Goal: Task Accomplishment & Management: Manage account settings

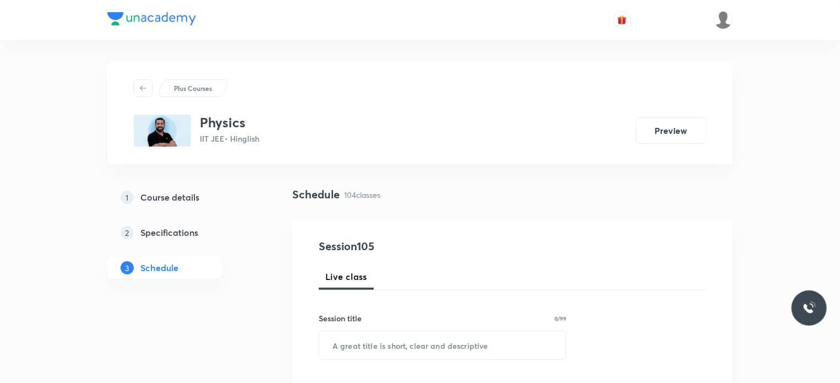
click at [382, 217] on div "Schedule 104 classes" at bounding box center [512, 203] width 440 height 34
click at [412, 340] on input "text" at bounding box center [442, 345] width 247 height 28
paste input "optics"
click at [335, 347] on input "optics" at bounding box center [442, 345] width 247 height 28
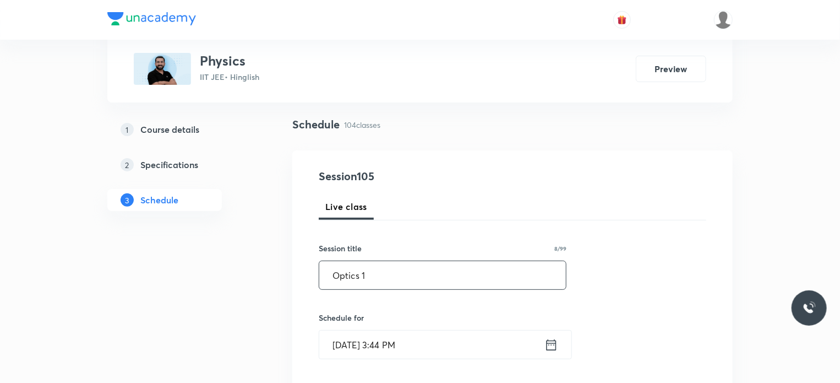
scroll to position [165, 0]
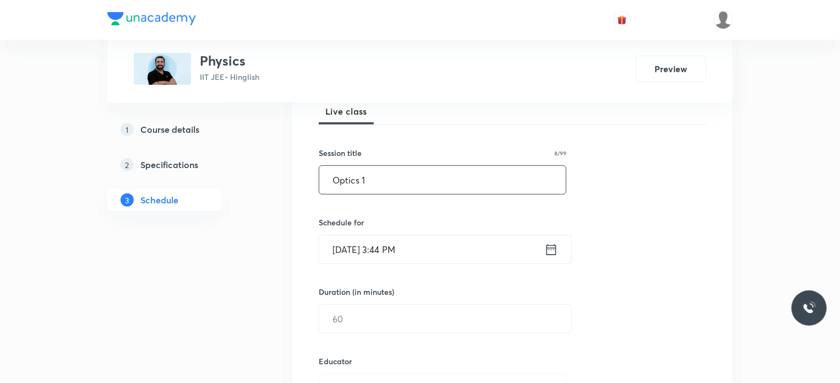
type input "Optics 1"
click at [500, 243] on input "Aug 30, 2025, 3:44 PM" at bounding box center [431, 249] width 225 height 28
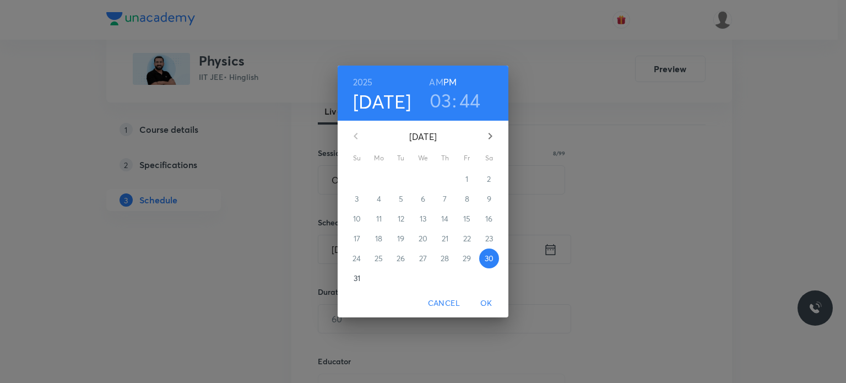
click at [490, 138] on icon "button" at bounding box center [490, 136] width 4 height 7
click at [383, 177] on span "1" at bounding box center [379, 178] width 20 height 11
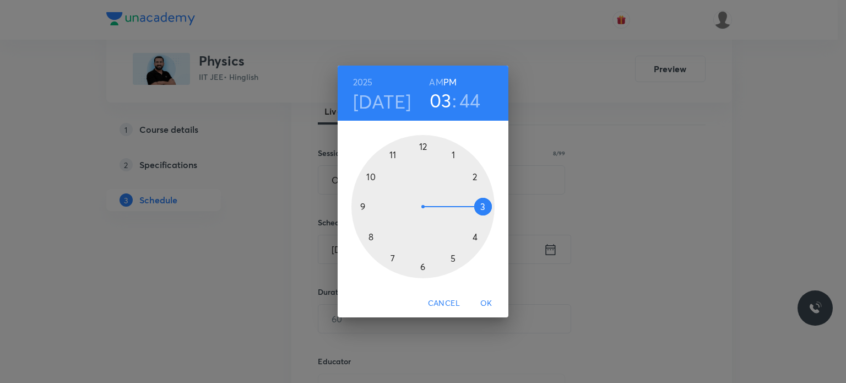
click at [432, 83] on h6 "AM" at bounding box center [436, 81] width 14 height 15
click at [374, 233] on div at bounding box center [422, 206] width 143 height 143
click at [423, 139] on div at bounding box center [422, 206] width 143 height 143
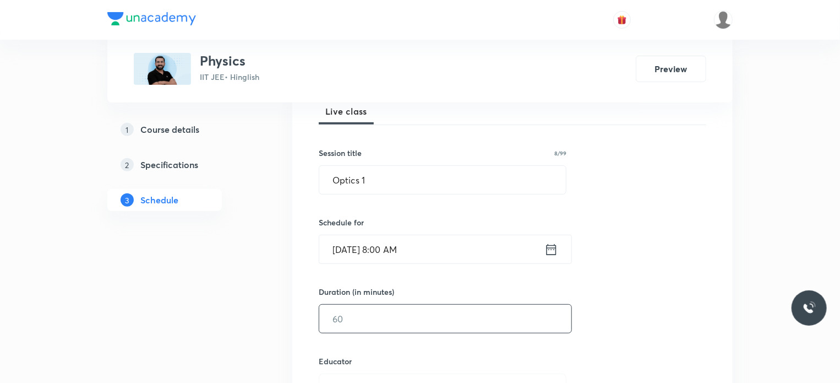
click at [380, 315] on input "text" at bounding box center [445, 318] width 252 height 28
click at [470, 242] on input "Sep 1, 2025, 8:00 AM" at bounding box center [431, 249] width 225 height 28
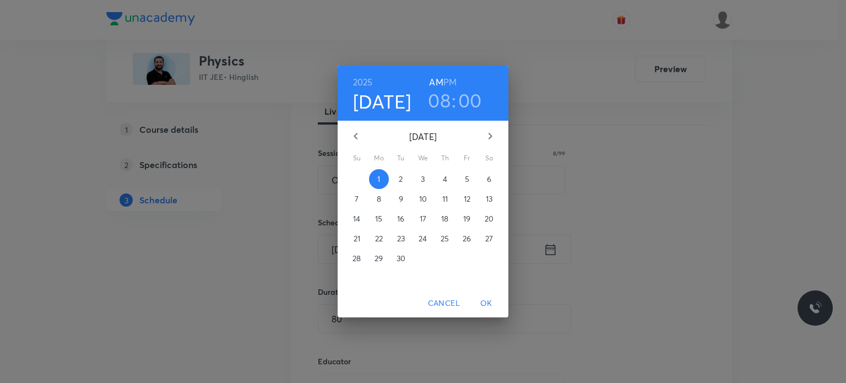
click at [471, 114] on div "2025 Sep 1 08 : 00 AM PM" at bounding box center [422, 93] width 171 height 55
click at [467, 107] on h3 "00" at bounding box center [470, 100] width 24 height 23
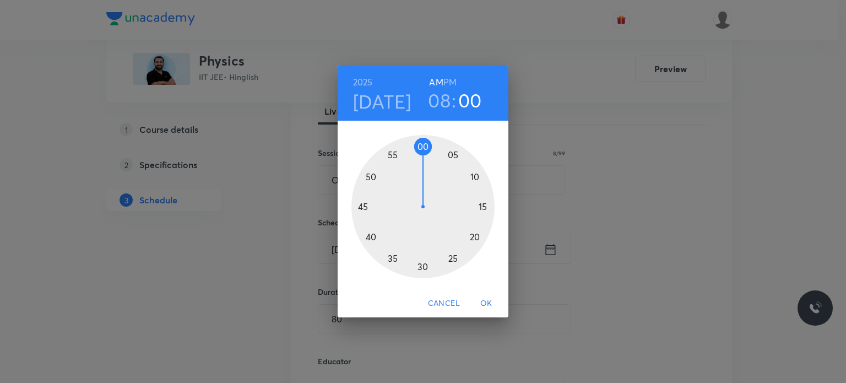
click at [475, 237] on div at bounding box center [422, 206] width 143 height 143
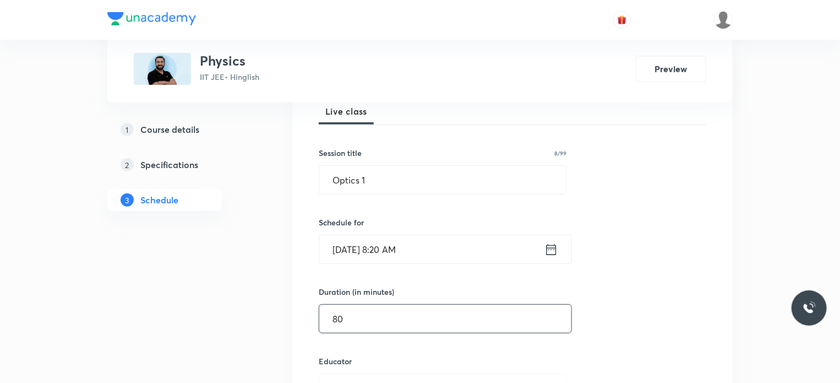
drag, startPoint x: 408, startPoint y: 312, endPoint x: 280, endPoint y: 313, distance: 128.3
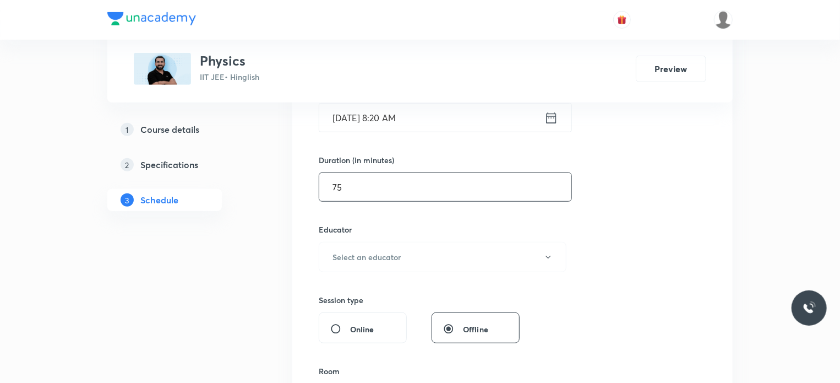
scroll to position [298, 0]
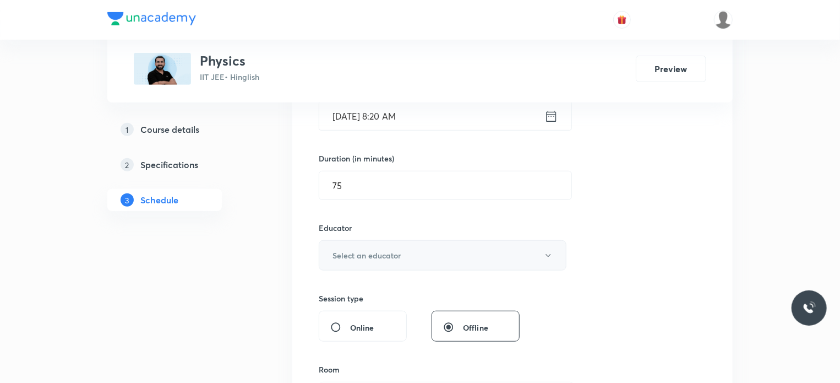
click at [396, 247] on button "Select an educator" at bounding box center [443, 255] width 248 height 30
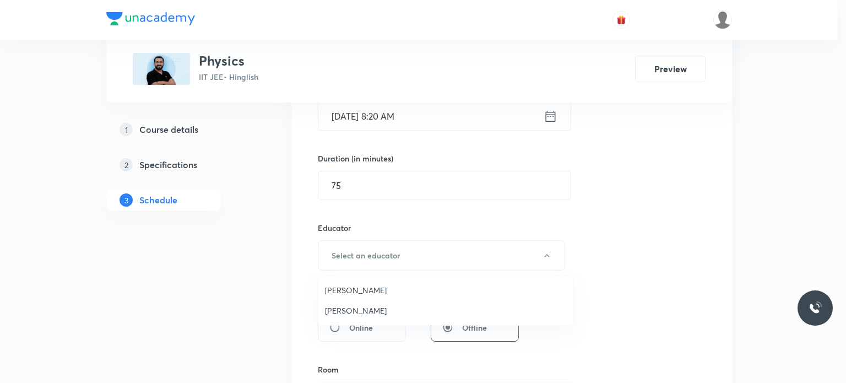
drag, startPoint x: 363, startPoint y: 177, endPoint x: 309, endPoint y: 179, distance: 53.4
click at [309, 179] on div at bounding box center [423, 191] width 846 height 383
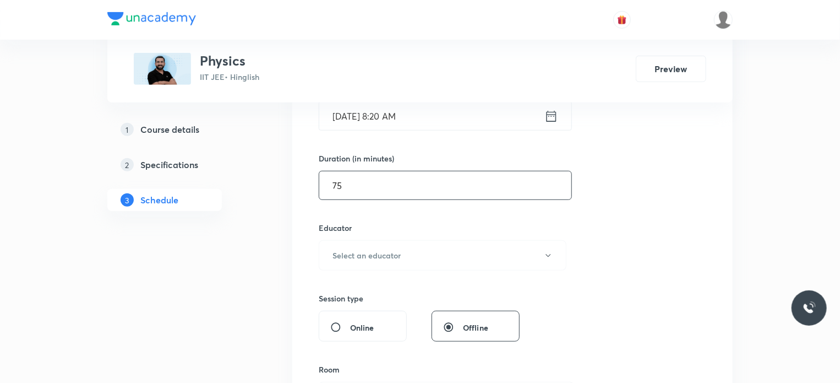
click at [343, 188] on input "75" at bounding box center [445, 185] width 252 height 28
click at [343, 189] on input "75" at bounding box center [445, 185] width 252 height 28
type input "80"
click at [565, 200] on div "Session 105 Live class Session title 8/99 Optics 1 ​ Schedule for Sep 1, 2025, …" at bounding box center [513, 232] width 388 height 587
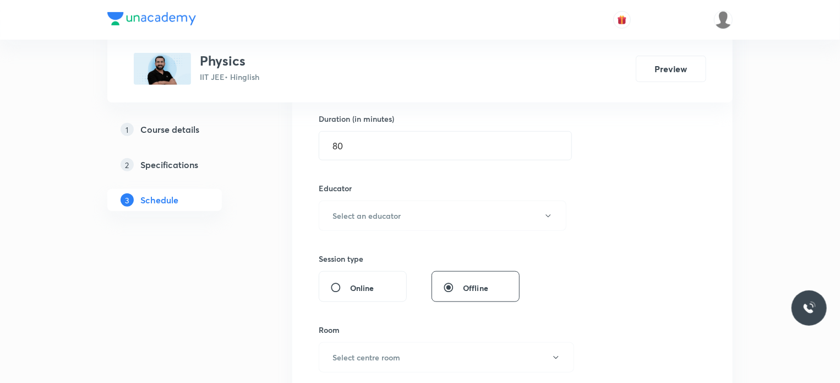
scroll to position [339, 0]
click at [431, 220] on button "Select an educator" at bounding box center [443, 215] width 248 height 30
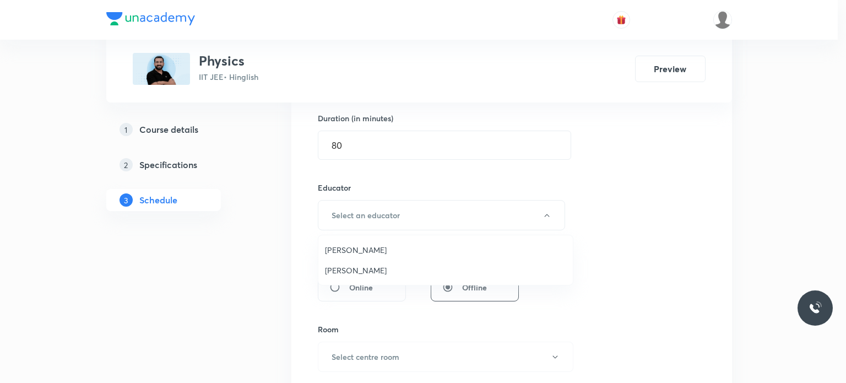
click at [386, 250] on span "Ajit Lulla" at bounding box center [445, 250] width 241 height 12
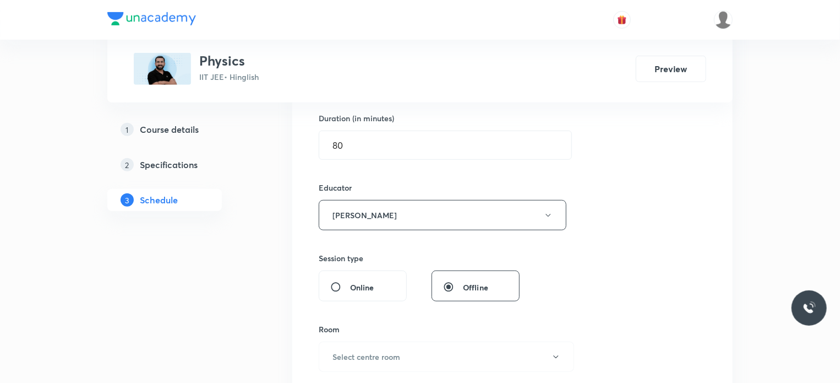
drag, startPoint x: 386, startPoint y: 248, endPoint x: 358, endPoint y: 290, distance: 49.9
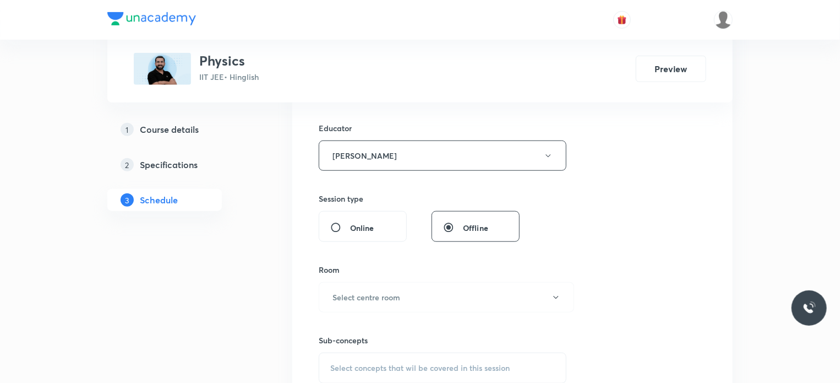
scroll to position [412, 0]
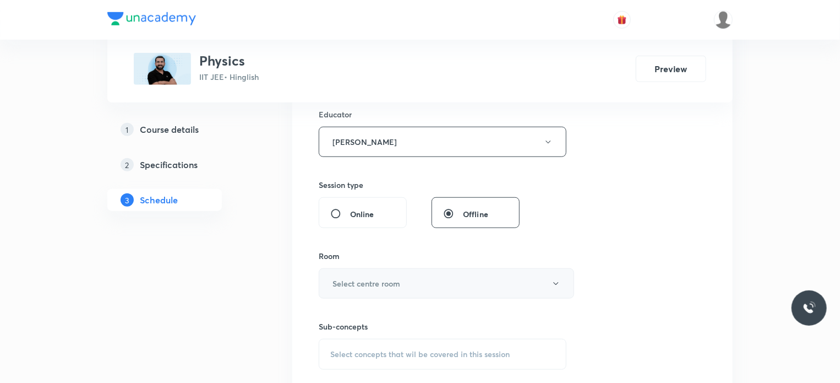
click at [359, 275] on button "Select centre room" at bounding box center [446, 283] width 255 height 30
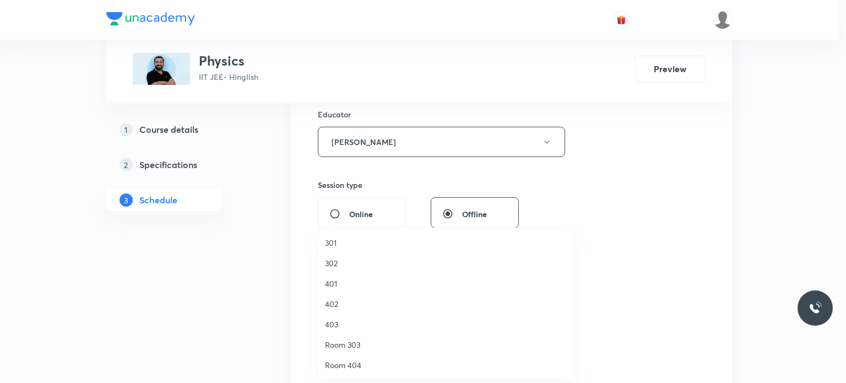
click at [344, 253] on li "302" at bounding box center [445, 263] width 254 height 20
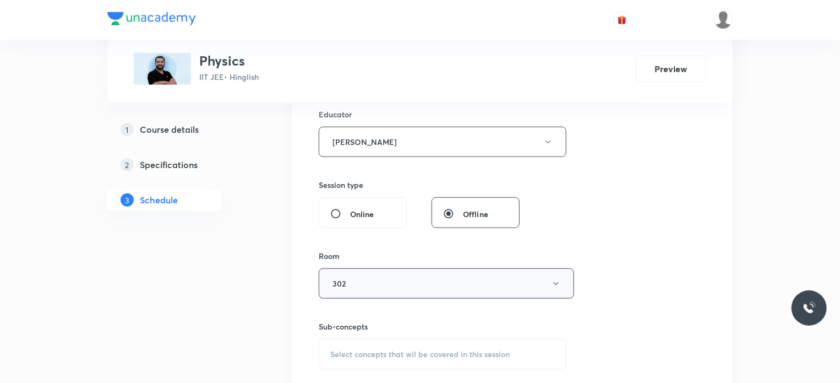
click at [359, 283] on button "302" at bounding box center [446, 283] width 255 height 30
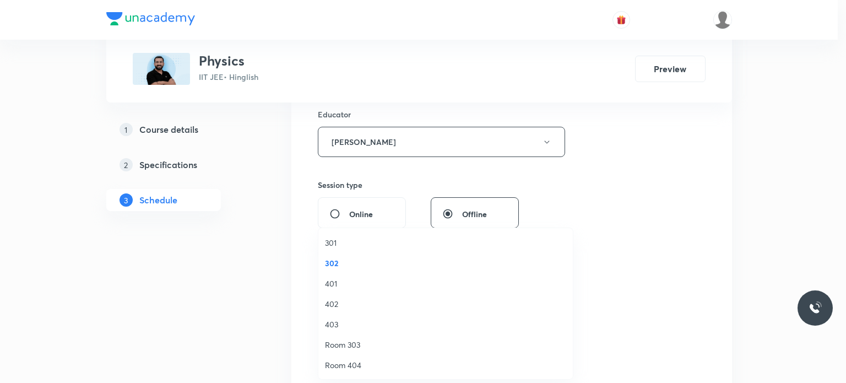
click at [335, 244] on span "301" at bounding box center [445, 243] width 241 height 12
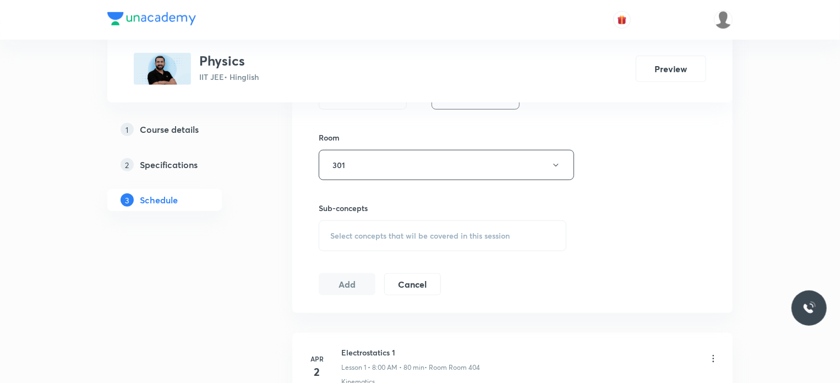
scroll to position [530, 0]
click at [353, 221] on div "Select concepts that wil be covered in this session" at bounding box center [443, 236] width 248 height 31
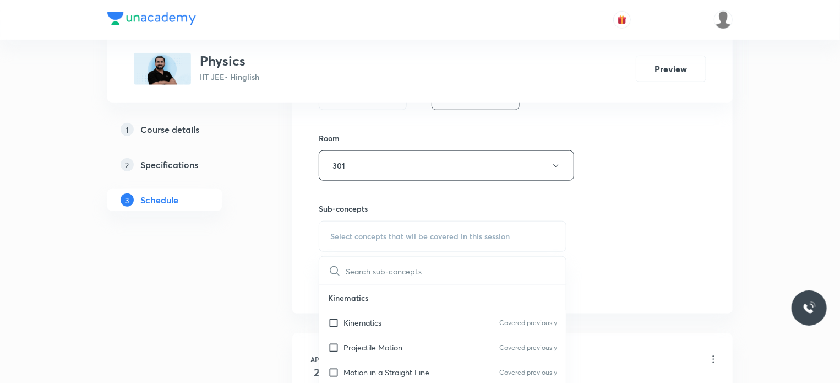
click at [382, 323] on p "Kinematics" at bounding box center [363, 323] width 38 height 12
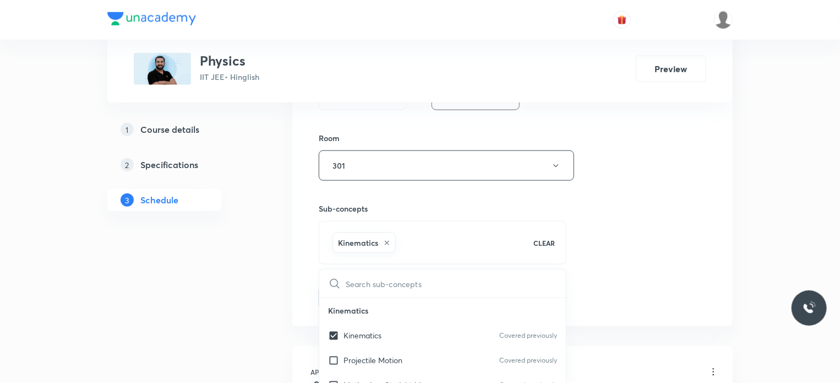
click at [645, 243] on div "Session 105 Live class Session title 8/99 Optics 1 ​ Schedule for Sep 1, 2025, …" at bounding box center [513, 8] width 388 height 600
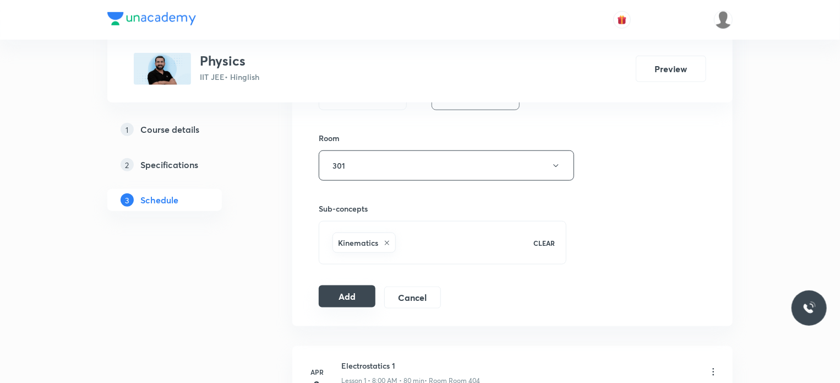
click at [359, 296] on button "Add" at bounding box center [347, 296] width 57 height 22
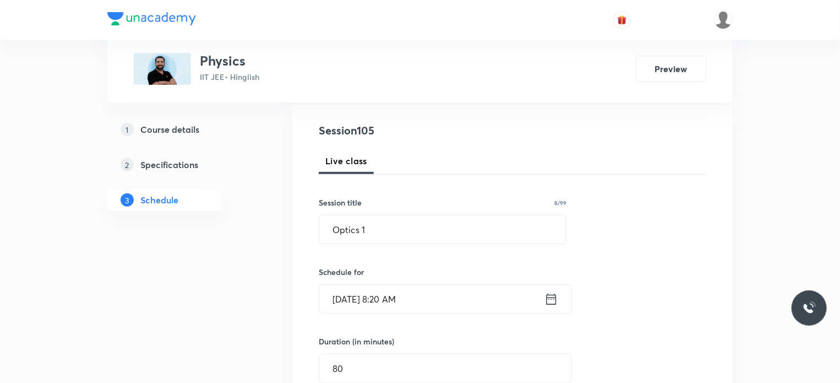
scroll to position [114, 0]
drag, startPoint x: 397, startPoint y: 230, endPoint x: 327, endPoint y: 229, distance: 69.9
click at [327, 229] on input "Optics 1" at bounding box center [442, 231] width 247 height 28
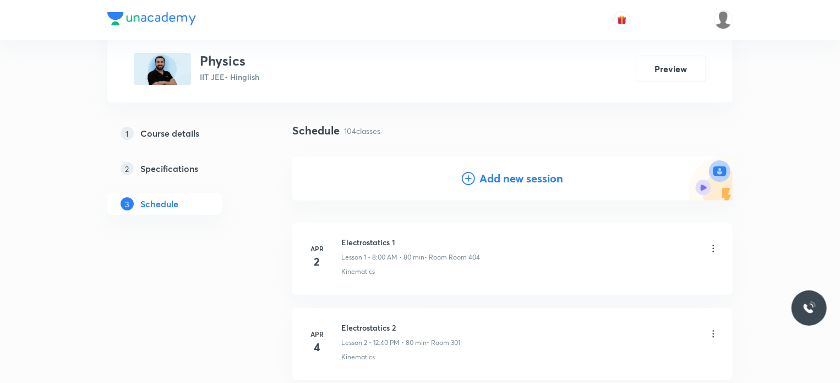
scroll to position [63, 0]
click at [513, 179] on h4 "Add new session" at bounding box center [521, 179] width 84 height 17
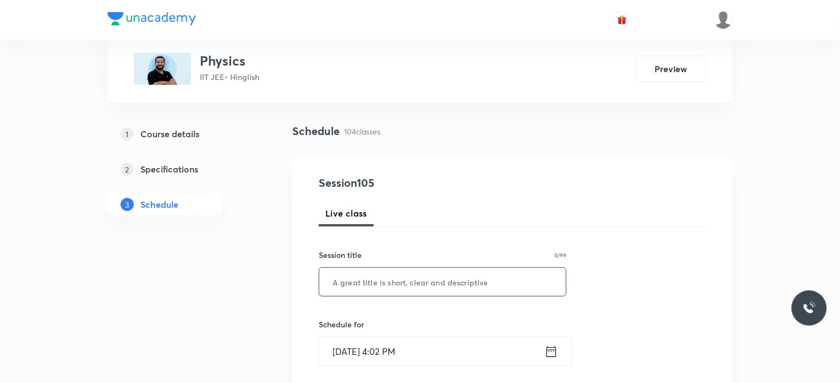
click at [476, 275] on input "text" at bounding box center [442, 282] width 247 height 28
paste input "Optics 1"
type input "Optics 2"
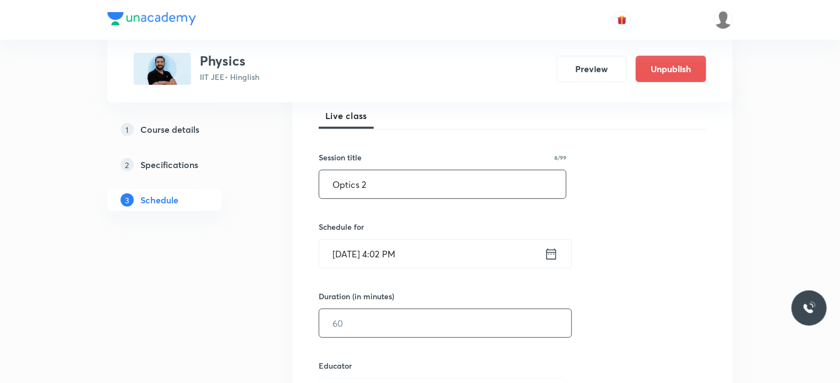
scroll to position [167, 0]
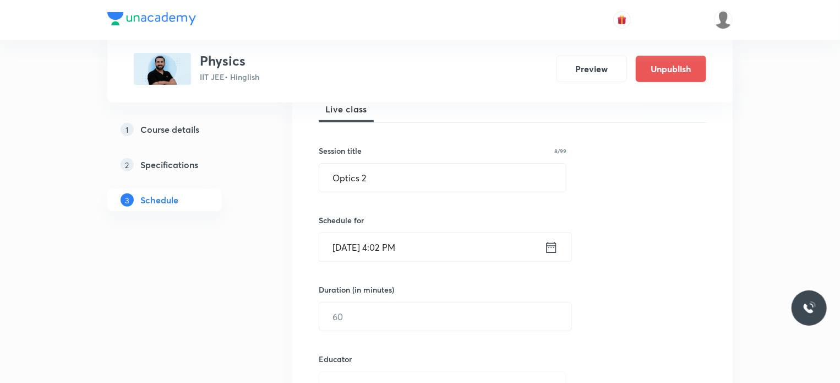
click at [460, 253] on input "Aug 30, 2025, 4:02 PM" at bounding box center [431, 247] width 225 height 28
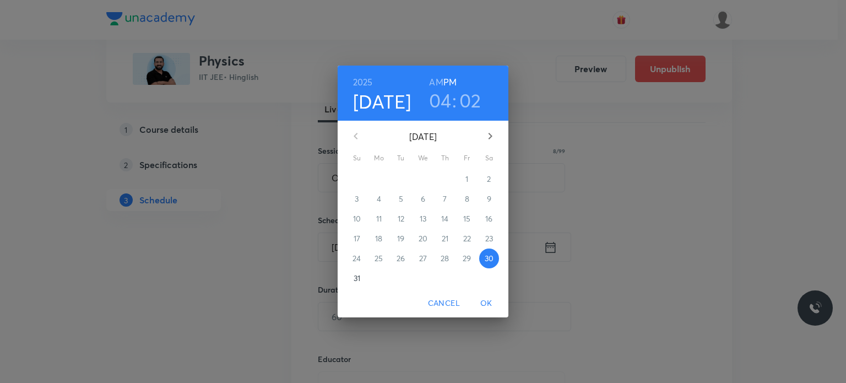
click at [482, 133] on button "button" at bounding box center [490, 136] width 26 height 26
click at [401, 178] on p "2" at bounding box center [401, 178] width 4 height 11
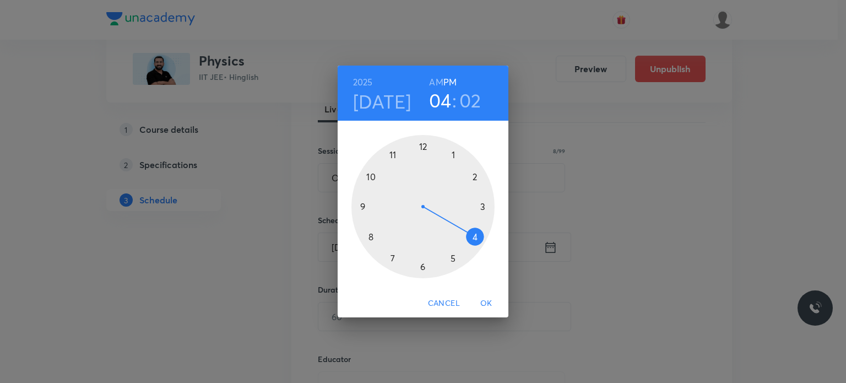
click at [434, 77] on h6 "AM" at bounding box center [436, 81] width 14 height 15
click at [391, 149] on div at bounding box center [422, 206] width 143 height 143
click at [421, 266] on div at bounding box center [422, 206] width 143 height 143
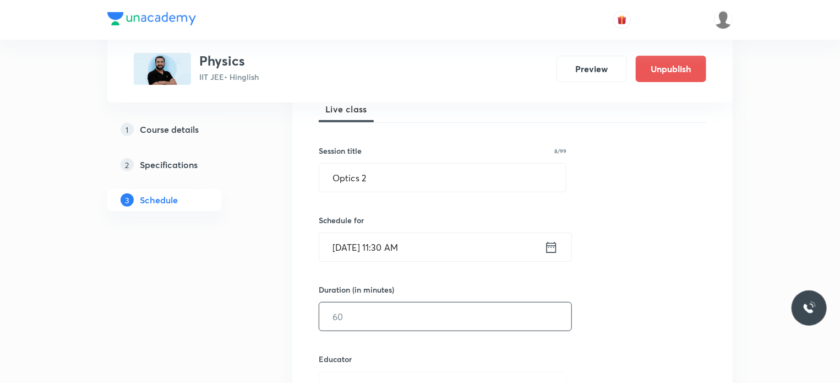
click at [392, 313] on input "text" at bounding box center [445, 316] width 252 height 28
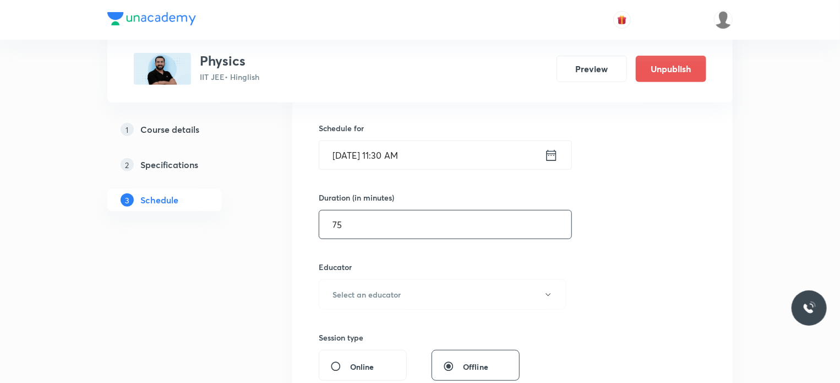
scroll to position [366, 0]
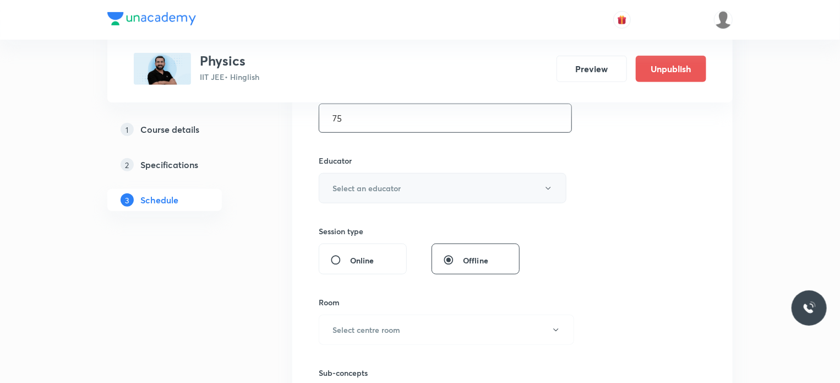
type input "75"
click at [414, 186] on button "Select an educator" at bounding box center [443, 188] width 248 height 30
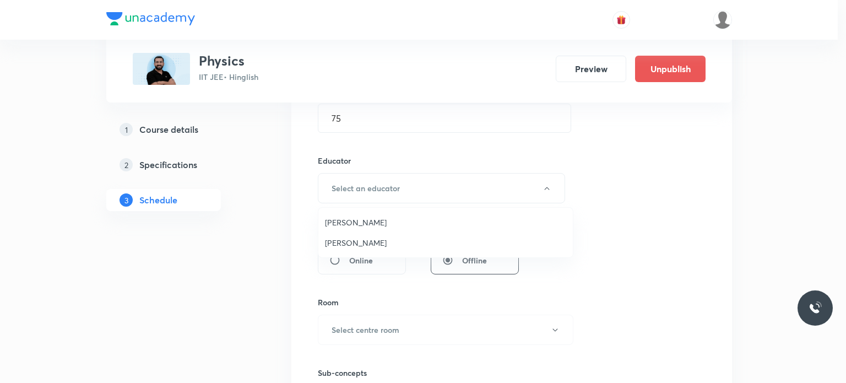
click at [377, 225] on span "Ajit Lulla" at bounding box center [445, 222] width 241 height 12
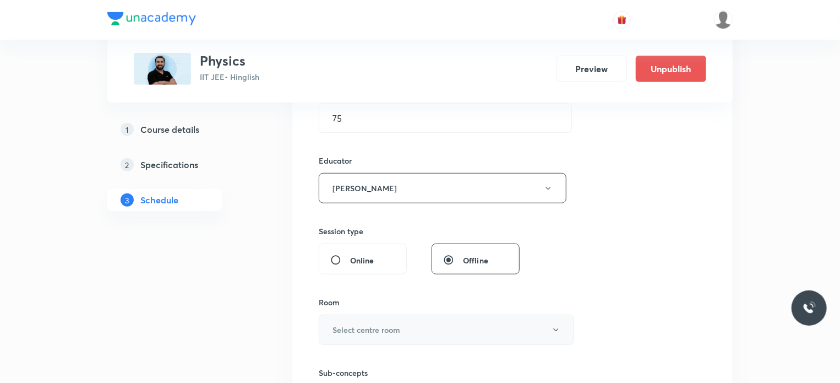
click at [430, 331] on button "Select centre room" at bounding box center [446, 329] width 255 height 30
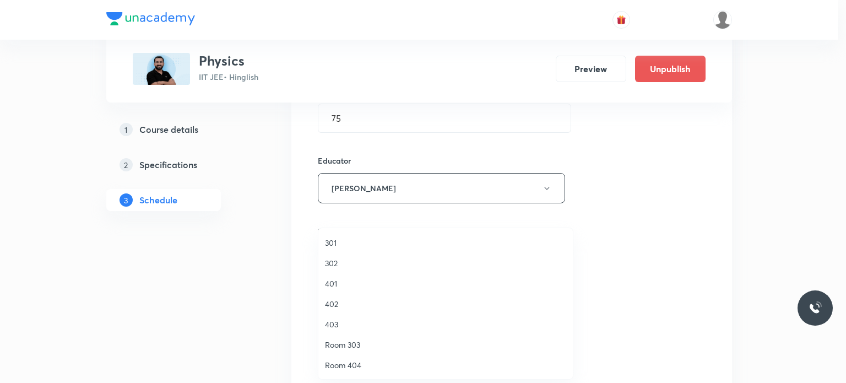
click at [348, 248] on span "301" at bounding box center [445, 243] width 241 height 12
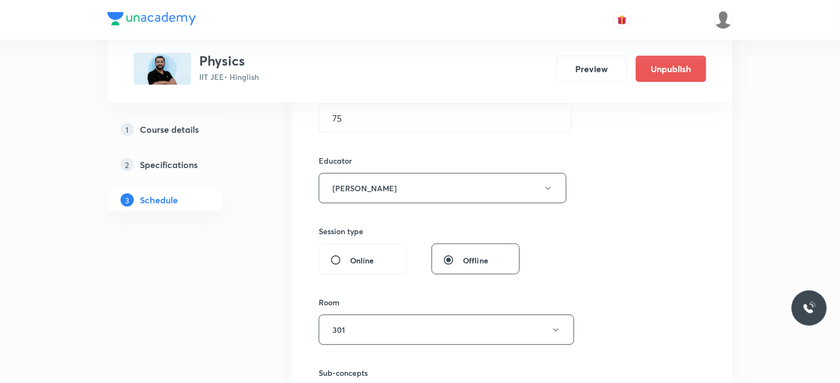
click at [400, 372] on h6 "Sub-concepts" at bounding box center [443, 373] width 248 height 12
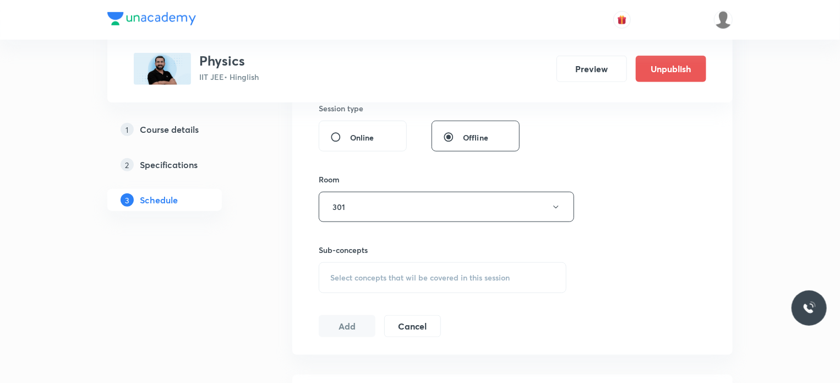
scroll to position [511, 0]
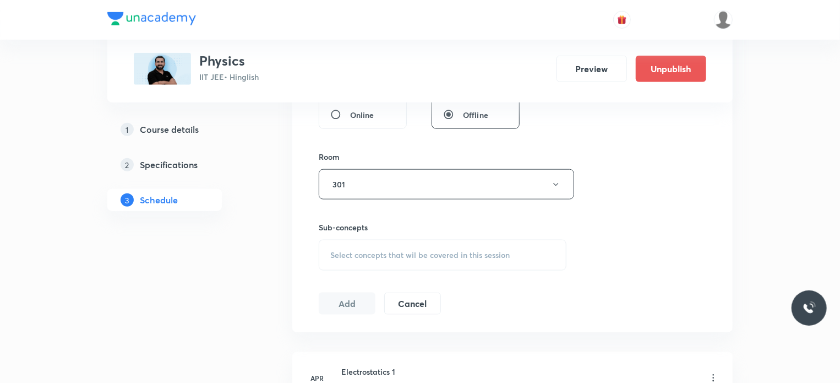
click at [393, 221] on h6 "Sub-concepts" at bounding box center [443, 227] width 248 height 12
click at [398, 258] on span "Select concepts that wil be covered in this session" at bounding box center [419, 254] width 179 height 9
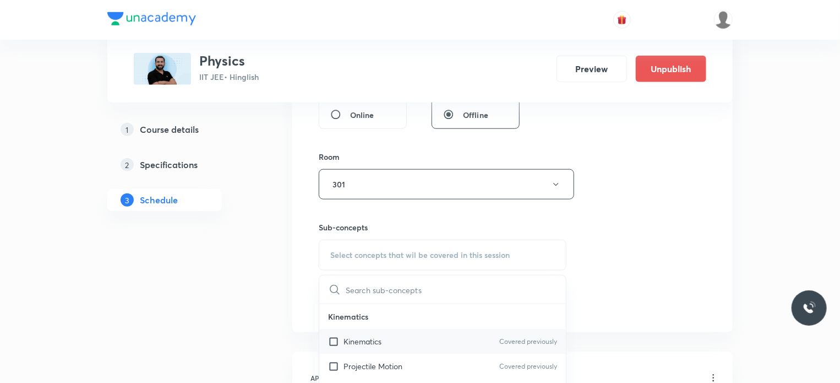
click at [366, 341] on p "Kinematics" at bounding box center [363, 341] width 38 height 12
click at [631, 251] on div "Session 106 Live class Session title 8/99 Optics 2 ​ Schedule for Sep 2, 2025, …" at bounding box center [513, 20] width 388 height 587
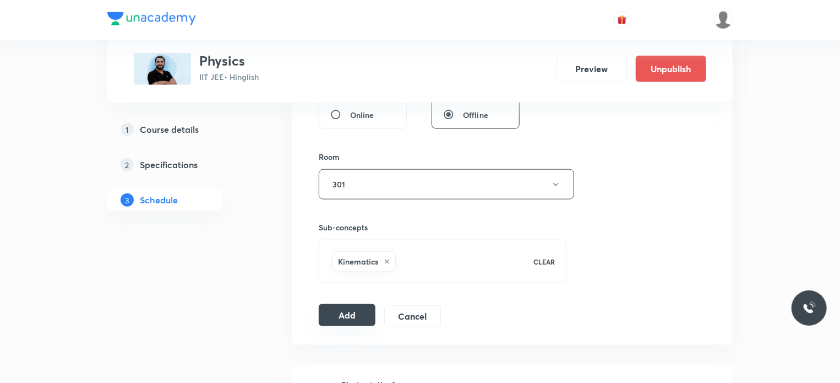
click at [363, 313] on button "Add" at bounding box center [347, 315] width 57 height 22
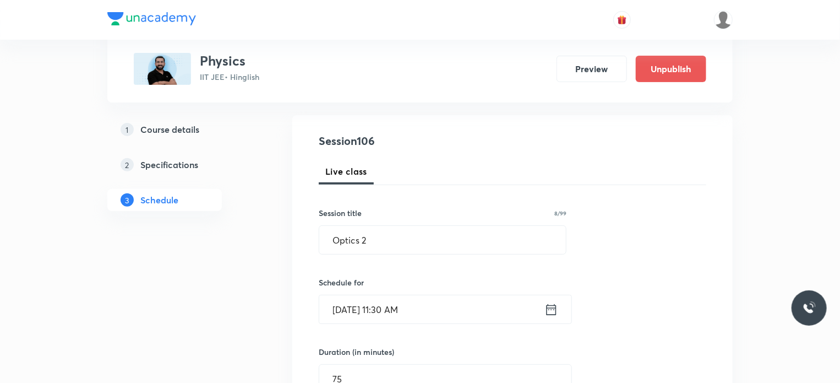
scroll to position [103, 0]
drag, startPoint x: 385, startPoint y: 236, endPoint x: 303, endPoint y: 243, distance: 82.9
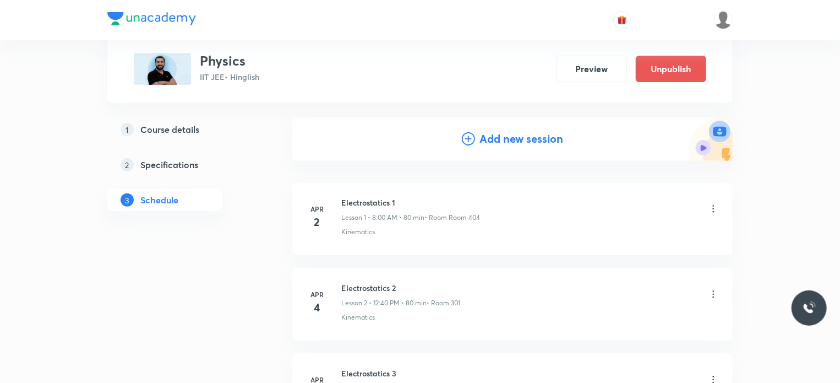
click at [489, 130] on h4 "Add new session" at bounding box center [521, 138] width 84 height 17
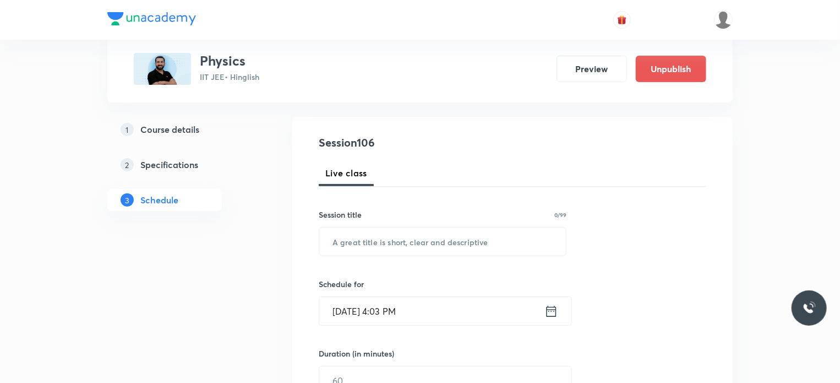
click at [491, 136] on h4 "Session 106" at bounding box center [419, 142] width 201 height 17
click at [419, 235] on input "text" at bounding box center [442, 241] width 247 height 28
paste input "Optics 2"
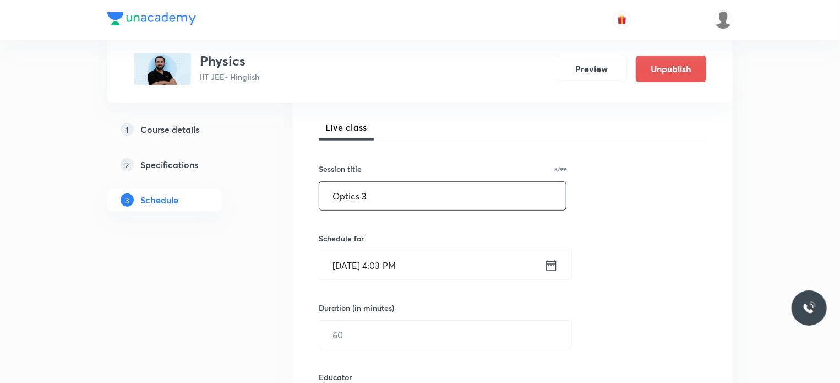
scroll to position [162, 0]
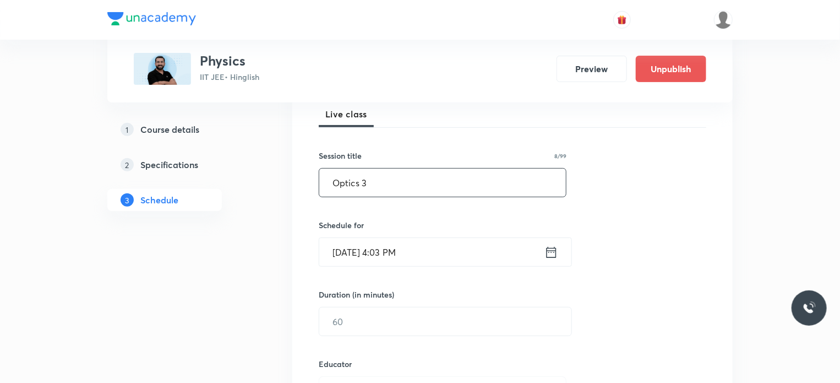
type input "Optics 3"
click at [425, 248] on input "Aug 30, 2025, 4:03 PM" at bounding box center [431, 252] width 225 height 28
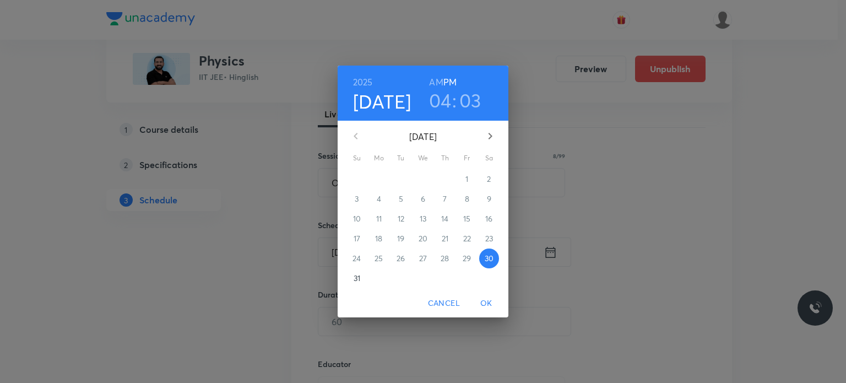
click at [484, 135] on icon "button" at bounding box center [489, 135] width 13 height 13
click at [401, 177] on p "2" at bounding box center [401, 178] width 4 height 11
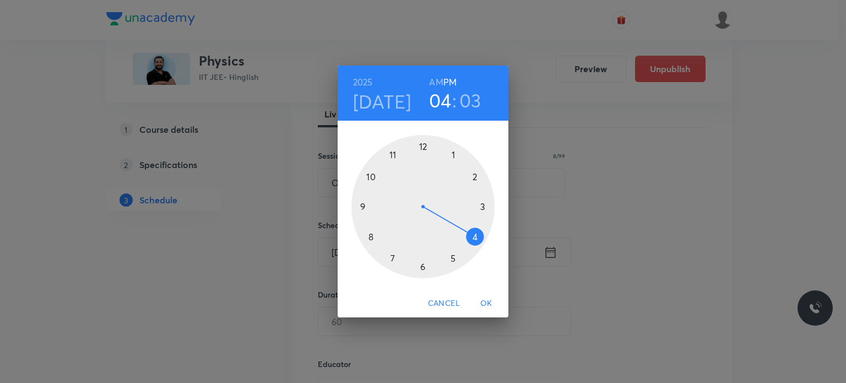
click at [425, 145] on div at bounding box center [422, 206] width 143 height 143
drag, startPoint x: 364, startPoint y: 265, endPoint x: 392, endPoint y: 155, distance: 113.0
click at [392, 155] on div at bounding box center [422, 206] width 143 height 143
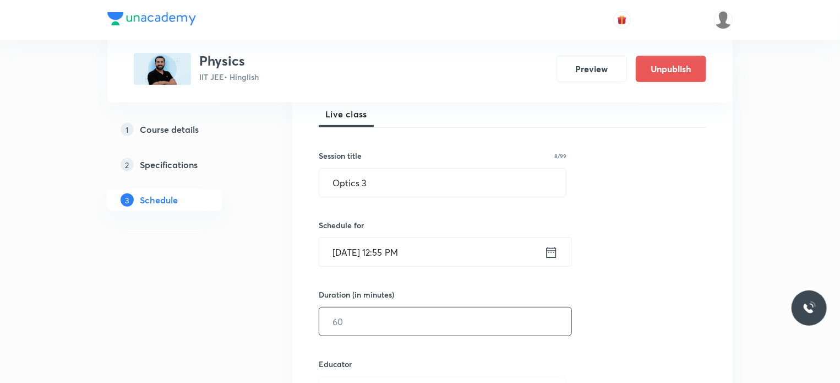
click at [378, 331] on input "text" at bounding box center [445, 321] width 252 height 28
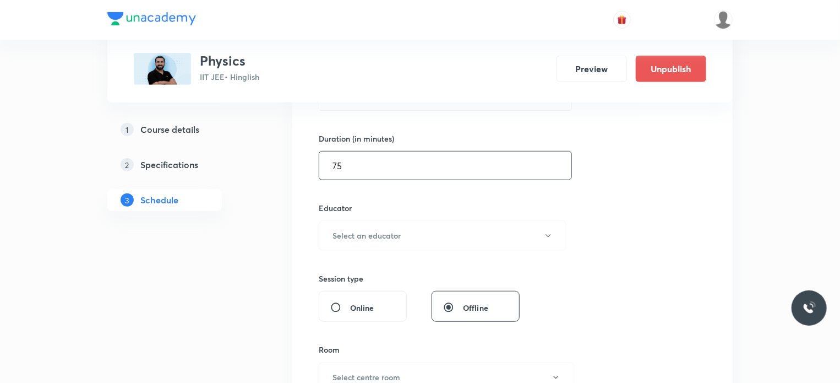
scroll to position [319, 0]
type input "75"
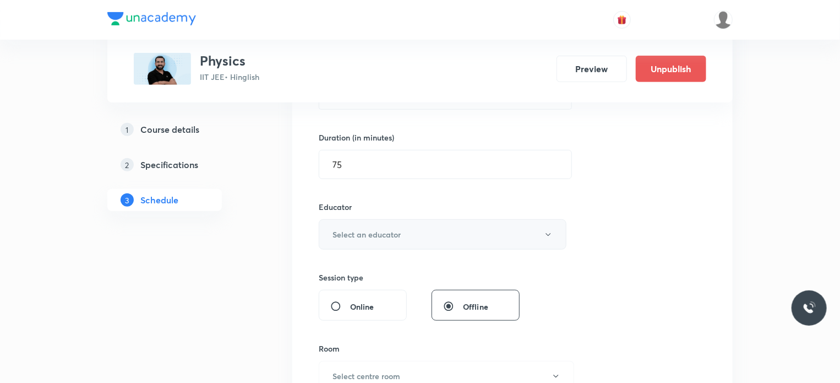
click at [394, 235] on h6 "Select an educator" at bounding box center [367, 234] width 68 height 12
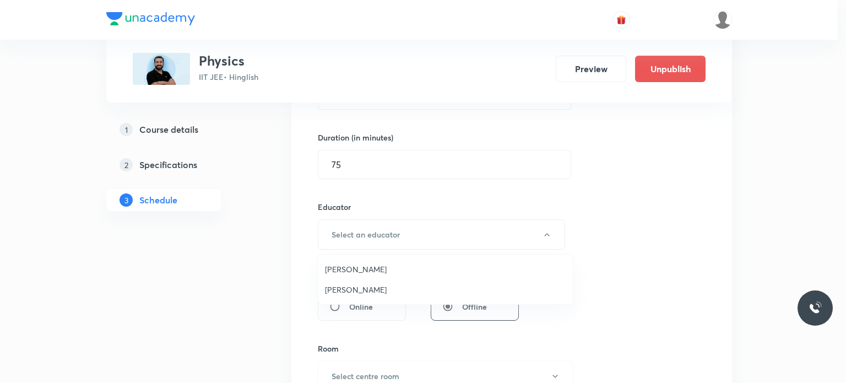
click at [359, 264] on span "Ajit Lulla" at bounding box center [445, 269] width 241 height 12
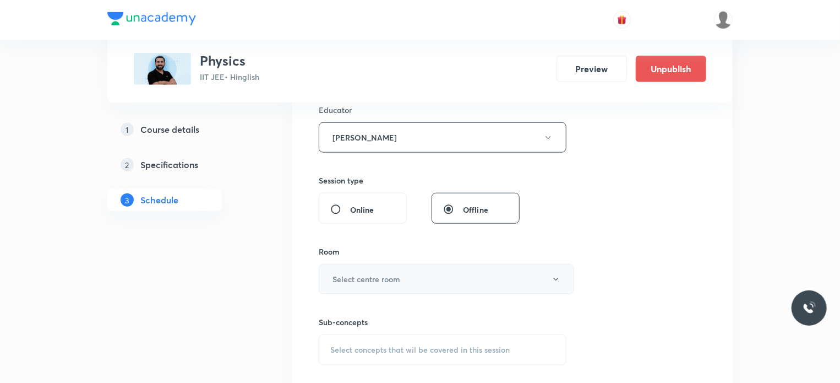
scroll to position [418, 0]
click at [356, 250] on div "Room" at bounding box center [443, 249] width 248 height 12
click at [360, 278] on h6 "Select centre room" at bounding box center [367, 277] width 68 height 12
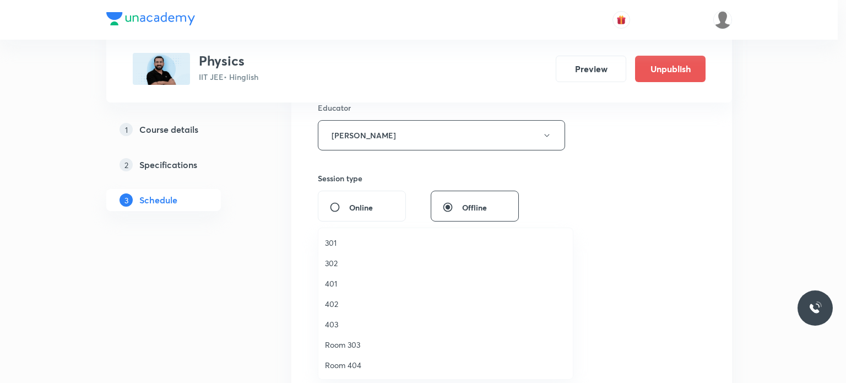
click at [341, 263] on span "302" at bounding box center [445, 263] width 241 height 12
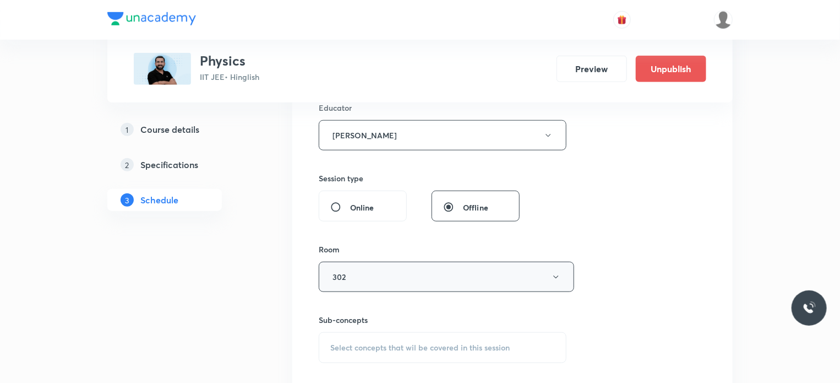
click at [371, 288] on button "302" at bounding box center [446, 276] width 255 height 30
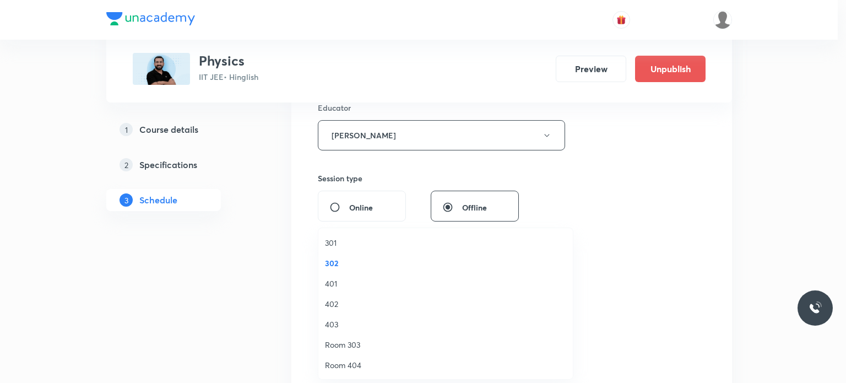
click at [346, 239] on span "301" at bounding box center [445, 243] width 241 height 12
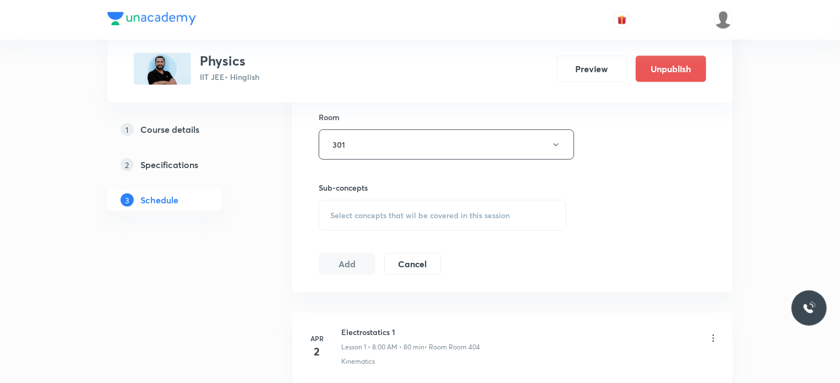
scroll to position [565, 0]
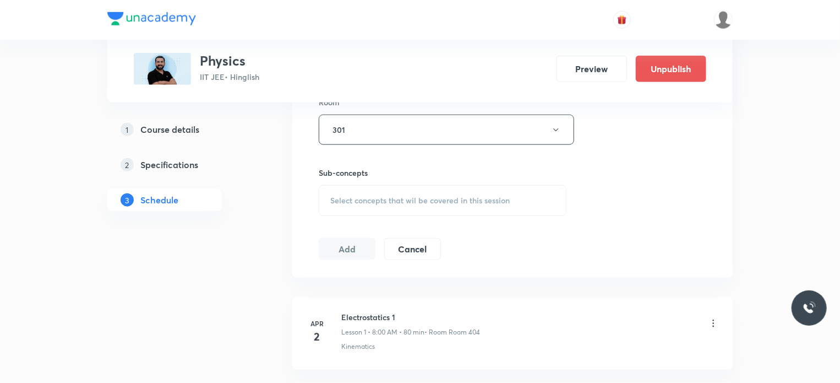
click at [414, 208] on div "Select concepts that wil be covered in this session" at bounding box center [443, 200] width 248 height 31
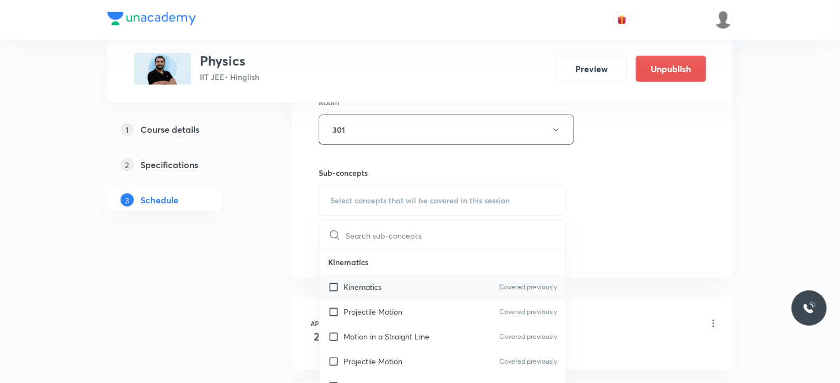
click at [393, 276] on div "Kinematics Covered previously" at bounding box center [442, 286] width 247 height 25
checkbox input "true"
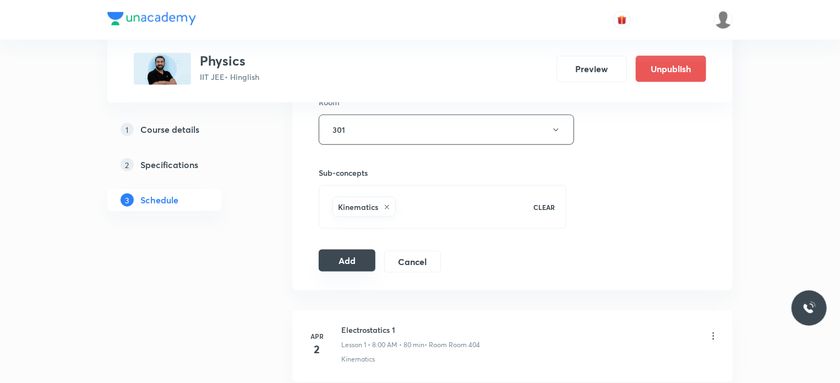
click at [342, 249] on button "Add" at bounding box center [347, 260] width 57 height 22
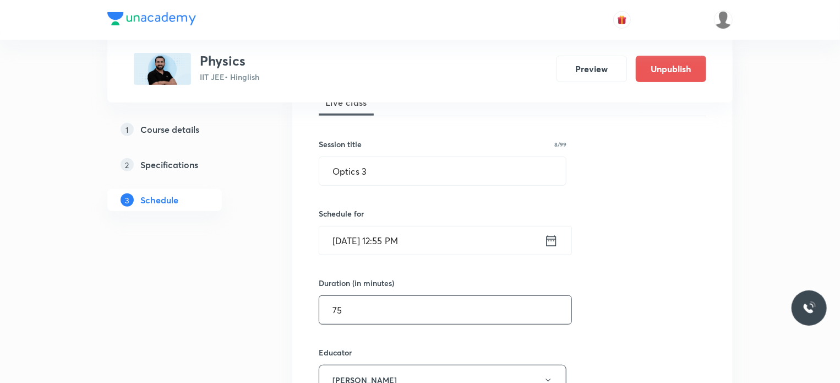
scroll to position [170, 0]
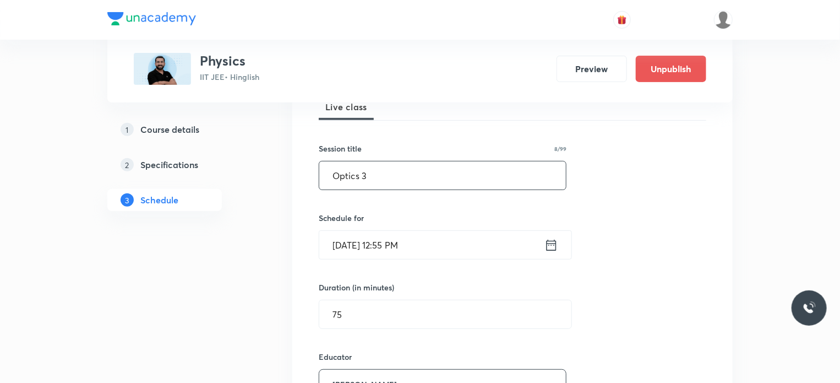
drag, startPoint x: 404, startPoint y: 185, endPoint x: 302, endPoint y: 173, distance: 102.0
click at [302, 173] on div "Session 107 Live class Session title 8/99 Optics 3 ​ Schedule for Sep 2, 2025, …" at bounding box center [512, 368] width 440 height 635
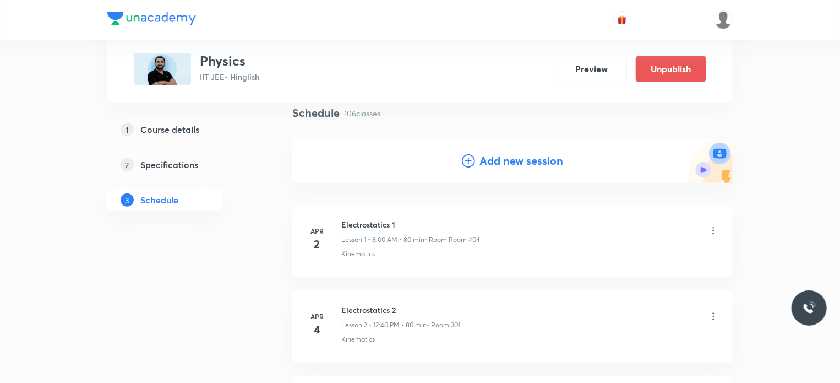
scroll to position [0, 0]
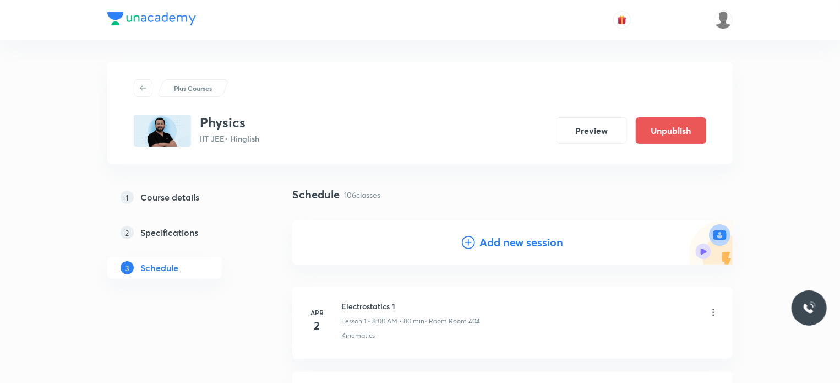
click at [498, 242] on h4 "Add new session" at bounding box center [521, 242] width 84 height 17
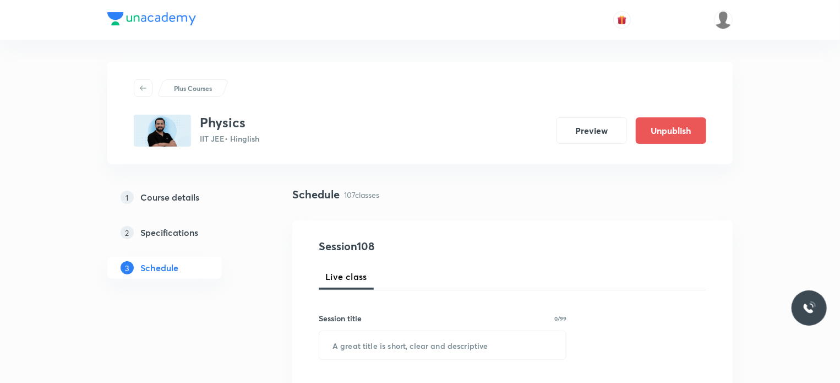
click at [449, 324] on div "Session title 0/99 ​" at bounding box center [443, 335] width 248 height 47
click at [444, 335] on input "text" at bounding box center [442, 345] width 247 height 28
paste input "Optics 3"
type input "Optics 4"
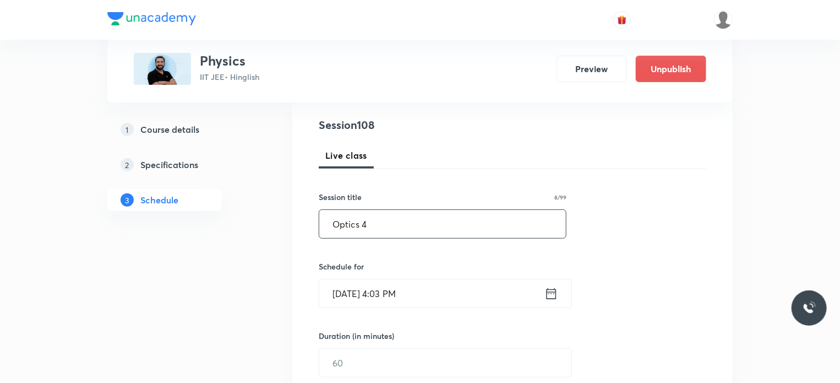
scroll to position [165, 0]
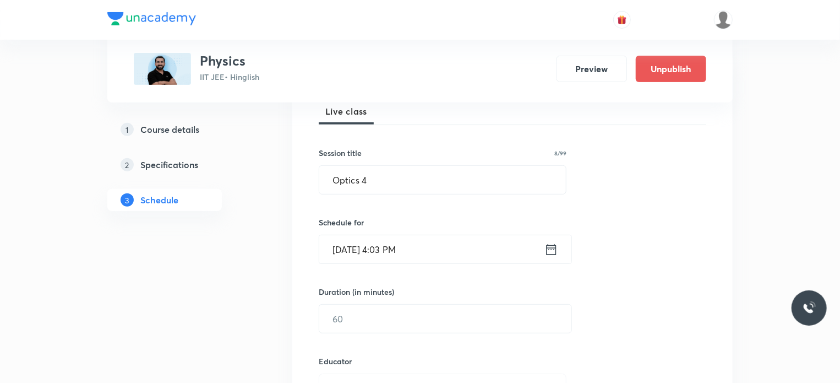
click at [436, 238] on input "Aug 30, 2025, 4:03 PM" at bounding box center [431, 249] width 225 height 28
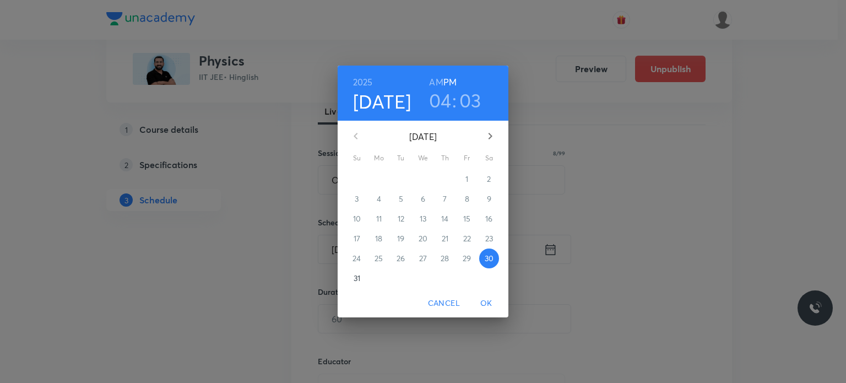
click at [493, 135] on icon "button" at bounding box center [489, 135] width 13 height 13
click at [443, 178] on p "4" at bounding box center [445, 178] width 4 height 11
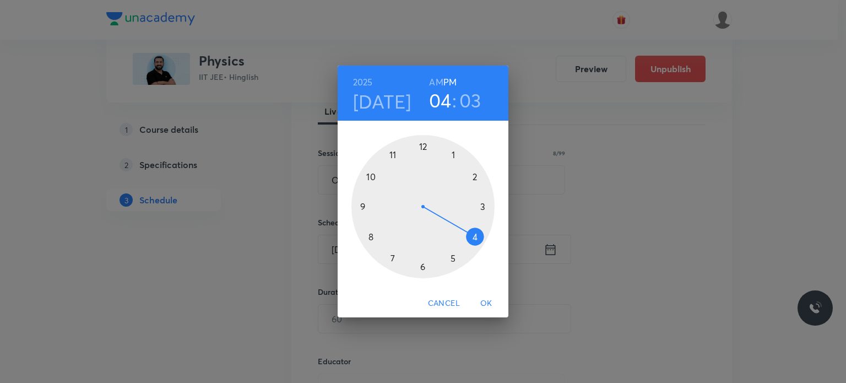
click at [443, 78] on h6 "AM" at bounding box center [436, 81] width 14 height 15
click at [357, 241] on div at bounding box center [422, 206] width 143 height 143
click at [471, 238] on div at bounding box center [422, 206] width 143 height 143
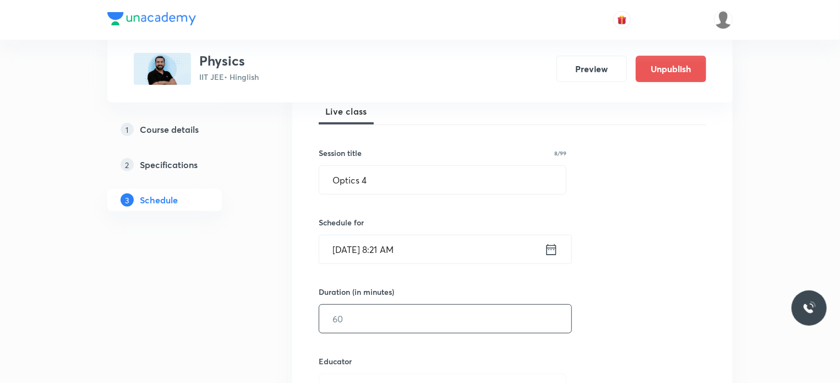
click at [399, 330] on input "text" at bounding box center [445, 318] width 252 height 28
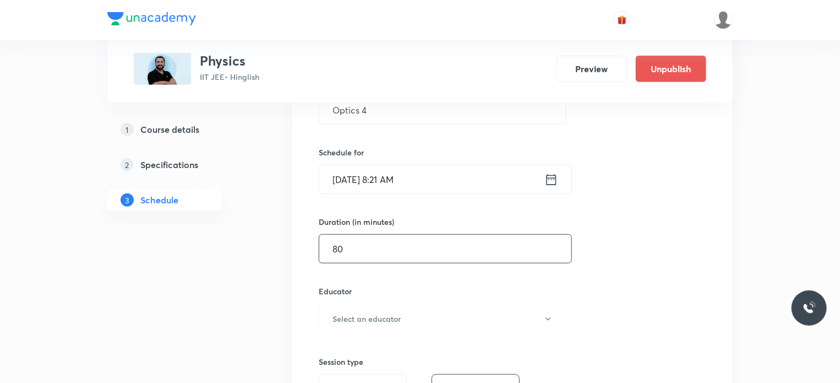
scroll to position [275, 0]
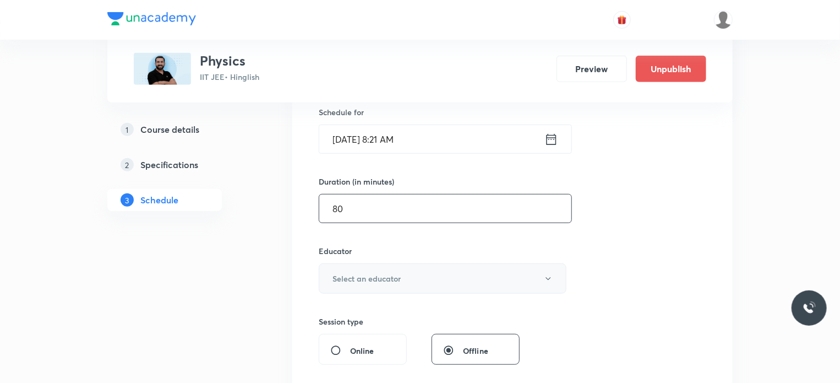
type input "80"
click at [408, 275] on button "Select an educator" at bounding box center [443, 278] width 248 height 30
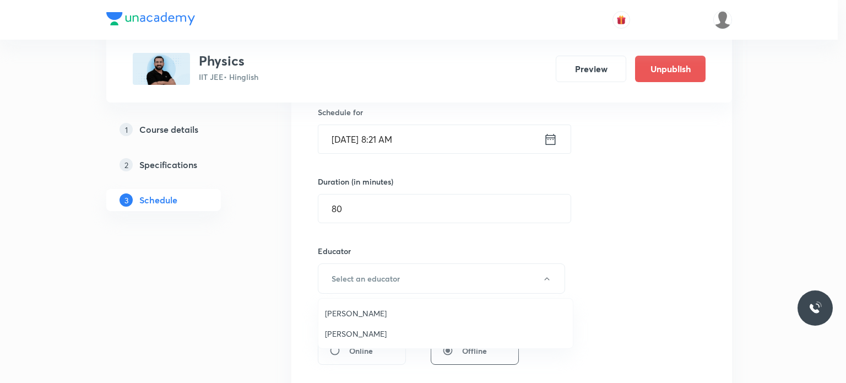
click at [344, 318] on span "Ajit Lulla" at bounding box center [445, 313] width 241 height 12
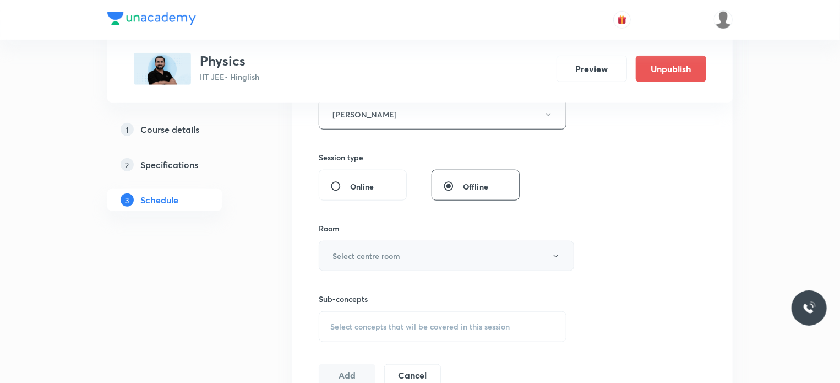
scroll to position [442, 0]
click at [364, 260] on button "Select centre room" at bounding box center [446, 253] width 255 height 30
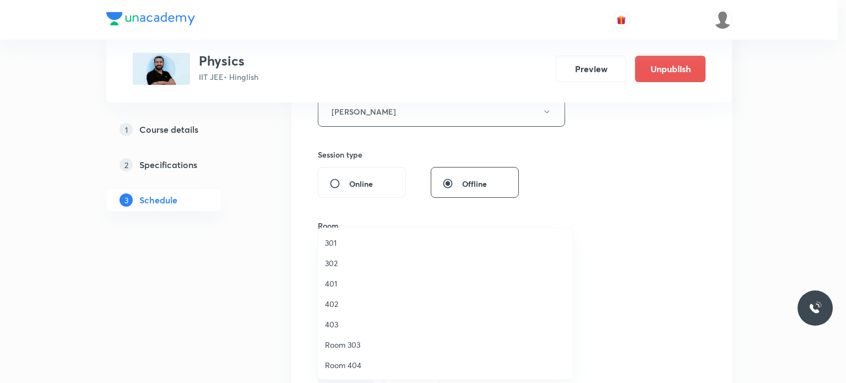
click at [364, 275] on li "401" at bounding box center [445, 283] width 254 height 20
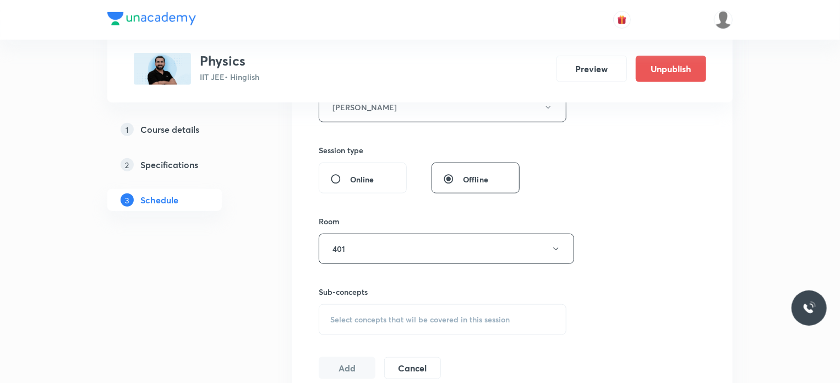
scroll to position [447, 0]
click at [377, 239] on button "401" at bounding box center [446, 248] width 255 height 30
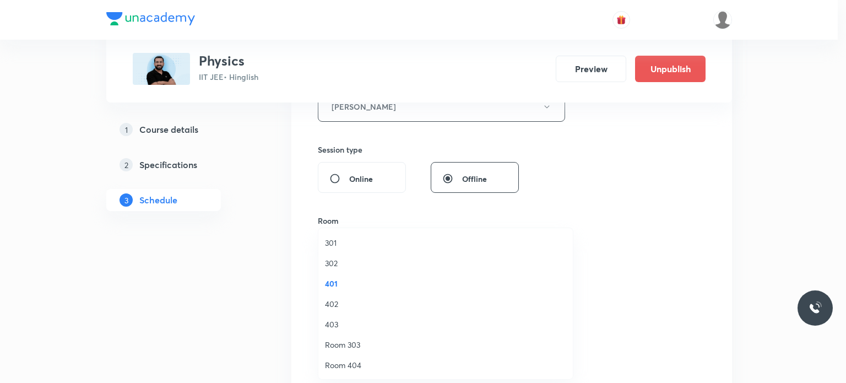
click at [355, 241] on span "301" at bounding box center [445, 243] width 241 height 12
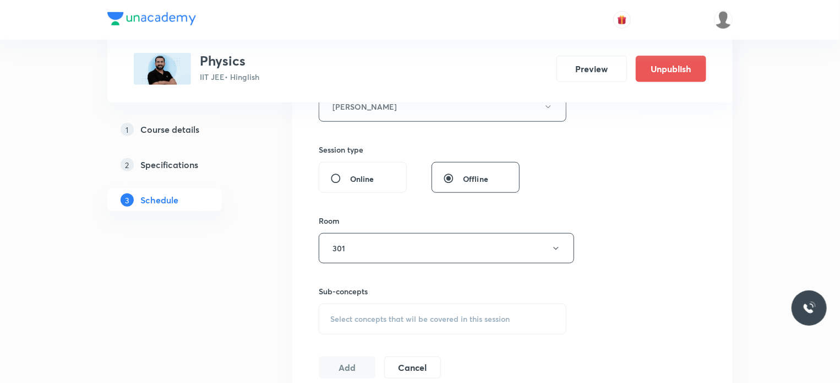
click at [388, 318] on span "Select concepts that wil be covered in this session" at bounding box center [419, 318] width 179 height 9
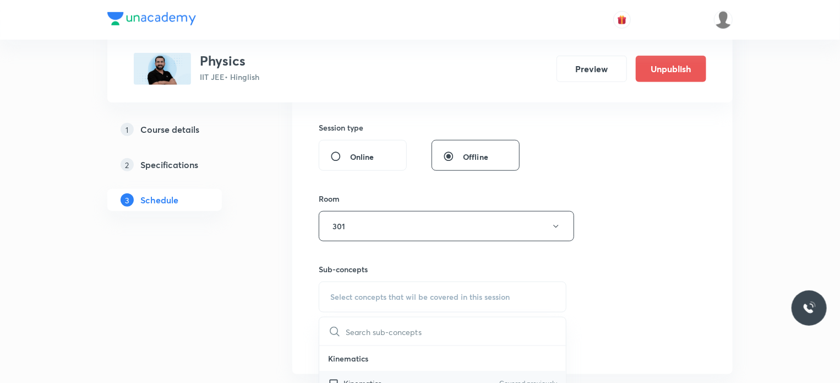
click at [399, 371] on div "Kinematics Covered previously" at bounding box center [442, 382] width 247 height 25
checkbox input "true"
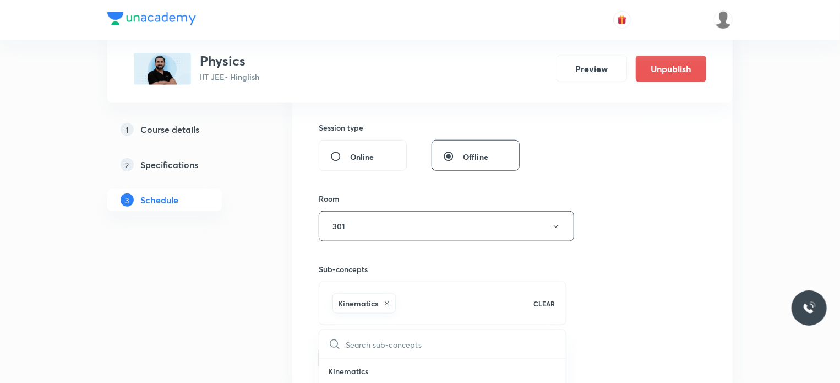
click at [599, 358] on div "Session 108 Live class Session title 8/99 Optics 4 ​ Schedule for Sep 4, 2025, …" at bounding box center [513, 69] width 388 height 600
click at [361, 358] on button "Add" at bounding box center [347, 357] width 57 height 22
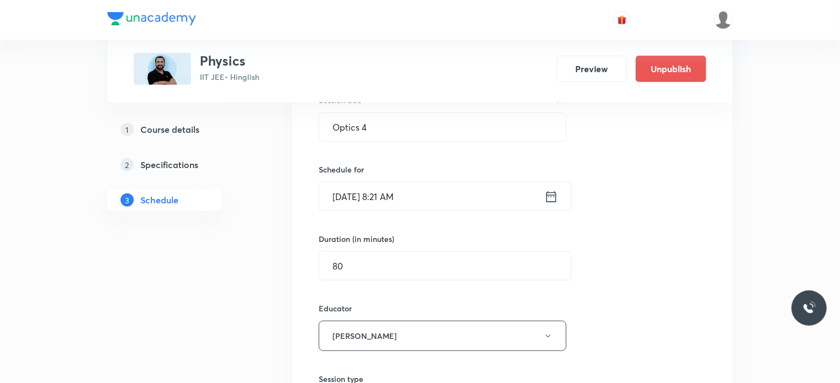
scroll to position [150, 0]
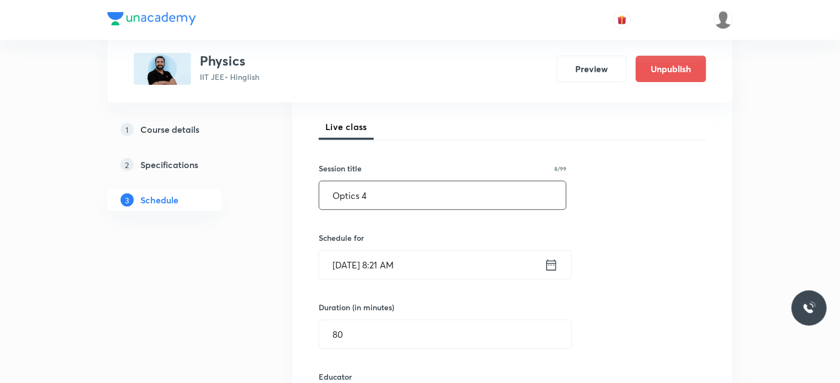
drag, startPoint x: 384, startPoint y: 191, endPoint x: 242, endPoint y: 203, distance: 142.5
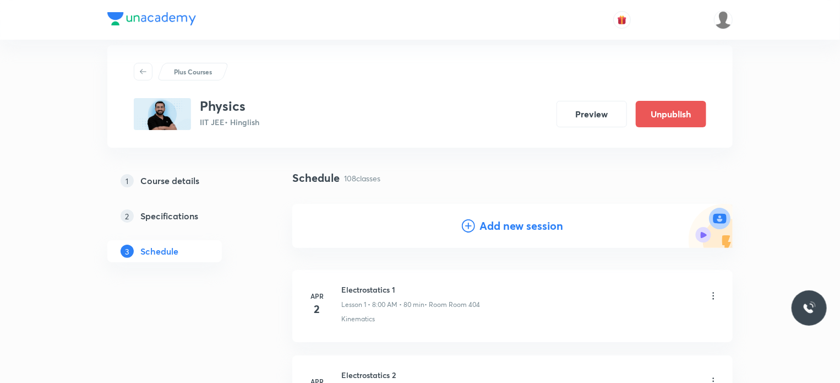
scroll to position [15, 0]
click at [505, 222] on h4 "Add new session" at bounding box center [521, 227] width 84 height 17
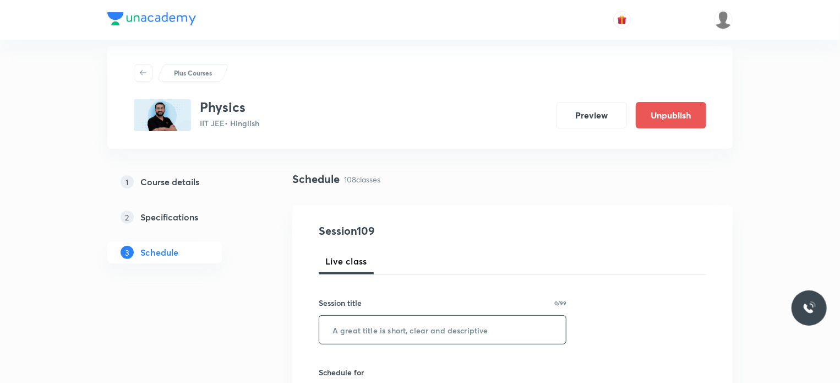
paste input "Optics 4"
click at [462, 324] on input "text" at bounding box center [442, 329] width 247 height 28
type input "Optics 5"
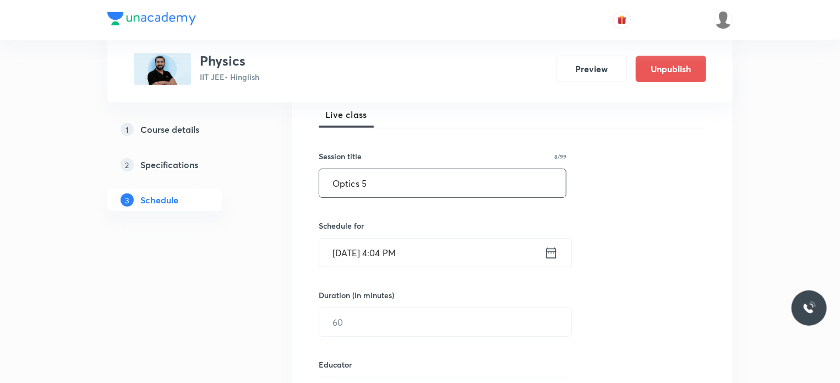
scroll to position [164, 0]
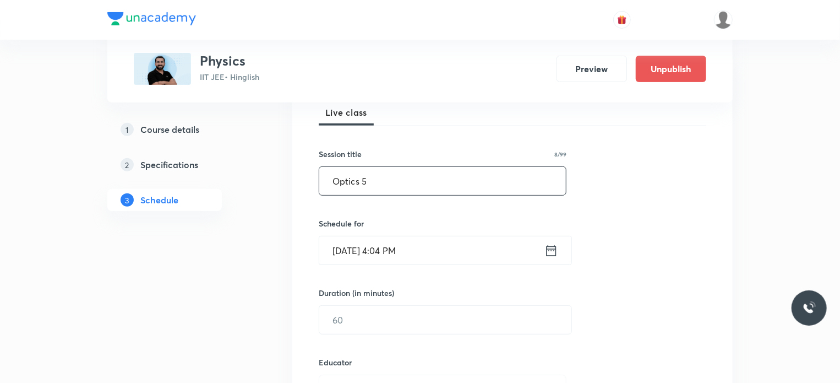
click at [430, 246] on input "Aug 30, 2025, 4:04 PM" at bounding box center [431, 250] width 225 height 28
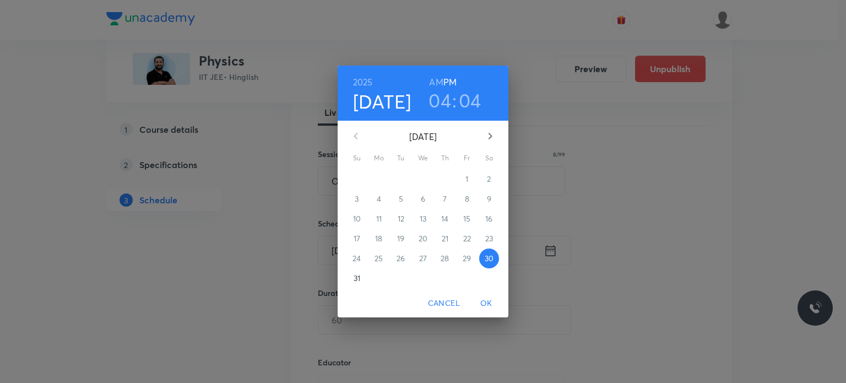
click at [497, 134] on button "button" at bounding box center [490, 136] width 26 height 26
click at [465, 178] on p "5" at bounding box center [467, 178] width 4 height 11
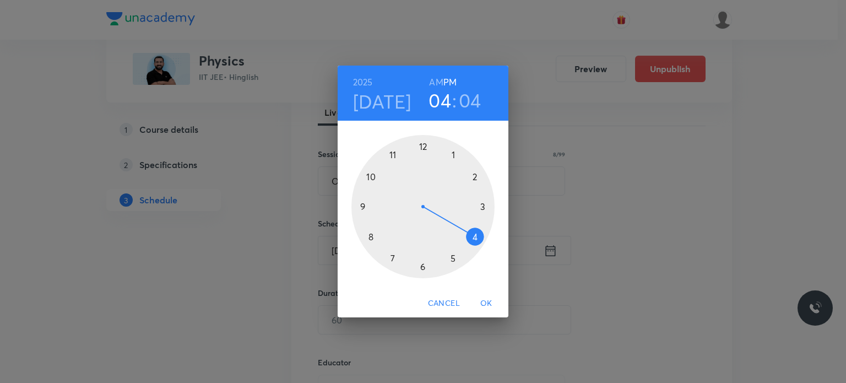
click at [439, 81] on h6 "AM" at bounding box center [436, 81] width 14 height 15
click at [396, 155] on div at bounding box center [422, 206] width 143 height 143
click at [423, 264] on div at bounding box center [422, 206] width 143 height 143
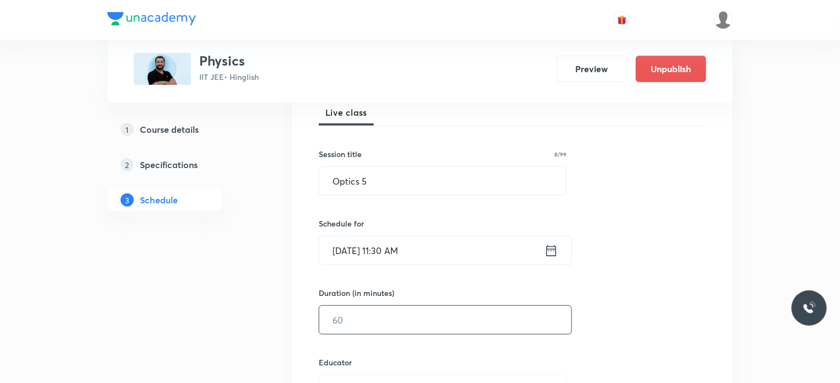
click at [381, 330] on input "text" at bounding box center [445, 320] width 252 height 28
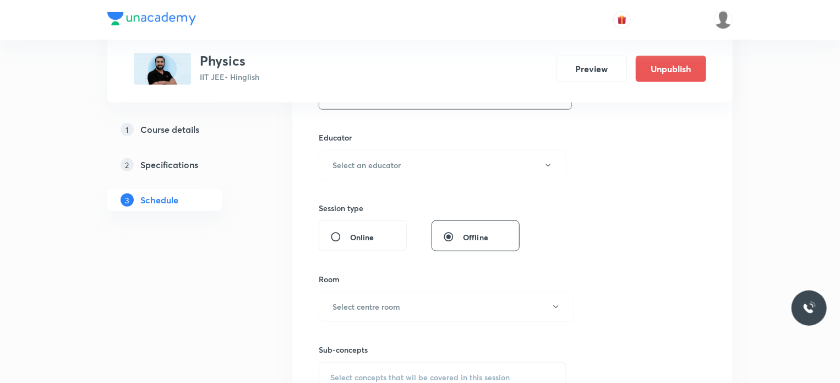
scroll to position [385, 0]
type input "75"
click at [387, 163] on h6 "Select an educator" at bounding box center [367, 169] width 68 height 12
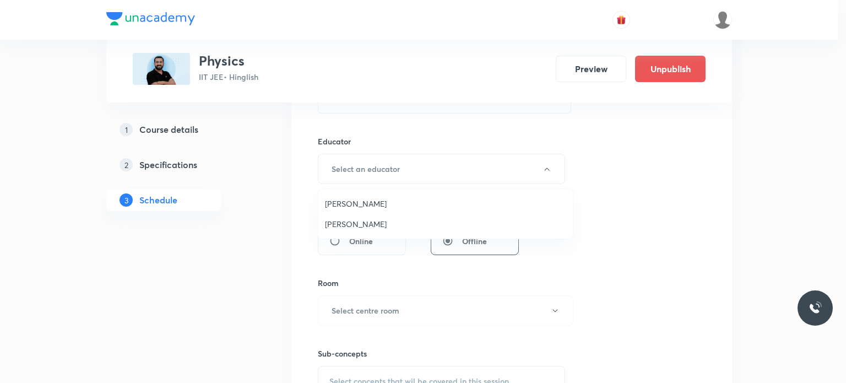
click at [363, 201] on span "Ajit Lulla" at bounding box center [445, 204] width 241 height 12
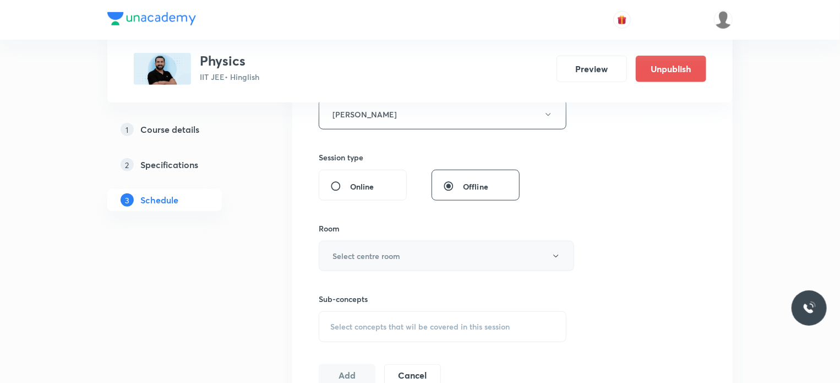
scroll to position [446, 0]
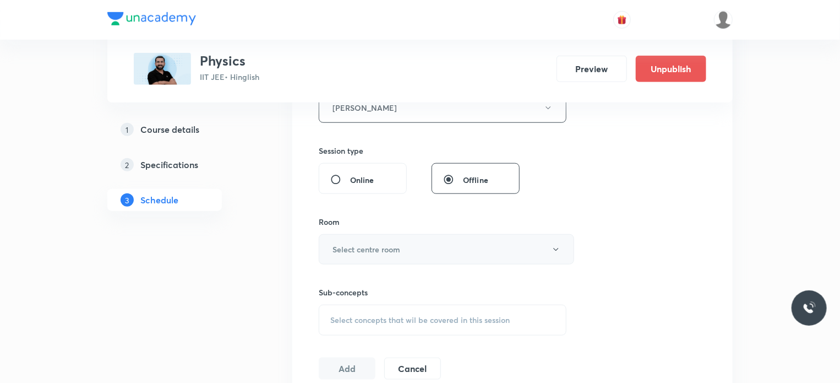
click at [383, 258] on button "Select centre room" at bounding box center [446, 249] width 255 height 30
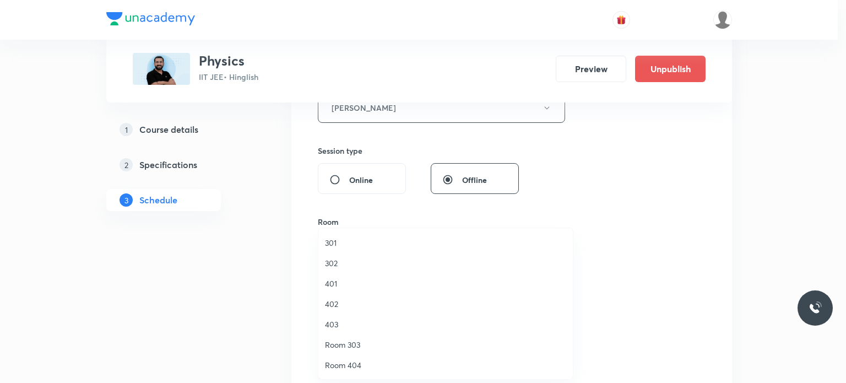
click at [352, 270] on li "302" at bounding box center [445, 263] width 254 height 20
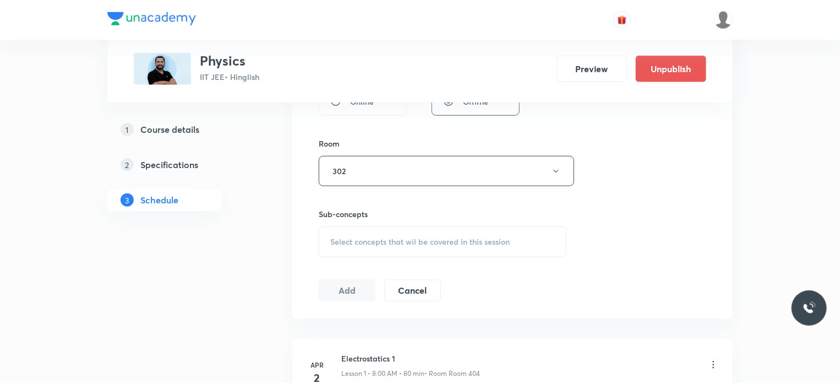
scroll to position [525, 0]
click at [382, 167] on button "302" at bounding box center [446, 170] width 255 height 30
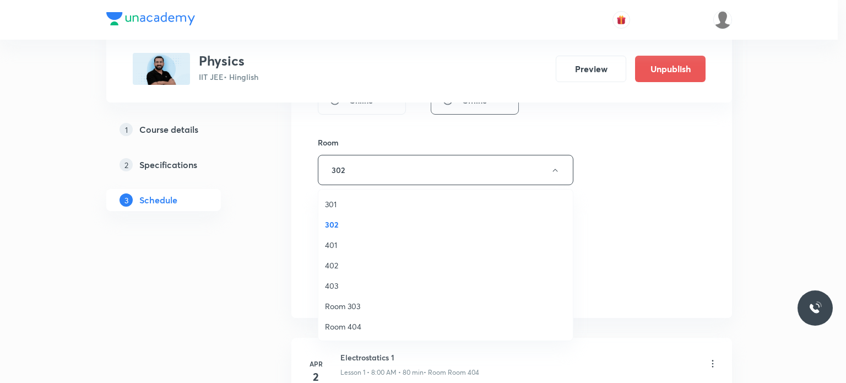
click at [352, 202] on span "301" at bounding box center [445, 204] width 241 height 12
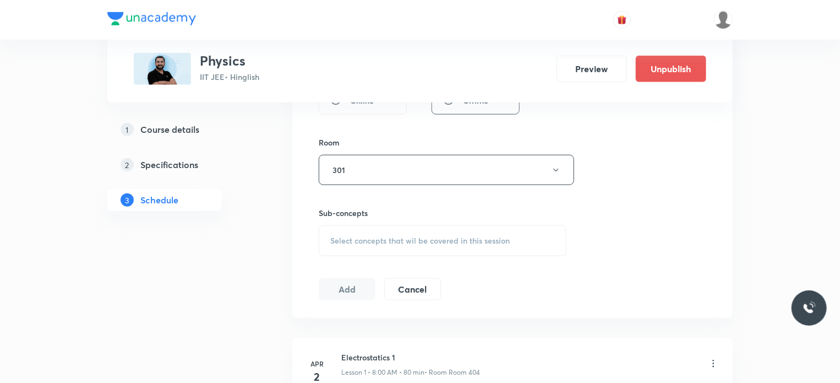
click at [391, 241] on span "Select concepts that wil be covered in this session" at bounding box center [419, 240] width 179 height 9
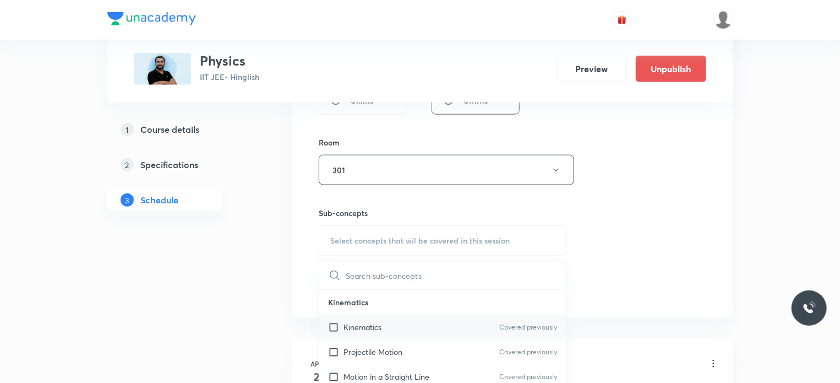
click at [410, 314] on div "Kinematics Covered previously" at bounding box center [442, 326] width 247 height 25
checkbox input "true"
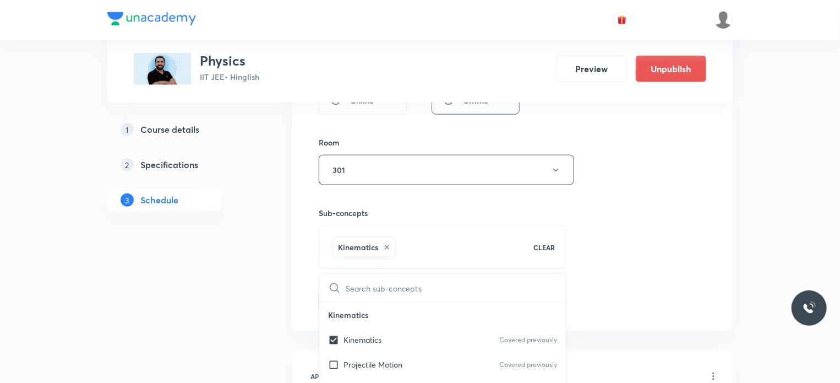
click at [651, 262] on div "Session 109 Live class Session title 8/99 Optics 5 ​ Schedule for Sep 5, 2025, …" at bounding box center [513, 13] width 388 height 600
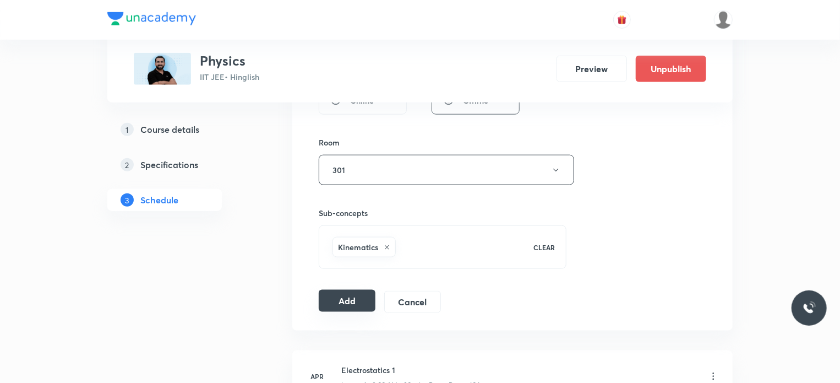
click at [362, 298] on button "Add" at bounding box center [347, 301] width 57 height 22
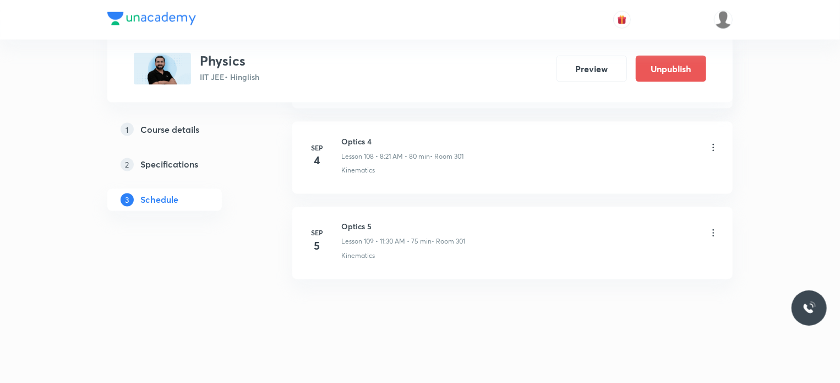
scroll to position [9186, 0]
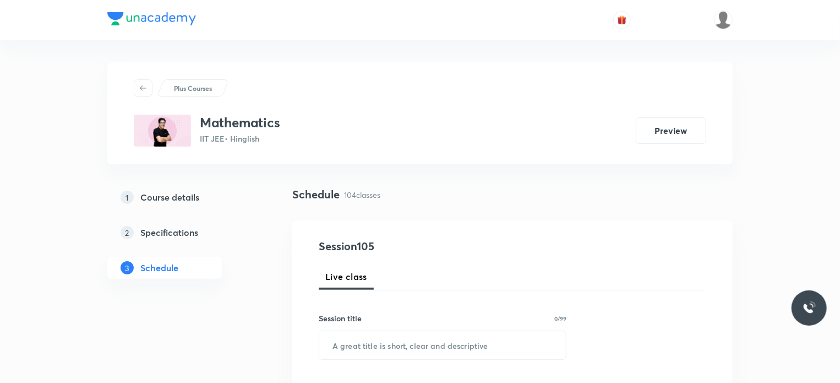
scroll to position [9420, 0]
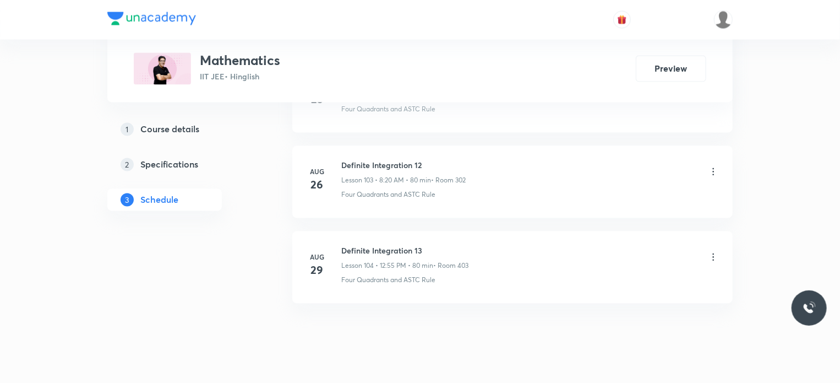
click at [385, 245] on h6 "Definite Integration 13" at bounding box center [404, 251] width 127 height 12
copy h6 "Definite Integration 13"
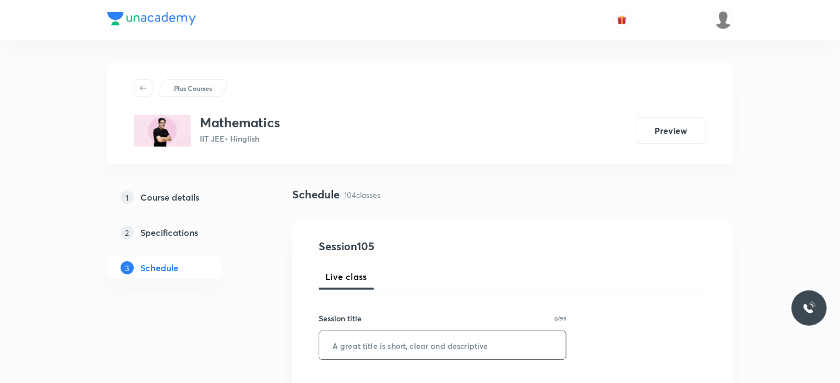
click at [442, 334] on input "text" at bounding box center [442, 345] width 247 height 28
paste input "Definite Integration 13"
type input "Definite Integration 14"
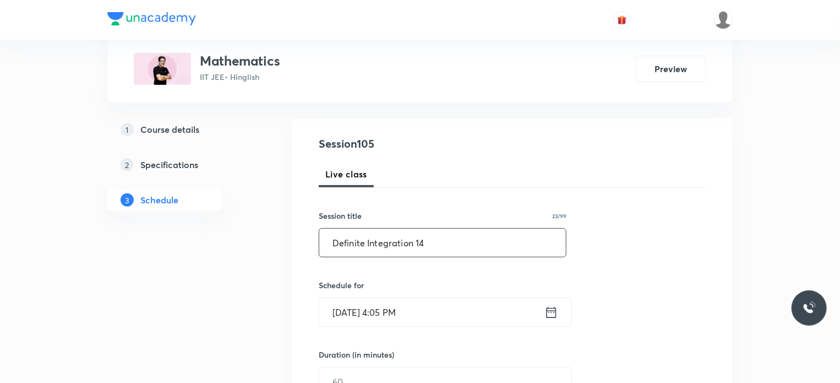
scroll to position [137, 0]
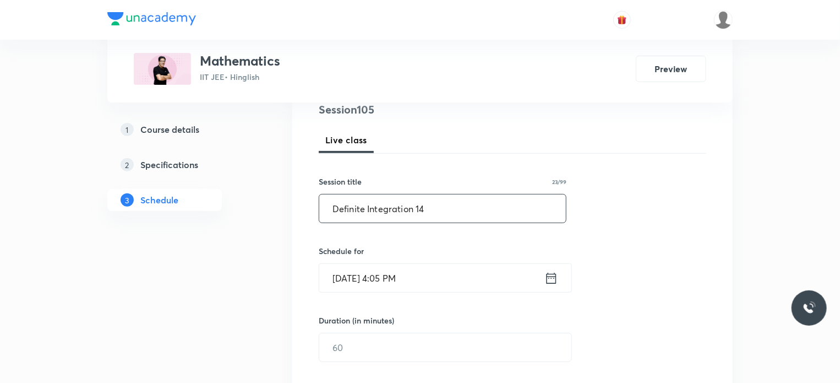
click at [415, 287] on input "Aug 30, 2025, 4:05 PM" at bounding box center [431, 278] width 225 height 28
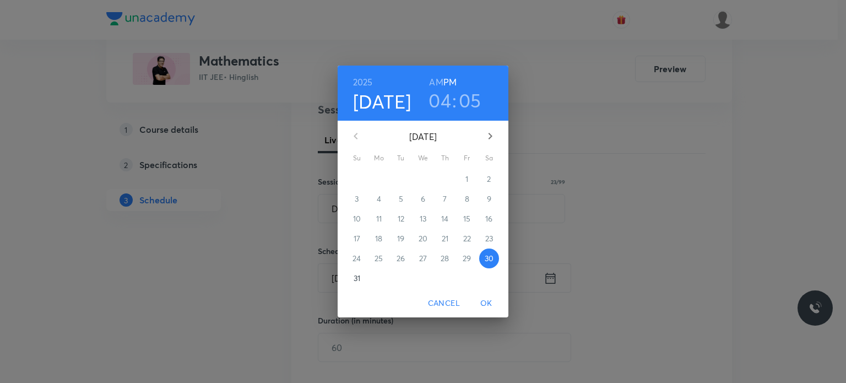
click at [493, 139] on icon "button" at bounding box center [489, 135] width 13 height 13
click at [377, 180] on p "1" at bounding box center [378, 178] width 3 height 11
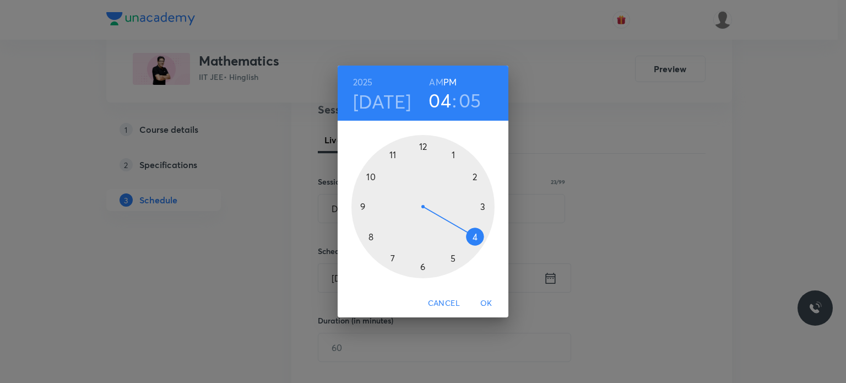
click at [435, 84] on h6 "AM" at bounding box center [436, 81] width 14 height 15
drag, startPoint x: 374, startPoint y: 195, endPoint x: 363, endPoint y: 200, distance: 11.9
click at [363, 200] on div at bounding box center [422, 206] width 143 height 143
drag, startPoint x: 449, startPoint y: 261, endPoint x: 367, endPoint y: 172, distance: 121.2
click at [367, 172] on div at bounding box center [422, 206] width 143 height 143
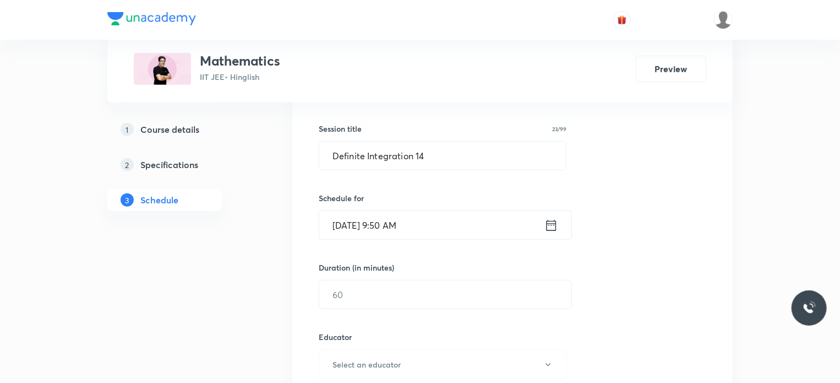
scroll to position [248, 0]
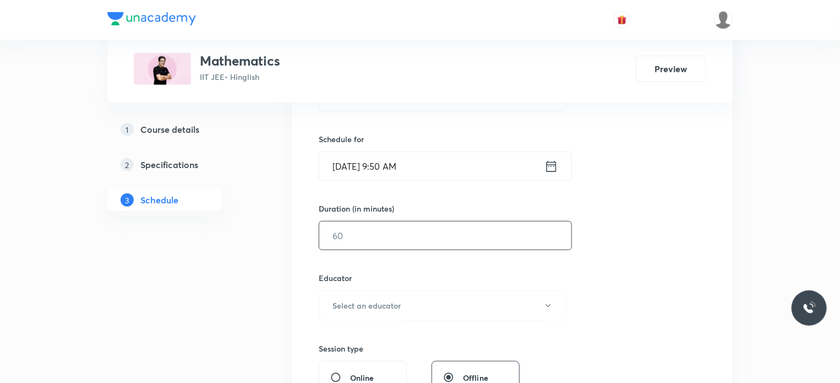
click at [355, 243] on input "text" at bounding box center [445, 235] width 252 height 28
type input "7"
type input "80"
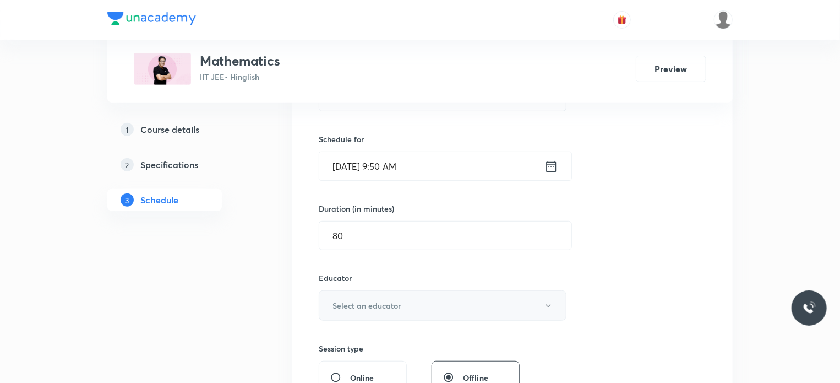
click at [372, 299] on h6 "Select an educator" at bounding box center [367, 305] width 68 height 12
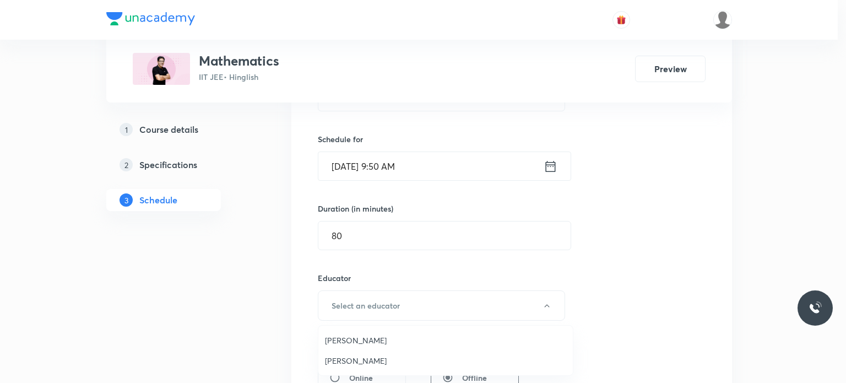
click at [379, 358] on span "Praveer Agrawal" at bounding box center [445, 361] width 241 height 12
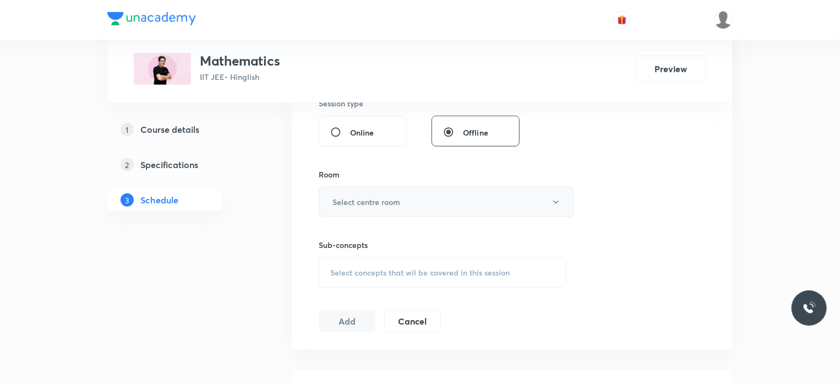
scroll to position [494, 0]
click at [357, 202] on h6 "Select centre room" at bounding box center [367, 201] width 68 height 12
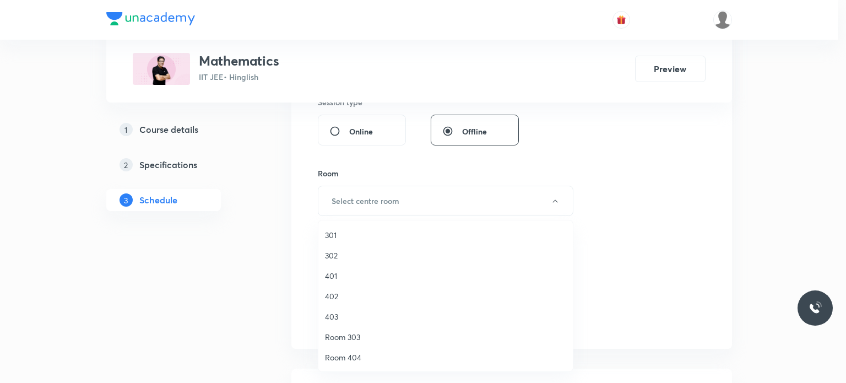
click at [345, 231] on span "301" at bounding box center [445, 235] width 241 height 12
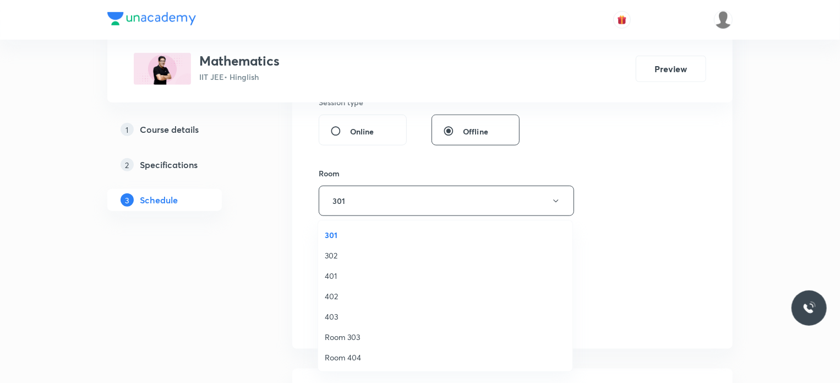
click at [397, 267] on span "Select concepts that wil be covered in this session" at bounding box center [419, 271] width 179 height 9
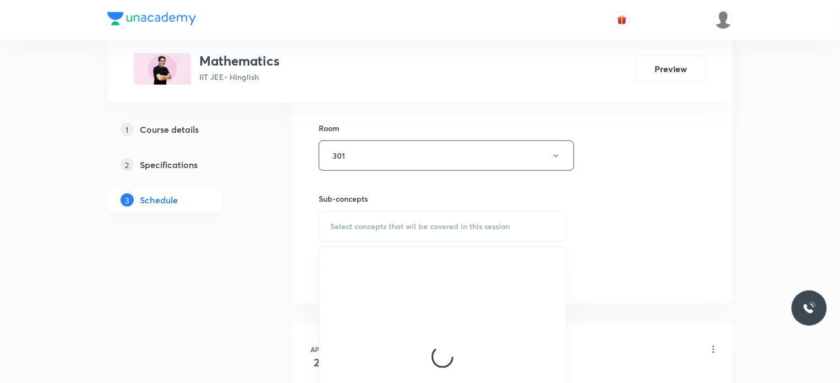
scroll to position [542, 0]
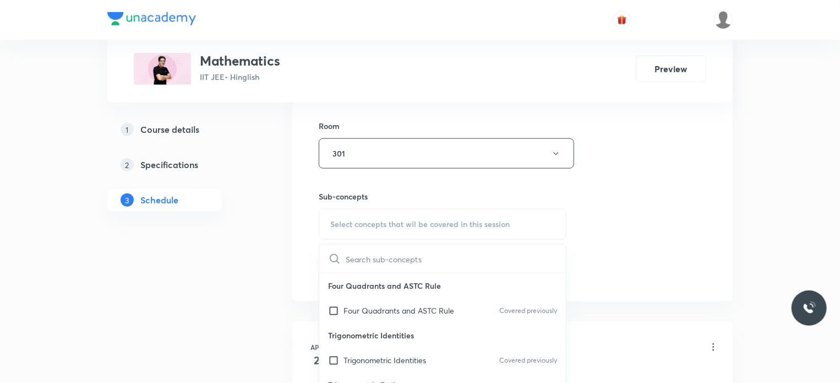
click at [409, 323] on p "Trigonometric Identities" at bounding box center [442, 335] width 247 height 25
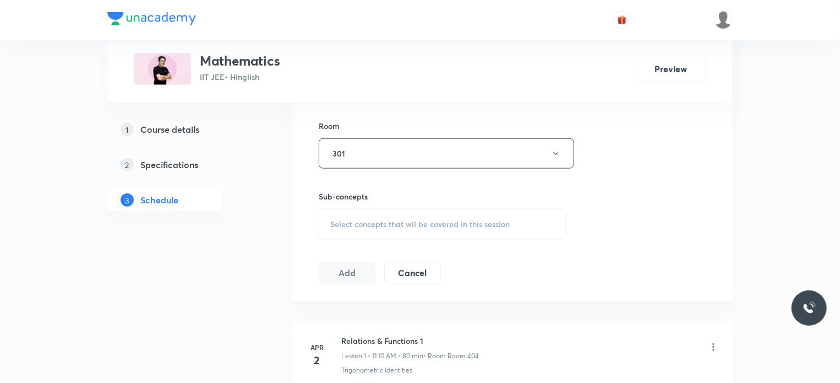
click at [417, 223] on span "Select concepts that wil be covered in this session" at bounding box center [419, 224] width 179 height 9
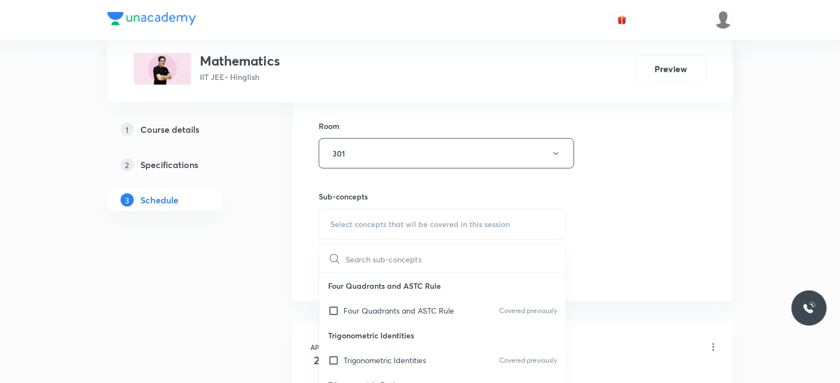
click at [428, 295] on p "Four Quadrants and ASTC Rule" at bounding box center [442, 285] width 247 height 25
click at [488, 299] on div "Four Quadrants and ASTC Rule Covered previously" at bounding box center [442, 310] width 247 height 25
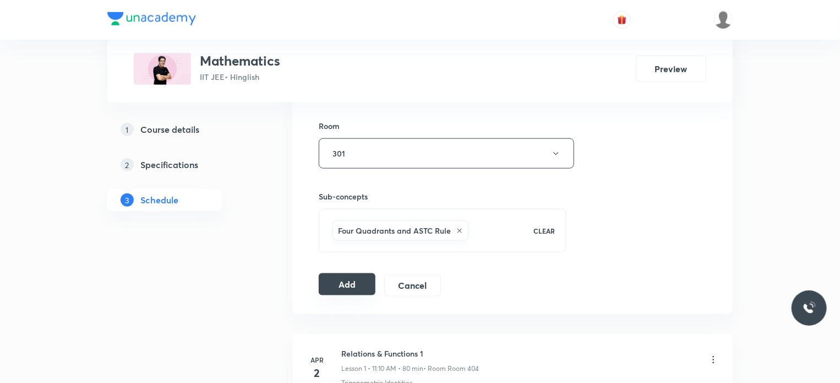
click at [347, 289] on button "Add" at bounding box center [347, 284] width 57 height 22
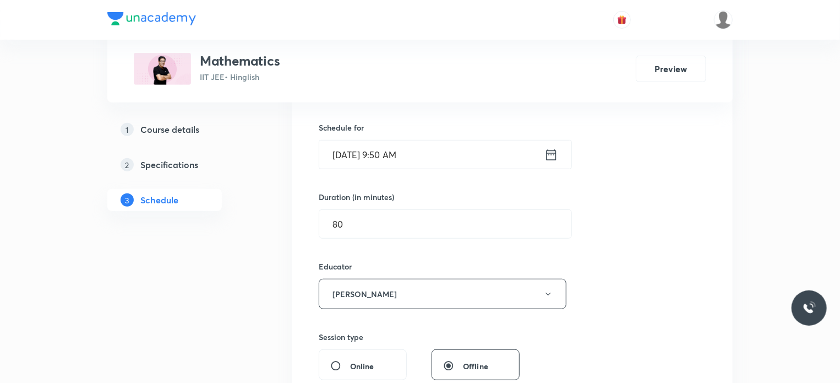
scroll to position [167, 0]
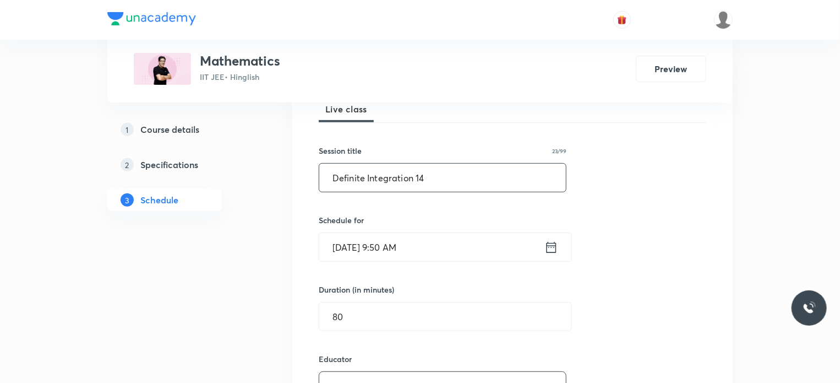
drag, startPoint x: 437, startPoint y: 176, endPoint x: 253, endPoint y: 197, distance: 185.1
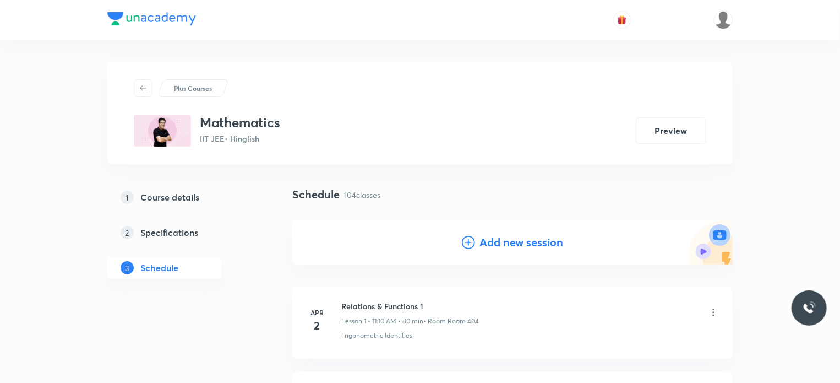
scroll to position [0, 0]
click at [559, 246] on h4 "Add new session" at bounding box center [521, 242] width 84 height 17
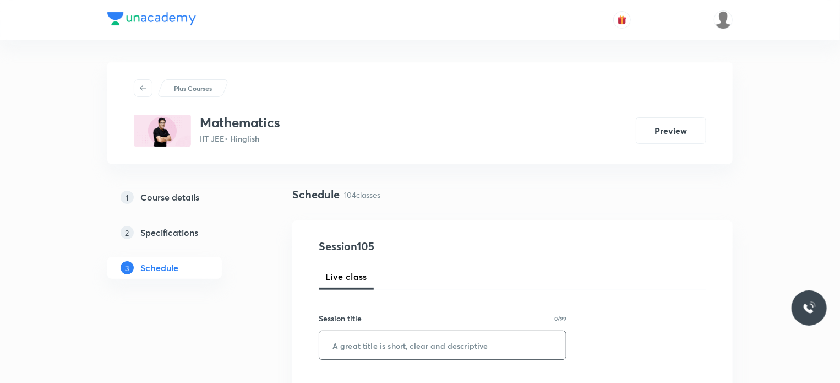
click at [407, 341] on input "text" at bounding box center [442, 345] width 247 height 28
paste input "Definite Integration 14"
type input "Definite Integration 15"
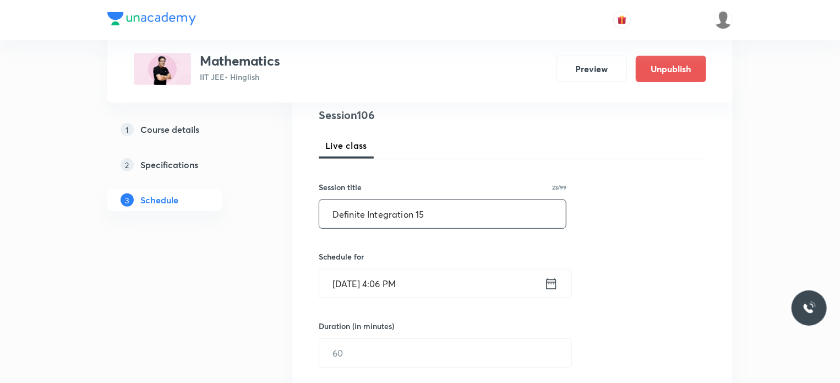
scroll to position [149, 0]
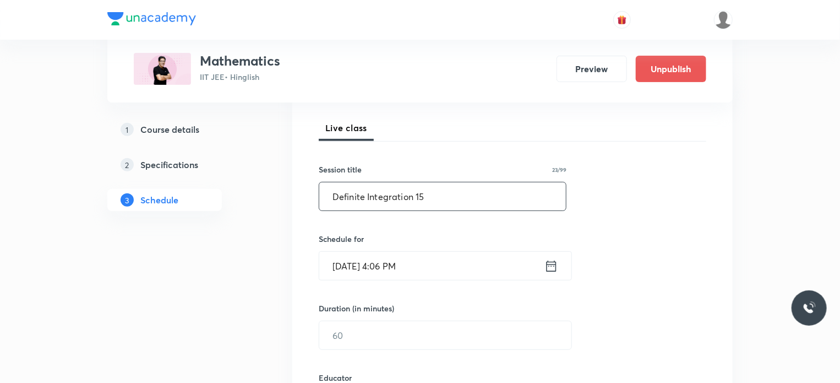
click at [451, 264] on input "Aug 30, 2025, 4:06 PM" at bounding box center [431, 266] width 225 height 28
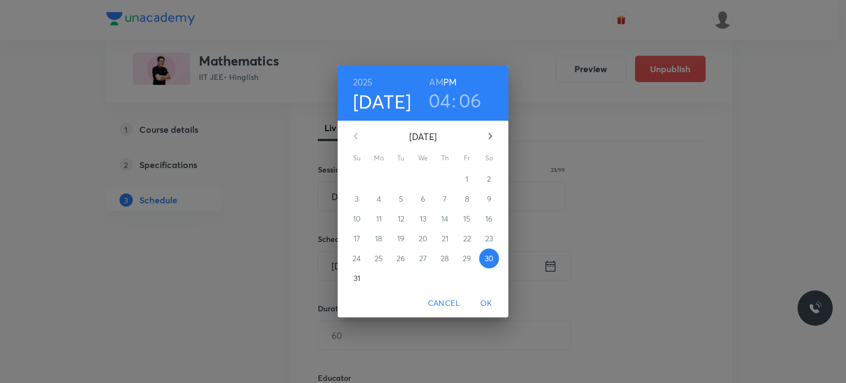
click at [486, 135] on icon "button" at bounding box center [489, 135] width 13 height 13
click at [380, 168] on div "September 2025 Su Mo Tu We Th Fr Sa 31 1 2 3 4 5 6 7 8 9 10 11 12 13 14 15 16 1…" at bounding box center [422, 205] width 171 height 168
click at [383, 176] on span "1" at bounding box center [379, 178] width 20 height 11
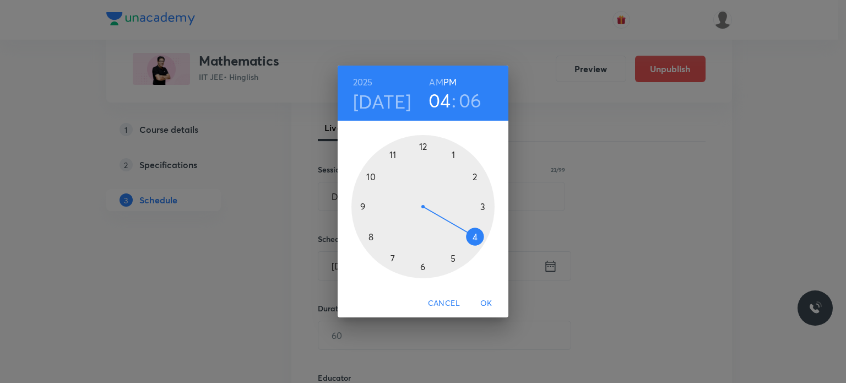
click at [424, 143] on div at bounding box center [422, 206] width 143 height 143
click at [392, 155] on div at bounding box center [422, 206] width 143 height 143
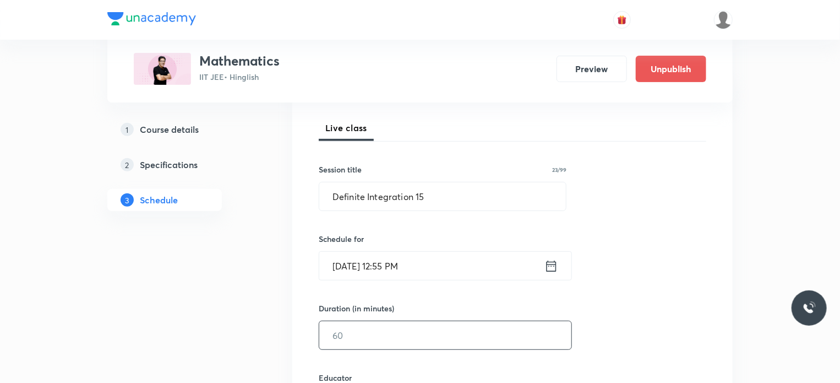
click at [374, 339] on input "text" at bounding box center [445, 335] width 252 height 28
type input "75"
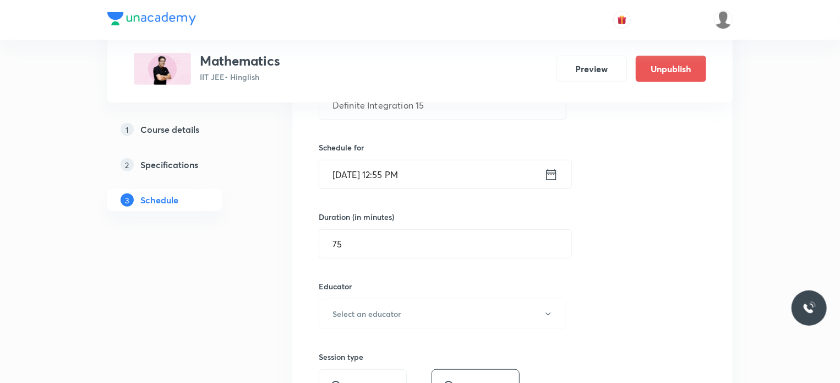
click at [389, 297] on div "Educator Select an educator" at bounding box center [443, 304] width 248 height 48
click at [389, 303] on button "Select an educator" at bounding box center [443, 313] width 248 height 30
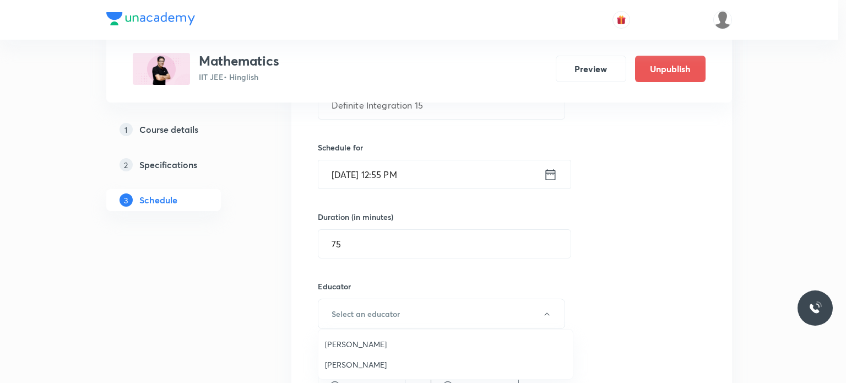
click at [372, 356] on li "Praveer Agrawal" at bounding box center [445, 364] width 254 height 20
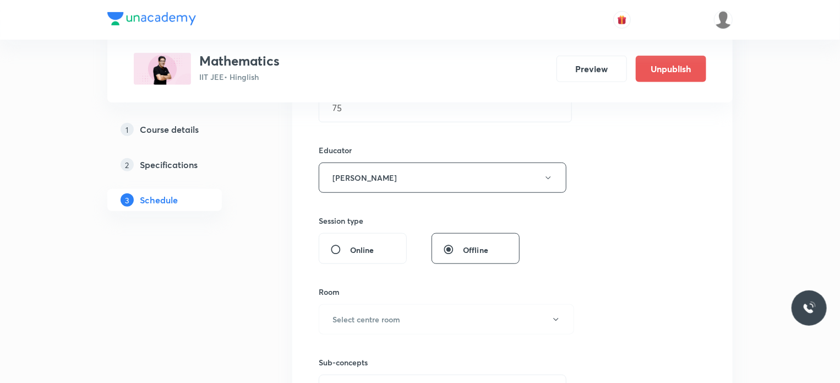
scroll to position [404, 0]
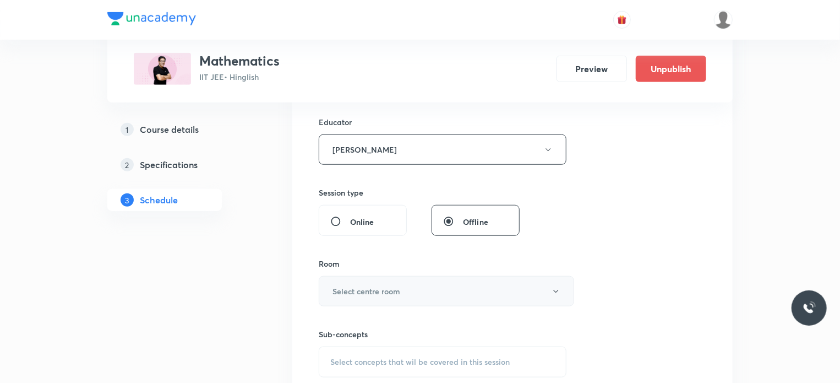
click at [330, 277] on button "Select centre room" at bounding box center [446, 291] width 255 height 30
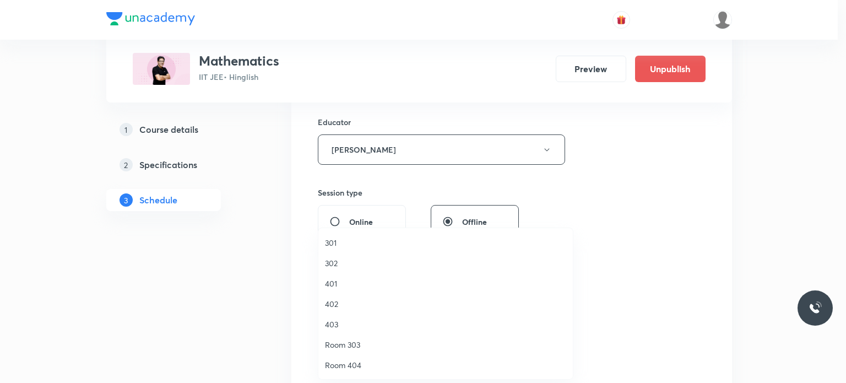
click at [328, 241] on span "301" at bounding box center [445, 243] width 241 height 12
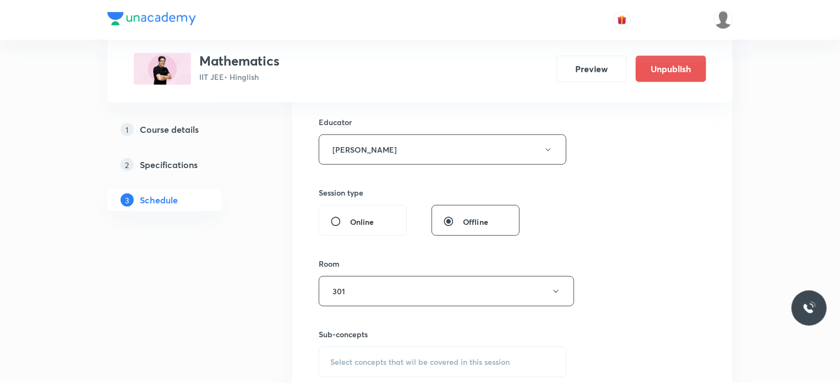
click at [389, 352] on div "Select concepts that wil be covered in this session" at bounding box center [443, 361] width 248 height 31
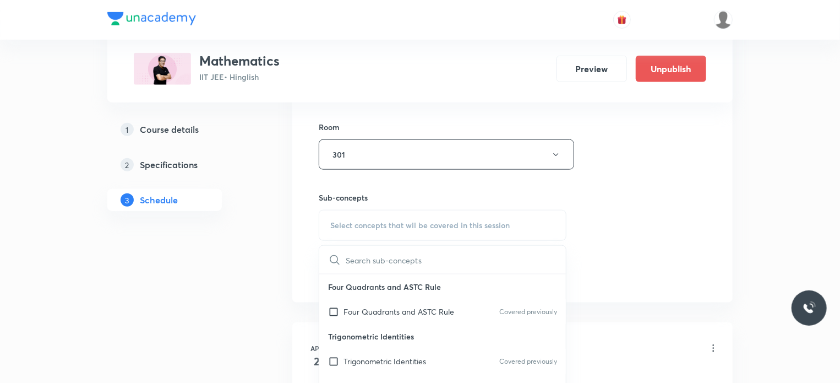
scroll to position [541, 0]
click at [394, 308] on p "Four Quadrants and ASTC Rule" at bounding box center [399, 311] width 111 height 12
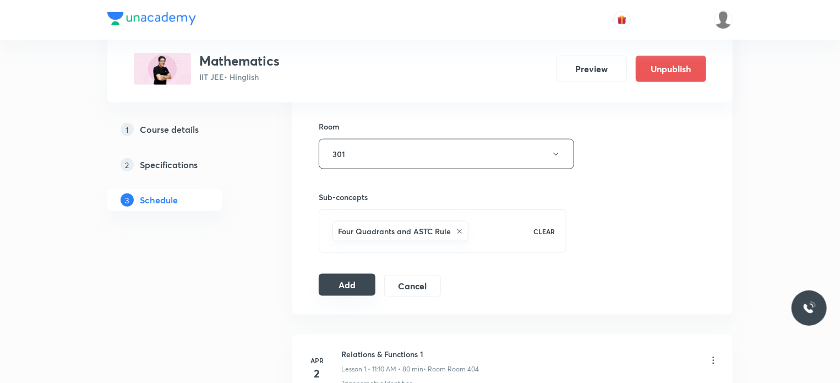
click at [358, 284] on button "Add" at bounding box center [347, 285] width 57 height 22
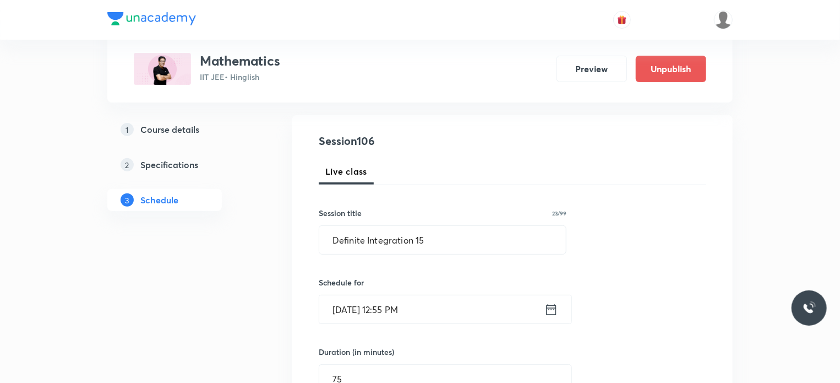
scroll to position [103, 0]
drag, startPoint x: 450, startPoint y: 248, endPoint x: 277, endPoint y: 259, distance: 173.2
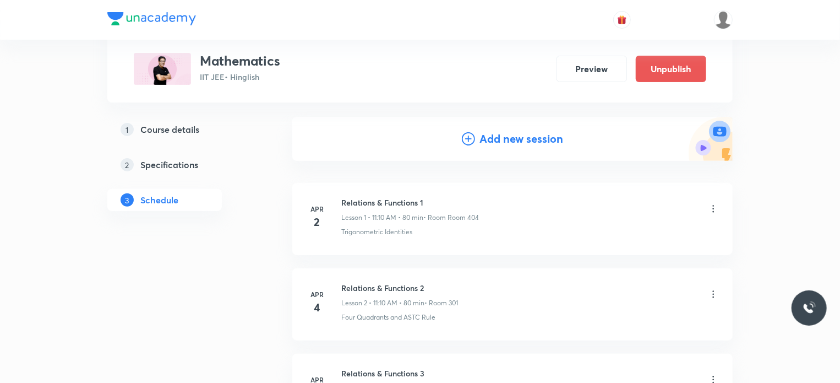
click at [485, 128] on div "Add new session" at bounding box center [512, 139] width 440 height 44
click at [487, 137] on h4 "Add new session" at bounding box center [521, 138] width 84 height 17
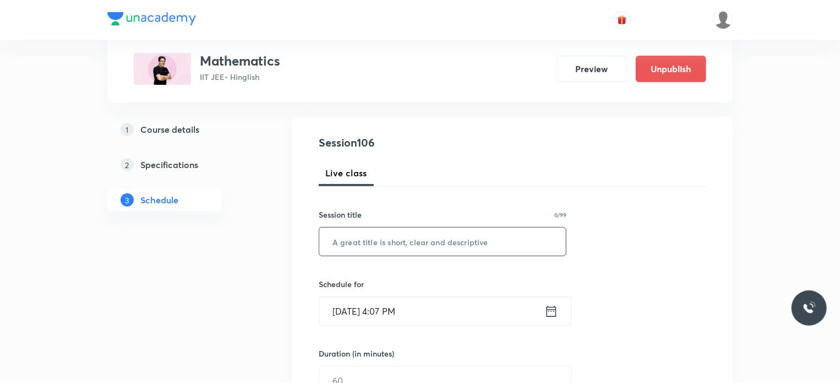
click at [453, 231] on input "text" at bounding box center [442, 241] width 247 height 28
paste input "Definite Integration 15"
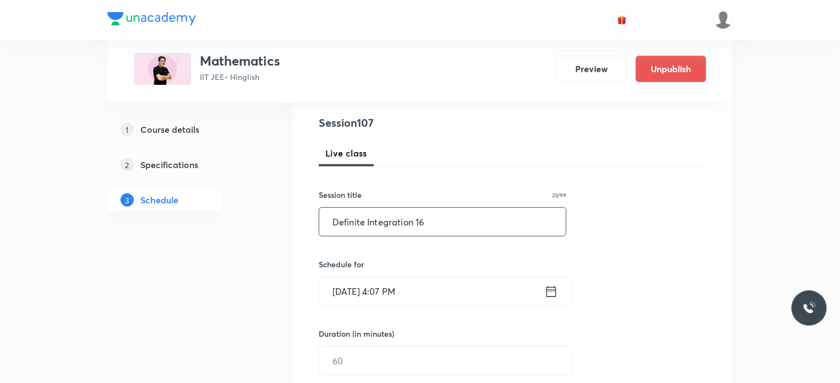
scroll to position [153, 0]
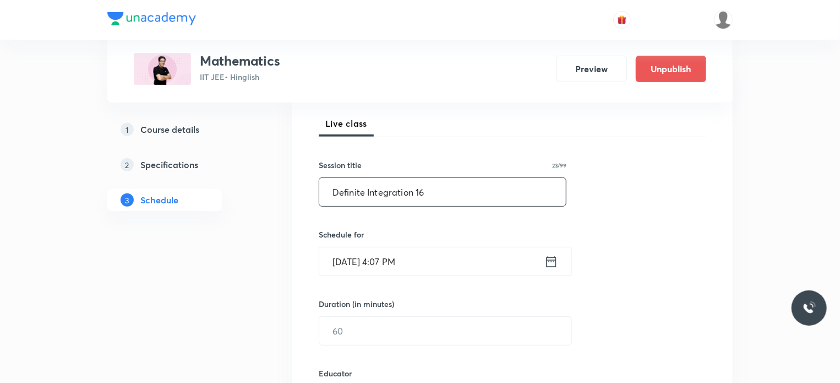
type input "Definite Integration 16"
click at [451, 259] on input "Aug 30, 2025, 4:07 PM" at bounding box center [431, 261] width 225 height 28
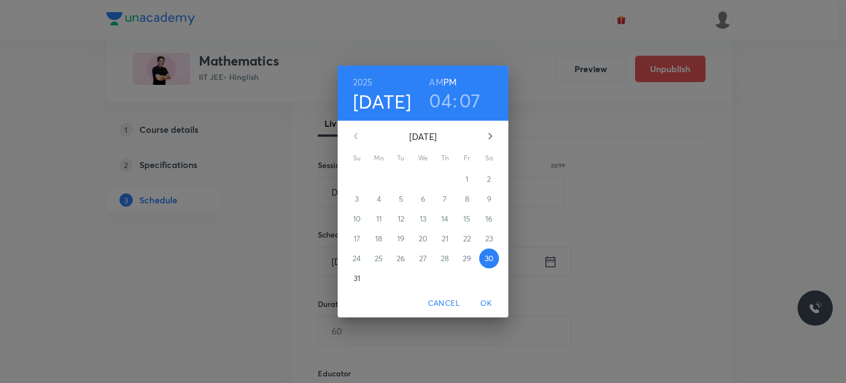
click at [491, 140] on icon "button" at bounding box center [489, 135] width 13 height 13
click at [403, 181] on span "2" at bounding box center [401, 178] width 20 height 11
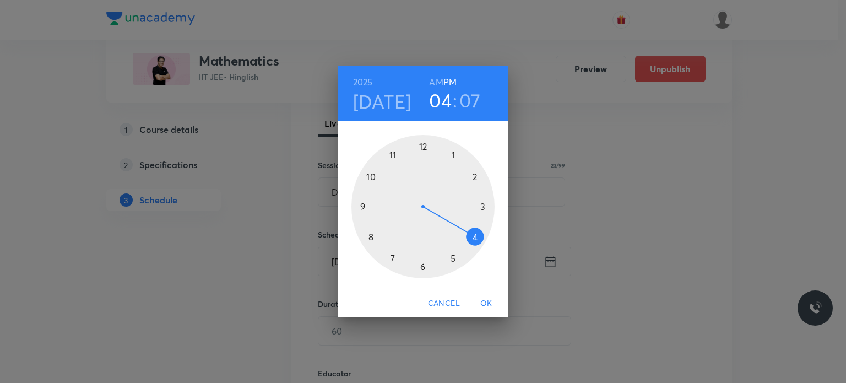
click at [432, 80] on h6 "AM" at bounding box center [436, 81] width 14 height 15
click at [370, 248] on div at bounding box center [422, 206] width 143 height 143
click at [475, 239] on div at bounding box center [422, 206] width 143 height 143
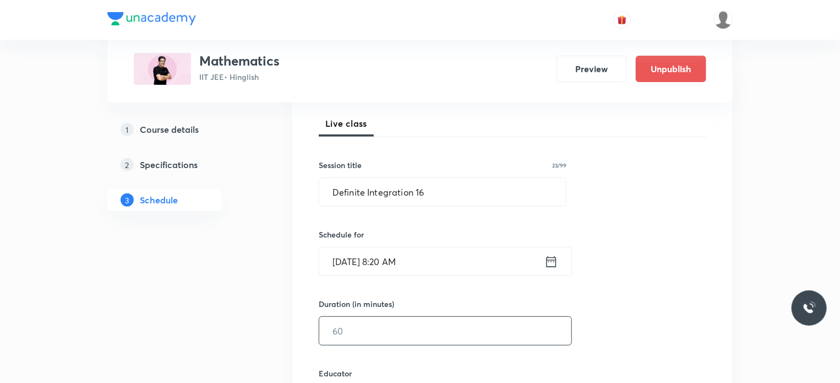
click at [387, 337] on input "text" at bounding box center [445, 331] width 252 height 28
type input "7"
type input "80"
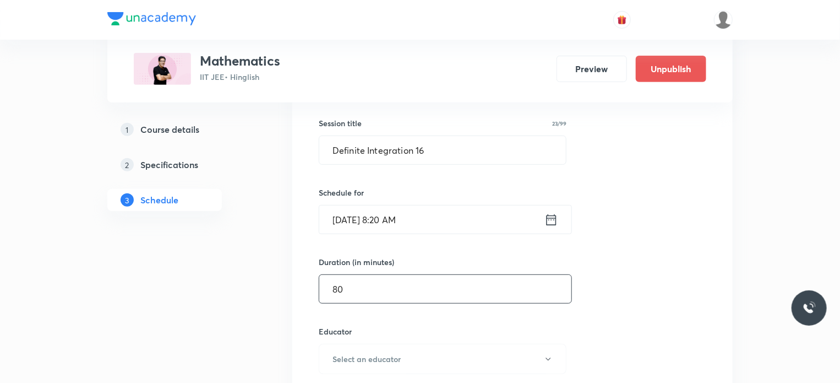
scroll to position [303, 0]
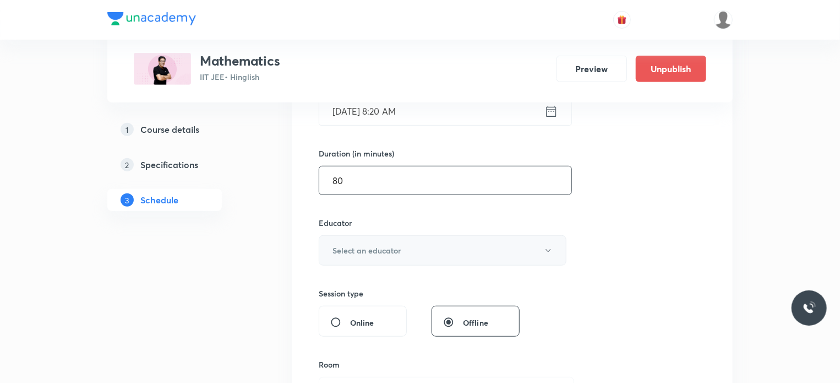
click at [367, 247] on h6 "Select an educator" at bounding box center [367, 250] width 68 height 12
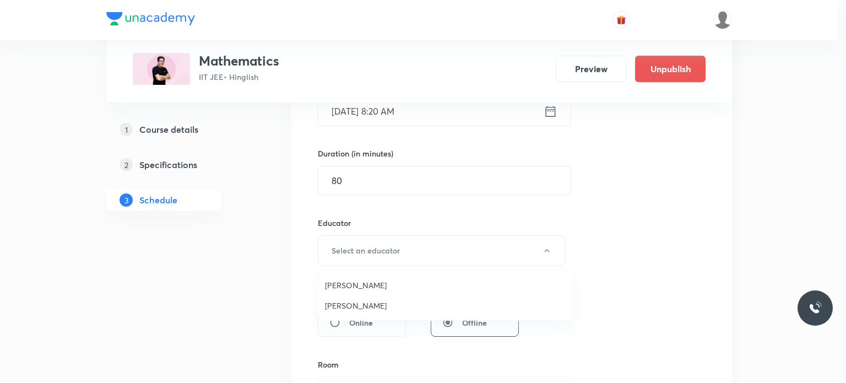
click at [363, 303] on span "Praveer Agrawal" at bounding box center [445, 305] width 241 height 12
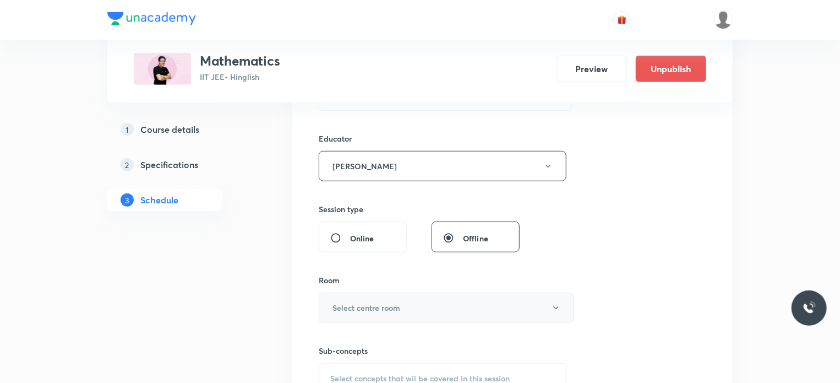
scroll to position [410, 0]
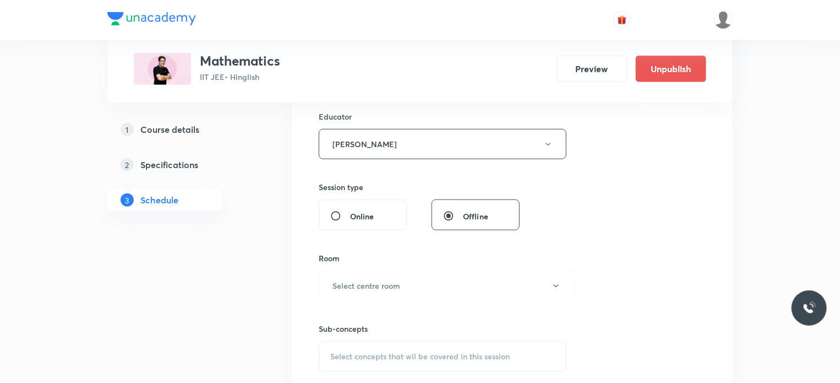
click at [379, 265] on div "Room Select centre room" at bounding box center [443, 276] width 248 height 48
click at [383, 280] on h6 "Select centre room" at bounding box center [367, 286] width 68 height 12
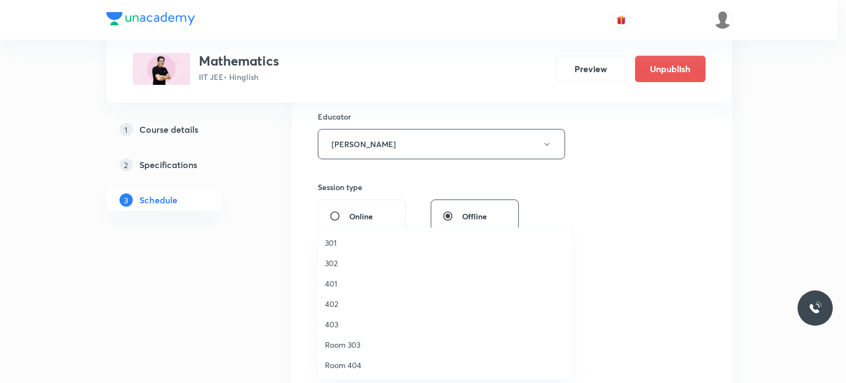
click at [330, 243] on span "301" at bounding box center [445, 243] width 241 height 12
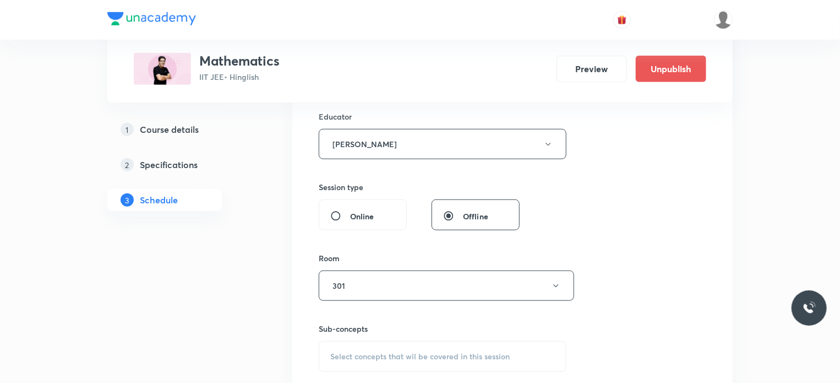
click at [386, 341] on div "Select concepts that wil be covered in this session" at bounding box center [443, 356] width 248 height 31
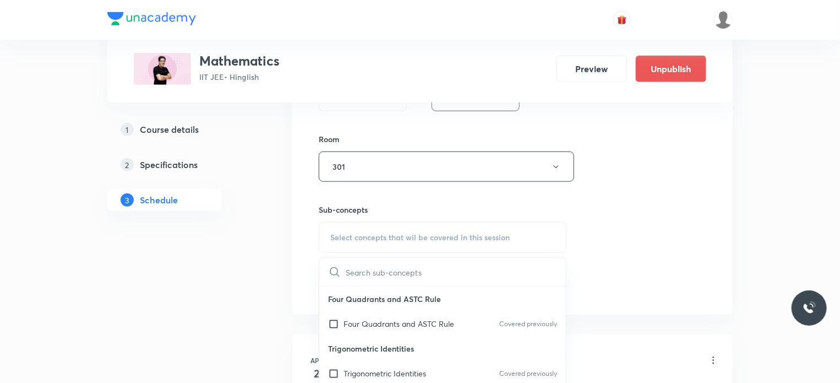
scroll to position [533, 0]
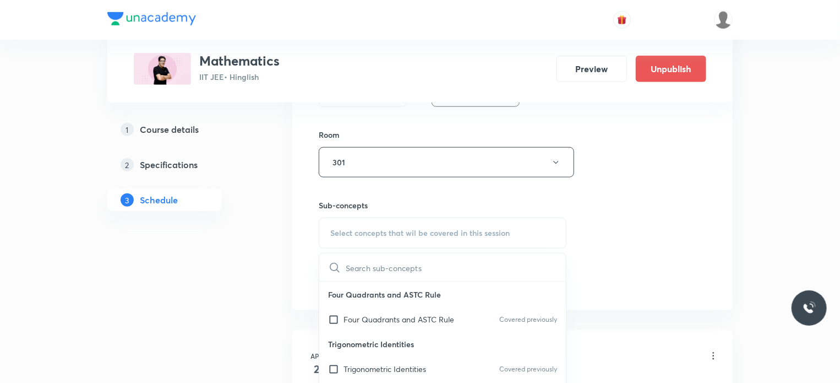
click at [410, 325] on div "Four Quadrants and ASTC Rule Covered previously" at bounding box center [442, 319] width 247 height 25
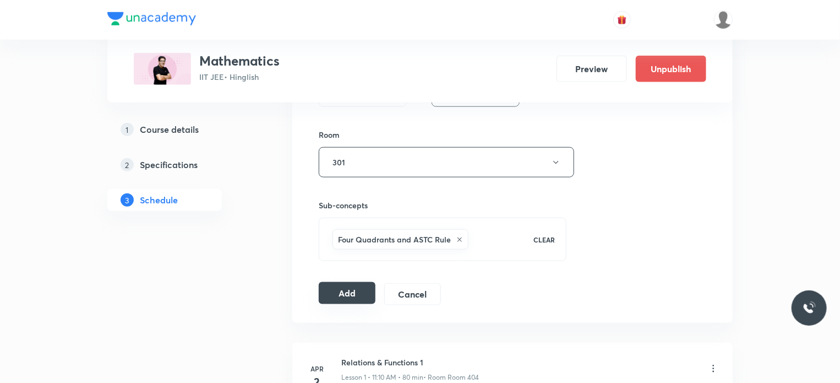
click at [352, 292] on button "Add" at bounding box center [347, 293] width 57 height 22
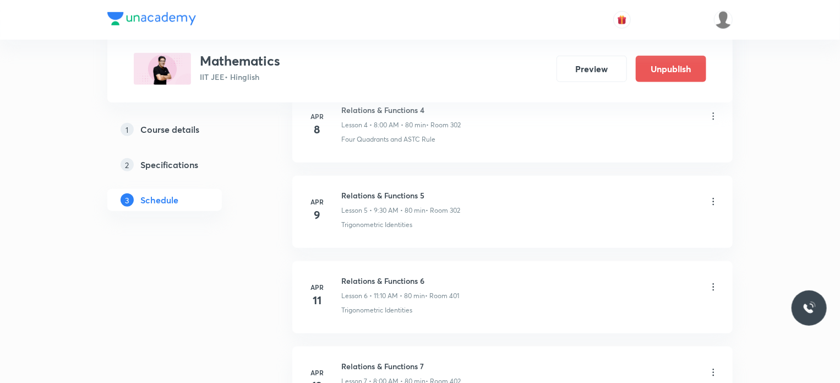
scroll to position [0, 0]
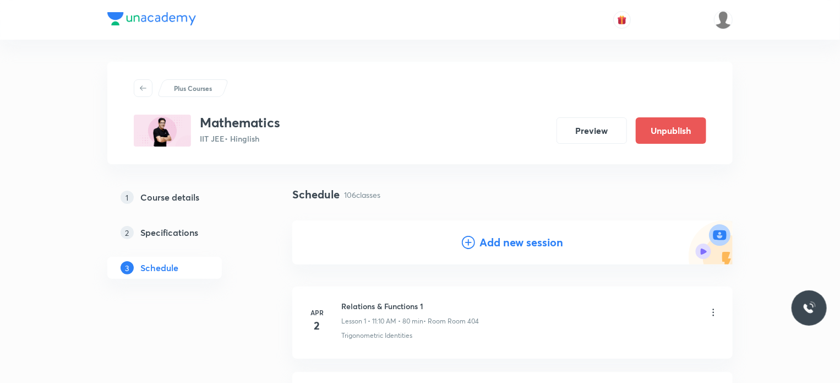
click at [500, 237] on h4 "Add new session" at bounding box center [521, 242] width 84 height 17
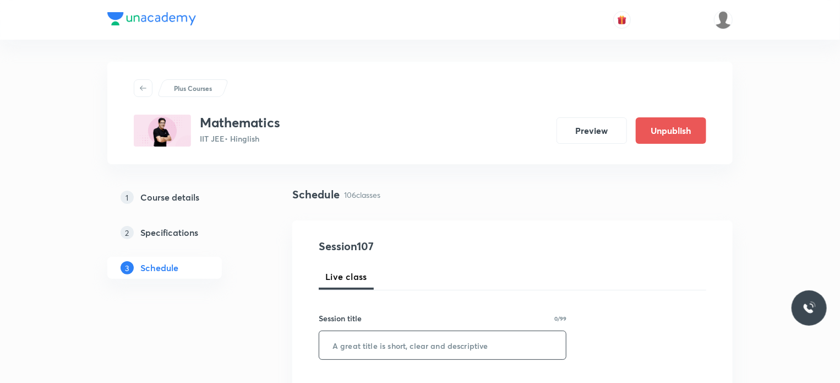
click at [439, 336] on input "text" at bounding box center [442, 345] width 247 height 28
paste input "Definite Integration 15"
type input "Definite Integration 17"
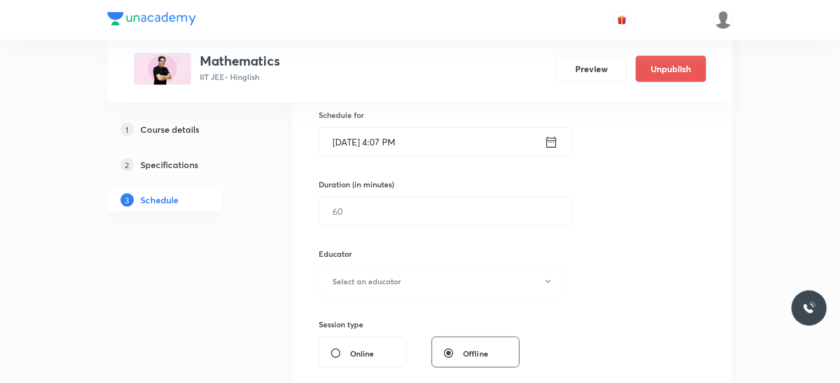
scroll to position [273, 0]
click at [435, 146] on input "Aug 30, 2025, 4:07 PM" at bounding box center [431, 141] width 225 height 28
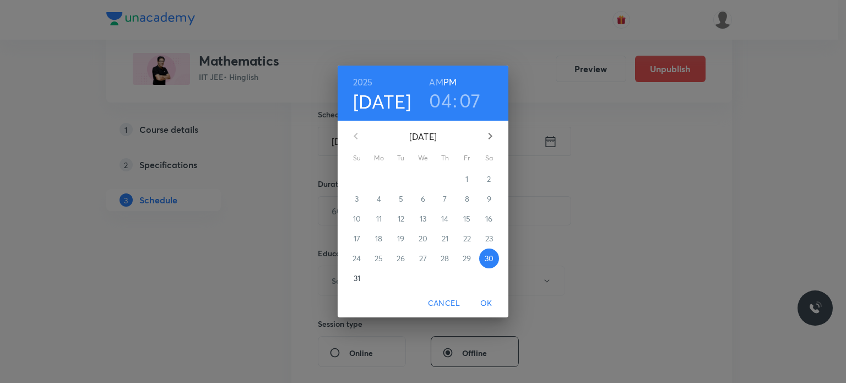
click at [493, 129] on icon "button" at bounding box center [489, 135] width 13 height 13
click at [436, 179] on span "4" at bounding box center [445, 178] width 20 height 11
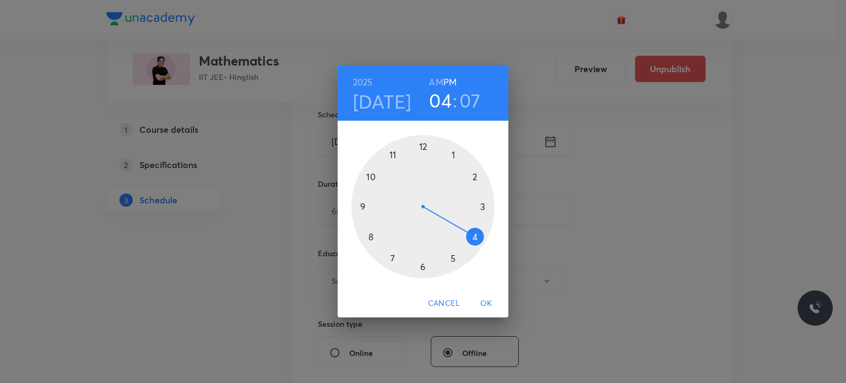
click at [435, 77] on h6 "AM" at bounding box center [436, 81] width 14 height 15
click at [356, 206] on div at bounding box center [422, 206] width 143 height 143
click at [369, 176] on div at bounding box center [422, 206] width 143 height 143
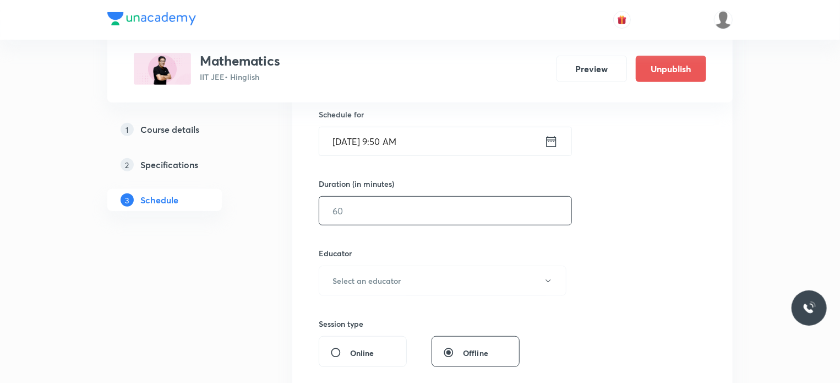
click at [362, 212] on input "text" at bounding box center [445, 211] width 252 height 28
type input "7"
type input "80"
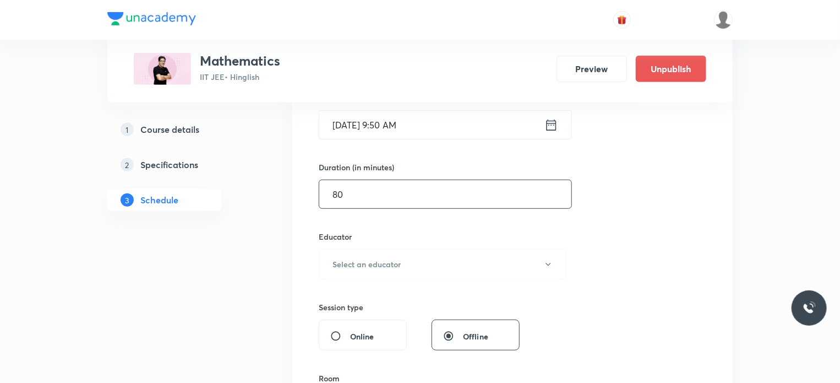
scroll to position [319, 0]
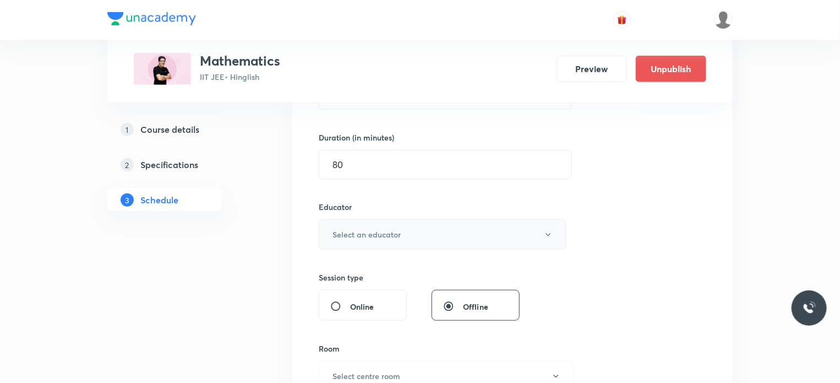
click at [379, 228] on h6 "Select an educator" at bounding box center [367, 234] width 68 height 12
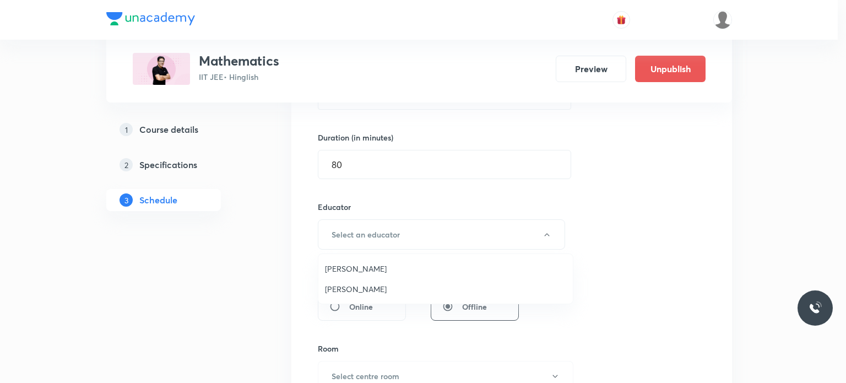
click at [362, 287] on span "Praveer Agrawal" at bounding box center [445, 289] width 241 height 12
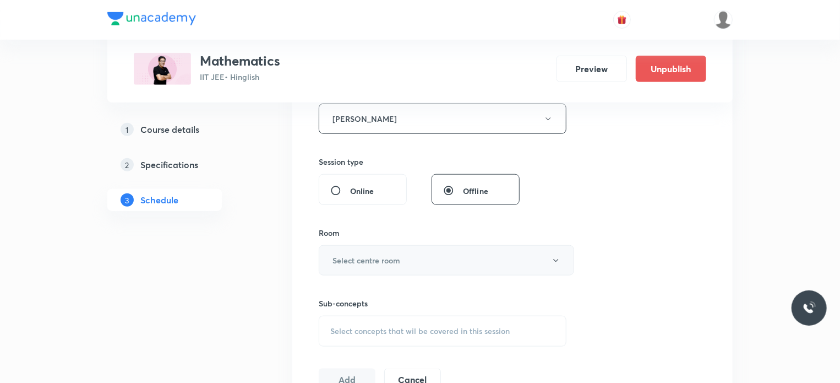
scroll to position [438, 0]
click at [361, 251] on h6 "Select centre room" at bounding box center [367, 257] width 68 height 12
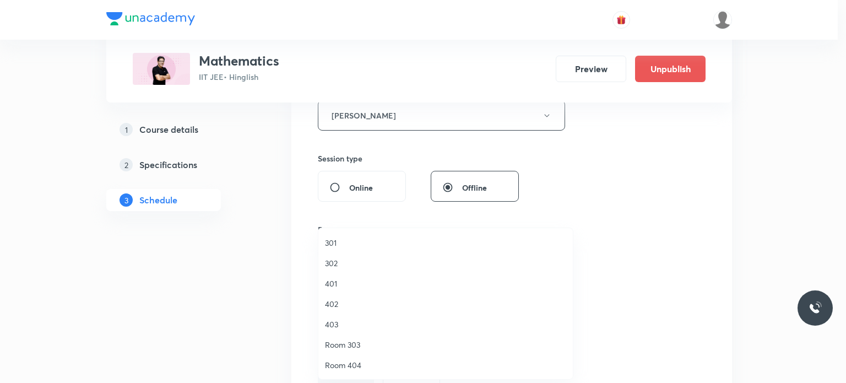
click at [337, 244] on span "301" at bounding box center [445, 243] width 241 height 12
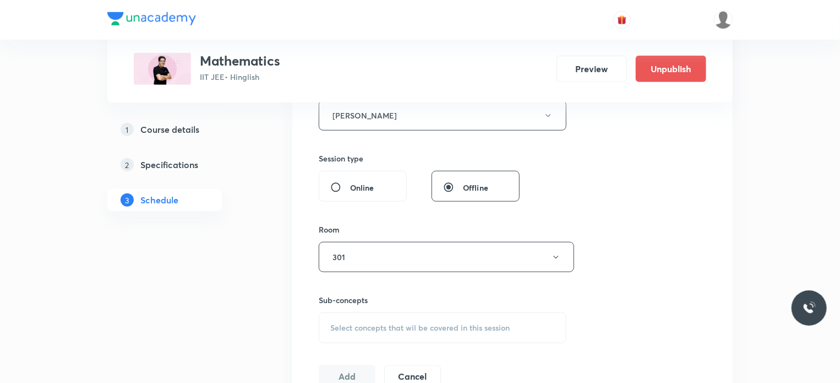
click at [393, 328] on span "Select concepts that wil be covered in this session" at bounding box center [419, 327] width 179 height 9
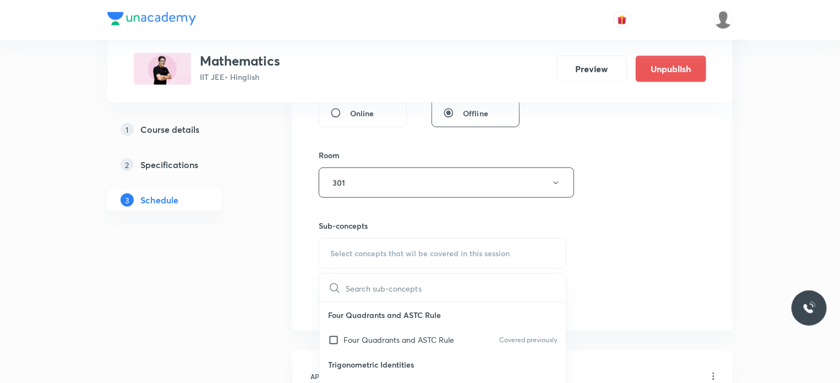
scroll to position [513, 0]
click at [404, 346] on div "Four Quadrants and ASTC Rule Covered previously" at bounding box center [442, 338] width 247 height 25
click at [667, 258] on div "Session 108 Live class Session title 23/99 Definite Integration 17 ​ Schedule f…" at bounding box center [513, 18] width 388 height 587
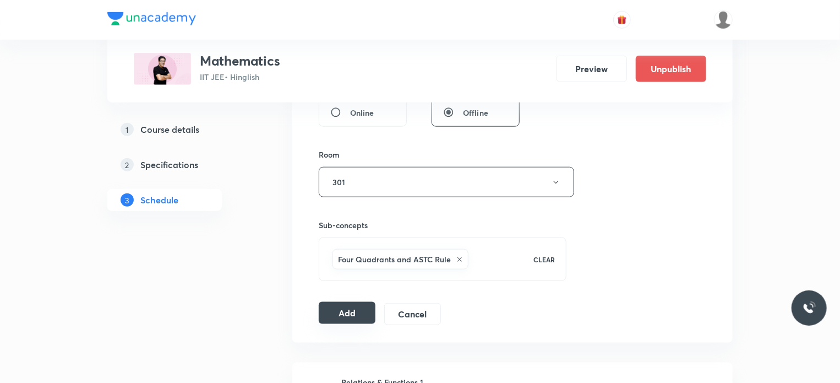
click at [366, 309] on button "Add" at bounding box center [347, 313] width 57 height 22
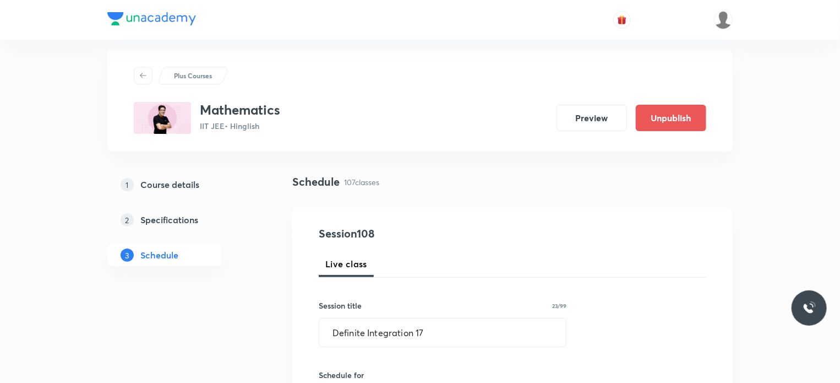
scroll to position [12, 0]
drag, startPoint x: 437, startPoint y: 330, endPoint x: 263, endPoint y: 335, distance: 173.5
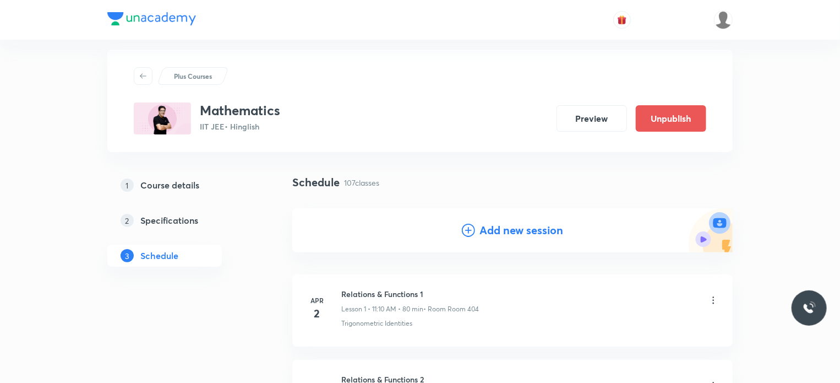
click at [498, 236] on h4 "Add new session" at bounding box center [521, 230] width 84 height 17
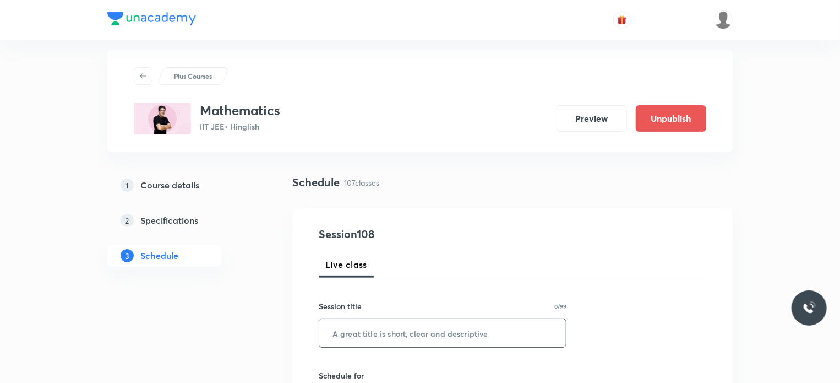
click at [421, 330] on input "text" at bounding box center [442, 333] width 247 height 28
paste input "Definite Integration 17"
type input "Definite Integration 18"
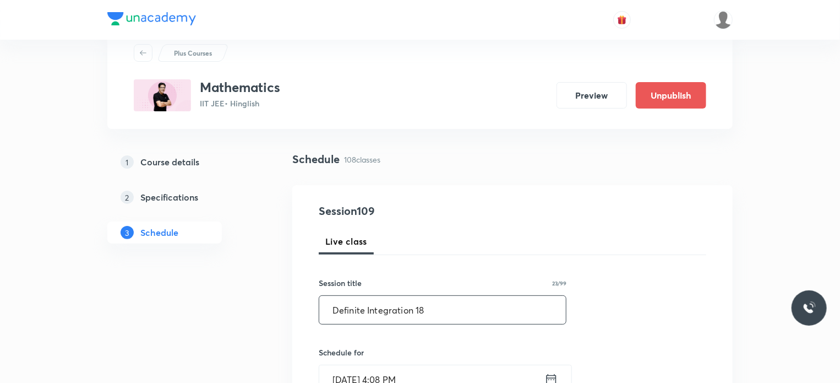
scroll to position [91, 0]
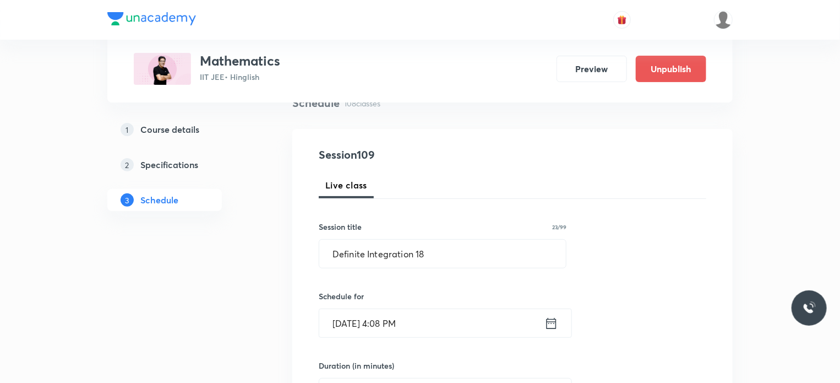
click at [453, 316] on input "Aug 30, 2025, 4:08 PM" at bounding box center [431, 323] width 225 height 28
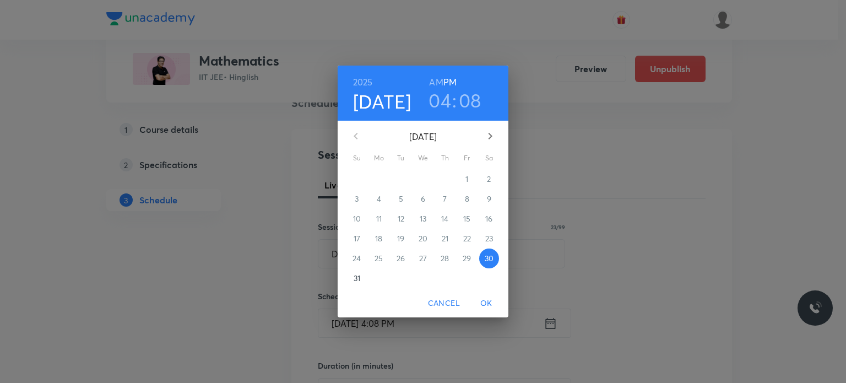
click at [491, 149] on div "August 2025 Su Mo Tu We Th Fr Sa" at bounding box center [422, 142] width 171 height 42
click at [488, 137] on icon "button" at bounding box center [489, 135] width 13 height 13
click at [461, 178] on span "5" at bounding box center [467, 178] width 20 height 11
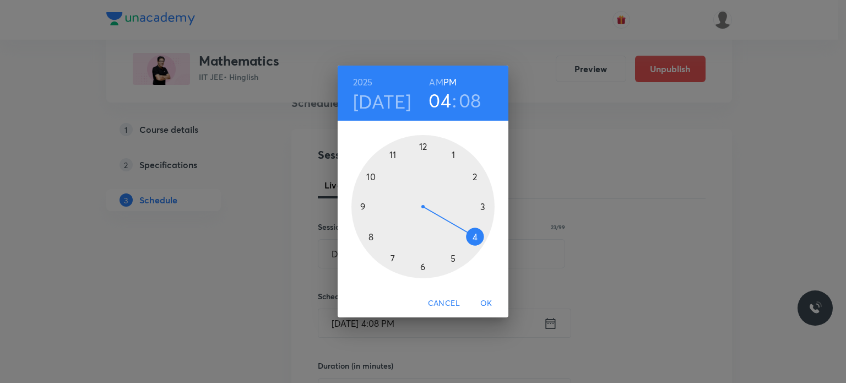
click at [419, 149] on div at bounding box center [422, 206] width 143 height 143
drag, startPoint x: 396, startPoint y: 152, endPoint x: 389, endPoint y: 151, distance: 7.3
click at [389, 151] on div at bounding box center [422, 206] width 143 height 143
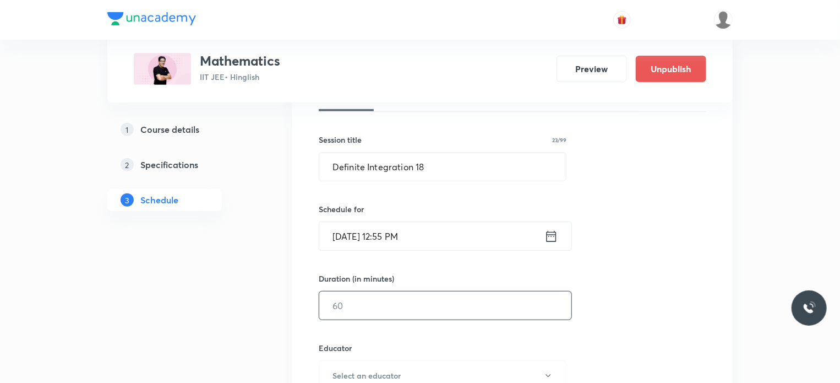
scroll to position [179, 0]
click at [383, 306] on input "text" at bounding box center [445, 304] width 252 height 28
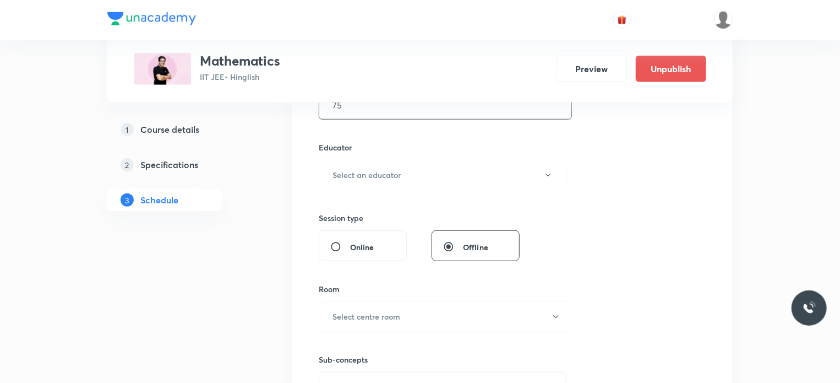
scroll to position [378, 0]
type input "75"
click at [378, 178] on h6 "Select an educator" at bounding box center [367, 176] width 68 height 12
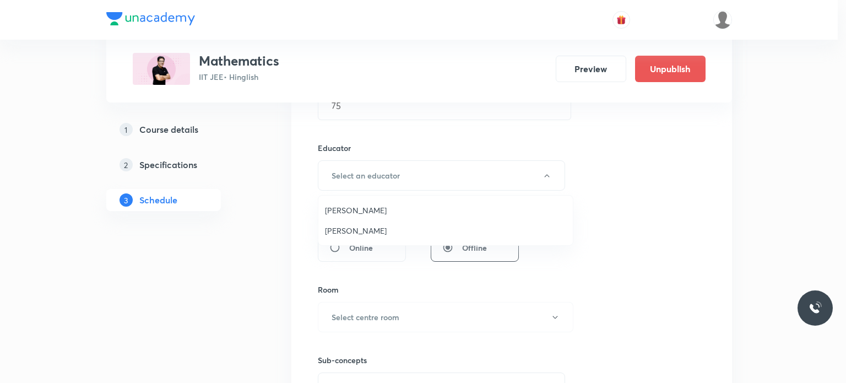
click at [379, 235] on span "Praveer Agrawal" at bounding box center [445, 231] width 241 height 12
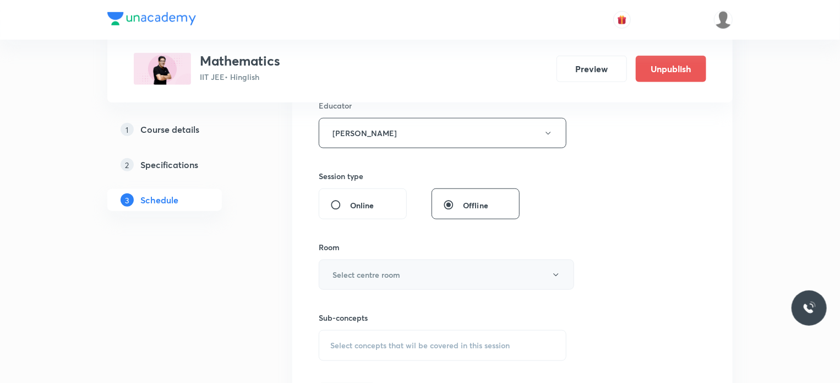
scroll to position [422, 0]
click at [384, 270] on h6 "Select centre room" at bounding box center [367, 273] width 68 height 12
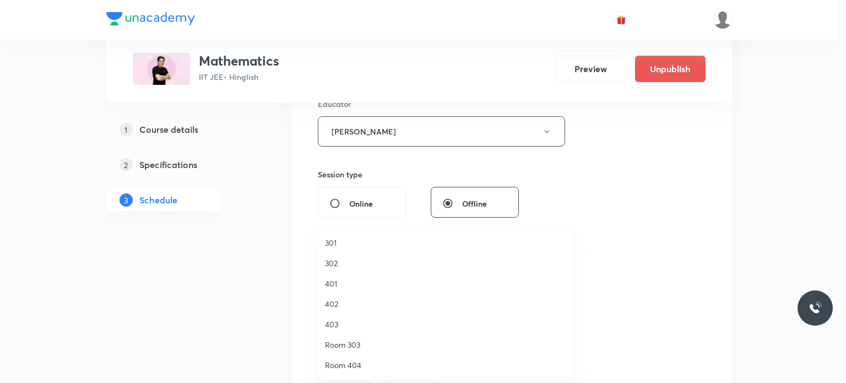
click at [335, 242] on span "301" at bounding box center [445, 243] width 241 height 12
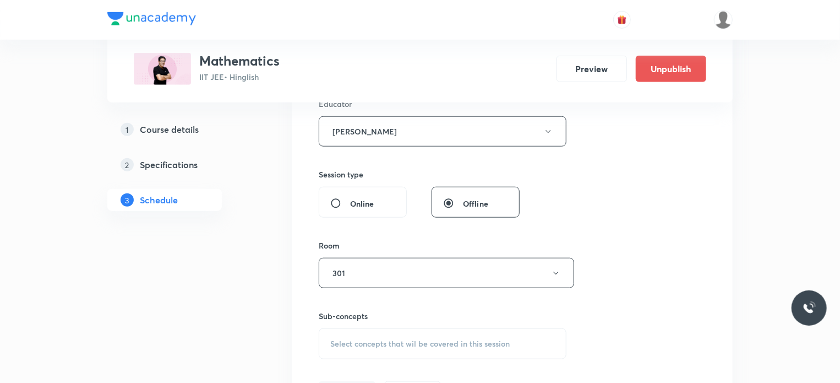
click at [379, 323] on div "Sub-concepts Select concepts that wil be covered in this session" at bounding box center [443, 334] width 248 height 49
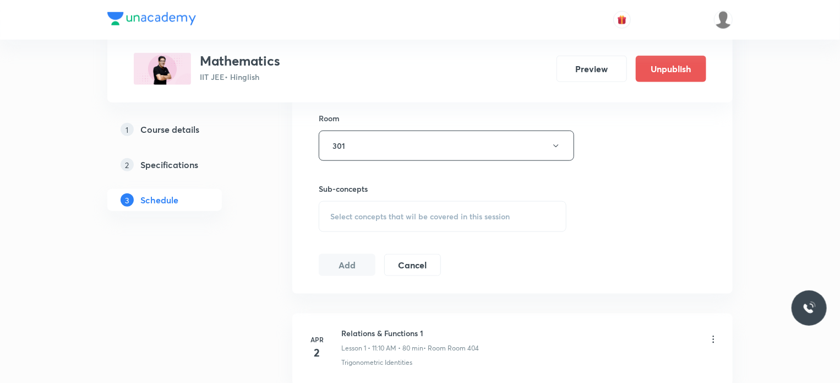
scroll to position [550, 0]
click at [351, 220] on div "Select concepts that wil be covered in this session" at bounding box center [443, 215] width 248 height 31
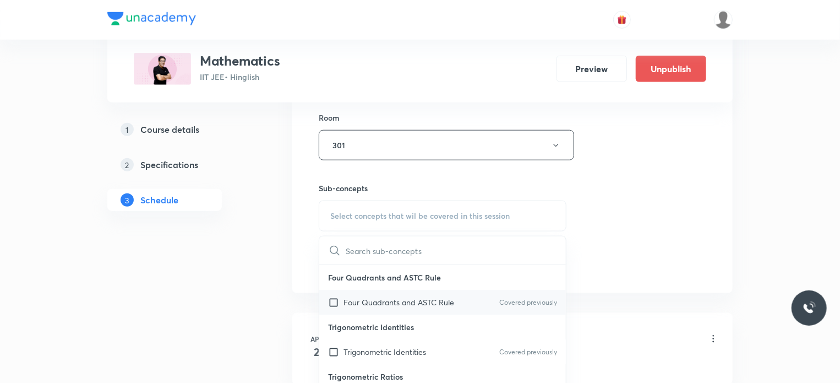
click at [382, 292] on div "Four Quadrants and ASTC Rule Covered previously" at bounding box center [442, 302] width 247 height 25
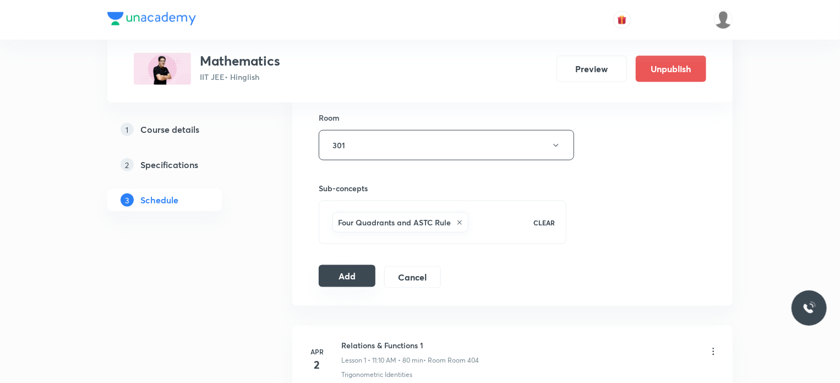
click at [355, 273] on button "Add" at bounding box center [347, 276] width 57 height 22
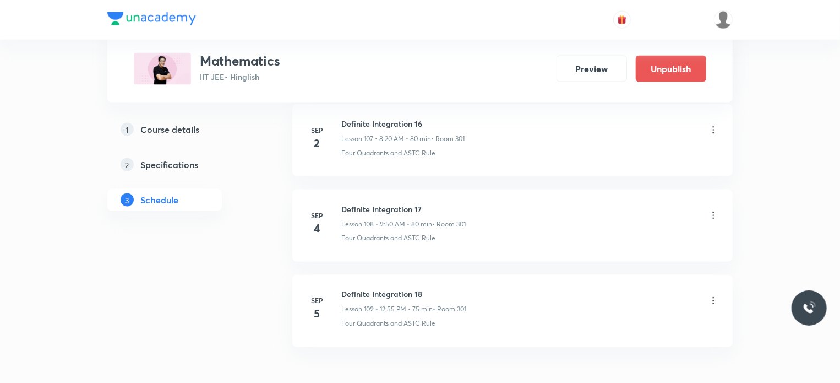
scroll to position [9271, 0]
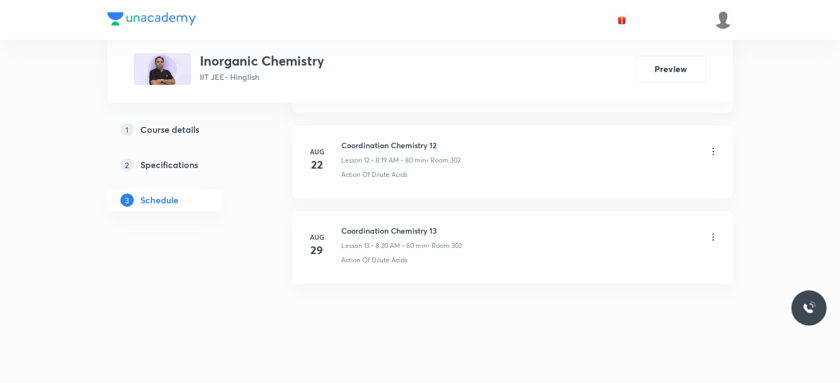
click at [487, 230] on div "Coordination Chemistry 13 Lesson 13 • 8:20 AM • 80 min • Room 302" at bounding box center [530, 238] width 378 height 26
click at [405, 225] on h6 "Coordination Chemistry 13" at bounding box center [401, 231] width 121 height 12
copy h6 "Coordination Chemistry 13"
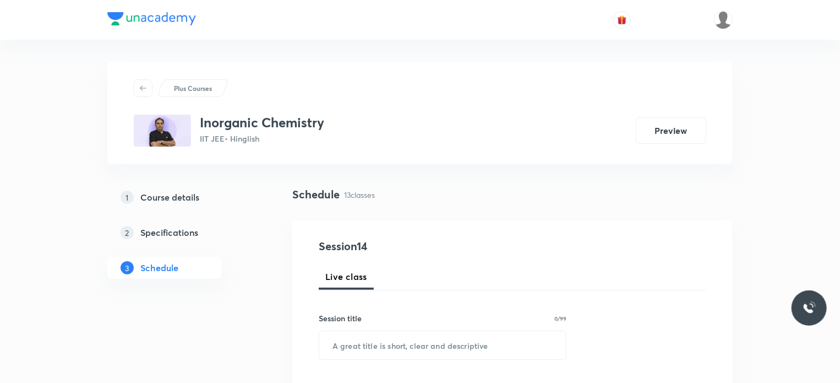
click at [422, 339] on input "text" at bounding box center [442, 345] width 247 height 28
paste input "Coordination Chemistry 13"
type input "Coordination Chemistry 14"
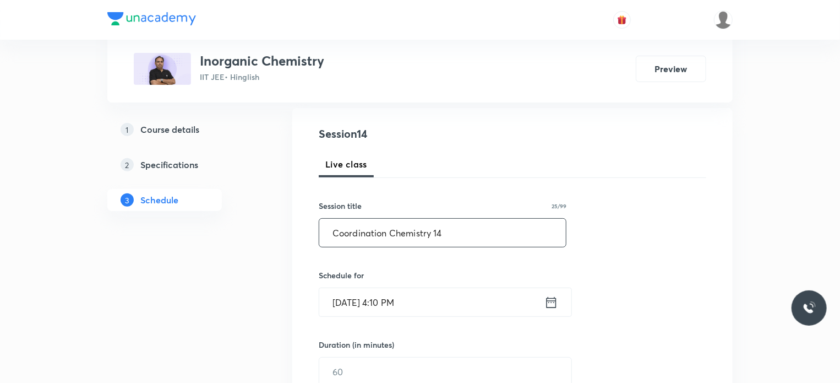
scroll to position [116, 0]
click at [482, 304] on input "Aug 30, 2025, 4:10 PM" at bounding box center [431, 299] width 225 height 28
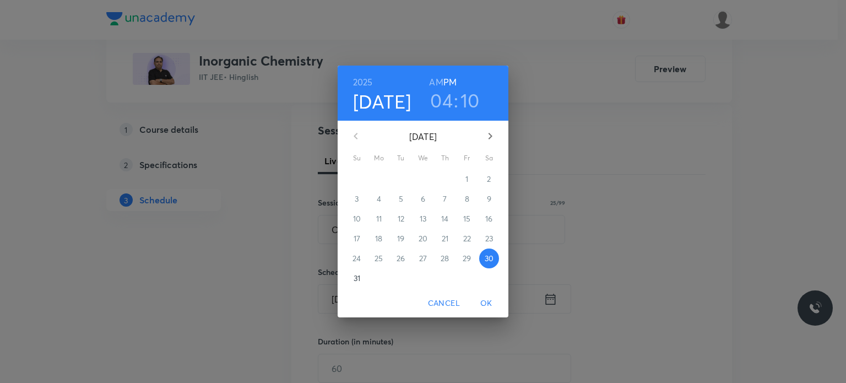
click at [497, 139] on button "button" at bounding box center [490, 136] width 26 height 26
click at [382, 181] on span "1" at bounding box center [379, 178] width 20 height 11
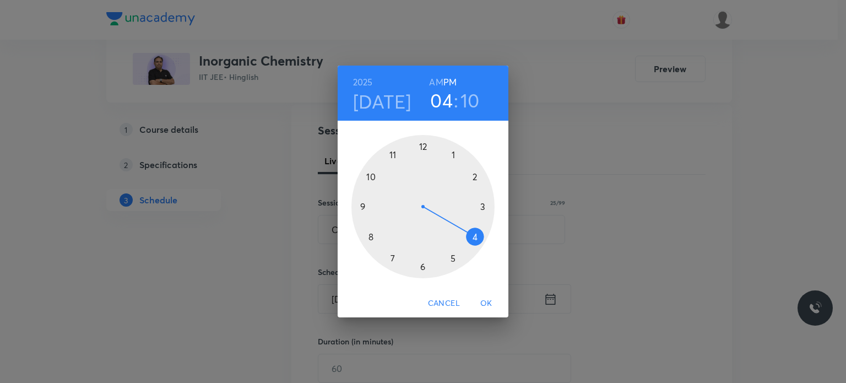
click at [437, 80] on h6 "AM" at bounding box center [436, 81] width 14 height 15
click at [401, 144] on div at bounding box center [422, 206] width 143 height 143
click at [423, 264] on div at bounding box center [422, 206] width 143 height 143
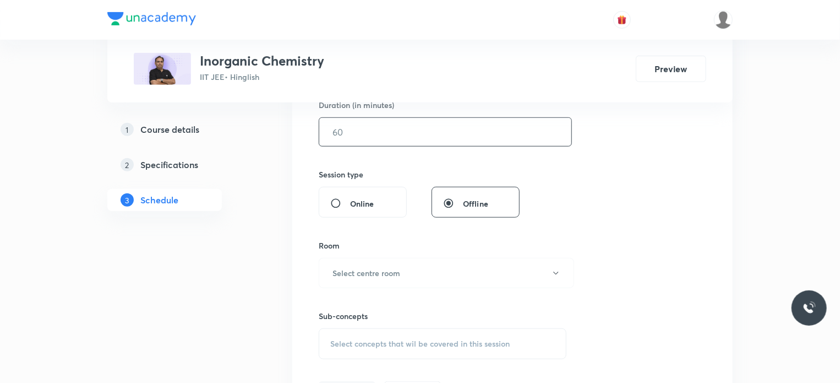
scroll to position [353, 0]
click at [348, 138] on input "text" at bounding box center [445, 130] width 252 height 28
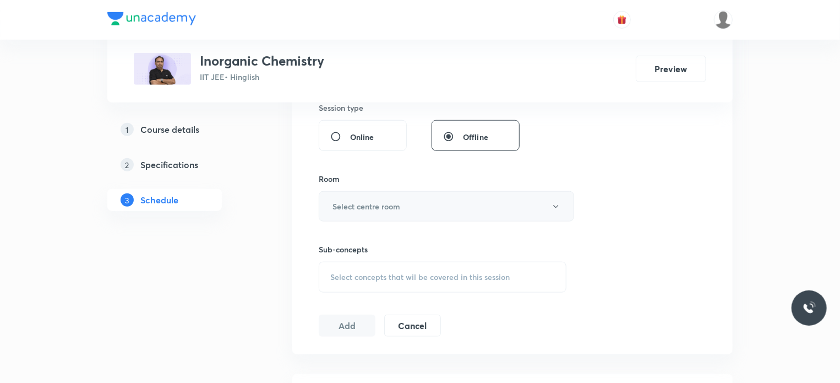
scroll to position [419, 0]
type input "75"
click at [369, 203] on h6 "Select centre room" at bounding box center [367, 205] width 68 height 12
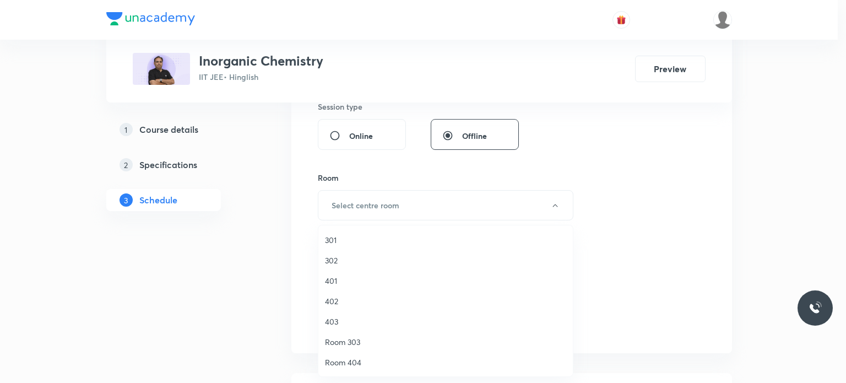
click at [349, 244] on span "301" at bounding box center [445, 240] width 241 height 12
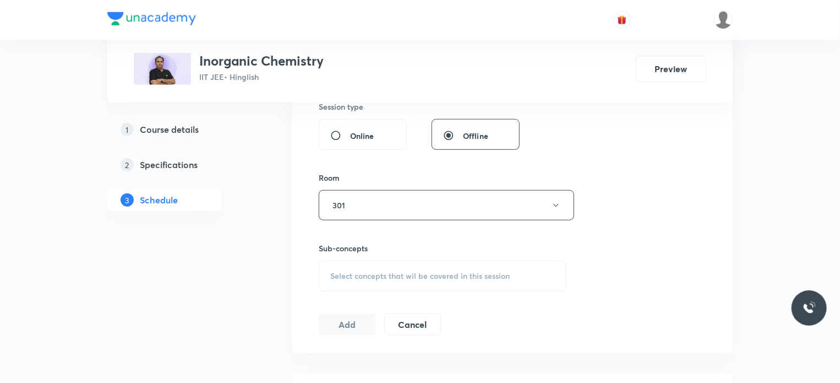
click at [389, 277] on span "Select concepts that wil be covered in this session" at bounding box center [419, 275] width 179 height 9
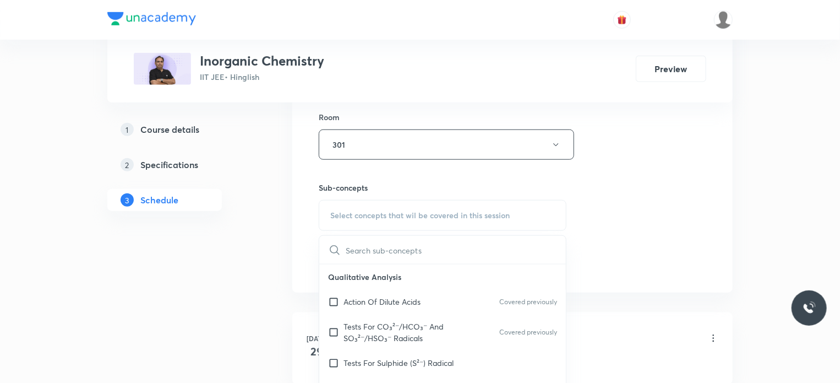
scroll to position [481, 0]
click at [399, 295] on p "Action Of Dilute Acids" at bounding box center [382, 301] width 77 height 12
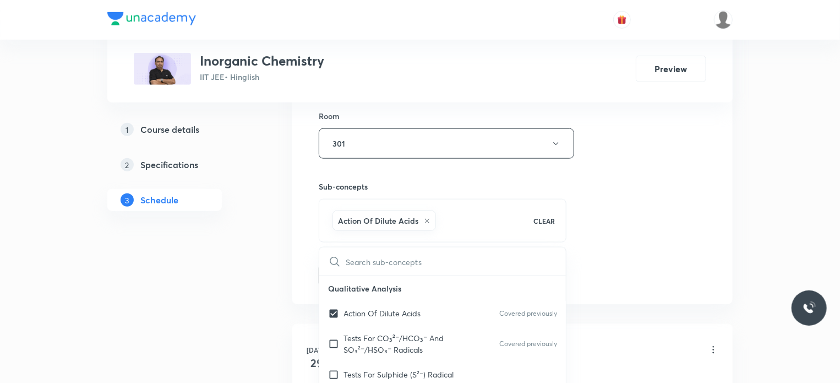
click at [645, 224] on div "Session 14 Live class Session title 25/99 Coordination Chemistry 14 ​ Schedule …" at bounding box center [513, 22] width 388 height 530
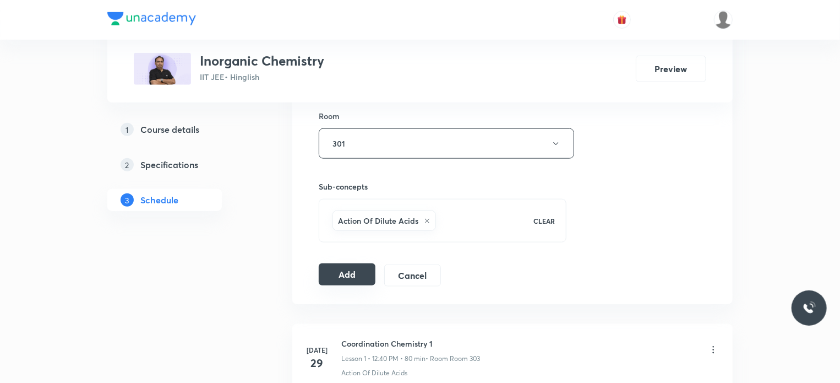
click at [372, 275] on button "Add" at bounding box center [347, 274] width 57 height 22
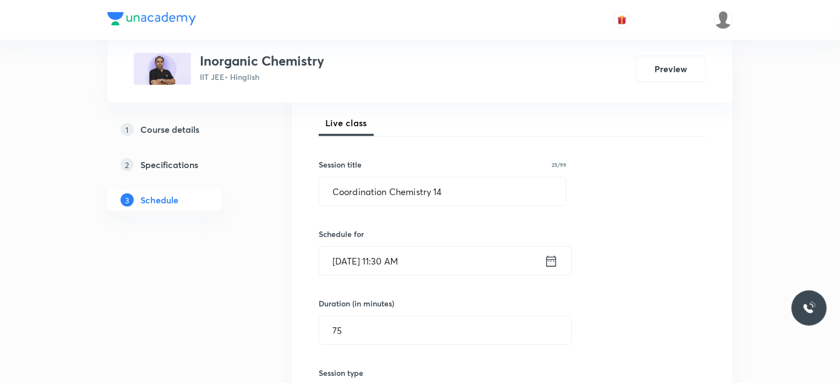
scroll to position [144, 0]
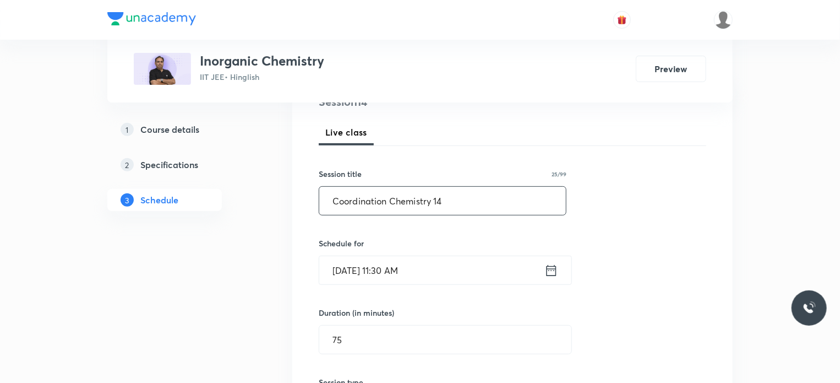
drag, startPoint x: 484, startPoint y: 222, endPoint x: 466, endPoint y: 200, distance: 28.1
click at [419, 199] on div "Session 14 Live class Session title 25/99 Coordination Chemistry 14 ​ Schedule …" at bounding box center [513, 359] width 388 height 530
drag, startPoint x: 466, startPoint y: 201, endPoint x: 255, endPoint y: 235, distance: 213.0
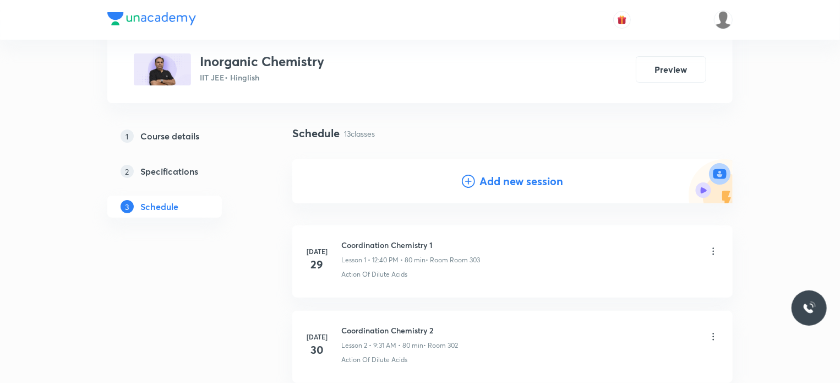
scroll to position [55, 0]
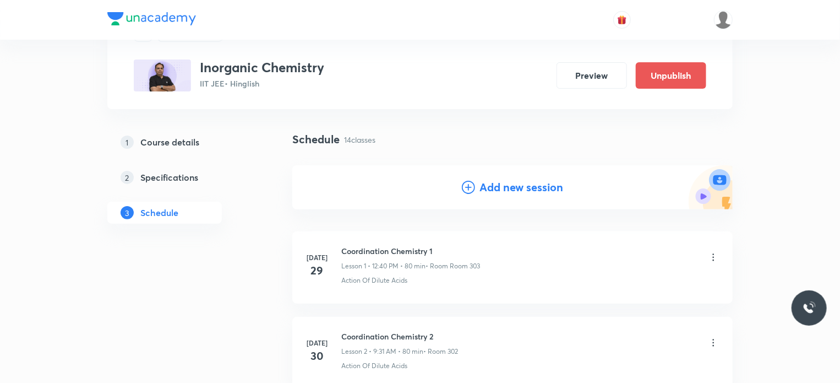
click at [509, 197] on div "Add new session" at bounding box center [512, 187] width 440 height 44
click at [498, 185] on h4 "Add new session" at bounding box center [521, 187] width 84 height 17
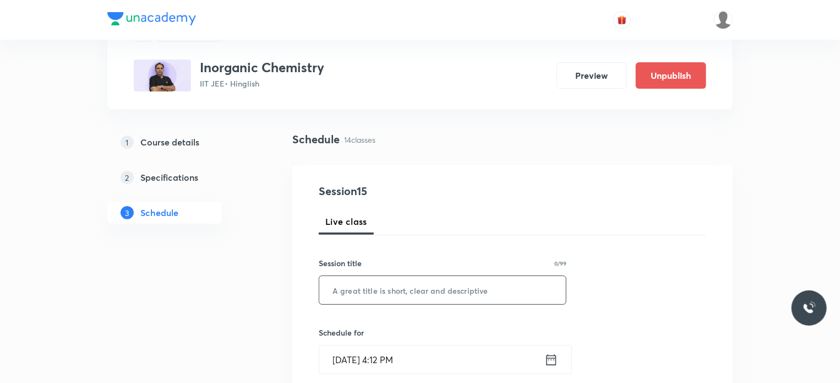
click at [460, 288] on input "text" at bounding box center [442, 290] width 247 height 28
paste input "Coordination Chemistry 14"
type input "Coordination Chemistry 15"
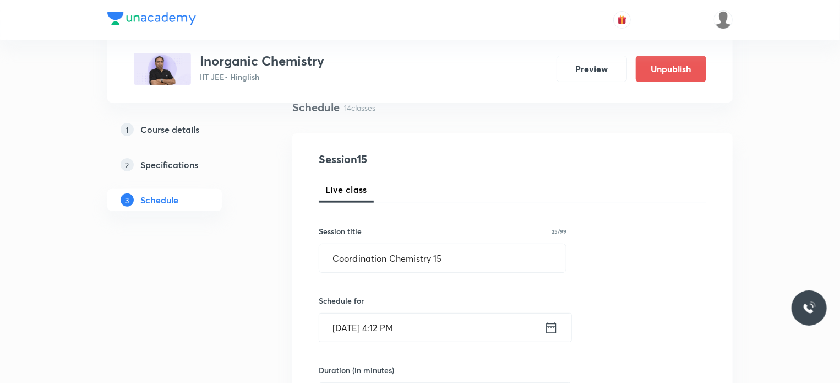
click at [451, 299] on h6 "Schedule for" at bounding box center [443, 301] width 248 height 12
click at [454, 310] on div "Schedule for Aug 30, 2025, 4:12 PM ​" at bounding box center [443, 318] width 248 height 47
click at [454, 318] on input "Aug 30, 2025, 4:12 PM" at bounding box center [431, 327] width 225 height 28
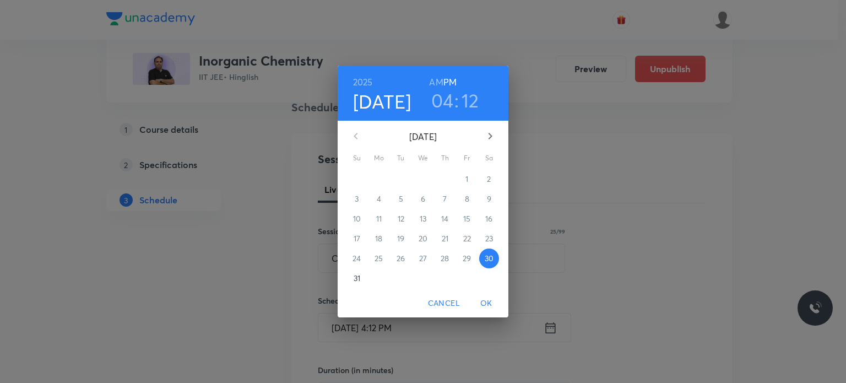
click at [484, 133] on icon "button" at bounding box center [489, 135] width 13 height 13
click at [440, 181] on span "4" at bounding box center [445, 178] width 20 height 11
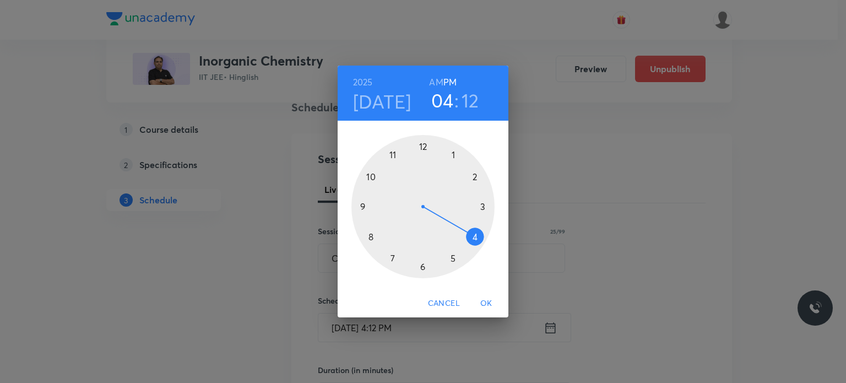
click at [422, 142] on div at bounding box center [422, 206] width 143 height 143
click at [388, 156] on div at bounding box center [422, 206] width 143 height 143
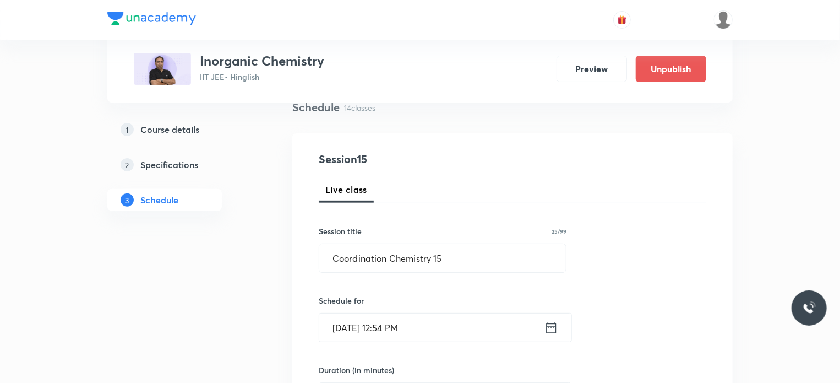
scroll to position [233, 0]
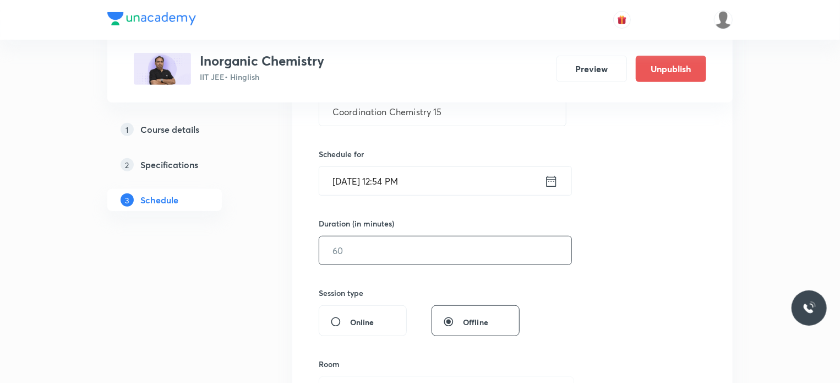
click at [345, 253] on input "text" at bounding box center [445, 250] width 252 height 28
type input "75"
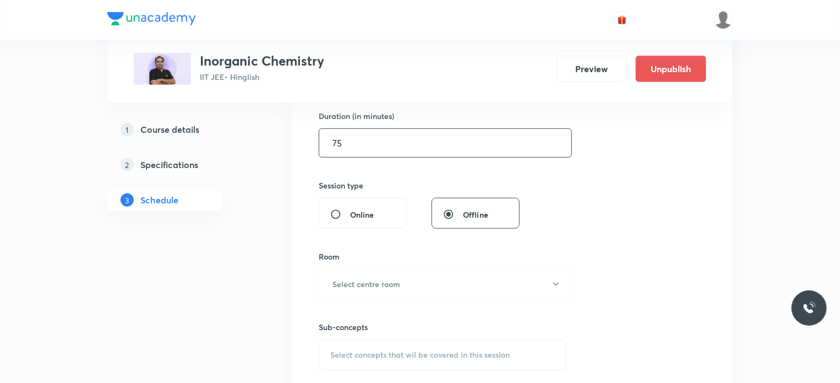
scroll to position [352, 0]
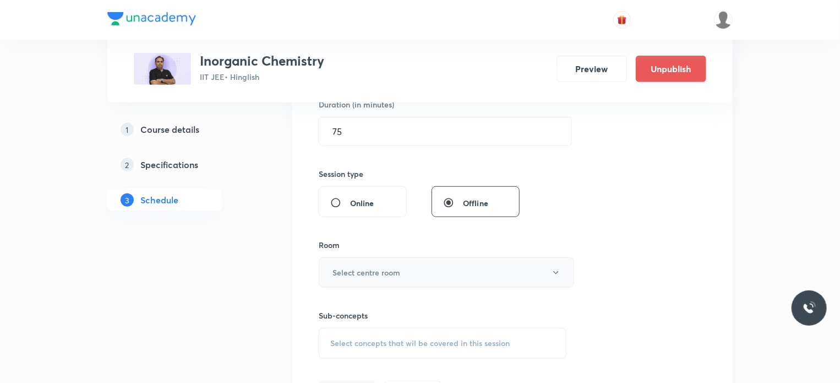
click at [407, 257] on button "Select centre room" at bounding box center [446, 272] width 255 height 30
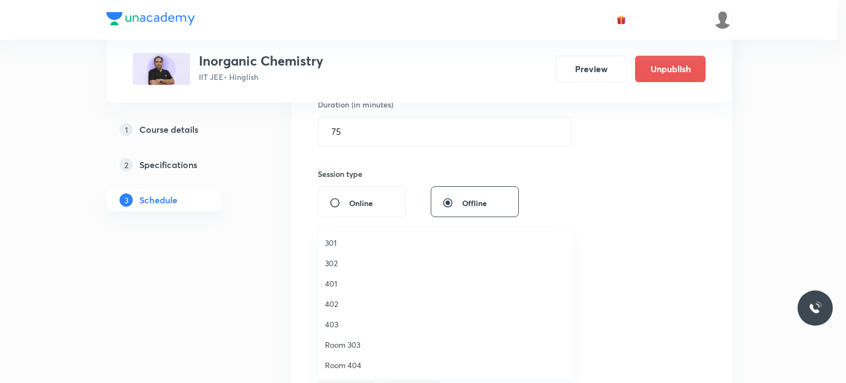
click at [334, 239] on span "301" at bounding box center [445, 243] width 241 height 12
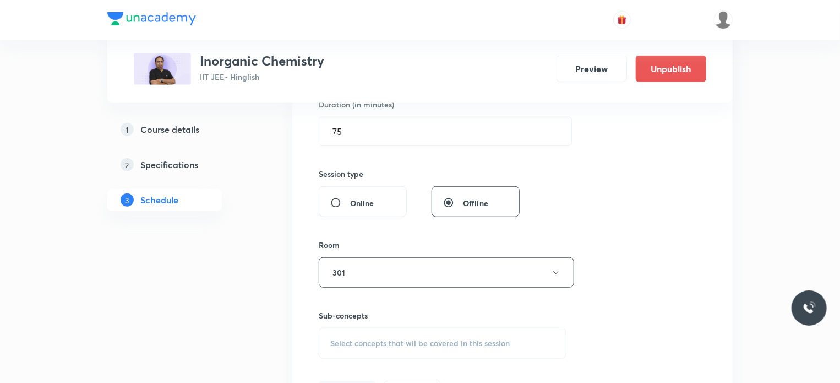
click at [366, 333] on div "Select concepts that wil be covered in this session" at bounding box center [443, 343] width 248 height 31
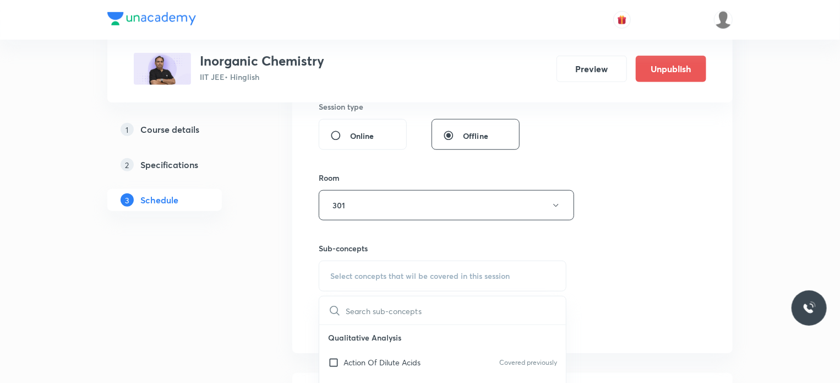
scroll to position [498, 0]
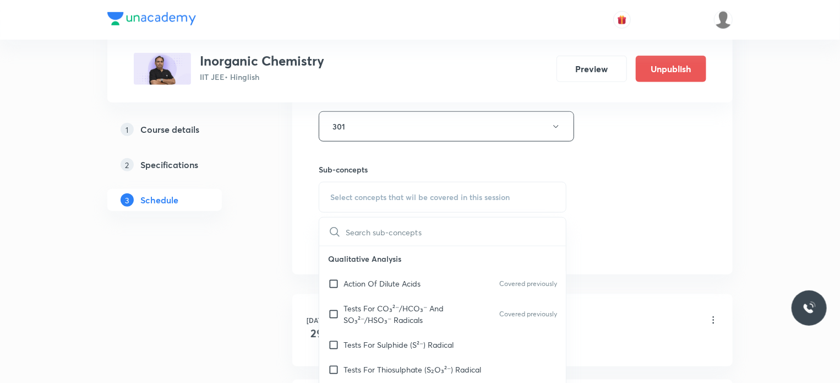
click at [395, 304] on p "Tests For CO₃²⁻/HCO₃⁻ And SO₃²⁻/HSO₃⁻ Radicals" at bounding box center [399, 313] width 111 height 23
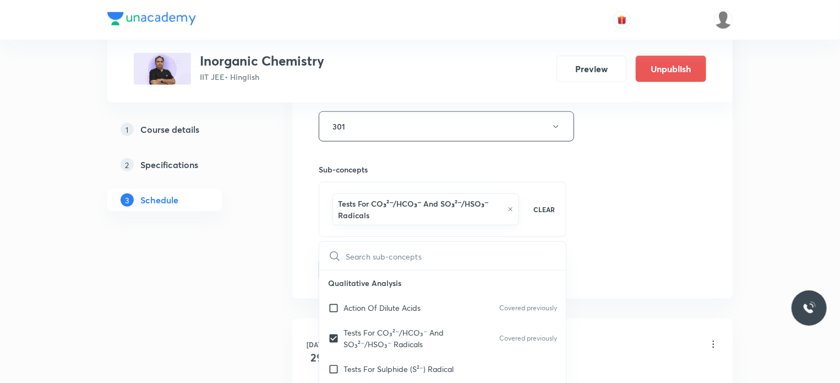
click at [635, 248] on div "Session 15 Live class Session title 25/99 Coordination Chemistry 15 ​ Schedule …" at bounding box center [513, 10] width 388 height 541
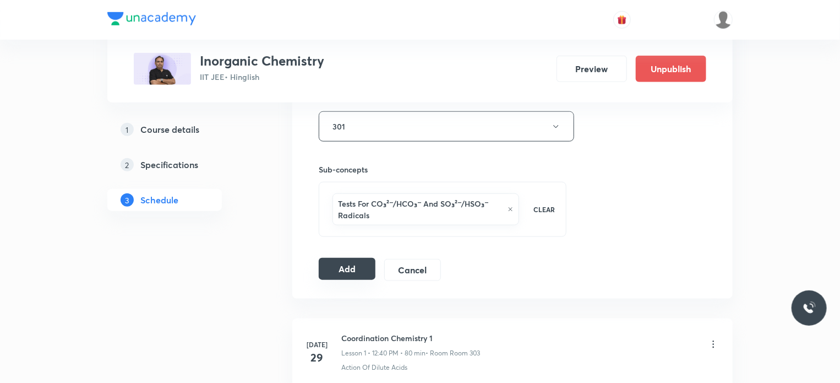
click at [331, 266] on button "Add" at bounding box center [347, 269] width 57 height 22
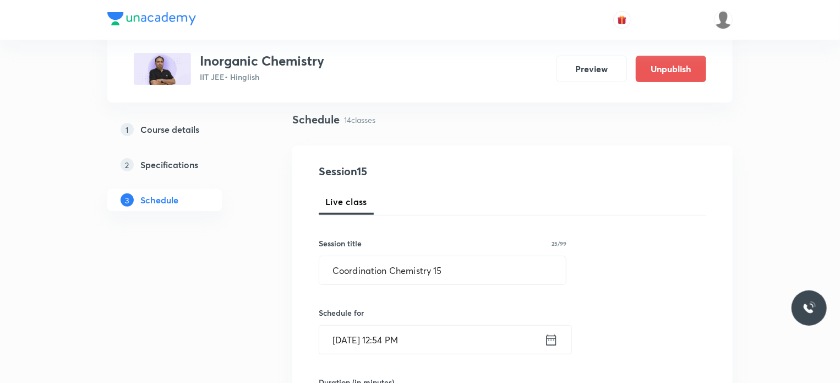
scroll to position [65, 0]
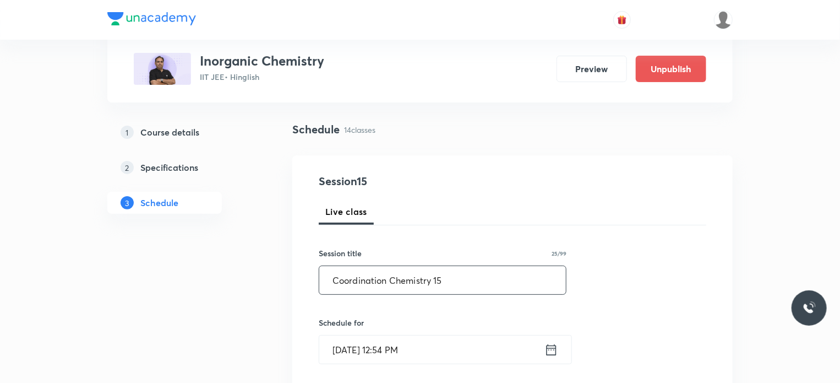
drag, startPoint x: 461, startPoint y: 296, endPoint x: 438, endPoint y: 274, distance: 31.5
drag, startPoint x: 447, startPoint y: 276, endPoint x: 260, endPoint y: 275, distance: 186.6
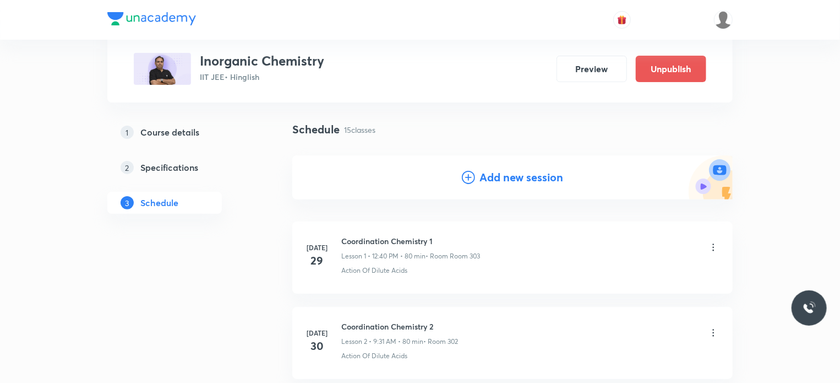
click at [498, 169] on h4 "Add new session" at bounding box center [521, 177] width 84 height 17
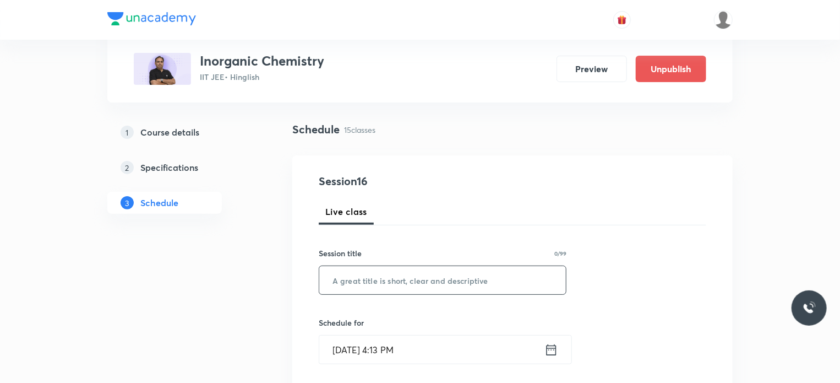
click at [425, 284] on input "text" at bounding box center [442, 280] width 247 height 28
paste input "Coordination Chemistry 15"
type input "Coordination Chemistry 16"
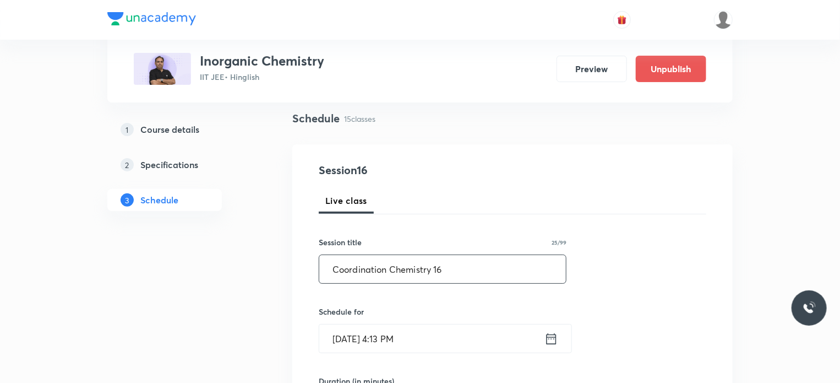
scroll to position [96, 0]
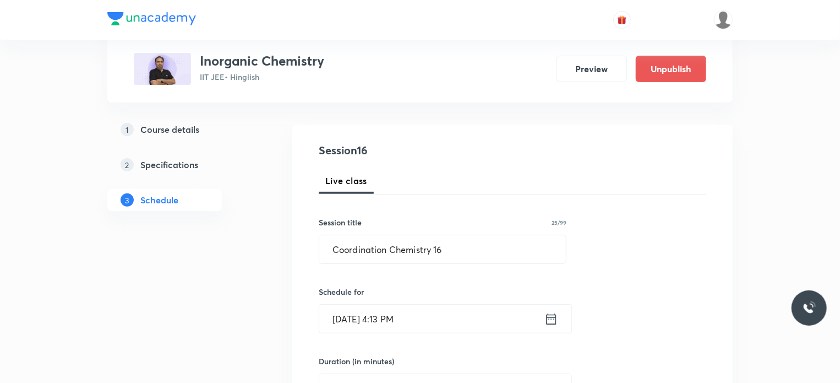
click at [468, 311] on input "[DATE] 4:13 PM" at bounding box center [431, 318] width 225 height 28
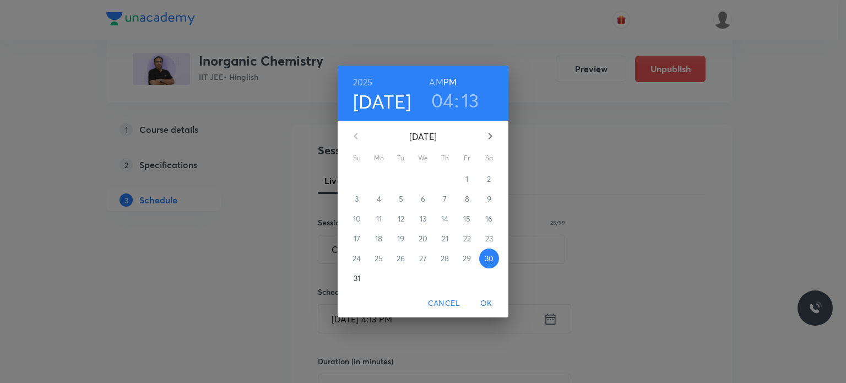
click at [491, 138] on icon "button" at bounding box center [489, 135] width 13 height 13
click at [462, 179] on span "5" at bounding box center [467, 178] width 20 height 11
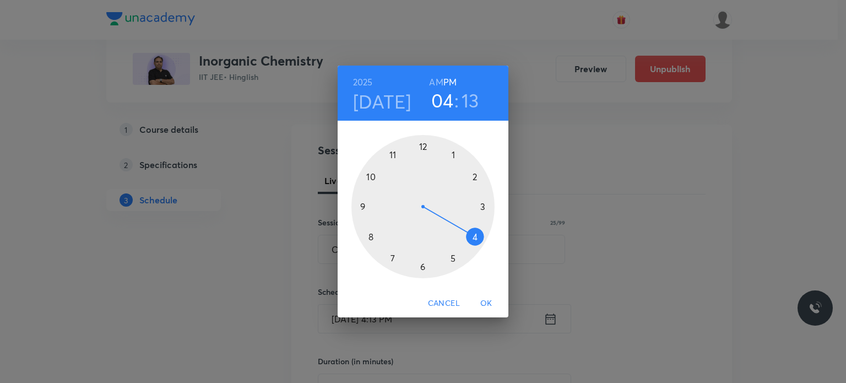
click at [438, 84] on h6 "AM" at bounding box center [436, 81] width 14 height 15
click at [372, 228] on div at bounding box center [422, 206] width 143 height 143
click at [473, 237] on div at bounding box center [422, 206] width 143 height 143
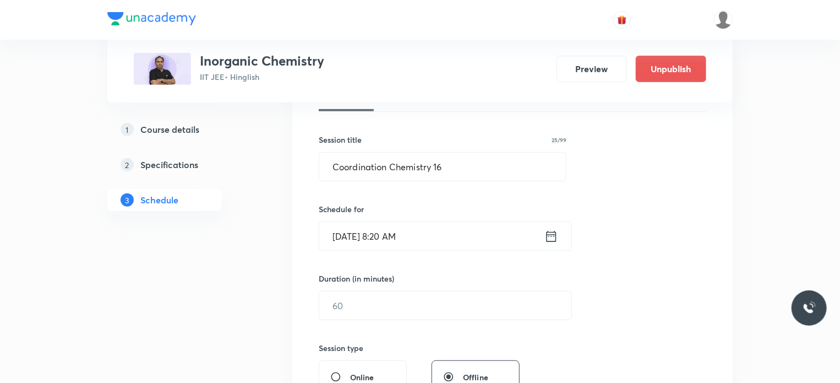
scroll to position [178, 0]
click at [351, 313] on input "text" at bounding box center [445, 305] width 252 height 28
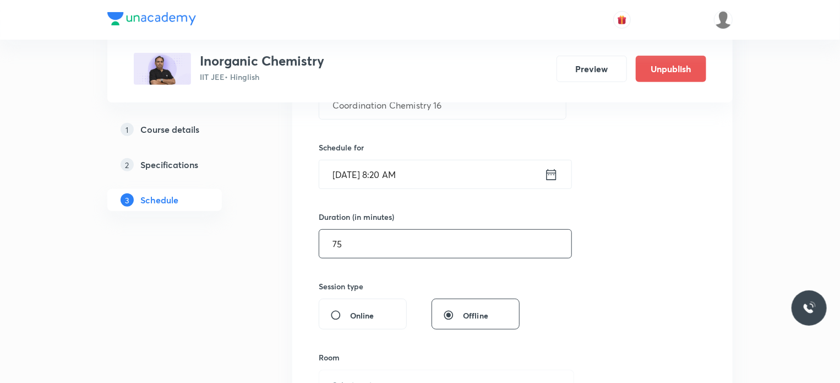
scroll to position [333, 0]
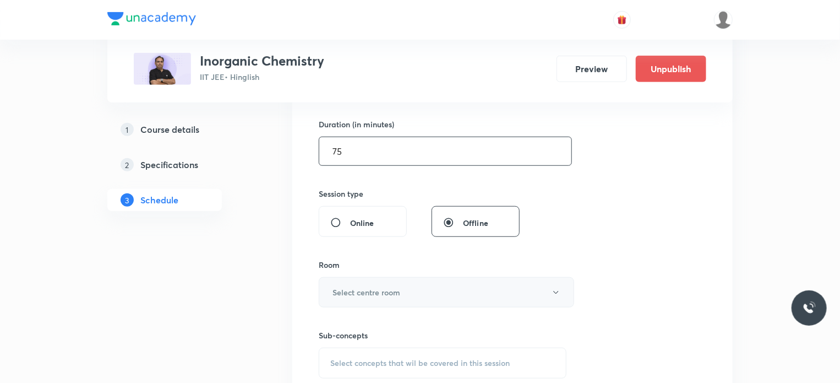
type input "75"
click at [391, 286] on h6 "Select centre room" at bounding box center [367, 292] width 68 height 12
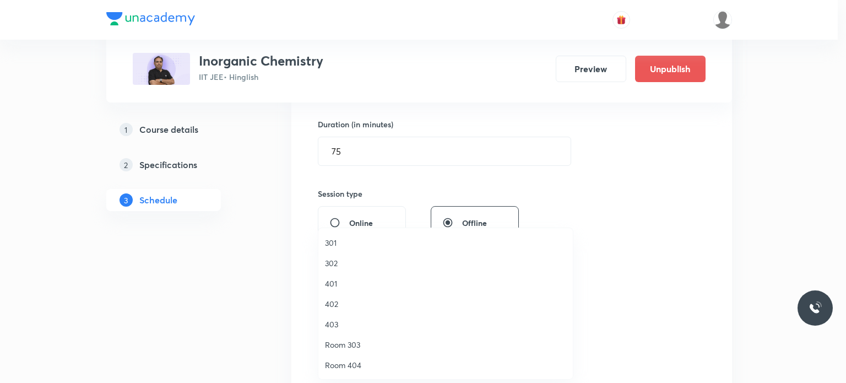
click at [344, 247] on span "301" at bounding box center [445, 243] width 241 height 12
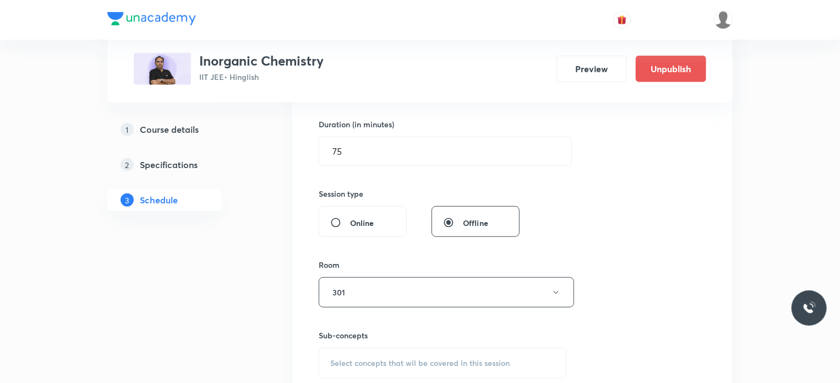
click at [411, 366] on span "Select concepts that wil be covered in this session" at bounding box center [419, 362] width 179 height 9
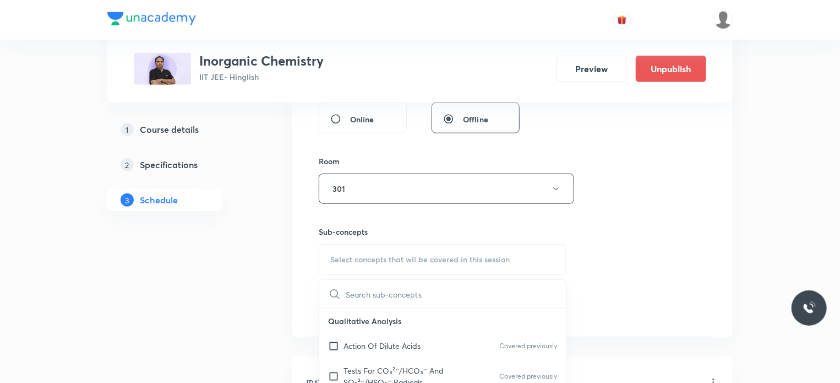
scroll to position [470, 0]
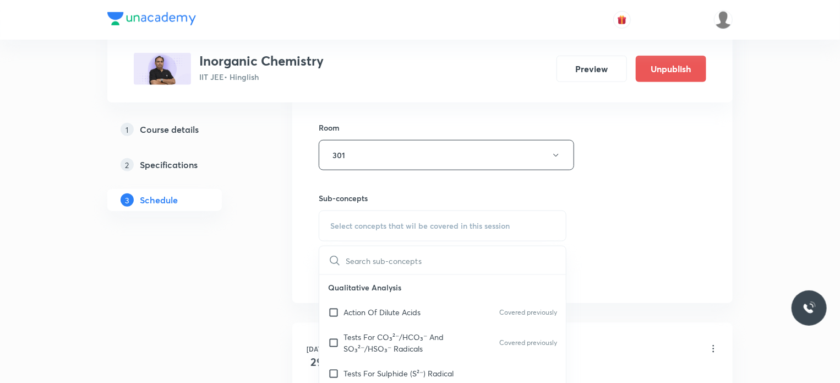
click at [404, 310] on p "Action Of Dilute Acids" at bounding box center [382, 312] width 77 height 12
checkbox input "true"
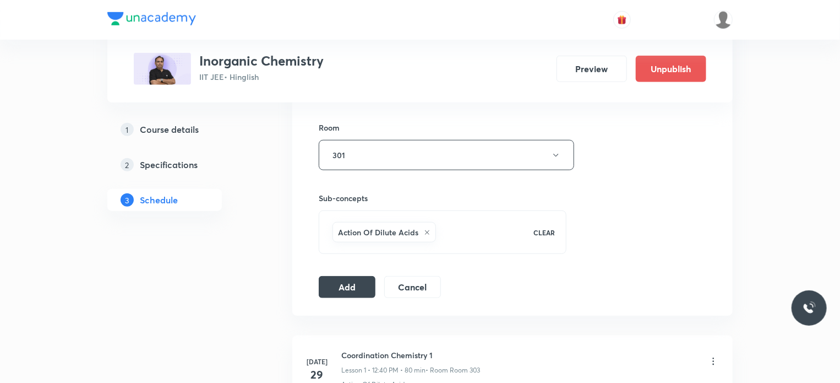
click at [361, 287] on button "Add" at bounding box center [347, 287] width 57 height 22
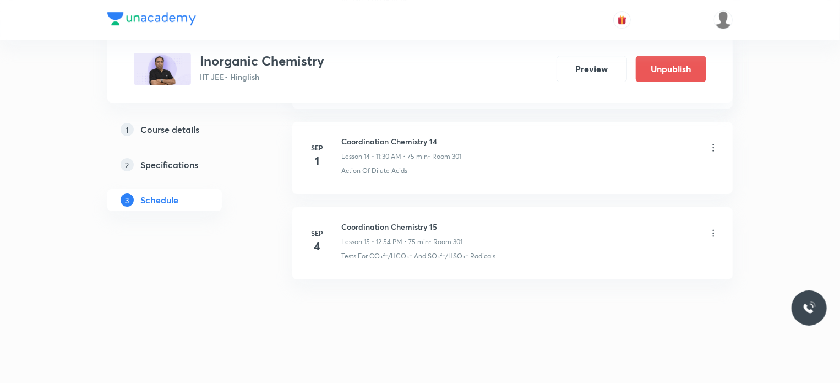
scroll to position [1271, 0]
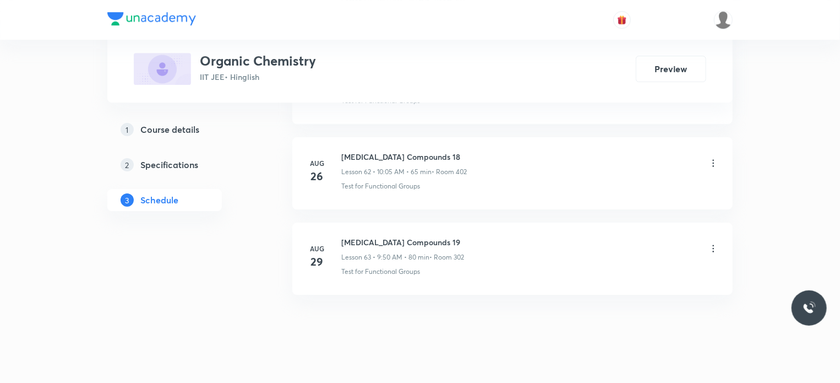
click at [372, 236] on h6 "[MEDICAL_DATA] Compounds 19" at bounding box center [402, 242] width 123 height 12
copy h6 "[MEDICAL_DATA] Compounds 19"
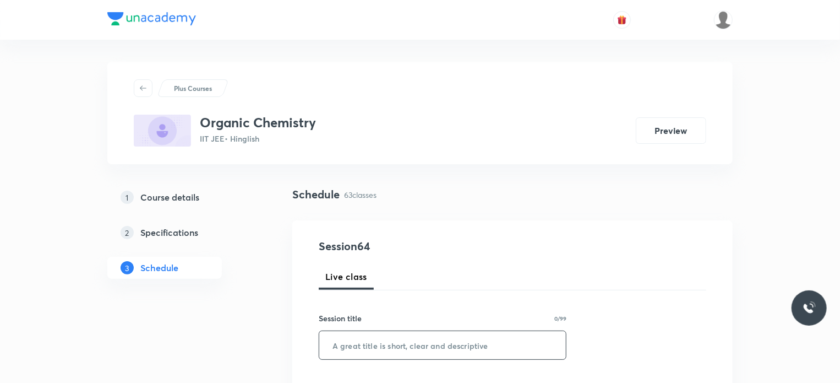
click at [451, 335] on input "text" at bounding box center [442, 345] width 247 height 28
paste input "[MEDICAL_DATA] Compounds 19"
type input "[MEDICAL_DATA] Compounds 20"
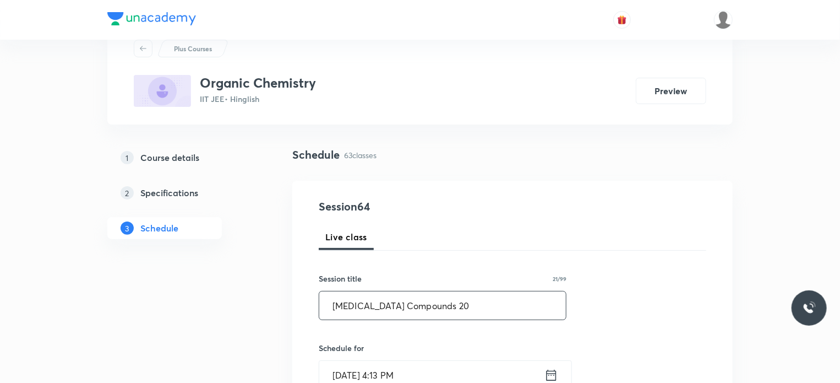
scroll to position [131, 0]
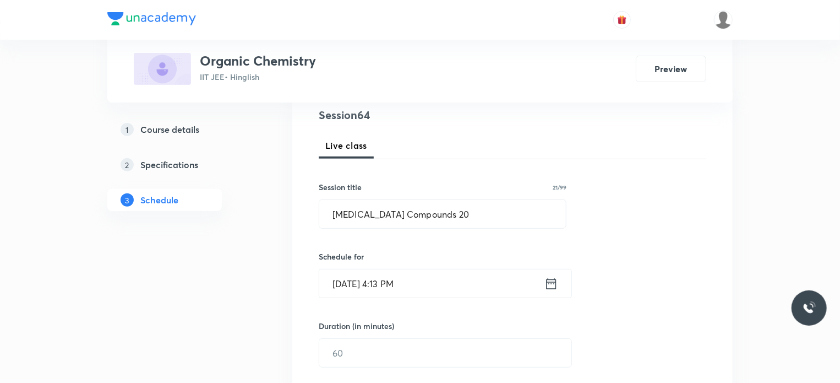
click at [439, 280] on input "[DATE] 4:13 PM" at bounding box center [431, 283] width 225 height 28
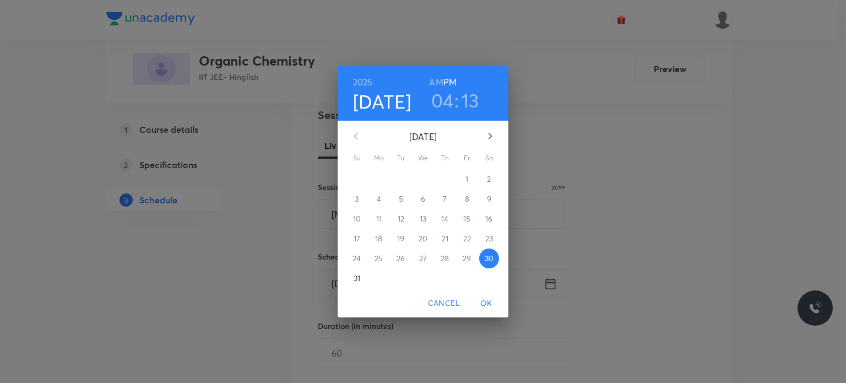
click at [491, 123] on button "button" at bounding box center [490, 136] width 26 height 26
click at [400, 178] on p "2" at bounding box center [401, 178] width 4 height 11
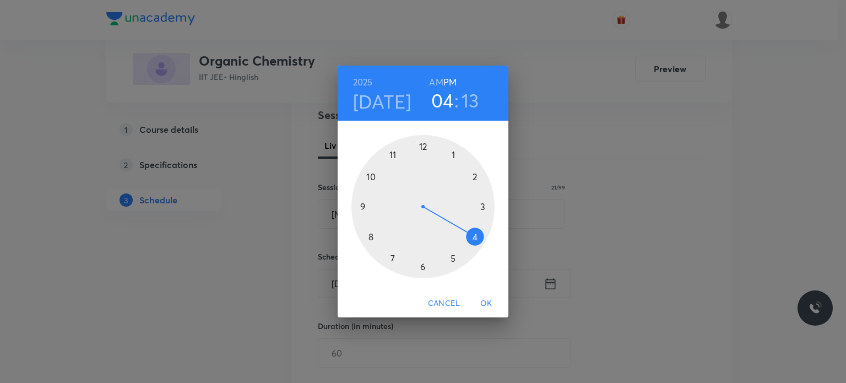
click at [437, 81] on h6 "AM" at bounding box center [436, 81] width 14 height 15
click at [365, 204] on div at bounding box center [422, 206] width 143 height 143
click at [369, 176] on div at bounding box center [422, 206] width 143 height 143
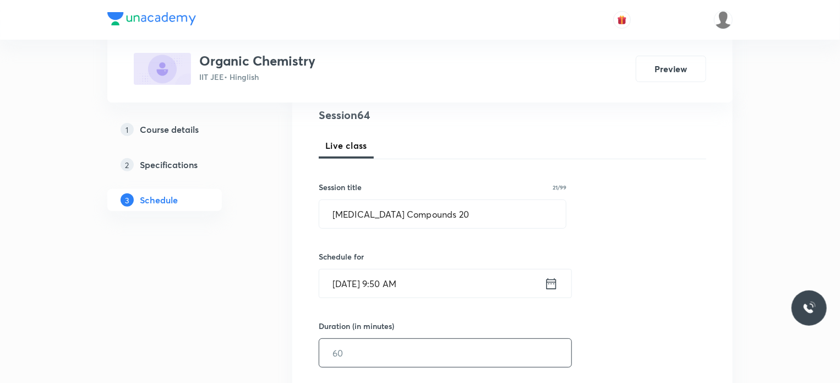
click at [364, 345] on input "text" at bounding box center [445, 353] width 252 height 28
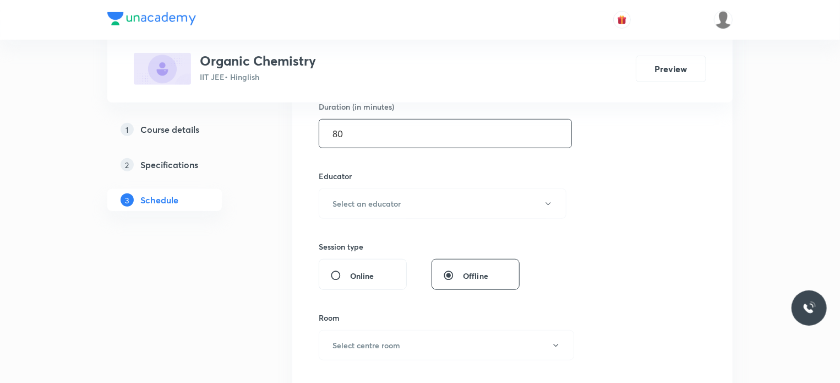
scroll to position [351, 0]
type input "80"
click at [374, 205] on h6 "Select an educator" at bounding box center [367, 203] width 68 height 12
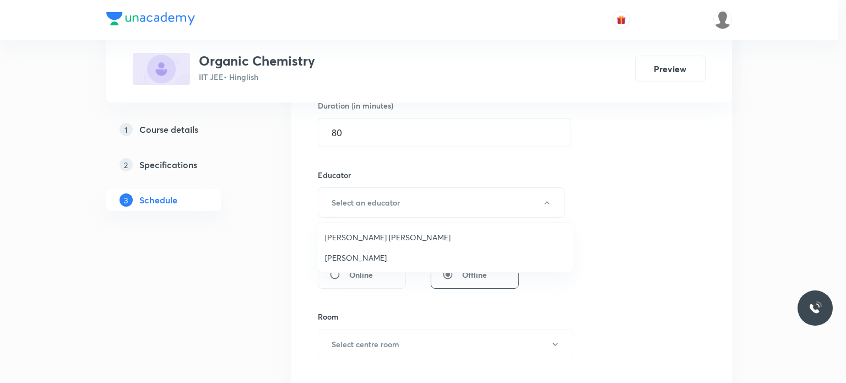
click at [370, 254] on span "[PERSON_NAME]" at bounding box center [445, 258] width 241 height 12
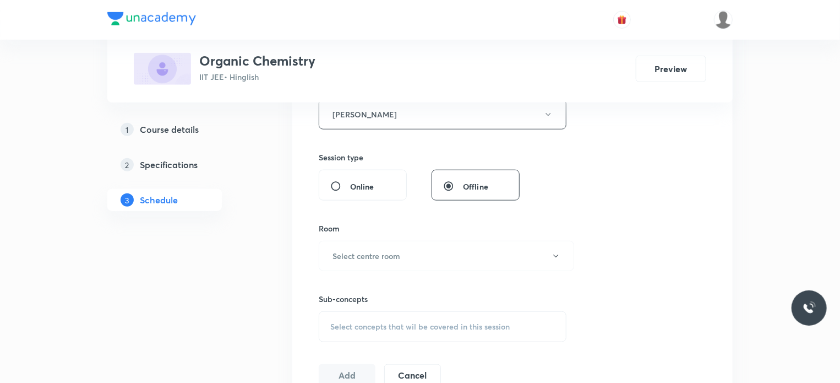
scroll to position [440, 0]
click at [373, 249] on h6 "Select centre room" at bounding box center [367, 255] width 68 height 12
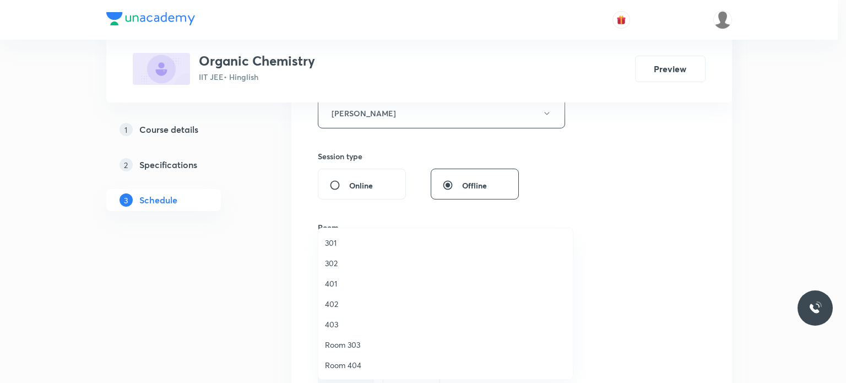
click at [345, 254] on li "302" at bounding box center [445, 263] width 254 height 20
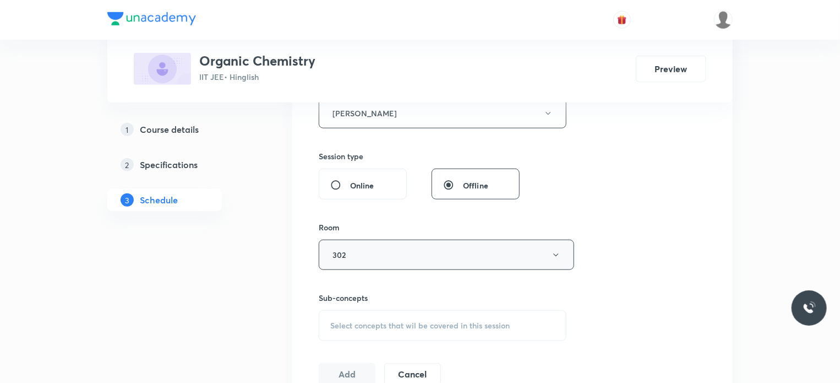
click at [351, 257] on button "302" at bounding box center [446, 254] width 255 height 30
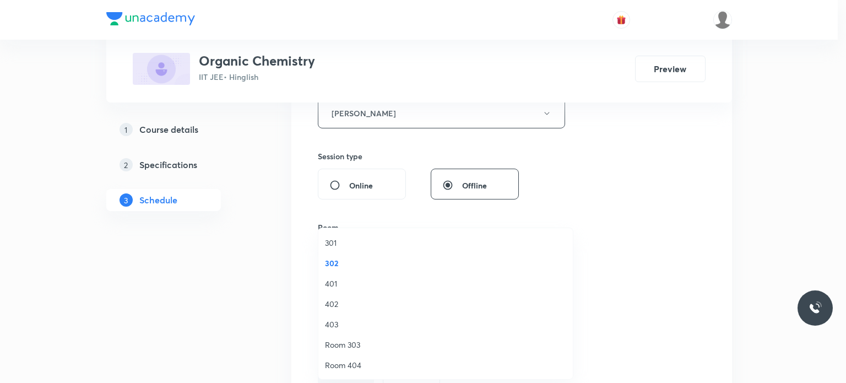
click at [340, 246] on span "301" at bounding box center [445, 243] width 241 height 12
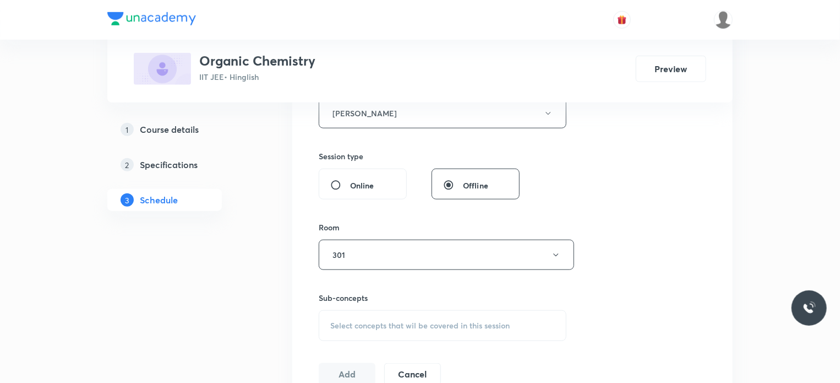
click at [392, 356] on div "Session 64 Live class Session title 21/99 [MEDICAL_DATA] Compounds 20 ​ Schedul…" at bounding box center [513, 90] width 388 height 587
click at [381, 333] on div "Select concepts that wil be covered in this session" at bounding box center [443, 325] width 248 height 31
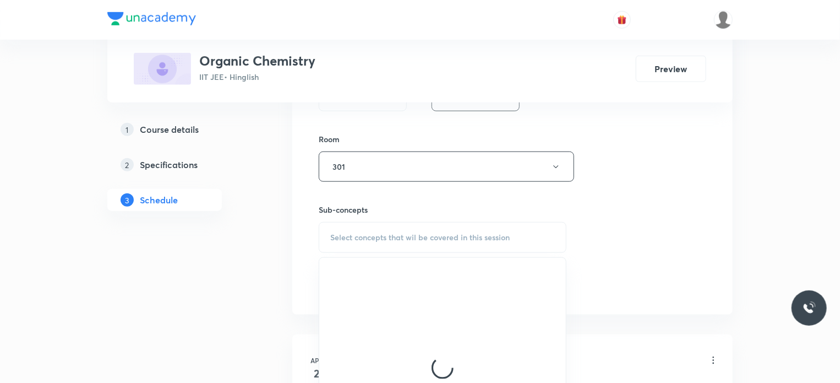
scroll to position [528, 0]
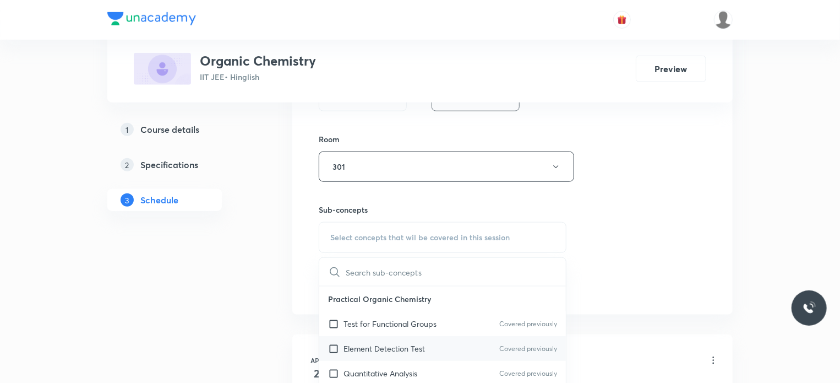
click at [406, 336] on div "Element Detection Test Covered previously" at bounding box center [442, 348] width 247 height 25
click at [703, 269] on div "Session 64 Live class Session title 21/99 [MEDICAL_DATA] Compounds 20 ​ Schedul…" at bounding box center [513, 2] width 388 height 587
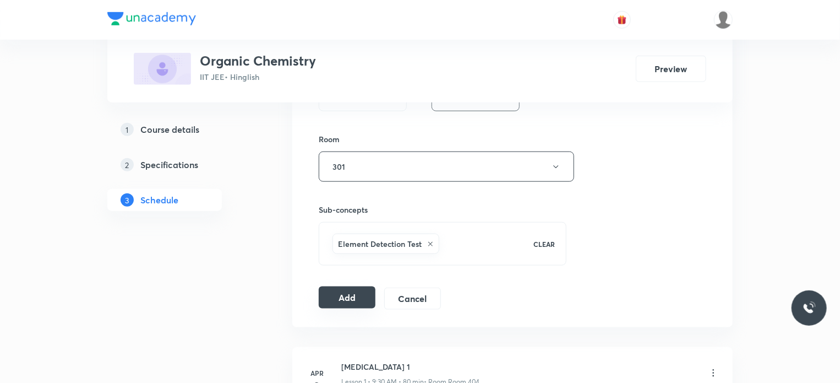
click at [361, 303] on button "Add" at bounding box center [347, 297] width 57 height 22
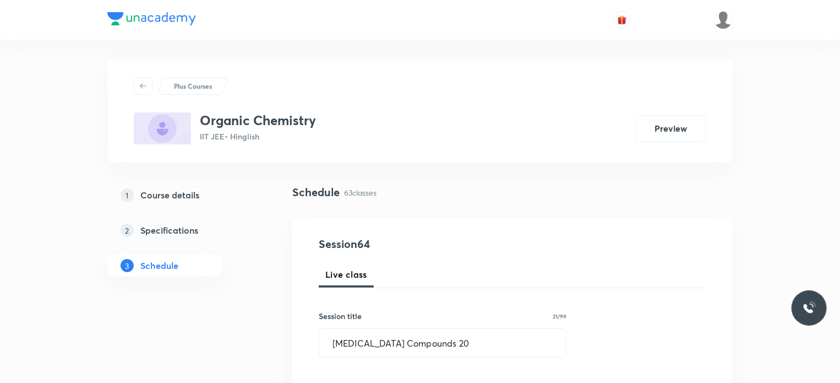
scroll to position [2, 0]
drag, startPoint x: 463, startPoint y: 358, endPoint x: 409, endPoint y: 342, distance: 56.1
drag, startPoint x: 435, startPoint y: 345, endPoint x: 258, endPoint y: 352, distance: 176.8
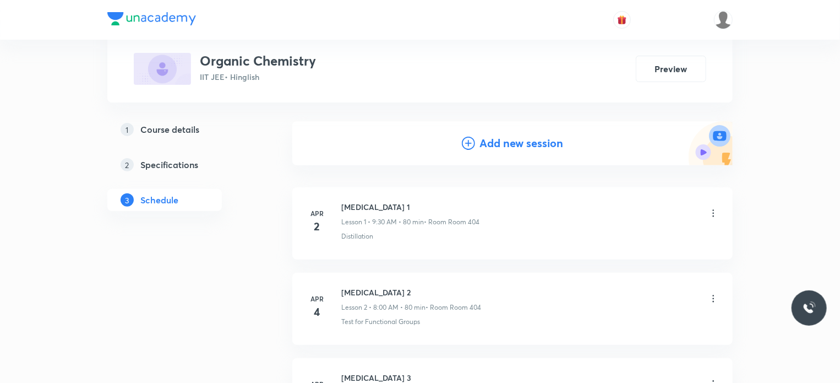
scroll to position [99, 0]
click at [498, 145] on h4 "Add new session" at bounding box center [521, 143] width 84 height 17
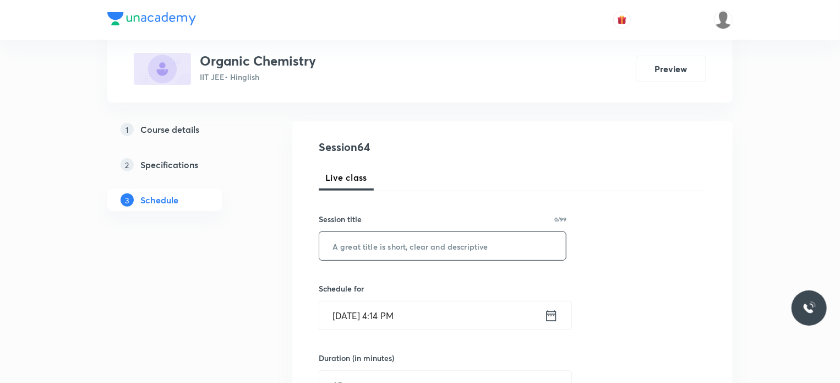
click at [445, 243] on input "text" at bounding box center [442, 246] width 247 height 28
paste input "[MEDICAL_DATA] Compounds 20"
type input "[MEDICAL_DATA] Compounds 21"
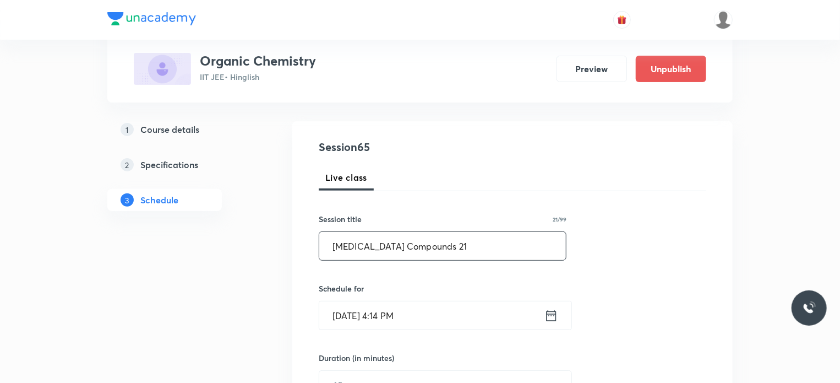
scroll to position [161, 0]
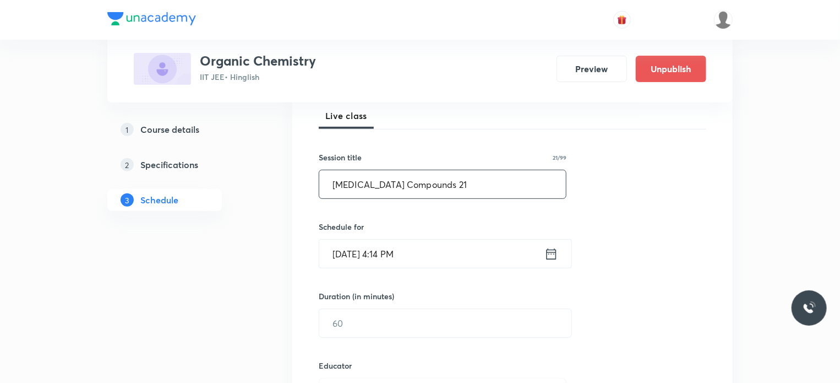
click at [440, 246] on input "[DATE] 4:14 PM" at bounding box center [431, 253] width 225 height 28
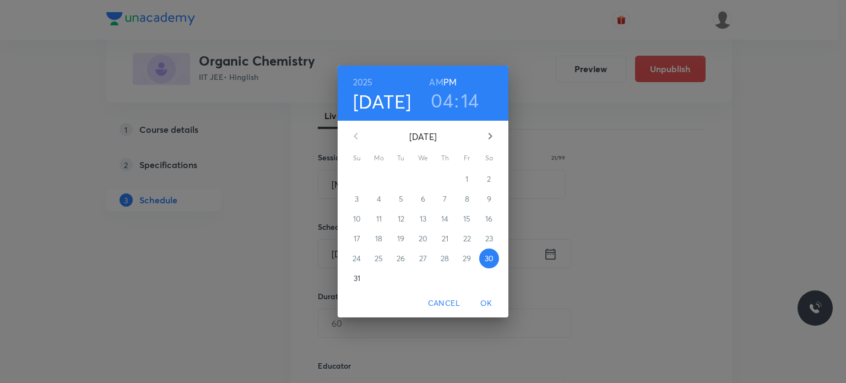
click at [491, 127] on button "button" at bounding box center [490, 136] width 26 height 26
click at [445, 182] on p "4" at bounding box center [445, 178] width 4 height 11
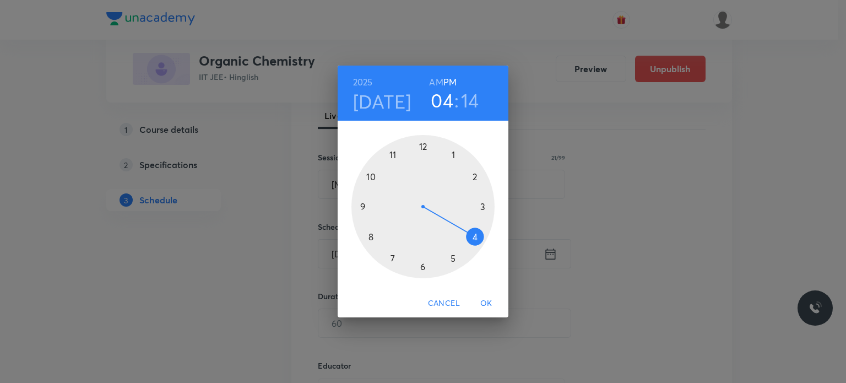
click at [439, 81] on h6 "AM" at bounding box center [436, 81] width 14 height 15
click at [392, 152] on div at bounding box center [422, 206] width 143 height 143
click at [425, 269] on div at bounding box center [422, 206] width 143 height 143
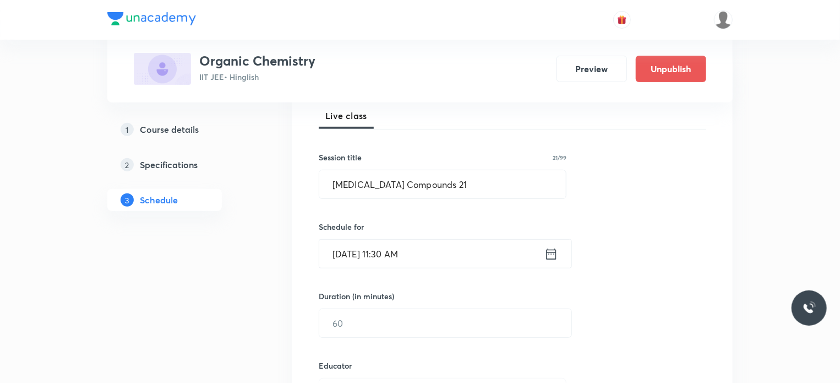
click at [363, 341] on div "Session 65 Live class Session title 21/99 Carbonyl Compounds 21 ​ Schedule for …" at bounding box center [513, 370] width 388 height 587
click at [363, 333] on input "text" at bounding box center [445, 323] width 252 height 28
type input "80"
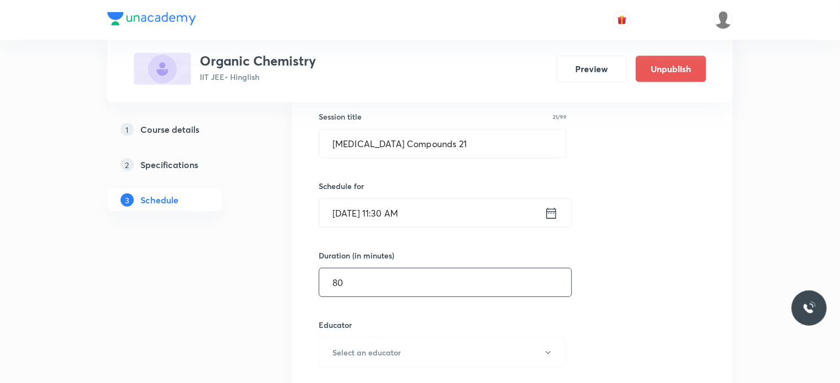
scroll to position [227, 0]
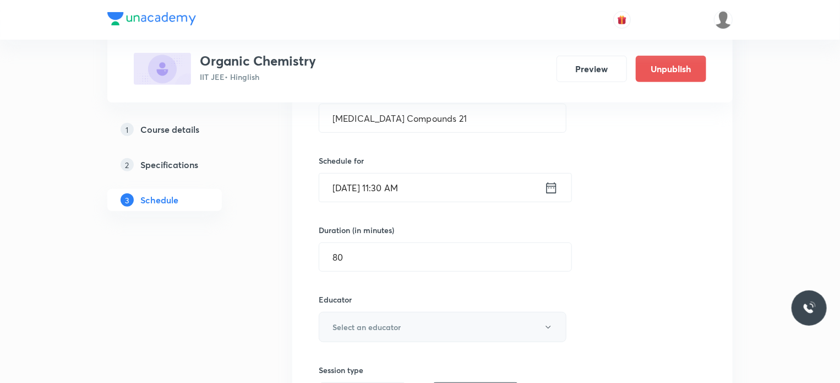
click at [387, 327] on h6 "Select an educator" at bounding box center [367, 327] width 68 height 12
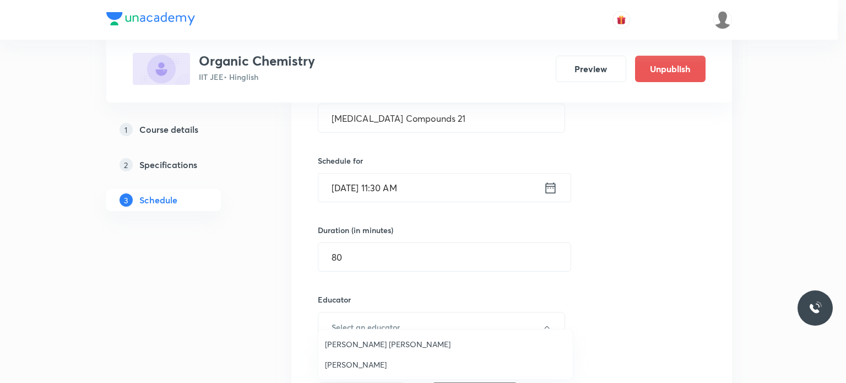
click at [363, 367] on span "Gaurav Gaurav" at bounding box center [445, 364] width 241 height 12
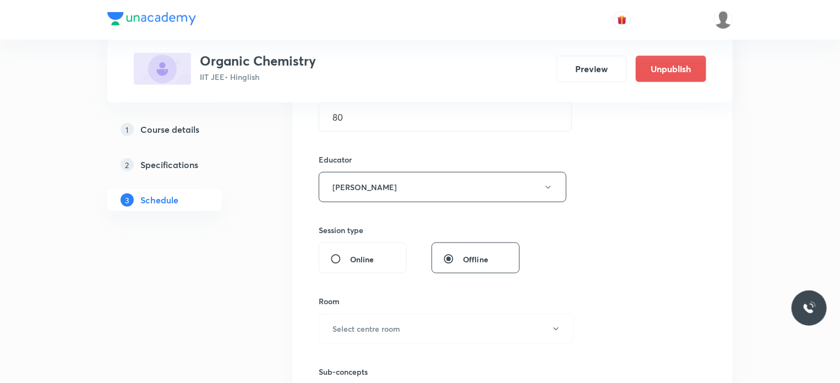
scroll to position [402, 0]
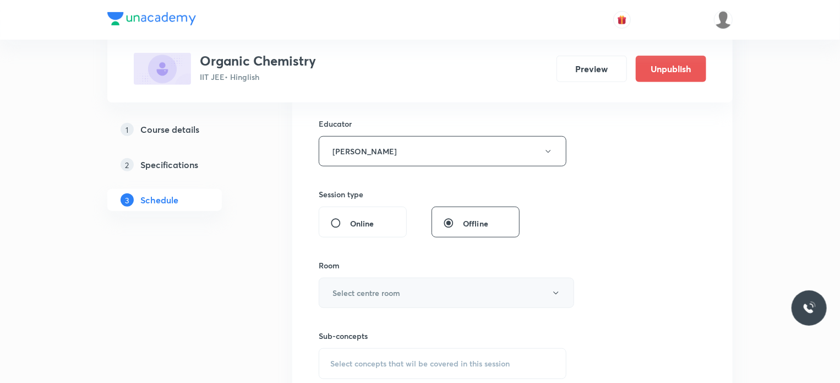
click at [383, 295] on h6 "Select centre room" at bounding box center [367, 293] width 68 height 12
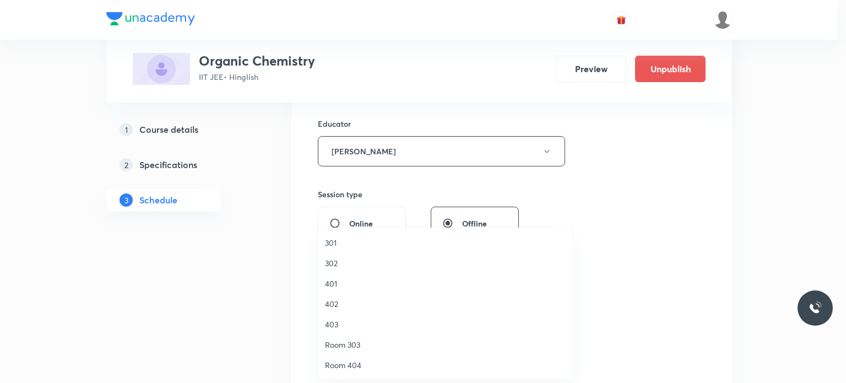
click at [361, 259] on span "302" at bounding box center [445, 263] width 241 height 12
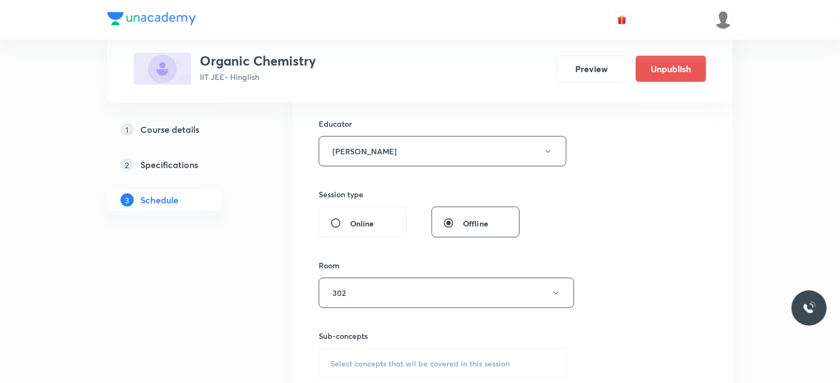
click at [382, 310] on div "Sub-concepts Select concepts that wil be covered in this session" at bounding box center [443, 343] width 248 height 71
click at [371, 296] on button "302" at bounding box center [446, 292] width 255 height 30
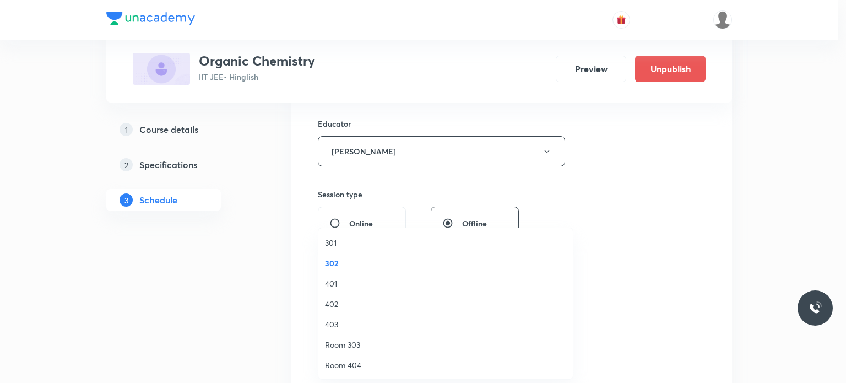
click at [342, 249] on li "301" at bounding box center [445, 242] width 254 height 20
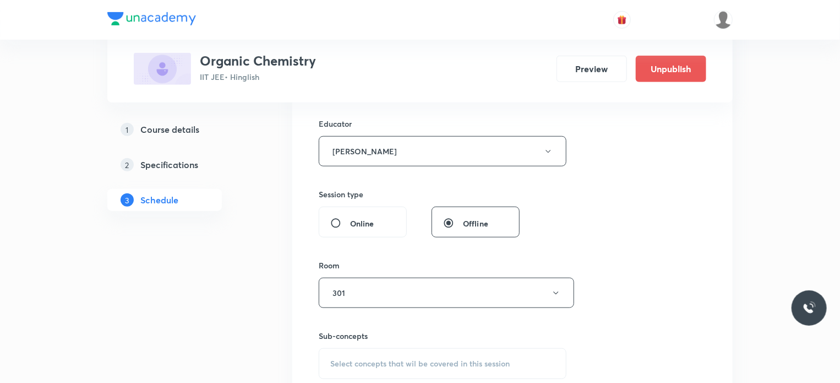
click at [412, 369] on div "Select concepts that wil be covered in this session" at bounding box center [443, 363] width 248 height 31
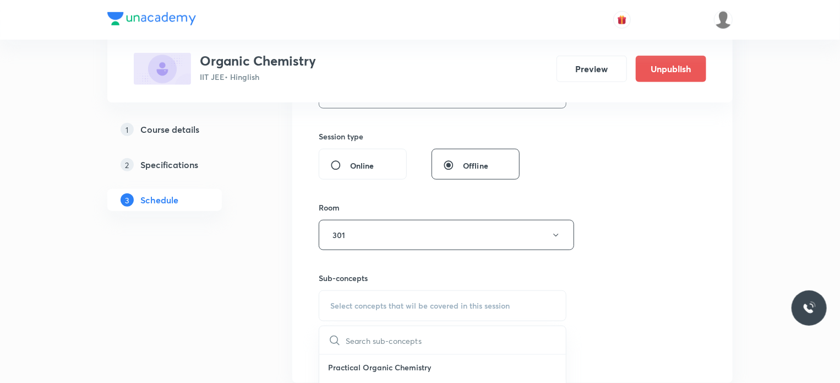
scroll to position [494, 0]
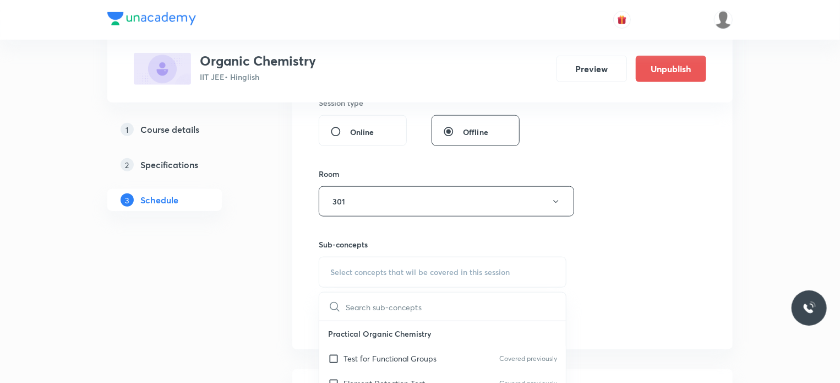
click at [429, 336] on p "Practical Organic Chemistry" at bounding box center [442, 333] width 247 height 25
click at [430, 348] on div "Test for Functional Groups Covered previously" at bounding box center [442, 358] width 247 height 25
click at [708, 278] on div "Session 65 Live class Session title 21/99 Carbonyl Compounds 21 ​ Schedule for …" at bounding box center [512, 37] width 440 height 623
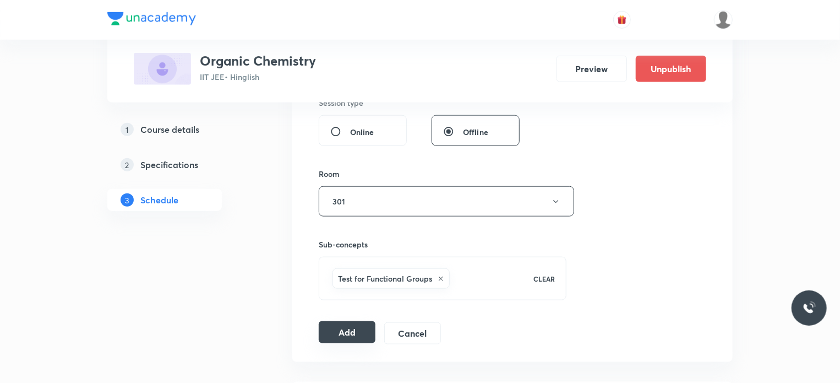
click at [350, 323] on button "Add" at bounding box center [347, 332] width 57 height 22
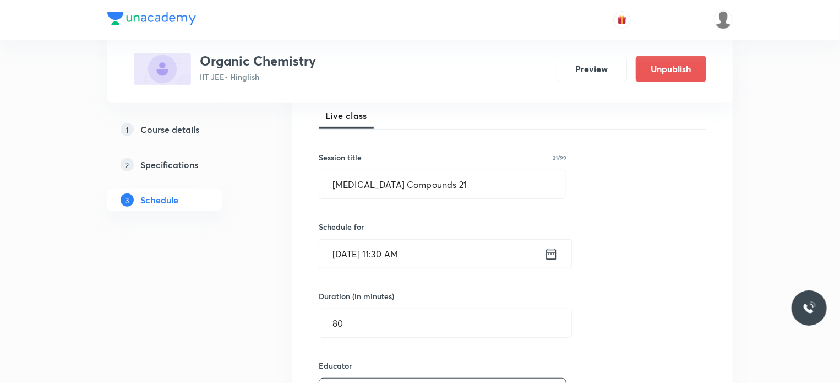
scroll to position [76, 0]
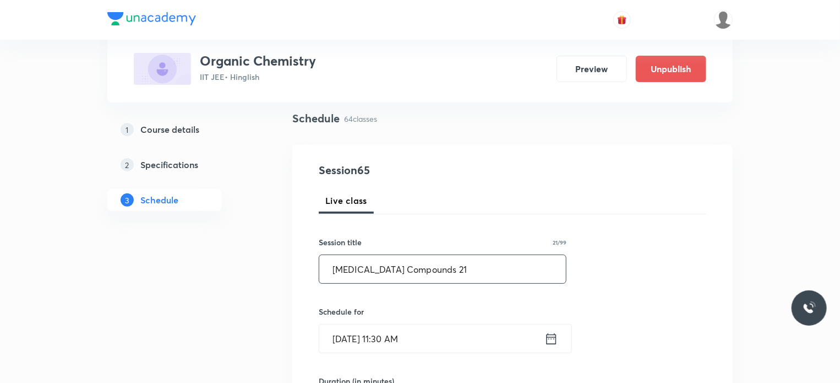
drag, startPoint x: 443, startPoint y: 275, endPoint x: 274, endPoint y: 272, distance: 168.5
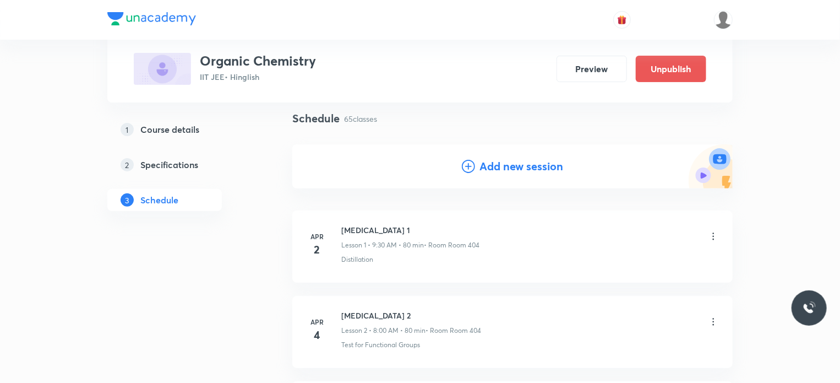
click at [484, 156] on div "Add new session" at bounding box center [512, 166] width 440 height 44
click at [502, 169] on h4 "Add new session" at bounding box center [521, 166] width 84 height 17
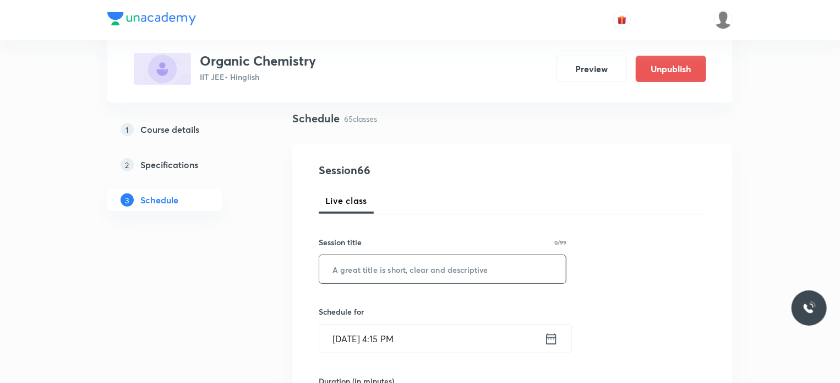
click at [435, 281] on input "text" at bounding box center [442, 269] width 247 height 28
paste input "Carbonyl Compounds 21"
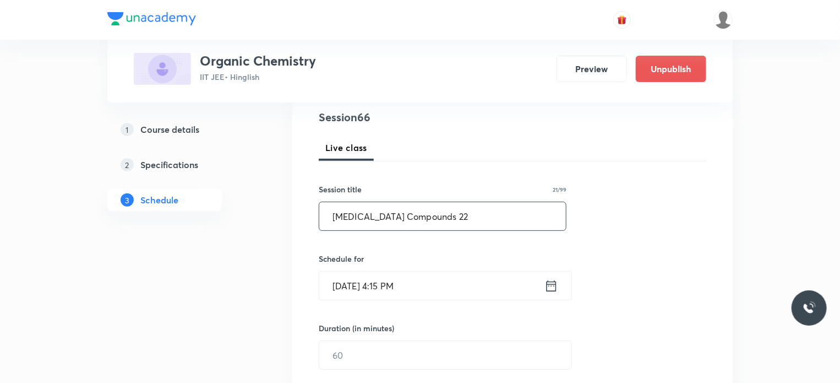
scroll to position [137, 0]
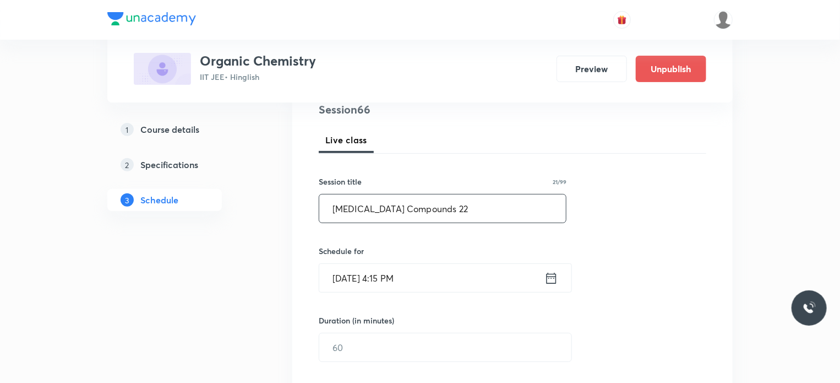
type input "Carbonyl Compounds 22"
click at [440, 289] on input "Aug 30, 2025, 4:15 PM" at bounding box center [431, 278] width 225 height 28
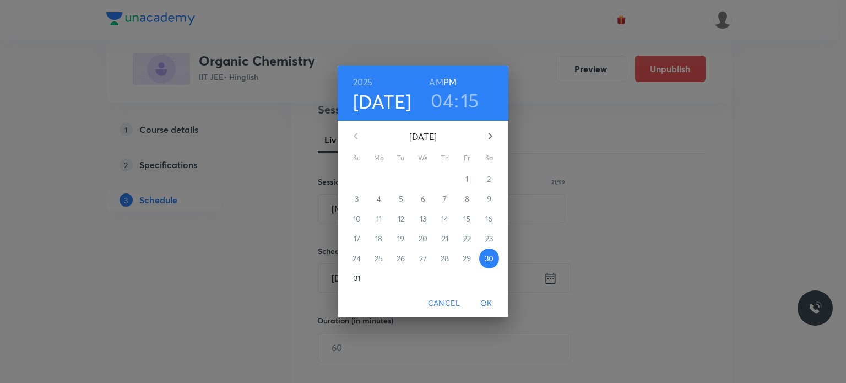
click at [489, 136] on icon "button" at bounding box center [489, 135] width 13 height 13
click at [462, 181] on span "5" at bounding box center [467, 178] width 20 height 11
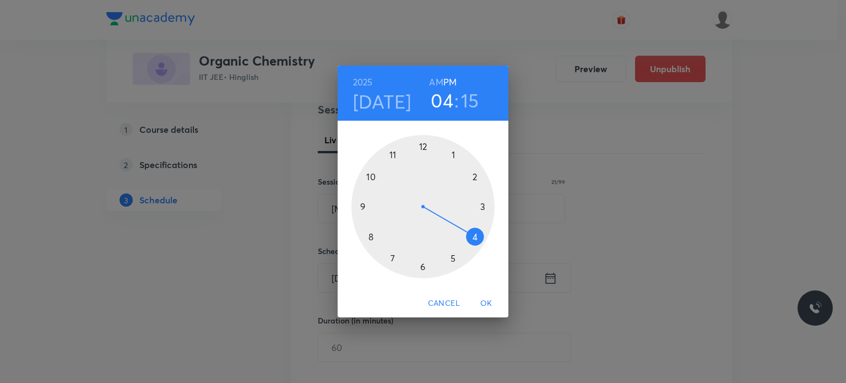
click at [434, 84] on h6 "AM" at bounding box center [436, 81] width 14 height 15
drag, startPoint x: 404, startPoint y: 197, endPoint x: 369, endPoint y: 202, distance: 34.5
click at [369, 202] on div at bounding box center [422, 206] width 143 height 143
click at [374, 177] on div at bounding box center [422, 206] width 143 height 143
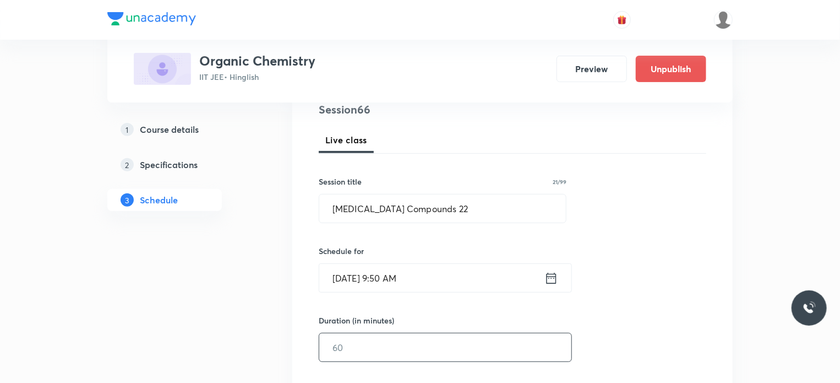
click at [379, 355] on input "text" at bounding box center [445, 347] width 252 height 28
drag, startPoint x: 410, startPoint y: 341, endPoint x: 304, endPoint y: 313, distance: 109.4
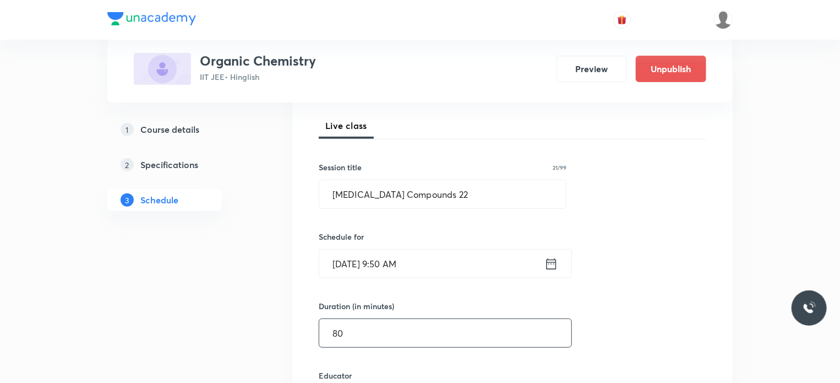
scroll to position [299, 0]
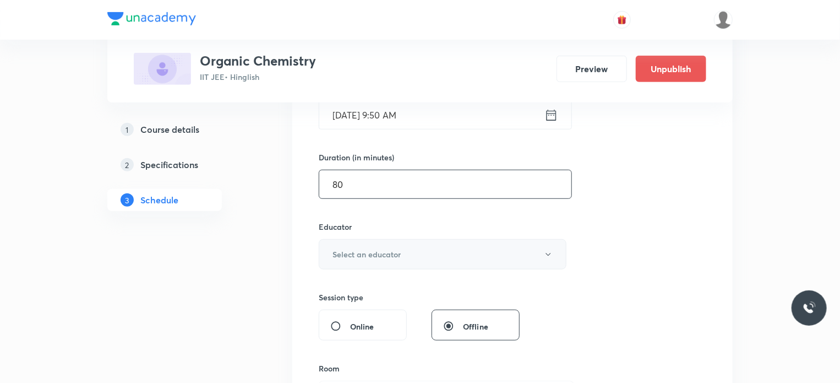
type input "80"
click at [368, 263] on button "Select an educator" at bounding box center [443, 254] width 248 height 30
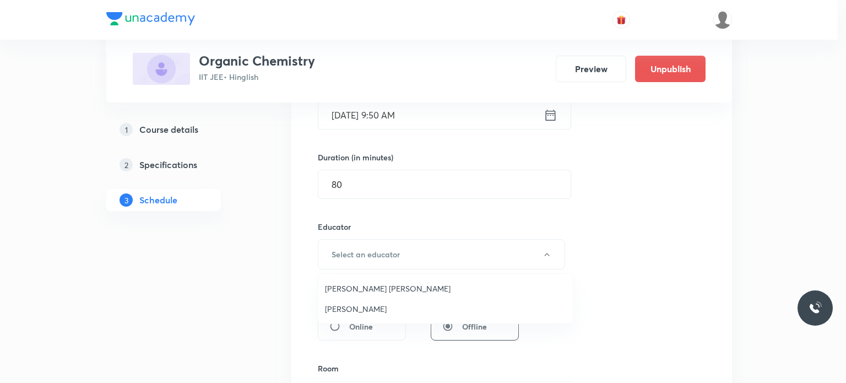
click at [366, 315] on li "Gaurav Gaurav" at bounding box center [445, 308] width 254 height 20
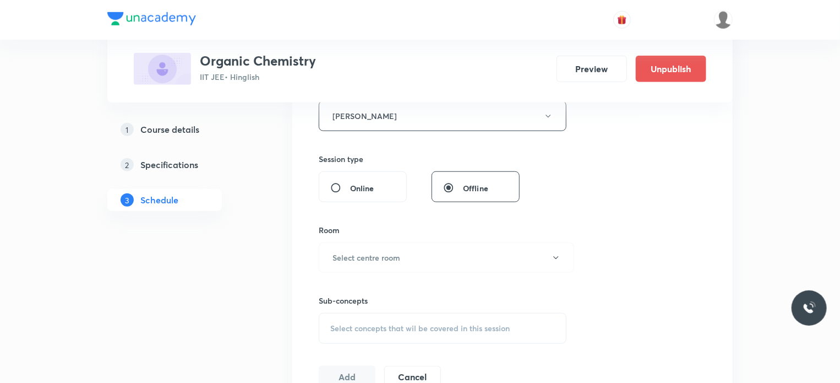
scroll to position [439, 0]
click at [357, 251] on h6 "Select centre room" at bounding box center [367, 256] width 68 height 12
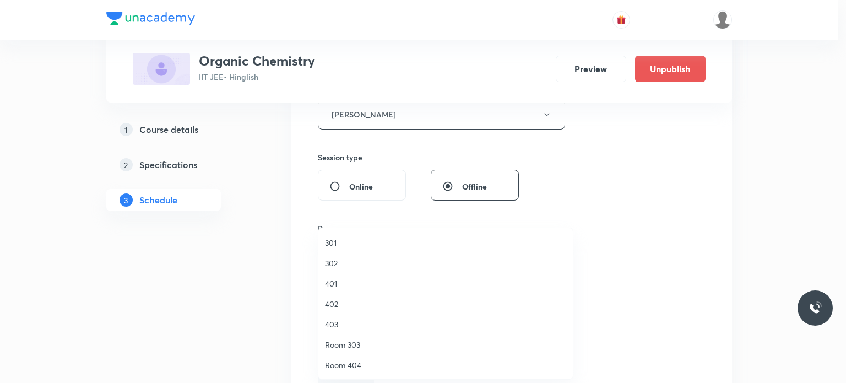
click at [340, 246] on span "301" at bounding box center [445, 243] width 241 height 12
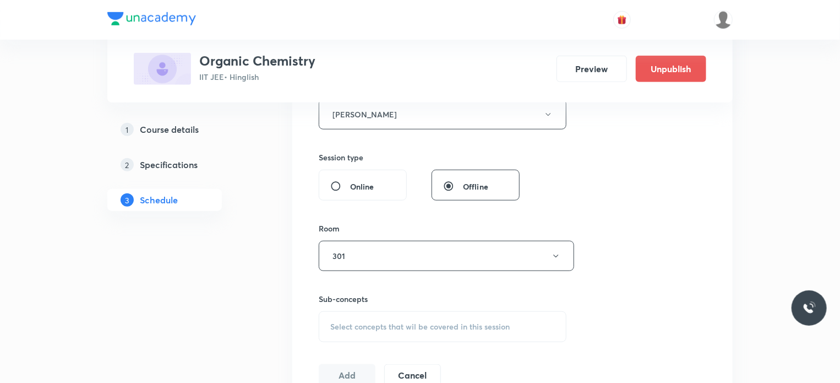
click at [370, 326] on span "Select concepts that wil be covered in this session" at bounding box center [419, 326] width 179 height 9
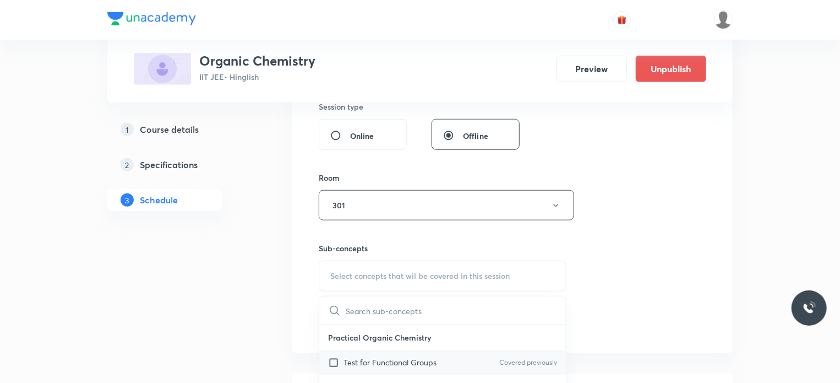
click at [456, 363] on div "Test for Functional Groups Covered previously" at bounding box center [442, 362] width 247 height 25
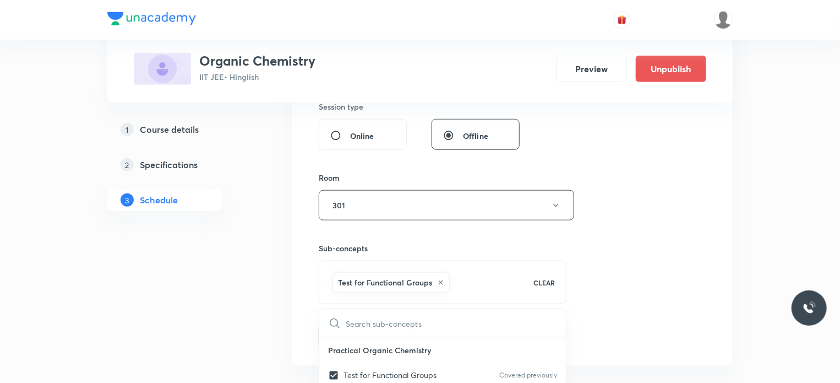
click at [669, 305] on div "Session 66 Live class Session title 21/99 Carbonyl Compounds 22 ​ Schedule for …" at bounding box center [513, 48] width 388 height 600
click at [344, 331] on button "Add" at bounding box center [347, 336] width 57 height 22
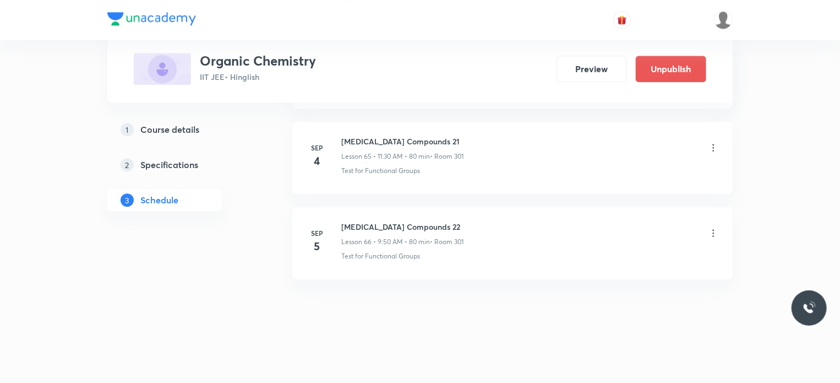
scroll to position [5526, 0]
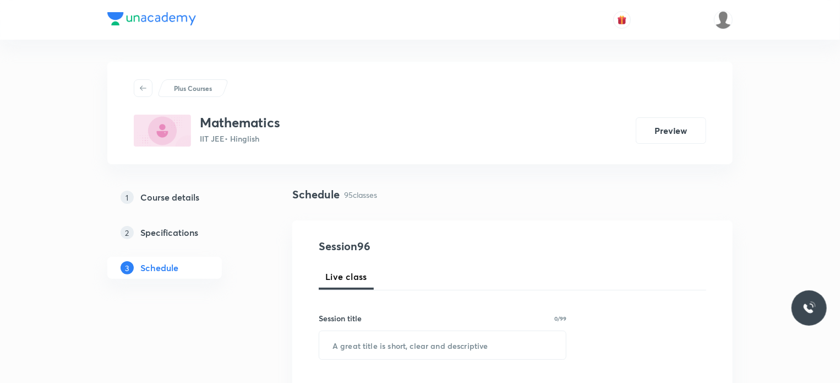
scroll to position [8584, 0]
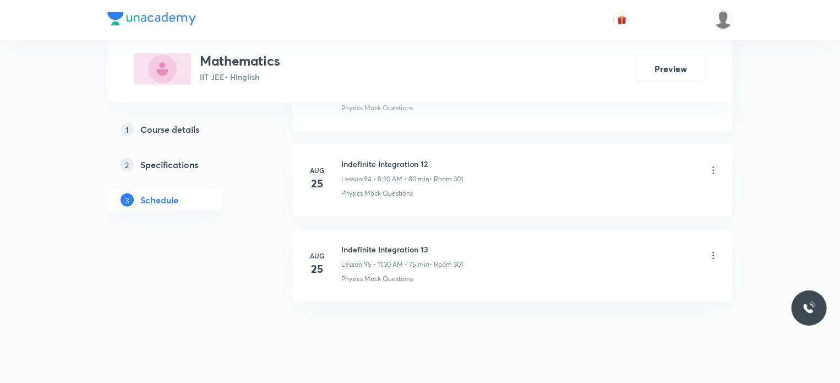
click at [392, 230] on li "[DATE] Indefinite Integration 13 Lesson 95 • 11:30 AM • 75 min • Room 301 Physi…" at bounding box center [512, 266] width 440 height 72
copy h6 "Indefinite Integration 13"
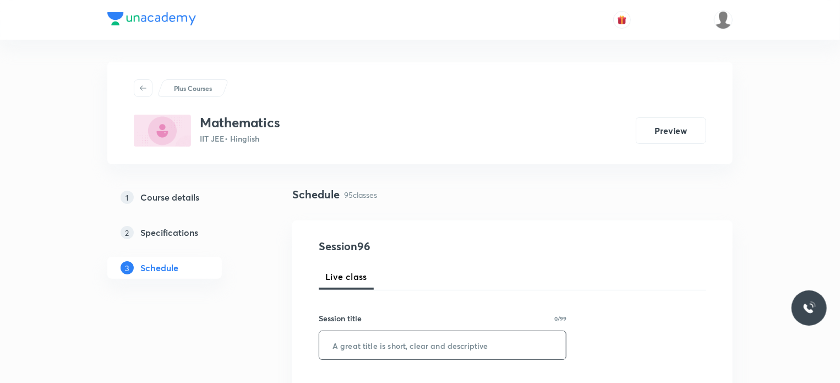
click at [446, 341] on input "text" at bounding box center [442, 345] width 247 height 28
paste input "Indefinite Integration 13"
type input "Indefinite Integration 14"
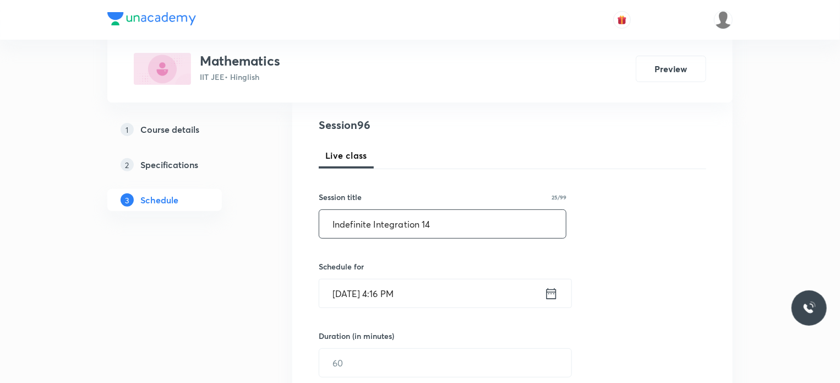
scroll to position [145, 0]
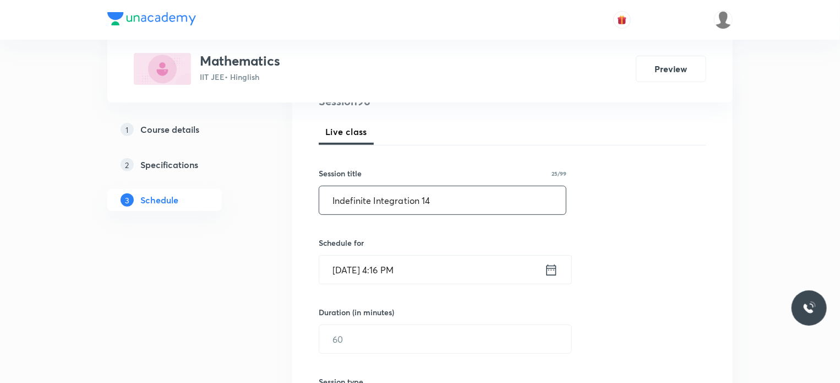
click at [430, 271] on input "[DATE] 4:16 PM" at bounding box center [431, 269] width 225 height 28
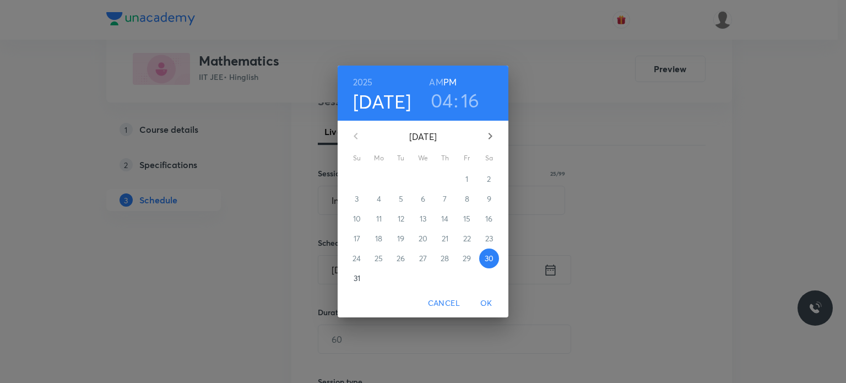
click at [488, 136] on icon "button" at bounding box center [489, 135] width 13 height 13
click at [423, 175] on p "3" at bounding box center [423, 178] width 4 height 11
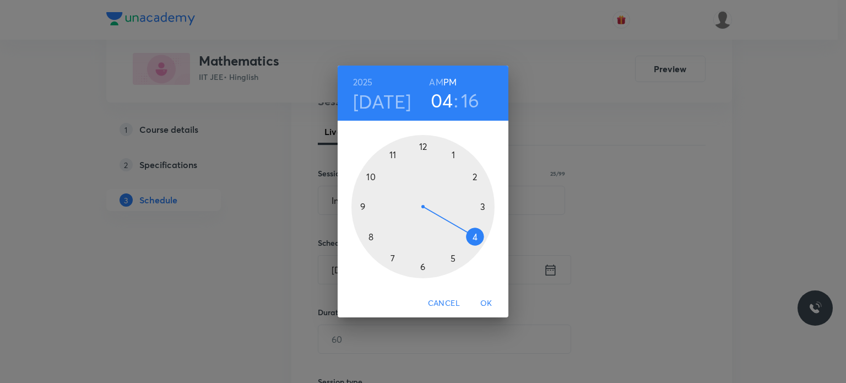
click at [436, 81] on h6 "AM" at bounding box center [436, 81] width 14 height 15
click at [363, 234] on div at bounding box center [422, 206] width 143 height 143
click at [476, 235] on div at bounding box center [422, 206] width 143 height 143
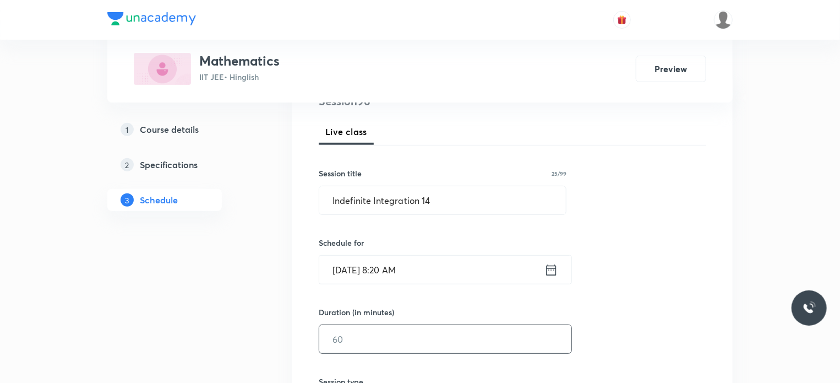
click at [387, 333] on input "text" at bounding box center [445, 339] width 252 height 28
type input "7"
type input "80"
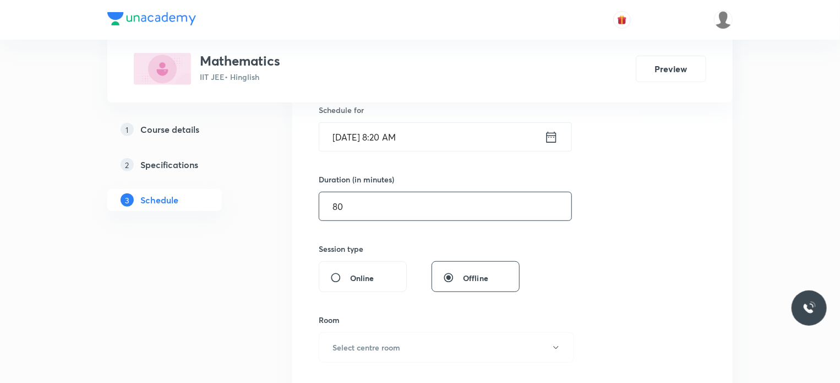
scroll to position [299, 0]
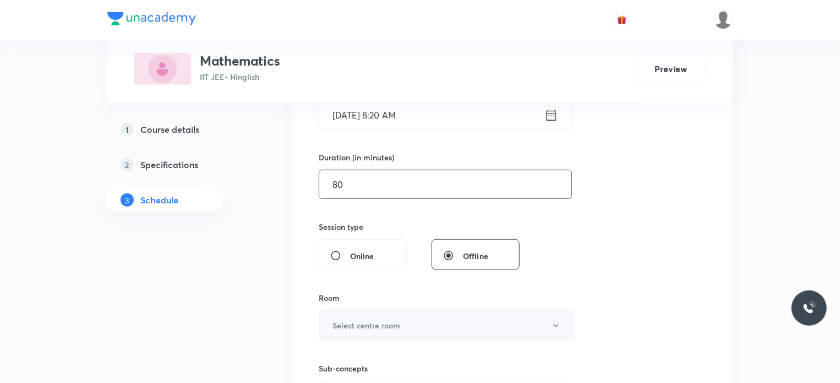
click at [422, 321] on button "Select centre room" at bounding box center [446, 325] width 255 height 30
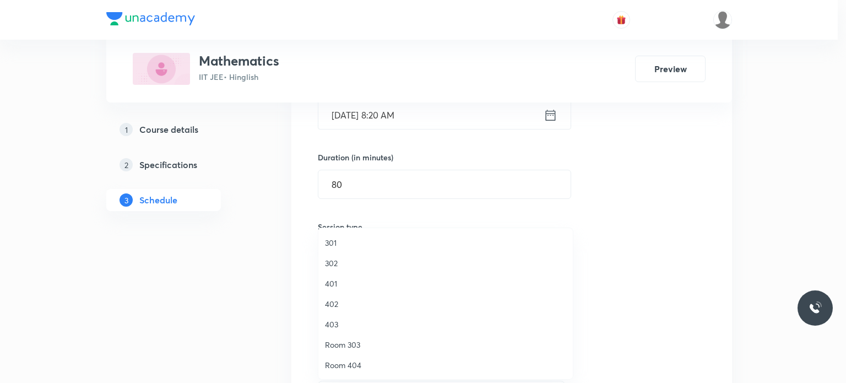
click at [349, 246] on span "301" at bounding box center [445, 243] width 241 height 12
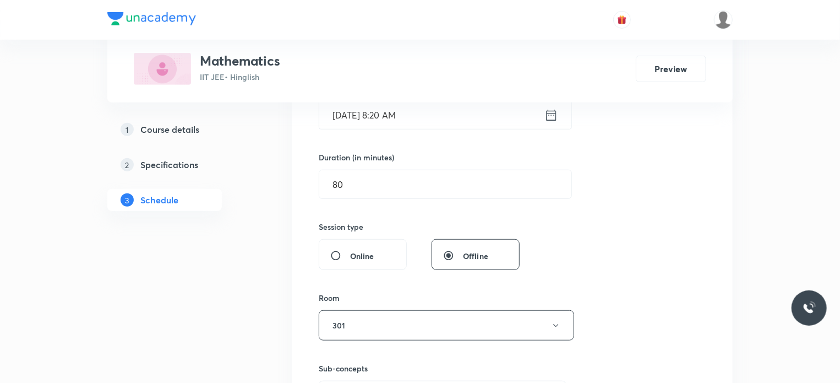
click at [373, 308] on div "Room 301" at bounding box center [443, 316] width 248 height 48
click at [352, 321] on button "301" at bounding box center [446, 325] width 255 height 30
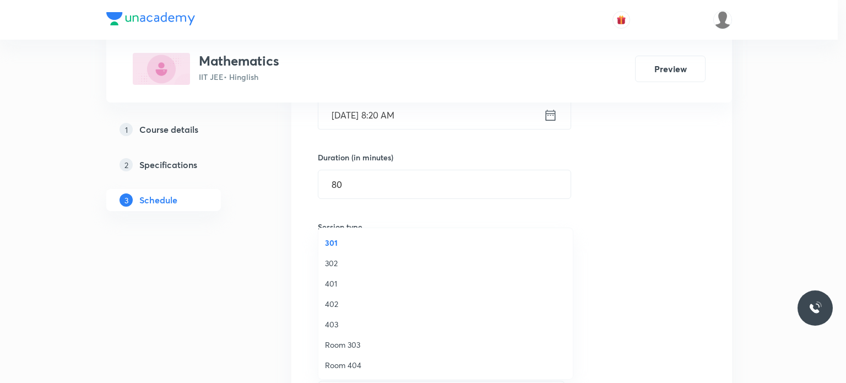
click at [342, 262] on span "302" at bounding box center [445, 263] width 241 height 12
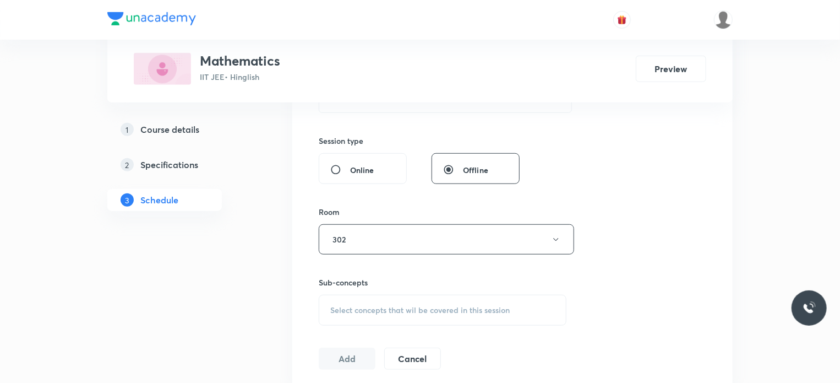
scroll to position [395, 0]
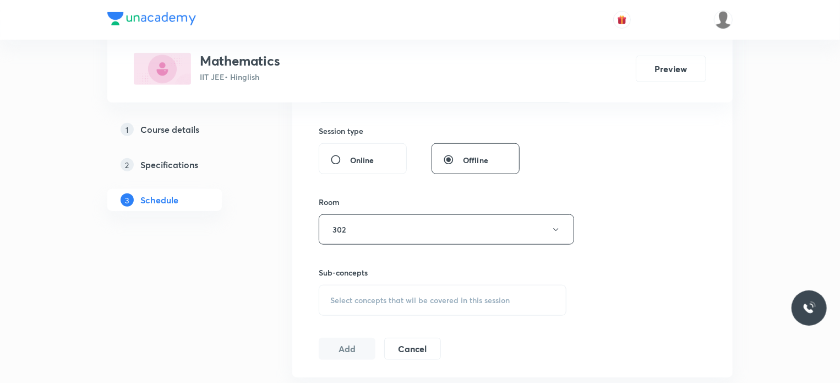
click at [404, 285] on div "Select concepts that wil be covered in this session" at bounding box center [443, 300] width 248 height 31
click at [411, 361] on div "Group_Test Covered previously" at bounding box center [442, 367] width 247 height 25
click at [674, 287] on div "Session 96 Live class Session title 25/99 Indefinite Integration 14 ​ Schedule …" at bounding box center [513, 101] width 388 height 517
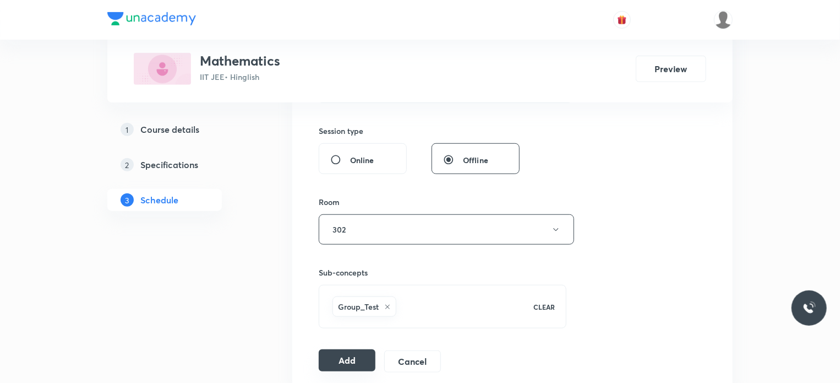
click at [351, 352] on button "Add" at bounding box center [347, 360] width 57 height 22
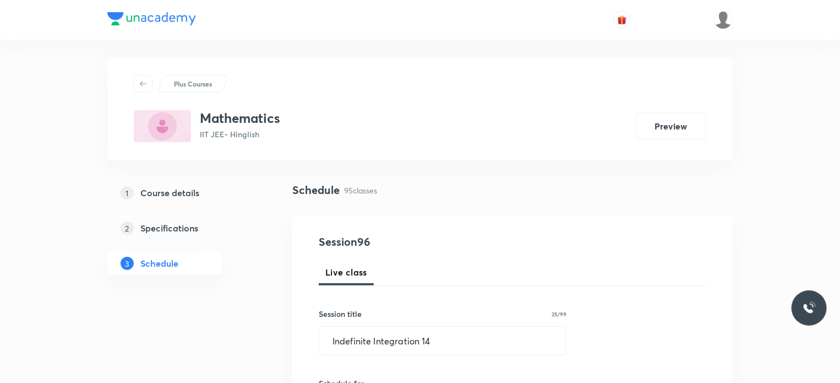
scroll to position [0, 0]
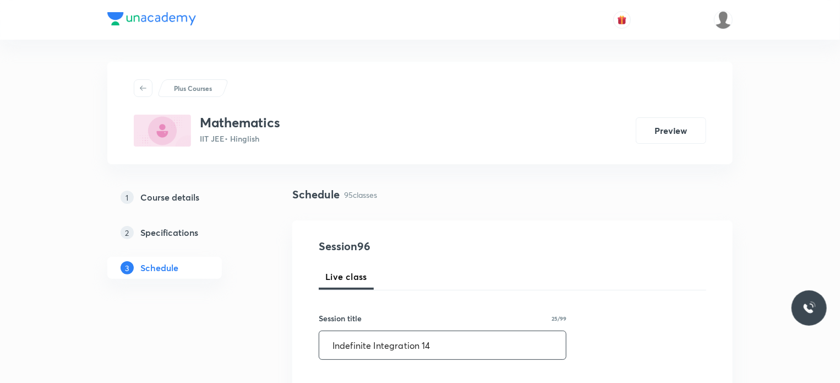
drag, startPoint x: 255, startPoint y: 340, endPoint x: 238, endPoint y: 339, distance: 17.1
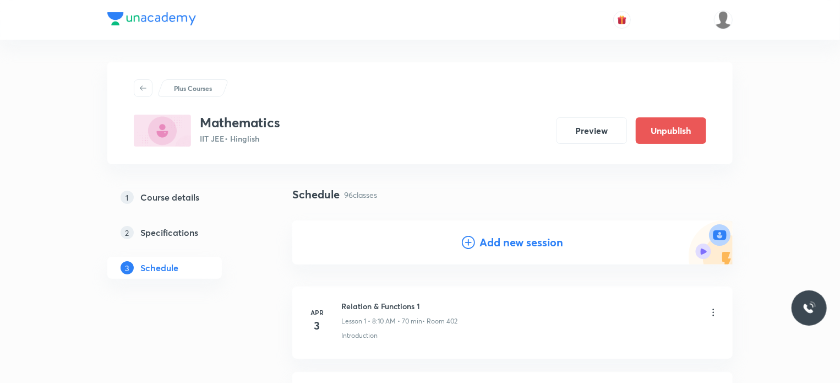
click at [522, 189] on div "Schedule 96 classes" at bounding box center [512, 194] width 440 height 17
click at [519, 237] on h4 "Add new session" at bounding box center [521, 242] width 84 height 17
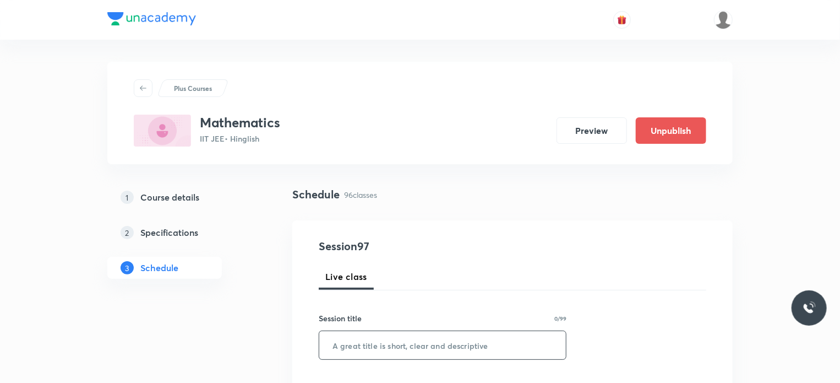
click at [450, 333] on input "text" at bounding box center [442, 345] width 247 height 28
paste input "Indefinite Integration 14"
type input "Indefinite Integration 15"
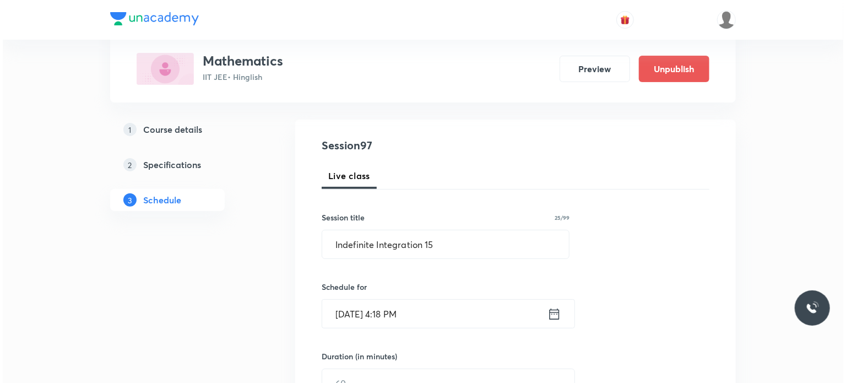
scroll to position [110, 0]
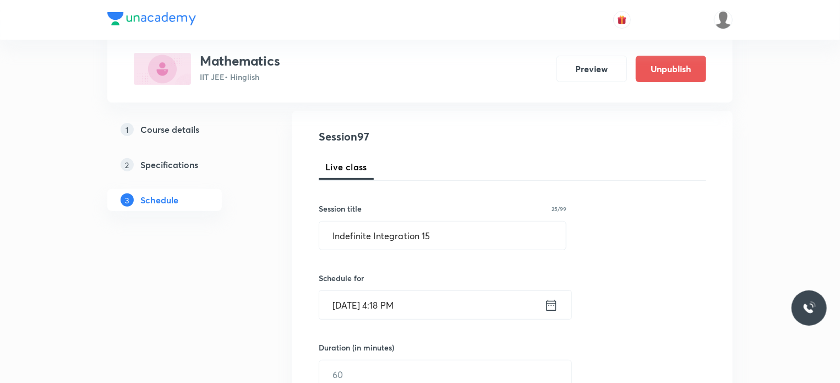
click at [412, 298] on input "Aug 30, 2025, 4:18 PM" at bounding box center [431, 305] width 225 height 28
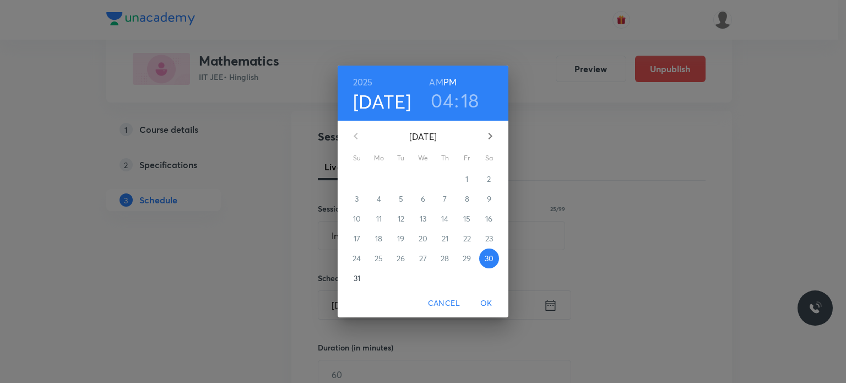
click at [488, 139] on icon "button" at bounding box center [489, 135] width 13 height 13
click at [586, 314] on div "2025 Aug 30 04 : 18 AM PM September 2025 Su Mo Tu We Th Fr Sa 31 1 2 3 4 5 6 7 …" at bounding box center [423, 191] width 846 height 383
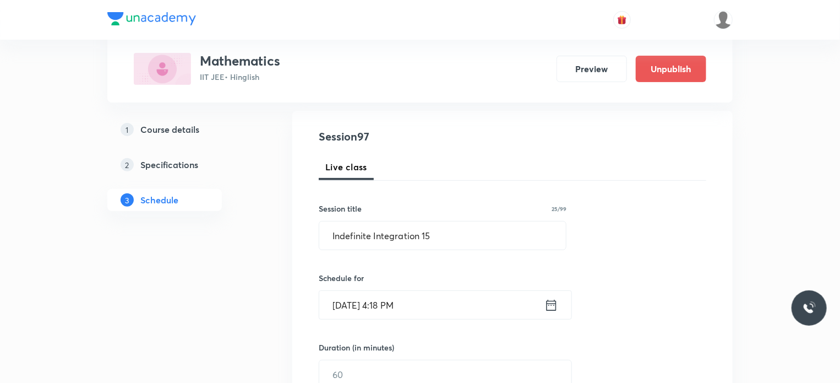
click at [465, 304] on input "Aug 30, 2025, 4:18 PM" at bounding box center [431, 305] width 225 height 28
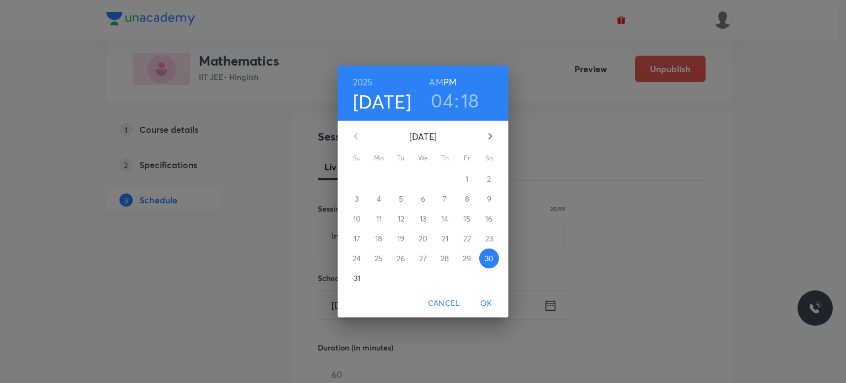
click at [489, 136] on icon "button" at bounding box center [489, 135] width 13 height 13
click at [446, 180] on p "4" at bounding box center [445, 178] width 4 height 11
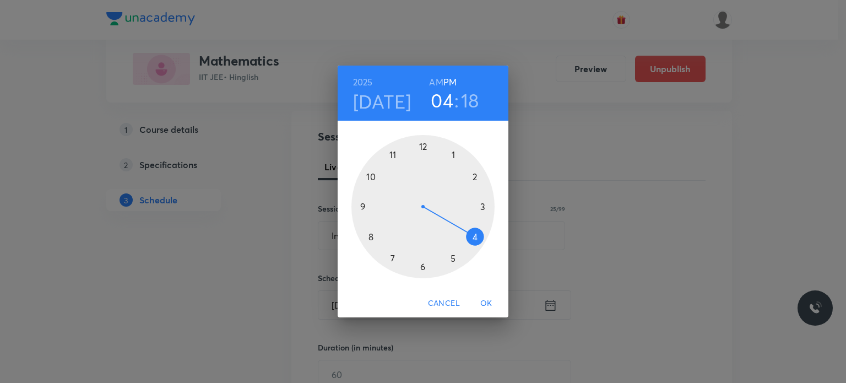
click at [438, 82] on h6 "AM" at bounding box center [436, 81] width 14 height 15
click at [393, 151] on div at bounding box center [422, 206] width 143 height 143
click at [421, 269] on div at bounding box center [422, 206] width 143 height 143
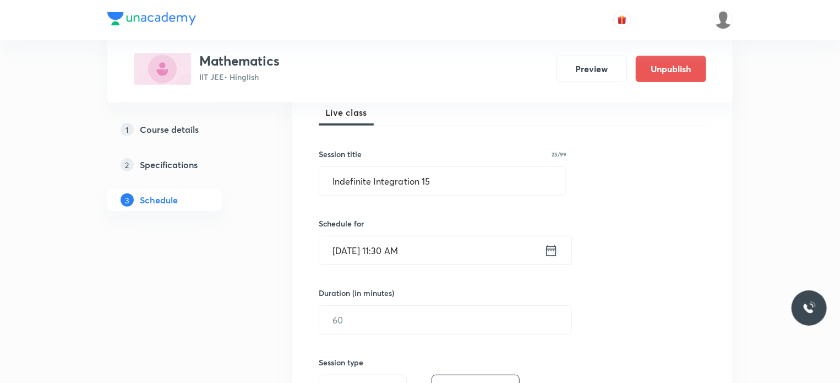
scroll to position [174, 0]
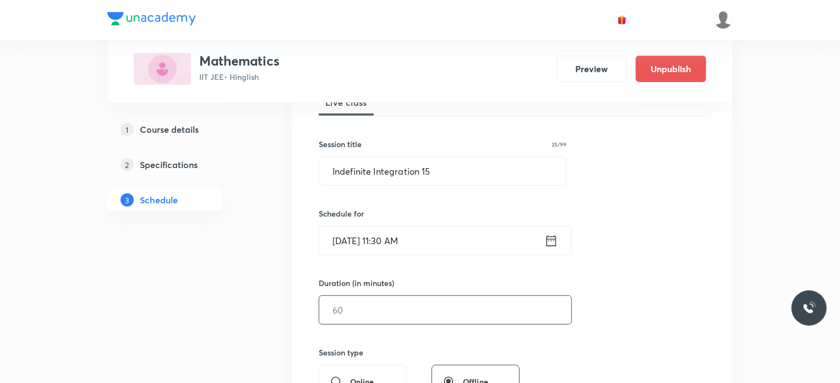
click at [389, 304] on input "text" at bounding box center [445, 310] width 252 height 28
type input "75"
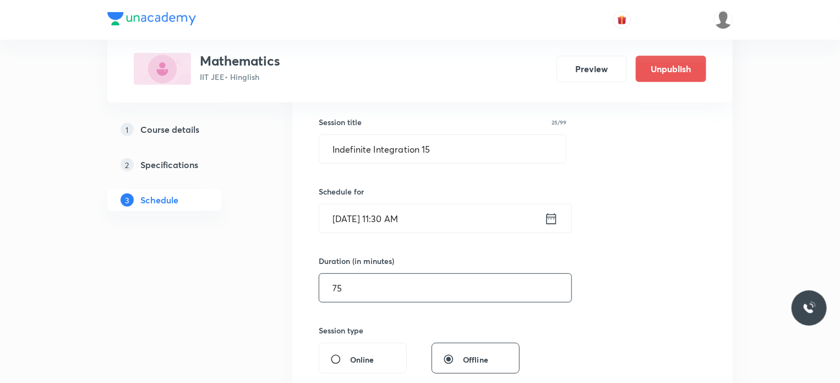
scroll to position [286, 0]
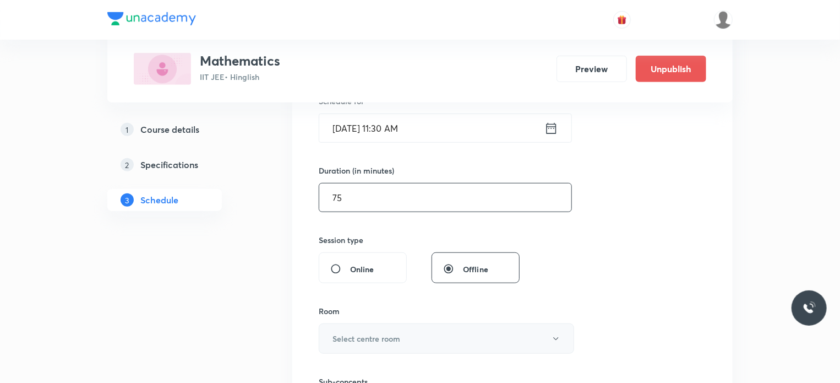
click at [391, 336] on h6 "Select centre room" at bounding box center [367, 339] width 68 height 12
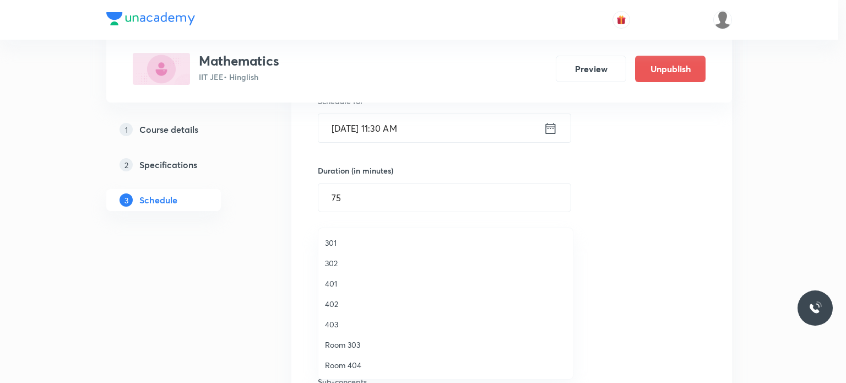
click at [335, 259] on span "302" at bounding box center [445, 263] width 241 height 12
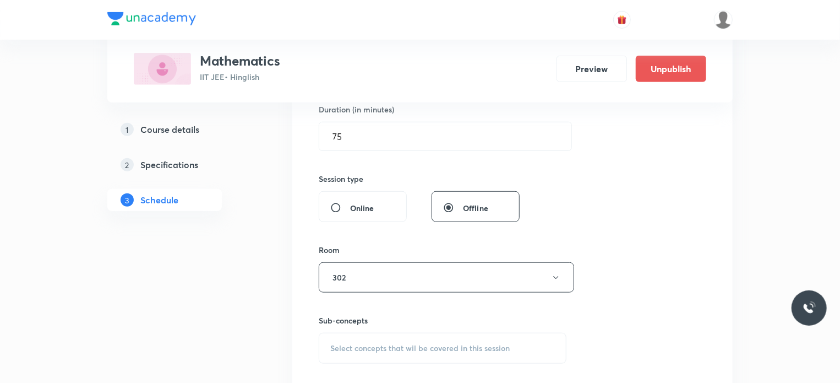
click at [394, 357] on div "Select concepts that wil be covered in this session" at bounding box center [443, 348] width 248 height 31
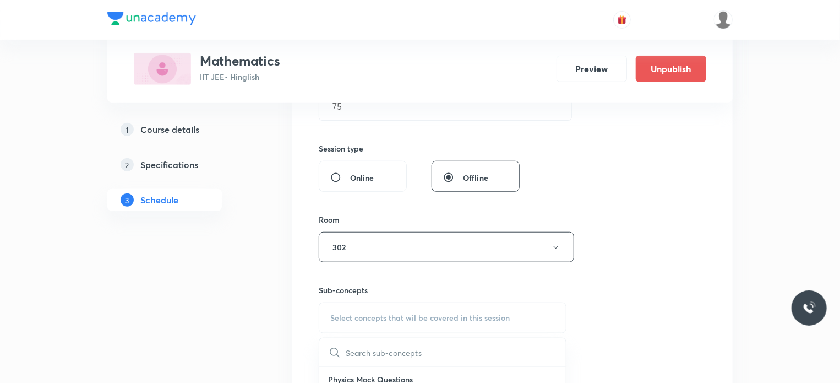
scroll to position [404, 0]
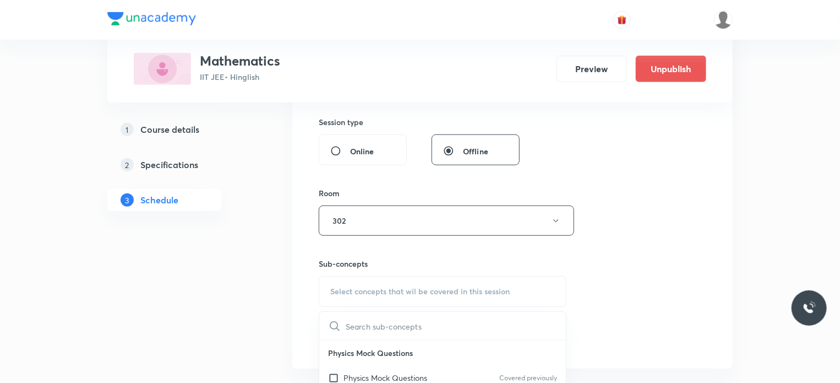
click at [407, 372] on p "Physics Mock Questions" at bounding box center [386, 378] width 84 height 12
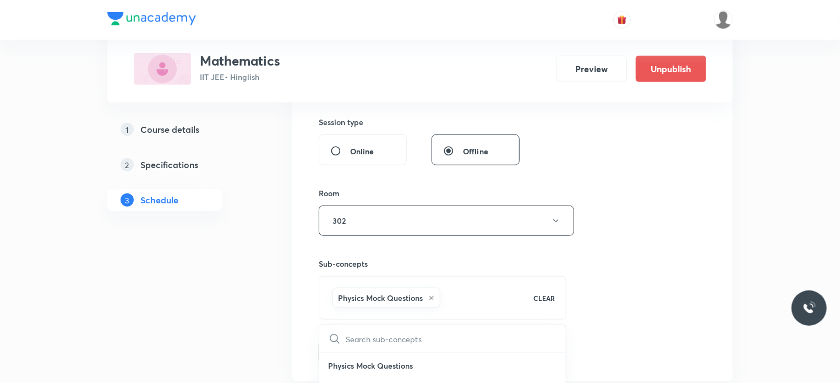
click at [667, 305] on div "Session 97 Live class Session title 25/99 Indefinite Integration 15 ​ Schedule …" at bounding box center [513, 99] width 388 height 530
click at [361, 352] on button "Add" at bounding box center [347, 351] width 57 height 22
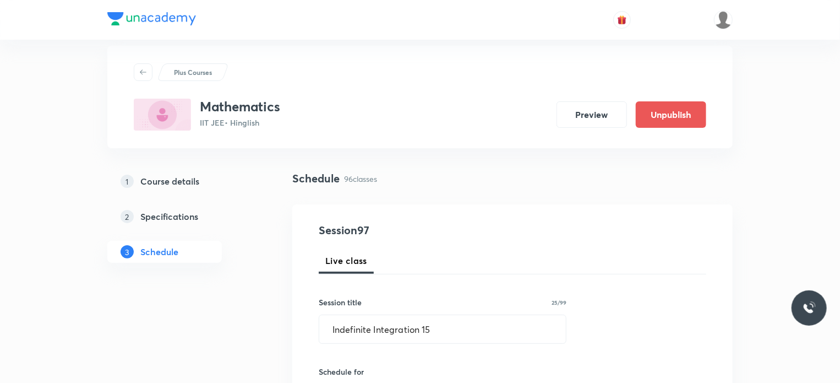
scroll to position [4, 0]
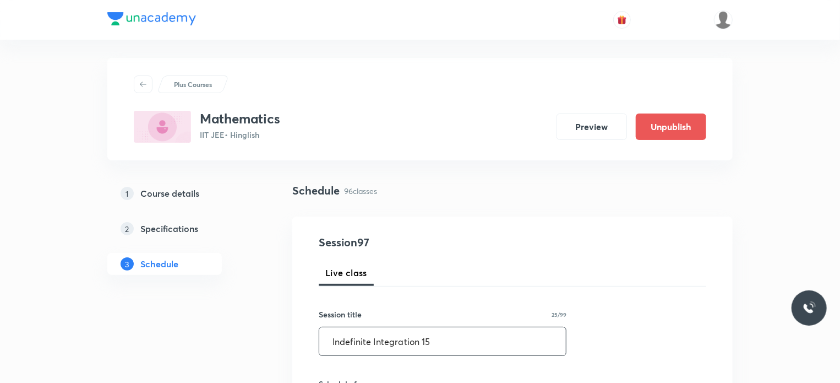
drag, startPoint x: 438, startPoint y: 346, endPoint x: 218, endPoint y: 360, distance: 220.6
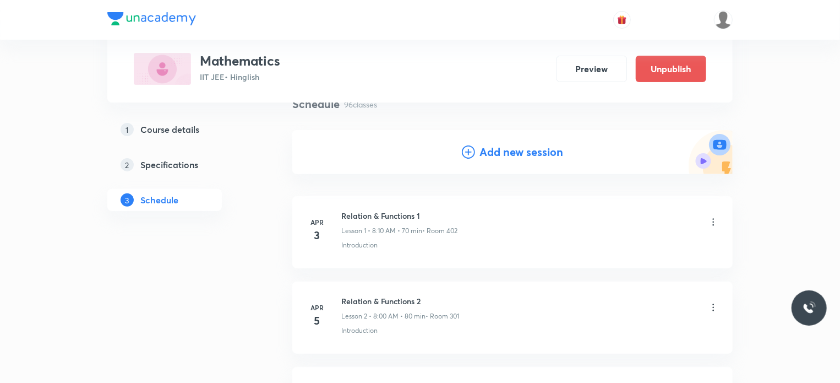
scroll to position [90, 0]
click at [498, 149] on h4 "Add new session" at bounding box center [521, 152] width 84 height 17
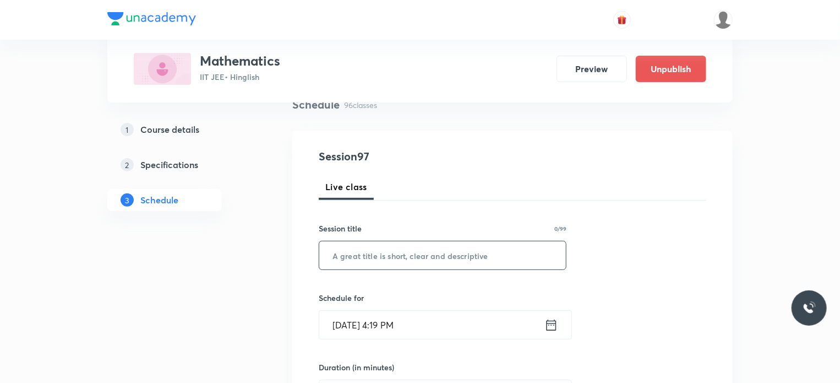
click at [452, 255] on input "text" at bounding box center [442, 255] width 247 height 28
paste input "Indefinite Integration 15"
type input "Indefinite Integration 16"
click at [460, 317] on input "Aug 30, 2025, 4:19 PM" at bounding box center [431, 324] width 225 height 28
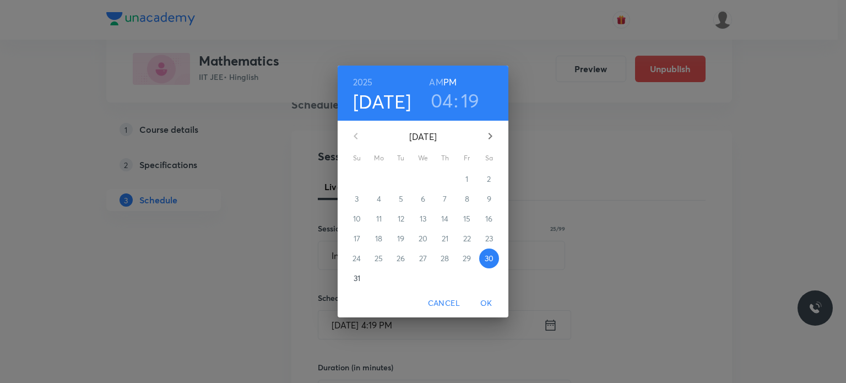
click at [494, 139] on icon "button" at bounding box center [489, 135] width 13 height 13
click at [462, 182] on span "5" at bounding box center [467, 178] width 20 height 11
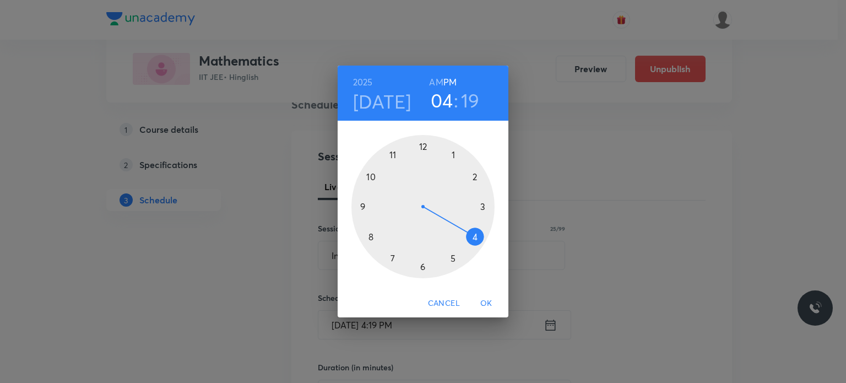
click at [438, 83] on h6 "AM" at bounding box center [436, 81] width 14 height 15
click at [370, 236] on div at bounding box center [422, 206] width 143 height 143
click at [473, 234] on div at bounding box center [422, 206] width 143 height 143
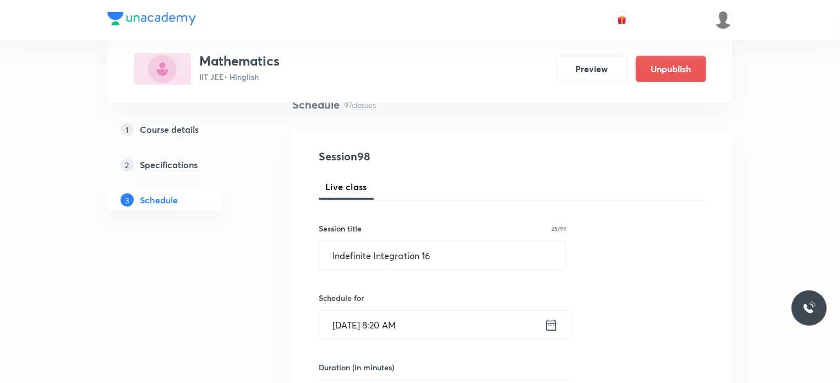
scroll to position [280, 0]
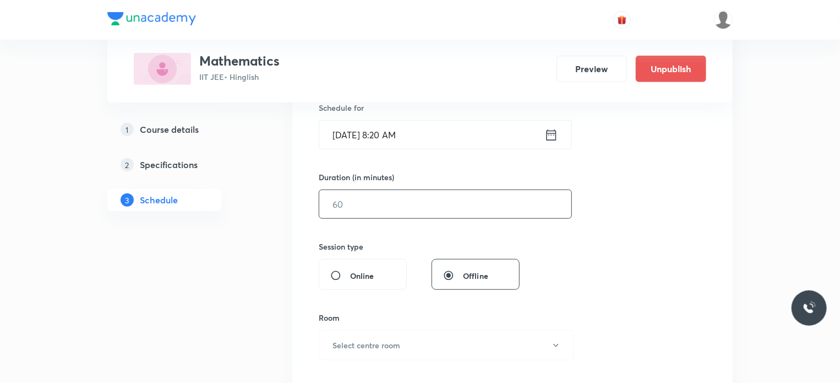
click at [387, 209] on input "text" at bounding box center [445, 204] width 252 height 28
type input "7"
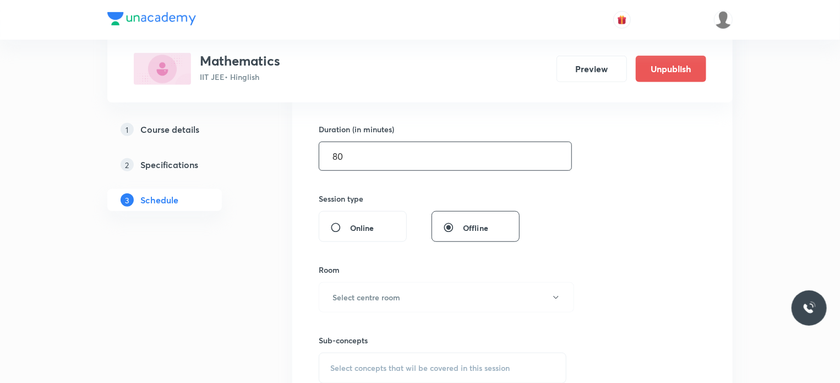
type input "80"
click at [401, 279] on div "Room Select centre room" at bounding box center [443, 288] width 248 height 48
click at [403, 296] on button "Select centre room" at bounding box center [446, 297] width 255 height 30
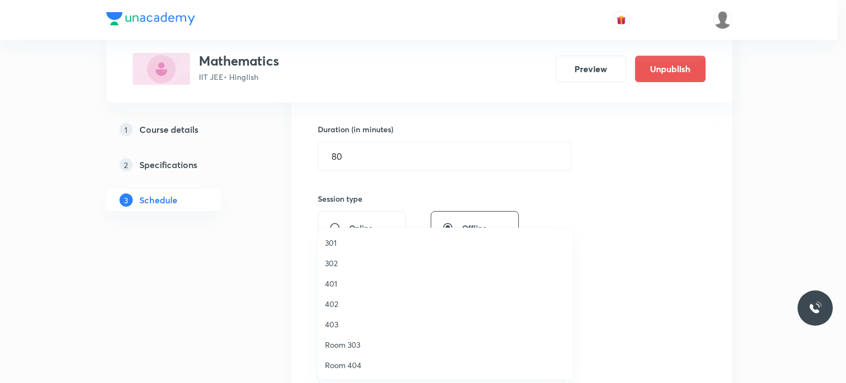
click at [334, 241] on span "301" at bounding box center [445, 243] width 241 height 12
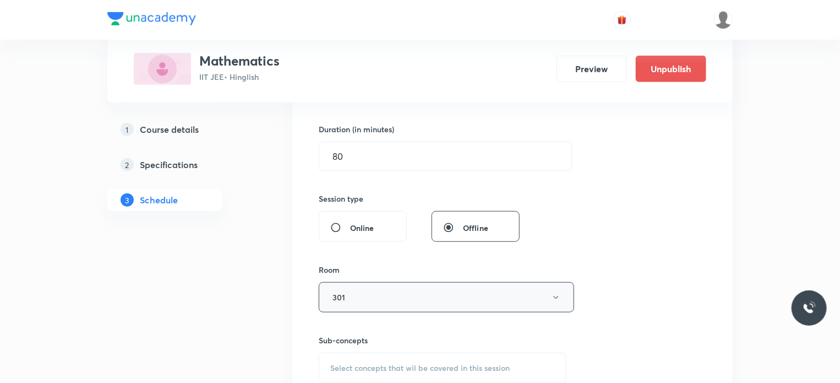
click at [358, 301] on button "301" at bounding box center [446, 297] width 255 height 30
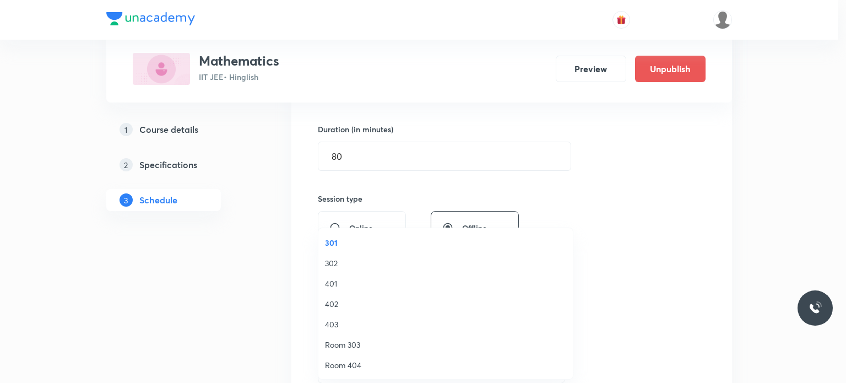
click at [336, 255] on li "302" at bounding box center [445, 263] width 254 height 20
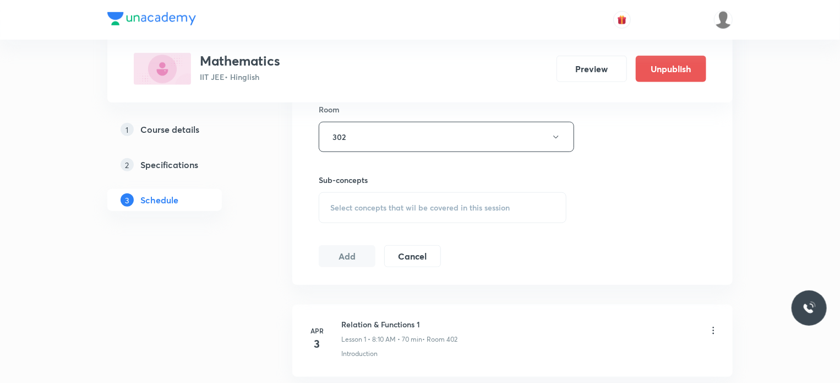
click at [357, 205] on span "Select concepts that wil be covered in this session" at bounding box center [419, 207] width 179 height 9
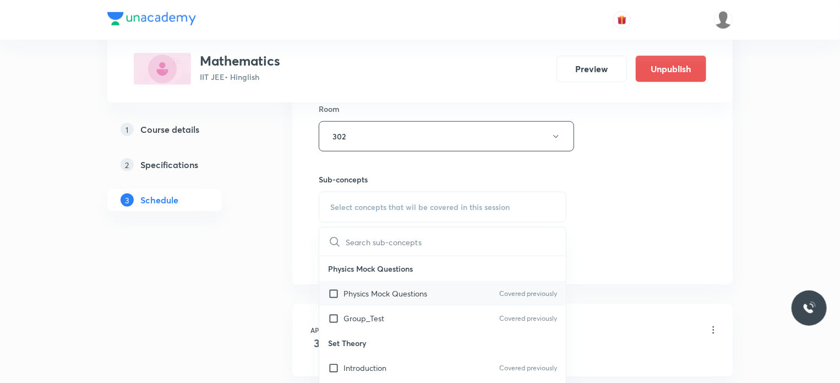
click at [375, 286] on div "Physics Mock Questions Covered previously" at bounding box center [442, 293] width 247 height 25
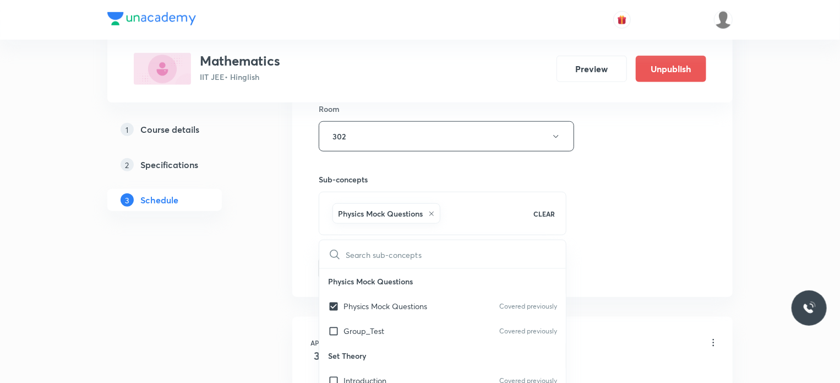
click at [637, 250] on div "Session 98 Live class Session title 25/99 Indefinite Integration 16 ​ Schedule …" at bounding box center [513, 15] width 388 height 530
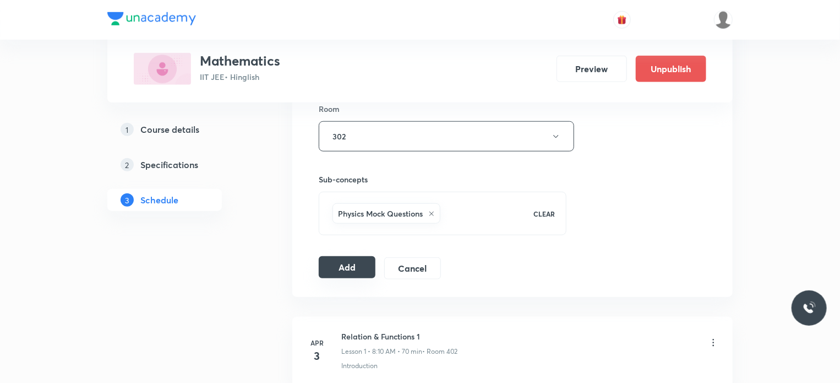
click at [361, 271] on button "Add" at bounding box center [347, 267] width 57 height 22
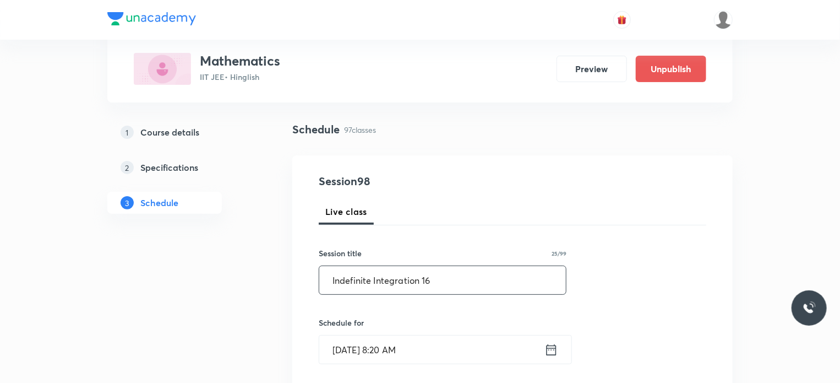
scroll to position [64, 0]
drag, startPoint x: 456, startPoint y: 278, endPoint x: 280, endPoint y: 297, distance: 177.2
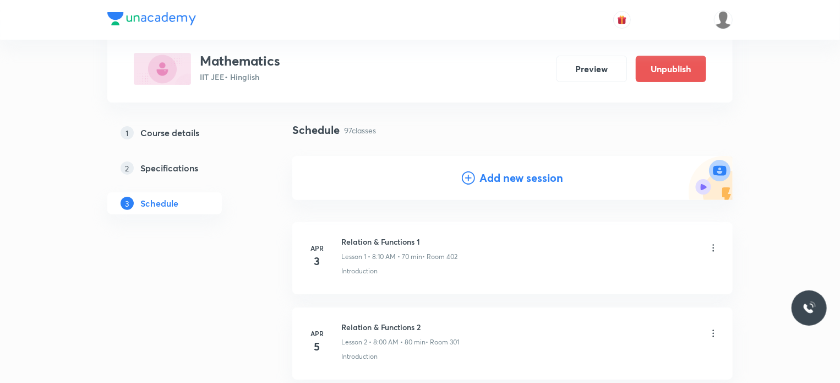
click at [520, 176] on h4 "Add new session" at bounding box center [521, 178] width 84 height 17
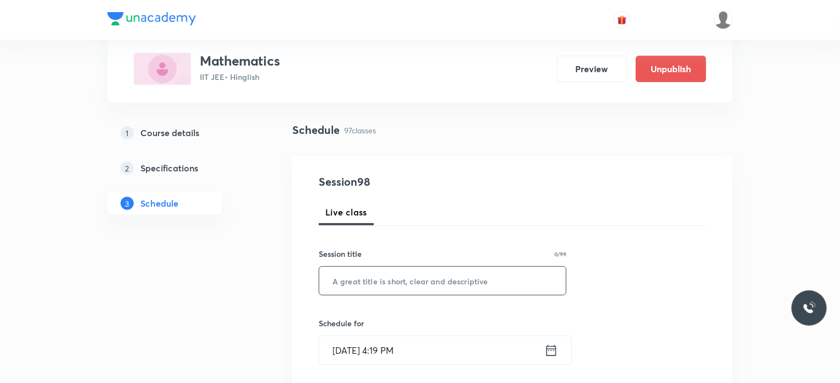
click at [437, 293] on input "text" at bounding box center [442, 280] width 247 height 28
paste input "Indefinite Integration 16"
type input "Indefinite Integration 17"
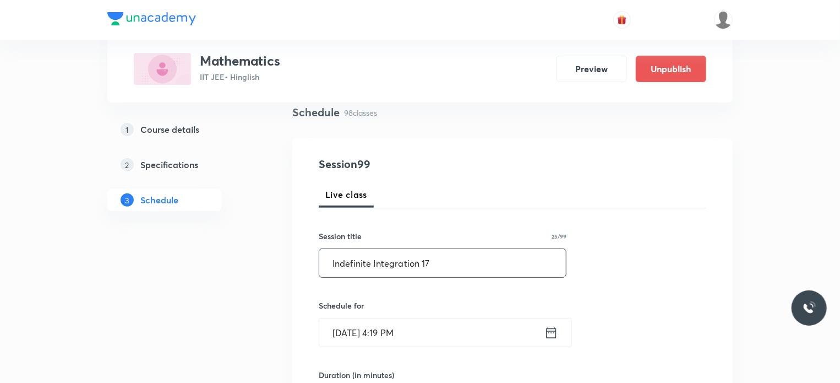
scroll to position [106, 0]
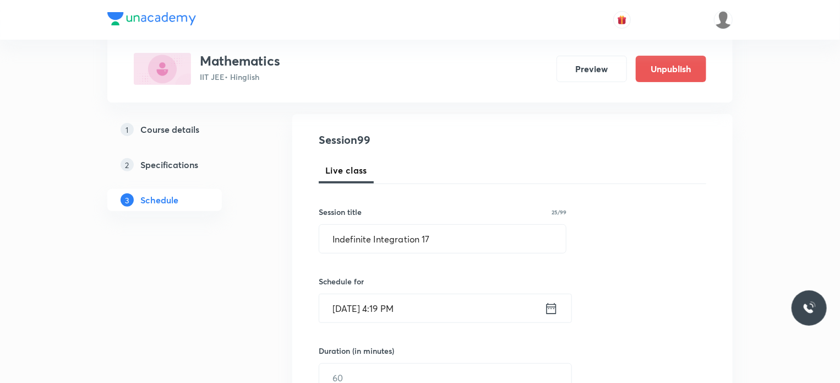
click at [434, 298] on input "Aug 30, 2025, 4:19 PM" at bounding box center [431, 308] width 225 height 28
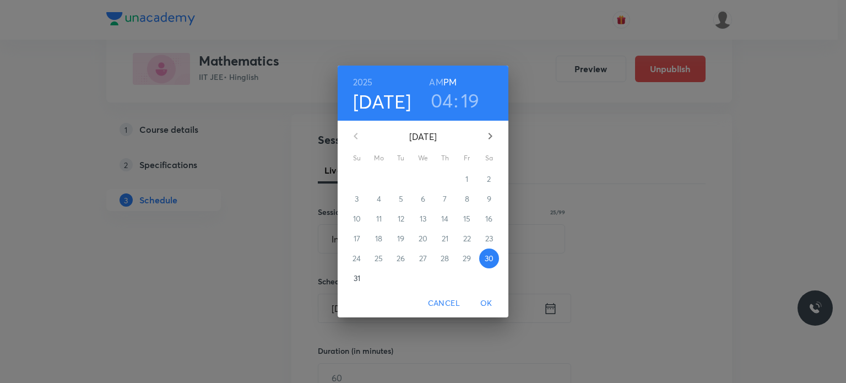
click at [487, 132] on icon "button" at bounding box center [489, 135] width 13 height 13
click at [493, 176] on span "6" at bounding box center [489, 178] width 20 height 11
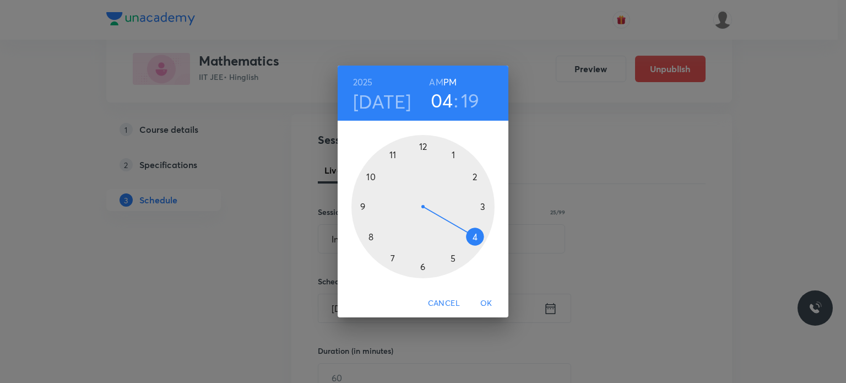
click at [435, 84] on h6 "AM" at bounding box center [436, 81] width 14 height 15
click at [370, 237] on div at bounding box center [422, 206] width 143 height 143
click at [473, 238] on div at bounding box center [422, 206] width 143 height 143
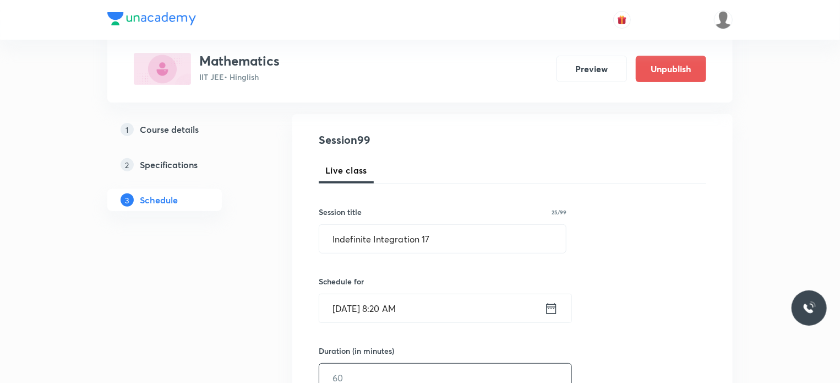
click at [409, 369] on input "text" at bounding box center [445, 377] width 252 height 28
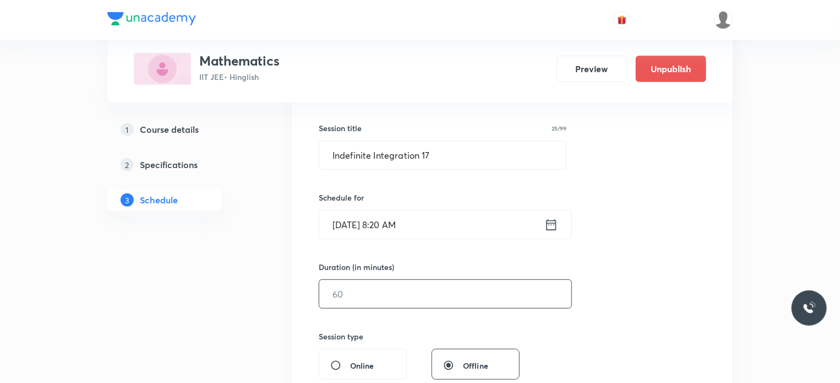
scroll to position [192, 0]
type input "7"
type input "80"
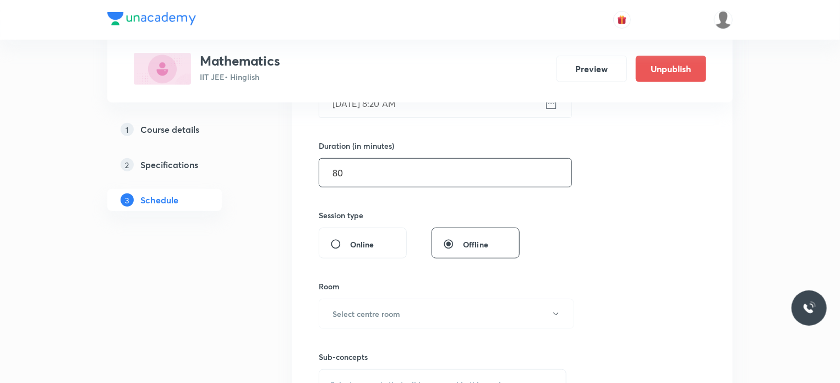
scroll to position [343, 0]
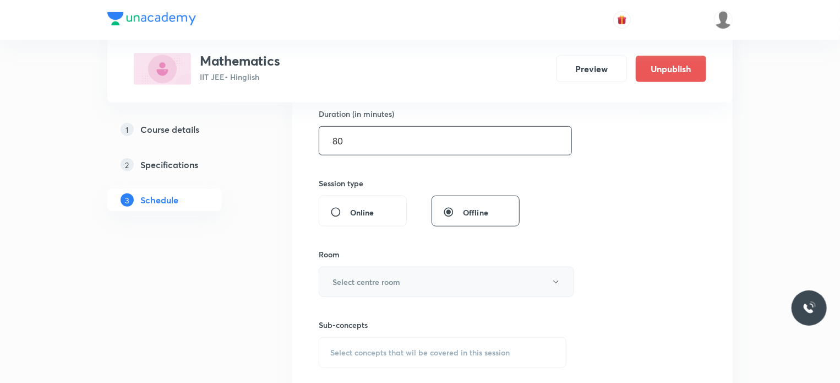
click at [388, 283] on h6 "Select centre room" at bounding box center [367, 282] width 68 height 12
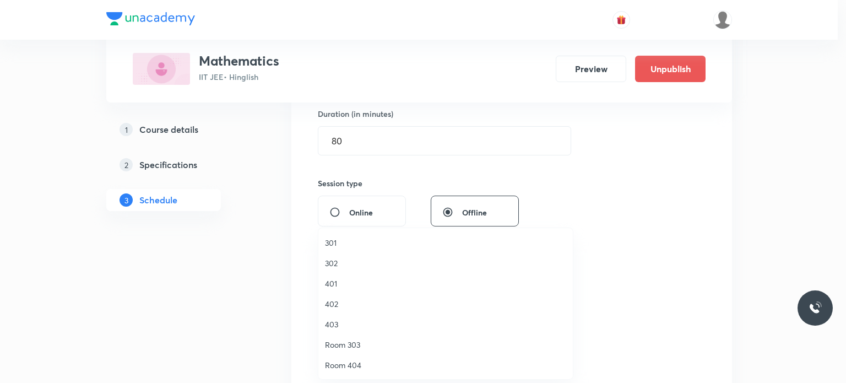
click at [348, 260] on span "302" at bounding box center [445, 263] width 241 height 12
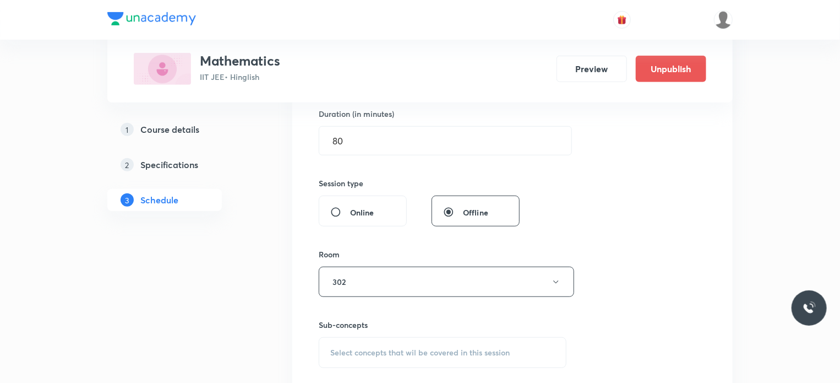
click at [371, 337] on div "Select concepts that wil be covered in this session" at bounding box center [443, 352] width 248 height 31
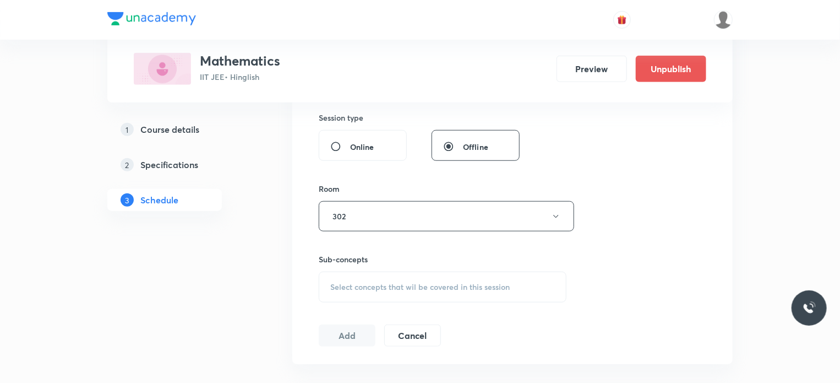
scroll to position [410, 0]
click at [367, 270] on div "Select concepts that wil be covered in this session" at bounding box center [443, 285] width 248 height 31
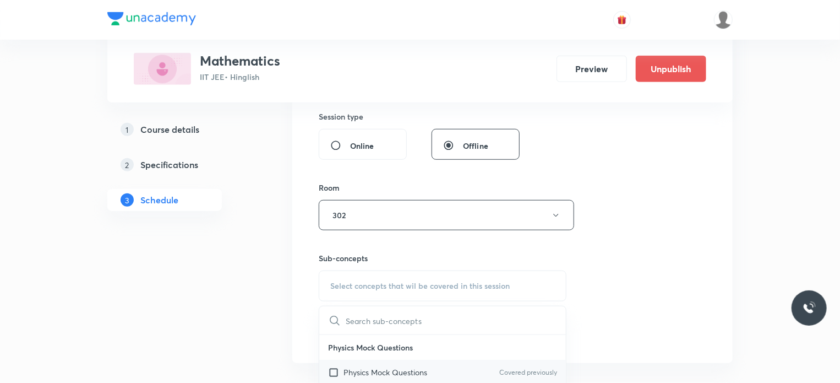
click at [397, 373] on p "Physics Mock Questions" at bounding box center [386, 372] width 84 height 12
checkbox input "true"
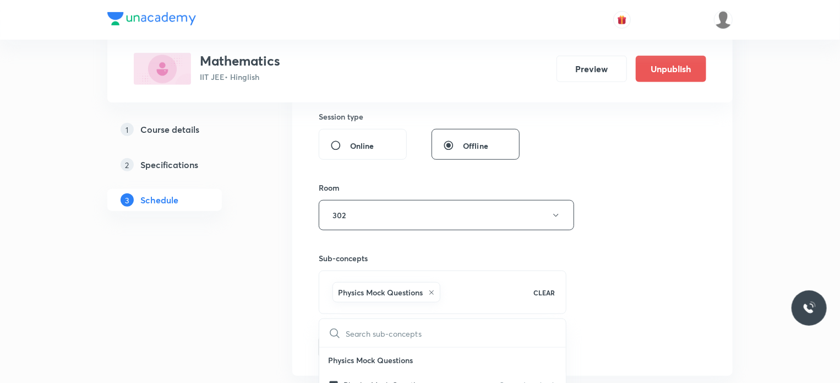
click at [640, 295] on div "Session 99 Live class Session title 25/99 Indefinite Integration 17 ​ Schedule …" at bounding box center [513, 93] width 388 height 530
click at [341, 347] on button "Add" at bounding box center [347, 346] width 57 height 22
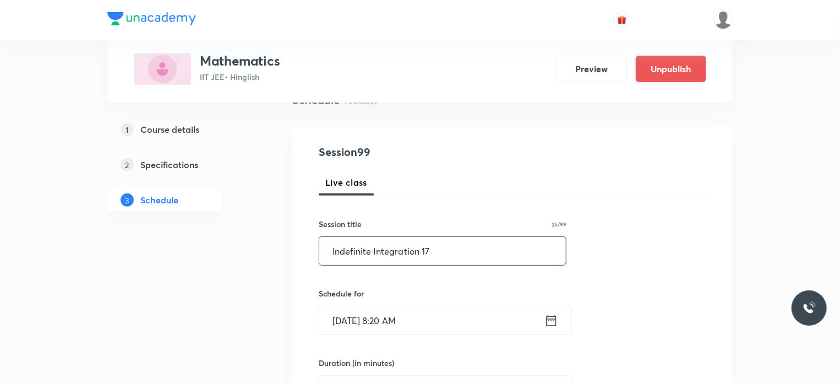
scroll to position [62, 0]
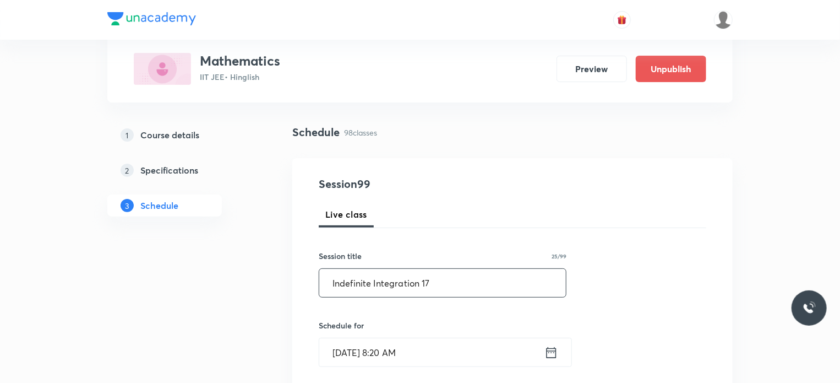
drag, startPoint x: 451, startPoint y: 288, endPoint x: 333, endPoint y: 287, distance: 118.9
click at [333, 287] on input "Indefinite Integration 17" at bounding box center [442, 283] width 247 height 28
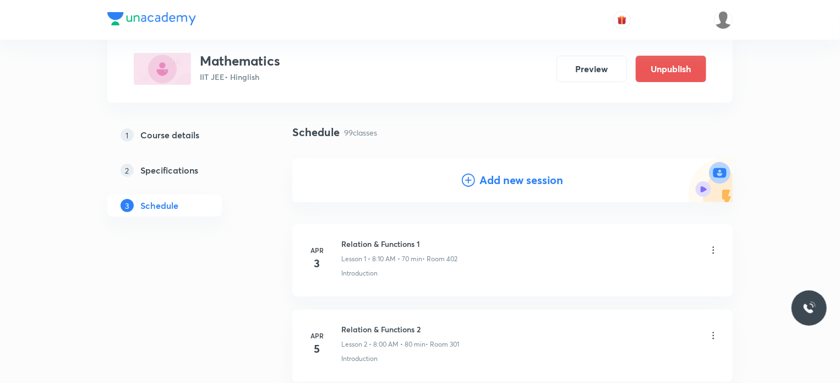
click at [513, 174] on h4 "Add new session" at bounding box center [521, 180] width 84 height 17
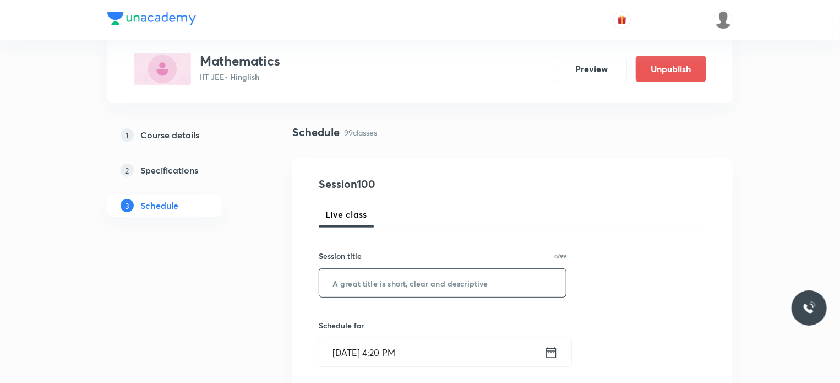
click at [442, 285] on input "text" at bounding box center [442, 283] width 247 height 28
paste input "Indefinite Integration 17"
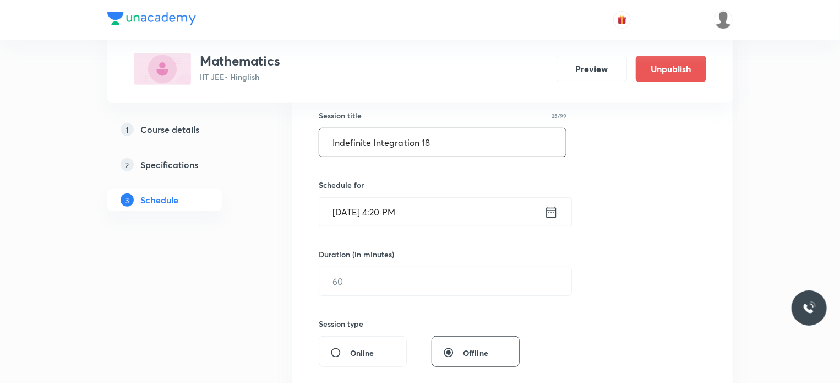
scroll to position [225, 0]
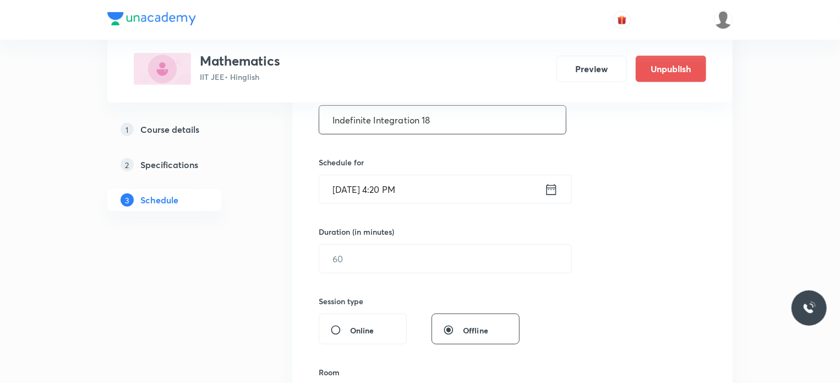
type input "Indefinite Integration 18"
click at [444, 182] on input "Aug 30, 2025, 4:20 PM" at bounding box center [431, 189] width 225 height 28
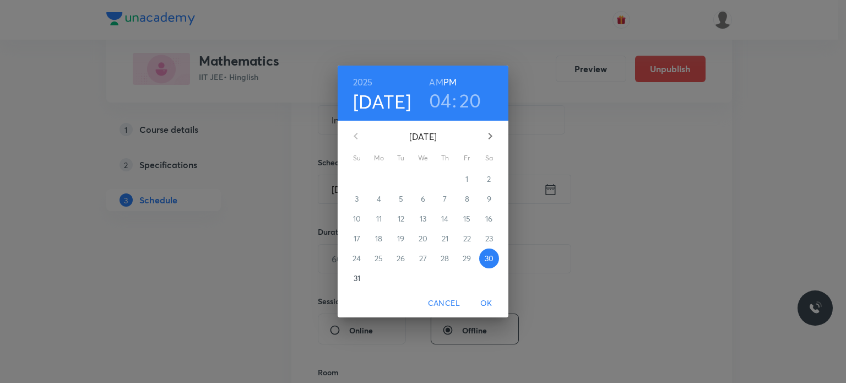
click at [487, 143] on button "button" at bounding box center [490, 136] width 26 height 26
click at [487, 181] on p "6" at bounding box center [489, 178] width 4 height 11
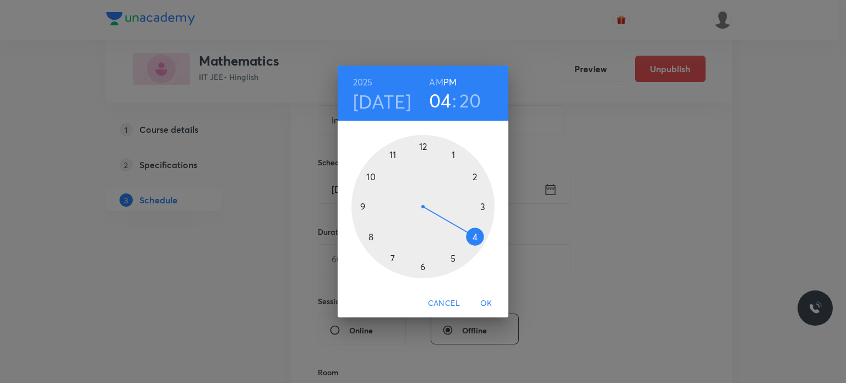
click at [426, 144] on div at bounding box center [422, 206] width 143 height 143
click at [435, 80] on h6 "AM" at bounding box center [436, 81] width 14 height 15
click at [443, 101] on h3 "12" at bounding box center [440, 100] width 18 height 23
click at [393, 152] on div at bounding box center [422, 206] width 143 height 143
click at [422, 268] on div at bounding box center [422, 206] width 143 height 143
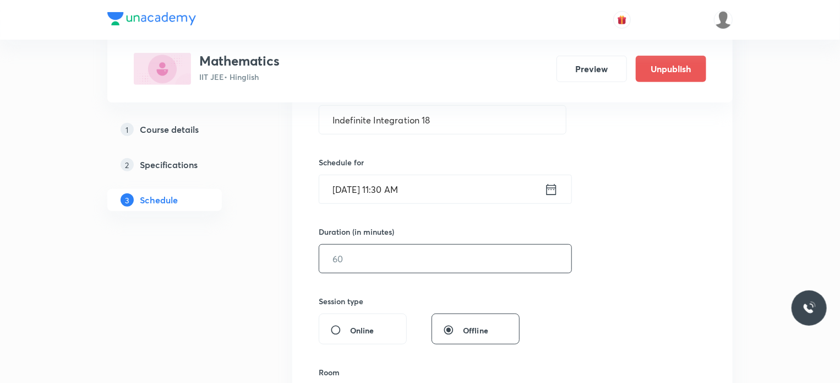
click at [362, 268] on input "text" at bounding box center [445, 258] width 252 height 28
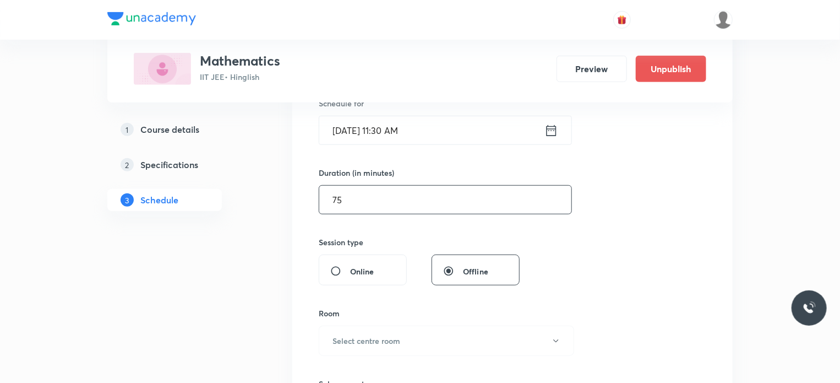
scroll to position [309, 0]
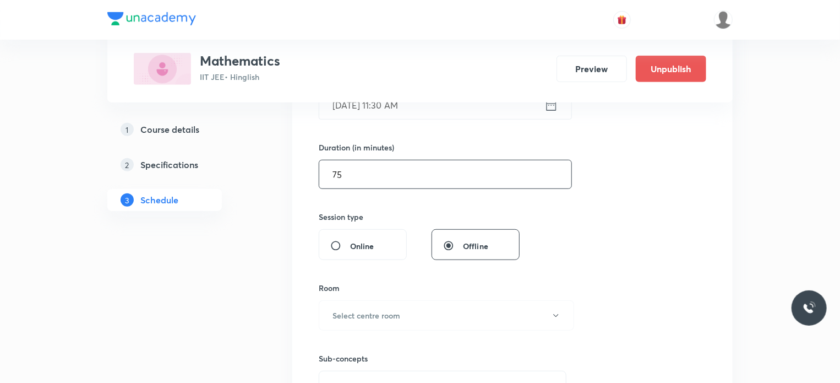
type input "75"
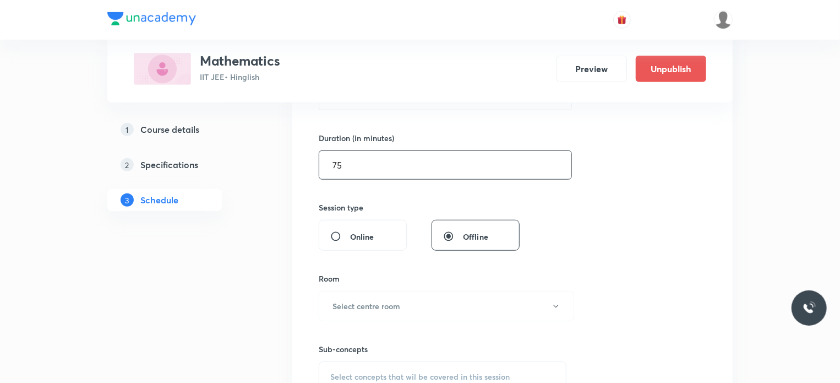
scroll to position [323, 0]
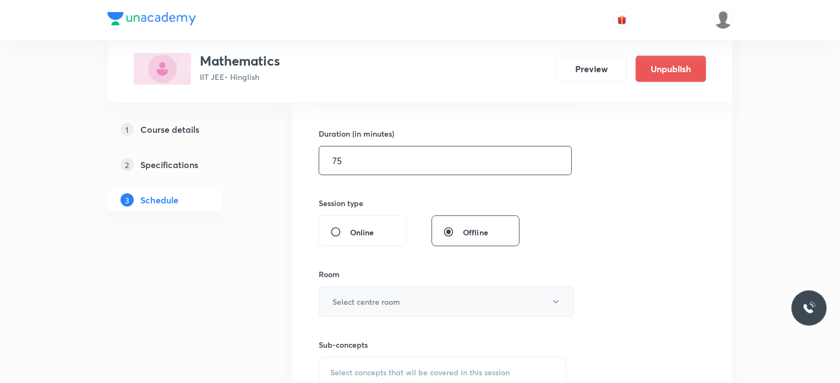
click at [374, 289] on button "Select centre room" at bounding box center [446, 301] width 255 height 30
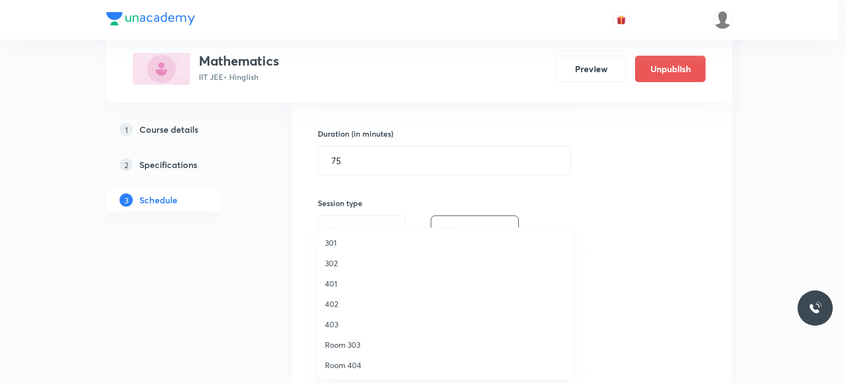
click at [343, 260] on span "302" at bounding box center [445, 263] width 241 height 12
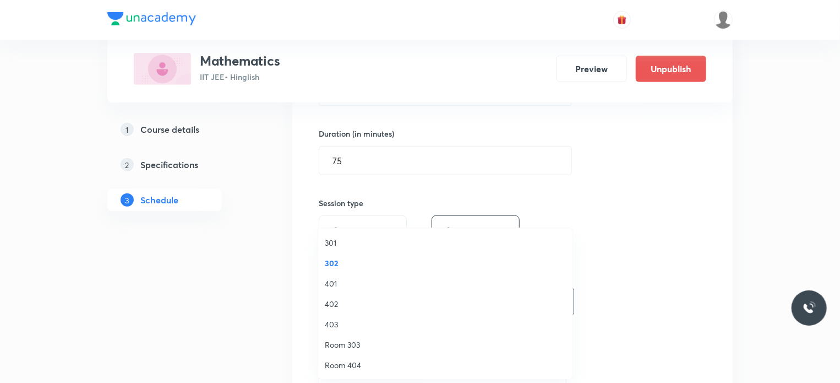
click at [390, 361] on div "Select concepts that wil be covered in this session" at bounding box center [443, 372] width 248 height 31
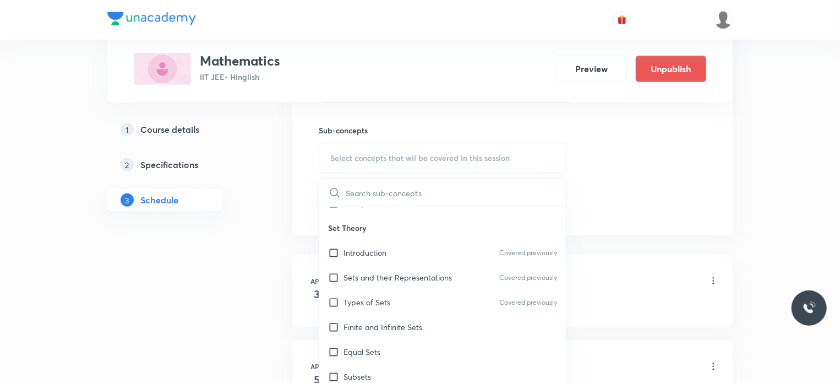
scroll to position [109, 0]
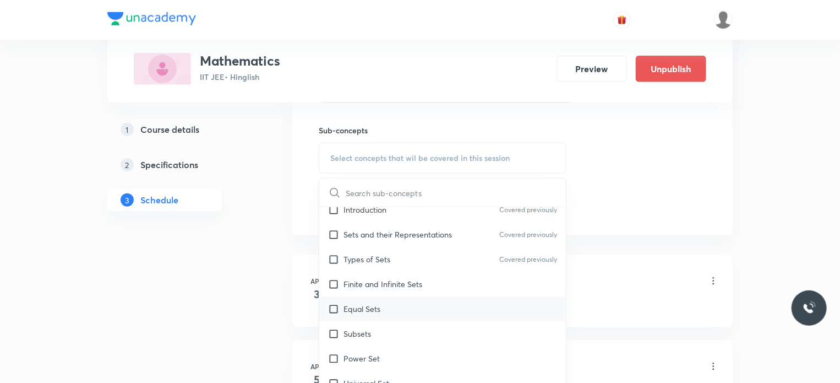
click at [415, 313] on div "Equal Sets" at bounding box center [442, 308] width 247 height 25
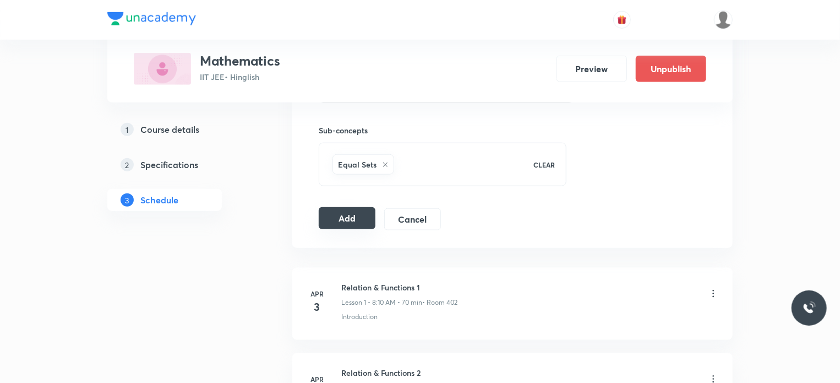
click at [344, 210] on button "Add" at bounding box center [347, 218] width 57 height 22
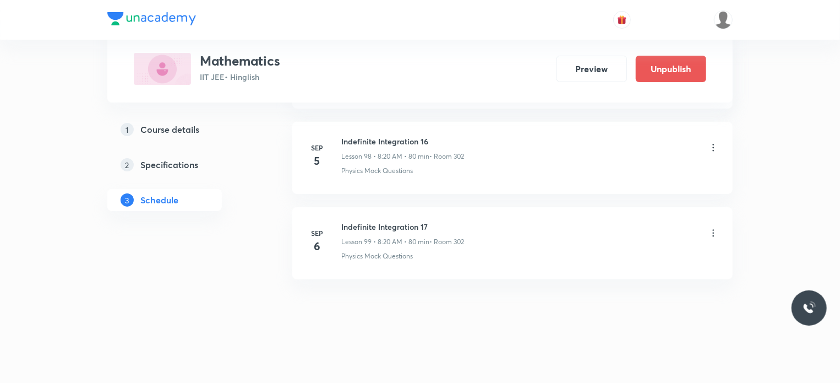
scroll to position [8419, 0]
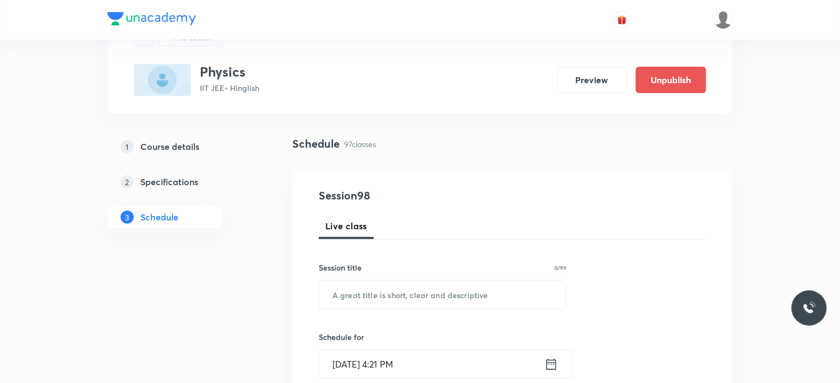
scroll to position [52, 0]
click at [424, 290] on input "text" at bounding box center [442, 293] width 247 height 28
paste input "Ray Optics 11"
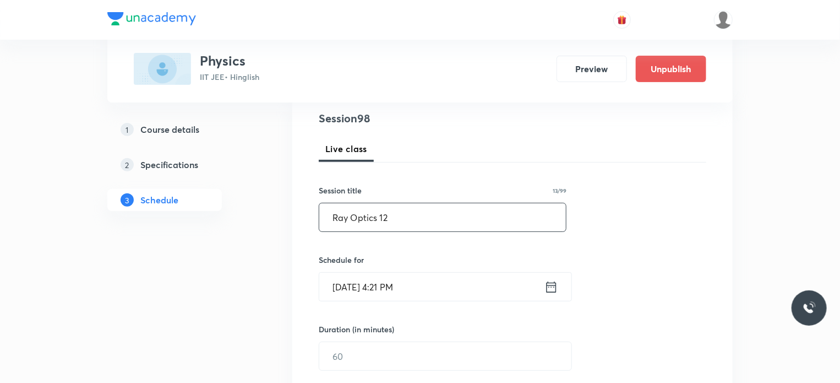
scroll to position [129, 0]
type input "Ray Optics 12"
click at [427, 286] on input "[DATE] 4:21 PM" at bounding box center [431, 285] width 225 height 28
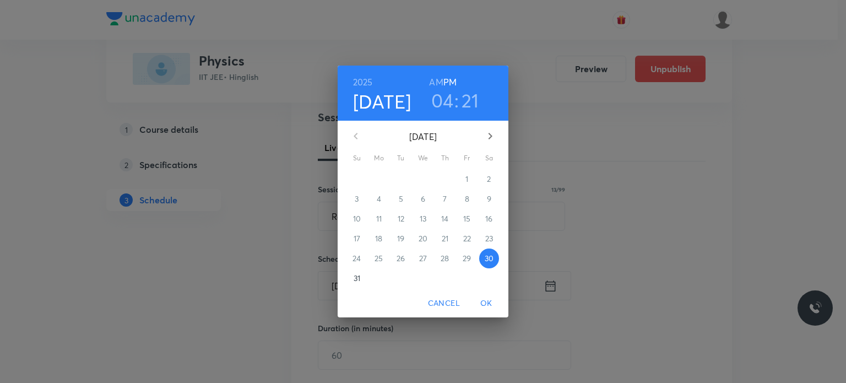
click at [493, 141] on icon "button" at bounding box center [489, 135] width 13 height 13
click at [420, 179] on span "3" at bounding box center [423, 178] width 20 height 11
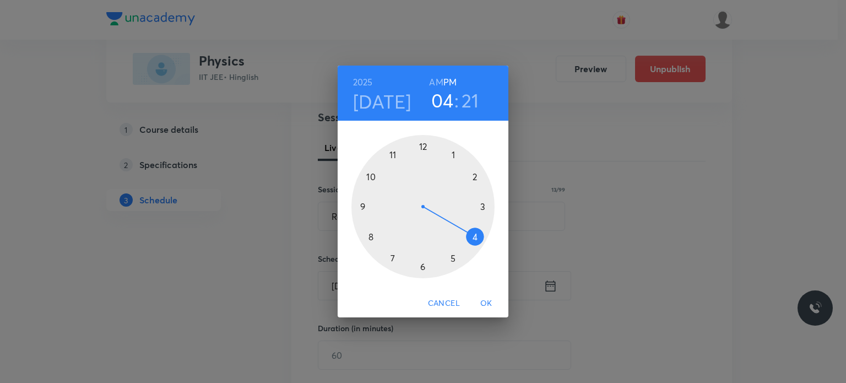
click at [435, 81] on h6 "AM" at bounding box center [436, 81] width 14 height 15
click at [366, 206] on div at bounding box center [422, 206] width 143 height 143
click at [369, 175] on div at bounding box center [422, 206] width 143 height 143
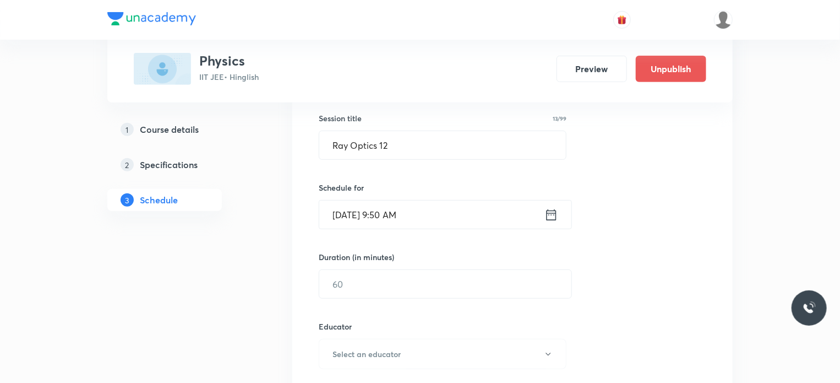
scroll to position [201, 0]
click at [355, 281] on input "text" at bounding box center [445, 282] width 252 height 28
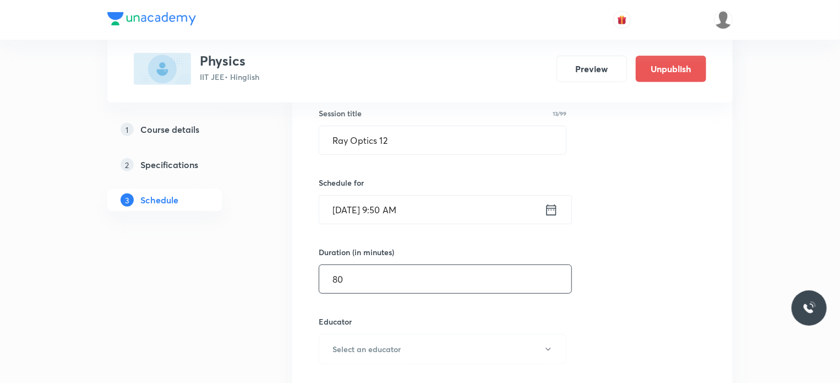
scroll to position [211, 0]
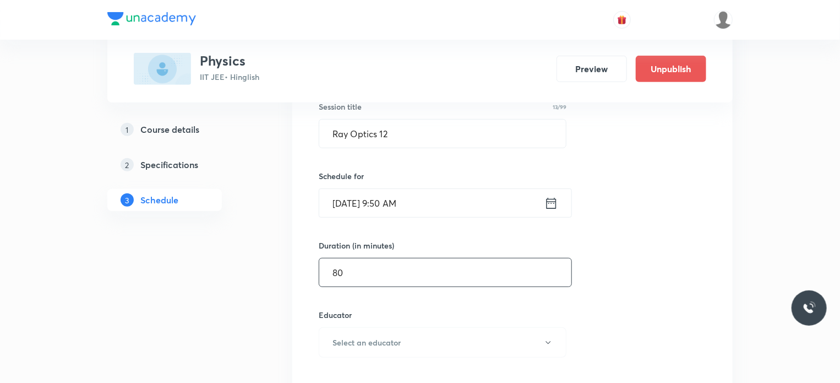
type input "80"
click at [364, 322] on div "Educator Select an educator" at bounding box center [443, 333] width 248 height 48
click at [369, 339] on h6 "Select an educator" at bounding box center [367, 342] width 68 height 12
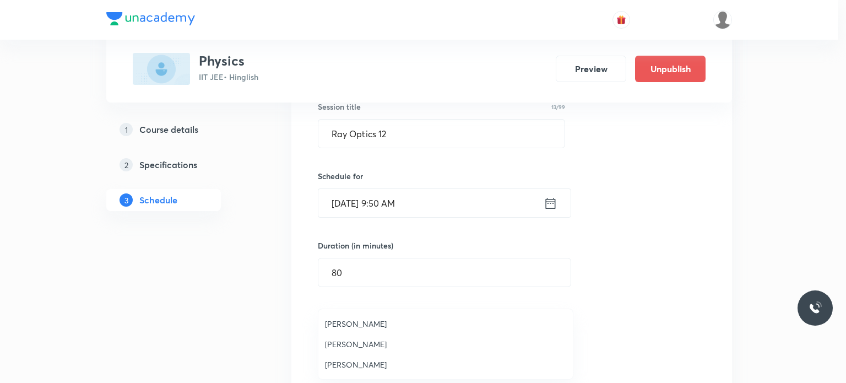
click at [364, 363] on span "[PERSON_NAME]" at bounding box center [445, 364] width 241 height 12
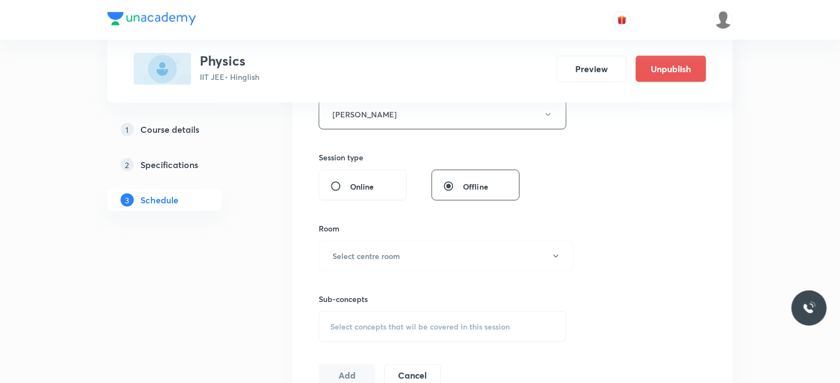
scroll to position [442, 0]
click at [373, 257] on h6 "Select centre room" at bounding box center [367, 254] width 68 height 12
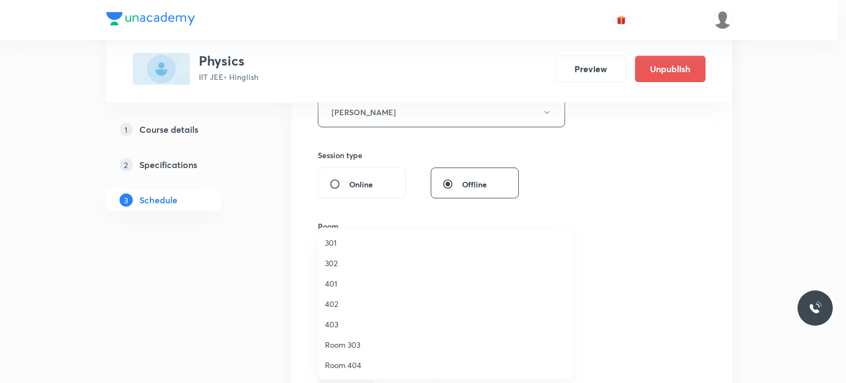
click at [338, 264] on span "302" at bounding box center [445, 263] width 241 height 12
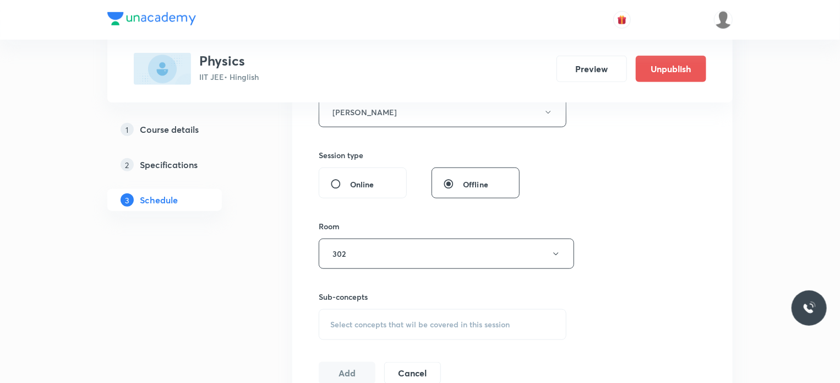
click at [377, 320] on span "Select concepts that wil be covered in this session" at bounding box center [419, 324] width 179 height 9
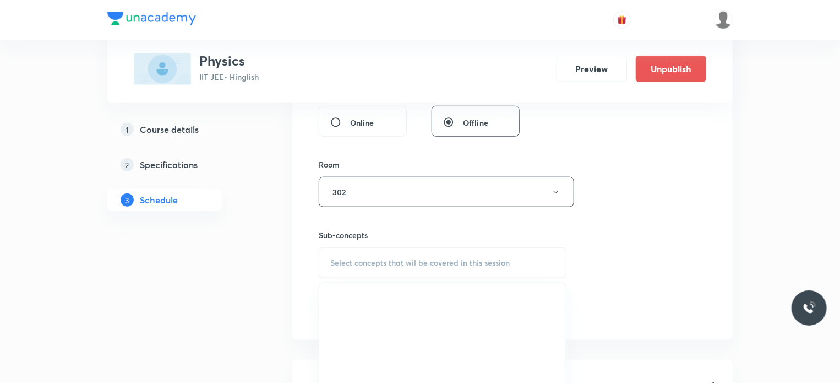
scroll to position [517, 0]
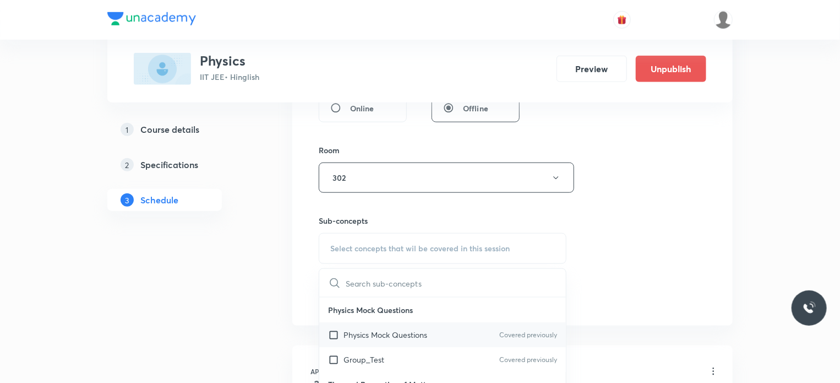
click at [394, 342] on div "Physics Mock Questions Covered previously" at bounding box center [442, 334] width 247 height 25
click at [643, 305] on div "Session 98 Live class Session title 13/99 Ray Optics 12 ​ Schedule for [DATE] 9…" at bounding box center [513, 13] width 388 height 587
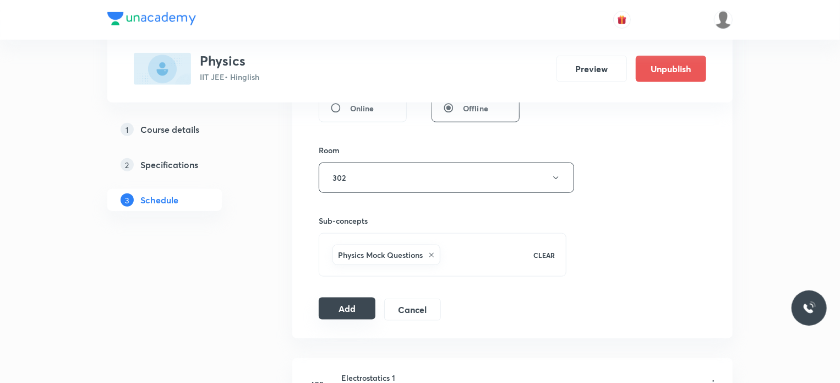
click at [356, 308] on button "Add" at bounding box center [347, 308] width 57 height 22
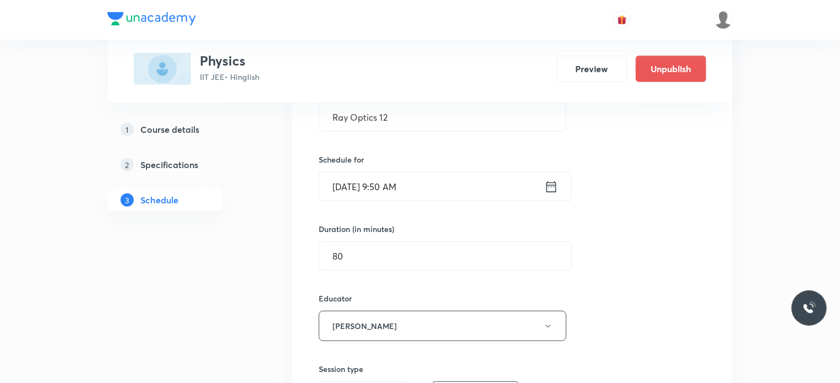
scroll to position [88, 0]
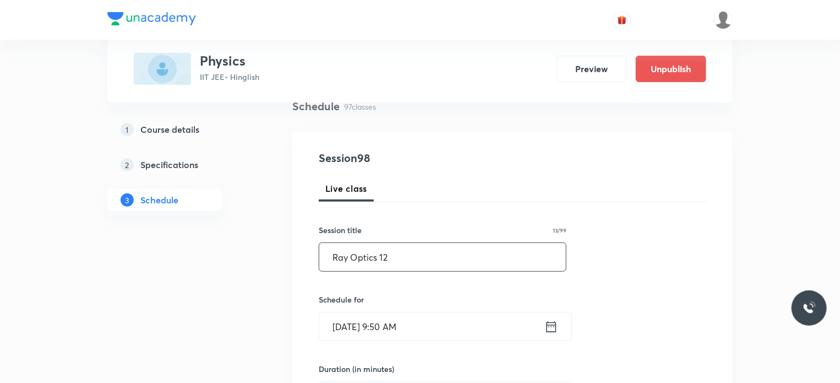
drag, startPoint x: 402, startPoint y: 266, endPoint x: 273, endPoint y: 270, distance: 128.9
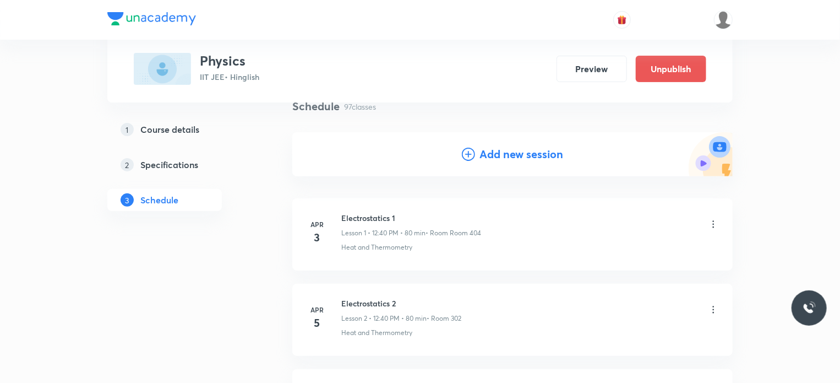
click at [504, 146] on h4 "Add new session" at bounding box center [521, 154] width 84 height 17
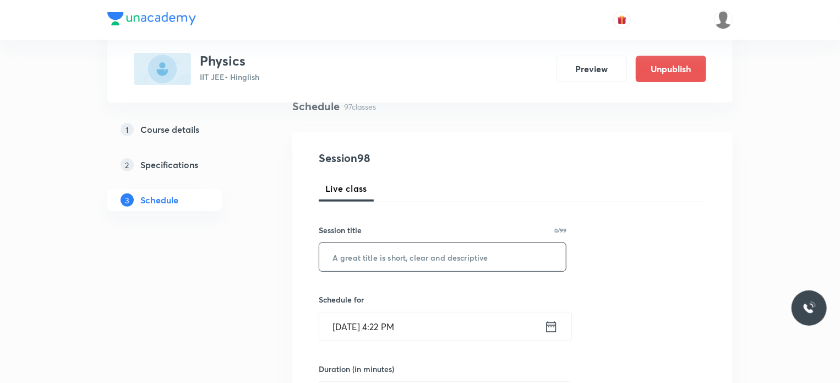
click at [451, 250] on input "text" at bounding box center [442, 257] width 247 height 28
paste input "Ray Optics 12"
type input "Ray Optics 13"
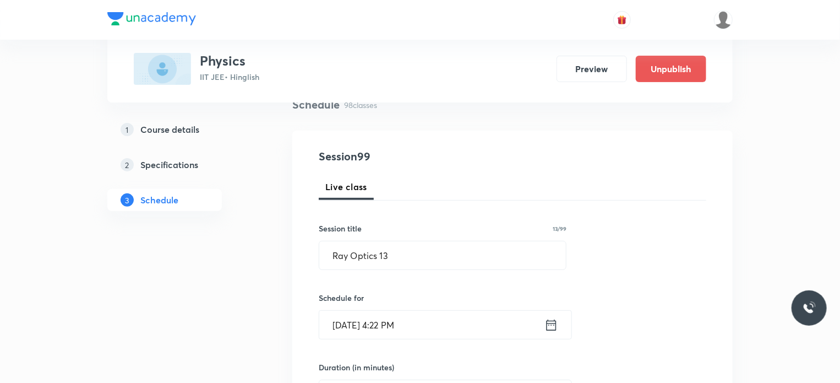
click at [459, 313] on input "[DATE] 4:22 PM" at bounding box center [431, 324] width 225 height 28
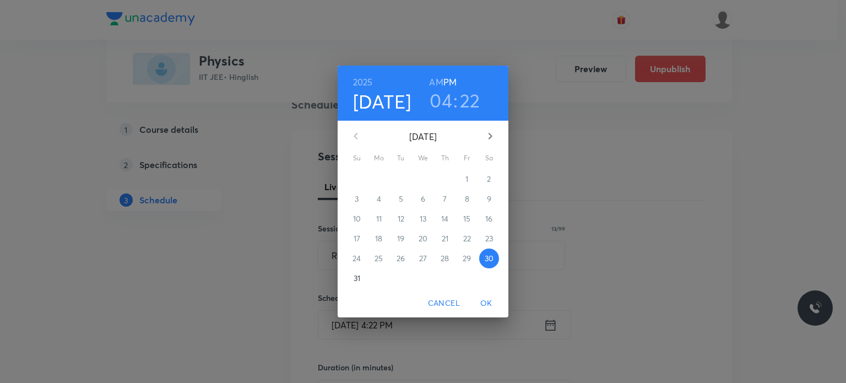
click at [488, 127] on button "button" at bounding box center [490, 136] width 26 height 26
click at [447, 178] on p "4" at bounding box center [445, 178] width 4 height 11
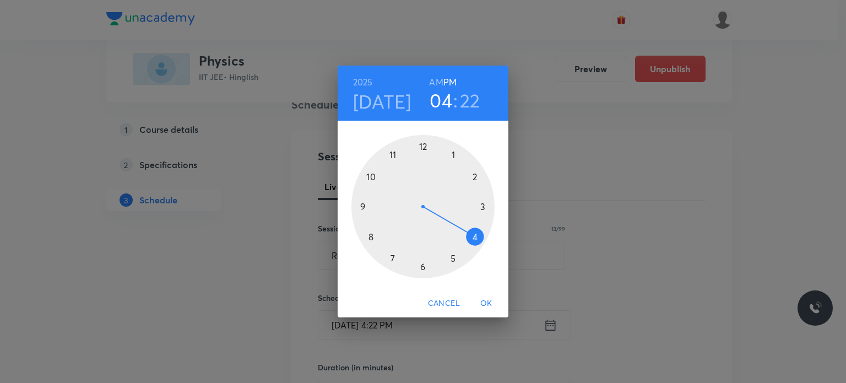
click at [426, 147] on div at bounding box center [422, 206] width 143 height 143
click at [391, 156] on div at bounding box center [422, 206] width 143 height 143
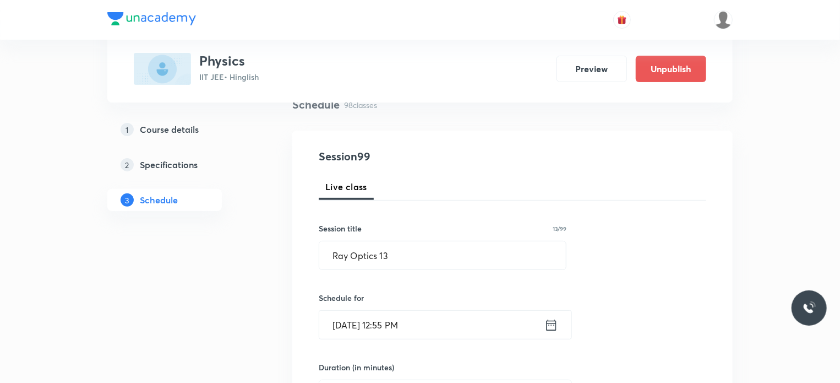
click at [352, 373] on div "Duration (in minutes) ​" at bounding box center [419, 384] width 201 height 47
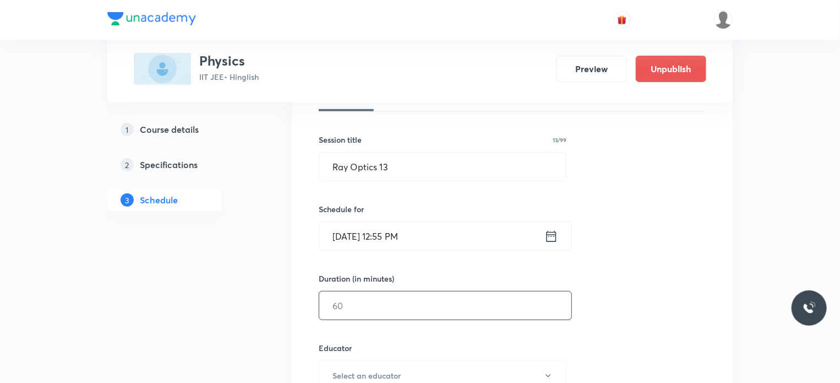
scroll to position [183, 0]
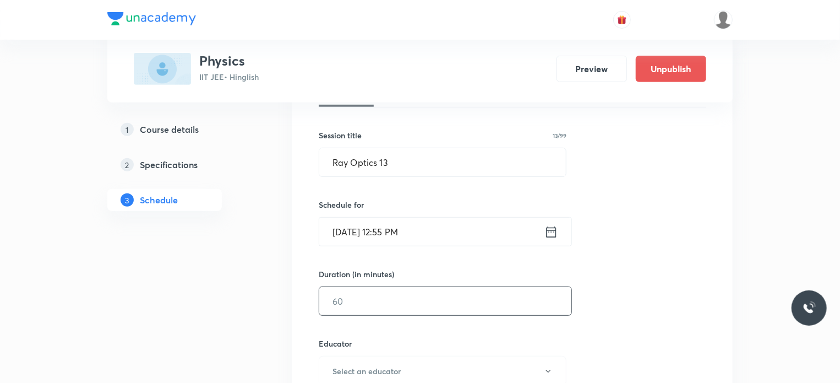
click at [362, 307] on input "text" at bounding box center [445, 301] width 252 height 28
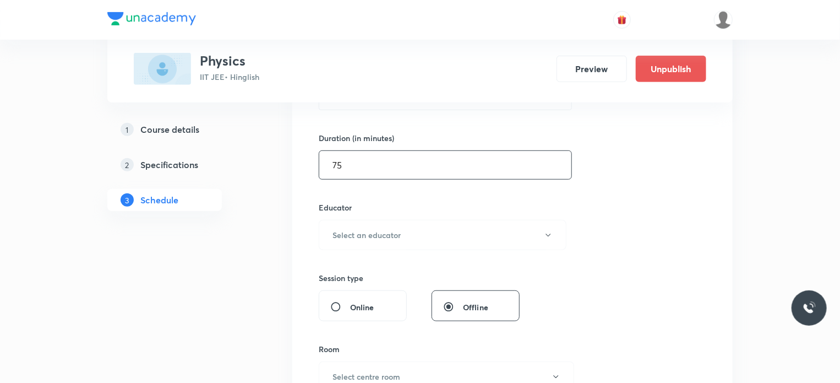
scroll to position [328, 0]
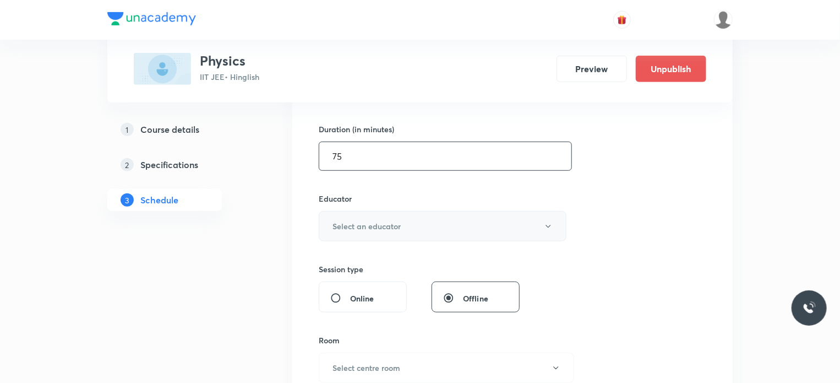
type input "75"
click at [356, 220] on h6 "Select an educator" at bounding box center [367, 226] width 68 height 12
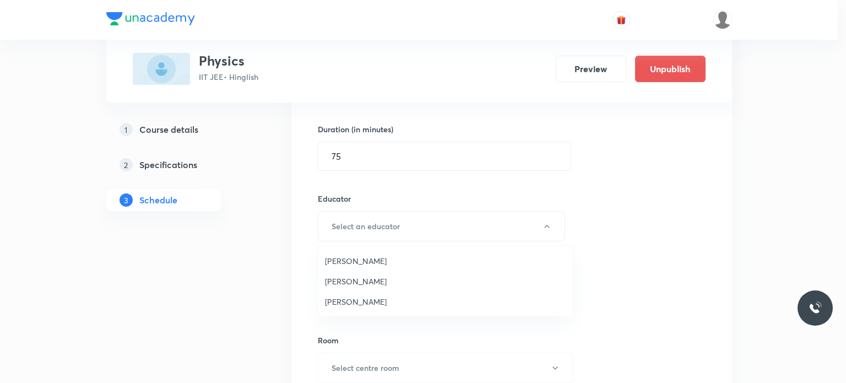
click at [373, 297] on span "[PERSON_NAME]" at bounding box center [445, 302] width 241 height 12
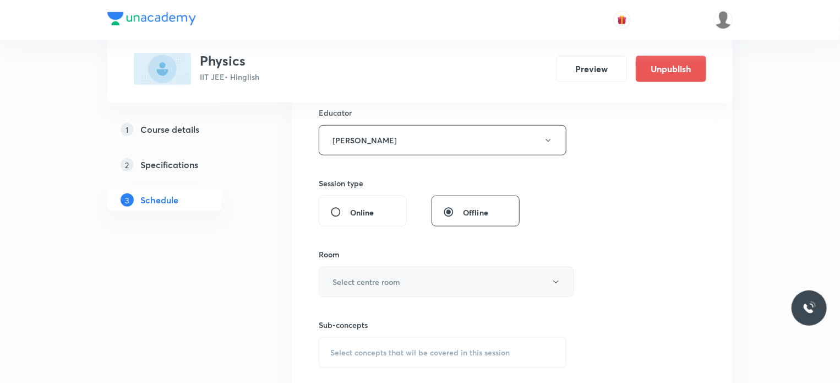
scroll to position [414, 0]
click at [350, 279] on h6 "Select centre room" at bounding box center [367, 281] width 68 height 12
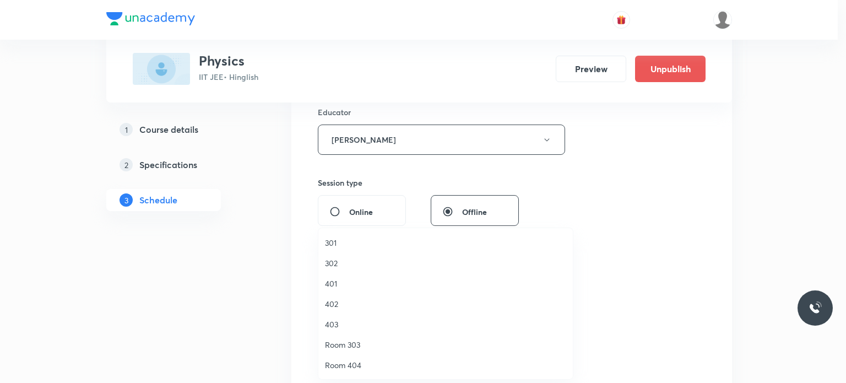
click at [337, 258] on span "302" at bounding box center [445, 263] width 241 height 12
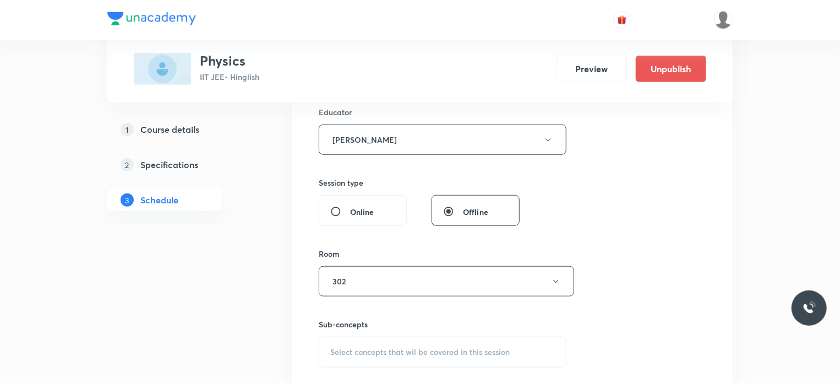
click at [386, 350] on span "Select concepts that wil be covered in this session" at bounding box center [419, 351] width 179 height 9
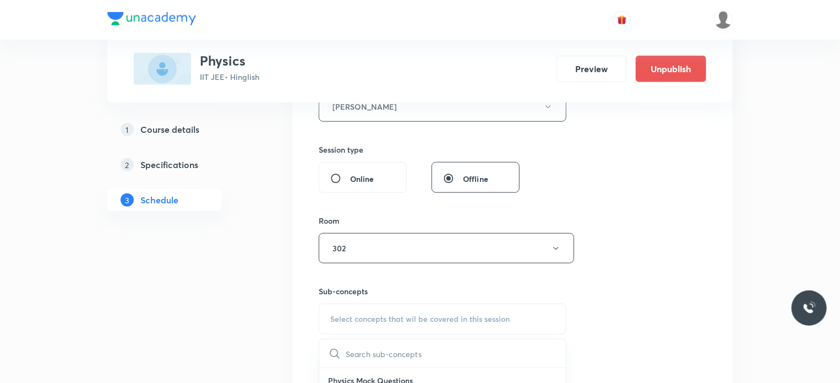
scroll to position [573, 0]
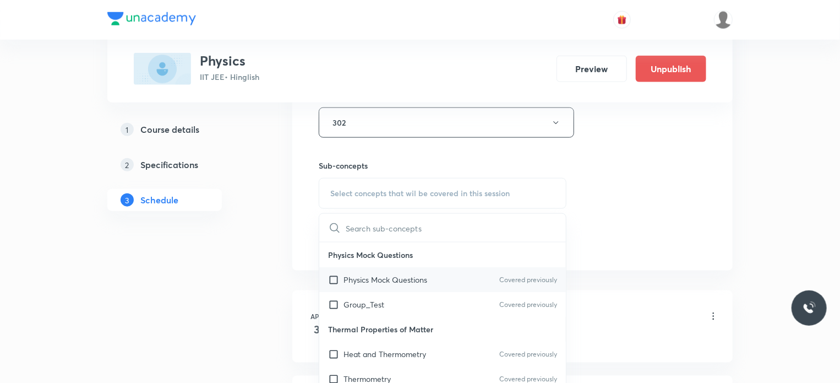
click at [381, 281] on p "Physics Mock Questions" at bounding box center [386, 280] width 84 height 12
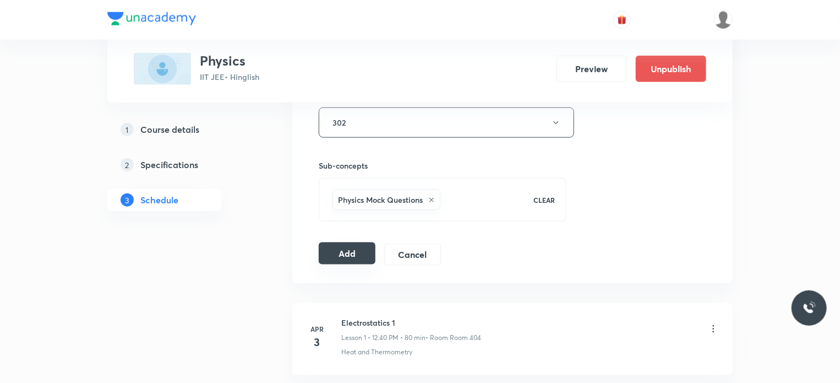
click at [339, 250] on button "Add" at bounding box center [347, 253] width 57 height 22
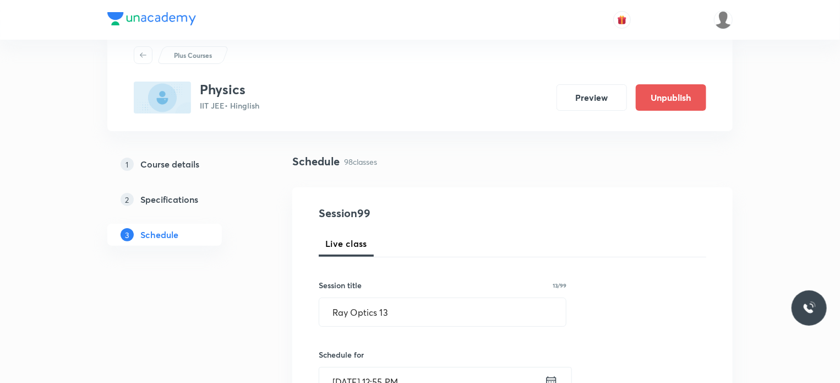
scroll to position [33, 0]
drag, startPoint x: 415, startPoint y: 317, endPoint x: 258, endPoint y: 324, distance: 157.1
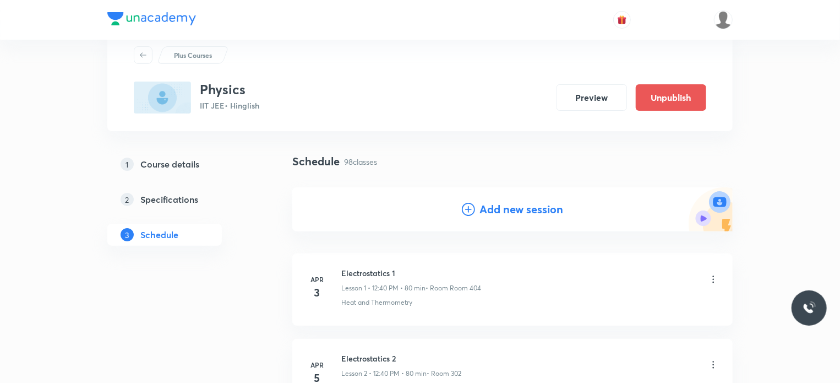
click at [532, 209] on h4 "Add new session" at bounding box center [521, 209] width 84 height 17
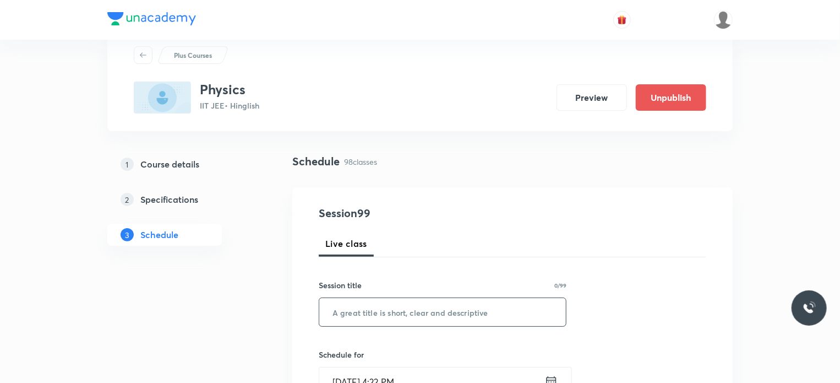
click at [477, 302] on input "text" at bounding box center [442, 312] width 247 height 28
paste input "Ray Optics 13"
type input "Ray Optics 14"
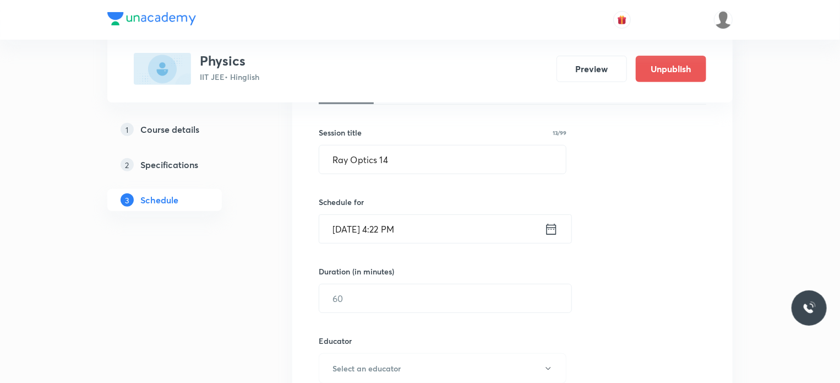
scroll to position [188, 0]
click at [435, 237] on input "[DATE] 4:22 PM" at bounding box center [431, 226] width 225 height 28
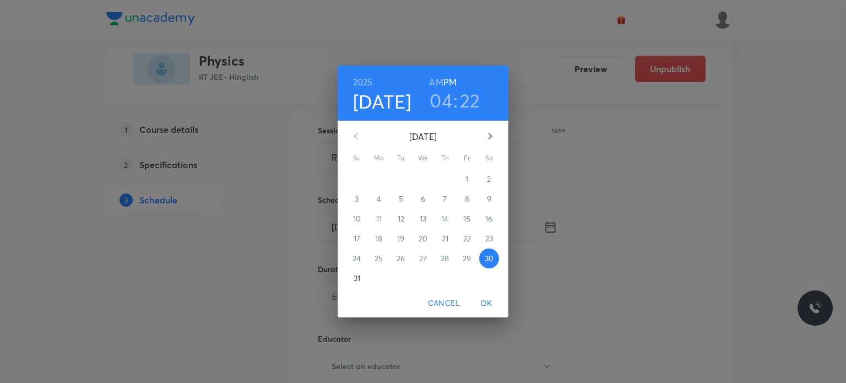
click at [487, 144] on button "button" at bounding box center [490, 136] width 26 height 26
click at [441, 107] on h3 "04" at bounding box center [440, 100] width 23 height 23
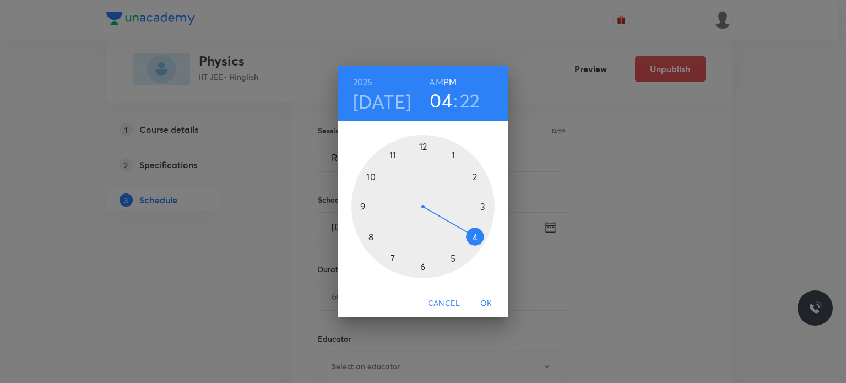
click at [386, 106] on h4 "[DATE]" at bounding box center [382, 101] width 58 height 23
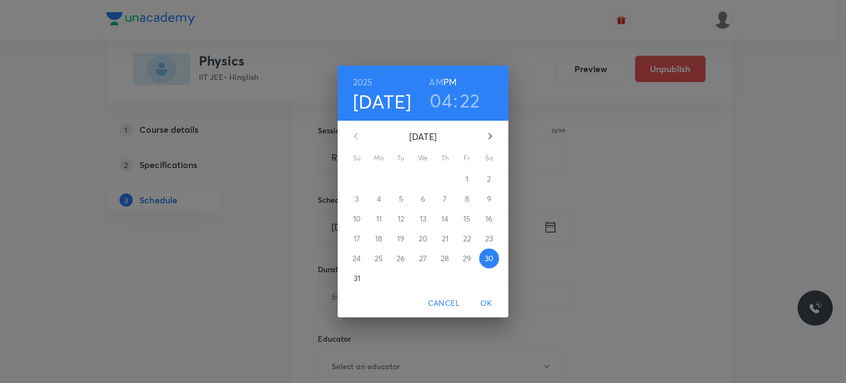
click at [493, 133] on icon "button" at bounding box center [489, 135] width 13 height 13
click at [463, 180] on span "5" at bounding box center [467, 178] width 20 height 11
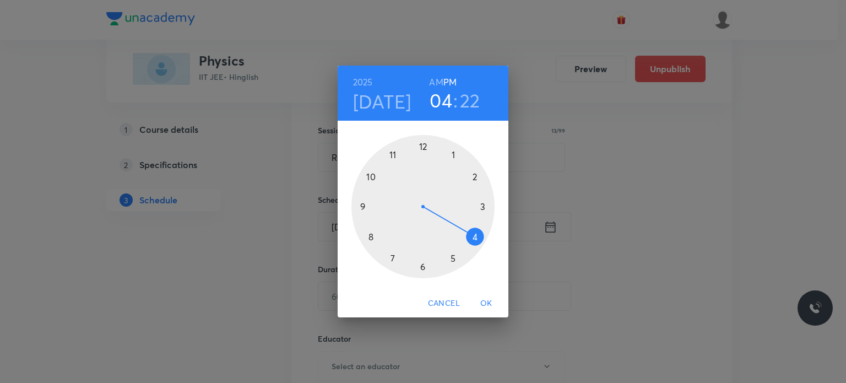
click at [434, 79] on h6 "AM" at bounding box center [436, 81] width 14 height 15
click at [392, 156] on div at bounding box center [422, 206] width 143 height 143
click at [423, 271] on div at bounding box center [422, 206] width 143 height 143
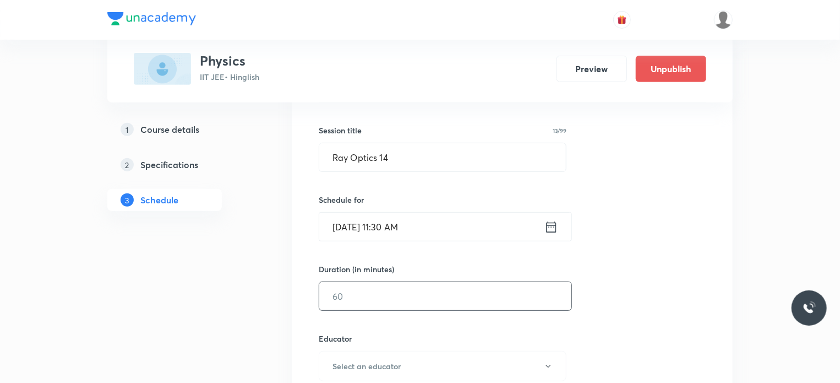
click at [334, 300] on input "text" at bounding box center [445, 296] width 252 height 28
type input "75"
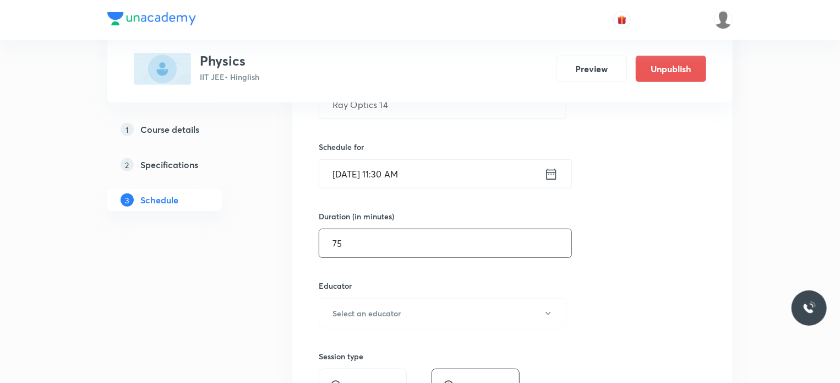
scroll to position [274, 0]
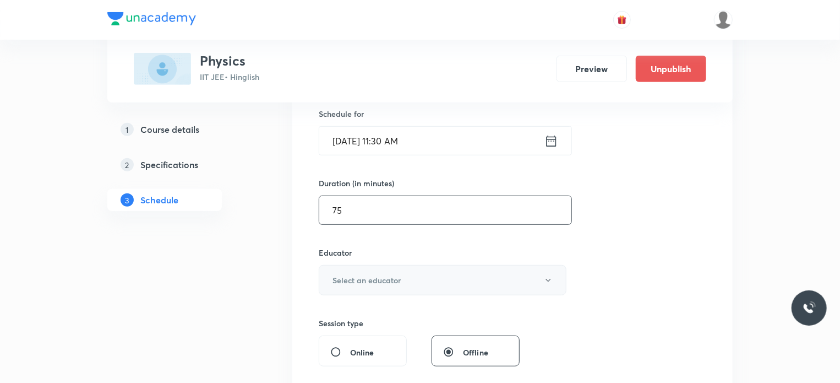
click at [396, 279] on h6 "Select an educator" at bounding box center [367, 280] width 68 height 12
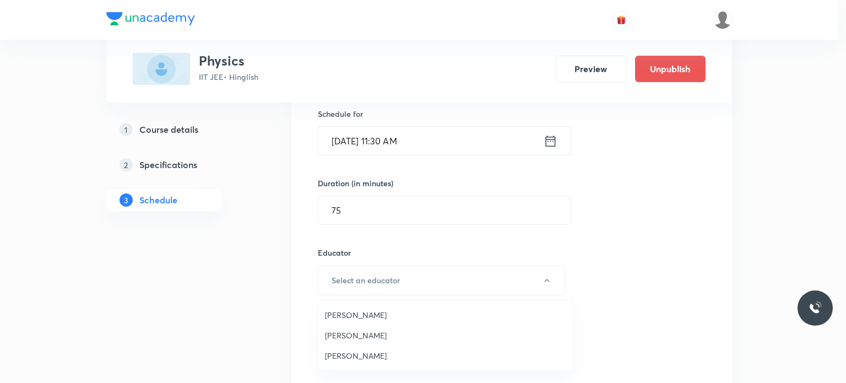
click at [368, 351] on span "[PERSON_NAME]" at bounding box center [445, 356] width 241 height 12
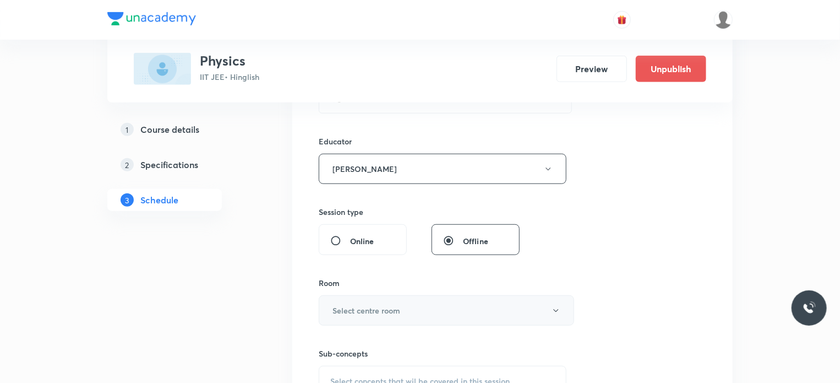
scroll to position [387, 0]
click at [381, 311] on h6 "Select centre room" at bounding box center [367, 308] width 68 height 12
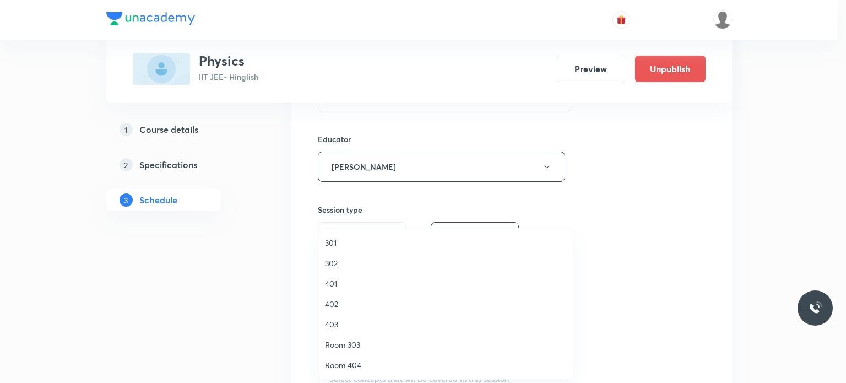
click at [350, 266] on span "302" at bounding box center [445, 263] width 241 height 12
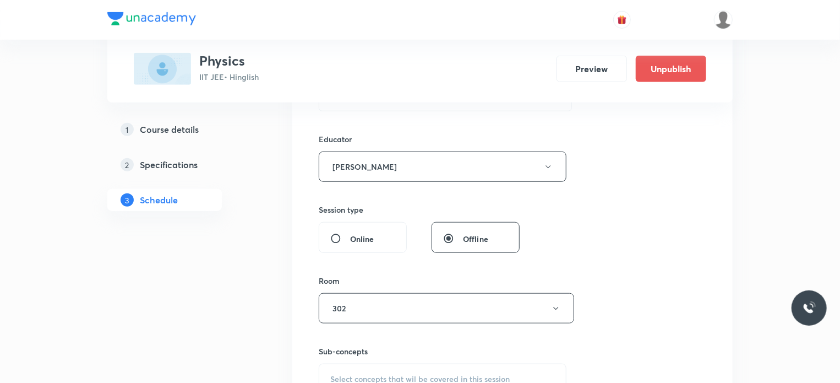
click at [402, 361] on div "Sub-concepts Select concepts that wil be covered in this session" at bounding box center [443, 369] width 248 height 49
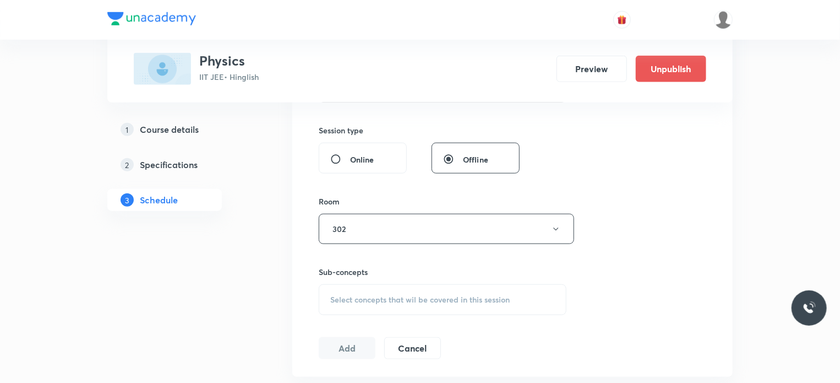
scroll to position [468, 0]
click at [409, 331] on div "Session 100 Live class Session title 13/99 Ray Optics 14 ​ Schedule for [DATE] …" at bounding box center [513, 62] width 388 height 587
click at [400, 301] on span "Select concepts that wil be covered in this session" at bounding box center [419, 297] width 179 height 9
click at [385, 361] on p "Physics Mock Questions" at bounding box center [442, 358] width 247 height 25
click at [389, 373] on div "Physics Mock Questions Covered previously" at bounding box center [442, 383] width 247 height 25
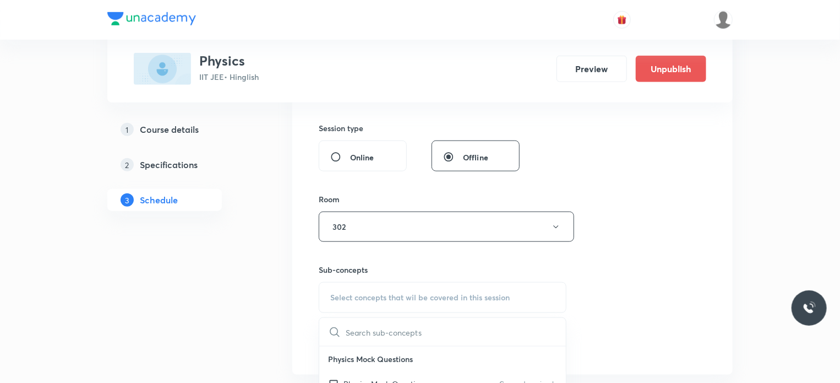
click at [650, 313] on div "Session 100 Live class Session title 13/99 Ray Optics 14 ​ Schedule for Sep 5, …" at bounding box center [513, 62] width 388 height 587
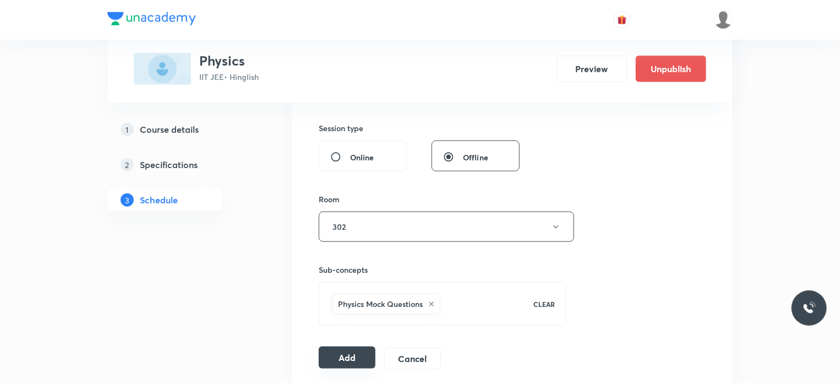
click at [356, 350] on button "Add" at bounding box center [347, 357] width 57 height 22
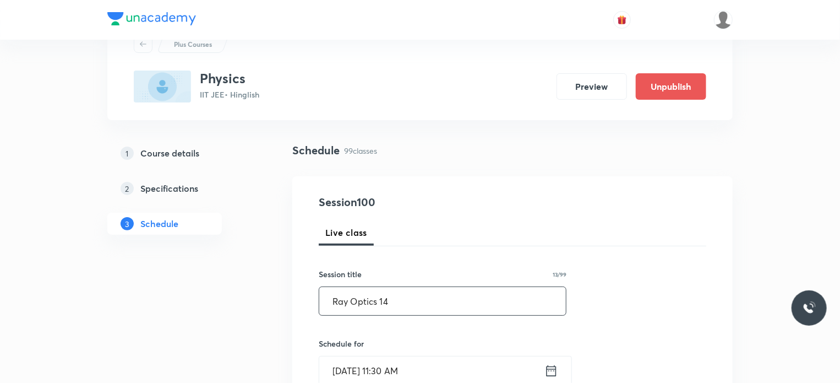
scroll to position [44, 0]
click at [423, 305] on input "Ray Optics 14" at bounding box center [442, 301] width 247 height 28
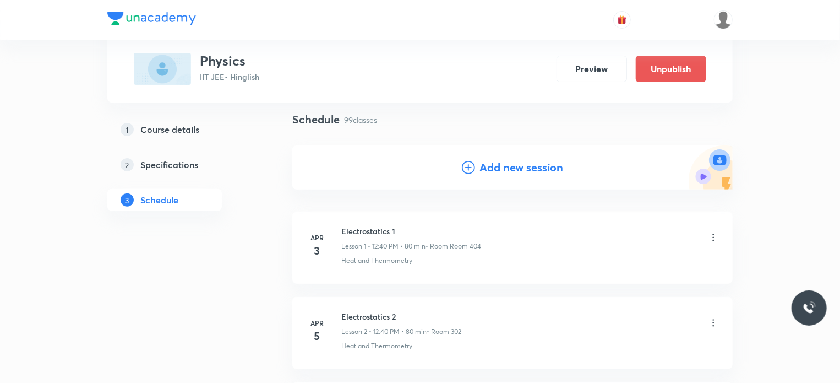
scroll to position [62, 0]
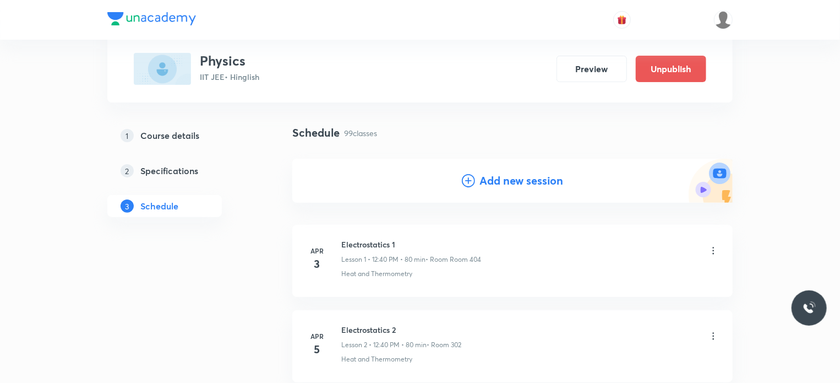
click at [501, 175] on h4 "Add new session" at bounding box center [521, 180] width 84 height 17
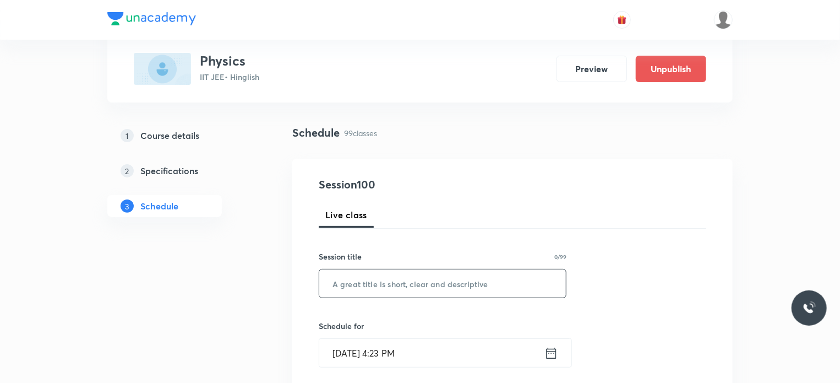
click at [447, 292] on input "text" at bounding box center [442, 283] width 247 height 28
paste input "Ray Optics 14"
type input "Ray Optics 15"
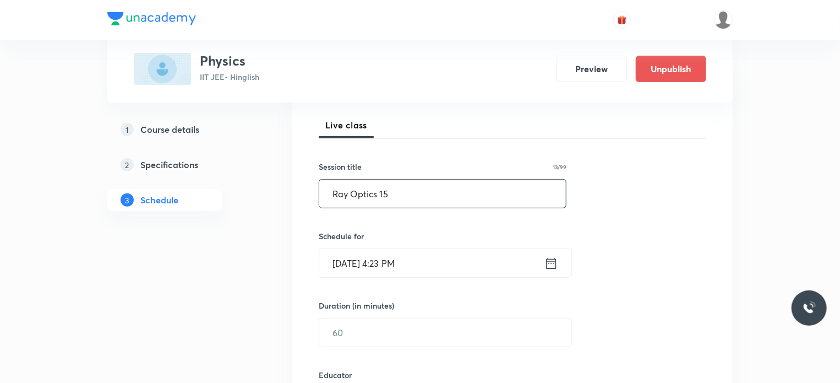
scroll to position [152, 0]
click at [470, 253] on input "Aug 30, 2025, 4:23 PM" at bounding box center [431, 262] width 225 height 28
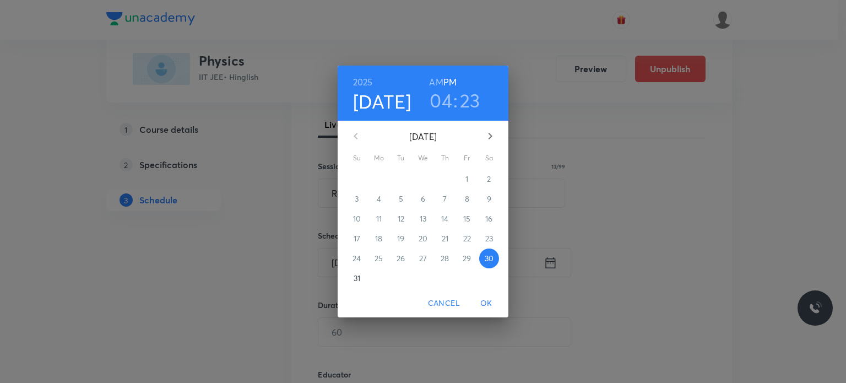
click at [484, 137] on icon "button" at bounding box center [489, 135] width 13 height 13
click at [468, 173] on p "5" at bounding box center [467, 178] width 4 height 11
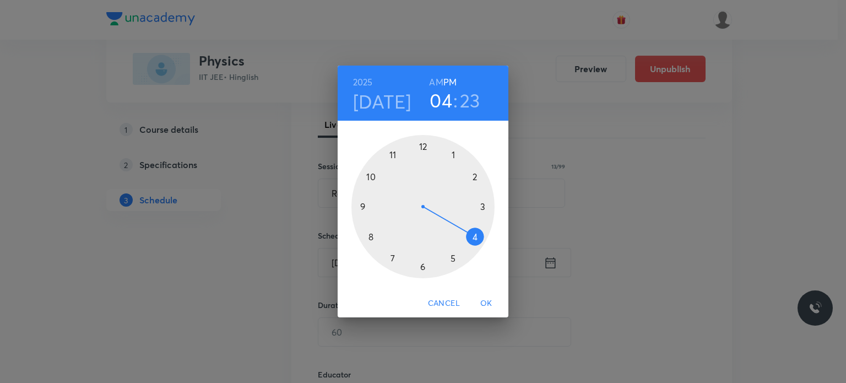
click at [423, 145] on div at bounding box center [422, 206] width 143 height 143
click at [391, 158] on div at bounding box center [422, 206] width 143 height 143
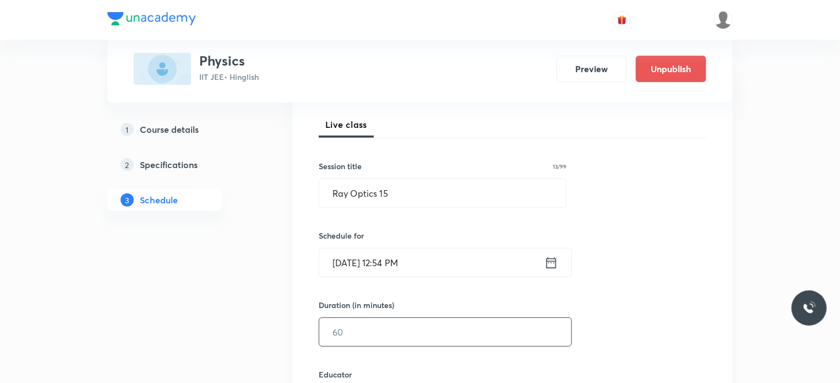
click at [397, 325] on input "text" at bounding box center [445, 332] width 252 height 28
type input "75"
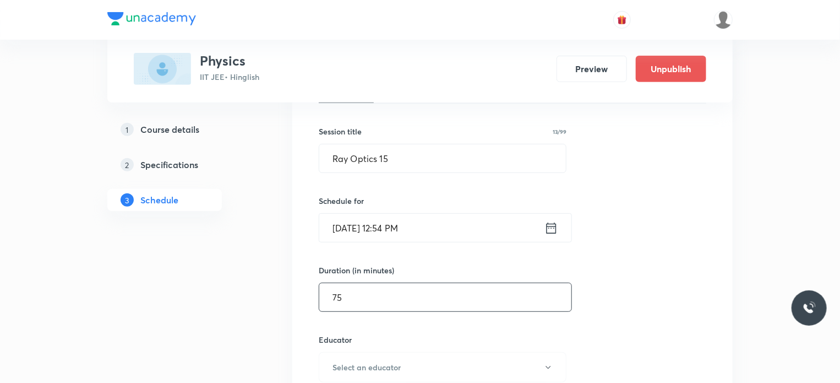
scroll to position [339, 0]
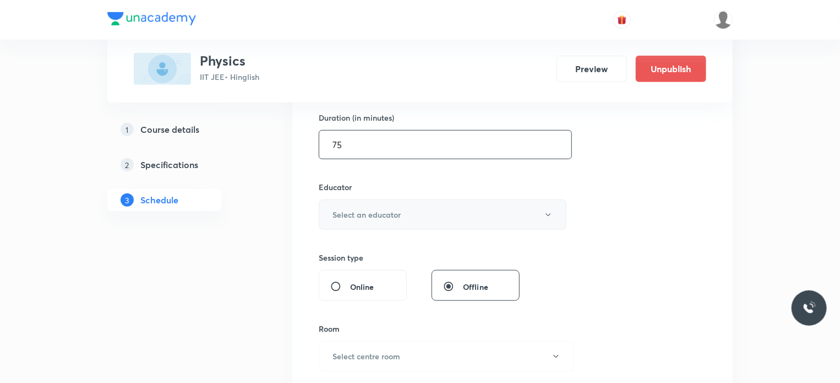
click at [389, 220] on button "Select an educator" at bounding box center [443, 214] width 248 height 30
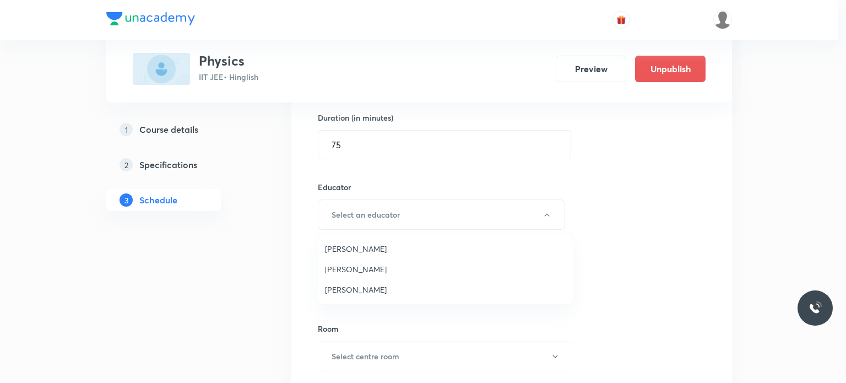
click at [378, 285] on span "Praveen Kumar Ghosh" at bounding box center [445, 290] width 241 height 12
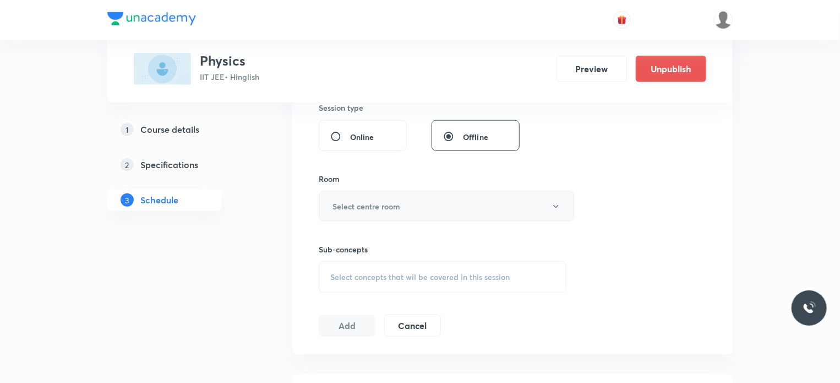
scroll to position [489, 0]
click at [376, 230] on div "Sub-concepts Select concepts that wil be covered in this session" at bounding box center [443, 256] width 248 height 71
click at [372, 221] on div "Sub-concepts Select concepts that wil be covered in this session" at bounding box center [443, 256] width 248 height 71
click at [355, 192] on button "Select centre room" at bounding box center [446, 206] width 255 height 30
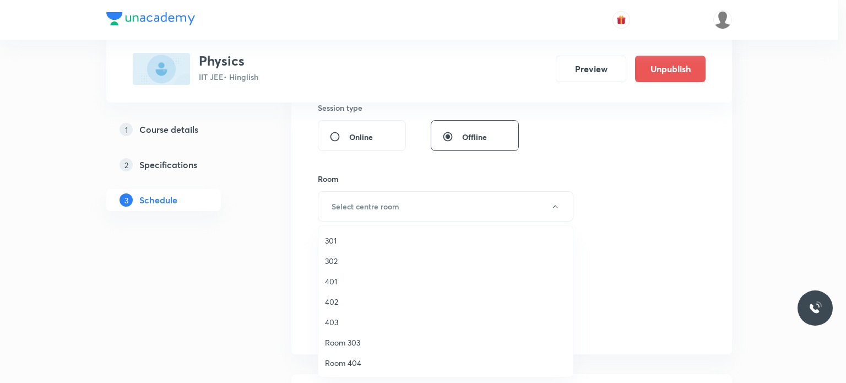
click at [358, 259] on span "302" at bounding box center [445, 261] width 241 height 12
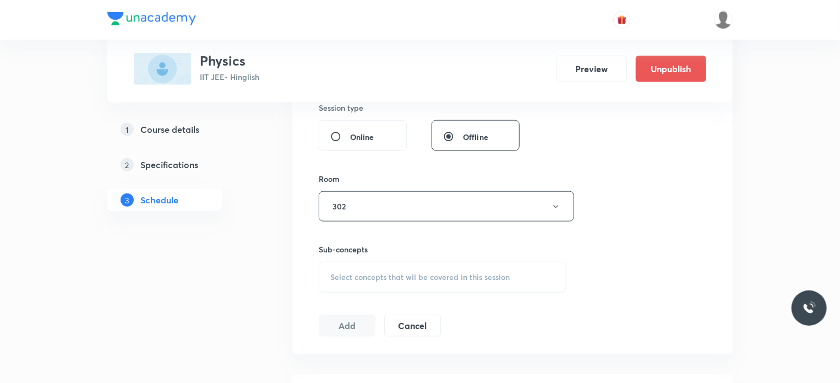
click at [434, 269] on div "Select concepts that wil be covered in this session" at bounding box center [443, 276] width 248 height 31
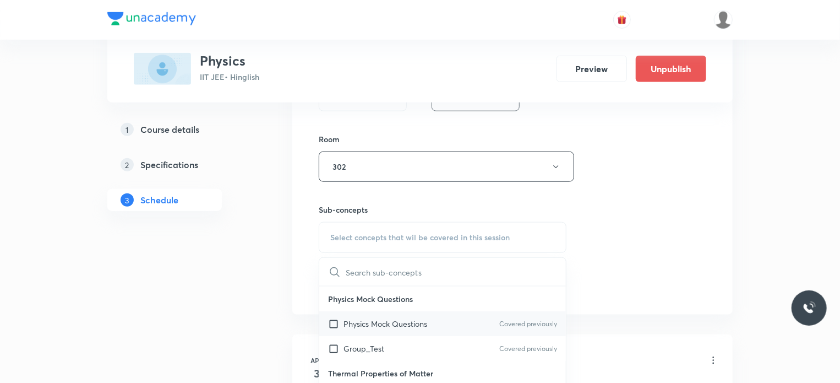
scroll to position [532, 0]
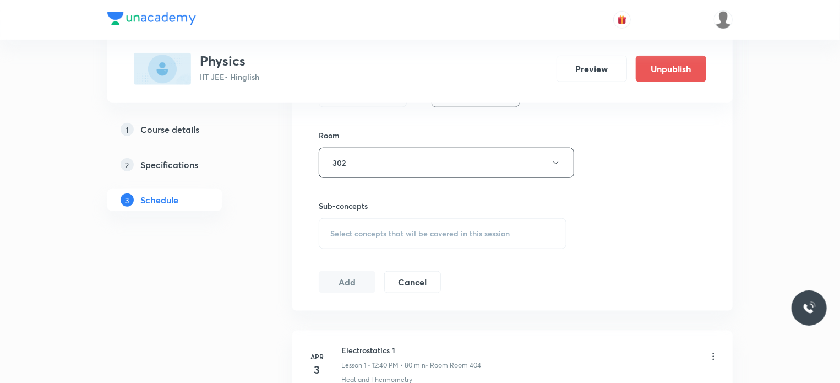
click at [444, 232] on span "Select concepts that wil be covered in this session" at bounding box center [419, 233] width 179 height 9
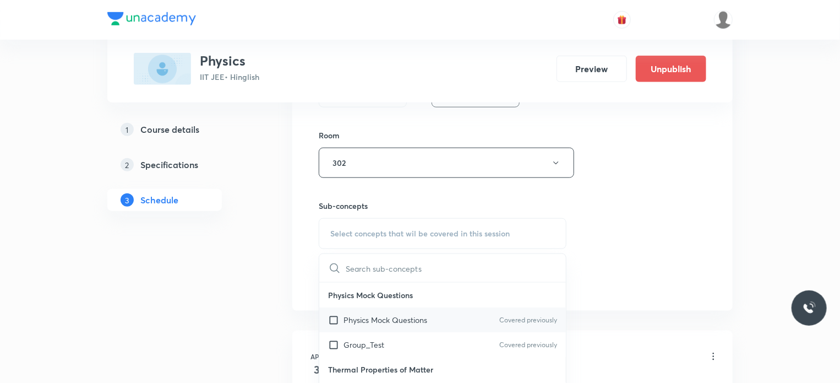
click at [440, 325] on div "Physics Mock Questions Covered previously" at bounding box center [442, 319] width 247 height 25
click at [451, 331] on div "Physics Mock Questions Covered previously" at bounding box center [442, 319] width 247 height 25
click at [427, 317] on p "Physics Mock Questions" at bounding box center [386, 320] width 84 height 12
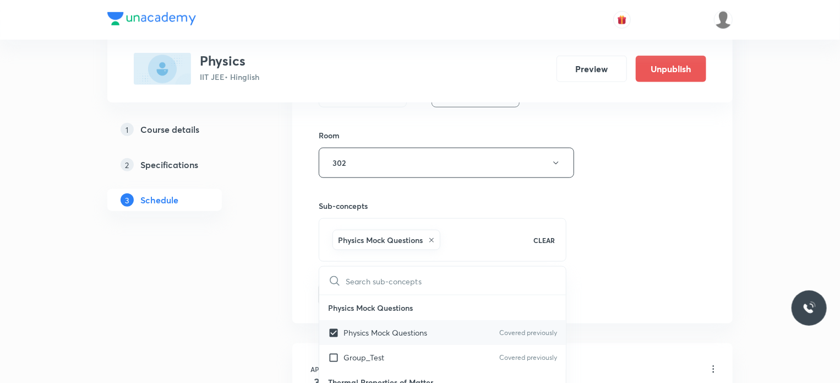
click at [455, 328] on div "Physics Mock Questions Covered previously" at bounding box center [442, 332] width 247 height 25
checkbox input "false"
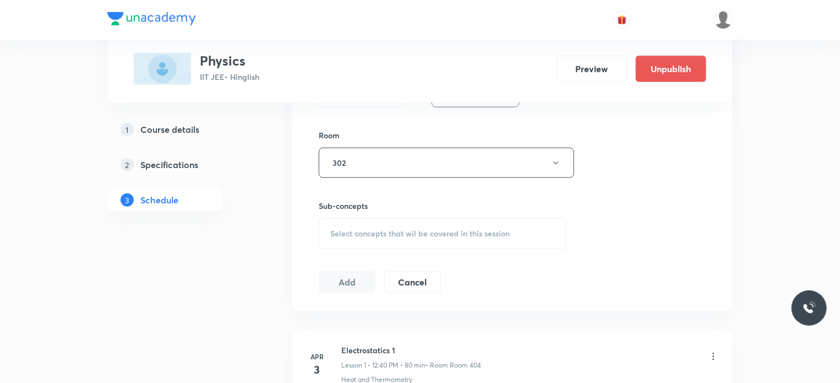
click at [428, 235] on span "Select concepts that wil be covered in this session" at bounding box center [419, 233] width 179 height 9
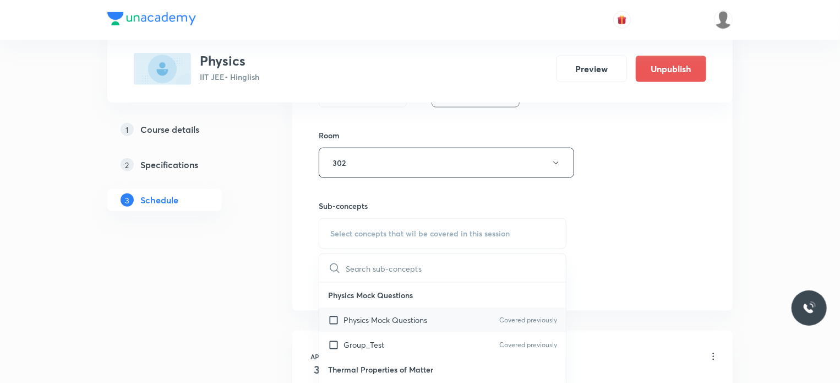
click at [421, 308] on div "Physics Mock Questions Covered previously" at bounding box center [442, 319] width 247 height 25
checkbox input "true"
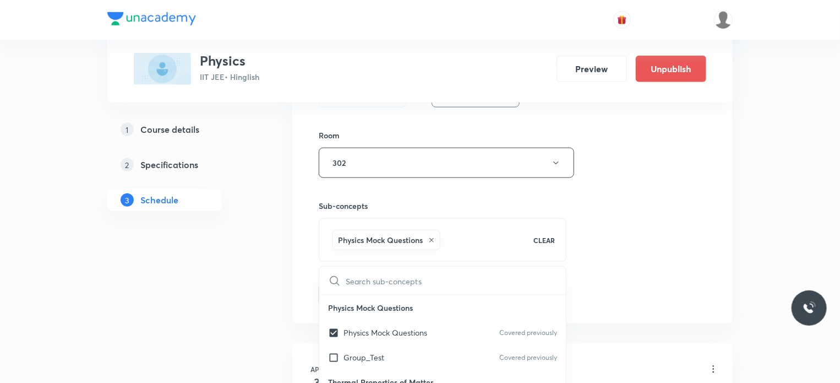
click at [700, 261] on div "Session 101 Live class Session title 13/99 Ray Optics 15 ​ Schedule for Sep 5, …" at bounding box center [513, 5] width 388 height 600
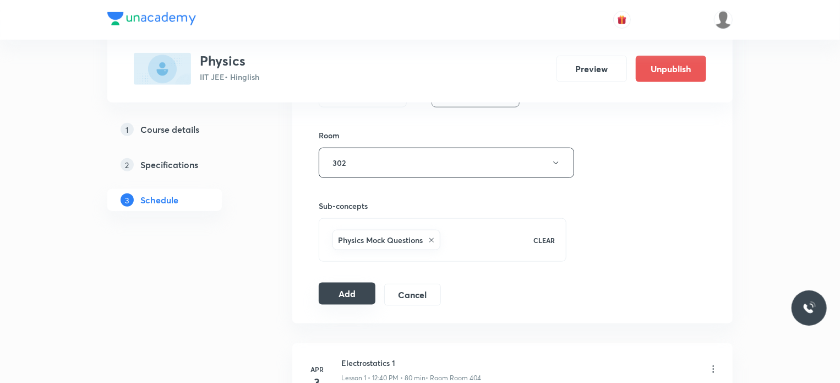
click at [355, 295] on button "Add" at bounding box center [347, 293] width 57 height 22
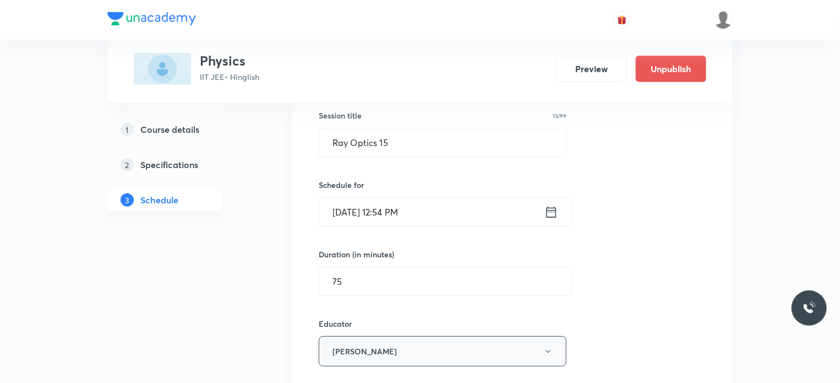
scroll to position [185, 0]
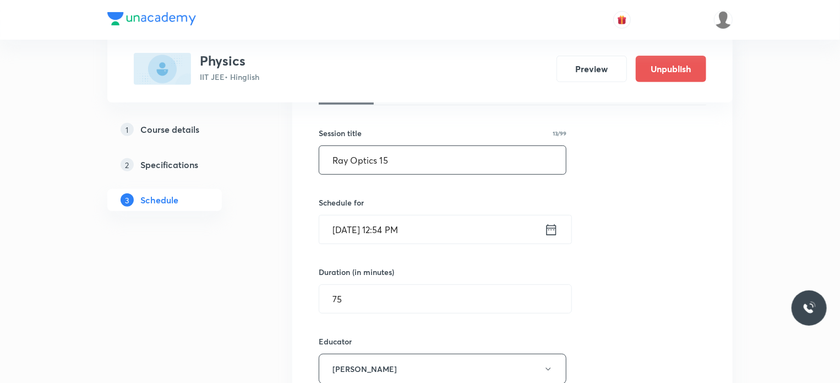
drag, startPoint x: 399, startPoint y: 159, endPoint x: 280, endPoint y: 165, distance: 118.5
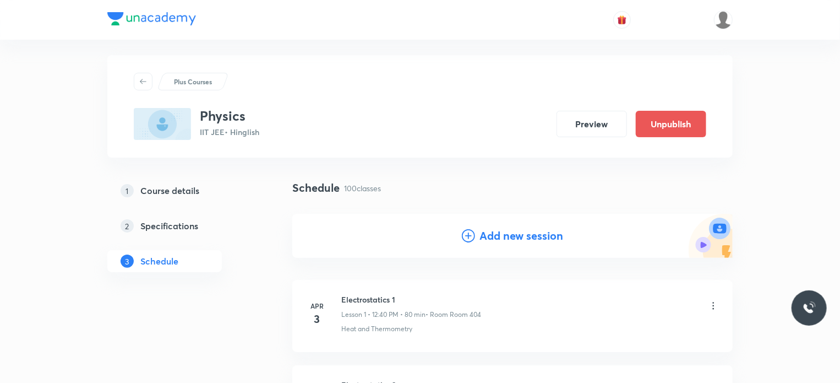
scroll to position [0, 0]
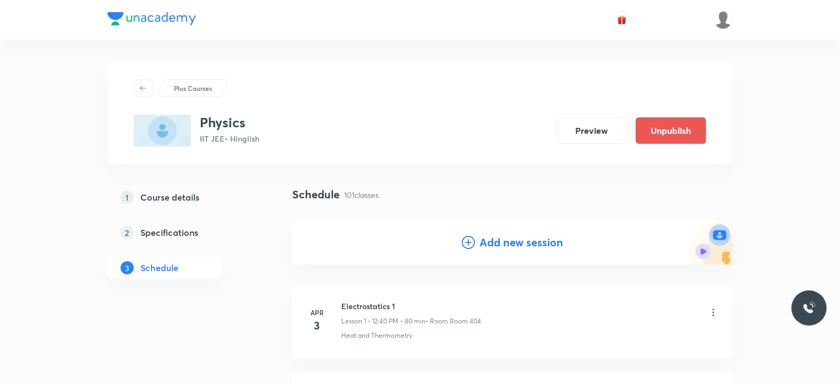
click at [504, 239] on h4 "Add new session" at bounding box center [521, 242] width 84 height 17
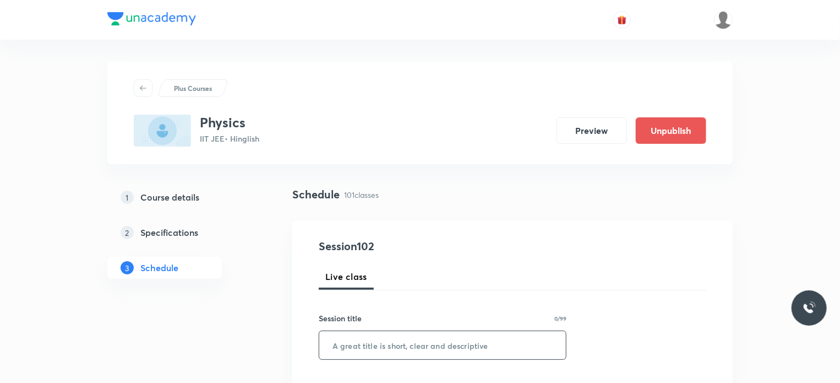
click at [434, 333] on input "text" at bounding box center [442, 345] width 247 height 28
paste input "Ray Optics 15"
type input "Ray Optics 16"
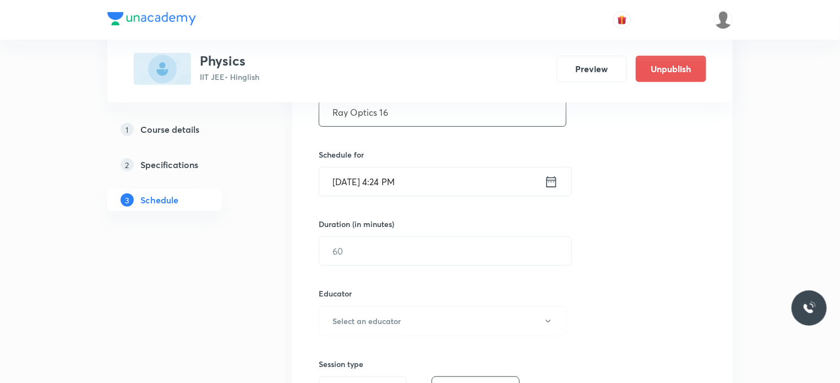
scroll to position [220, 0]
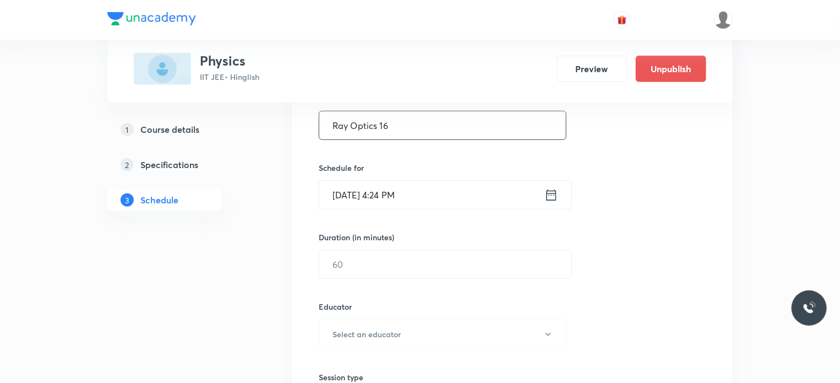
click at [447, 208] on input "Aug 30, 2025, 4:24 PM" at bounding box center [431, 195] width 225 height 28
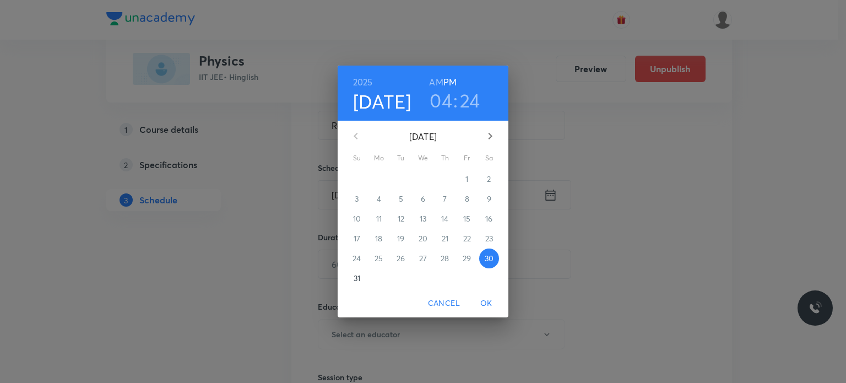
click at [487, 140] on icon "button" at bounding box center [489, 135] width 13 height 13
click at [483, 179] on span "6" at bounding box center [489, 178] width 20 height 11
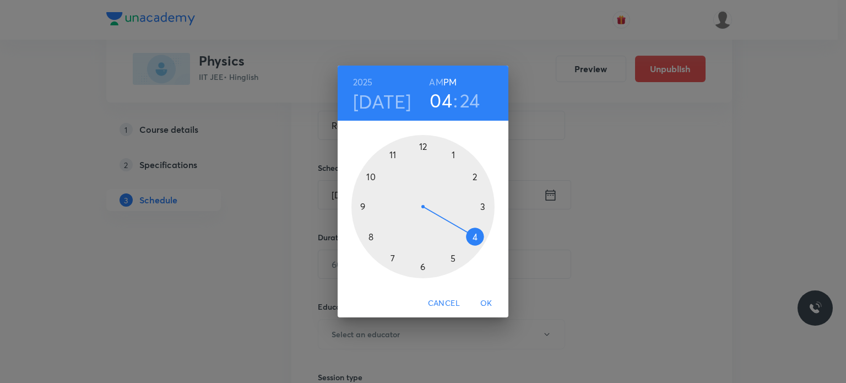
click at [424, 143] on div at bounding box center [422, 206] width 143 height 143
click at [394, 154] on div at bounding box center [422, 206] width 143 height 143
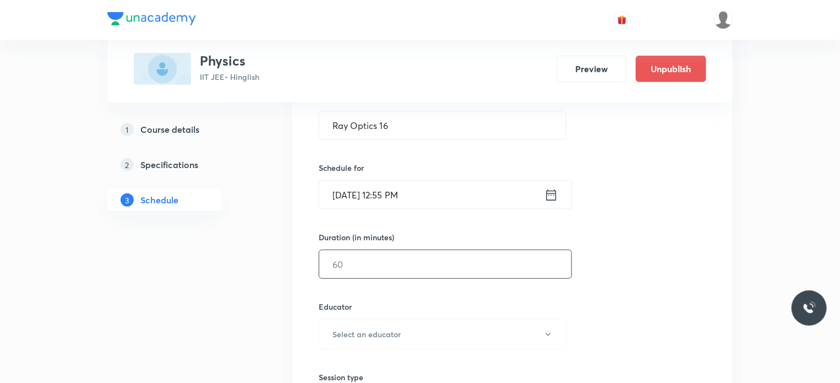
click at [363, 266] on input "text" at bounding box center [445, 264] width 252 height 28
type input "75"
click at [388, 337] on h6 "Select an educator" at bounding box center [367, 334] width 68 height 12
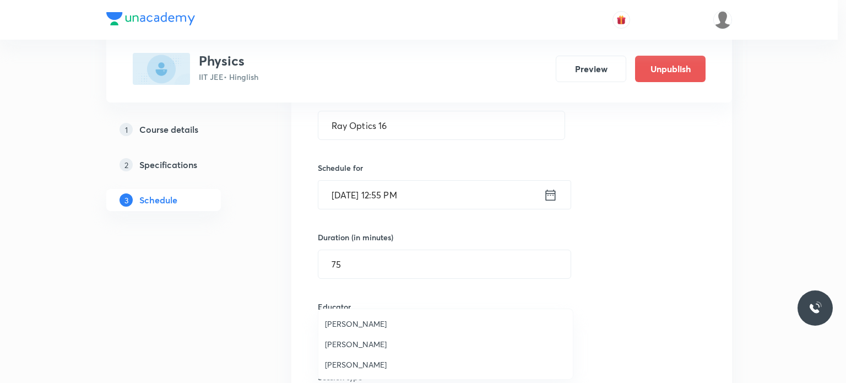
click at [369, 365] on span "Praveen Kumar Ghosh" at bounding box center [445, 364] width 241 height 12
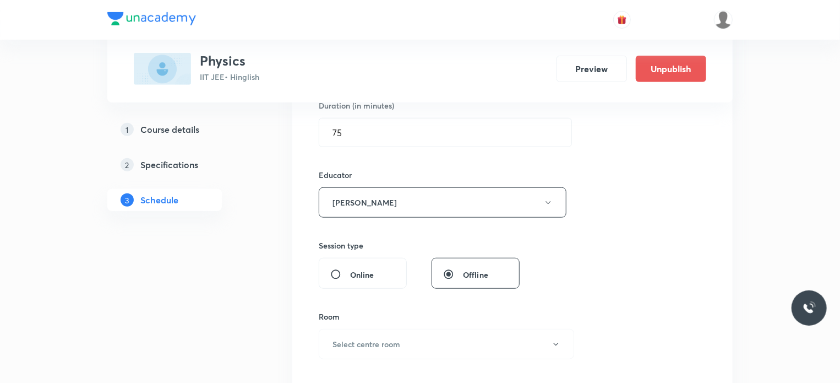
scroll to position [397, 0]
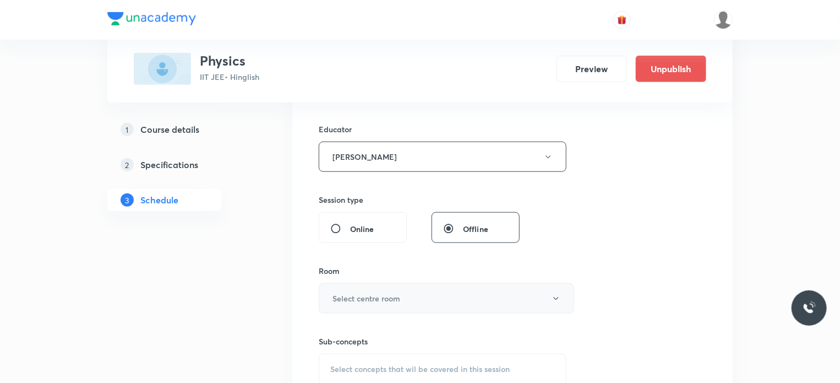
click at [407, 283] on button "Select centre room" at bounding box center [446, 298] width 255 height 30
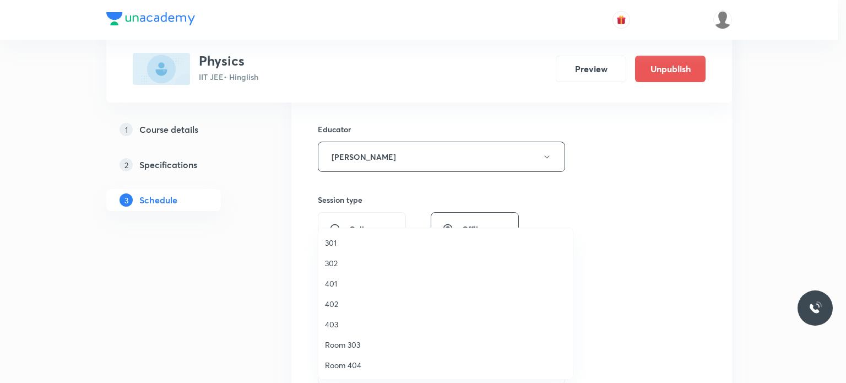
click at [357, 256] on li "302" at bounding box center [445, 263] width 254 height 20
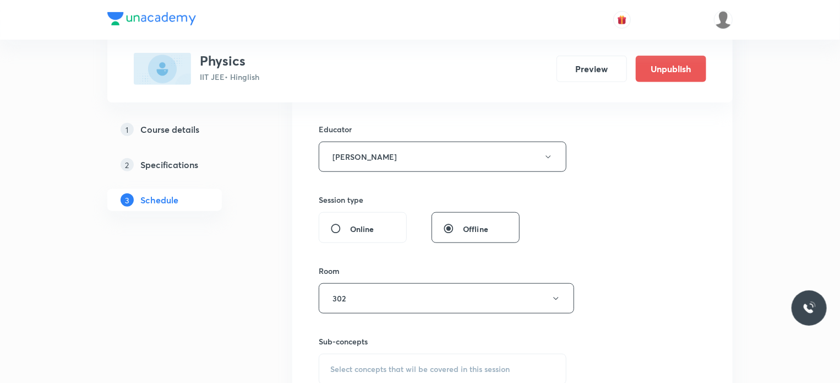
click at [425, 364] on span "Select concepts that wil be covered in this session" at bounding box center [419, 368] width 179 height 9
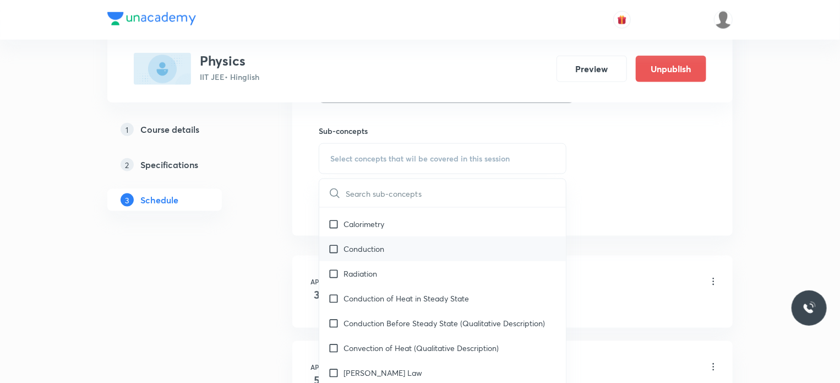
scroll to position [179, 0]
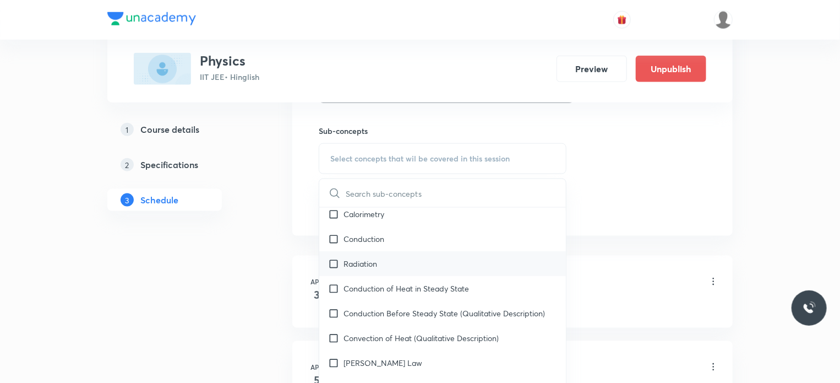
click at [481, 269] on div "Radiation" at bounding box center [442, 263] width 247 height 25
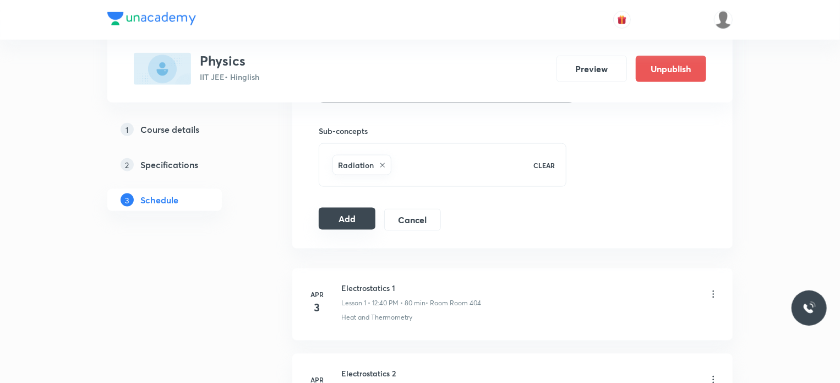
click at [356, 214] on button "Add" at bounding box center [347, 219] width 57 height 22
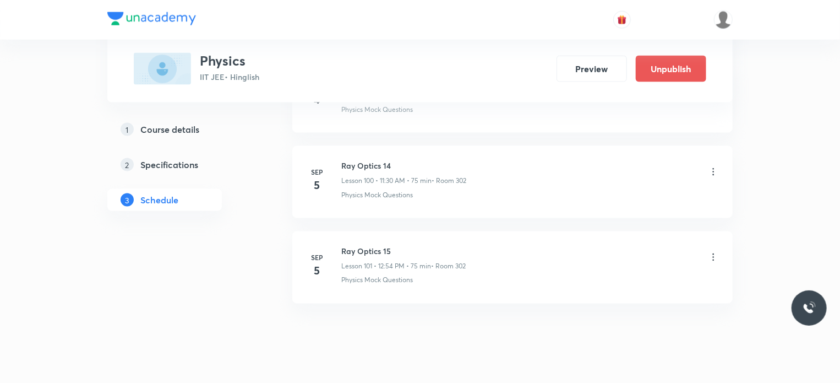
click at [463, 273] on li "Sep 5 Ray Optics 15 Lesson 101 • 12:54 PM • 75 min • Room 302 Physics Mock Ques…" at bounding box center [512, 267] width 440 height 72
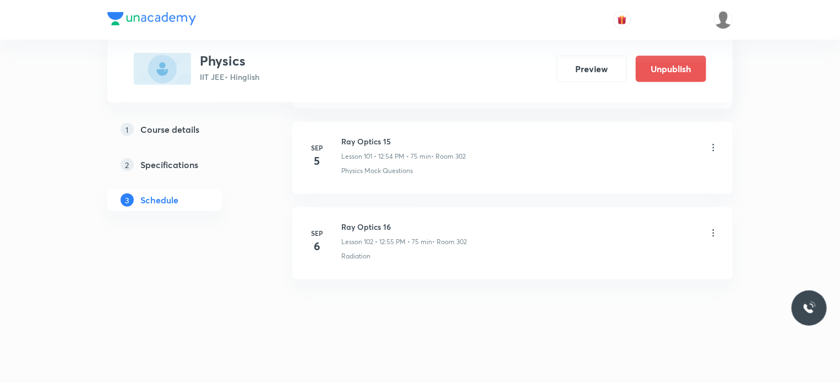
scroll to position [8675, 0]
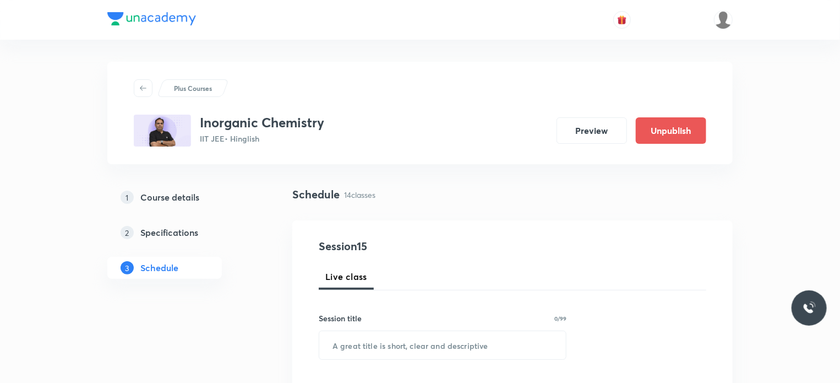
scroll to position [1690, 0]
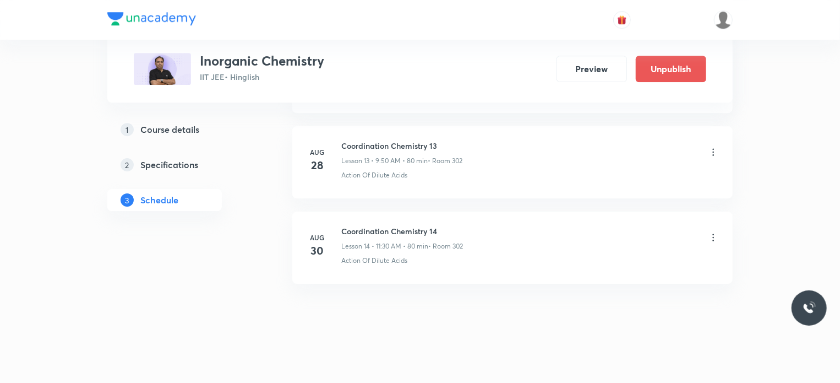
click at [389, 226] on h6 "Coordination Chemistry 14" at bounding box center [402, 231] width 122 height 12
copy h6 "Coordination Chemistry 14"
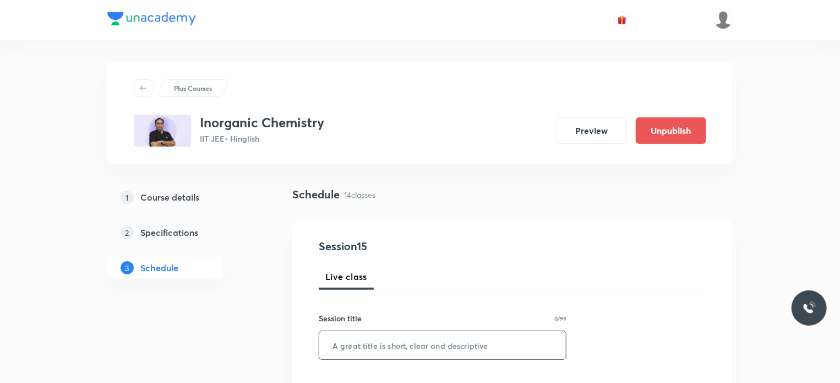
click at [436, 351] on input "text" at bounding box center [442, 345] width 247 height 28
paste input "Coordination Chemistry 14"
type input "Coordination Chemistry 15"
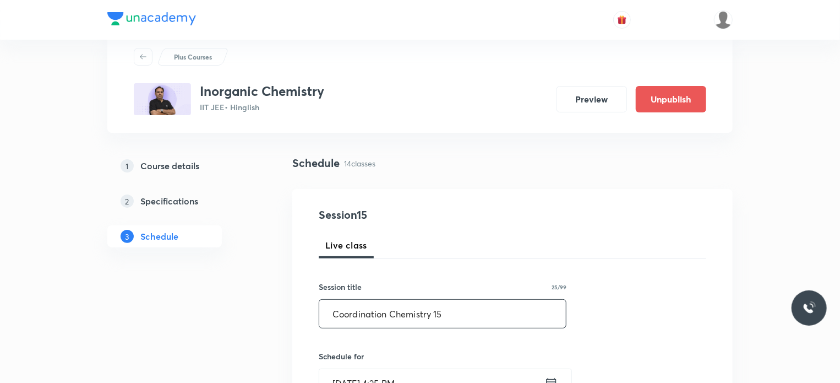
scroll to position [58, 0]
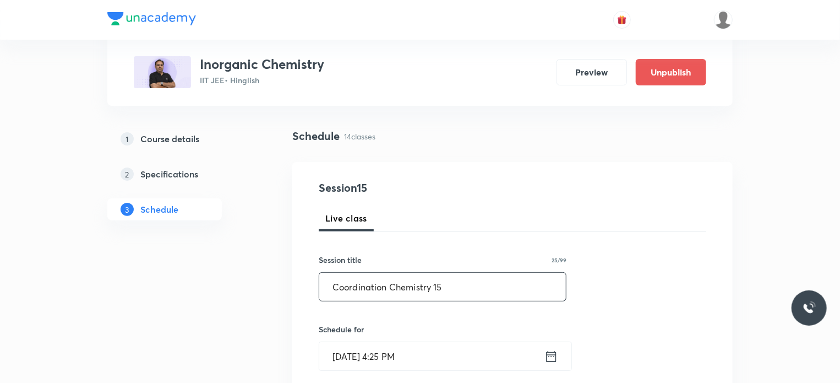
click at [449, 335] on div "Schedule for Aug 30, 2025, 4:25 PM ​" at bounding box center [443, 346] width 248 height 47
click at [449, 342] on input "Aug 30, 2025, 4:25 PM" at bounding box center [431, 356] width 225 height 28
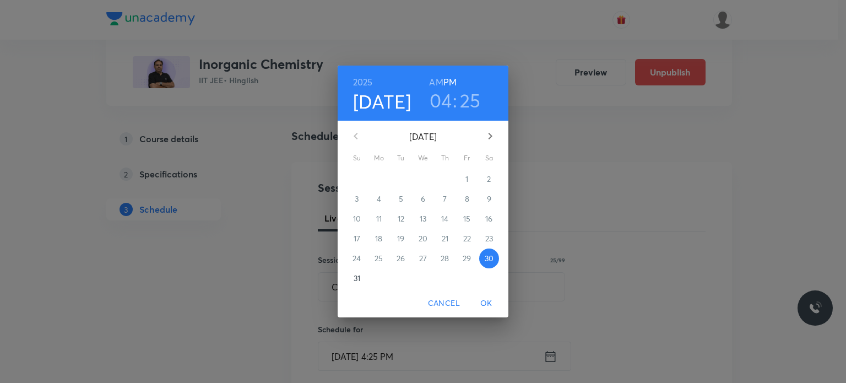
click at [487, 123] on button "button" at bounding box center [490, 136] width 26 height 26
click at [424, 176] on p "3" at bounding box center [423, 178] width 4 height 11
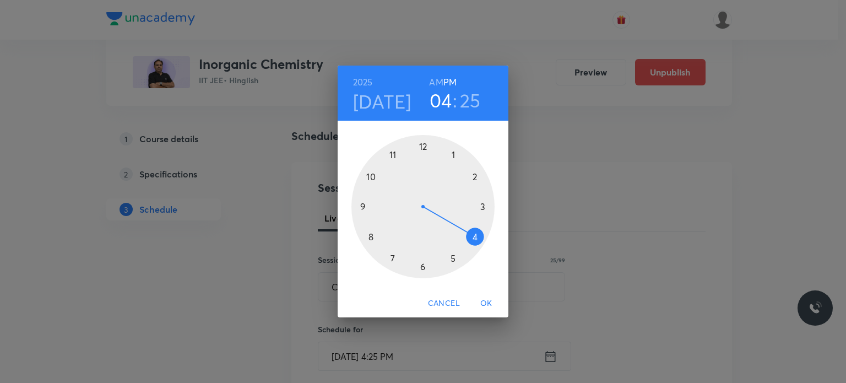
click at [435, 79] on h6 "AM" at bounding box center [436, 81] width 14 height 15
click at [390, 156] on div at bounding box center [422, 206] width 143 height 143
click at [425, 266] on div at bounding box center [422, 206] width 143 height 143
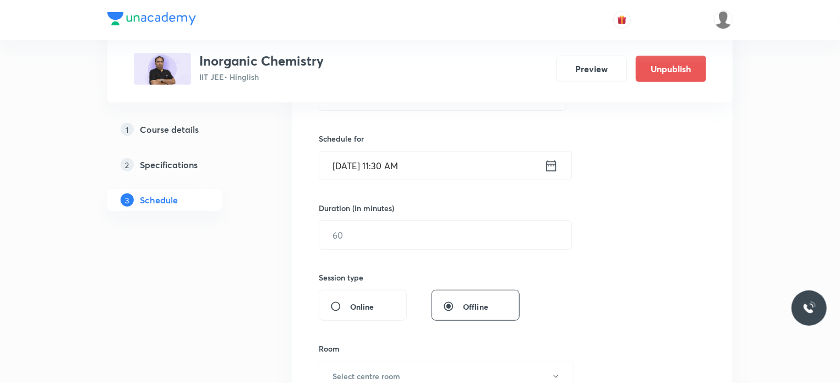
scroll to position [261, 0]
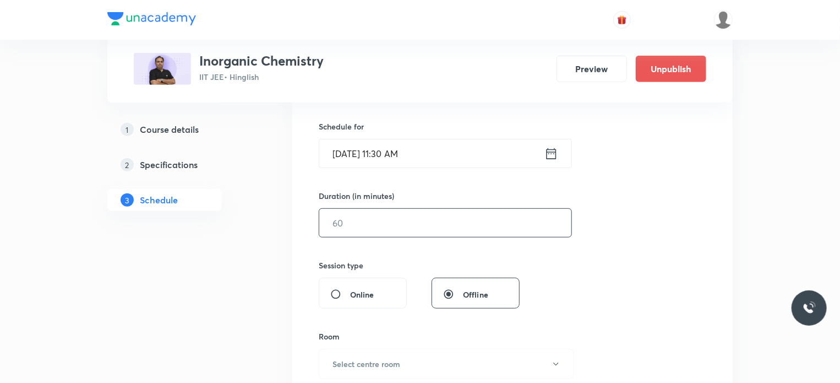
click at [359, 211] on input "text" at bounding box center [445, 223] width 252 height 28
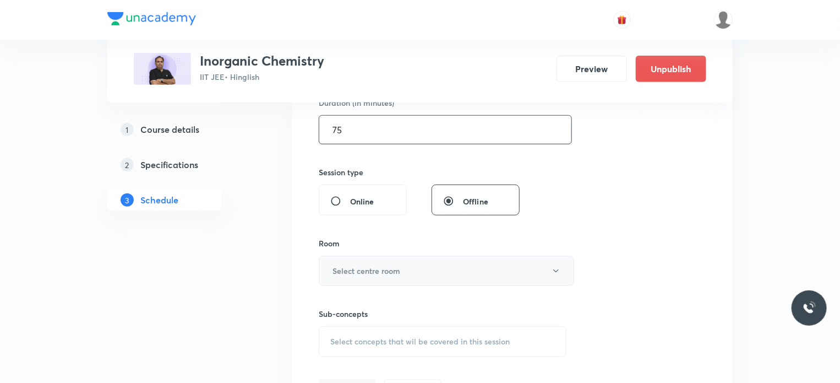
type input "75"
click at [390, 257] on button "Select centre room" at bounding box center [446, 270] width 255 height 30
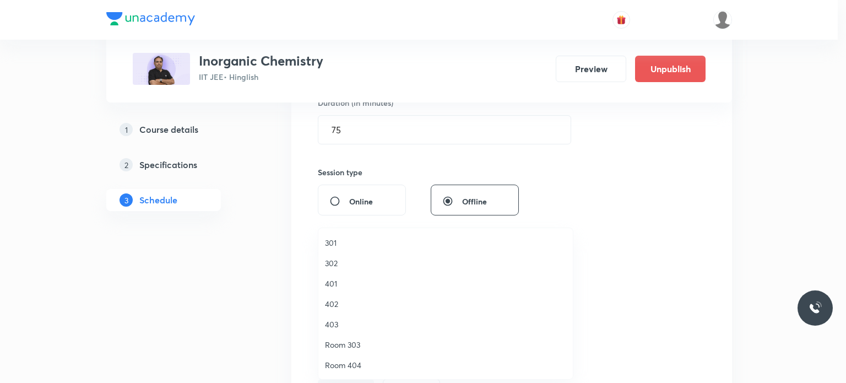
click at [347, 261] on span "302" at bounding box center [445, 263] width 241 height 12
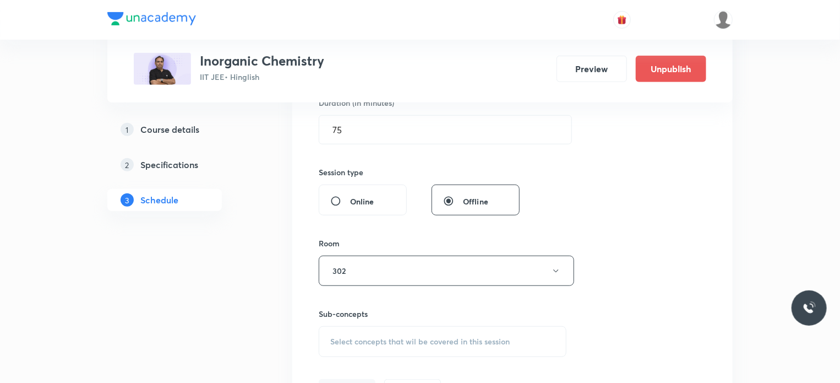
click at [391, 337] on span "Select concepts that wil be covered in this session" at bounding box center [419, 341] width 179 height 9
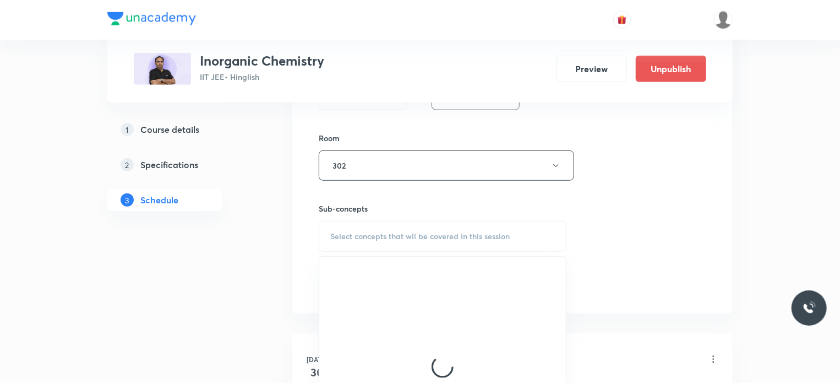
scroll to position [483, 0]
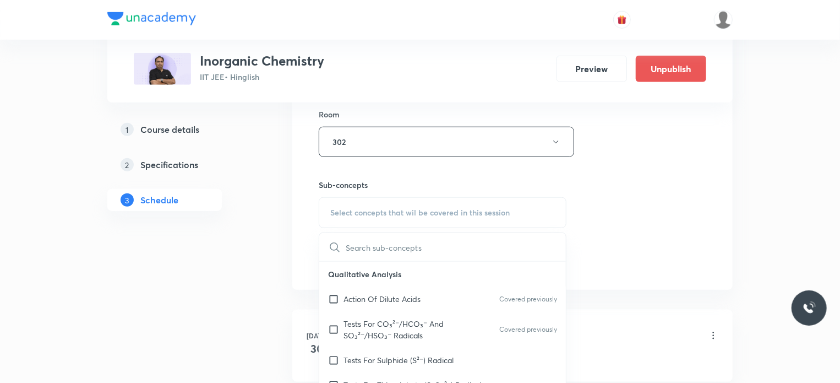
click at [445, 279] on p "Qualitative Analysis" at bounding box center [442, 273] width 247 height 25
click at [445, 311] on div "Tests For CO₃²⁻/HCO₃⁻ And SO₃²⁻/HSO₃⁻ Radicals Covered previously" at bounding box center [442, 329] width 247 height 36
checkbox input "true"
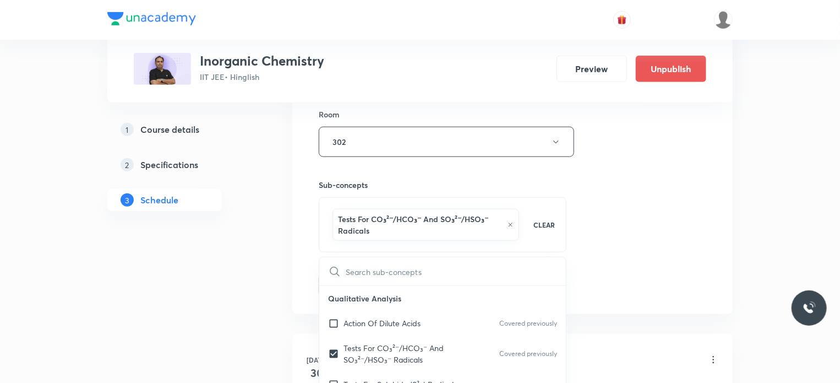
click at [626, 257] on div "Session 15 Live class Session title 25/99 Coordination Chemistry 15 ​ Schedule …" at bounding box center [513, 25] width 388 height 541
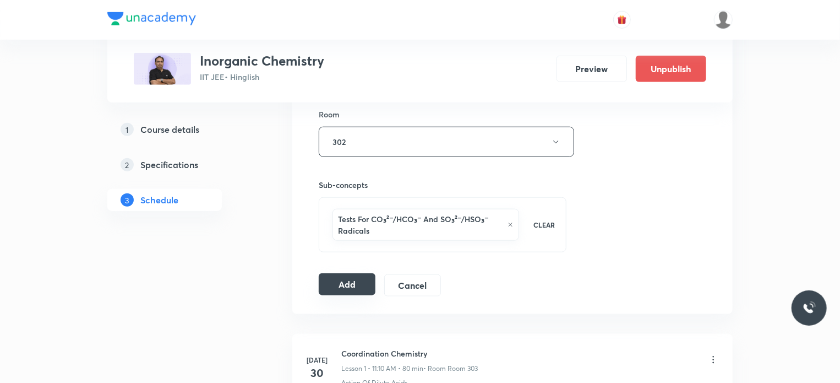
click at [344, 286] on button "Add" at bounding box center [347, 284] width 57 height 22
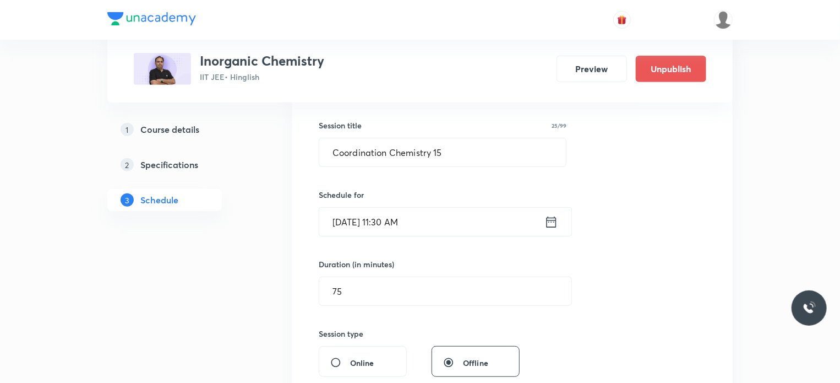
scroll to position [89, 0]
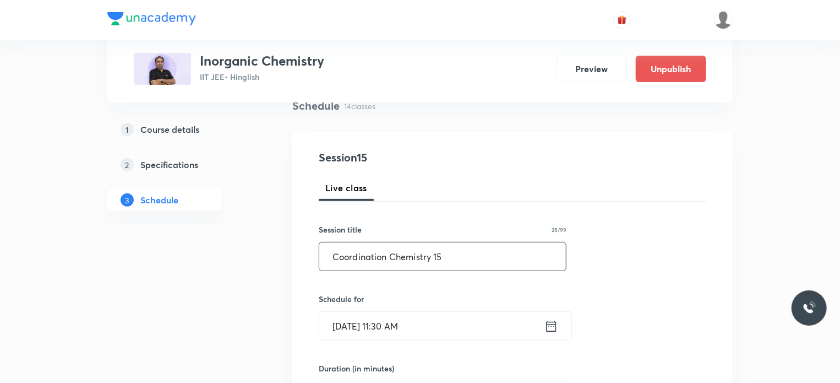
drag, startPoint x: 459, startPoint y: 259, endPoint x: 293, endPoint y: 266, distance: 165.9
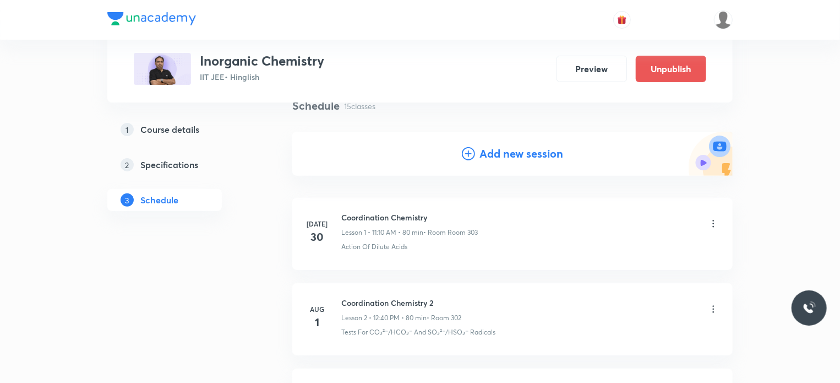
click at [488, 154] on h4 "Add new session" at bounding box center [521, 153] width 84 height 17
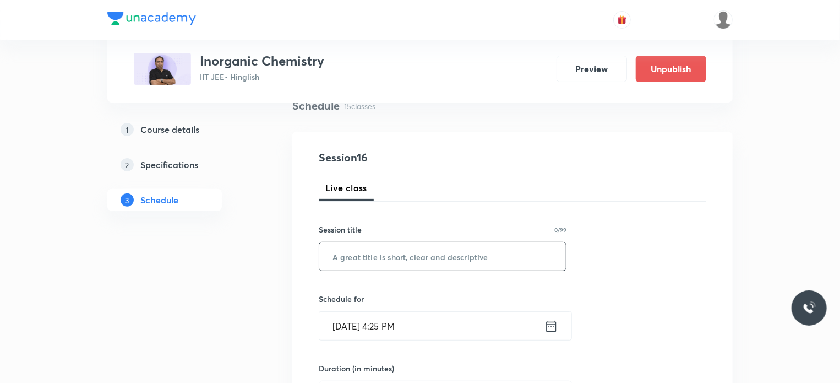
click at [454, 252] on input "text" at bounding box center [442, 256] width 247 height 28
paste input "Coordination Chemistry 15"
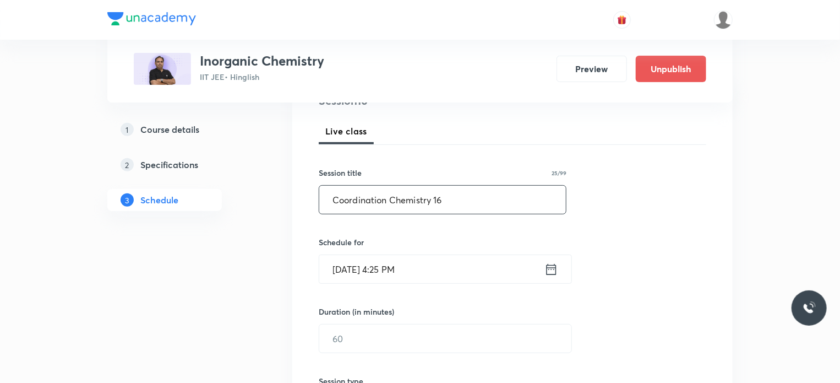
scroll to position [148, 0]
type input "Coordination Chemistry 16"
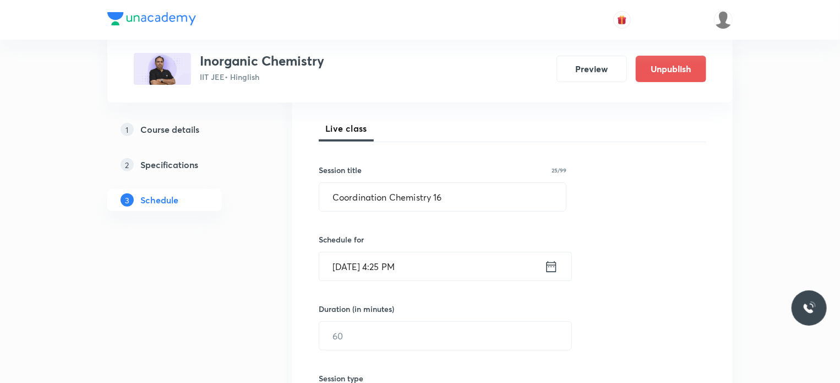
click at [404, 263] on input "Aug 30, 2025, 4:25 PM" at bounding box center [431, 266] width 225 height 28
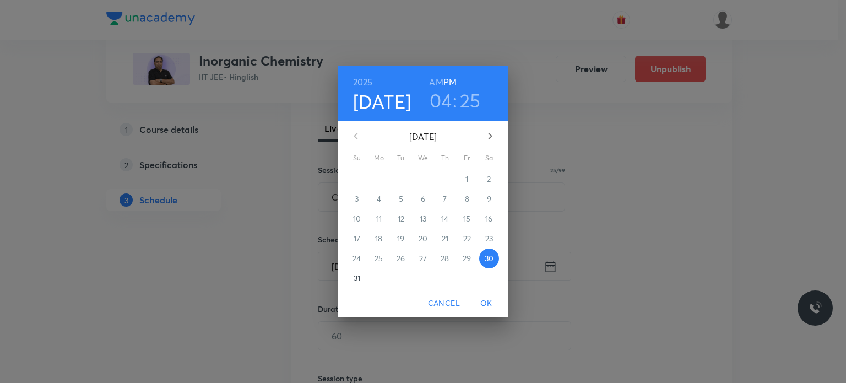
click at [491, 136] on icon "button" at bounding box center [490, 136] width 4 height 7
click at [468, 180] on p "5" at bounding box center [467, 178] width 4 height 11
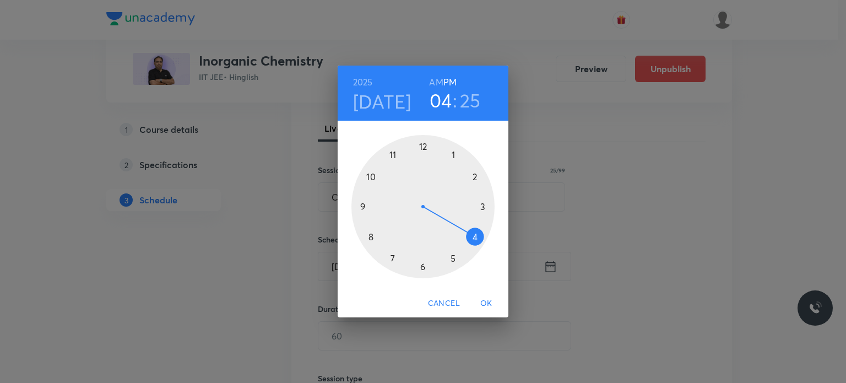
click at [438, 79] on h6 "AM" at bounding box center [436, 81] width 14 height 15
click at [395, 154] on div at bounding box center [422, 206] width 143 height 143
click at [440, 105] on h3 "11" at bounding box center [440, 100] width 15 height 23
click at [361, 206] on div at bounding box center [422, 206] width 143 height 143
click at [423, 268] on div at bounding box center [422, 206] width 143 height 143
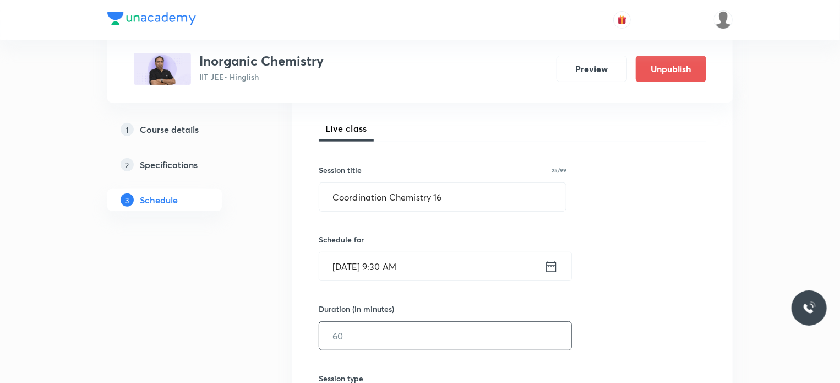
click at [359, 336] on input "text" at bounding box center [445, 335] width 252 height 28
type input "7"
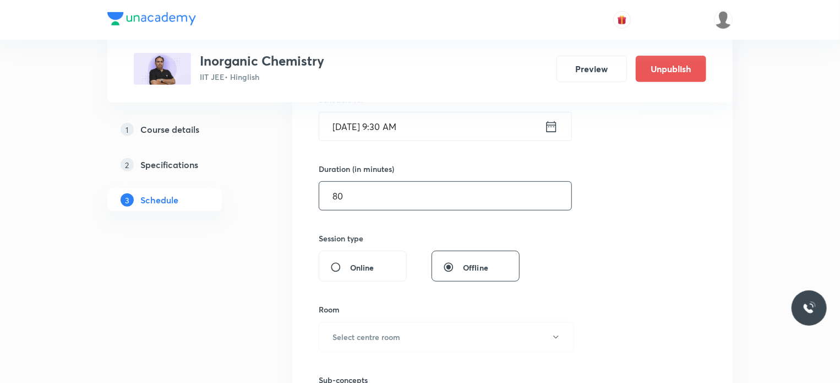
scroll to position [309, 0]
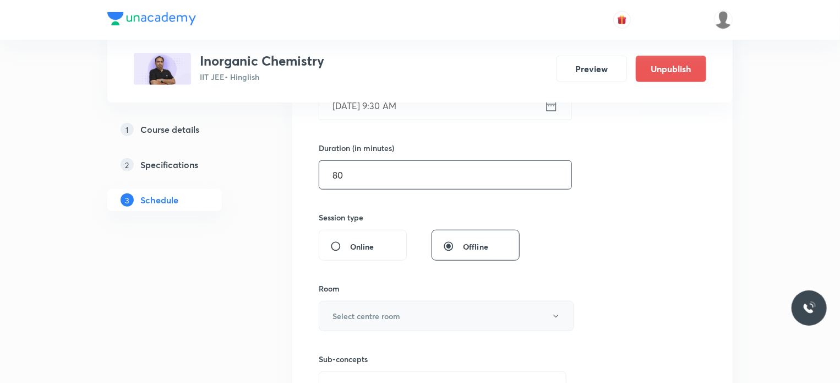
type input "80"
click at [377, 315] on h6 "Select centre room" at bounding box center [367, 316] width 68 height 12
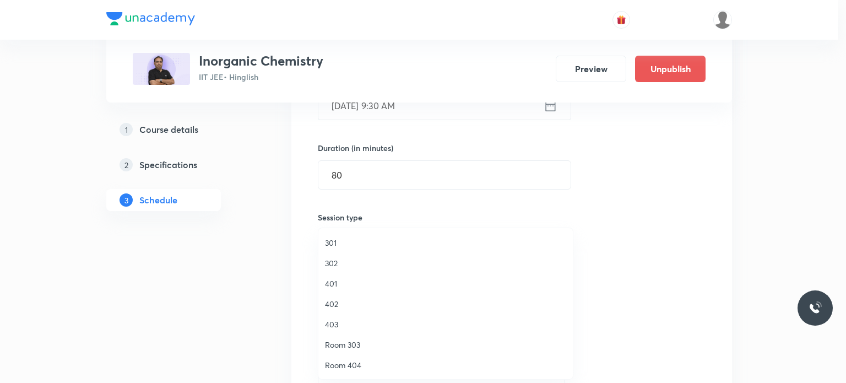
click at [348, 263] on span "302" at bounding box center [445, 263] width 241 height 12
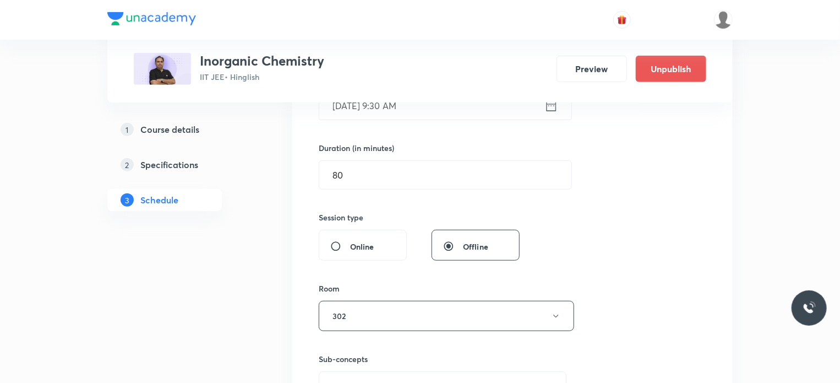
click at [419, 369] on div "Sub-concepts Select concepts that wil be covered in this session" at bounding box center [443, 377] width 248 height 49
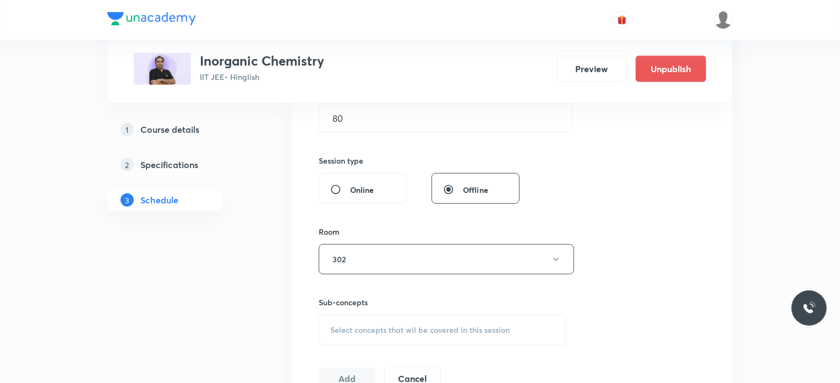
scroll to position [440, 0]
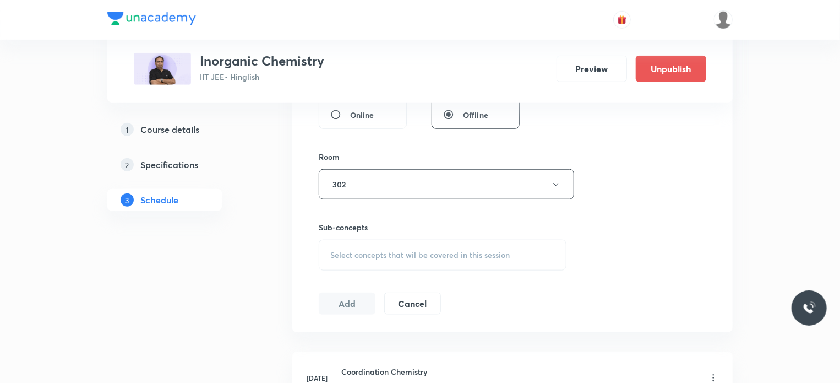
click at [443, 255] on span "Select concepts that wil be covered in this session" at bounding box center [419, 254] width 179 height 9
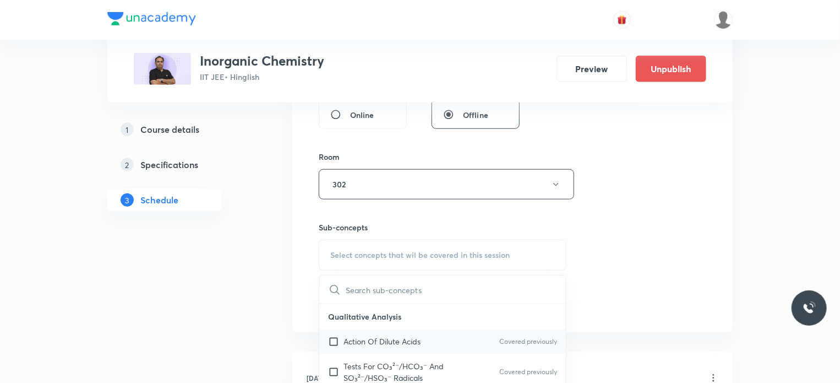
click at [390, 340] on p "Action Of Dilute Acids" at bounding box center [382, 341] width 77 height 12
checkbox input "true"
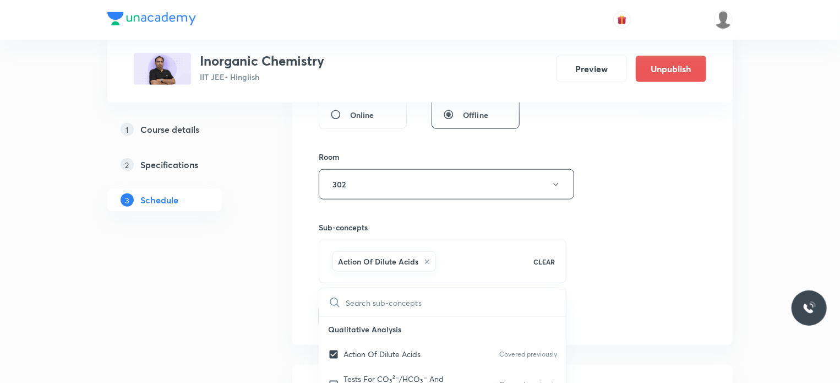
click at [663, 301] on div "Session 16 Live class Session title 25/99 Coordination Chemistry 16 ​ Schedule …" at bounding box center [513, 62] width 388 height 530
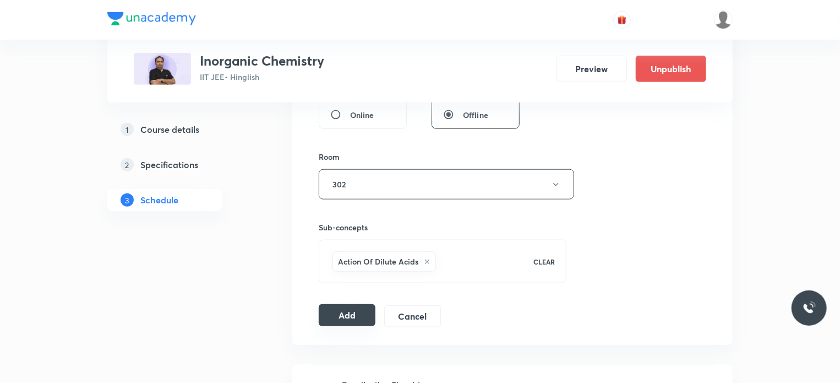
click at [339, 313] on button "Add" at bounding box center [347, 315] width 57 height 22
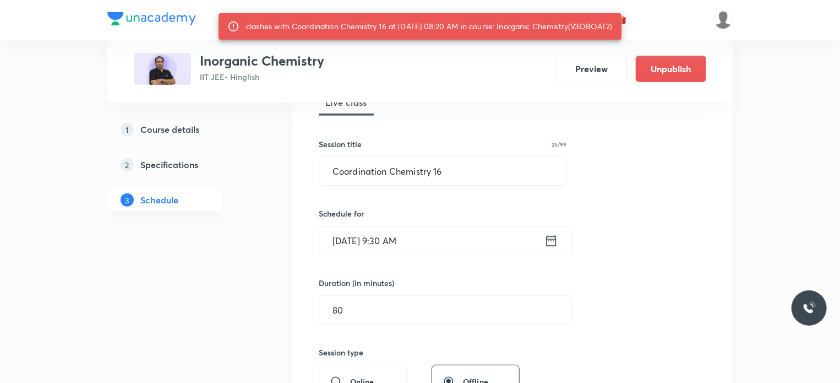
scroll to position [173, 0]
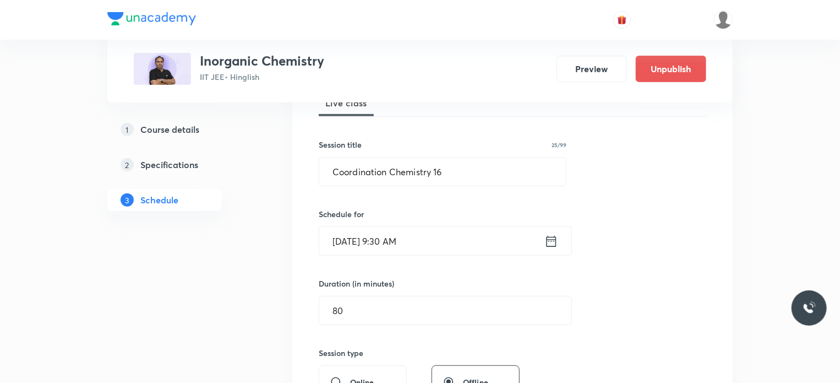
click at [464, 246] on input "Sep 5, 2025, 9:30 AM" at bounding box center [431, 241] width 225 height 28
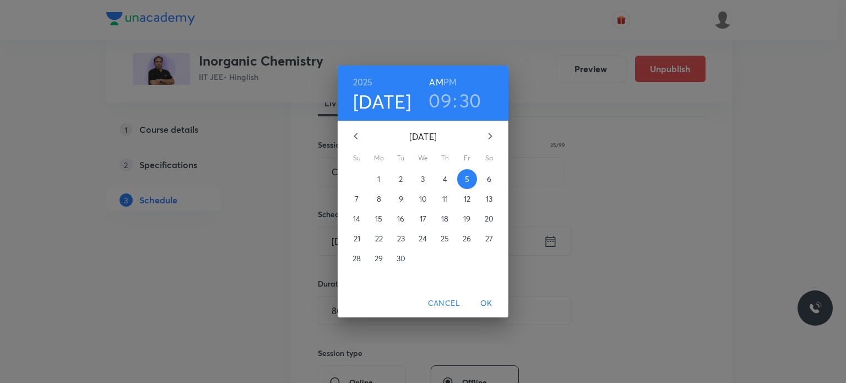
click at [470, 107] on h3 "30" at bounding box center [470, 100] width 22 height 23
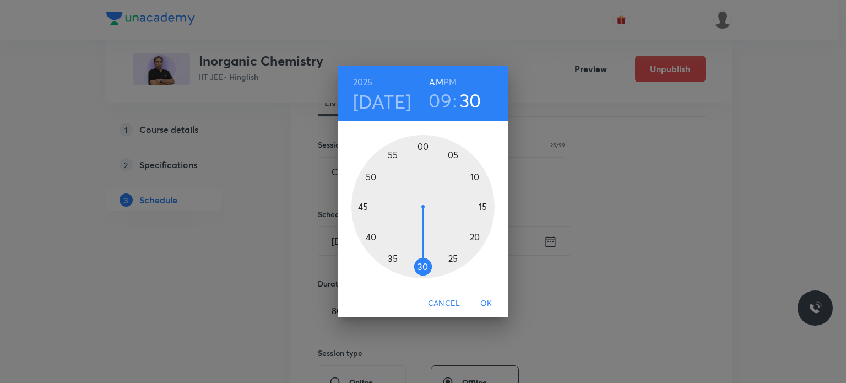
click at [370, 171] on div at bounding box center [422, 206] width 143 height 143
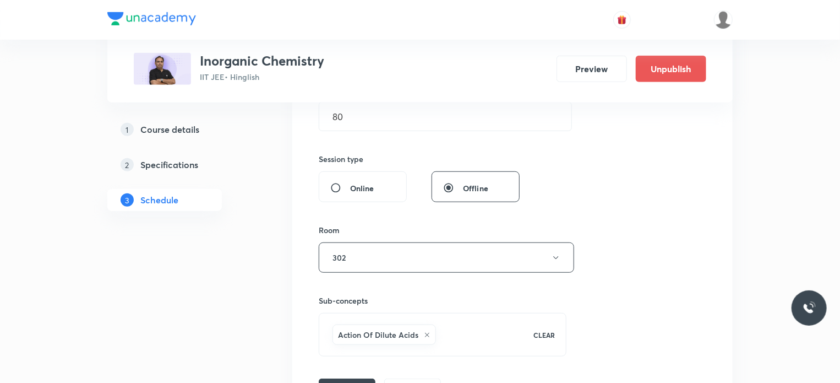
scroll to position [395, 0]
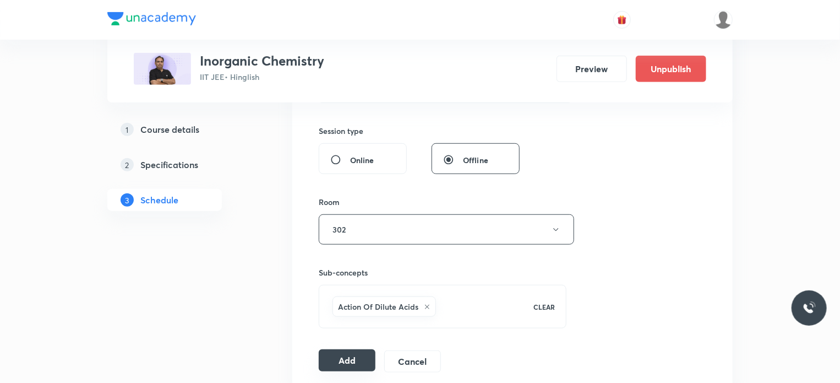
click at [357, 351] on button "Add" at bounding box center [347, 360] width 57 height 22
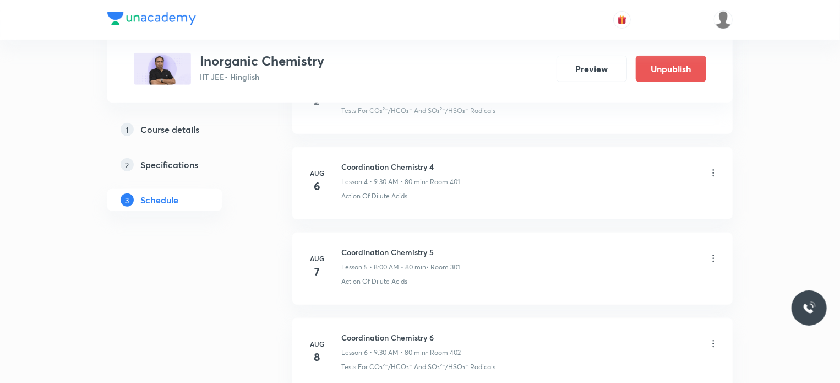
scroll to position [1355, 0]
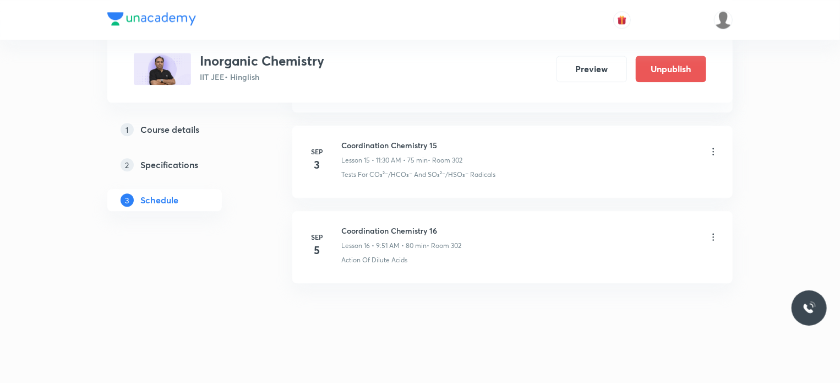
click at [383, 225] on h6 "Coordination Chemistry 16" at bounding box center [401, 231] width 120 height 12
copy h6 "Coordination Chemistry 16"
click at [718, 235] on icon at bounding box center [713, 236] width 11 height 11
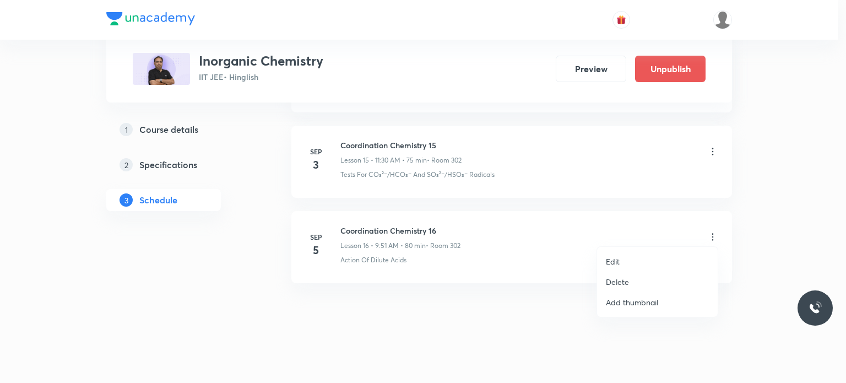
click at [642, 259] on li "Edit" at bounding box center [657, 261] width 121 height 20
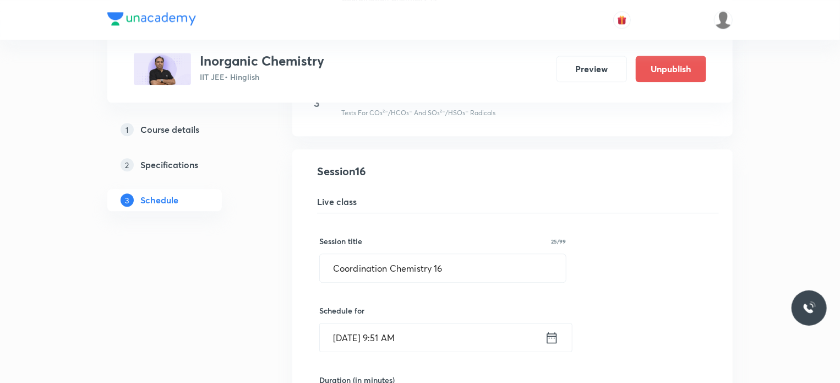
click at [421, 346] on input "Sep 5, 2025, 9:51 AM" at bounding box center [432, 337] width 225 height 28
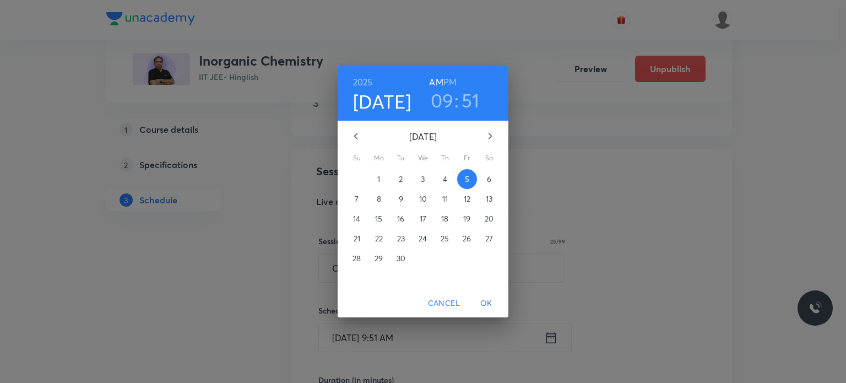
click at [570, 293] on div "2025 Sep 5 09 : 51 AM PM September 2025 Su Mo Tu We Th Fr Sa 31 1 2 3 4 5 6 7 8…" at bounding box center [423, 191] width 846 height 383
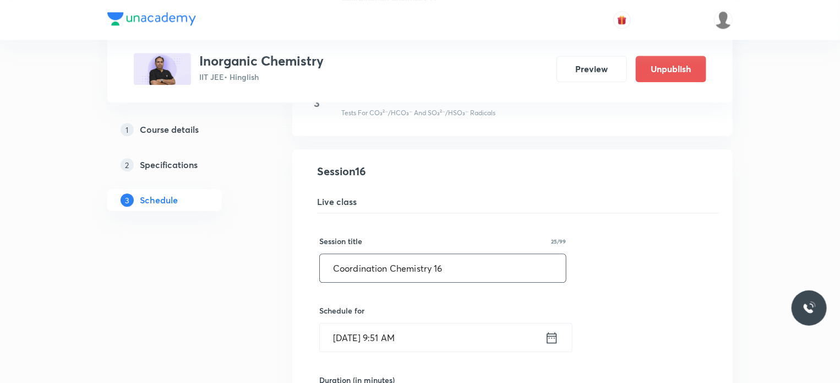
click at [471, 276] on input "Coordination Chemistry 16" at bounding box center [443, 268] width 246 height 28
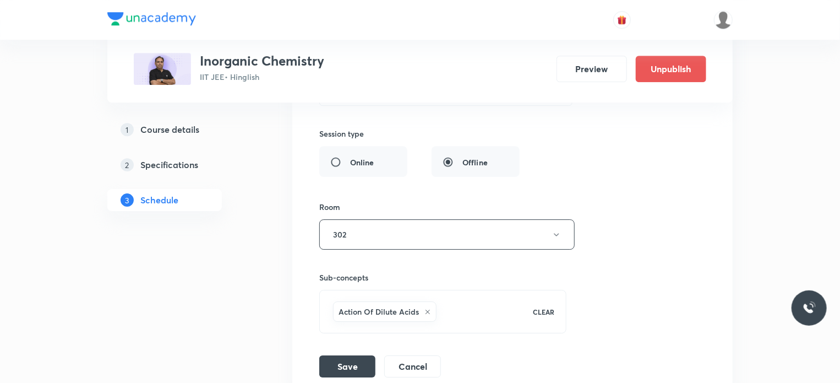
scroll to position [1777, 0]
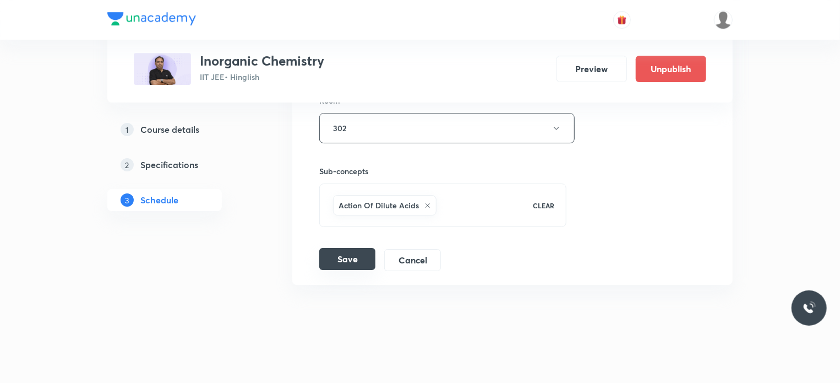
type input "Coordination Chemistry 17"
click at [348, 257] on button "Save" at bounding box center [347, 259] width 56 height 22
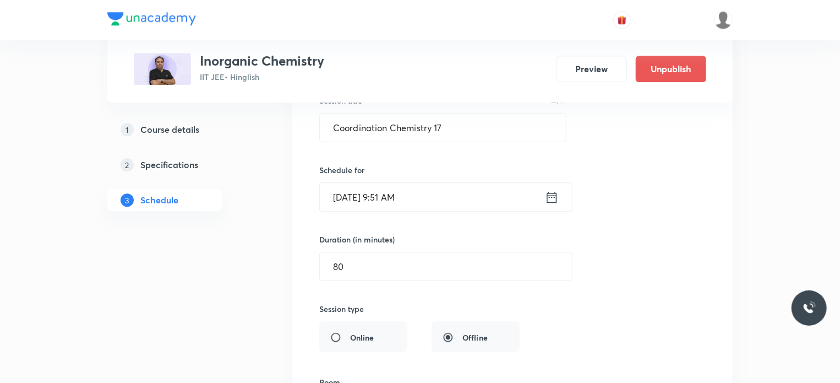
scroll to position [1495, 0]
click at [445, 124] on input "Coordination Chemistry 17" at bounding box center [443, 128] width 246 height 28
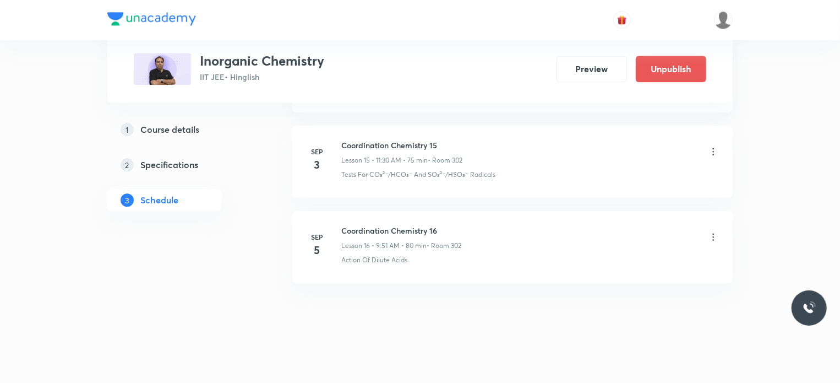
scroll to position [0, 0]
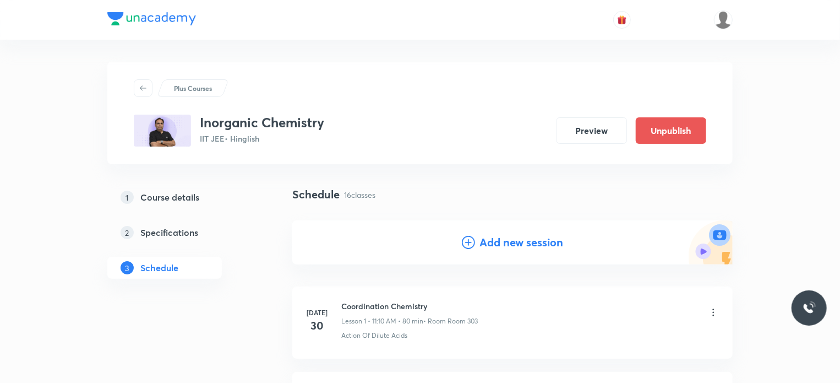
click at [544, 241] on h4 "Add new session" at bounding box center [521, 242] width 84 height 17
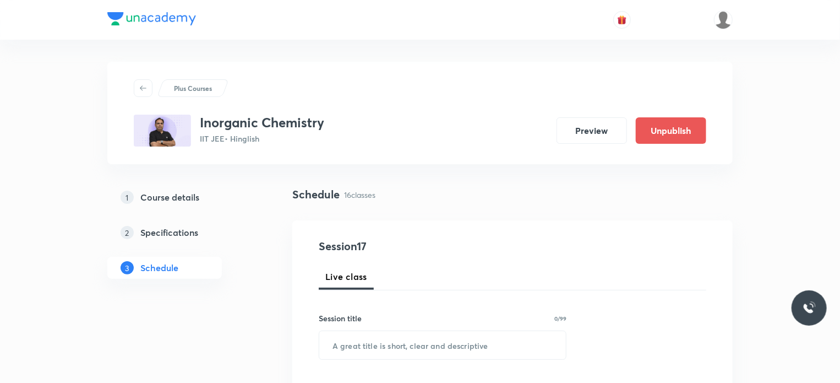
click at [377, 329] on div "Session title 0/99 ​" at bounding box center [443, 335] width 248 height 47
click at [380, 337] on input "text" at bounding box center [442, 345] width 247 height 28
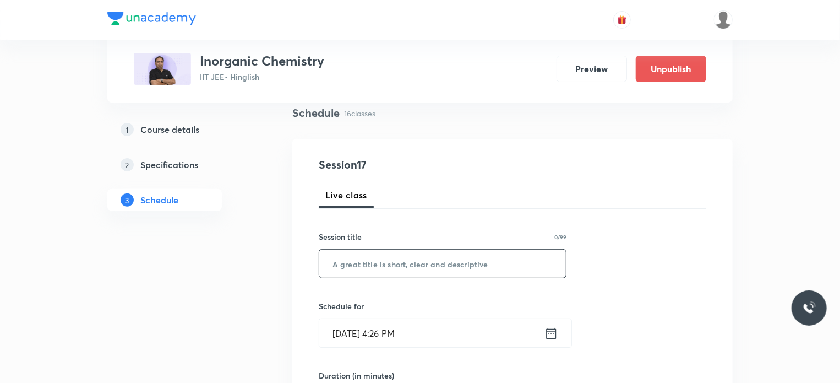
paste input "Coordination Chemistry 17"
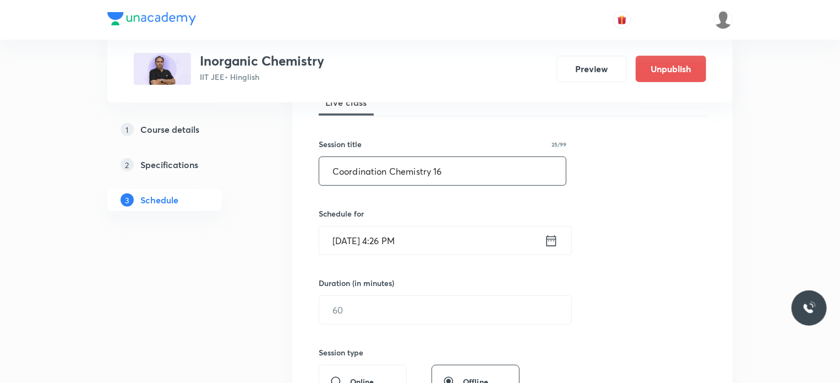
scroll to position [175, 0]
type input "Coordination Chemistry 16"
click at [445, 235] on input "Aug 30, 2025, 4:26 PM" at bounding box center [431, 239] width 225 height 28
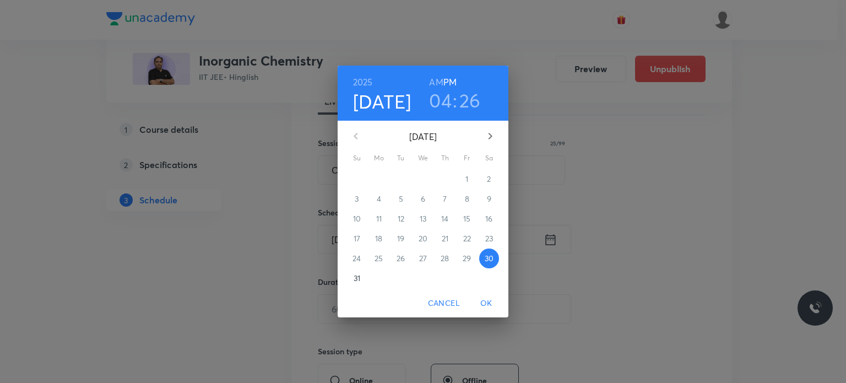
click at [493, 133] on icon "button" at bounding box center [489, 135] width 13 height 13
click at [437, 178] on span "4" at bounding box center [445, 178] width 20 height 11
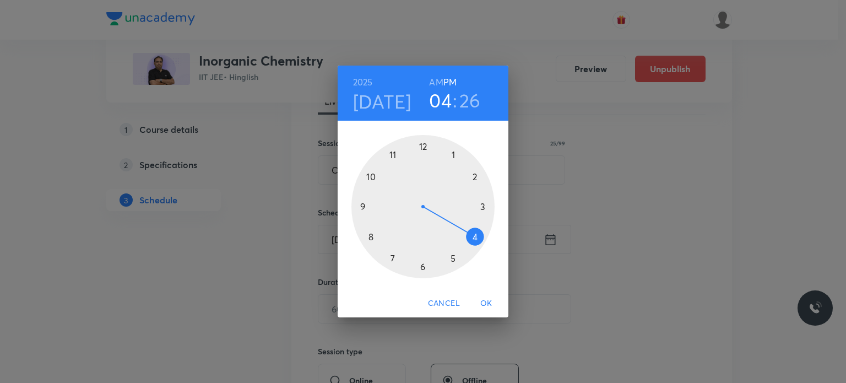
click at [433, 79] on h6 "AM" at bounding box center [436, 81] width 14 height 15
click at [369, 233] on div at bounding box center [422, 206] width 143 height 143
click at [473, 239] on div at bounding box center [422, 206] width 143 height 143
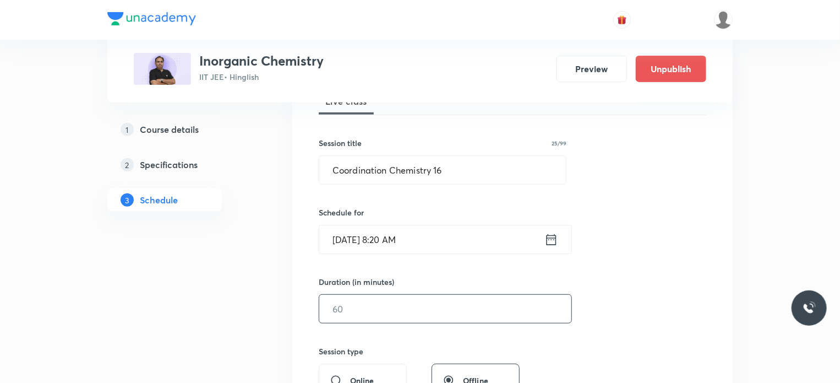
click at [406, 310] on input "text" at bounding box center [445, 309] width 252 height 28
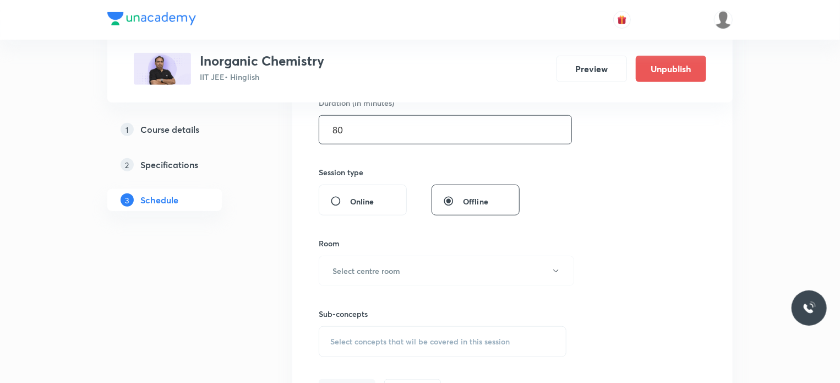
scroll to position [358, 0]
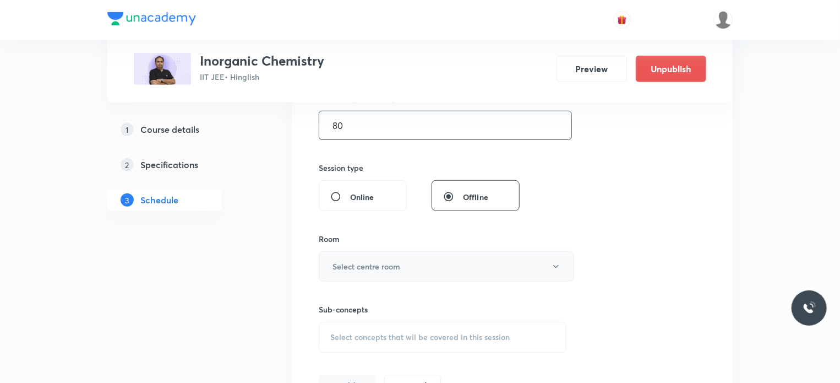
type input "80"
click at [356, 270] on h6 "Select centre room" at bounding box center [367, 266] width 68 height 12
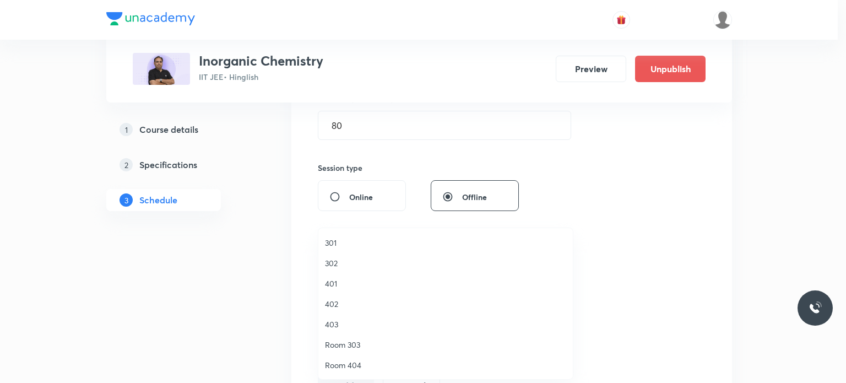
click at [336, 263] on span "302" at bounding box center [445, 263] width 241 height 12
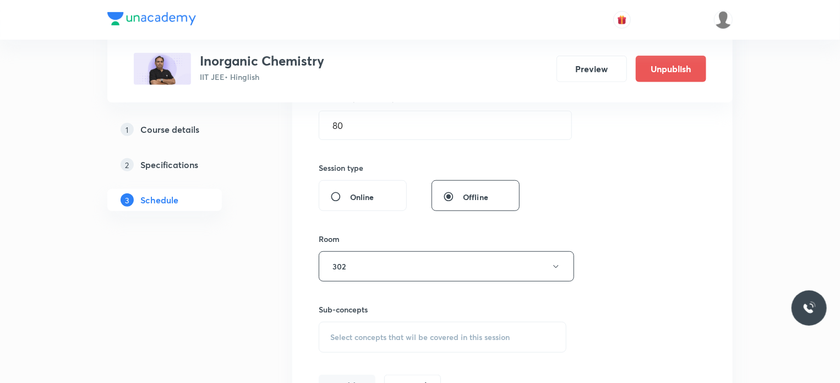
click at [401, 327] on div "Select concepts that wil be covered in this session" at bounding box center [443, 336] width 248 height 31
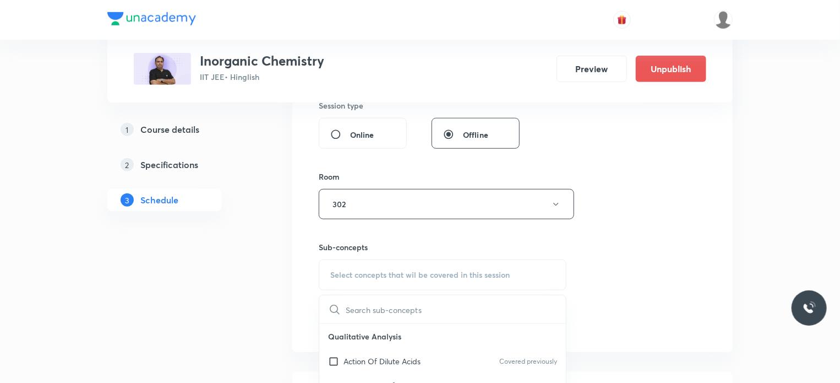
scroll to position [422, 0]
click at [416, 363] on p "Action Of Dilute Acids" at bounding box center [382, 360] width 77 height 12
checkbox input "true"
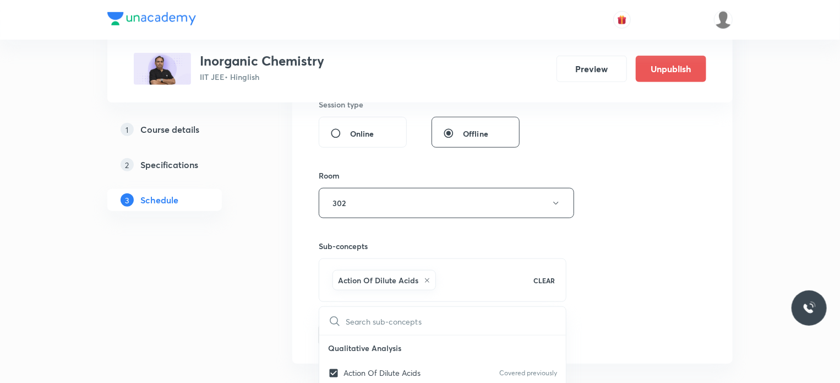
click at [689, 297] on div "Session 17 Live class Session title 25/99 Coordination Chemistry 16 ​ Schedule …" at bounding box center [513, 81] width 388 height 530
click at [369, 328] on button "Add" at bounding box center [347, 334] width 57 height 22
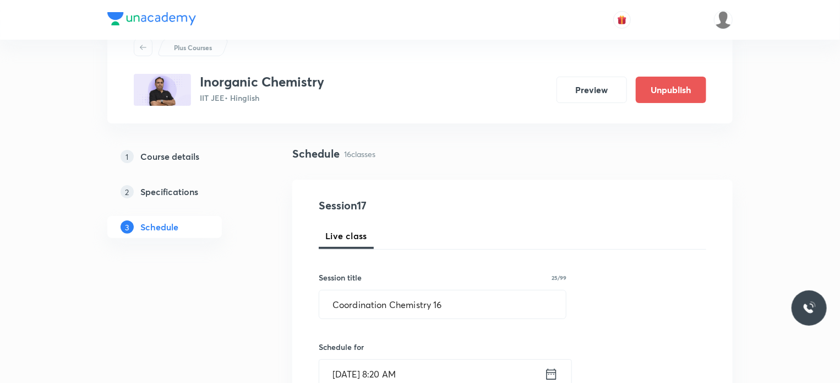
scroll to position [0, 0]
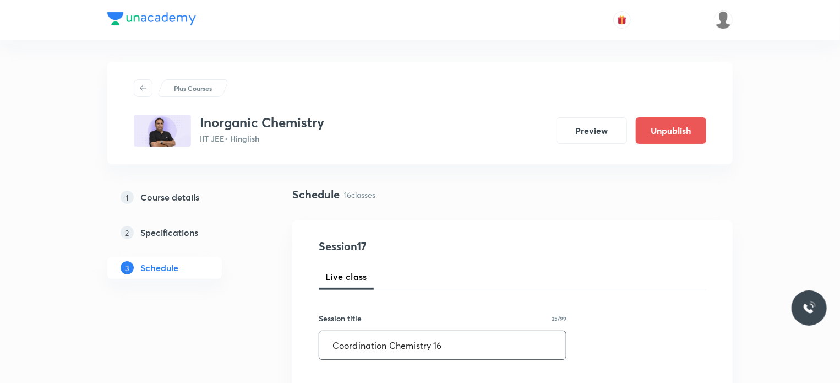
click at [362, 348] on input "Coordination Chemistry 16" at bounding box center [442, 345] width 247 height 28
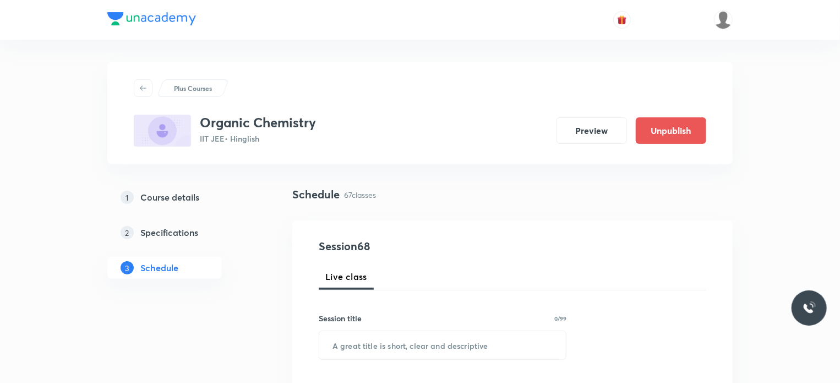
scroll to position [6271, 0]
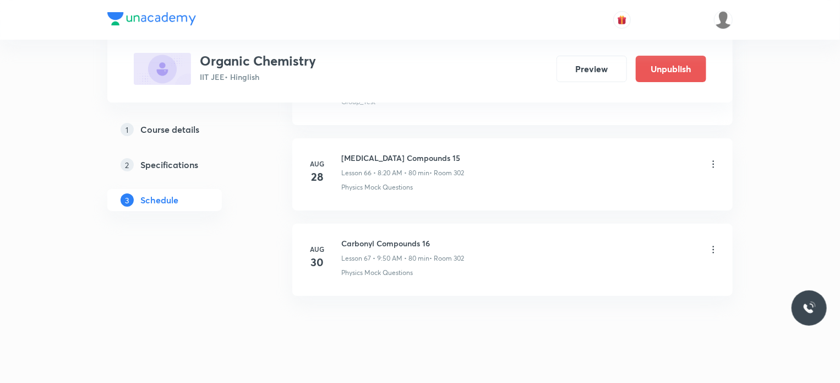
click at [379, 237] on h6 "Carbonyl Compounds 16" at bounding box center [402, 243] width 123 height 12
copy h6 "Carbonyl Compounds 16"
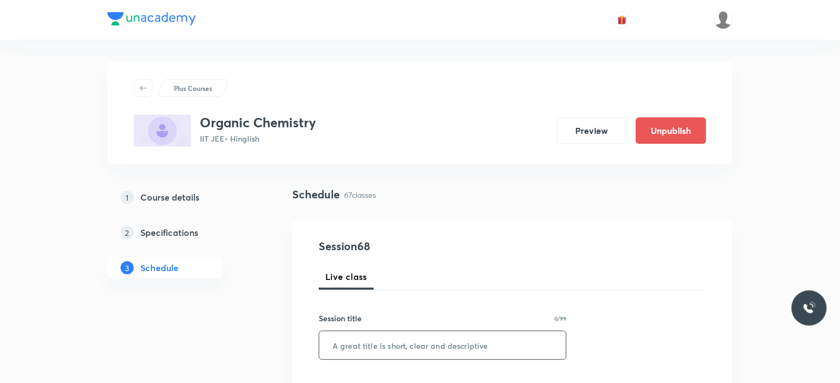
click at [366, 334] on input "text" at bounding box center [442, 345] width 247 height 28
paste input "Carbonyl Compounds 16"
type input "[MEDICAL_DATA] Compounds 17"
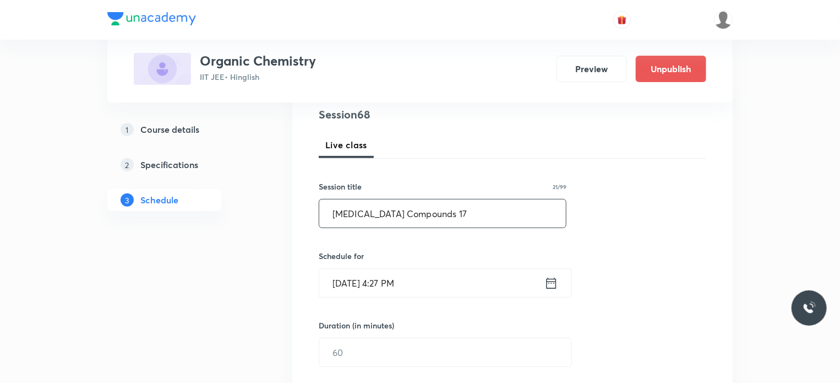
scroll to position [132, 0]
click at [429, 288] on input "[DATE] 4:27 PM" at bounding box center [431, 282] width 225 height 28
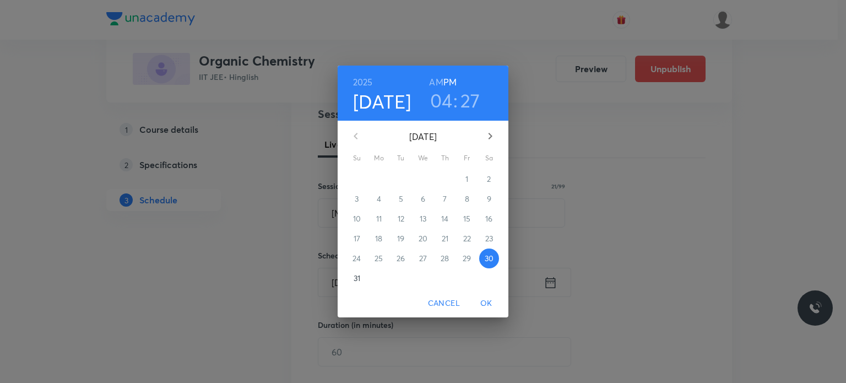
click at [485, 142] on icon "button" at bounding box center [489, 135] width 13 height 13
click at [421, 178] on p "3" at bounding box center [423, 178] width 4 height 11
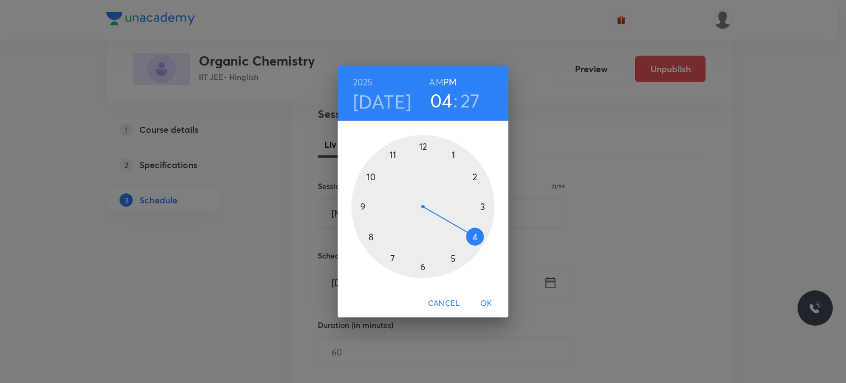
click at [437, 80] on h6 "AM" at bounding box center [436, 81] width 14 height 15
click at [447, 78] on h6 "PM" at bounding box center [449, 81] width 13 height 15
click at [429, 138] on div at bounding box center [422, 206] width 143 height 143
click at [396, 156] on div at bounding box center [422, 206] width 143 height 143
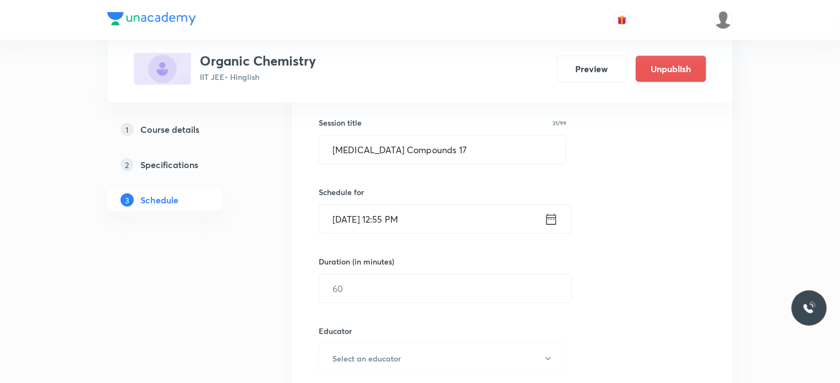
scroll to position [196, 0]
click at [346, 285] on input "text" at bounding box center [445, 288] width 252 height 28
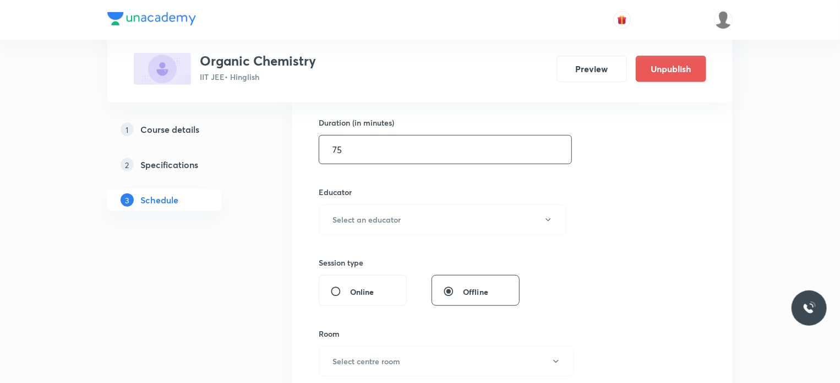
scroll to position [352, 0]
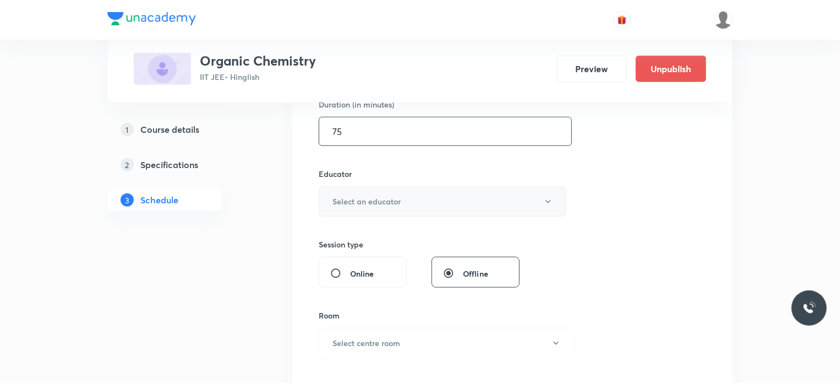
type input "75"
click at [361, 200] on h6 "Select an educator" at bounding box center [367, 201] width 68 height 12
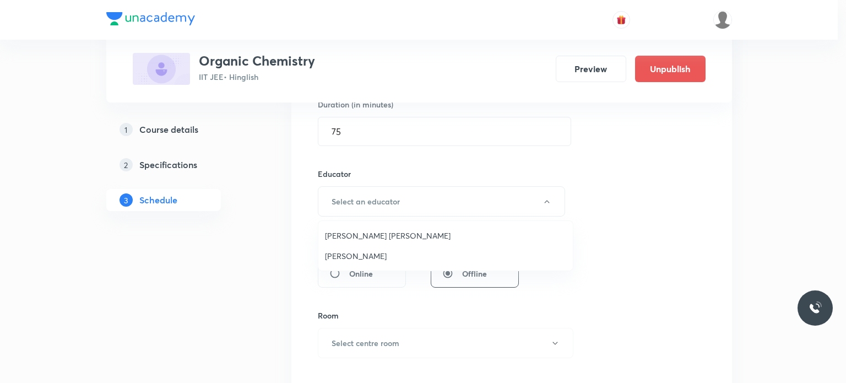
click at [368, 248] on li "[PERSON_NAME]" at bounding box center [445, 256] width 254 height 20
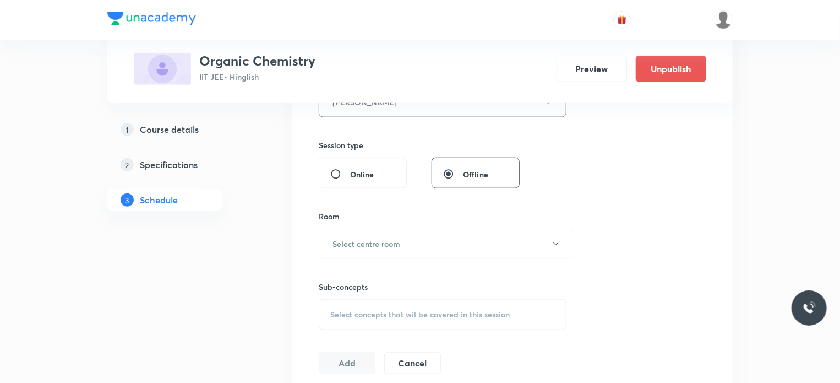
scroll to position [456, 0]
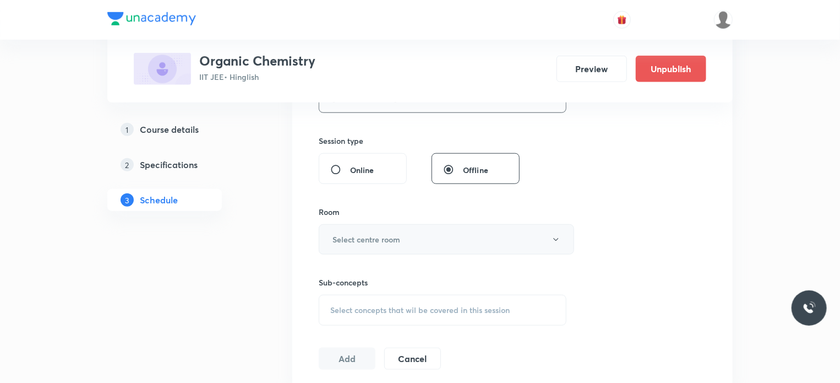
click at [361, 224] on button "Select centre room" at bounding box center [446, 239] width 255 height 30
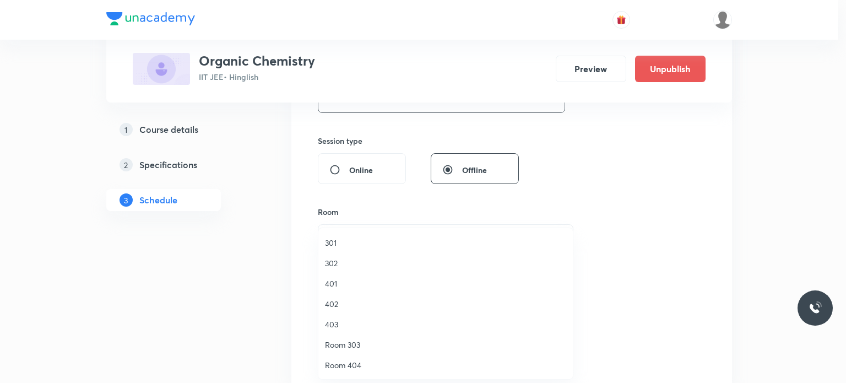
click at [335, 264] on span "302" at bounding box center [445, 263] width 241 height 12
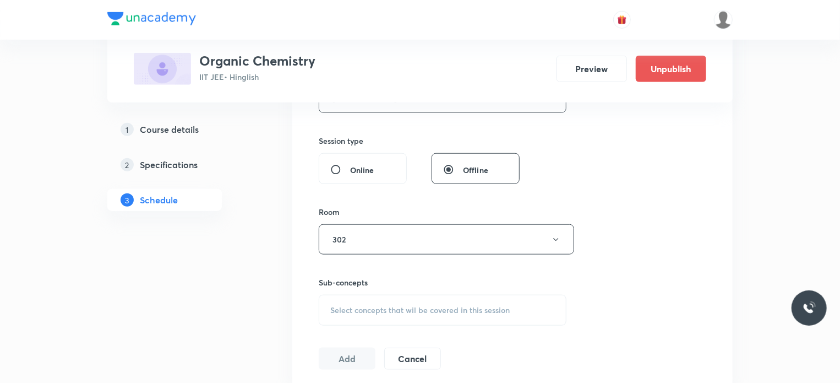
click at [377, 329] on div "Session 68 Live class Session title 21/99 [MEDICAL_DATA] Compounds 17 ​ Schedul…" at bounding box center [513, 75] width 388 height 587
click at [373, 315] on div "Select concepts that wil be covered in this session" at bounding box center [443, 310] width 248 height 31
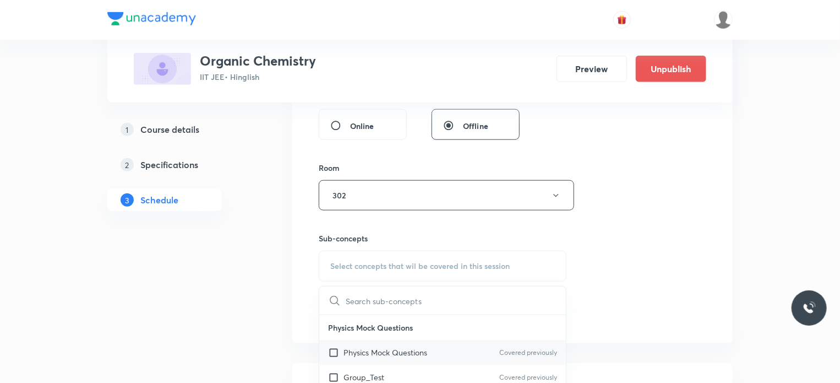
click at [396, 349] on p "Physics Mock Questions" at bounding box center [386, 352] width 84 height 12
click at [652, 297] on div "Session 68 Live class Session title 21/99 [MEDICAL_DATA] Compounds 17 ​ Schedul…" at bounding box center [513, 31] width 388 height 587
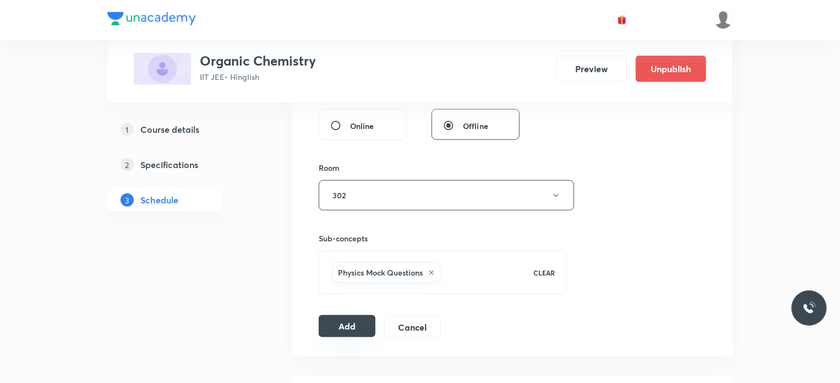
click at [356, 325] on button "Add" at bounding box center [347, 326] width 57 height 22
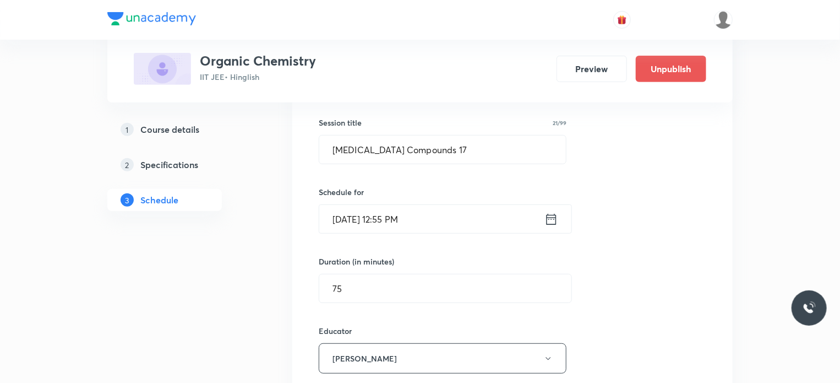
scroll to position [195, 0]
click at [436, 157] on input "[MEDICAL_DATA] Compounds 17" at bounding box center [442, 150] width 247 height 28
click at [436, 157] on input "Carbonyl Compounds 17" at bounding box center [442, 150] width 247 height 28
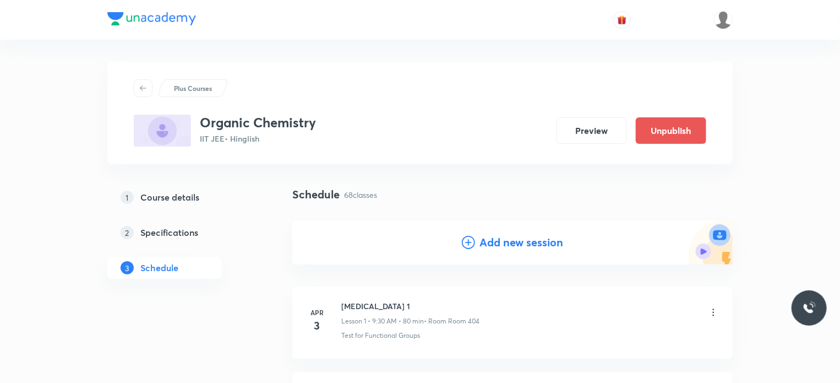
scroll to position [0, 0]
click at [493, 241] on h4 "Add new session" at bounding box center [521, 242] width 84 height 17
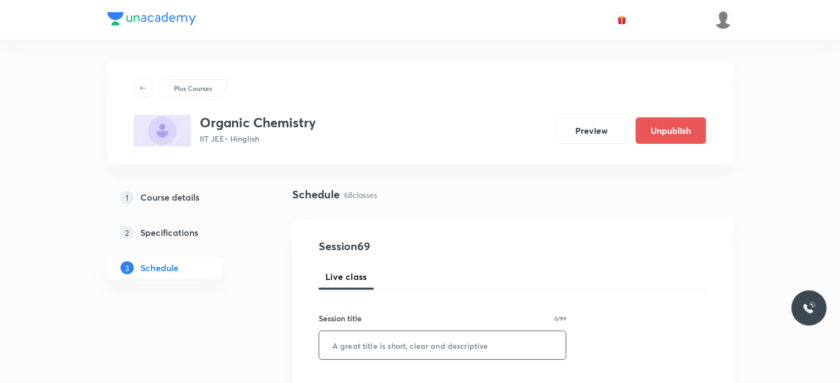
click at [379, 336] on input "text" at bounding box center [442, 345] width 247 height 28
paste input "Carbonyl Compounds 17"
type input "Carbonyl Compounds 18"
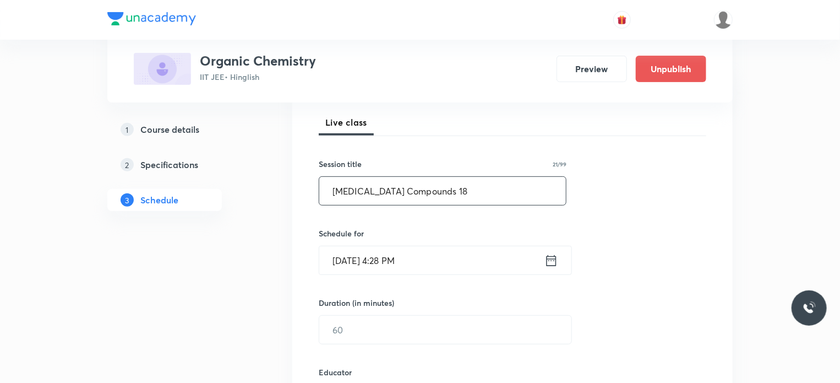
scroll to position [154, 0]
click at [428, 250] on input "Aug 30, 2025, 4:28 PM" at bounding box center [431, 260] width 225 height 28
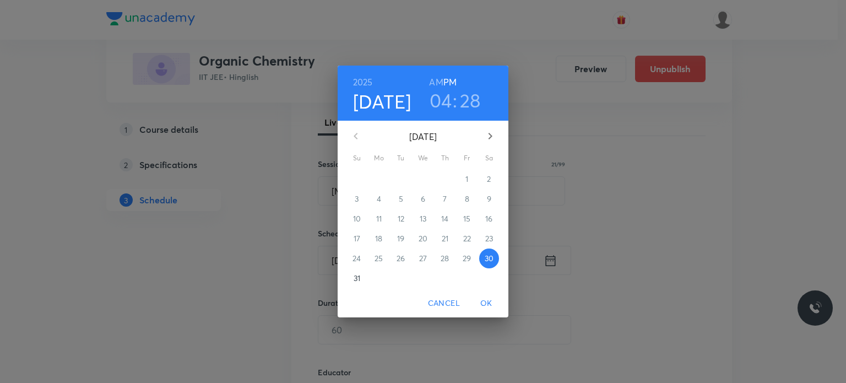
click at [484, 133] on icon "button" at bounding box center [489, 135] width 13 height 13
click at [443, 177] on p "4" at bounding box center [445, 178] width 4 height 11
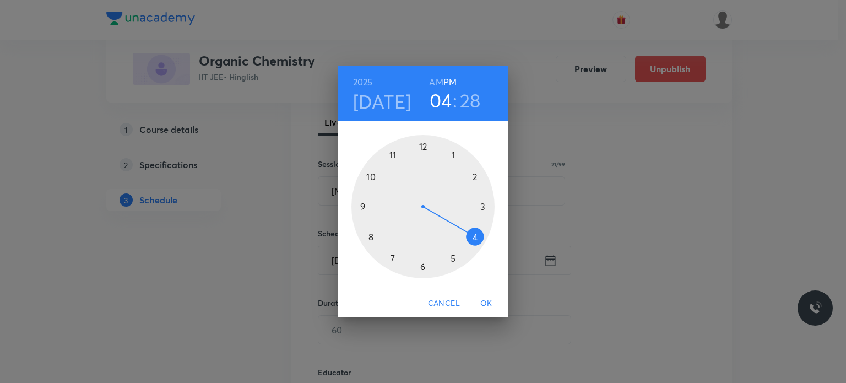
click at [435, 79] on h6 "AM" at bounding box center [436, 81] width 14 height 15
drag, startPoint x: 381, startPoint y: 194, endPoint x: 362, endPoint y: 197, distance: 19.5
click at [362, 197] on div at bounding box center [422, 206] width 143 height 143
click at [370, 178] on div at bounding box center [422, 206] width 143 height 143
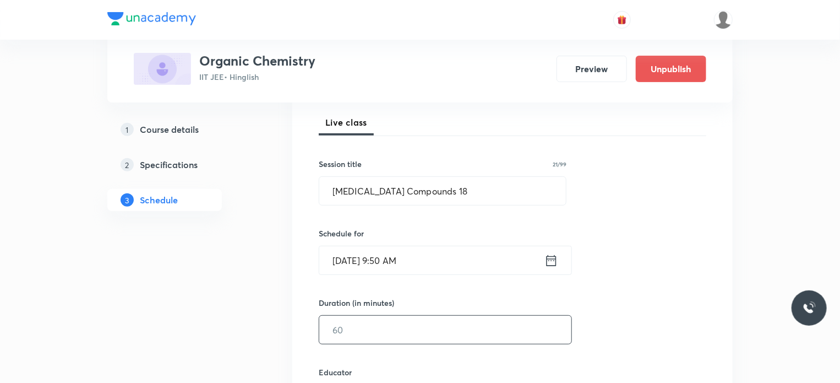
click at [374, 338] on input "text" at bounding box center [445, 329] width 252 height 28
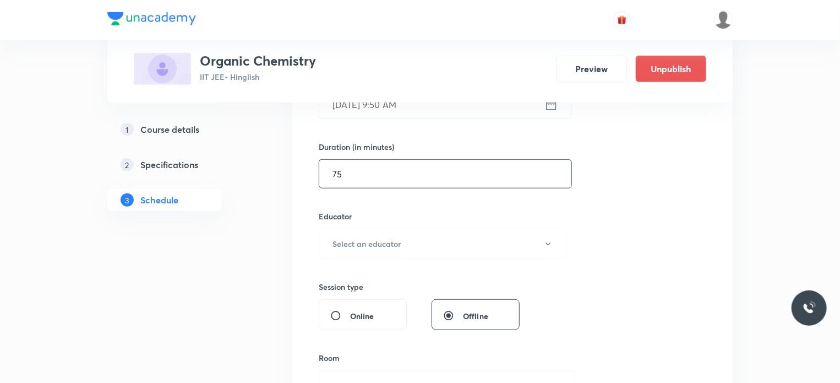
scroll to position [341, 0]
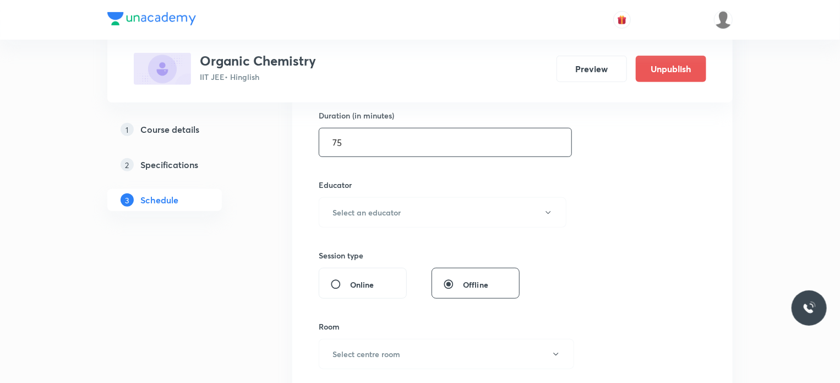
type input "7"
type input "0"
type input "80"
click at [418, 191] on div "Educator Select an educator" at bounding box center [443, 203] width 248 height 48
click at [417, 204] on button "Select an educator" at bounding box center [443, 212] width 248 height 30
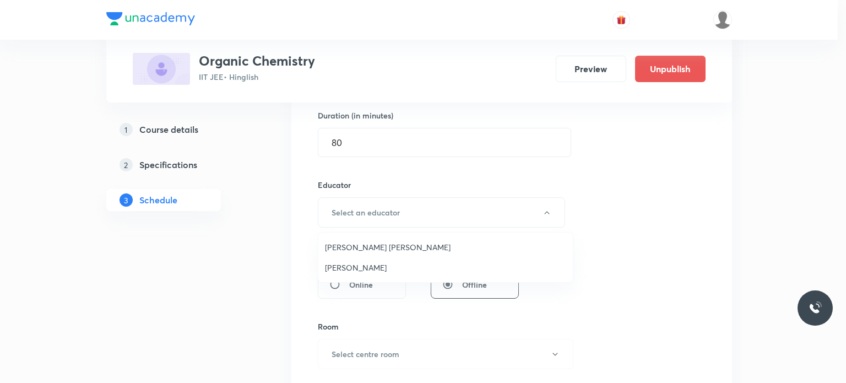
click at [380, 271] on span "[PERSON_NAME]" at bounding box center [445, 267] width 241 height 12
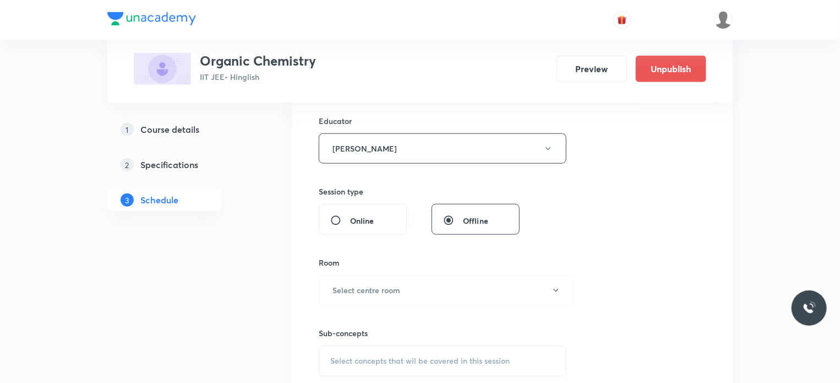
scroll to position [406, 0]
click at [374, 299] on button "Select centre room" at bounding box center [446, 289] width 255 height 30
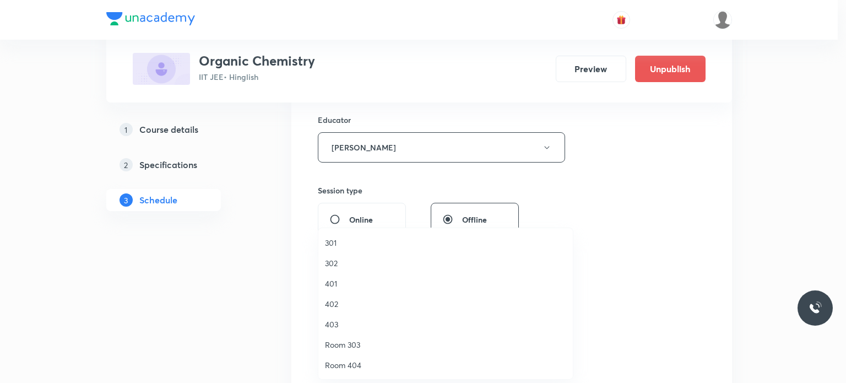
click at [350, 261] on span "302" at bounding box center [445, 263] width 241 height 12
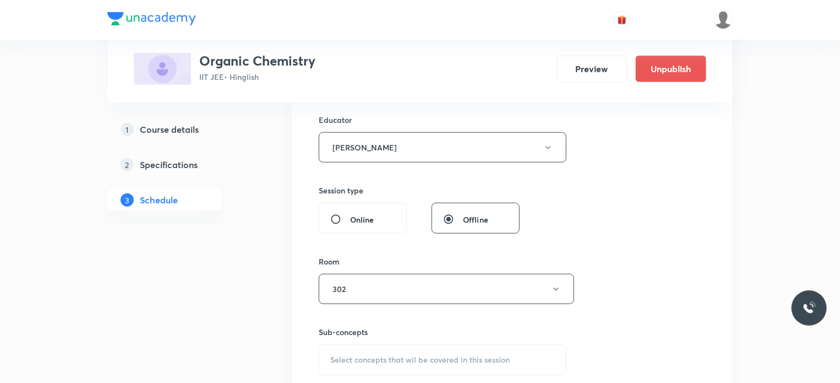
click at [394, 344] on div "Select concepts that wil be covered in this session" at bounding box center [443, 359] width 248 height 31
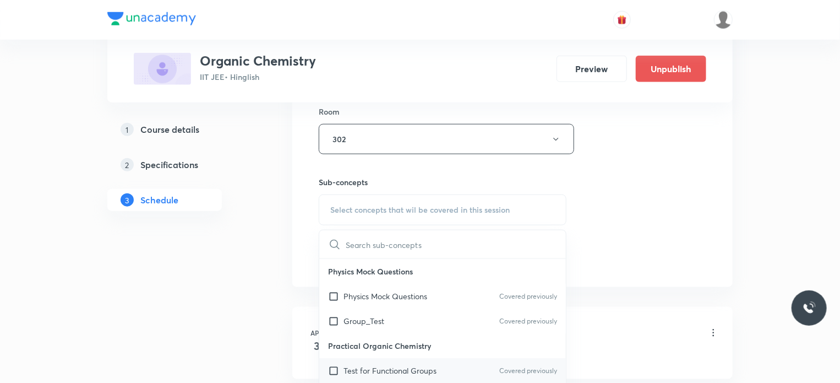
scroll to position [587, 0]
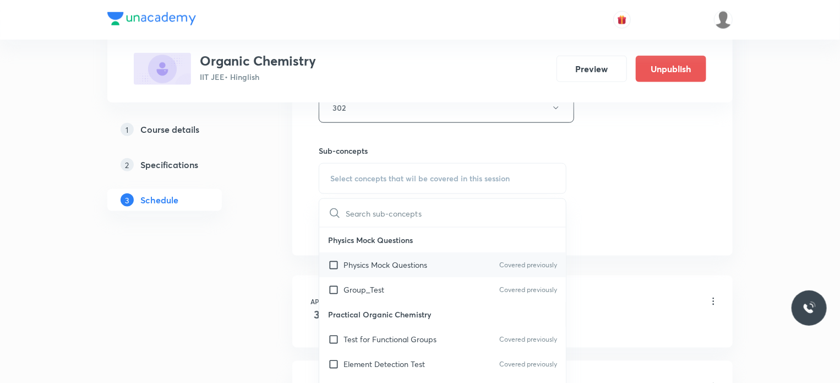
click at [379, 262] on p "Physics Mock Questions" at bounding box center [386, 265] width 84 height 12
checkbox input "true"
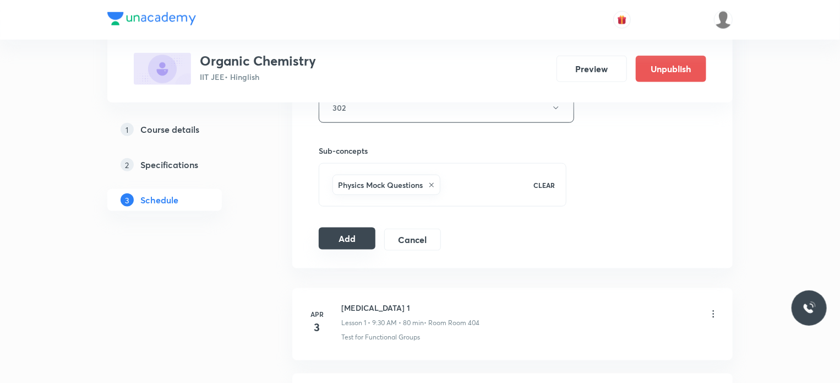
click at [365, 235] on button "Add" at bounding box center [347, 238] width 57 height 22
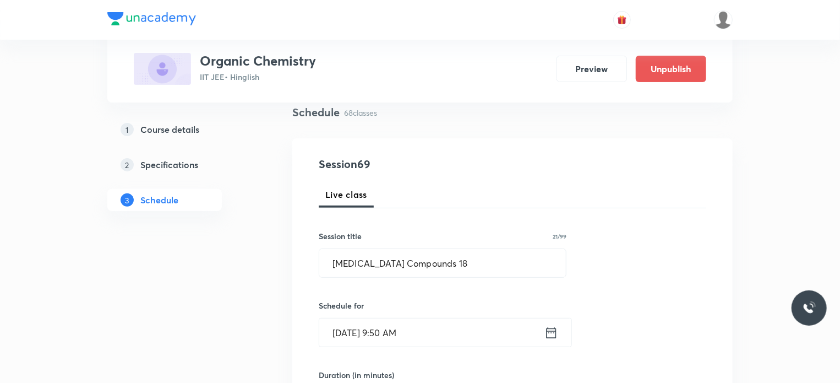
scroll to position [83, 0]
drag, startPoint x: 449, startPoint y: 259, endPoint x: 256, endPoint y: 275, distance: 193.3
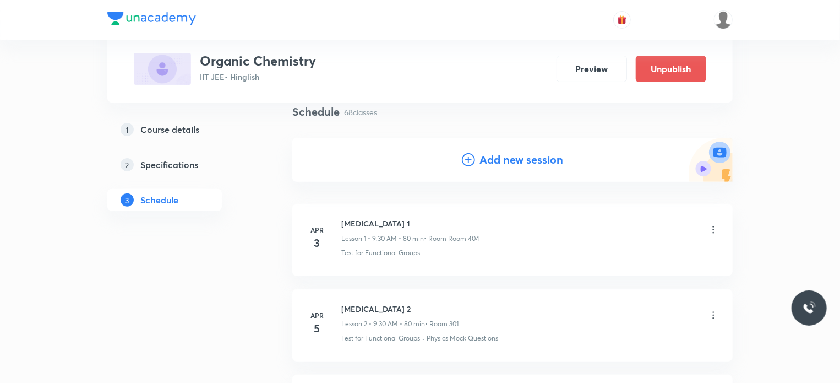
click at [515, 163] on h4 "Add new session" at bounding box center [521, 159] width 84 height 17
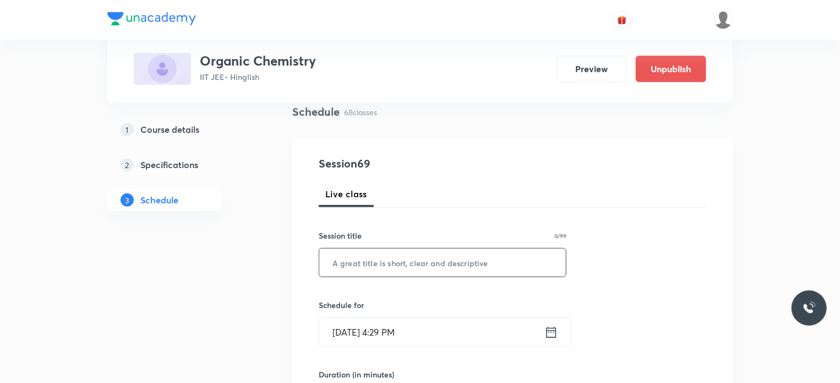
click at [462, 264] on input "text" at bounding box center [442, 262] width 247 height 28
paste input "[MEDICAL_DATA] Compounds 18"
type input "[MEDICAL_DATA] Compounds 19"
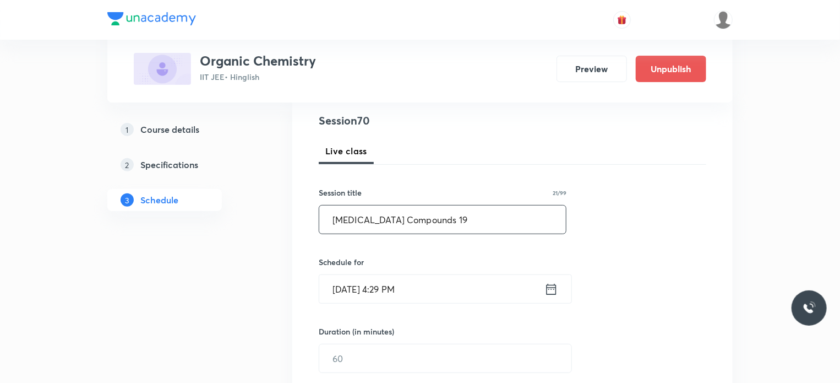
scroll to position [132, 0]
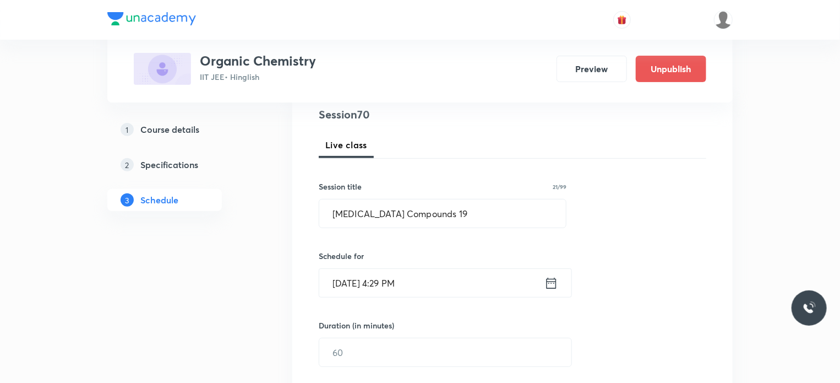
click at [410, 280] on input "Aug 30, 2025, 4:29 PM" at bounding box center [431, 283] width 225 height 28
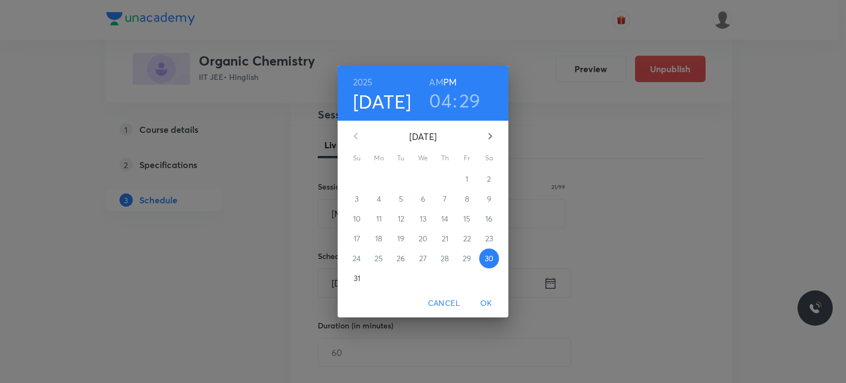
click at [489, 132] on icon "button" at bounding box center [489, 135] width 13 height 13
click at [489, 183] on p "6" at bounding box center [489, 178] width 4 height 11
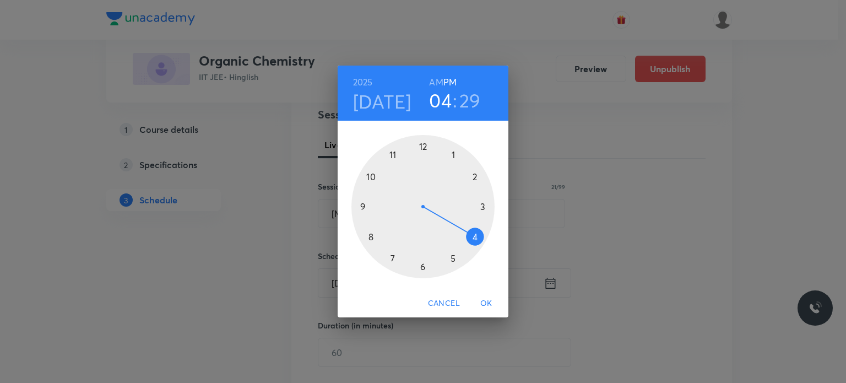
click at [439, 81] on h6 "AM" at bounding box center [436, 81] width 14 height 15
click at [366, 208] on div at bounding box center [422, 206] width 143 height 143
click at [373, 176] on div at bounding box center [422, 206] width 143 height 143
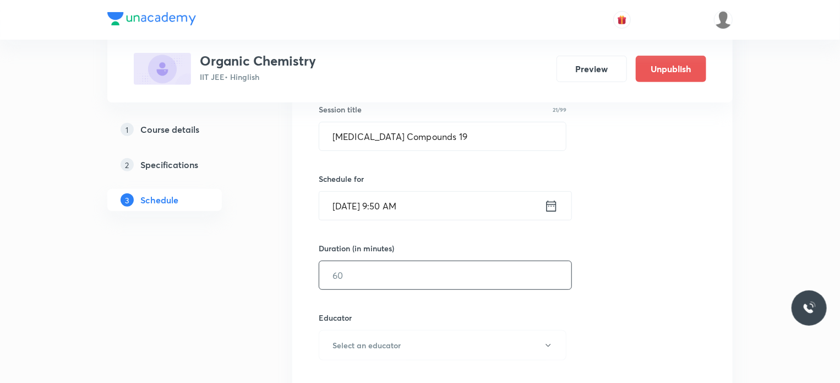
scroll to position [213, 0]
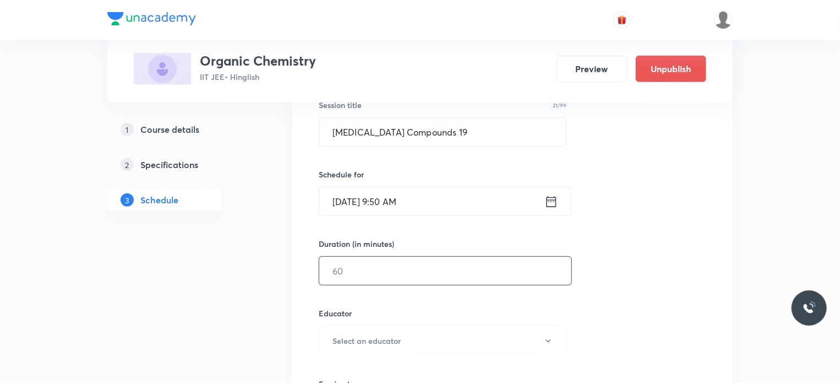
click at [373, 275] on input "text" at bounding box center [445, 271] width 252 height 28
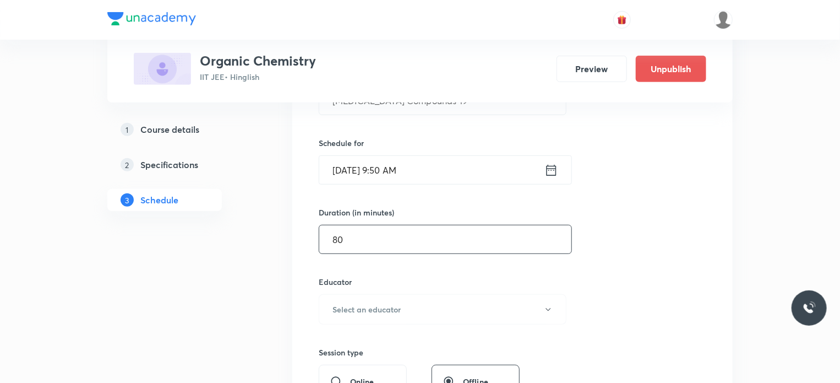
scroll to position [315, 0]
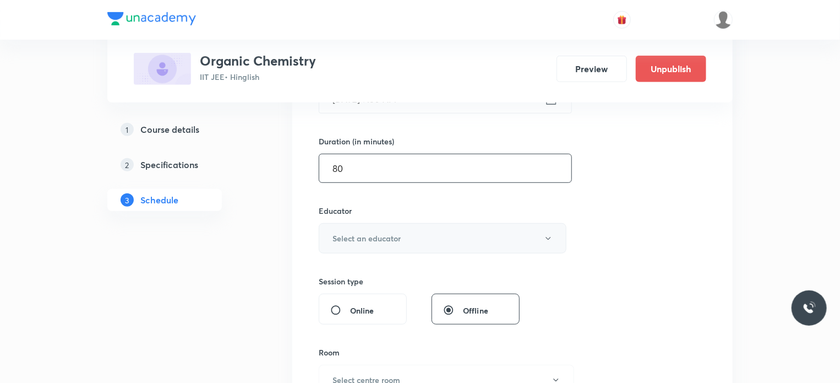
type input "80"
click at [363, 242] on h6 "Select an educator" at bounding box center [367, 238] width 68 height 12
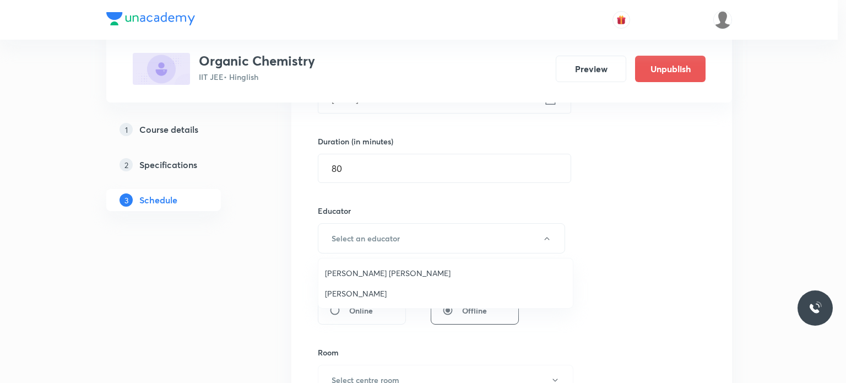
click at [361, 288] on span "Gaurav Gaurav" at bounding box center [445, 293] width 241 height 12
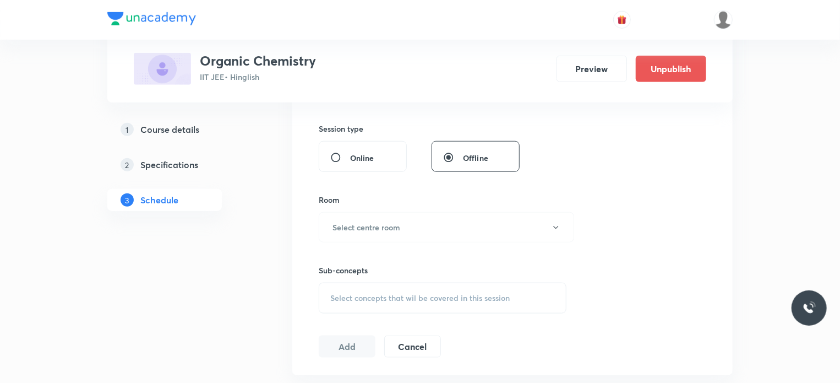
scroll to position [468, 0]
click at [370, 236] on button "Select centre room" at bounding box center [446, 226] width 255 height 30
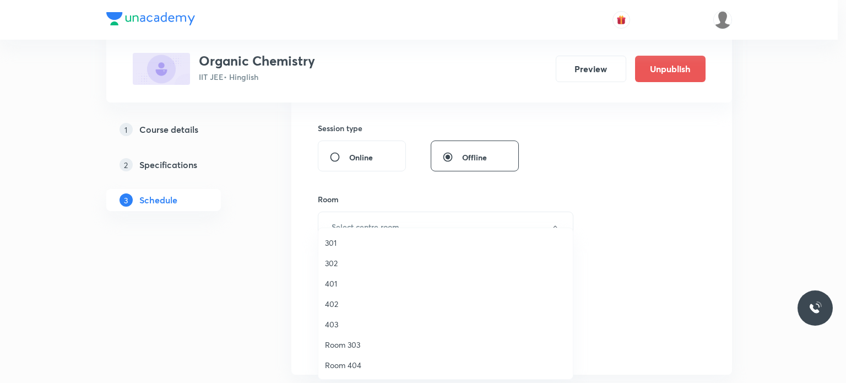
click at [348, 262] on span "302" at bounding box center [445, 263] width 241 height 12
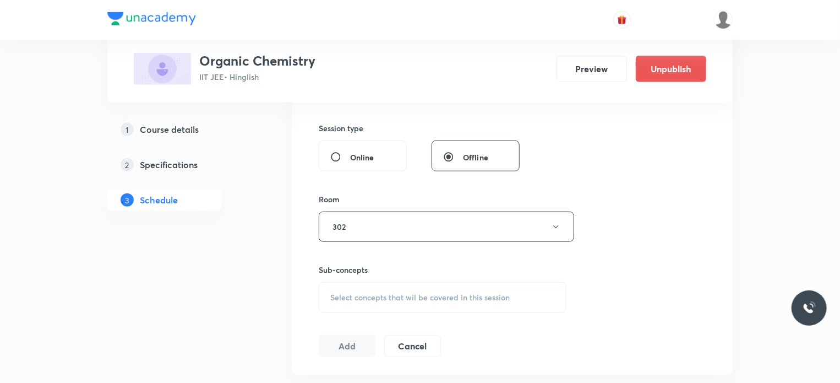
click at [361, 307] on div "Select concepts that wil be covered in this session" at bounding box center [443, 297] width 248 height 31
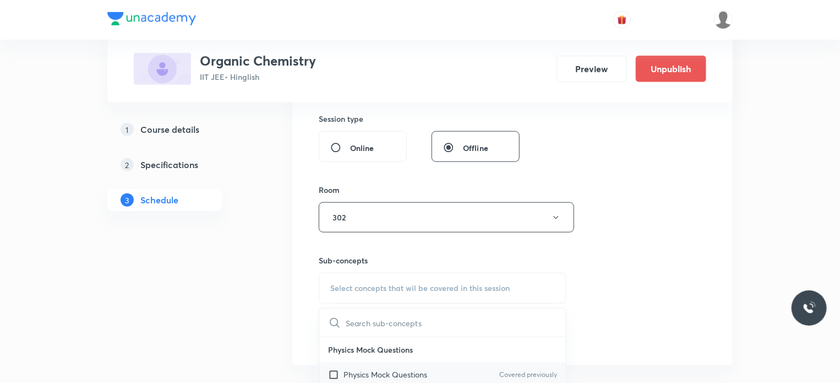
scroll to position [516, 0]
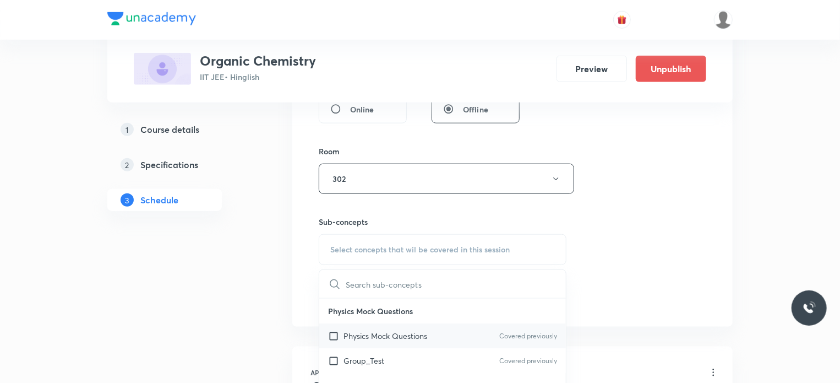
click at [378, 330] on p "Physics Mock Questions" at bounding box center [386, 336] width 84 height 12
click at [654, 306] on div "Session 70 Live class Session title 21/99 Carbonyl Compounds 19 ​ Schedule for …" at bounding box center [513, 14] width 388 height 587
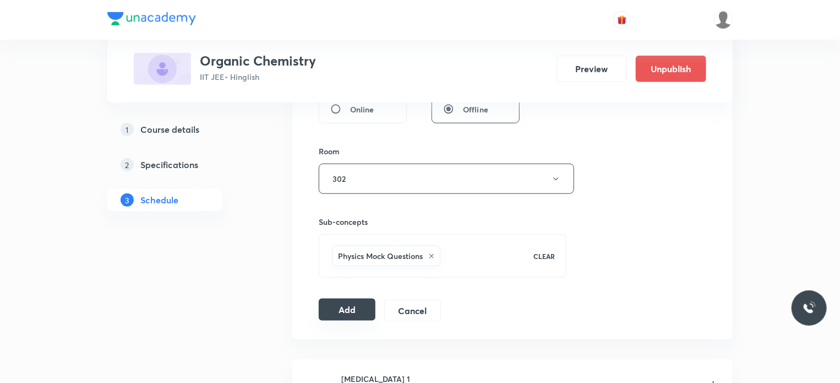
click at [362, 310] on button "Add" at bounding box center [347, 309] width 57 height 22
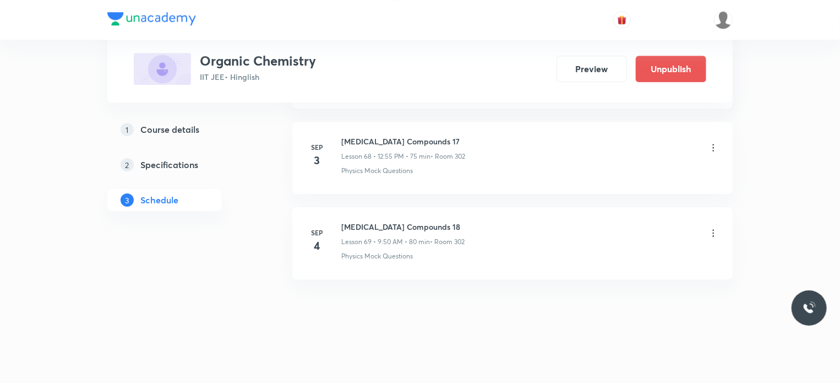
scroll to position [5866, 0]
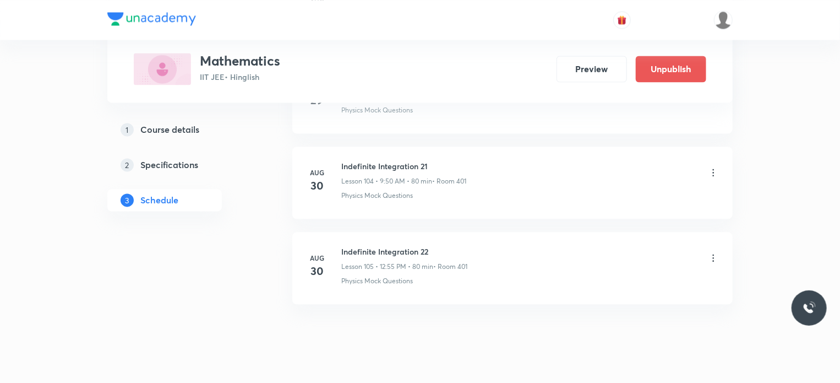
click at [367, 232] on li "[DATE] Indefinite Integration 22 Lesson 105 • 12:55 PM • 80 min • Room 401 Phys…" at bounding box center [512, 268] width 440 height 72
copy h6 "Indefinite Integration 22"
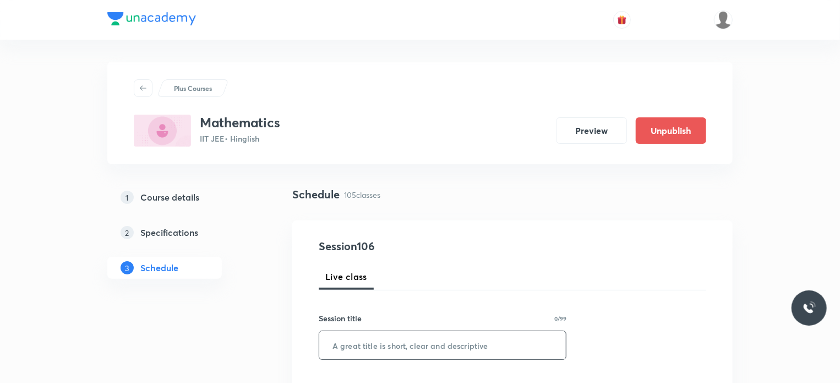
click at [391, 340] on input "text" at bounding box center [442, 345] width 247 height 28
paste input "Indefinite Integration 22"
type input "Indefinite Integration 23"
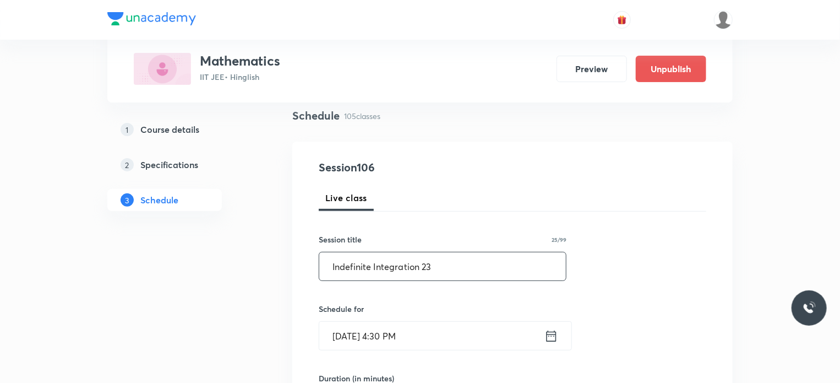
scroll to position [82, 0]
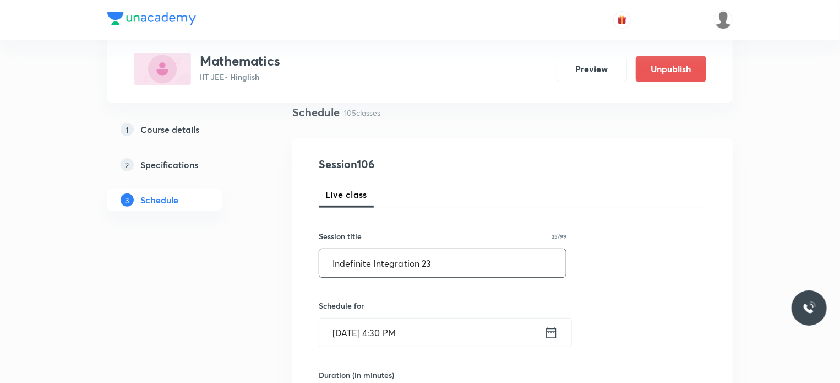
click at [399, 320] on input "Aug 30, 2025, 4:30 PM" at bounding box center [431, 332] width 225 height 28
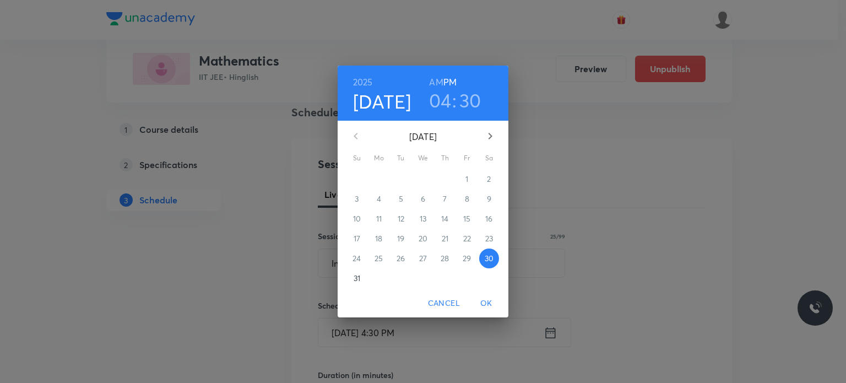
click at [495, 133] on icon "button" at bounding box center [489, 135] width 13 height 13
click at [388, 178] on span "1" at bounding box center [379, 178] width 20 height 11
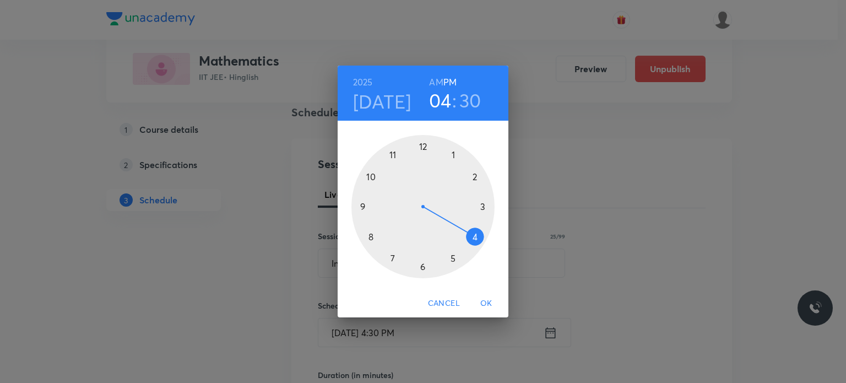
click at [436, 81] on h6 "AM" at bounding box center [436, 81] width 14 height 15
click at [375, 231] on div at bounding box center [422, 206] width 143 height 143
click at [473, 237] on div at bounding box center [422, 206] width 143 height 143
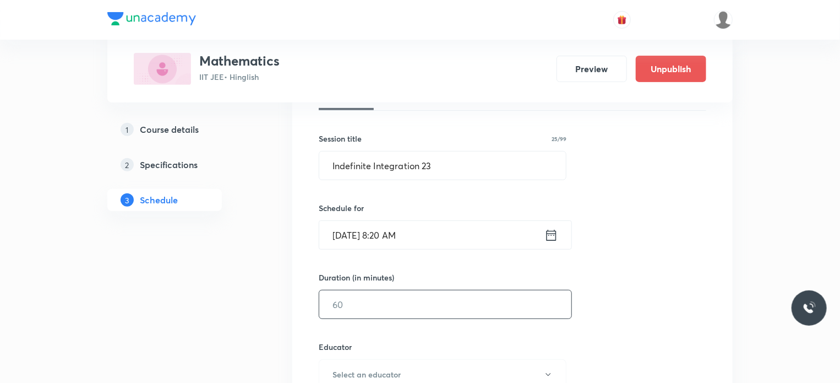
scroll to position [183, 0]
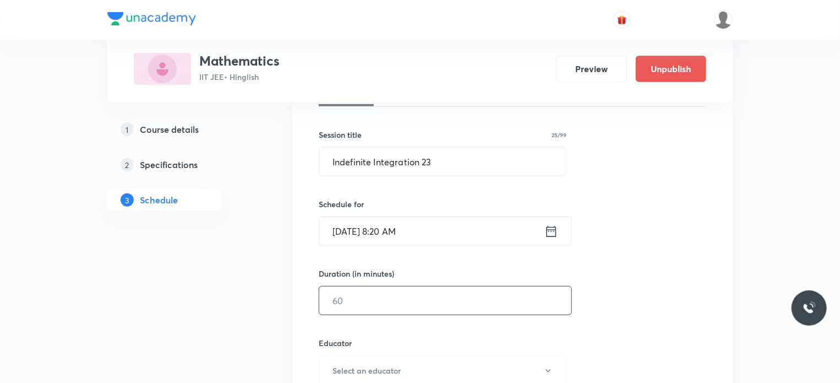
click at [380, 289] on input "text" at bounding box center [445, 300] width 252 height 28
type input "7"
type input "80"
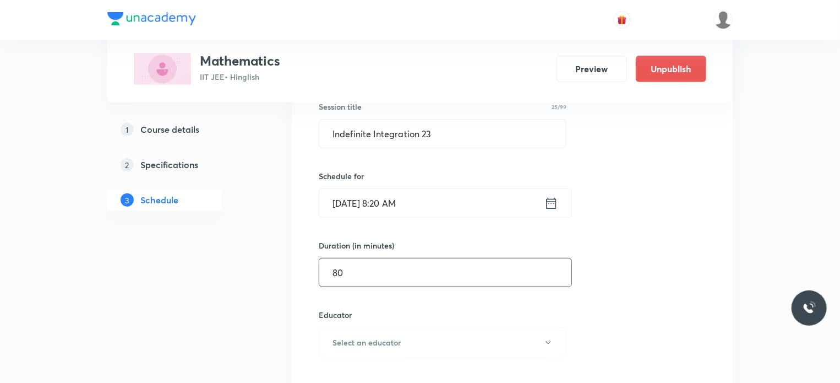
scroll to position [330, 0]
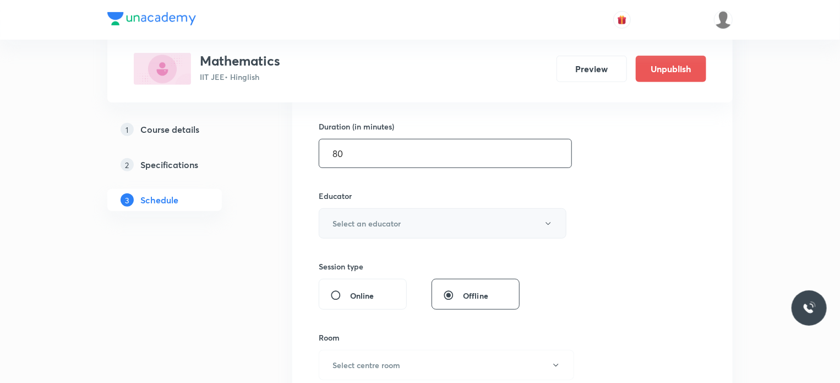
click at [385, 225] on h6 "Select an educator" at bounding box center [367, 223] width 68 height 12
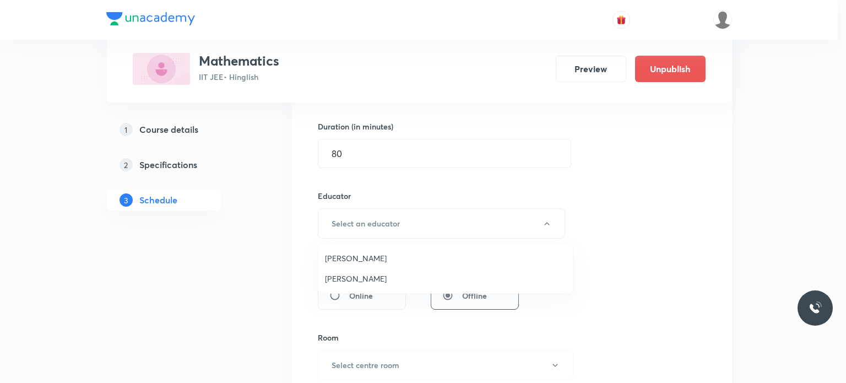
click at [358, 255] on span "Gourav Joshi" at bounding box center [445, 258] width 241 height 12
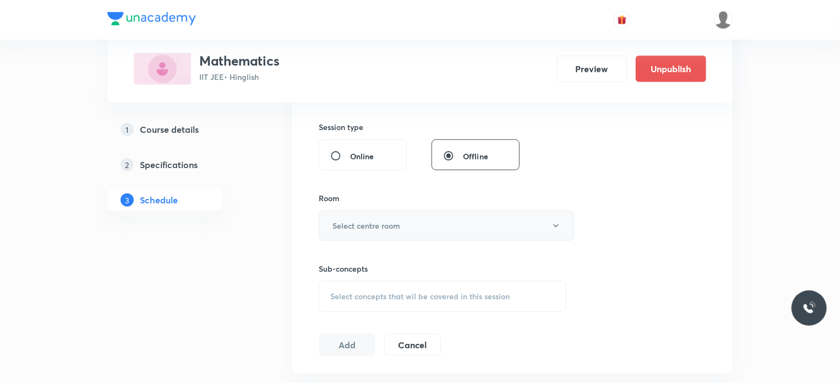
scroll to position [480, 0]
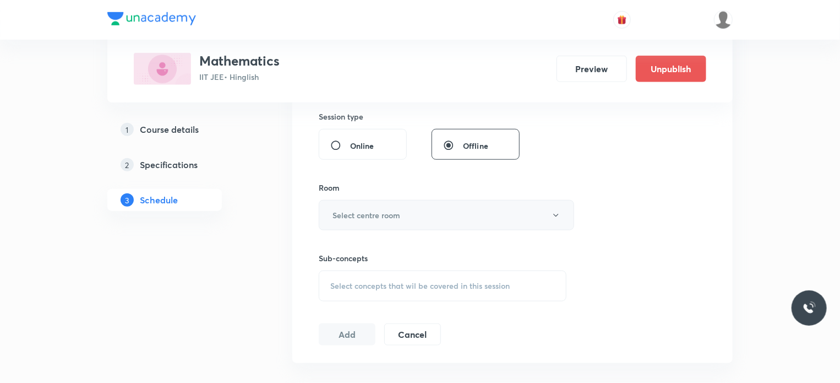
click at [370, 217] on h6 "Select centre room" at bounding box center [367, 215] width 68 height 12
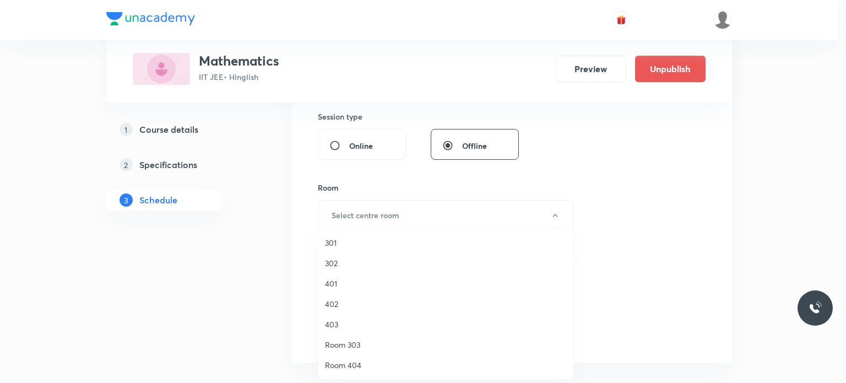
click at [351, 286] on span "401" at bounding box center [445, 283] width 241 height 12
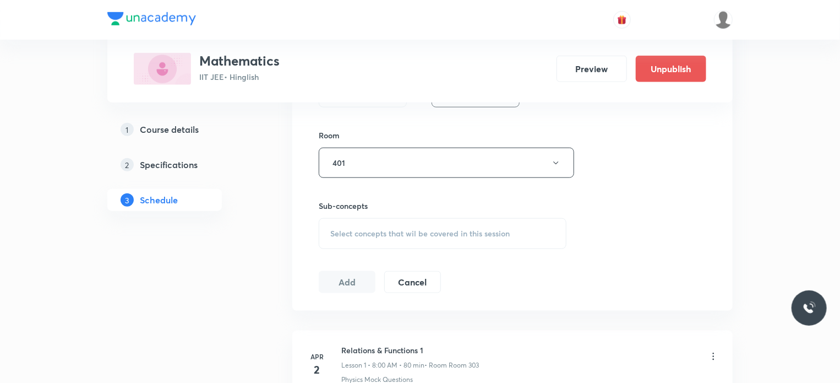
scroll to position [533, 0]
click at [384, 229] on span "Select concepts that wil be covered in this session" at bounding box center [419, 232] width 179 height 9
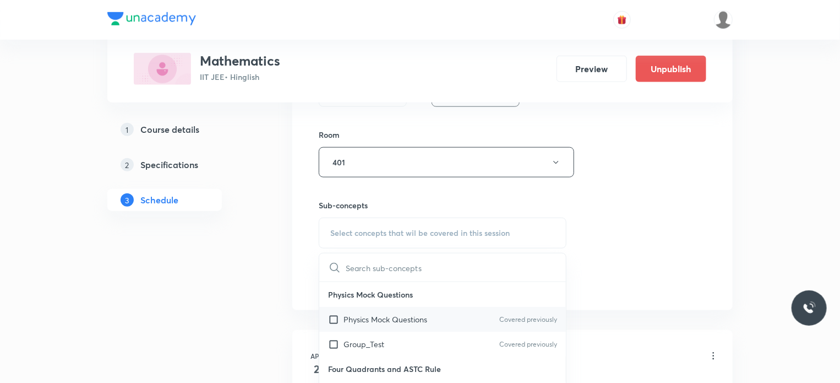
click at [393, 311] on div "Physics Mock Questions Covered previously" at bounding box center [442, 319] width 247 height 25
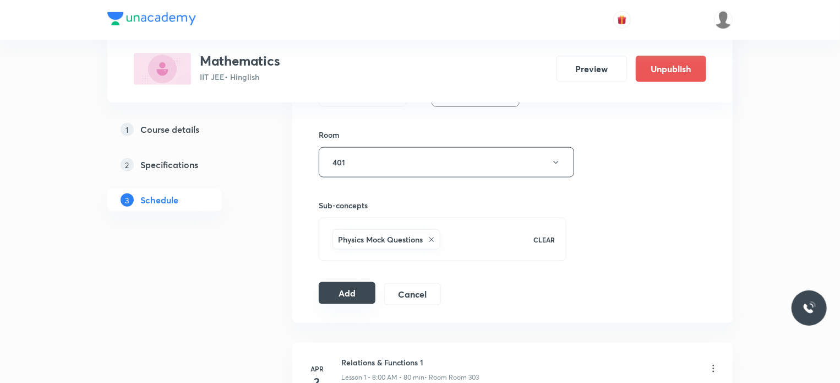
click at [362, 286] on button "Add" at bounding box center [347, 293] width 57 height 22
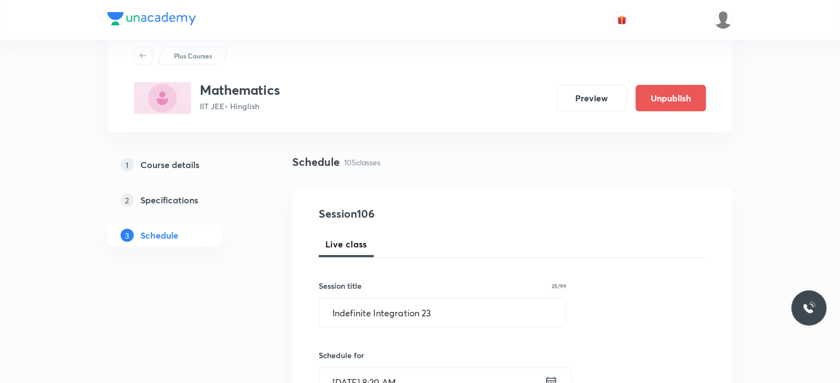
scroll to position [0, 0]
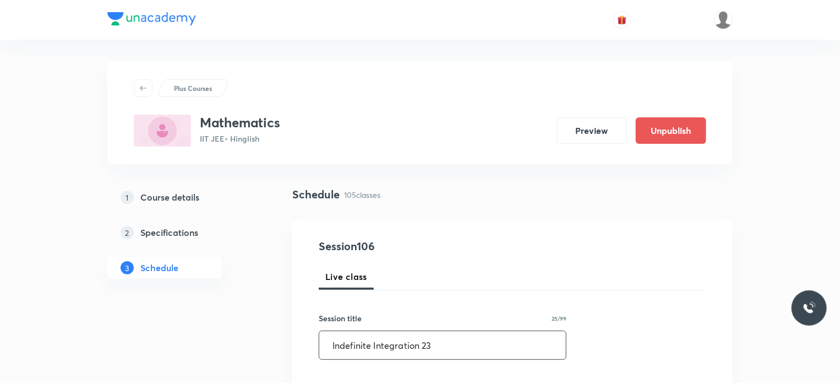
click at [383, 341] on input "Indefinite Integration 23" at bounding box center [442, 345] width 247 height 28
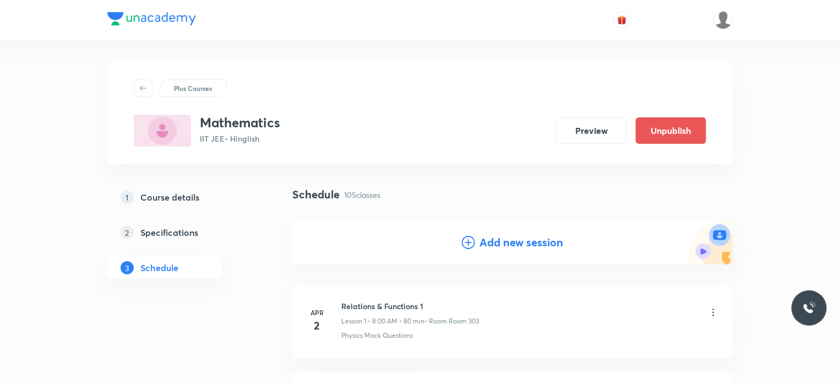
click at [492, 246] on h4 "Add new session" at bounding box center [521, 242] width 84 height 17
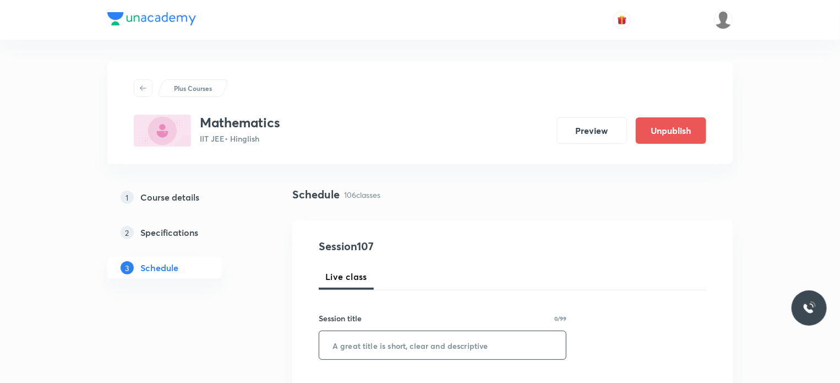
click at [419, 337] on input "text" at bounding box center [442, 345] width 247 height 28
paste input "Indefinite Integration 23"
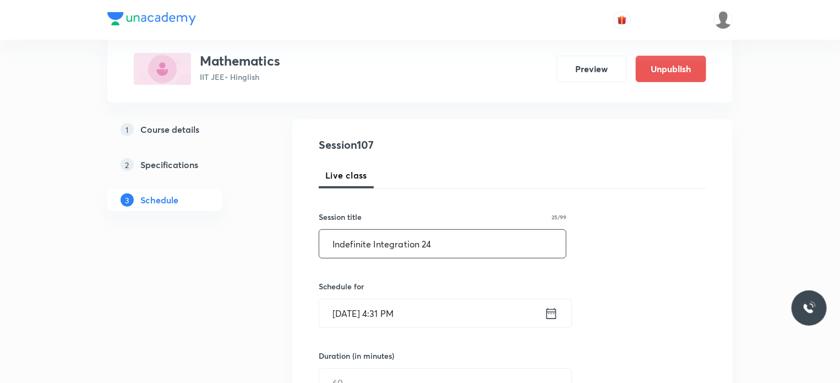
scroll to position [102, 0]
type input "Indefinite Integration 24"
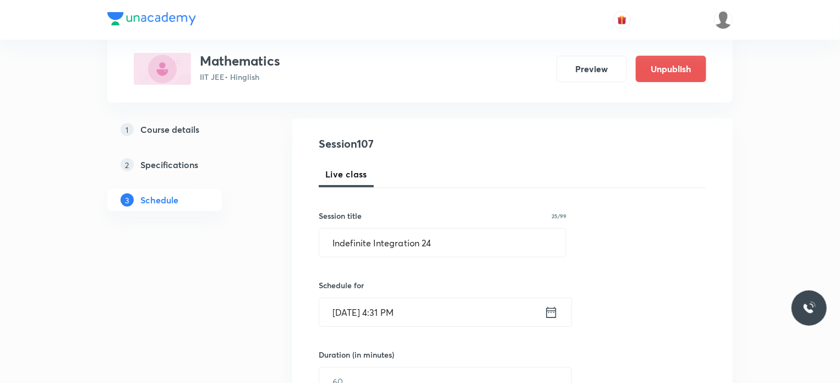
click at [427, 298] on input "Aug 30, 2025, 4:31 PM" at bounding box center [431, 312] width 225 height 28
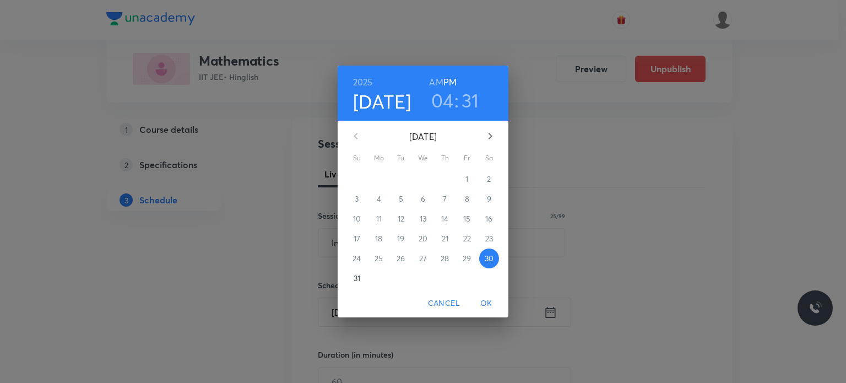
click at [432, 312] on button "Cancel" at bounding box center [443, 303] width 41 height 20
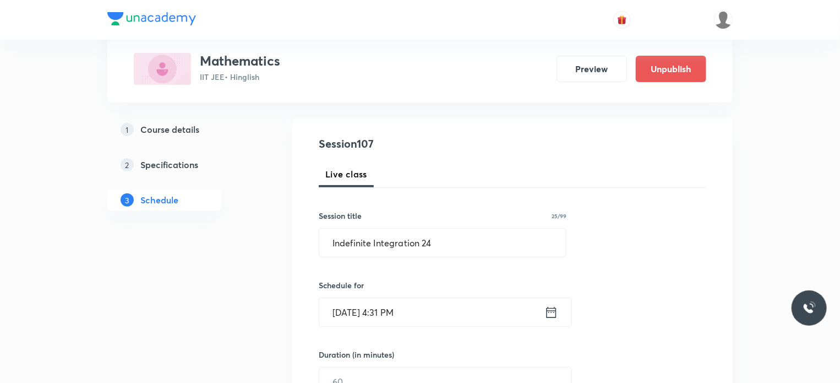
click at [424, 310] on input "Aug 30, 2025, 4:31 PM" at bounding box center [431, 312] width 225 height 28
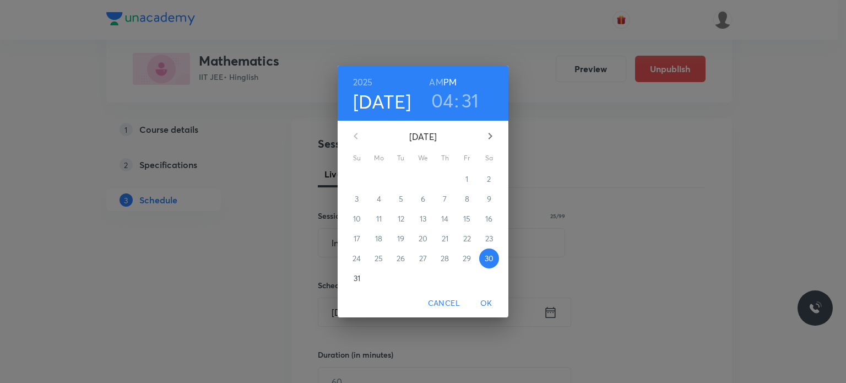
click at [490, 127] on button "button" at bounding box center [490, 136] width 26 height 26
click at [403, 178] on span "2" at bounding box center [401, 178] width 20 height 11
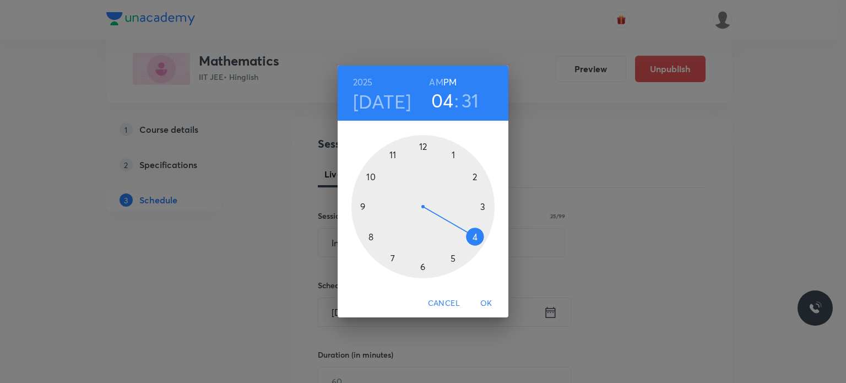
click at [436, 72] on div "2025 Sep 2 04 : 31 AM PM" at bounding box center [422, 93] width 171 height 55
click at [438, 77] on h6 "AM" at bounding box center [436, 81] width 14 height 15
click at [393, 104] on h4 "Sep 2" at bounding box center [382, 101] width 58 height 23
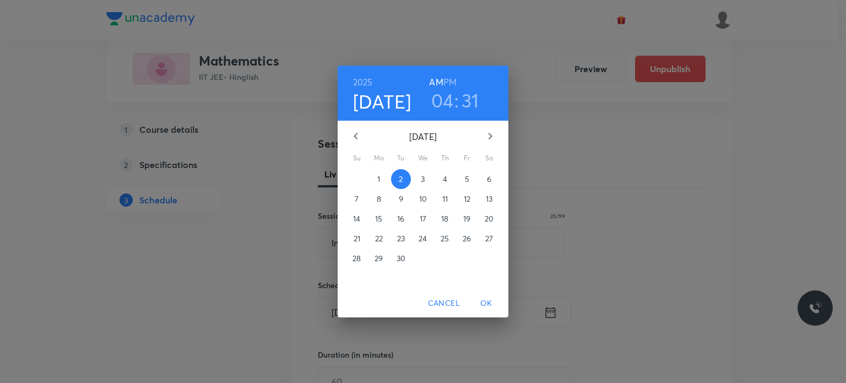
click at [379, 176] on p "1" at bounding box center [378, 178] width 3 height 11
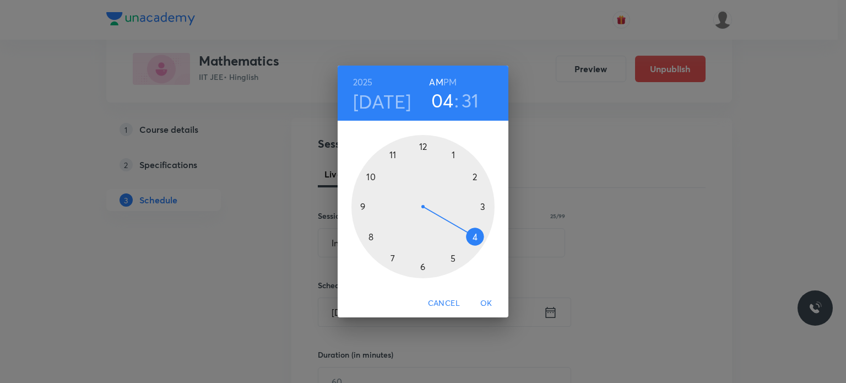
click at [399, 151] on div at bounding box center [422, 206] width 143 height 143
drag, startPoint x: 421, startPoint y: 264, endPoint x: 423, endPoint y: 270, distance: 7.0
click at [423, 270] on div at bounding box center [422, 206] width 143 height 143
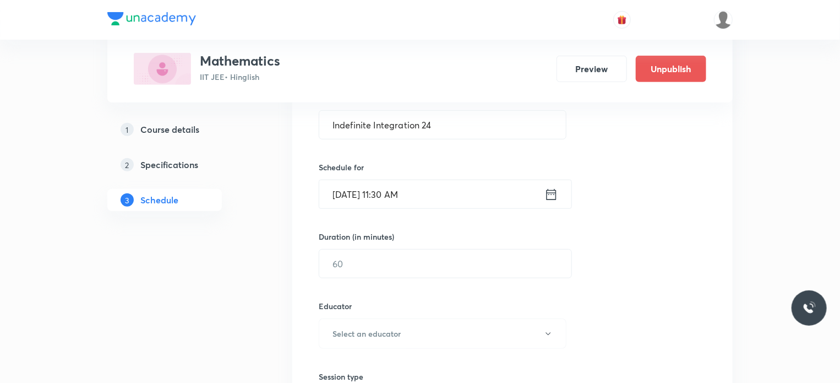
scroll to position [221, 0]
click at [339, 254] on input "text" at bounding box center [445, 262] width 252 height 28
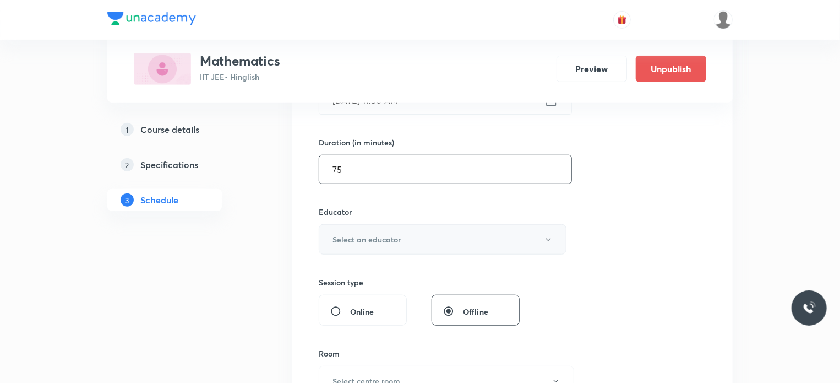
scroll to position [315, 0]
type input "75"
click at [368, 233] on h6 "Select an educator" at bounding box center [367, 239] width 68 height 12
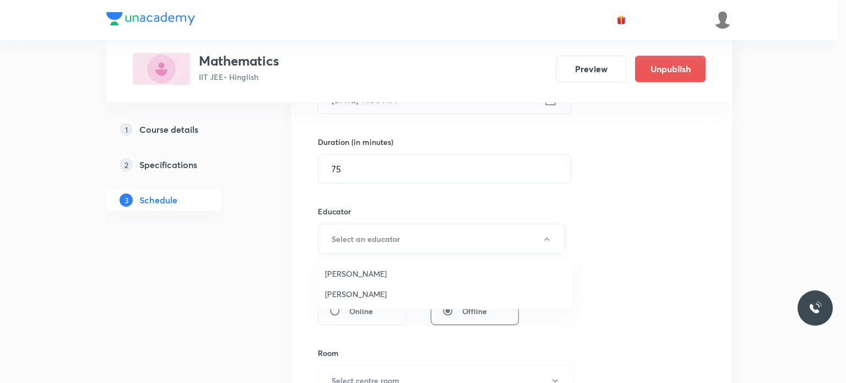
click at [355, 268] on span "Gourav Joshi" at bounding box center [445, 274] width 241 height 12
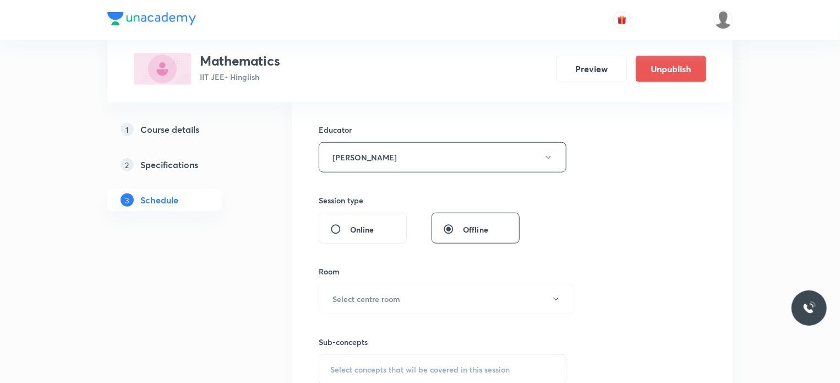
scroll to position [458, 0]
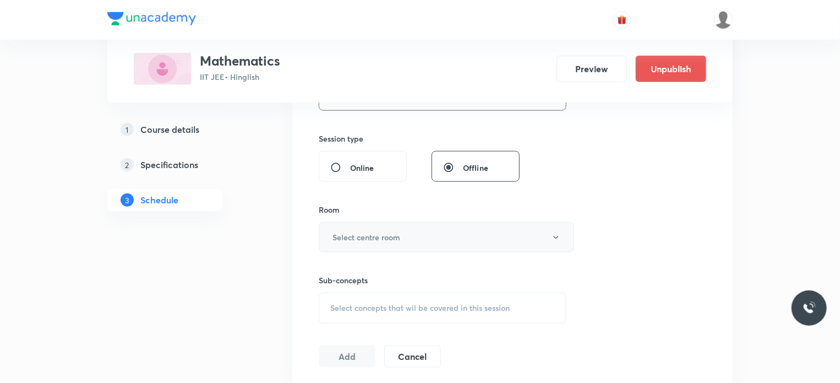
click at [362, 235] on h6 "Select centre room" at bounding box center [367, 237] width 68 height 12
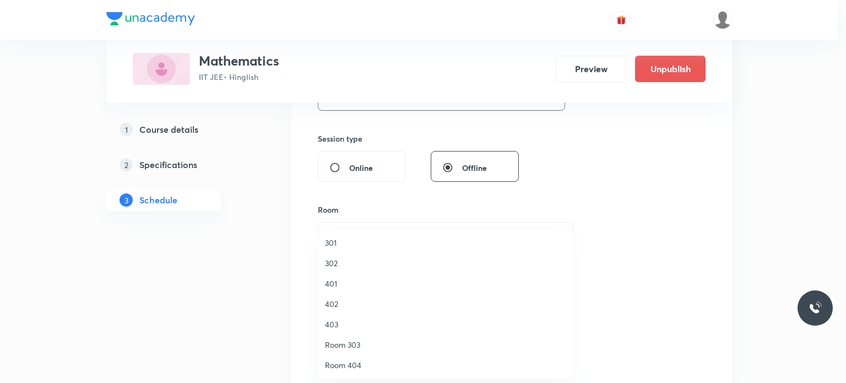
click at [355, 264] on span "302" at bounding box center [445, 263] width 241 height 12
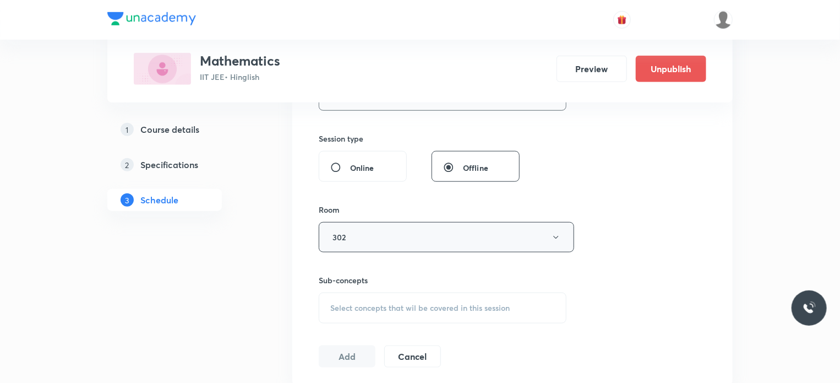
click at [352, 238] on button "302" at bounding box center [446, 237] width 255 height 30
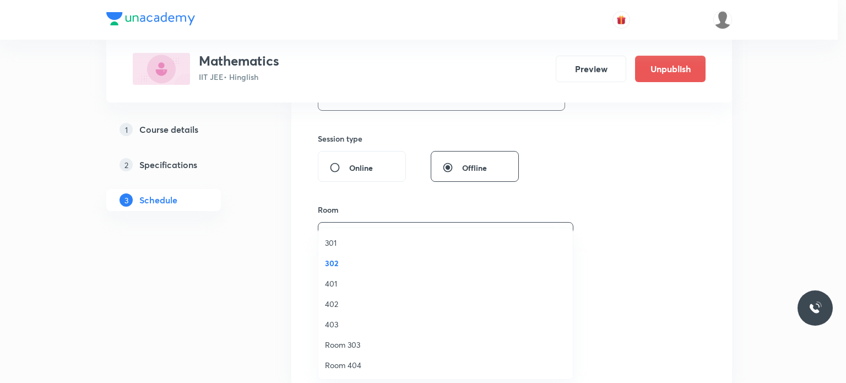
click at [358, 286] on span "401" at bounding box center [445, 283] width 241 height 12
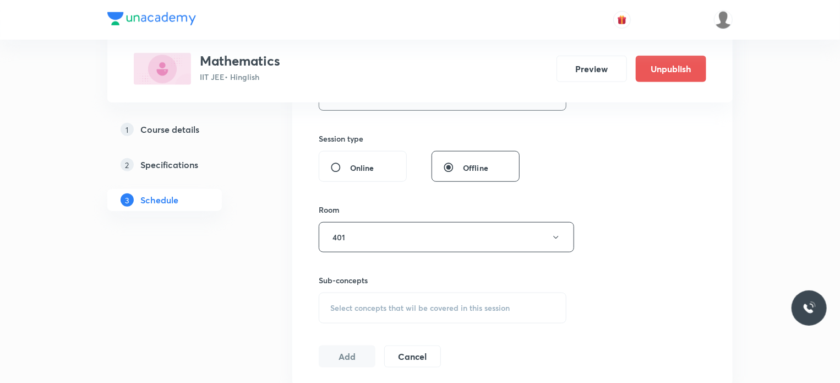
click at [377, 307] on span "Select concepts that wil be covered in this session" at bounding box center [419, 307] width 179 height 9
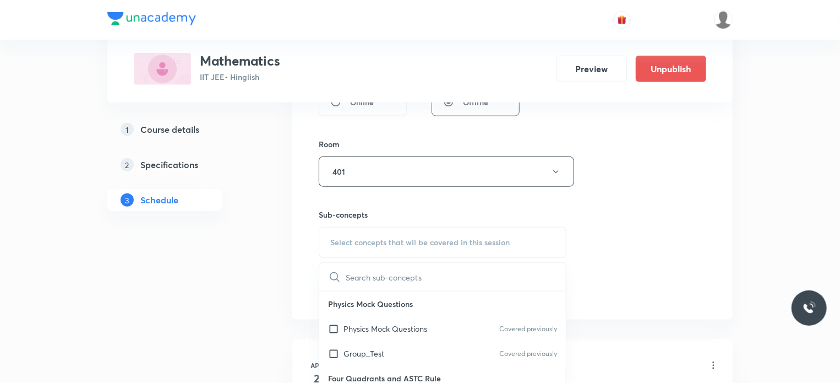
scroll to position [526, 0]
click at [383, 320] on p "Physics Mock Questions" at bounding box center [386, 326] width 84 height 12
checkbox input "true"
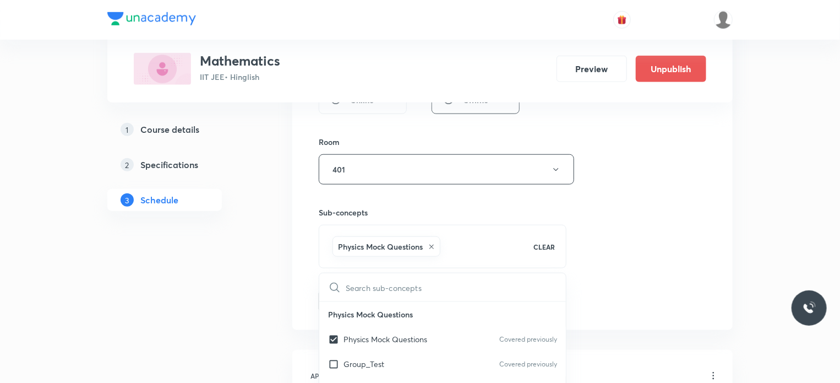
click at [674, 266] on div "Session 107 Live class Session title 25/99 Indefinite Integration 24 ​ Schedule…" at bounding box center [513, 12] width 388 height 600
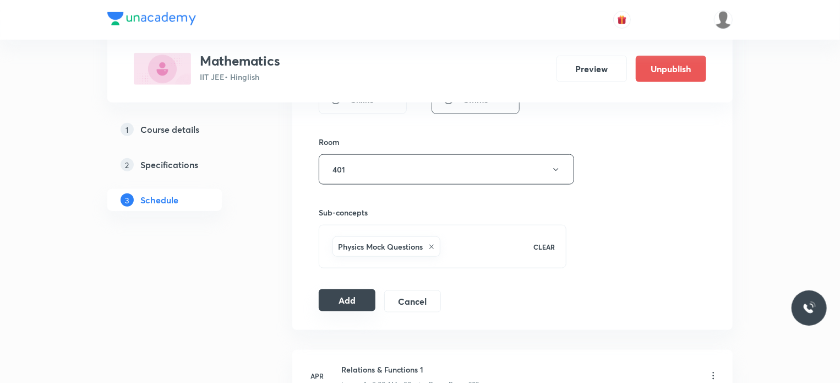
click at [346, 290] on button "Add" at bounding box center [347, 300] width 57 height 22
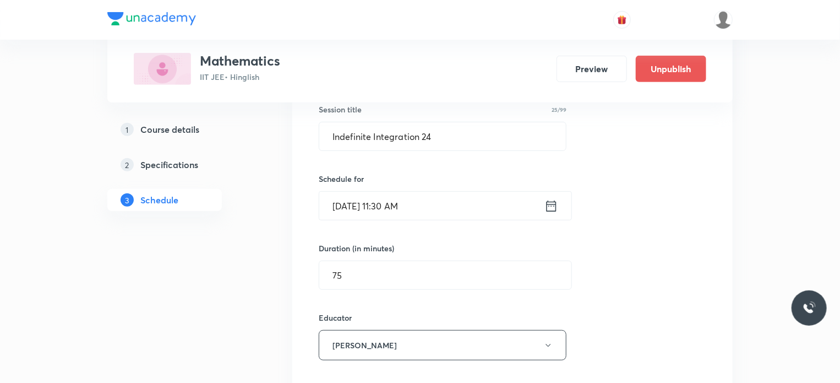
scroll to position [178, 0]
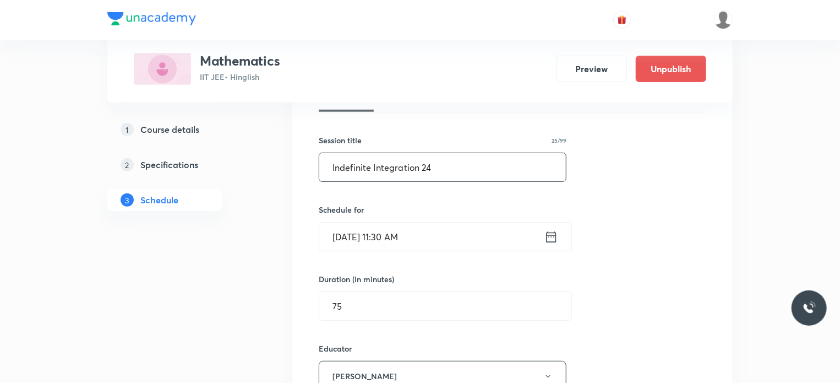
drag, startPoint x: 438, startPoint y: 170, endPoint x: 292, endPoint y: 165, distance: 146.5
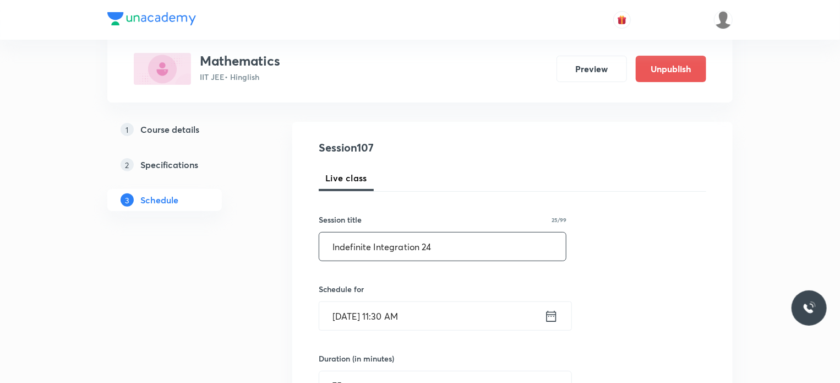
scroll to position [97, 0]
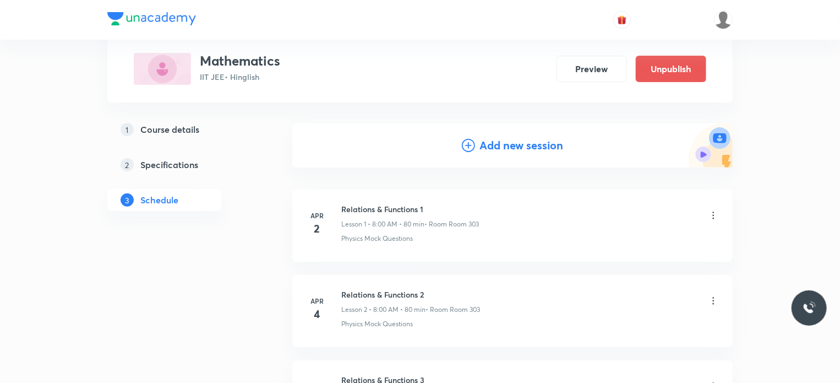
click at [508, 145] on h4 "Add new session" at bounding box center [521, 145] width 84 height 17
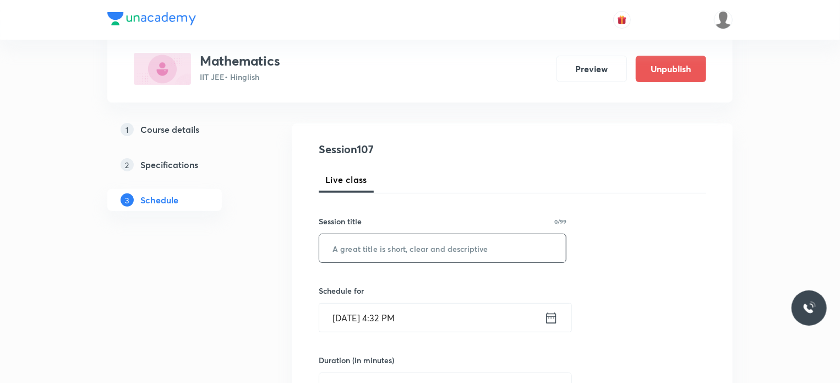
click at [458, 239] on input "text" at bounding box center [442, 248] width 247 height 28
paste input "Indefinite Integration 24"
type input "Indefinite Integration 25"
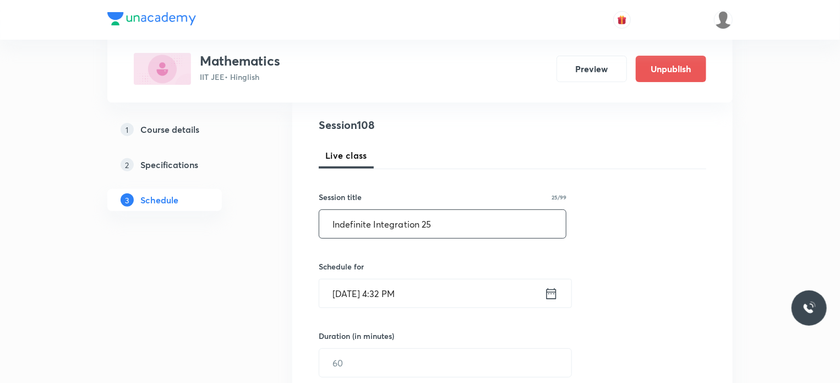
scroll to position [151, 0]
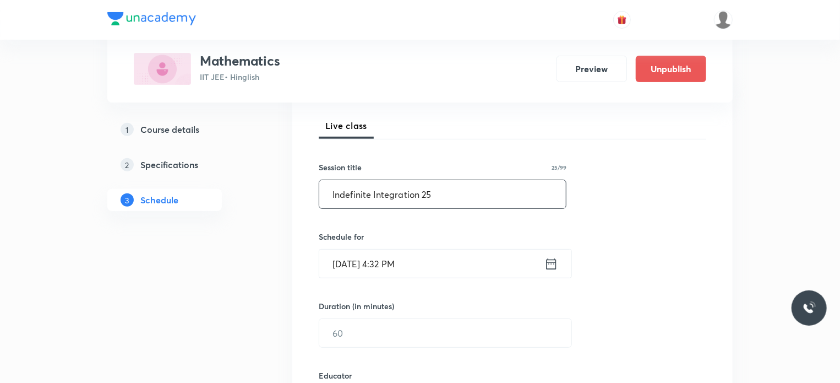
click at [453, 263] on input "Aug 30, 2025, 4:32 PM" at bounding box center [431, 263] width 225 height 28
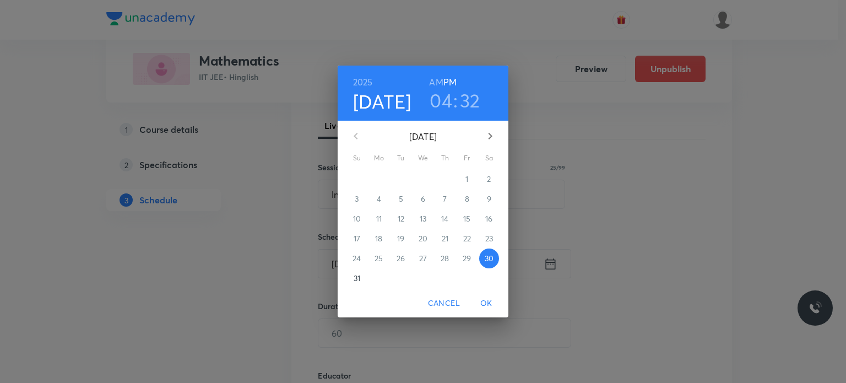
click at [504, 131] on div "August 2025 Su Mo Tu We Th Fr Sa" at bounding box center [422, 142] width 171 height 42
click at [496, 133] on icon "button" at bounding box center [489, 135] width 13 height 13
click at [400, 178] on p "2" at bounding box center [401, 178] width 4 height 11
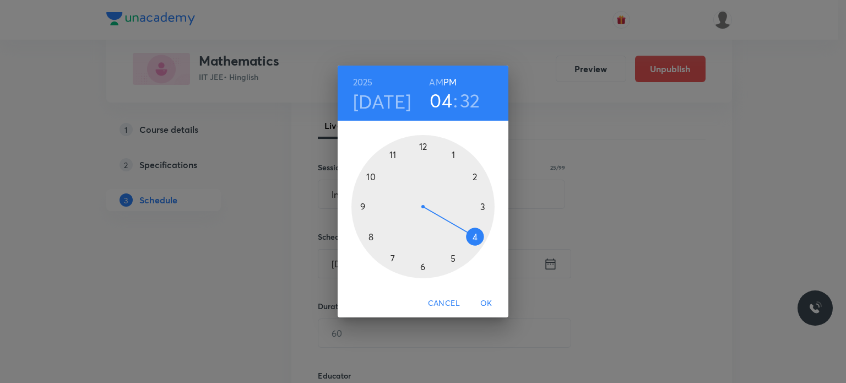
click at [438, 78] on h6 "AM" at bounding box center [436, 81] width 14 height 15
click at [370, 202] on div at bounding box center [422, 206] width 143 height 143
click at [372, 176] on div at bounding box center [422, 206] width 143 height 143
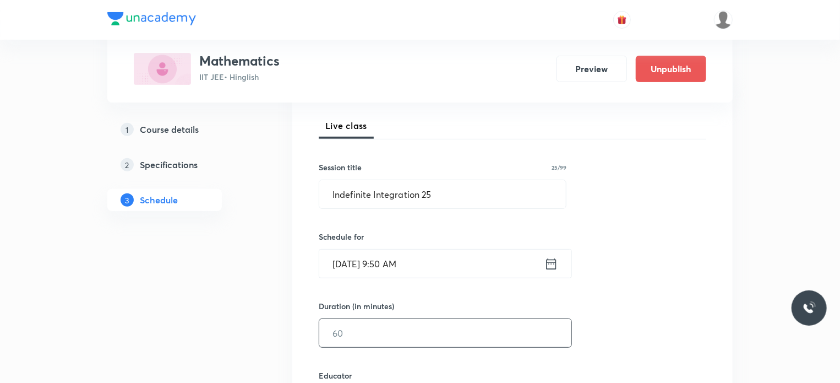
click at [394, 327] on input "text" at bounding box center [445, 333] width 252 height 28
type input "7"
type input "80"
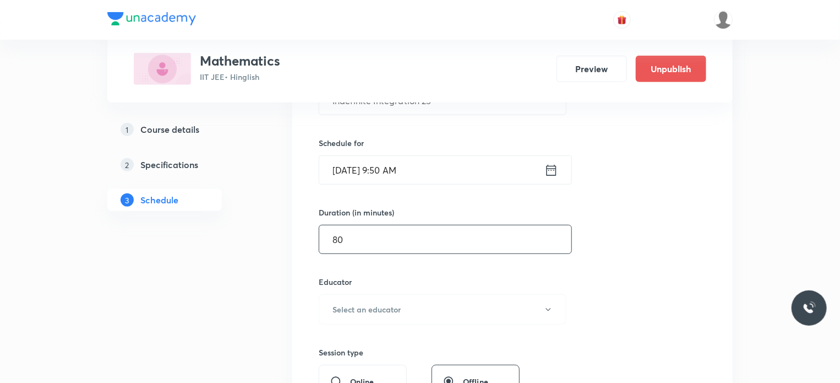
scroll to position [277, 0]
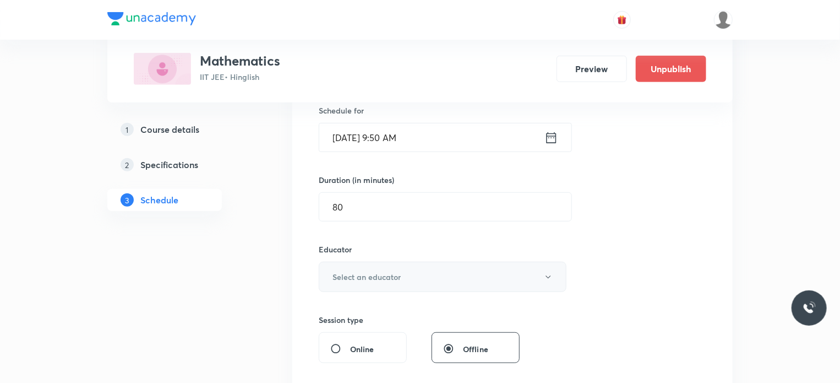
click at [397, 271] on h6 "Select an educator" at bounding box center [367, 277] width 68 height 12
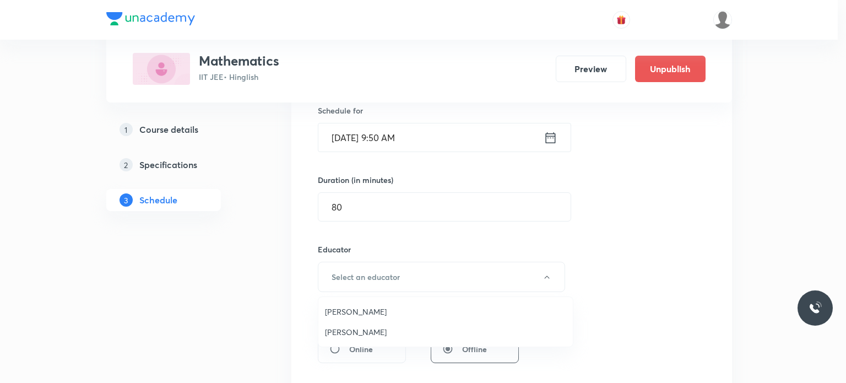
click at [357, 312] on span "Gourav Joshi" at bounding box center [445, 312] width 241 height 12
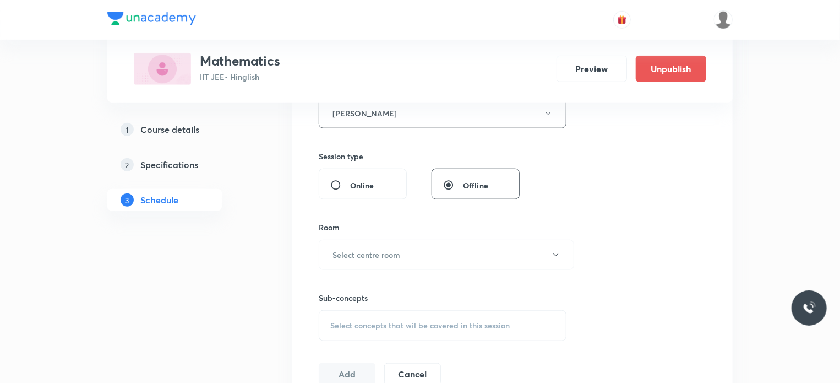
scroll to position [445, 0]
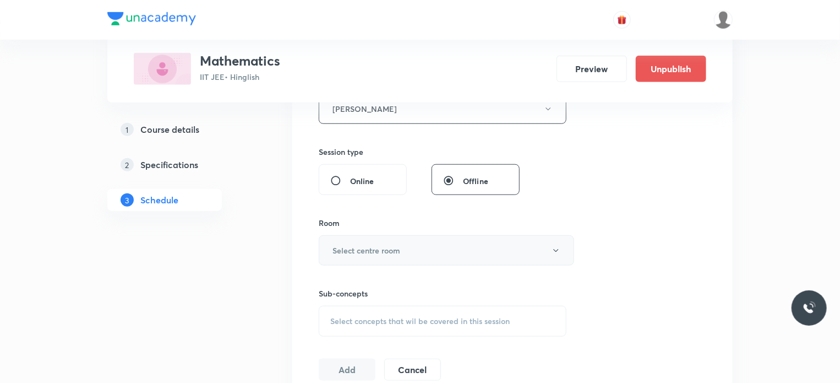
click at [349, 251] on h6 "Select centre room" at bounding box center [367, 250] width 68 height 12
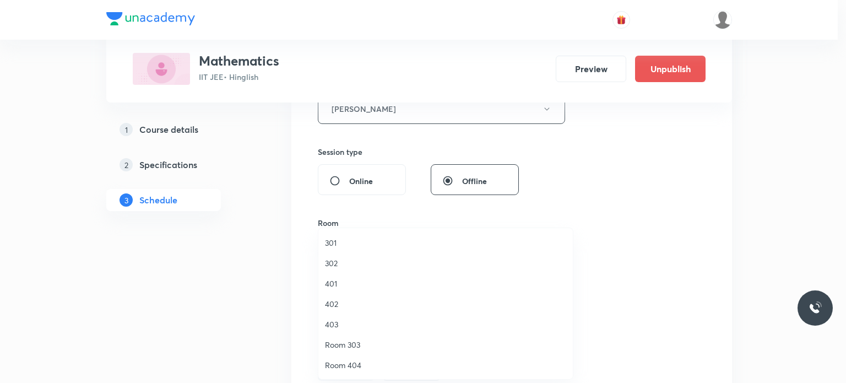
click at [348, 263] on span "302" at bounding box center [445, 263] width 241 height 12
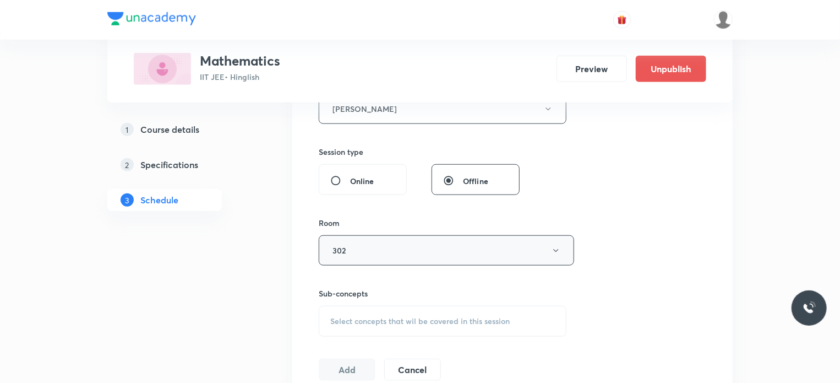
click at [357, 245] on button "302" at bounding box center [446, 250] width 255 height 30
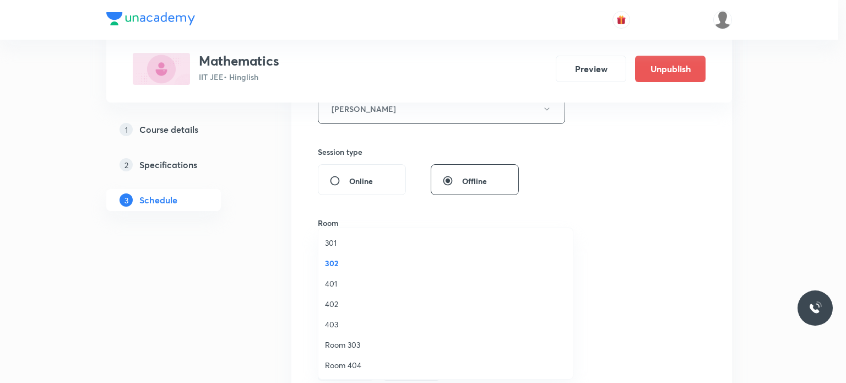
click at [353, 282] on span "401" at bounding box center [445, 283] width 241 height 12
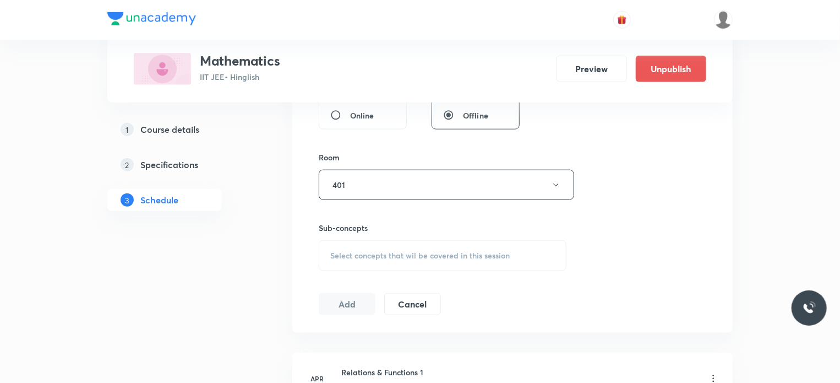
scroll to position [512, 0]
click at [408, 250] on span "Select concepts that wil be covered in this session" at bounding box center [419, 253] width 179 height 9
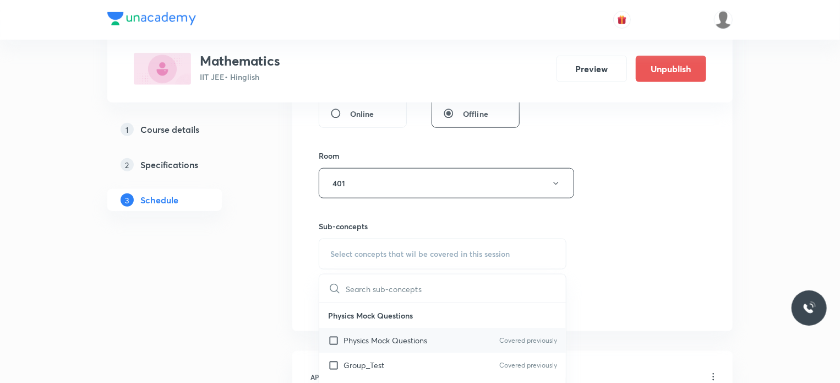
click at [390, 336] on p "Physics Mock Questions" at bounding box center [386, 340] width 84 height 12
checkbox input "true"
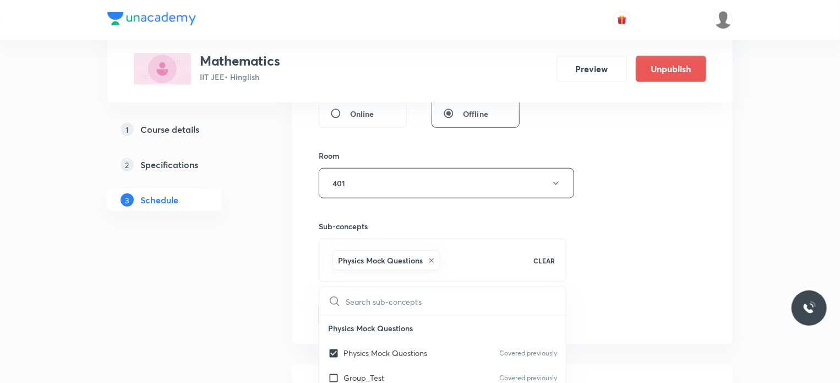
click at [566, 314] on div "Session 108 Live class Session title 25/99 Indefinite Integration 25 ​ Schedule…" at bounding box center [513, 26] width 388 height 600
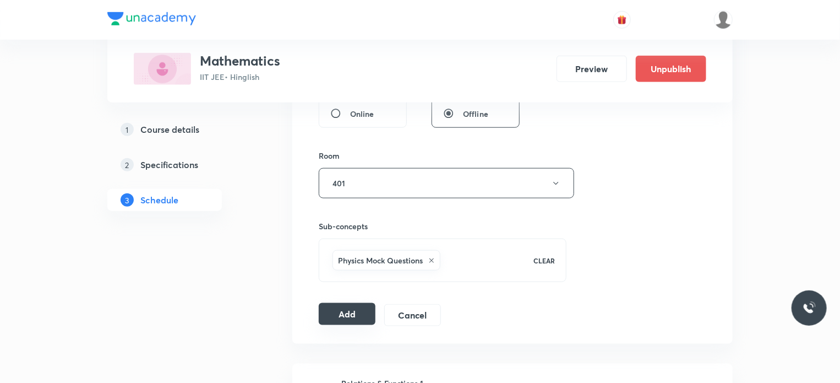
click at [347, 312] on button "Add" at bounding box center [347, 314] width 57 height 22
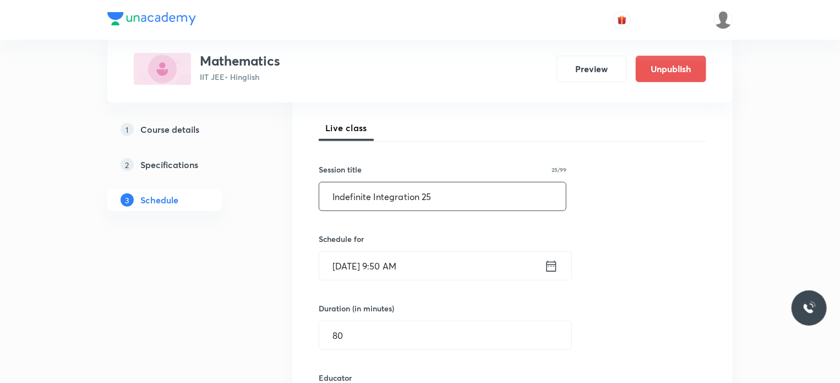
scroll to position [146, 0]
drag, startPoint x: 435, startPoint y: 208, endPoint x: 281, endPoint y: 212, distance: 154.2
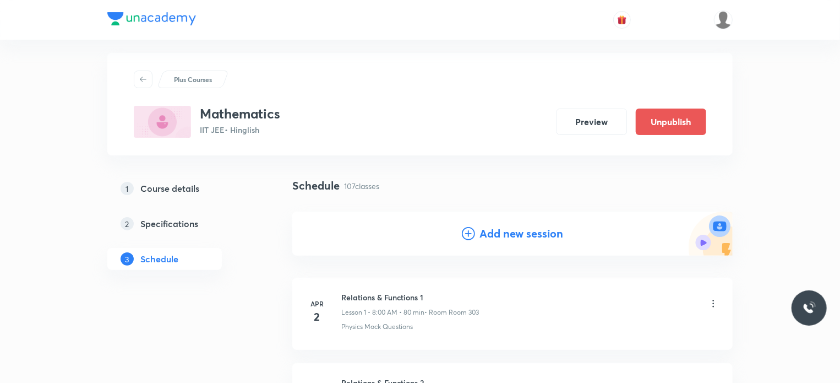
scroll to position [0, 0]
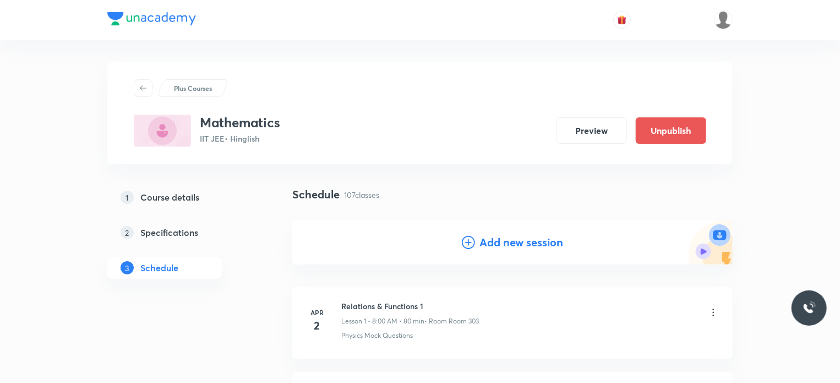
click at [495, 240] on h4 "Add new session" at bounding box center [521, 242] width 84 height 17
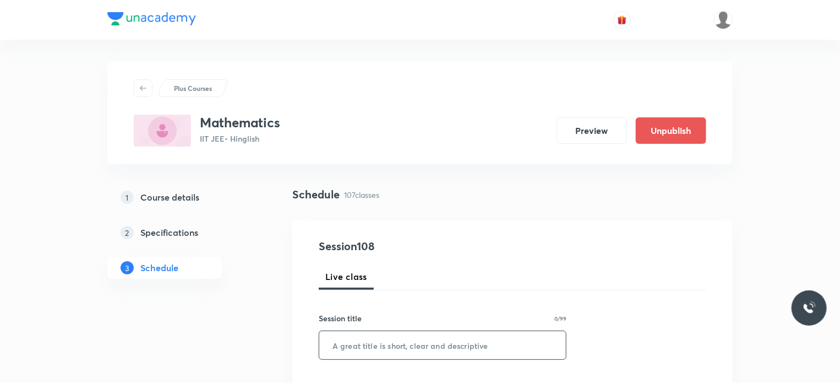
paste input "Indefinite Integration 25"
click at [451, 341] on input "text" at bounding box center [442, 345] width 247 height 28
type input "Indefinite Integration 26"
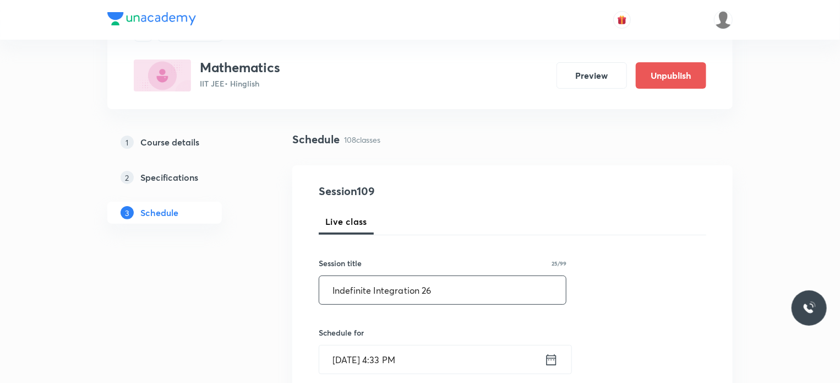
scroll to position [90, 0]
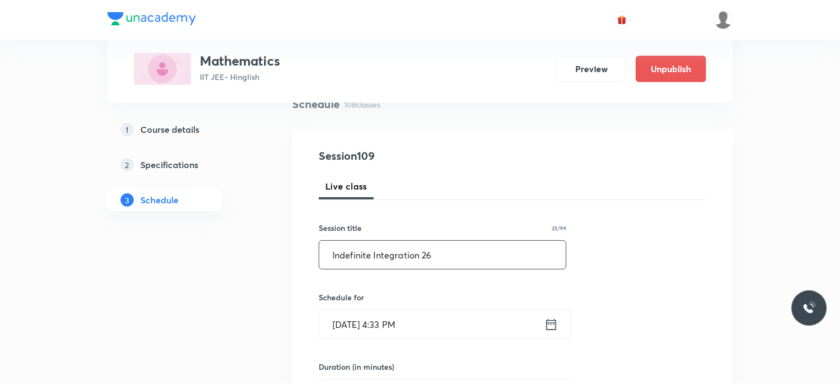
click at [451, 319] on input "Aug 30, 2025, 4:33 PM" at bounding box center [431, 324] width 225 height 28
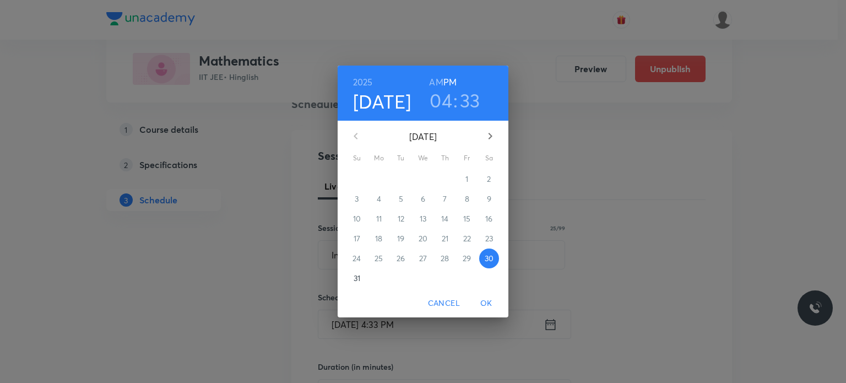
click at [485, 136] on icon "button" at bounding box center [489, 135] width 13 height 13
click at [427, 181] on span "3" at bounding box center [423, 178] width 20 height 11
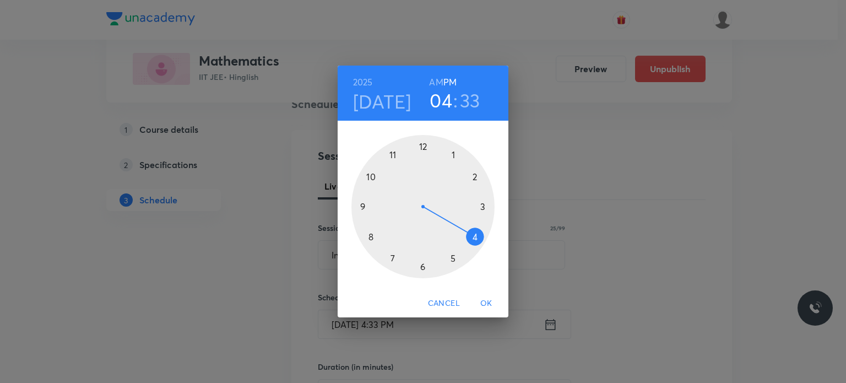
click at [434, 88] on h6 "AM" at bounding box center [436, 81] width 14 height 15
click at [362, 202] on div at bounding box center [422, 206] width 143 height 143
click at [367, 178] on div at bounding box center [422, 206] width 143 height 143
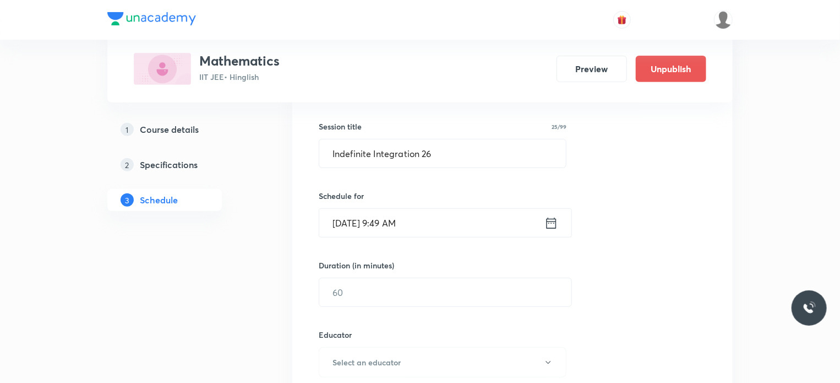
scroll to position [251, 0]
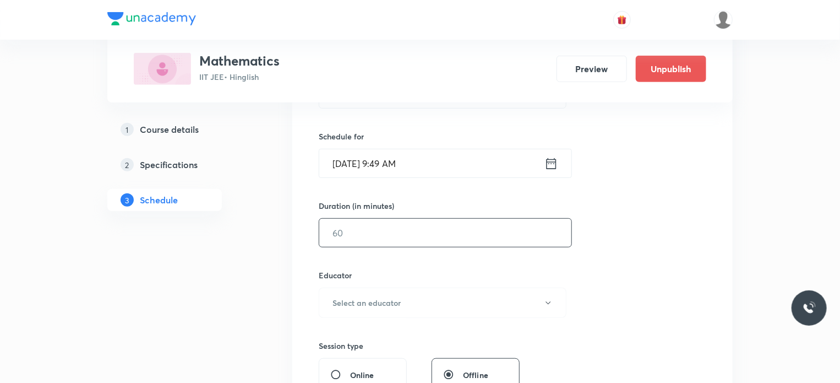
click at [341, 233] on input "text" at bounding box center [445, 233] width 252 height 28
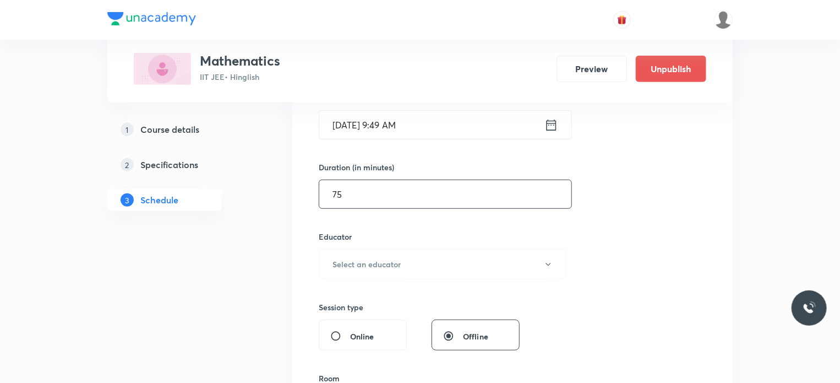
scroll to position [303, 0]
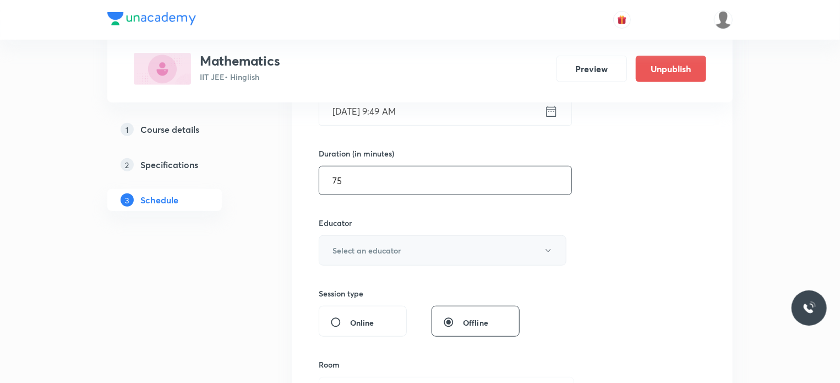
type input "75"
click at [370, 255] on h6 "Select an educator" at bounding box center [367, 250] width 68 height 12
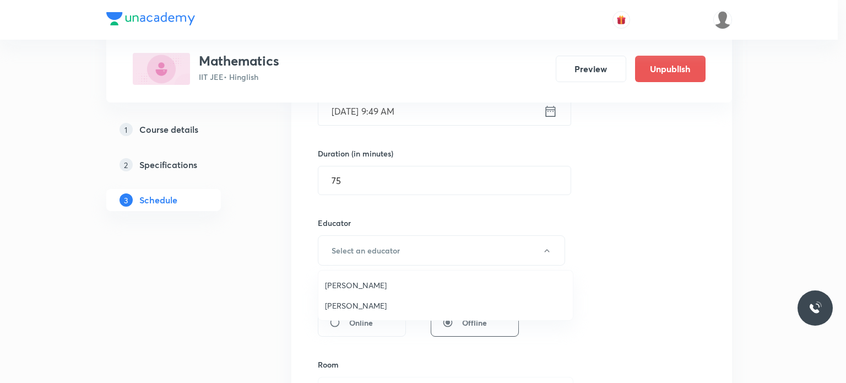
click at [372, 288] on span "Gourav Joshi" at bounding box center [445, 285] width 241 height 12
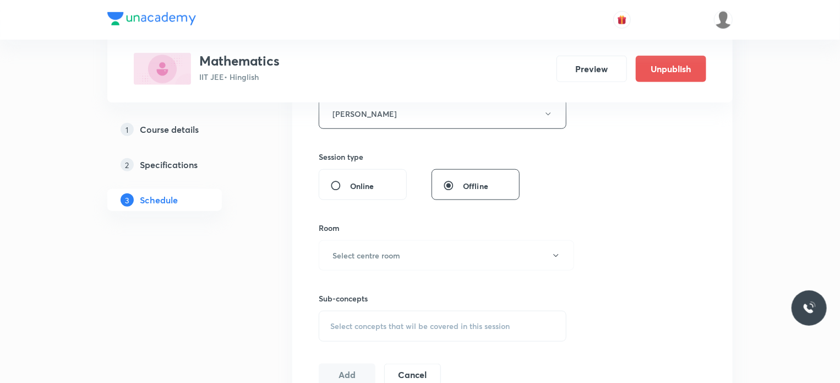
scroll to position [462, 0]
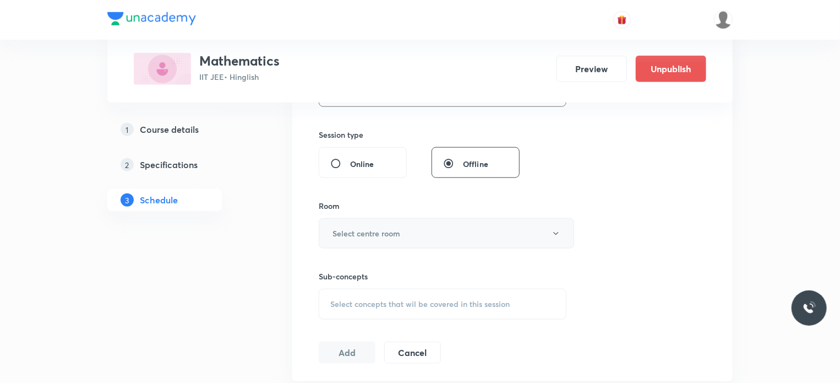
click at [372, 237] on h6 "Select centre room" at bounding box center [367, 233] width 68 height 12
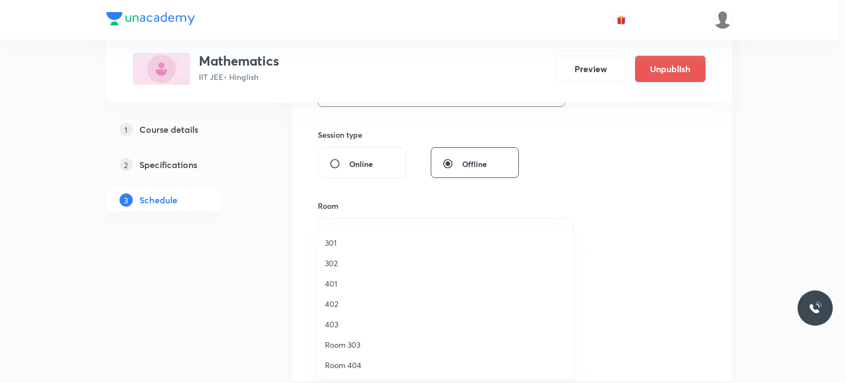
click at [382, 288] on span "401" at bounding box center [445, 283] width 241 height 12
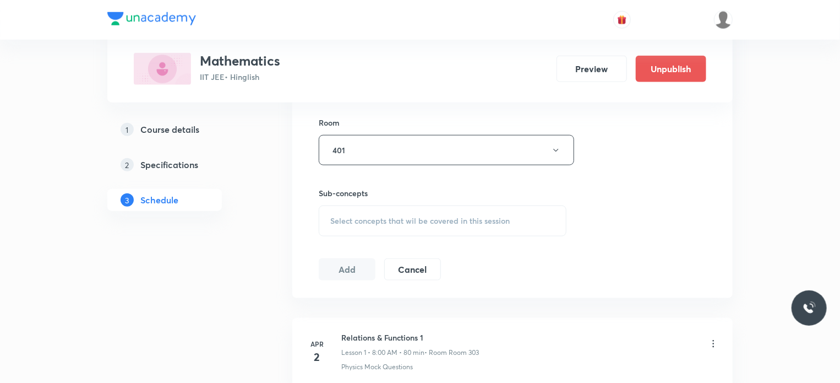
scroll to position [568, 0]
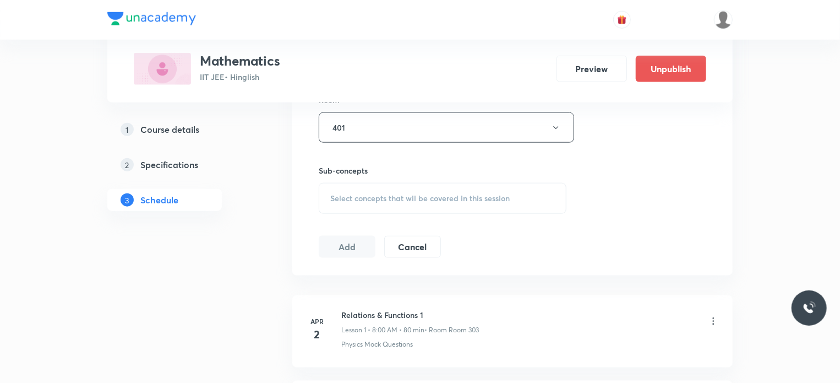
click at [425, 204] on div "Select concepts that wil be covered in this session" at bounding box center [443, 198] width 248 height 31
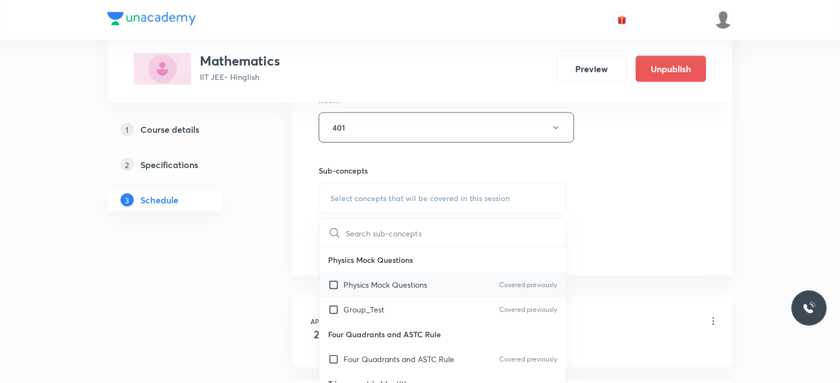
click at [419, 273] on div "Physics Mock Questions Covered previously" at bounding box center [442, 284] width 247 height 25
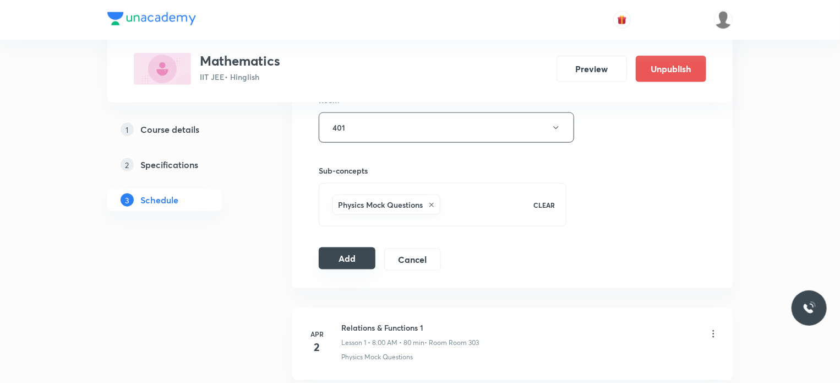
click at [355, 247] on button "Add" at bounding box center [347, 258] width 57 height 22
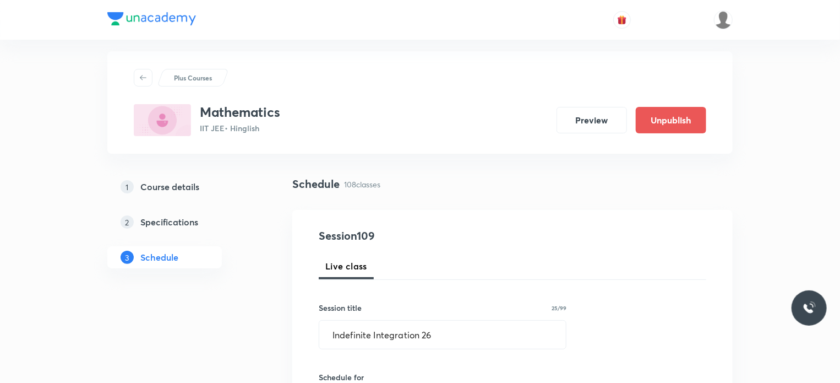
scroll to position [0, 0]
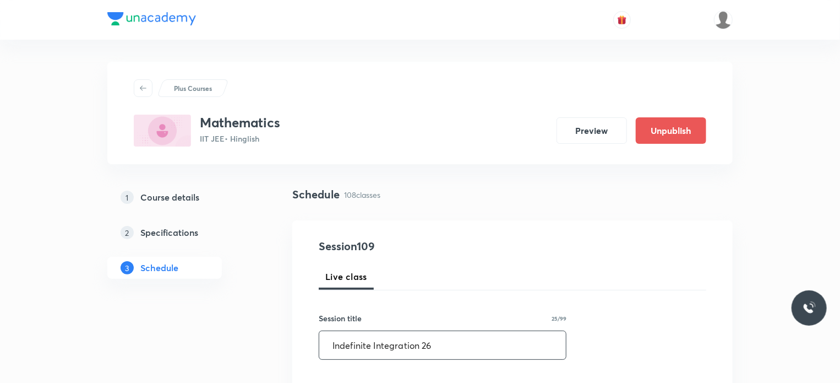
drag, startPoint x: 440, startPoint y: 341, endPoint x: 335, endPoint y: 336, distance: 105.3
click at [335, 336] on input "Indefinite Integration 26" at bounding box center [442, 345] width 247 height 28
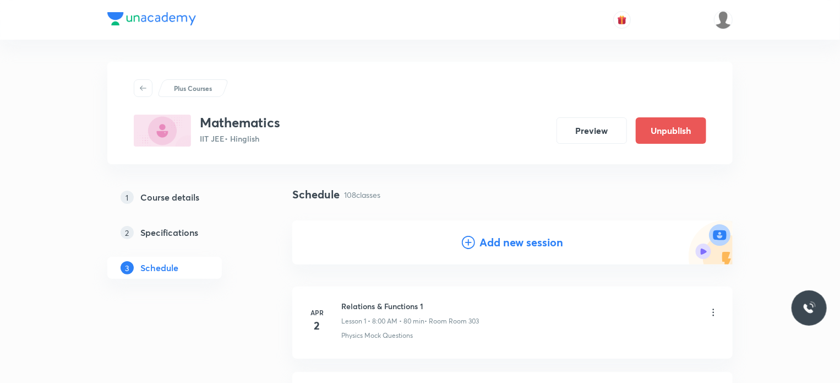
click at [335, 342] on li "Apr 2 Relations & Functions 1 Lesson 1 • 8:00 AM • 80 min • Room Room 303 Physi…" at bounding box center [512, 322] width 440 height 72
click at [511, 248] on h4 "Add new session" at bounding box center [521, 242] width 84 height 17
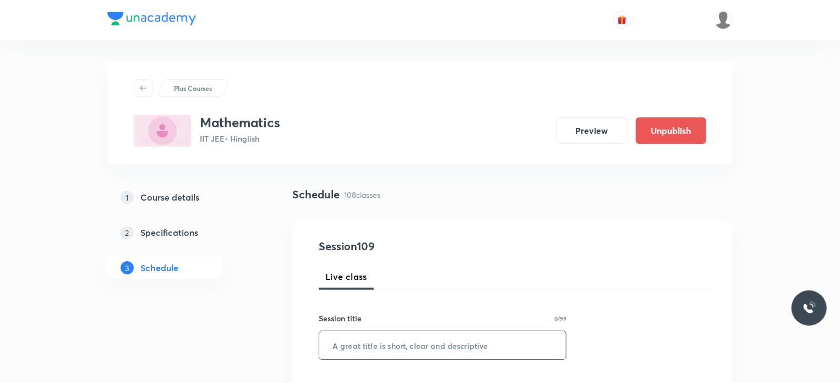
click at [422, 334] on input "text" at bounding box center [442, 345] width 247 height 28
paste input "ndefinite Integration 26"
click at [333, 350] on input "ndefinite Integration 26" at bounding box center [442, 345] width 247 height 28
type input "Indefinite Integration 26"
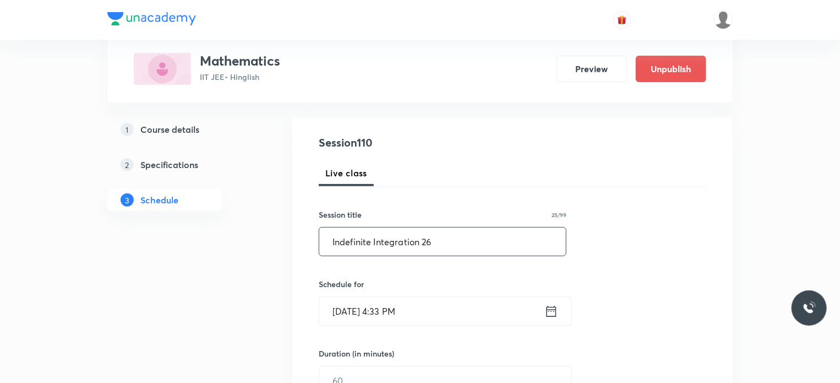
scroll to position [105, 0]
click at [440, 314] on input "Aug 30, 2025, 4:33 PM" at bounding box center [431, 310] width 225 height 28
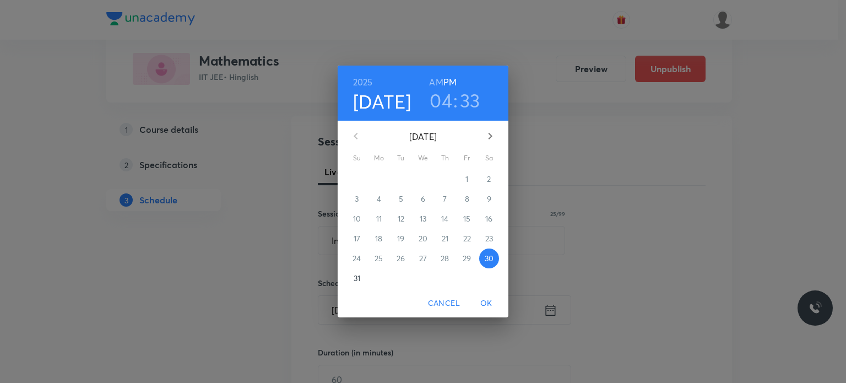
click at [482, 127] on button "button" at bounding box center [490, 136] width 26 height 26
click at [492, 178] on span "6" at bounding box center [489, 178] width 20 height 11
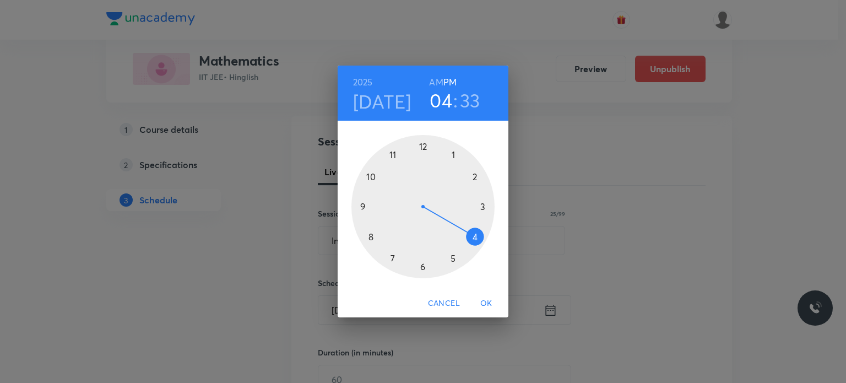
click at [436, 79] on h6 "AM" at bounding box center [436, 81] width 14 height 15
click at [363, 207] on div at bounding box center [422, 206] width 143 height 143
click at [369, 173] on div at bounding box center [422, 206] width 143 height 143
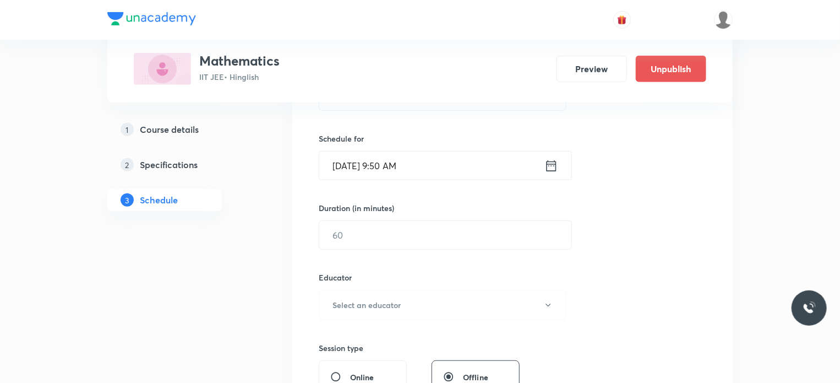
scroll to position [270, 0]
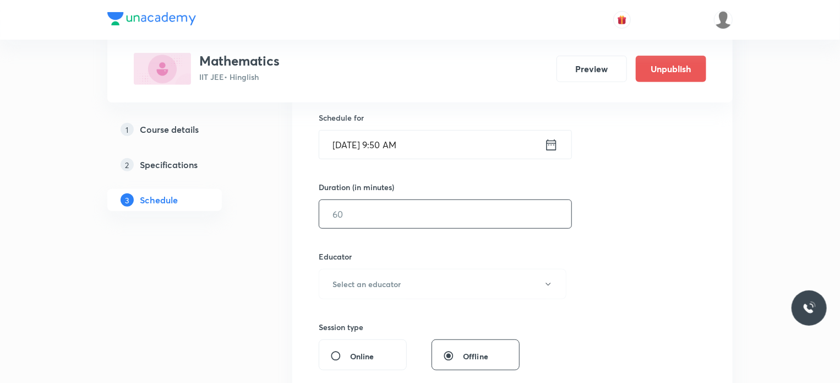
click at [359, 218] on input "text" at bounding box center [445, 214] width 252 height 28
type input "80"
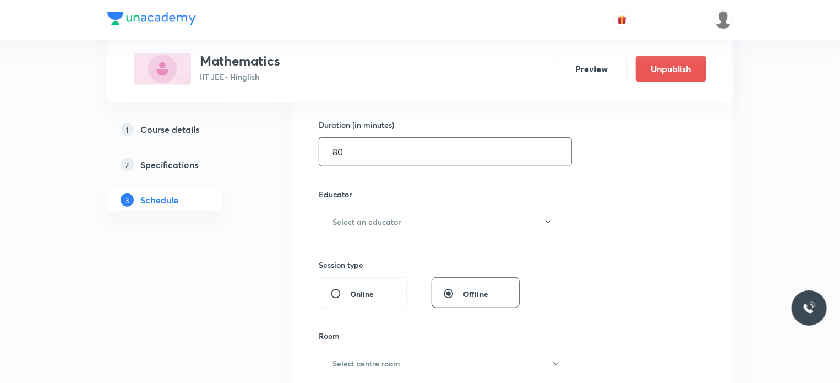
scroll to position [333, 0]
click at [368, 222] on h6 "Select an educator" at bounding box center [367, 221] width 68 height 12
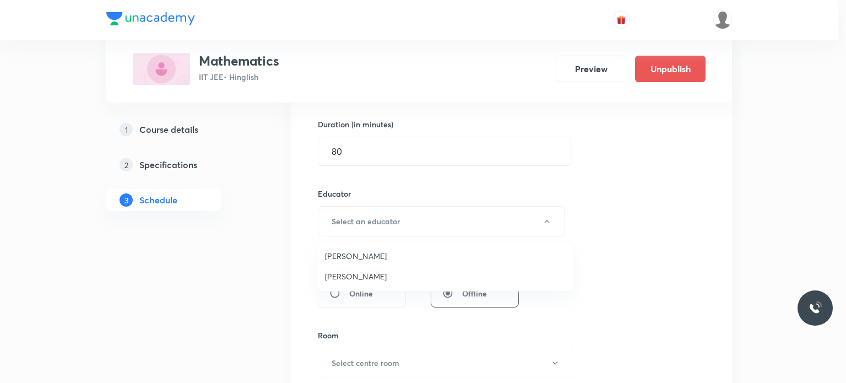
click at [357, 257] on span "Gourav Joshi" at bounding box center [445, 256] width 241 height 12
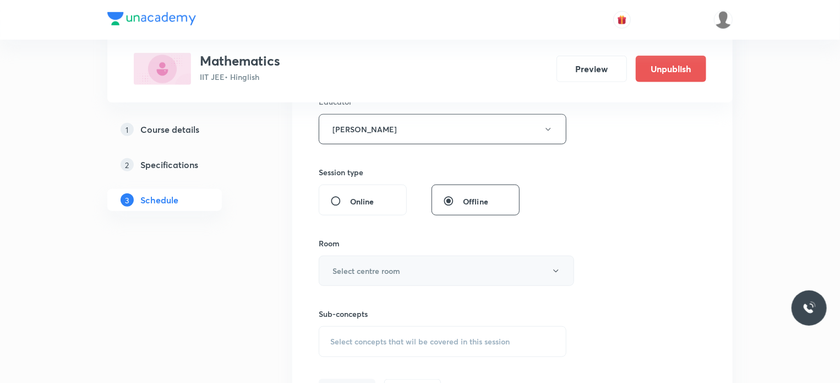
scroll to position [425, 0]
click at [366, 271] on h6 "Select centre room" at bounding box center [367, 270] width 68 height 12
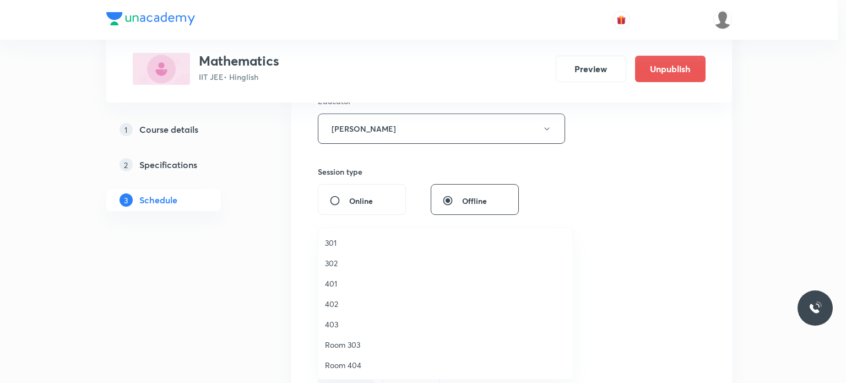
click at [342, 325] on span "403" at bounding box center [445, 324] width 241 height 12
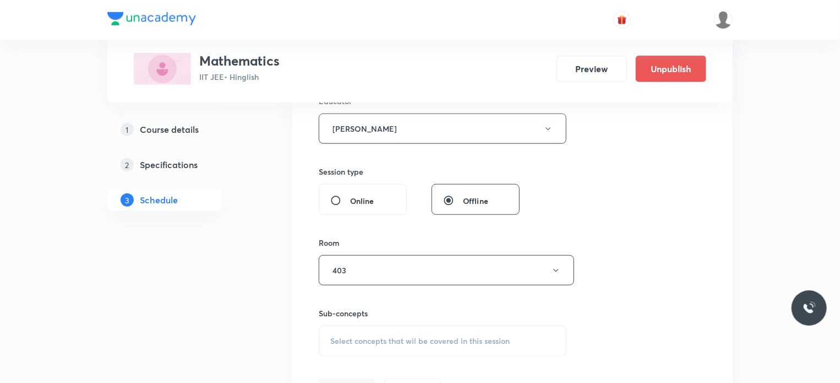
click at [412, 361] on div "Session 110 Live class Session title 25/99 Indefinite Integration 26 ​ Schedule…" at bounding box center [513, 106] width 388 height 587
click at [407, 352] on div "Select concepts that wil be covered in this session" at bounding box center [443, 340] width 248 height 31
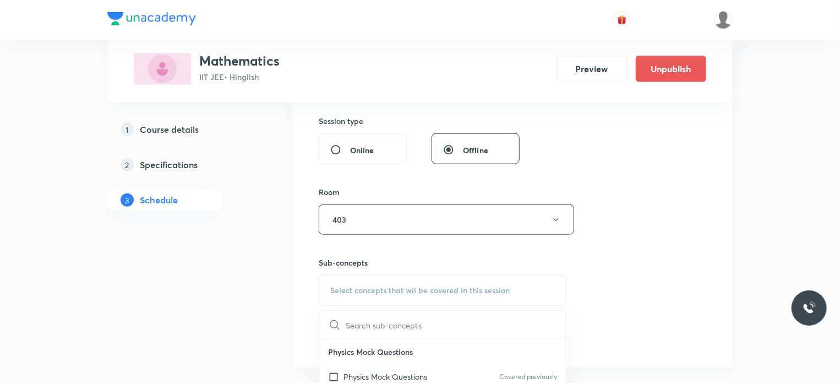
scroll to position [490, 0]
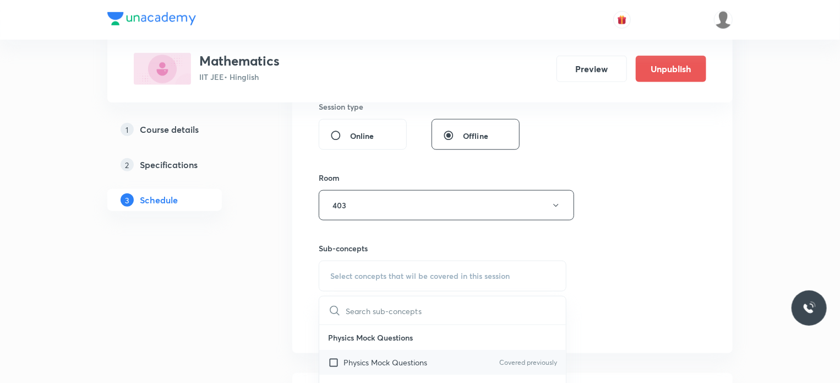
click at [408, 356] on p "Physics Mock Questions" at bounding box center [386, 362] width 84 height 12
click at [692, 292] on div "Session 110 Live class Session title 25/99 Indefinite Integration 26 ​ Schedule…" at bounding box center [513, 41] width 388 height 587
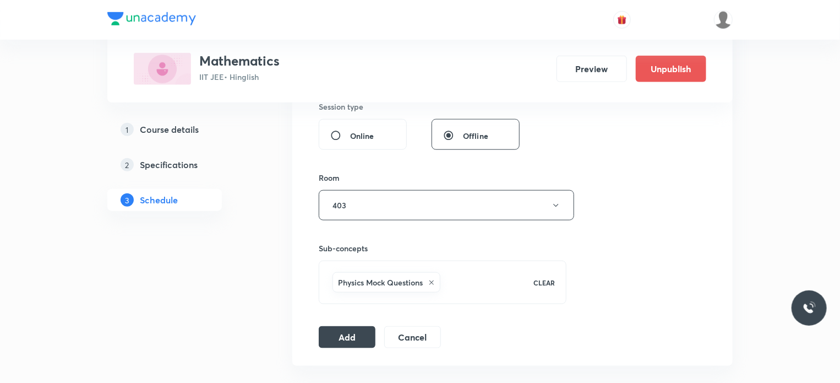
click at [335, 337] on button "Add" at bounding box center [347, 337] width 57 height 22
click at [548, 244] on h6 "Sub-concepts" at bounding box center [443, 248] width 248 height 12
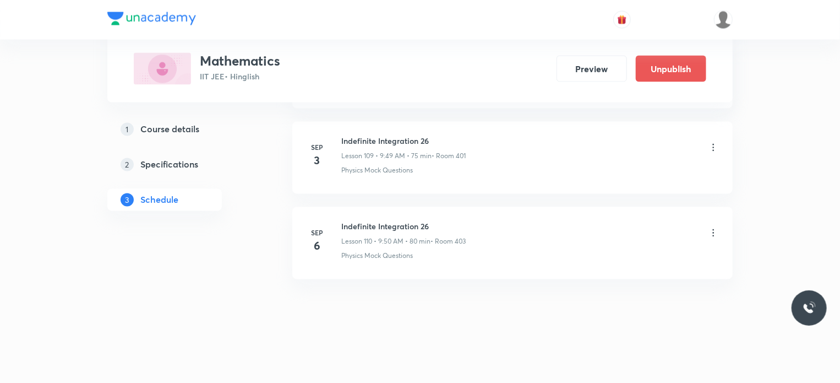
scroll to position [9356, 0]
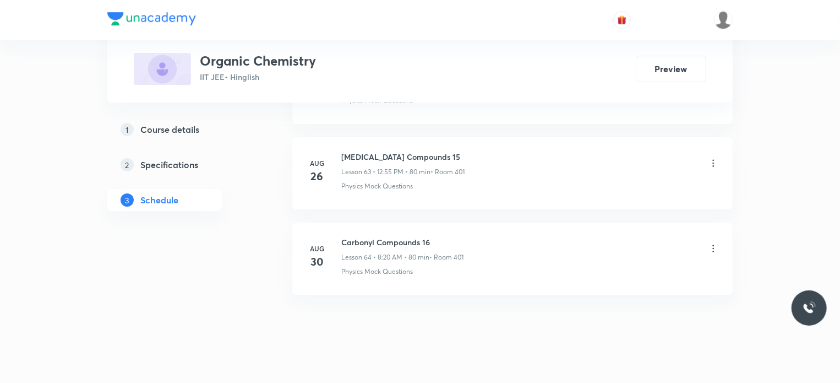
click at [398, 236] on h6 "Carbonyl Compounds 16" at bounding box center [402, 242] width 122 height 12
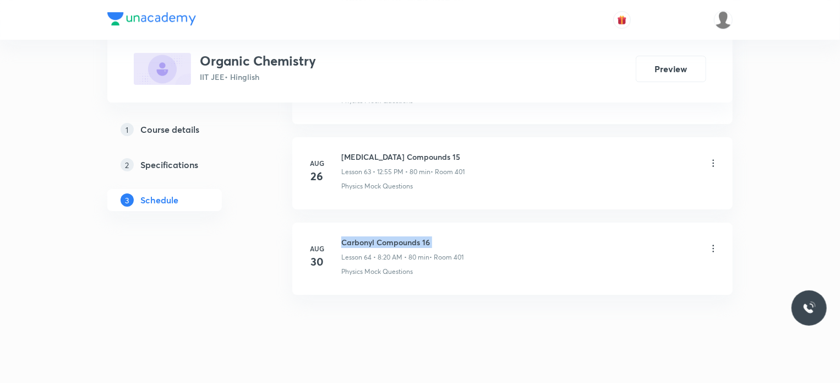
copy h6 "Carbonyl Compounds 16"
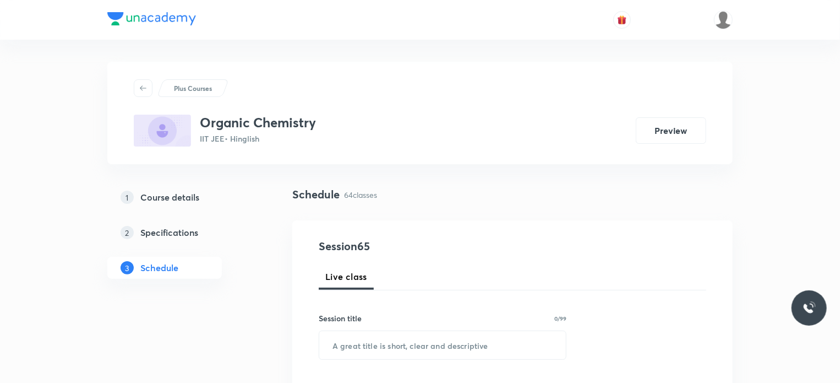
click at [401, 349] on input "text" at bounding box center [442, 345] width 247 height 28
paste input "Carbonyl Compounds 16"
drag, startPoint x: 562, startPoint y: 354, endPoint x: 534, endPoint y: 353, distance: 27.5
click at [534, 353] on input "[MEDICAL_DATA] Compounds 17" at bounding box center [442, 345] width 247 height 28
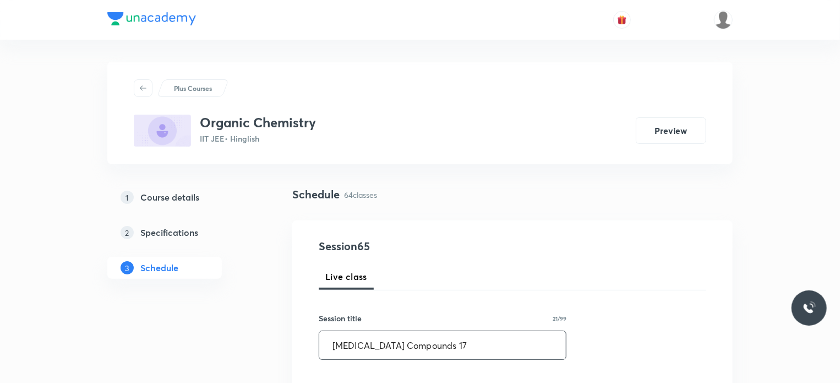
type input "[MEDICAL_DATA] Compounds 17"
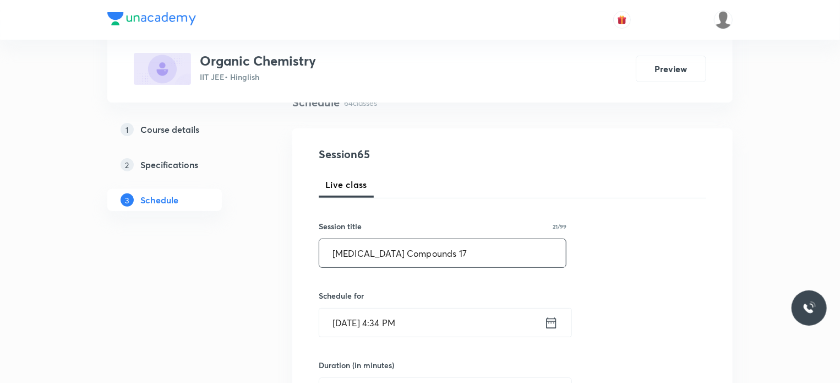
scroll to position [92, 0]
click at [492, 322] on input "[DATE] 4:34 PM" at bounding box center [431, 322] width 225 height 28
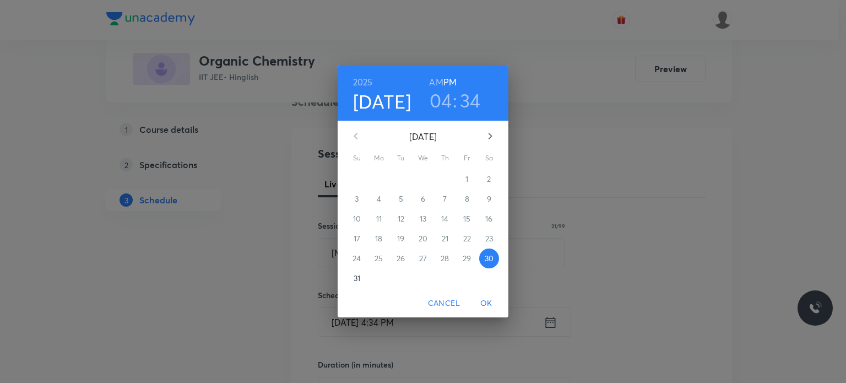
click at [493, 148] on button "button" at bounding box center [490, 136] width 26 height 26
click at [377, 177] on p "1" at bounding box center [378, 178] width 3 height 11
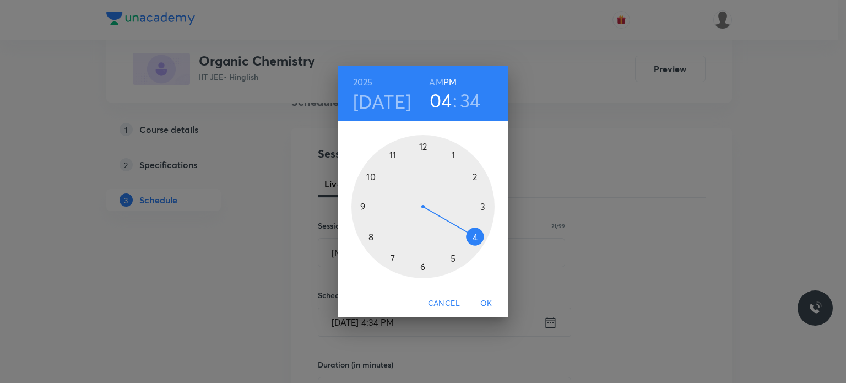
click at [434, 81] on h6 "AM" at bounding box center [436, 81] width 14 height 15
click at [359, 208] on div at bounding box center [422, 206] width 143 height 143
click at [370, 179] on div at bounding box center [422, 206] width 143 height 143
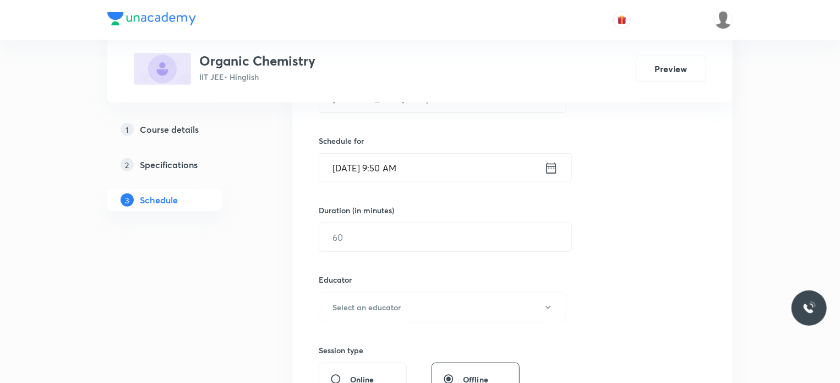
scroll to position [277, 0]
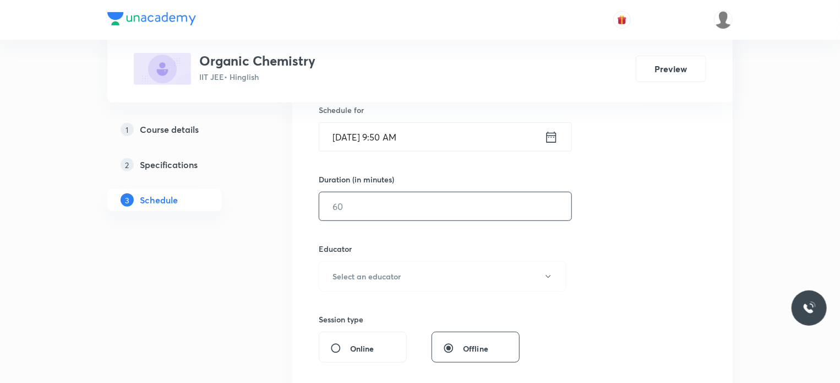
click at [378, 211] on input "text" at bounding box center [445, 206] width 252 height 28
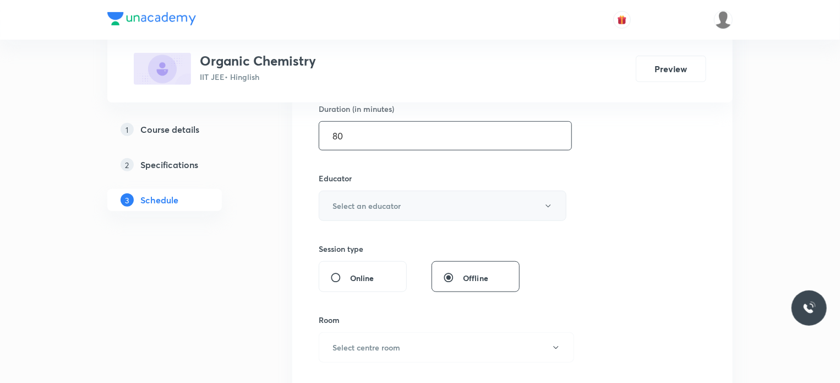
type input "80"
click at [375, 203] on h6 "Select an educator" at bounding box center [367, 206] width 68 height 12
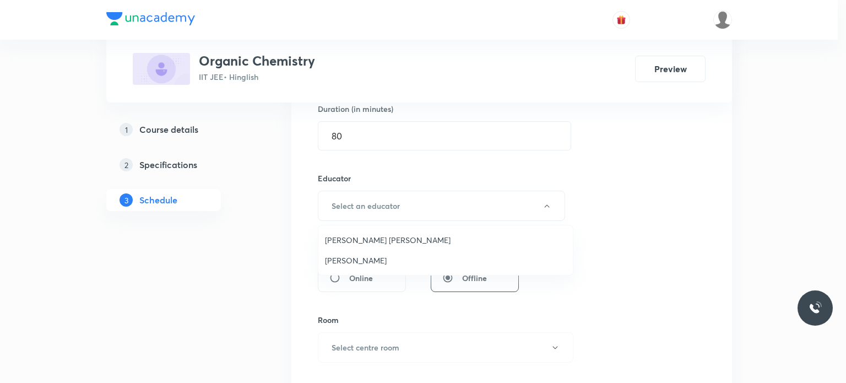
click at [341, 266] on li "[PERSON_NAME]" at bounding box center [445, 260] width 254 height 20
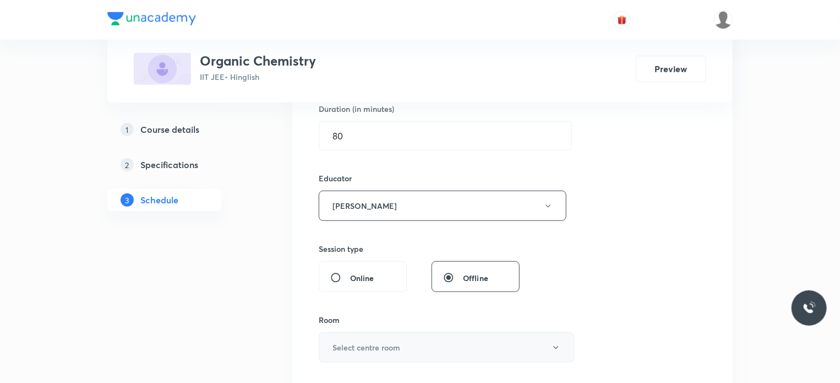
click at [389, 345] on h6 "Select centre room" at bounding box center [367, 347] width 68 height 12
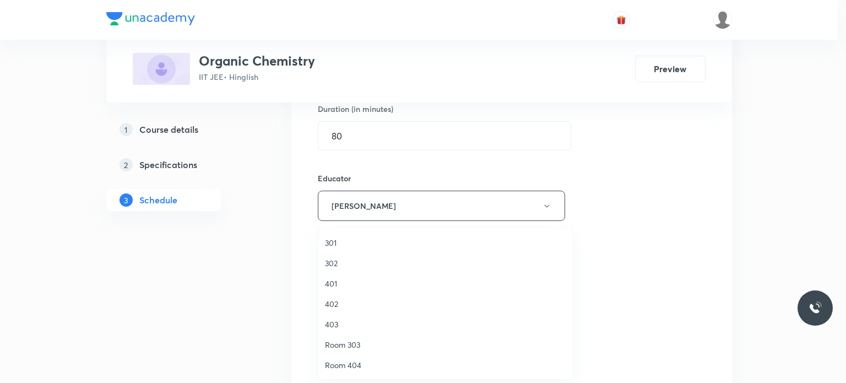
click at [350, 290] on li "401" at bounding box center [445, 283] width 254 height 20
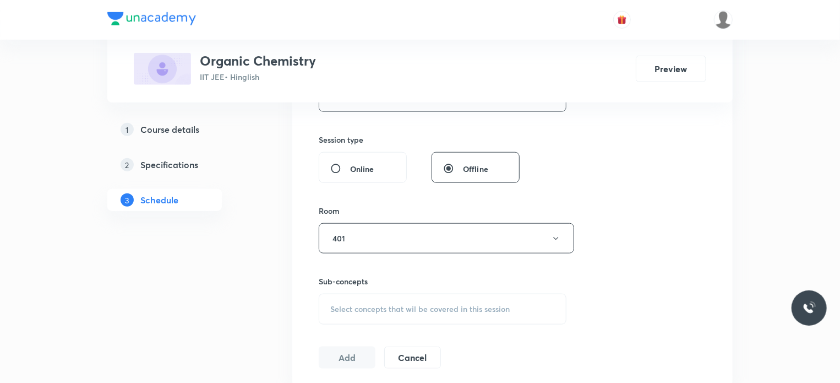
scroll to position [471, 0]
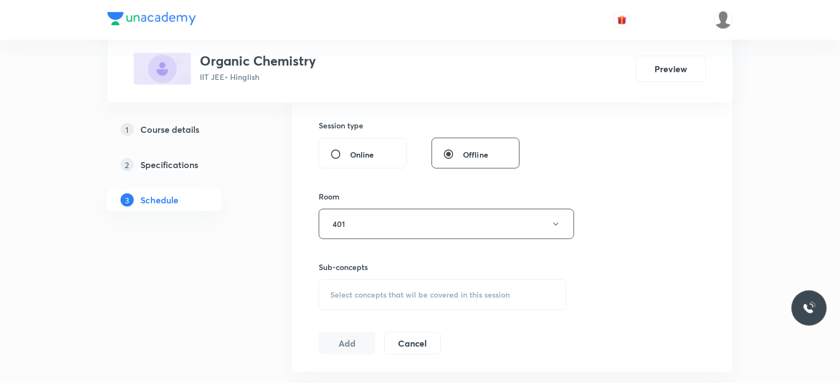
click at [420, 284] on div "Select concepts that wil be covered in this session" at bounding box center [443, 294] width 248 height 31
click at [408, 365] on p "Physics Mock Questions" at bounding box center [442, 356] width 247 height 25
click at [409, 375] on p "Physics Mock Questions" at bounding box center [386, 381] width 84 height 12
click at [632, 308] on div "Session 65 Live class Session title 21/99 [MEDICAL_DATA] Compounds 17 ​ Schedul…" at bounding box center [513, 60] width 388 height 587
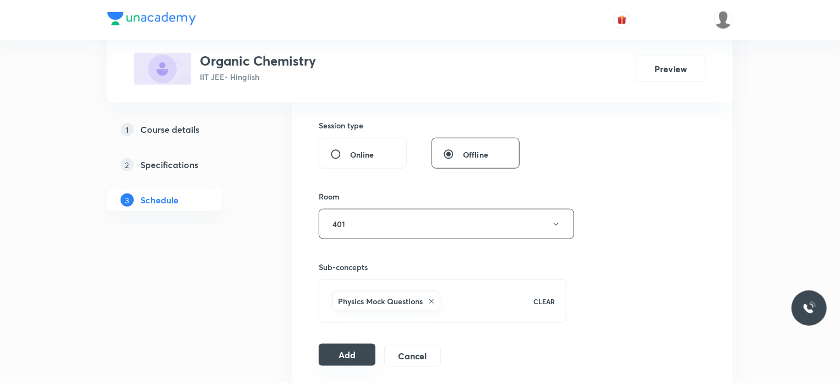
click at [352, 344] on button "Add" at bounding box center [347, 355] width 57 height 22
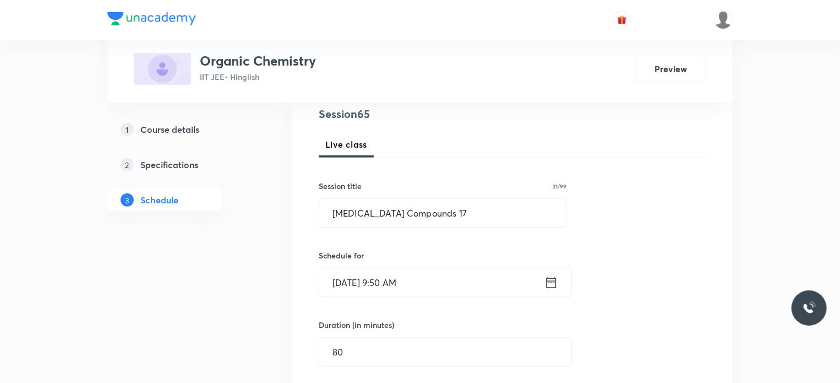
scroll to position [121, 0]
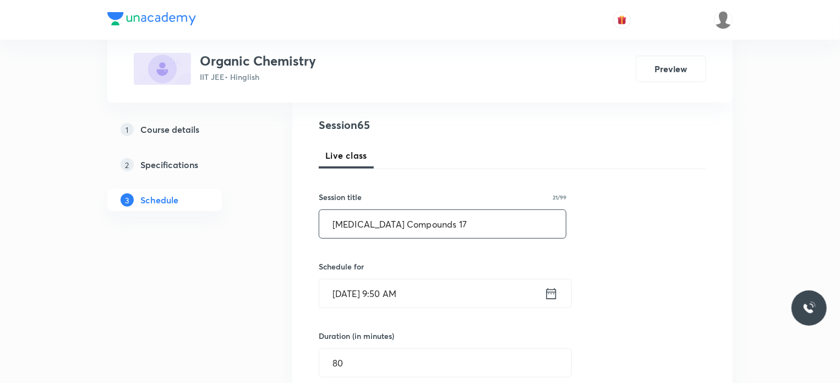
drag, startPoint x: 445, startPoint y: 229, endPoint x: 326, endPoint y: 243, distance: 119.2
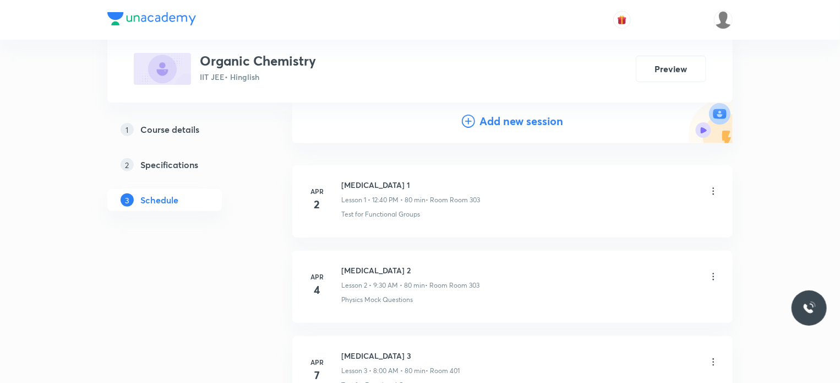
click at [480, 118] on h4 "Add new session" at bounding box center [521, 121] width 84 height 17
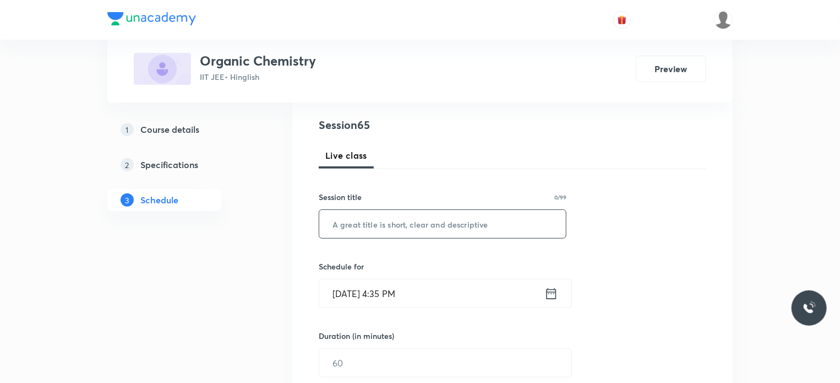
click at [399, 221] on input "text" at bounding box center [442, 224] width 247 height 28
paste input "[MEDICAL_DATA] Compounds 17"
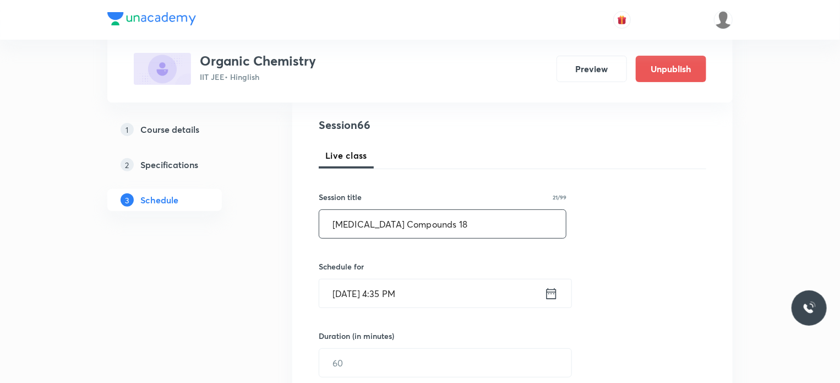
type input "[MEDICAL_DATA] Compounds 18"
click at [419, 293] on input "[DATE] 4:35 PM" at bounding box center [431, 293] width 225 height 28
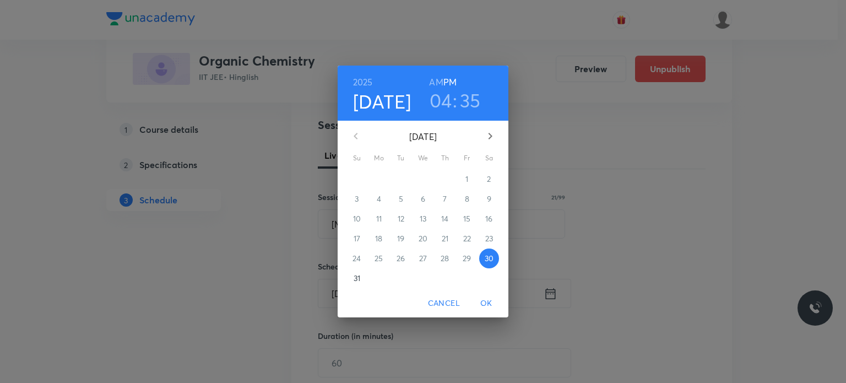
click at [489, 131] on icon "button" at bounding box center [489, 135] width 13 height 13
click at [403, 176] on span "2" at bounding box center [401, 178] width 20 height 11
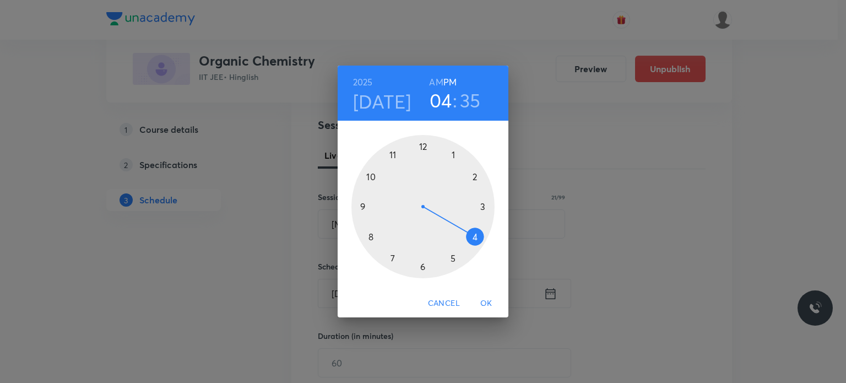
click at [438, 82] on h6 "AM" at bounding box center [436, 81] width 14 height 15
click at [399, 143] on div at bounding box center [422, 206] width 143 height 143
drag, startPoint x: 433, startPoint y: 265, endPoint x: 420, endPoint y: 266, distance: 12.7
click at [420, 266] on div at bounding box center [422, 206] width 143 height 143
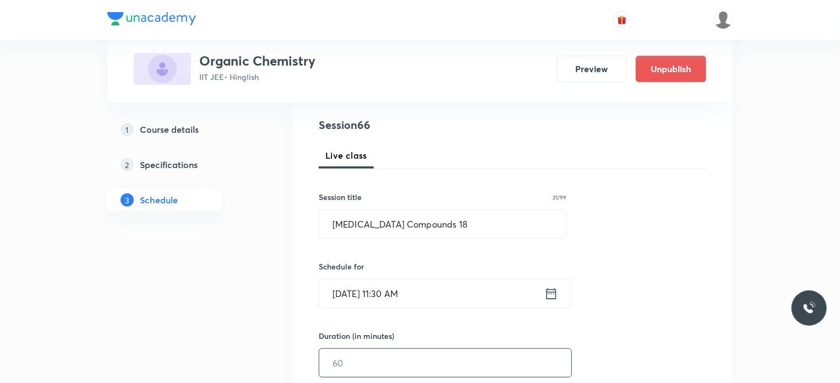
click at [363, 359] on input "text" at bounding box center [445, 362] width 252 height 28
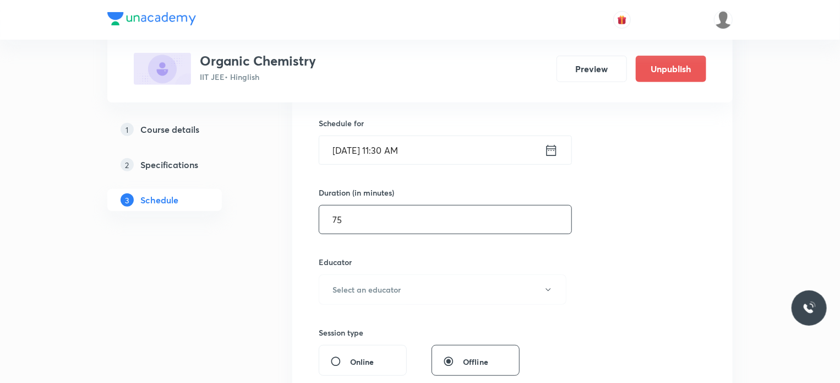
scroll to position [265, 0]
type input "75"
click at [402, 288] on button "Select an educator" at bounding box center [443, 288] width 248 height 30
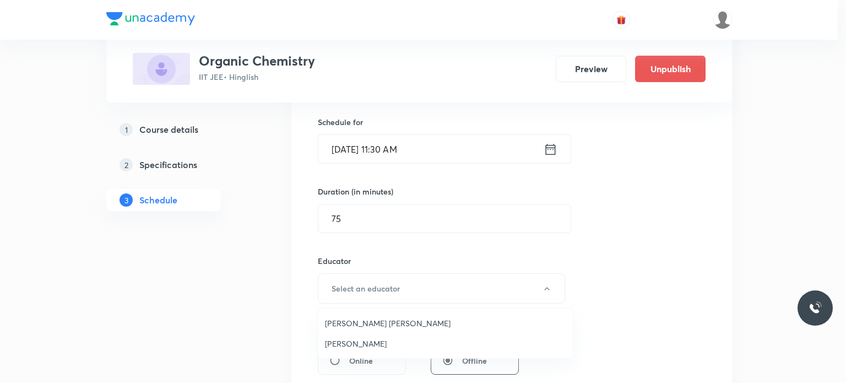
click at [378, 338] on span "Gaurav Gaurav" at bounding box center [445, 343] width 241 height 12
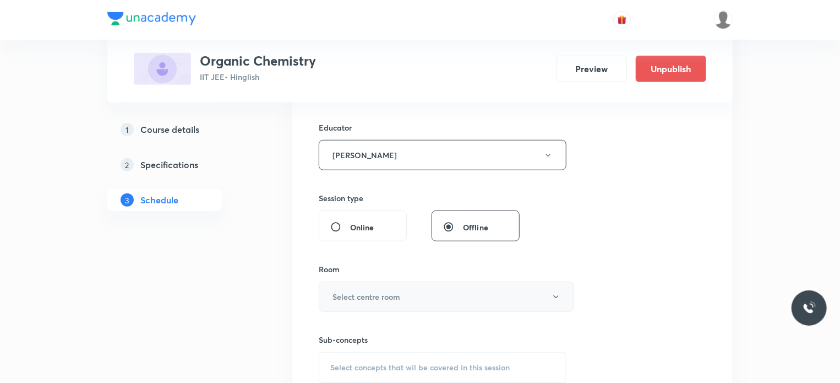
scroll to position [420, 0]
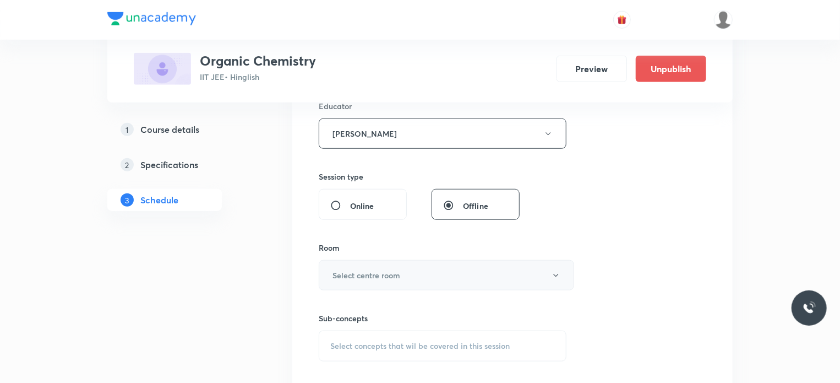
click at [372, 264] on button "Select centre room" at bounding box center [446, 275] width 255 height 30
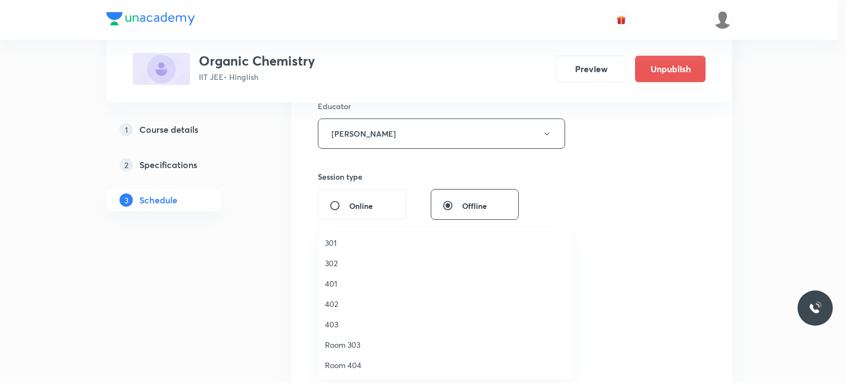
click at [341, 257] on span "302" at bounding box center [445, 263] width 241 height 12
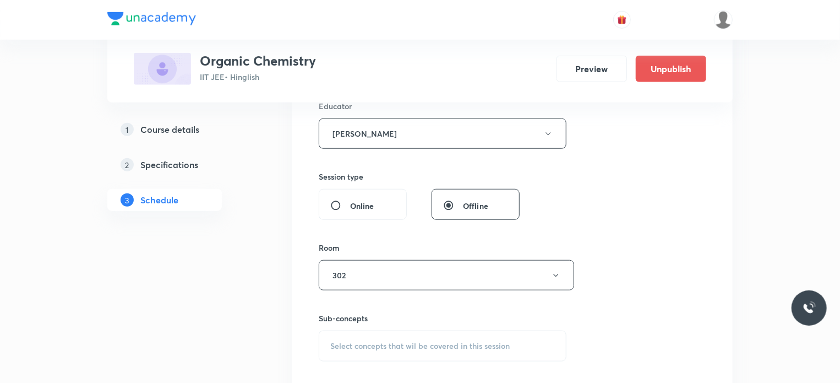
click at [374, 347] on span "Select concepts that wil be covered in this session" at bounding box center [419, 345] width 179 height 9
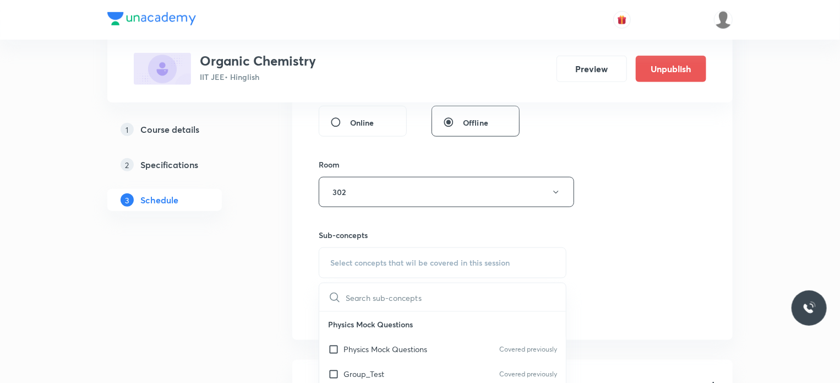
scroll to position [505, 0]
click at [385, 346] on p "Physics Mock Questions" at bounding box center [386, 347] width 84 height 12
click at [613, 298] on div "Session 66 Live class Session title 21/99 Carbonyl Compounds 18 ​ Schedule for …" at bounding box center [513, 26] width 388 height 587
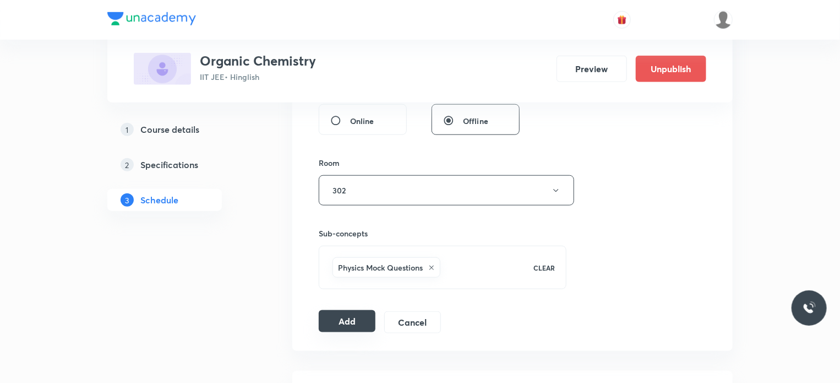
click at [349, 317] on button "Add" at bounding box center [347, 321] width 57 height 22
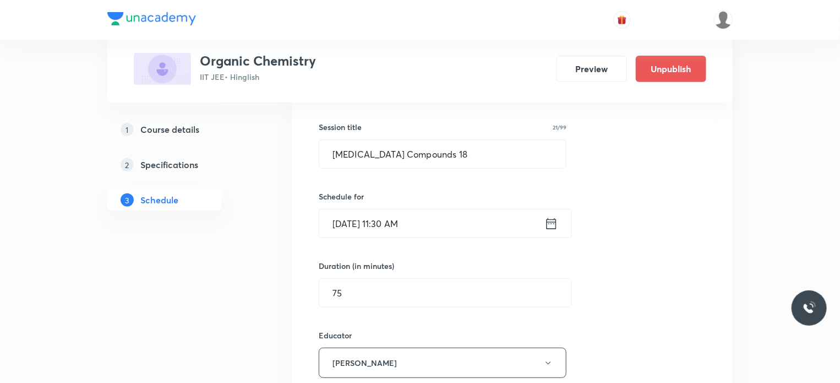
scroll to position [175, 0]
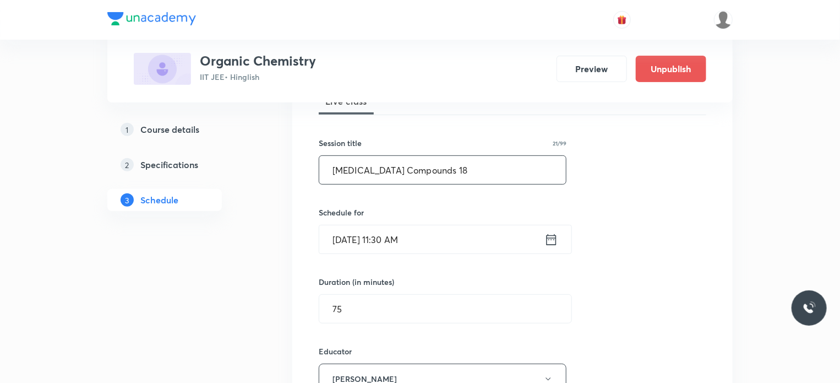
click at [445, 181] on input "Carbonyl Compounds 18" at bounding box center [442, 170] width 247 height 28
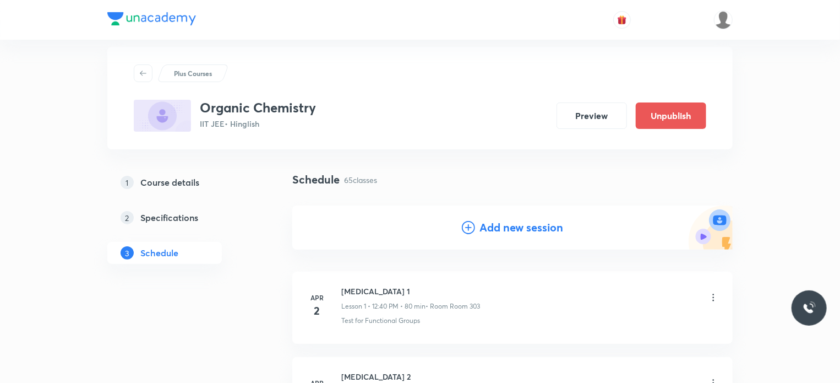
scroll to position [0, 0]
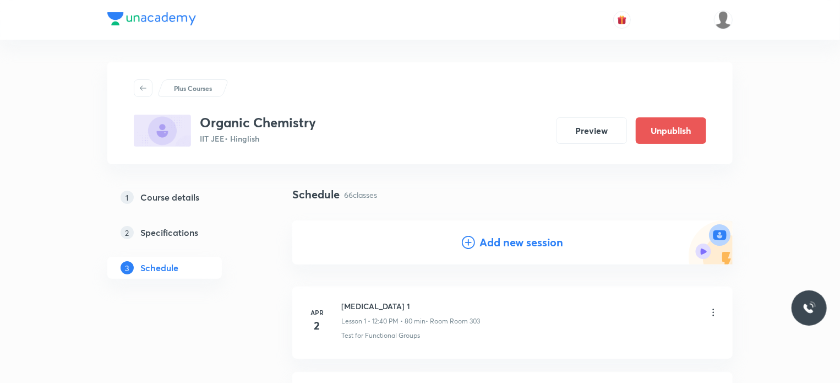
click at [471, 245] on icon at bounding box center [468, 242] width 13 height 13
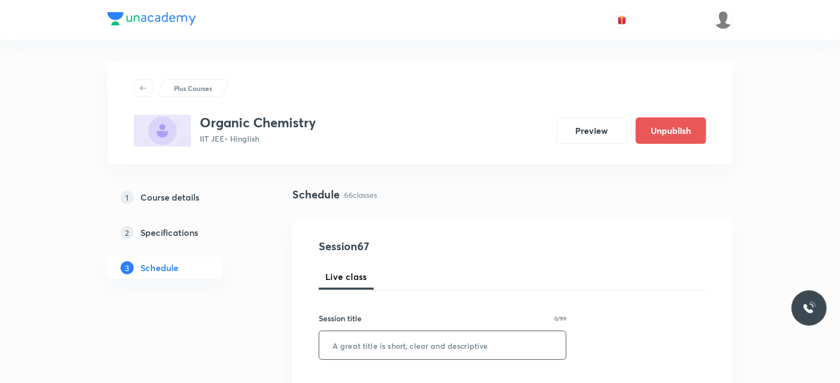
click at [351, 345] on input "text" at bounding box center [442, 345] width 247 height 28
paste input "Carbonyl Compounds 18"
type input "Carbonyl Compounds 19"
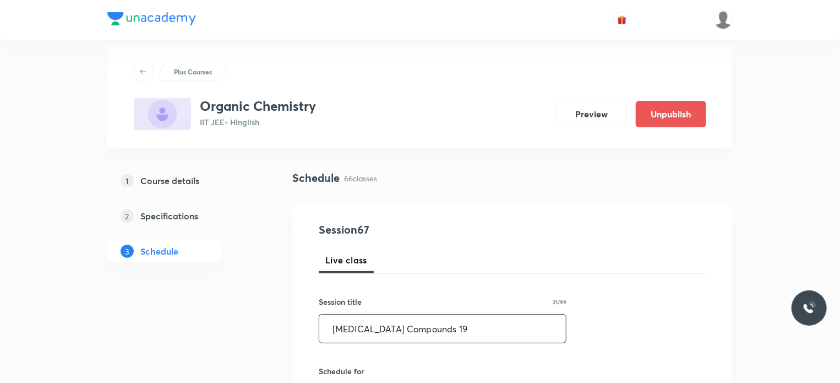
scroll to position [160, 0]
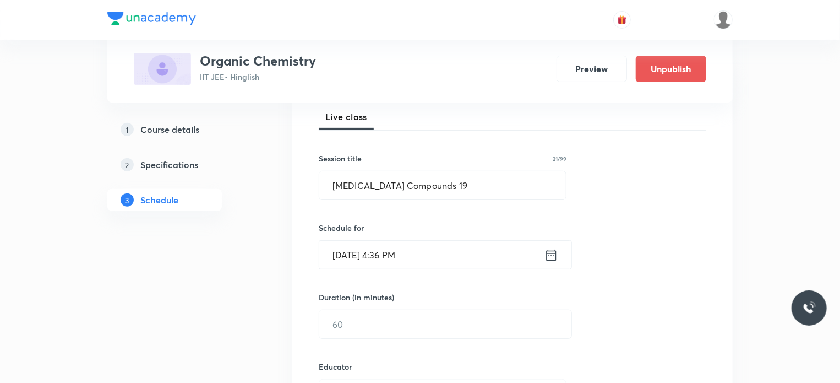
click at [451, 261] on input "Aug 30, 2025, 4:36 PM" at bounding box center [431, 255] width 225 height 28
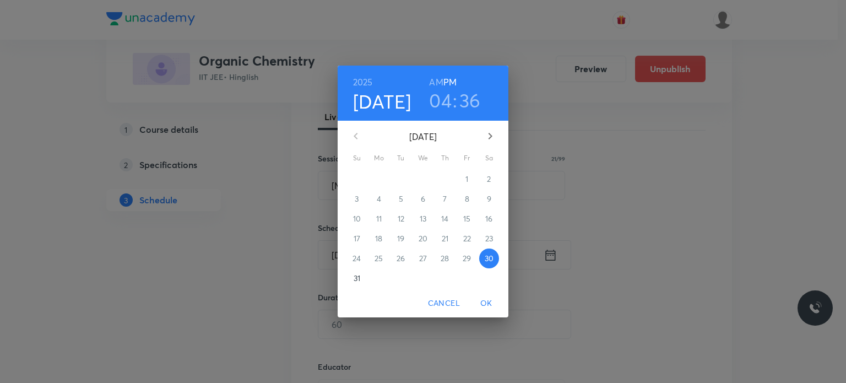
click at [493, 135] on icon "button" at bounding box center [489, 135] width 13 height 13
click at [484, 182] on span "6" at bounding box center [489, 178] width 20 height 11
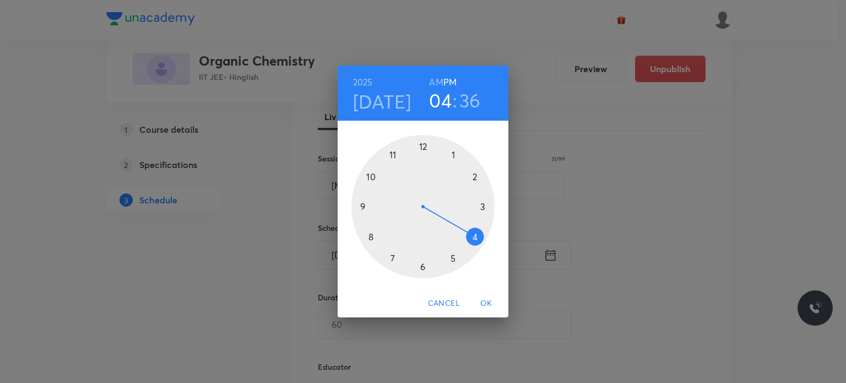
click at [432, 79] on h6 "AM" at bounding box center [436, 81] width 14 height 15
click at [375, 234] on div at bounding box center [422, 206] width 143 height 143
click at [473, 236] on div at bounding box center [422, 206] width 143 height 143
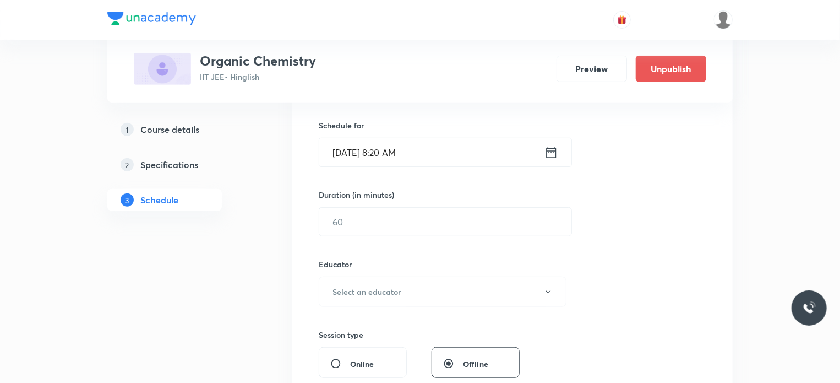
scroll to position [263, 0]
click at [367, 199] on div "Duration (in minutes) ​" at bounding box center [419, 211] width 201 height 47
click at [370, 211] on input "text" at bounding box center [445, 220] width 252 height 28
type input "7"
type input "80"
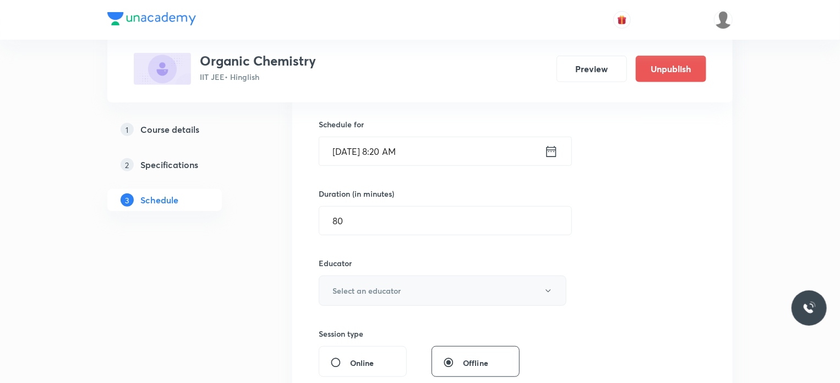
click at [390, 279] on button "Select an educator" at bounding box center [443, 290] width 248 height 30
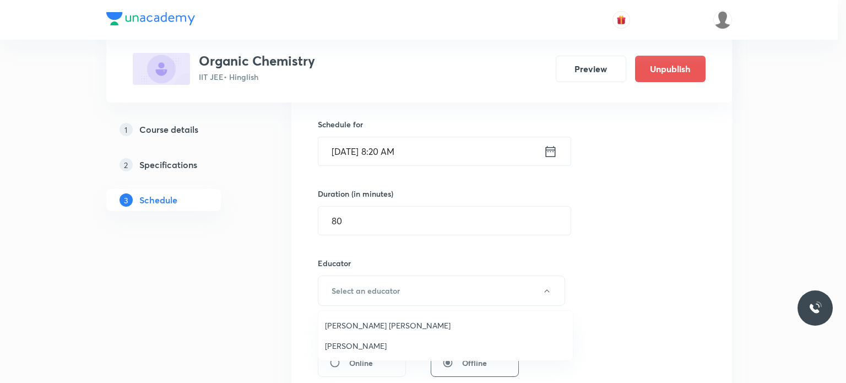
click at [381, 343] on span "Gaurav Gaurav" at bounding box center [445, 346] width 241 height 12
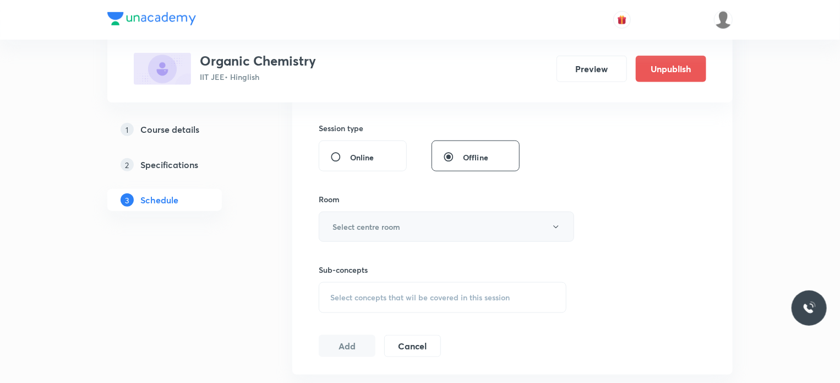
scroll to position [469, 0]
click at [359, 224] on h6 "Select centre room" at bounding box center [367, 226] width 68 height 12
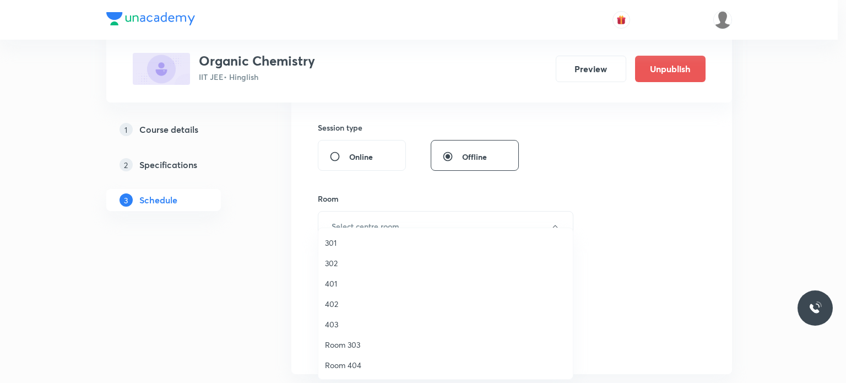
click at [344, 279] on span "401" at bounding box center [445, 283] width 241 height 12
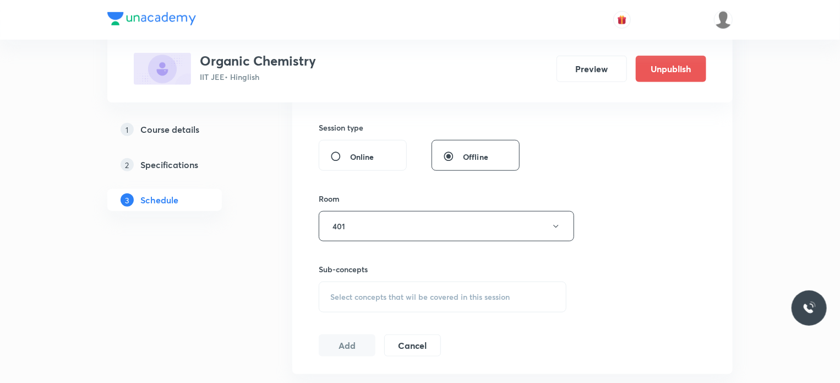
click at [403, 296] on span "Select concepts that wil be covered in this session" at bounding box center [419, 296] width 179 height 9
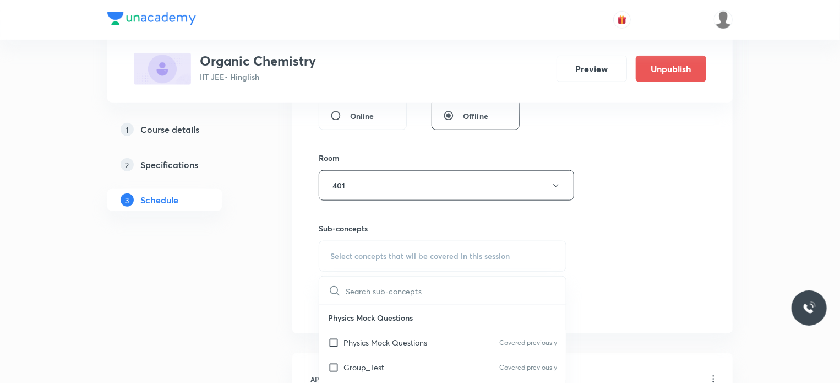
scroll to position [510, 0]
click at [436, 342] on div "Physics Mock Questions Covered previously" at bounding box center [442, 341] width 247 height 25
click at [722, 281] on div "Session 67 Live class Session title 21/99 Carbonyl Compounds 19 ​ Schedule for …" at bounding box center [512, 21] width 440 height 623
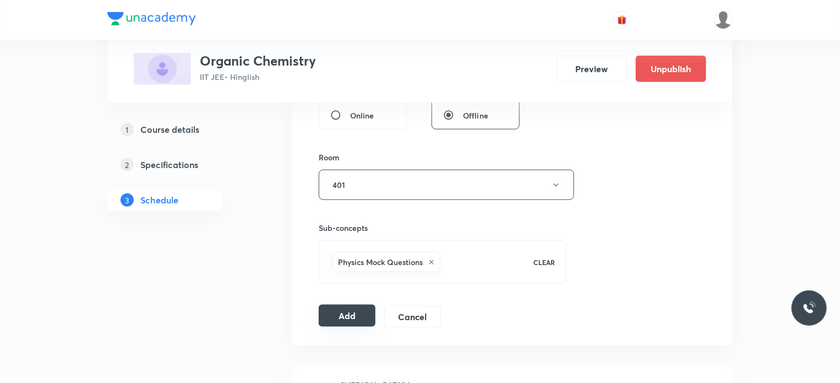
click at [366, 310] on button "Add" at bounding box center [347, 315] width 57 height 22
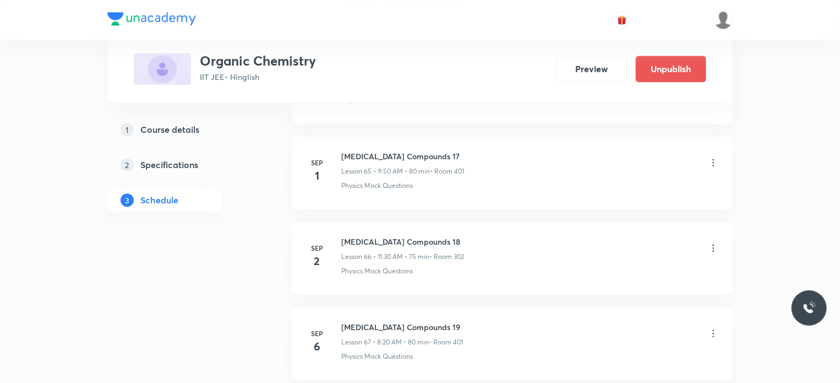
scroll to position [5696, 0]
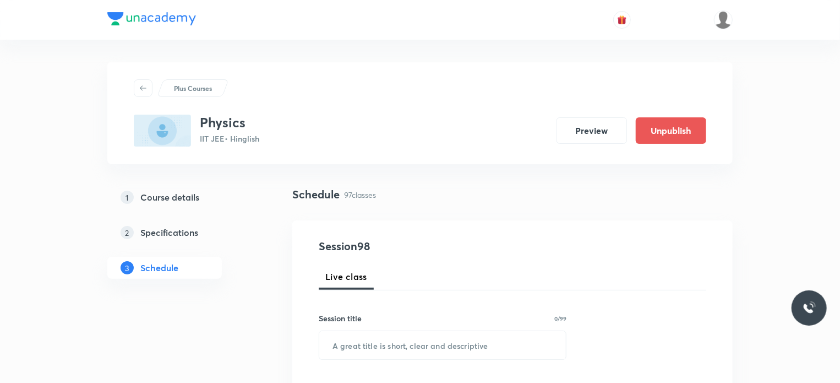
scroll to position [8824, 0]
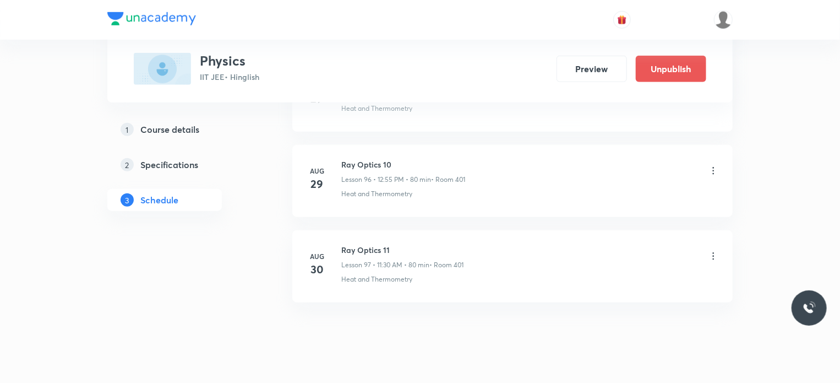
click at [376, 244] on h6 "Ray Optics 11" at bounding box center [402, 250] width 122 height 12
copy h6 "Ray Optics 11"
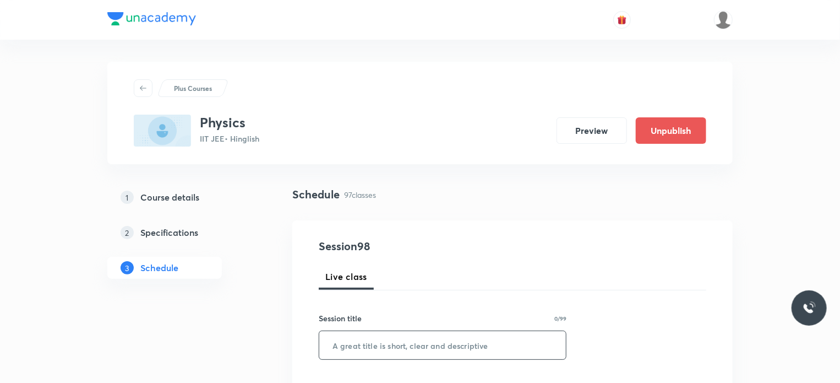
click at [445, 336] on input "text" at bounding box center [442, 345] width 247 height 28
paste input "Ray Optics 11"
type input "Ray Optics 12"
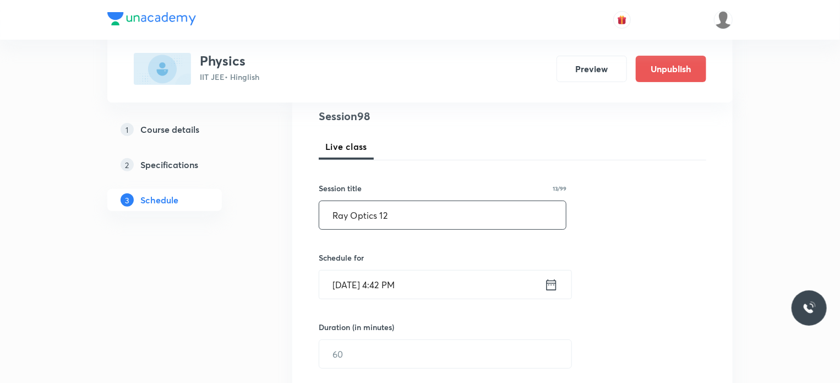
scroll to position [134, 0]
click at [431, 277] on input "[DATE] 4:42 PM" at bounding box center [431, 280] width 225 height 28
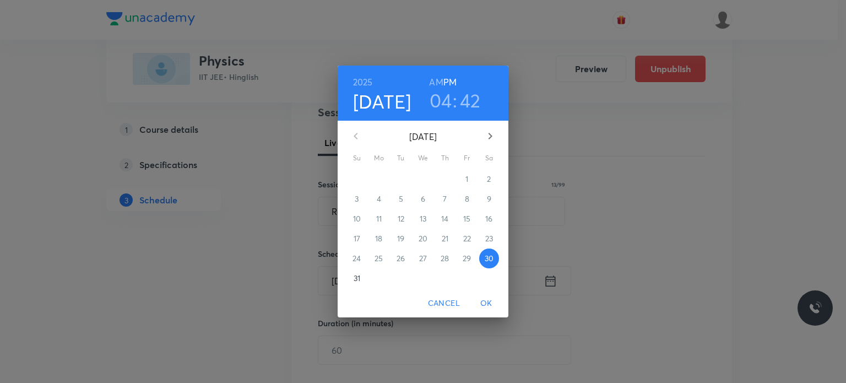
click at [483, 137] on icon "button" at bounding box center [489, 135] width 13 height 13
click at [378, 178] on p "1" at bounding box center [378, 178] width 3 height 11
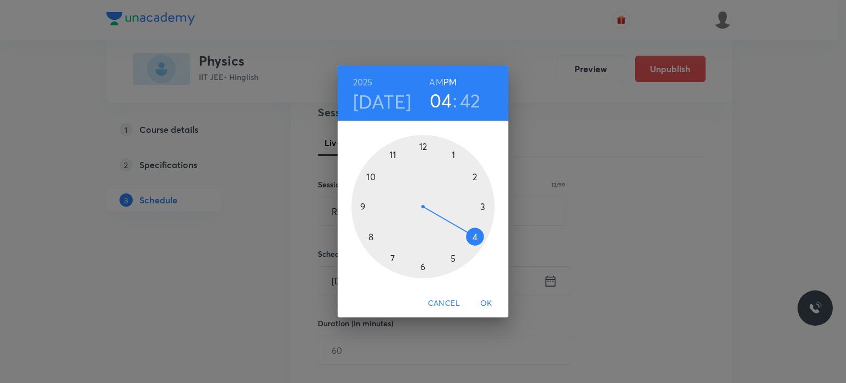
click at [445, 83] on h6 "PM" at bounding box center [449, 81] width 13 height 15
click at [421, 147] on div at bounding box center [422, 206] width 143 height 143
drag, startPoint x: 396, startPoint y: 147, endPoint x: 393, endPoint y: 152, distance: 6.0
click at [393, 152] on div at bounding box center [422, 206] width 143 height 143
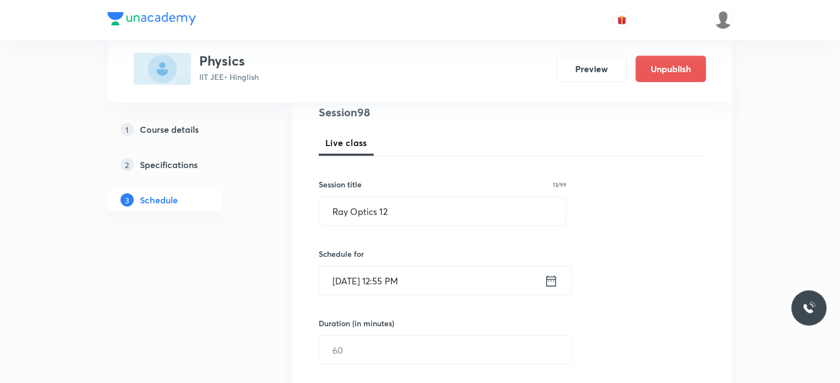
click at [356, 335] on div "​" at bounding box center [445, 349] width 253 height 29
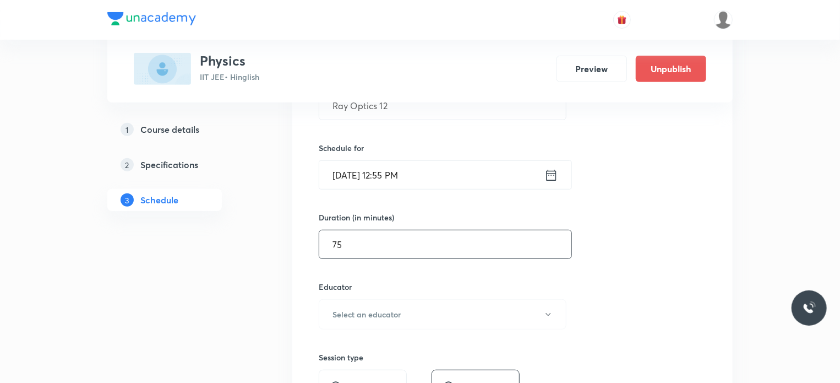
scroll to position [308, 0]
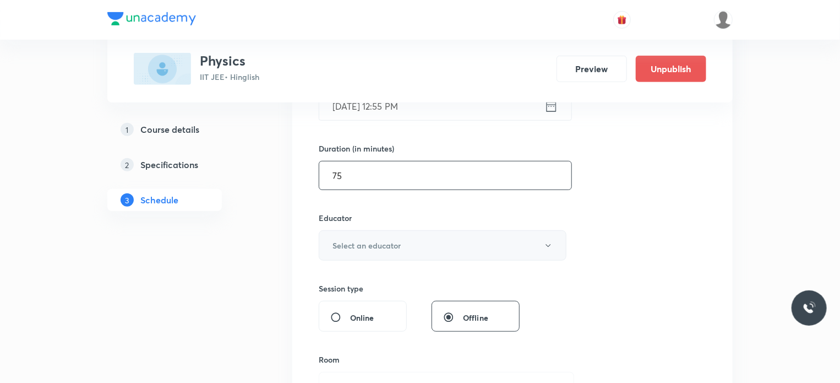
type input "75"
click at [385, 243] on h6 "Select an educator" at bounding box center [367, 245] width 68 height 12
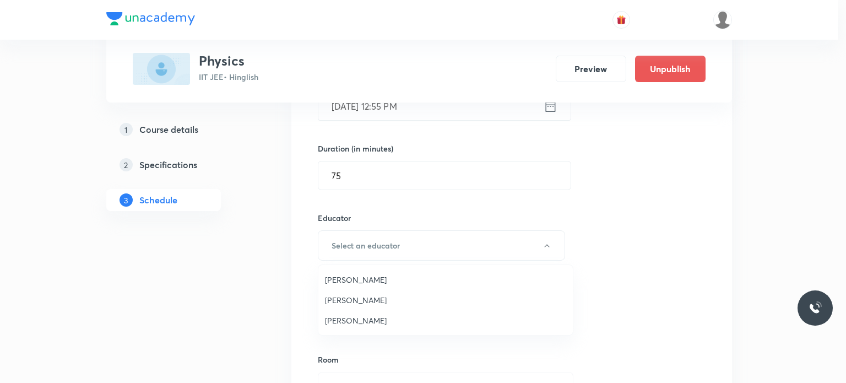
click at [374, 319] on span "Praveen Kumar Ghosh" at bounding box center [445, 320] width 241 height 12
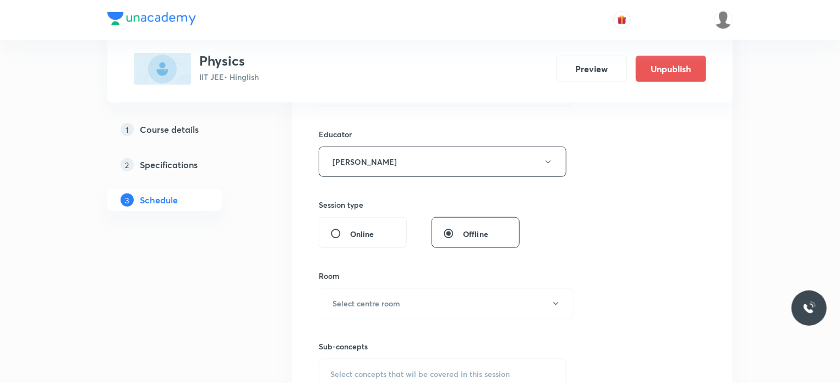
scroll to position [475, 0]
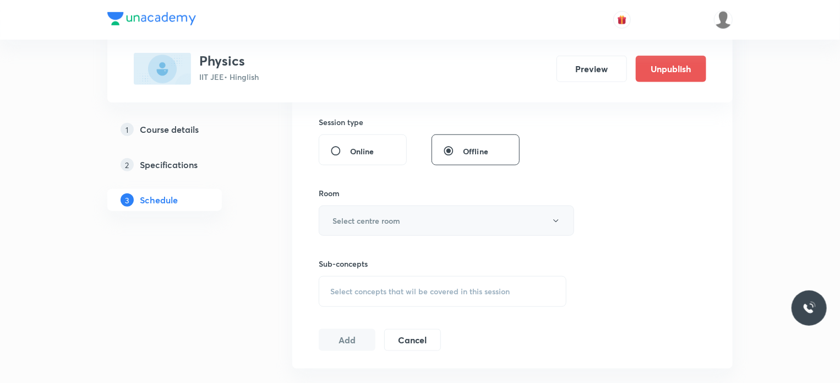
click at [372, 221] on h6 "Select centre room" at bounding box center [367, 221] width 68 height 12
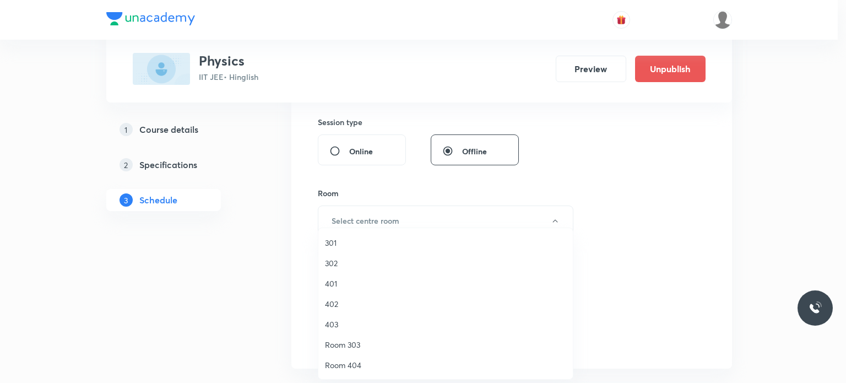
click at [359, 281] on span "401" at bounding box center [445, 283] width 241 height 12
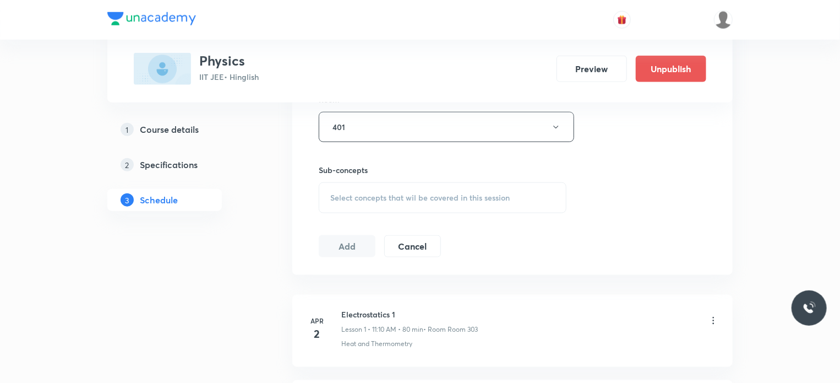
scroll to position [570, 0]
click at [419, 195] on span "Select concepts that wil be covered in this session" at bounding box center [419, 195] width 179 height 9
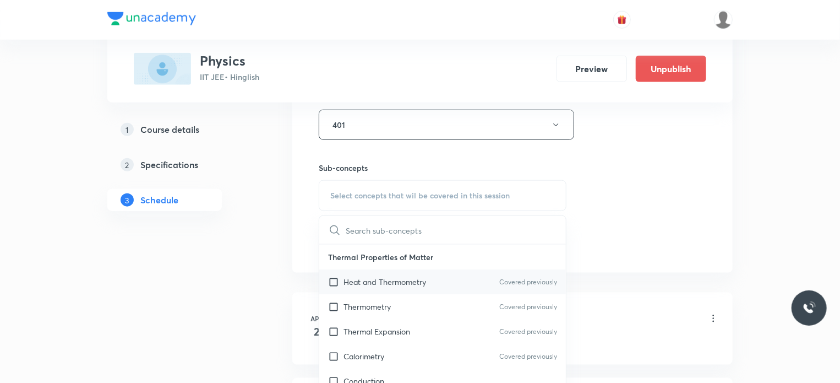
click at [426, 269] on div "Heat and Thermometry Covered previously" at bounding box center [442, 281] width 247 height 25
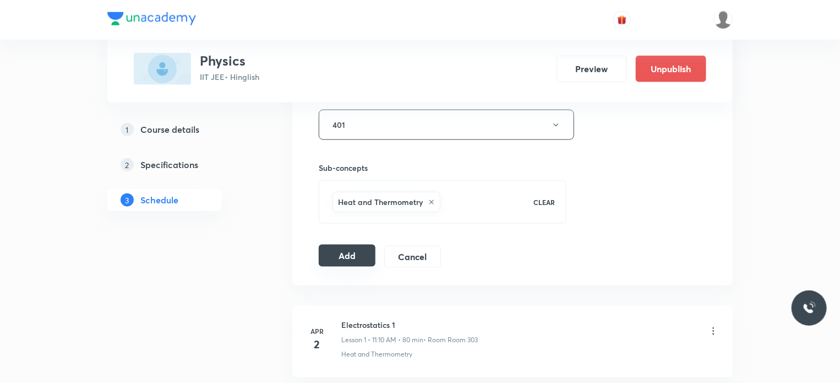
click at [361, 253] on button "Add" at bounding box center [347, 255] width 57 height 22
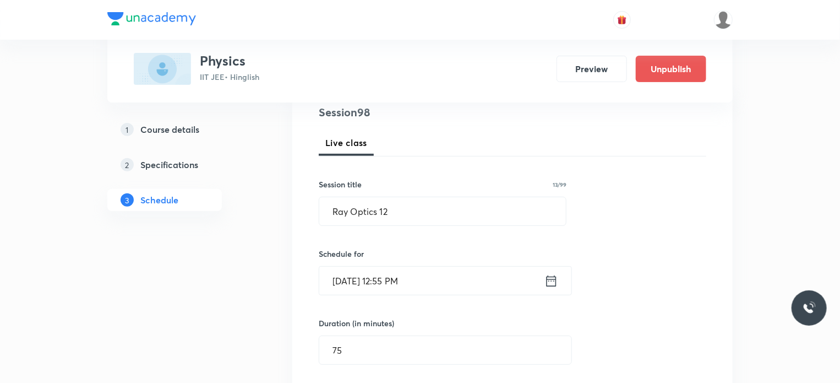
scroll to position [128, 0]
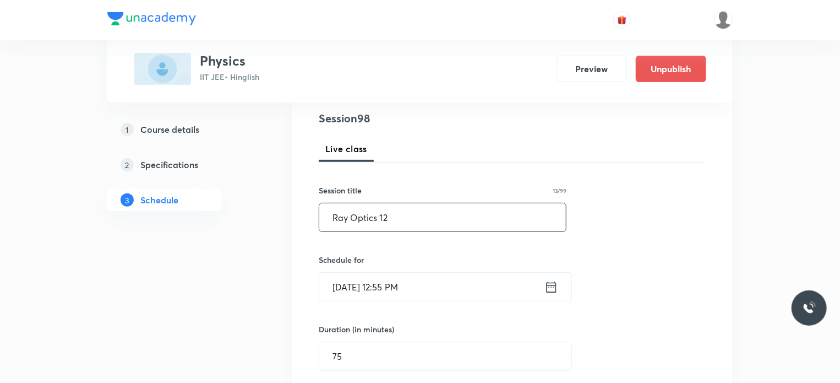
drag, startPoint x: 400, startPoint y: 216, endPoint x: 258, endPoint y: 220, distance: 142.1
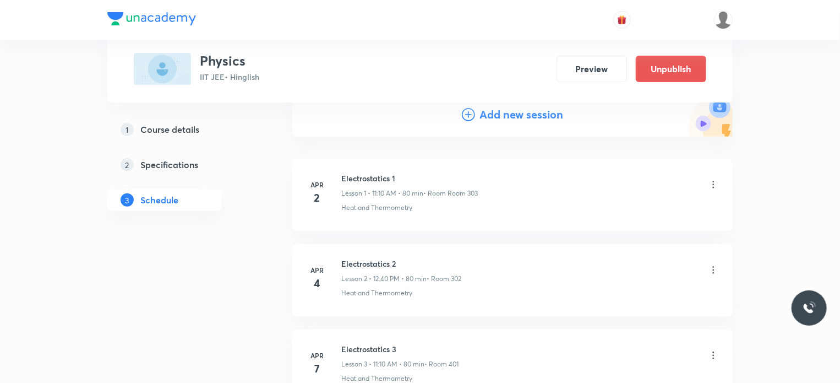
scroll to position [8335, 0]
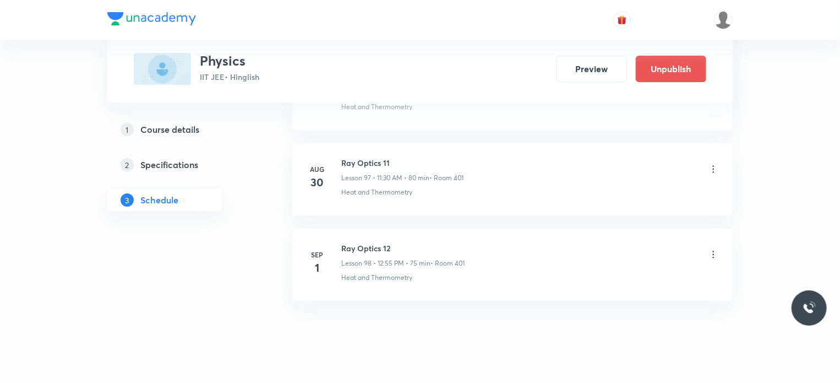
click at [355, 242] on h6 "Ray Optics 12" at bounding box center [402, 248] width 123 height 12
copy h6 "Ray Optics 12"
click at [355, 242] on h6 "Ray Optics 12" at bounding box center [402, 248] width 123 height 12
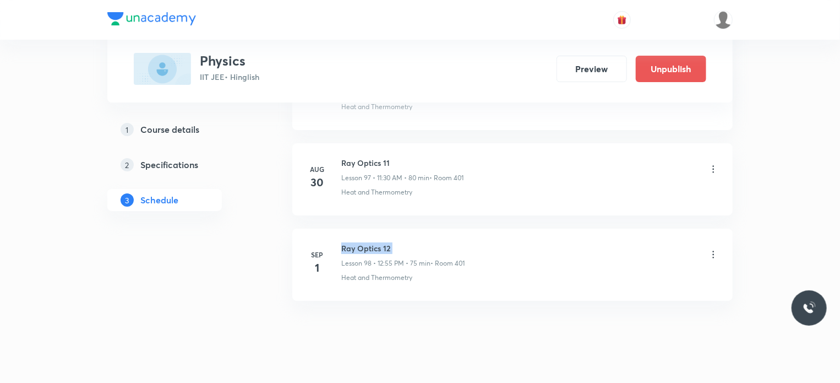
scroll to position [0, 0]
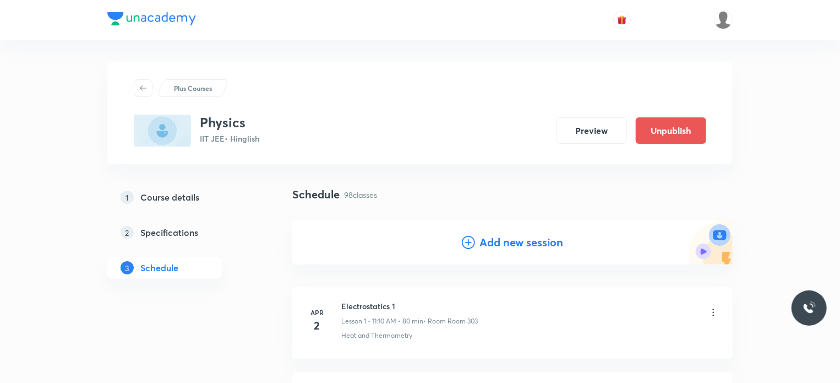
click at [489, 237] on h4 "Add new session" at bounding box center [521, 242] width 84 height 17
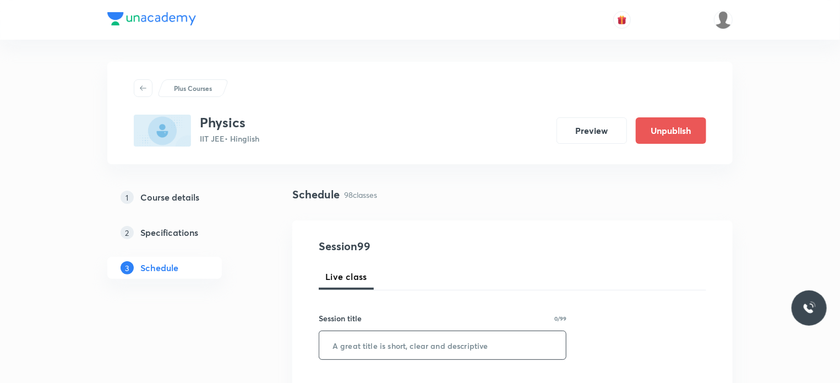
click at [440, 334] on input "text" at bounding box center [442, 345] width 247 height 28
paste input "Ray Optics 12"
type input "Ray Optics 13"
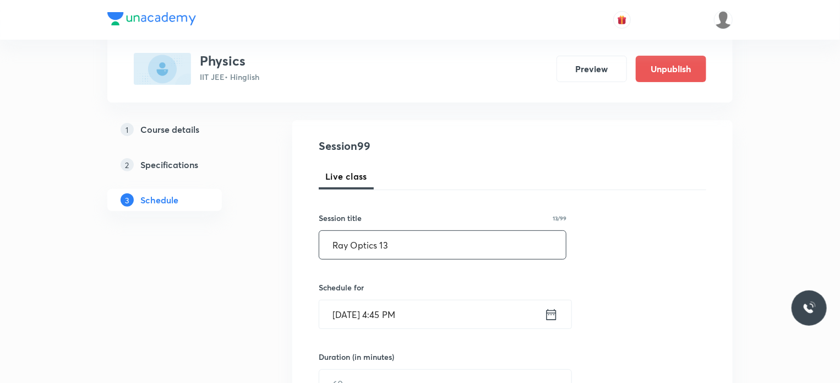
scroll to position [110, 0]
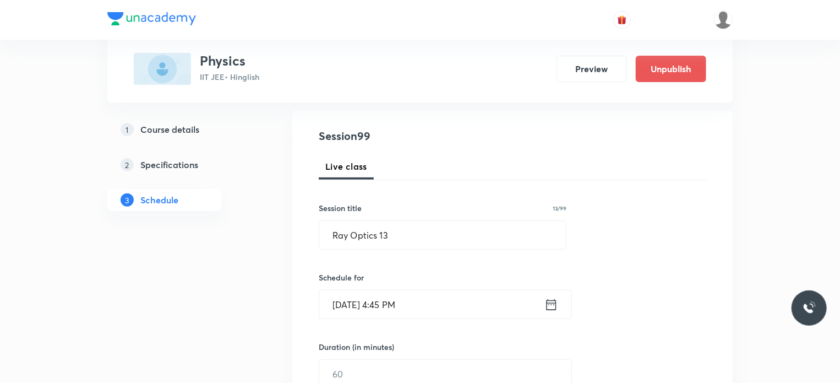
click at [509, 310] on input "Aug 30, 2025, 4:45 PM" at bounding box center [431, 304] width 225 height 28
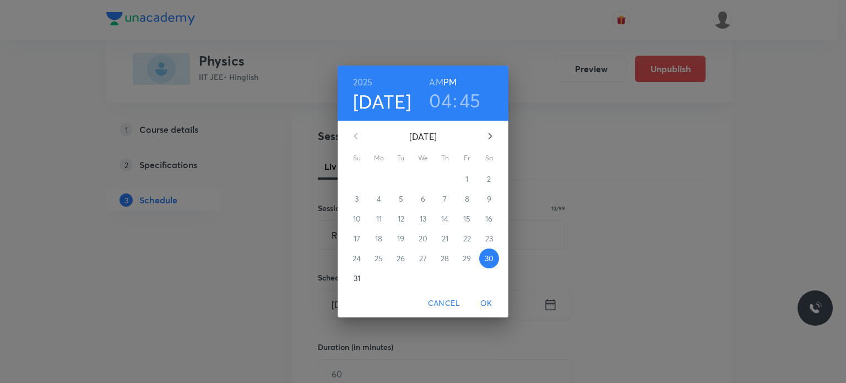
click at [489, 126] on button "button" at bounding box center [490, 136] width 26 height 26
click at [399, 177] on p "2" at bounding box center [401, 178] width 4 height 11
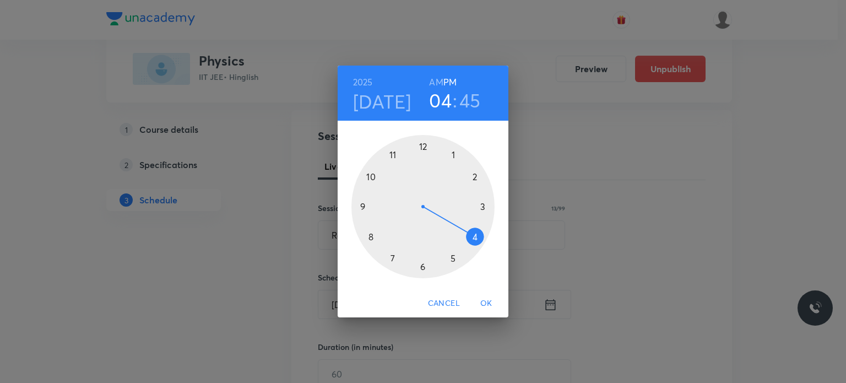
click at [434, 82] on h6 "AM" at bounding box center [436, 81] width 14 height 15
click at [371, 242] on div at bounding box center [422, 206] width 143 height 143
click at [473, 237] on div at bounding box center [422, 206] width 143 height 143
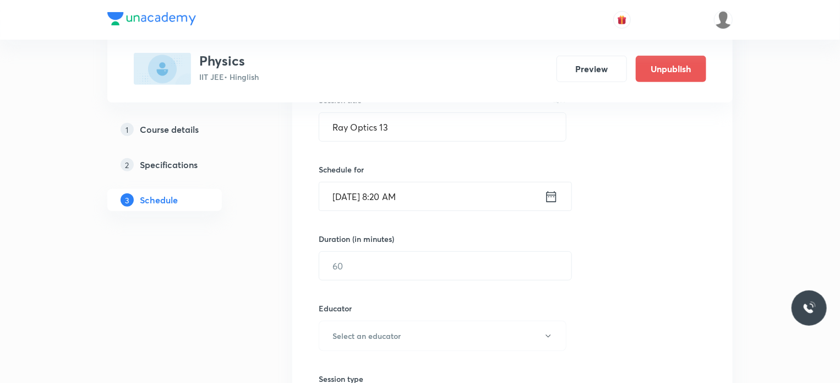
scroll to position [218, 0]
click at [351, 268] on input "text" at bounding box center [445, 266] width 252 height 28
type input "7"
click at [454, 199] on input "Sep 2, 2025, 8:20 AM" at bounding box center [431, 196] width 225 height 28
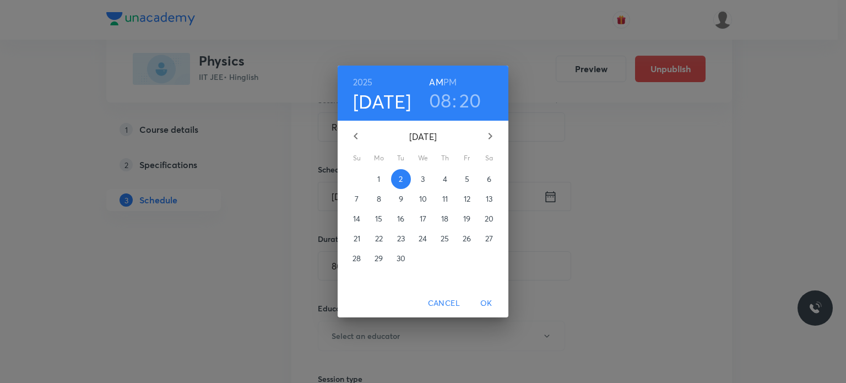
click at [449, 81] on h6 "PM" at bounding box center [449, 81] width 13 height 15
click at [445, 103] on h3 "08" at bounding box center [440, 100] width 23 height 23
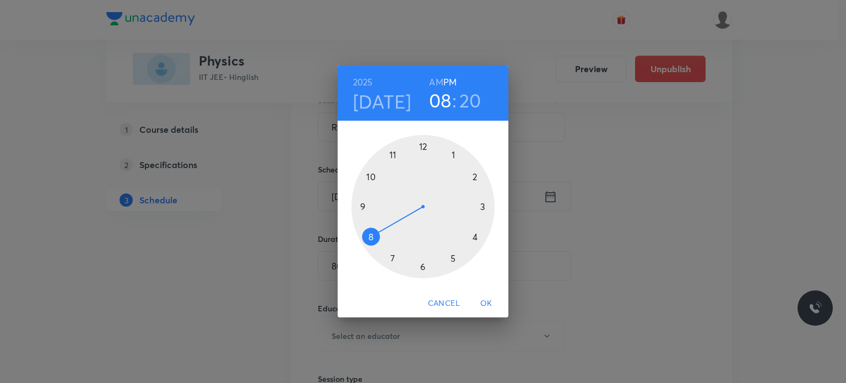
click at [425, 141] on div at bounding box center [422, 206] width 143 height 143
click at [391, 156] on div at bounding box center [422, 206] width 143 height 143
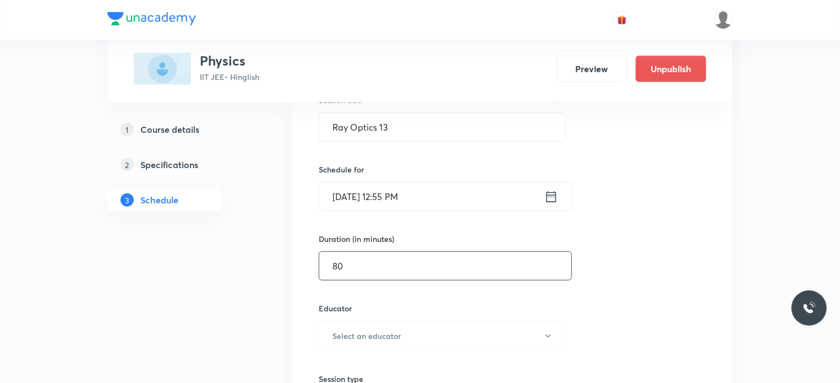
drag, startPoint x: 363, startPoint y: 261, endPoint x: 264, endPoint y: 257, distance: 98.6
type input "5"
click at [356, 261] on input "7" at bounding box center [445, 266] width 252 height 28
type input "75"
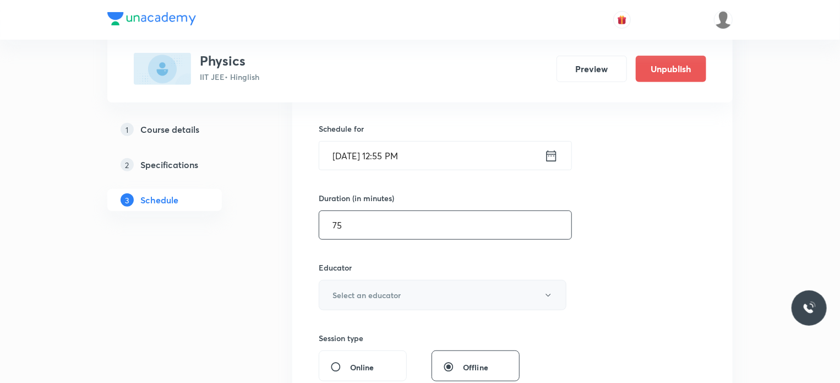
scroll to position [290, 0]
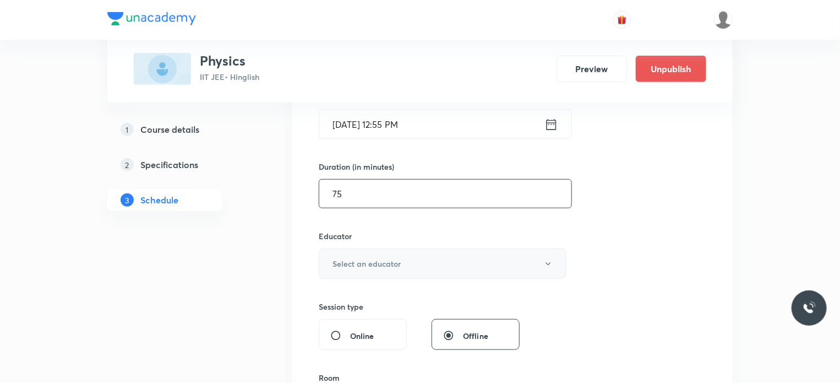
click at [374, 256] on button "Select an educator" at bounding box center [443, 263] width 248 height 30
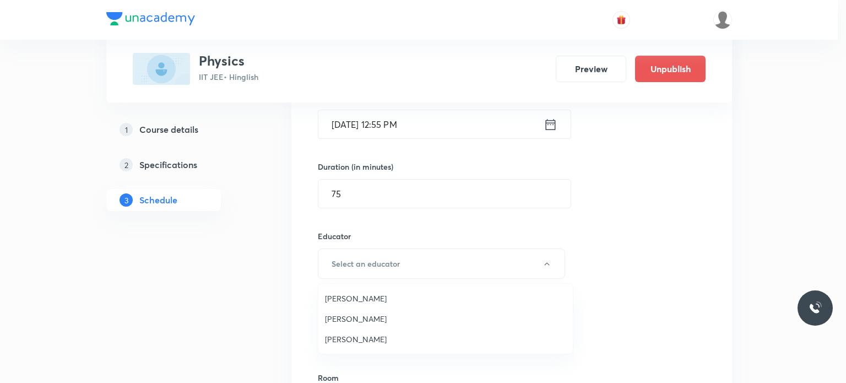
click at [359, 337] on span "Praveen Kumar Ghosh" at bounding box center [445, 339] width 241 height 12
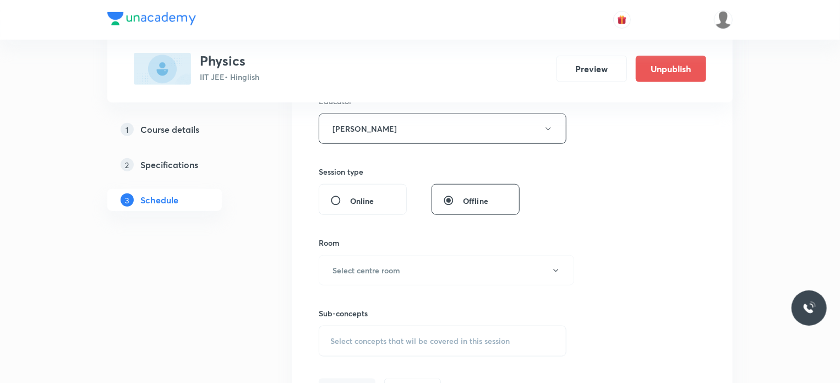
scroll to position [433, 0]
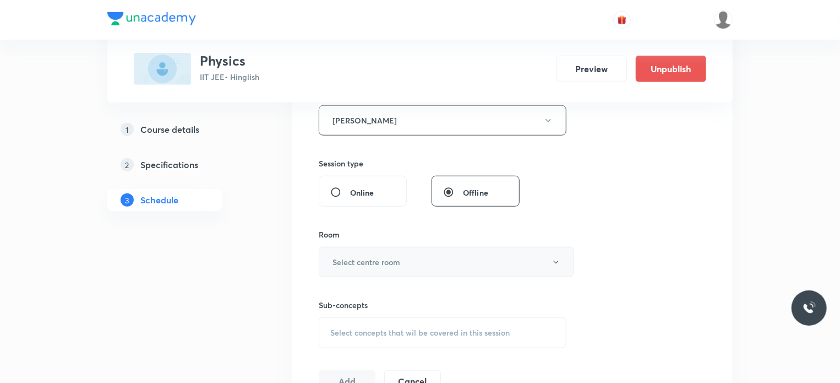
click at [390, 258] on h6 "Select centre room" at bounding box center [367, 262] width 68 height 12
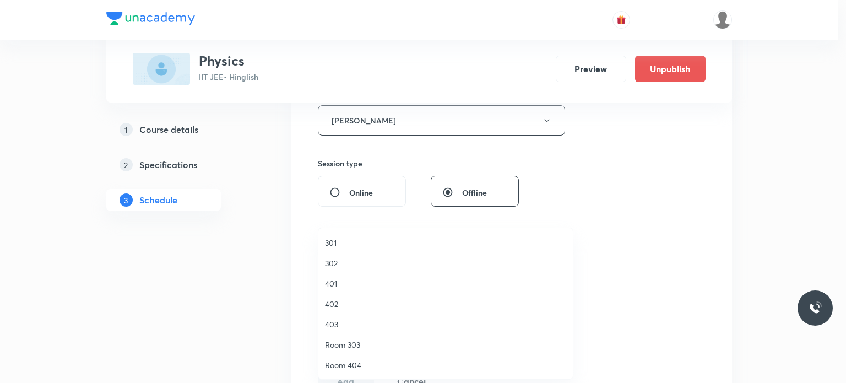
click at [354, 288] on span "401" at bounding box center [445, 283] width 241 height 12
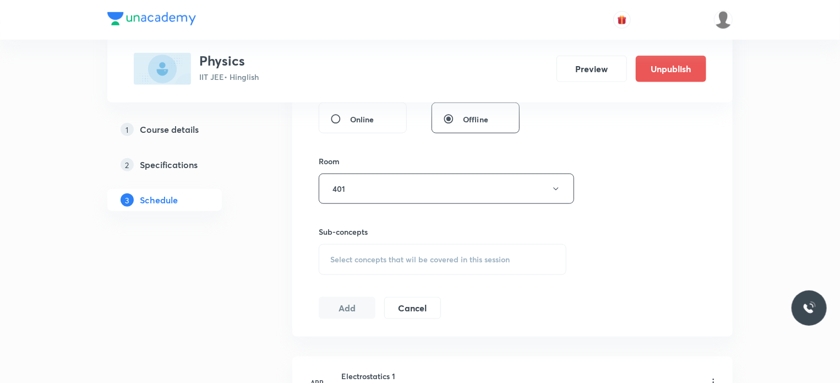
scroll to position [513, 0]
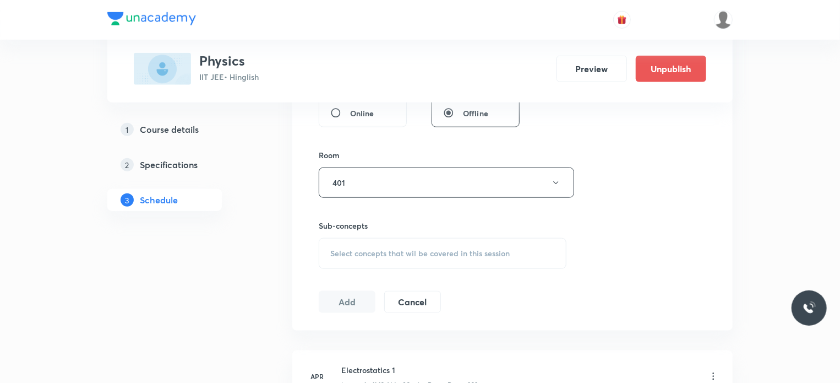
click at [430, 257] on div "Select concepts that wil be covered in this session" at bounding box center [443, 253] width 248 height 31
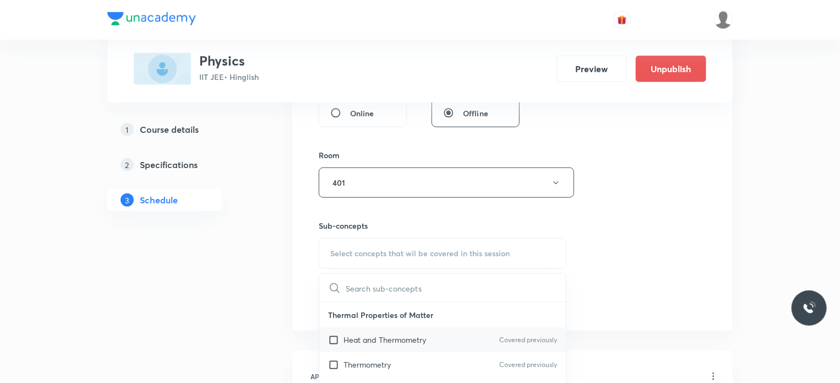
click at [422, 340] on p "Heat and Thermometry" at bounding box center [385, 340] width 83 height 12
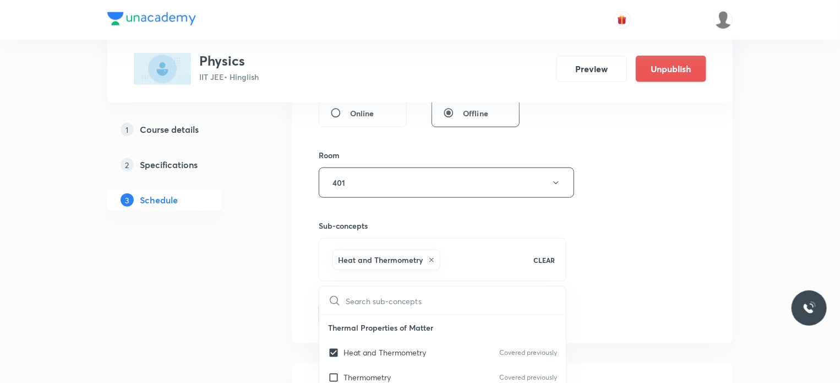
click at [641, 304] on div "Session 99 Live class Session title 13/99 Ray Optics 13 ​ Schedule for Sep 2, 2…" at bounding box center [513, 25] width 388 height 600
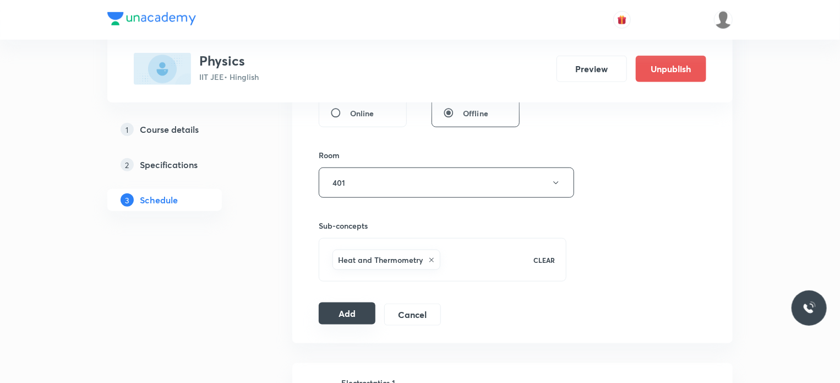
click at [368, 315] on button "Add" at bounding box center [347, 313] width 57 height 22
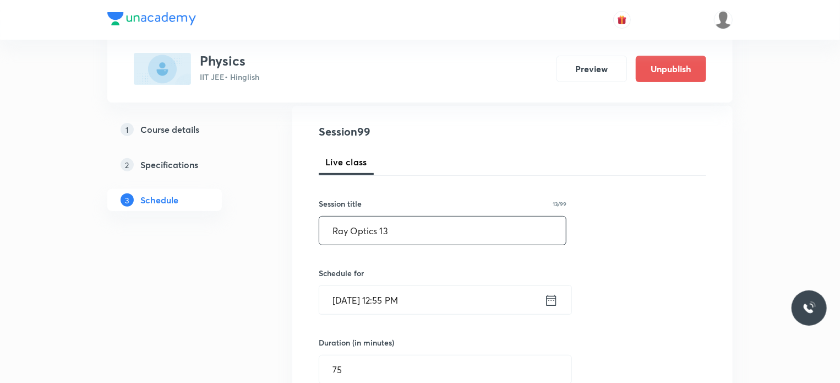
scroll to position [112, 0]
drag, startPoint x: 430, startPoint y: 246, endPoint x: 296, endPoint y: 232, distance: 135.6
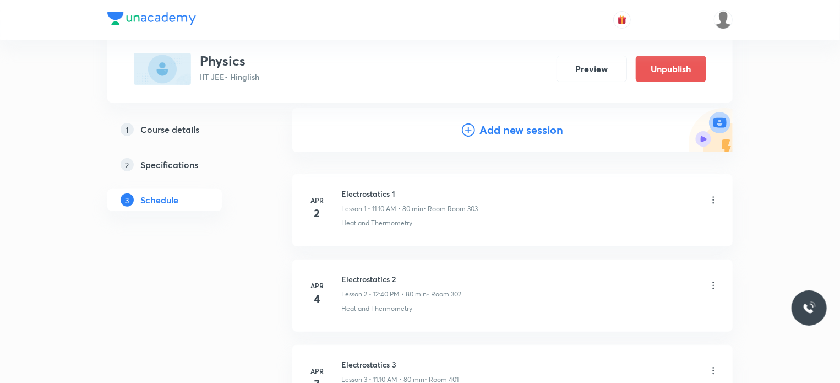
click at [487, 134] on h4 "Add new session" at bounding box center [521, 130] width 84 height 17
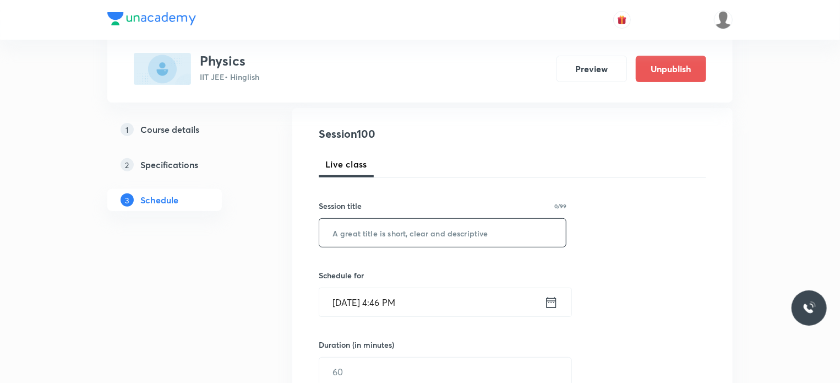
click at [449, 232] on input "text" at bounding box center [442, 233] width 247 height 28
paste input "Ray Optics 13"
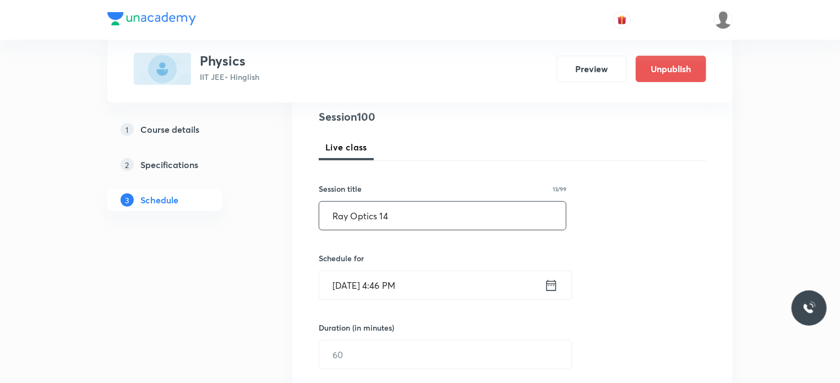
scroll to position [167, 0]
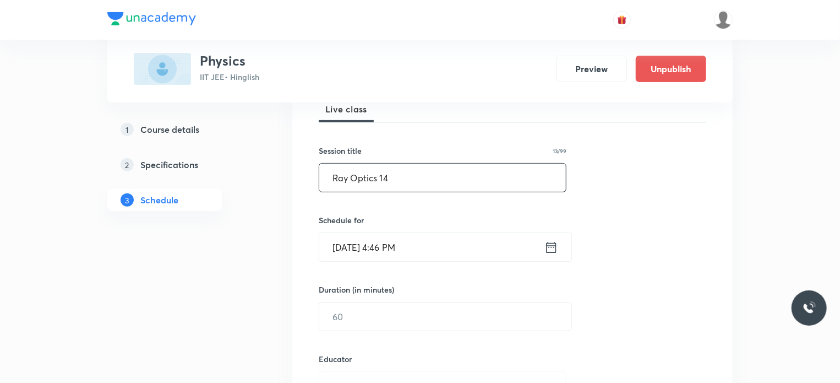
type input "Ray Optics 14"
click at [451, 241] on input "Aug 30, 2025, 4:46 PM" at bounding box center [431, 247] width 225 height 28
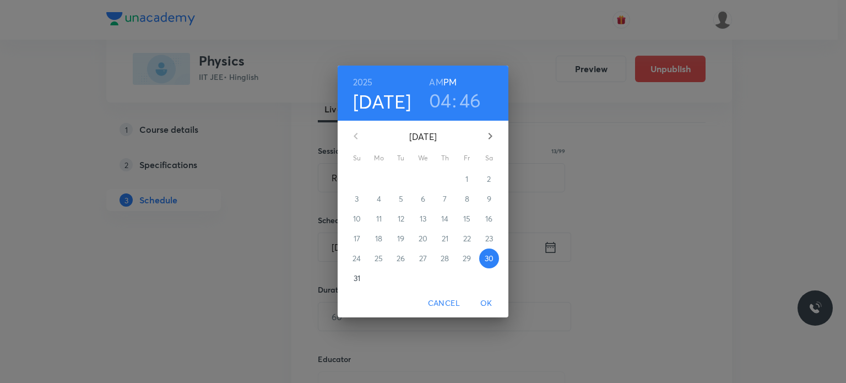
click at [489, 132] on icon "button" at bounding box center [489, 135] width 13 height 13
click at [423, 179] on p "3" at bounding box center [423, 178] width 4 height 11
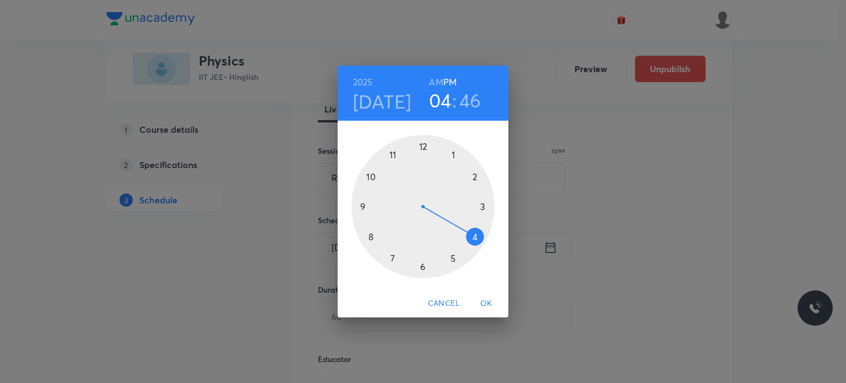
click at [434, 81] on h6 "AM" at bounding box center [436, 81] width 14 height 15
click at [401, 154] on div at bounding box center [422, 206] width 143 height 143
click at [424, 267] on div at bounding box center [422, 206] width 143 height 143
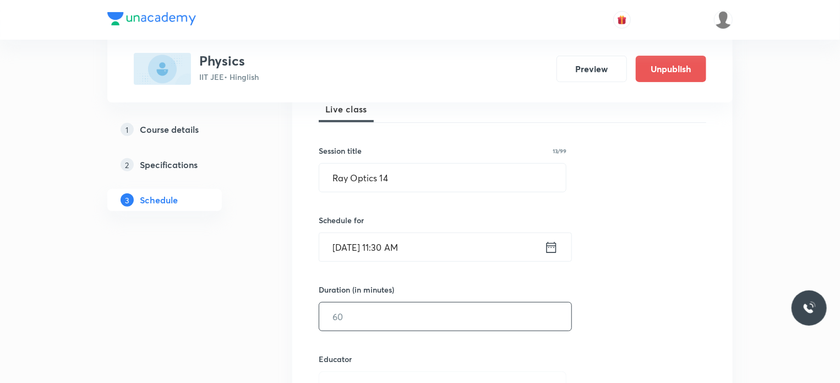
click at [401, 318] on input "text" at bounding box center [445, 316] width 252 height 28
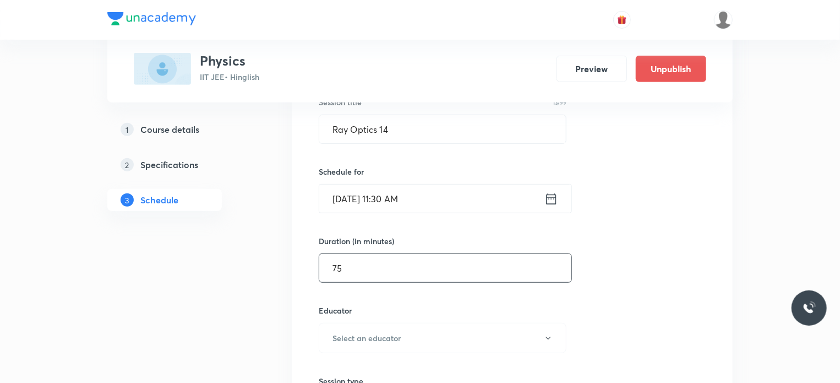
scroll to position [281, 0]
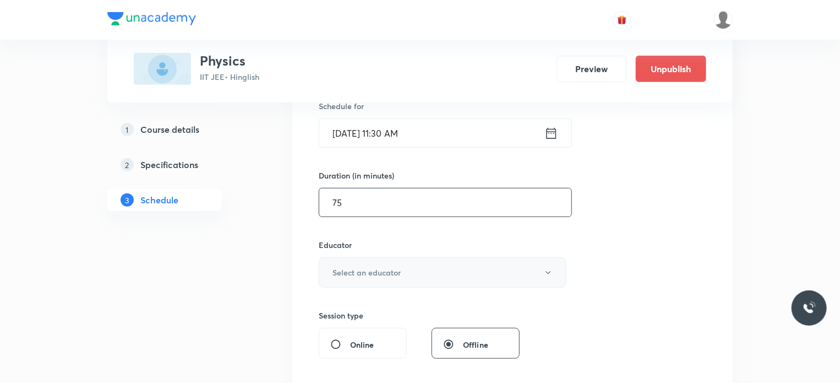
type input "75"
click at [392, 277] on button "Select an educator" at bounding box center [443, 272] width 248 height 30
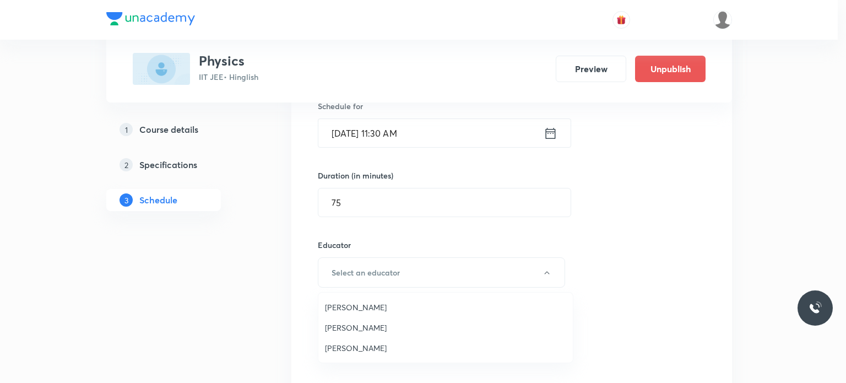
click at [373, 335] on li "Neilabh Gupta" at bounding box center [445, 327] width 254 height 20
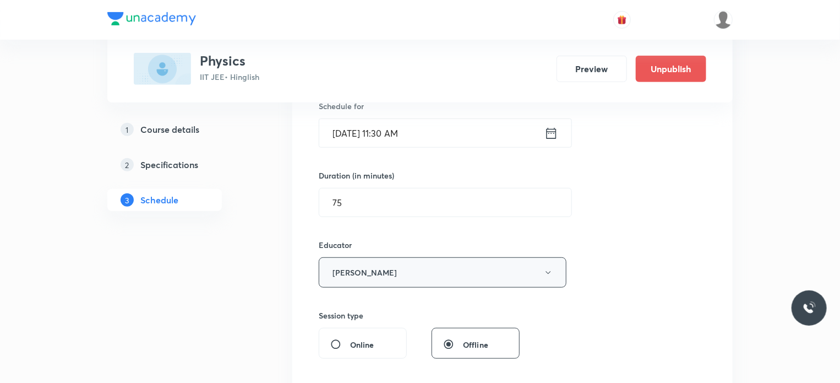
click at [397, 277] on button "Neilabh Gupta" at bounding box center [443, 272] width 248 height 30
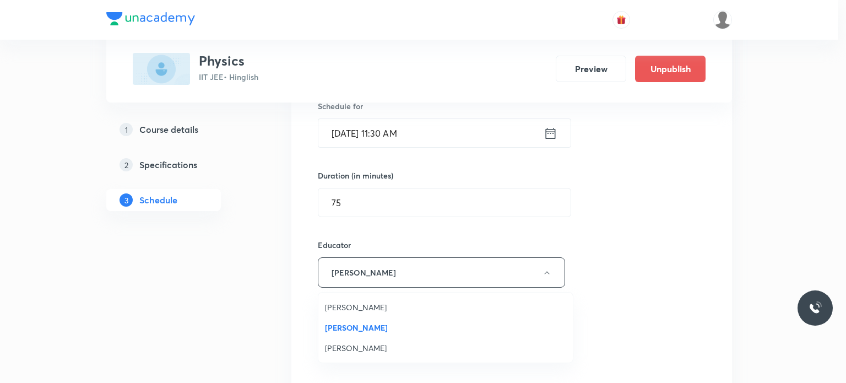
click at [392, 341] on li "Praveen Kumar Ghosh" at bounding box center [445, 347] width 254 height 20
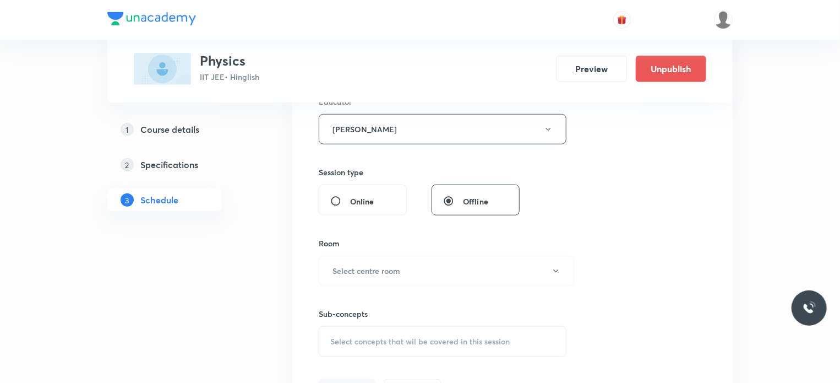
scroll to position [425, 0]
click at [353, 273] on h6 "Select centre room" at bounding box center [367, 270] width 68 height 12
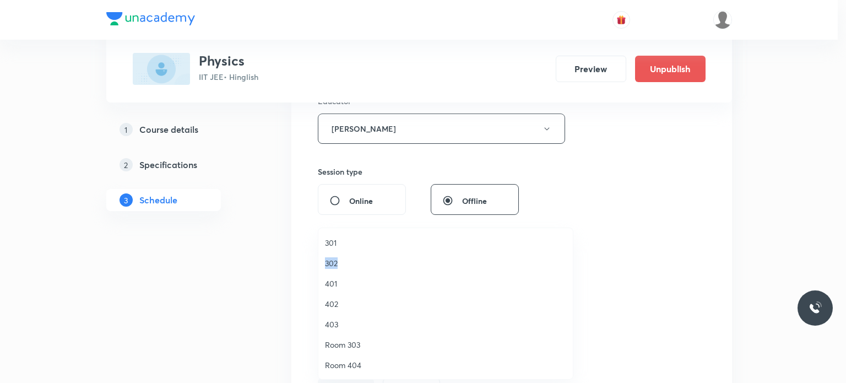
drag, startPoint x: 342, startPoint y: 246, endPoint x: 343, endPoint y: 271, distance: 25.3
click at [343, 271] on ul "301 302 [GEOGRAPHIC_DATA]" at bounding box center [449, 365] width 263 height 274
click at [344, 277] on span "401" at bounding box center [445, 283] width 241 height 12
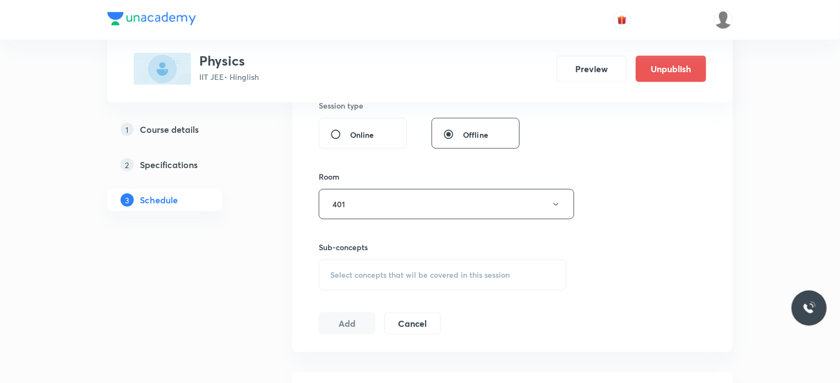
scroll to position [498, 0]
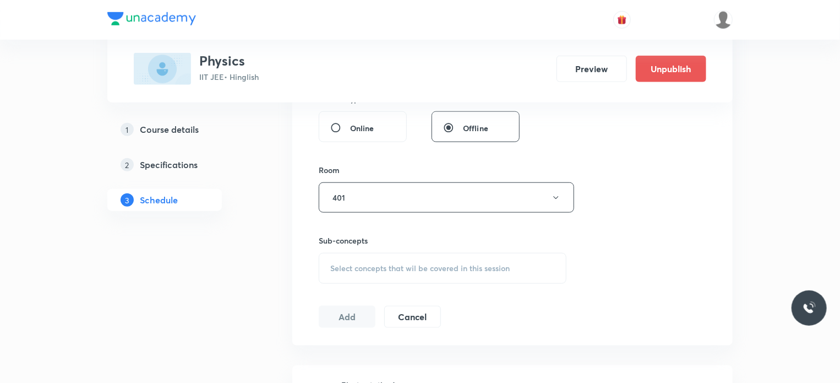
click at [371, 253] on div "Select concepts that wil be covered in this session" at bounding box center [443, 268] width 248 height 31
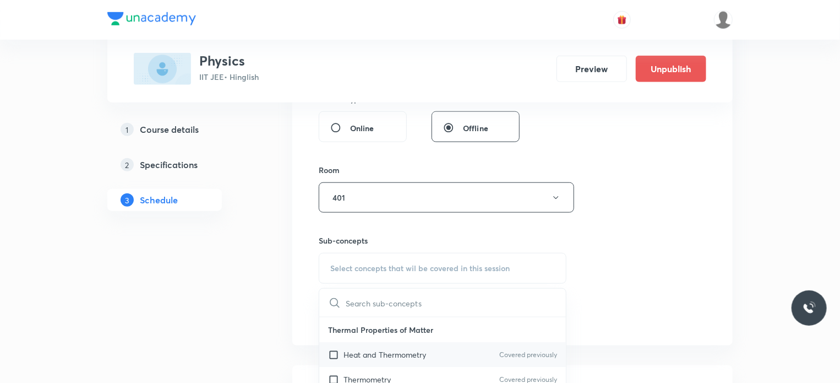
click at [390, 355] on p "Heat and Thermometry" at bounding box center [385, 354] width 83 height 12
checkbox input "true"
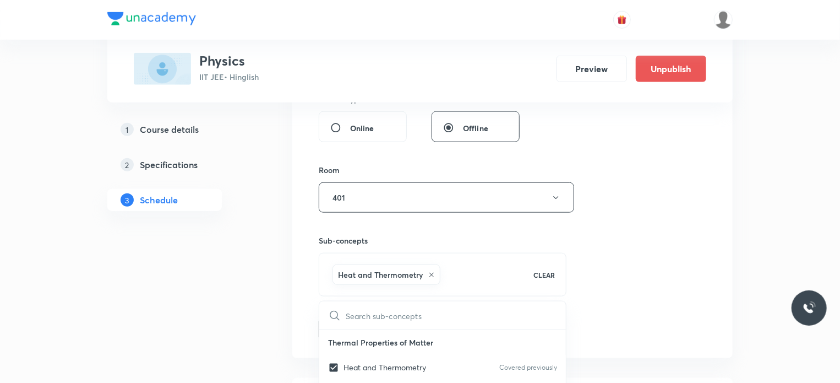
click at [667, 299] on div "Session 100 Live class Session title 13/99 Ray Optics 14 ​ Schedule for Sep 3, …" at bounding box center [513, 40] width 388 height 600
click at [331, 333] on button "Add" at bounding box center [347, 328] width 57 height 22
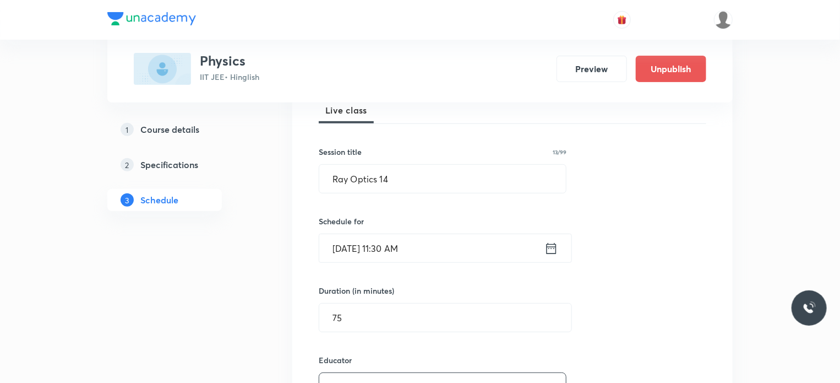
scroll to position [165, 0]
drag, startPoint x: 452, startPoint y: 252, endPoint x: 333, endPoint y: 266, distance: 120.3
click at [333, 266] on div "Session 100 Live class Session title 13/99 Ray Optics 14 ​ Schedule for Sep 3, …" at bounding box center [513, 373] width 388 height 600
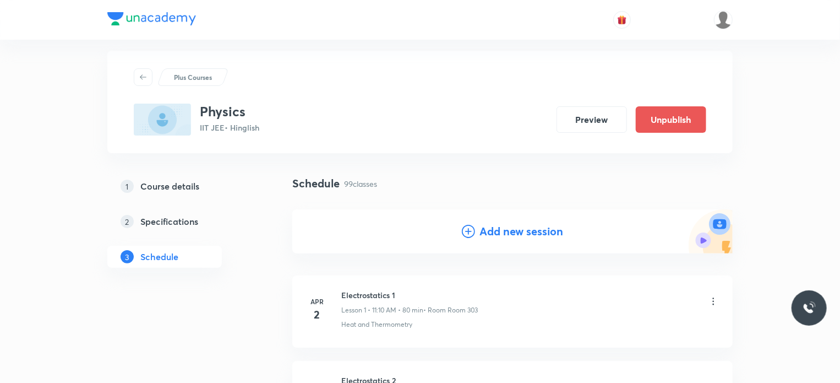
scroll to position [2, 0]
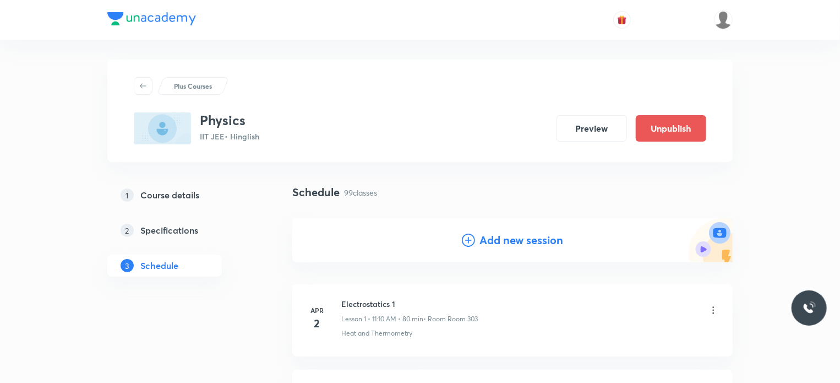
click at [513, 247] on h4 "Add new session" at bounding box center [521, 240] width 84 height 17
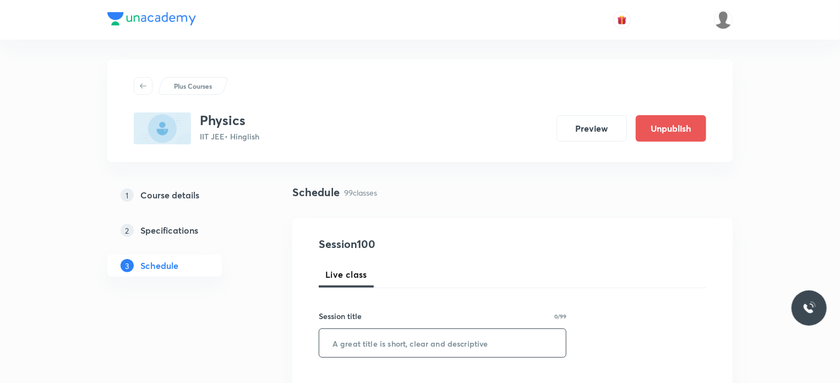
click at [428, 335] on input "text" at bounding box center [442, 343] width 247 height 28
paste input "Sep 3, 2025, 11:30 AM"
type input "Sep 3, 2025, 11:30 AM"
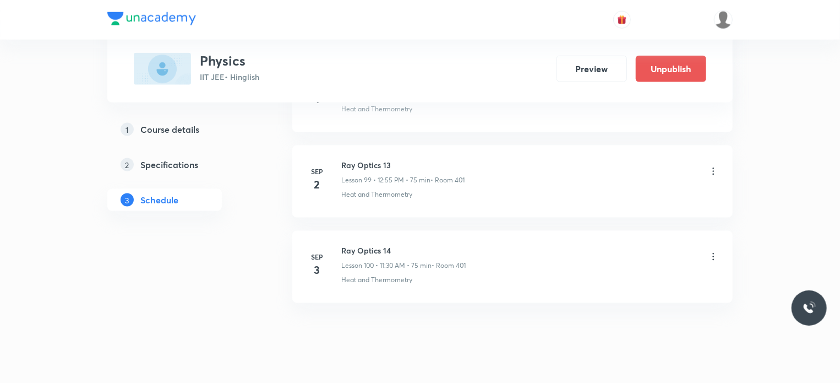
click at [370, 231] on li "Sep 3 Ray Optics 14 Lesson 100 • 11:30 AM • 75 min • Room 401 Heat and Thermome…" at bounding box center [512, 267] width 440 height 72
copy h6 "Ray Optics 14"
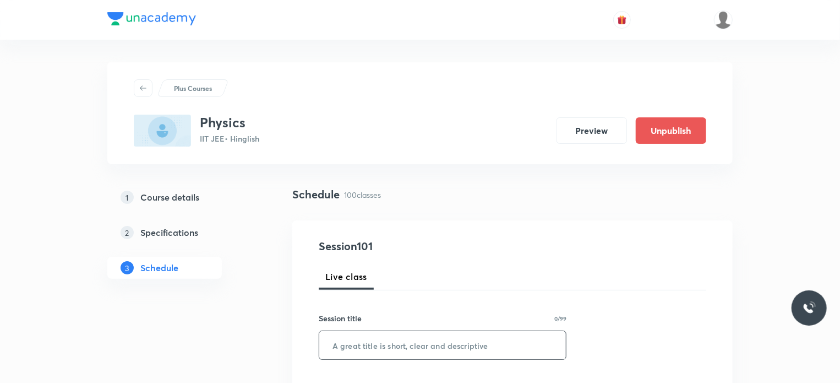
click at [469, 339] on input "text" at bounding box center [442, 345] width 247 height 28
paste input "Ray Optics 14"
type input "Ray Optics 15"
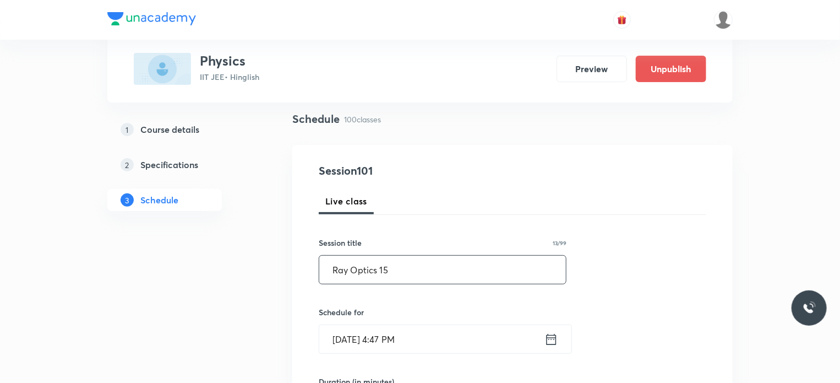
scroll to position [78, 0]
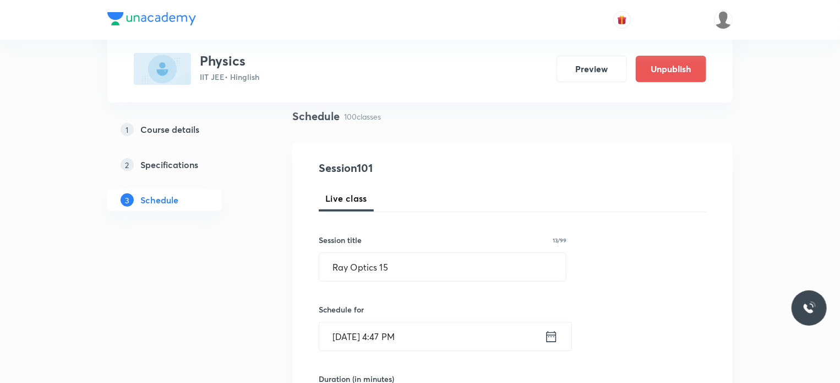
click at [454, 328] on input "Aug 30, 2025, 4:47 PM" at bounding box center [431, 336] width 225 height 28
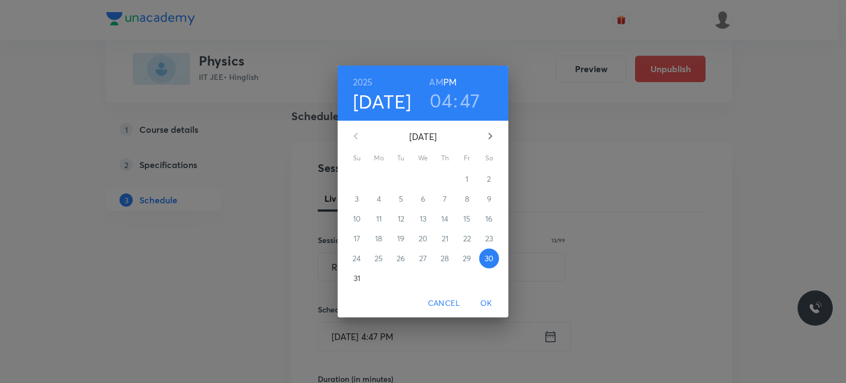
click at [487, 138] on icon "button" at bounding box center [489, 135] width 13 height 13
click at [426, 177] on span "3" at bounding box center [423, 178] width 20 height 11
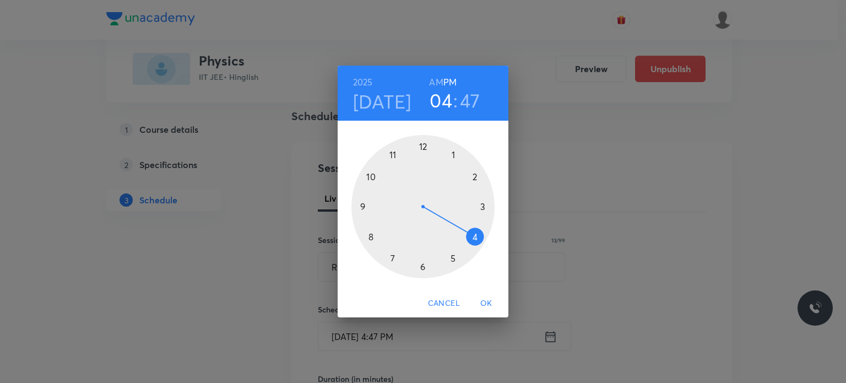
click at [425, 141] on div at bounding box center [422, 206] width 143 height 143
click at [392, 151] on div at bounding box center [422, 206] width 143 height 143
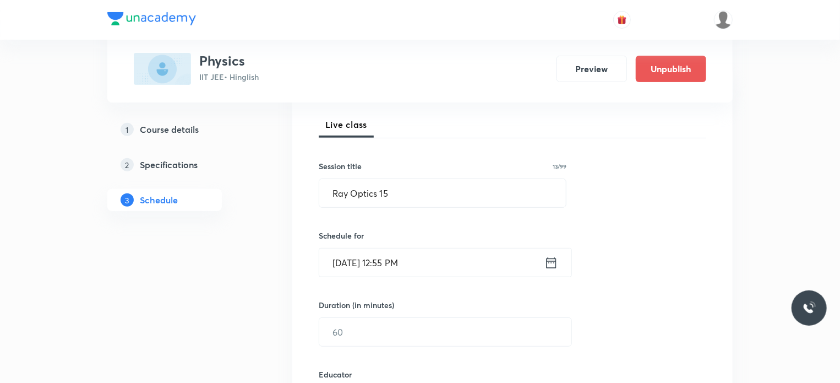
scroll to position [218, 0]
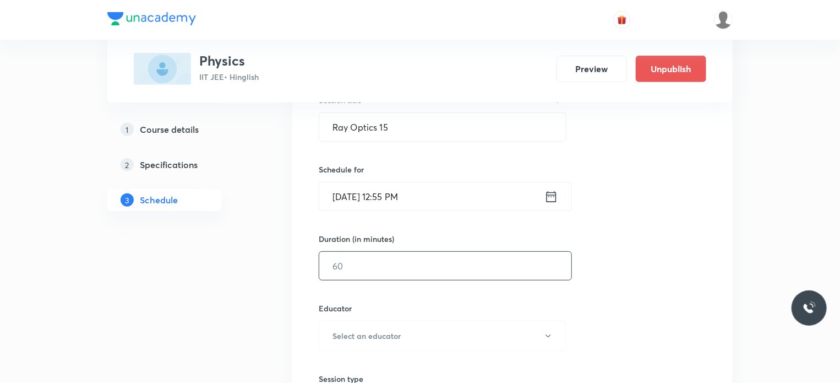
click at [348, 262] on input "text" at bounding box center [445, 266] width 252 height 28
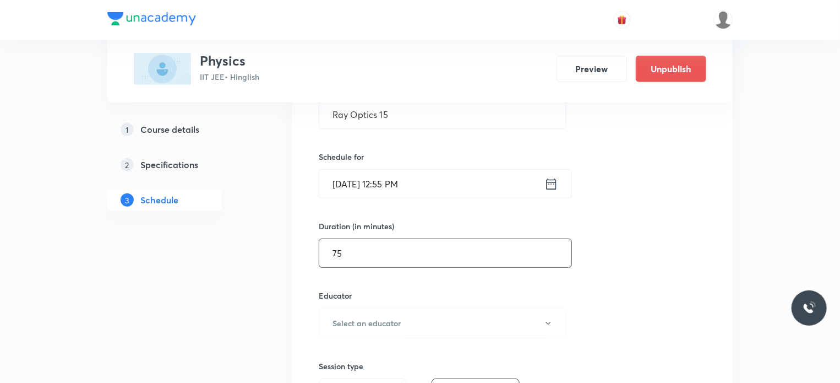
scroll to position [278, 0]
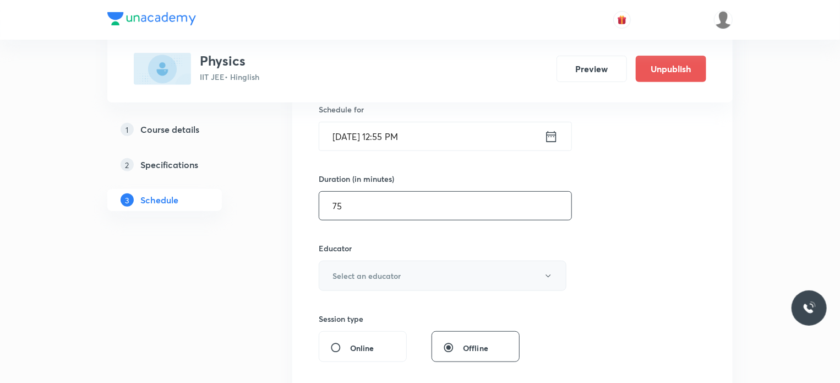
type input "75"
click at [378, 279] on h6 "Select an educator" at bounding box center [367, 276] width 68 height 12
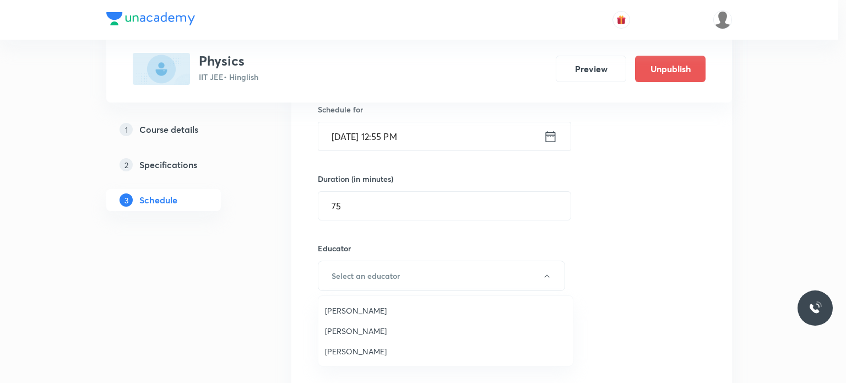
click at [372, 350] on span "Praveen Kumar Ghosh" at bounding box center [445, 351] width 241 height 12
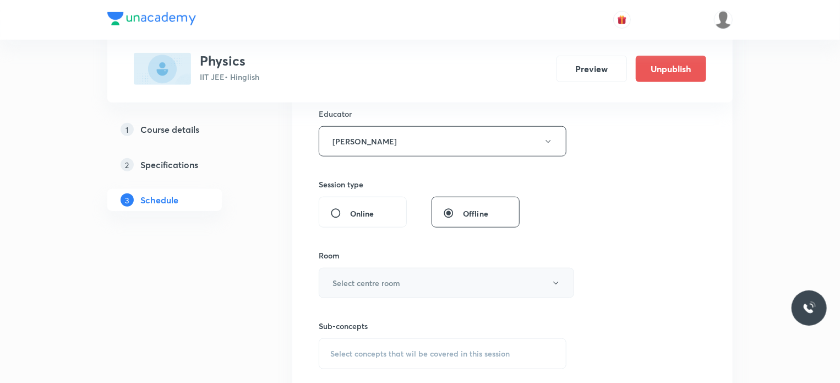
scroll to position [413, 0]
click at [367, 270] on button "Select centre room" at bounding box center [446, 282] width 255 height 30
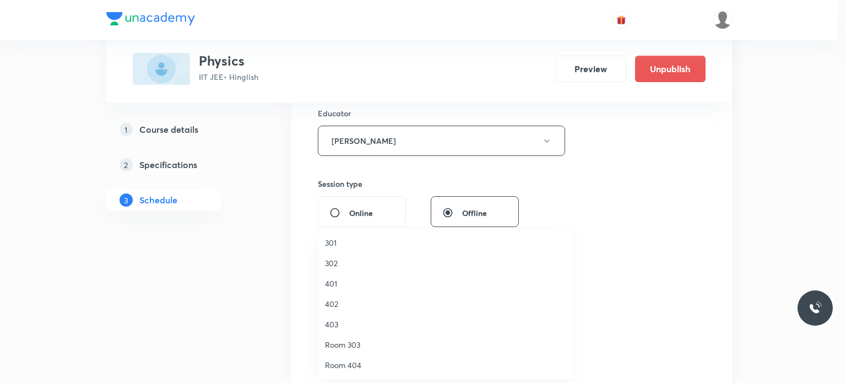
click at [342, 281] on span "401" at bounding box center [445, 283] width 241 height 12
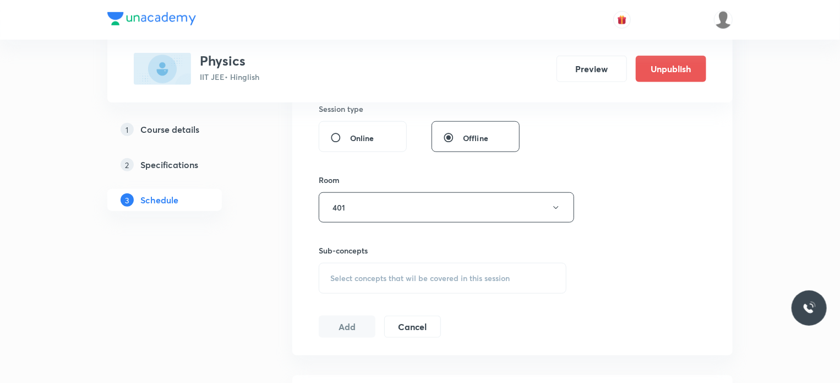
click at [377, 276] on span "Select concepts that wil be covered in this session" at bounding box center [419, 278] width 179 height 9
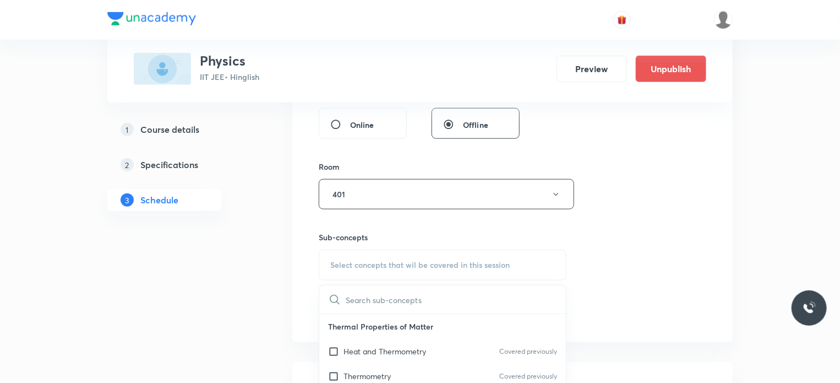
scroll to position [504, 0]
click at [392, 328] on p "Thermal Properties of Matter" at bounding box center [442, 323] width 247 height 25
click at [396, 345] on p "Heat and Thermometry" at bounding box center [385, 348] width 83 height 12
checkbox input "true"
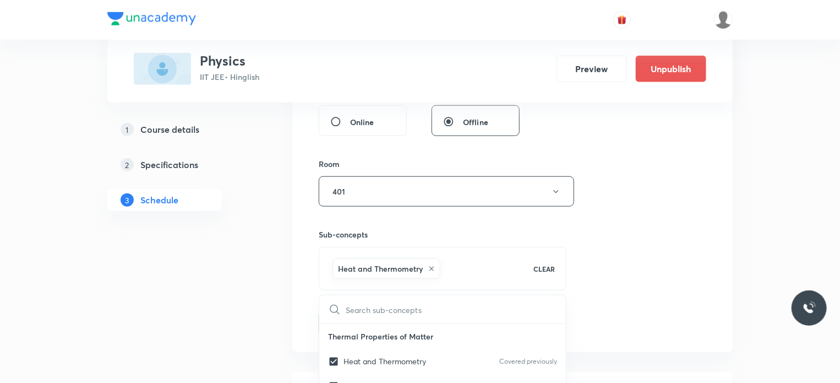
click at [661, 285] on div "Session 101 Live class Session title 13/99 Ray Optics 15 ​ Schedule for Sep 3, …" at bounding box center [513, 34] width 388 height 600
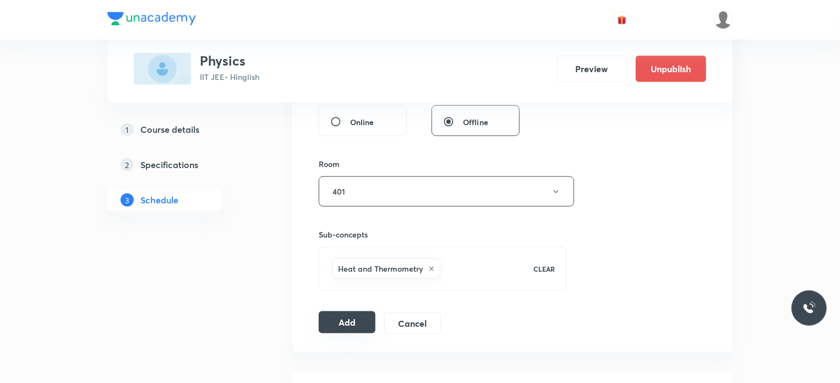
click at [372, 314] on button "Add" at bounding box center [347, 322] width 57 height 22
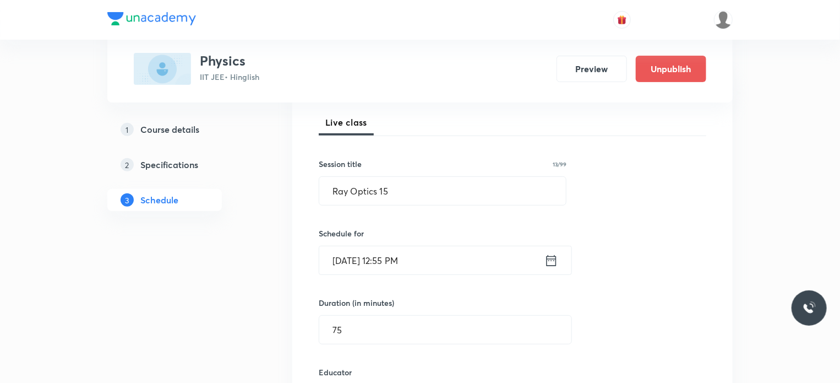
scroll to position [149, 0]
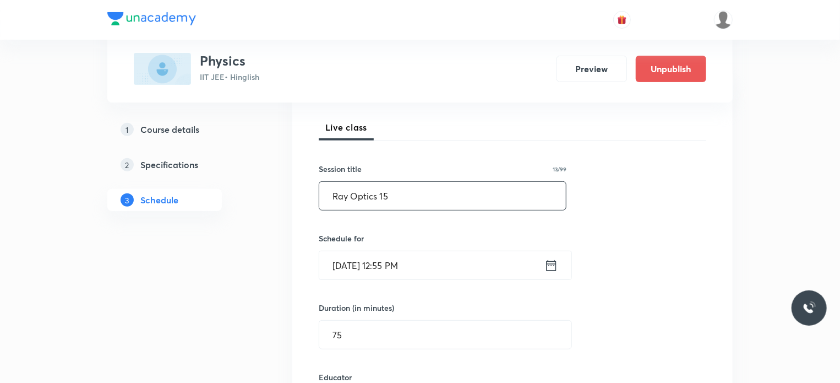
drag, startPoint x: 434, startPoint y: 191, endPoint x: 306, endPoint y: 200, distance: 128.0
click at [306, 200] on div "Session 101 Live class Session title 13/99 Ray Optics 15 ​ Schedule for Sep 3, …" at bounding box center [512, 388] width 440 height 635
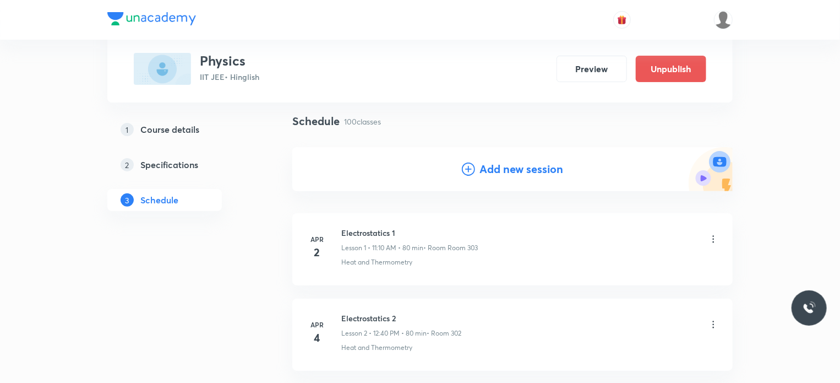
scroll to position [18, 0]
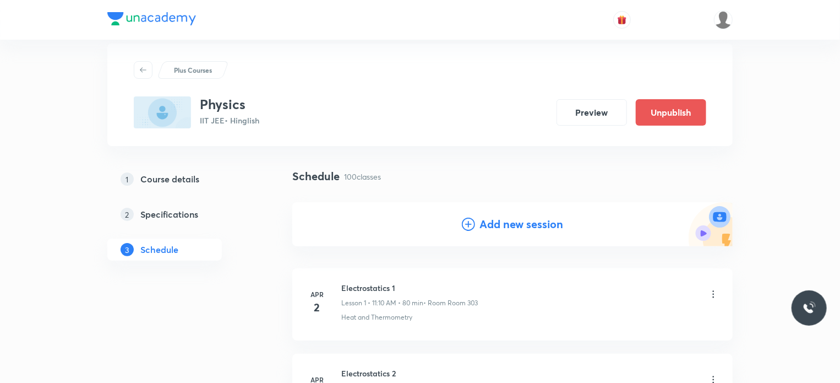
click at [493, 222] on h4 "Add new session" at bounding box center [521, 224] width 84 height 17
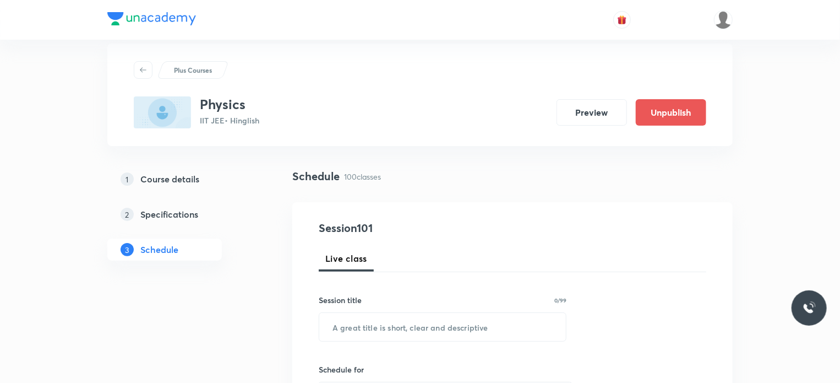
click at [448, 310] on div "Session title 0/99 ​" at bounding box center [443, 317] width 248 height 47
click at [438, 320] on input "text" at bounding box center [442, 327] width 247 height 28
paste input "Ray Optics 15"
type input "Ray Optics 16"
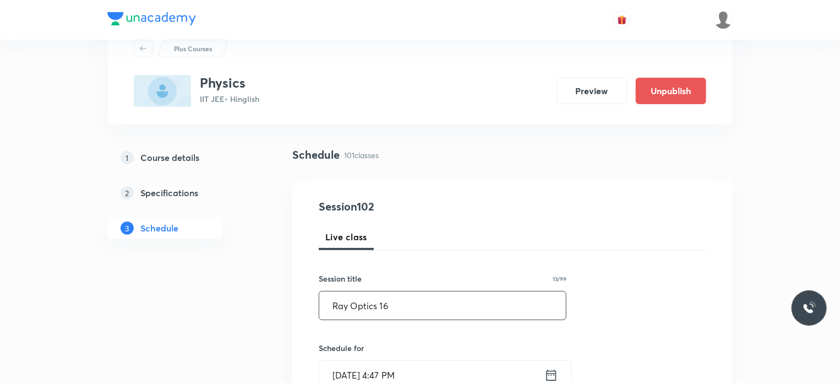
scroll to position [46, 0]
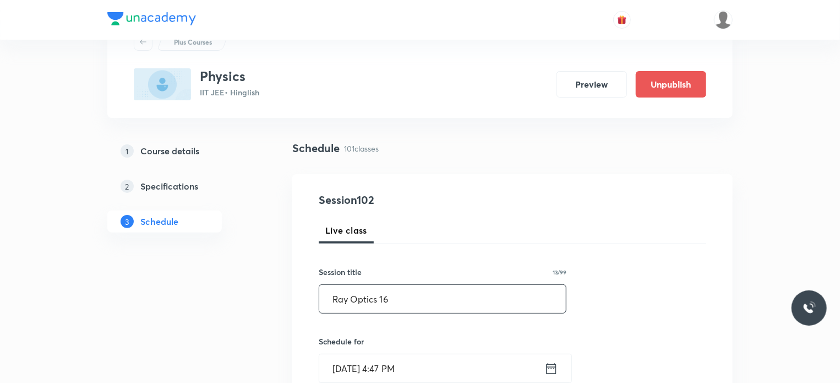
click at [438, 372] on input "Aug 30, 2025, 4:47 PM" at bounding box center [431, 368] width 225 height 28
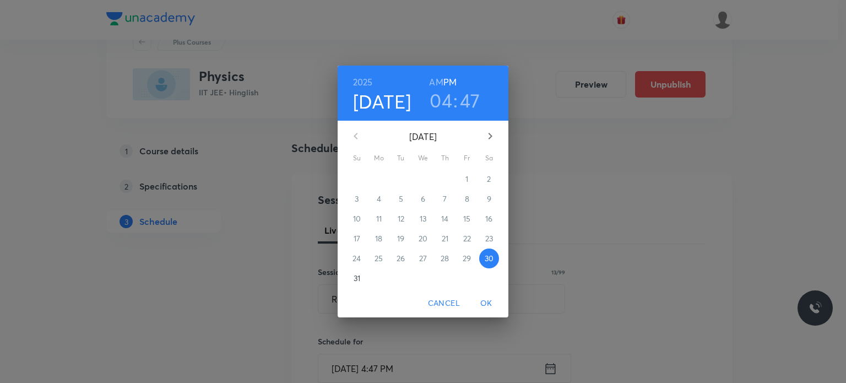
click at [486, 132] on icon "button" at bounding box center [489, 135] width 13 height 13
click at [489, 178] on p "6" at bounding box center [489, 178] width 4 height 11
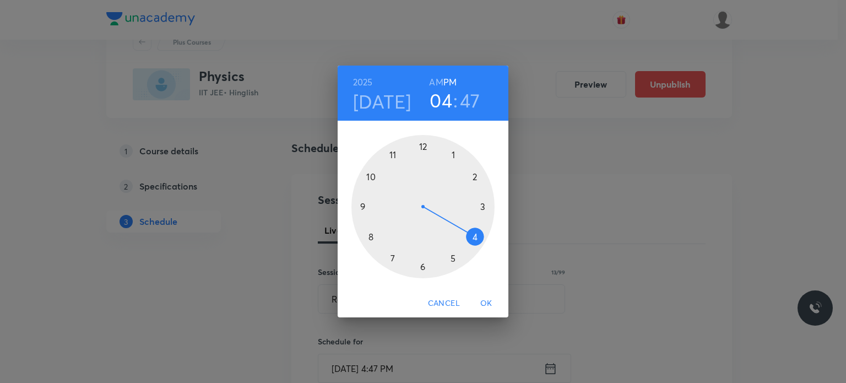
click at [432, 79] on h6 "AM" at bounding box center [436, 81] width 14 height 15
click at [400, 154] on div at bounding box center [422, 206] width 143 height 143
click at [424, 268] on div at bounding box center [422, 206] width 143 height 143
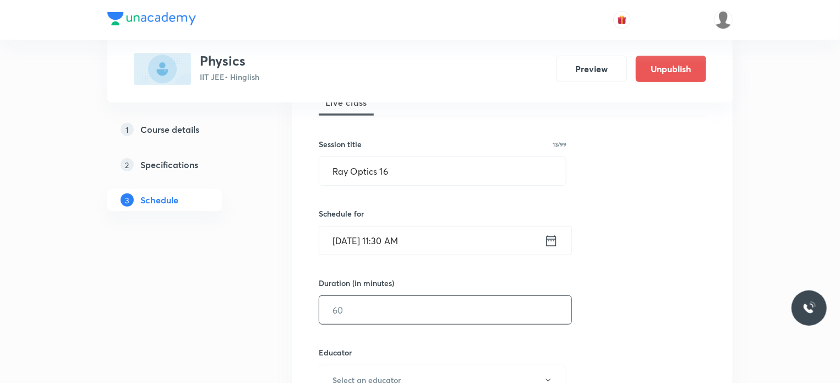
scroll to position [176, 0]
click at [353, 303] on input "text" at bounding box center [445, 307] width 252 height 28
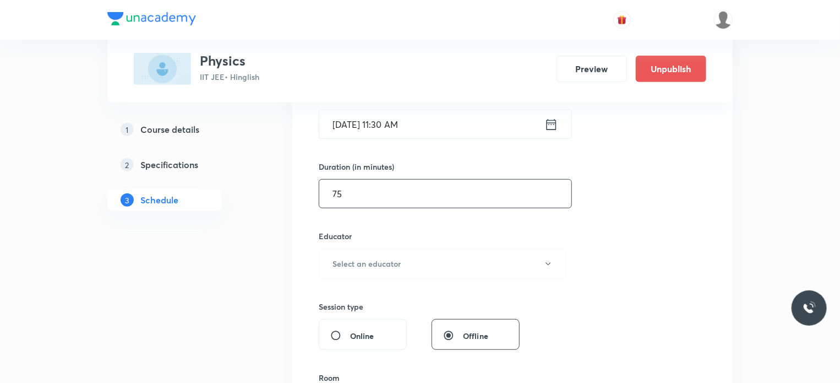
scroll to position [295, 0]
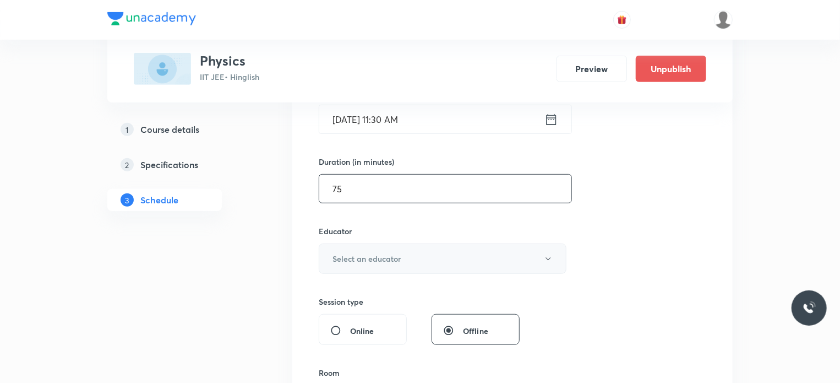
type input "75"
click at [390, 264] on button "Select an educator" at bounding box center [443, 258] width 248 height 30
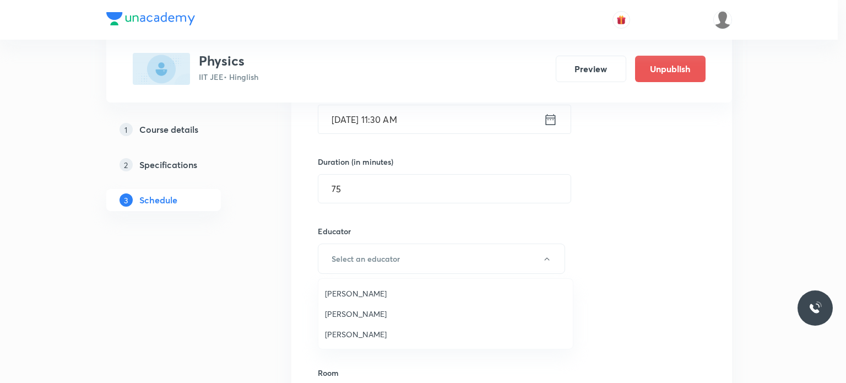
click at [379, 335] on span "Praveen Kumar Ghosh" at bounding box center [445, 334] width 241 height 12
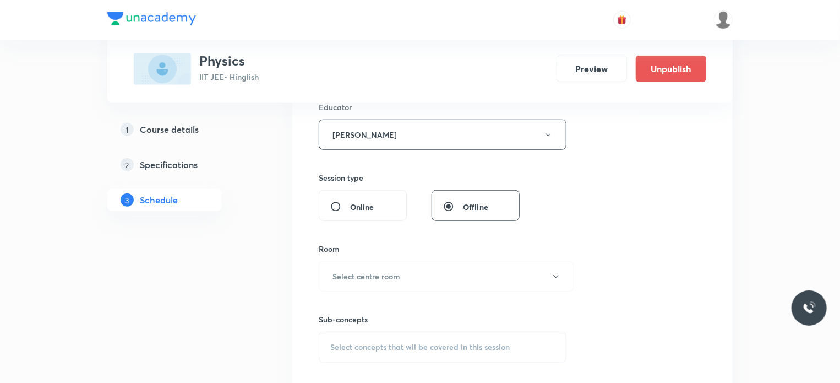
scroll to position [424, 0]
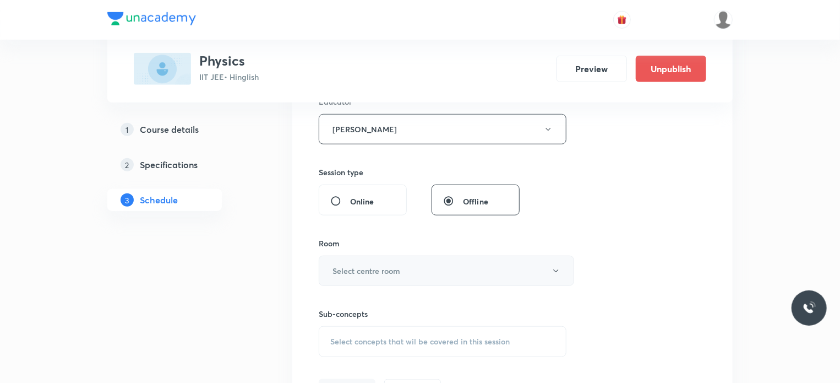
click at [390, 268] on h6 "Select centre room" at bounding box center [367, 271] width 68 height 12
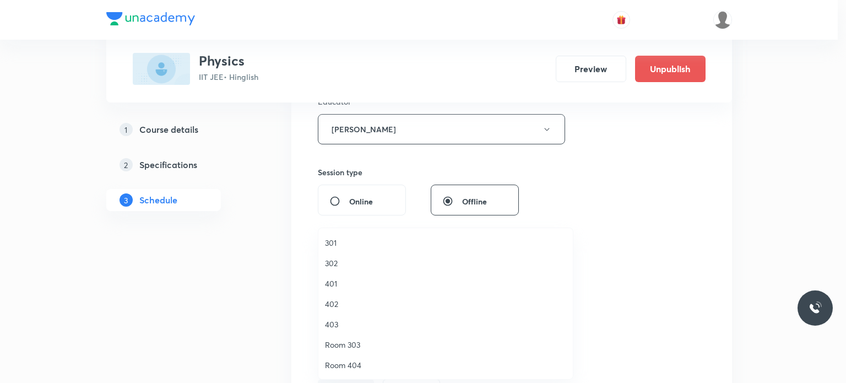
click at [337, 284] on span "401" at bounding box center [445, 283] width 241 height 12
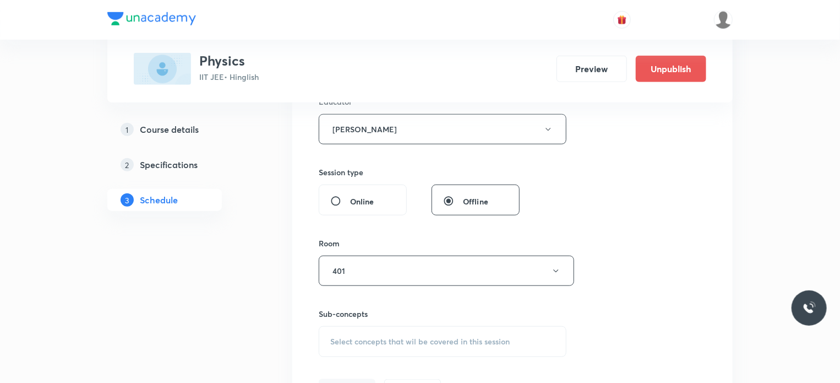
click at [377, 359] on div "Session 102 Live class Session title 13/99 Ray Optics 16 ​ Schedule for Sep 6, …" at bounding box center [513, 106] width 388 height 587
click at [375, 347] on div "Select concepts that wil be covered in this session" at bounding box center [443, 341] width 248 height 31
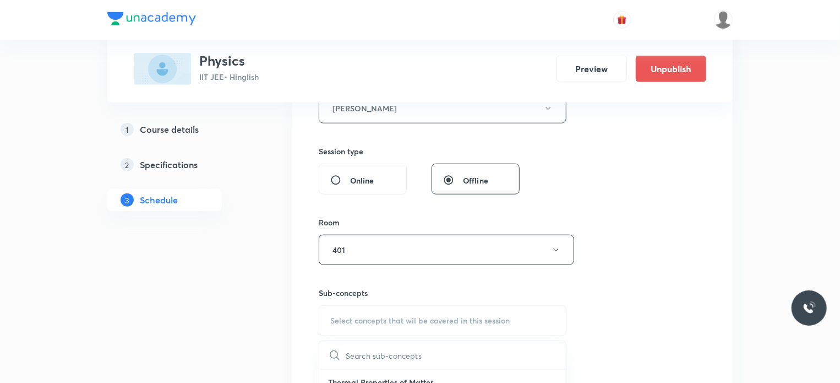
scroll to position [489, 0]
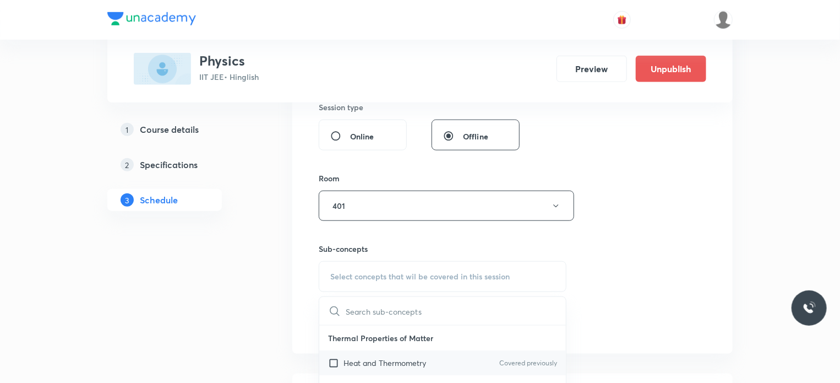
click at [410, 357] on p "Heat and Thermometry" at bounding box center [385, 363] width 83 height 12
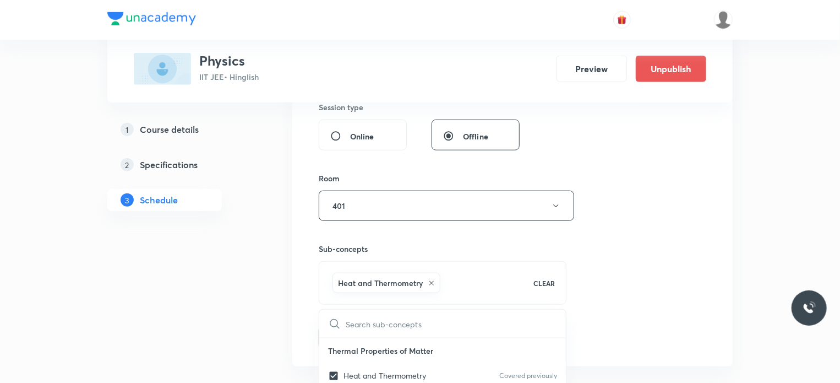
click at [697, 257] on div "Session 102 Live class Session title 13/99 Ray Optics 16 ​ Schedule for Sep 6, …" at bounding box center [513, 48] width 388 height 600
click at [351, 336] on button "Add" at bounding box center [347, 336] width 57 height 22
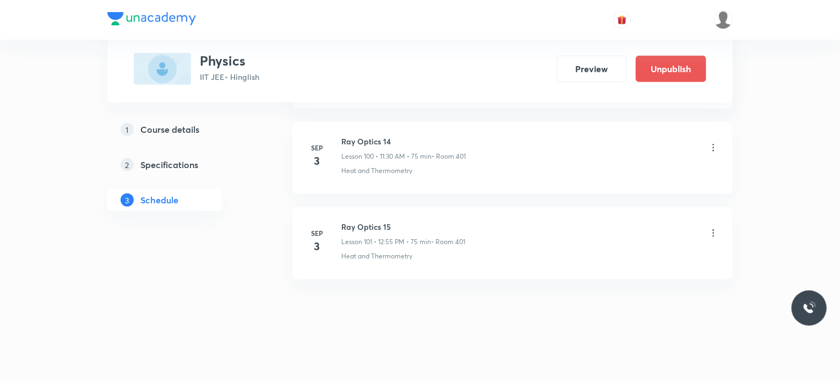
scroll to position [8590, 0]
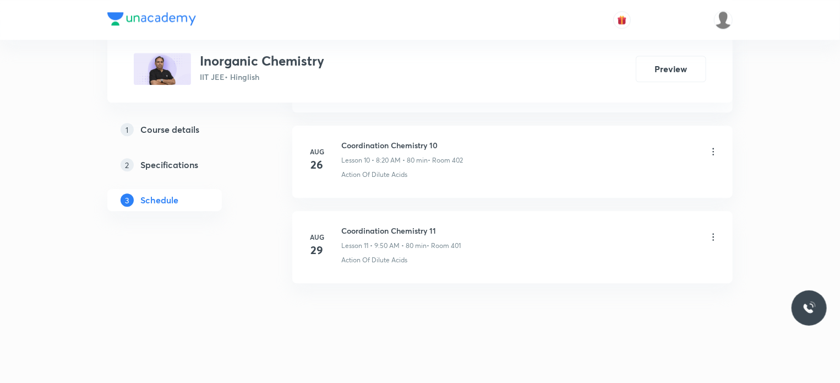
click at [374, 226] on h6 "Coordination Chemistry 11" at bounding box center [400, 231] width 119 height 12
copy h6 "Coordination Chemistry 11"
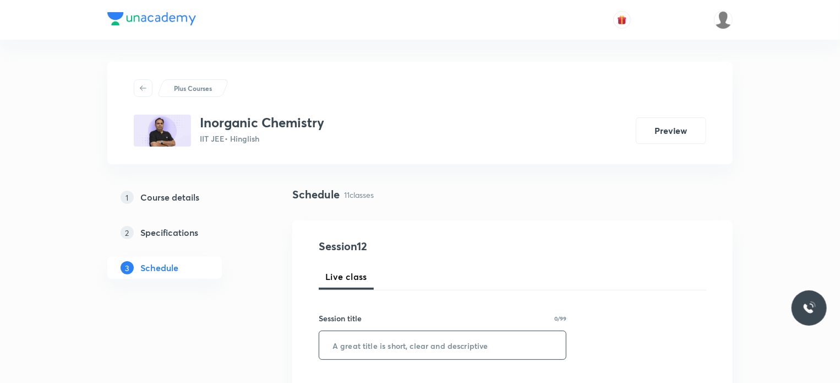
paste input "Coordination Chemistry 11"
click at [422, 342] on input "text" at bounding box center [442, 345] width 247 height 28
type input "Coordination Chemistry 12"
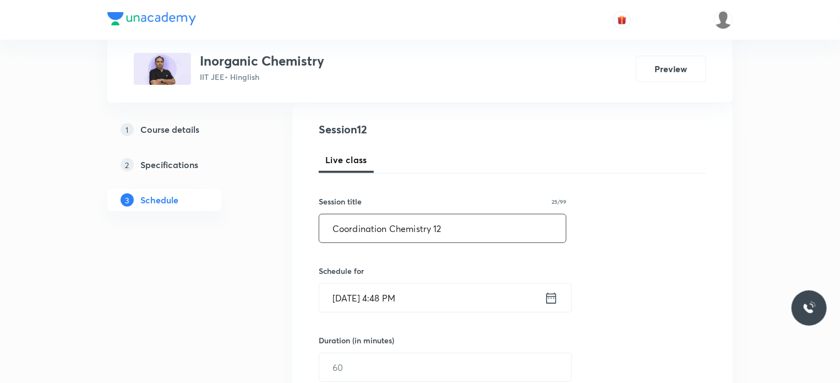
click at [461, 287] on input "[DATE] 4:48 PM" at bounding box center [431, 298] width 225 height 28
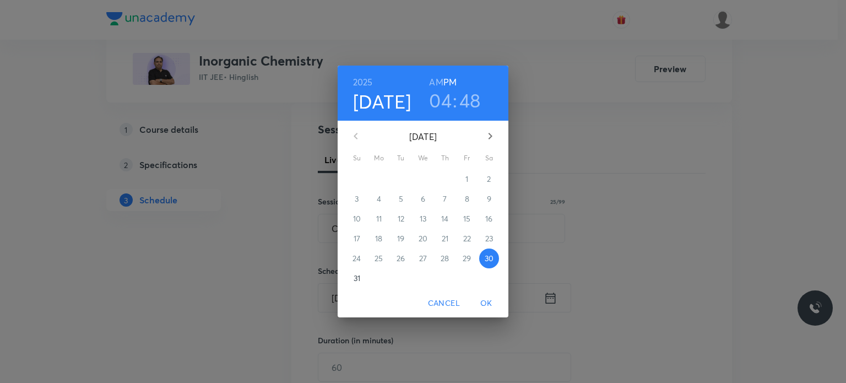
click at [489, 138] on icon "button" at bounding box center [490, 136] width 4 height 7
click at [401, 177] on p "2" at bounding box center [401, 178] width 4 height 11
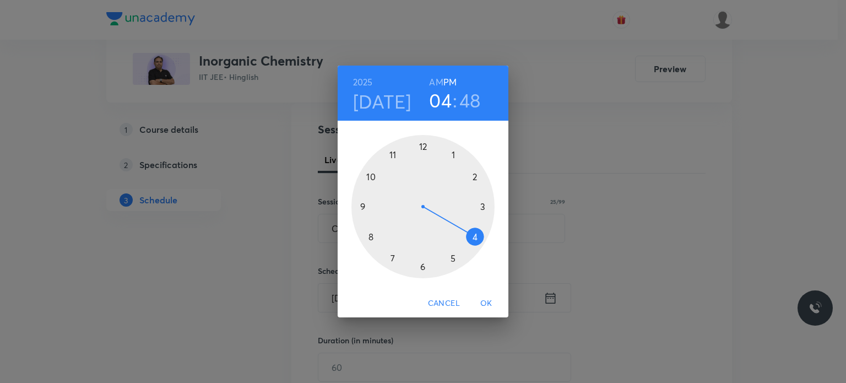
click at [436, 76] on h6 "AM" at bounding box center [436, 81] width 14 height 15
click at [378, 236] on div at bounding box center [422, 206] width 143 height 143
click at [473, 239] on div at bounding box center [422, 206] width 143 height 143
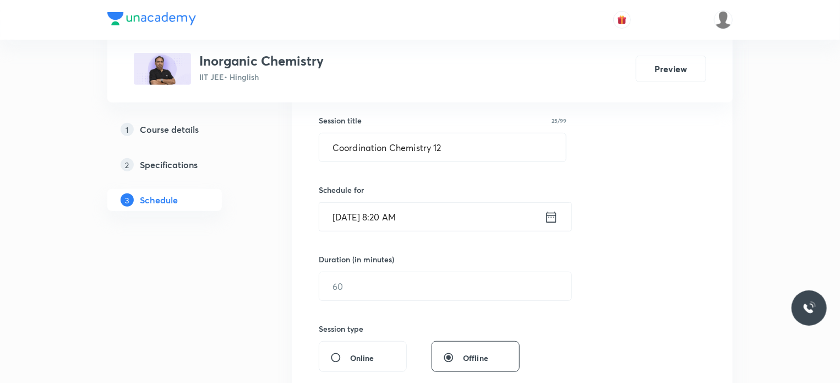
scroll to position [206, 0]
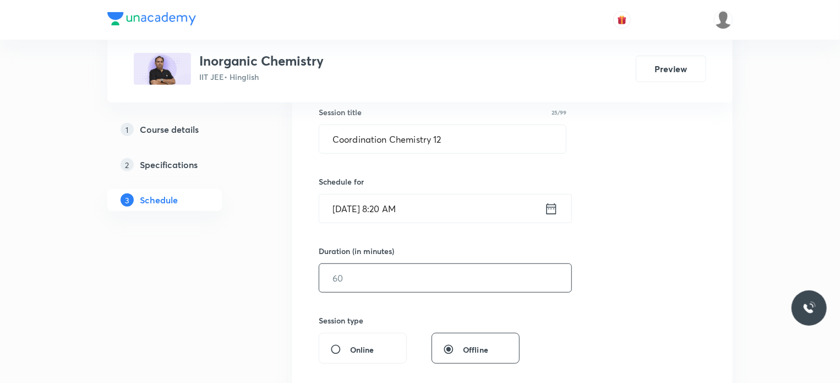
click at [396, 266] on input "text" at bounding box center [445, 278] width 252 height 28
type input "7"
type input "80"
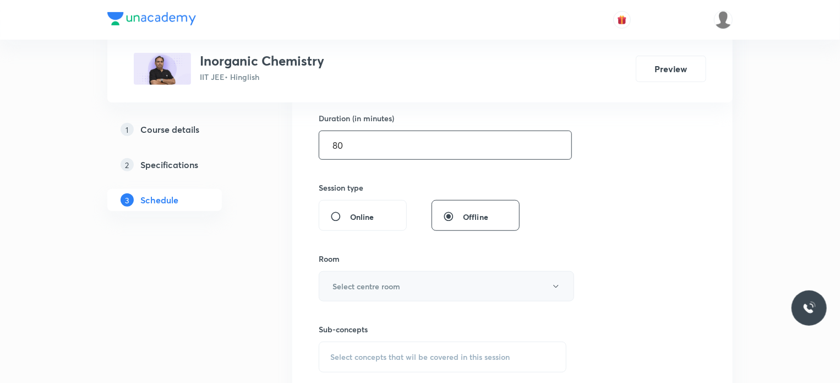
scroll to position [339, 0]
click at [389, 280] on h6 "Select centre room" at bounding box center [367, 286] width 68 height 12
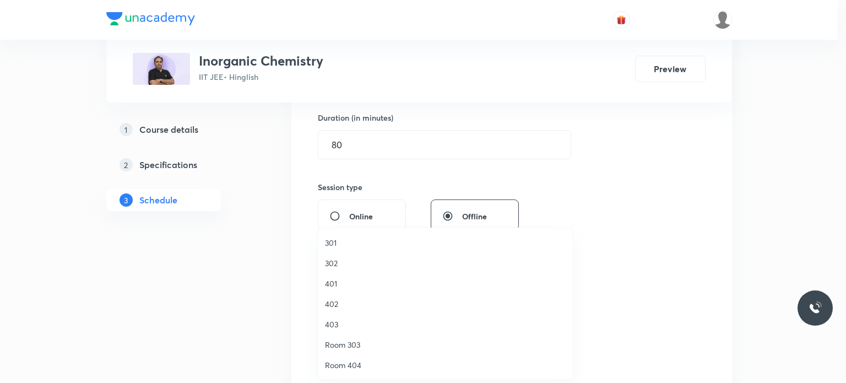
click at [330, 280] on span "401" at bounding box center [445, 283] width 241 height 12
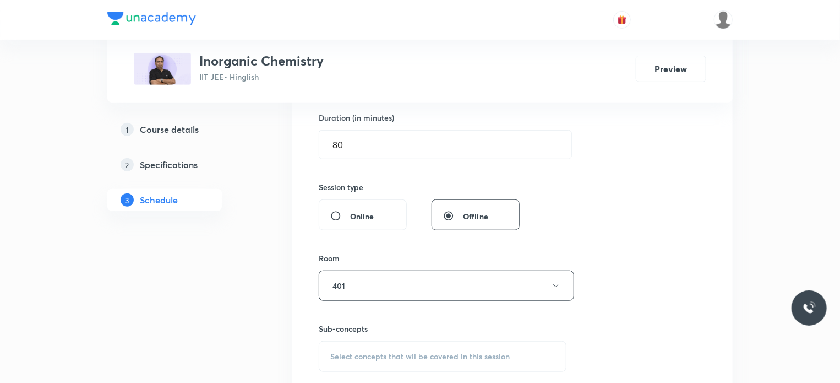
click at [383, 356] on span "Select concepts that wil be covered in this session" at bounding box center [419, 356] width 179 height 9
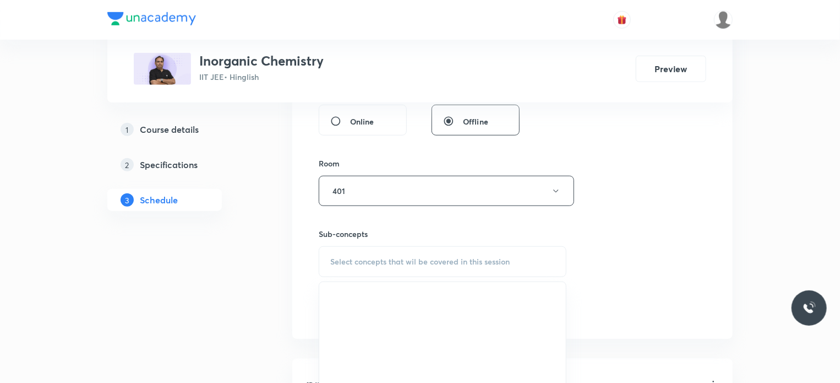
scroll to position [435, 0]
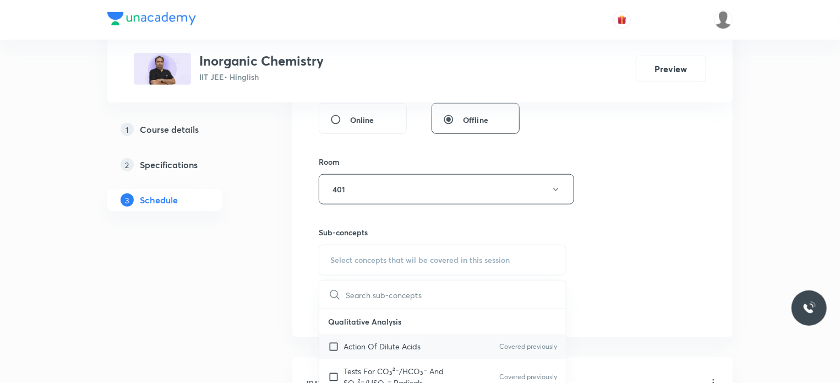
click at [435, 335] on div "Action Of Dilute Acids Covered previously" at bounding box center [442, 346] width 247 height 25
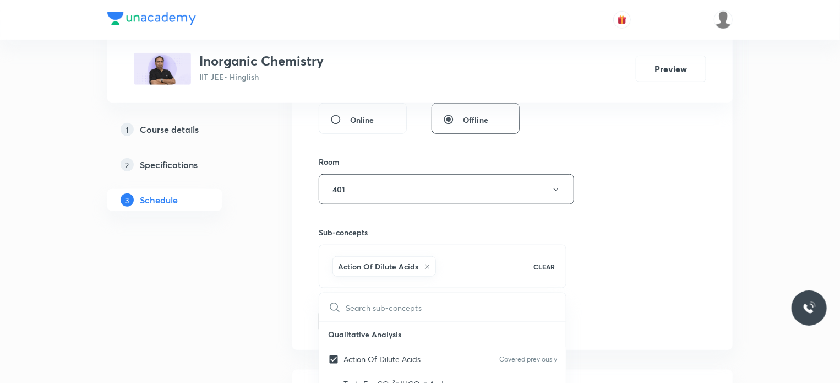
click at [440, 348] on div "Action Of Dilute Acids Covered previously" at bounding box center [442, 358] width 247 height 25
checkbox input "false"
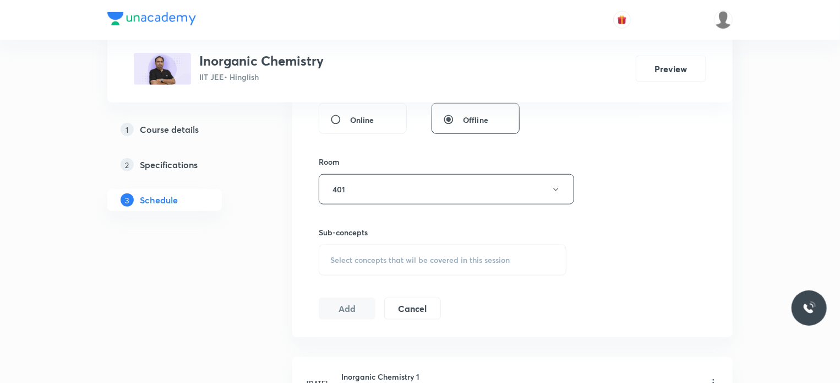
click at [347, 268] on div "Select concepts that wil be covered in this session" at bounding box center [443, 259] width 248 height 31
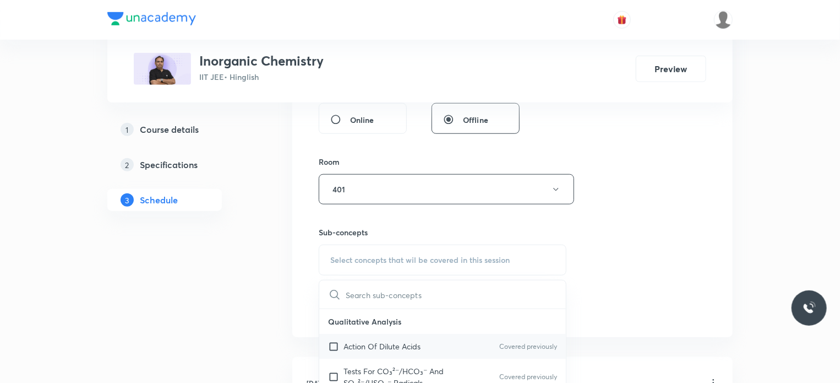
click at [380, 349] on p "Action Of Dilute Acids" at bounding box center [382, 346] width 77 height 12
checkbox input "true"
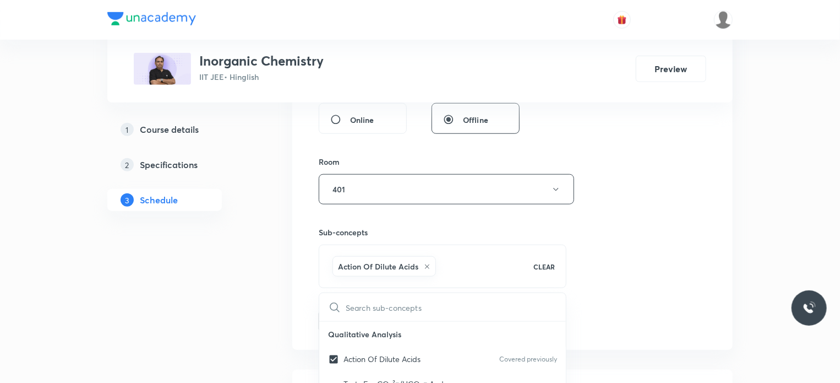
click at [629, 262] on div "Session 12 Live class Session title 25/99 Coordination Chemistry 12 ​ Schedule …" at bounding box center [513, 67] width 388 height 530
click at [347, 321] on button "Add" at bounding box center [347, 320] width 57 height 22
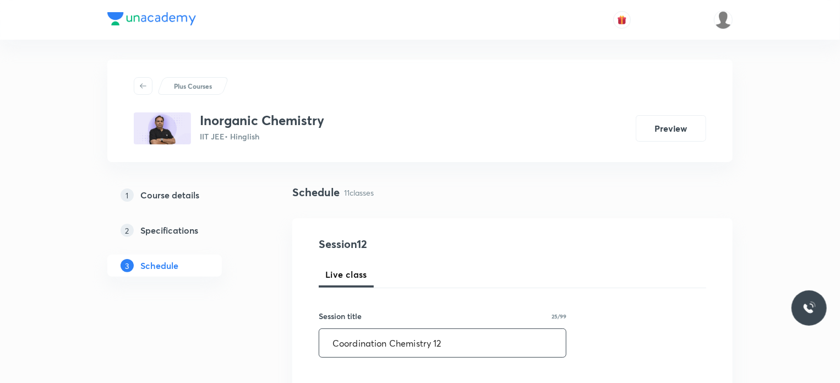
scroll to position [0, 0]
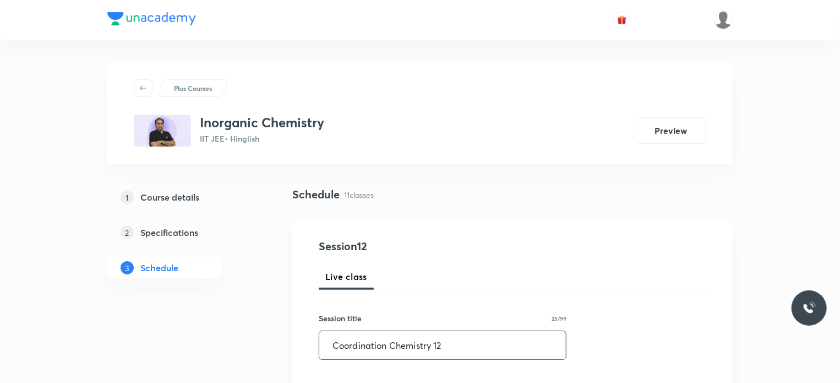
drag, startPoint x: 450, startPoint y: 350, endPoint x: 324, endPoint y: 367, distance: 127.8
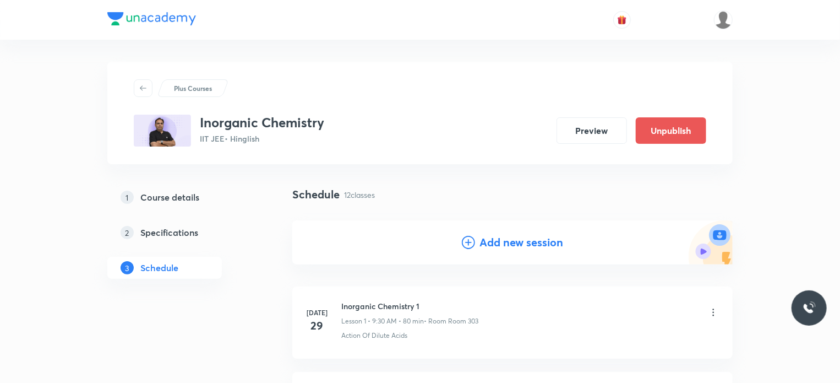
click at [479, 241] on h4 "Add new session" at bounding box center [521, 242] width 84 height 17
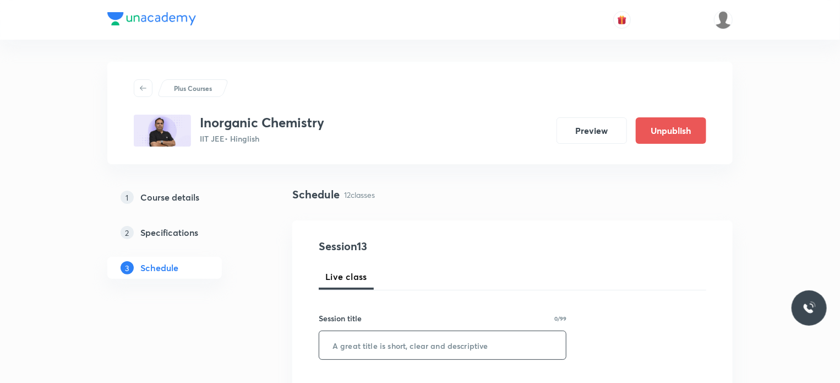
click at [445, 341] on input "text" at bounding box center [442, 345] width 247 height 28
paste input "Coordination Chemistry 12"
type input "Coordination Chemistry 13"
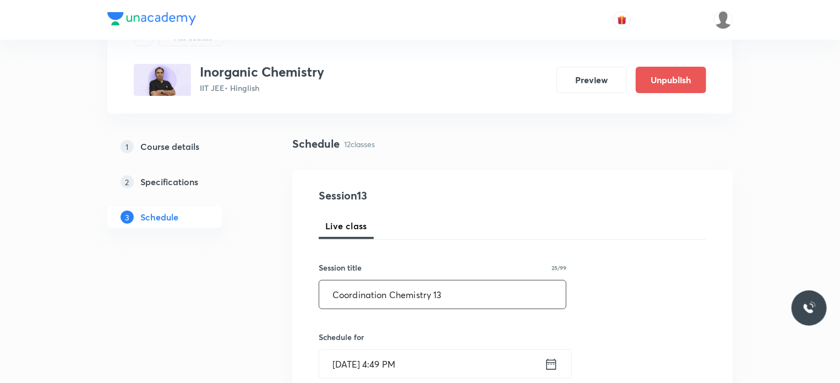
scroll to position [77, 0]
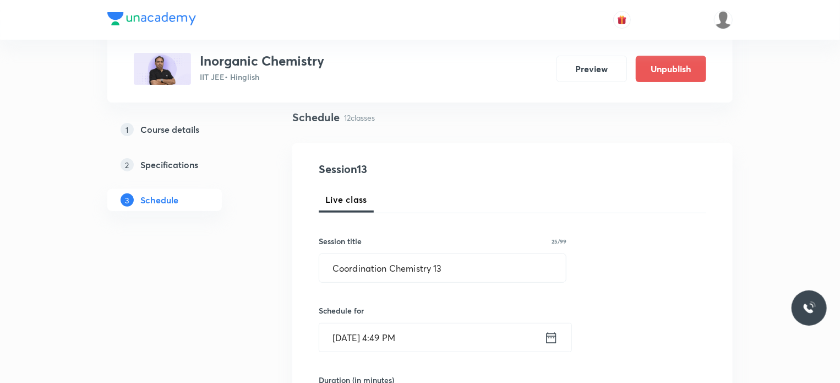
click at [500, 331] on input "Aug 30, 2025, 4:49 PM" at bounding box center [431, 337] width 225 height 28
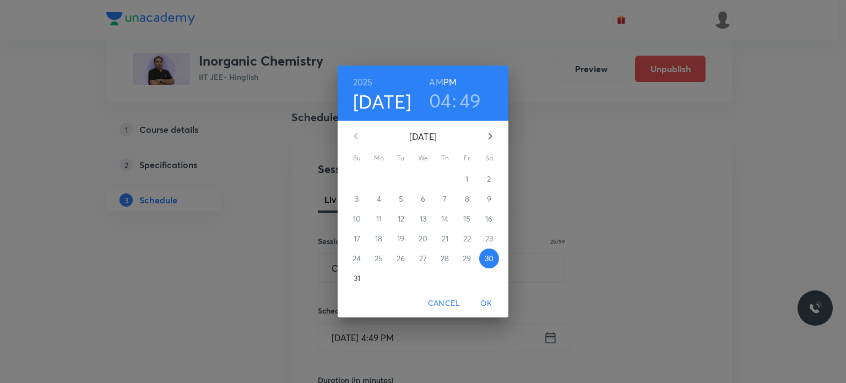
click at [490, 141] on icon "button" at bounding box center [489, 135] width 13 height 13
click at [421, 181] on p "3" at bounding box center [423, 178] width 4 height 11
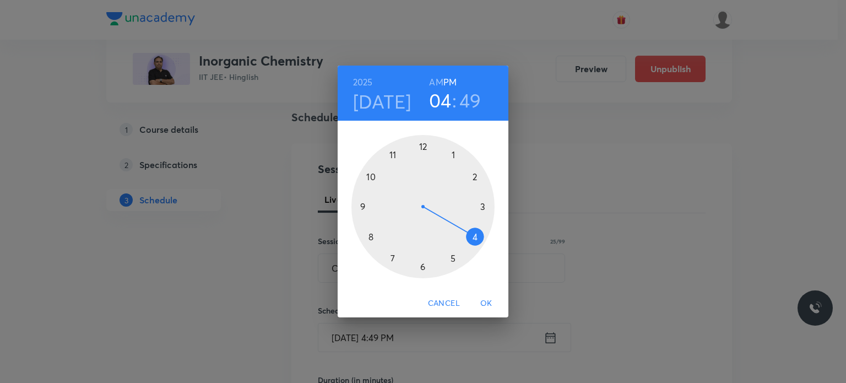
click at [434, 81] on h6 "AM" at bounding box center [436, 81] width 14 height 15
click at [369, 231] on div at bounding box center [422, 206] width 143 height 143
click at [473, 235] on div at bounding box center [422, 206] width 143 height 143
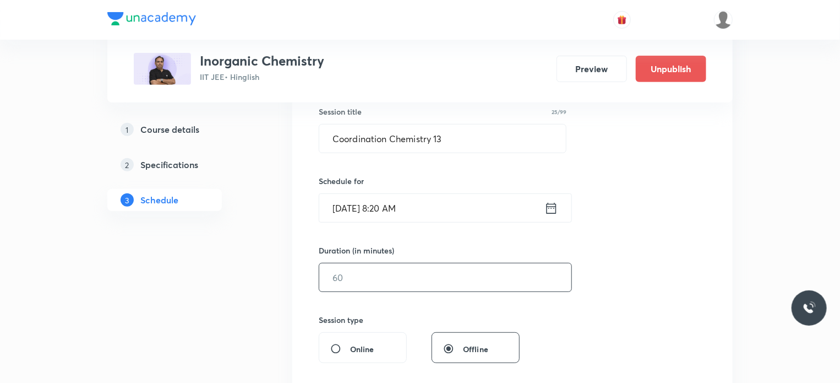
scroll to position [207, 0]
click at [356, 281] on input "text" at bounding box center [445, 277] width 252 height 28
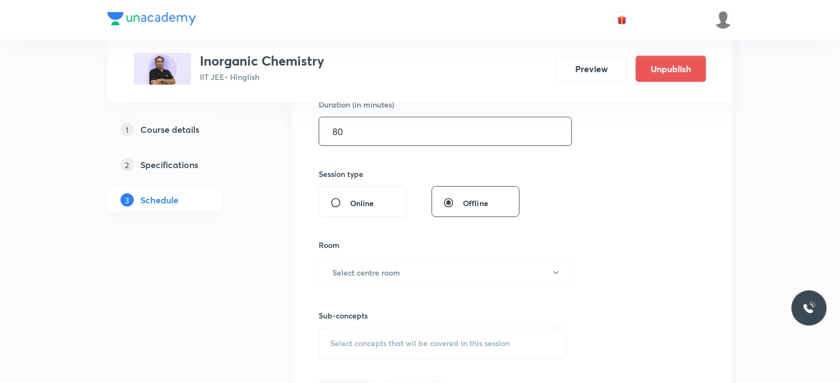
scroll to position [361, 0]
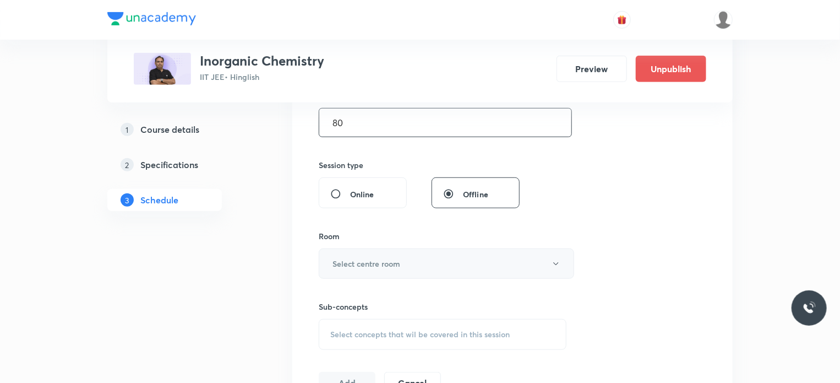
type input "80"
click at [366, 263] on h6 "Select centre room" at bounding box center [367, 264] width 68 height 12
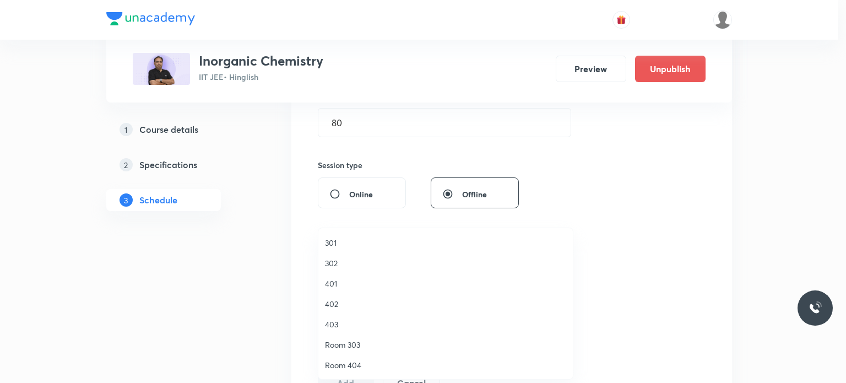
click at [345, 290] on li "401" at bounding box center [445, 283] width 254 height 20
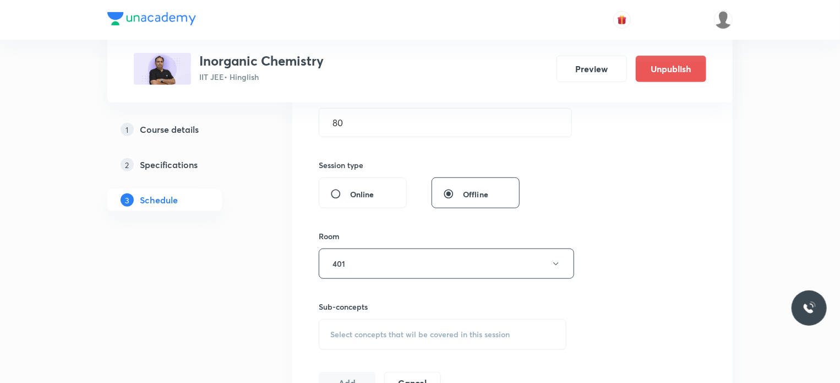
click at [431, 330] on span "Select concepts that wil be covered in this session" at bounding box center [419, 334] width 179 height 9
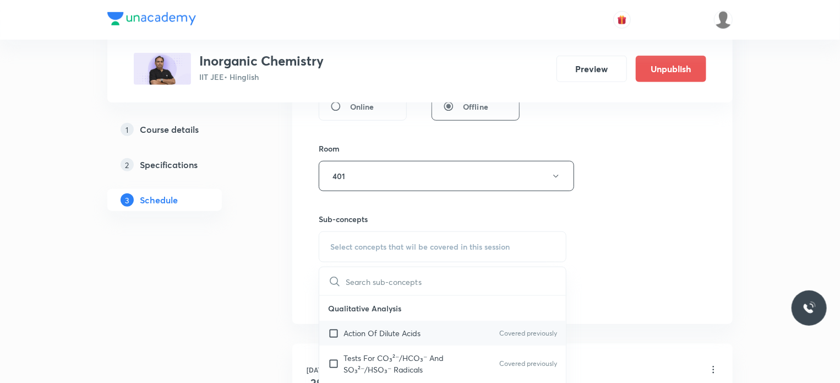
click at [429, 341] on div "Action Of Dilute Acids Covered previously" at bounding box center [442, 332] width 247 height 25
checkbox input "true"
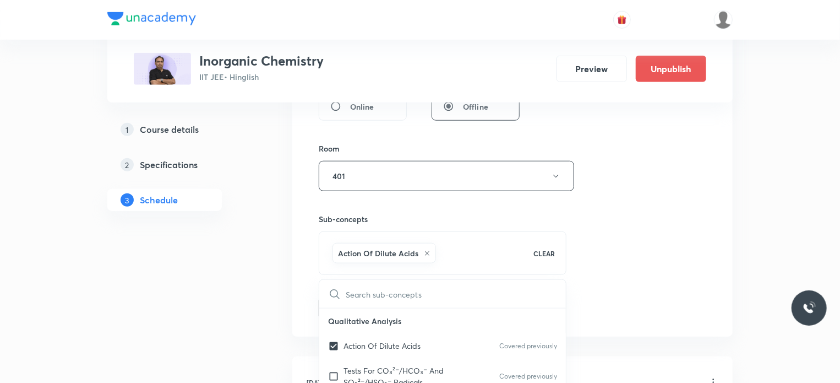
click at [656, 279] on div "Session 13 Live class Session title 25/99 Coordination Chemistry 13 ​ Schedule …" at bounding box center [513, 54] width 388 height 530
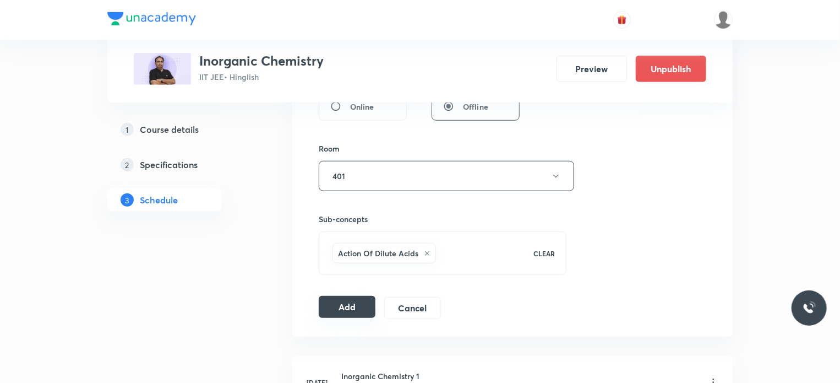
click at [368, 299] on button "Add" at bounding box center [347, 307] width 57 height 22
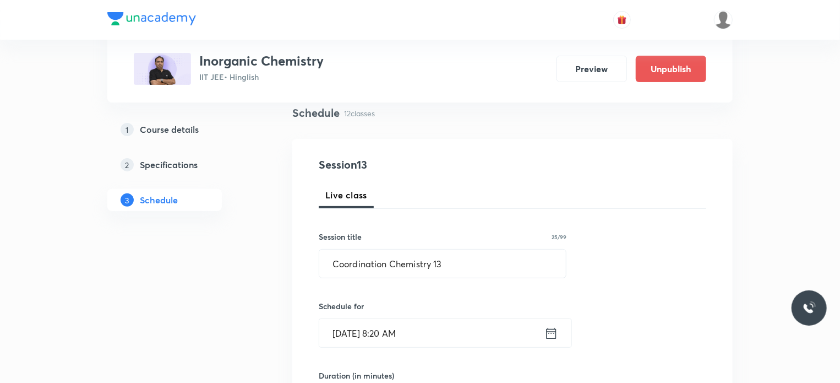
scroll to position [61, 0]
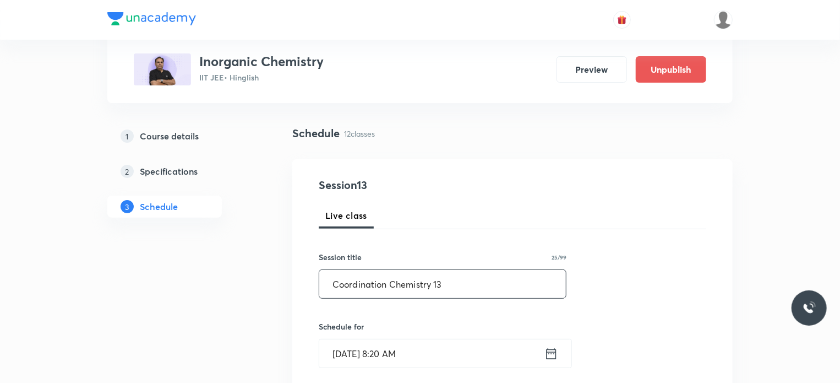
drag, startPoint x: 468, startPoint y: 285, endPoint x: 249, endPoint y: 326, distance: 223.4
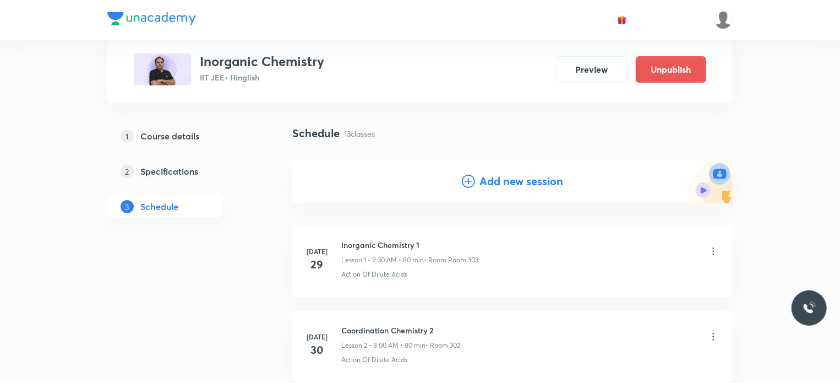
click at [493, 183] on h4 "Add new session" at bounding box center [521, 181] width 84 height 17
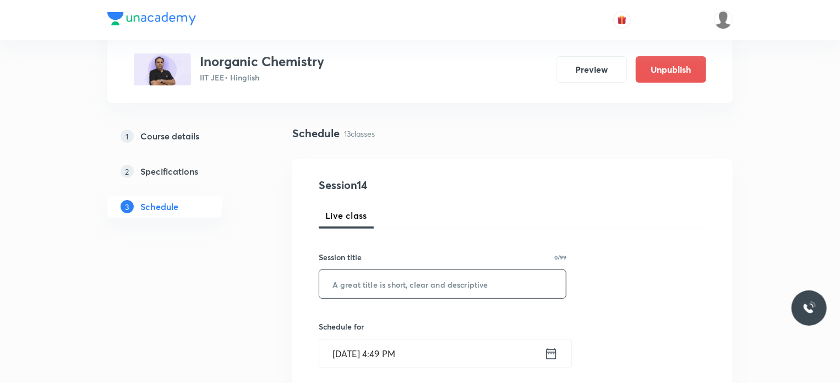
click at [402, 294] on input "text" at bounding box center [442, 284] width 247 height 28
paste input "Coordination Chemistry 13"
type input "Coordination Chemistry 14"
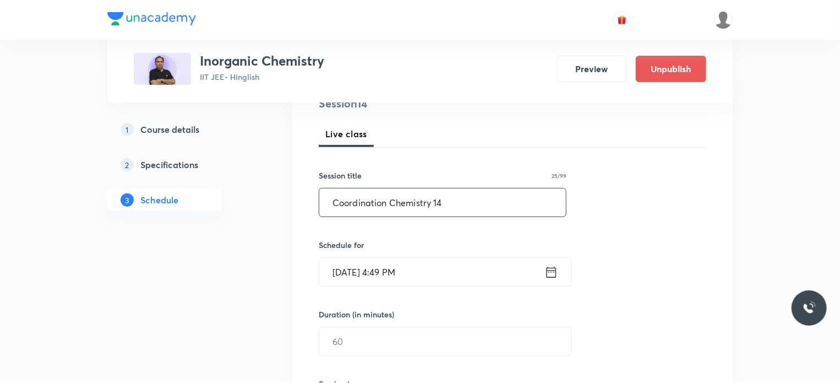
scroll to position [147, 0]
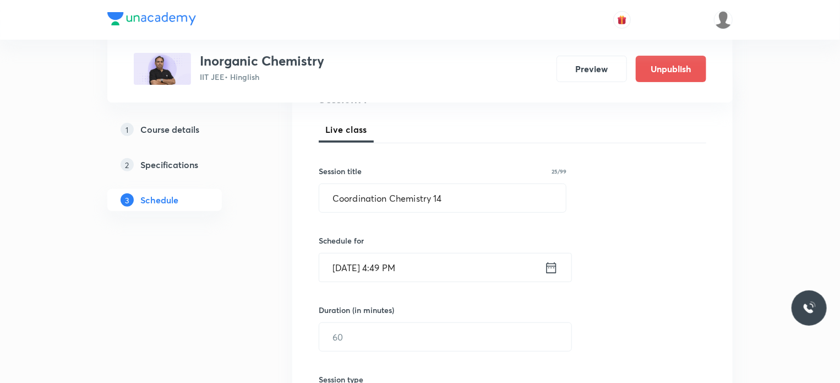
click at [500, 266] on input "Aug 30, 2025, 4:49 PM" at bounding box center [431, 267] width 225 height 28
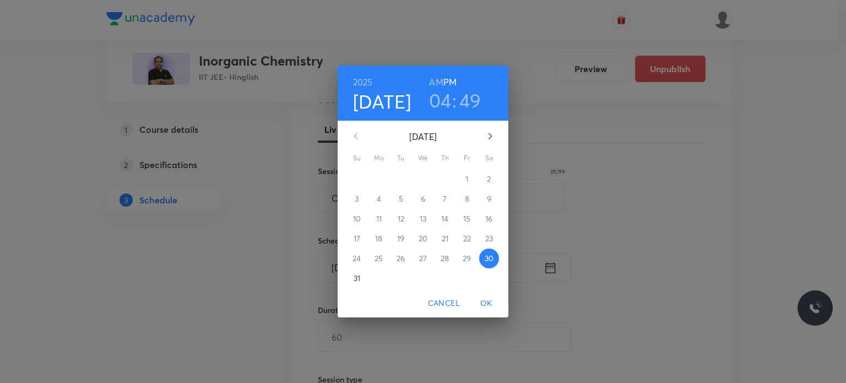
click at [492, 138] on icon "button" at bounding box center [489, 135] width 13 height 13
click at [487, 179] on p "6" at bounding box center [489, 178] width 4 height 11
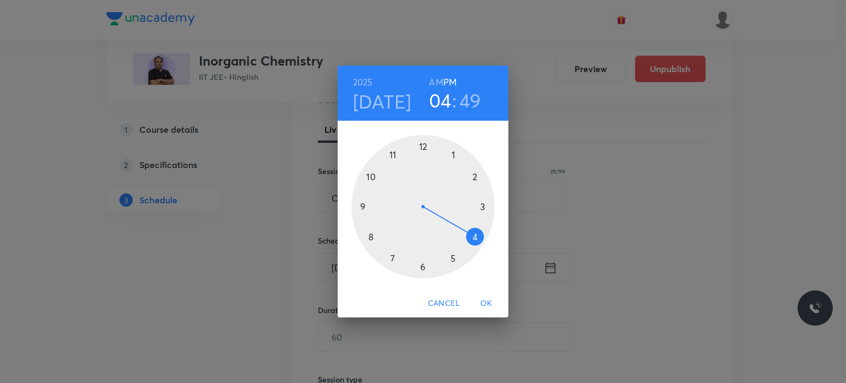
click at [425, 145] on div at bounding box center [422, 206] width 143 height 143
click at [393, 156] on div at bounding box center [422, 206] width 143 height 143
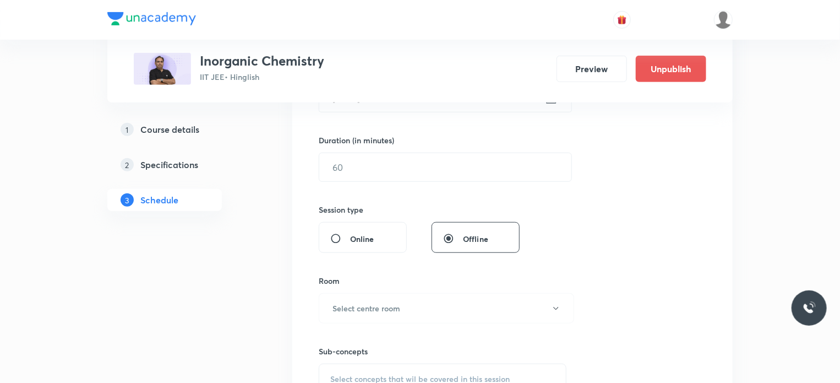
scroll to position [330, 0]
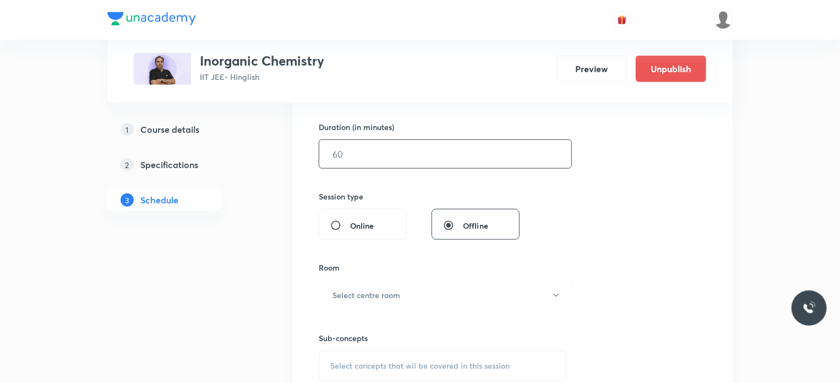
click at [355, 159] on input "text" at bounding box center [445, 154] width 252 height 28
type input "75"
click at [407, 299] on button "Select centre room" at bounding box center [446, 295] width 255 height 30
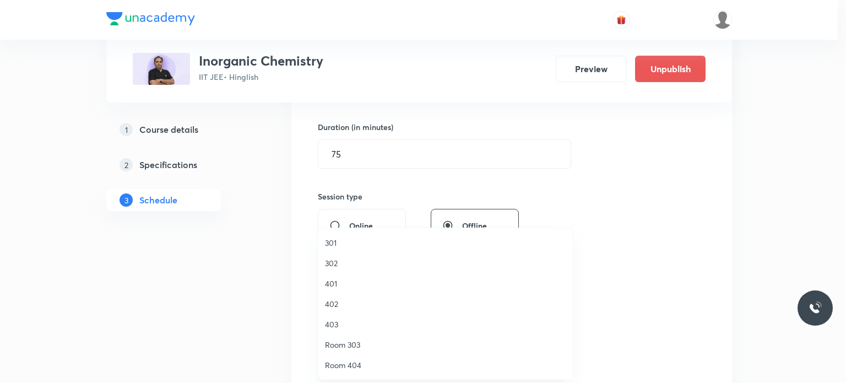
click at [346, 266] on span "302" at bounding box center [445, 263] width 241 height 12
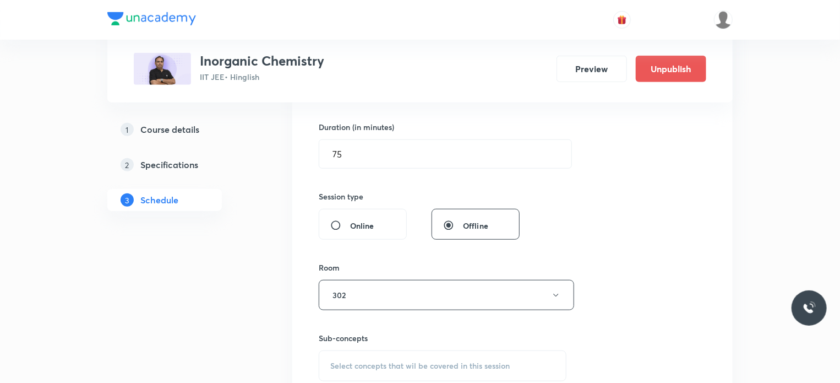
click at [402, 351] on div "Select concepts that wil be covered in this session" at bounding box center [443, 365] width 248 height 31
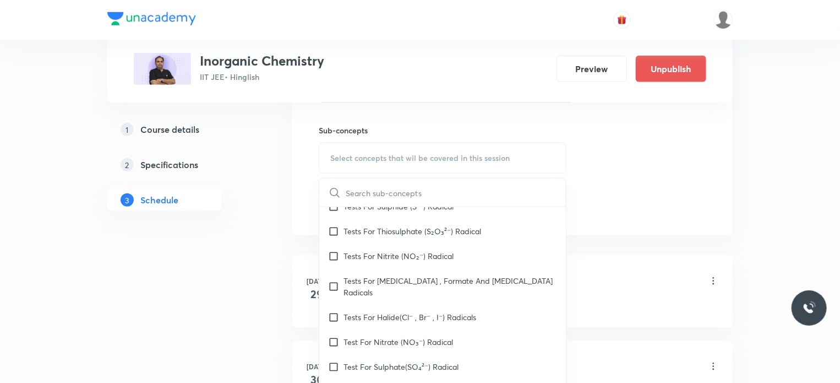
scroll to position [105, 0]
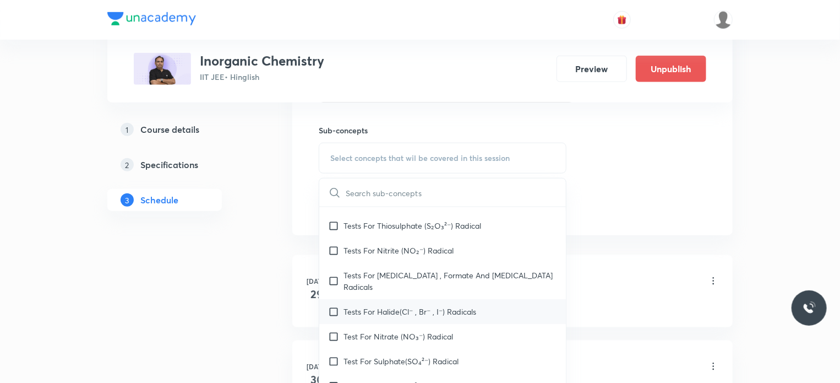
click at [411, 304] on div "Tests For Halide(Cl⁻ , Br⁻ , I⁻) Radicals" at bounding box center [442, 311] width 247 height 25
checkbox input "true"
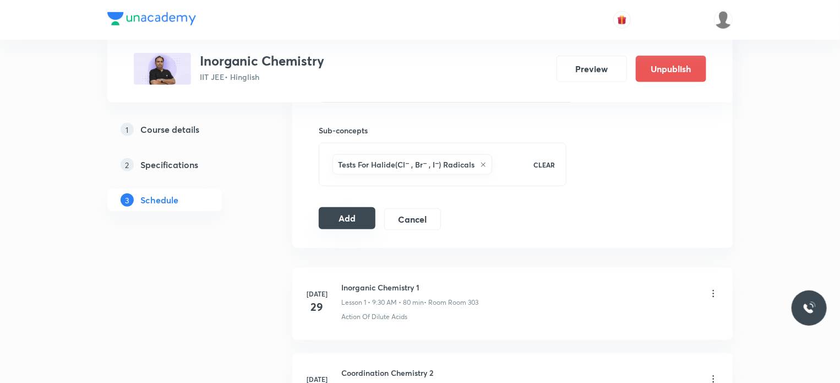
click at [363, 221] on button "Add" at bounding box center [347, 218] width 57 height 22
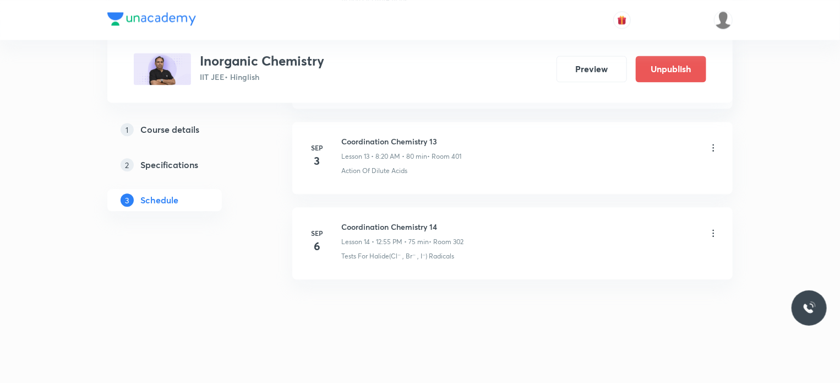
scroll to position [1100, 0]
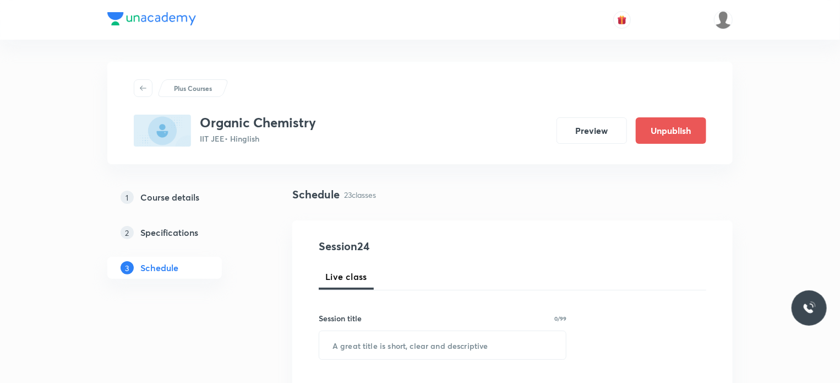
scroll to position [2456, 0]
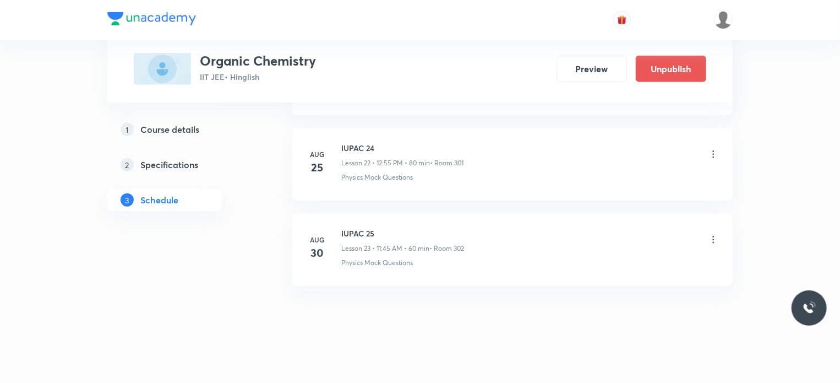
click at [344, 229] on h6 "IUPAC 25" at bounding box center [402, 233] width 123 height 12
copy h6 "IUPAC 25"
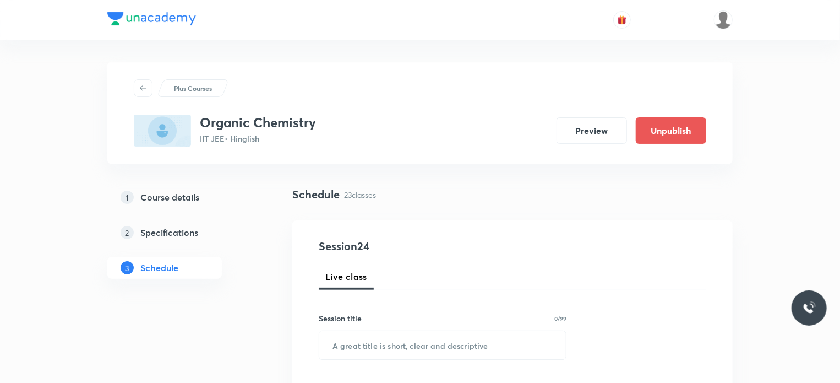
click at [416, 328] on div "Session title 0/99 ​" at bounding box center [443, 335] width 248 height 47
click at [416, 331] on input "text" at bounding box center [442, 345] width 247 height 28
paste input "IUPAC 25"
type input "IUPAC 26"
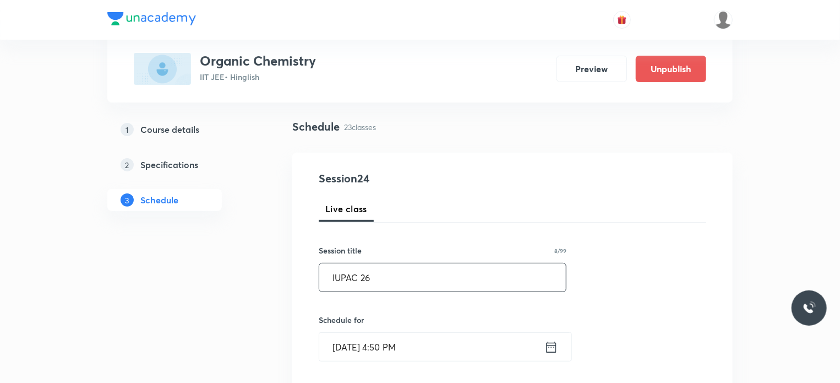
scroll to position [126, 0]
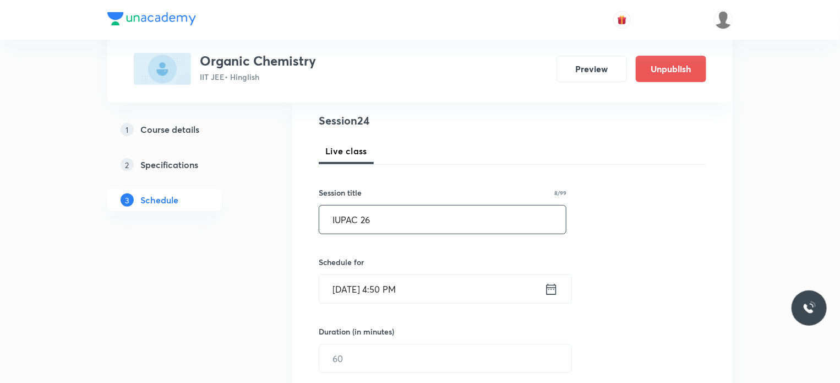
click at [439, 286] on input "Aug 30, 2025, 4:50 PM" at bounding box center [431, 289] width 225 height 28
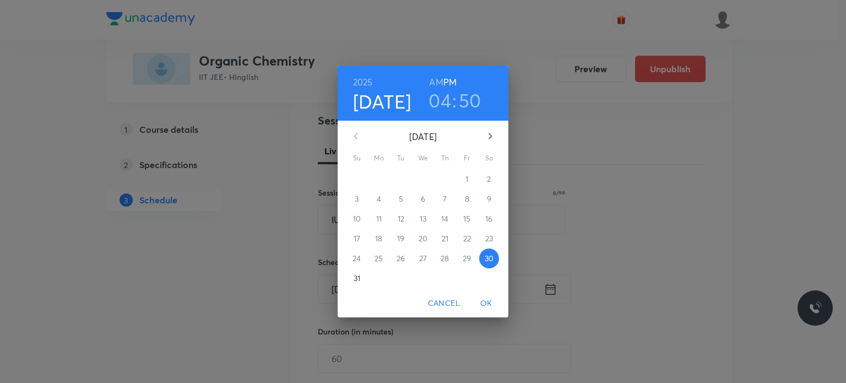
click at [487, 145] on button "button" at bounding box center [490, 136] width 26 height 26
click at [377, 178] on p "1" at bounding box center [378, 178] width 3 height 11
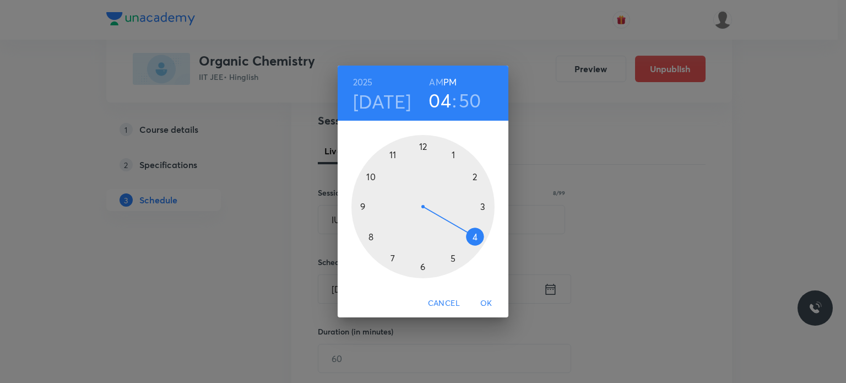
click at [437, 83] on h6 "AM" at bounding box center [436, 81] width 14 height 15
click at [366, 242] on div at bounding box center [422, 206] width 143 height 143
drag, startPoint x: 424, startPoint y: 146, endPoint x: 467, endPoint y: 233, distance: 97.5
click at [467, 233] on div at bounding box center [422, 206] width 143 height 143
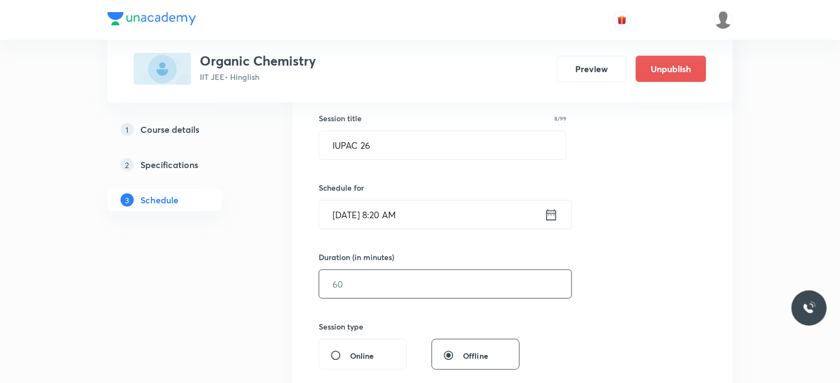
scroll to position [200, 0]
click at [355, 280] on input "text" at bounding box center [445, 283] width 252 height 28
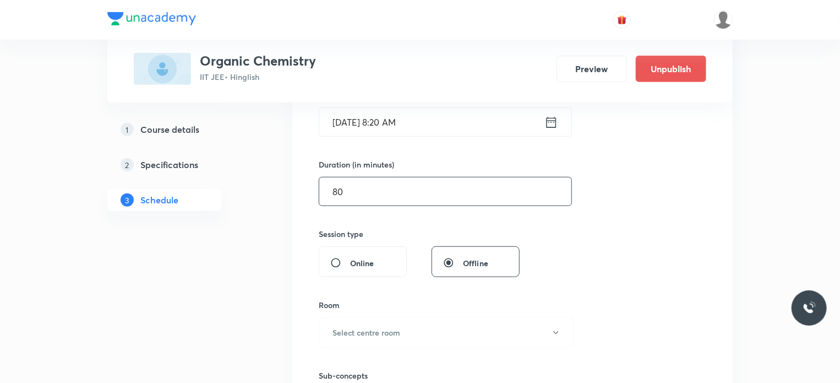
scroll to position [328, 0]
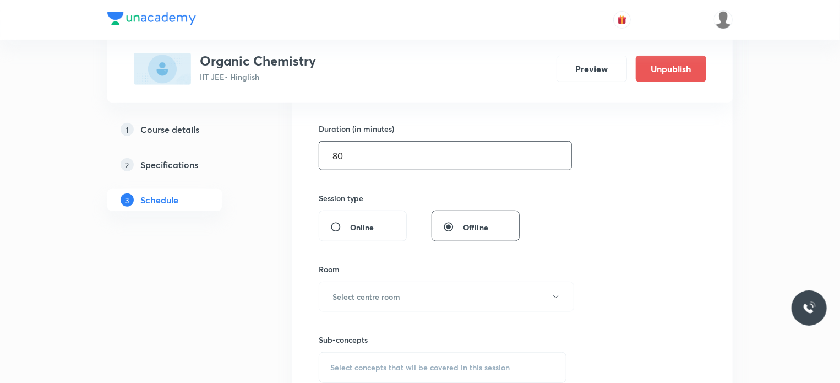
type input "80"
click at [374, 279] on div "Room Select centre room" at bounding box center [443, 287] width 248 height 48
click at [375, 294] on h6 "Select centre room" at bounding box center [367, 297] width 68 height 12
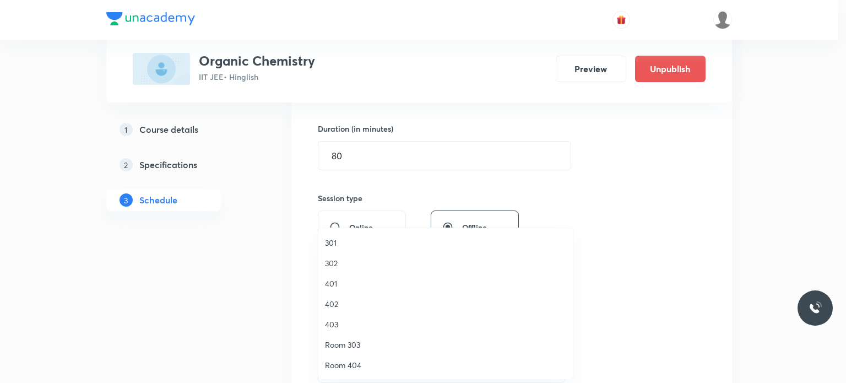
click at [341, 292] on li "401" at bounding box center [445, 283] width 254 height 20
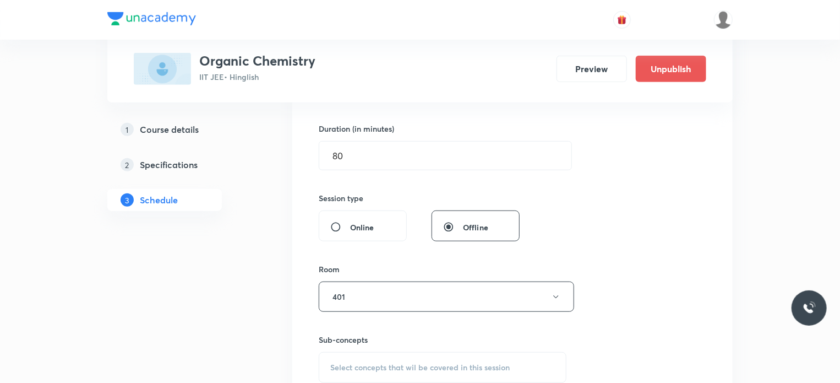
click at [387, 340] on h6 "Sub-concepts" at bounding box center [443, 340] width 248 height 12
click at [388, 346] on div "Sub-concepts Select concepts that wil be covered in this session" at bounding box center [443, 358] width 248 height 49
click at [385, 355] on div "Select concepts that wil be covered in this session" at bounding box center [443, 367] width 248 height 31
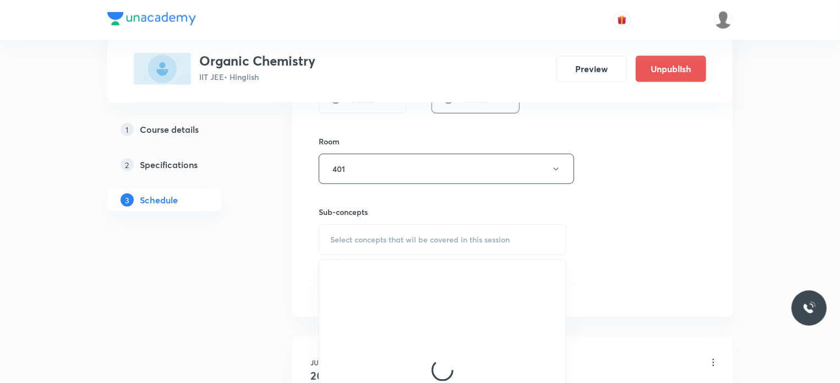
scroll to position [471, 0]
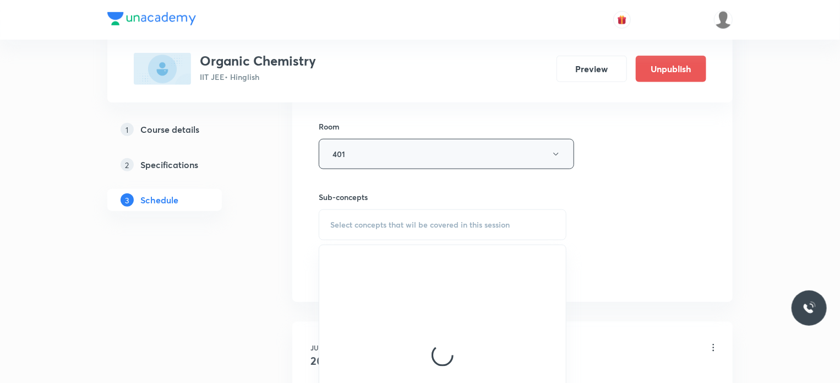
click at [383, 154] on button "401" at bounding box center [446, 154] width 255 height 30
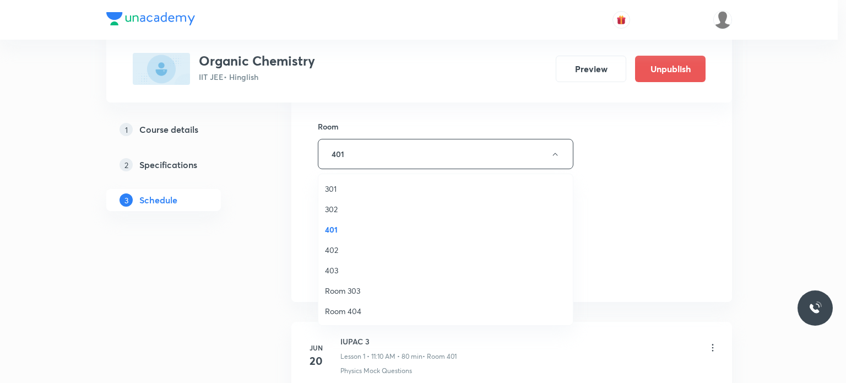
click at [359, 252] on span "402" at bounding box center [445, 250] width 241 height 12
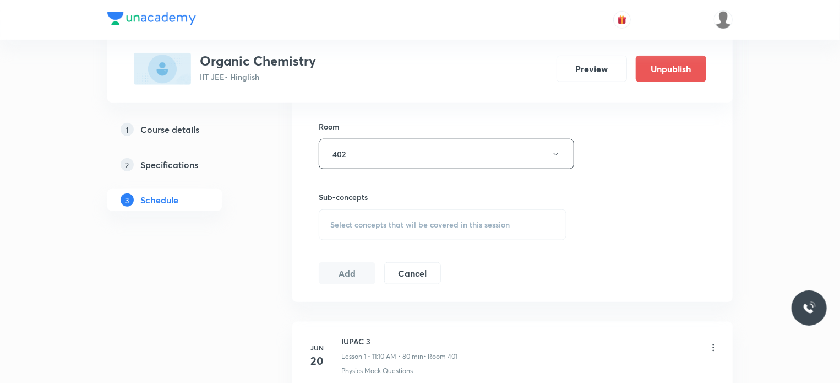
click at [405, 209] on div "Select concepts that wil be covered in this session" at bounding box center [443, 224] width 248 height 31
click at [408, 223] on span "Select concepts that wil be covered in this session" at bounding box center [419, 224] width 179 height 9
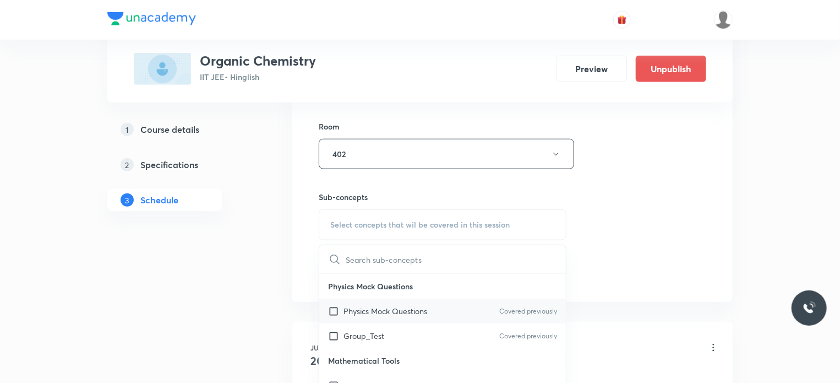
click at [407, 309] on p "Physics Mock Questions" at bounding box center [386, 311] width 84 height 12
click at [566, 273] on input "text" at bounding box center [456, 259] width 220 height 28
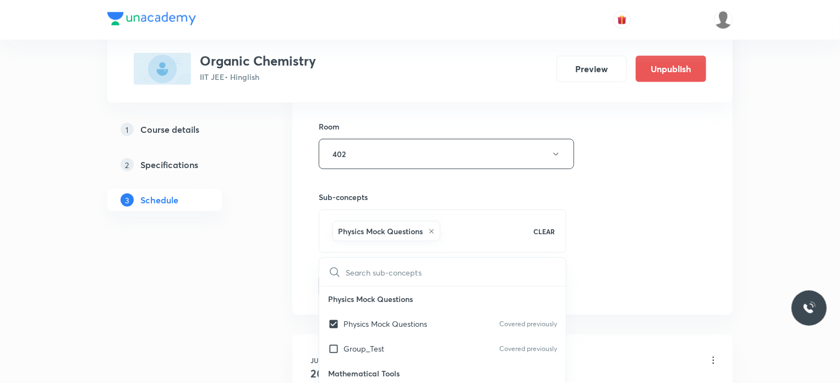
checkbox input "true"
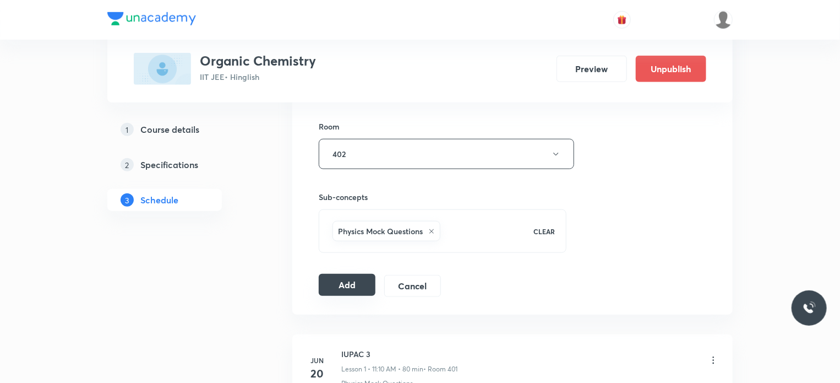
click at [350, 288] on button "Add" at bounding box center [347, 285] width 57 height 22
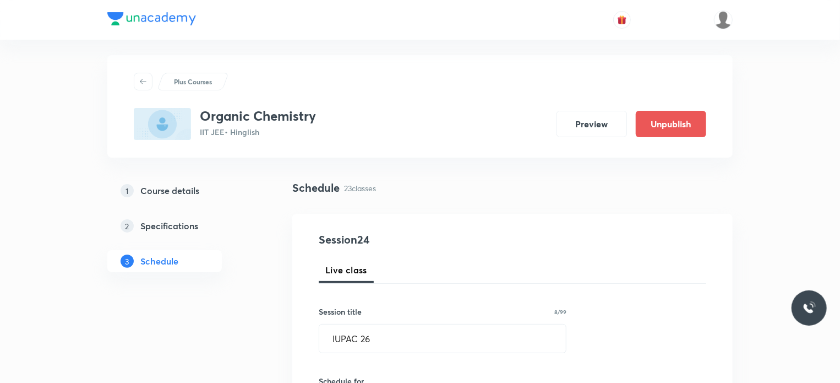
scroll to position [0, 0]
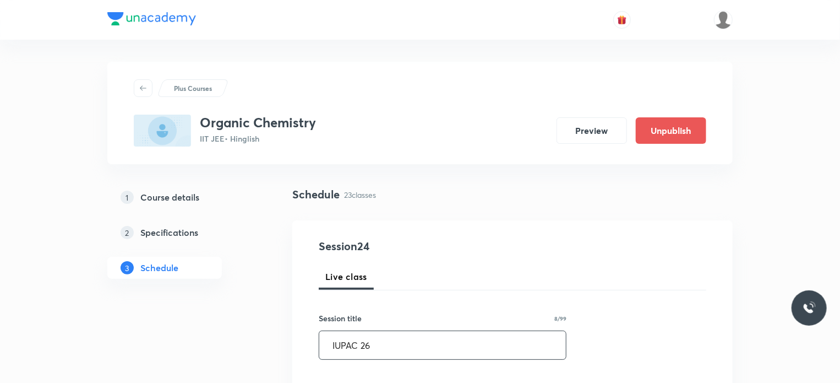
drag, startPoint x: 393, startPoint y: 341, endPoint x: 270, endPoint y: 344, distance: 122.3
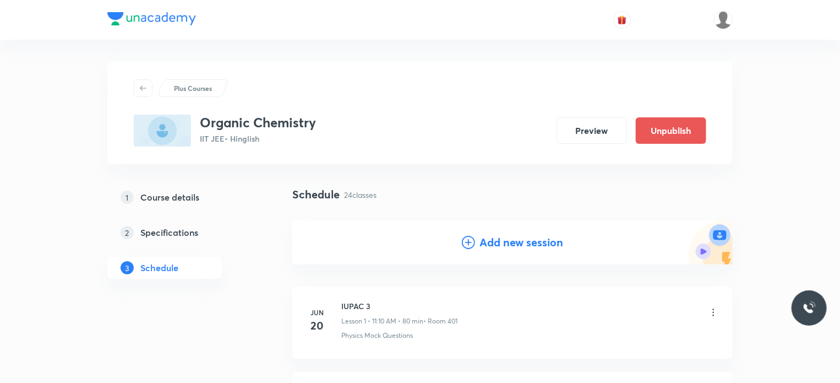
click at [527, 246] on h4 "Add new session" at bounding box center [521, 242] width 84 height 17
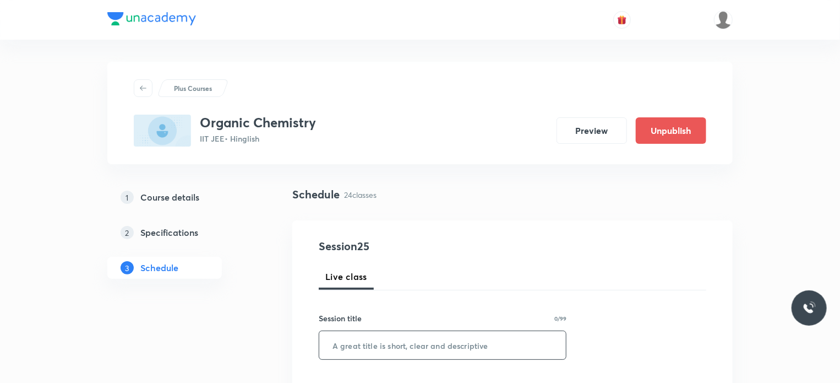
click at [432, 339] on input "text" at bounding box center [442, 345] width 247 height 28
paste input "IUPAC 26"
type input "IUPAC 27"
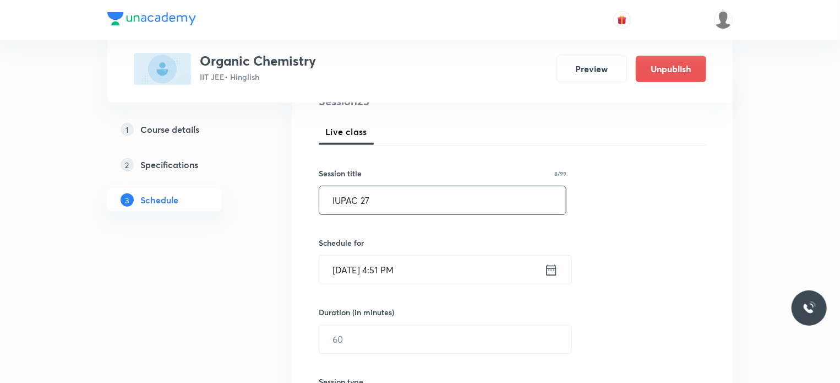
scroll to position [145, 0]
click at [434, 263] on input "Aug 30, 2025, 4:51 PM" at bounding box center [431, 269] width 225 height 28
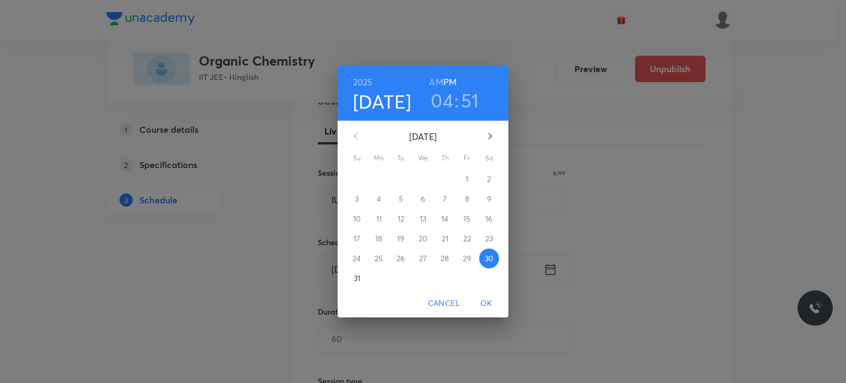
click at [482, 138] on button "button" at bounding box center [490, 136] width 26 height 26
click at [423, 178] on p "3" at bounding box center [423, 178] width 4 height 11
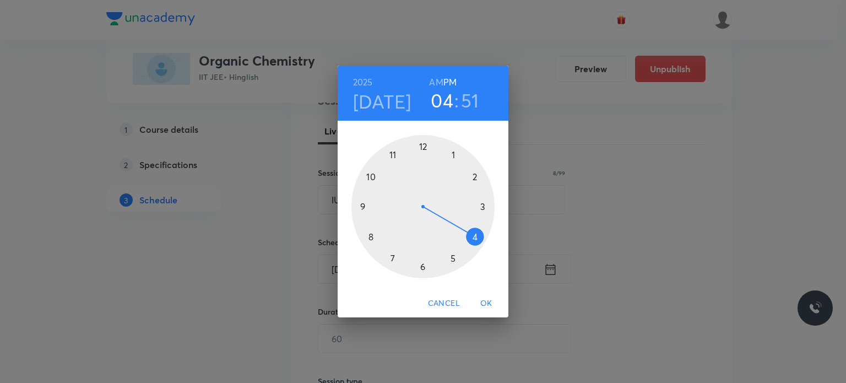
click at [438, 83] on h6 "AM" at bounding box center [436, 81] width 14 height 15
click at [368, 246] on div at bounding box center [422, 206] width 143 height 143
click at [474, 238] on div at bounding box center [422, 206] width 143 height 143
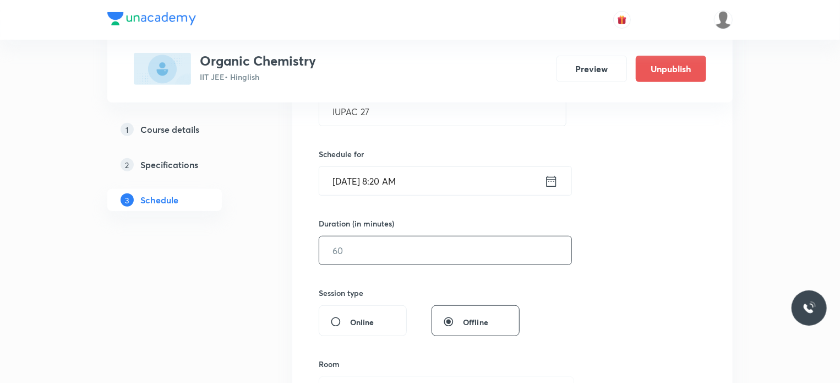
scroll to position [238, 0]
click at [388, 242] on input "text" at bounding box center [445, 246] width 252 height 28
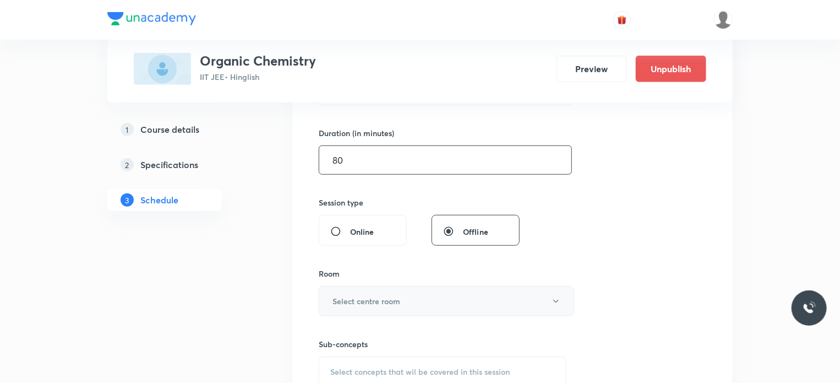
type input "80"
click at [363, 299] on h6 "Select centre room" at bounding box center [367, 301] width 68 height 12
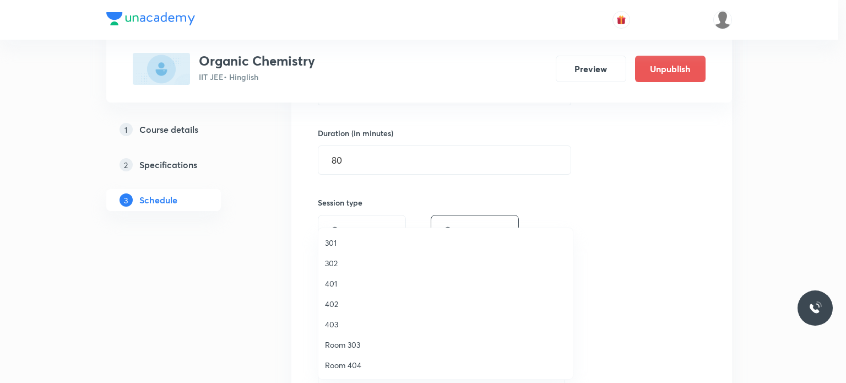
click at [347, 306] on span "402" at bounding box center [445, 304] width 241 height 12
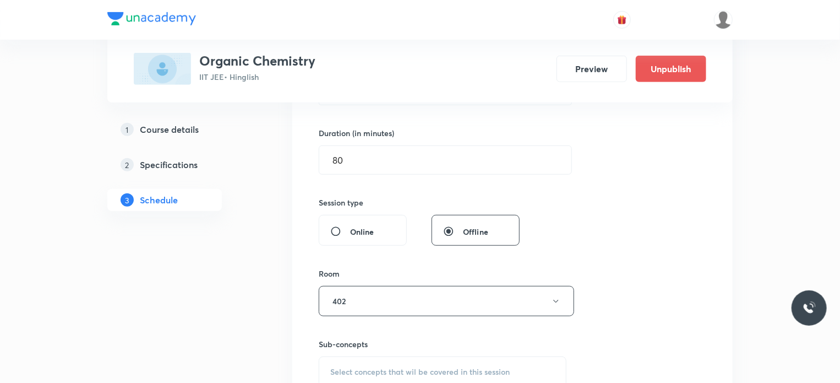
click at [439, 361] on div "Select concepts that wil be covered in this session" at bounding box center [443, 371] width 248 height 31
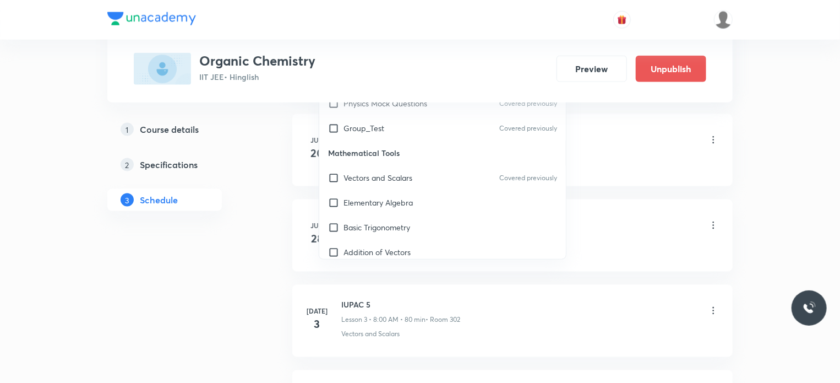
click at [416, 180] on div "Vectors and Scalars Covered previously" at bounding box center [442, 177] width 247 height 25
checkbox input "true"
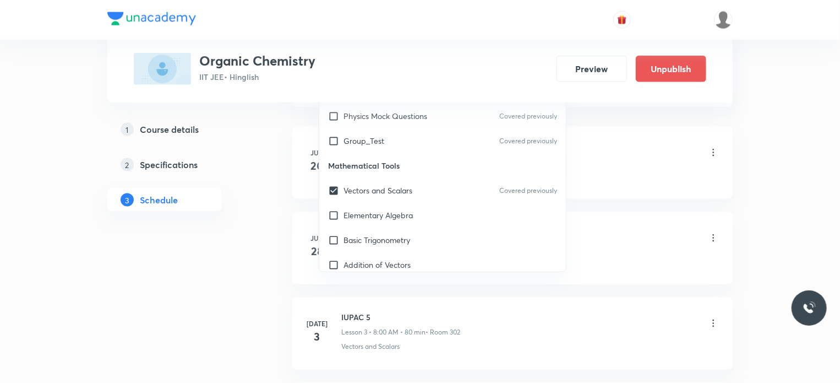
click at [731, 134] on li "Jun 20 IUPAC 3 Lesson 1 • 11:10 AM • 80 min • Room 401 Physics Mock Questions" at bounding box center [512, 163] width 440 height 72
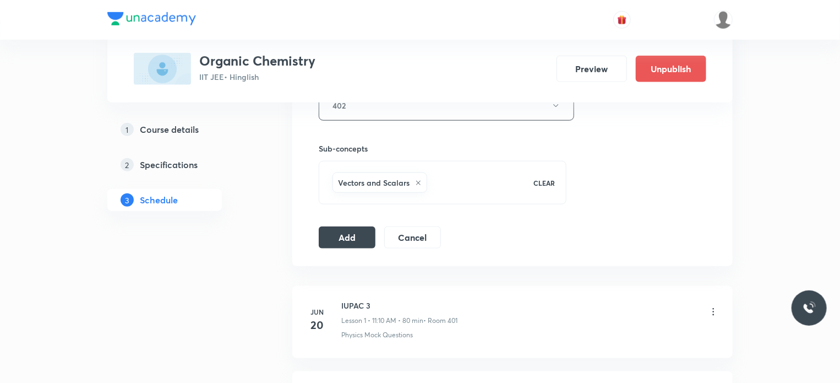
scroll to position [439, 0]
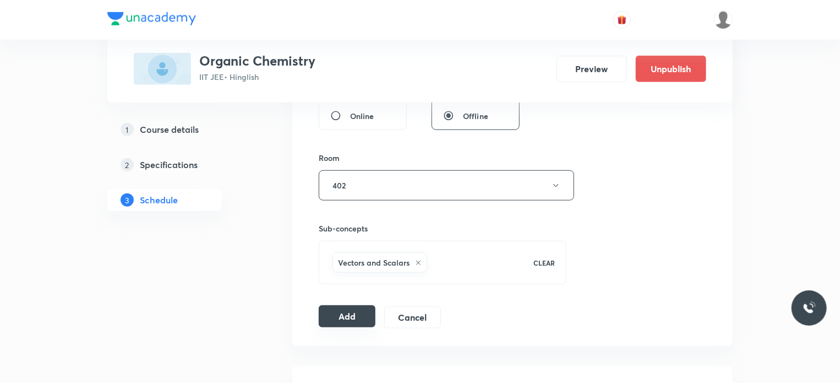
click at [343, 309] on button "Add" at bounding box center [347, 316] width 57 height 22
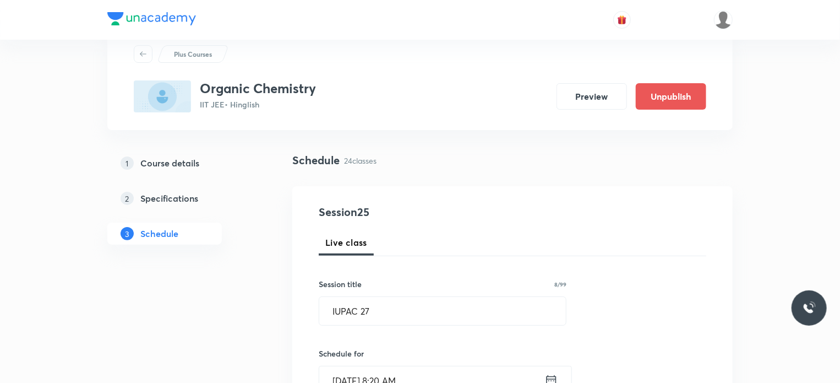
scroll to position [33, 0]
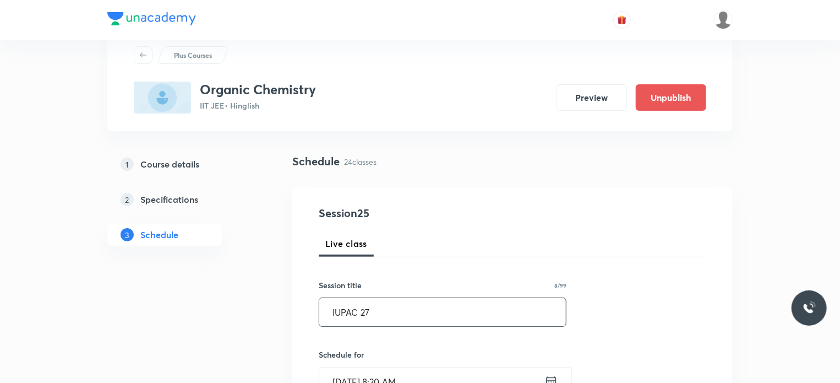
click at [338, 312] on input "IUPAC 27" at bounding box center [442, 312] width 247 height 28
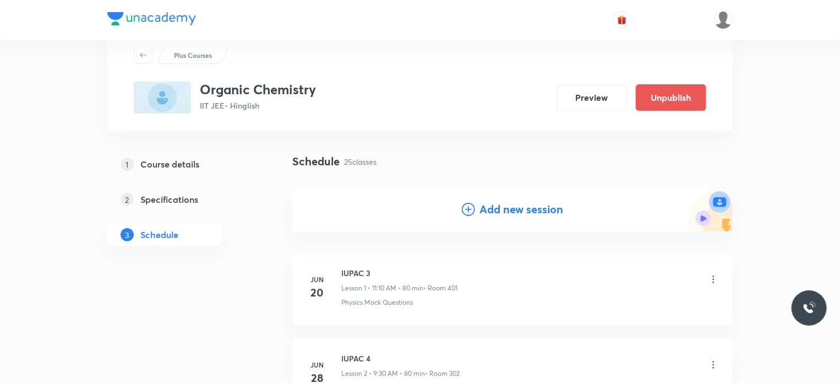
click at [476, 211] on div "Add new session" at bounding box center [512, 209] width 101 height 17
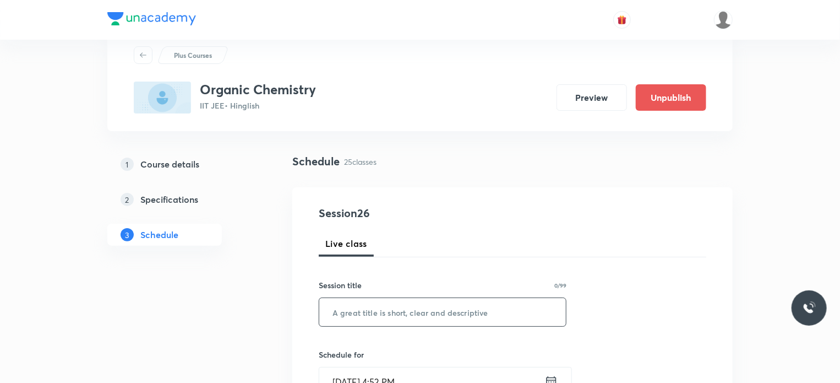
click at [419, 309] on input "text" at bounding box center [442, 312] width 247 height 28
paste input "IUPAC 27"
type input "IUPAC 28"
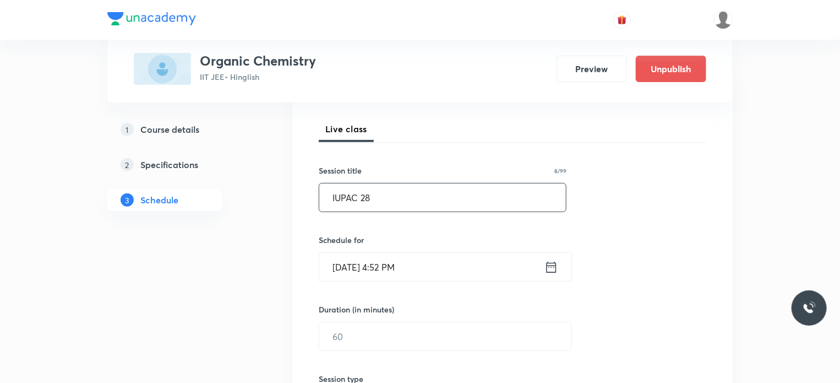
scroll to position [172, 0]
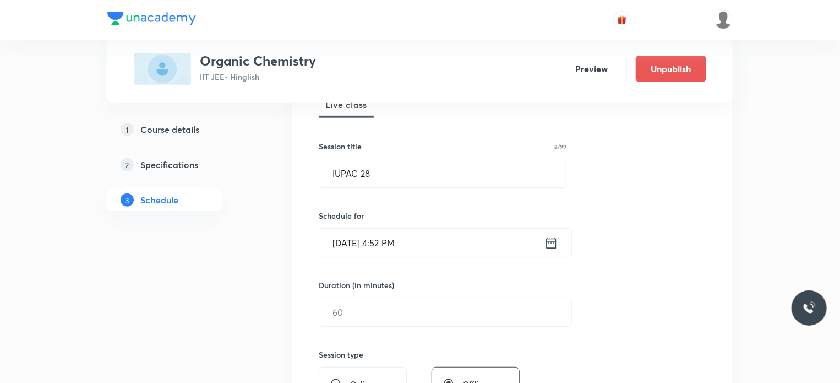
click at [451, 231] on input "Aug 30, 2025, 4:52 PM" at bounding box center [431, 242] width 225 height 28
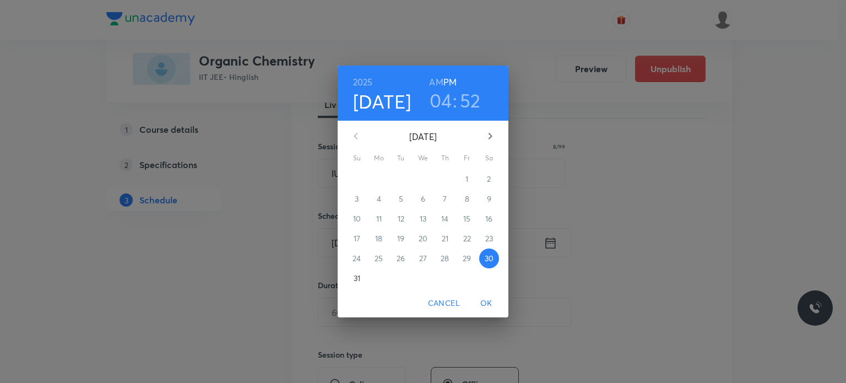
click at [488, 137] on icon "button" at bounding box center [489, 135] width 13 height 13
click at [487, 175] on p "6" at bounding box center [489, 178] width 4 height 11
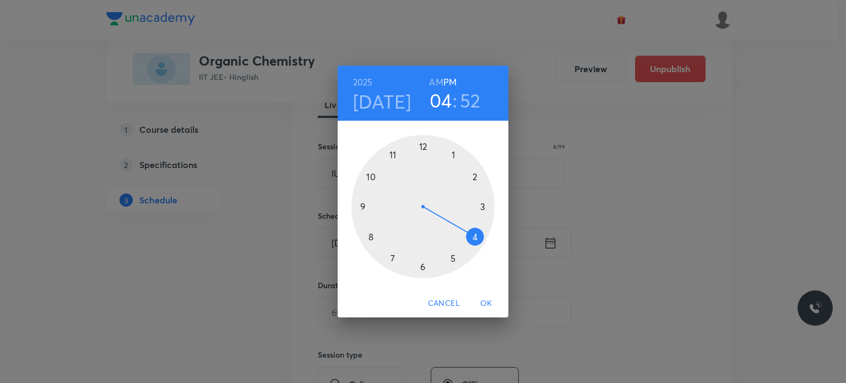
click at [436, 69] on div "2025 Sep 6 04 : 52 AM PM" at bounding box center [422, 93] width 171 height 55
click at [437, 79] on h6 "AM" at bounding box center [436, 81] width 14 height 15
click at [390, 152] on div at bounding box center [422, 206] width 143 height 143
drag, startPoint x: 416, startPoint y: 257, endPoint x: 422, endPoint y: 273, distance: 16.6
click at [422, 273] on div at bounding box center [422, 206] width 143 height 143
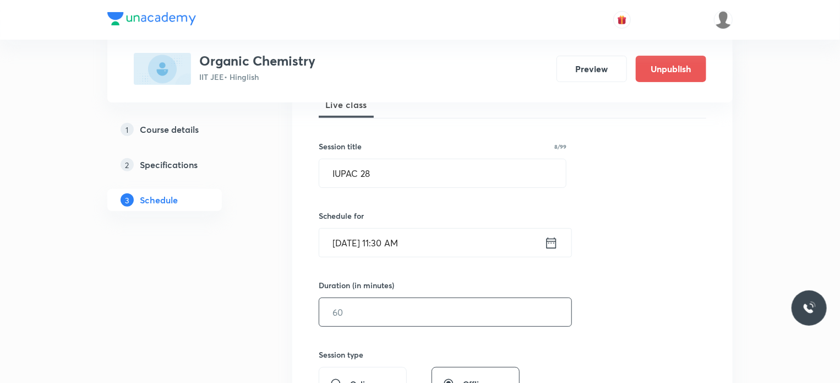
click at [397, 310] on input "text" at bounding box center [445, 312] width 252 height 28
type input "75"
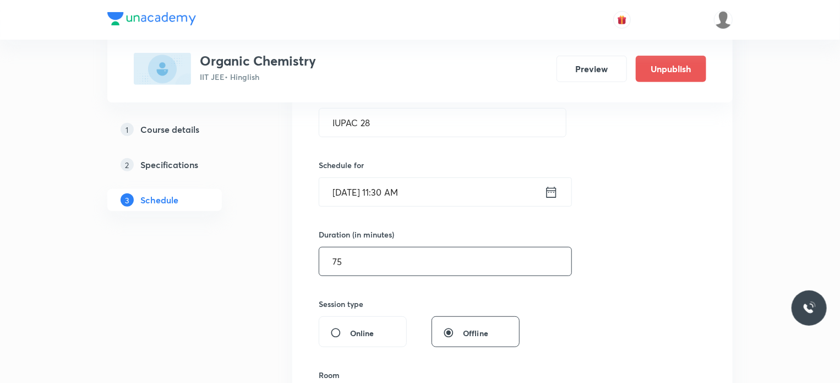
scroll to position [269, 0]
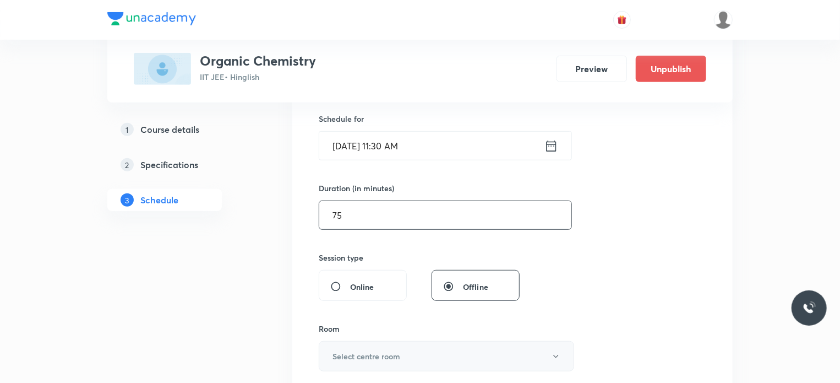
click at [373, 341] on button "Select centre room" at bounding box center [446, 356] width 255 height 30
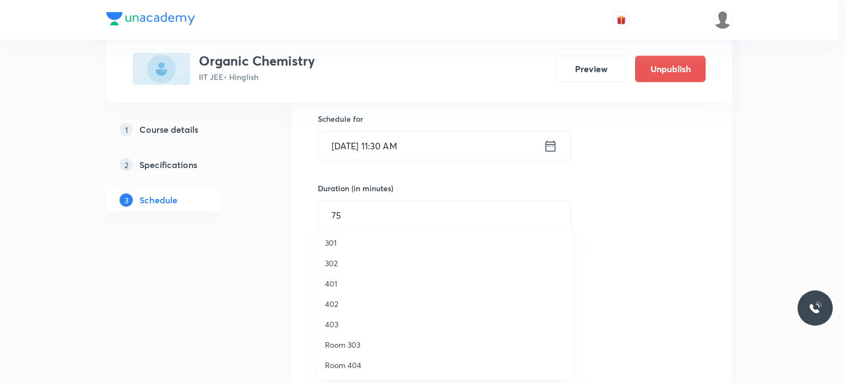
click at [347, 263] on span "302" at bounding box center [445, 263] width 241 height 12
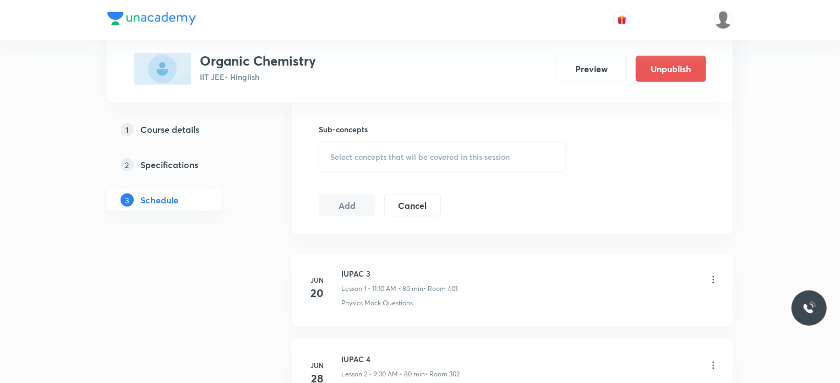
scroll to position [539, 0]
click at [371, 168] on div "Select concepts that wil be covered in this session" at bounding box center [443, 155] width 248 height 31
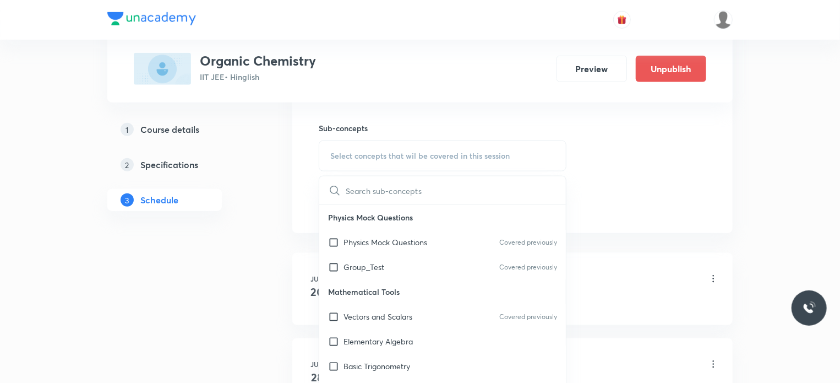
click at [372, 155] on span "Select concepts that wil be covered in this session" at bounding box center [419, 155] width 179 height 9
click at [377, 154] on span "Select concepts that wil be covered in this session" at bounding box center [419, 155] width 179 height 9
click at [390, 269] on div "Group_Test Covered previously" at bounding box center [442, 266] width 247 height 25
checkbox input "true"
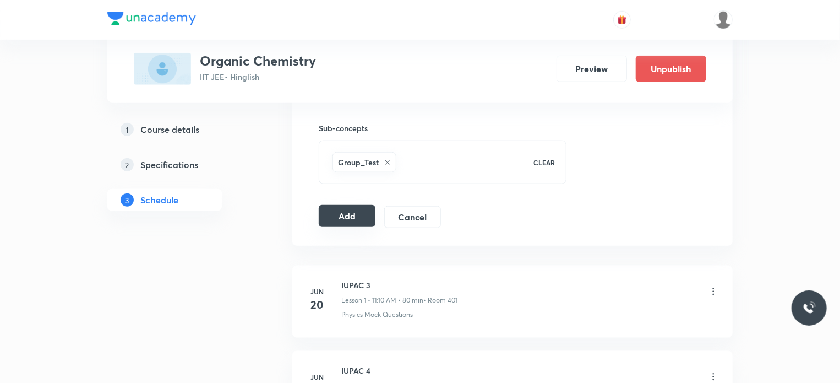
click at [363, 215] on button "Add" at bounding box center [347, 216] width 57 height 22
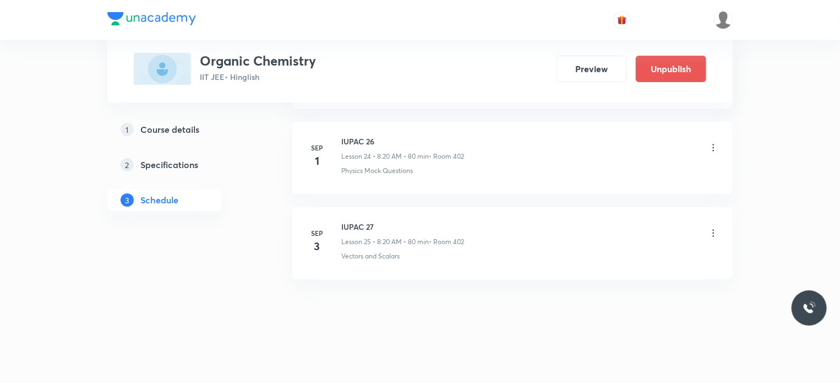
scroll to position [2121, 0]
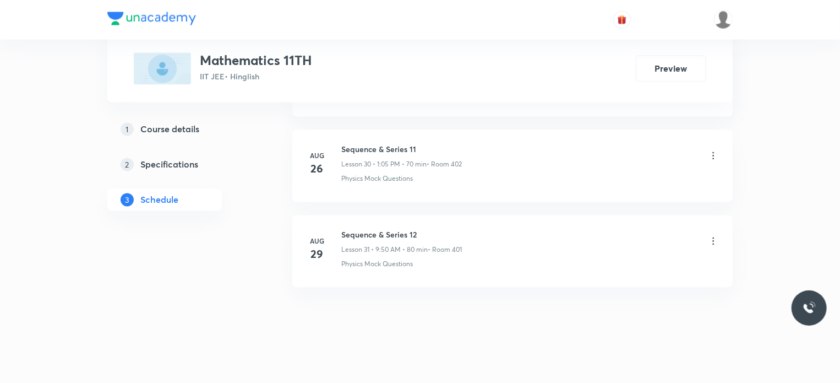
click at [378, 229] on h6 "Sequence & Series 12" at bounding box center [401, 235] width 121 height 12
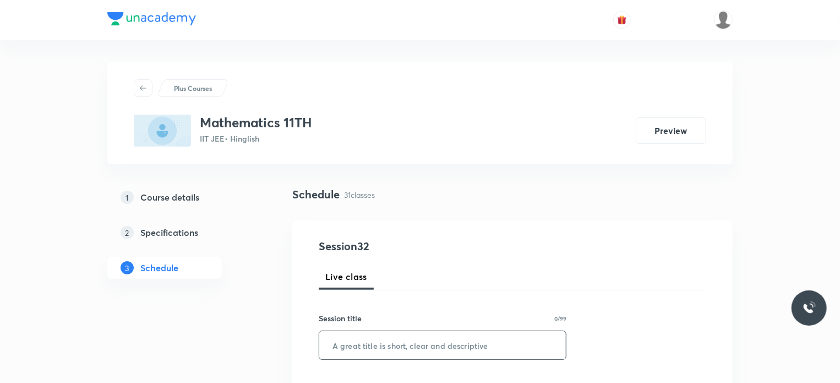
click at [451, 348] on input "text" at bounding box center [442, 345] width 247 height 28
paste input "Sequence & Series 12"
type input "Sequence & Series 13"
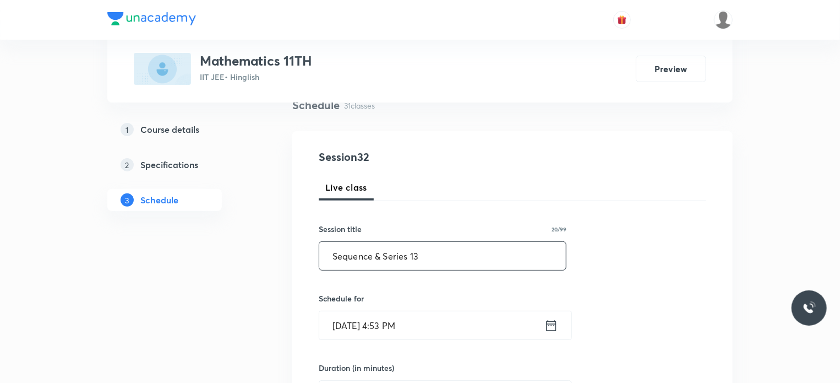
scroll to position [91, 0]
click at [460, 317] on input "[DATE] 4:53 PM" at bounding box center [431, 323] width 225 height 28
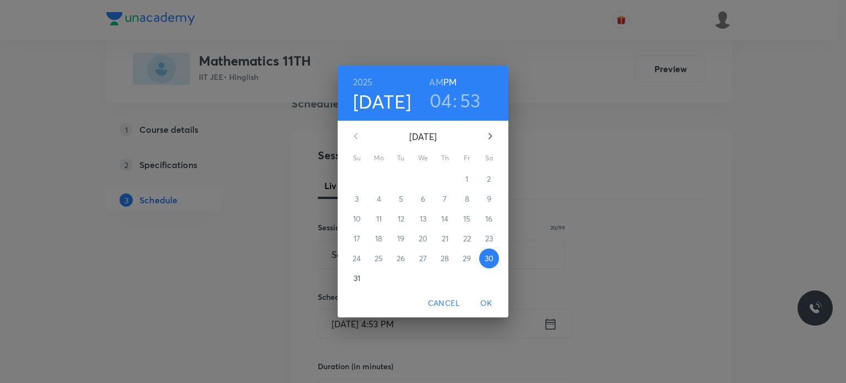
click at [490, 130] on icon "button" at bounding box center [489, 135] width 13 height 13
click at [382, 178] on span "1" at bounding box center [379, 178] width 20 height 11
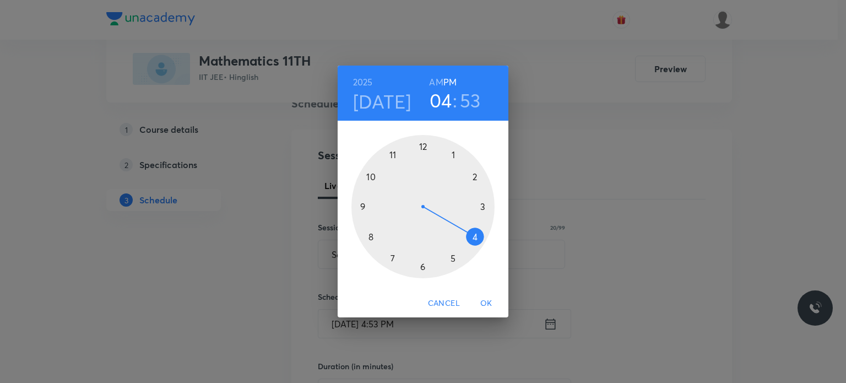
click at [435, 85] on h6 "AM" at bounding box center [436, 81] width 14 height 15
click at [374, 241] on div at bounding box center [422, 206] width 143 height 143
click at [440, 108] on h3 "08" at bounding box center [440, 100] width 23 height 23
click at [354, 211] on div at bounding box center [422, 206] width 143 height 143
click at [371, 176] on div at bounding box center [422, 206] width 143 height 143
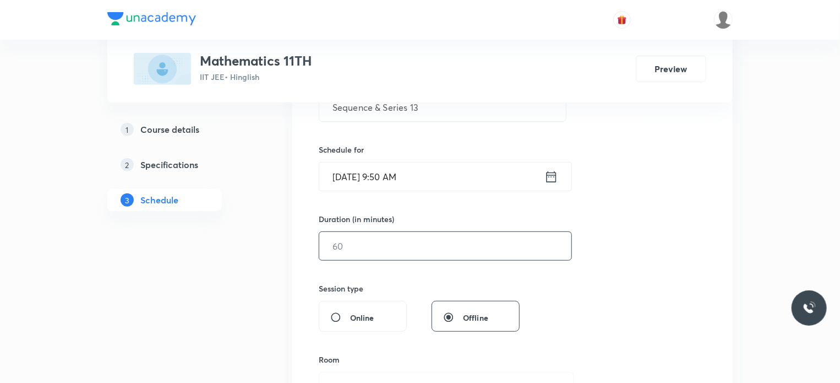
scroll to position [238, 0]
click at [365, 233] on input "text" at bounding box center [445, 245] width 252 height 28
type input "7"
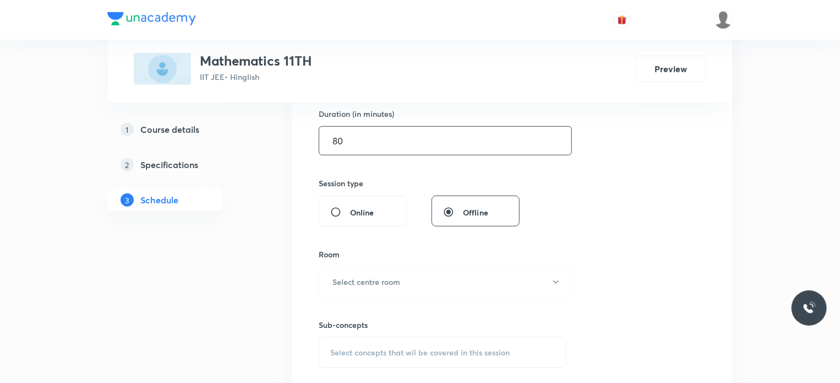
scroll to position [346, 0]
type input "80"
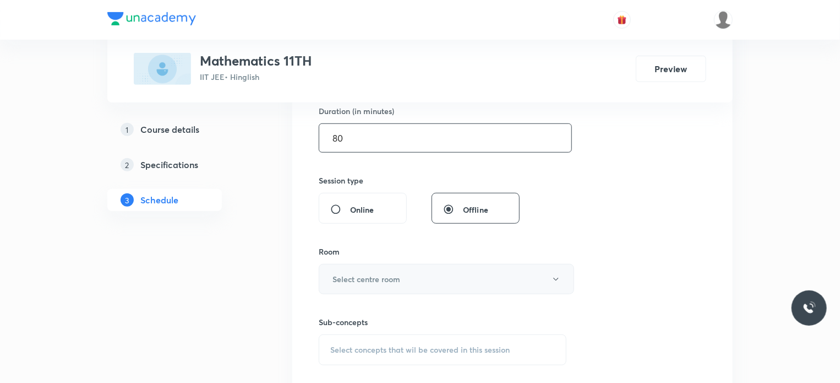
click at [373, 288] on button "Select centre room" at bounding box center [446, 279] width 255 height 30
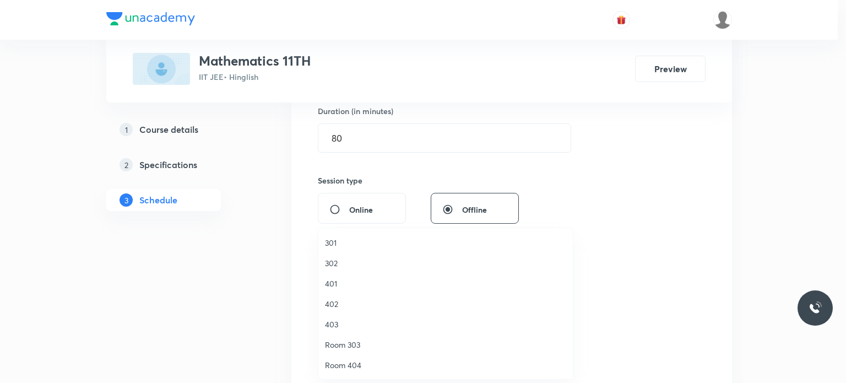
click at [353, 281] on span "401" at bounding box center [445, 283] width 241 height 12
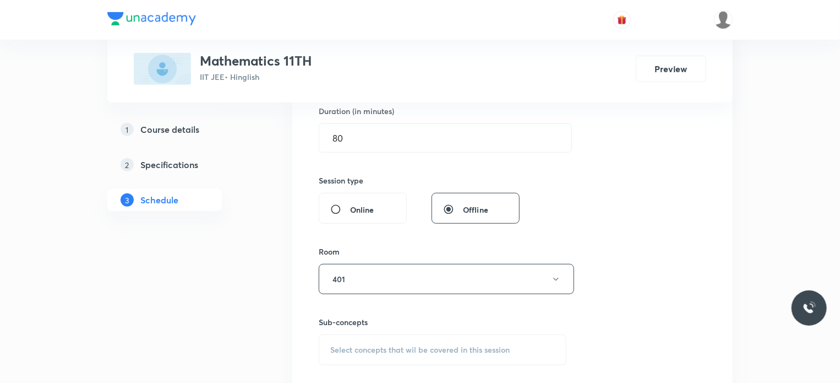
click at [401, 336] on div "Select concepts that wil be covered in this session" at bounding box center [443, 349] width 248 height 31
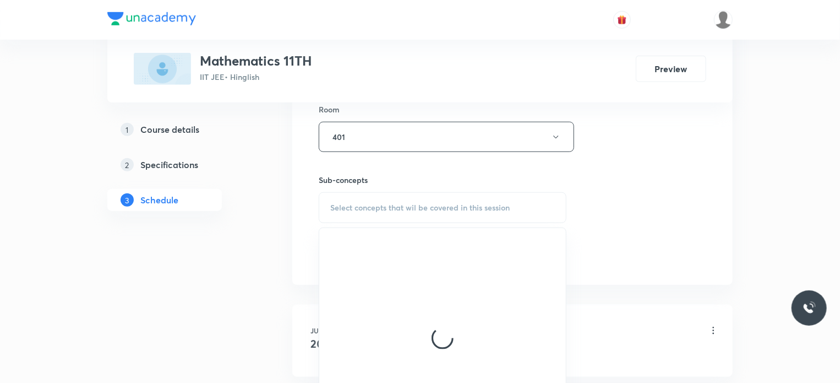
scroll to position [489, 0]
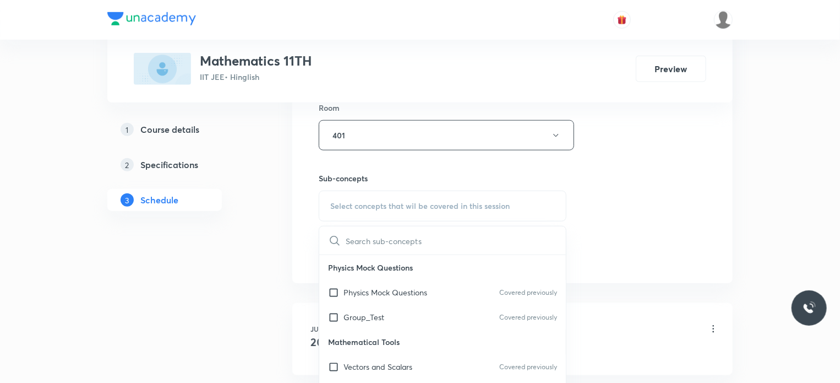
click at [442, 277] on p "Physics Mock Questions" at bounding box center [442, 267] width 247 height 25
click at [451, 297] on div "Physics Mock Questions Covered previously" at bounding box center [442, 292] width 247 height 25
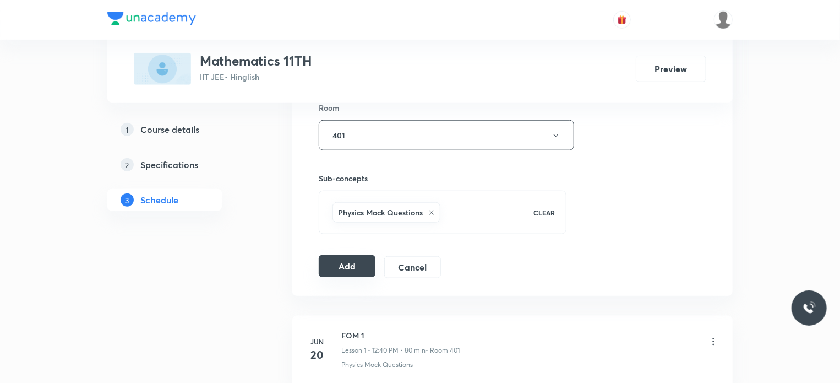
click at [367, 266] on button "Add" at bounding box center [347, 266] width 57 height 22
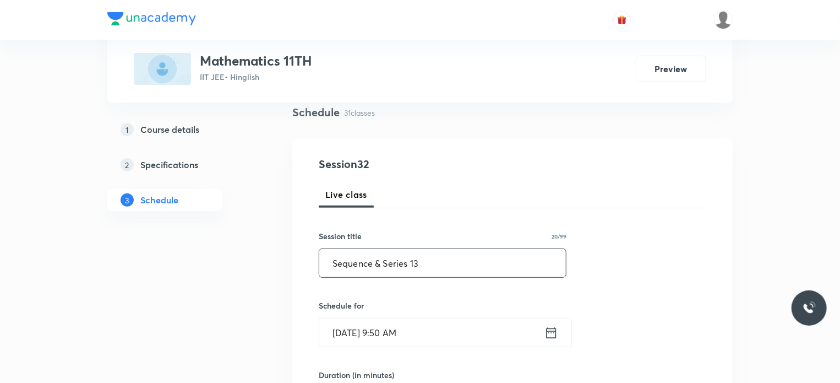
drag, startPoint x: 424, startPoint y: 268, endPoint x: 305, endPoint y: 281, distance: 120.2
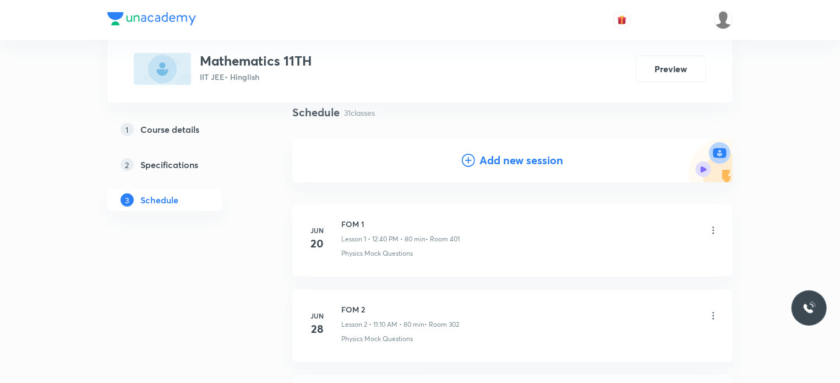
click at [545, 164] on h4 "Add new session" at bounding box center [521, 160] width 84 height 17
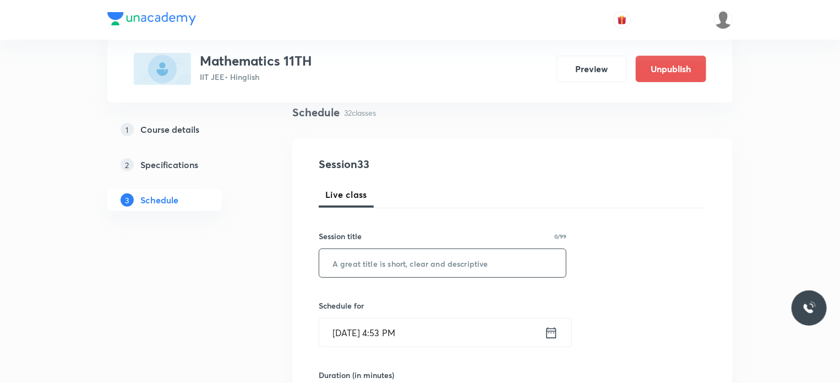
click at [499, 259] on input "text" at bounding box center [442, 263] width 247 height 28
paste input "Sequence & Series 13"
type input "Sequence & Series 14"
click at [423, 325] on input "[DATE] 4:53 PM" at bounding box center [431, 332] width 225 height 28
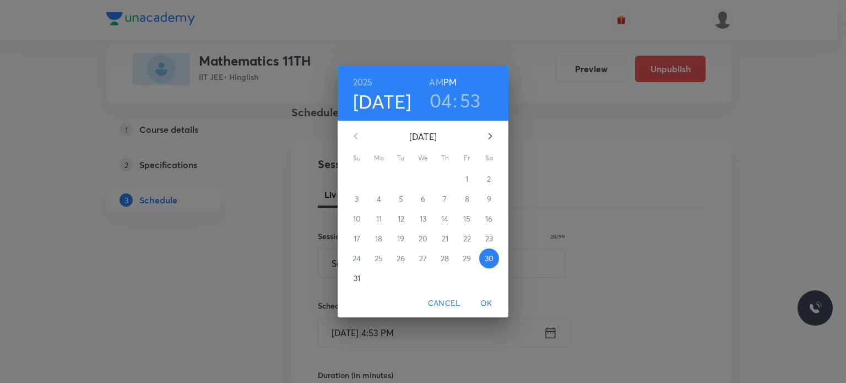
click at [487, 140] on icon "button" at bounding box center [489, 135] width 13 height 13
click at [400, 182] on p "2" at bounding box center [401, 178] width 4 height 11
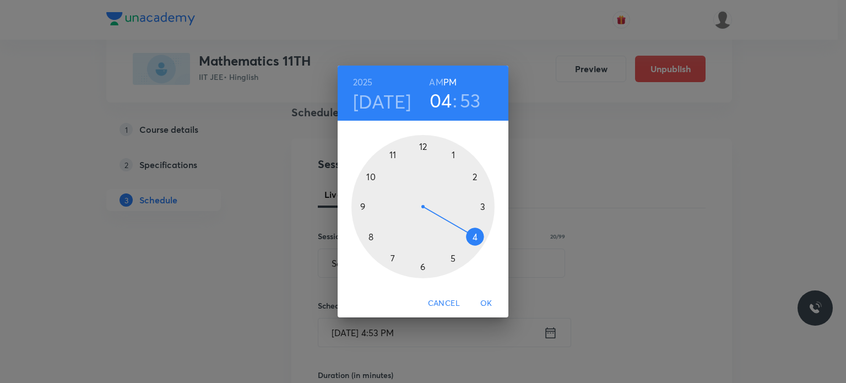
click at [434, 83] on h6 "AM" at bounding box center [436, 81] width 14 height 15
click at [372, 244] on div at bounding box center [422, 206] width 143 height 143
click at [477, 239] on div at bounding box center [422, 206] width 143 height 143
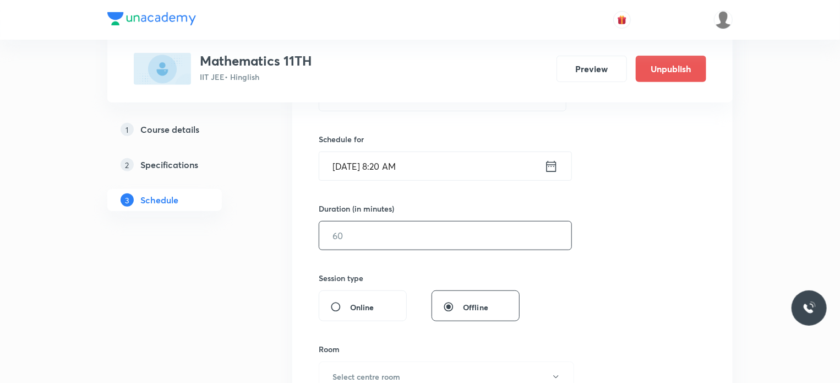
scroll to position [252, 0]
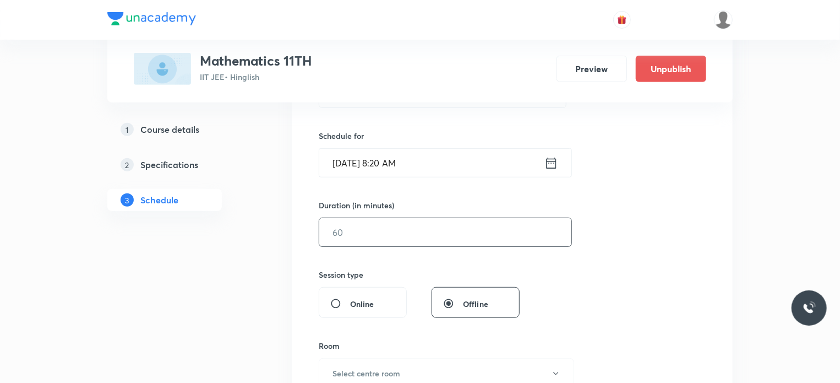
click at [390, 230] on input "text" at bounding box center [445, 232] width 252 height 28
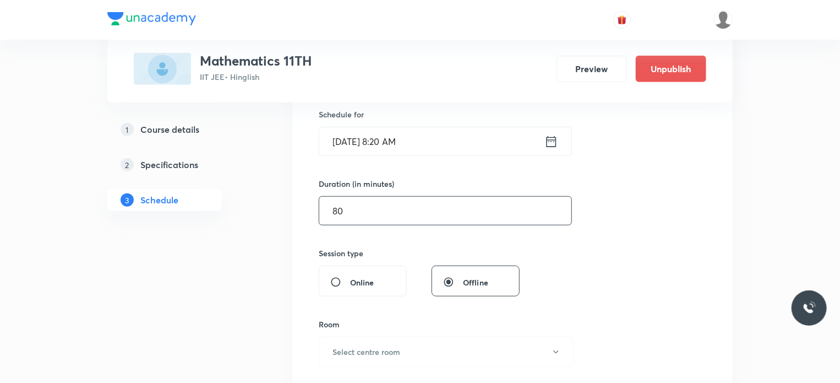
scroll to position [325, 0]
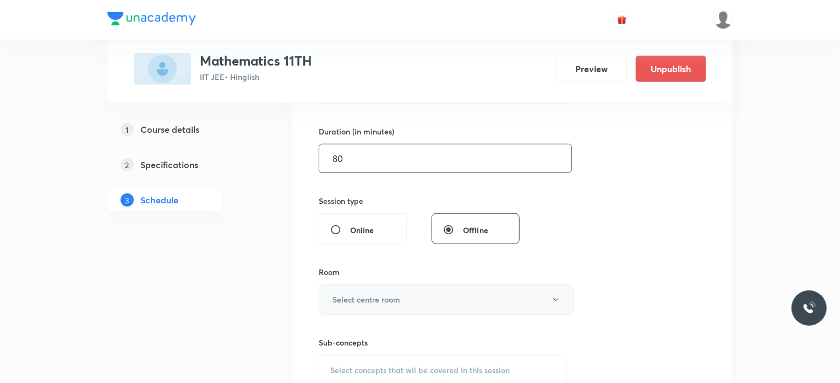
type input "80"
click at [383, 288] on button "Select centre room" at bounding box center [446, 299] width 255 height 30
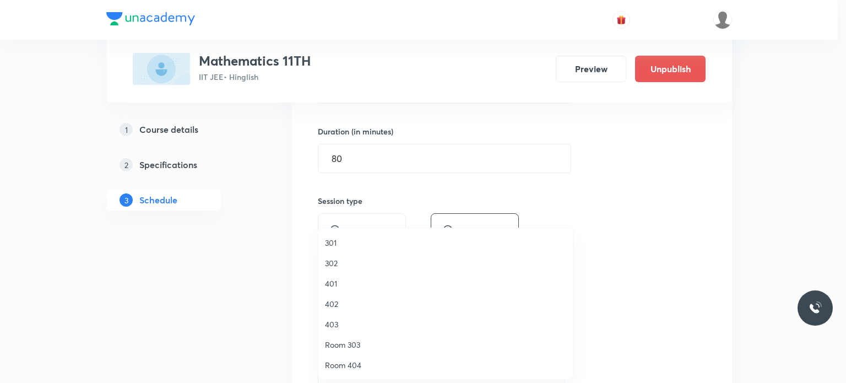
click at [340, 261] on span "302" at bounding box center [445, 263] width 241 height 12
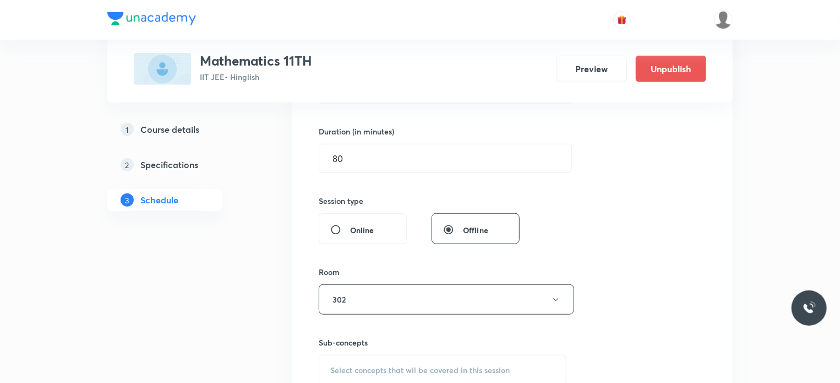
click at [383, 361] on div "Select concepts that wil be covered in this session" at bounding box center [443, 370] width 248 height 31
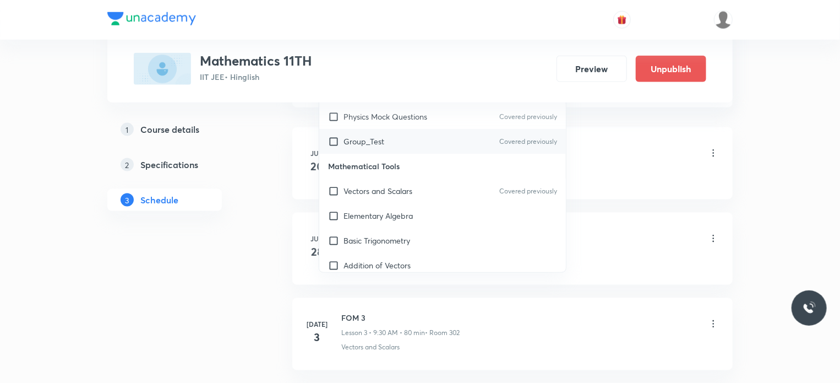
click at [379, 137] on p "Group_Test" at bounding box center [364, 141] width 41 height 12
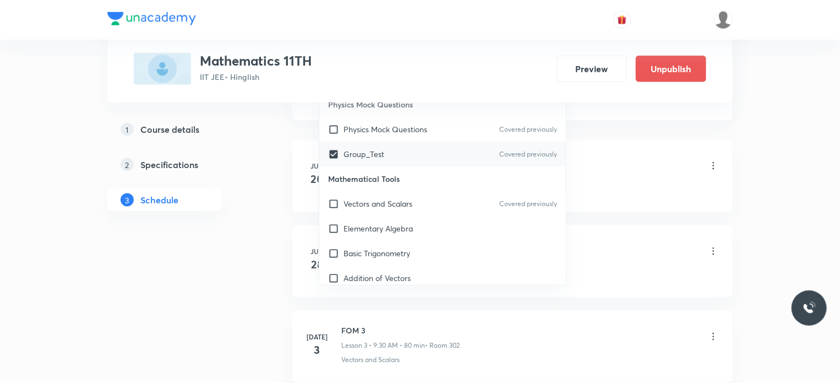
checkbox input "true"
click at [731, 164] on li "[DATE] FOM 1 Lesson 1 • 12:40 PM • 80 min • Room 401 Physics Mock Questions" at bounding box center [512, 176] width 440 height 72
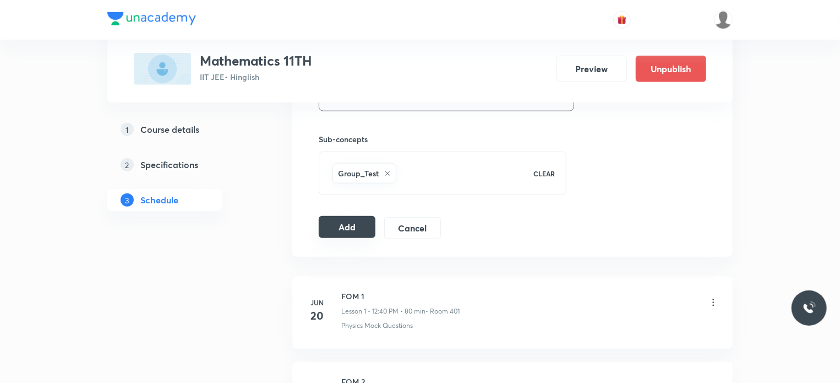
click at [365, 226] on button "Add" at bounding box center [347, 227] width 57 height 22
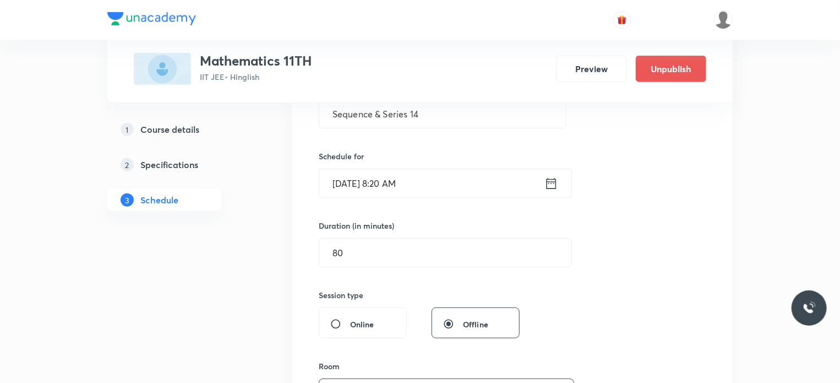
scroll to position [139, 0]
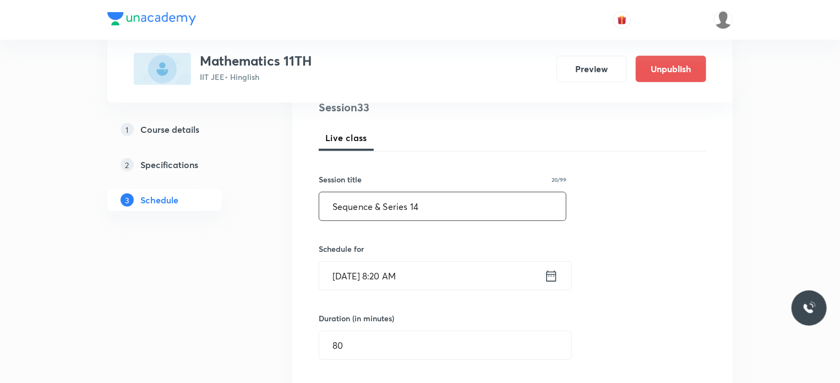
drag, startPoint x: 427, startPoint y: 207, endPoint x: 334, endPoint y: 206, distance: 93.6
click at [334, 206] on input "Sequence & Series 14" at bounding box center [442, 206] width 247 height 28
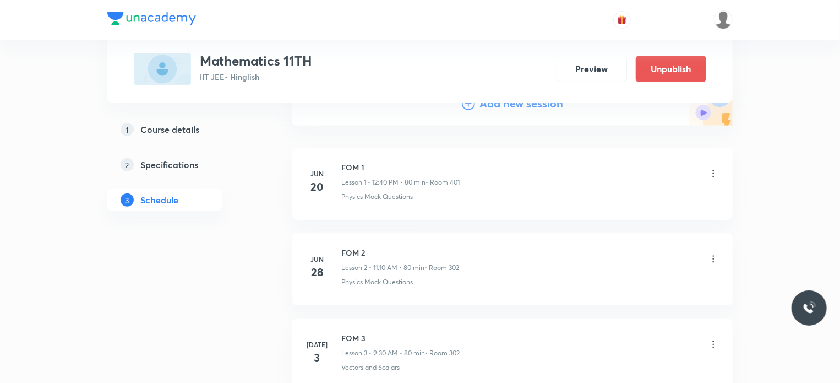
click at [490, 107] on h4 "Add new session" at bounding box center [521, 103] width 84 height 17
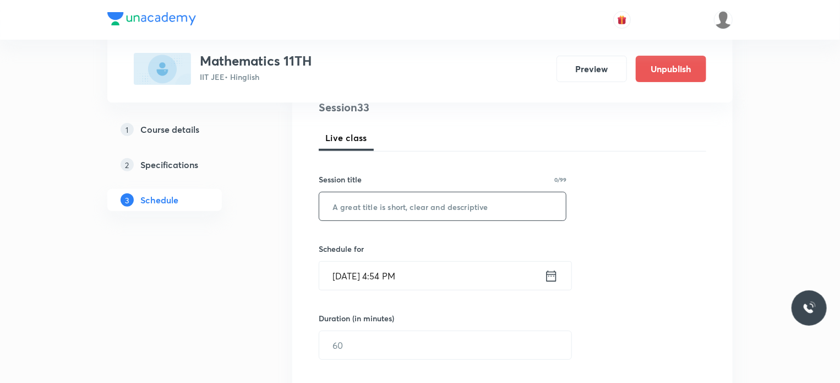
click at [401, 217] on input "text" at bounding box center [442, 206] width 247 height 28
paste input "Sequence & Series 14"
type input "Sequence & Series 15"
click at [462, 271] on input "[DATE] 4:54 PM" at bounding box center [431, 275] width 225 height 28
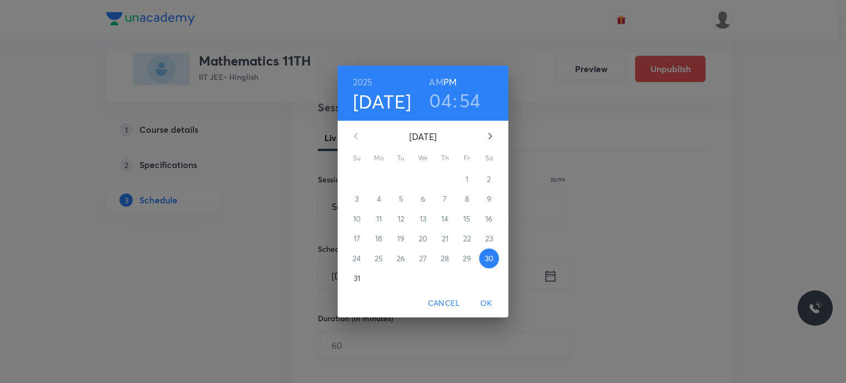
click at [487, 131] on icon "button" at bounding box center [489, 135] width 13 height 13
click at [443, 178] on p "4" at bounding box center [445, 178] width 4 height 11
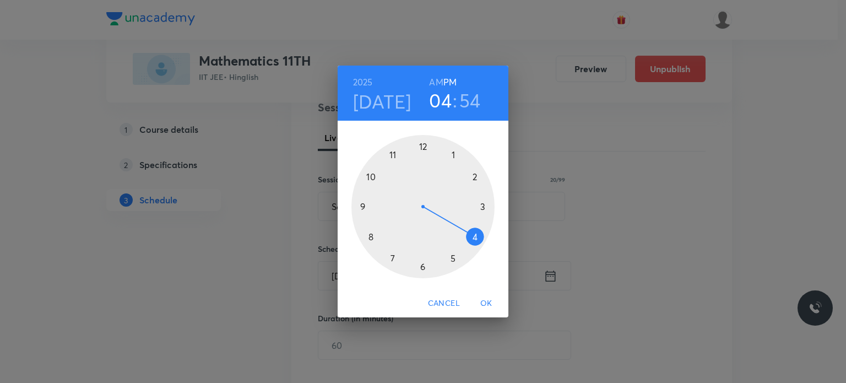
click at [437, 83] on h6 "AM" at bounding box center [436, 81] width 14 height 15
click at [361, 211] on div at bounding box center [422, 206] width 143 height 143
click at [370, 177] on div at bounding box center [422, 206] width 143 height 143
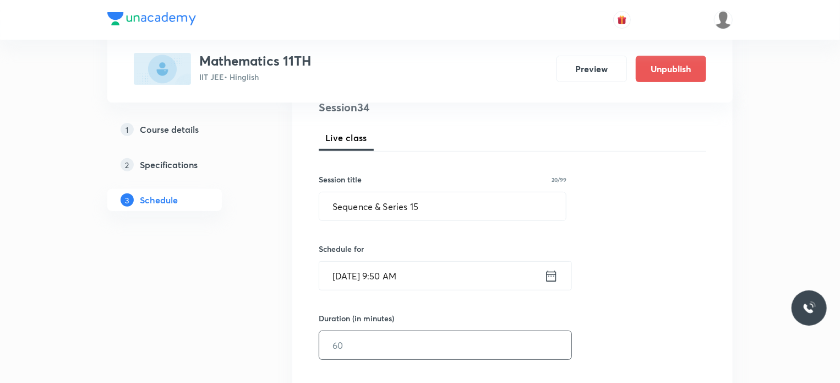
click at [369, 353] on input "text" at bounding box center [445, 345] width 252 height 28
type input "7"
type input "0"
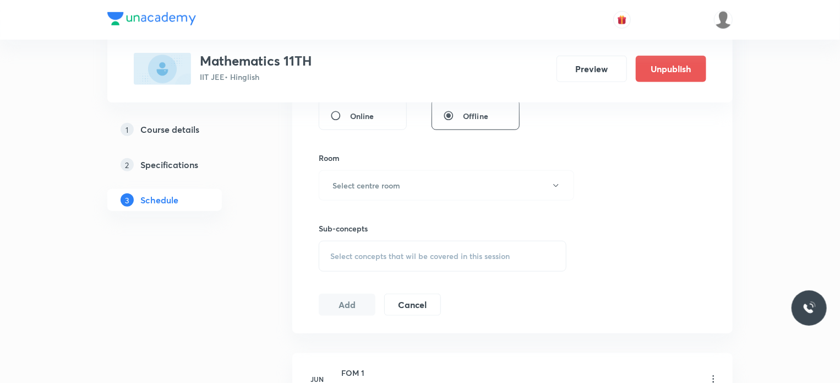
scroll to position [438, 0]
type input "80"
click at [383, 192] on button "Select centre room" at bounding box center [446, 186] width 255 height 30
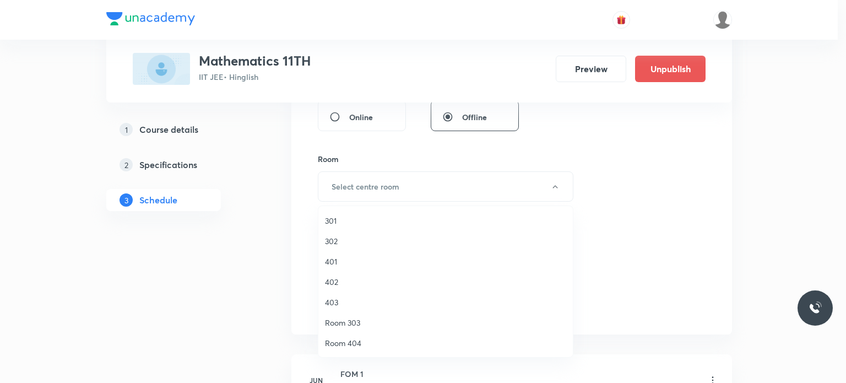
click at [357, 240] on span "302" at bounding box center [445, 241] width 241 height 12
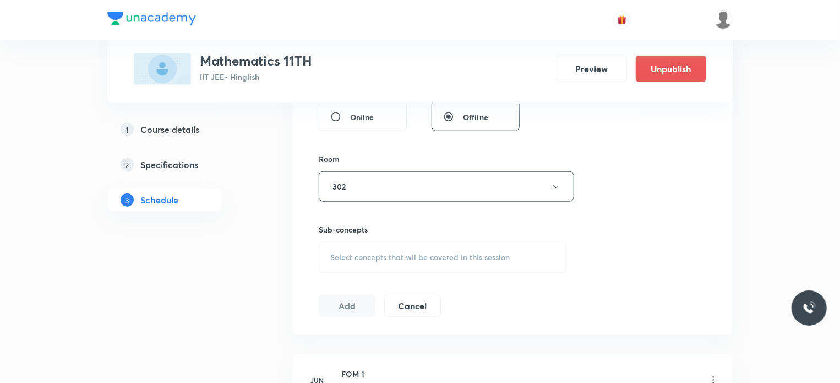
click at [408, 269] on div "Select concepts that wil be covered in this session" at bounding box center [443, 257] width 248 height 31
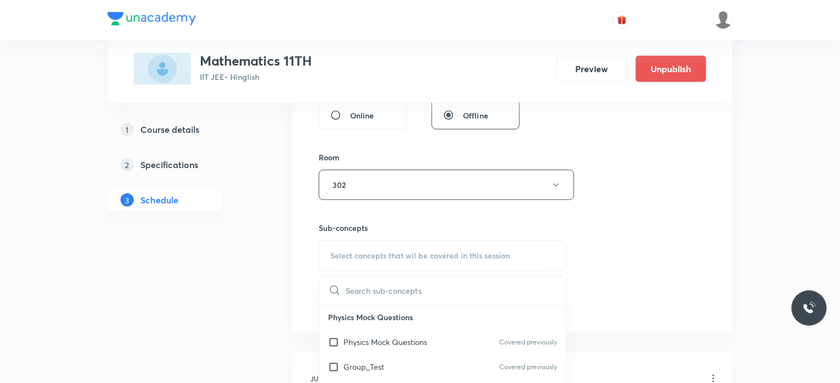
scroll to position [443, 0]
click at [418, 346] on div "Physics Mock Questions Covered previously" at bounding box center [442, 338] width 247 height 25
click at [652, 292] on div "Session 34 Live class Session title 20/99 Sequence & Series 15 ​ Schedule for S…" at bounding box center [513, 53] width 388 height 517
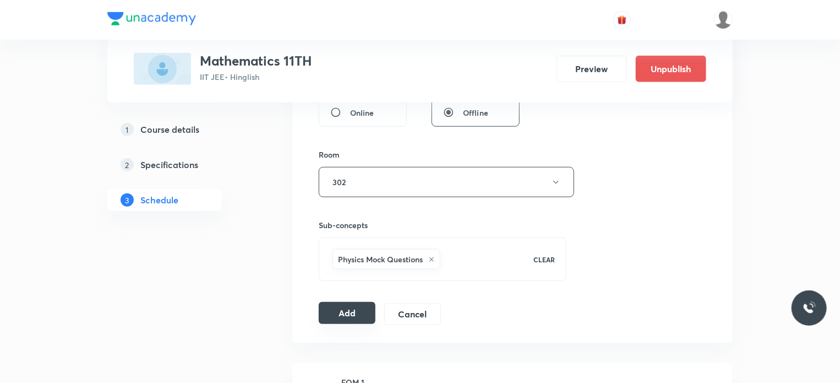
click at [356, 315] on button "Add" at bounding box center [347, 313] width 57 height 22
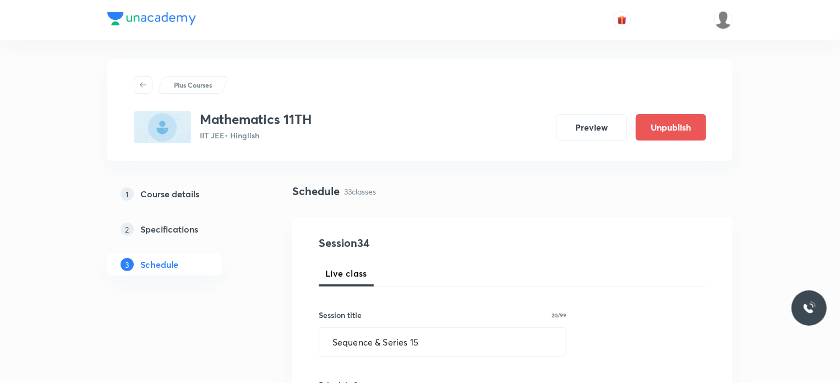
scroll to position [0, 0]
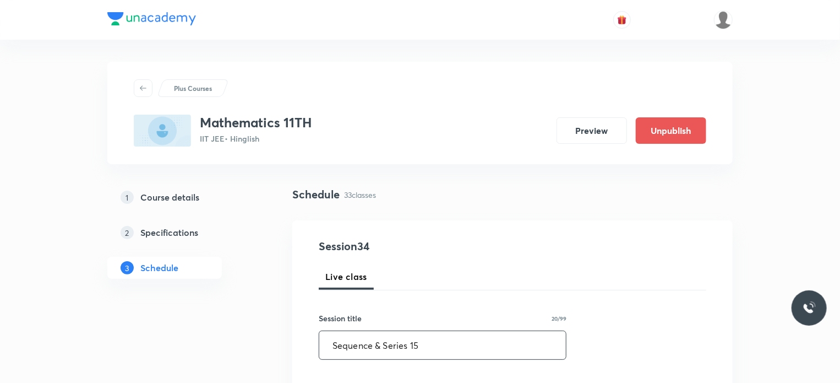
click at [344, 345] on input "Sequence & Series 15" at bounding box center [442, 345] width 247 height 28
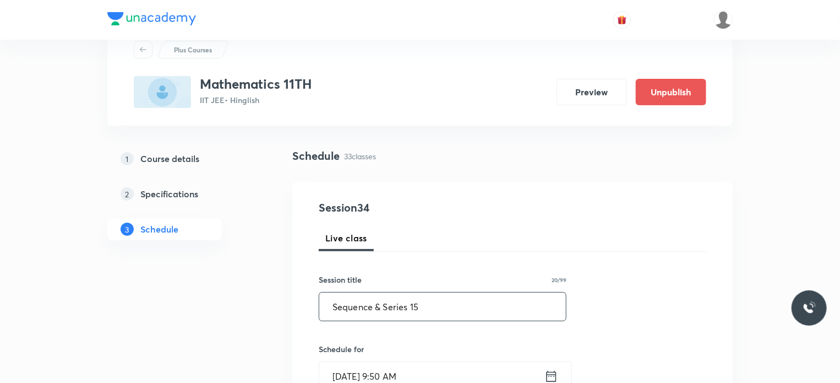
scroll to position [69, 0]
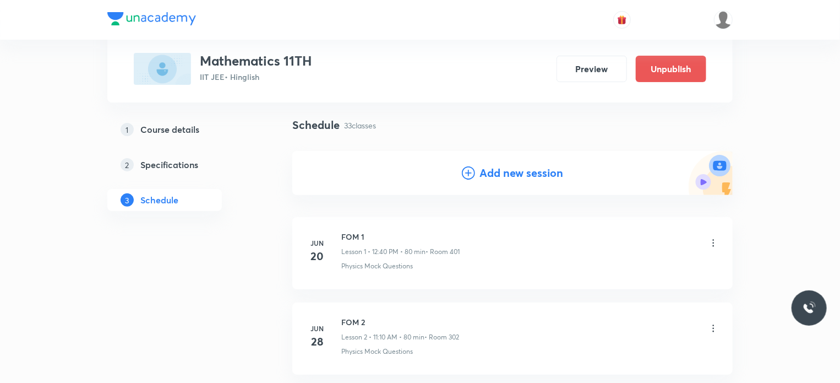
click at [465, 177] on icon at bounding box center [468, 172] width 13 height 13
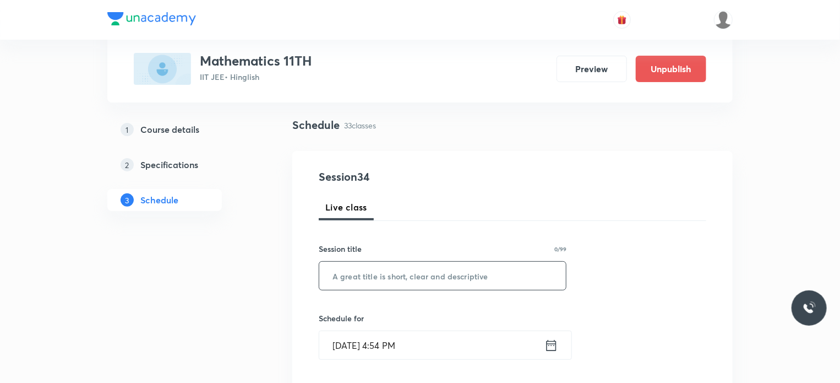
click at [447, 280] on input "text" at bounding box center [442, 275] width 247 height 28
paste input "Sequence & Series 15"
type input "Sequence & Series 16"
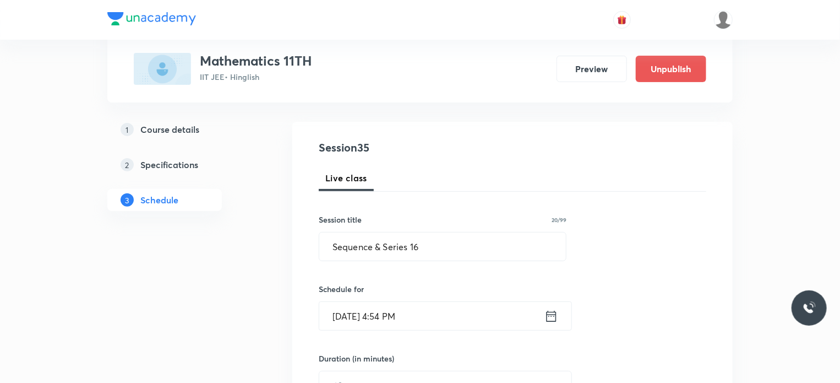
click at [483, 306] on input "Aug 30, 2025, 4:54 PM" at bounding box center [431, 316] width 225 height 28
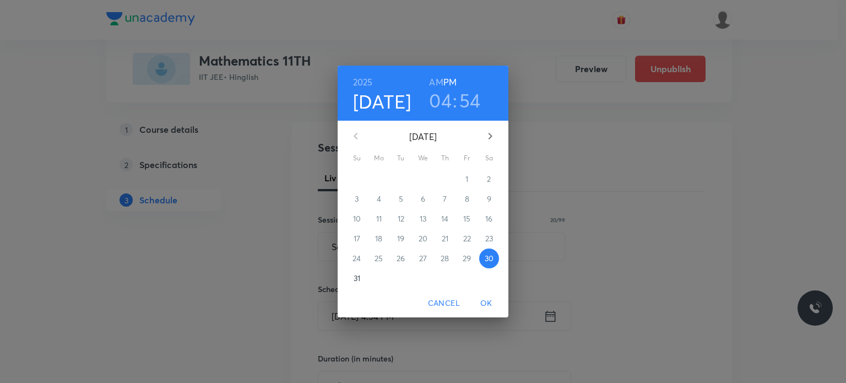
click at [493, 141] on icon "button" at bounding box center [489, 135] width 13 height 13
click at [458, 177] on span "5" at bounding box center [467, 178] width 20 height 11
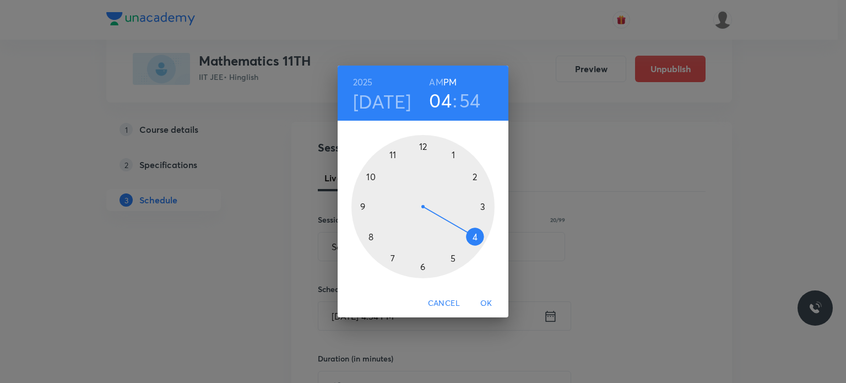
click at [435, 74] on h6 "AM" at bounding box center [436, 81] width 14 height 15
click at [364, 209] on div at bounding box center [422, 206] width 143 height 143
click at [372, 176] on div at bounding box center [422, 206] width 143 height 143
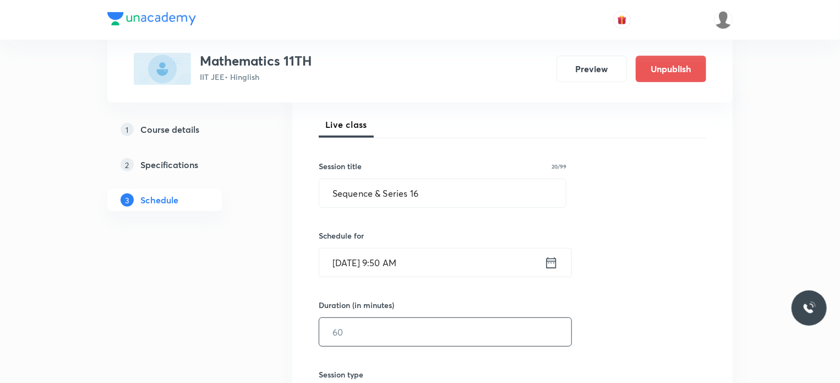
scroll to position [153, 0]
click at [383, 330] on input "text" at bounding box center [445, 331] width 252 height 28
type input "7"
type input "0"
type input "80"
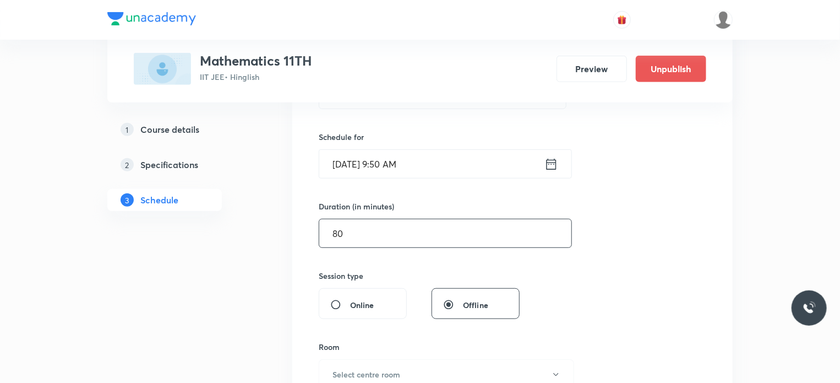
scroll to position [274, 0]
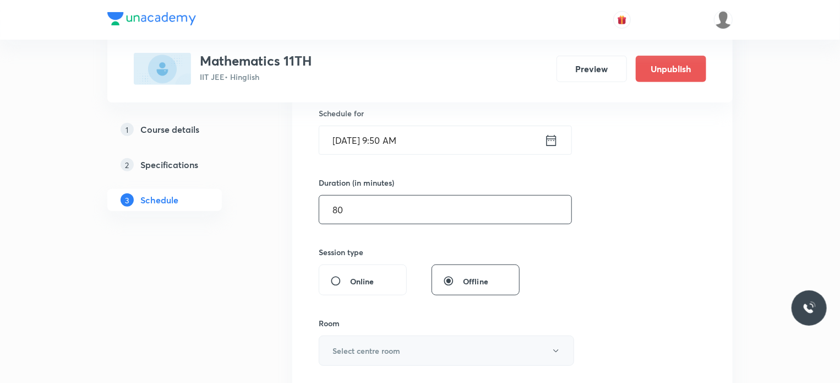
click at [384, 340] on button "Select centre room" at bounding box center [446, 350] width 255 height 30
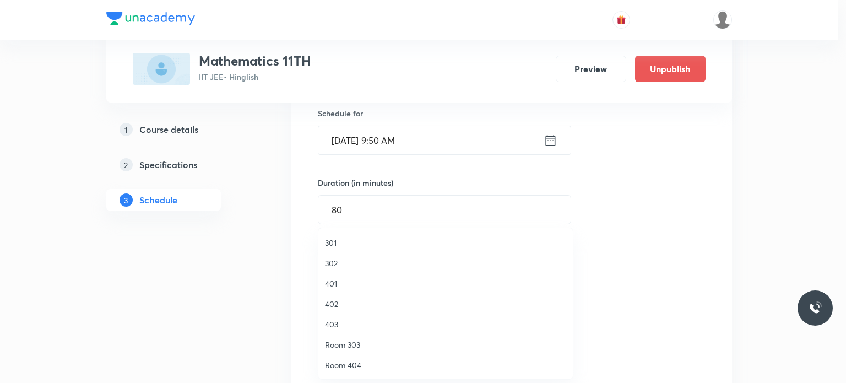
click at [348, 296] on li "402" at bounding box center [445, 303] width 254 height 20
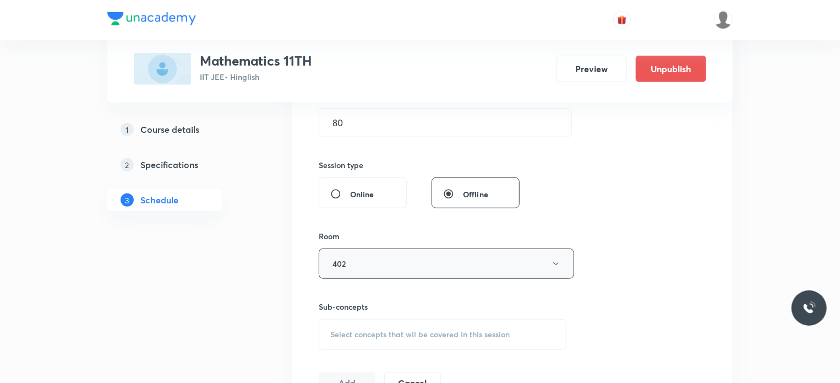
scroll to position [396, 0]
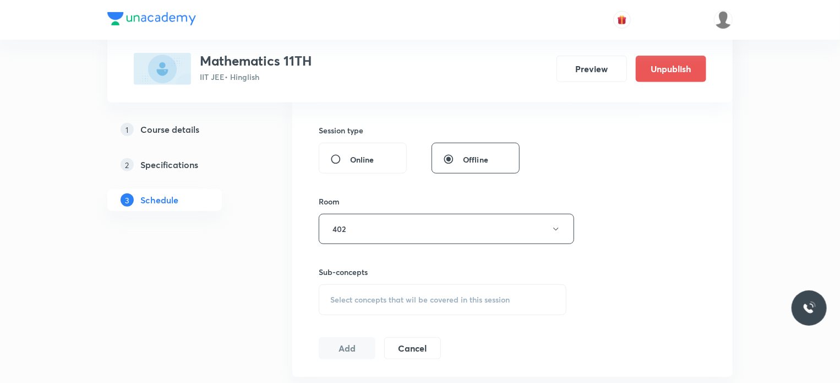
click at [392, 286] on div "Select concepts that wil be covered in this session" at bounding box center [443, 299] width 248 height 31
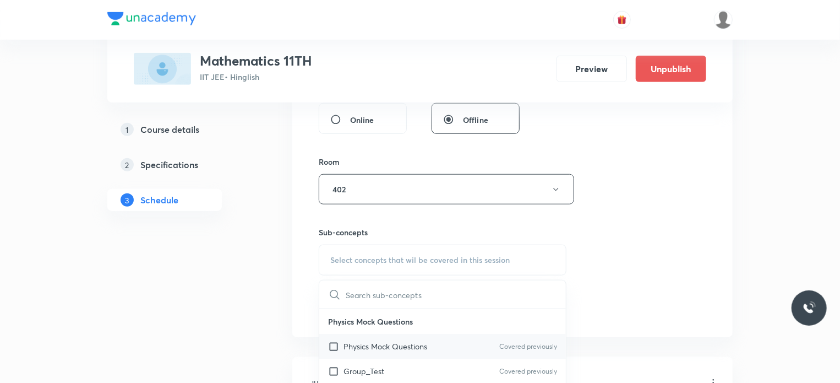
click at [410, 351] on div "Physics Mock Questions Covered previously" at bounding box center [442, 346] width 247 height 25
click at [681, 287] on div "Session 35 Live class Session title 20/99 Sequence & Series 16 ​ Schedule for S…" at bounding box center [513, 60] width 388 height 517
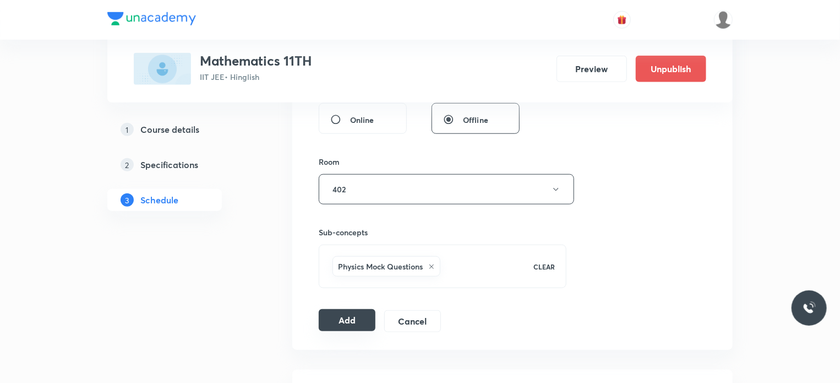
click at [349, 313] on button "Add" at bounding box center [347, 320] width 57 height 22
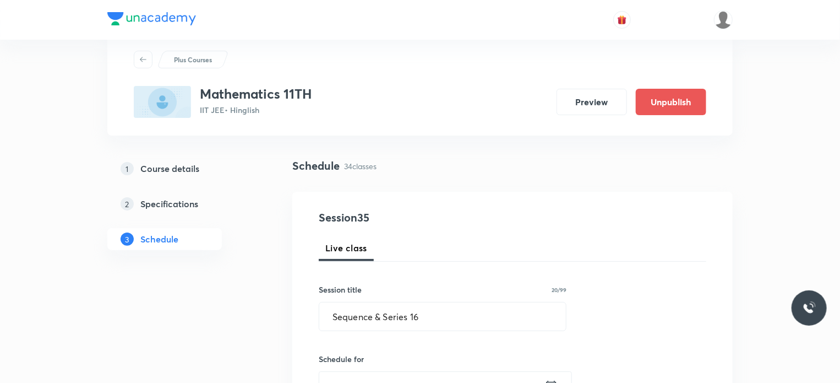
scroll to position [29, 0]
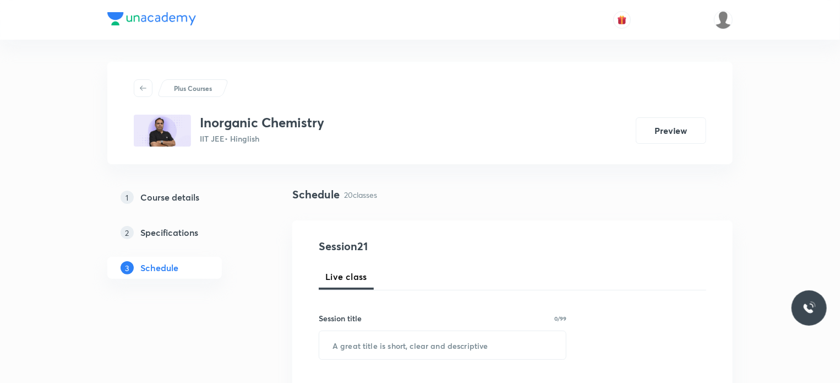
scroll to position [2201, 0]
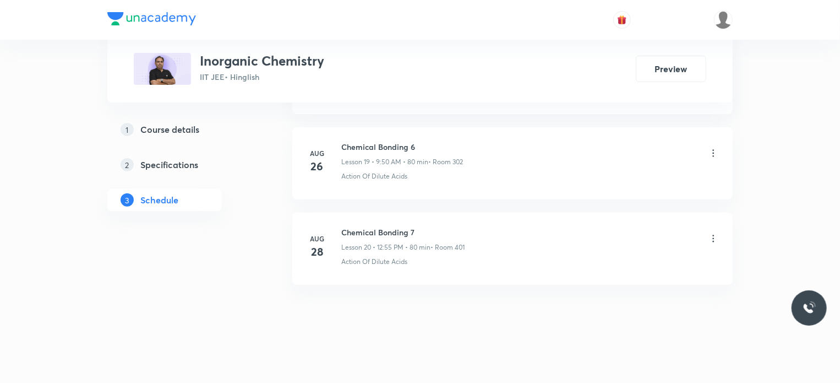
click at [389, 228] on h6 "Chemical Bonding 7" at bounding box center [402, 232] width 123 height 12
copy h6 "Chemical Bonding 7"
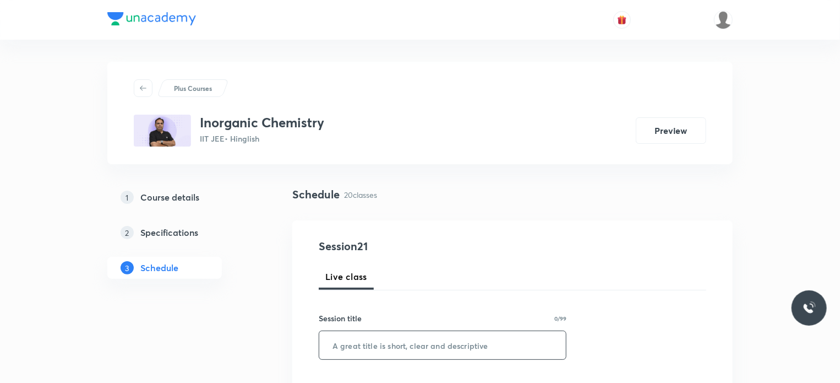
click at [373, 341] on input "text" at bounding box center [442, 345] width 247 height 28
paste input "Chemical Bonding 7"
type input "Chemical Bonding 8"
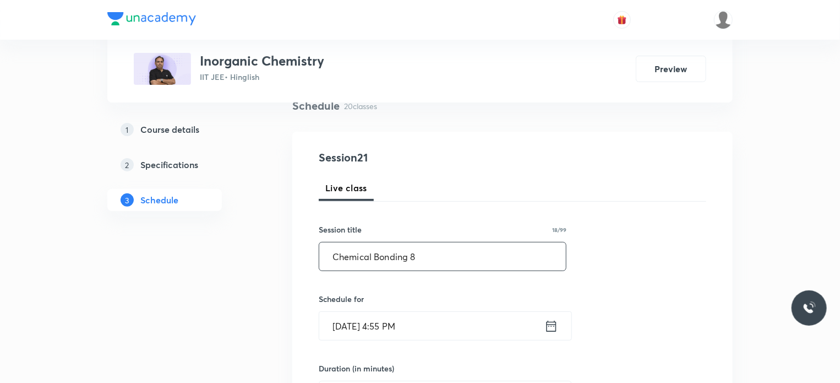
scroll to position [90, 0]
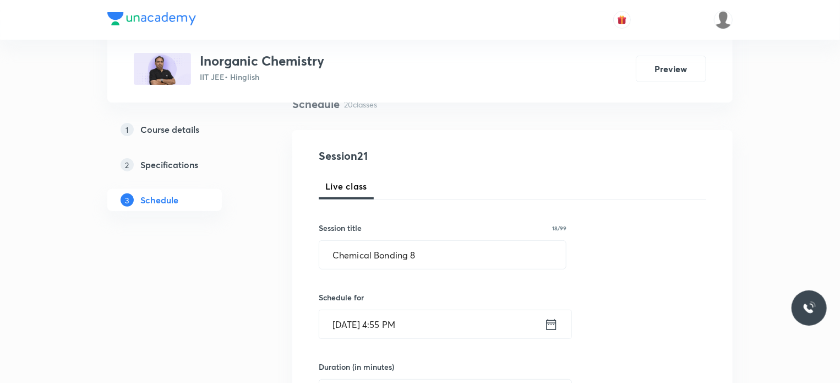
click at [443, 314] on input "[DATE] 4:55 PM" at bounding box center [431, 324] width 225 height 28
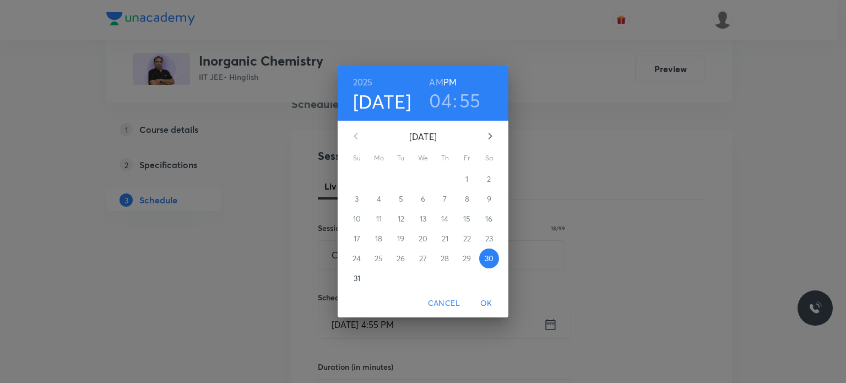
click at [491, 134] on icon "button" at bounding box center [489, 135] width 13 height 13
click at [379, 178] on p "1" at bounding box center [378, 178] width 3 height 11
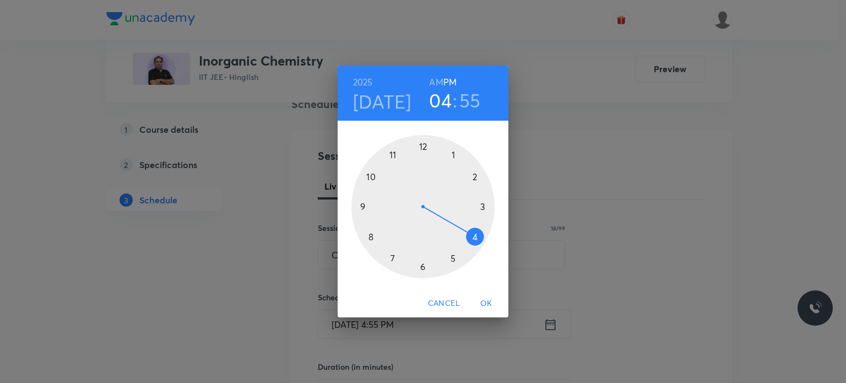
click at [433, 78] on h6 "AM" at bounding box center [436, 81] width 14 height 15
click at [449, 86] on h6 "PM" at bounding box center [449, 81] width 13 height 15
click at [425, 143] on div at bounding box center [422, 206] width 143 height 143
click at [491, 308] on span "OK" at bounding box center [486, 303] width 26 height 14
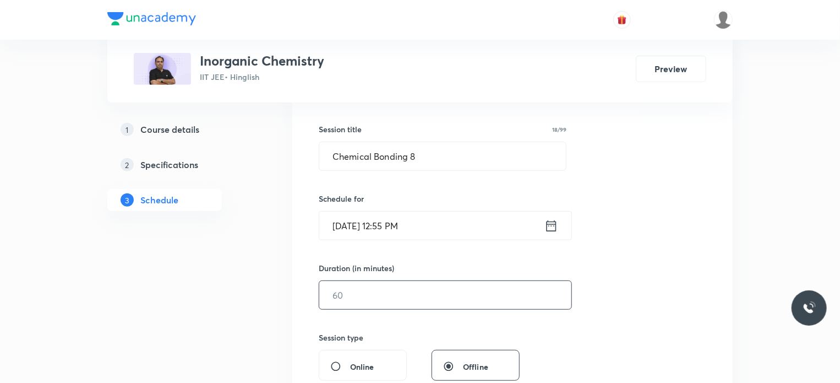
scroll to position [189, 0]
click at [355, 277] on div "Duration (in minutes) ​" at bounding box center [419, 284] width 201 height 47
click at [355, 293] on input "text" at bounding box center [445, 294] width 252 height 28
type input "75"
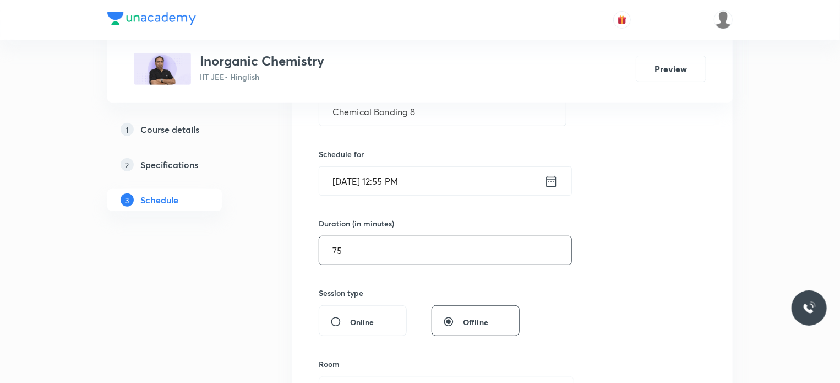
scroll to position [267, 0]
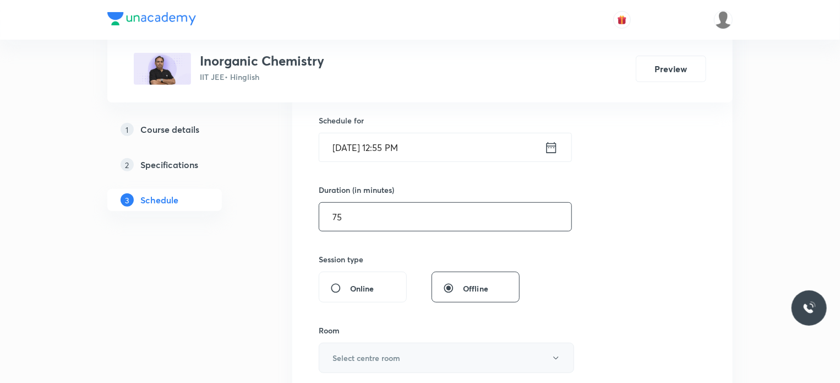
click at [378, 346] on button "Select centre room" at bounding box center [446, 357] width 255 height 30
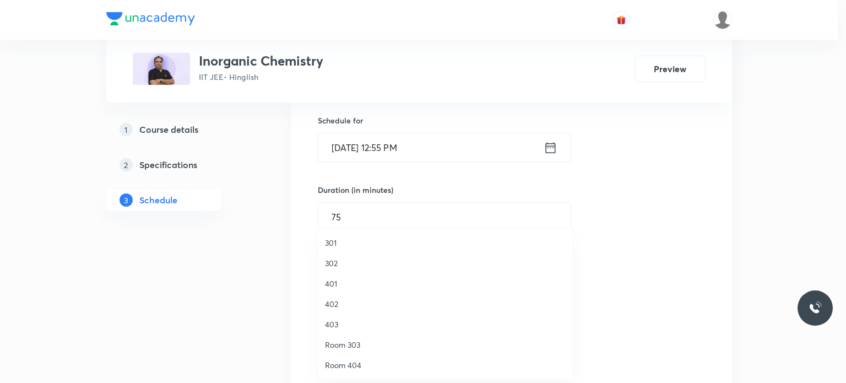
click at [348, 327] on span "403" at bounding box center [445, 324] width 241 height 12
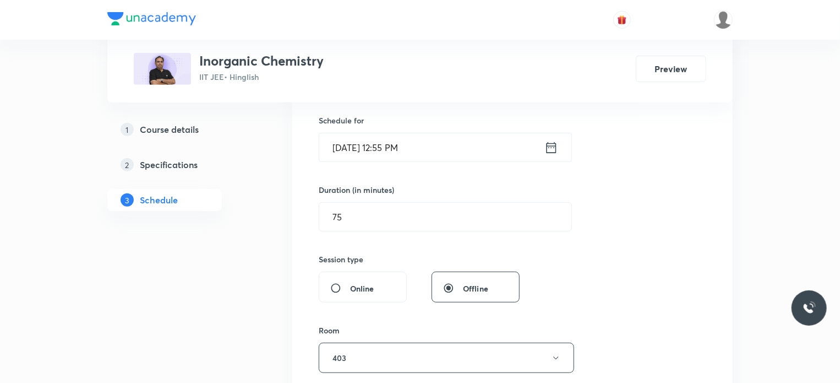
scroll to position [306, 0]
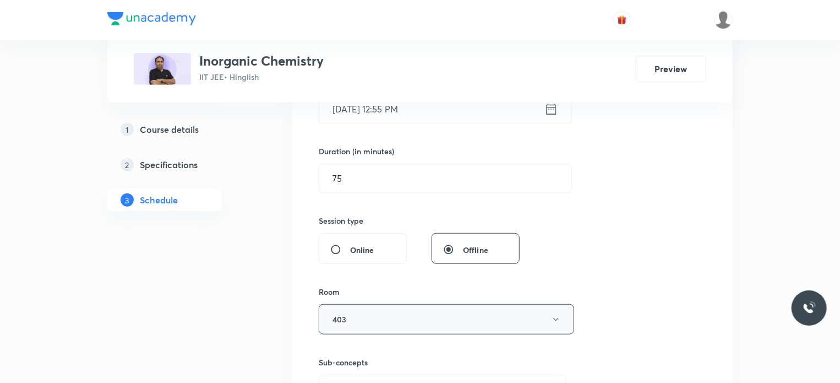
click at [460, 308] on button "403" at bounding box center [446, 319] width 255 height 30
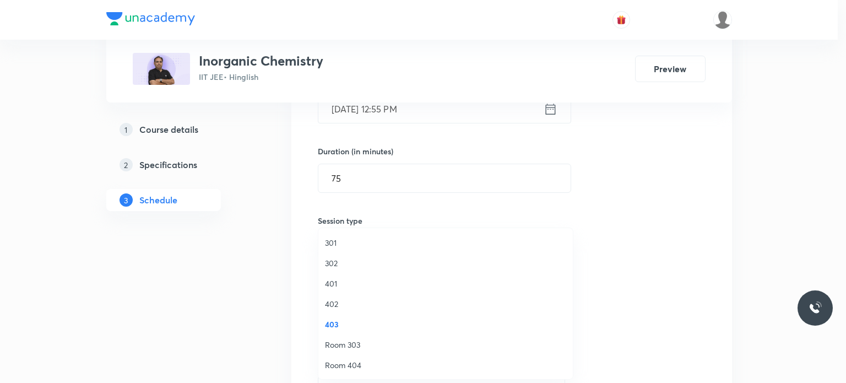
click at [355, 310] on li "402" at bounding box center [445, 303] width 254 height 20
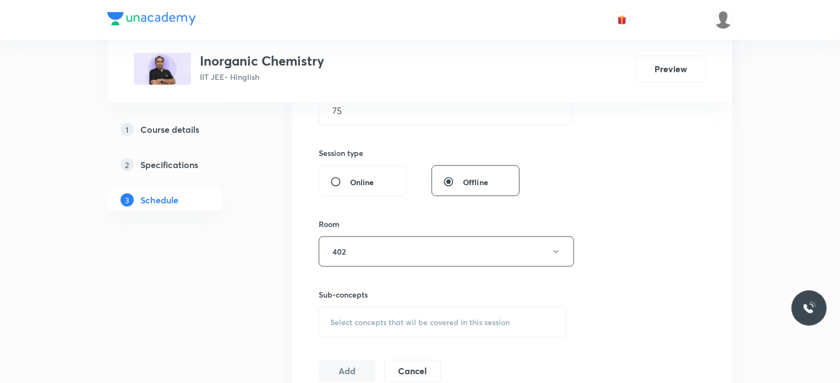
scroll to position [432, 0]
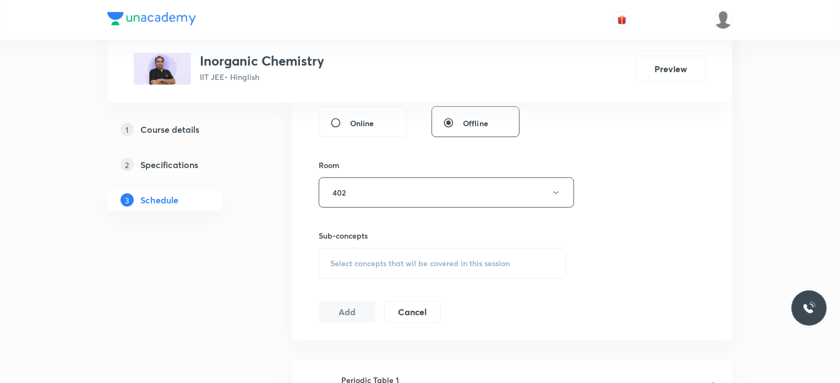
click at [422, 253] on div "Select concepts that wil be covered in this session" at bounding box center [443, 263] width 248 height 31
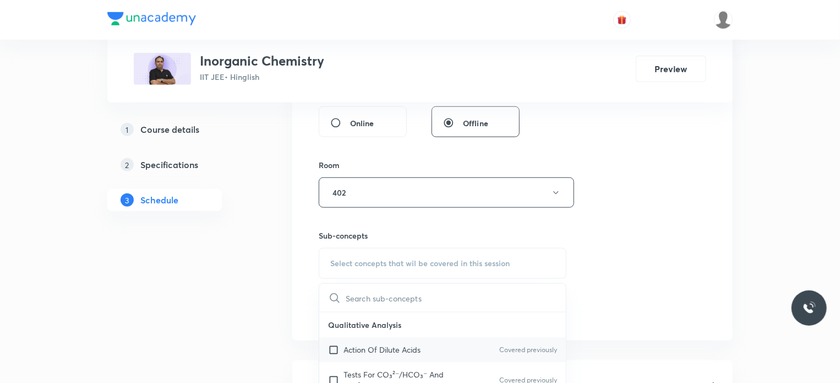
click at [413, 344] on p "Action Of Dilute Acids" at bounding box center [382, 350] width 77 height 12
checkbox input "true"
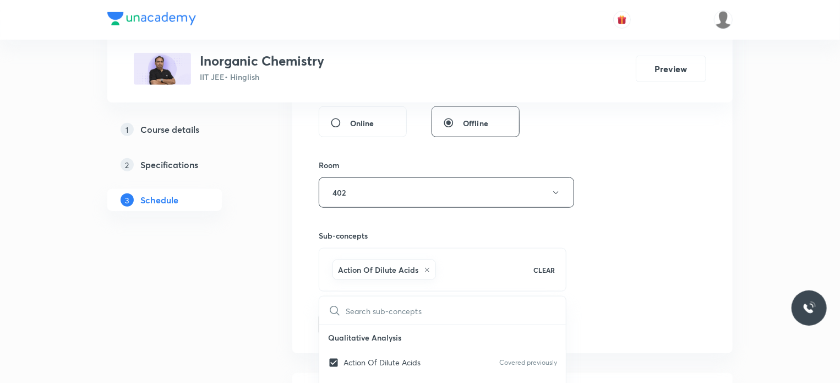
click at [635, 317] on div "Session 21 Live class Session title 18/99 Chemical Bonding 8 ​ Schedule for [DA…" at bounding box center [513, 71] width 388 height 530
click at [367, 321] on button "Add" at bounding box center [347, 323] width 57 height 22
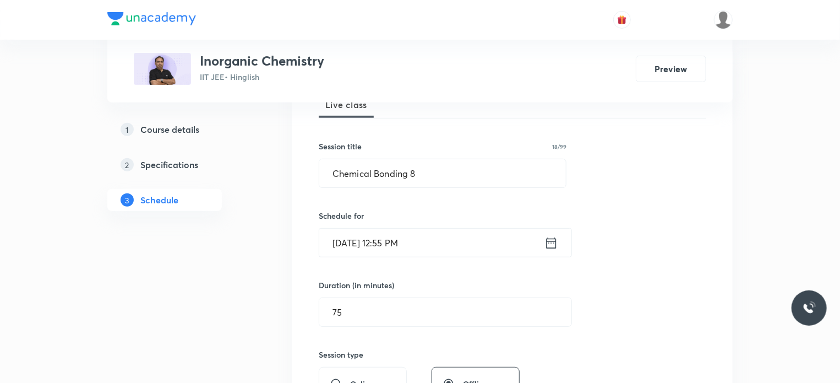
scroll to position [165, 0]
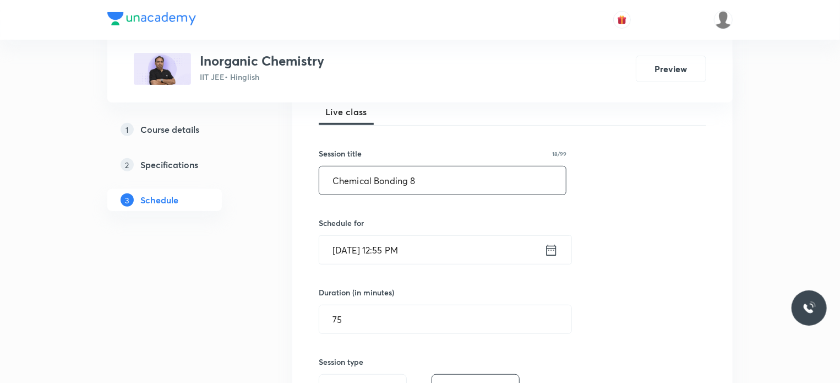
drag, startPoint x: 416, startPoint y: 187, endPoint x: 310, endPoint y: 196, distance: 105.6
click at [310, 196] on div "Session 21 Live class Session title 18/99 Chemical Bonding 8 ​ Schedule for [DA…" at bounding box center [512, 338] width 440 height 565
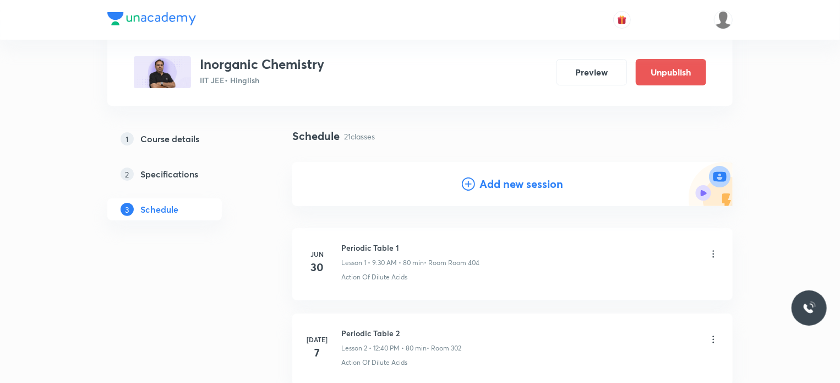
scroll to position [0, 0]
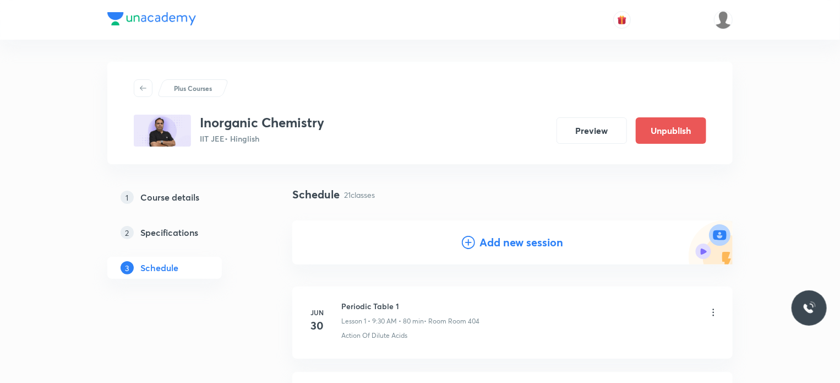
click at [486, 241] on h4 "Add new session" at bounding box center [521, 242] width 84 height 17
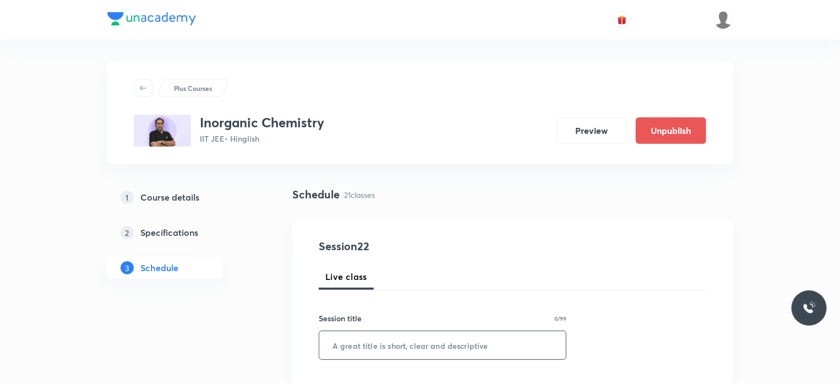
click at [450, 342] on input "text" at bounding box center [442, 345] width 247 height 28
paste input "Chemical Bonding 8"
type input "Chemical Bonding 9"
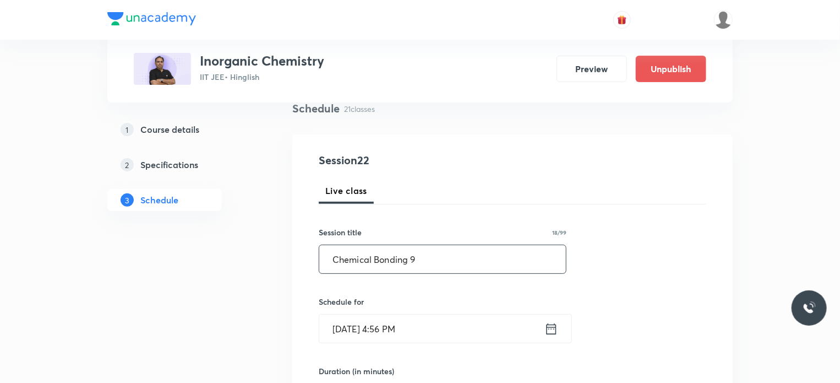
scroll to position [155, 0]
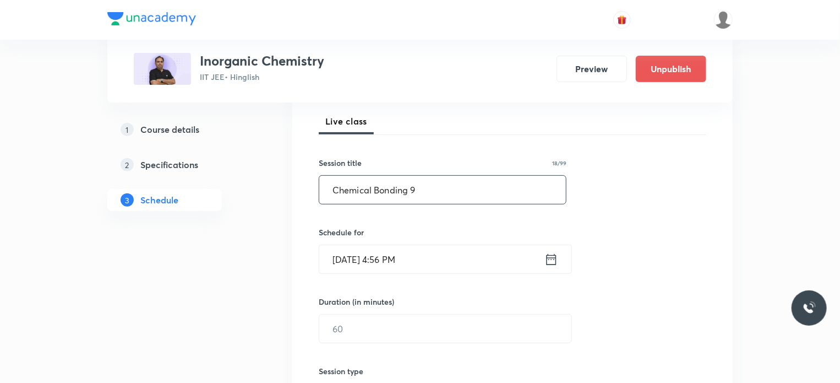
click at [422, 255] on input "Aug 30, 2025, 4:56 PM" at bounding box center [431, 259] width 225 height 28
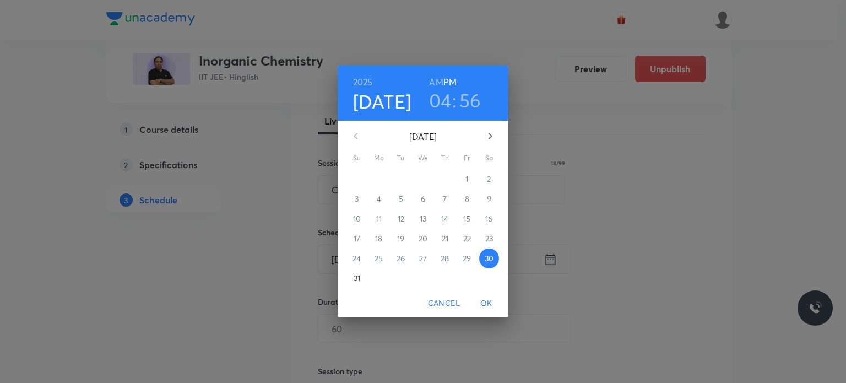
click at [484, 137] on icon "button" at bounding box center [489, 135] width 13 height 13
click at [397, 180] on span "2" at bounding box center [401, 178] width 20 height 11
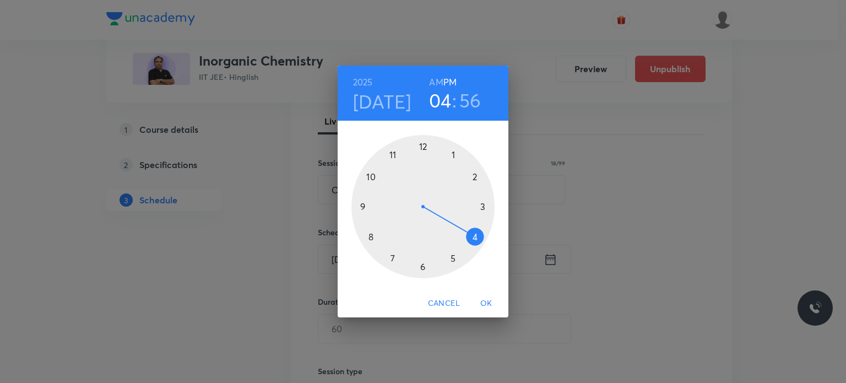
click at [437, 81] on h6 "AM" at bounding box center [436, 81] width 14 height 15
click at [396, 154] on div at bounding box center [422, 206] width 143 height 143
click at [422, 268] on div at bounding box center [422, 206] width 143 height 143
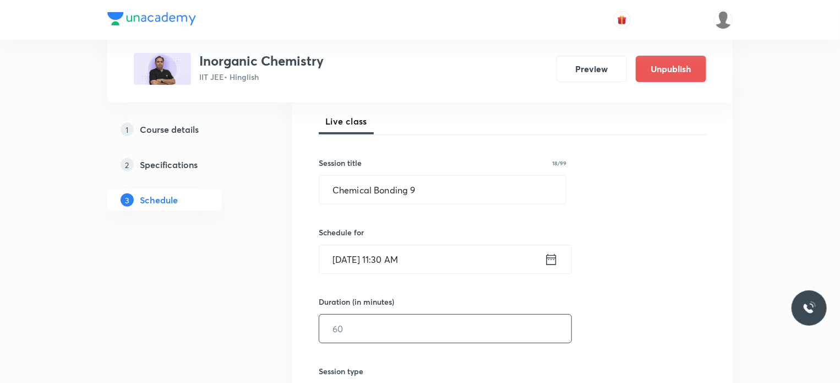
click at [381, 326] on input "text" at bounding box center [445, 328] width 252 height 28
type input "7"
type input "75"
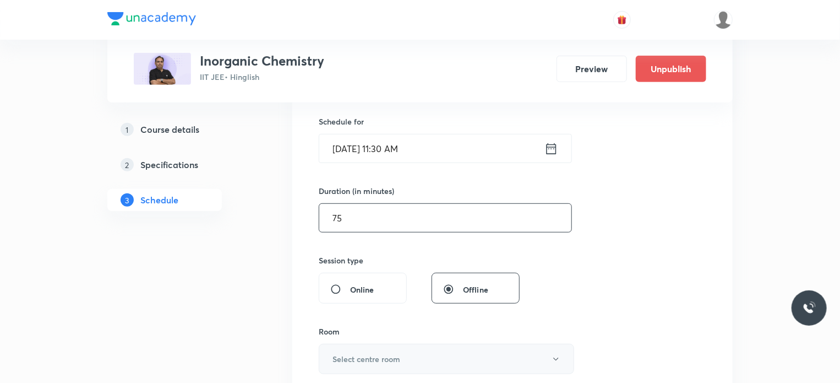
scroll to position [328, 0]
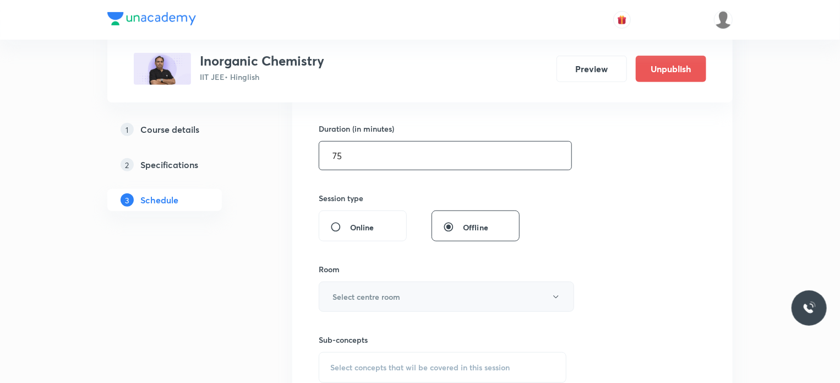
click at [392, 299] on h6 "Select centre room" at bounding box center [367, 297] width 68 height 12
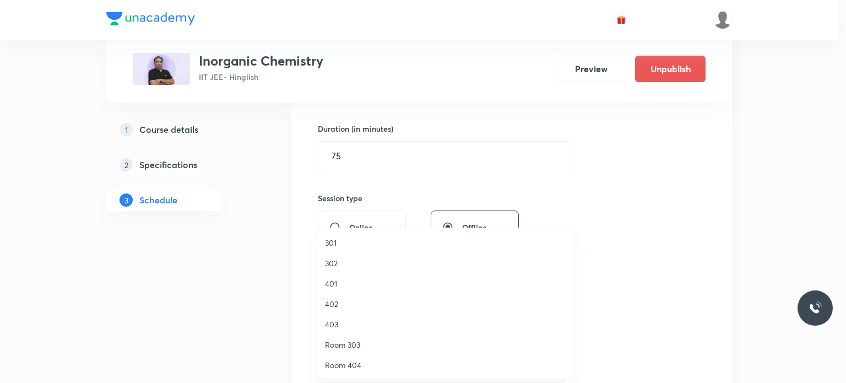
click at [328, 265] on span "302" at bounding box center [445, 263] width 241 height 12
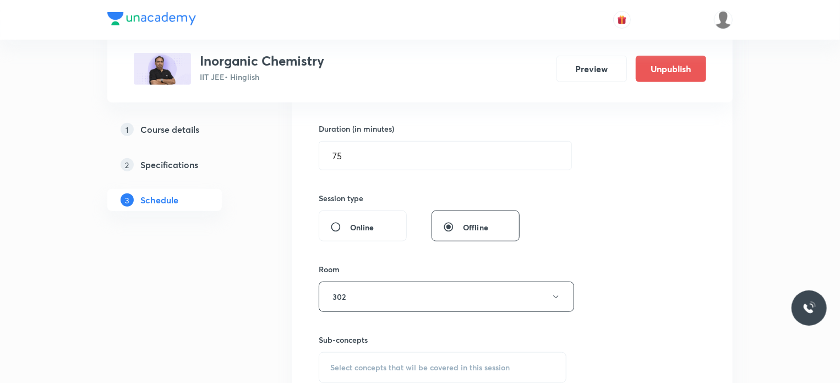
click at [386, 345] on div "Sub-concepts Select concepts that wil be covered in this session" at bounding box center [443, 358] width 248 height 49
click at [378, 366] on span "Select concepts that wil be covered in this session" at bounding box center [419, 367] width 179 height 9
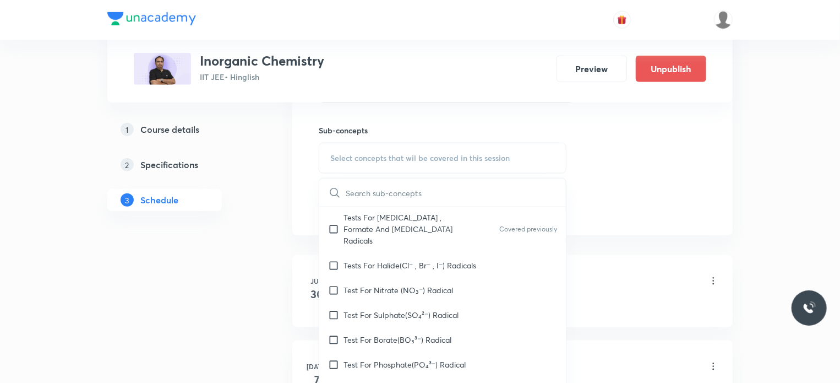
scroll to position [163, 0]
click at [447, 259] on p "Tests For Halide(Cl⁻ , Br⁻ , I⁻) Radicals" at bounding box center [410, 265] width 133 height 12
checkbox input "true"
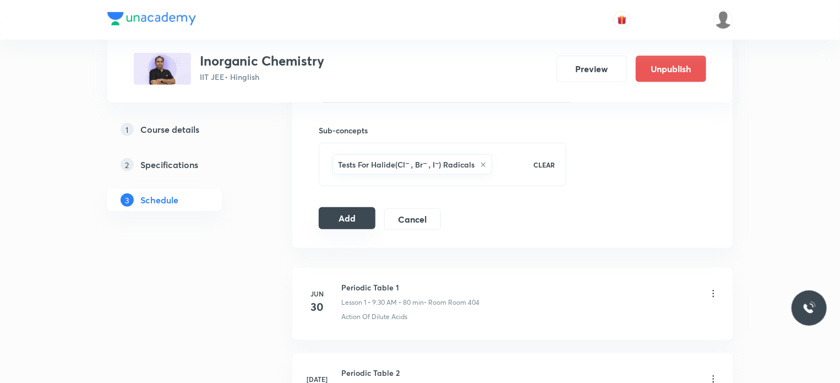
click at [333, 216] on button "Add" at bounding box center [347, 218] width 57 height 22
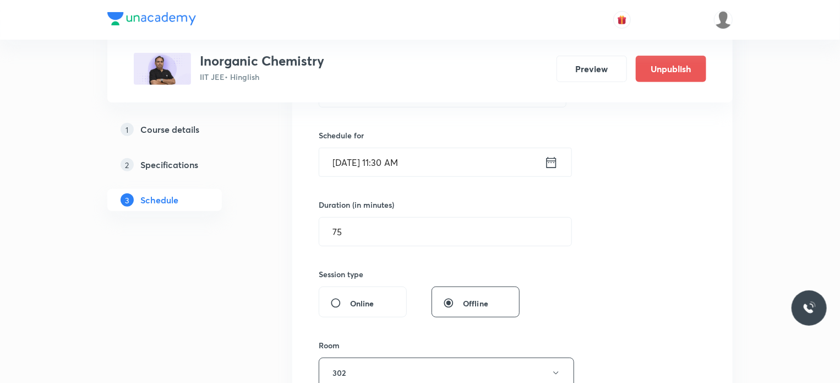
scroll to position [222, 0]
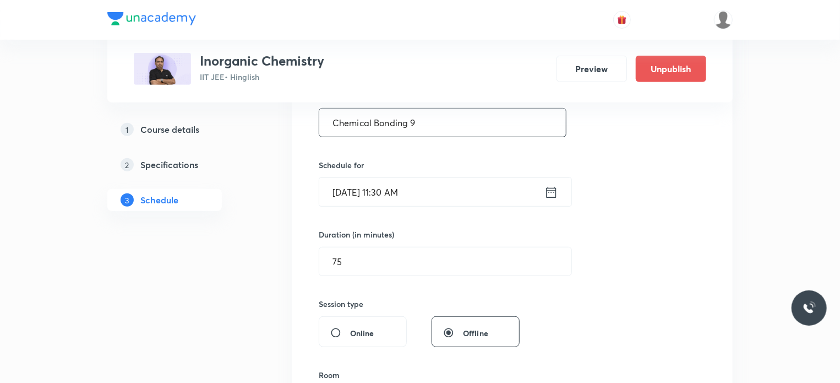
drag, startPoint x: 429, startPoint y: 116, endPoint x: 328, endPoint y: 122, distance: 101.5
click at [328, 122] on input "Chemical Bonding 9" at bounding box center [442, 122] width 247 height 28
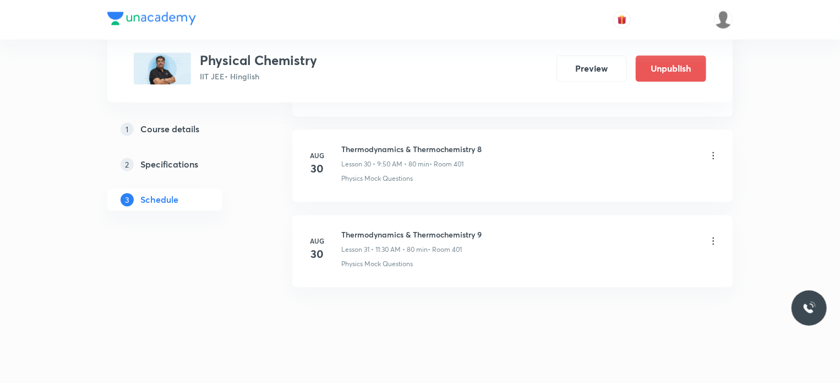
scroll to position [3137, 0]
click at [385, 229] on h6 "Thermodynamics & Thermochemistry 9" at bounding box center [411, 235] width 140 height 12
copy h6 "Thermodynamics & Thermochemistry 9"
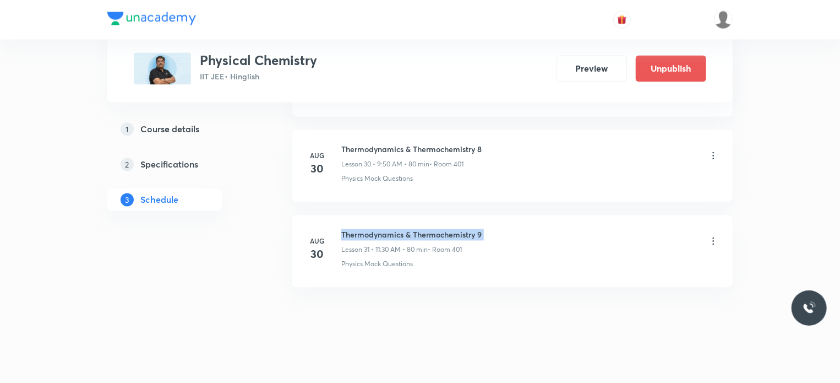
scroll to position [0, 0]
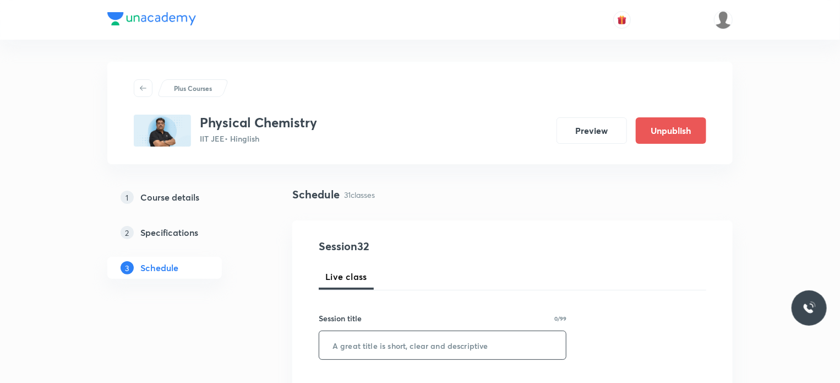
click at [465, 341] on input "text" at bounding box center [442, 345] width 247 height 28
paste input "Thermodynamics & Thermochemistry 9"
type input "Thermodynamics & Thermochemistry 10"
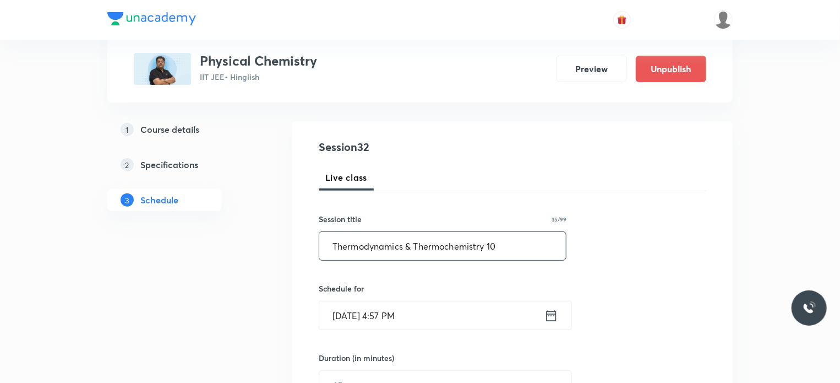
click at [428, 307] on input "[DATE] 4:57 PM" at bounding box center [431, 315] width 225 height 28
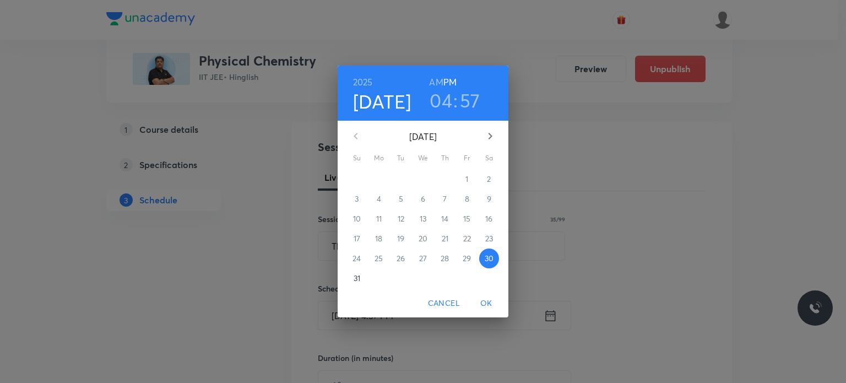
click at [484, 139] on icon "button" at bounding box center [489, 135] width 13 height 13
click at [401, 176] on p "2" at bounding box center [401, 178] width 4 height 11
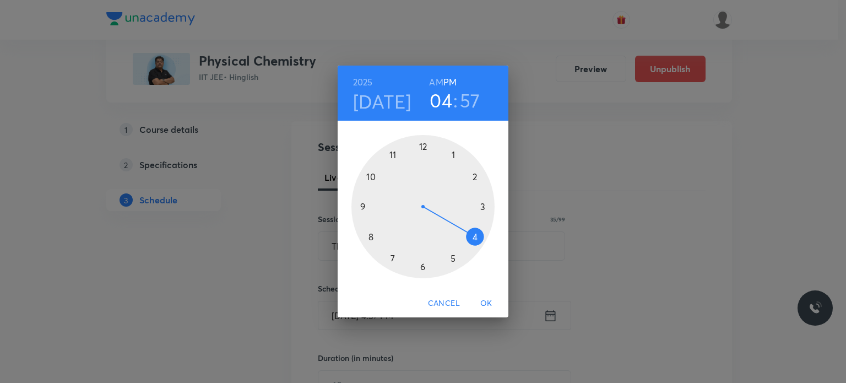
click at [434, 81] on h6 "AM" at bounding box center [436, 81] width 14 height 15
click at [451, 77] on h6 "PM" at bounding box center [449, 81] width 13 height 15
click at [428, 134] on div "1 2 3 4 5 6 7 8 9 10 11 12" at bounding box center [422, 205] width 171 height 168
click at [425, 142] on div at bounding box center [422, 206] width 143 height 143
click at [394, 154] on div at bounding box center [422, 206] width 143 height 143
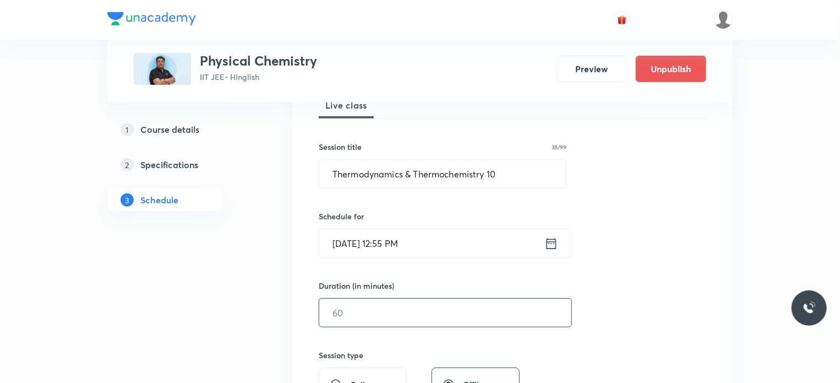
scroll to position [172, 0]
click at [368, 314] on input "text" at bounding box center [445, 312] width 252 height 28
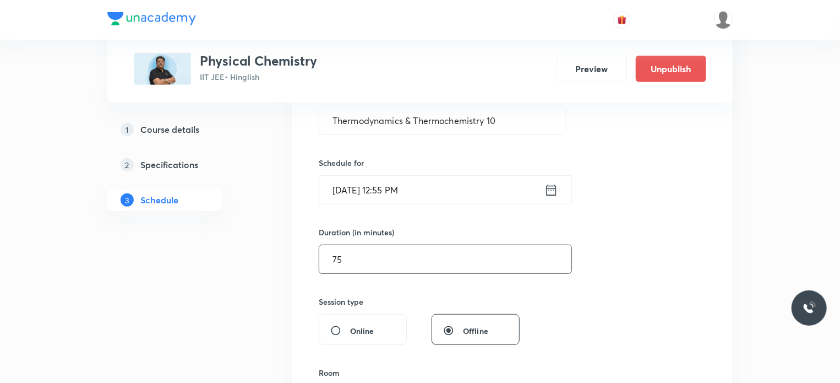
type input "75"
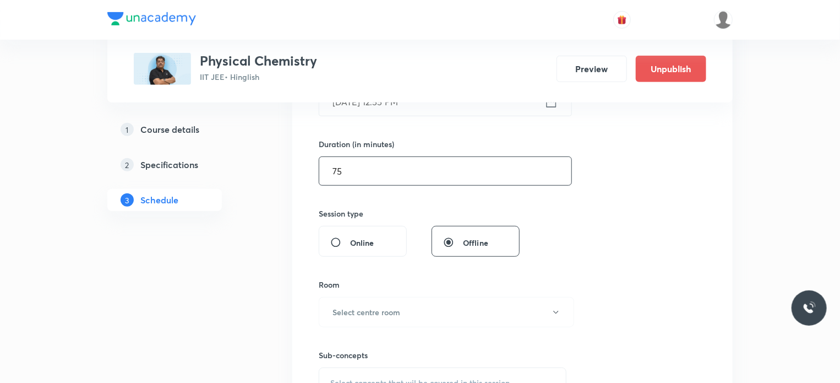
scroll to position [323, 0]
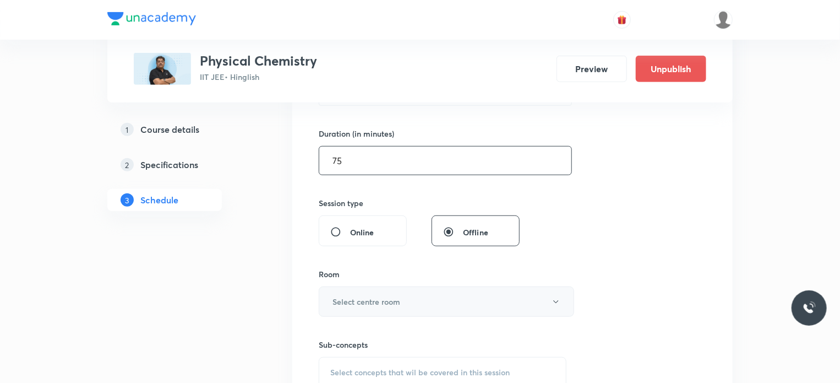
click at [362, 302] on h6 "Select centre room" at bounding box center [367, 302] width 68 height 12
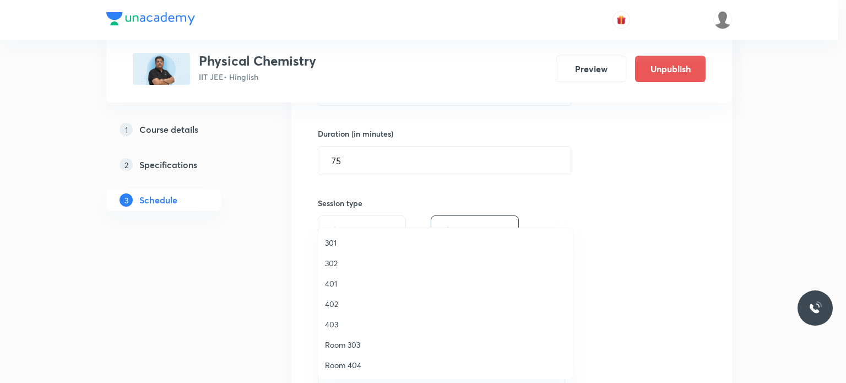
click at [347, 268] on li "302" at bounding box center [445, 263] width 254 height 20
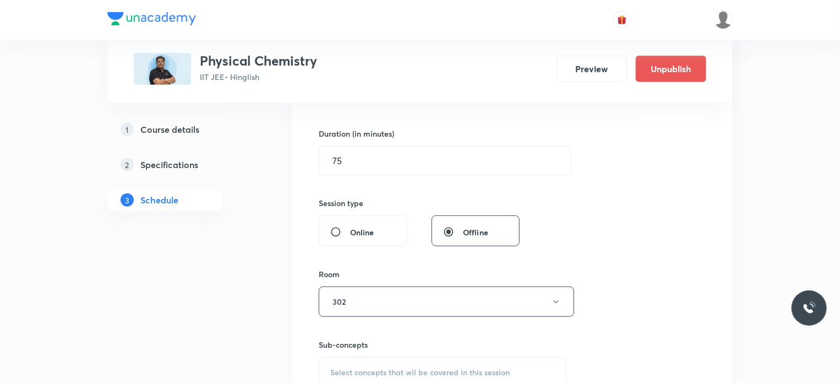
click at [396, 378] on div "Select concepts that wil be covered in this session" at bounding box center [443, 372] width 248 height 31
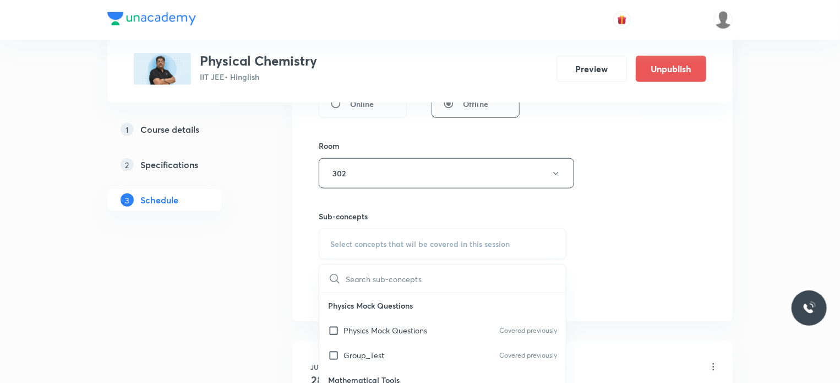
scroll to position [515, 0]
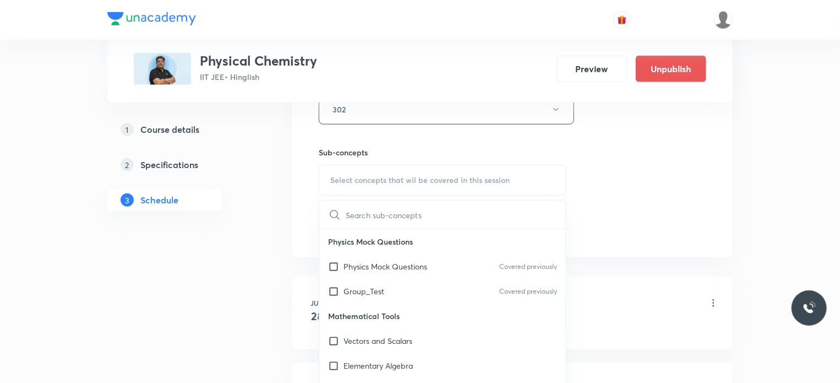
click at [416, 259] on div "Physics Mock Questions Covered previously" at bounding box center [442, 266] width 247 height 25
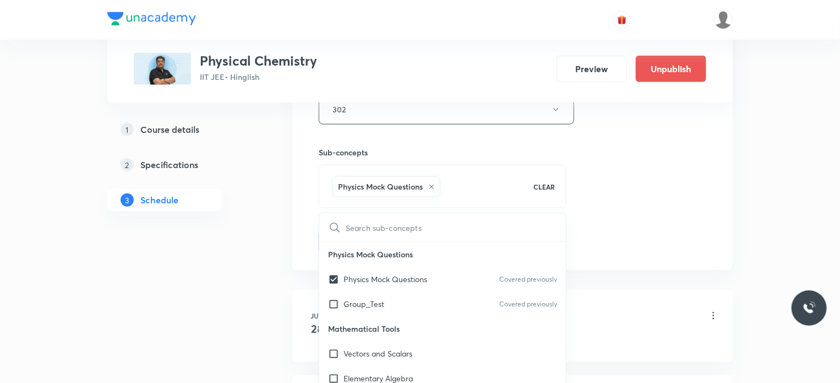
checkbox input "true"
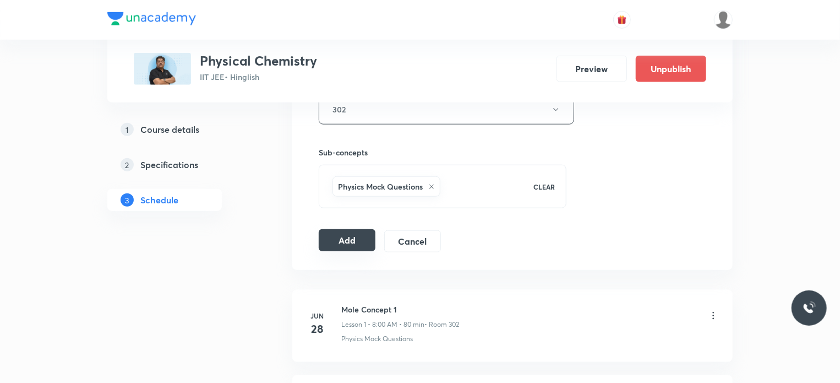
click at [361, 236] on button "Add" at bounding box center [347, 240] width 57 height 22
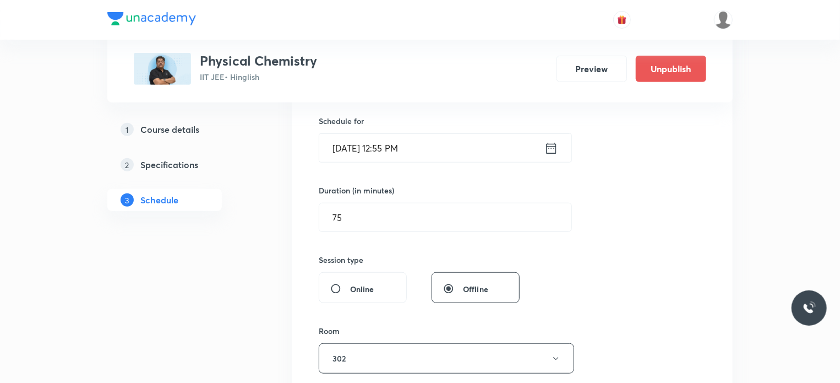
scroll to position [140, 0]
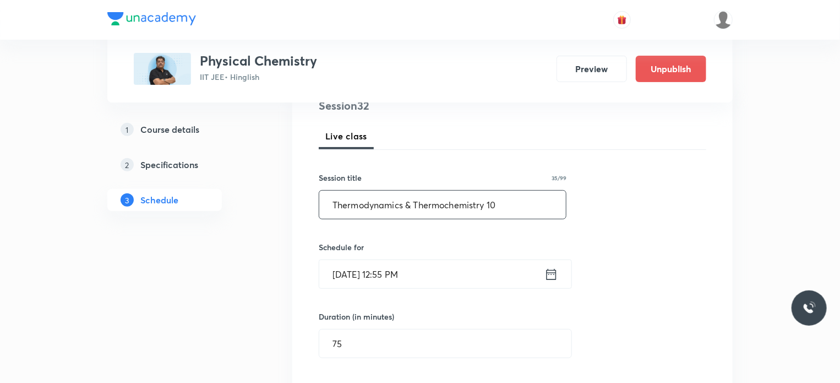
click at [504, 209] on input "Thermodynamics & Thermochemistry 10" at bounding box center [442, 204] width 247 height 28
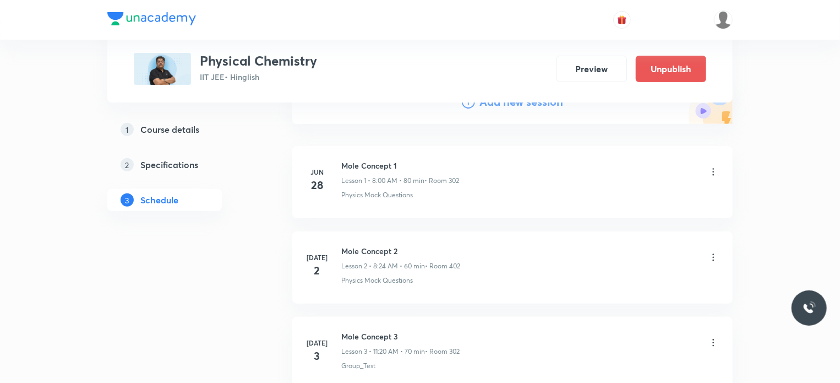
click at [502, 108] on h4 "Add new session" at bounding box center [521, 102] width 84 height 17
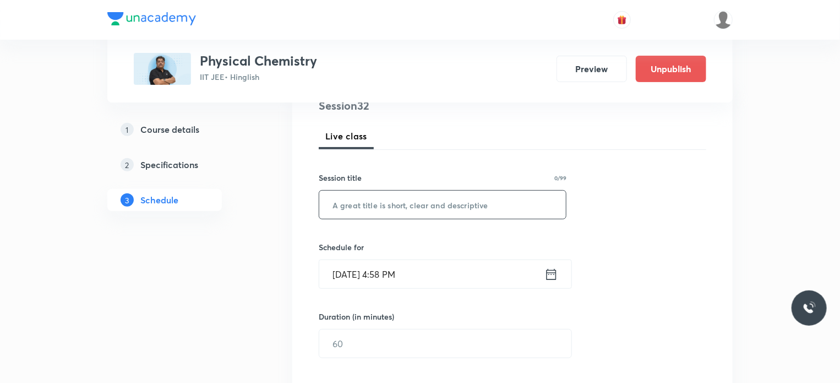
click at [432, 197] on input "text" at bounding box center [442, 204] width 247 height 28
paste input "Thermodynamics & Thermochemistry 10"
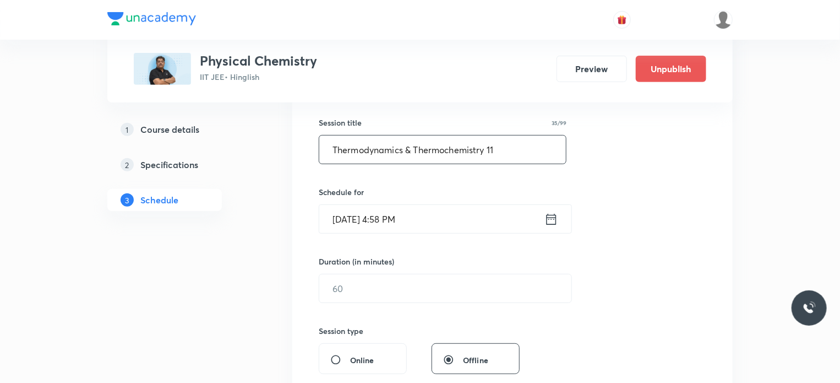
scroll to position [196, 0]
type input "Thermodynamics & Thermochemistry 11"
click at [438, 205] on input "Aug 30, 2025, 4:58 PM" at bounding box center [431, 218] width 225 height 28
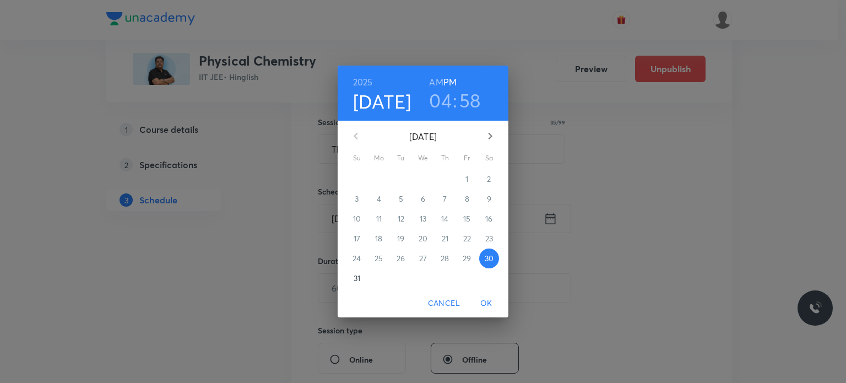
click at [498, 134] on button "button" at bounding box center [490, 136] width 26 height 26
click at [425, 178] on span "3" at bounding box center [423, 178] width 20 height 11
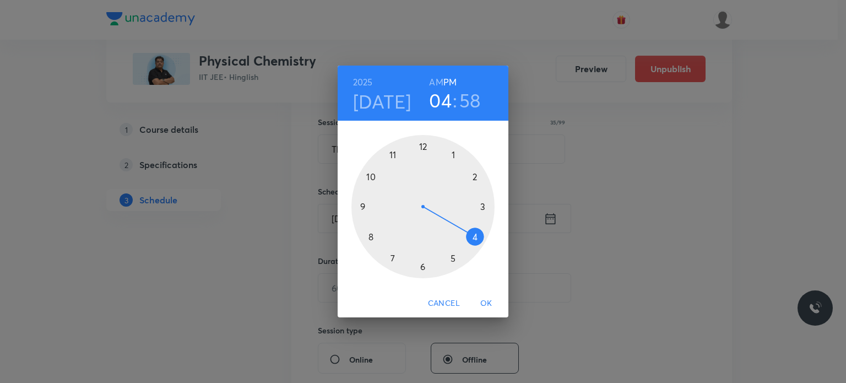
click at [438, 83] on h6 "AM" at bounding box center [436, 81] width 14 height 15
click at [448, 81] on h6 "PM" at bounding box center [449, 81] width 13 height 15
click at [416, 145] on div at bounding box center [422, 206] width 143 height 143
click at [389, 154] on div at bounding box center [422, 206] width 143 height 143
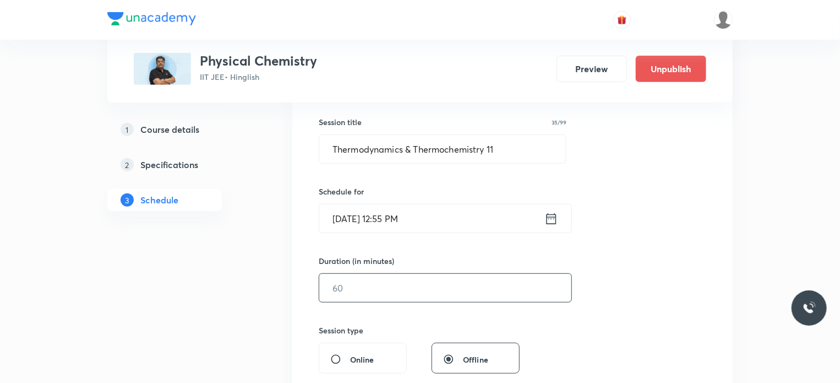
click at [348, 291] on input "text" at bounding box center [445, 288] width 252 height 28
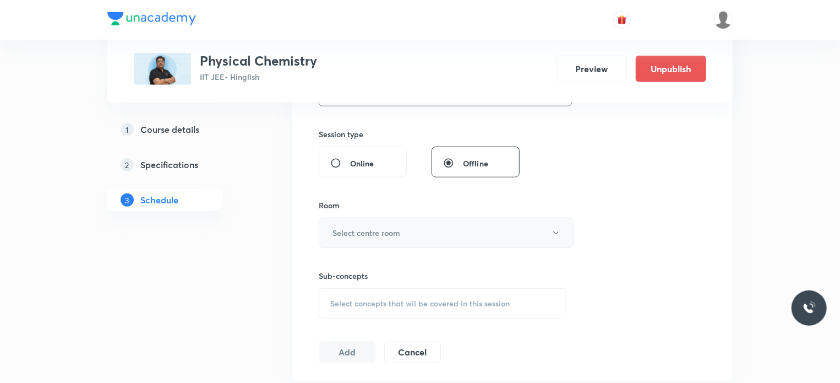
scroll to position [392, 0]
type input "75"
click at [381, 240] on button "Select centre room" at bounding box center [446, 232] width 255 height 30
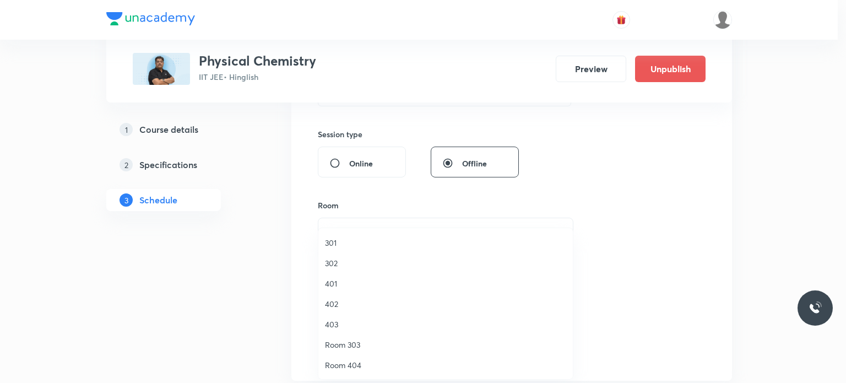
click at [366, 261] on span "302" at bounding box center [445, 263] width 241 height 12
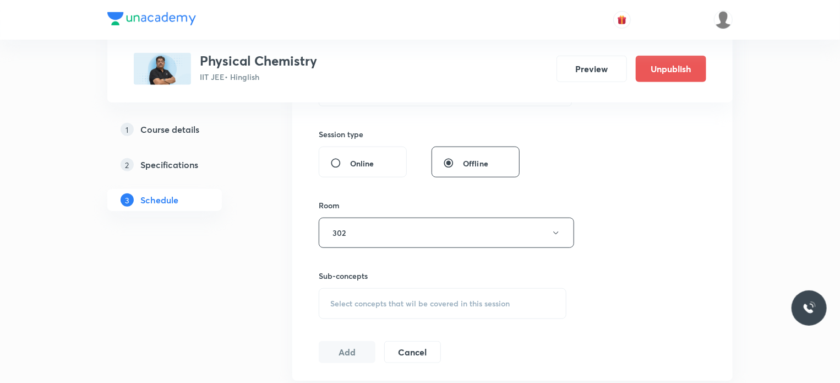
click at [405, 304] on span "Select concepts that wil be covered in this session" at bounding box center [419, 303] width 179 height 9
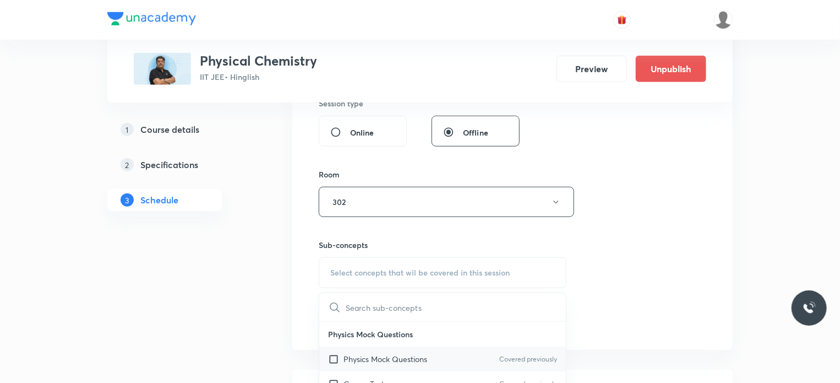
click at [421, 351] on div "Physics Mock Questions Covered previously" at bounding box center [442, 358] width 247 height 25
checkbox input "true"
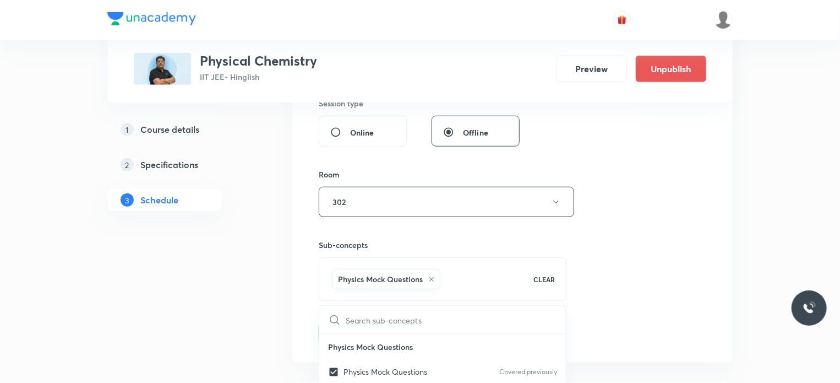
click at [705, 284] on div "Session 33 Live class Session title 35/99 Thermodynamics & Thermochemistry 11 ​…" at bounding box center [513, 80] width 388 height 530
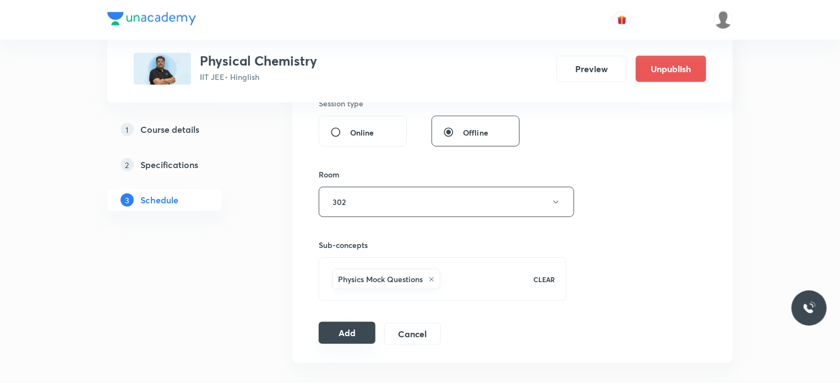
click at [359, 328] on button "Add" at bounding box center [347, 332] width 57 height 22
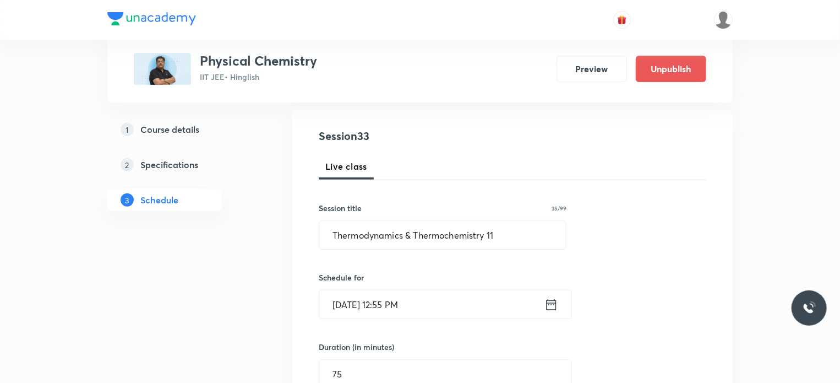
scroll to position [97, 0]
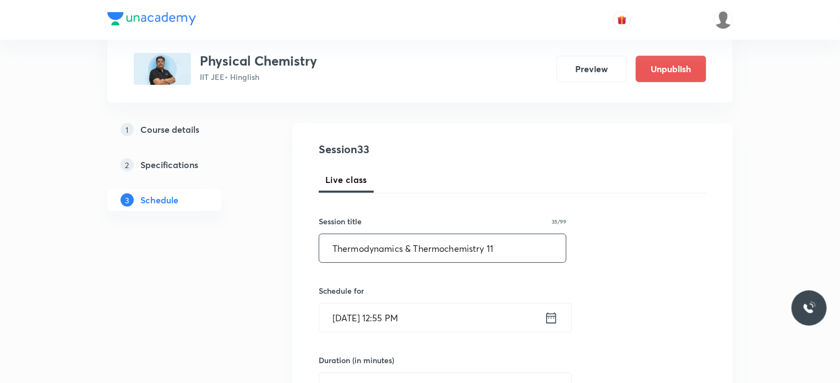
click at [526, 252] on input "Thermodynamics & Thermochemistry 11" at bounding box center [442, 248] width 247 height 28
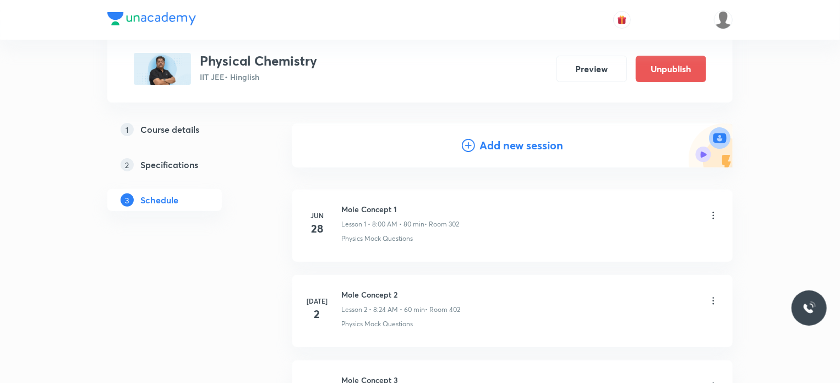
click at [481, 146] on h4 "Add new session" at bounding box center [521, 145] width 84 height 17
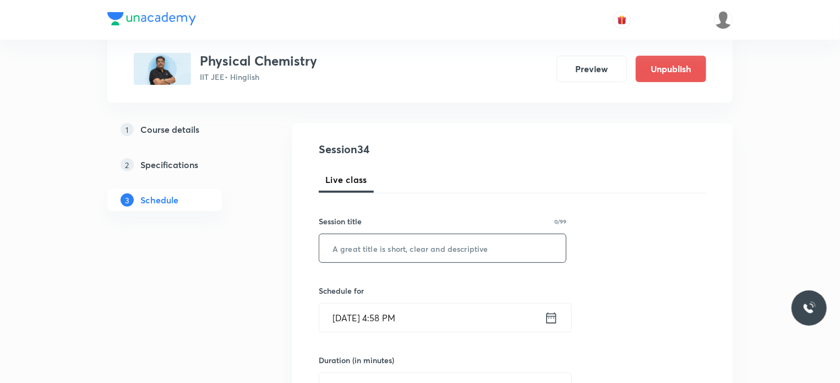
click at [430, 250] on input "text" at bounding box center [442, 248] width 247 height 28
paste input "Thermodynamics & Thermochemistry 11"
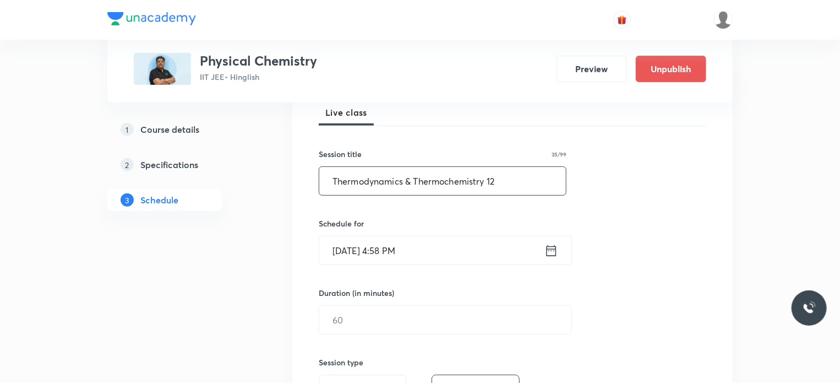
type input "Thermodynamics & Thermochemistry 12"
click at [430, 250] on input "Aug 30, 2025, 4:58 PM" at bounding box center [431, 250] width 225 height 28
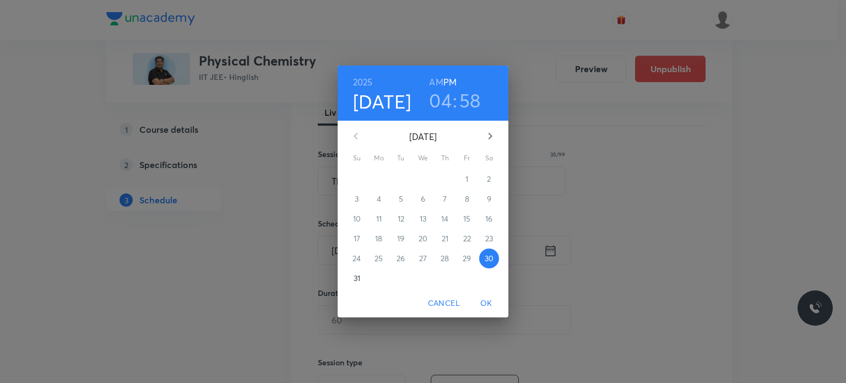
click at [497, 136] on button "button" at bounding box center [490, 136] width 26 height 26
click at [463, 182] on span "5" at bounding box center [467, 178] width 20 height 11
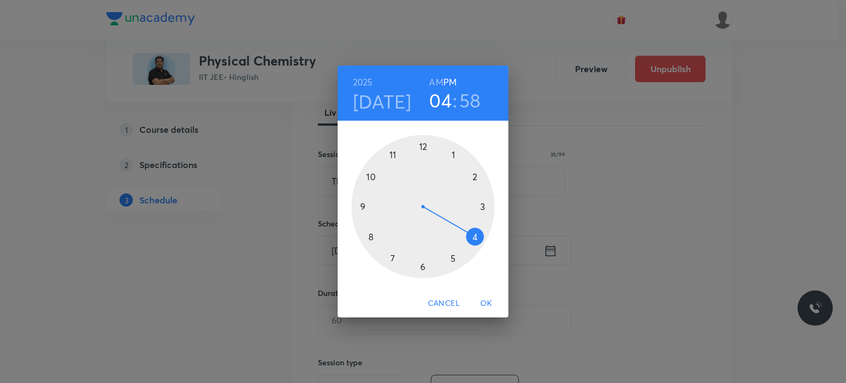
click at [435, 84] on h6 "AM" at bounding box center [436, 81] width 14 height 15
click at [361, 243] on div at bounding box center [422, 206] width 143 height 143
click at [476, 234] on div at bounding box center [422, 206] width 143 height 143
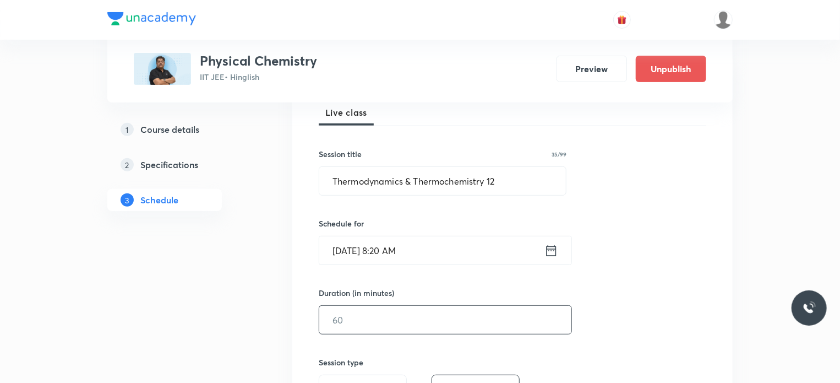
click at [396, 320] on input "text" at bounding box center [445, 320] width 252 height 28
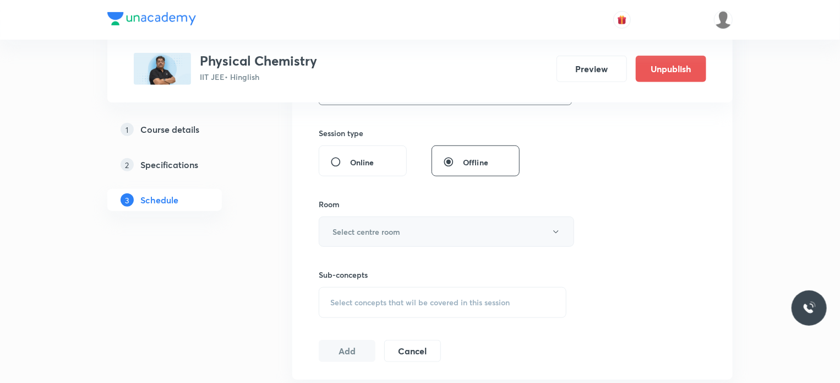
type input "80"
click at [378, 242] on button "Select centre room" at bounding box center [446, 231] width 255 height 30
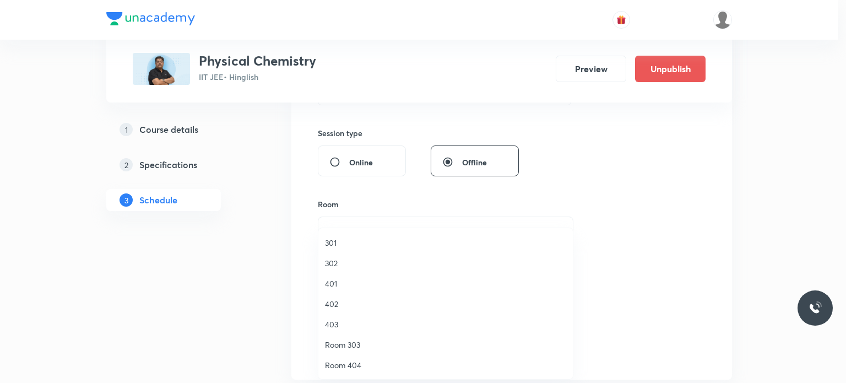
click at [355, 268] on span "302" at bounding box center [445, 263] width 241 height 12
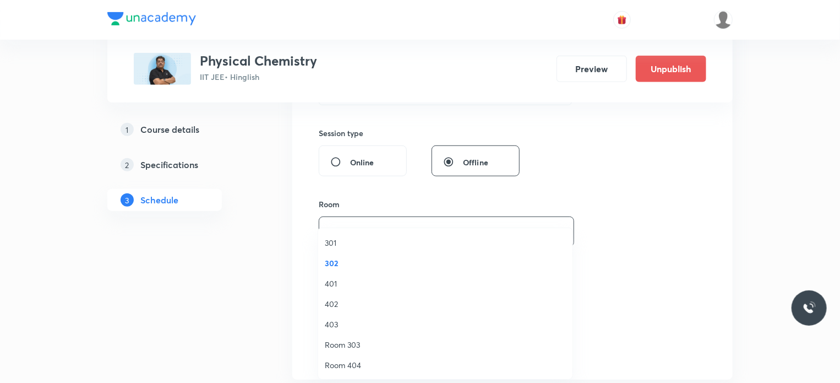
click at [414, 302] on span "Select concepts that wil be covered in this session" at bounding box center [419, 302] width 179 height 9
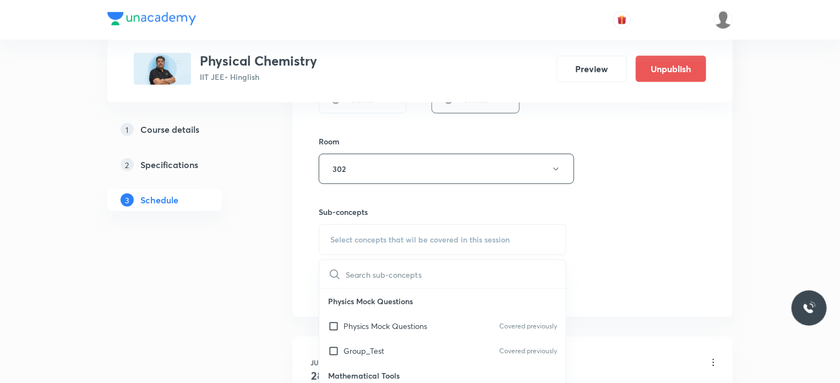
scroll to position [458, 0]
click at [415, 325] on p "Physics Mock Questions" at bounding box center [386, 324] width 84 height 12
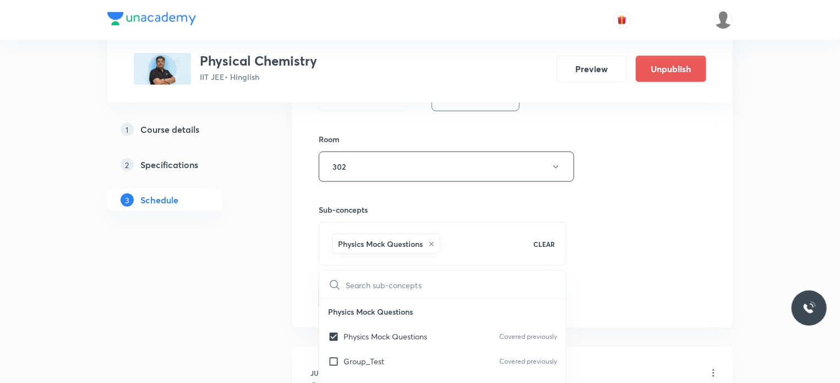
click at [654, 307] on div "Session 34 Live class Session title 35/99 Thermodynamics & Thermochemistry 12 ​…" at bounding box center [513, 45] width 388 height 530
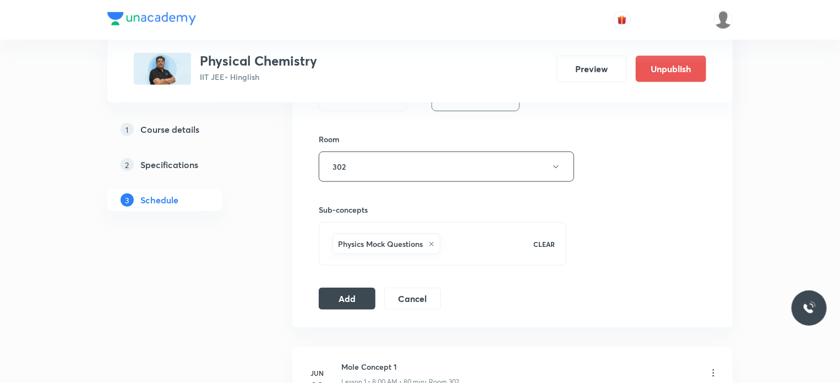
click at [351, 314] on div "Session 34 Live class Session title 35/99 Thermodynamics & Thermochemistry 12 ​…" at bounding box center [512, 44] width 440 height 565
click at [353, 294] on button "Add" at bounding box center [347, 297] width 57 height 22
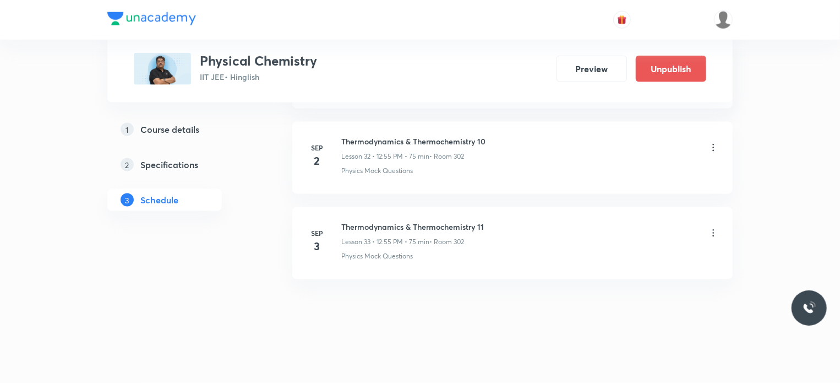
scroll to position [2802, 0]
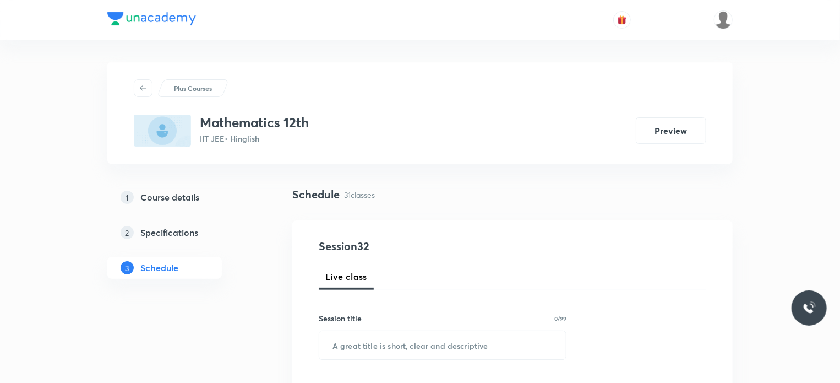
scroll to position [3207, 0]
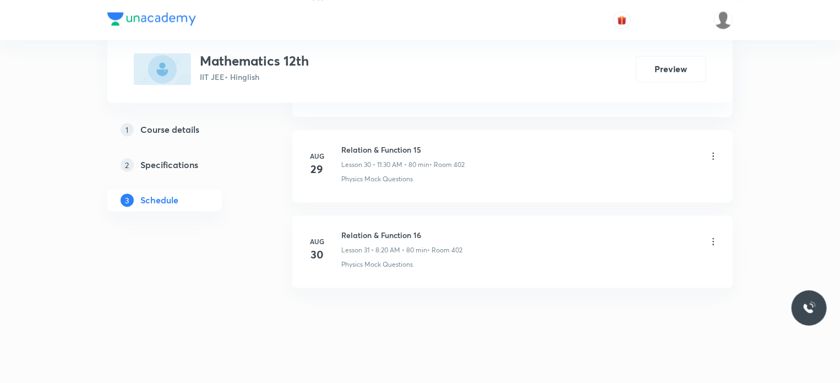
click at [350, 216] on li "[DATE] Relation & Function 16 Lesson 31 • 8:20 AM • 80 min • Room 402 Physics M…" at bounding box center [512, 251] width 440 height 72
copy h6 "Relation & Function 16"
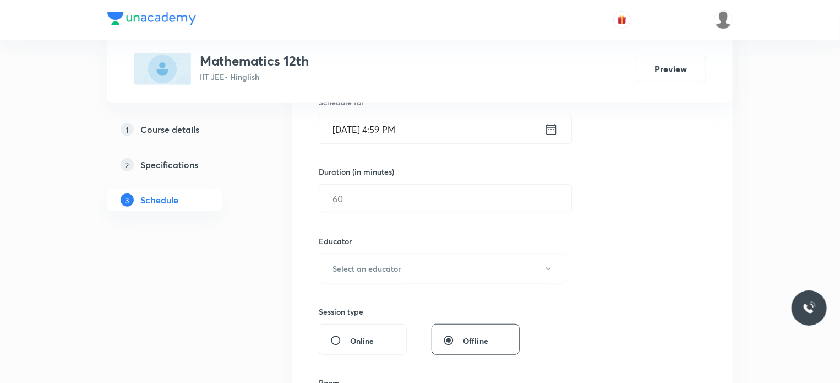
scroll to position [0, 0]
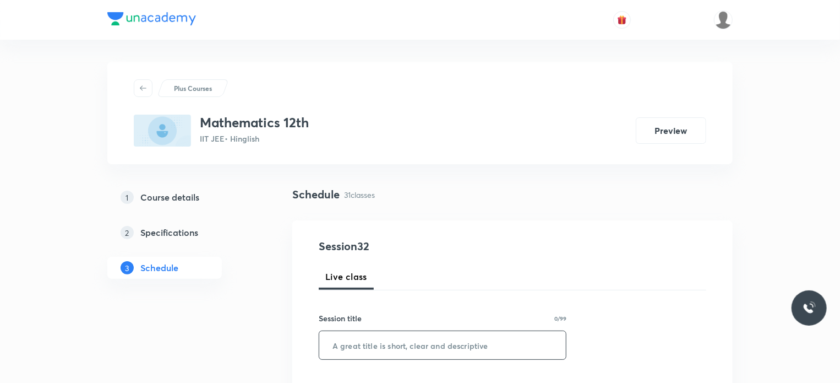
click at [430, 358] on div "​" at bounding box center [443, 344] width 248 height 29
click at [429, 354] on input "text" at bounding box center [442, 345] width 247 height 28
paste input "Relation & Function 16"
type input "Relation & Function 17"
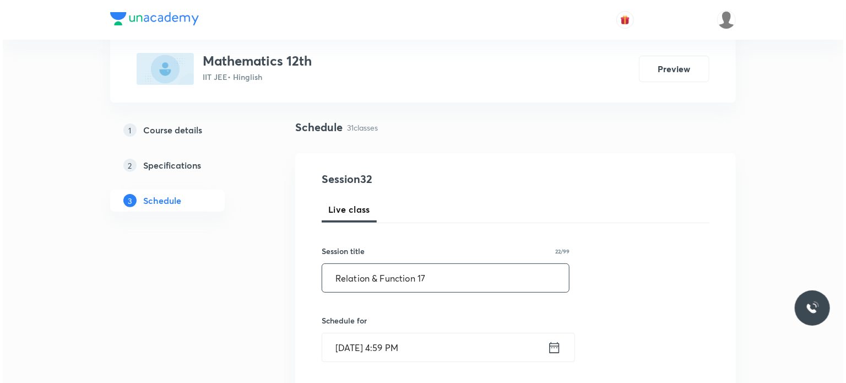
scroll to position [121, 0]
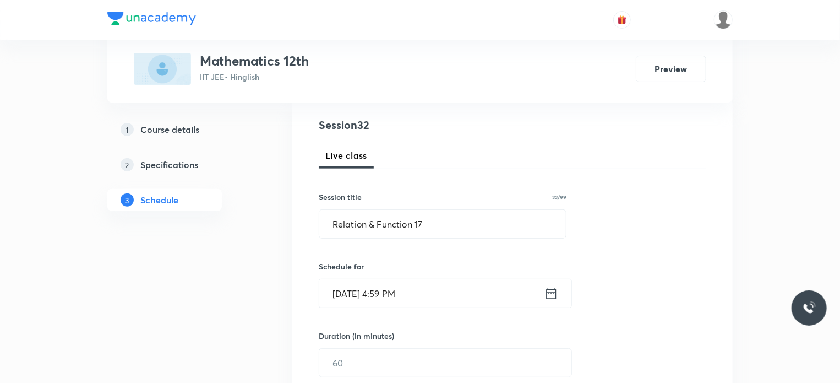
click at [457, 279] on input "[DATE] 4:59 PM" at bounding box center [431, 293] width 225 height 28
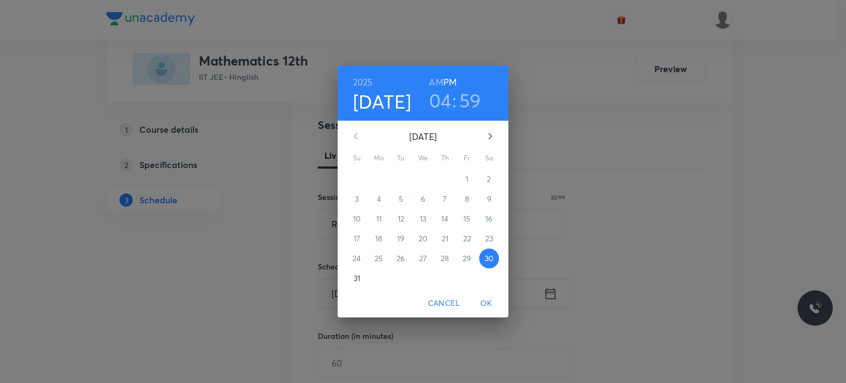
click at [491, 129] on icon "button" at bounding box center [489, 135] width 13 height 13
click at [425, 181] on span "3" at bounding box center [423, 178] width 20 height 11
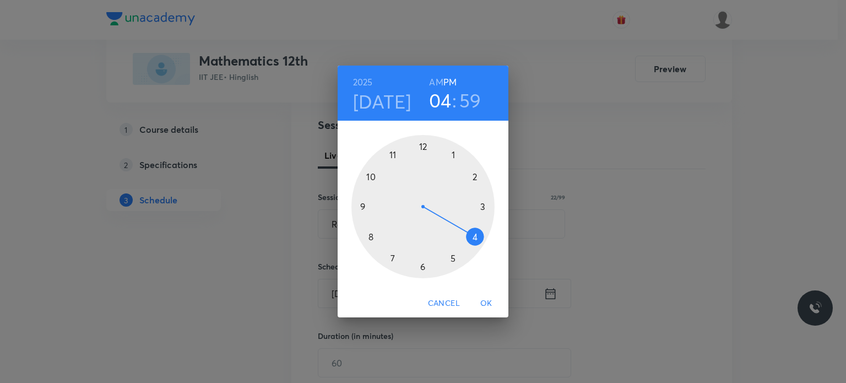
click at [438, 77] on h6 "AM" at bounding box center [436, 81] width 14 height 15
click at [394, 151] on div at bounding box center [422, 206] width 143 height 143
drag, startPoint x: 422, startPoint y: 258, endPoint x: 423, endPoint y: 271, distance: 12.7
click at [423, 271] on div at bounding box center [422, 206] width 143 height 143
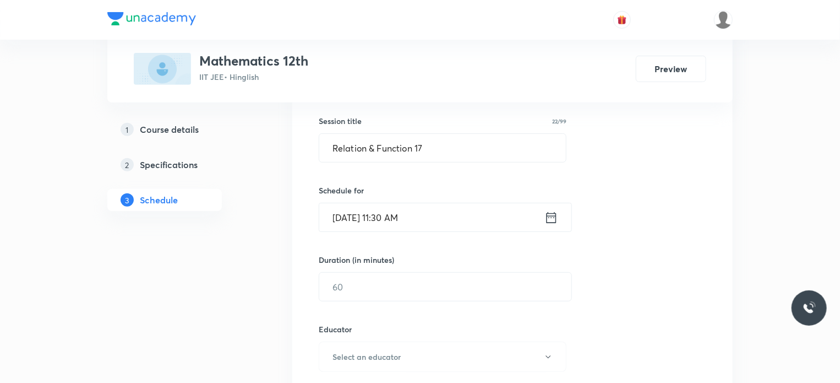
scroll to position [209, 0]
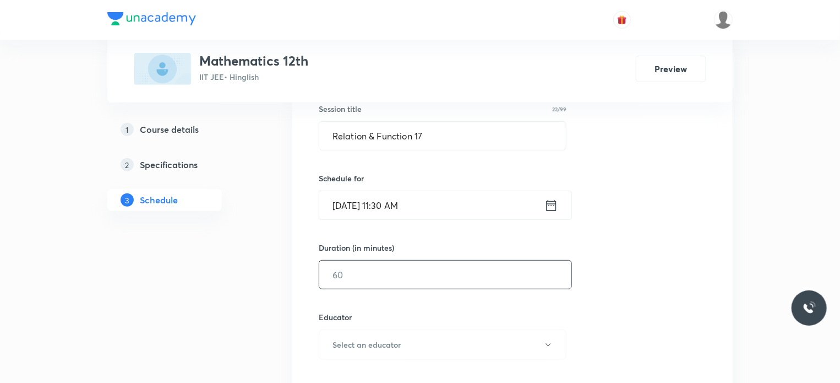
click at [355, 276] on input "text" at bounding box center [445, 274] width 252 height 28
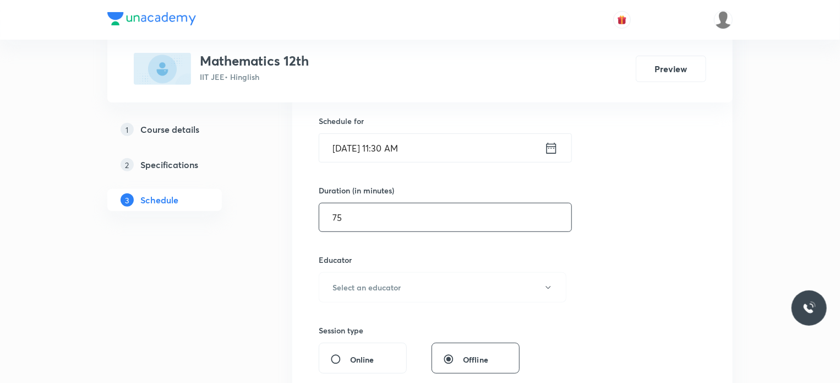
scroll to position [283, 0]
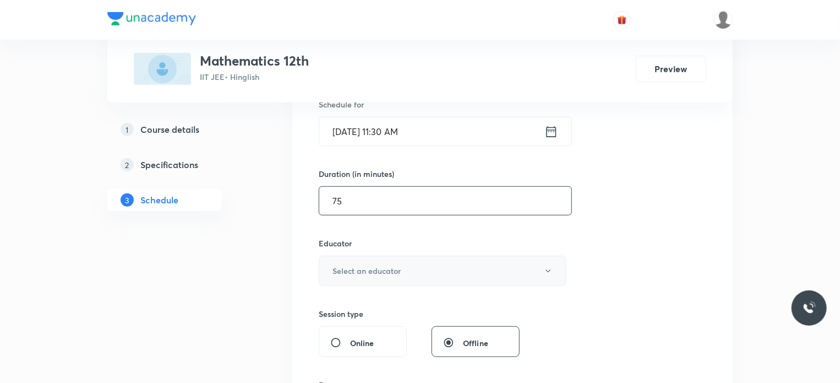
type input "75"
click at [357, 265] on h6 "Select an educator" at bounding box center [367, 271] width 68 height 12
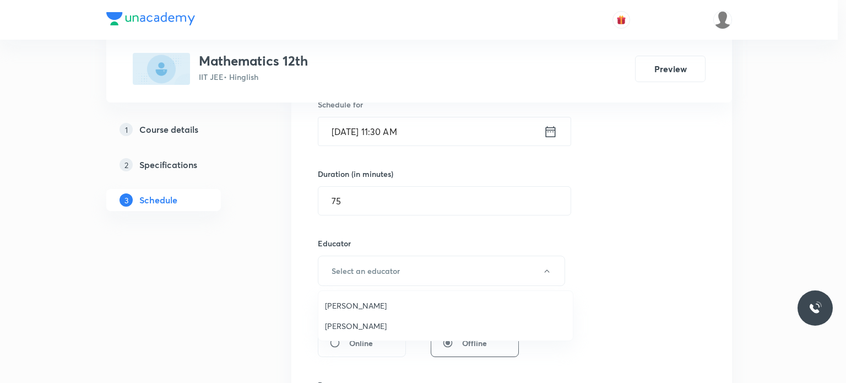
click at [348, 324] on span "Praveer Agrawal" at bounding box center [445, 326] width 241 height 12
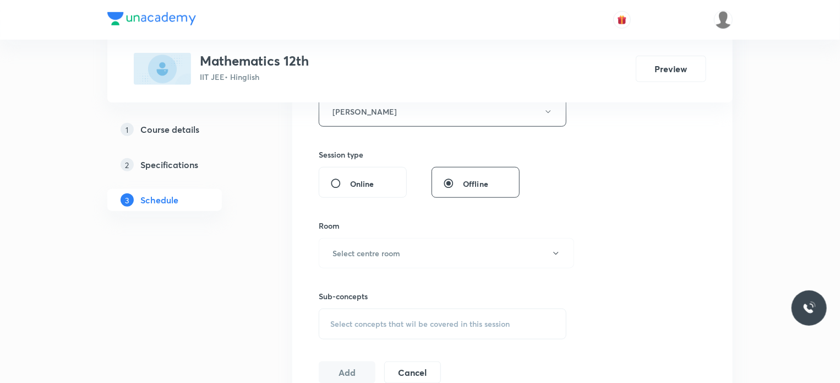
scroll to position [450, 0]
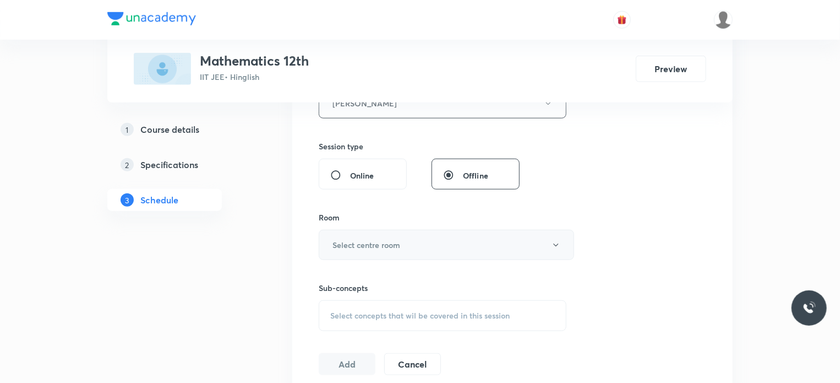
click at [350, 239] on h6 "Select centre room" at bounding box center [367, 245] width 68 height 12
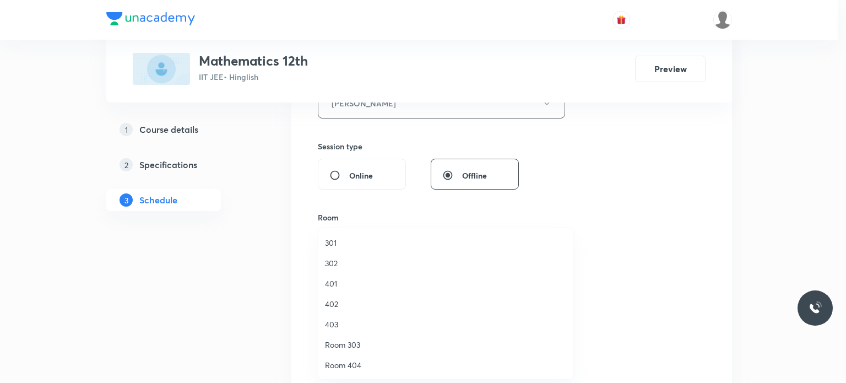
click at [346, 270] on li "302" at bounding box center [445, 263] width 254 height 20
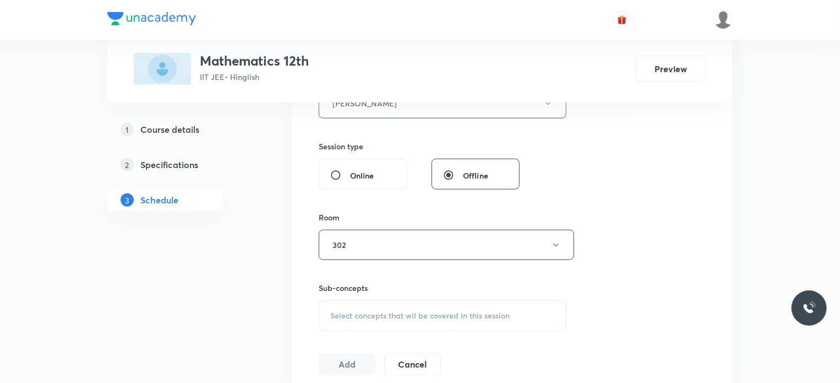
click at [385, 316] on span "Select concepts that wil be covered in this session" at bounding box center [419, 315] width 179 height 9
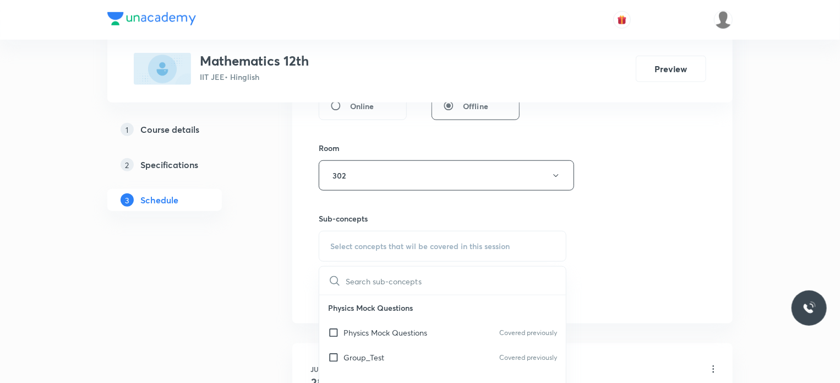
scroll to position [520, 0]
click at [391, 336] on div "Physics Mock Questions Covered previously" at bounding box center [442, 331] width 247 height 25
checkbox input "true"
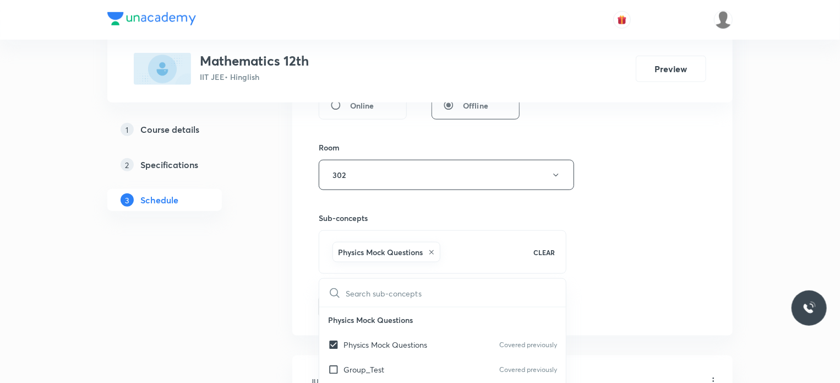
click at [702, 287] on div "Session 32 Live class Session title 22/99 Relation & Function 17 ​ Schedule for…" at bounding box center [513, 18] width 388 height 600
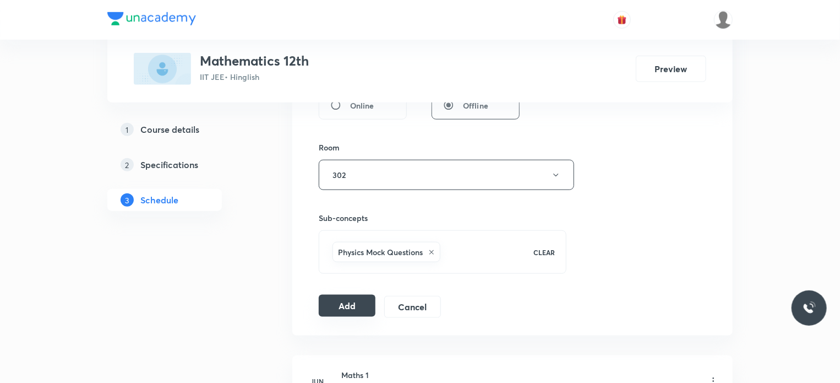
click at [361, 308] on button "Add" at bounding box center [347, 306] width 57 height 22
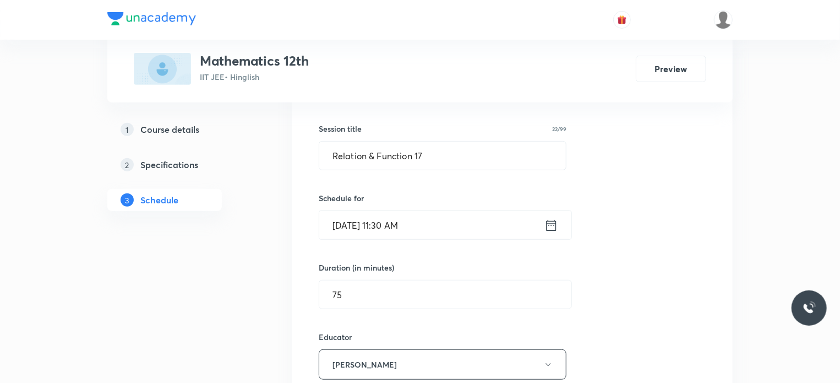
scroll to position [187, 0]
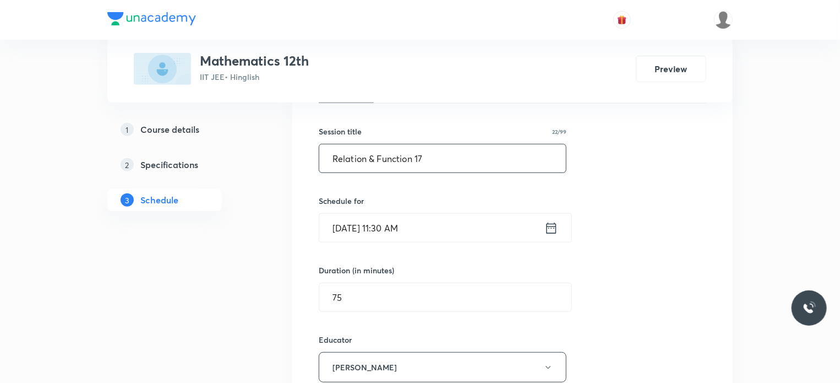
click at [437, 160] on input "Relation & Function 17" at bounding box center [442, 158] width 247 height 28
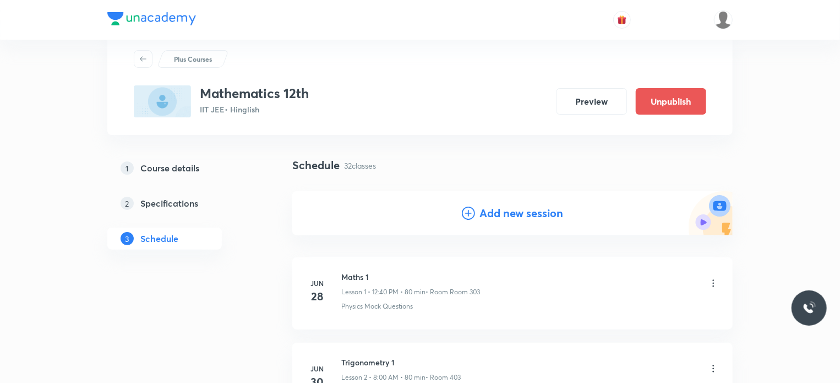
scroll to position [21, 0]
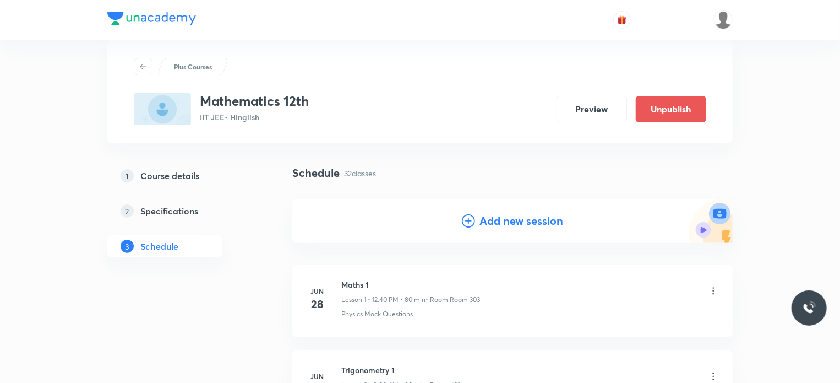
click at [547, 224] on h4 "Add new session" at bounding box center [521, 220] width 84 height 17
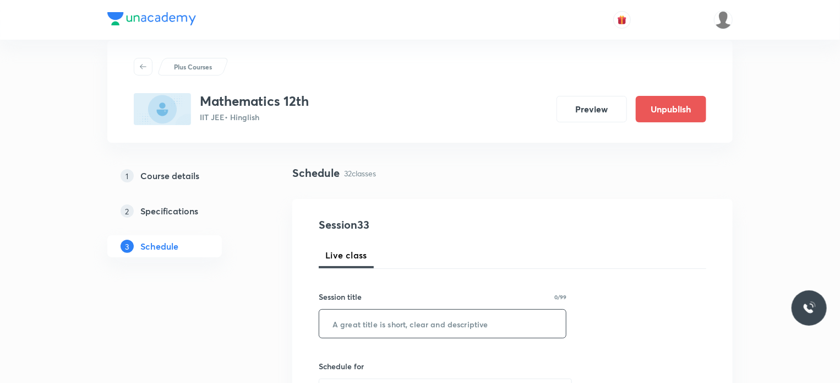
click at [423, 326] on input "text" at bounding box center [442, 323] width 247 height 28
paste input "Relation & Function 17"
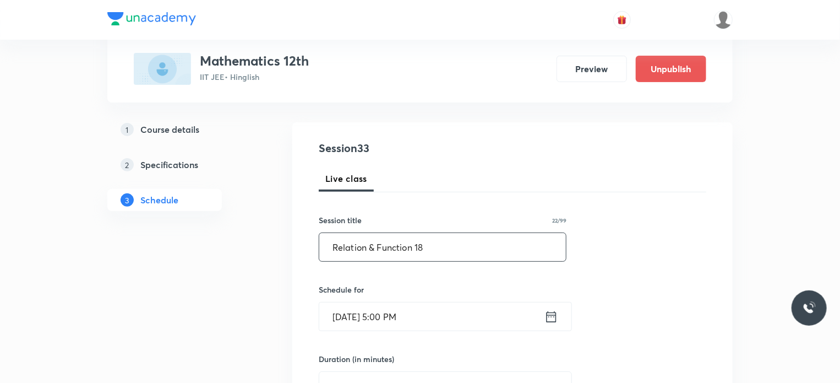
type input "Relation & Function 18"
click at [434, 314] on input "Aug 30, 2025, 5:00 PM" at bounding box center [431, 316] width 225 height 28
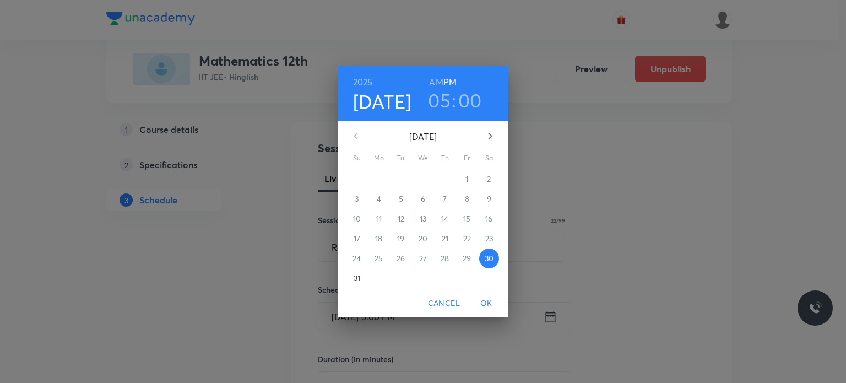
click at [490, 134] on icon "button" at bounding box center [490, 136] width 4 height 7
click at [446, 172] on button "4" at bounding box center [445, 179] width 20 height 20
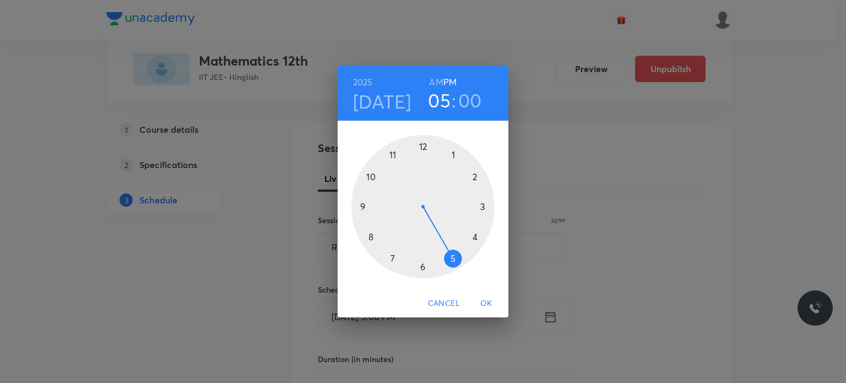
click at [439, 84] on h6 "AM" at bounding box center [436, 81] width 14 height 15
click at [379, 231] on div at bounding box center [422, 206] width 143 height 143
click at [476, 240] on div at bounding box center [422, 206] width 143 height 143
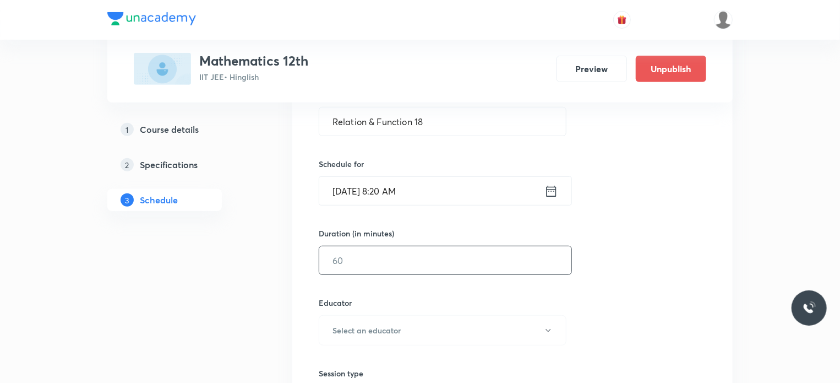
scroll to position [230, 0]
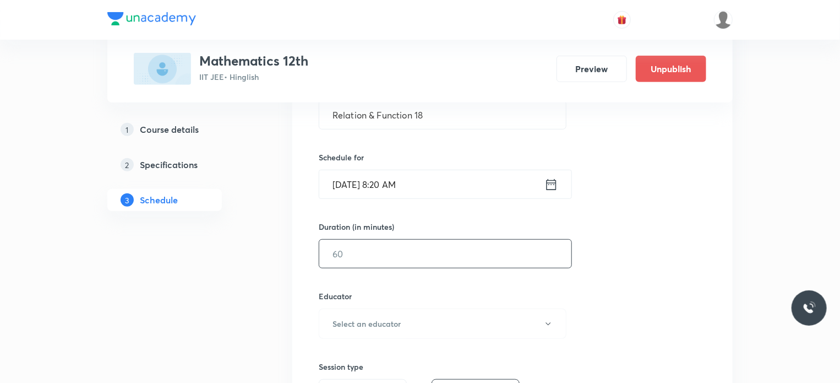
click at [367, 253] on input "text" at bounding box center [445, 253] width 252 height 28
type input "80"
click at [372, 318] on h6 "Select an educator" at bounding box center [367, 324] width 68 height 12
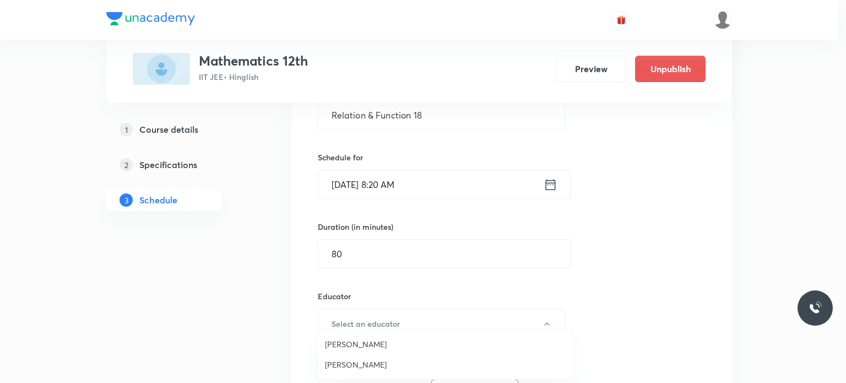
click at [370, 369] on span "Praveer Agrawal" at bounding box center [445, 364] width 241 height 12
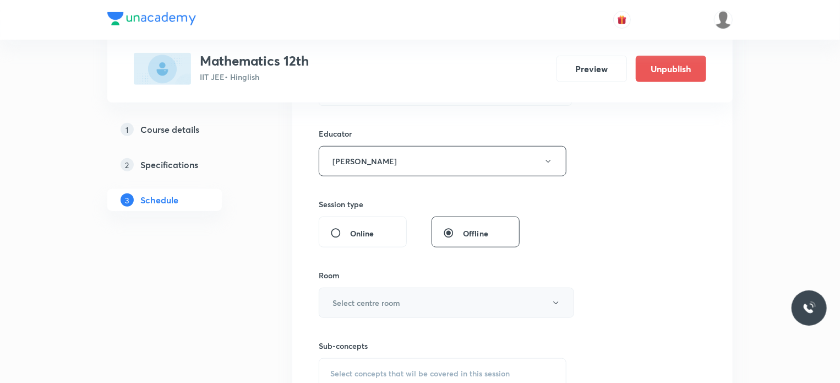
scroll to position [393, 0]
click at [397, 303] on h6 "Select centre room" at bounding box center [367, 302] width 68 height 12
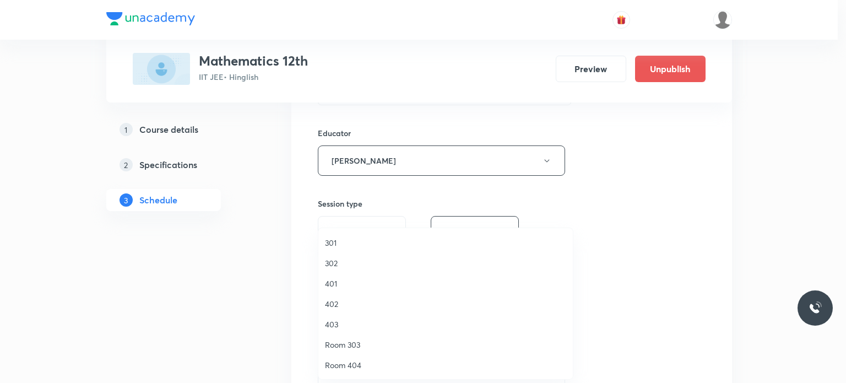
click at [353, 299] on span "402" at bounding box center [445, 304] width 241 height 12
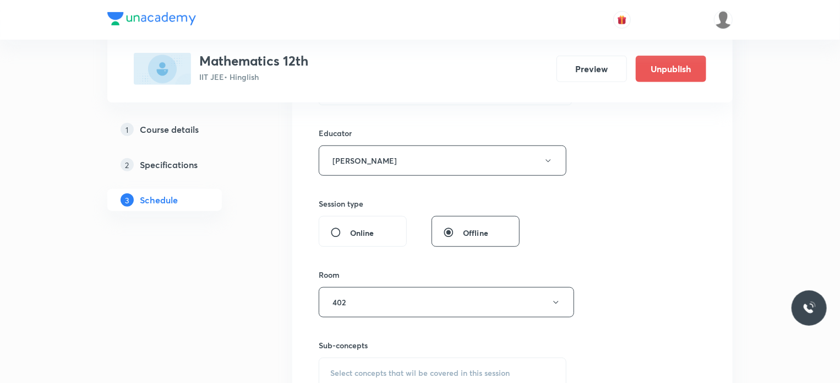
click at [460, 372] on span "Select concepts that wil be covered in this session" at bounding box center [419, 372] width 179 height 9
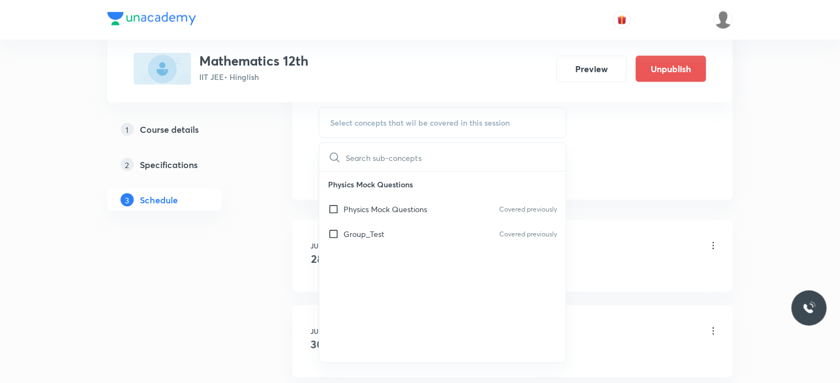
scroll to position [671, 0]
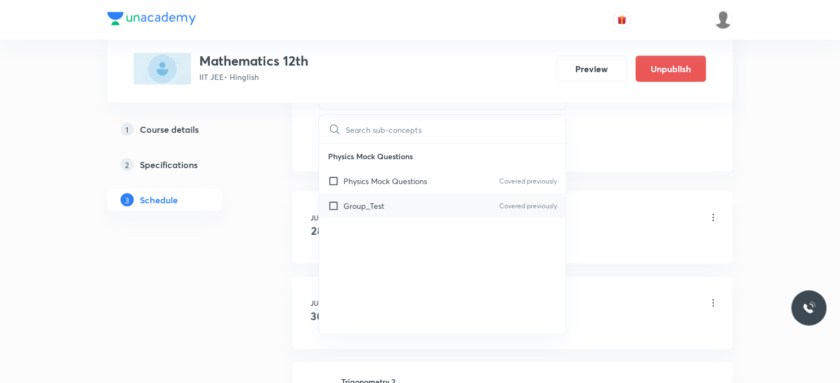
click at [424, 202] on div "Group_Test Covered previously" at bounding box center [442, 205] width 247 height 25
checkbox input "true"
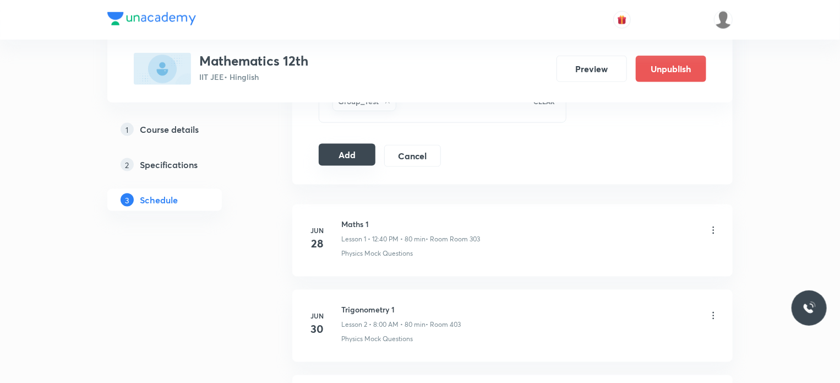
click at [364, 159] on button "Add" at bounding box center [347, 155] width 57 height 22
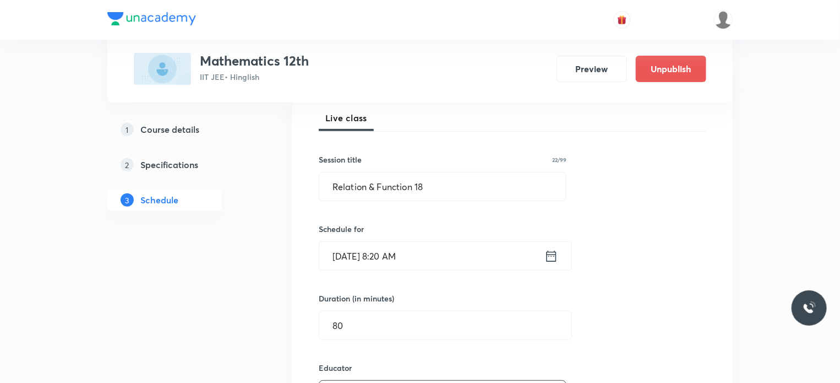
scroll to position [157, 0]
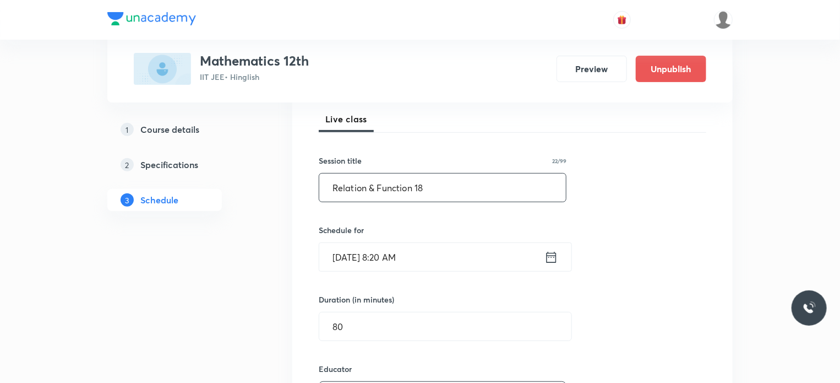
drag, startPoint x: 427, startPoint y: 194, endPoint x: 278, endPoint y: 209, distance: 149.4
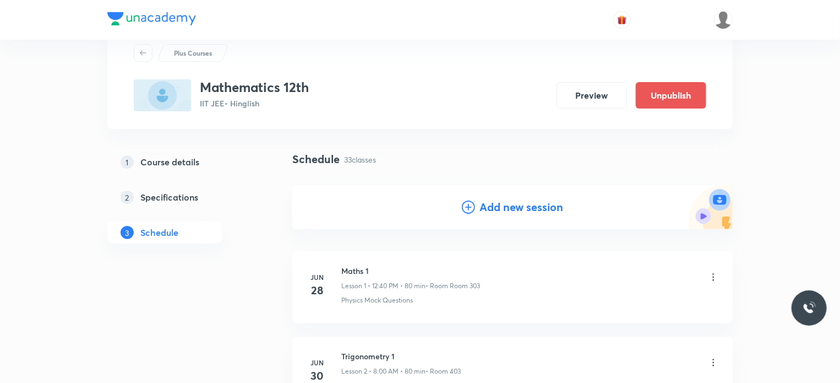
scroll to position [0, 0]
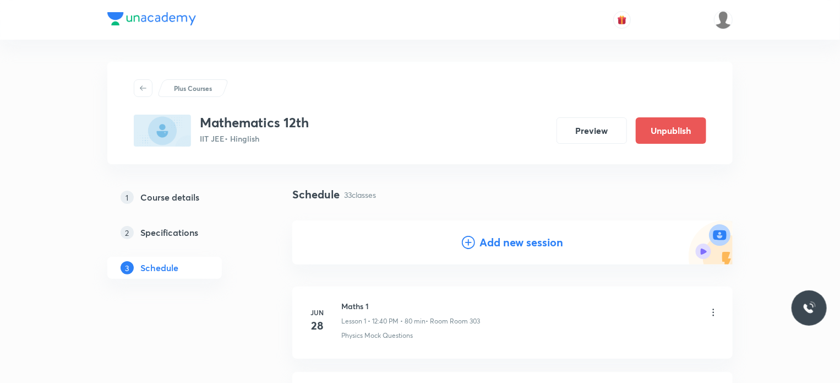
click at [504, 238] on h4 "Add new session" at bounding box center [521, 242] width 84 height 17
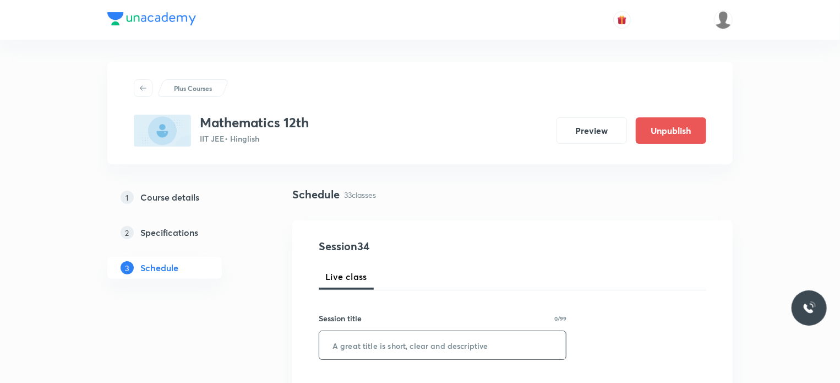
click at [414, 343] on input "text" at bounding box center [442, 345] width 247 height 28
paste input "Relation & Function 18"
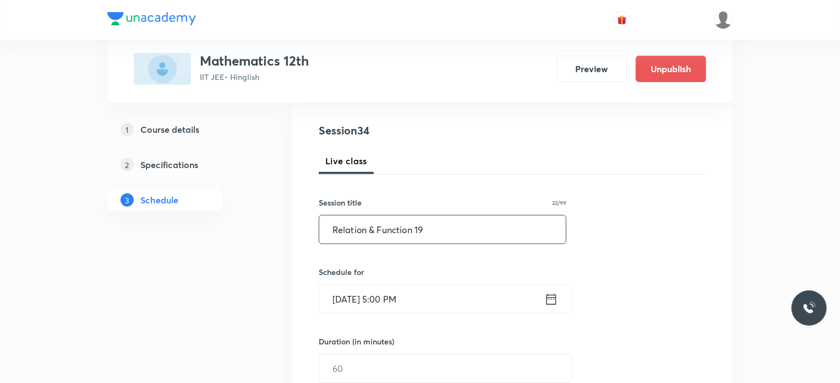
type input "Relation & Function 19"
click at [410, 294] on input "Aug 30, 2025, 5:00 PM" at bounding box center [431, 299] width 225 height 28
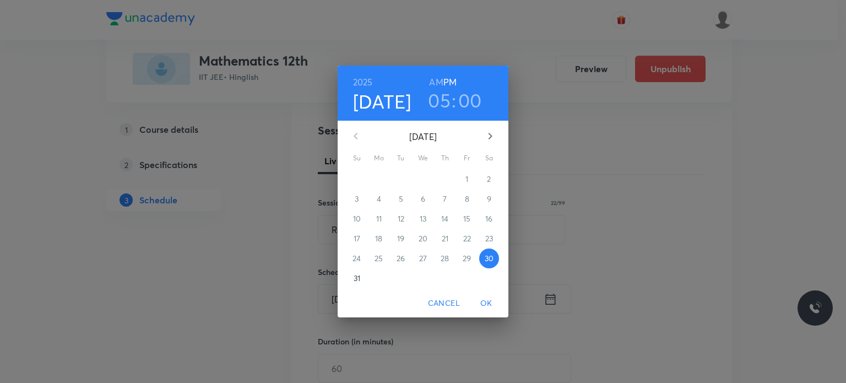
click at [495, 130] on icon "button" at bounding box center [489, 135] width 13 height 13
click at [465, 183] on p "5" at bounding box center [467, 178] width 4 height 11
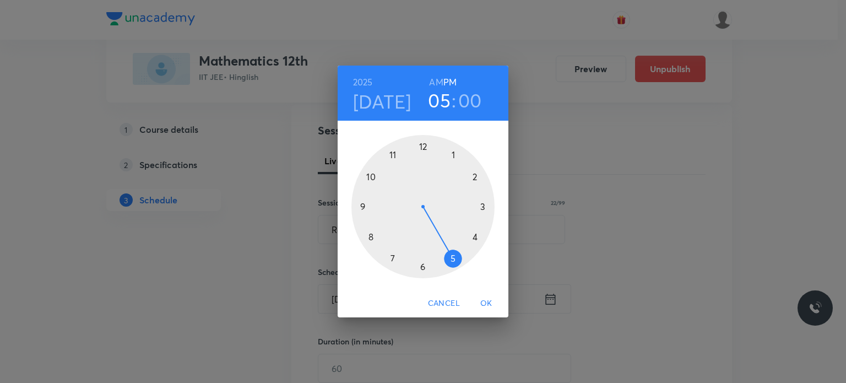
click at [432, 76] on h6 "AM" at bounding box center [436, 81] width 14 height 15
click at [385, 152] on div at bounding box center [422, 206] width 143 height 143
click at [423, 266] on div at bounding box center [422, 206] width 143 height 143
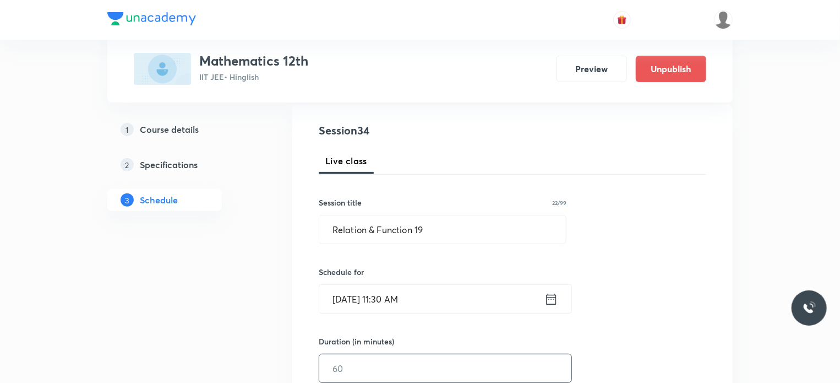
click at [366, 363] on input "text" at bounding box center [445, 368] width 252 height 28
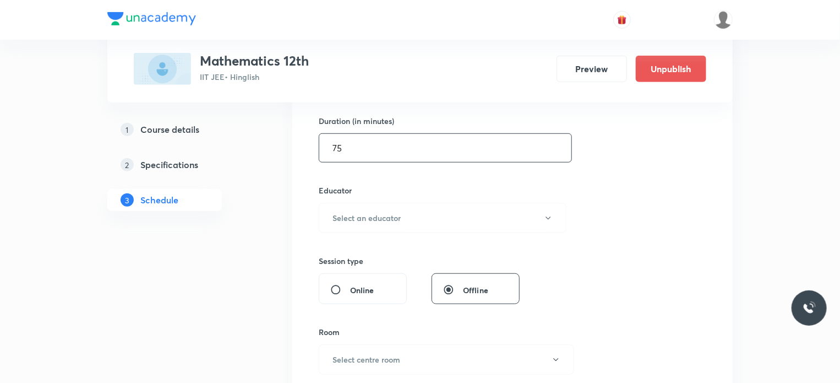
scroll to position [340, 0]
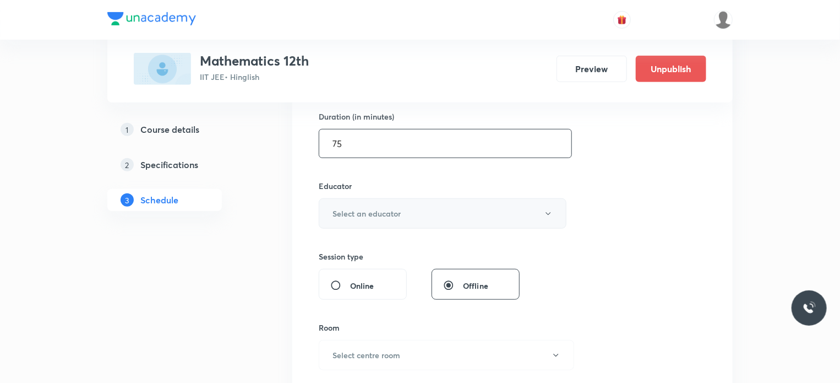
type input "75"
click at [393, 213] on h6 "Select an educator" at bounding box center [367, 214] width 68 height 12
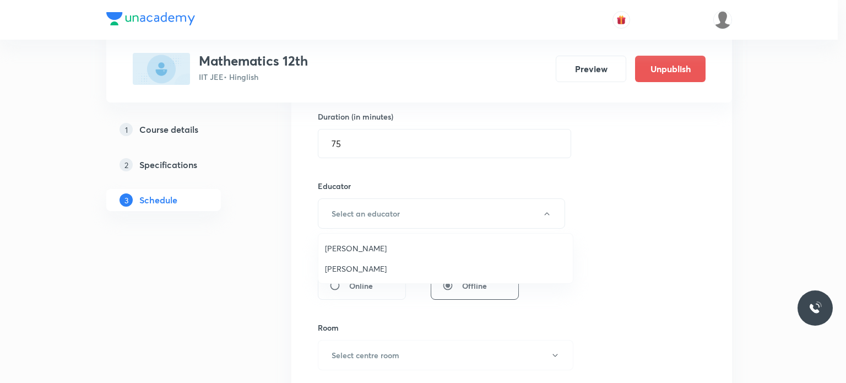
click at [375, 268] on span "Praveer Agrawal" at bounding box center [445, 269] width 241 height 12
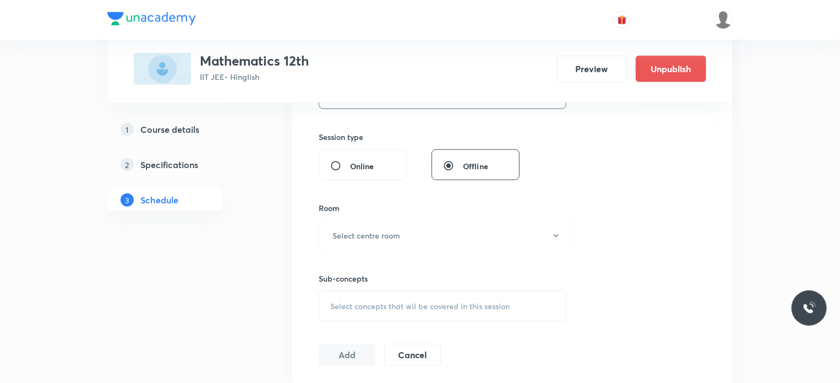
scroll to position [462, 0]
click at [370, 245] on button "Select centre room" at bounding box center [446, 233] width 255 height 30
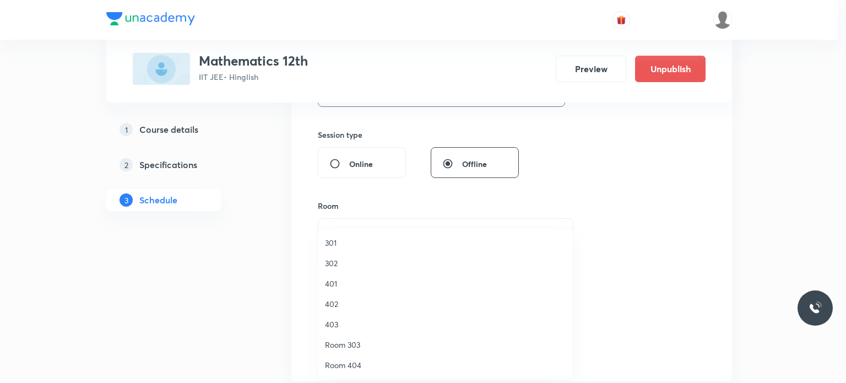
click at [338, 275] on li "401" at bounding box center [445, 283] width 254 height 20
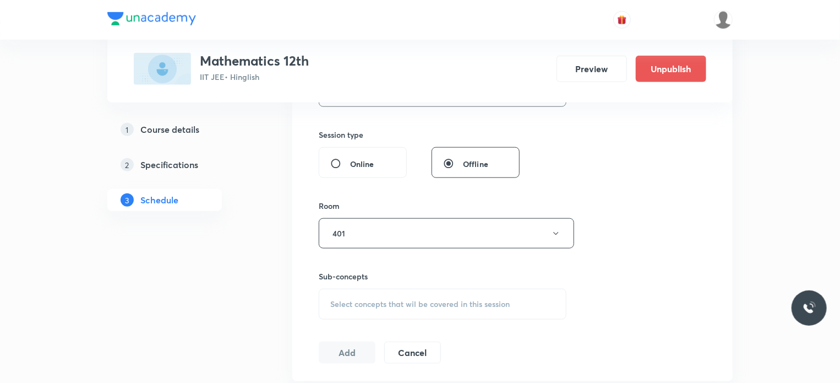
click at [390, 314] on div "Select concepts that wil be covered in this session" at bounding box center [443, 303] width 248 height 31
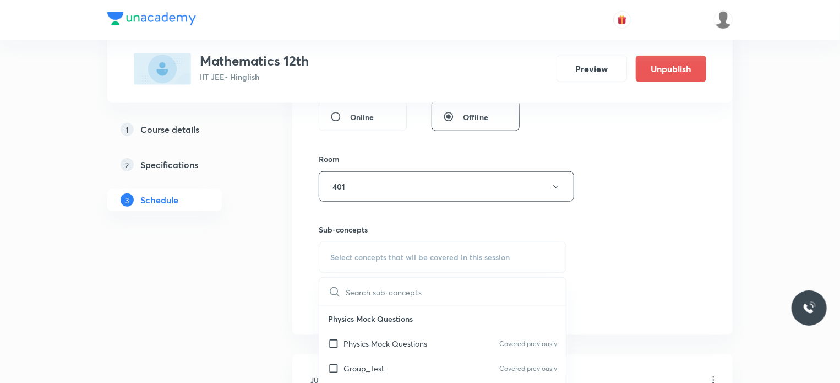
scroll to position [521, 0]
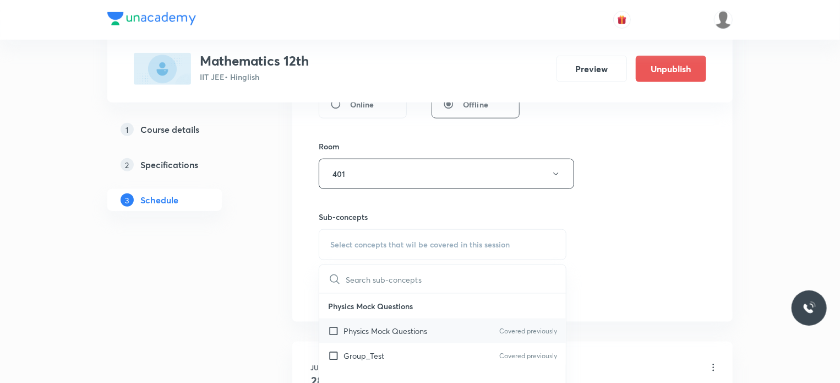
click at [396, 329] on p "Physics Mock Questions" at bounding box center [386, 331] width 84 height 12
checkbox input "true"
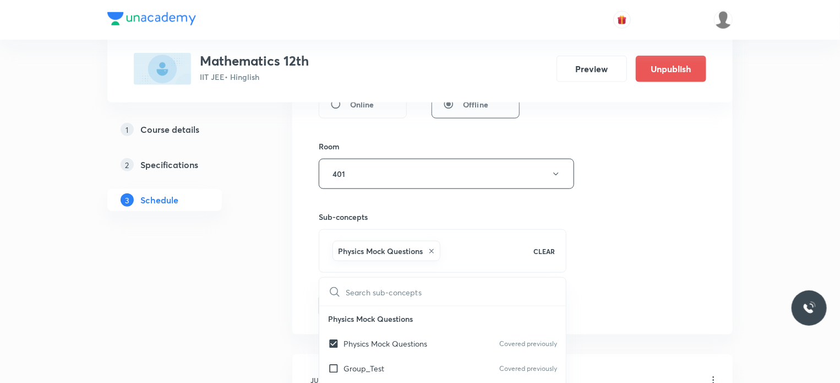
click at [650, 285] on div "Session 34 Live class Session title 22/99 Relation & Function 19 ​ Schedule for…" at bounding box center [513, 16] width 388 height 600
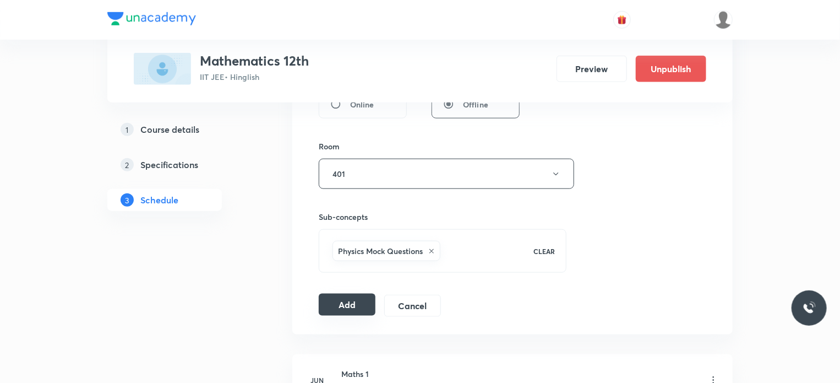
click at [347, 304] on button "Add" at bounding box center [347, 304] width 57 height 22
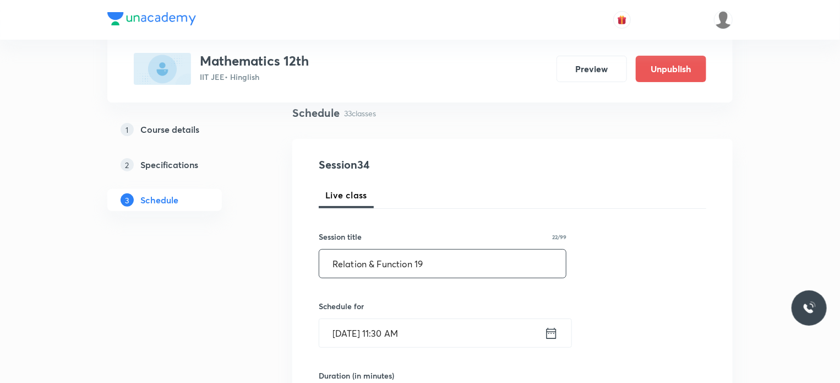
scroll to position [81, 0]
click at [331, 259] on input "Relation & Function 19" at bounding box center [442, 264] width 247 height 28
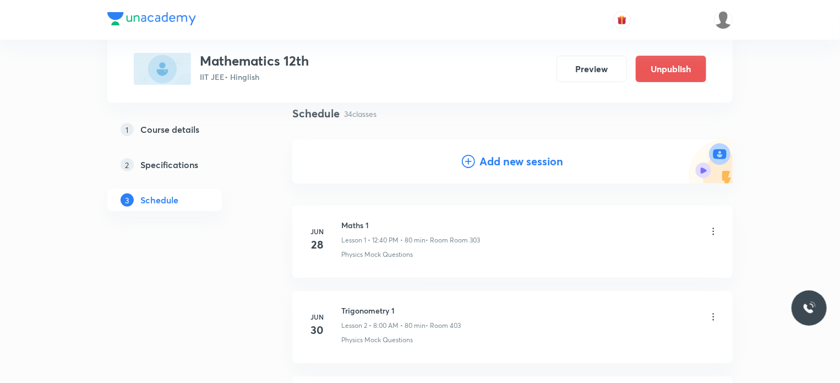
click at [522, 153] on h4 "Add new session" at bounding box center [521, 161] width 84 height 17
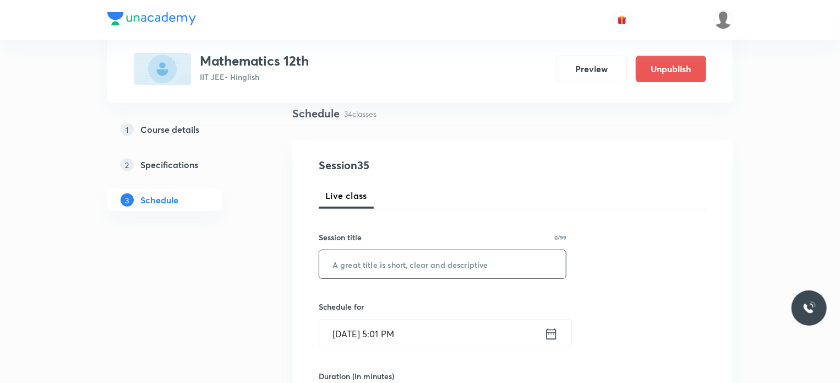
click at [418, 252] on input "text" at bounding box center [442, 264] width 247 height 28
paste input "Relation & Function 19"
type input "Relation & Function 20"
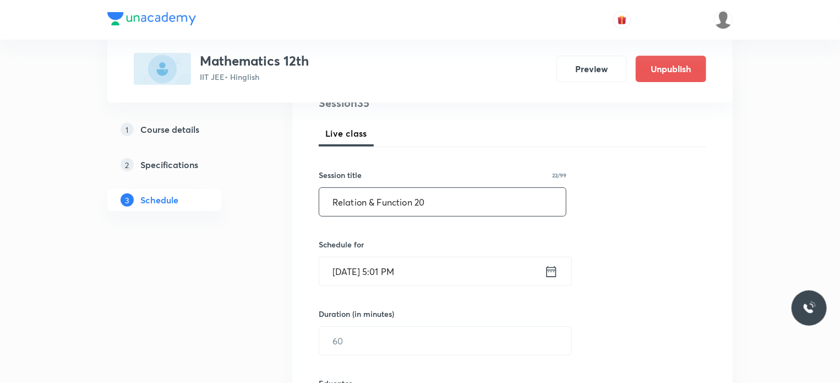
scroll to position [153, 0]
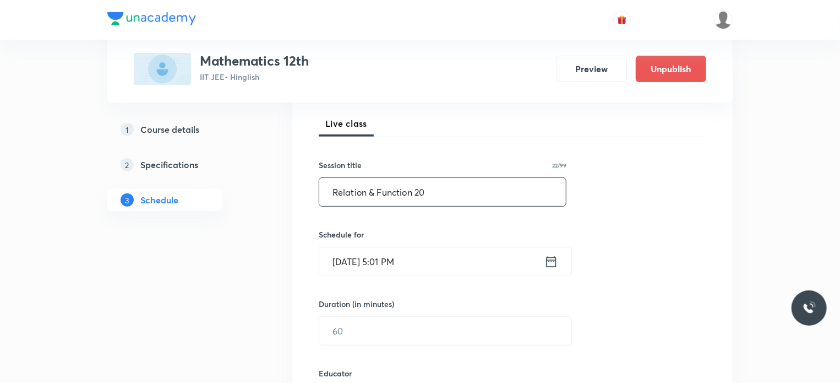
click at [433, 273] on input "Aug 30, 2025, 5:01 PM" at bounding box center [431, 261] width 225 height 28
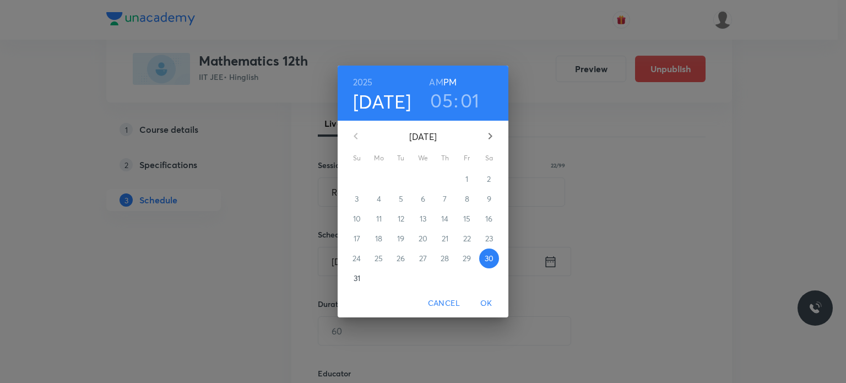
click at [488, 141] on icon "button" at bounding box center [489, 135] width 13 height 13
click at [488, 178] on p "6" at bounding box center [489, 178] width 4 height 11
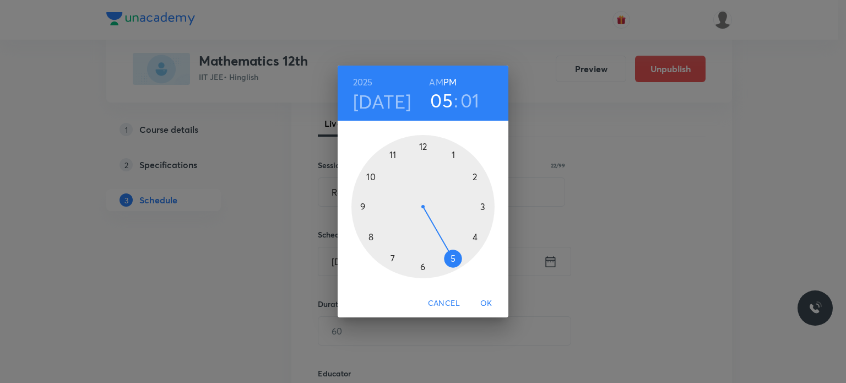
click at [434, 83] on h6 "AM" at bounding box center [436, 81] width 14 height 15
click at [365, 205] on div at bounding box center [422, 206] width 143 height 143
click at [372, 176] on div at bounding box center [422, 206] width 143 height 143
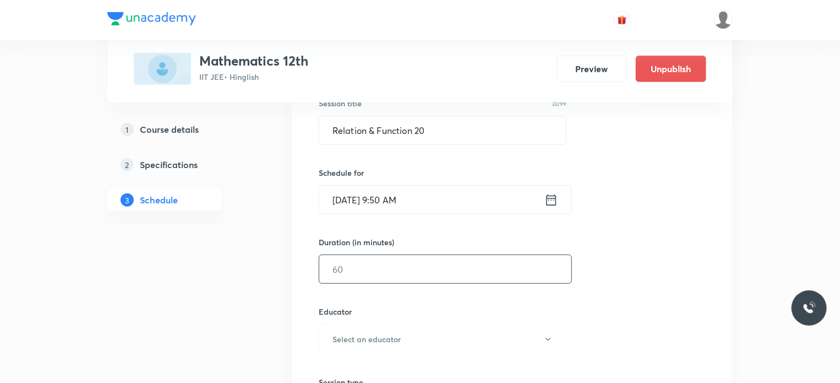
scroll to position [218, 0]
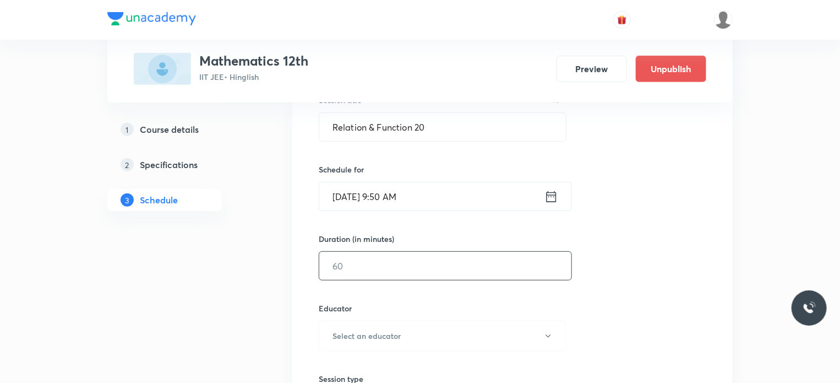
click at [359, 271] on input "text" at bounding box center [445, 266] width 252 height 28
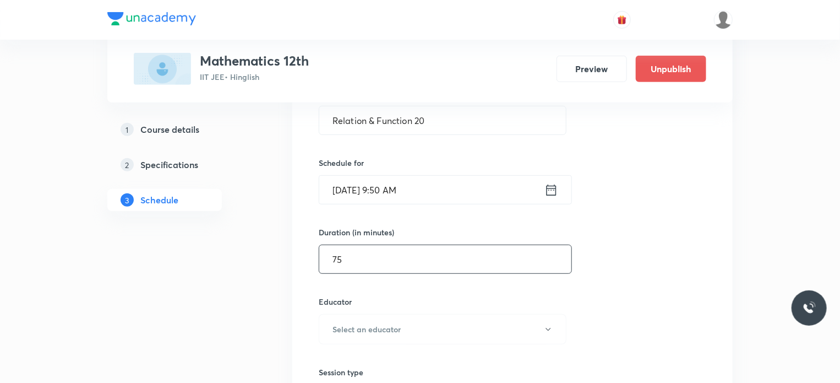
scroll to position [241, 0]
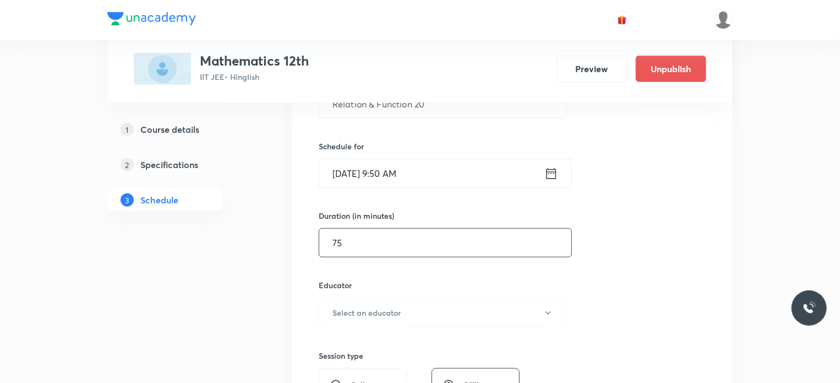
type input "7"
type input "80"
click at [405, 301] on button "Select an educator" at bounding box center [443, 312] width 248 height 30
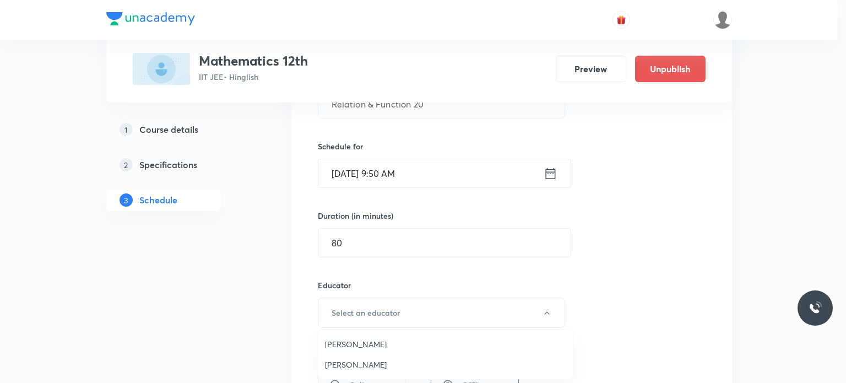
click at [384, 365] on span "Praveer Agrawal" at bounding box center [445, 364] width 241 height 12
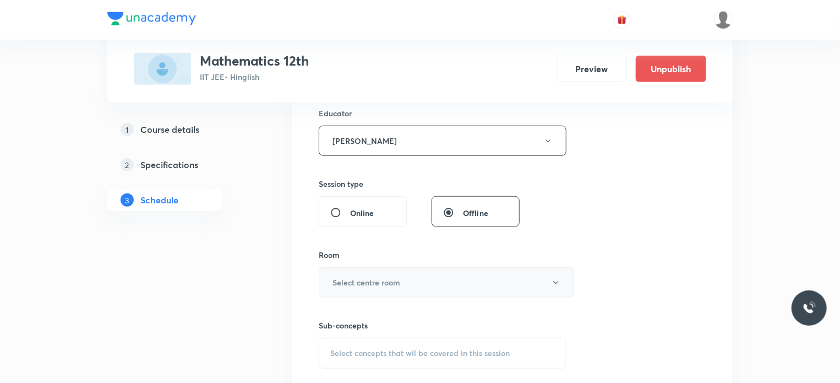
scroll to position [416, 0]
click at [384, 284] on button "Select centre room" at bounding box center [446, 279] width 255 height 30
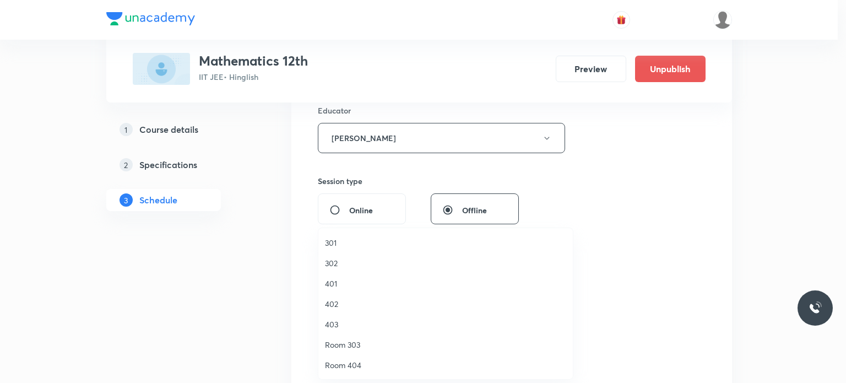
click at [359, 295] on li "402" at bounding box center [445, 303] width 254 height 20
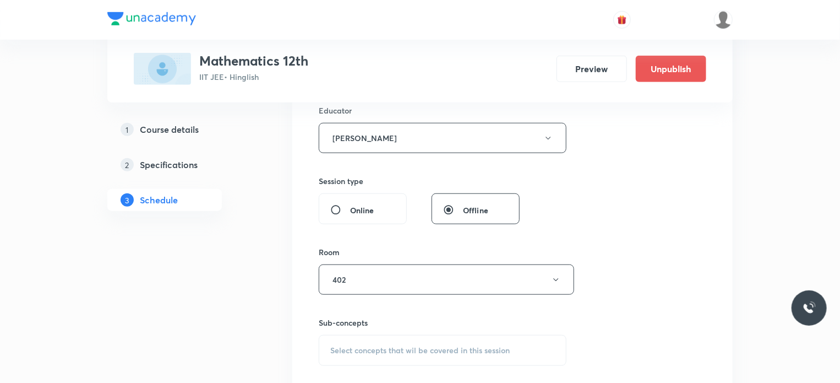
click at [403, 330] on div "Sub-concepts Select concepts that wil be covered in this session" at bounding box center [443, 341] width 248 height 49
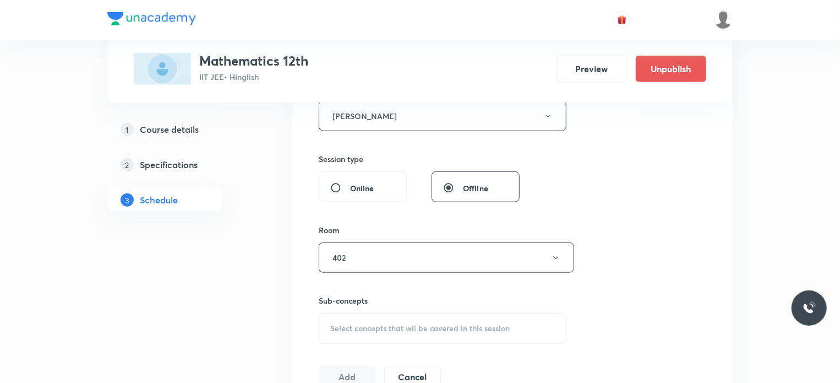
click at [401, 314] on div "Select concepts that wil be covered in this session" at bounding box center [443, 328] width 248 height 31
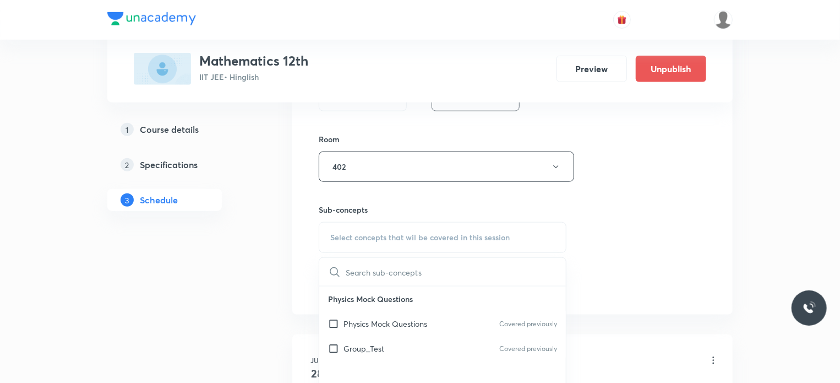
scroll to position [531, 0]
click at [404, 346] on div "Group_Test Covered previously" at bounding box center [442, 346] width 247 height 25
checkbox input "true"
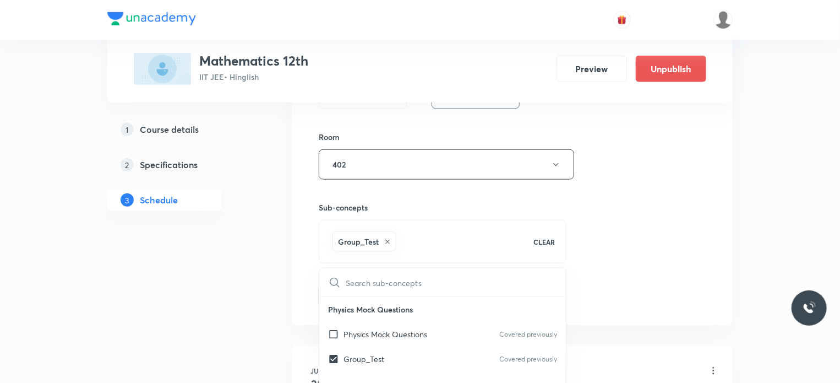
click at [675, 297] on div "Session 35 Live class Session title 22/99 Relation & Function 20 ​ Schedule for…" at bounding box center [513, 7] width 388 height 600
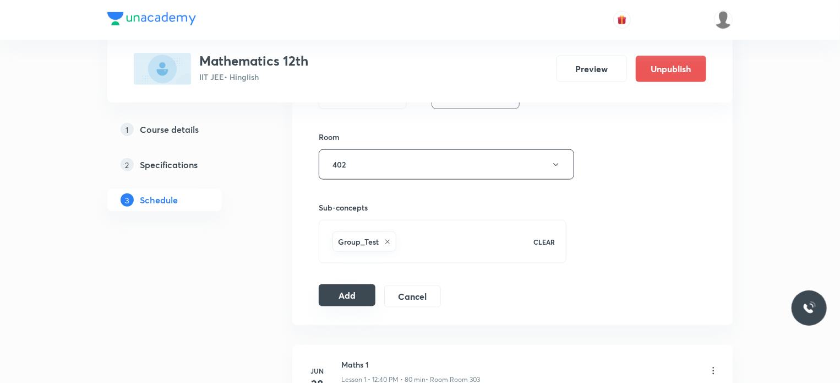
click at [356, 297] on button "Add" at bounding box center [347, 295] width 57 height 22
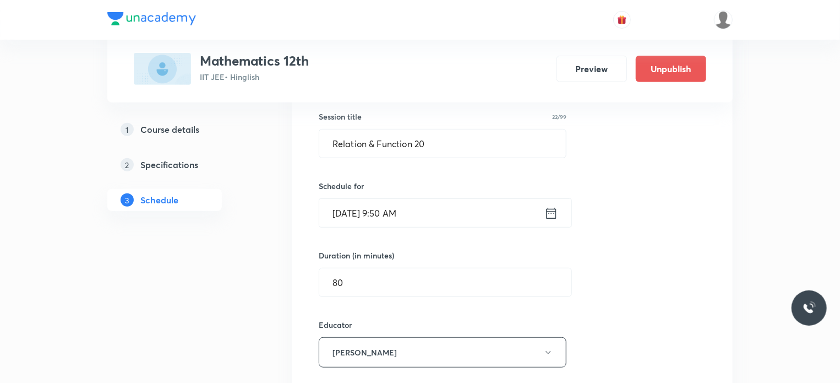
scroll to position [183, 0]
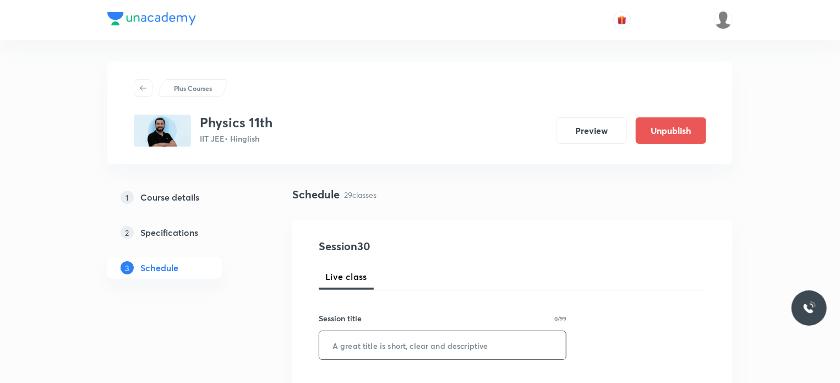
click at [427, 348] on input "text" at bounding box center [442, 345] width 247 height 28
paste input "Current"
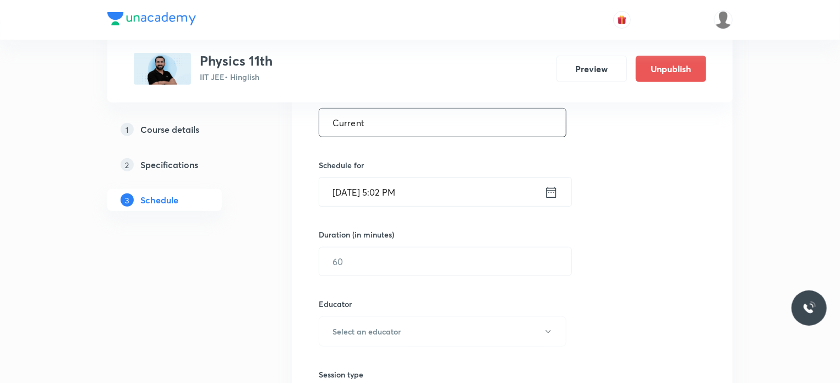
click at [381, 130] on input "Current" at bounding box center [442, 122] width 247 height 28
type input "Current 1"
click at [436, 200] on input "[DATE] 5:02 PM" at bounding box center [431, 192] width 225 height 28
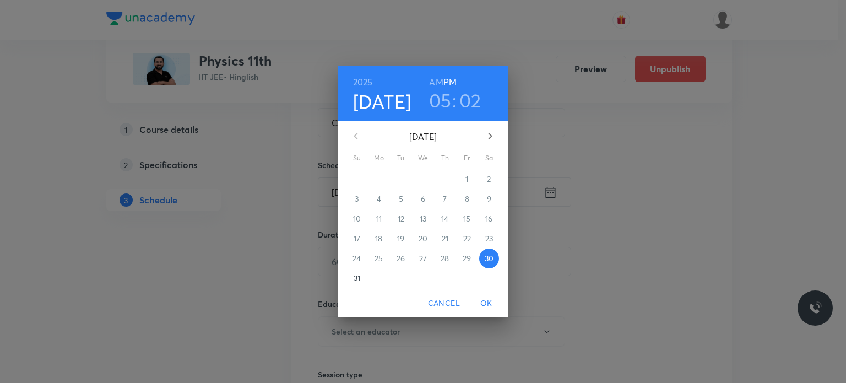
click at [484, 133] on icon "button" at bounding box center [489, 135] width 13 height 13
click at [425, 179] on span "3" at bounding box center [423, 178] width 20 height 11
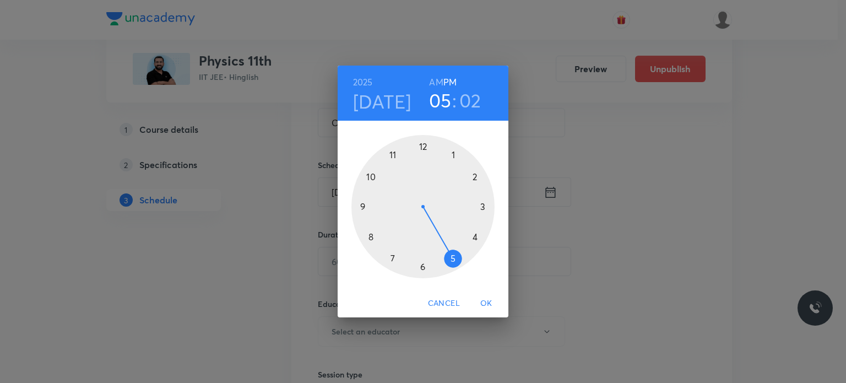
click at [438, 77] on h6 "AM" at bounding box center [436, 81] width 14 height 15
click at [367, 205] on div at bounding box center [422, 206] width 143 height 143
click at [371, 175] on div at bounding box center [422, 206] width 143 height 143
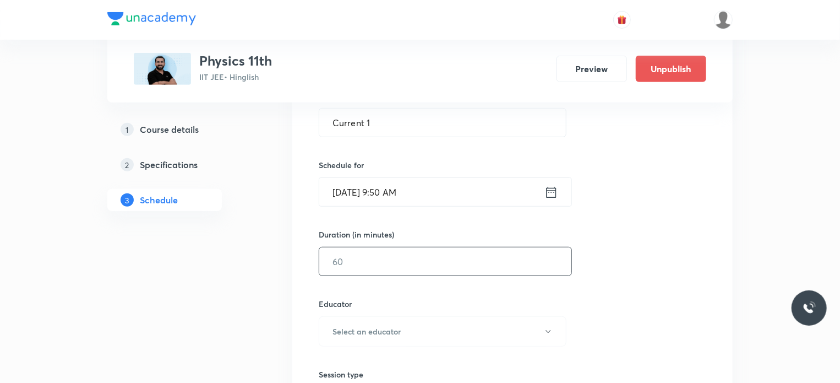
click at [375, 253] on input "text" at bounding box center [445, 261] width 252 height 28
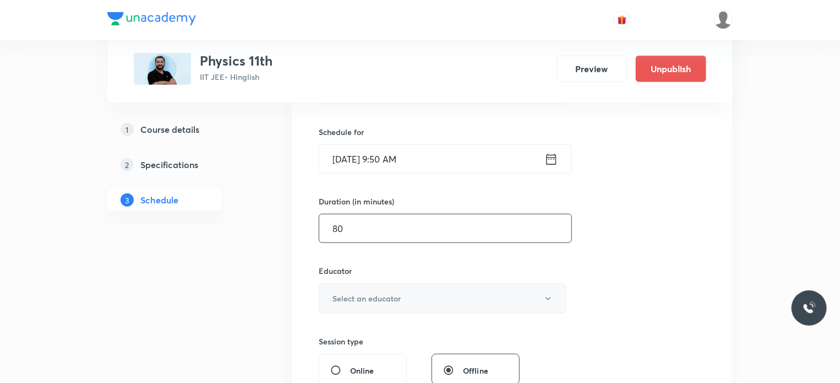
type input "80"
click at [377, 287] on button "Select an educator" at bounding box center [443, 298] width 248 height 30
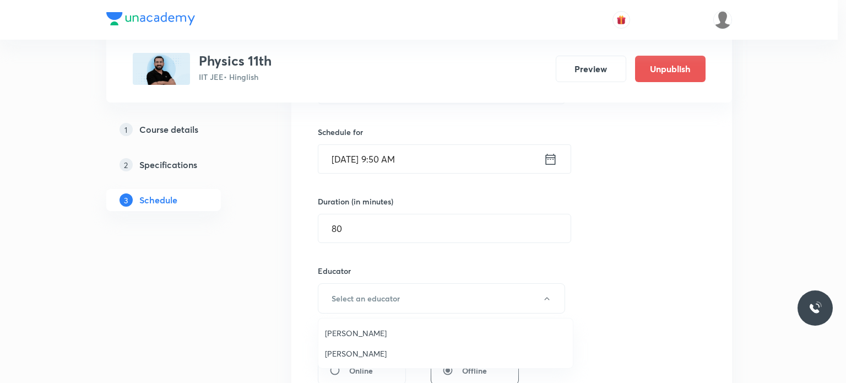
click at [348, 331] on span "[PERSON_NAME]" at bounding box center [445, 333] width 241 height 12
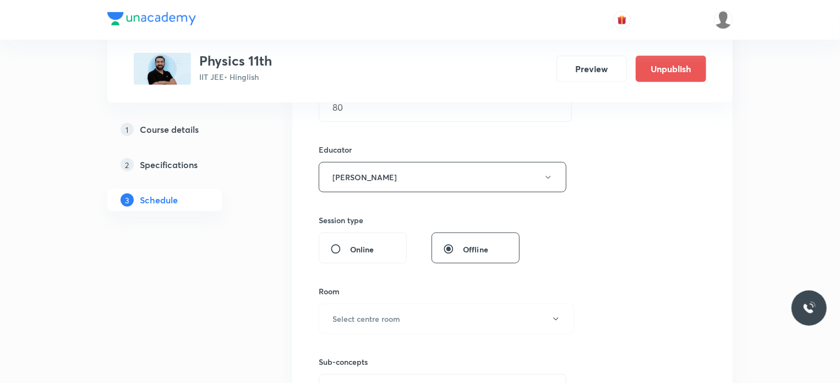
scroll to position [384, 0]
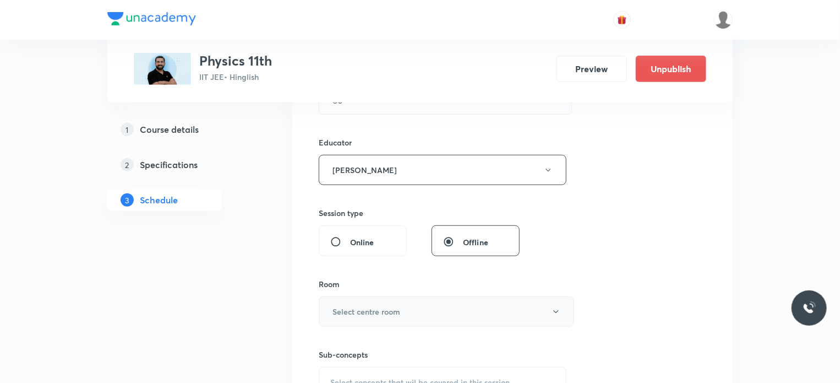
click at [390, 308] on h6 "Select centre room" at bounding box center [367, 312] width 68 height 12
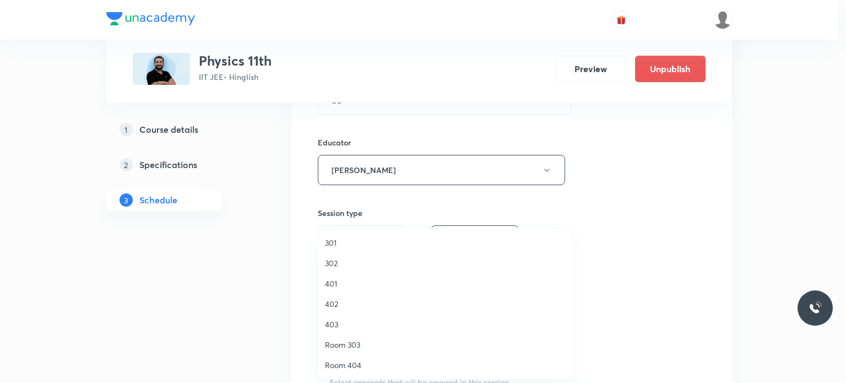
click at [340, 324] on span "403" at bounding box center [445, 324] width 241 height 12
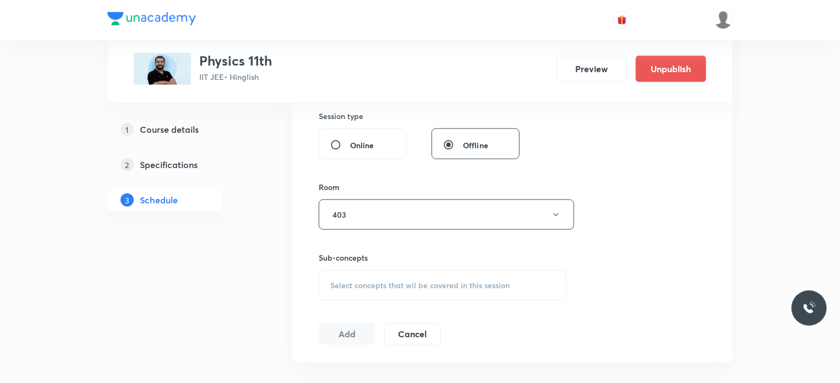
scroll to position [490, 0]
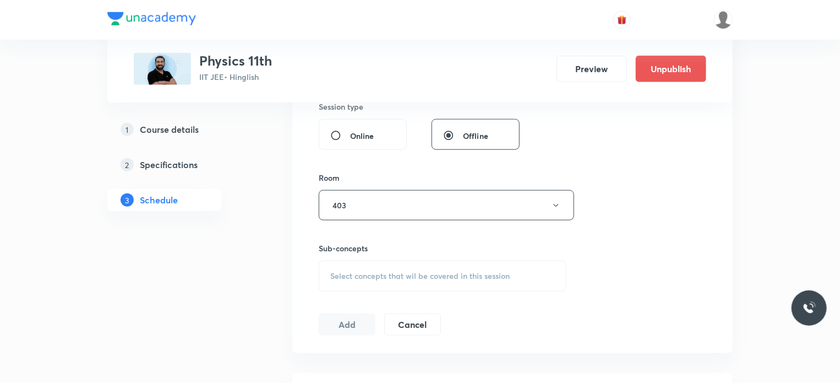
click at [381, 268] on div "Select concepts that wil be covered in this session" at bounding box center [443, 275] width 248 height 31
click at [396, 364] on p "Physics Mock Questions" at bounding box center [386, 362] width 84 height 12
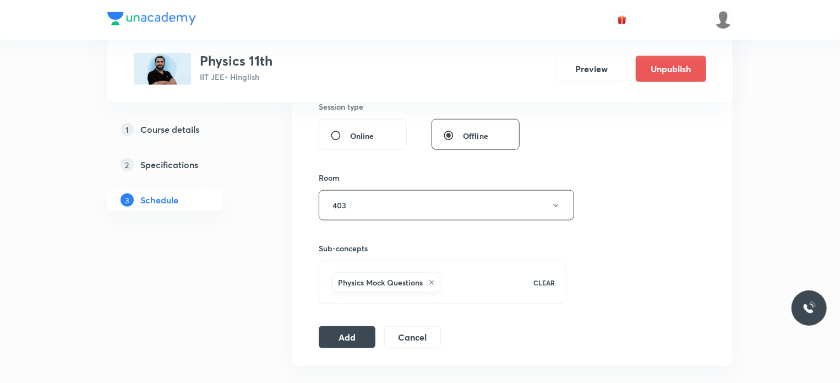
click at [489, 359] on div "Session 30 Live class Session title 9/99 Current 1 ​ Schedule for Sep 3, 2025, …" at bounding box center [512, 47] width 440 height 635
click at [353, 330] on button "Add" at bounding box center [347, 336] width 57 height 22
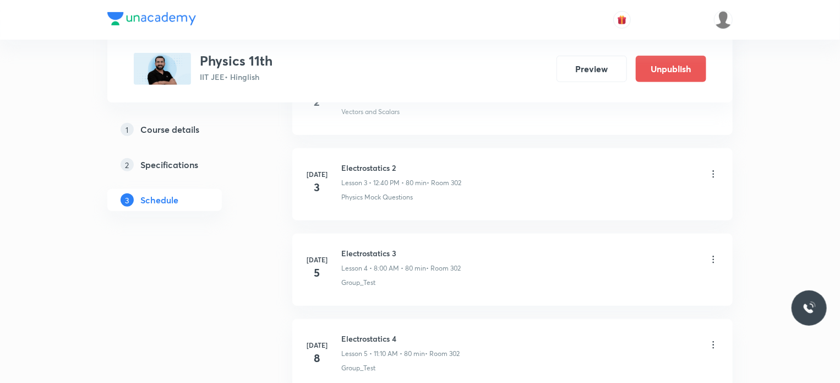
scroll to position [0, 0]
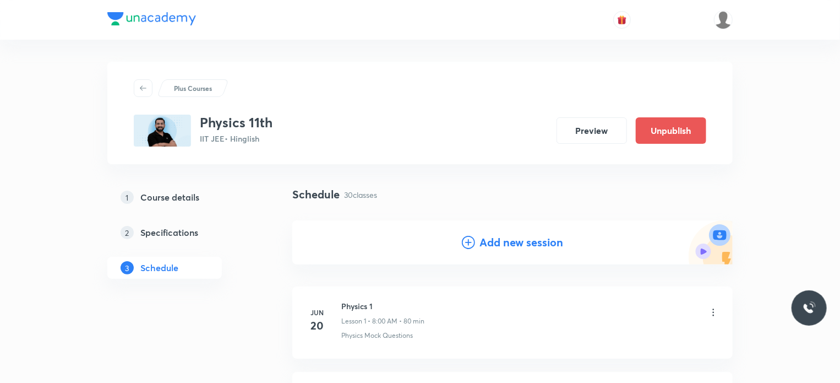
click at [498, 241] on h4 "Add new session" at bounding box center [521, 242] width 84 height 17
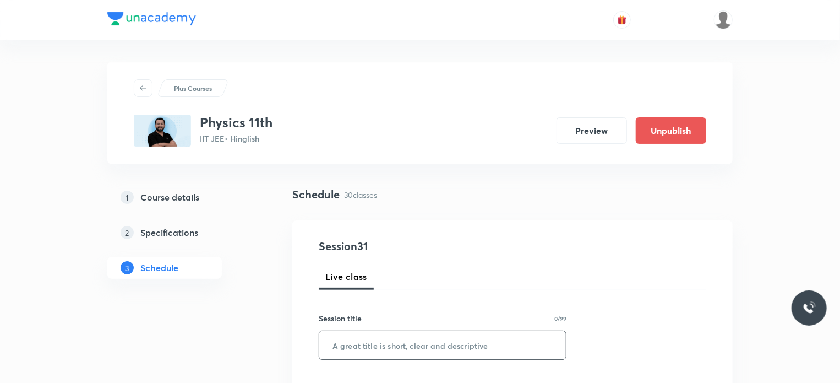
click at [416, 343] on input "text" at bounding box center [442, 345] width 247 height 28
paste input "Current"
type input "Current 2"
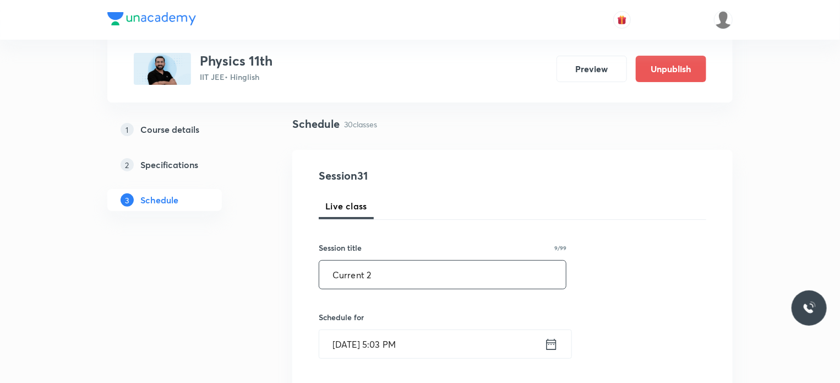
scroll to position [162, 0]
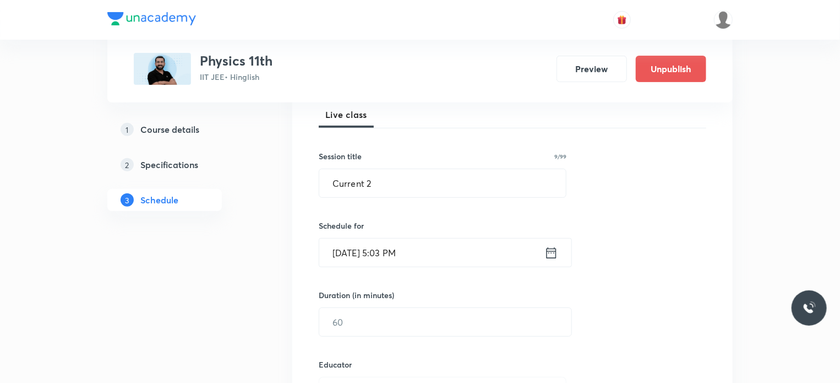
click at [435, 262] on input "Aug 30, 2025, 5:03 PM" at bounding box center [431, 252] width 225 height 28
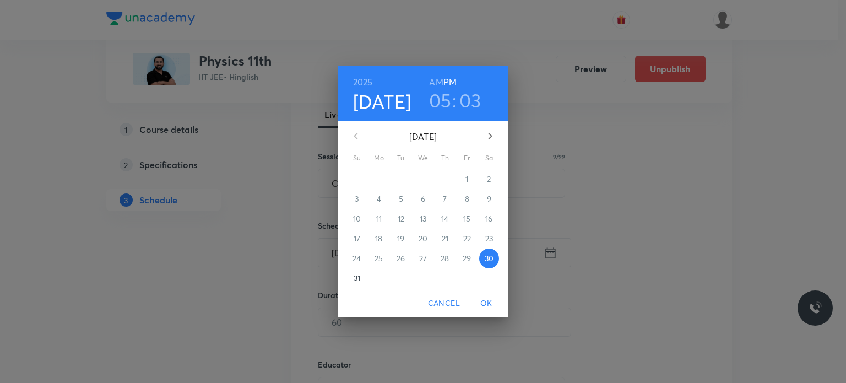
click at [488, 140] on icon "button" at bounding box center [489, 135] width 13 height 13
click at [449, 176] on span "4" at bounding box center [445, 178] width 20 height 11
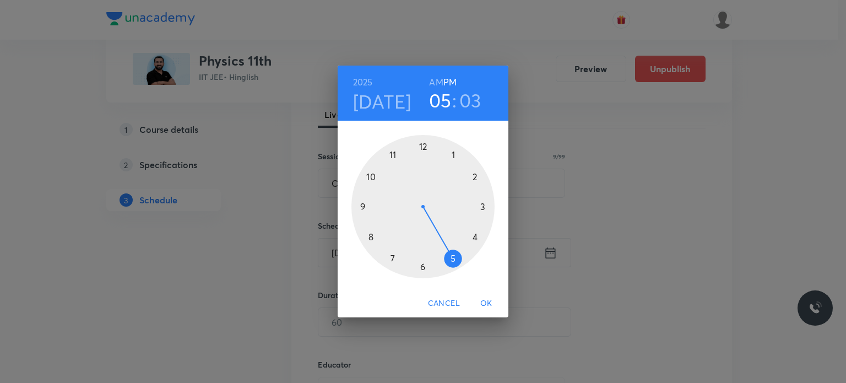
click at [424, 145] on div at bounding box center [422, 206] width 143 height 143
click at [391, 157] on div at bounding box center [422, 206] width 143 height 143
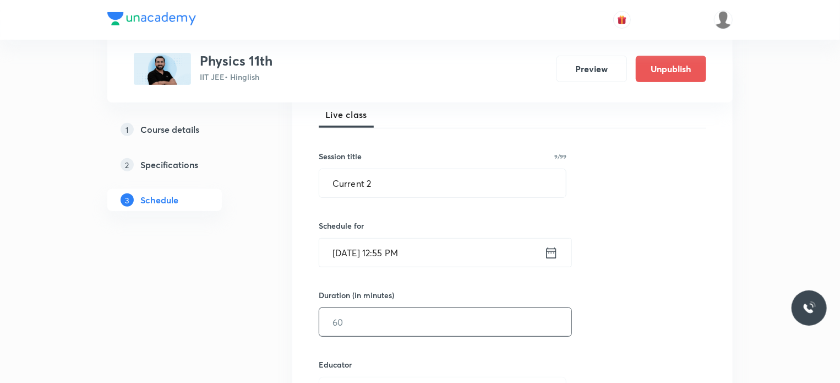
click at [377, 324] on input "text" at bounding box center [445, 322] width 252 height 28
type input "8"
type input "75"
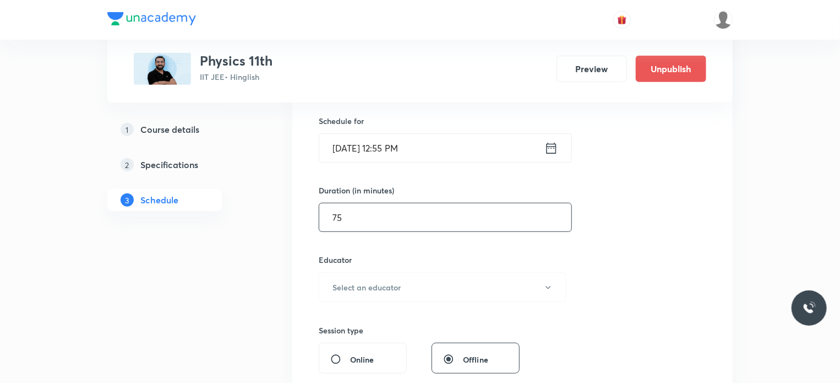
scroll to position [286, 0]
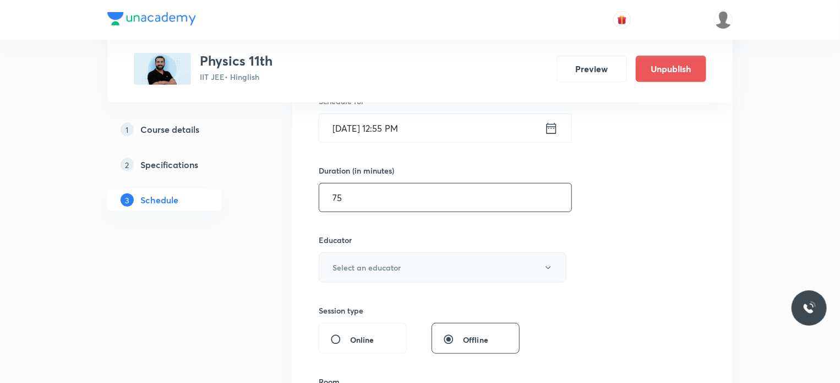
click at [366, 259] on button "Select an educator" at bounding box center [443, 267] width 248 height 30
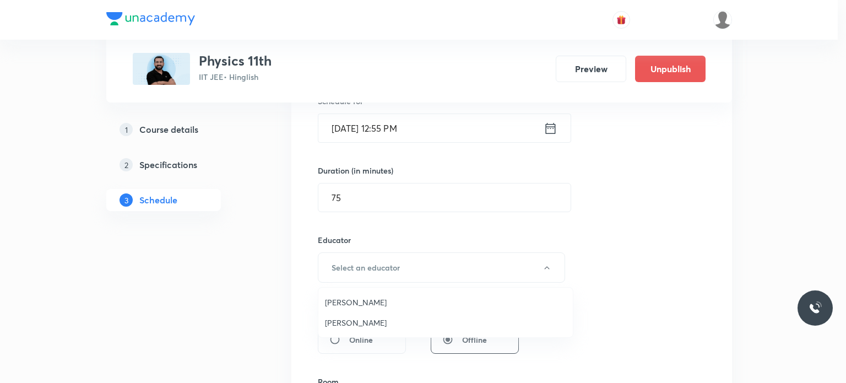
click at [346, 304] on span "Ajit Lulla" at bounding box center [445, 302] width 241 height 12
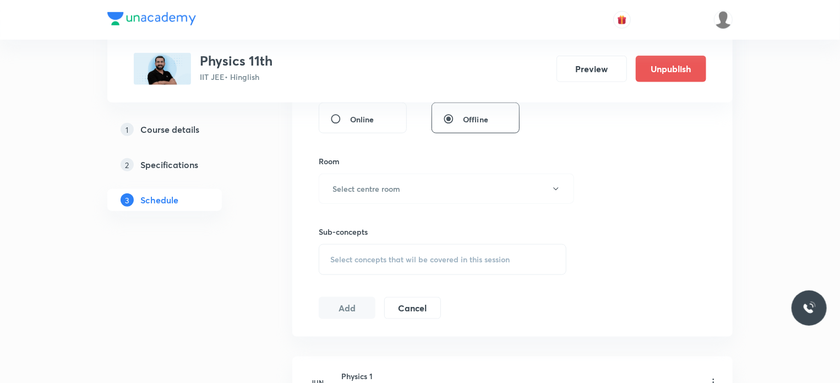
scroll to position [535, 0]
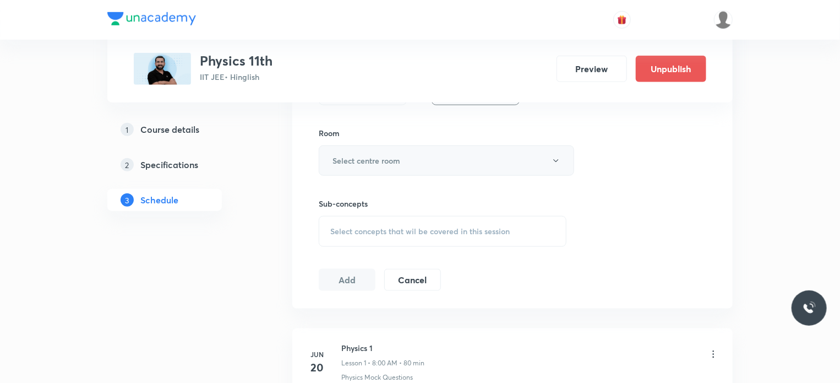
click at [386, 149] on button "Select centre room" at bounding box center [446, 160] width 255 height 30
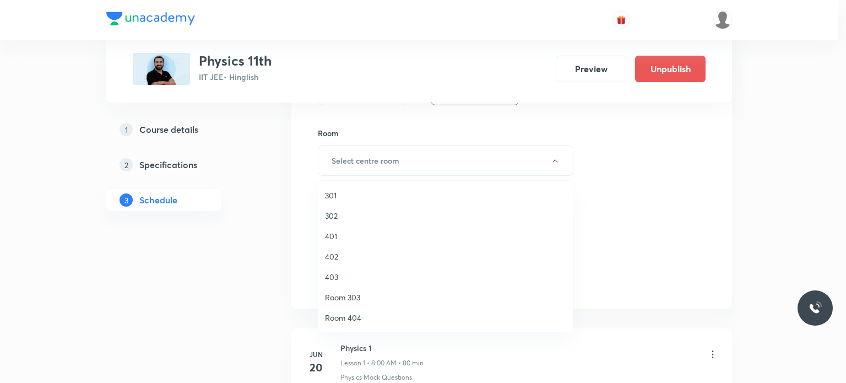
click at [383, 232] on span "401" at bounding box center [445, 236] width 241 height 12
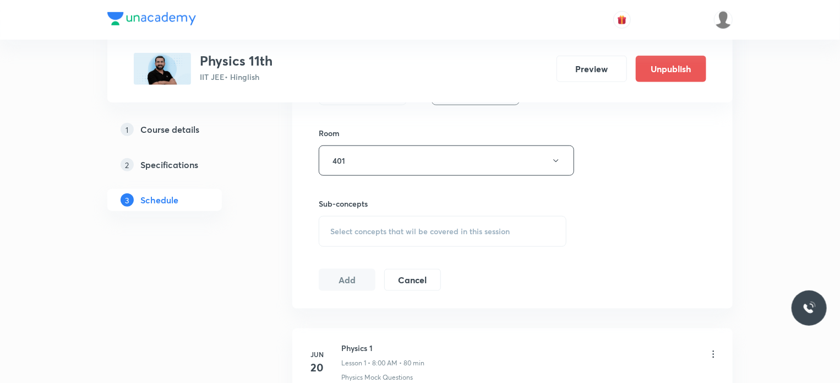
click at [428, 243] on div "Select concepts that wil be covered in this session" at bounding box center [443, 231] width 248 height 31
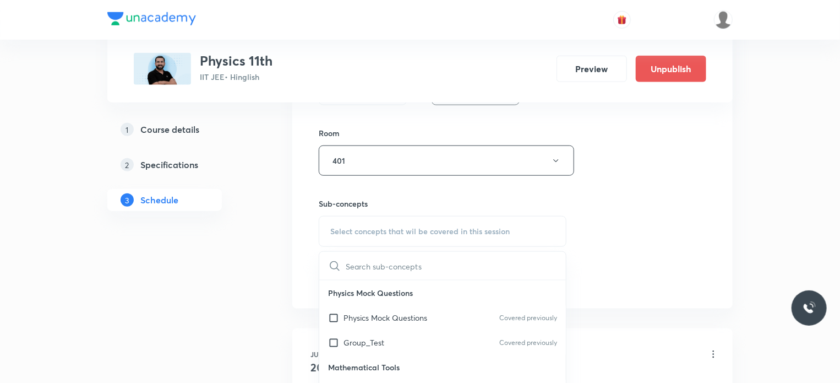
click at [426, 242] on div "Select concepts that wil be covered in this session" at bounding box center [443, 231] width 248 height 31
click at [421, 312] on p "Physics Mock Questions" at bounding box center [386, 318] width 84 height 12
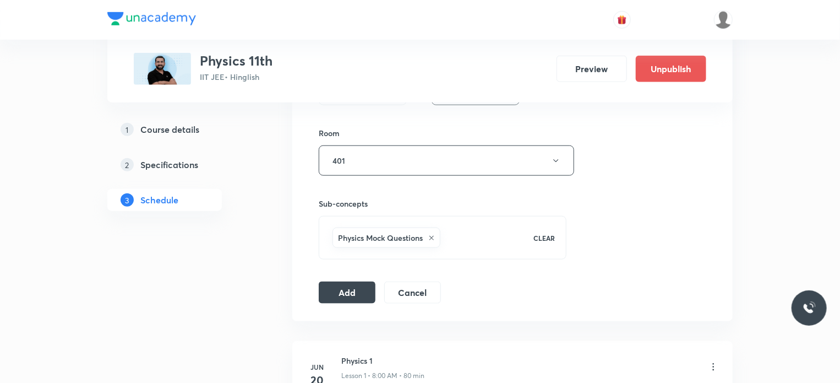
click at [348, 264] on div "Session 31 Live class Session title 9/99 Current 2 ​ Schedule for Sep 4, 2025, …" at bounding box center [513, 3] width 388 height 600
click at [355, 292] on button "Add" at bounding box center [347, 291] width 57 height 22
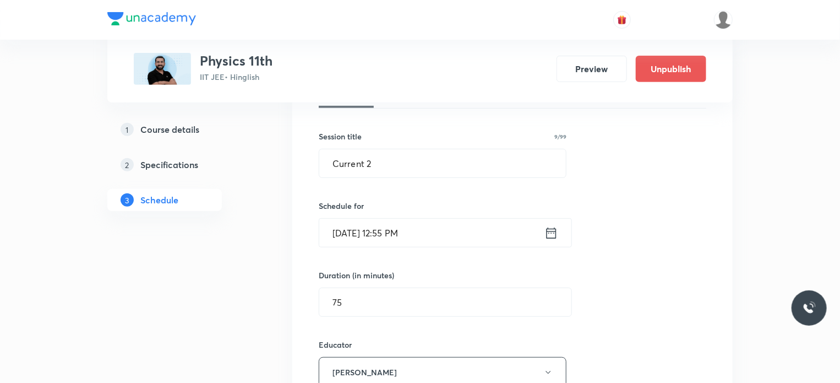
scroll to position [50, 0]
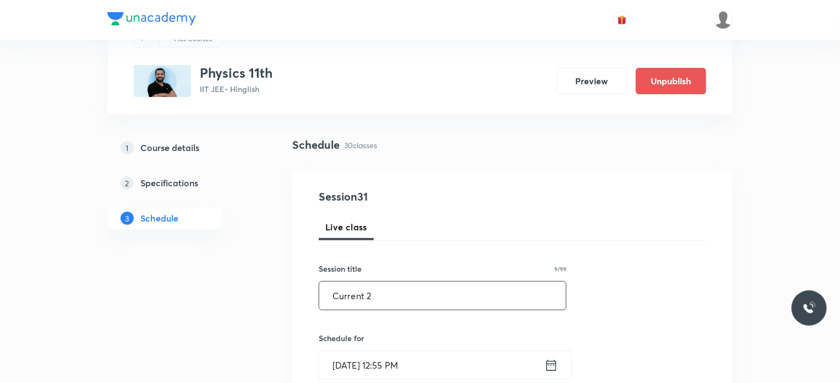
drag, startPoint x: 346, startPoint y: 294, endPoint x: 282, endPoint y: 294, distance: 63.9
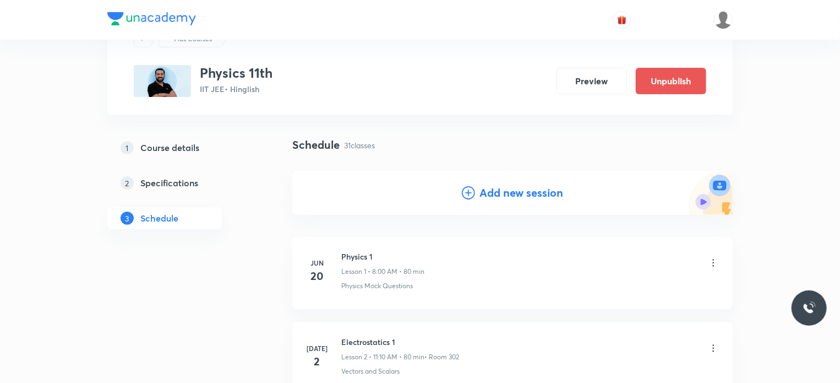
click at [510, 194] on h4 "Add new session" at bounding box center [521, 192] width 84 height 17
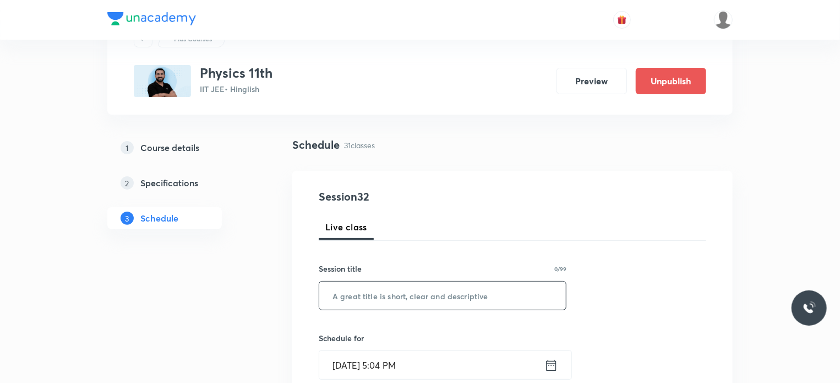
click at [471, 307] on input "text" at bounding box center [442, 295] width 247 height 28
paste input "Current 2"
type input "Current 3"
click at [500, 347] on div "Schedule for Aug 30, 2025, 5:04 PM ​" at bounding box center [443, 355] width 248 height 47
click at [463, 361] on input "Aug 30, 2025, 5:04 PM" at bounding box center [431, 365] width 225 height 28
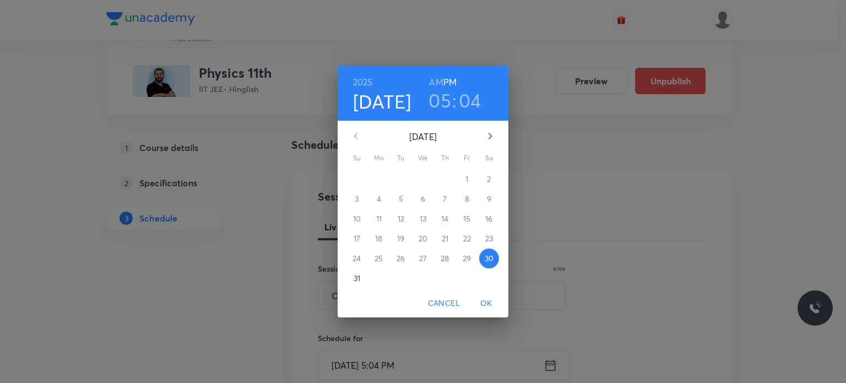
click at [489, 141] on icon "button" at bounding box center [489, 135] width 13 height 13
click at [467, 175] on p "5" at bounding box center [467, 178] width 4 height 11
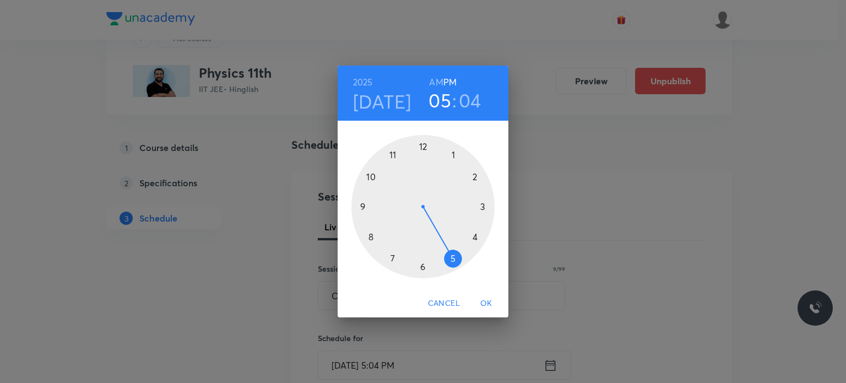
click at [422, 150] on div at bounding box center [422, 206] width 143 height 143
click at [394, 156] on div at bounding box center [422, 206] width 143 height 143
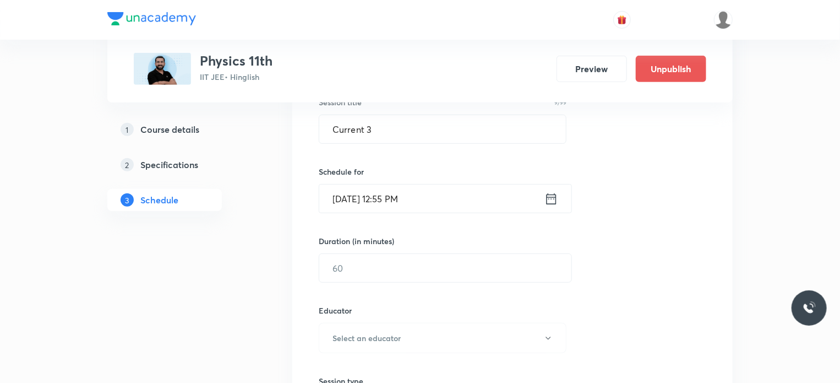
scroll to position [238, 0]
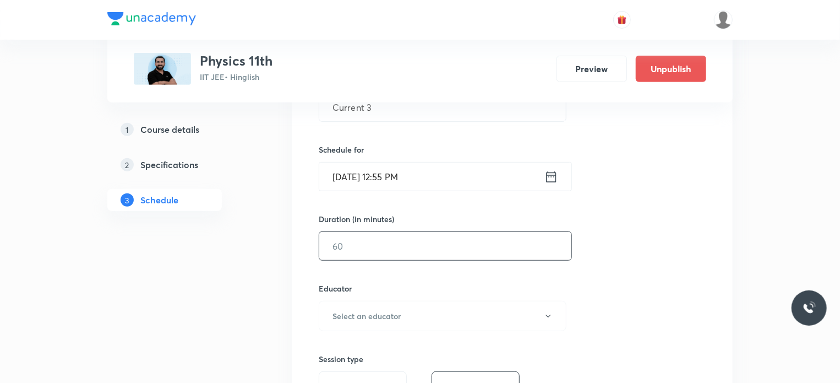
click at [399, 233] on input "text" at bounding box center [445, 246] width 252 height 28
type input "75"
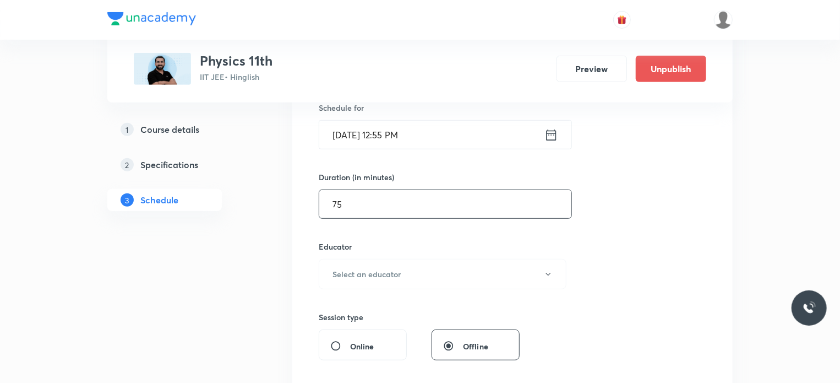
scroll to position [346, 0]
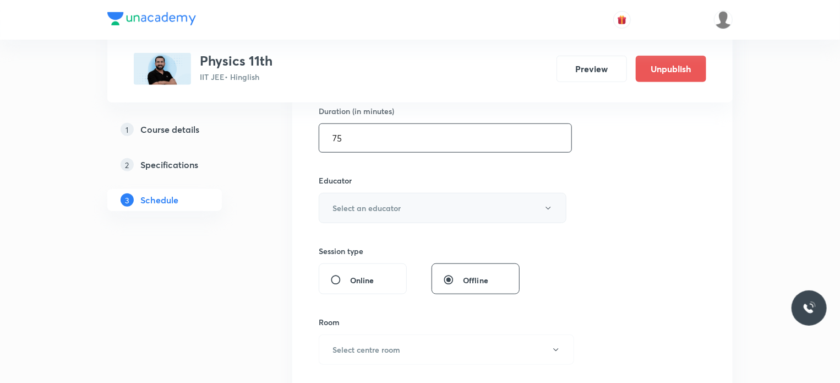
click at [383, 220] on button "Select an educator" at bounding box center [443, 208] width 248 height 30
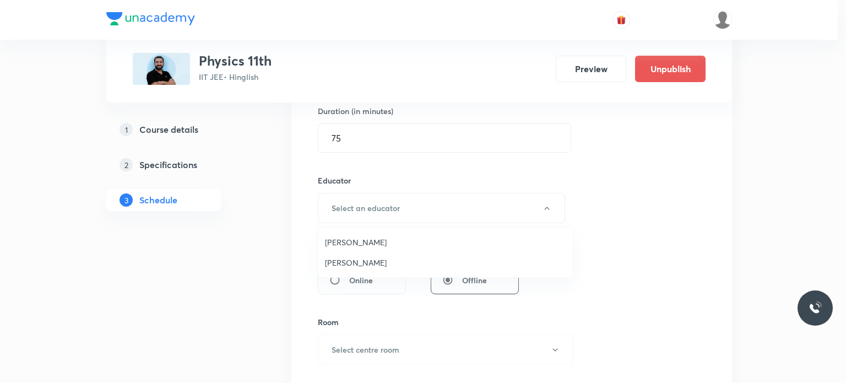
click at [348, 230] on ul "Ajit Lulla Abhay Kumar" at bounding box center [445, 252] width 254 height 50
click at [352, 241] on span "[PERSON_NAME]" at bounding box center [445, 242] width 241 height 12
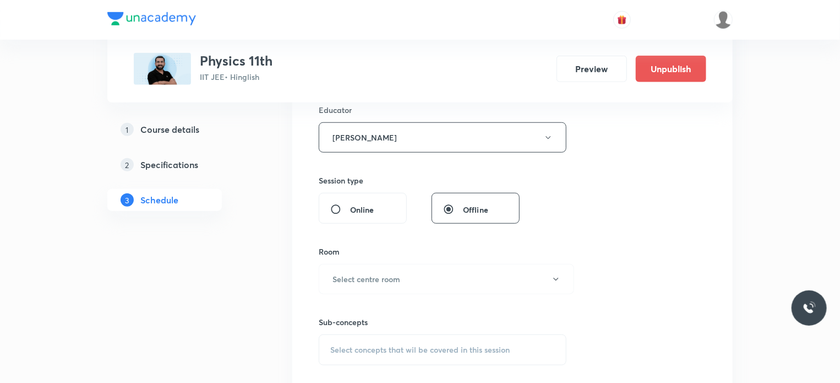
scroll to position [421, 0]
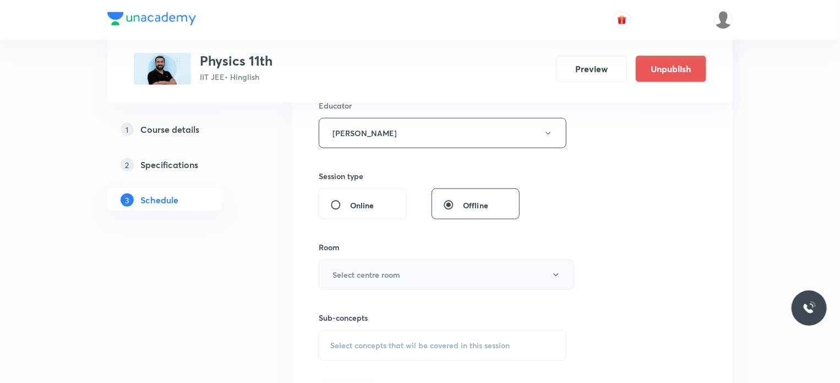
click at [362, 274] on h6 "Select centre room" at bounding box center [367, 275] width 68 height 12
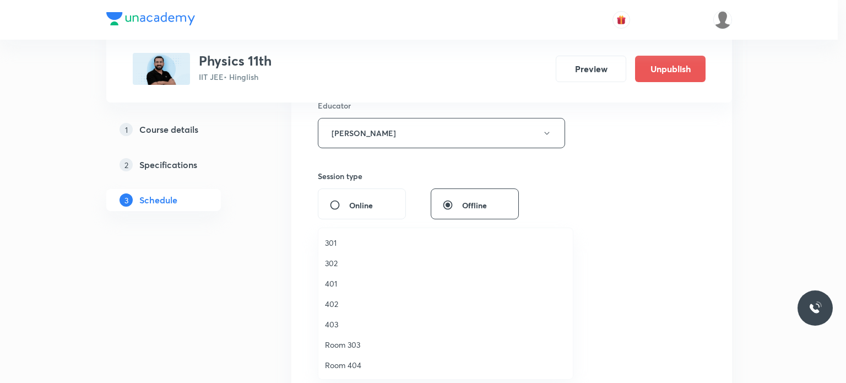
click at [351, 288] on span "401" at bounding box center [445, 283] width 241 height 12
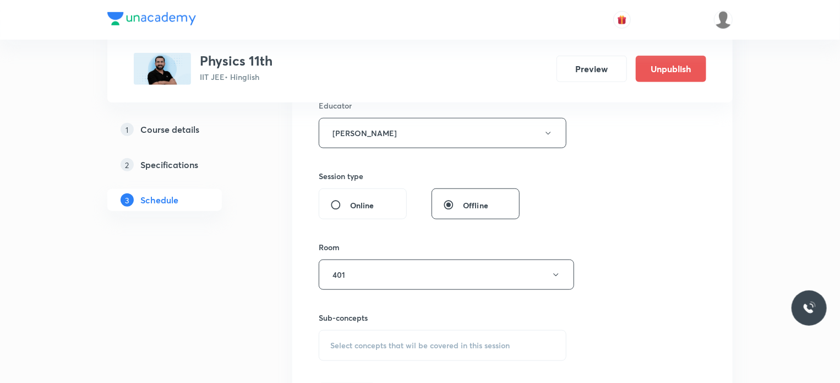
click at [395, 333] on div "Select concepts that wil be covered in this session" at bounding box center [443, 345] width 248 height 31
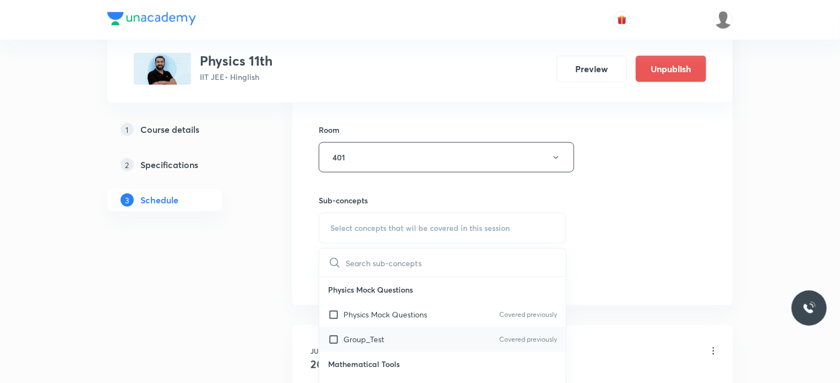
click at [412, 331] on div "Group_Test Covered previously" at bounding box center [442, 338] width 247 height 25
checkbox input "true"
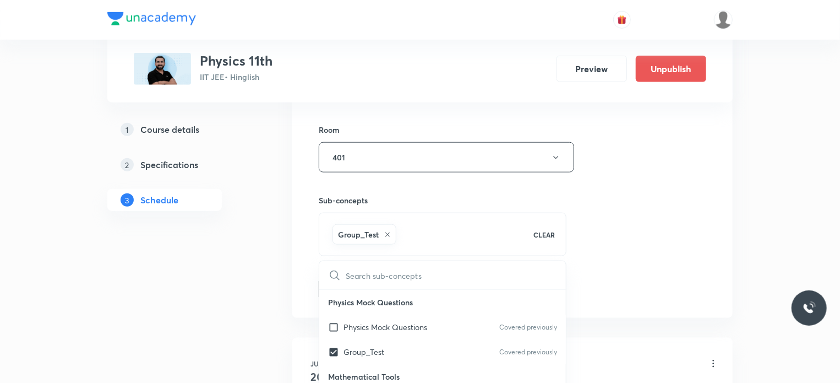
click at [638, 277] on div "Session 32 Live class Session title 9/99 Current 3 ​ Schedule for Sep 5, 2025, …" at bounding box center [513, 0] width 388 height 600
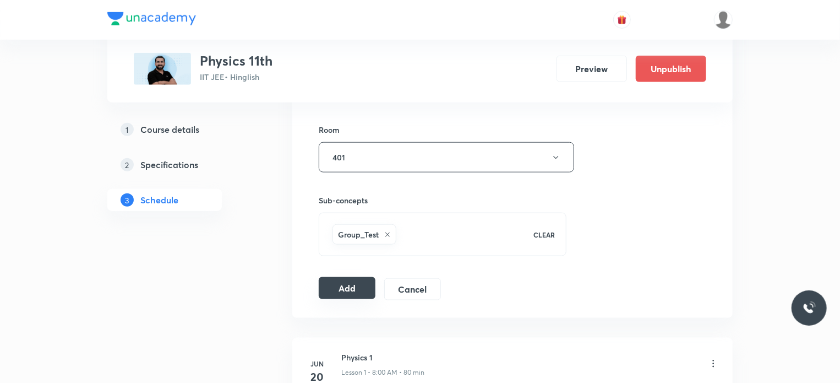
click at [364, 281] on button "Add" at bounding box center [347, 288] width 57 height 22
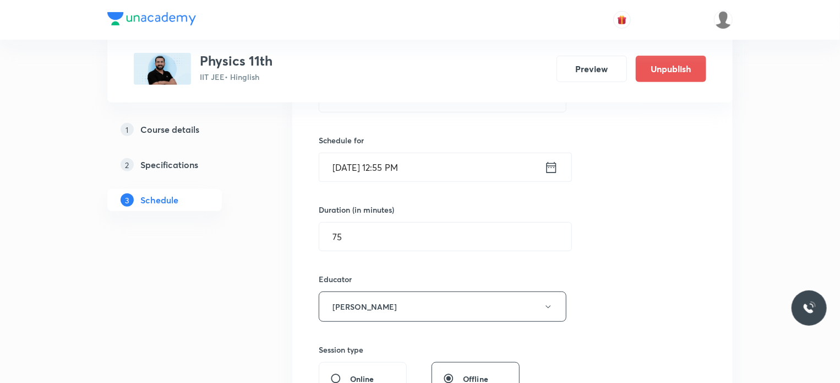
scroll to position [209, 0]
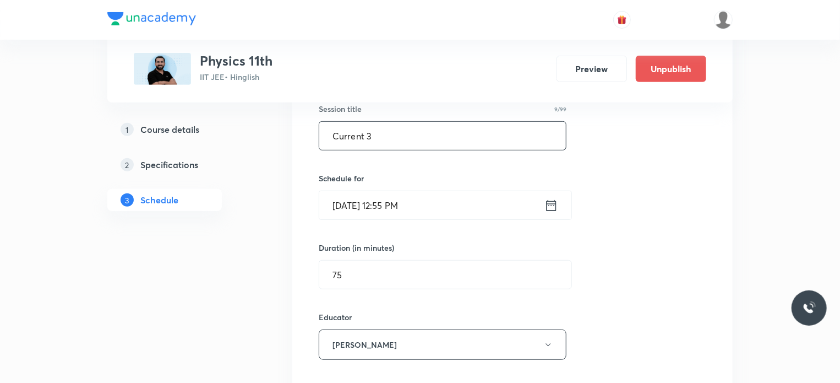
drag, startPoint x: 380, startPoint y: 141, endPoint x: 315, endPoint y: 141, distance: 65.0
click at [315, 141] on div "Session 32 Live class Session title 9/99 Current 3 ​ Schedule for Sep 5, 2025, …" at bounding box center [512, 328] width 440 height 635
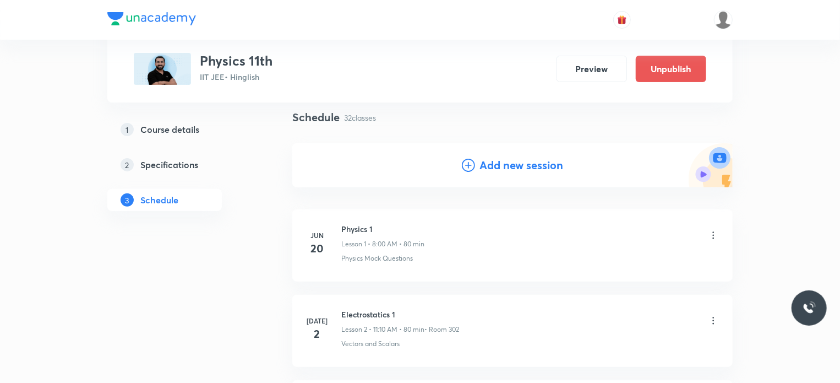
scroll to position [51, 0]
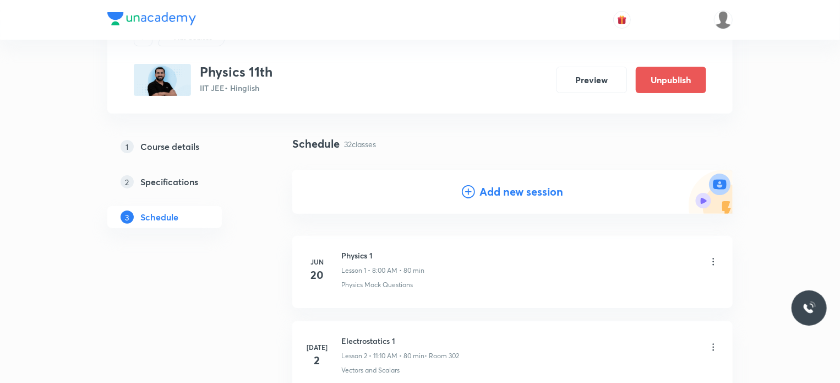
click at [498, 195] on h4 "Add new session" at bounding box center [521, 191] width 84 height 17
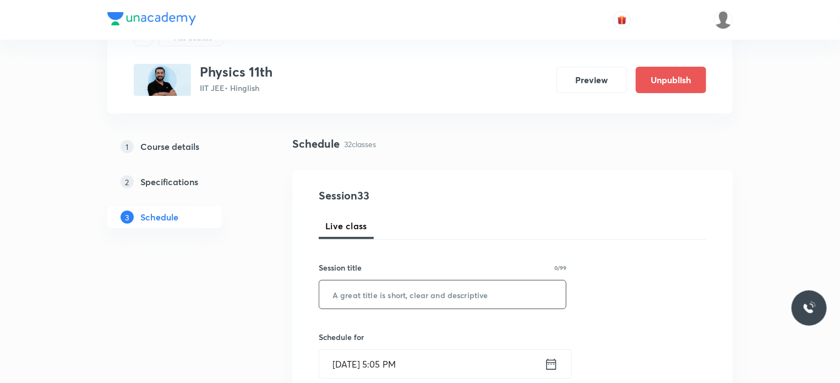
click at [451, 302] on input "text" at bounding box center [442, 294] width 247 height 28
paste input "Current 3"
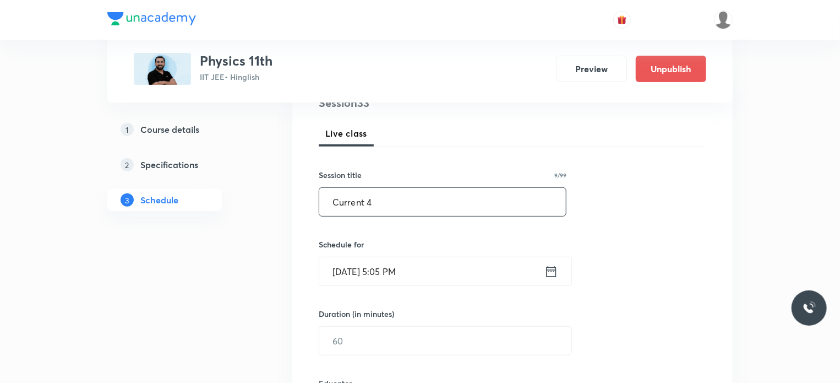
scroll to position [143, 0]
type input "Current 4"
click at [447, 282] on input "Aug 30, 2025, 5:05 PM" at bounding box center [431, 271] width 225 height 28
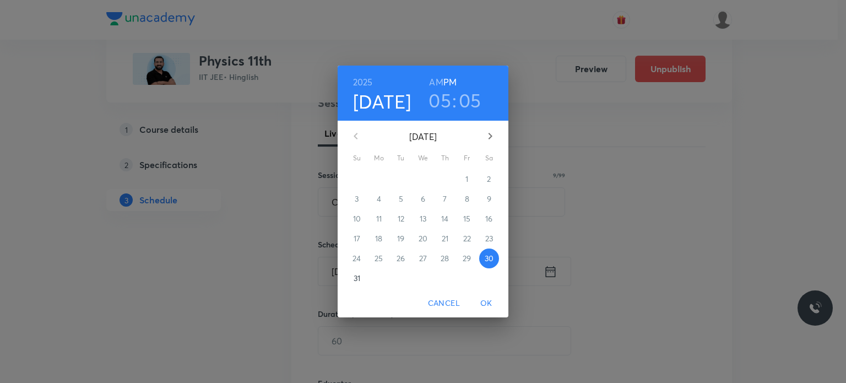
click at [484, 143] on button "button" at bounding box center [490, 136] width 26 height 26
click at [487, 180] on p "6" at bounding box center [489, 178] width 4 height 11
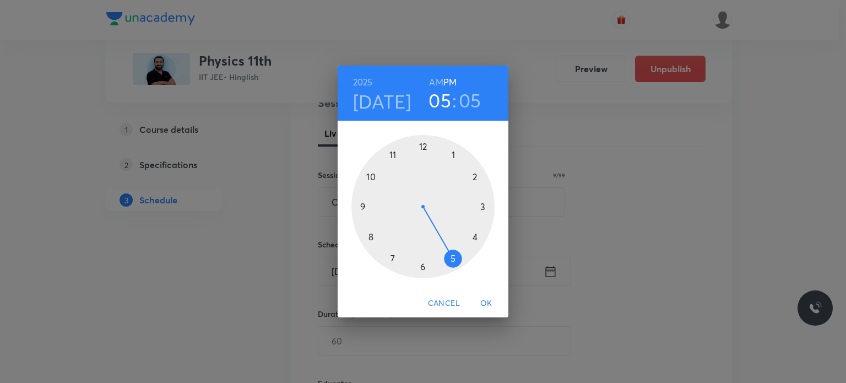
click at [421, 155] on div at bounding box center [422, 206] width 143 height 143
click at [394, 154] on div at bounding box center [422, 206] width 143 height 143
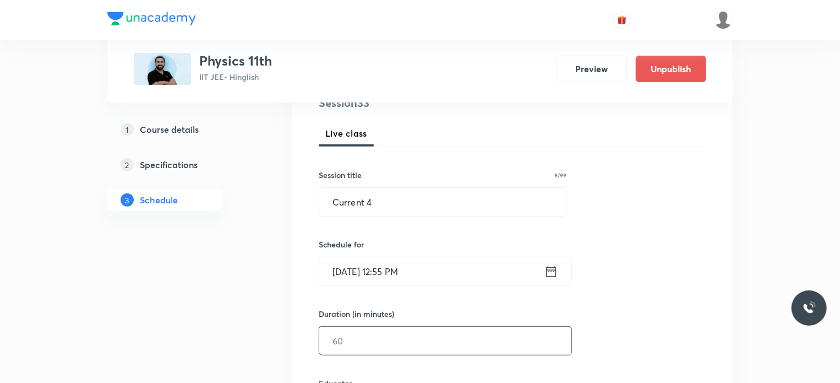
click at [356, 344] on input "text" at bounding box center [445, 340] width 252 height 28
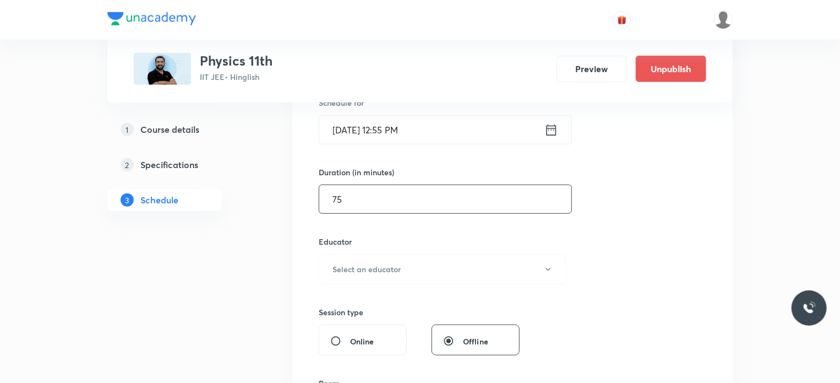
scroll to position [297, 0]
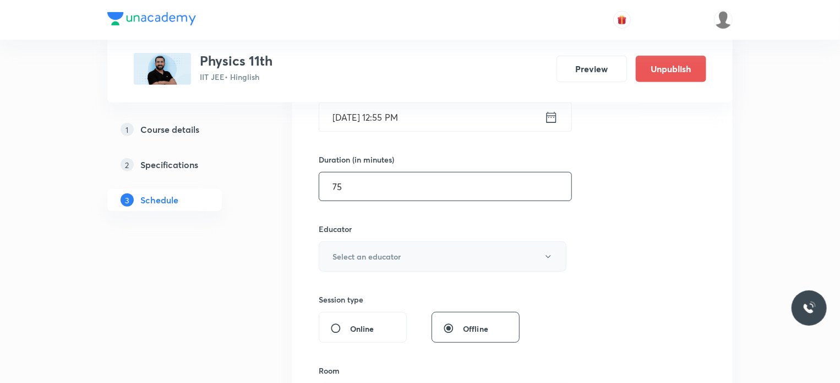
type input "75"
click at [419, 266] on button "Select an educator" at bounding box center [443, 256] width 248 height 30
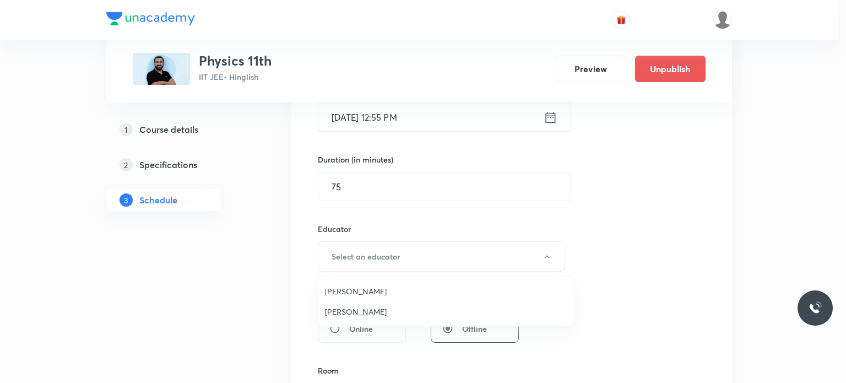
click at [348, 294] on span "Ajit Lulla" at bounding box center [445, 291] width 241 height 12
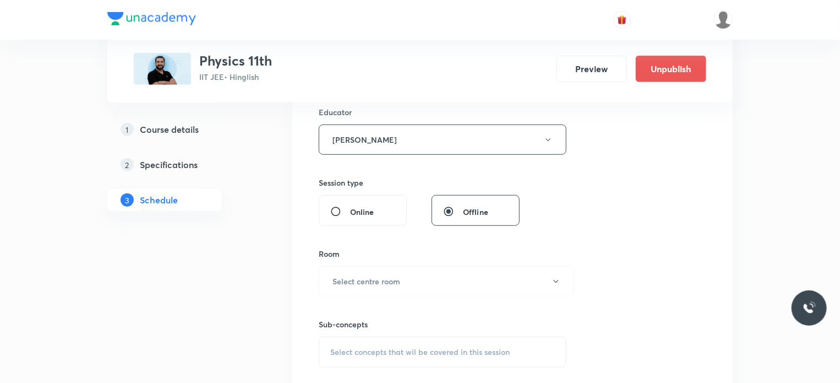
scroll to position [476, 0]
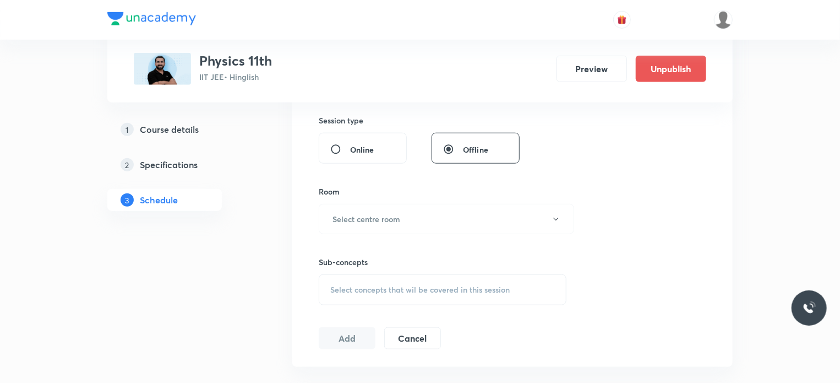
click at [343, 234] on div "Sub-concepts Select concepts that wil be covered in this session" at bounding box center [443, 269] width 248 height 71
click at [342, 224] on button "Select centre room" at bounding box center [446, 219] width 255 height 30
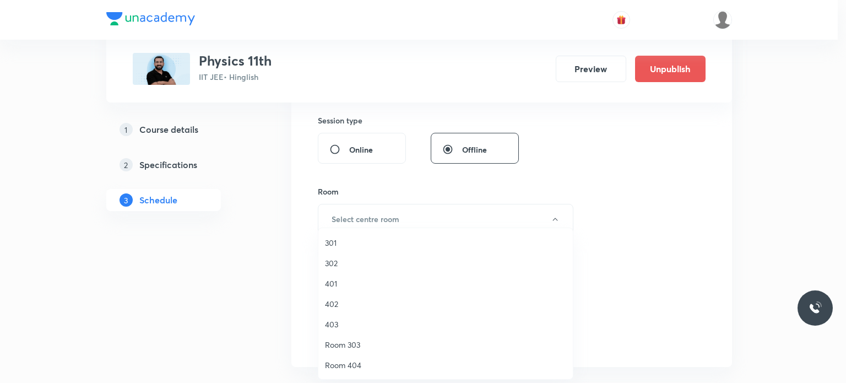
click at [351, 270] on li "302" at bounding box center [445, 263] width 254 height 20
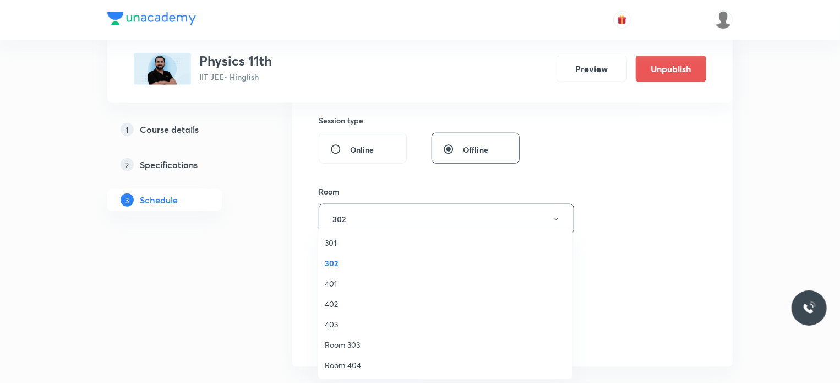
click at [391, 290] on span "Select concepts that wil be covered in this session" at bounding box center [419, 289] width 179 height 9
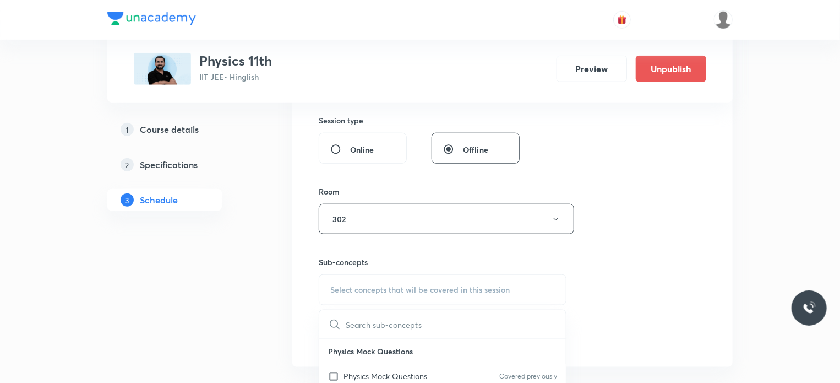
scroll to position [553, 0]
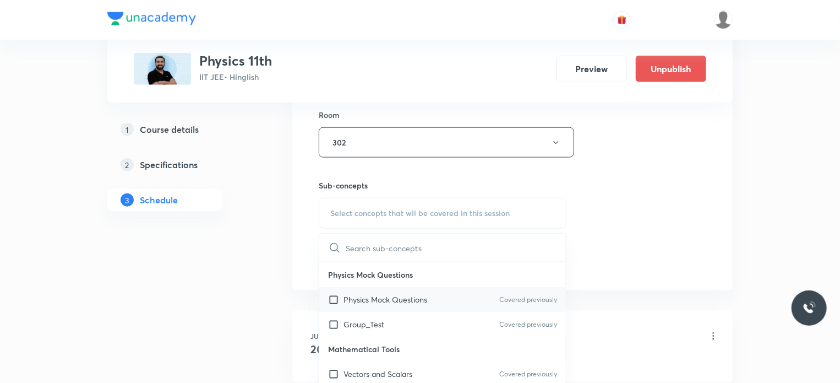
click at [424, 306] on div "Physics Mock Questions Covered previously" at bounding box center [442, 299] width 247 height 25
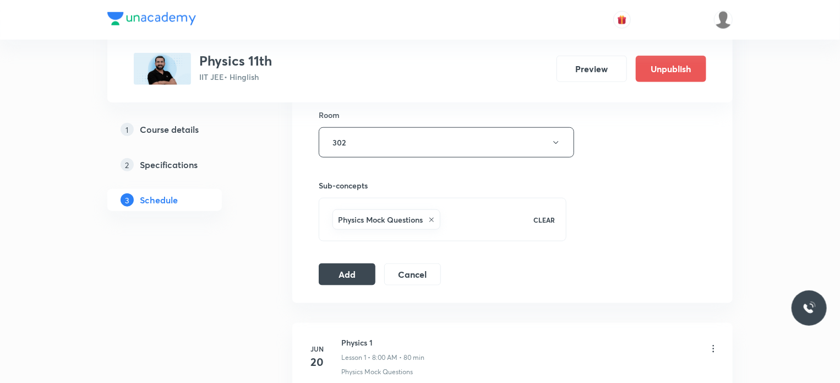
click at [359, 279] on button "Add" at bounding box center [347, 274] width 57 height 22
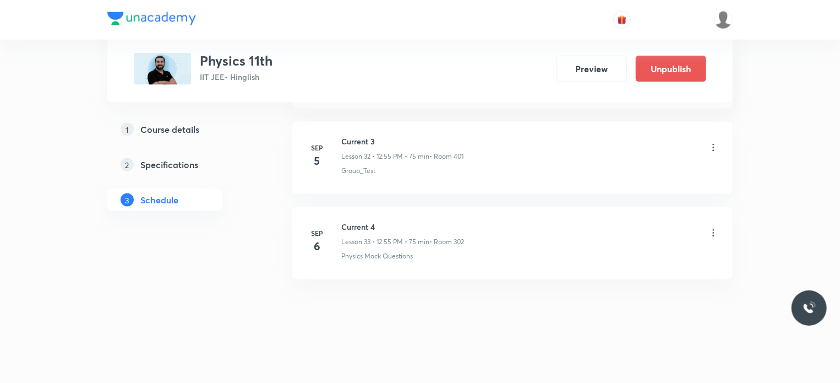
scroll to position [2717, 0]
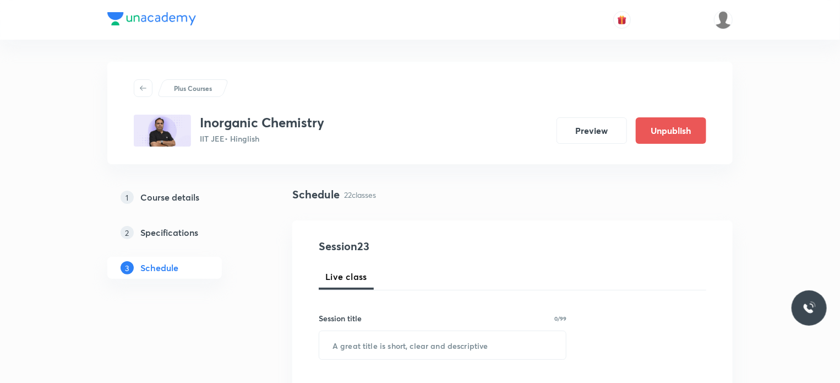
scroll to position [2371, 0]
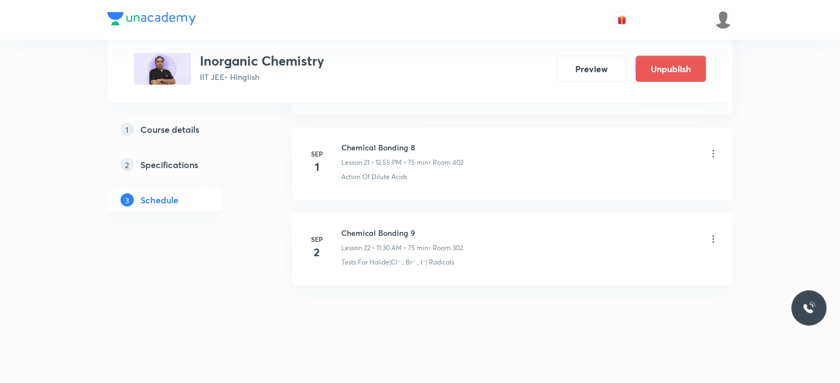
click at [359, 215] on li "[DATE] Chemical Bonding 9 Lesson 22 • 11:30 AM • 75 min • Room 302 Tests For Ha…" at bounding box center [512, 249] width 440 height 72
copy h6 "Chemical Bonding 9"
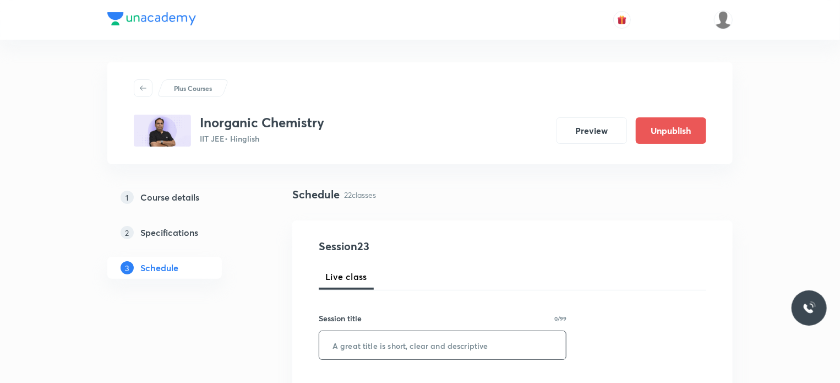
click at [471, 336] on input "text" at bounding box center [442, 345] width 247 height 28
paste input "Chemical Bonding 9"
type input "Chemical Bonding 10"
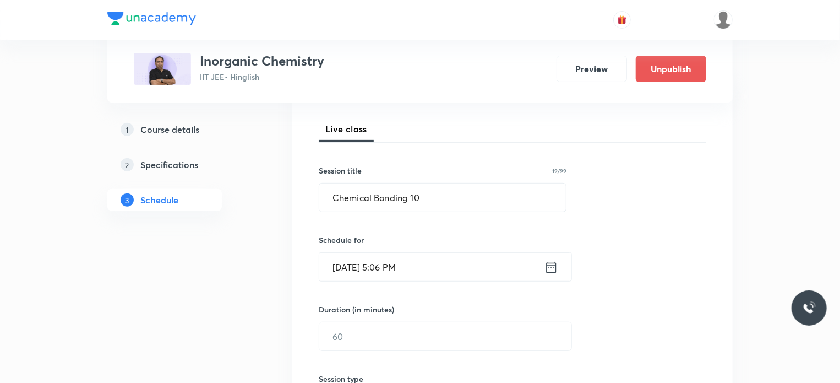
click at [464, 271] on input "[DATE] 5:06 PM" at bounding box center [431, 267] width 225 height 28
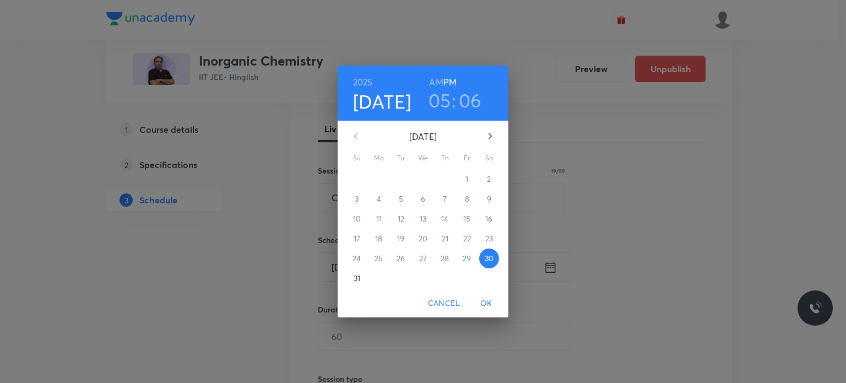
click at [484, 148] on button "button" at bounding box center [490, 136] width 26 height 26
click at [375, 177] on span "1" at bounding box center [379, 178] width 20 height 11
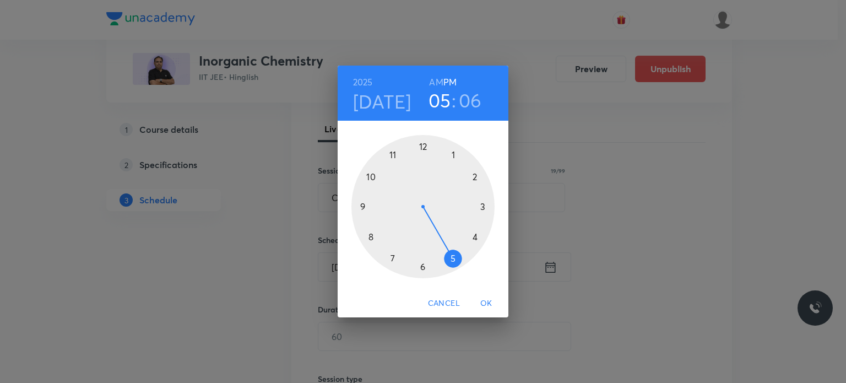
click at [435, 85] on h6 "AM" at bounding box center [436, 81] width 14 height 15
click at [370, 239] on div at bounding box center [422, 206] width 143 height 143
click at [478, 238] on div at bounding box center [422, 206] width 143 height 143
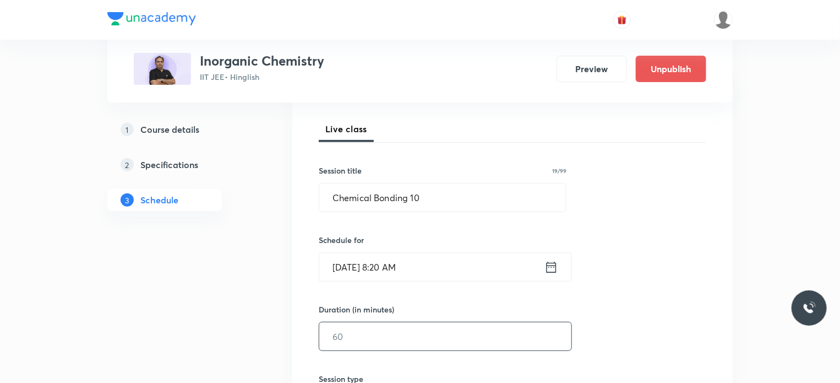
click at [394, 322] on input "text" at bounding box center [445, 336] width 252 height 28
type input "80"
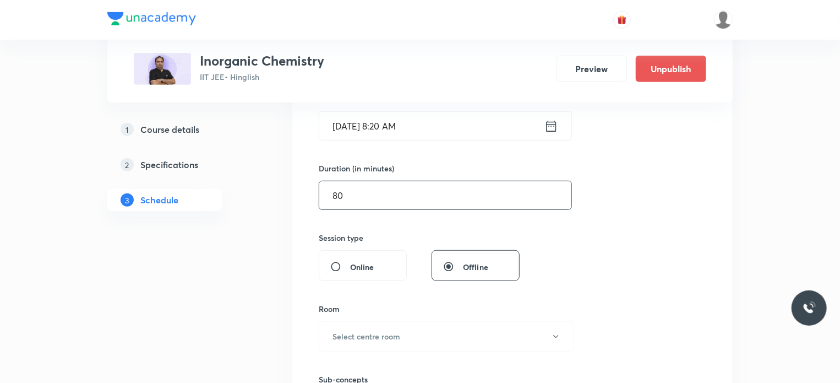
scroll to position [356, 0]
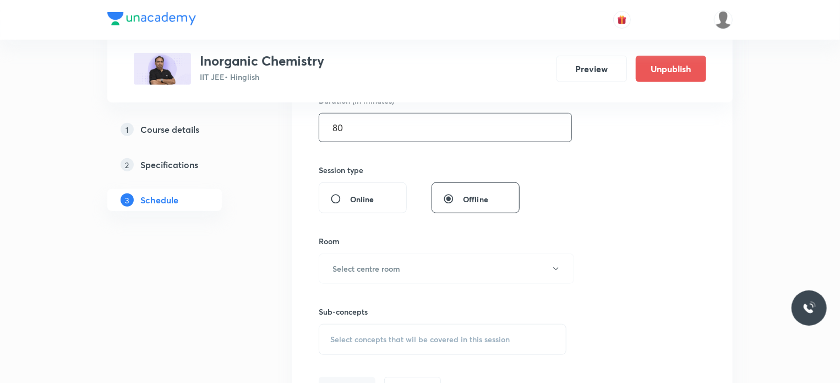
click at [390, 250] on div "Room Select centre room" at bounding box center [443, 259] width 248 height 48
click at [394, 263] on h6 "Select centre room" at bounding box center [367, 269] width 68 height 12
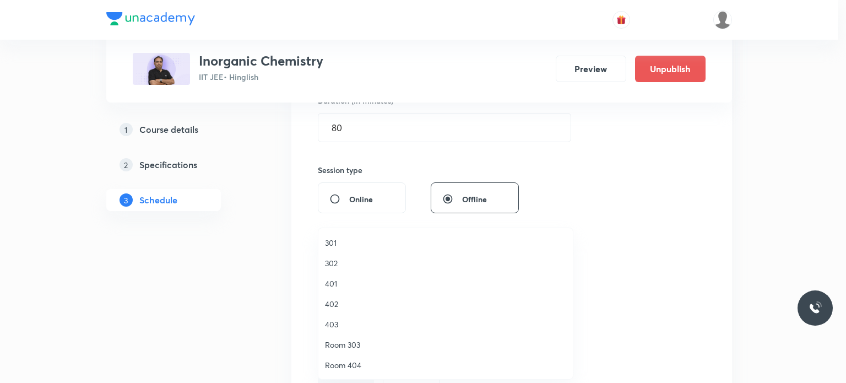
click at [334, 304] on span "402" at bounding box center [445, 304] width 241 height 12
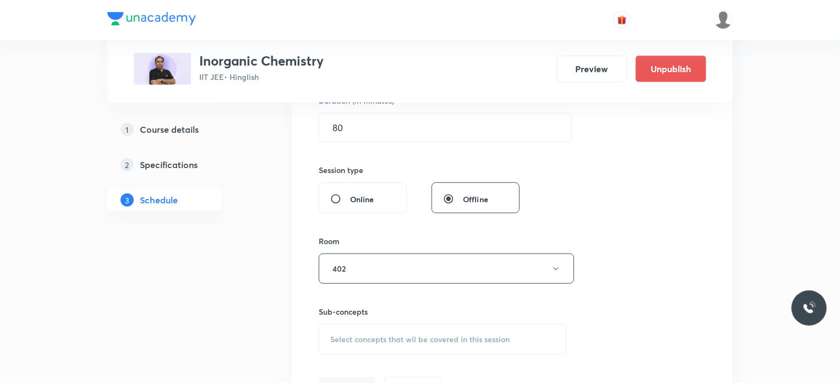
click at [432, 330] on div "Select concepts that wil be covered in this session" at bounding box center [443, 339] width 248 height 31
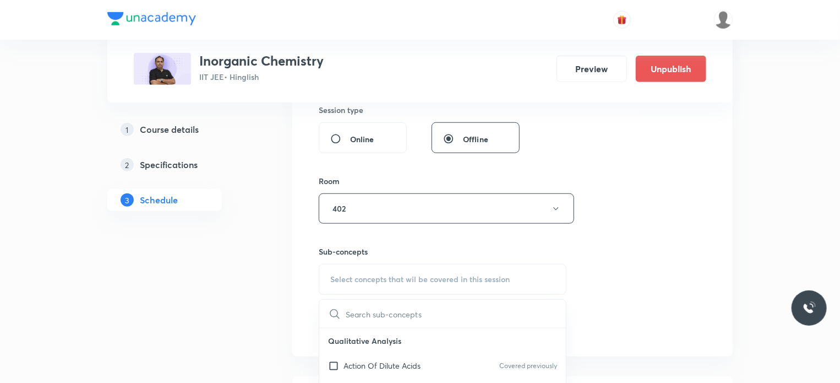
scroll to position [421, 0]
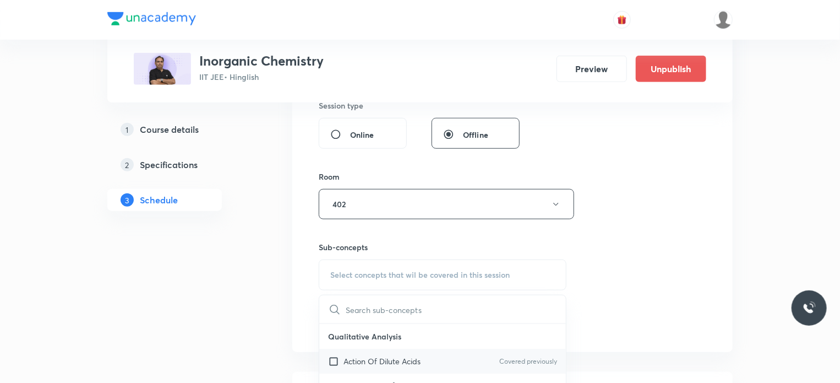
click at [431, 348] on div "Action Of Dilute Acids Covered previously" at bounding box center [442, 360] width 247 height 25
checkbox input "true"
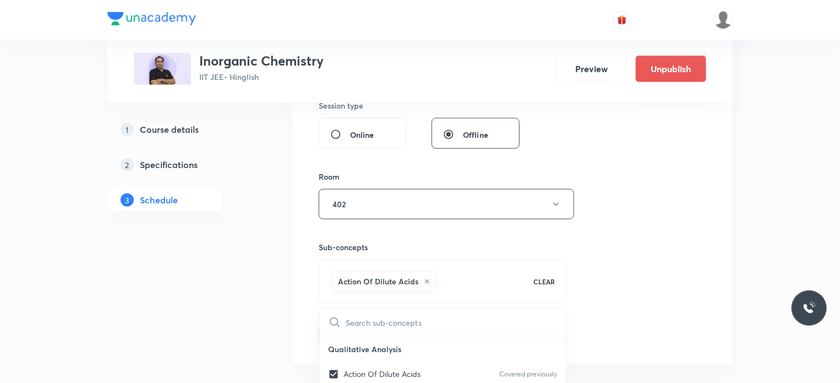
click at [686, 310] on div "Session 23 Live class Session title 19/99 Chemical Bonding 10 ​ Schedule for [D…" at bounding box center [513, 82] width 388 height 530
click at [359, 336] on button "Add" at bounding box center [347, 335] width 57 height 22
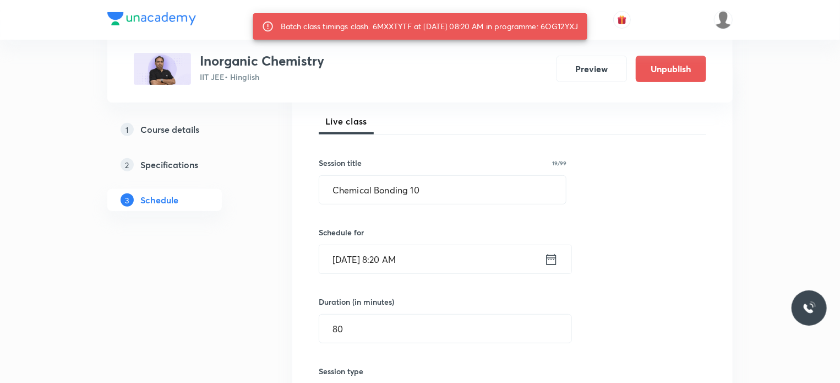
scroll to position [170, 0]
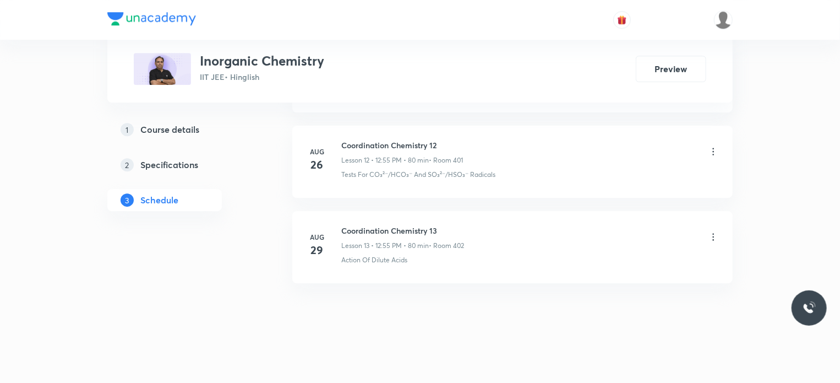
click at [408, 225] on h6 "Coordination Chemistry 13" at bounding box center [402, 231] width 123 height 12
copy h6 "Coordination Chemistry 13"
click at [408, 225] on h6 "Coordination Chemistry 13" at bounding box center [402, 231] width 123 height 12
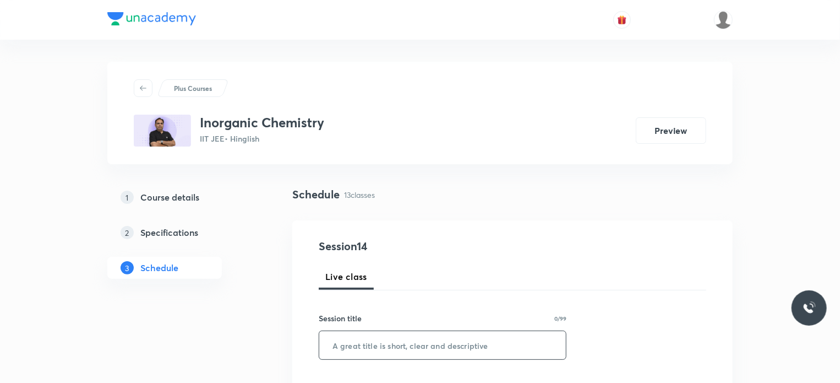
click at [424, 339] on input "text" at bounding box center [442, 345] width 247 height 28
paste input "Coordination Chemistry 13"
type input "Coordination Chemistry 14"
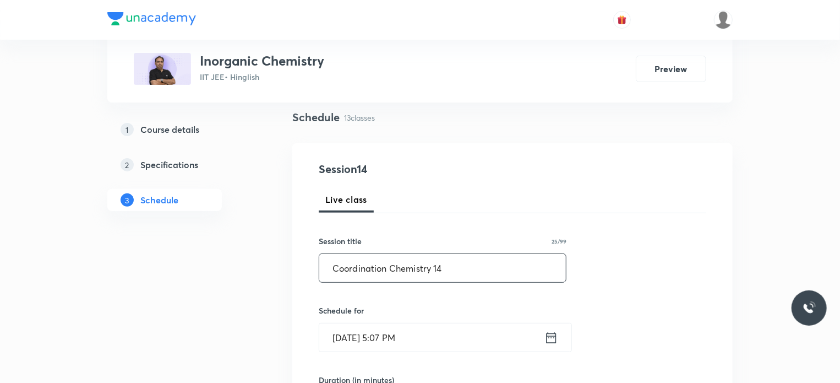
click at [441, 328] on input "[DATE] 5:07 PM" at bounding box center [431, 337] width 225 height 28
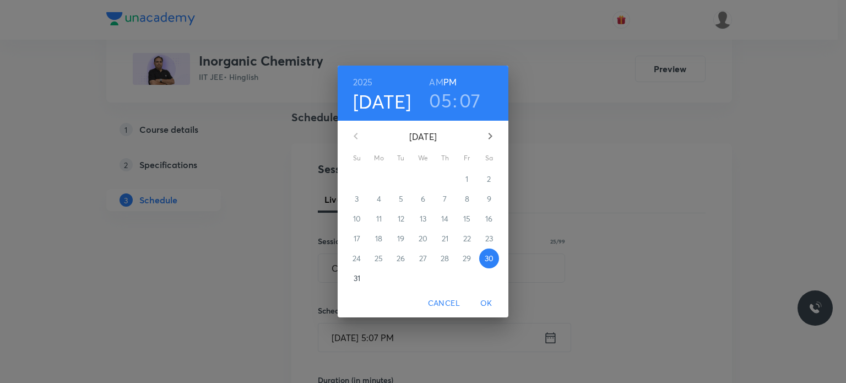
click at [487, 145] on button "button" at bounding box center [490, 136] width 26 height 26
click at [380, 180] on p "1" at bounding box center [378, 178] width 3 height 11
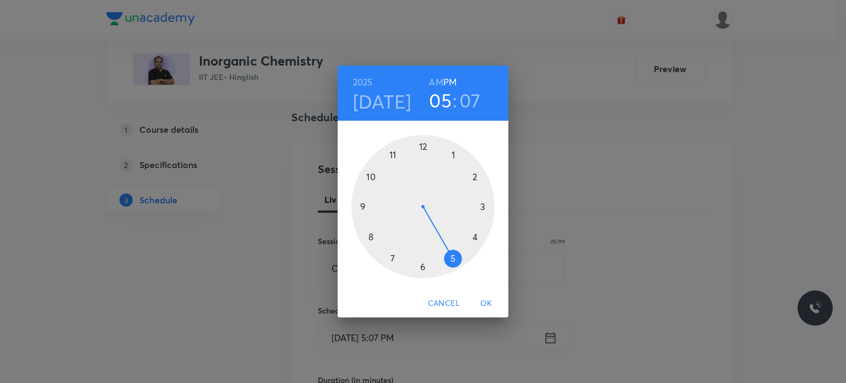
click at [437, 79] on h6 "AM" at bounding box center [436, 81] width 14 height 15
click at [369, 237] on div at bounding box center [422, 206] width 143 height 143
click at [476, 235] on div at bounding box center [422, 206] width 143 height 143
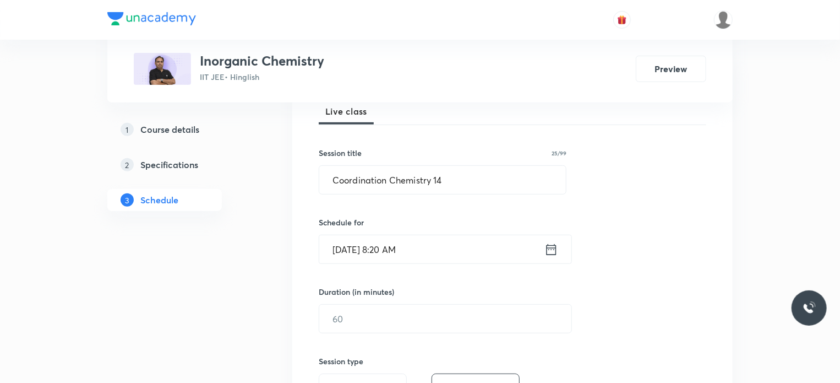
scroll to position [181, 0]
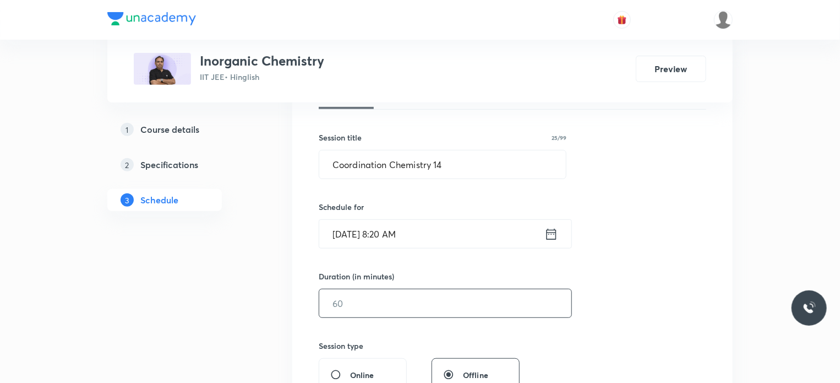
click at [382, 291] on input "text" at bounding box center [445, 303] width 252 height 28
type input "80"
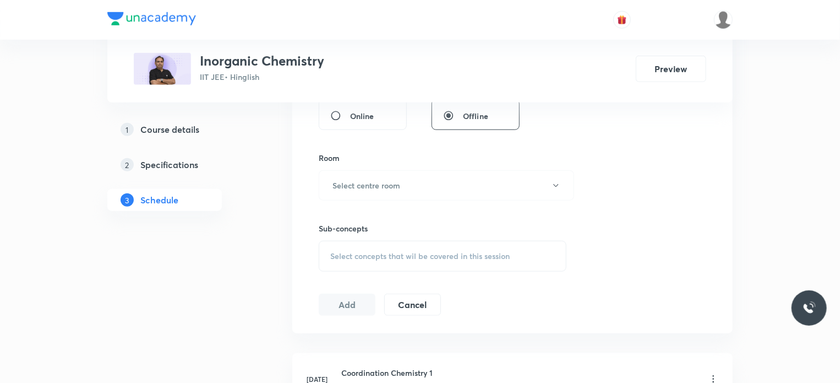
scroll to position [440, 0]
click at [359, 165] on div "Room Select centre room" at bounding box center [443, 175] width 248 height 48
click at [370, 182] on h6 "Select centre room" at bounding box center [367, 185] width 68 height 12
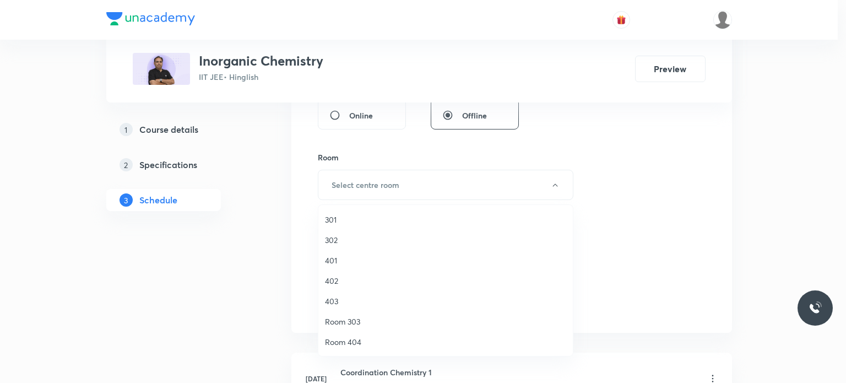
click at [341, 282] on span "402" at bounding box center [445, 281] width 241 height 12
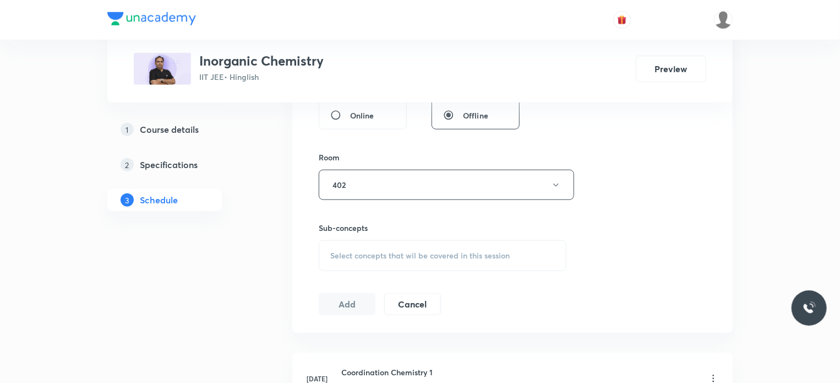
click at [418, 251] on span "Select concepts that wil be covered in this session" at bounding box center [419, 255] width 179 height 9
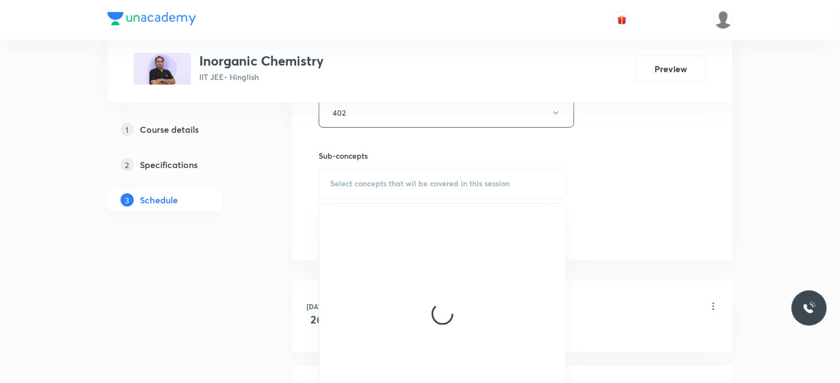
scroll to position [520, 0]
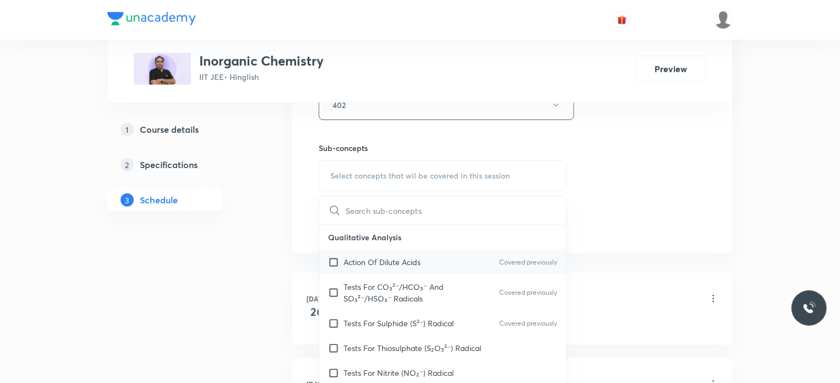
click at [418, 268] on div "Action Of Dilute Acids Covered previously" at bounding box center [442, 261] width 247 height 25
checkbox input "true"
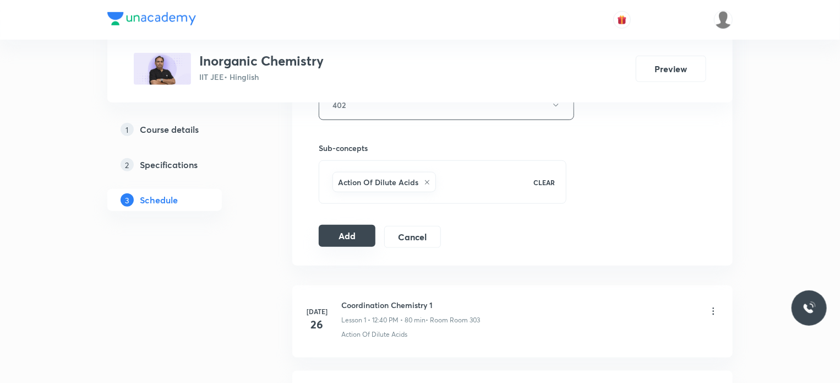
click at [364, 233] on button "Add" at bounding box center [347, 236] width 57 height 22
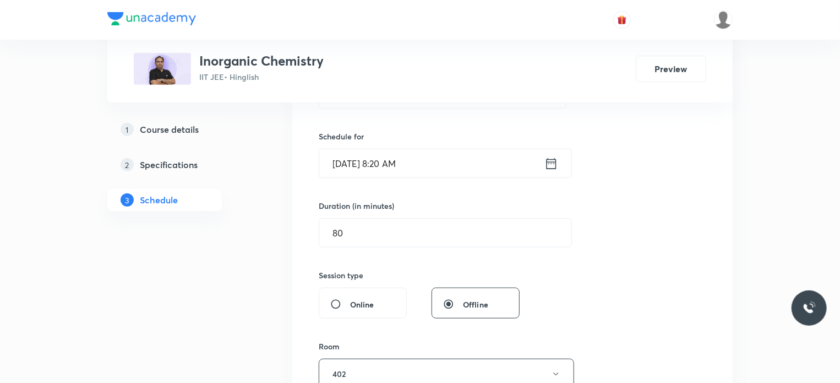
scroll to position [139, 0]
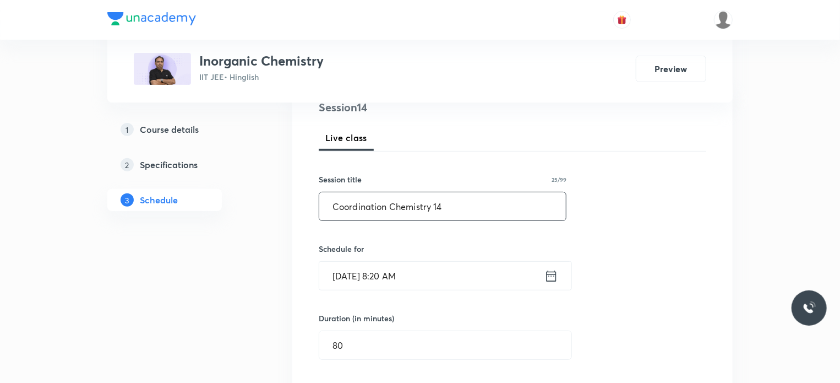
drag, startPoint x: 457, startPoint y: 214, endPoint x: 242, endPoint y: 230, distance: 216.4
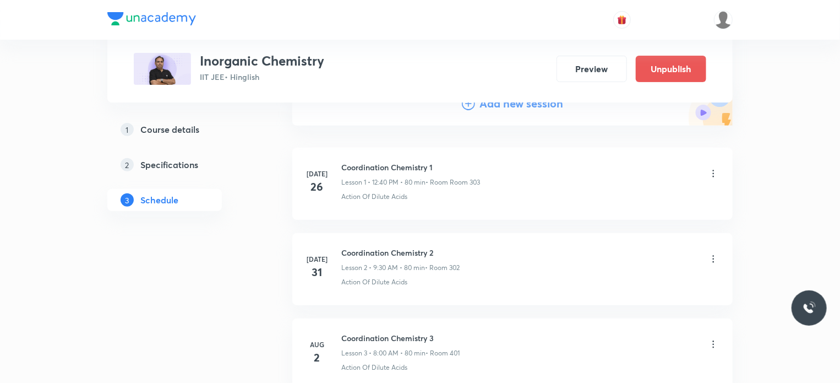
click at [510, 106] on h4 "Add new session" at bounding box center [521, 103] width 84 height 17
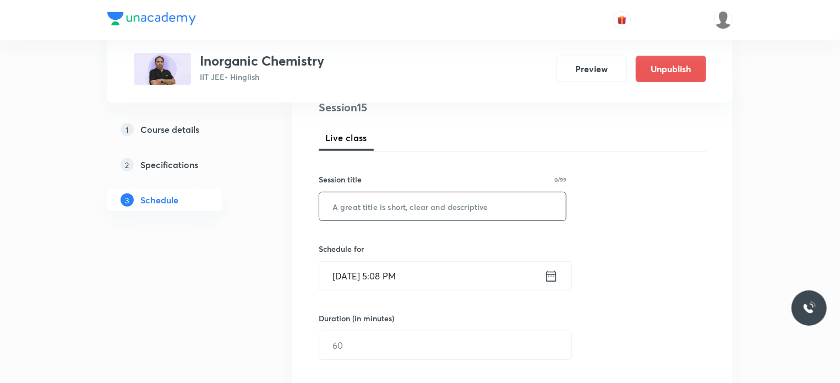
click at [440, 202] on input "text" at bounding box center [442, 206] width 247 height 28
paste input "Coordination Chemistry 14"
type input "Coordination Chemistry 15"
click at [443, 281] on input "[DATE] 5:08 PM" at bounding box center [431, 275] width 225 height 28
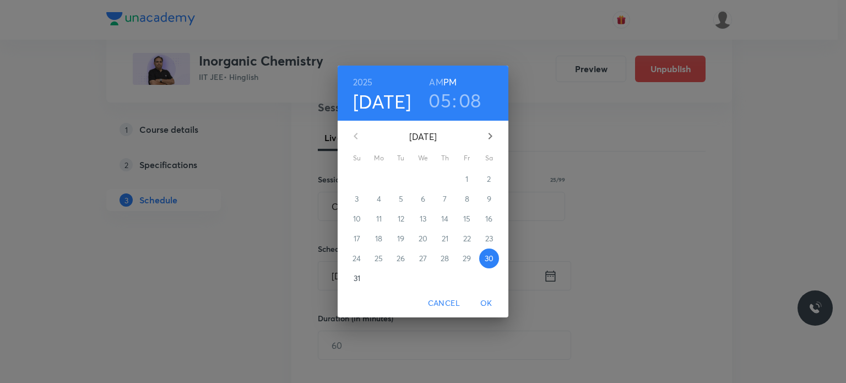
click at [489, 135] on icon "button" at bounding box center [490, 136] width 4 height 7
click at [400, 178] on p "2" at bounding box center [401, 178] width 4 height 11
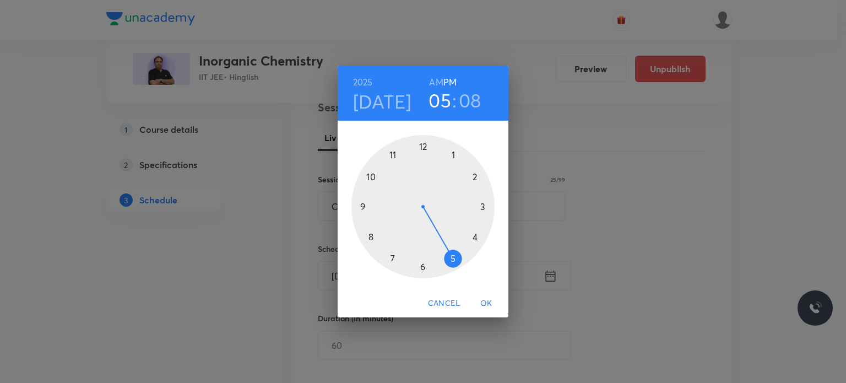
click at [421, 149] on div at bounding box center [422, 206] width 143 height 143
click at [394, 156] on div at bounding box center [422, 206] width 143 height 143
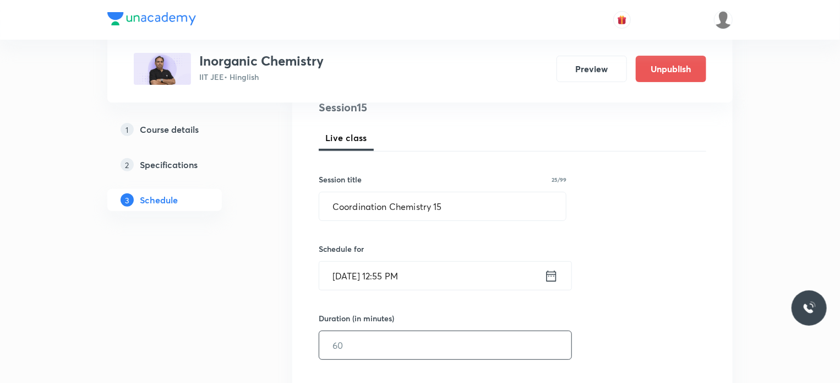
click at [367, 343] on input "text" at bounding box center [445, 345] width 252 height 28
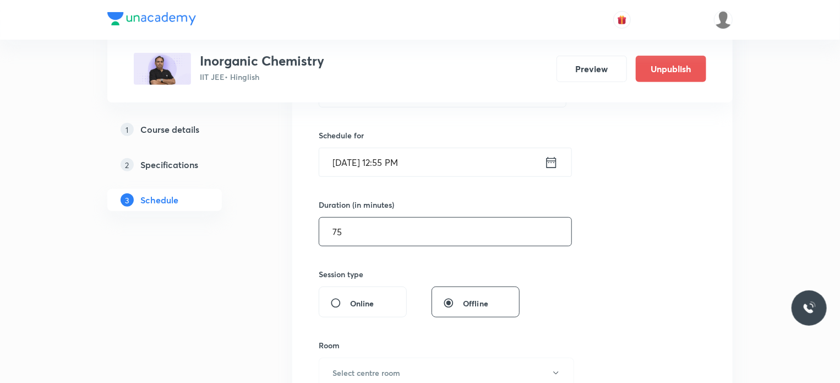
scroll to position [271, 0]
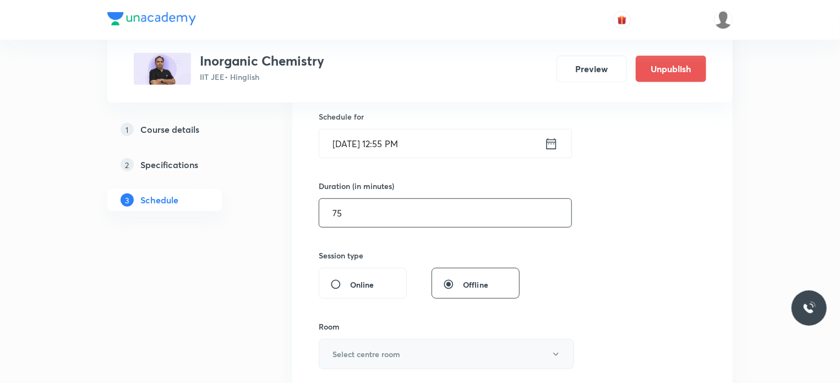
type input "75"
click at [378, 354] on h6 "Select centre room" at bounding box center [367, 354] width 68 height 12
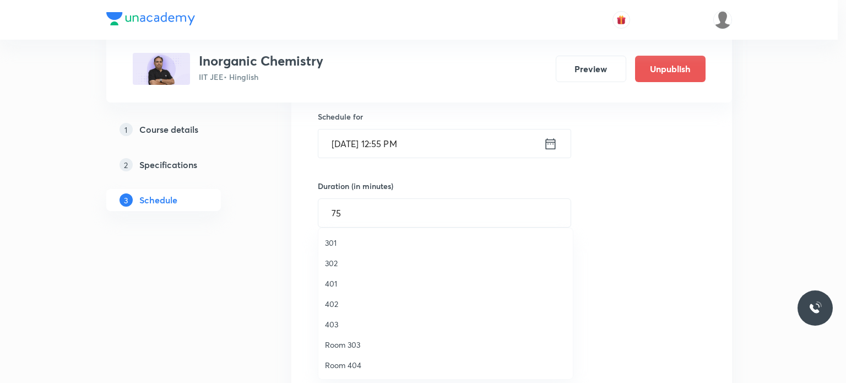
click at [361, 277] on span "401" at bounding box center [445, 283] width 241 height 12
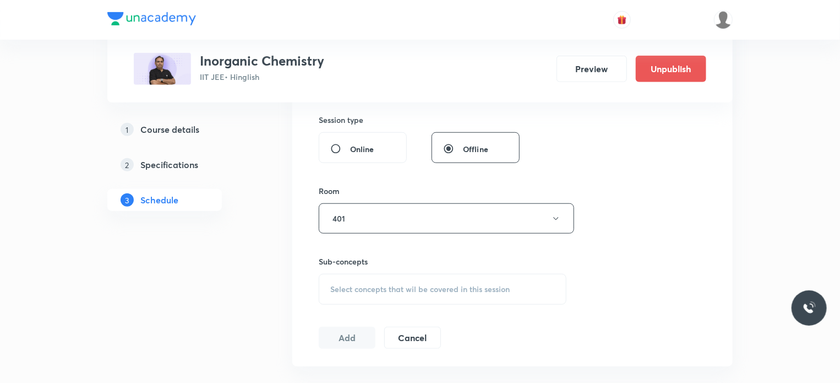
scroll to position [422, 0]
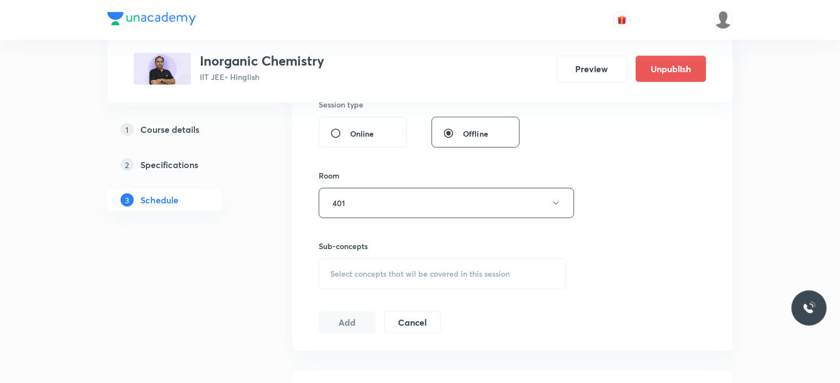
click at [401, 262] on div "Select concepts that wil be covered in this session" at bounding box center [443, 273] width 248 height 31
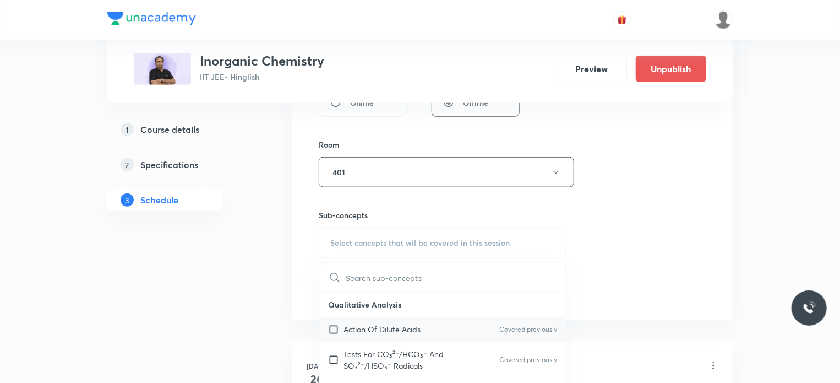
scroll to position [462, 0]
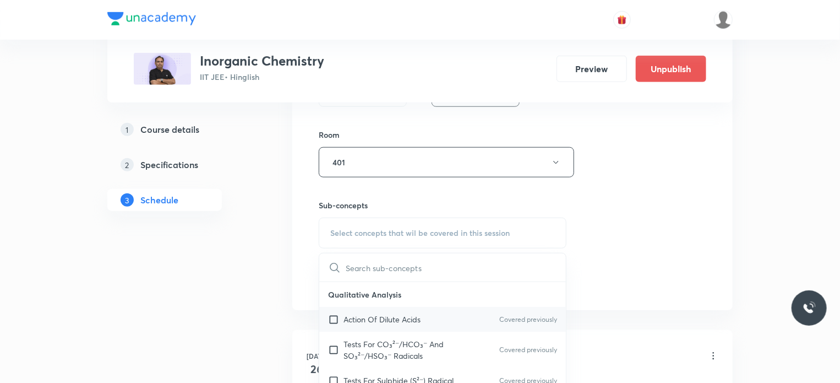
click at [402, 327] on div "Action Of Dilute Acids Covered previously" at bounding box center [442, 319] width 247 height 25
checkbox input "true"
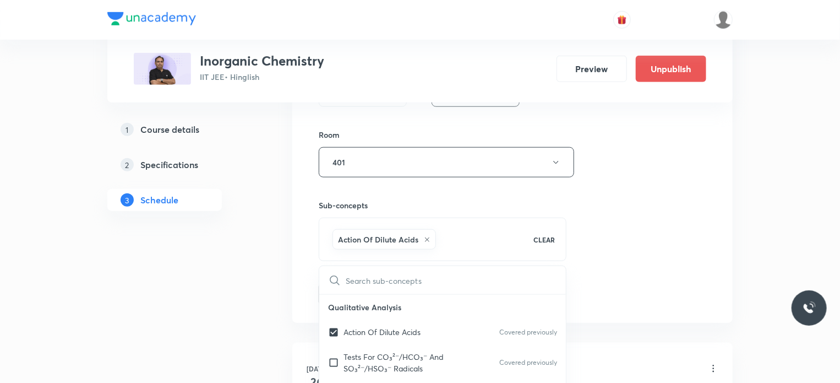
click at [690, 265] on div "Session 15 Live class Session title 25/99 Coordination Chemistry 15 ​ Schedule …" at bounding box center [513, 40] width 388 height 530
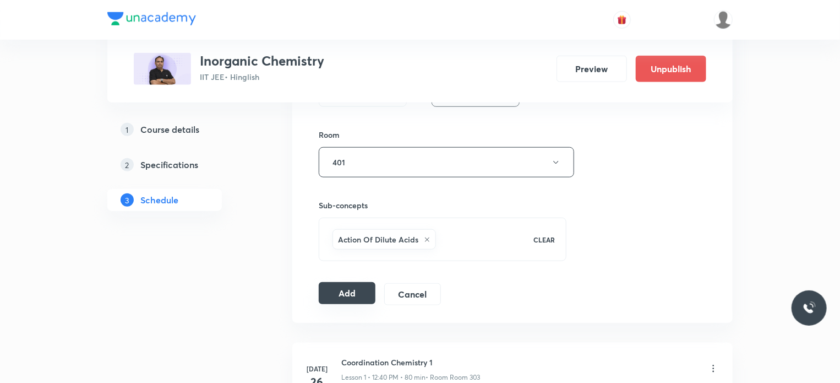
click at [359, 288] on button "Add" at bounding box center [347, 293] width 57 height 22
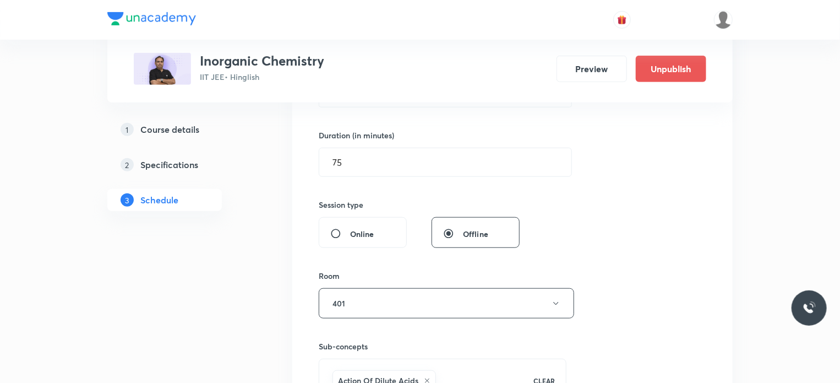
scroll to position [195, 0]
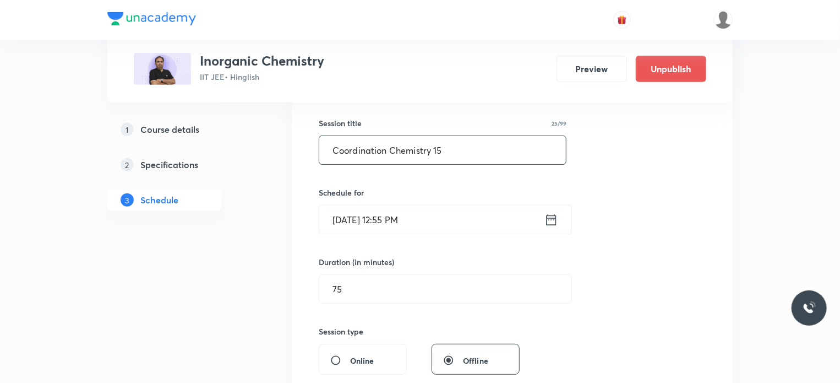
drag, startPoint x: 453, startPoint y: 157, endPoint x: 317, endPoint y: 160, distance: 135.5
click at [317, 160] on div "Session 15 Live class Session title 25/99 Coordination Chemistry 15 ​ Schedule …" at bounding box center [512, 307] width 440 height 565
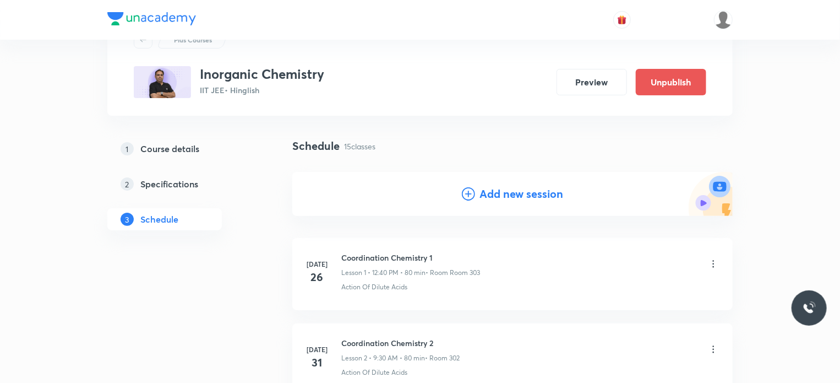
scroll to position [0, 0]
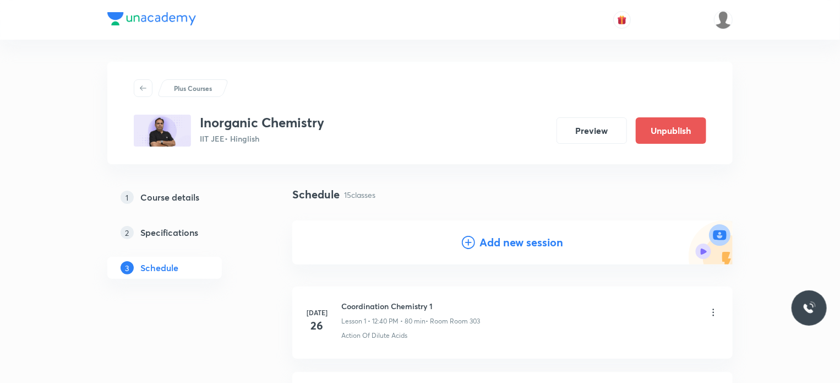
click at [508, 236] on h4 "Add new session" at bounding box center [521, 242] width 84 height 17
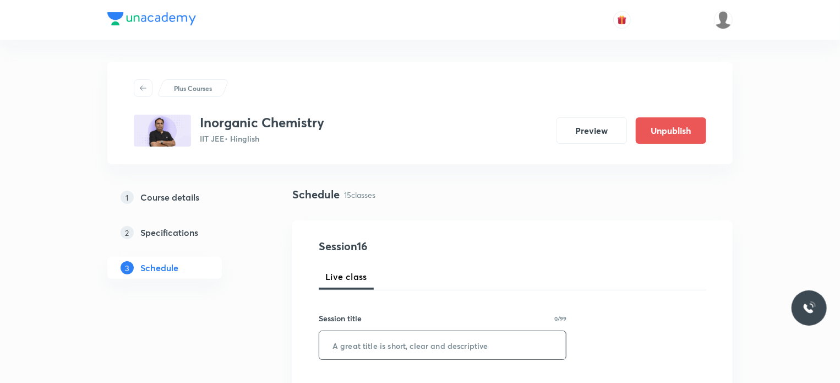
click at [443, 337] on input "text" at bounding box center [442, 345] width 247 height 28
paste input "Coordination Chemistry 15"
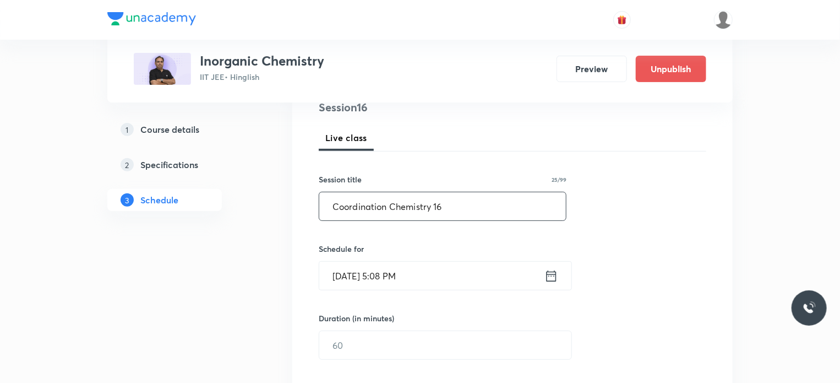
scroll to position [188, 0]
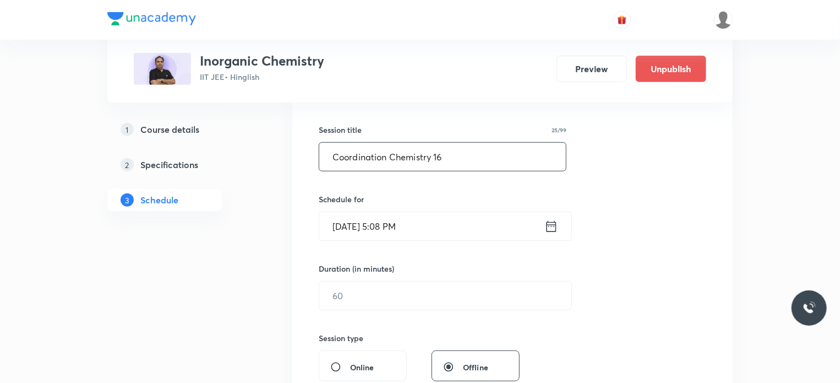
type input "Coordination Chemistry 16"
click at [427, 226] on input "Aug 30, 2025, 5:08 PM" at bounding box center [431, 226] width 225 height 28
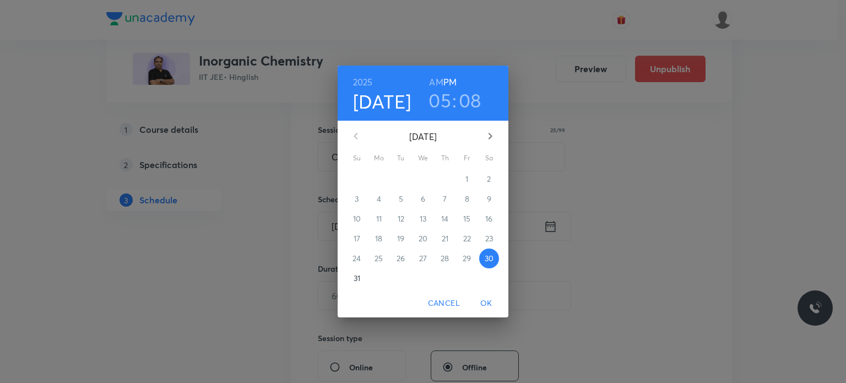
click at [491, 134] on icon "button" at bounding box center [489, 135] width 13 height 13
click at [466, 178] on p "5" at bounding box center [467, 178] width 4 height 11
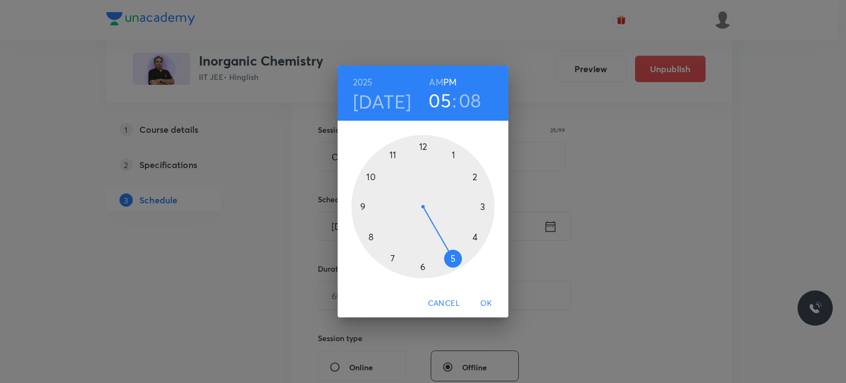
click at [424, 140] on div at bounding box center [422, 206] width 143 height 143
click at [391, 156] on div at bounding box center [422, 206] width 143 height 143
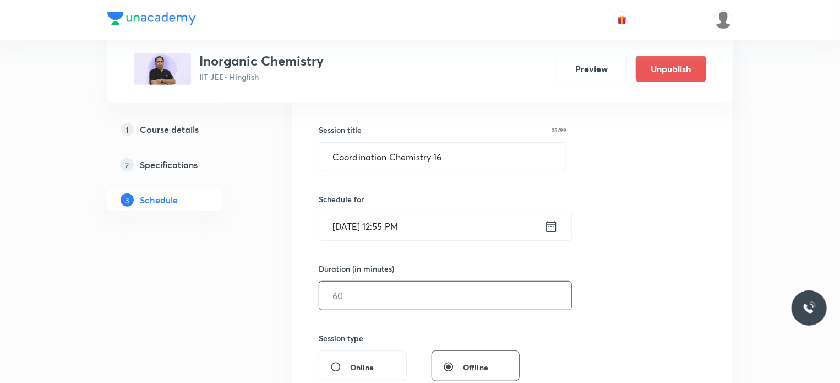
click at [373, 292] on input "text" at bounding box center [445, 295] width 252 height 28
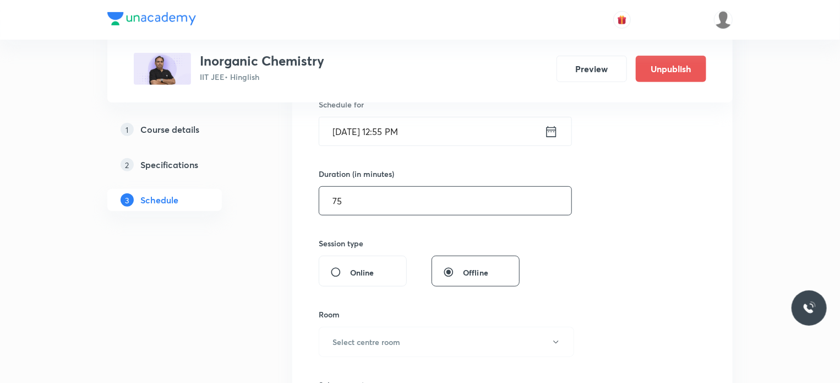
scroll to position [296, 0]
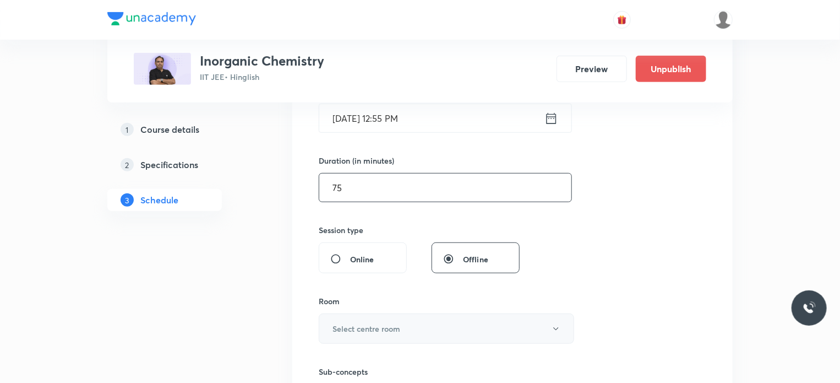
type input "75"
click at [382, 320] on button "Select centre room" at bounding box center [446, 328] width 255 height 30
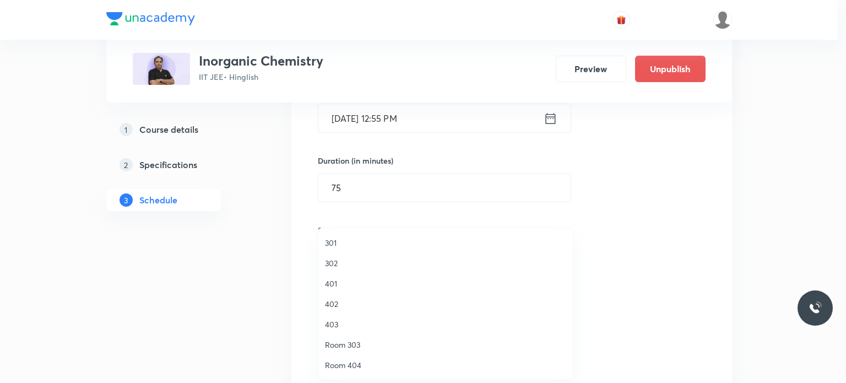
click at [345, 323] on span "403" at bounding box center [445, 324] width 241 height 12
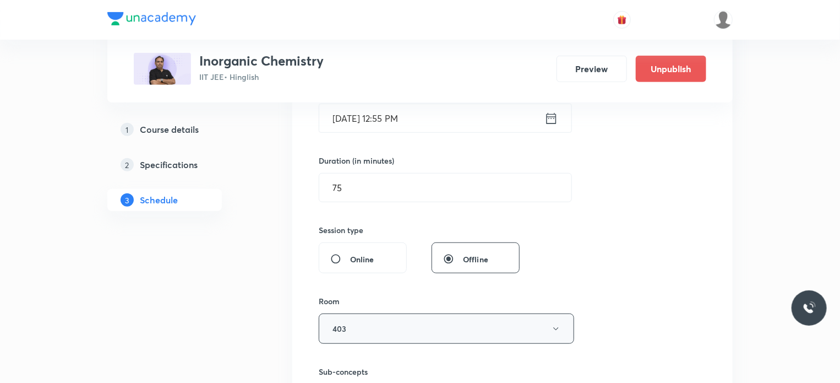
click at [362, 323] on button "403" at bounding box center [446, 328] width 255 height 30
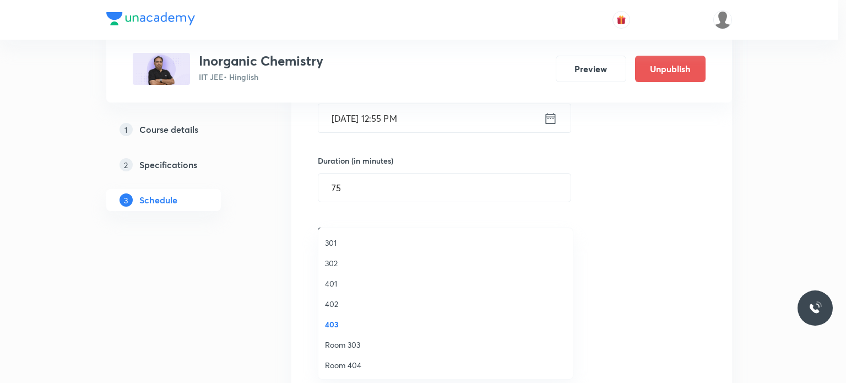
click at [337, 292] on li "401" at bounding box center [445, 283] width 254 height 20
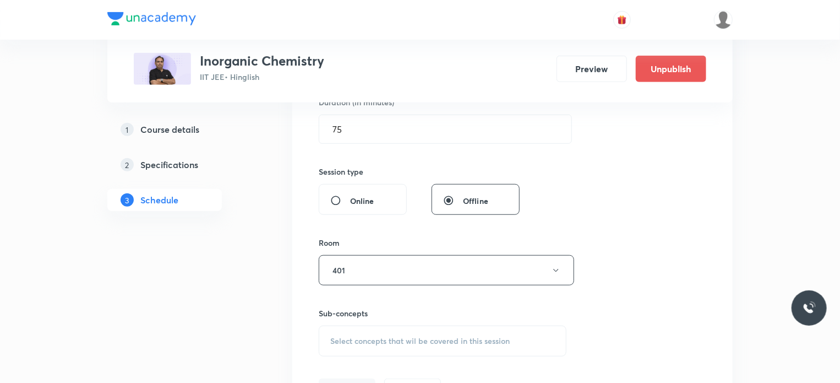
click at [378, 344] on span "Select concepts that wil be covered in this session" at bounding box center [419, 340] width 179 height 9
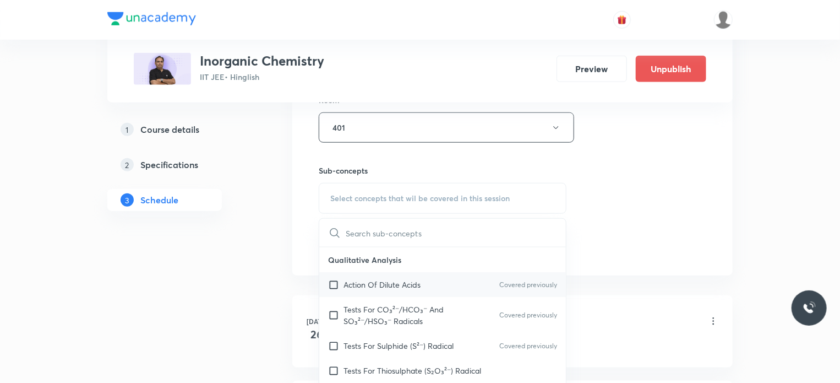
scroll to position [496, 0]
click at [391, 292] on div "Action Of Dilute Acids Covered previously" at bounding box center [442, 285] width 247 height 25
checkbox input "true"
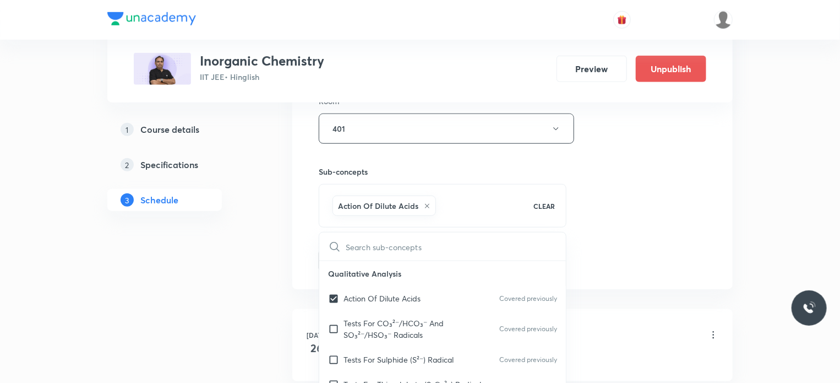
click at [651, 214] on div "Session 16 Live class Session title 25/99 Coordination Chemistry 16 ​ Schedule …" at bounding box center [513, 7] width 388 height 530
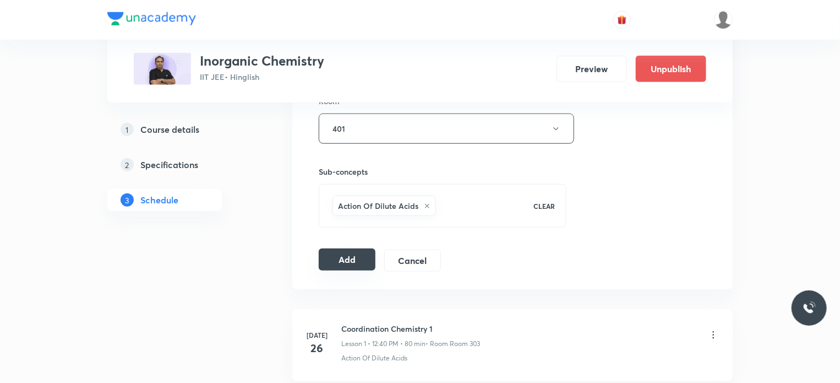
click at [347, 260] on button "Add" at bounding box center [347, 259] width 57 height 22
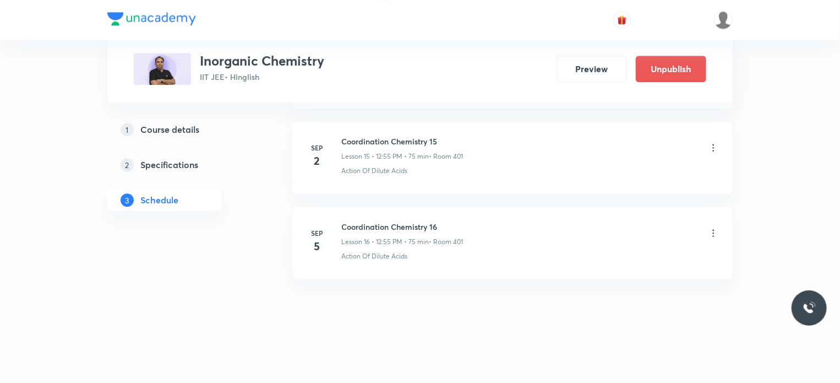
scroll to position [1271, 0]
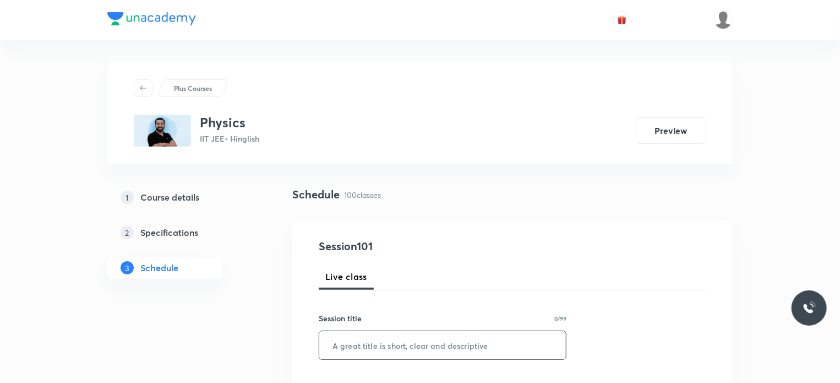
click at [404, 339] on input "text" at bounding box center [442, 345] width 247 height 28
paste input "optics"
click at [341, 347] on input "optics" at bounding box center [442, 345] width 247 height 28
type input "Optics 1"
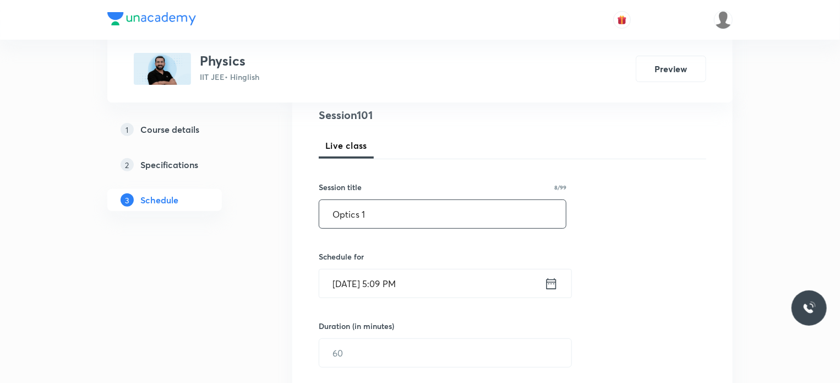
scroll to position [143, 0]
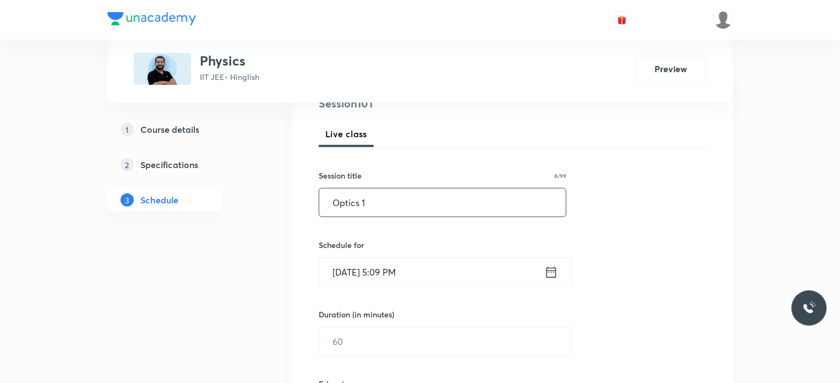
click at [421, 276] on input "[DATE] 5:09 PM" at bounding box center [431, 272] width 225 height 28
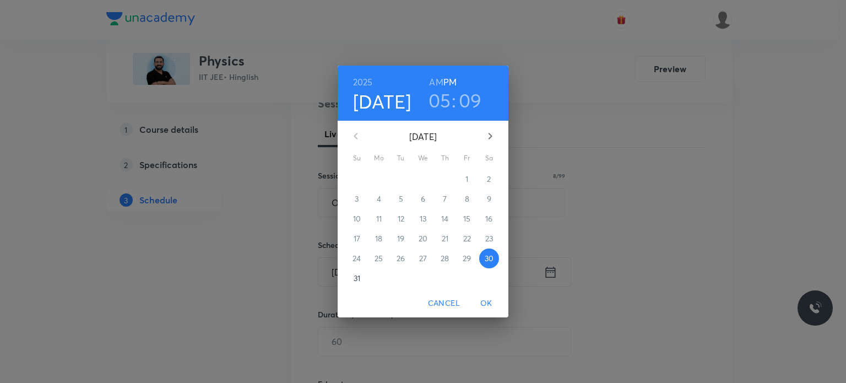
click at [493, 134] on icon "button" at bounding box center [489, 135] width 13 height 13
click at [372, 179] on span "1" at bounding box center [379, 178] width 20 height 11
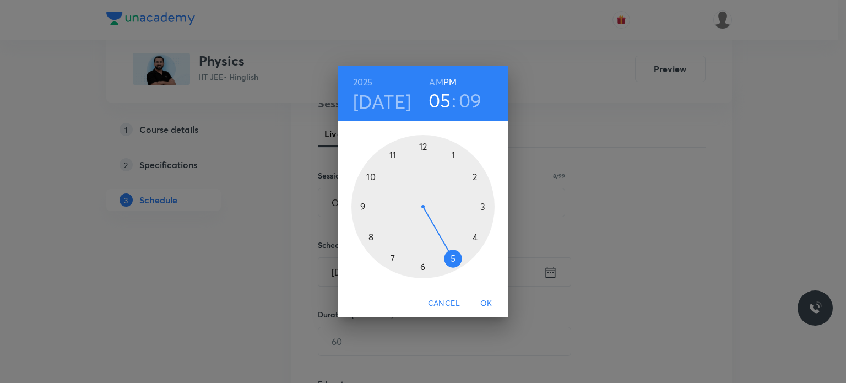
click at [434, 75] on h6 "AM" at bounding box center [436, 81] width 14 height 15
click at [351, 212] on div at bounding box center [422, 206] width 143 height 143
click at [423, 273] on div at bounding box center [422, 206] width 143 height 143
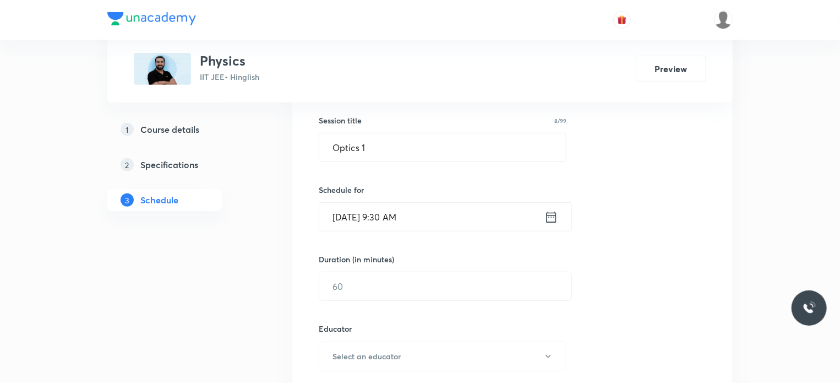
scroll to position [222, 0]
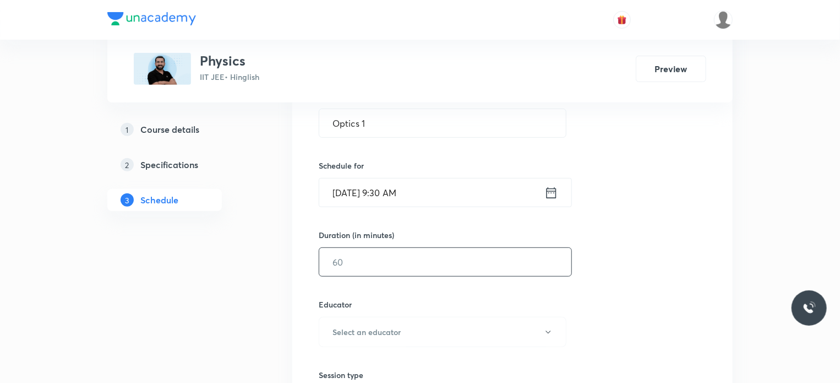
click at [373, 251] on input "text" at bounding box center [445, 262] width 252 height 28
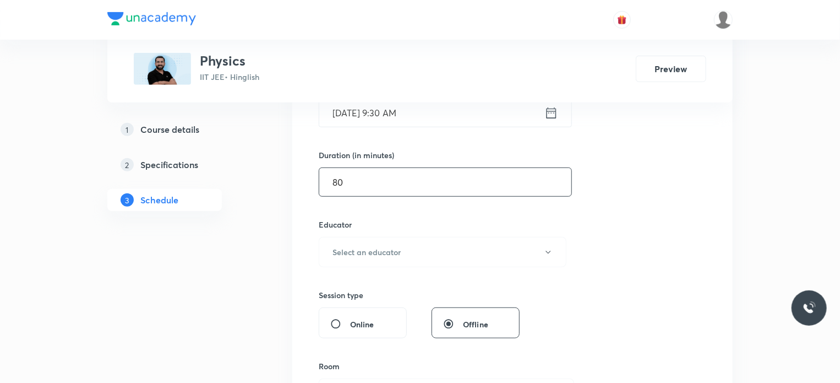
scroll to position [307, 0]
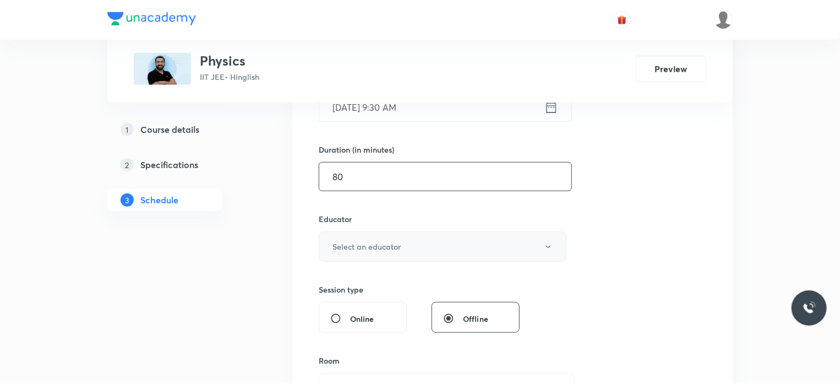
type input "80"
click at [378, 251] on button "Select an educator" at bounding box center [443, 246] width 248 height 30
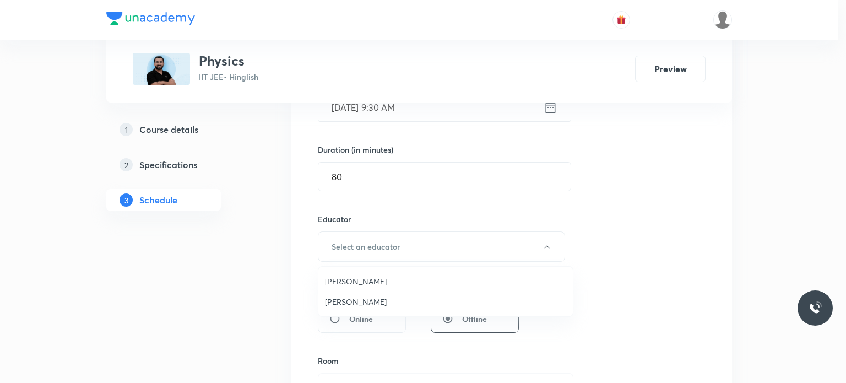
click at [357, 299] on span "Ajit Lulla" at bounding box center [445, 302] width 241 height 12
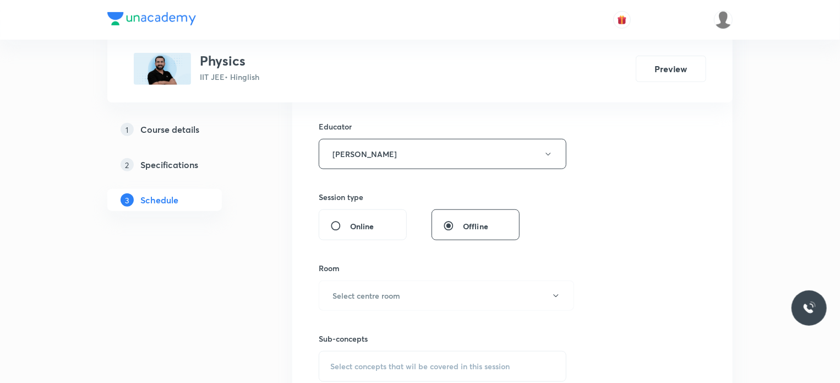
scroll to position [403, 0]
click at [393, 286] on h6 "Select centre room" at bounding box center [367, 292] width 68 height 12
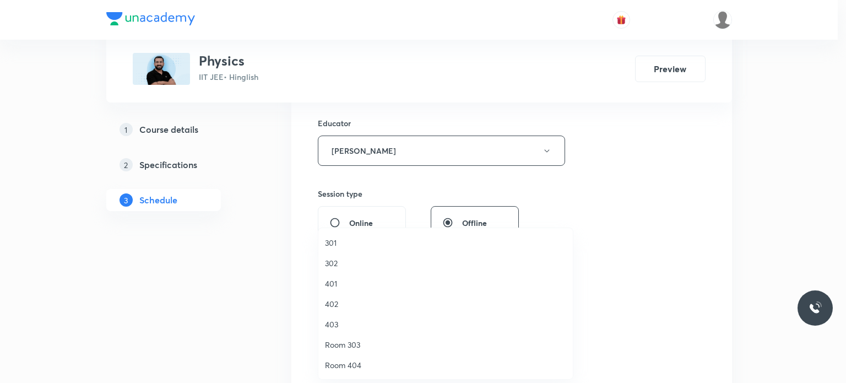
click at [337, 286] on span "401" at bounding box center [445, 283] width 241 height 12
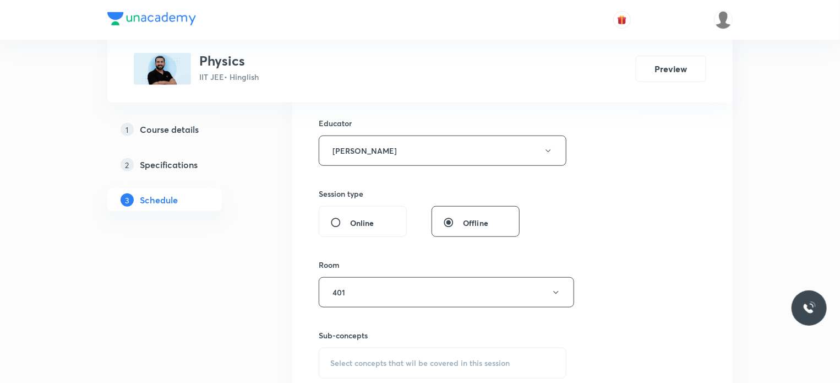
click at [416, 344] on div "Sub-concepts Select concepts that wil be covered in this session" at bounding box center [443, 353] width 248 height 49
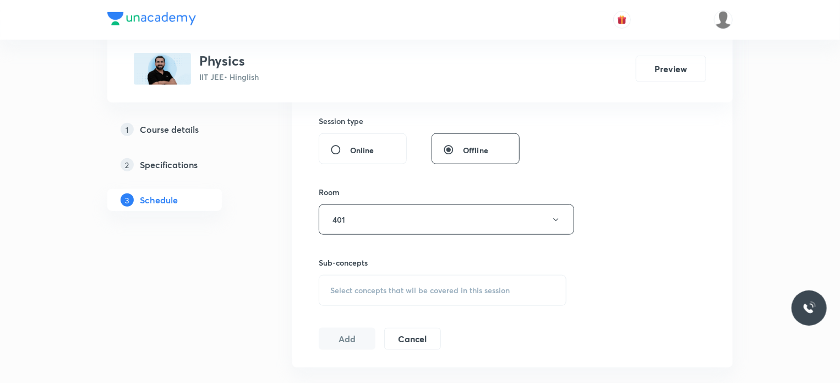
scroll to position [482, 0]
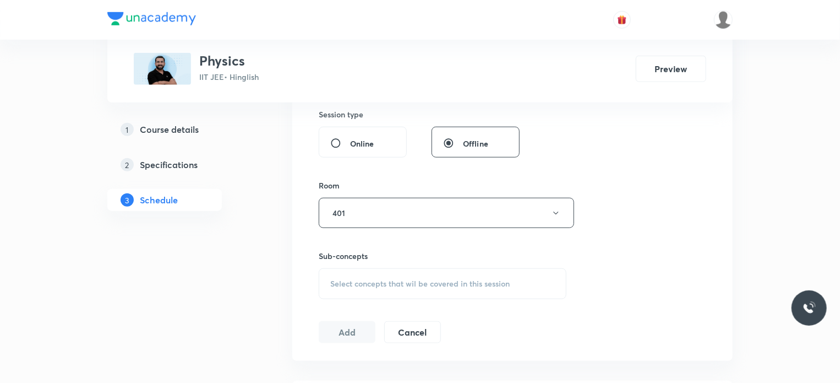
click at [434, 285] on span "Select concepts that wil be covered in this session" at bounding box center [419, 283] width 179 height 9
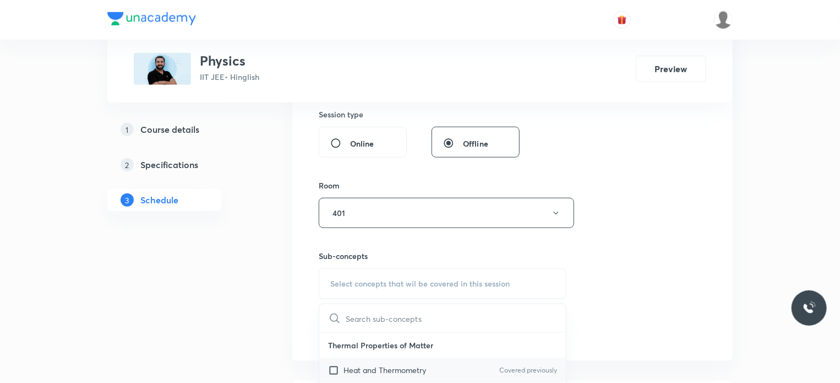
click at [413, 367] on p "Heat and Thermometry" at bounding box center [385, 370] width 83 height 12
checkbox input "true"
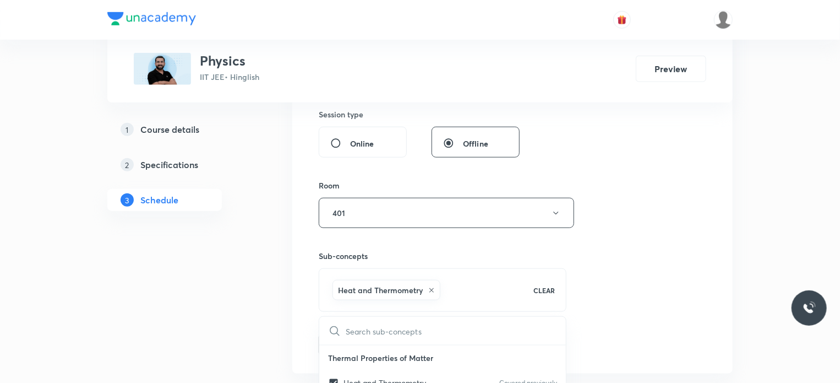
click at [632, 309] on div "Session 101 Live class Session title 8/99 Optics 1 ​ Schedule for Sep 1, 2025, …" at bounding box center [513, 56] width 388 height 600
click at [334, 334] on button "Add" at bounding box center [347, 344] width 57 height 22
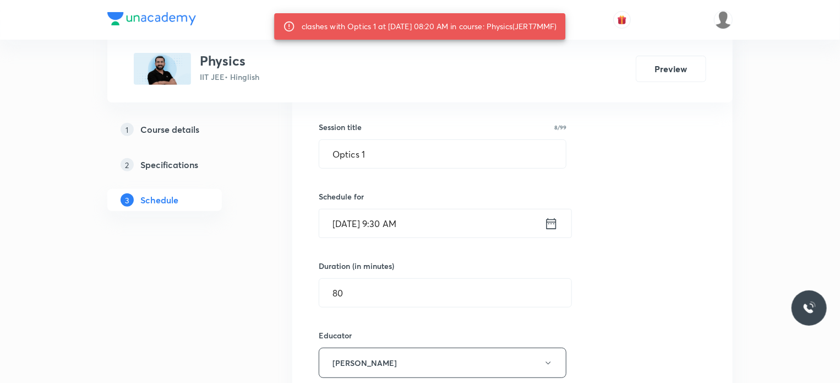
scroll to position [182, 0]
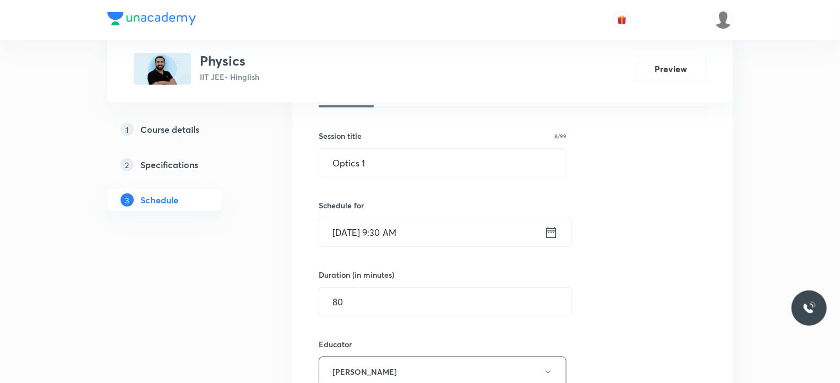
click at [430, 243] on input "Sep 1, 2025, 9:30 AM" at bounding box center [431, 232] width 225 height 28
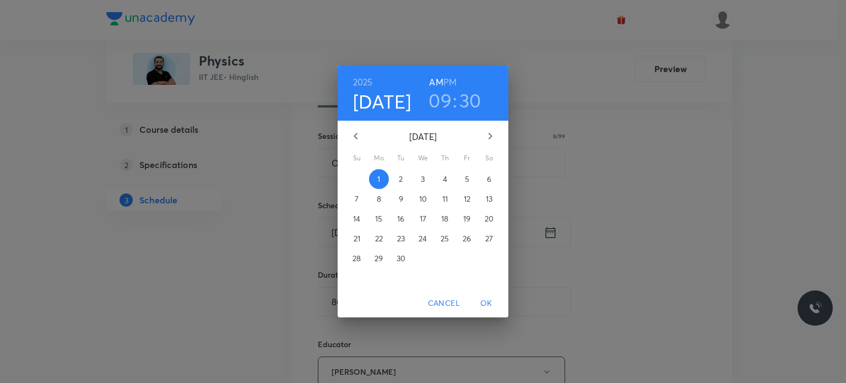
click at [476, 99] on h3 "30" at bounding box center [470, 100] width 22 height 23
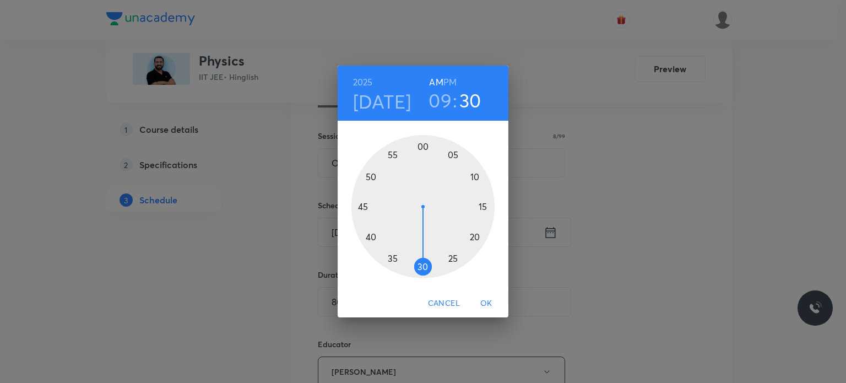
click at [371, 173] on div at bounding box center [422, 206] width 143 height 143
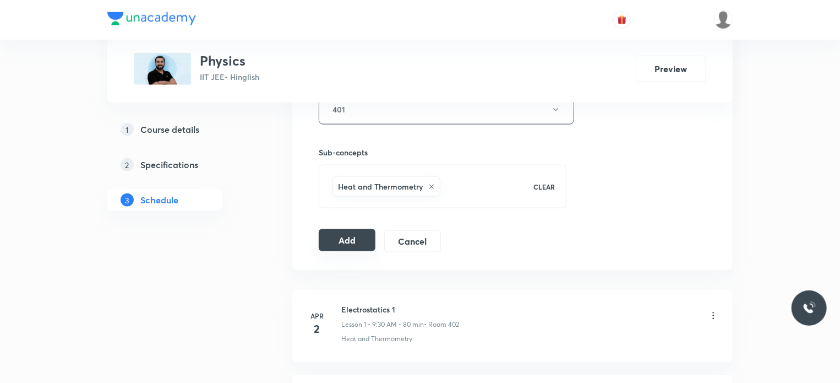
click at [348, 237] on button "Add" at bounding box center [347, 240] width 57 height 22
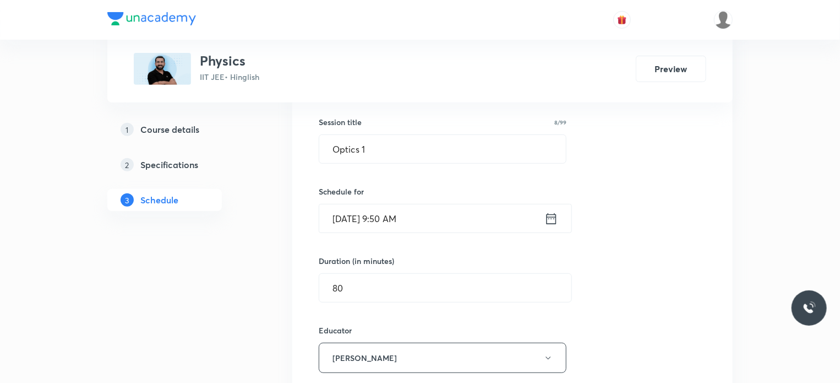
scroll to position [113, 0]
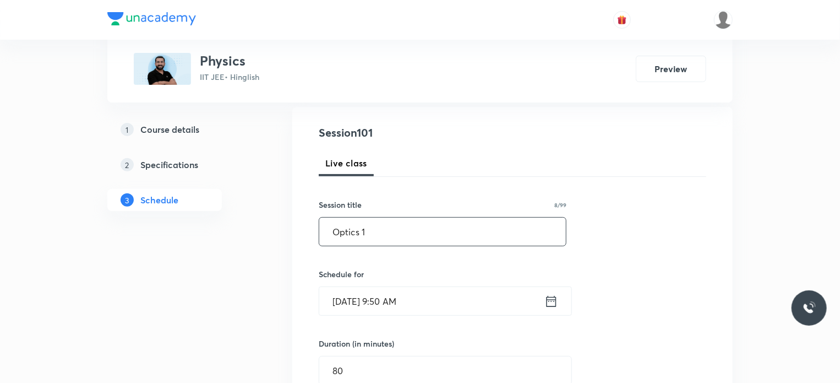
drag, startPoint x: 364, startPoint y: 236, endPoint x: 292, endPoint y: 237, distance: 72.7
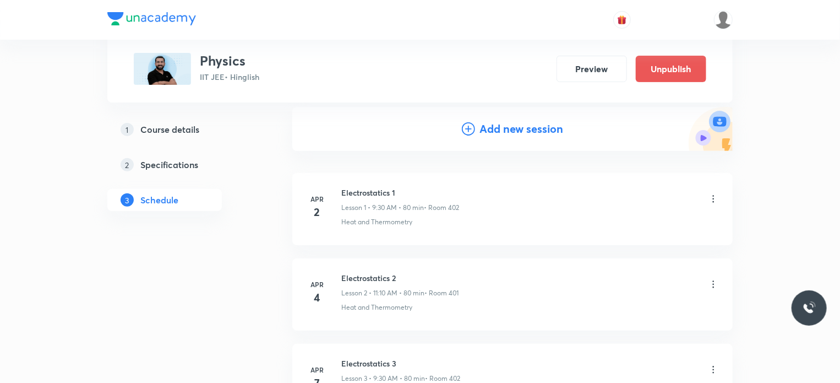
scroll to position [8590, 0]
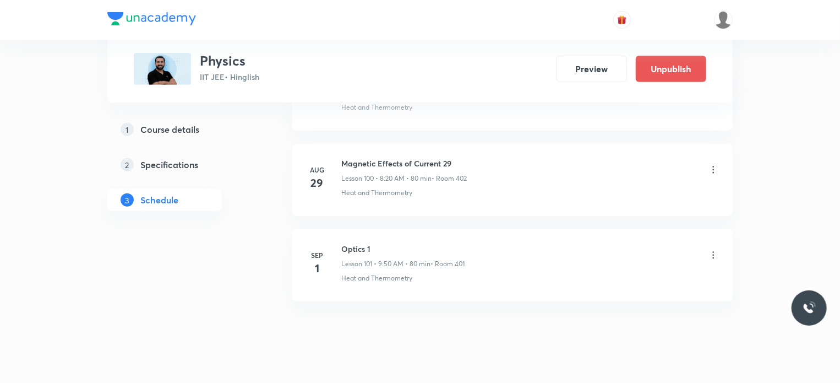
click at [364, 243] on h6 "Optics 1" at bounding box center [402, 249] width 123 height 12
copy h6 "Optics 1"
click at [364, 243] on h6 "Optics 1" at bounding box center [402, 249] width 123 height 12
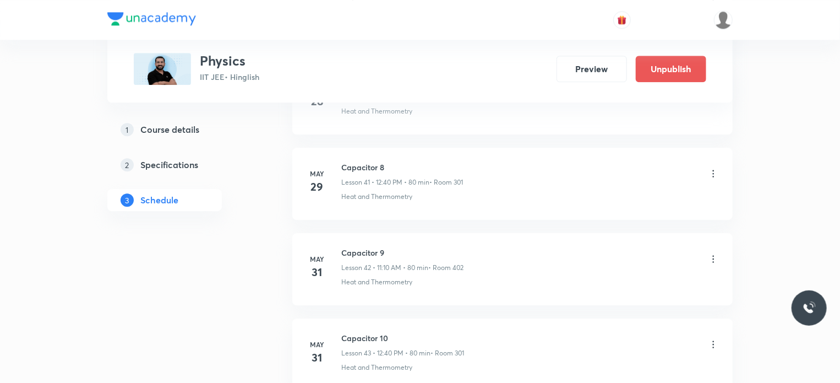
scroll to position [0, 0]
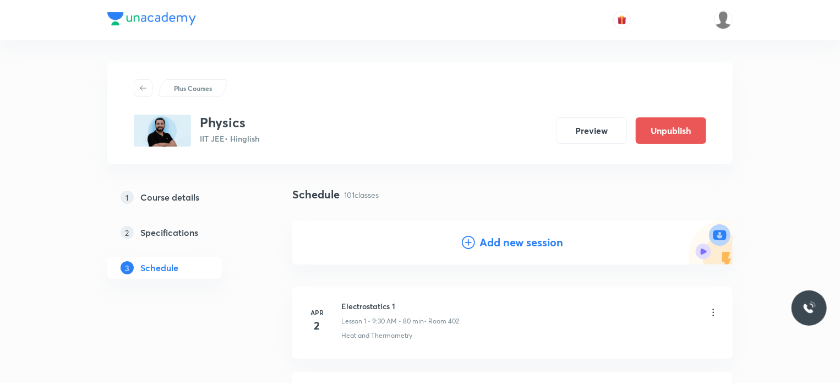
click at [476, 246] on div "Add new session" at bounding box center [512, 242] width 101 height 17
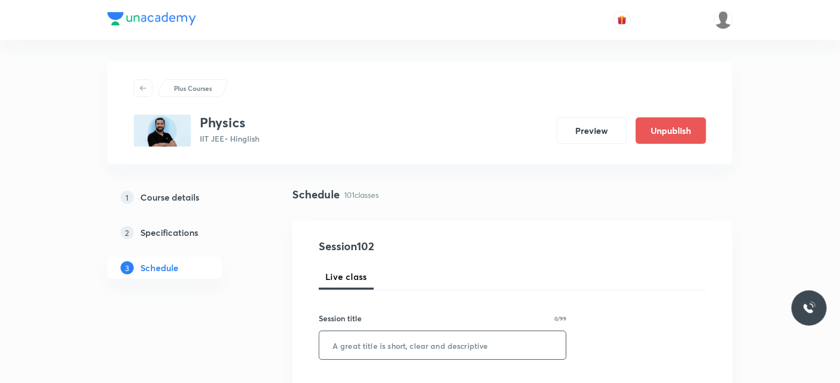
click at [412, 338] on input "text" at bounding box center [442, 345] width 247 height 28
paste input "Optics 1"
type input "Optics 2"
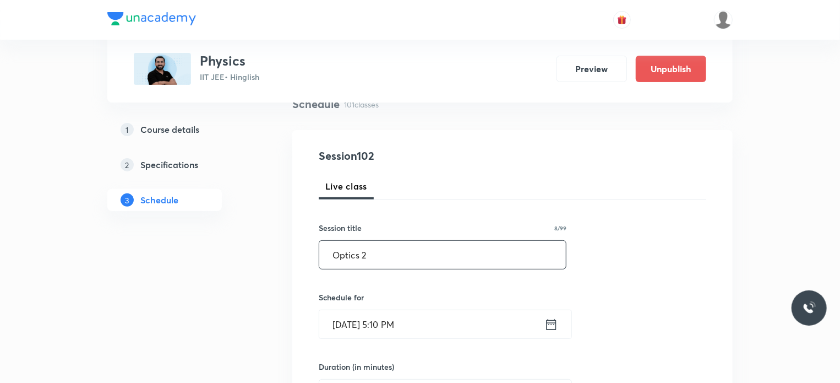
scroll to position [101, 0]
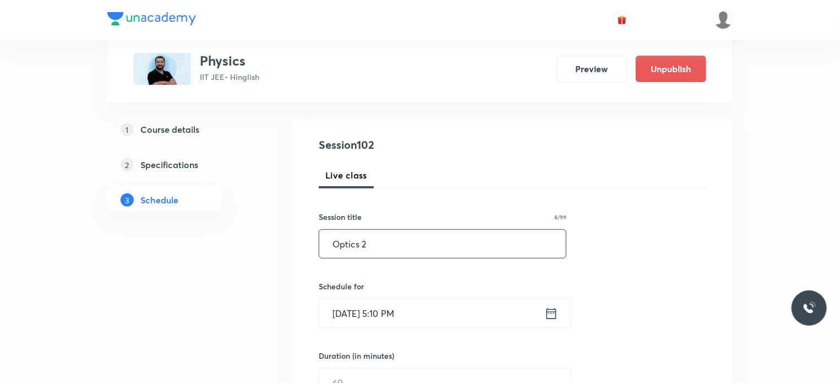
click at [438, 295] on div "Schedule for Aug 30, 2025, 5:10 PM ​" at bounding box center [443, 303] width 248 height 47
click at [423, 308] on input "Aug 30, 2025, 5:10 PM" at bounding box center [431, 313] width 225 height 28
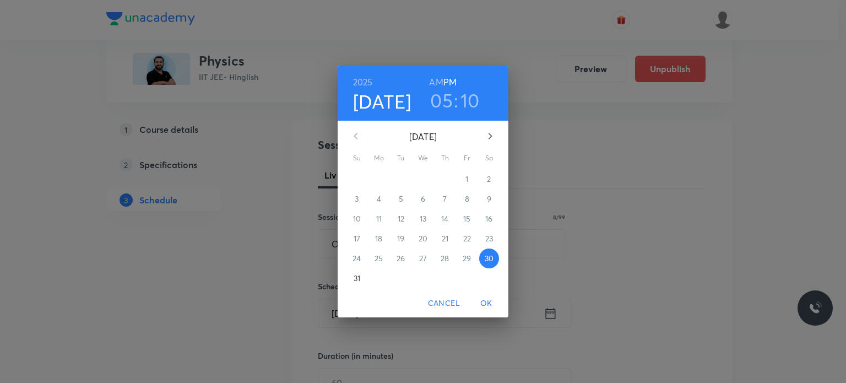
click at [492, 132] on icon "button" at bounding box center [489, 135] width 13 height 13
click at [379, 175] on p "1" at bounding box center [378, 178] width 3 height 11
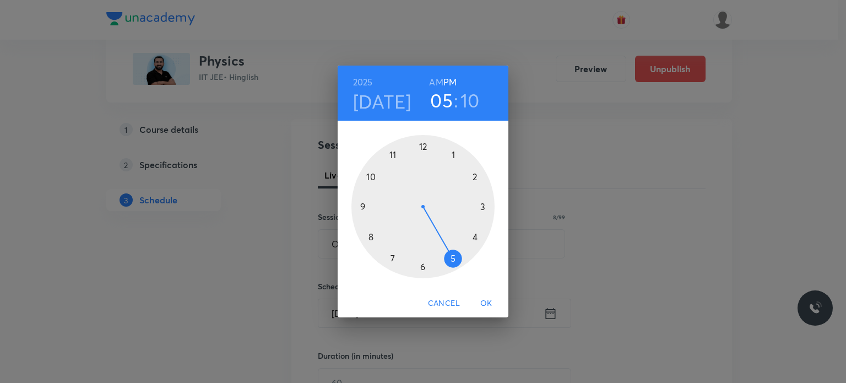
click at [425, 144] on div at bounding box center [422, 206] width 143 height 143
click at [391, 154] on div at bounding box center [422, 206] width 143 height 143
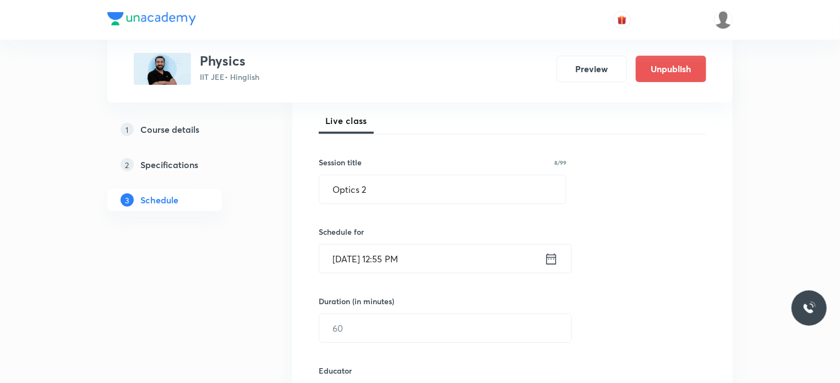
scroll to position [158, 0]
click at [377, 326] on input "text" at bounding box center [445, 326] width 252 height 28
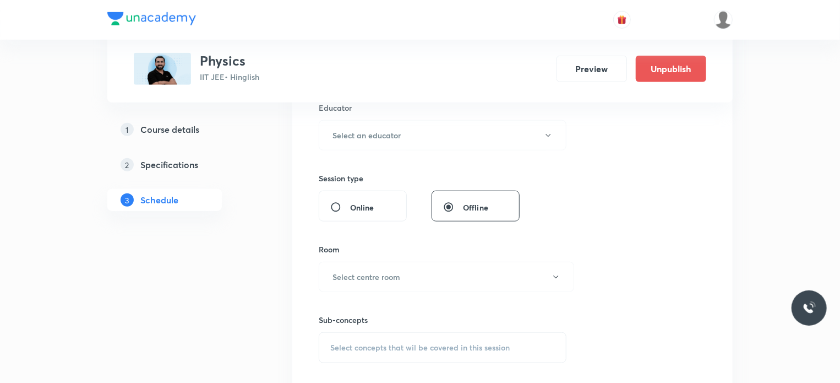
scroll to position [385, 0]
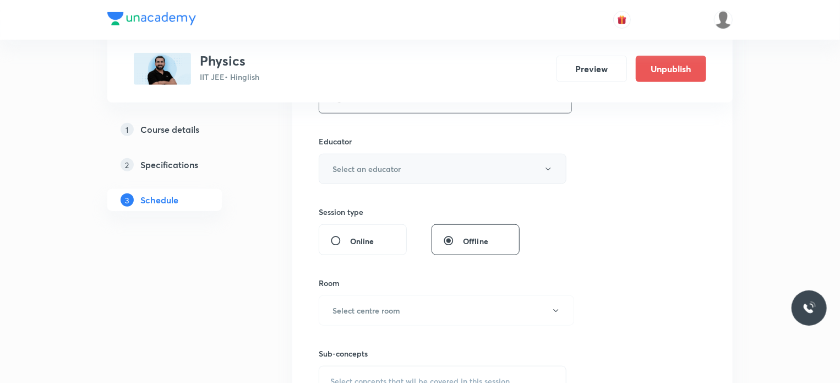
type input "75"
click at [389, 169] on h6 "Select an educator" at bounding box center [367, 169] width 68 height 12
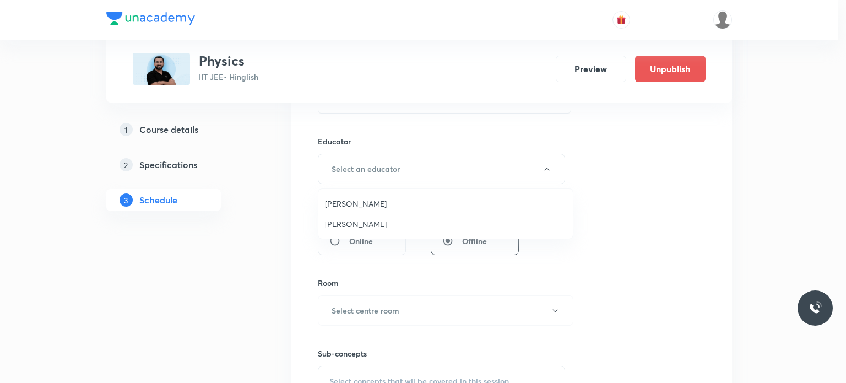
click at [359, 225] on span "Ajit Lulla" at bounding box center [445, 224] width 241 height 12
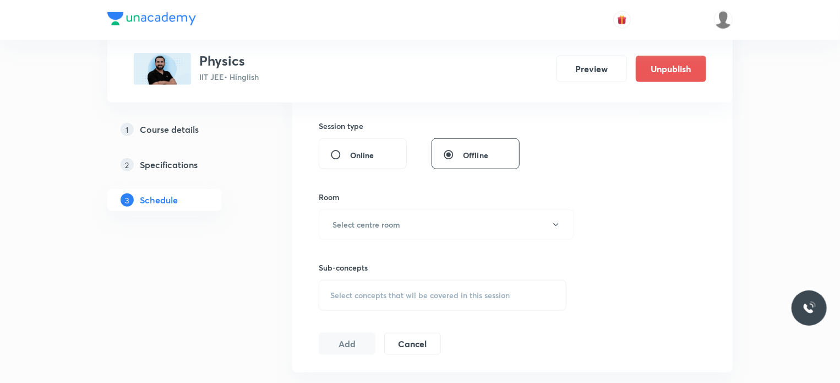
scroll to position [480, 0]
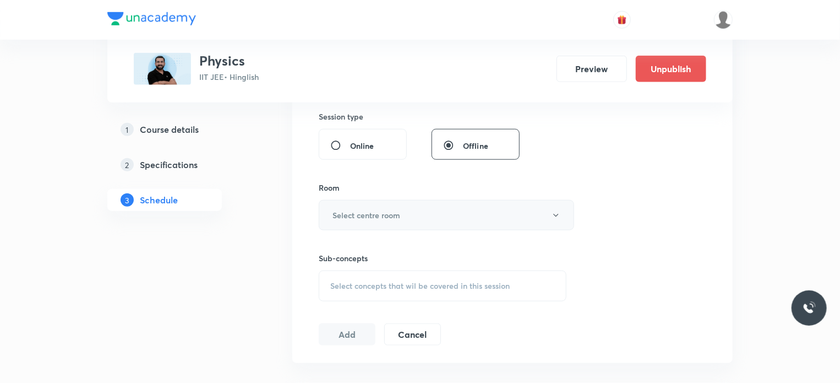
click at [372, 212] on h6 "Select centre room" at bounding box center [367, 215] width 68 height 12
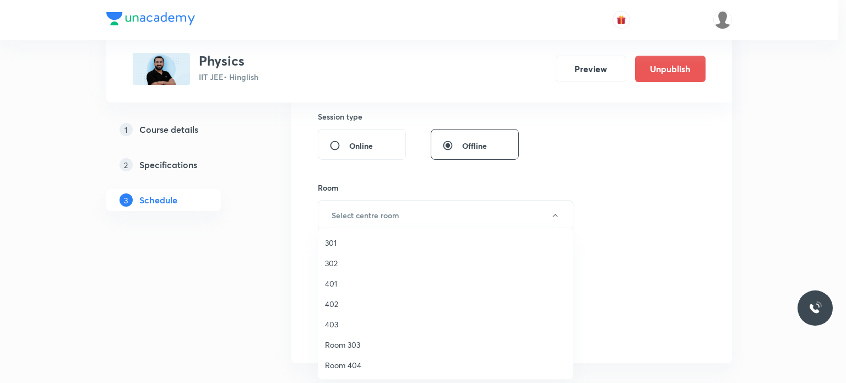
click at [355, 290] on li "401" at bounding box center [445, 283] width 254 height 20
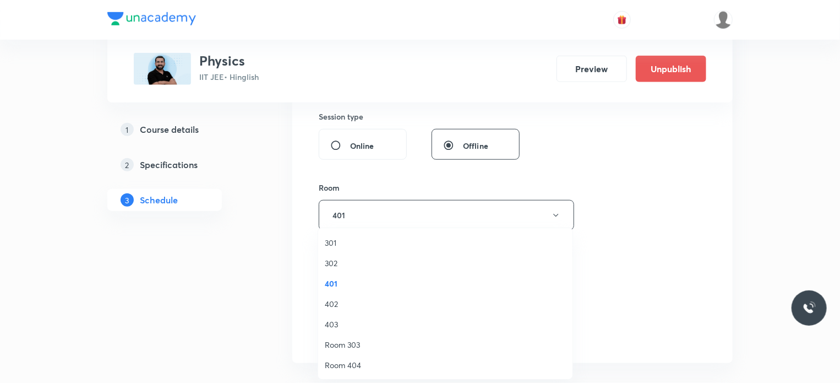
click at [380, 292] on div "Select concepts that wil be covered in this session" at bounding box center [443, 285] width 248 height 31
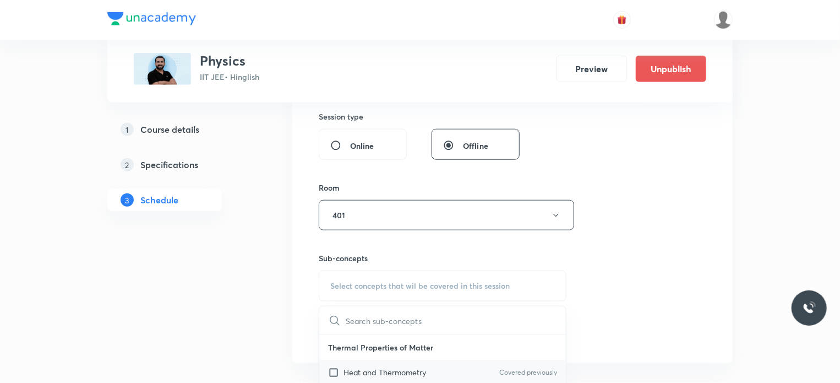
click at [384, 366] on p "Heat and Thermometry" at bounding box center [385, 372] width 83 height 12
checkbox input "true"
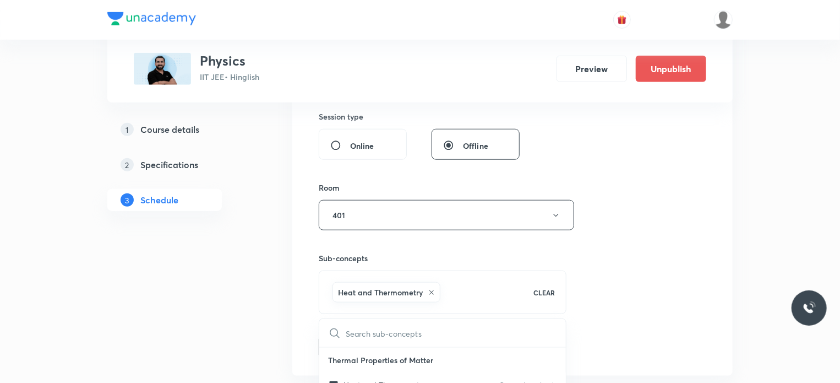
click at [653, 282] on div "Session 102 Live class Session title 8/99 Optics 2 ​ Schedule for Sep 1, 2025, …" at bounding box center [513, 58] width 388 height 600
click at [355, 347] on button "Add" at bounding box center [347, 346] width 57 height 22
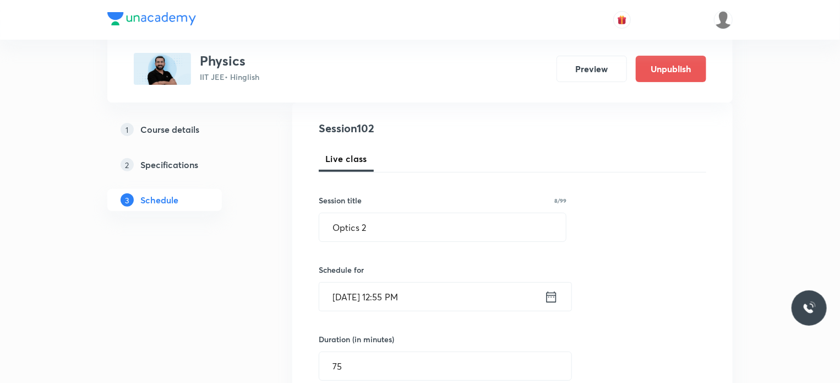
scroll to position [112, 0]
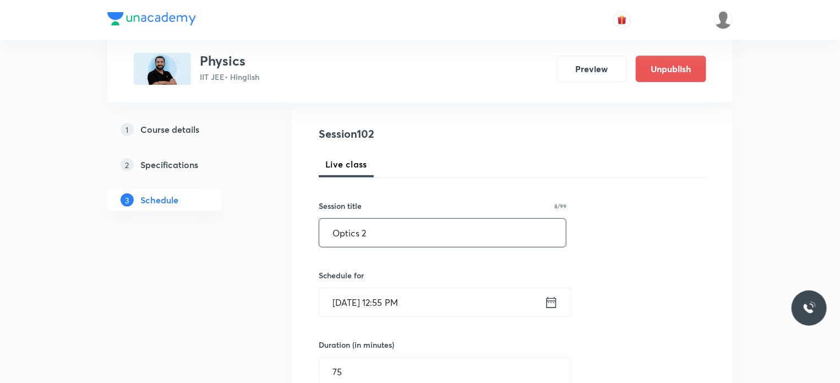
drag, startPoint x: 393, startPoint y: 233, endPoint x: 318, endPoint y: 234, distance: 74.9
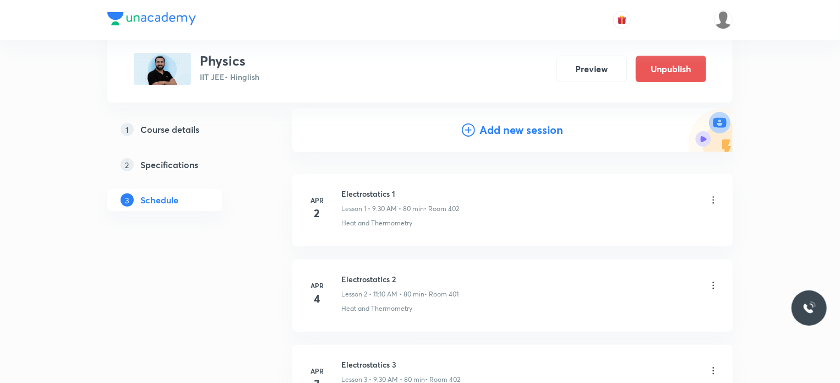
click at [492, 133] on h4 "Add new session" at bounding box center [521, 130] width 84 height 17
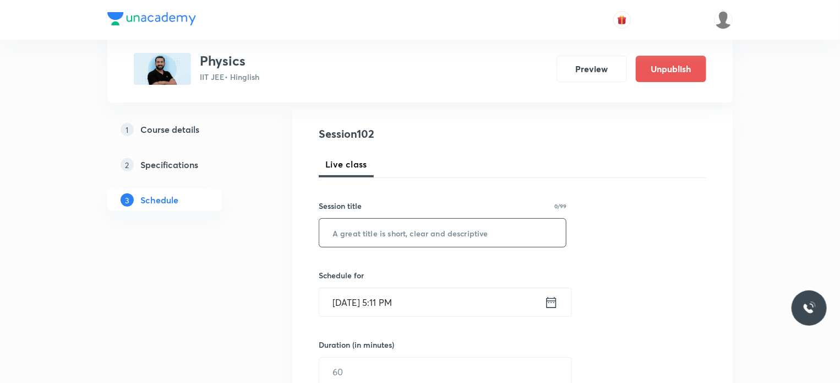
click at [443, 236] on input "text" at bounding box center [442, 233] width 247 height 28
paste input "Optics 2"
type input "Optics 3"
click at [459, 311] on input "Aug 30, 2025, 5:11 PM" at bounding box center [431, 302] width 225 height 28
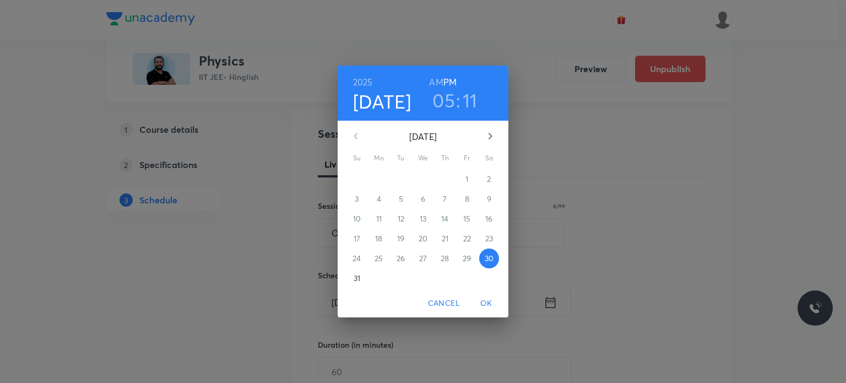
click at [488, 140] on icon "button" at bounding box center [489, 135] width 13 height 13
click at [402, 178] on p "2" at bounding box center [401, 178] width 4 height 11
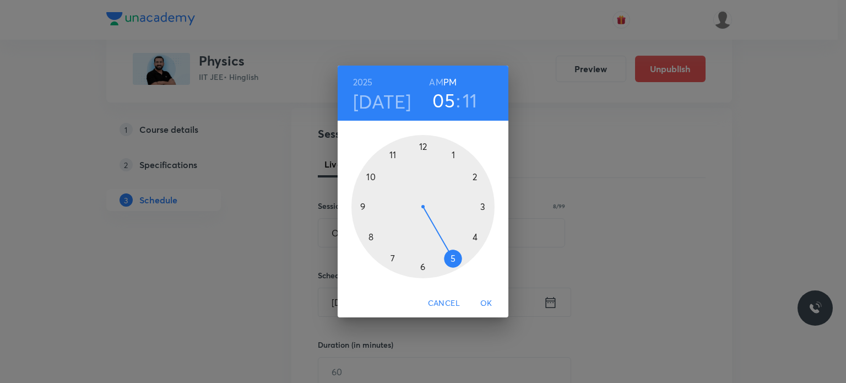
click at [431, 80] on h6 "AM" at bounding box center [436, 81] width 14 height 15
click at [367, 210] on div at bounding box center [422, 206] width 143 height 143
drag, startPoint x: 418, startPoint y: 264, endPoint x: 369, endPoint y: 176, distance: 100.5
click at [369, 176] on div at bounding box center [422, 206] width 143 height 143
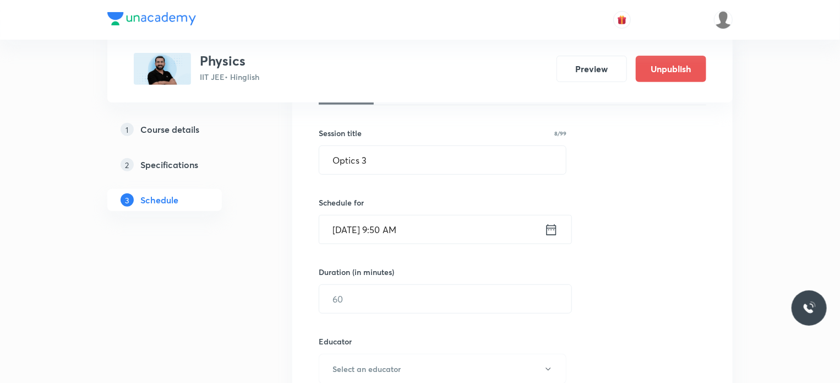
scroll to position [185, 0]
click at [378, 274] on h6 "Duration (in minutes)" at bounding box center [356, 272] width 75 height 12
click at [332, 321] on div "Session 103 Live class Session title 8/99 Optics 3 ​ Schedule for Sep 2, 2025, …" at bounding box center [513, 346] width 388 height 587
click at [342, 303] on input "text" at bounding box center [445, 299] width 252 height 28
type input "7"
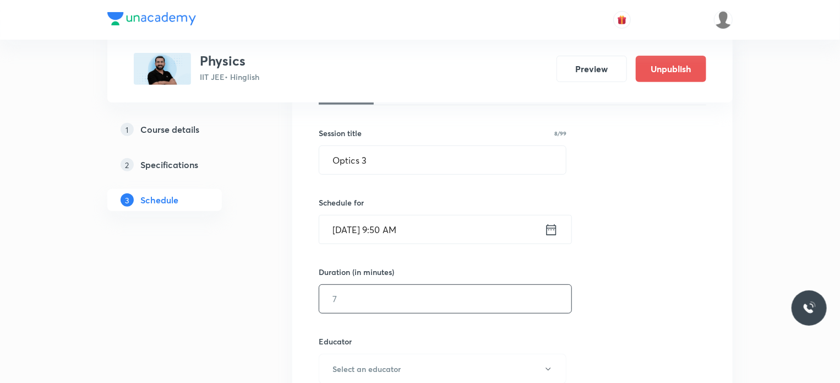
type input "0"
type input "80"
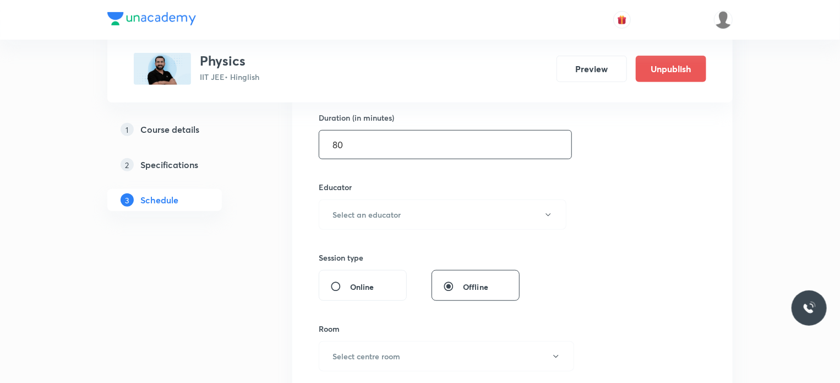
click at [395, 231] on div "Session 103 Live class Session title 8/99 Optics 3 ​ Schedule for Sep 2, 2025, …" at bounding box center [513, 192] width 388 height 587
click at [382, 213] on h6 "Select an educator" at bounding box center [367, 215] width 68 height 12
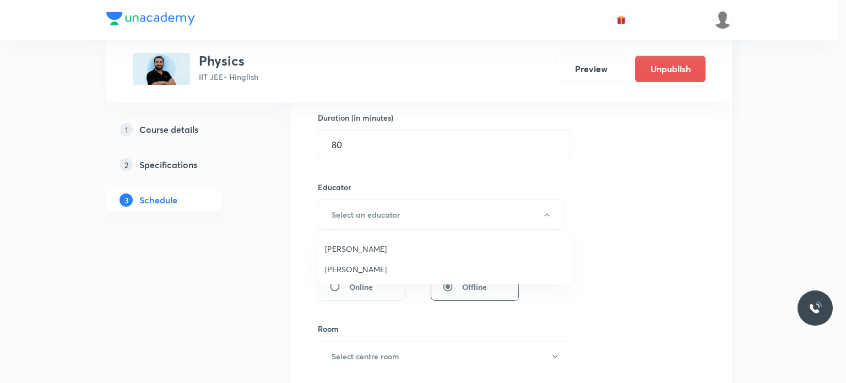
click at [379, 269] on span "Ajit Lulla" at bounding box center [445, 269] width 241 height 12
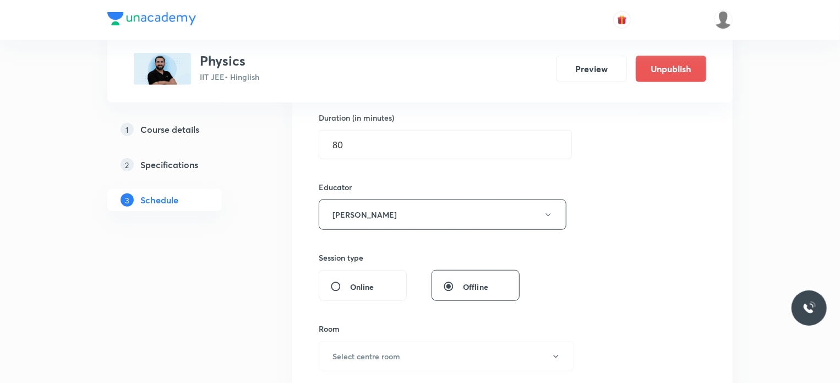
scroll to position [410, 0]
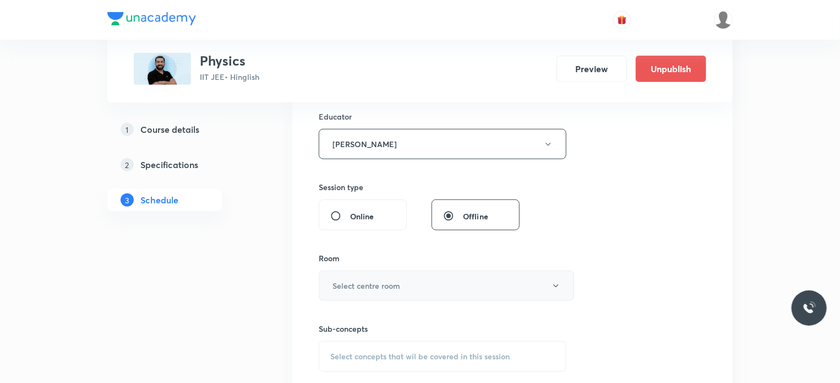
click at [393, 280] on h6 "Select centre room" at bounding box center [367, 286] width 68 height 12
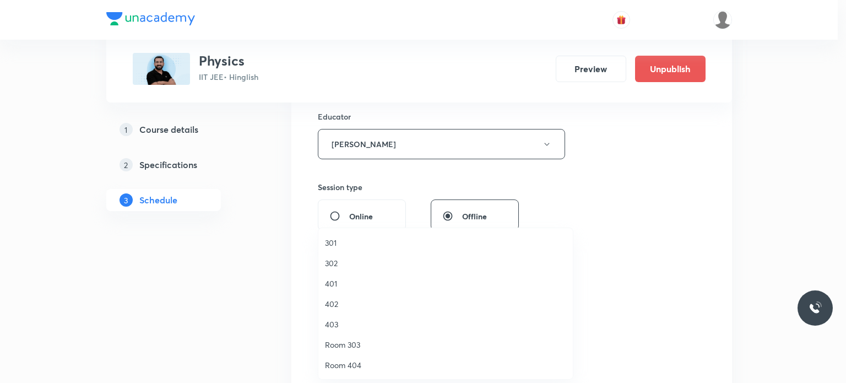
click at [339, 263] on span "302" at bounding box center [445, 263] width 241 height 12
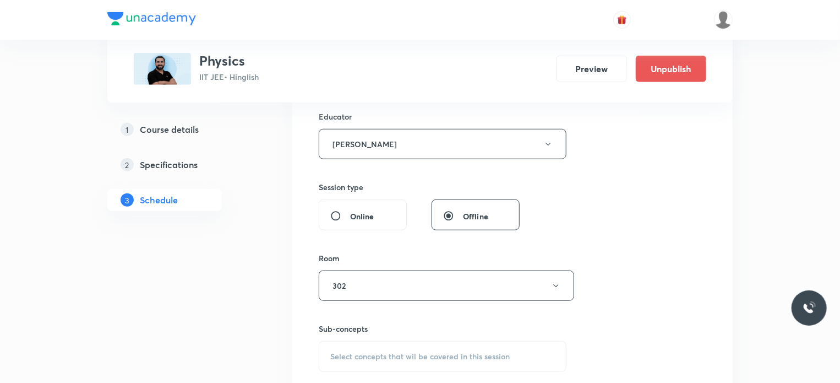
click at [381, 347] on div "Select concepts that wil be covered in this session" at bounding box center [443, 356] width 248 height 31
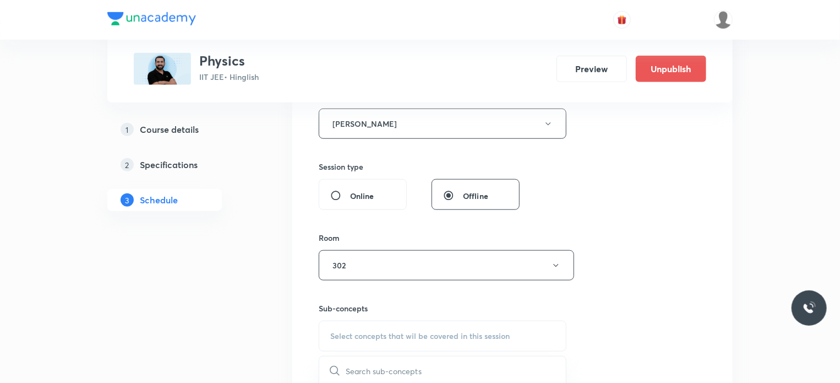
scroll to position [526, 0]
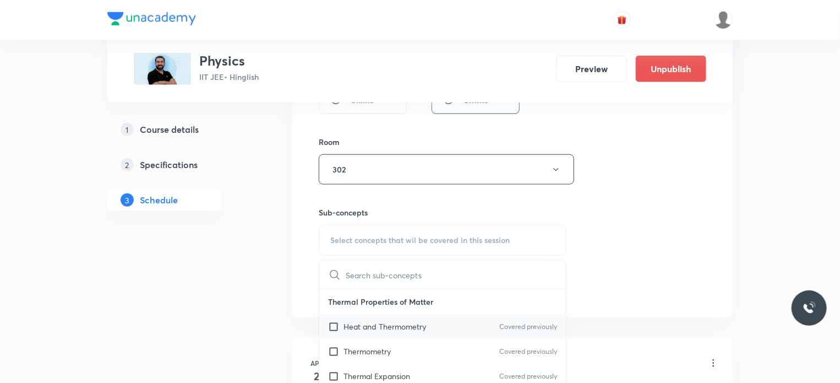
click at [404, 318] on div "Heat and Thermometry Covered previously" at bounding box center [442, 326] width 247 height 25
checkbox input "true"
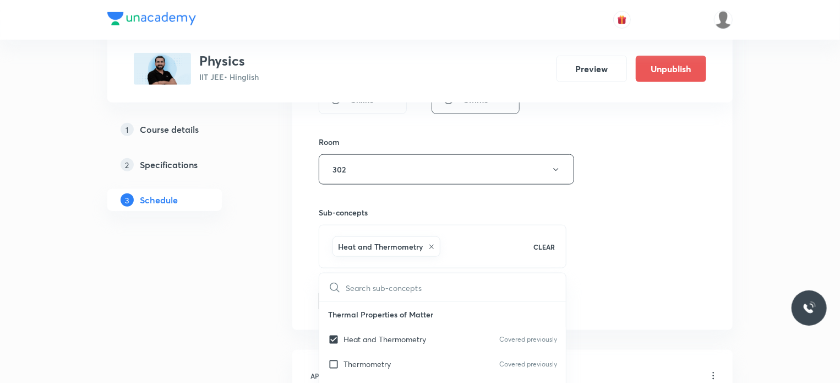
click at [669, 273] on div "Session 103 Live class Session title 8/99 Optics 3 ​ Schedule for Sep 2, 2025, …" at bounding box center [513, 12] width 388 height 600
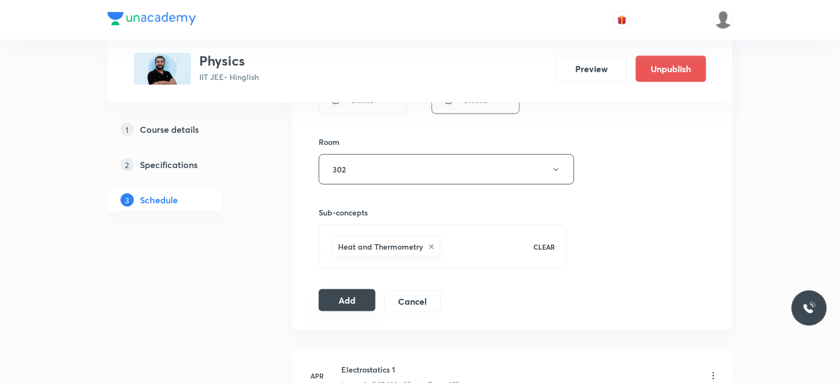
click at [347, 302] on button "Add" at bounding box center [347, 300] width 57 height 22
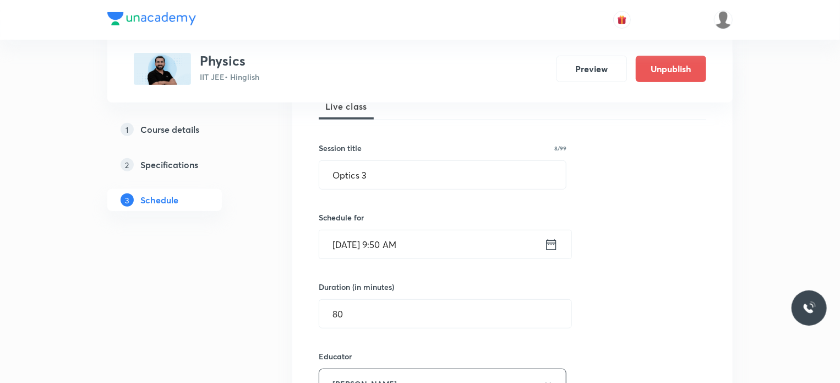
scroll to position [164, 0]
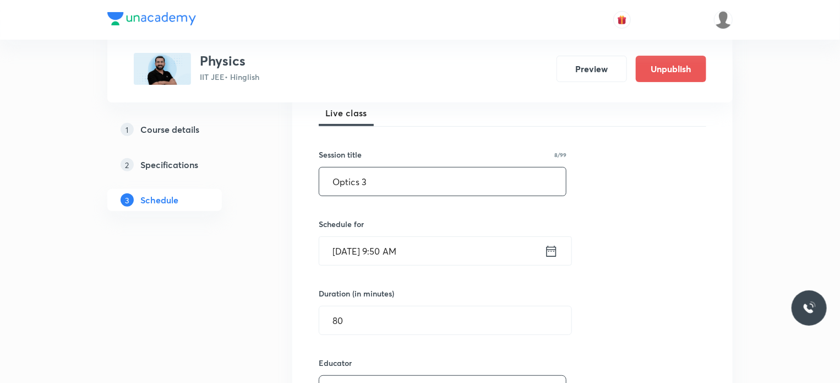
drag, startPoint x: 386, startPoint y: 171, endPoint x: 292, endPoint y: 162, distance: 95.1
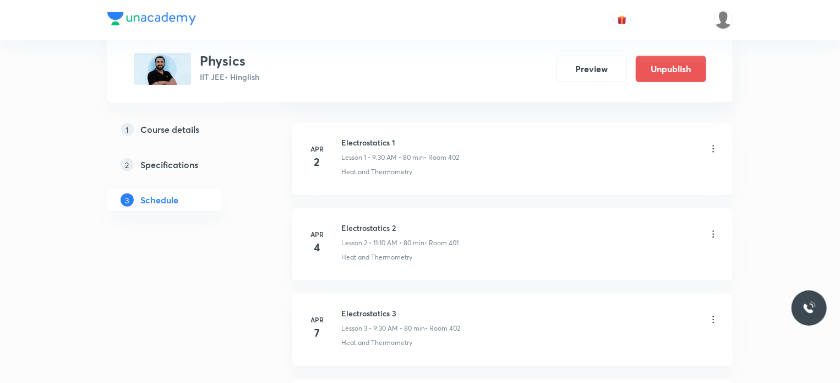
scroll to position [0, 0]
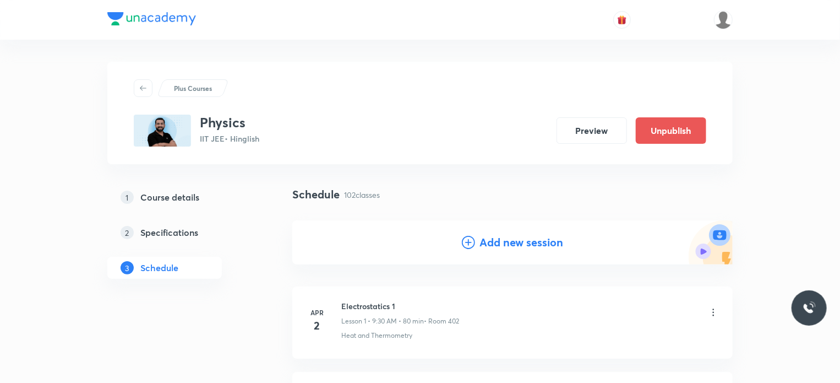
click at [506, 244] on h4 "Add new session" at bounding box center [521, 242] width 84 height 17
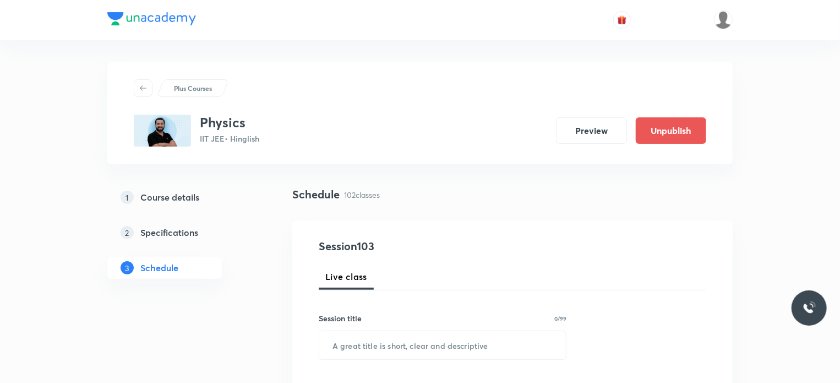
click at [433, 330] on div "​" at bounding box center [443, 344] width 248 height 29
paste input "Optics 3"
type input "Optics 4"
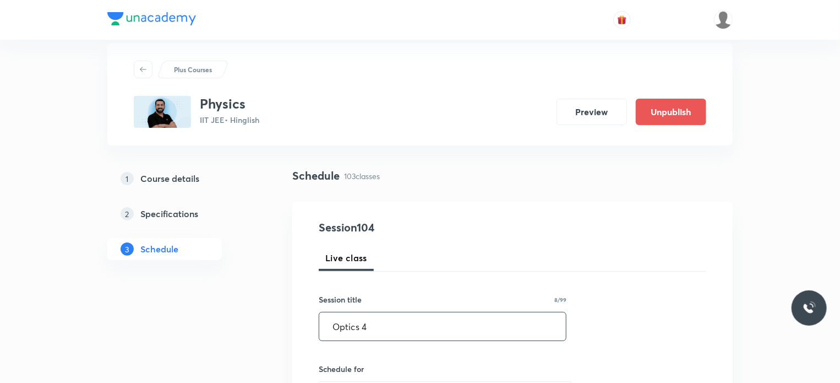
scroll to position [150, 0]
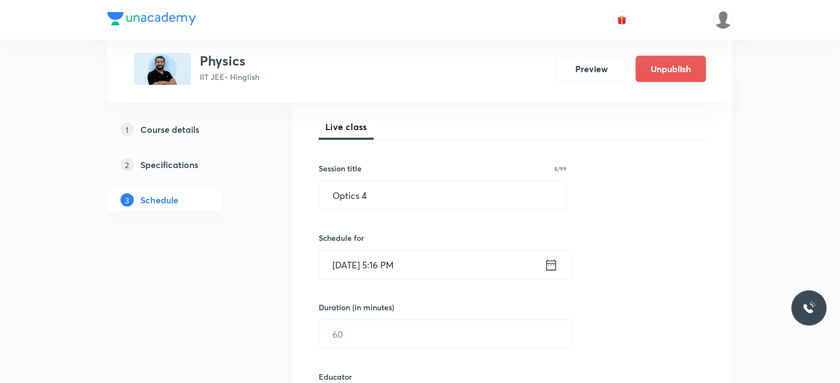
click at [448, 266] on input "Aug 30, 2025, 5:16 PM" at bounding box center [431, 264] width 225 height 28
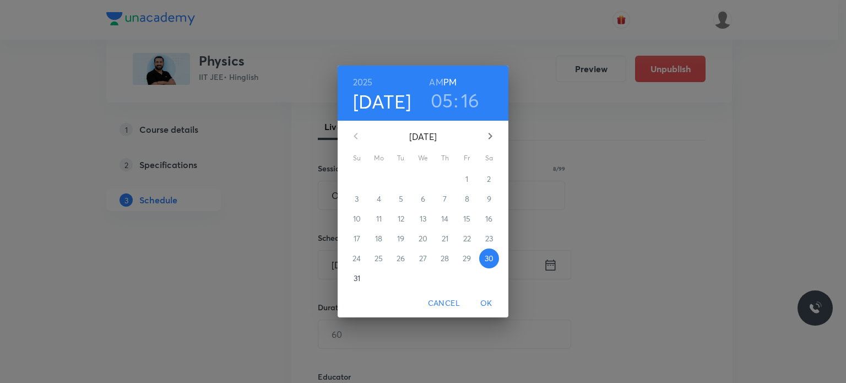
click at [499, 128] on button "button" at bounding box center [490, 136] width 26 height 26
click at [424, 178] on p "3" at bounding box center [423, 178] width 4 height 11
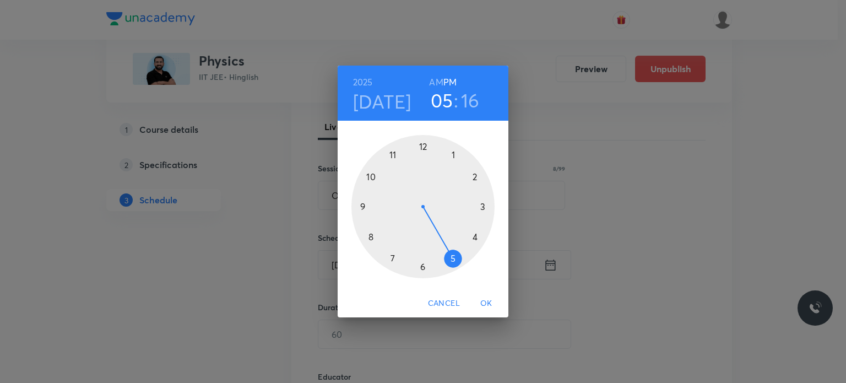
click at [419, 146] on div at bounding box center [422, 206] width 143 height 143
click at [394, 151] on div at bounding box center [422, 206] width 143 height 143
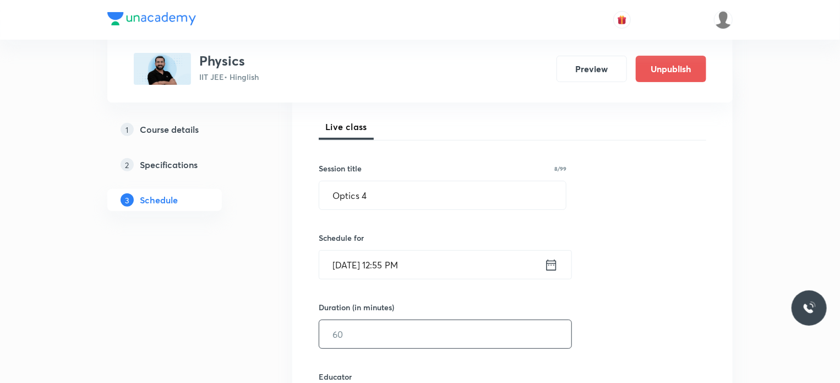
click at [378, 336] on input "text" at bounding box center [445, 334] width 252 height 28
type input "75"
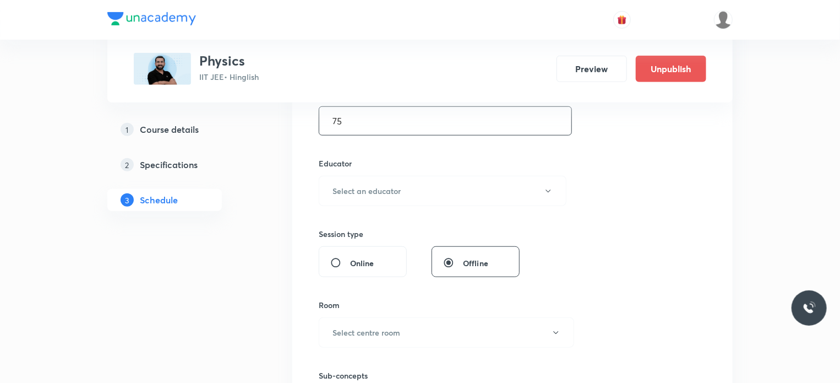
scroll to position [363, 0]
click at [371, 188] on h6 "Select an educator" at bounding box center [367, 190] width 68 height 12
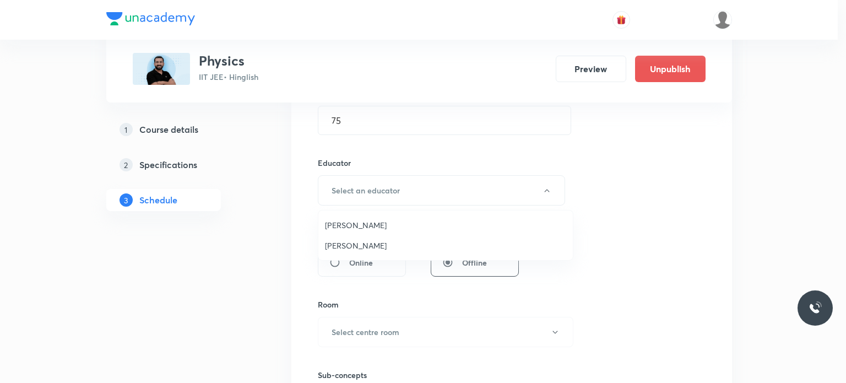
click at [357, 246] on span "Ajit Lulla" at bounding box center [445, 245] width 241 height 12
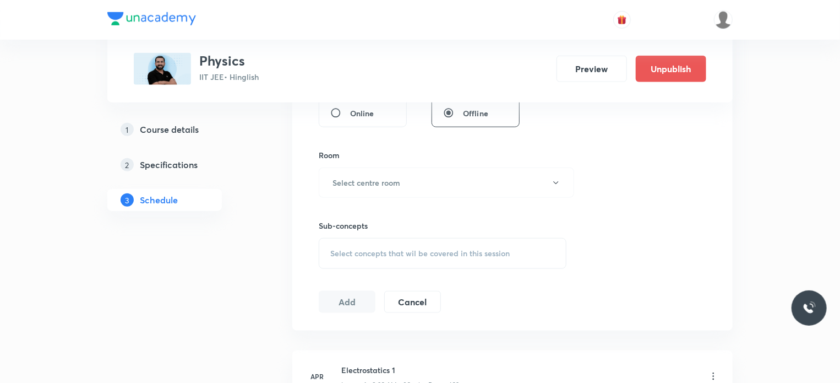
scroll to position [513, 0]
click at [376, 167] on button "Select centre room" at bounding box center [446, 182] width 255 height 30
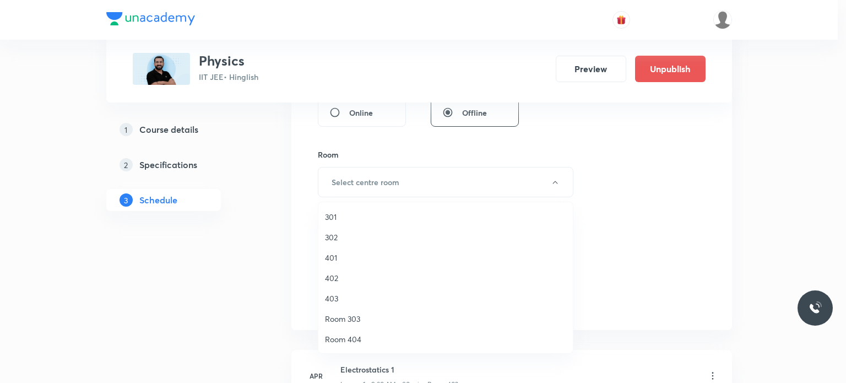
click at [363, 237] on span "302" at bounding box center [445, 237] width 241 height 12
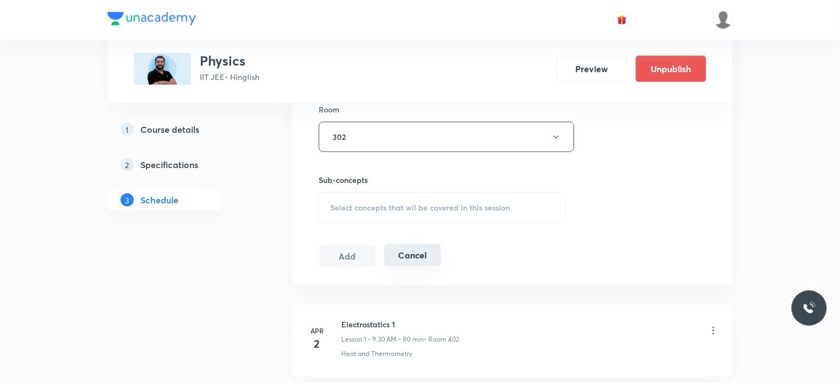
scroll to position [568, 0]
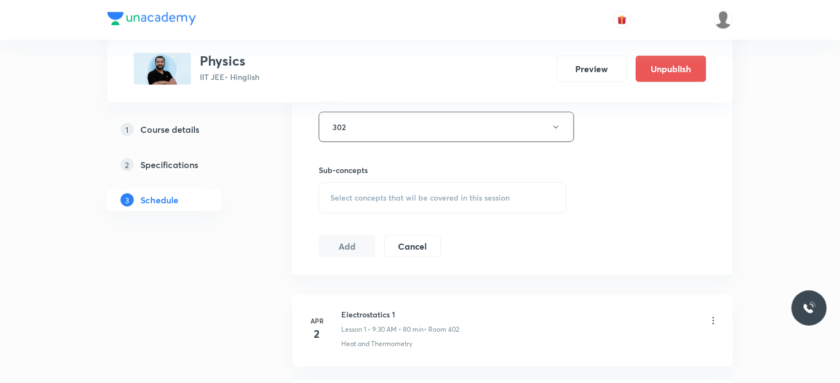
click at [423, 201] on span "Select concepts that wil be covered in this session" at bounding box center [419, 197] width 179 height 9
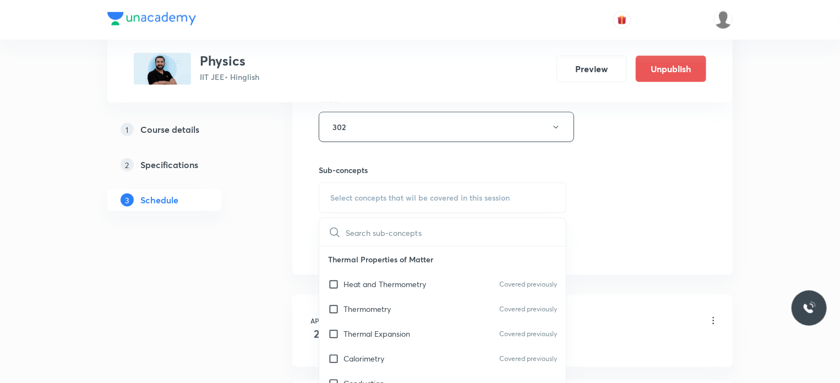
click at [405, 296] on div "Thermometry Covered previously" at bounding box center [442, 308] width 247 height 25
checkbox input "true"
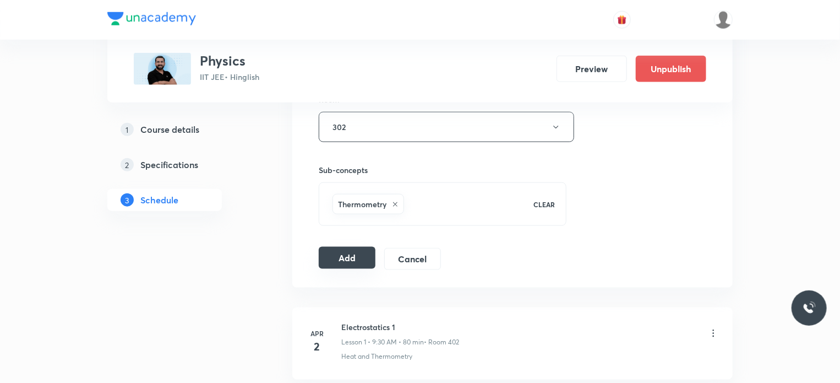
click at [366, 257] on button "Add" at bounding box center [347, 258] width 57 height 22
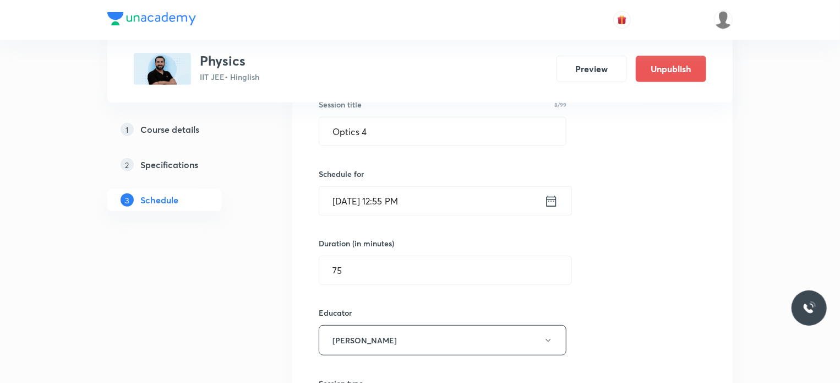
scroll to position [118, 0]
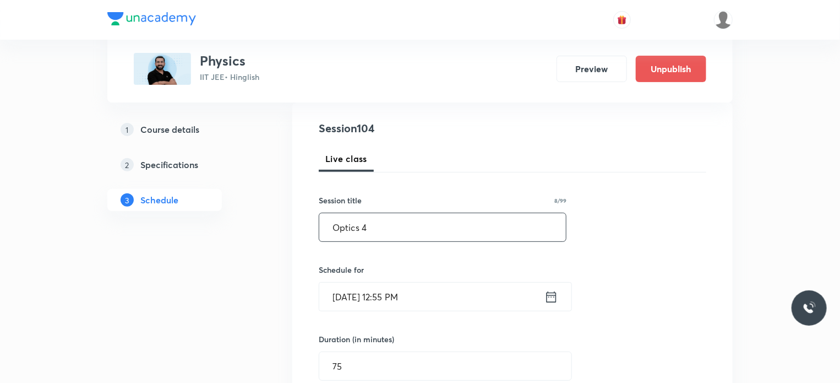
drag, startPoint x: 379, startPoint y: 233, endPoint x: 291, endPoint y: 226, distance: 88.9
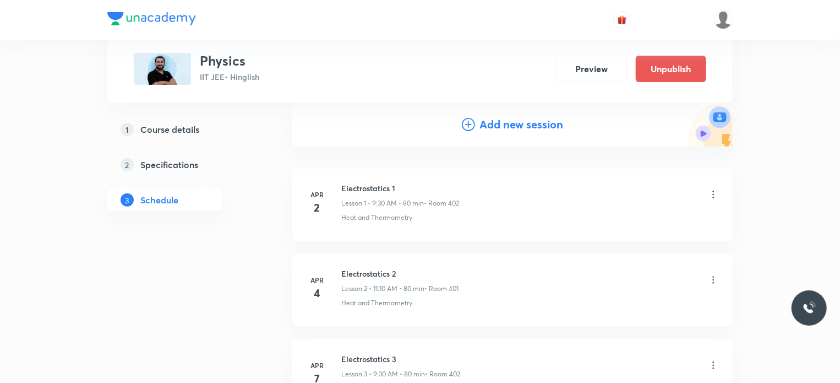
click at [493, 122] on h4 "Add new session" at bounding box center [521, 124] width 84 height 17
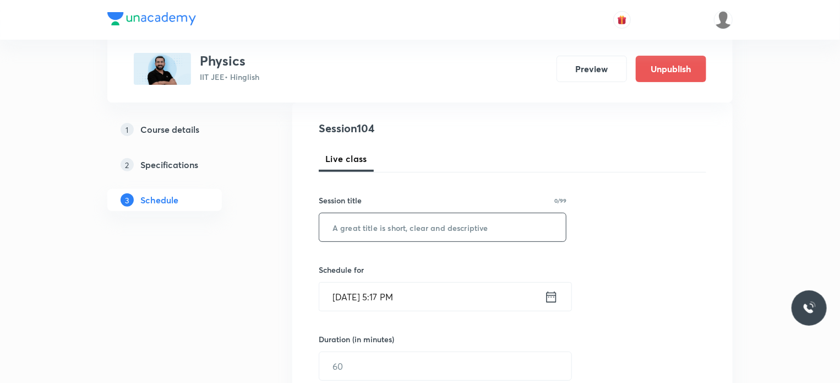
click at [460, 216] on input "text" at bounding box center [442, 227] width 247 height 28
paste input "Optics 4"
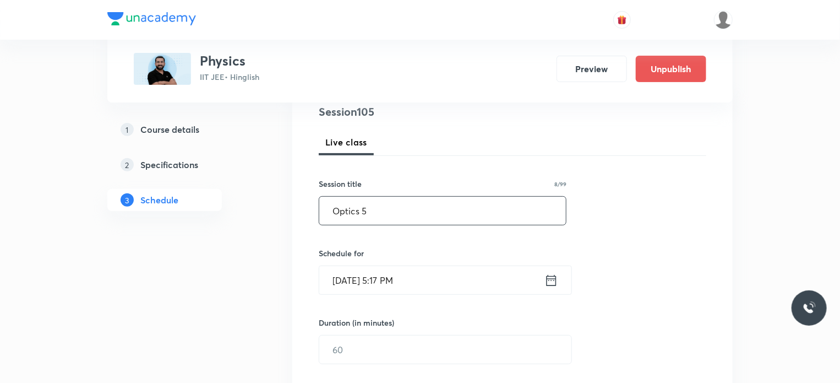
scroll to position [137, 0]
type input "Optics 5"
click at [457, 272] on input "Aug 30, 2025, 5:17 PM" at bounding box center [431, 278] width 225 height 28
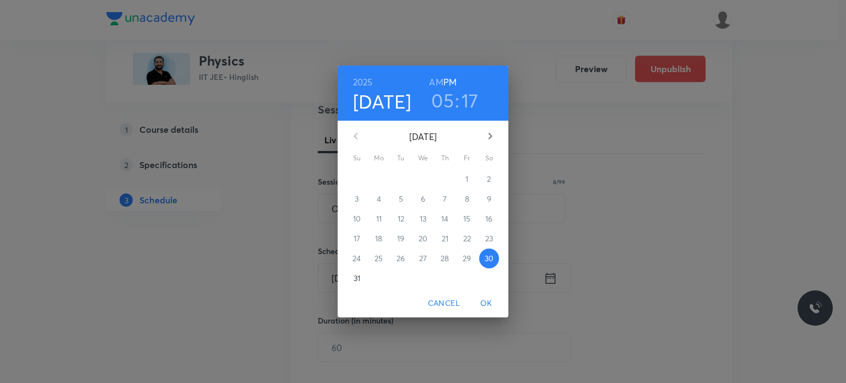
click at [491, 132] on icon "button" at bounding box center [489, 135] width 13 height 13
click at [465, 178] on p "5" at bounding box center [467, 178] width 4 height 11
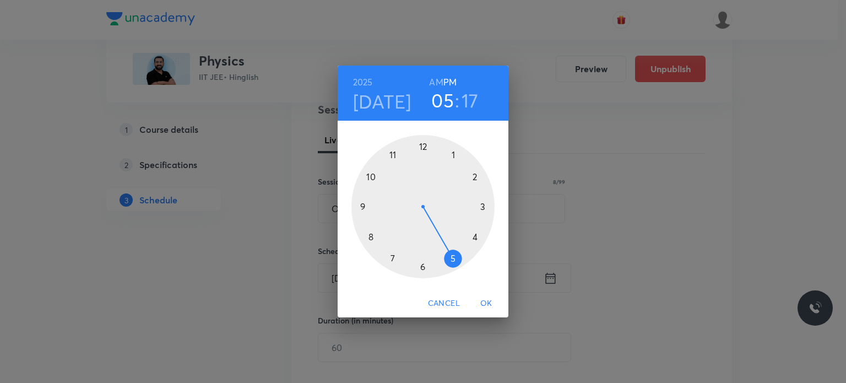
click at [434, 85] on h6 "AM" at bounding box center [436, 81] width 14 height 15
click at [377, 232] on div at bounding box center [422, 206] width 143 height 143
click at [473, 238] on div at bounding box center [422, 206] width 143 height 143
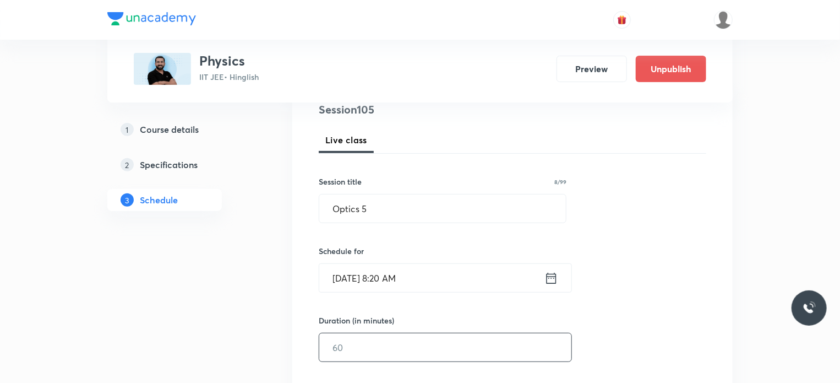
click at [352, 350] on input "text" at bounding box center [445, 347] width 252 height 28
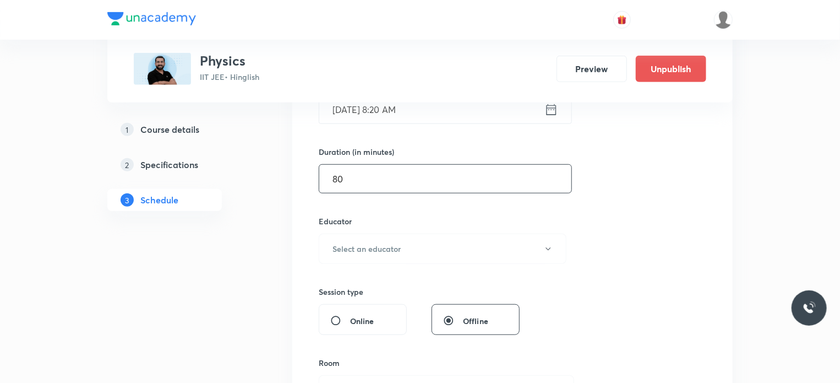
scroll to position [342, 0]
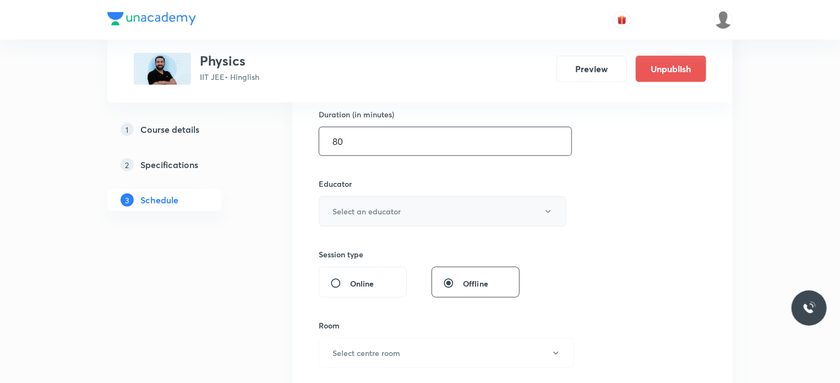
type input "80"
click at [401, 203] on button "Select an educator" at bounding box center [443, 211] width 248 height 30
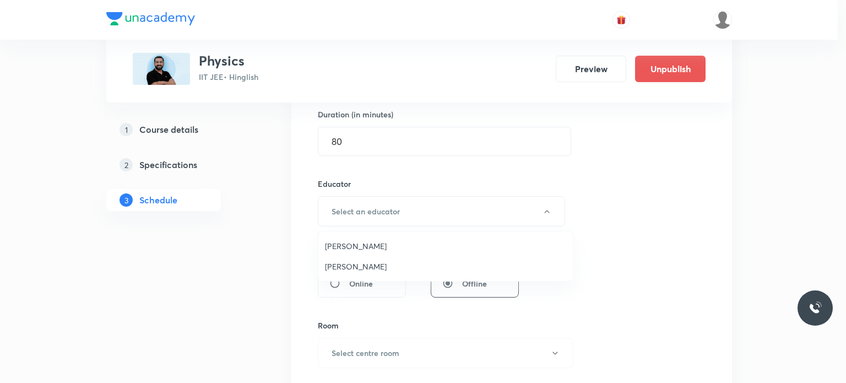
click at [368, 261] on span "Ajit Lulla" at bounding box center [445, 266] width 241 height 12
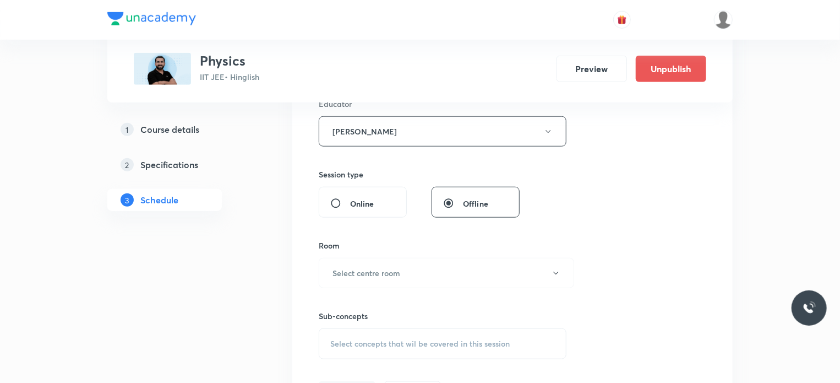
scroll to position [429, 0]
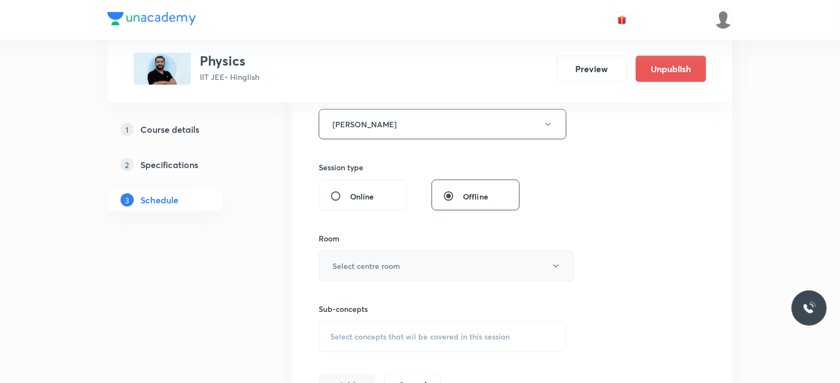
click at [366, 253] on button "Select centre room" at bounding box center [446, 265] width 255 height 30
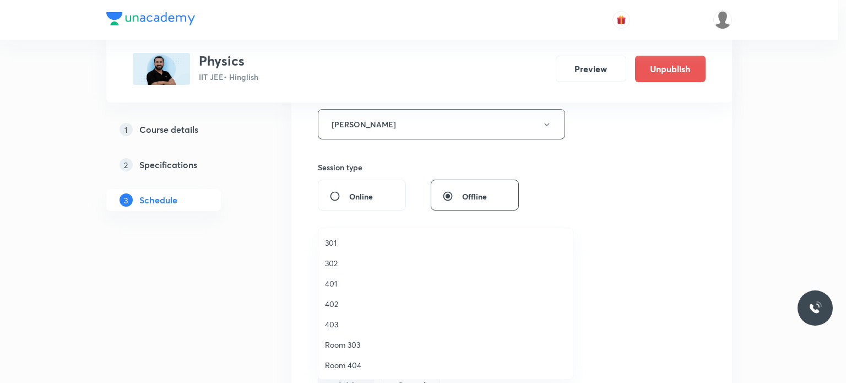
click at [342, 321] on span "403" at bounding box center [445, 324] width 241 height 12
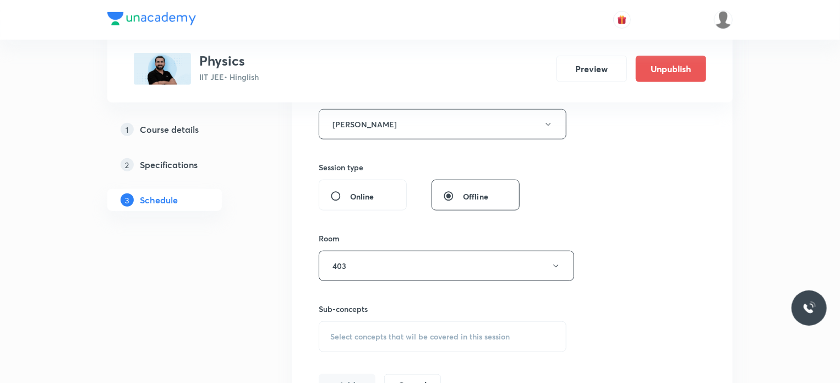
click at [389, 329] on div "Select concepts that wil be covered in this session" at bounding box center [443, 336] width 248 height 31
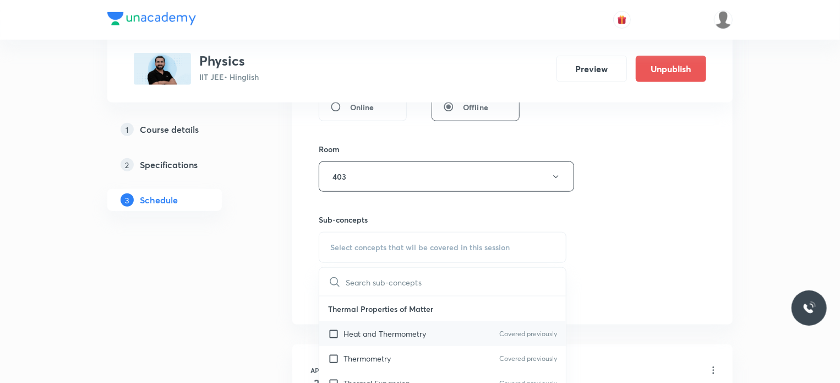
scroll to position [522, 0]
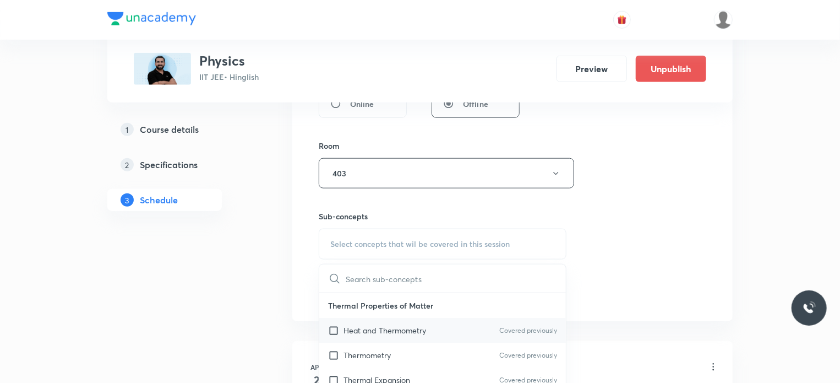
click at [423, 336] on div "Heat and Thermometry Covered previously" at bounding box center [442, 330] width 247 height 25
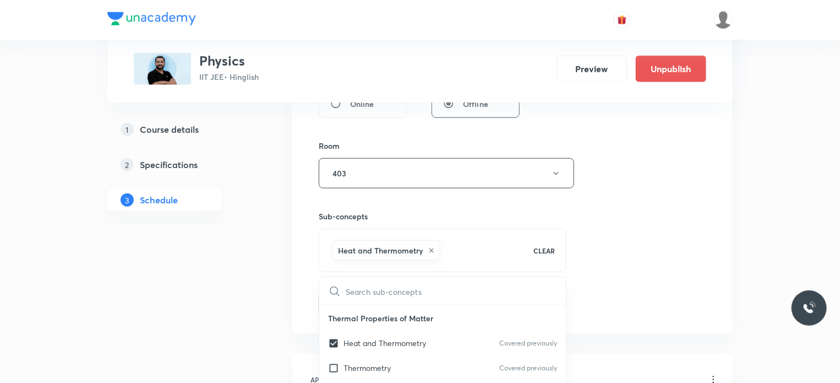
click at [632, 317] on div "Session 105 Live class Session title 8/99 Optics 5 ​ Schedule for Sep 5, 2025, …" at bounding box center [512, 15] width 440 height 635
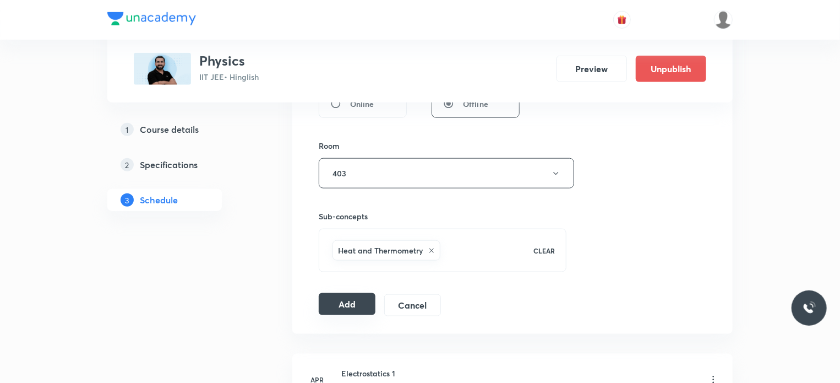
click at [366, 301] on button "Add" at bounding box center [347, 304] width 57 height 22
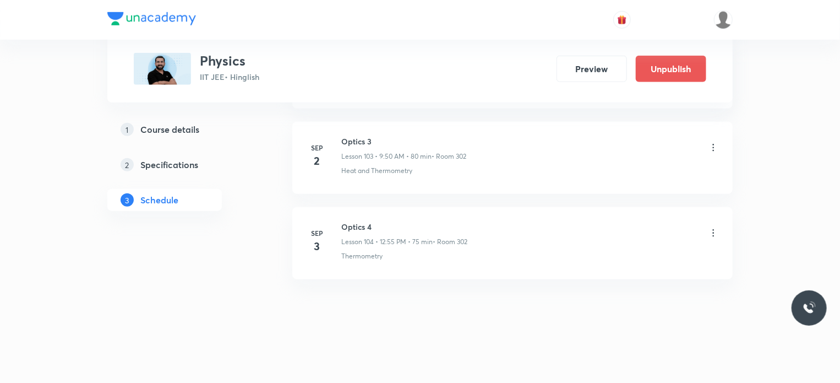
scroll to position [8846, 0]
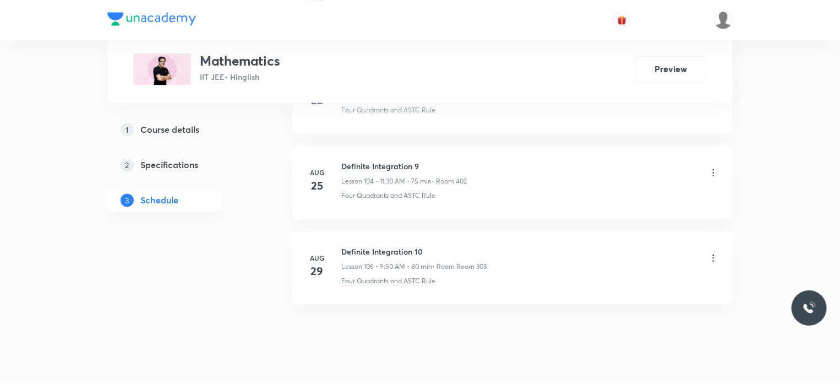
scroll to position [9505, 0]
click at [346, 232] on li "[DATE] Definite Integration 10 Lesson 105 • 9:50 AM • 80 min • Room Room 303 Fo…" at bounding box center [512, 268] width 440 height 72
copy h6 "Definite Integration 10"
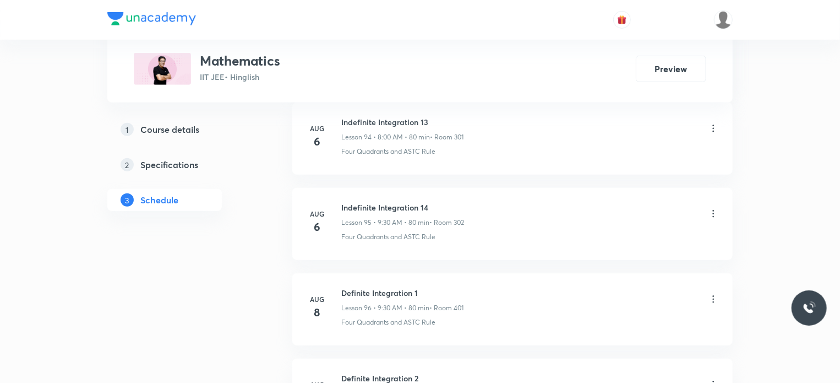
scroll to position [0, 0]
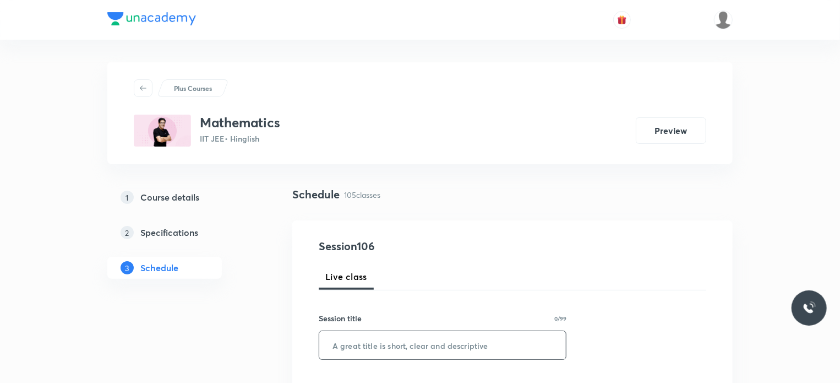
click at [388, 340] on input "text" at bounding box center [442, 345] width 247 height 28
paste input "Definite Integration 10"
type input "Definite Integration 11"
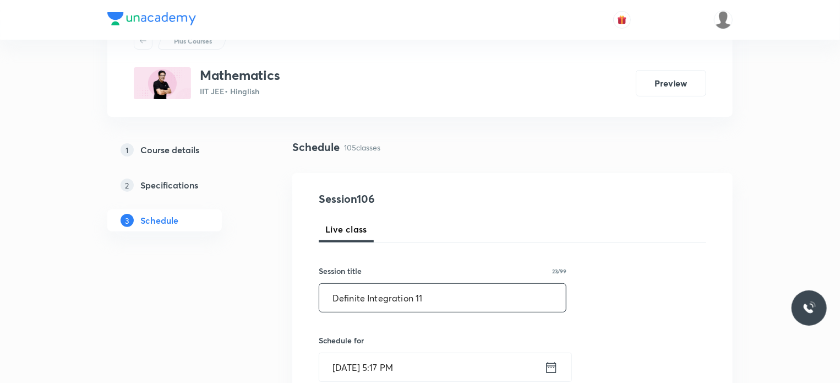
scroll to position [99, 0]
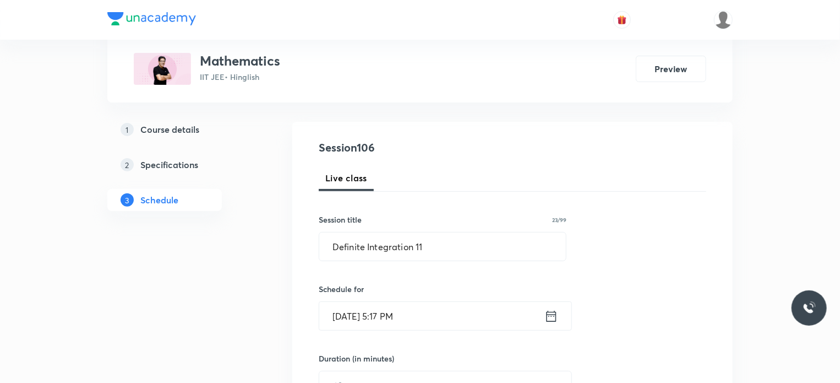
click at [410, 319] on input "[DATE] 5:17 PM" at bounding box center [431, 316] width 225 height 28
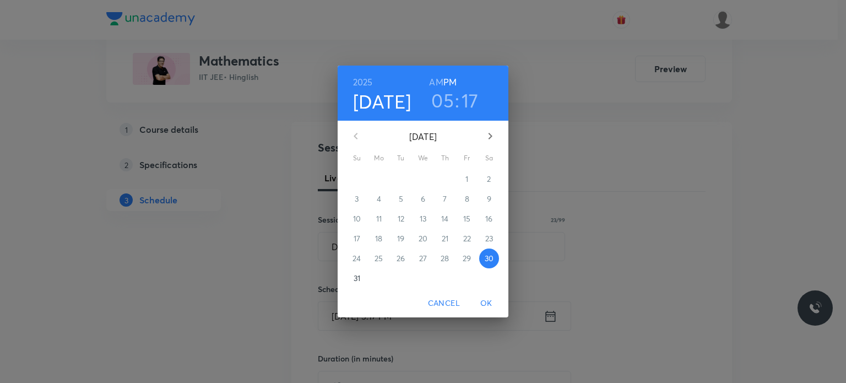
click at [487, 134] on icon "button" at bounding box center [489, 135] width 13 height 13
click at [381, 176] on span "1" at bounding box center [379, 178] width 20 height 11
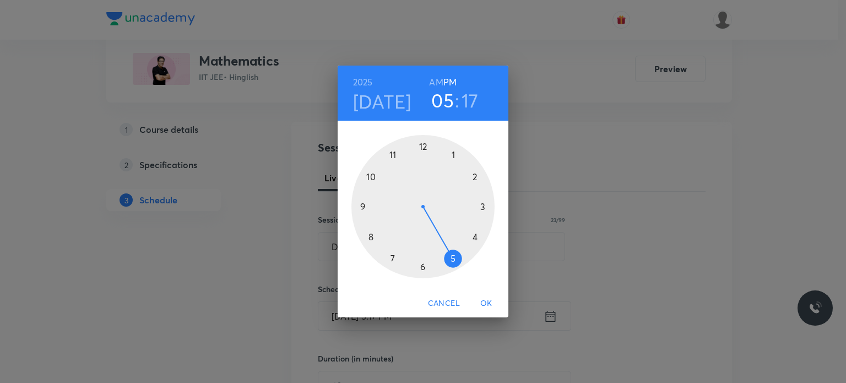
click at [435, 84] on h6 "AM" at bounding box center [436, 81] width 14 height 15
click at [385, 144] on div at bounding box center [422, 206] width 143 height 143
click at [424, 273] on div at bounding box center [422, 206] width 143 height 143
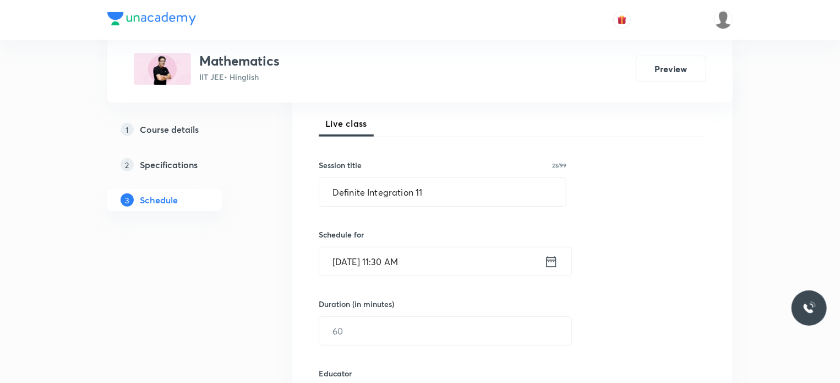
scroll to position [161, 0]
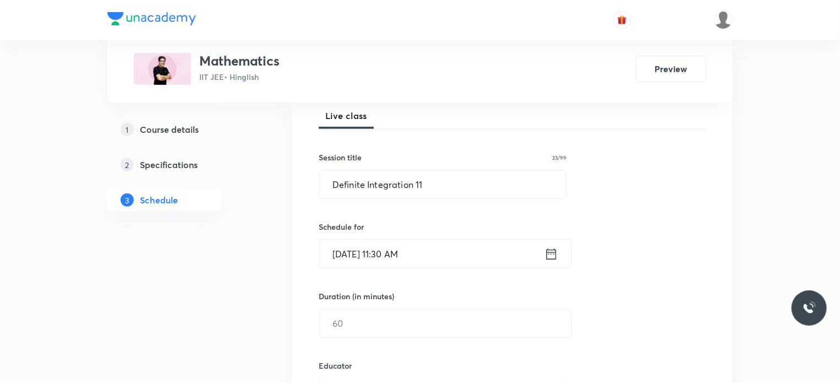
click at [368, 304] on div "Duration (in minutes) ​" at bounding box center [419, 313] width 201 height 47
click at [366, 311] on input "text" at bounding box center [445, 323] width 252 height 28
type input "75"
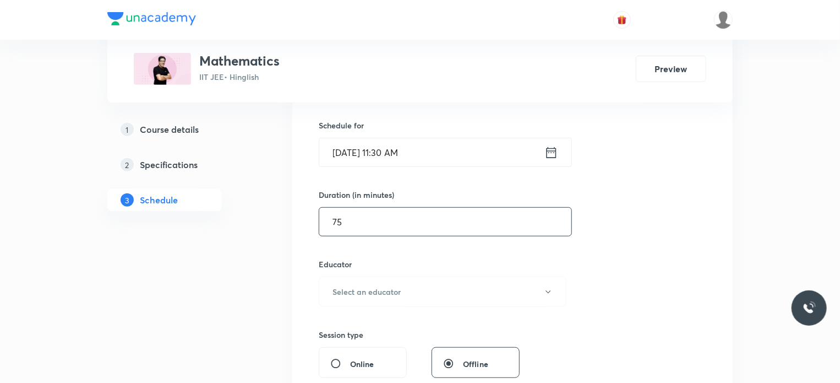
scroll to position [319, 0]
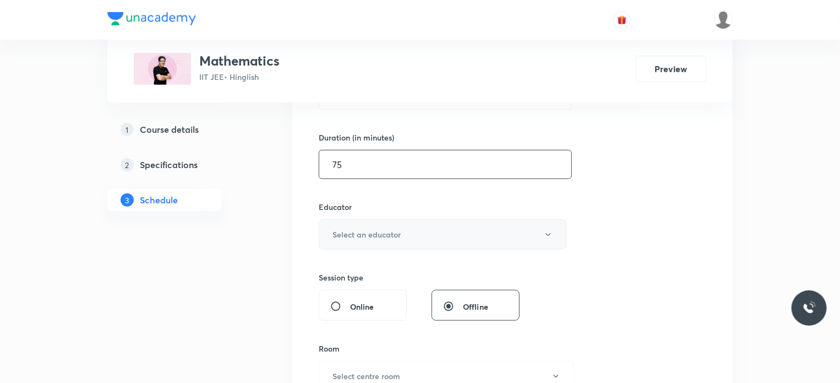
click at [373, 235] on h6 "Select an educator" at bounding box center [367, 234] width 68 height 12
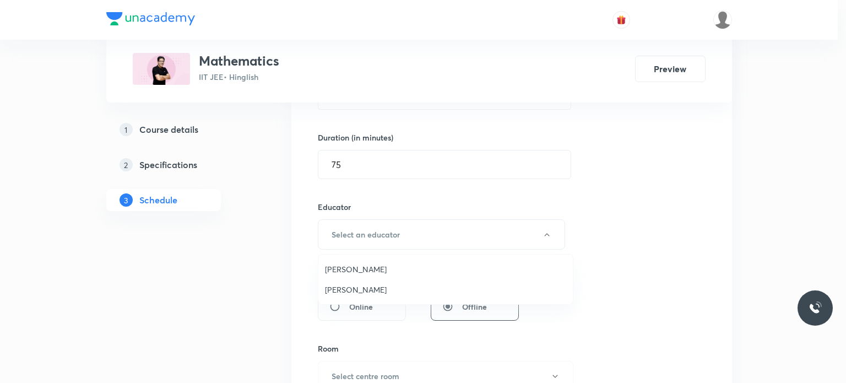
click at [366, 288] on span "Praveer Agrawal" at bounding box center [445, 290] width 241 height 12
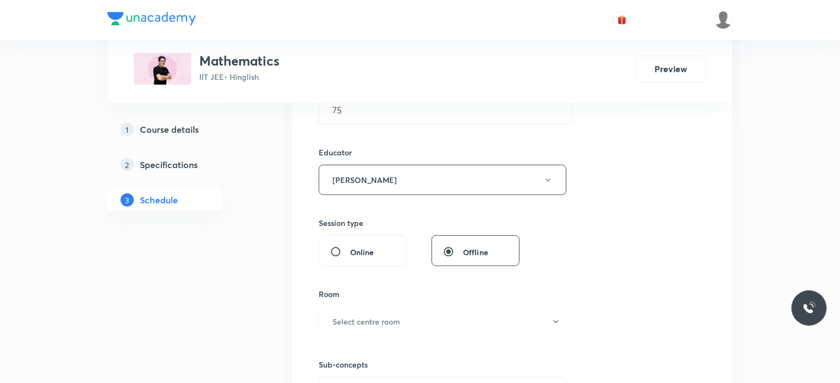
scroll to position [412, 0]
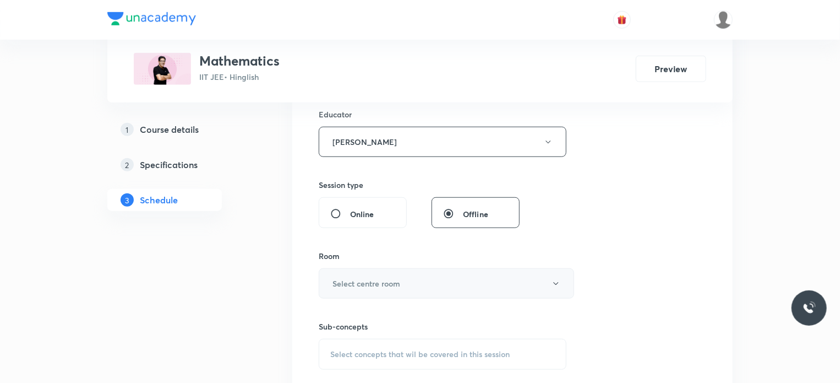
click at [381, 270] on button "Select centre room" at bounding box center [446, 283] width 255 height 30
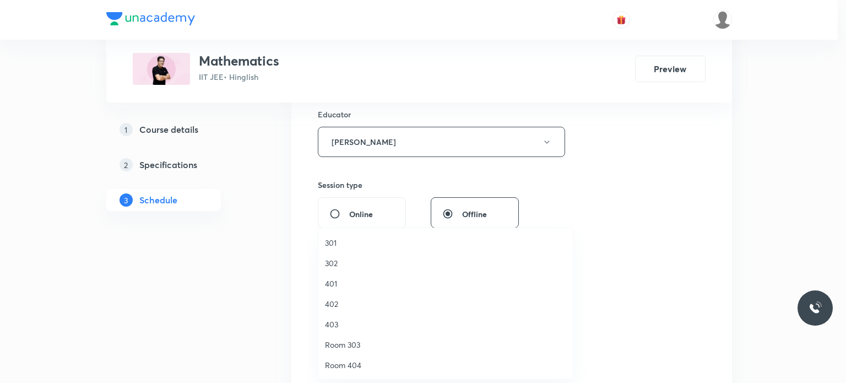
click at [346, 306] on span "402" at bounding box center [445, 304] width 241 height 12
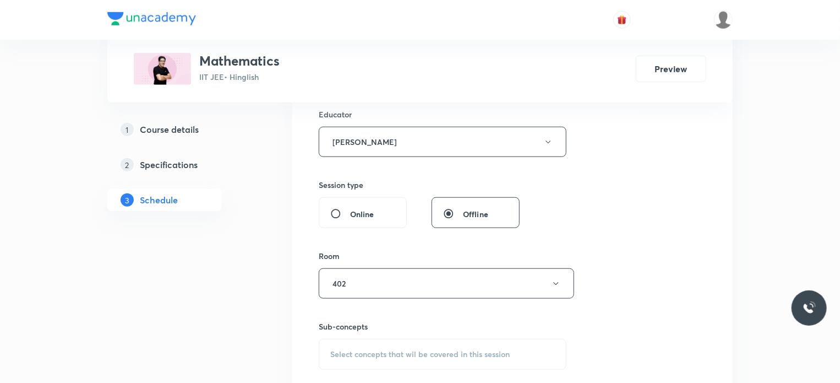
click at [416, 355] on span "Select concepts that wil be covered in this session" at bounding box center [419, 354] width 179 height 9
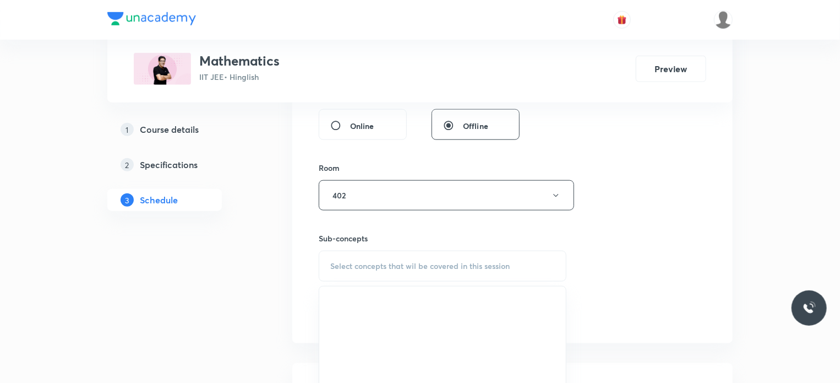
scroll to position [517, 0]
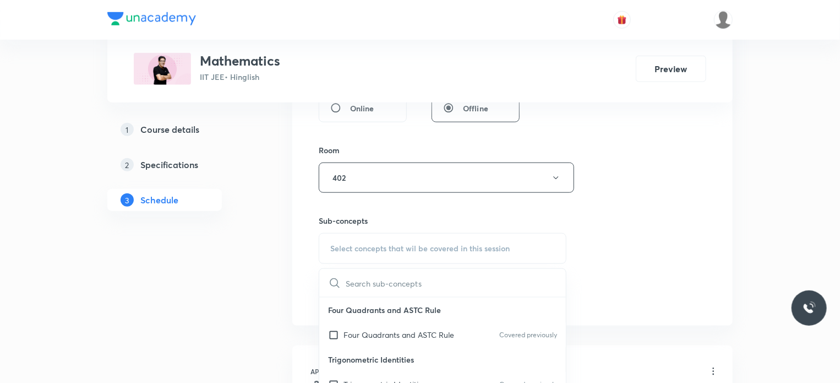
click at [449, 317] on p "Four Quadrants and ASTC Rule" at bounding box center [442, 309] width 247 height 25
click at [476, 330] on div "Four Quadrants and ASTC Rule Covered previously" at bounding box center [442, 334] width 247 height 25
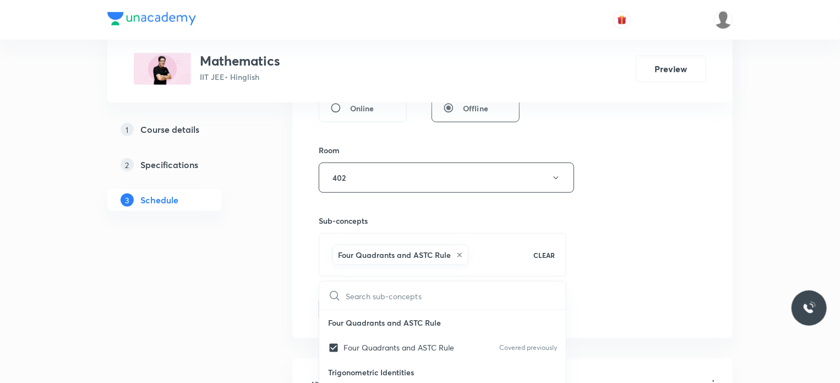
click at [655, 310] on div "Session 106 Live class Session title 23/99 Definite Integration 11 ​ Schedule f…" at bounding box center [513, 20] width 388 height 600
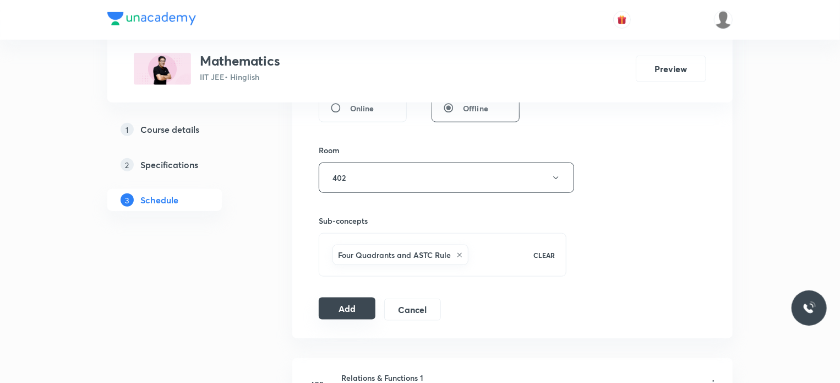
click at [357, 308] on button "Add" at bounding box center [347, 308] width 57 height 22
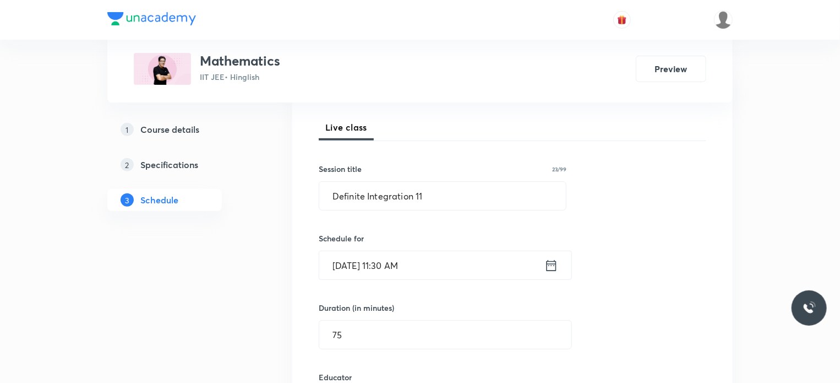
scroll to position [134, 0]
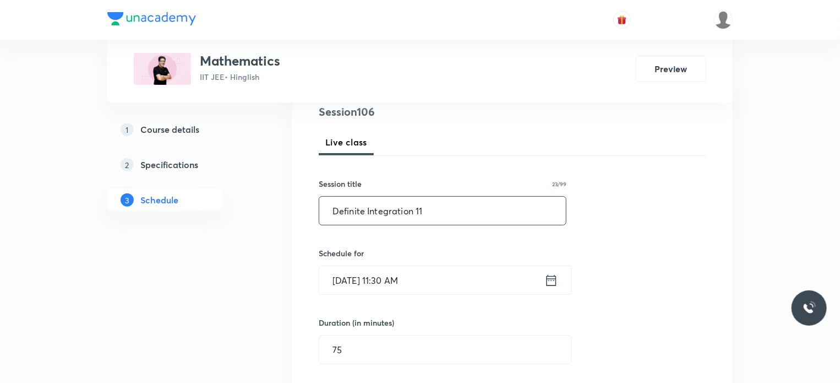
drag, startPoint x: 439, startPoint y: 217, endPoint x: 302, endPoint y: 223, distance: 137.2
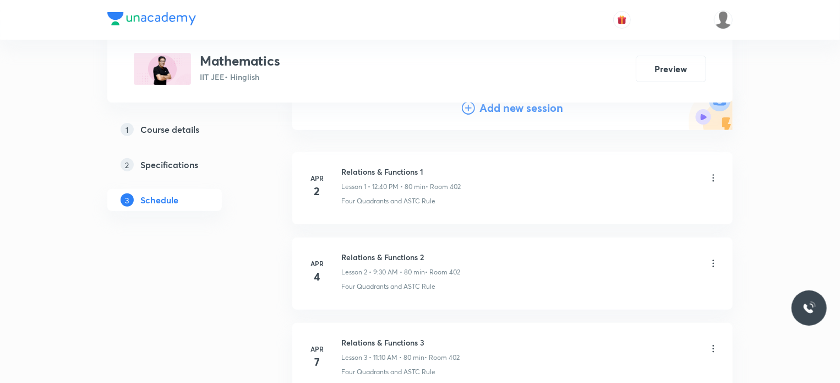
click at [516, 103] on h4 "Add new session" at bounding box center [521, 108] width 84 height 17
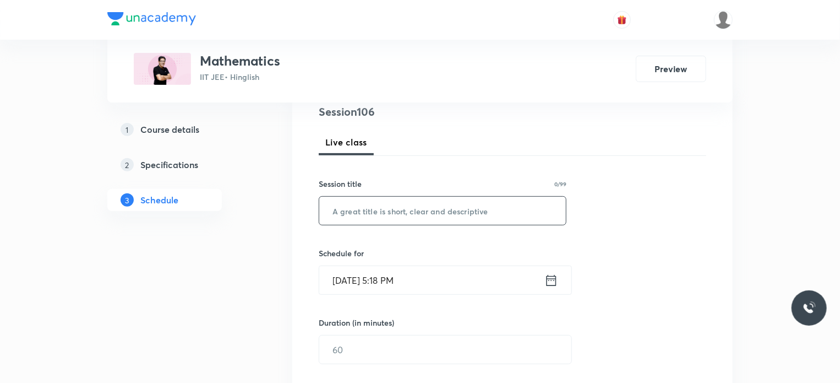
click at [478, 206] on input "text" at bounding box center [442, 211] width 247 height 28
paste input "Definite Integration 11"
type input "Definite Integration 12"
click at [440, 285] on input "Aug 30, 2025, 5:18 PM" at bounding box center [431, 280] width 225 height 28
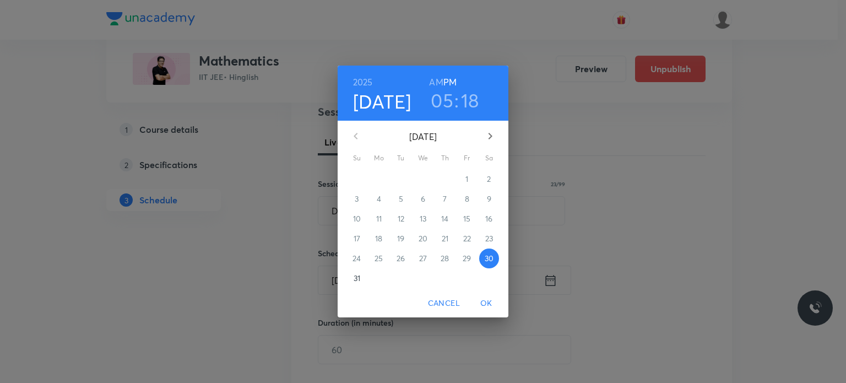
click at [489, 138] on icon "button" at bounding box center [490, 136] width 4 height 7
click at [400, 176] on p "2" at bounding box center [401, 178] width 4 height 11
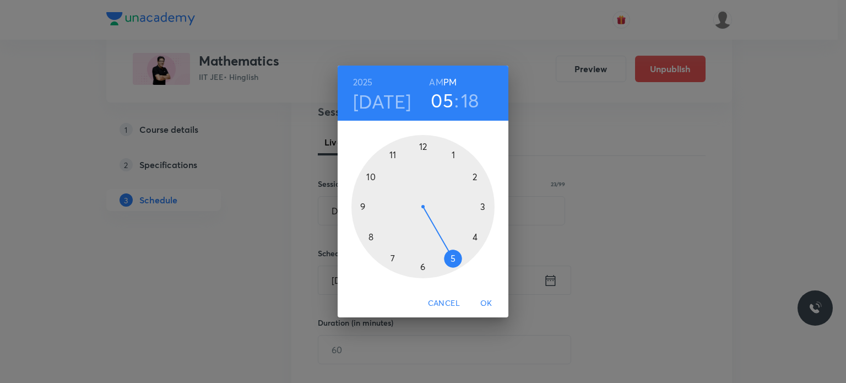
click at [433, 82] on h6 "AM" at bounding box center [436, 81] width 14 height 15
click at [396, 154] on div at bounding box center [422, 206] width 143 height 143
drag, startPoint x: 418, startPoint y: 259, endPoint x: 422, endPoint y: 275, distance: 16.0
click at [422, 275] on div at bounding box center [422, 206] width 143 height 143
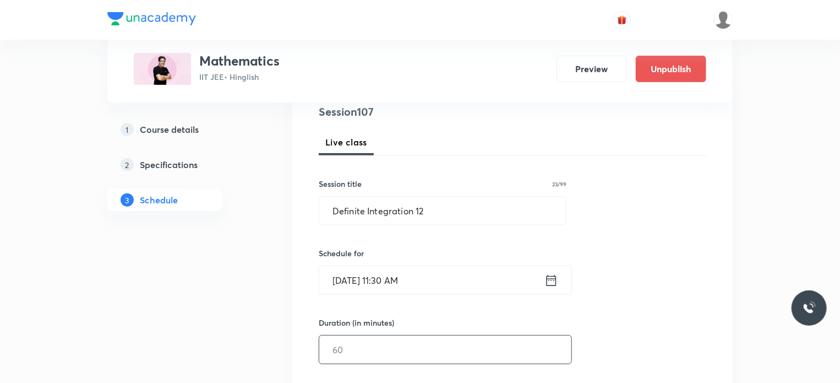
click at [388, 336] on input "text" at bounding box center [445, 349] width 252 height 28
type input "75"
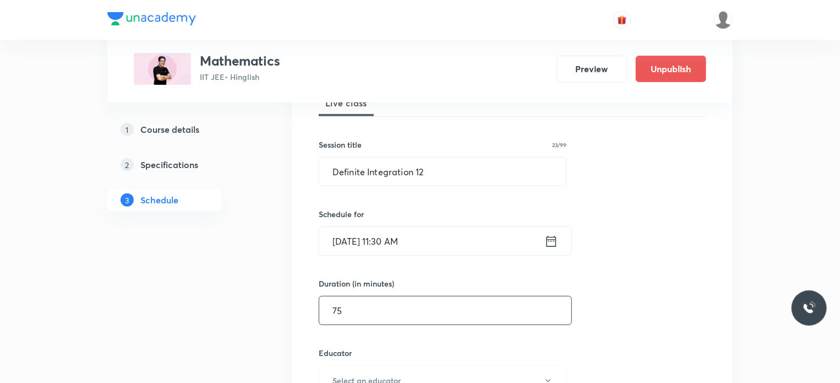
scroll to position [231, 0]
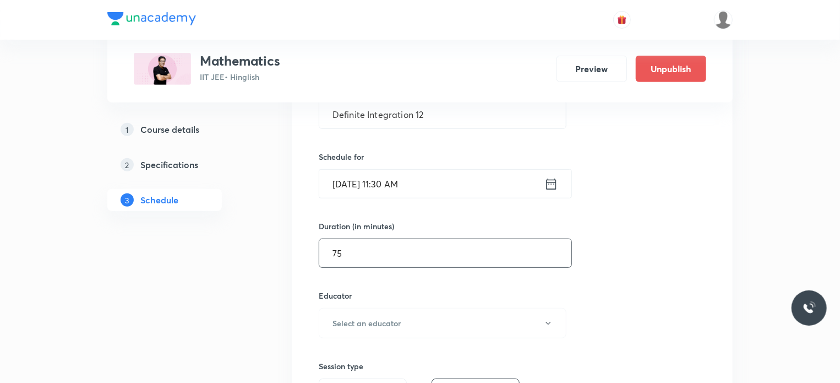
click at [438, 186] on input "Sep 2, 2025, 11:30 AM" at bounding box center [431, 184] width 225 height 28
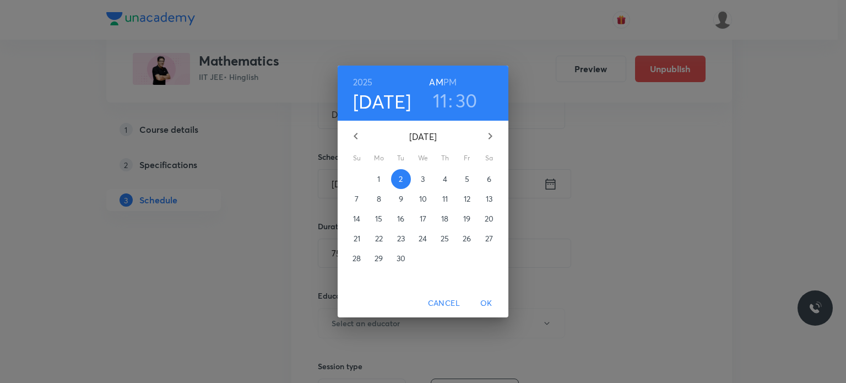
click at [451, 74] on h6 "PM" at bounding box center [449, 81] width 13 height 15
click at [443, 98] on h3 "11" at bounding box center [440, 100] width 15 height 23
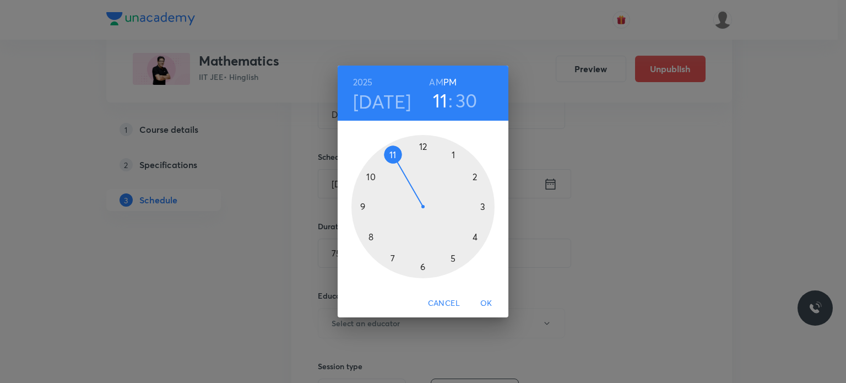
click at [421, 143] on div at bounding box center [422, 206] width 143 height 143
click at [395, 156] on div at bounding box center [422, 206] width 143 height 143
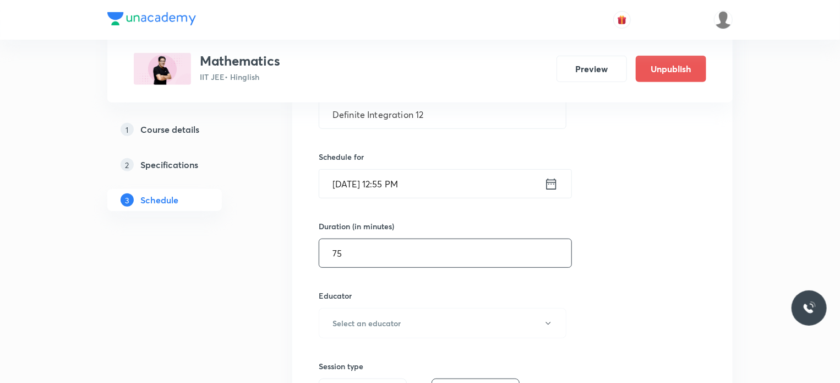
click at [386, 261] on input "75" at bounding box center [445, 253] width 252 height 28
click at [473, 161] on h6 "Schedule for" at bounding box center [443, 157] width 248 height 12
click at [474, 185] on input "Sep 2, 2025, 12:55 PM" at bounding box center [431, 184] width 225 height 28
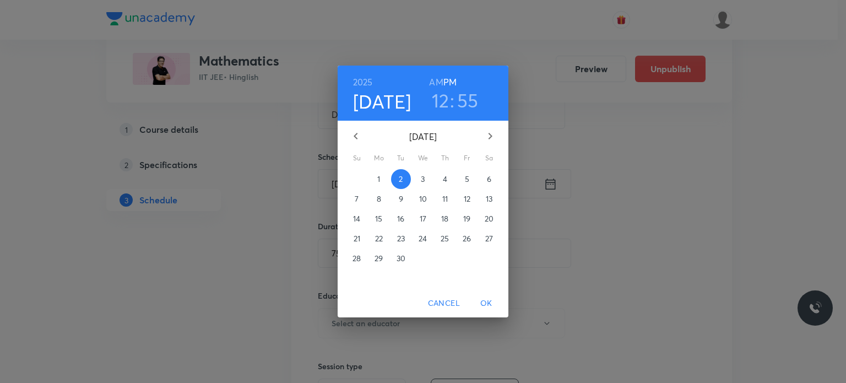
click at [446, 94] on h3 "12" at bounding box center [441, 100] width 18 height 23
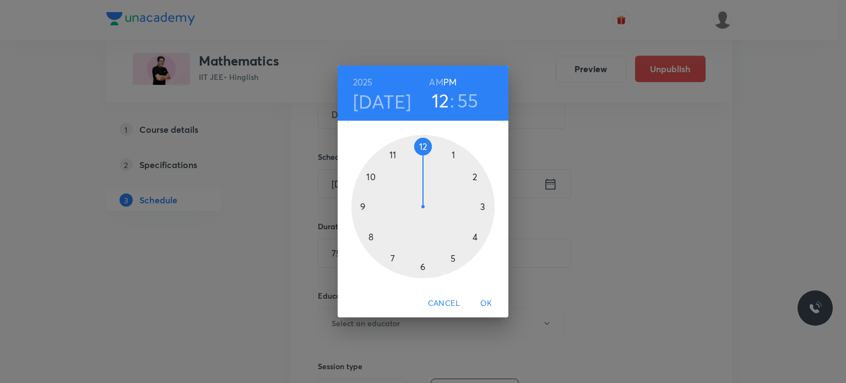
click at [433, 81] on h6 "AM" at bounding box center [436, 81] width 14 height 15
click at [395, 146] on div at bounding box center [422, 206] width 143 height 143
drag, startPoint x: 419, startPoint y: 258, endPoint x: 423, endPoint y: 269, distance: 11.7
click at [423, 269] on div at bounding box center [422, 206] width 143 height 143
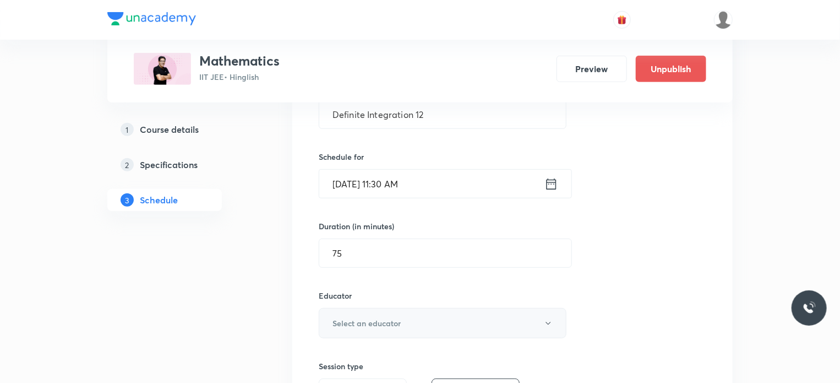
click at [385, 321] on h6 "Select an educator" at bounding box center [367, 323] width 68 height 12
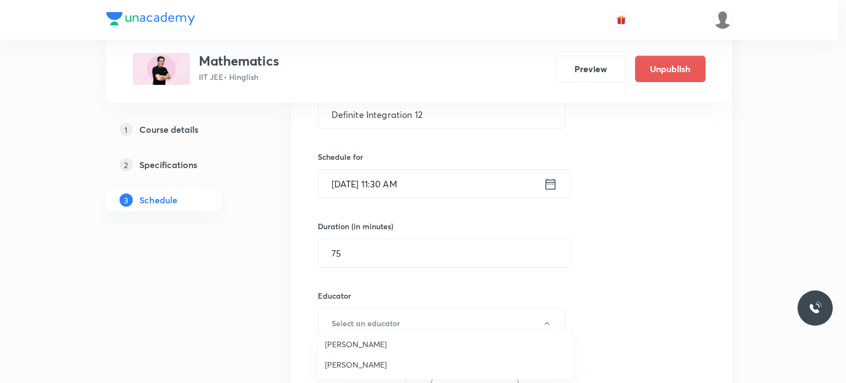
click at [369, 366] on span "Praveer Agrawal" at bounding box center [445, 364] width 241 height 12
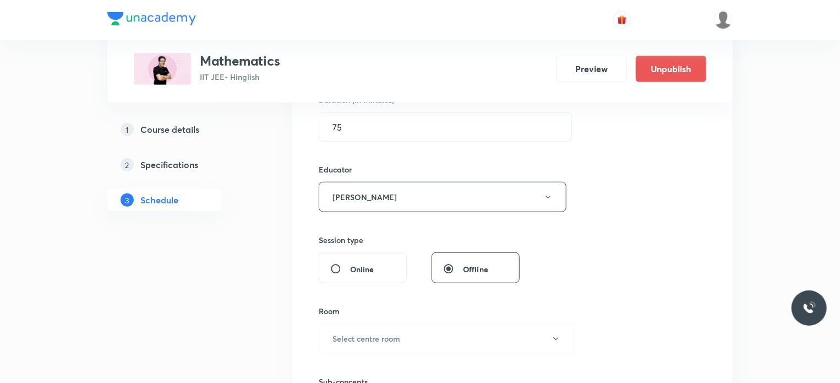
scroll to position [365, 0]
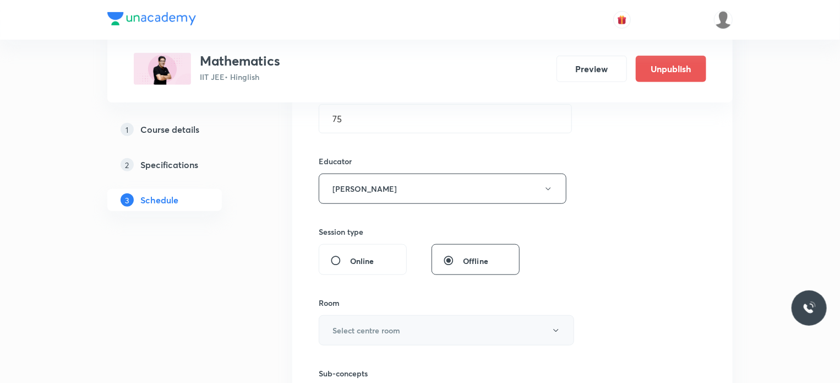
click at [384, 315] on button "Select centre room" at bounding box center [446, 330] width 255 height 30
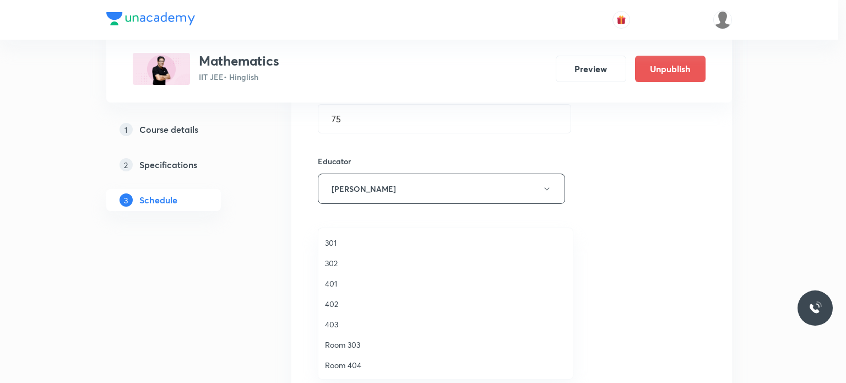
click at [336, 321] on span "403" at bounding box center [445, 324] width 241 height 12
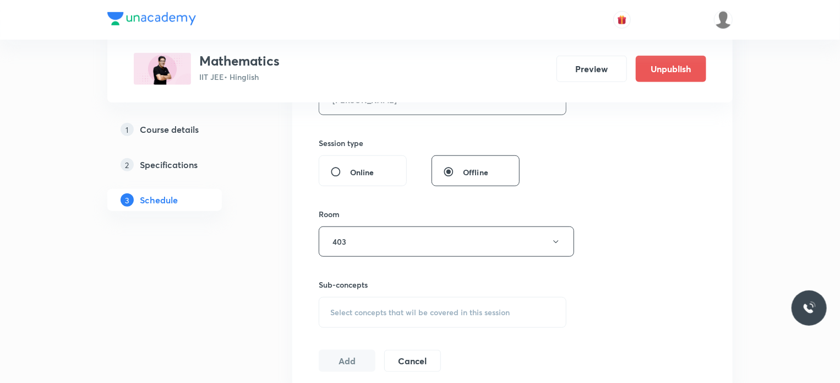
scroll to position [462, 0]
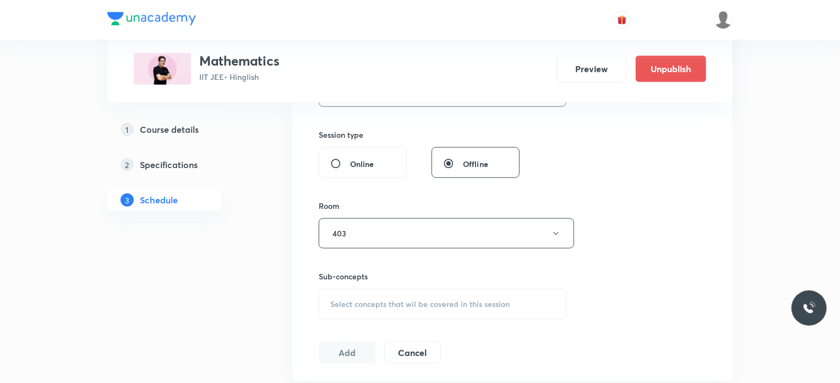
click at [429, 308] on div "Select concepts that wil be covered in this session" at bounding box center [443, 303] width 248 height 31
click at [452, 367] on p "Four Quadrants and ASTC Rule" at bounding box center [442, 365] width 247 height 25
click at [443, 369] on p "Trigonometric Identities" at bounding box center [442, 378] width 247 height 25
click at [446, 354] on p "Four Quadrants and ASTC Rule" at bounding box center [399, 353] width 111 height 12
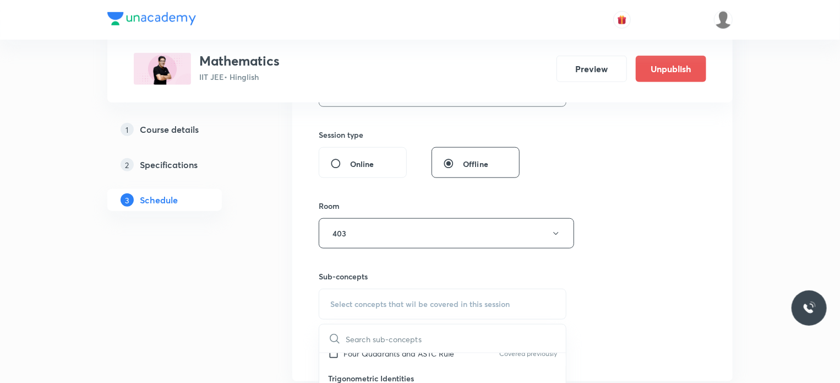
checkbox input "true"
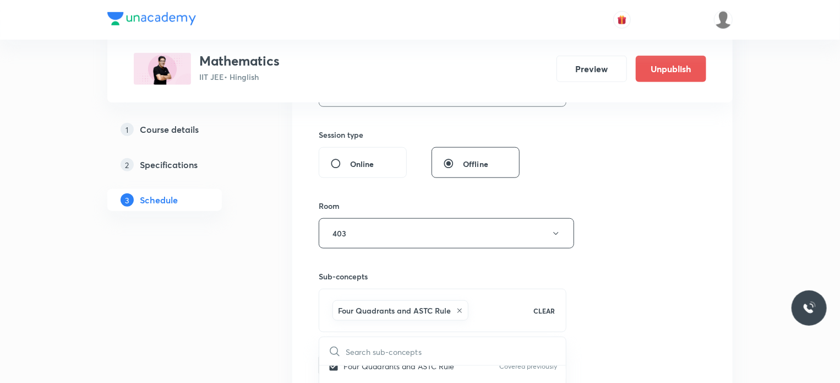
click at [660, 322] on div "Session 107 Live class Session title 23/99 Definite Integration 12 ​ Schedule f…" at bounding box center [513, 76] width 388 height 600
click at [366, 359] on button "Add" at bounding box center [347, 364] width 57 height 22
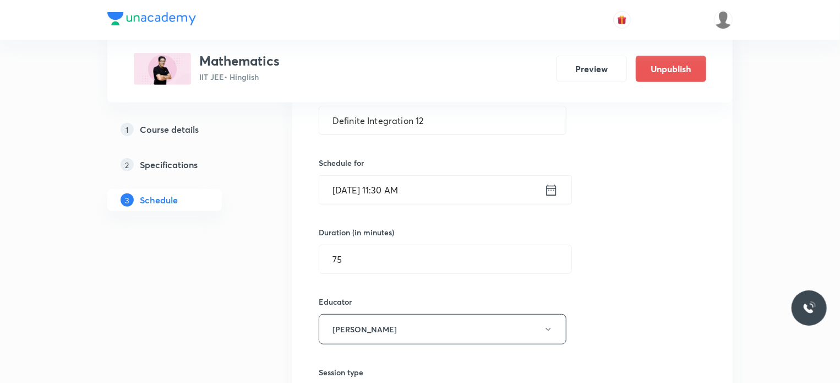
scroll to position [171, 0]
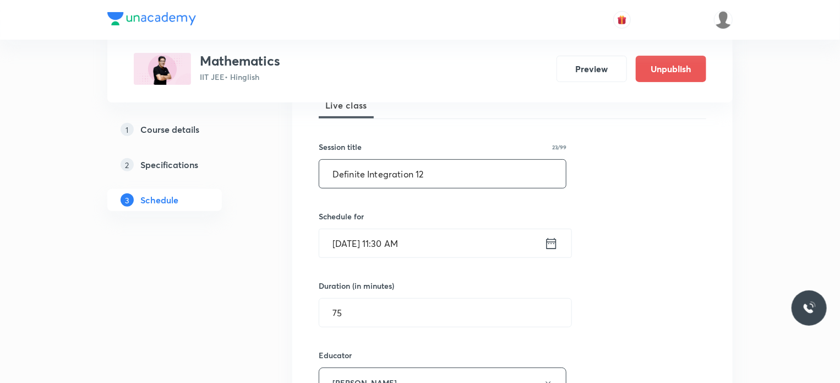
click at [420, 178] on input "Definite Integration 12" at bounding box center [442, 174] width 247 height 28
drag, startPoint x: 420, startPoint y: 178, endPoint x: 412, endPoint y: 177, distance: 8.3
click at [412, 177] on input "Definite Integration 12" at bounding box center [442, 174] width 247 height 28
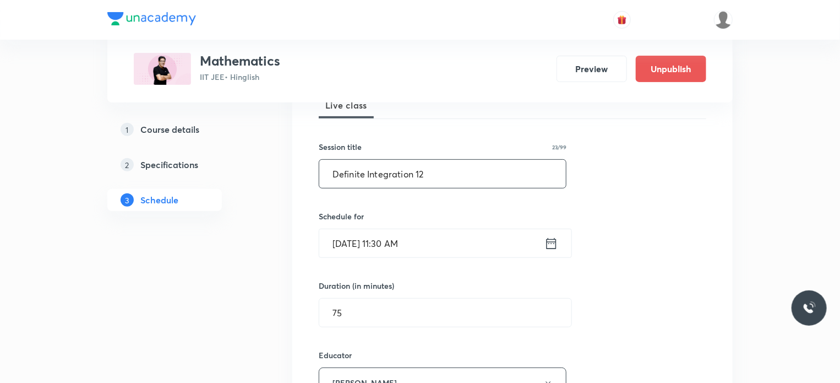
click at [412, 177] on input "Definite Integration 12" at bounding box center [442, 174] width 247 height 28
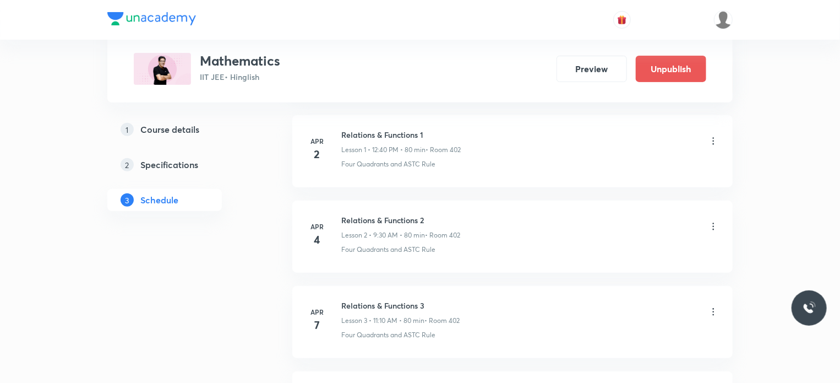
scroll to position [0, 0]
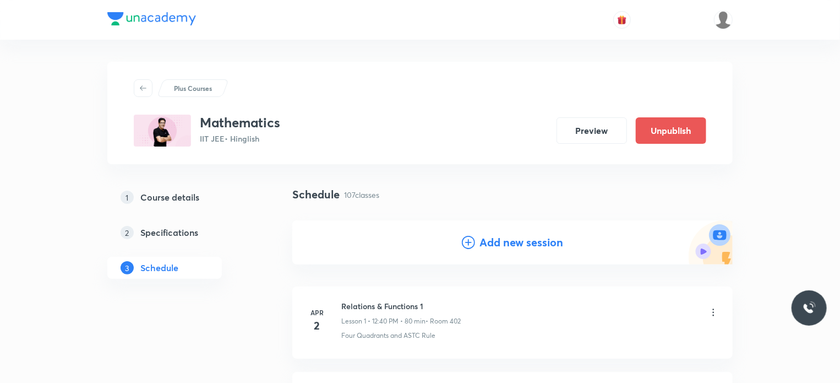
click at [522, 236] on h4 "Add new session" at bounding box center [521, 242] width 84 height 17
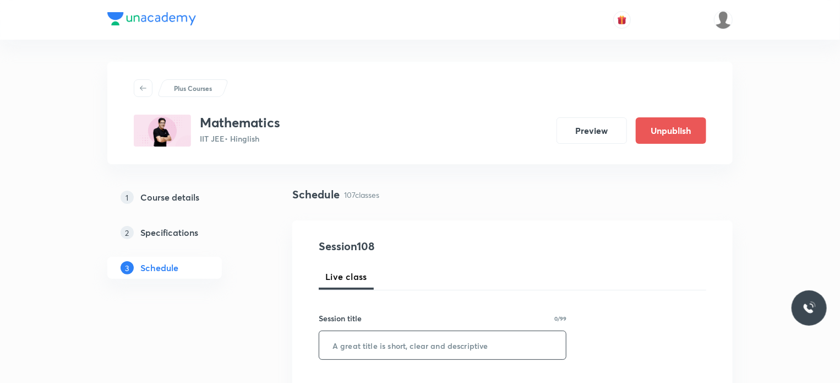
click at [458, 334] on input "text" at bounding box center [442, 345] width 247 height 28
paste input "Definite Integration 12"
type input "Definite Integration 13"
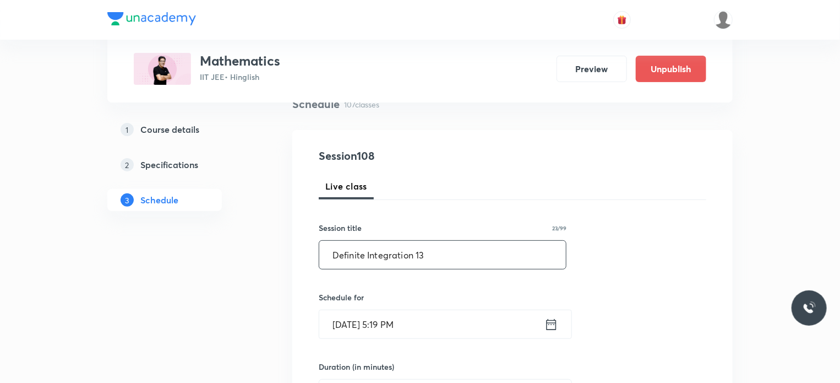
click at [493, 325] on input "Aug 30, 2025, 5:19 PM" at bounding box center [431, 324] width 225 height 28
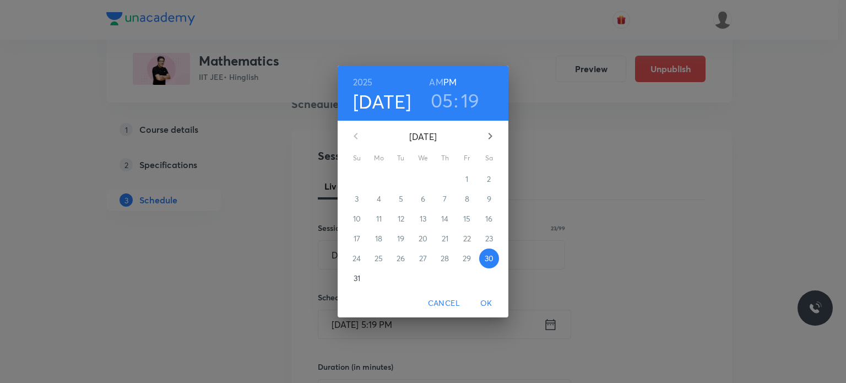
click at [489, 146] on button "button" at bounding box center [490, 136] width 26 height 26
click at [425, 180] on span "3" at bounding box center [423, 178] width 20 height 11
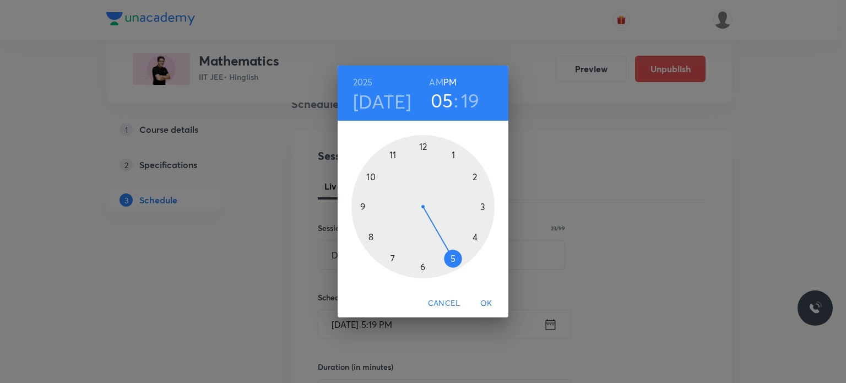
click at [434, 84] on h6 "AM" at bounding box center [436, 81] width 14 height 15
click at [363, 246] on div at bounding box center [422, 206] width 143 height 143
drag, startPoint x: 480, startPoint y: 237, endPoint x: 474, endPoint y: 237, distance: 6.1
click at [474, 237] on div at bounding box center [422, 206] width 143 height 143
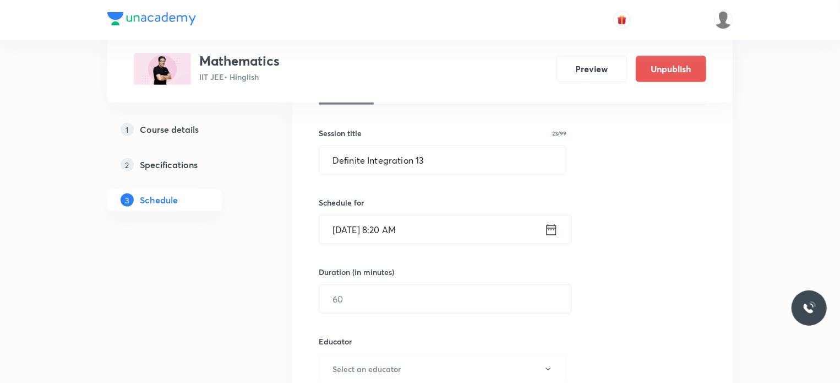
scroll to position [206, 0]
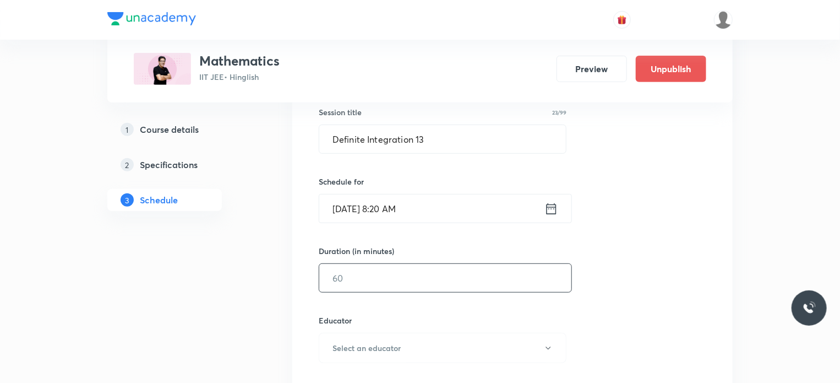
click at [353, 276] on input "text" at bounding box center [445, 278] width 252 height 28
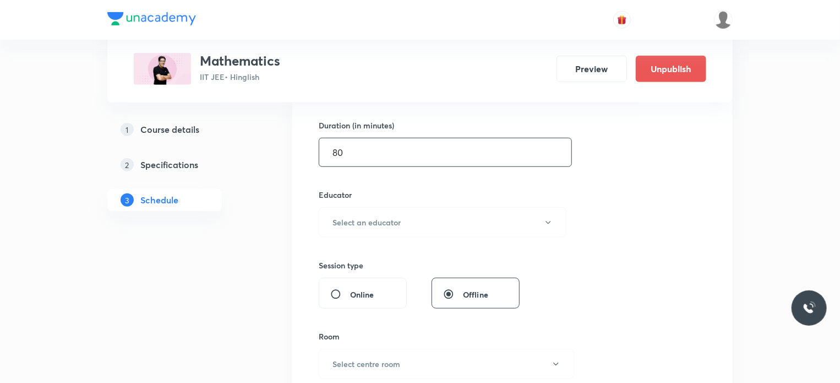
scroll to position [338, 0]
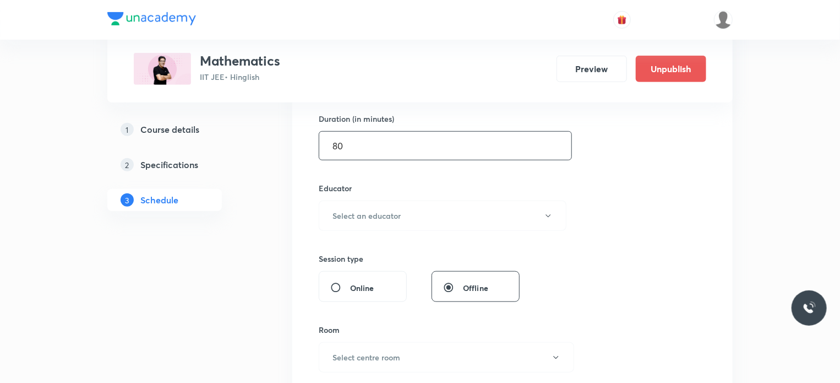
type input "80"
click at [391, 194] on div "Educator Select an educator" at bounding box center [443, 206] width 248 height 48
click at [396, 227] on button "Select an educator" at bounding box center [443, 215] width 248 height 30
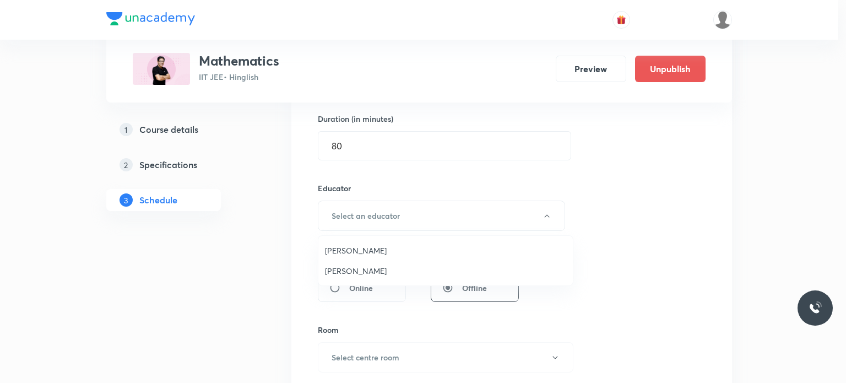
click at [399, 273] on span "Praveer Agrawal" at bounding box center [445, 271] width 241 height 12
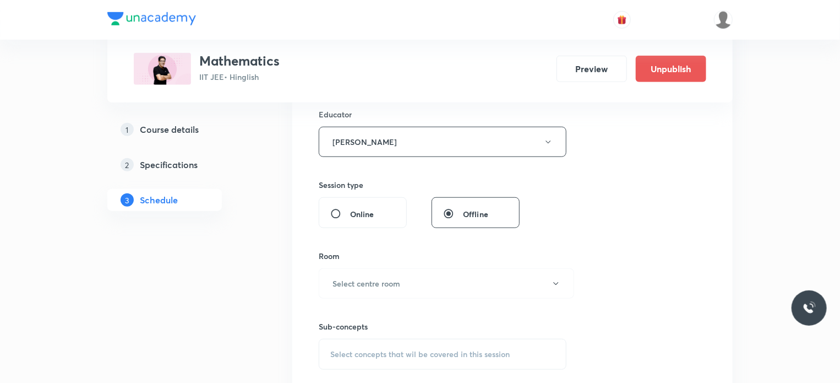
scroll to position [429, 0]
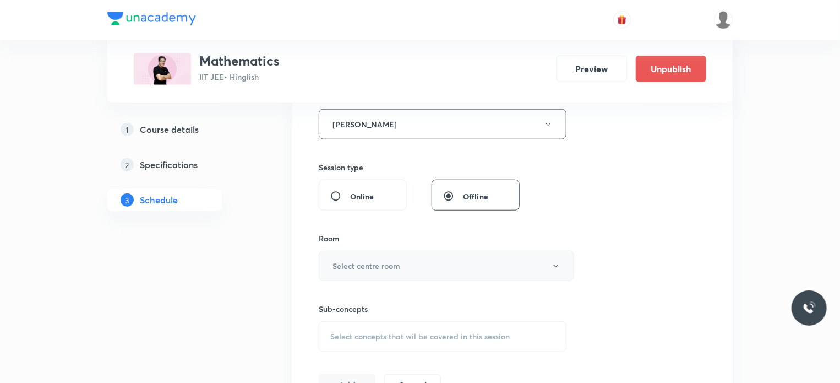
click at [410, 262] on button "Select centre room" at bounding box center [446, 265] width 255 height 30
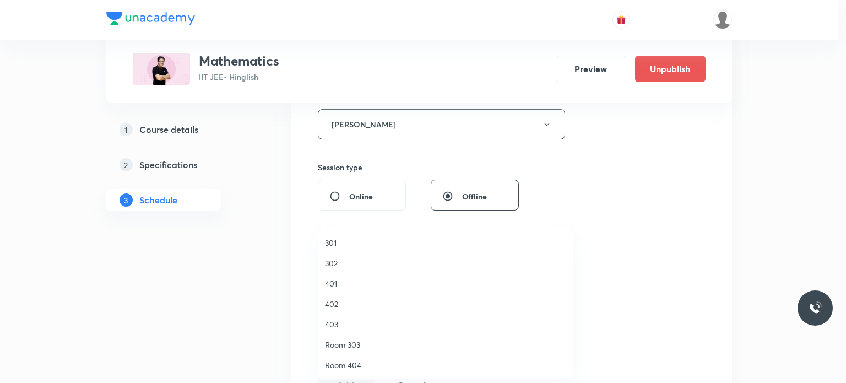
click at [350, 314] on li "403" at bounding box center [445, 324] width 254 height 20
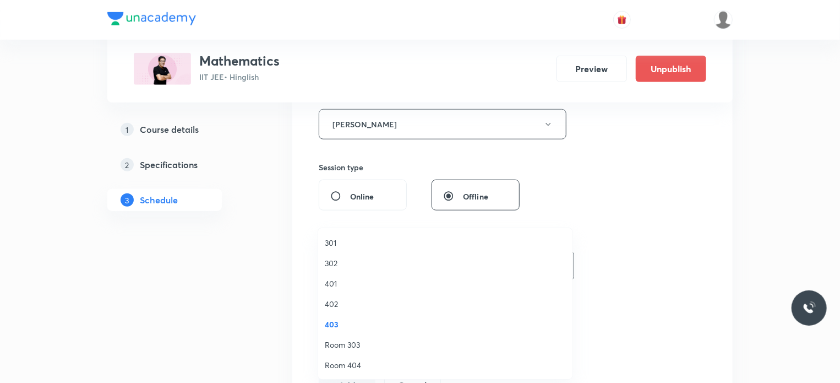
click at [400, 340] on div "Select concepts that wil be covered in this session" at bounding box center [443, 336] width 248 height 31
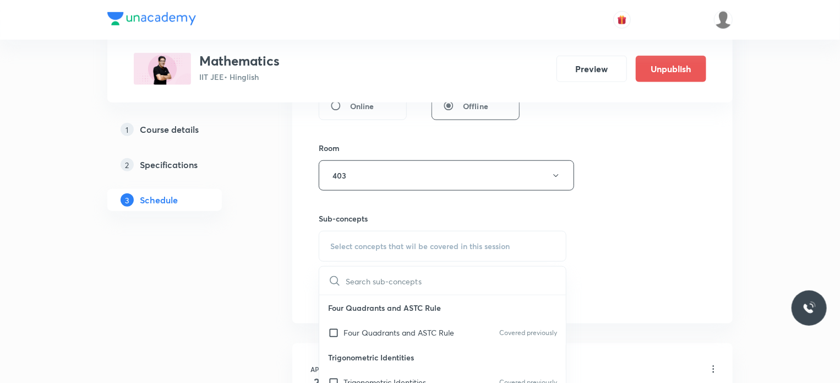
scroll to position [520, 0]
click at [409, 338] on div "Four Quadrants and ASTC Rule Covered previously" at bounding box center [442, 331] width 247 height 25
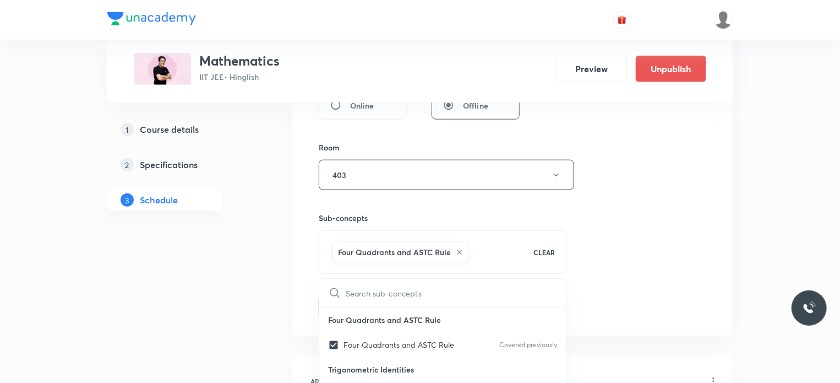
checkbox input "true"
click at [581, 285] on div "Session 108 Live class Session title 23/99 Definite Integration 13 ​ Schedule f…" at bounding box center [513, 18] width 388 height 600
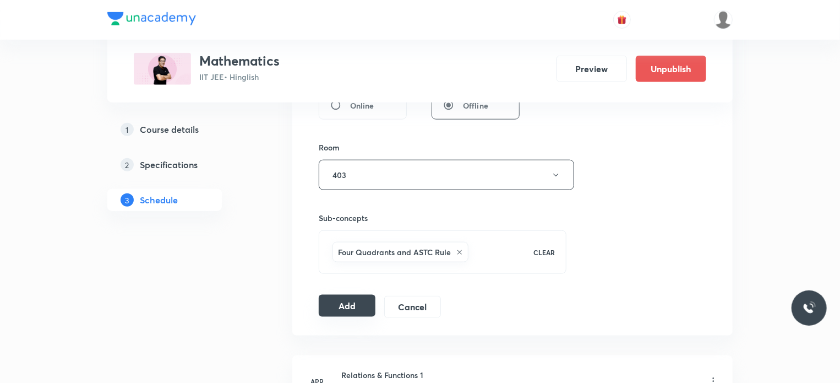
click at [343, 307] on button "Add" at bounding box center [347, 306] width 57 height 22
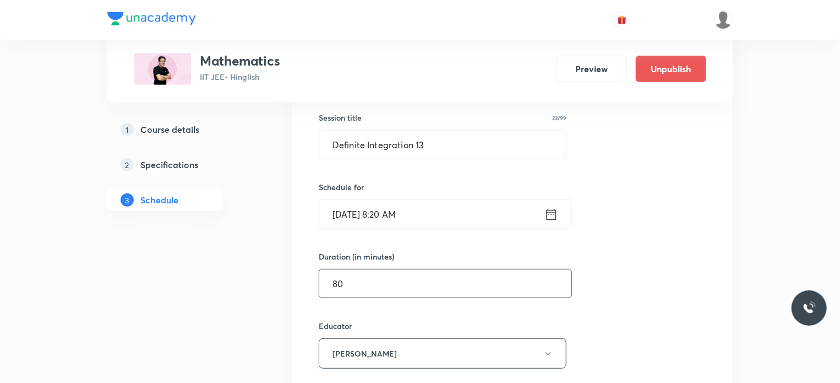
scroll to position [174, 0]
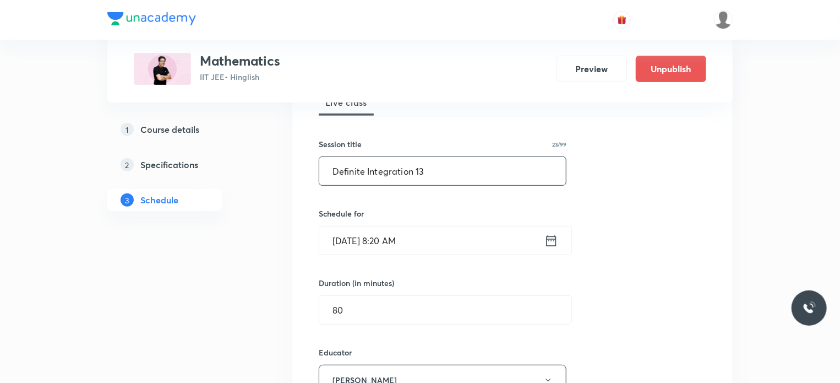
drag, startPoint x: 434, startPoint y: 178, endPoint x: 344, endPoint y: 180, distance: 90.8
click at [344, 180] on input "Definite Integration 13" at bounding box center [442, 171] width 247 height 28
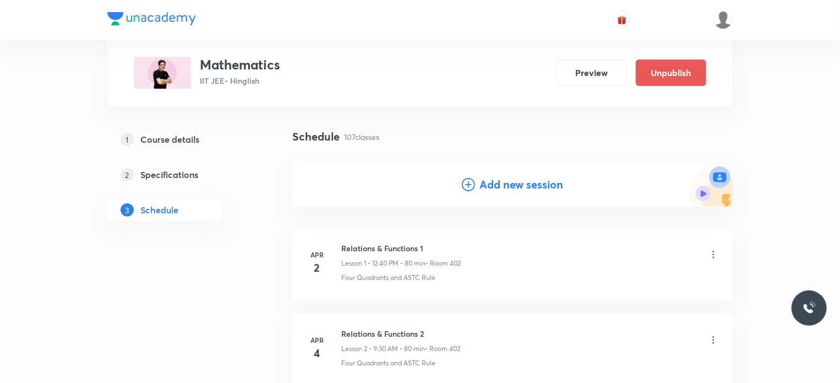
scroll to position [33, 0]
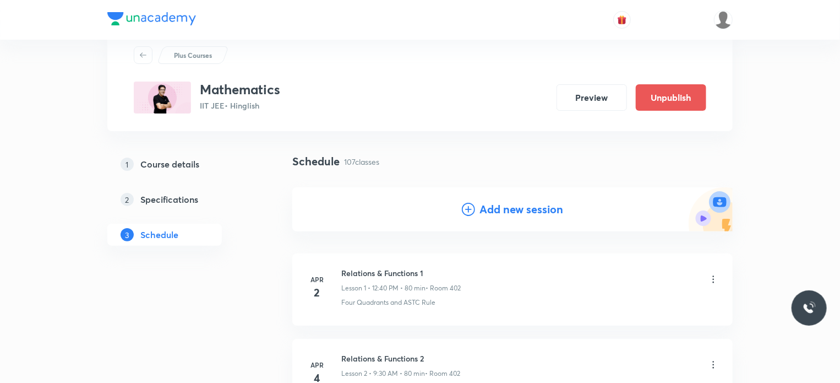
click at [515, 212] on h4 "Add new session" at bounding box center [521, 209] width 84 height 17
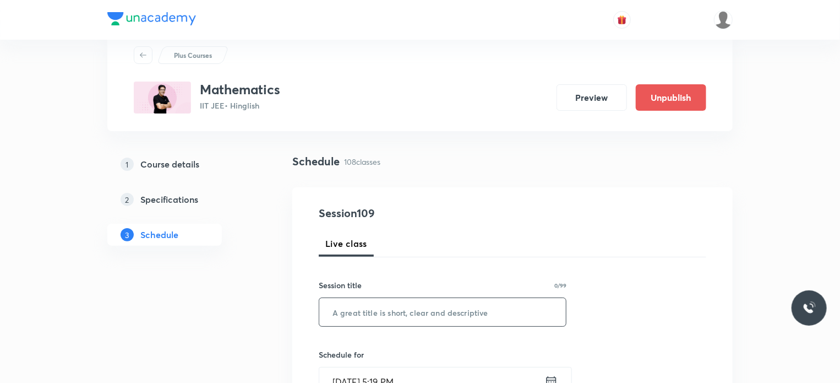
click at [434, 306] on input "text" at bounding box center [442, 312] width 247 height 28
paste input "Definite Integration 13"
type input "Definite Integration 14"
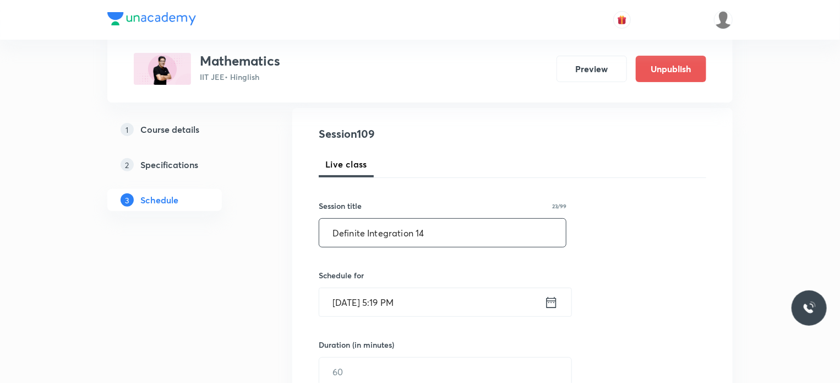
click at [462, 311] on input "Aug 30, 2025, 5:19 PM" at bounding box center [431, 302] width 225 height 28
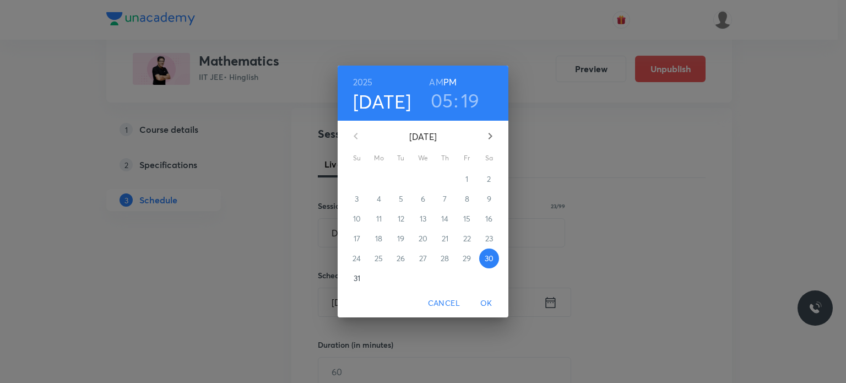
click at [483, 143] on button "button" at bounding box center [490, 136] width 26 height 26
click at [425, 178] on span "3" at bounding box center [423, 178] width 20 height 11
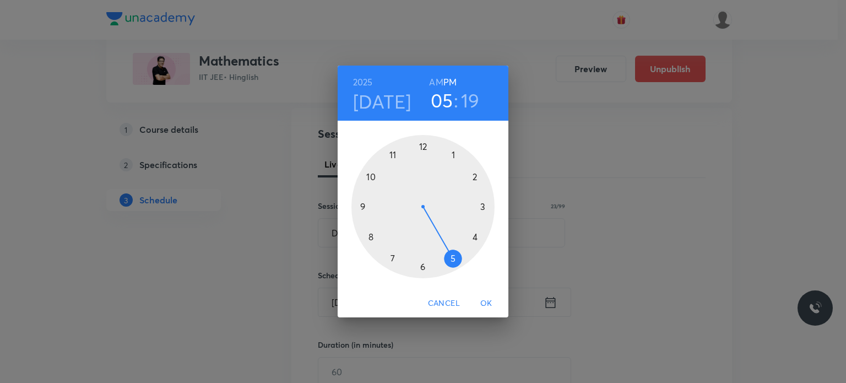
click at [427, 80] on div "2025 Sep 3 05 : 19 AM PM" at bounding box center [422, 92] width 153 height 37
click at [435, 84] on h6 "AM" at bounding box center [436, 81] width 14 height 15
click at [368, 206] on div at bounding box center [422, 206] width 143 height 143
click at [369, 176] on div at bounding box center [422, 206] width 143 height 143
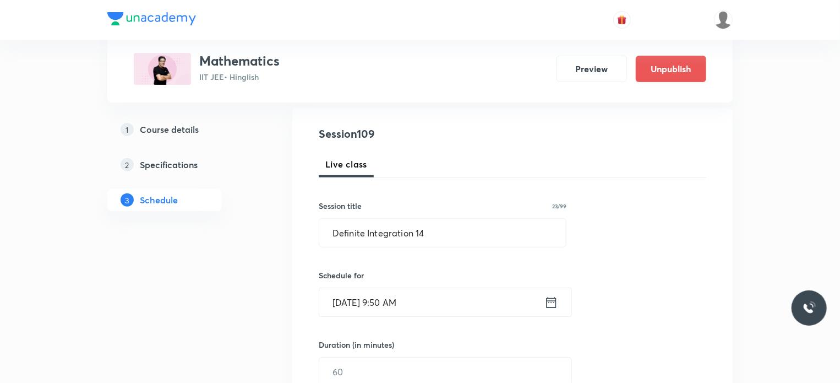
scroll to position [225, 0]
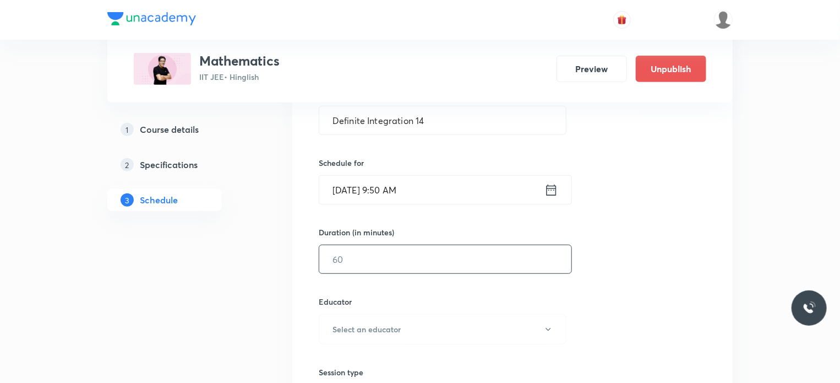
click at [348, 250] on input "text" at bounding box center [445, 259] width 252 height 28
type input "80"
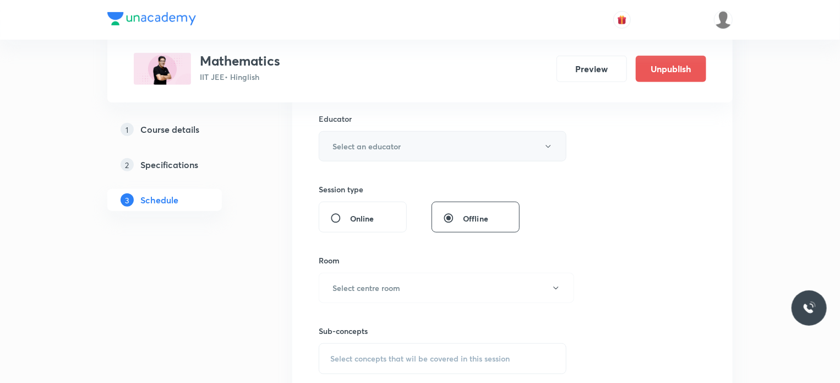
click at [364, 152] on button "Select an educator" at bounding box center [443, 146] width 248 height 30
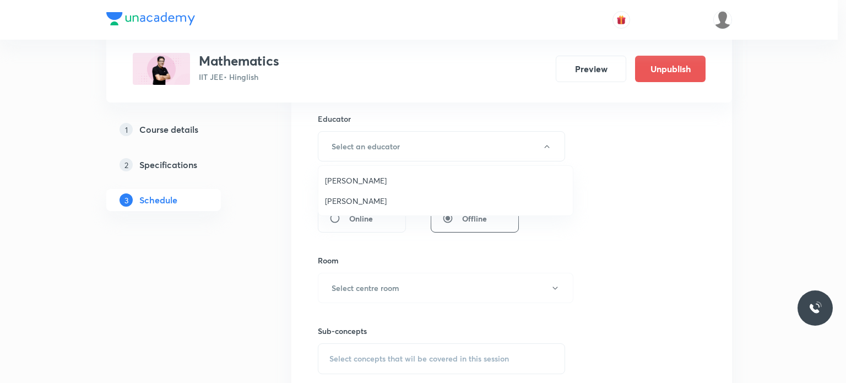
click at [370, 193] on li "Praveer Agrawal" at bounding box center [445, 200] width 254 height 20
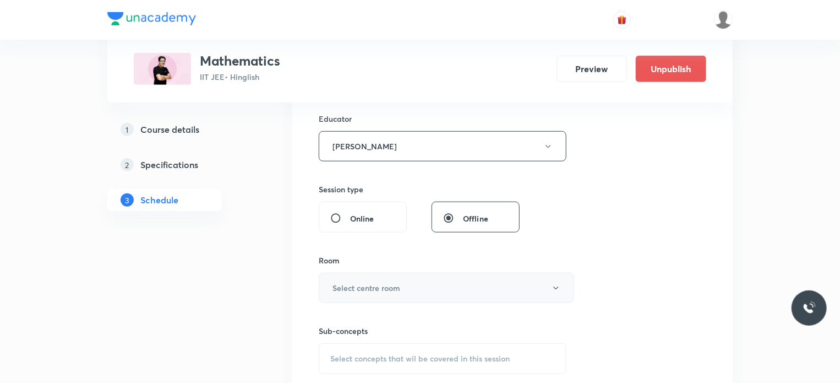
click at [384, 279] on button "Select centre room" at bounding box center [446, 288] width 255 height 30
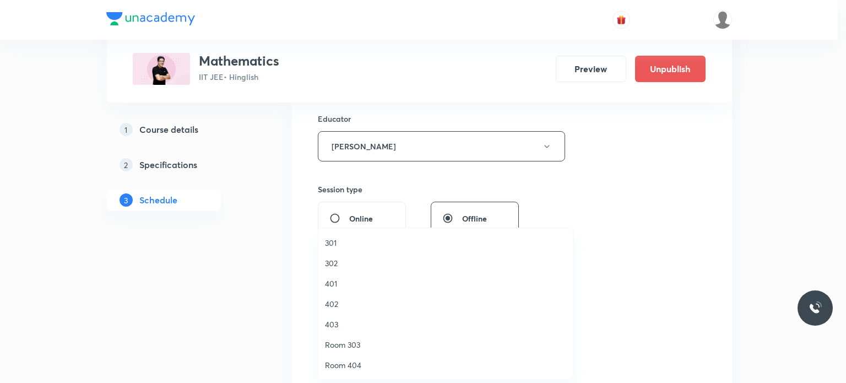
click at [345, 285] on span "401" at bounding box center [445, 283] width 241 height 12
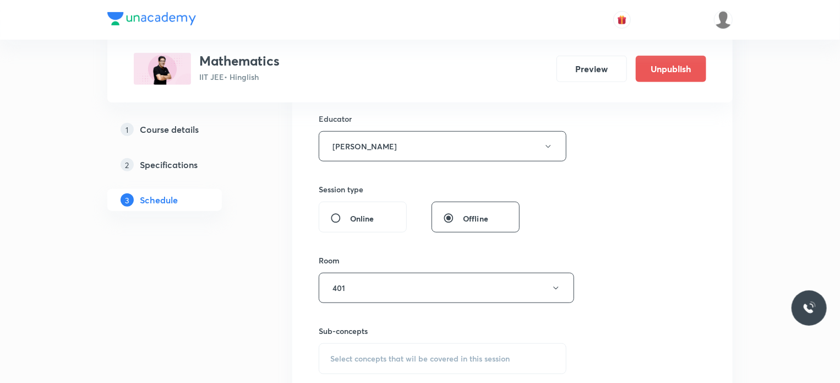
click at [416, 345] on div "Select concepts that wil be covered in this session" at bounding box center [443, 358] width 248 height 31
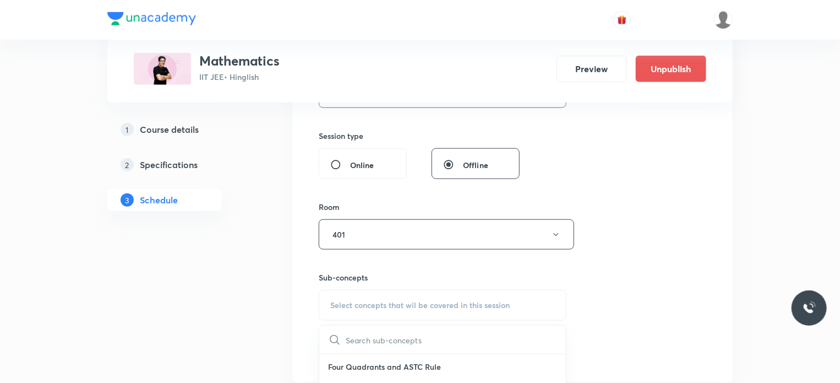
scroll to position [548, 0]
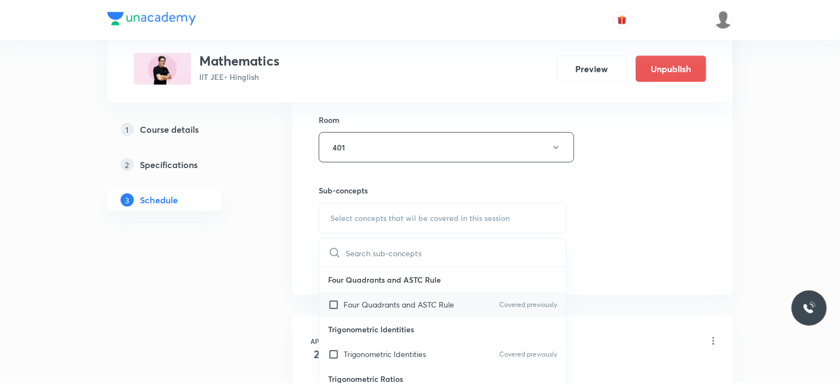
click at [448, 312] on div "Four Quadrants and ASTC Rule Covered previously" at bounding box center [442, 304] width 247 height 25
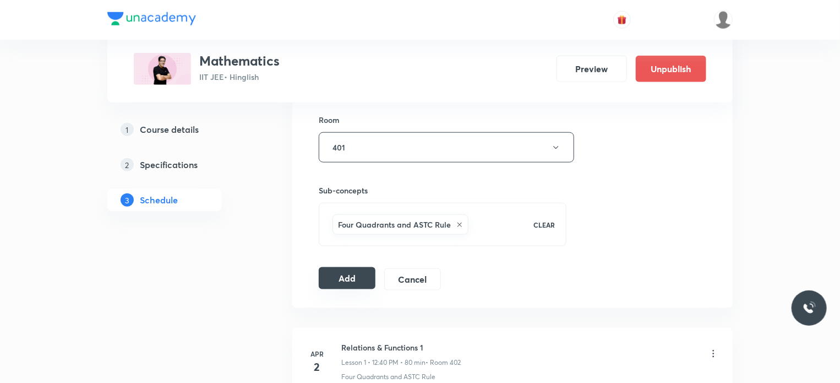
click at [367, 276] on button "Add" at bounding box center [347, 278] width 57 height 22
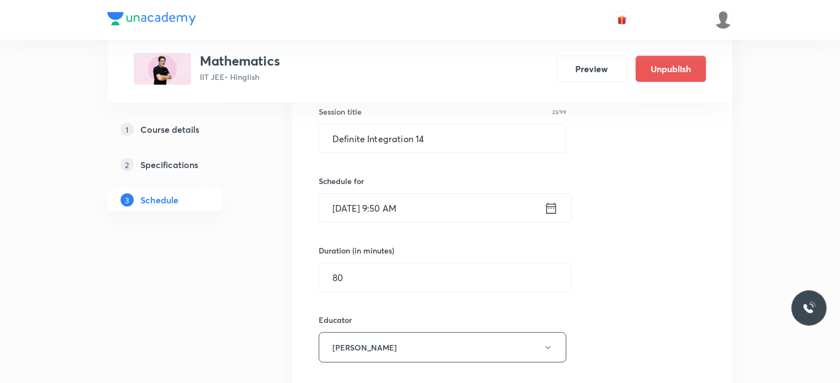
scroll to position [189, 0]
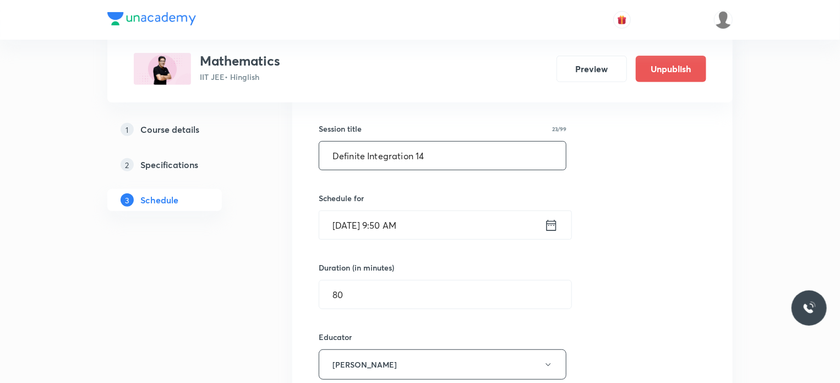
drag, startPoint x: 427, startPoint y: 158, endPoint x: 332, endPoint y: 156, distance: 94.7
click at [332, 156] on input "Definite Integration 14" at bounding box center [442, 155] width 247 height 28
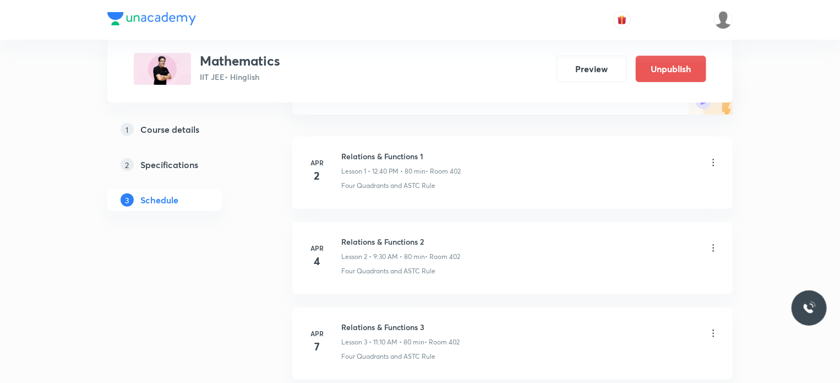
scroll to position [0, 0]
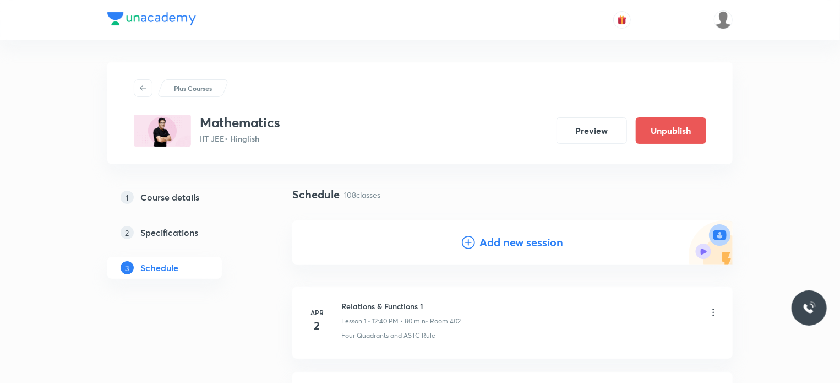
click at [500, 255] on div "Add new session" at bounding box center [512, 242] width 440 height 44
click at [489, 242] on h4 "Add new session" at bounding box center [521, 242] width 84 height 17
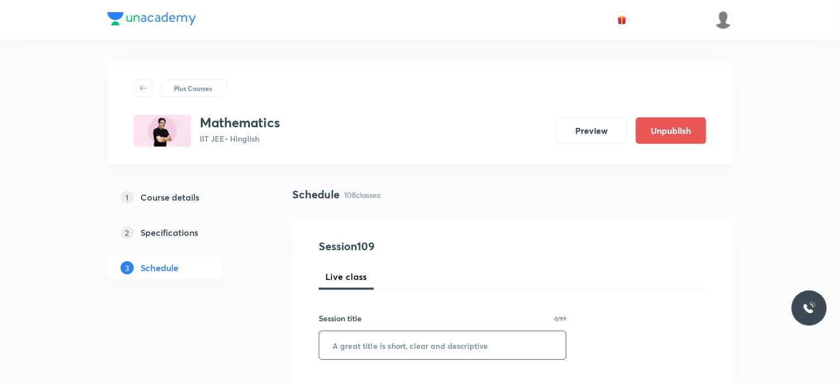
click at [421, 337] on input "text" at bounding box center [442, 345] width 247 height 28
paste input "Definite Integration 14"
type input "Definite Integration 15"
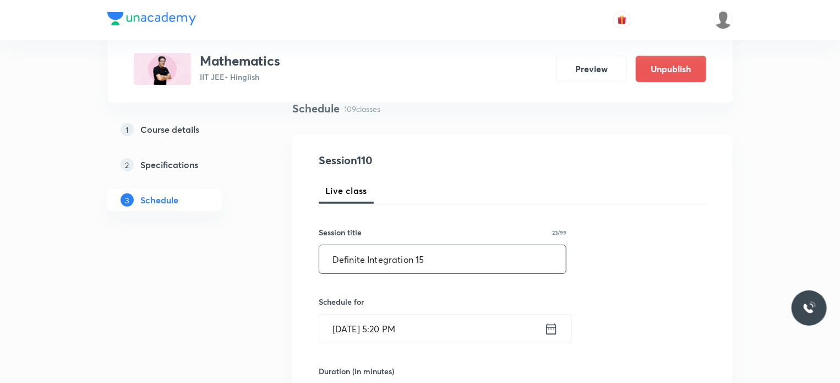
scroll to position [103, 0]
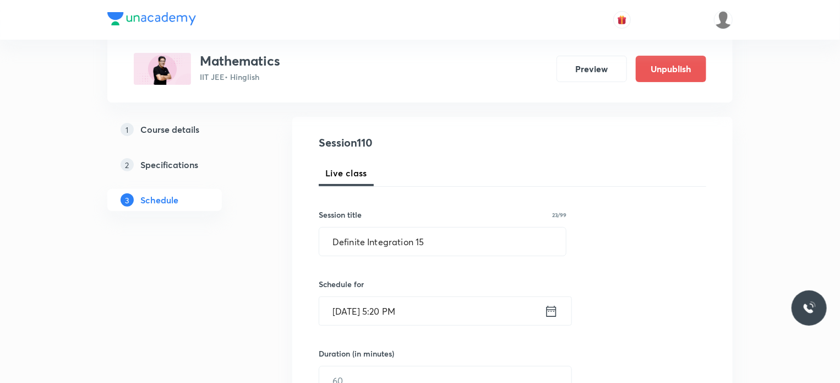
click at [461, 317] on input "Aug 30, 2025, 5:20 PM" at bounding box center [431, 311] width 225 height 28
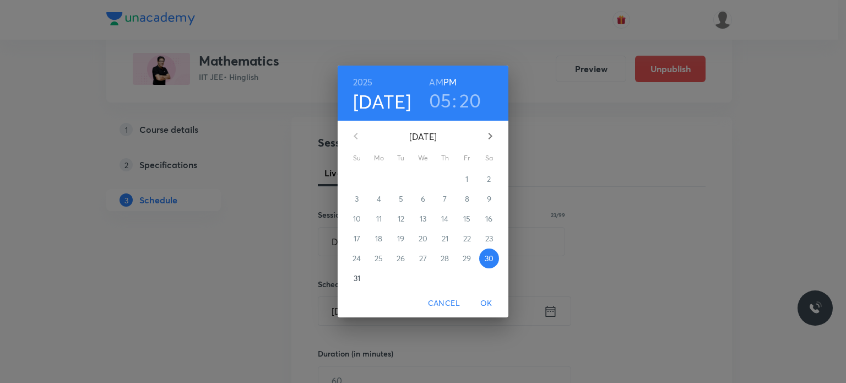
click at [494, 139] on icon "button" at bounding box center [489, 135] width 13 height 13
click at [471, 175] on span "5" at bounding box center [467, 178] width 20 height 11
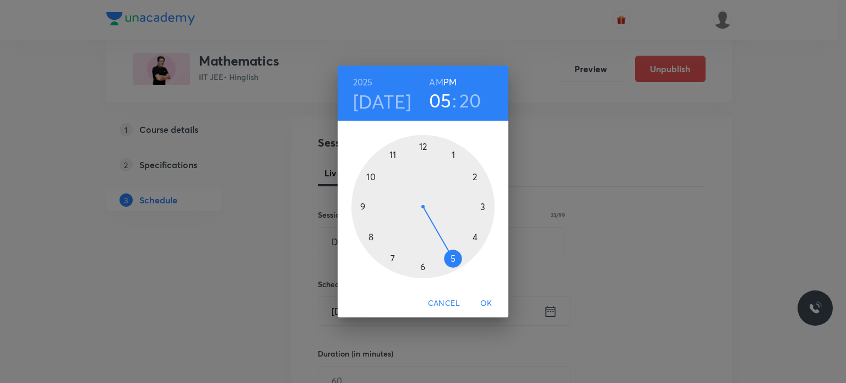
click at [437, 84] on h6 "AM" at bounding box center [436, 81] width 14 height 15
click at [359, 199] on div at bounding box center [422, 206] width 143 height 143
click at [370, 175] on div at bounding box center [422, 206] width 143 height 143
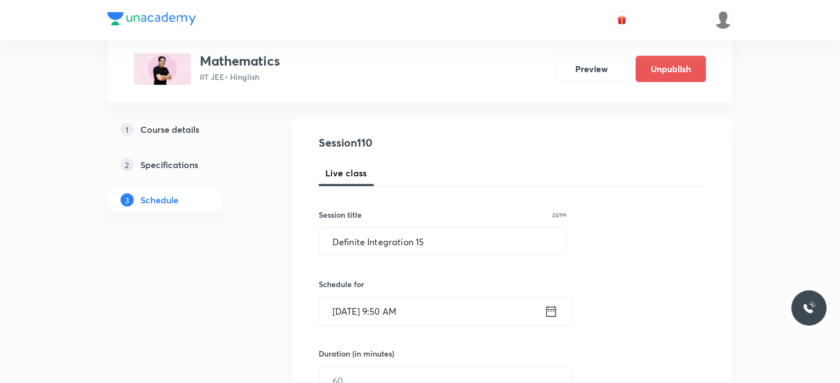
click at [366, 363] on div "Duration (in minutes) ​" at bounding box center [419, 370] width 201 height 47
click at [364, 369] on input "text" at bounding box center [445, 380] width 252 height 28
type input "7"
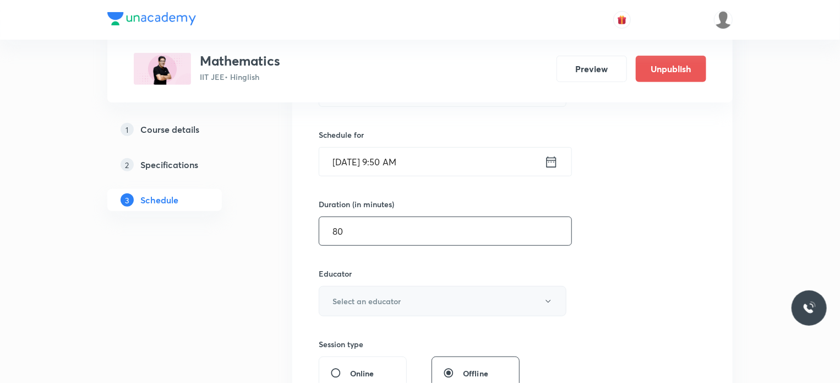
type input "80"
click at [416, 292] on button "Select an educator" at bounding box center [443, 301] width 248 height 30
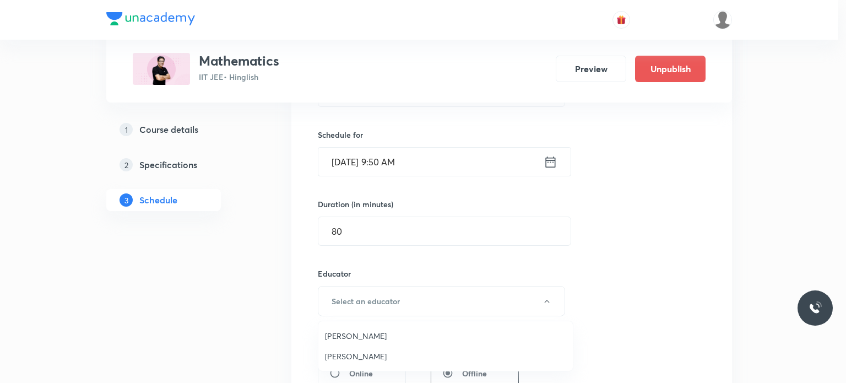
click at [378, 356] on span "Praveer Agrawal" at bounding box center [445, 356] width 241 height 12
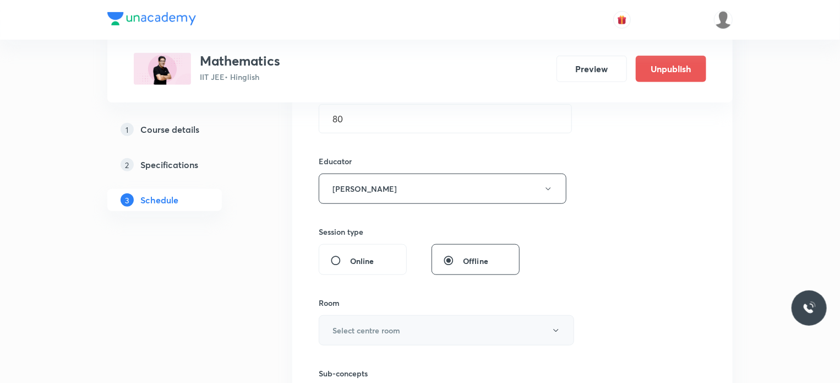
scroll to position [383, 0]
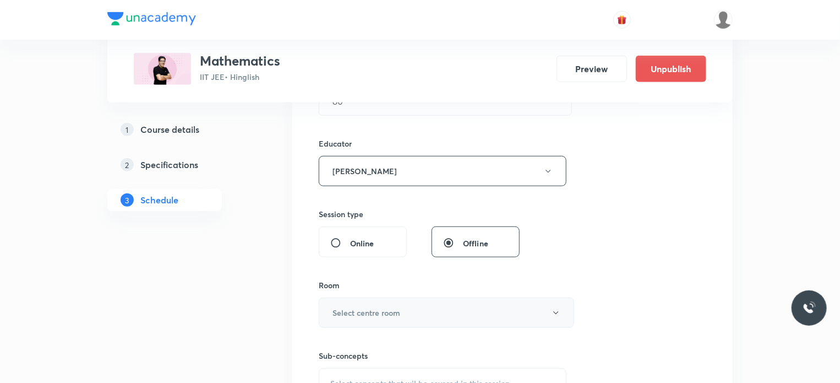
click at [380, 307] on h6 "Select centre room" at bounding box center [367, 313] width 68 height 12
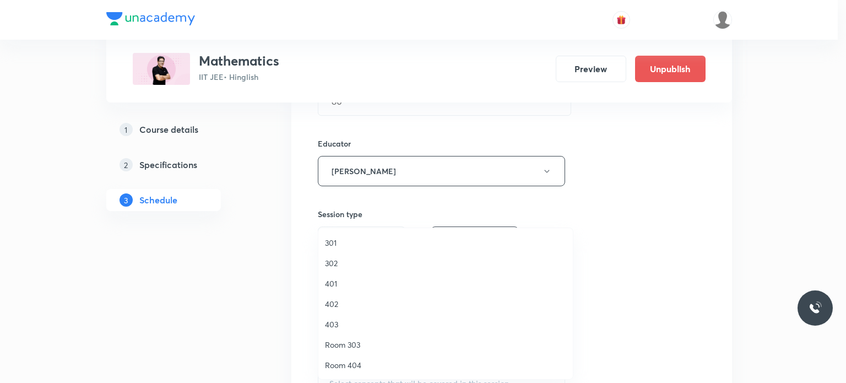
click at [348, 280] on span "401" at bounding box center [445, 283] width 241 height 12
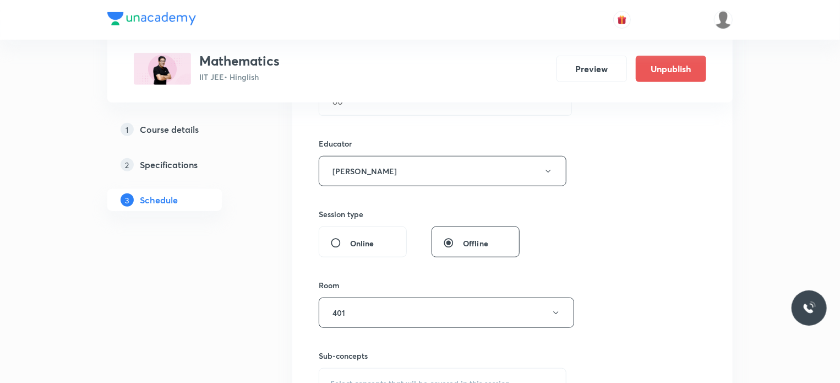
click at [410, 369] on div "Select concepts that wil be covered in this session" at bounding box center [443, 383] width 248 height 31
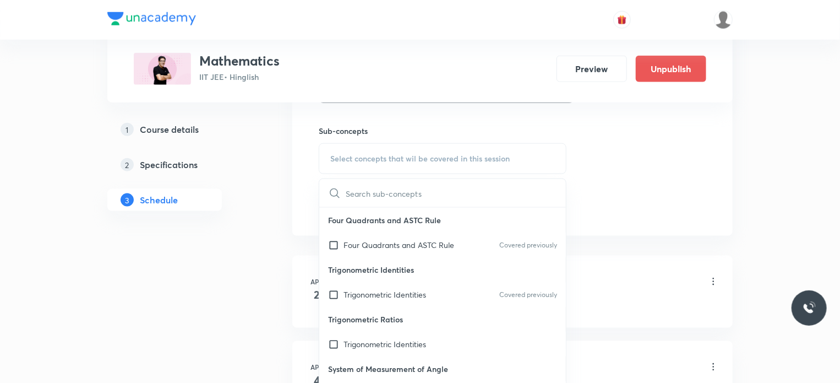
scroll to position [167, 0]
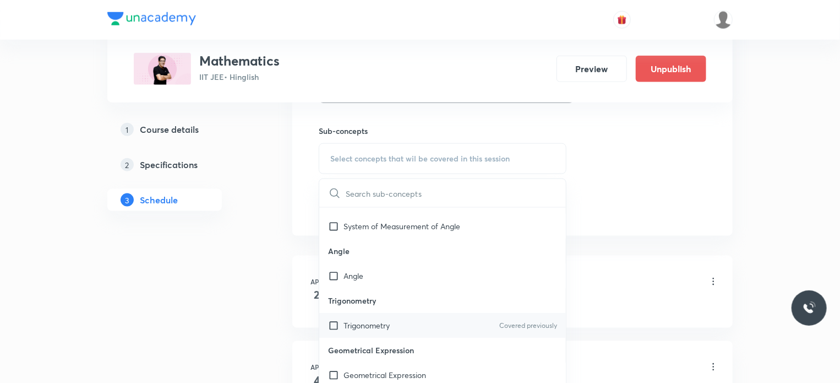
click at [426, 313] on div "Trigonometry Covered previously" at bounding box center [442, 325] width 247 height 25
checkbox input "true"
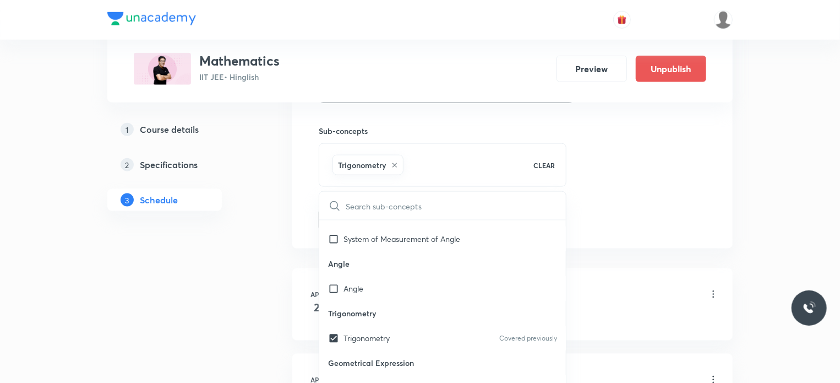
click at [650, 282] on div "Relations & Functions 1 Lesson 1 • 12:40 PM • 80 min • Room 402" at bounding box center [530, 295] width 378 height 26
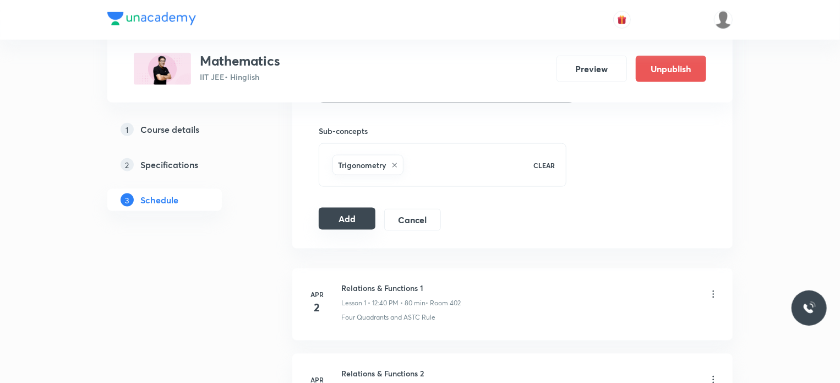
click at [344, 222] on button "Add" at bounding box center [347, 219] width 57 height 22
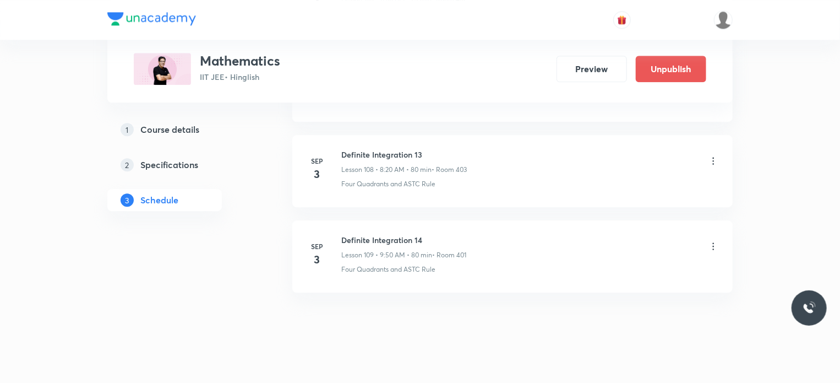
scroll to position [9271, 0]
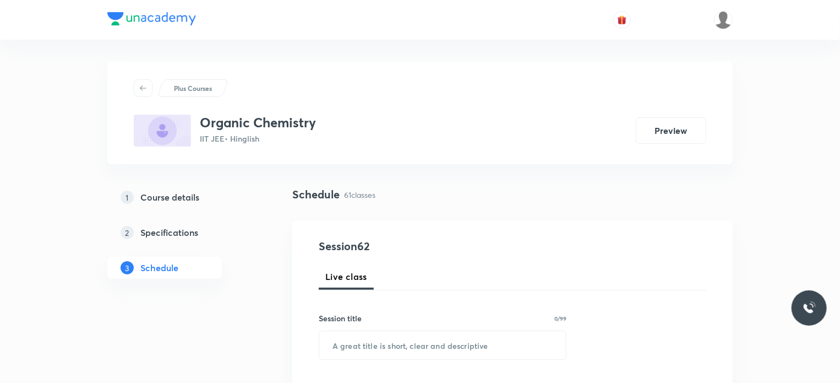
scroll to position [5690, 0]
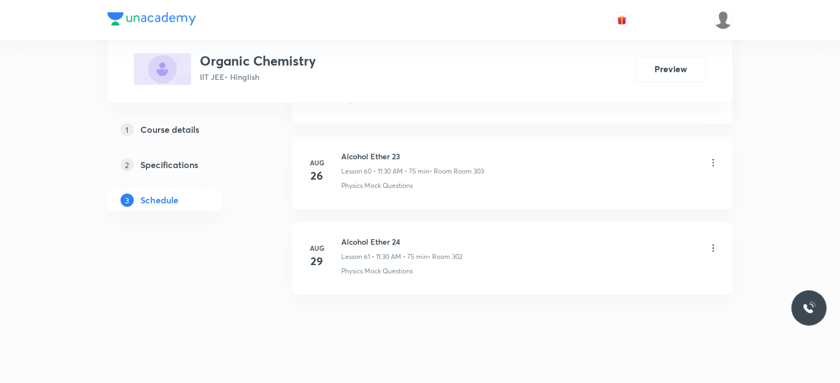
click at [364, 222] on li "[DATE] Alcohol Ether 24 Lesson 61 • 11:30 AM • 75 min • Room 302 Physics Mock Q…" at bounding box center [512, 258] width 440 height 72
copy h6 "Alcohol Ether 24"
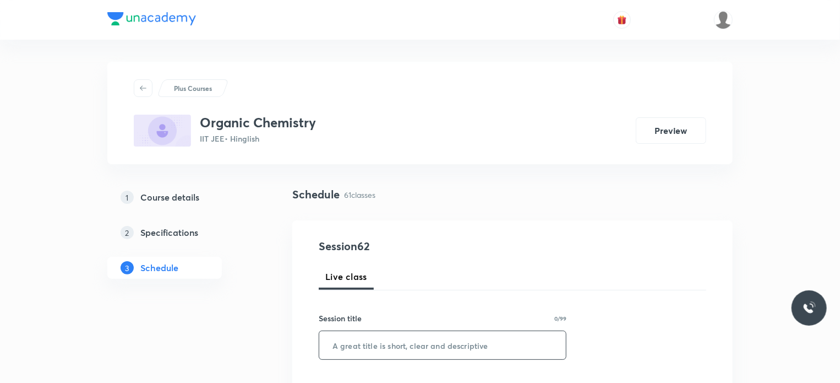
click at [421, 336] on input "text" at bounding box center [442, 345] width 247 height 28
paste input "Alcohol Ether 24"
type input "Alcohol Ether 25"
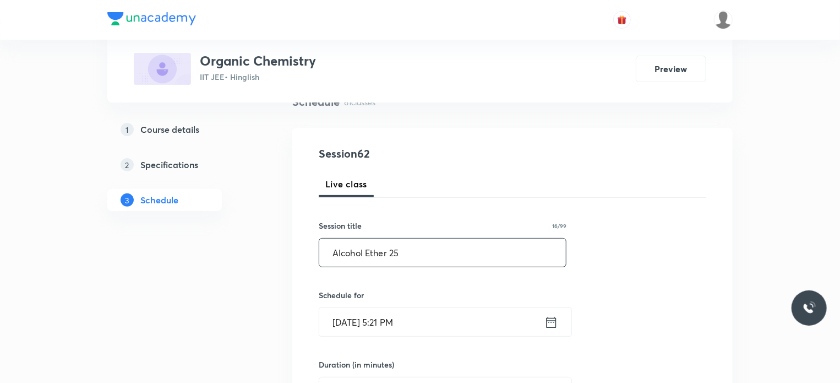
scroll to position [128, 0]
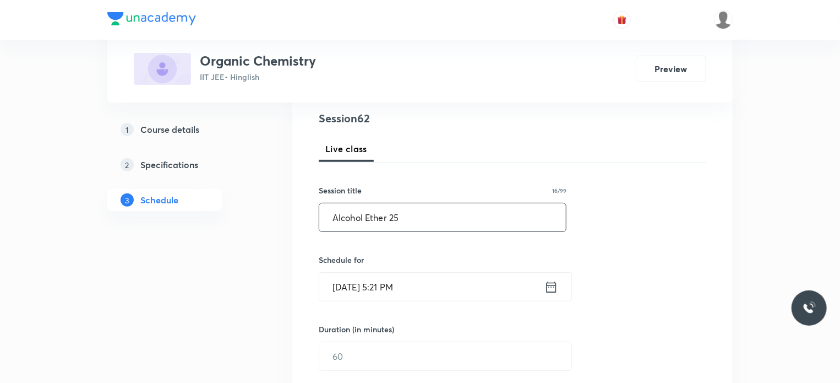
click at [445, 269] on div "Schedule for [DATE] 5:21 PM ​" at bounding box center [443, 277] width 248 height 47
click at [438, 275] on input "[DATE] 5:21 PM" at bounding box center [431, 287] width 225 height 28
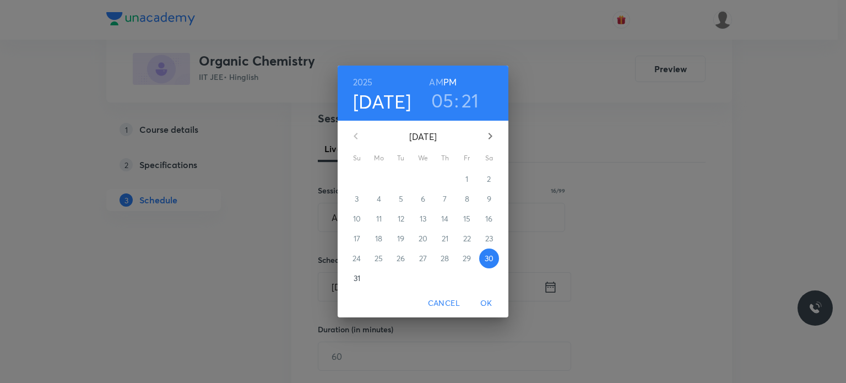
click at [493, 134] on icon "button" at bounding box center [489, 135] width 13 height 13
click at [405, 175] on span "2" at bounding box center [401, 178] width 20 height 11
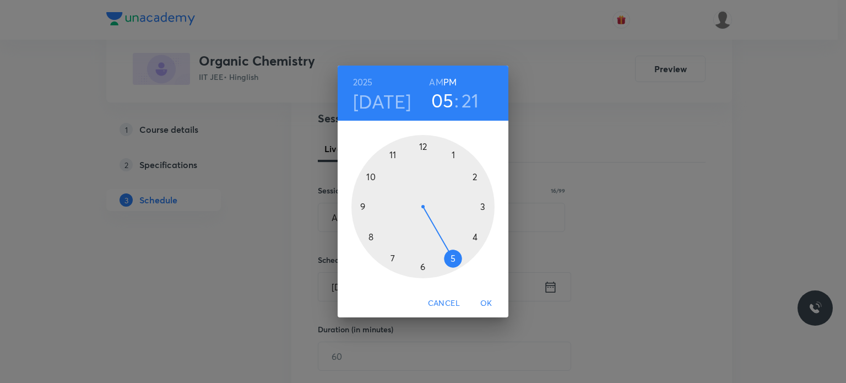
click at [433, 77] on h6 "AM" at bounding box center [436, 81] width 14 height 15
click at [364, 243] on div at bounding box center [422, 206] width 143 height 143
click at [476, 238] on div at bounding box center [422, 206] width 143 height 143
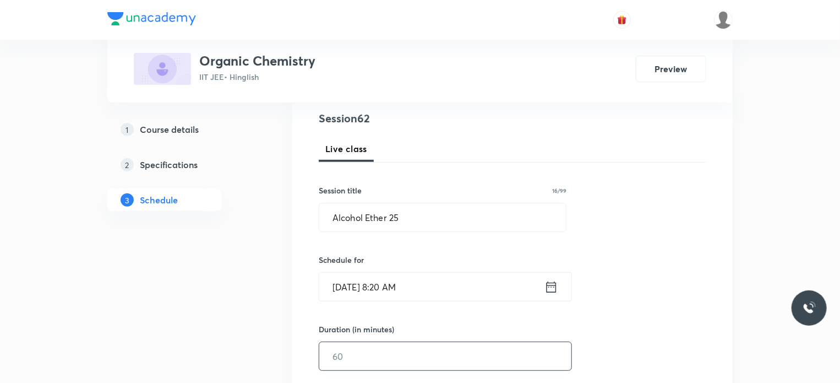
click at [385, 356] on input "text" at bounding box center [445, 356] width 252 height 28
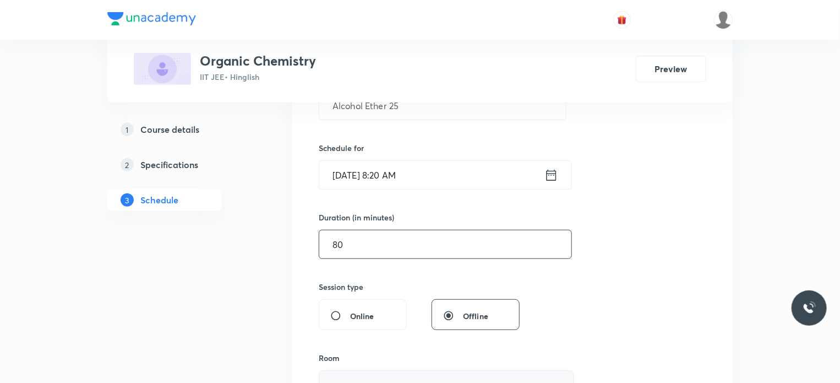
scroll to position [340, 0]
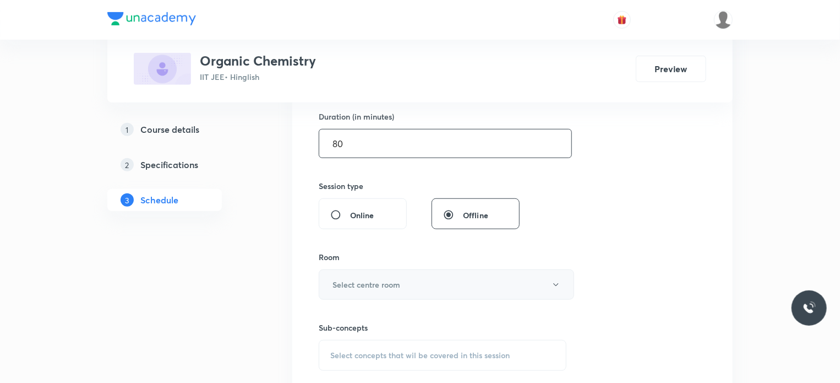
type input "80"
click at [383, 295] on button "Select centre room" at bounding box center [446, 284] width 255 height 30
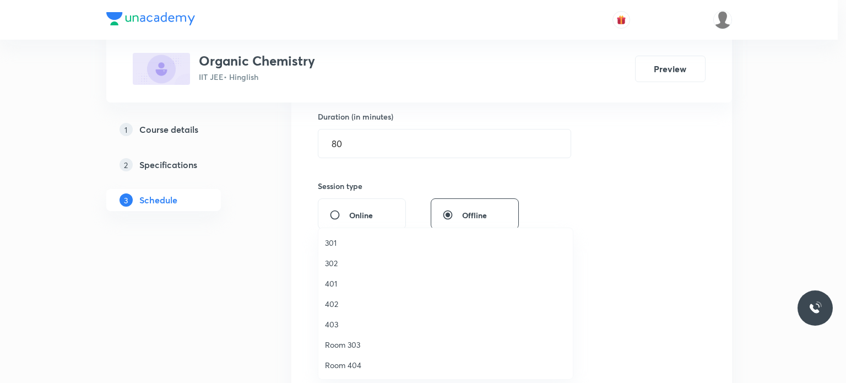
click at [352, 266] on span "302" at bounding box center [445, 263] width 241 height 12
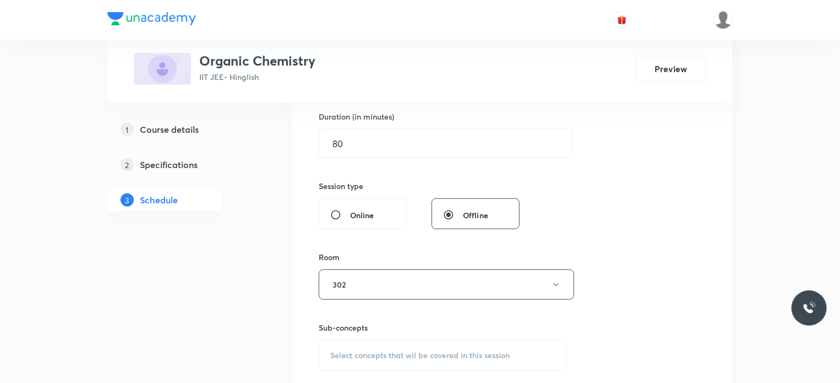
click at [397, 341] on div "Select concepts that wil be covered in this session" at bounding box center [443, 355] width 248 height 31
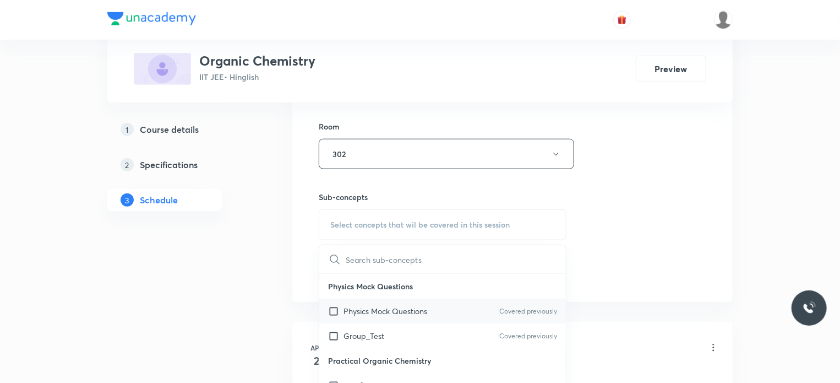
click at [420, 317] on div "Physics Mock Questions Covered previously" at bounding box center [442, 310] width 247 height 25
checkbox input "true"
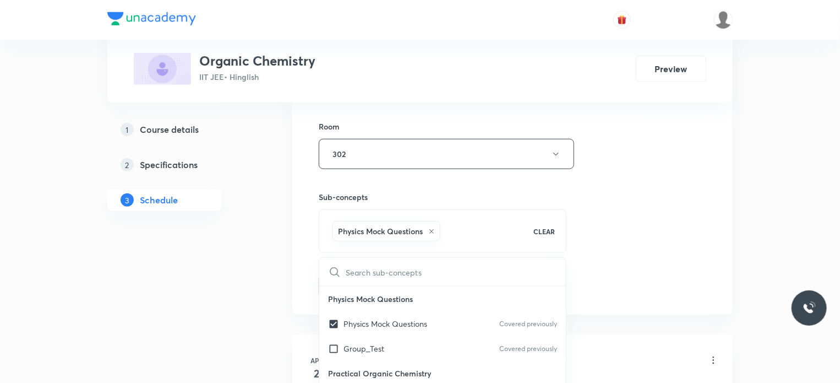
click at [707, 289] on div "Session 62 Live class Session title 16/99 Alcohol Ether 25 ​ Schedule for [DATE…" at bounding box center [512, 32] width 440 height 565
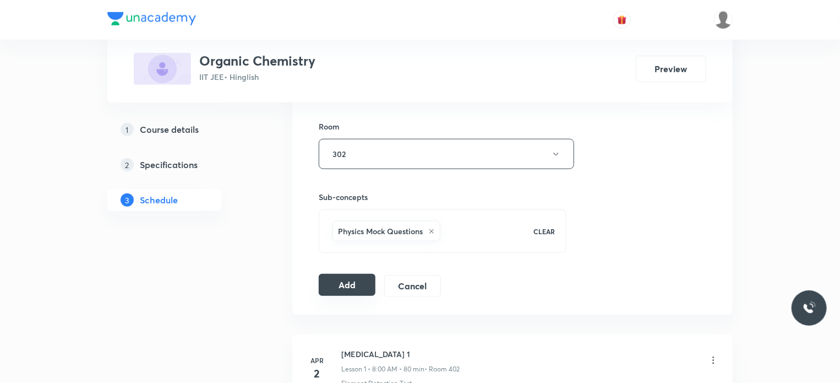
click at [364, 284] on button "Add" at bounding box center [347, 285] width 57 height 22
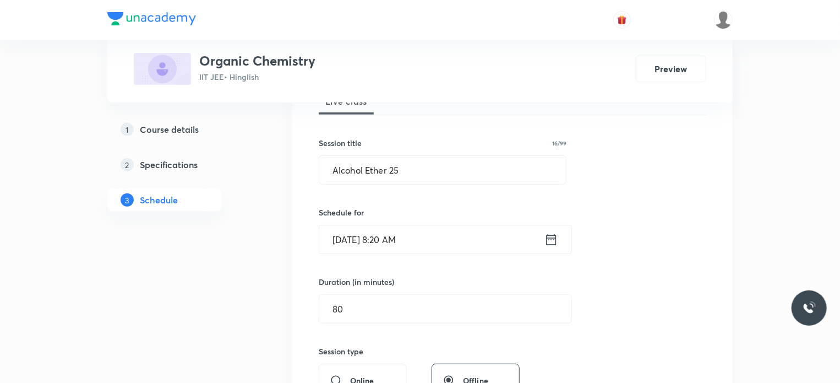
scroll to position [151, 0]
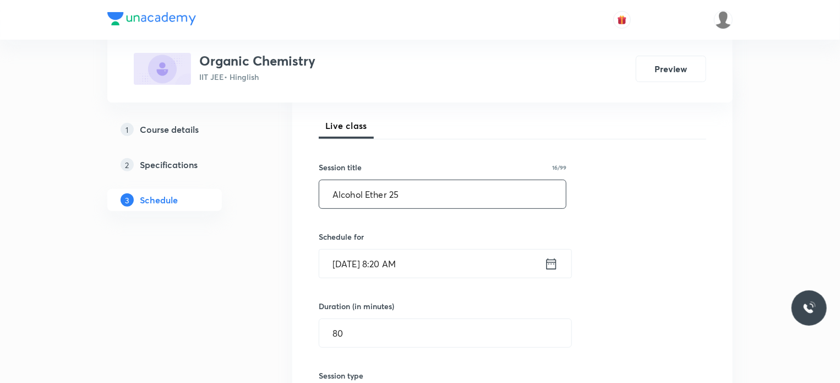
drag, startPoint x: 407, startPoint y: 195, endPoint x: 264, endPoint y: 210, distance: 143.3
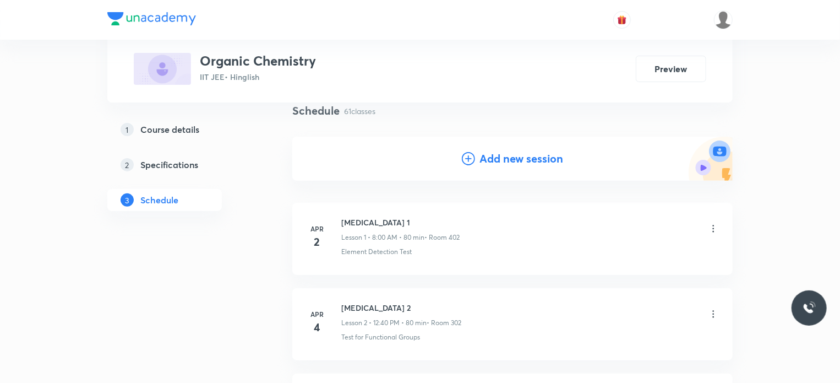
scroll to position [77, 0]
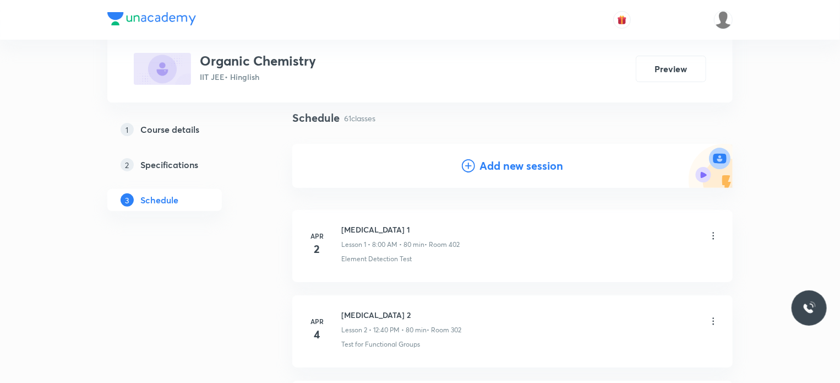
click at [504, 171] on h4 "Add new session" at bounding box center [521, 165] width 84 height 17
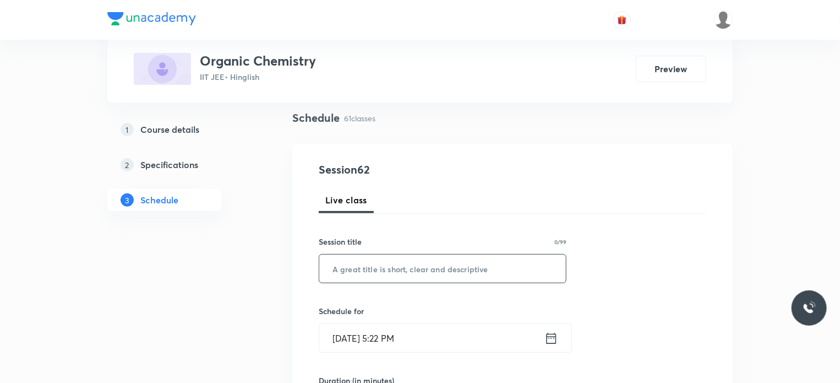
click at [424, 264] on input "text" at bounding box center [442, 268] width 247 height 28
paste input "Alcohol Ether 25"
type input "Alcohol Ether 26"
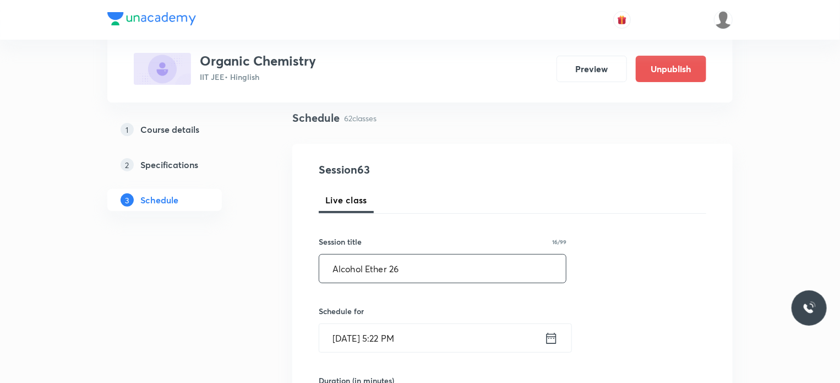
scroll to position [108, 0]
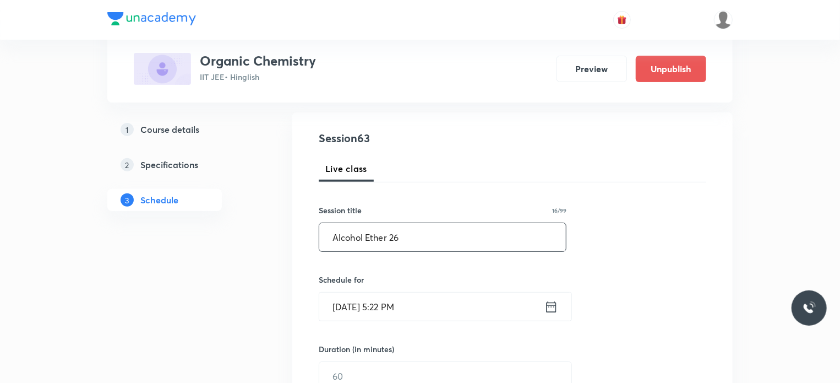
click at [429, 298] on input "[DATE] 5:22 PM" at bounding box center [431, 306] width 225 height 28
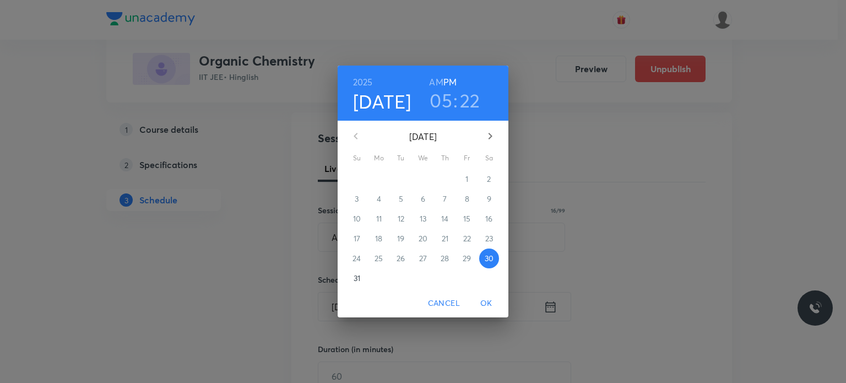
click at [484, 151] on div "[DATE] Su Mo Tu We Th Fr Sa" at bounding box center [422, 142] width 171 height 42
click at [487, 137] on icon "button" at bounding box center [489, 135] width 13 height 13
click at [418, 180] on span "3" at bounding box center [423, 178] width 20 height 11
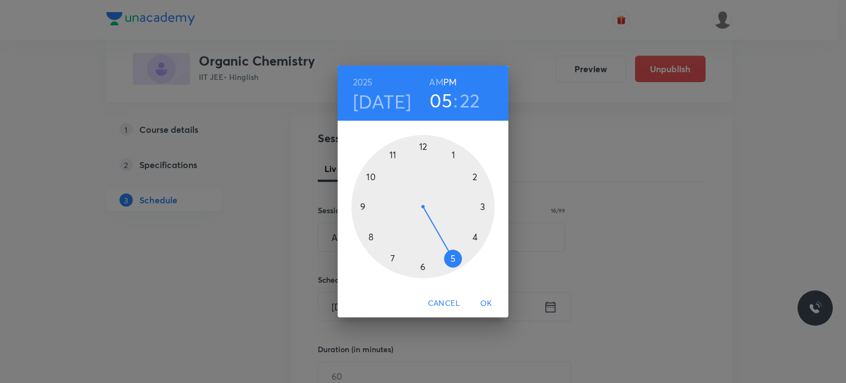
click at [434, 74] on h6 "AM" at bounding box center [436, 81] width 14 height 15
click at [386, 153] on div at bounding box center [422, 206] width 143 height 143
drag, startPoint x: 427, startPoint y: 275, endPoint x: 424, endPoint y: 269, distance: 6.4
click at [424, 269] on div at bounding box center [422, 206] width 143 height 143
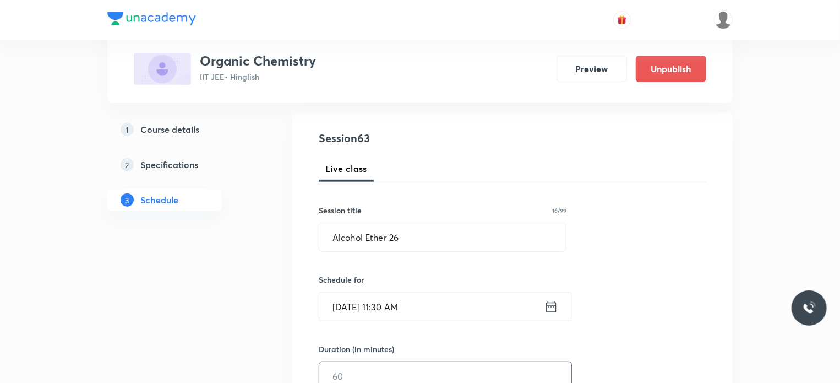
click at [350, 372] on input "text" at bounding box center [445, 376] width 252 height 28
type input "80"
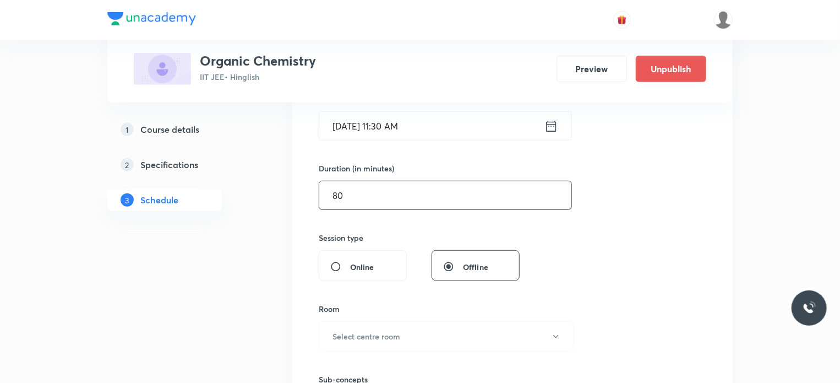
scroll to position [301, 0]
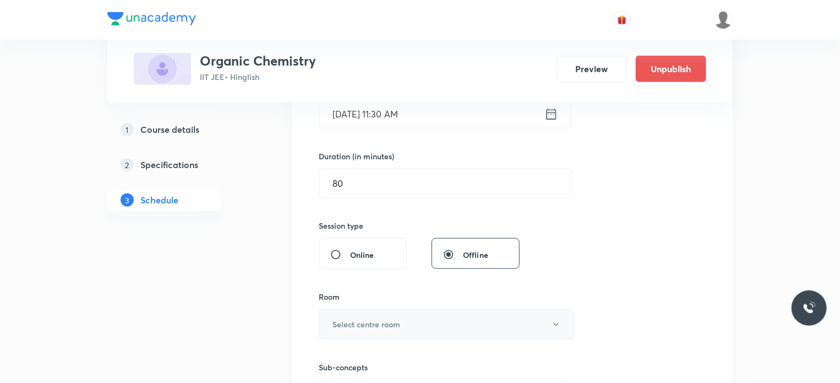
click at [351, 324] on h6 "Select centre room" at bounding box center [367, 324] width 68 height 12
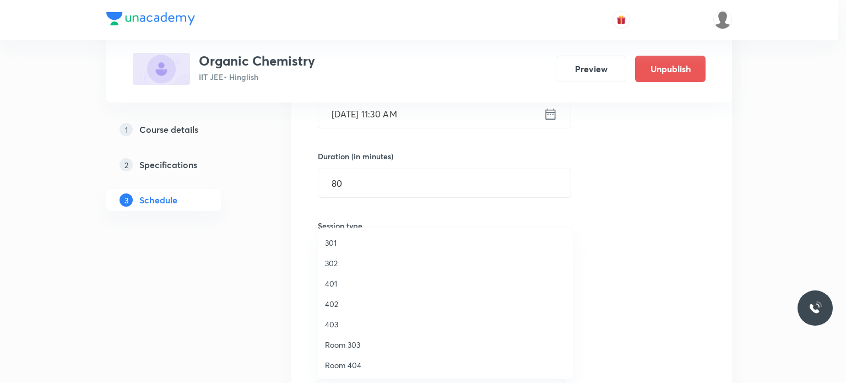
click at [339, 264] on span "302" at bounding box center [445, 263] width 241 height 12
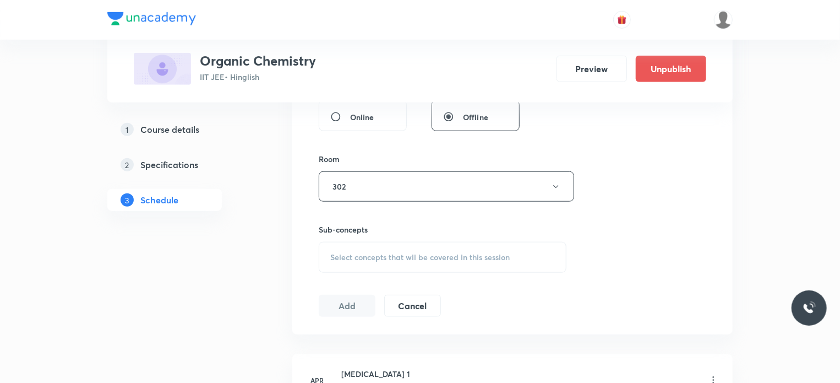
scroll to position [438, 0]
click at [364, 271] on div "Session 63 Live class Session title 16/99 Alcohol Ether 26 ​ Schedule for [DATE…" at bounding box center [513, 58] width 388 height 517
click at [361, 257] on span "Select concepts that wil be covered in this session" at bounding box center [419, 257] width 179 height 9
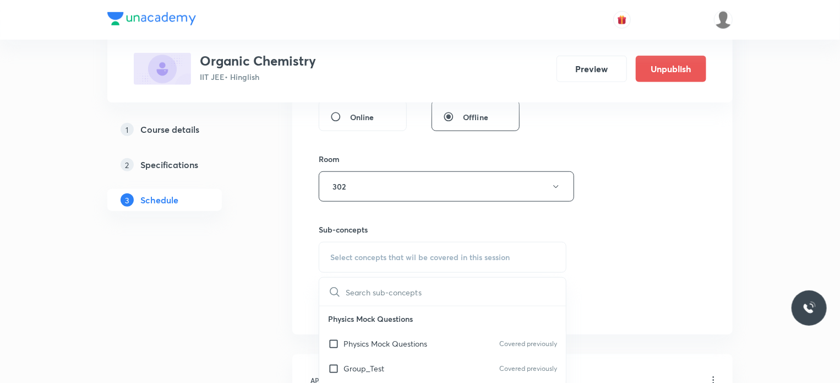
click at [376, 345] on p "Physics Mock Questions" at bounding box center [386, 343] width 84 height 12
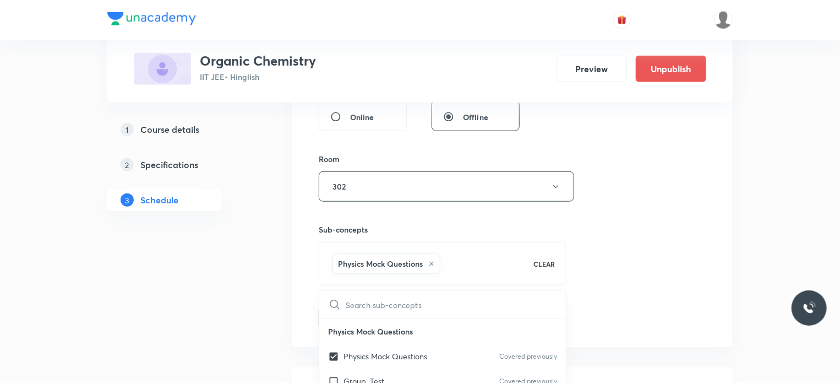
click at [649, 303] on div "Session 63 Live class Session title 16/99 Alcohol Ether 26 ​ Schedule for [DATE…" at bounding box center [513, 65] width 388 height 530
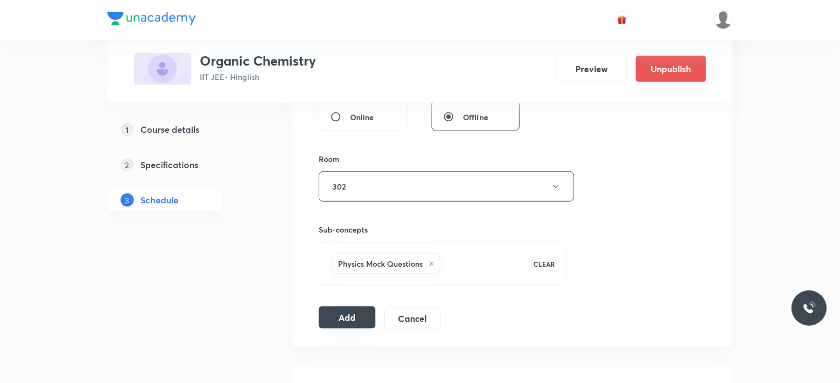
click at [341, 319] on button "Add" at bounding box center [347, 317] width 57 height 22
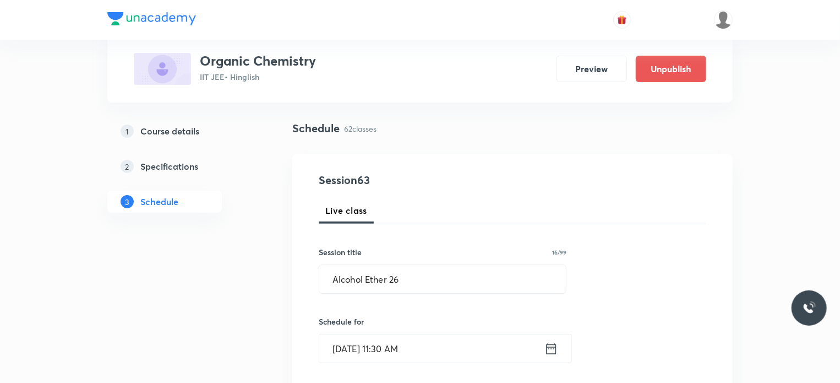
scroll to position [0, 0]
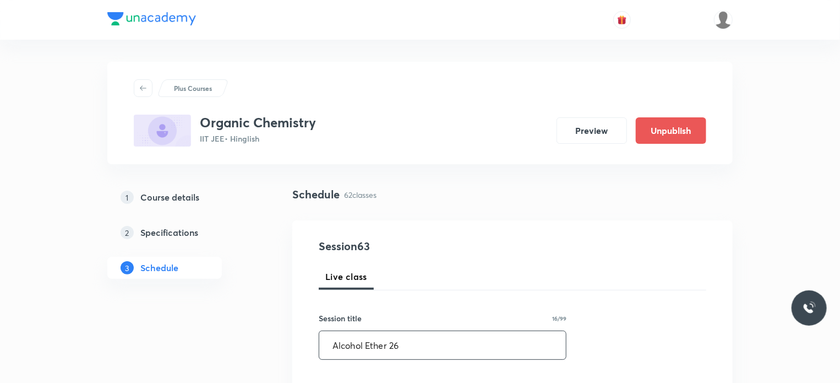
drag, startPoint x: 417, startPoint y: 352, endPoint x: 300, endPoint y: 341, distance: 117.8
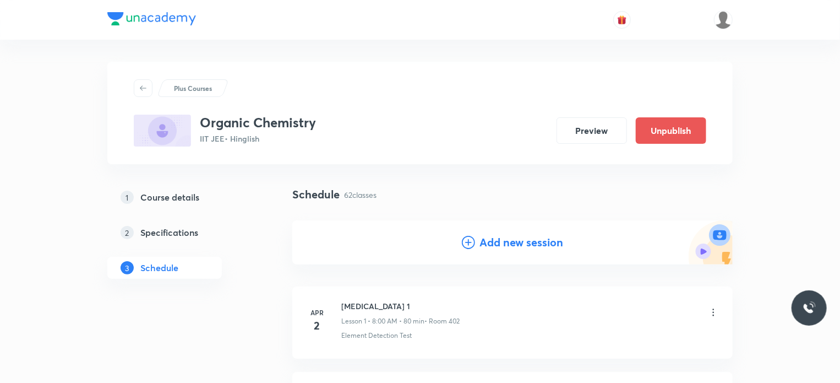
click at [509, 241] on h4 "Add new session" at bounding box center [521, 242] width 84 height 17
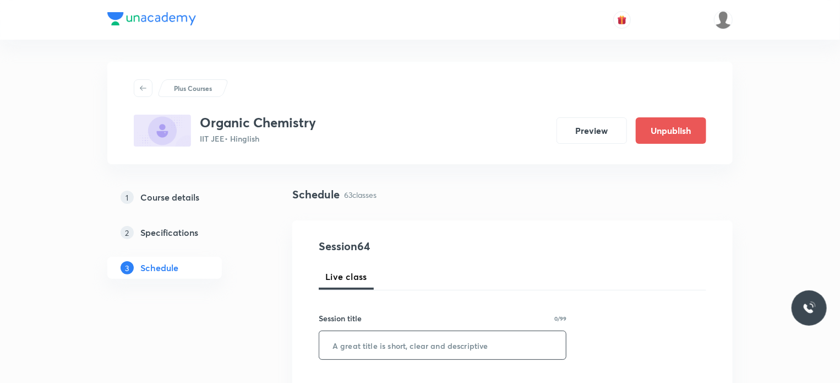
click at [438, 350] on input "text" at bounding box center [442, 345] width 247 height 28
paste input "Alcohol Ether 26"
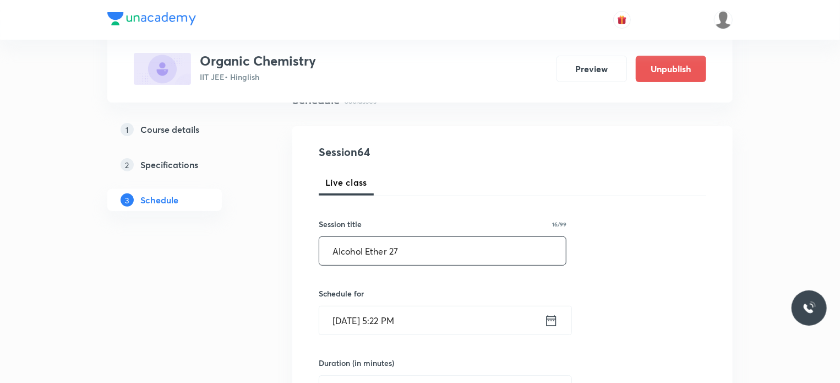
scroll to position [119, 0]
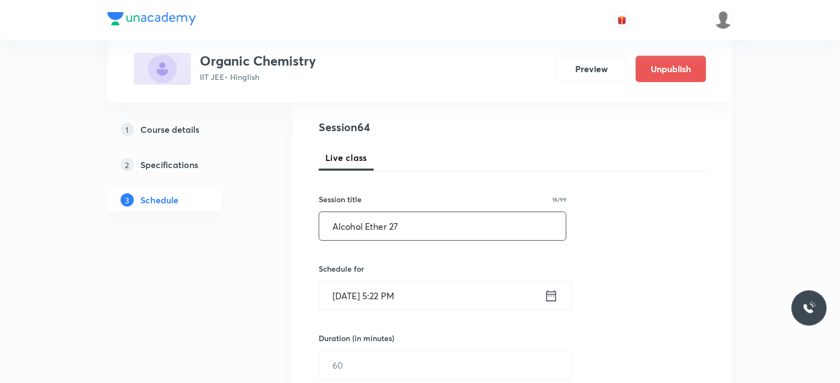
type input "Alcohol Ether 27"
click at [446, 298] on input "[DATE] 5:22 PM" at bounding box center [431, 295] width 225 height 28
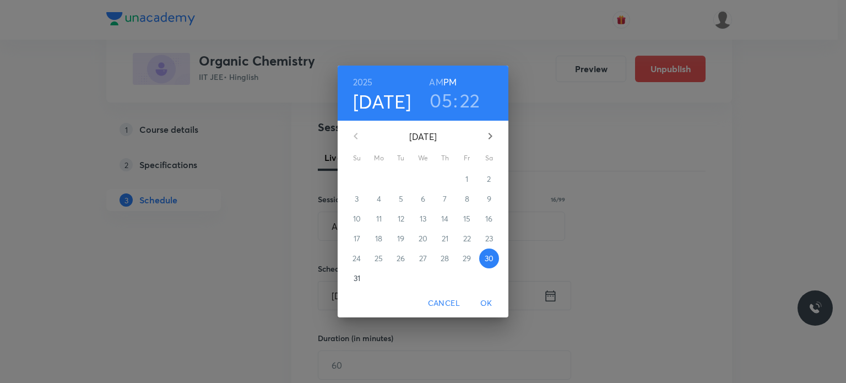
click at [495, 134] on icon "button" at bounding box center [489, 135] width 13 height 13
click at [465, 177] on p "5" at bounding box center [467, 178] width 4 height 11
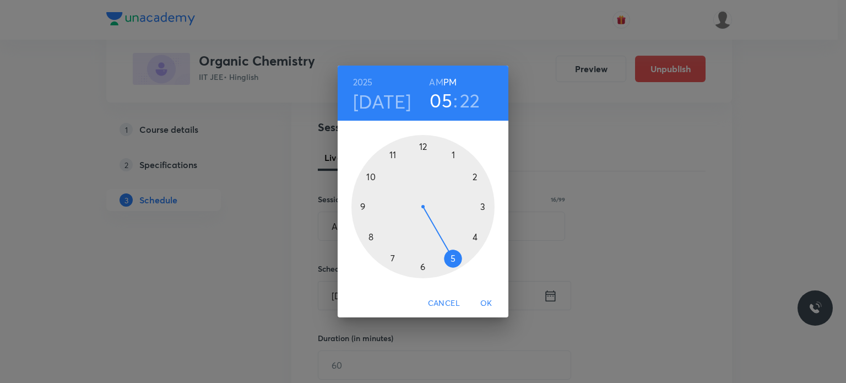
click at [434, 79] on h6 "AM" at bounding box center [436, 81] width 14 height 15
click at [396, 154] on div at bounding box center [422, 206] width 143 height 143
drag, startPoint x: 425, startPoint y: 259, endPoint x: 421, endPoint y: 275, distance: 16.4
click at [421, 275] on div at bounding box center [422, 206] width 143 height 143
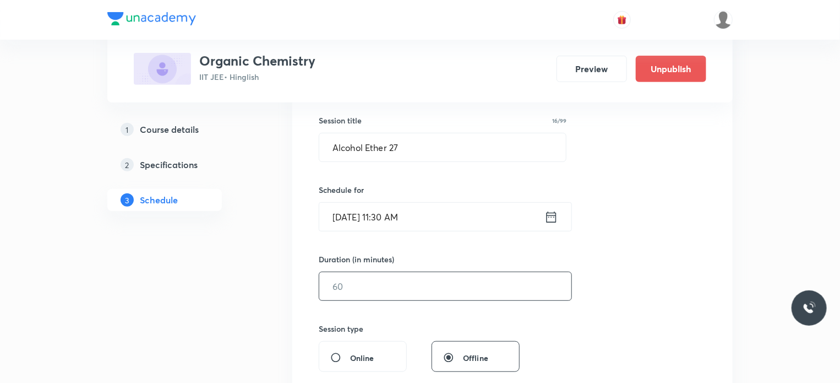
scroll to position [204, 0]
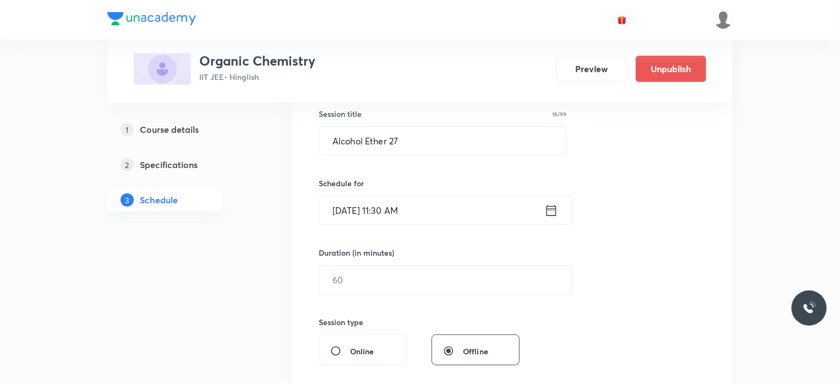
click at [376, 261] on div "Duration (in minutes) ​" at bounding box center [419, 270] width 201 height 47
click at [384, 271] on input "text" at bounding box center [445, 279] width 252 height 28
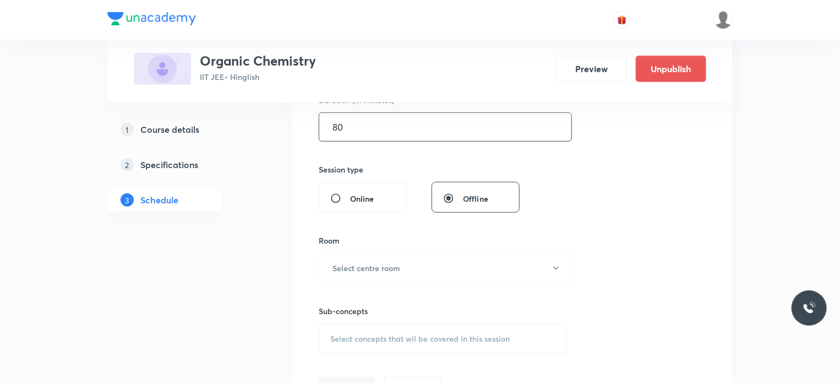
scroll to position [391, 0]
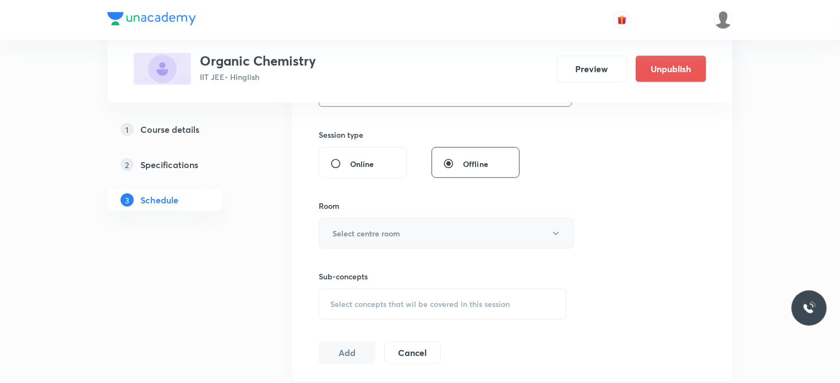
type input "8"
type input "0"
type input "75"
click at [422, 239] on button "Select centre room" at bounding box center [446, 233] width 255 height 30
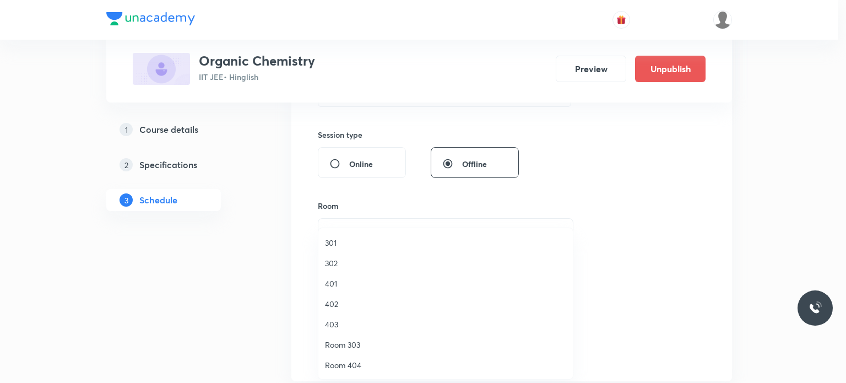
click at [364, 275] on li "401" at bounding box center [445, 283] width 254 height 20
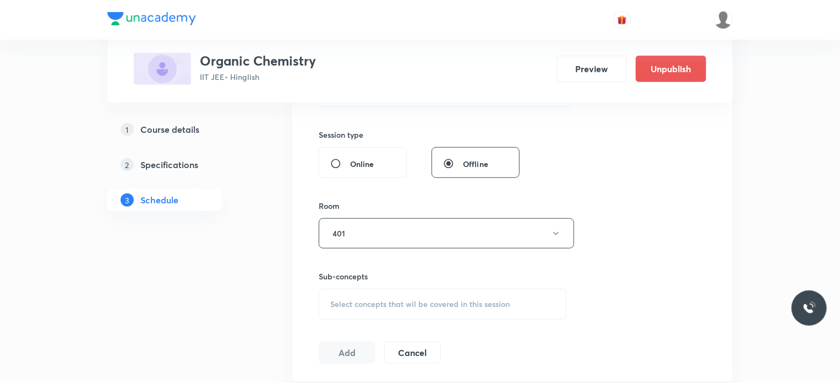
click at [407, 304] on span "Select concepts that wil be covered in this session" at bounding box center [419, 303] width 179 height 9
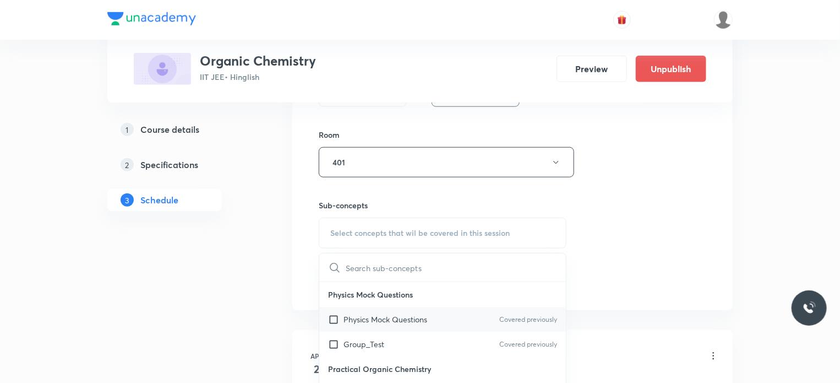
click at [410, 325] on div "Physics Mock Questions Covered previously" at bounding box center [442, 319] width 247 height 25
click at [686, 286] on div "Session 64 Live class Session title 16/99 Alcohol Ether 27 ​ Schedule for [DATE…" at bounding box center [513, 33] width 388 height 517
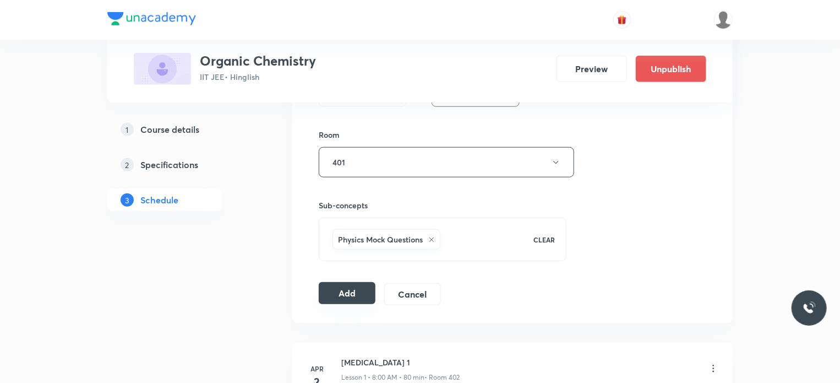
click at [361, 288] on button "Add" at bounding box center [347, 293] width 57 height 22
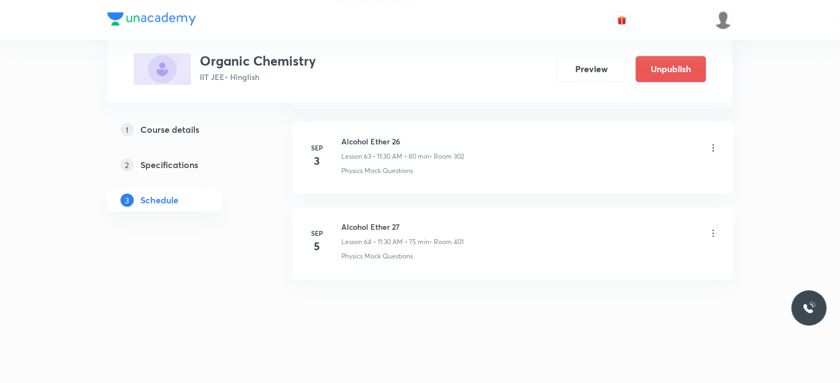
scroll to position [5355, 0]
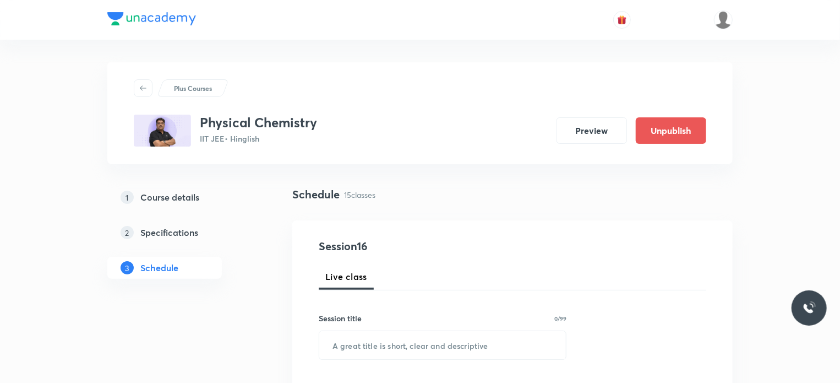
scroll to position [1775, 0]
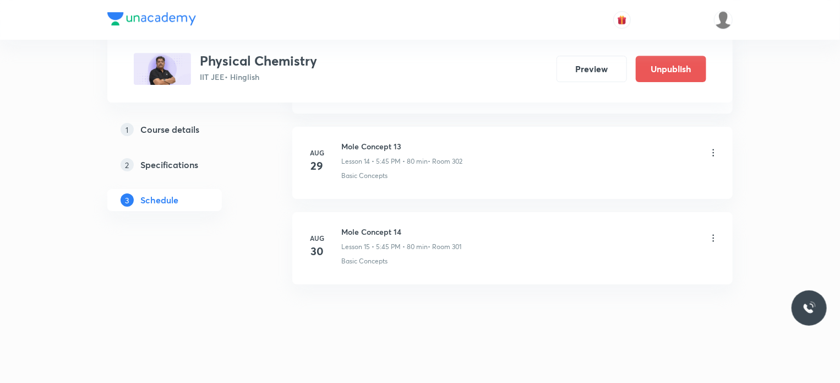
click at [720, 230] on li "[DATE] Mole Concept 14 Lesson 15 • 5:45 PM • 80 min • Room 301 Basic Concepts" at bounding box center [512, 248] width 440 height 72
click at [713, 232] on icon at bounding box center [713, 237] width 11 height 11
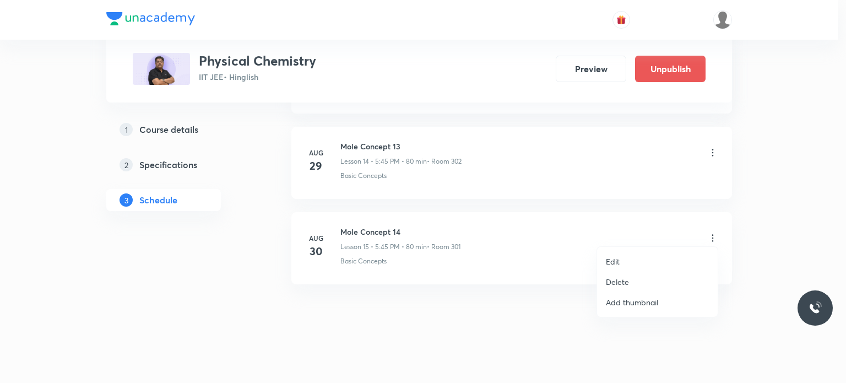
click at [617, 285] on p "Delete" at bounding box center [617, 282] width 23 height 12
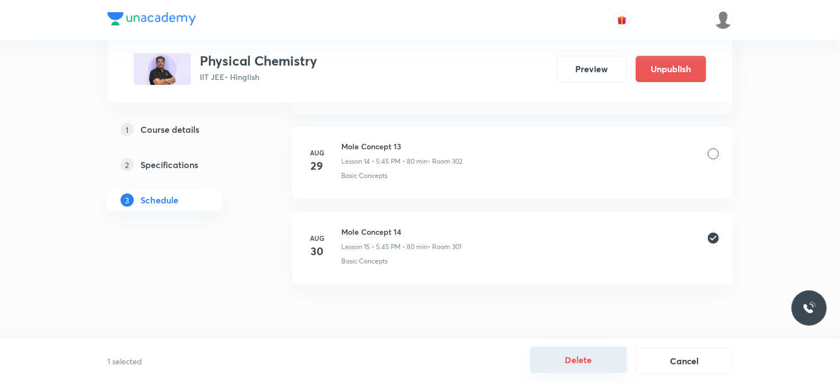
click at [621, 358] on button "Delete" at bounding box center [578, 359] width 97 height 26
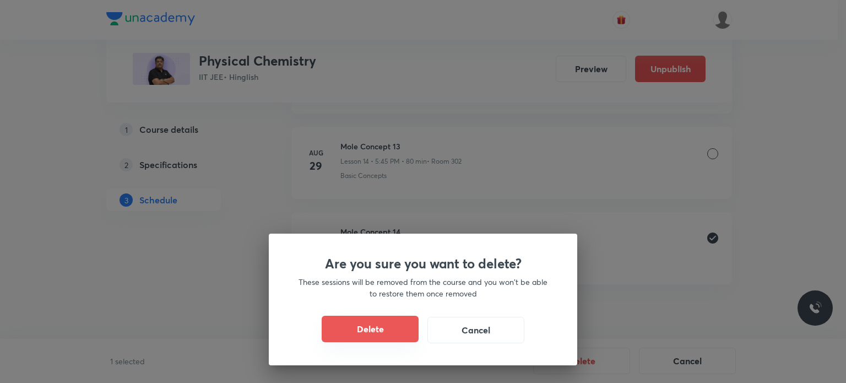
click at [400, 322] on button "Delete" at bounding box center [369, 328] width 97 height 26
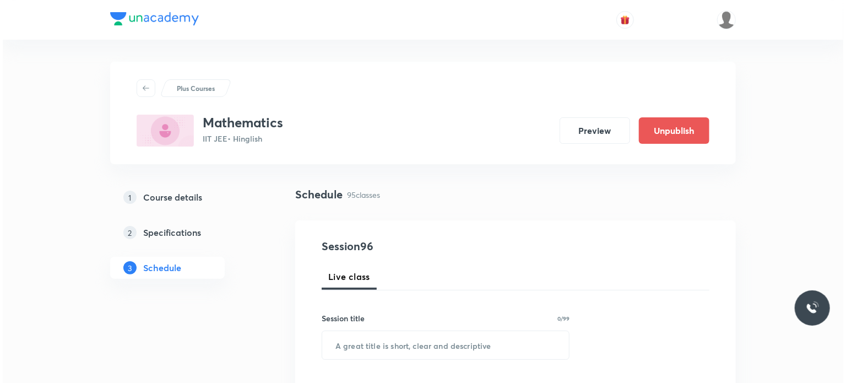
scroll to position [8584, 0]
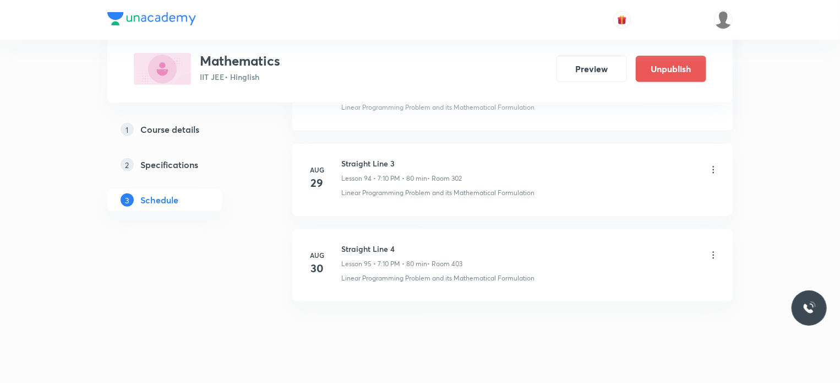
click at [711, 249] on icon at bounding box center [713, 254] width 11 height 11
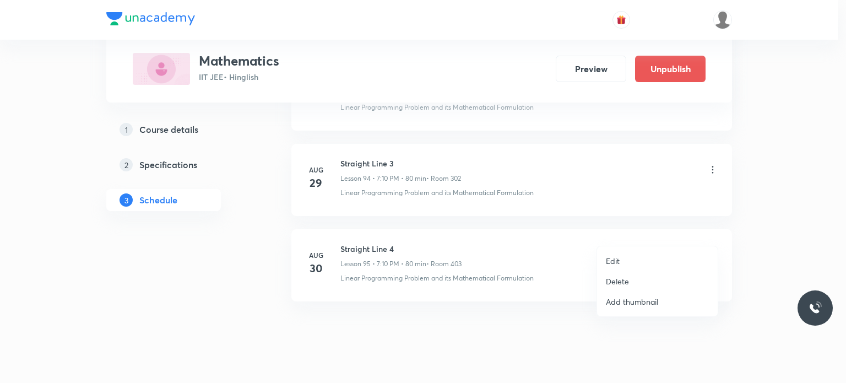
click at [652, 254] on li "Edit" at bounding box center [657, 260] width 121 height 20
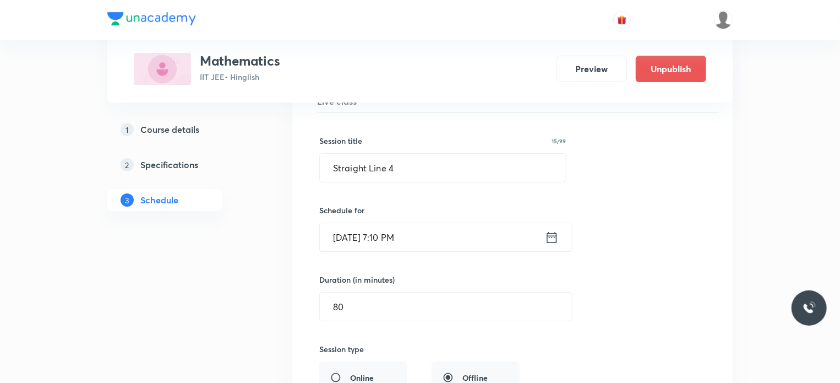
scroll to position [8196, 0]
click at [450, 157] on input "Straight Line 4" at bounding box center [443, 168] width 246 height 28
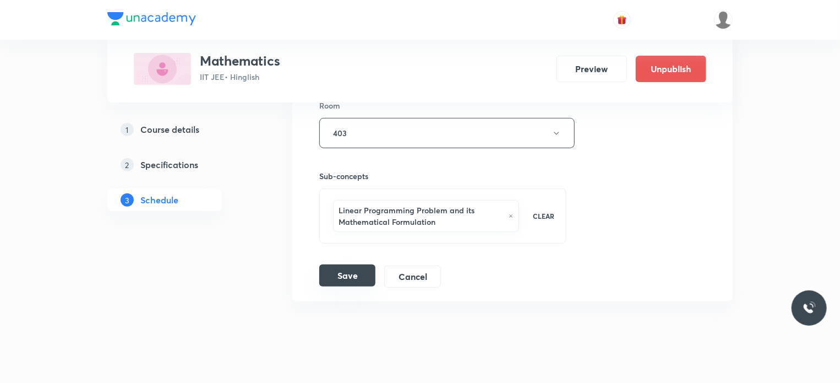
type input "Straight Line 5"
click at [358, 264] on button "Save" at bounding box center [347, 275] width 56 height 22
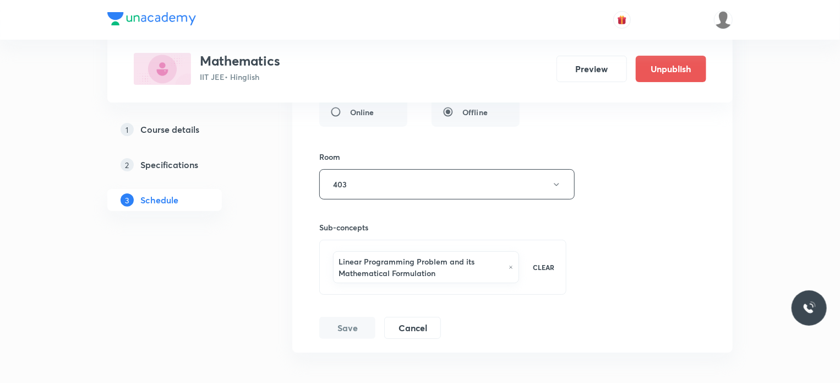
scroll to position [8079, 0]
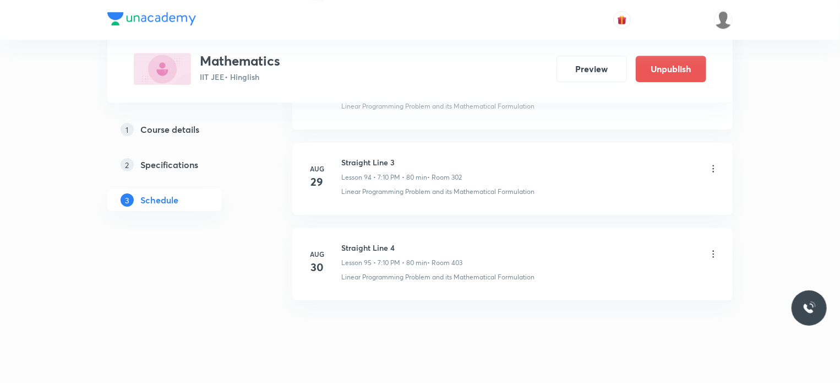
click at [359, 242] on h6 "Straight Line 4" at bounding box center [401, 248] width 121 height 12
copy h6 "Straight Line 4"
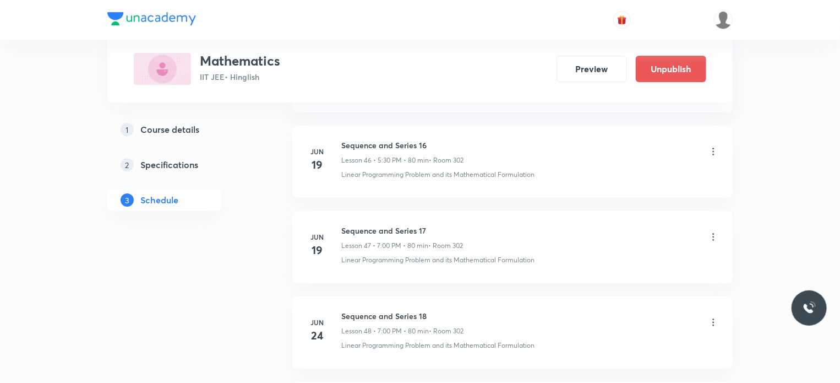
scroll to position [0, 0]
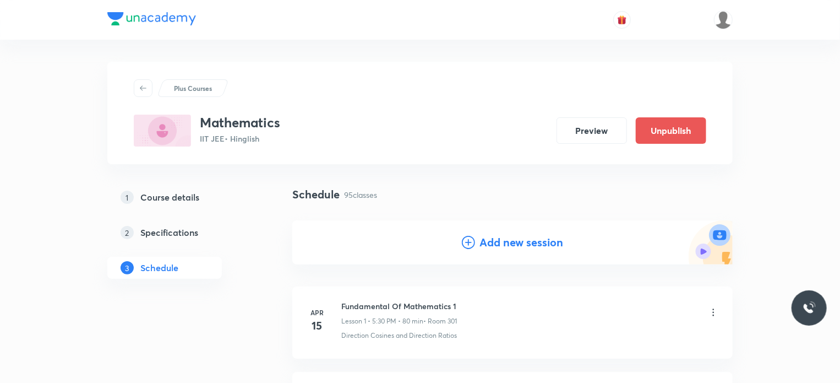
click at [519, 244] on h4 "Add new session" at bounding box center [521, 242] width 84 height 17
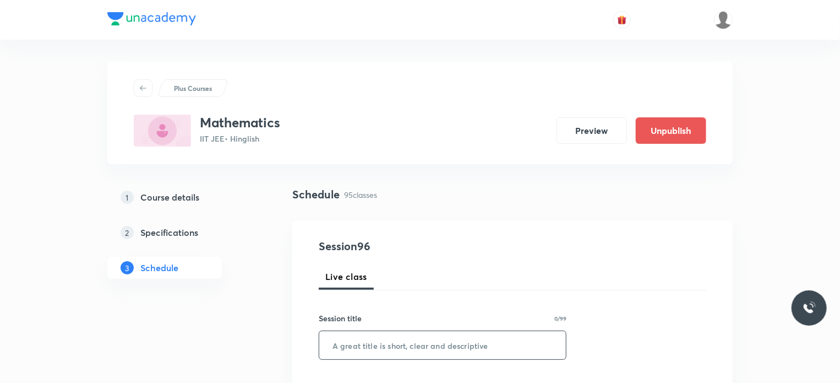
click at [426, 347] on input "text" at bounding box center [442, 345] width 247 height 28
paste input "Straight Line 4"
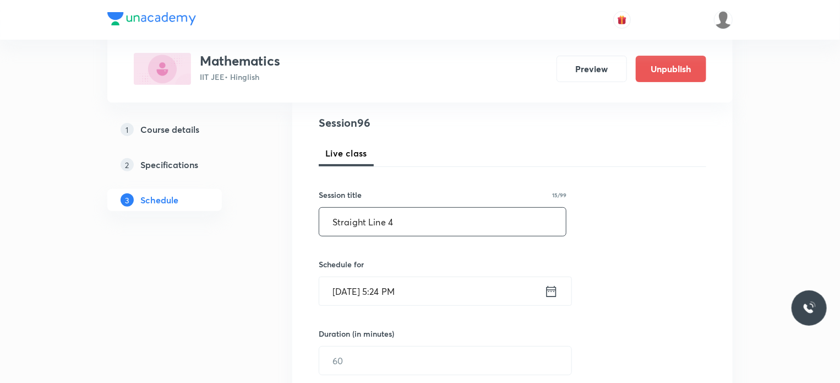
scroll to position [125, 0]
type input "Straight Line 4"
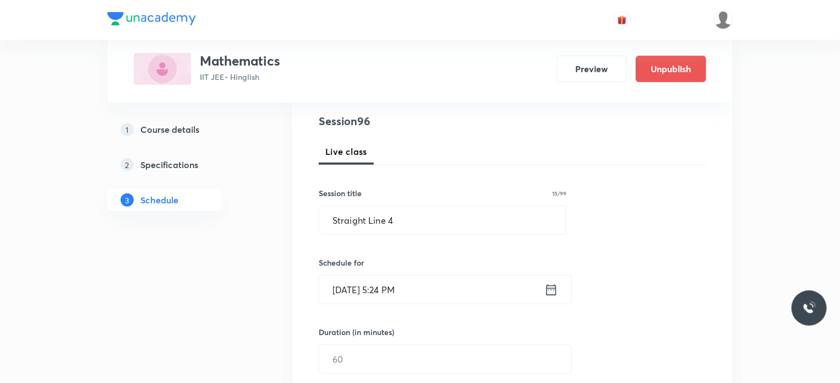
click at [423, 290] on input "[DATE] 5:24 PM" at bounding box center [431, 289] width 225 height 28
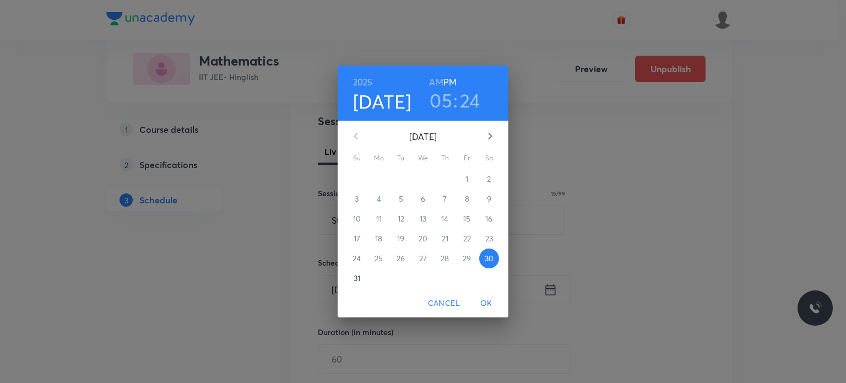
click at [468, 101] on h3 "24" at bounding box center [470, 100] width 20 height 23
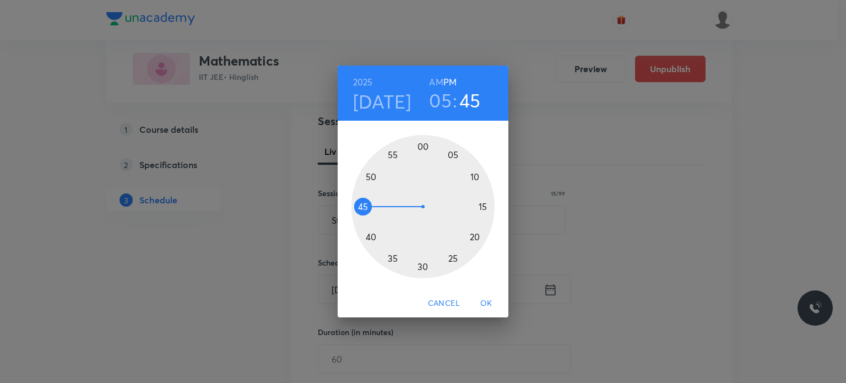
drag, startPoint x: 453, startPoint y: 248, endPoint x: 370, endPoint y: 206, distance: 93.3
click at [370, 206] on div at bounding box center [422, 206] width 143 height 143
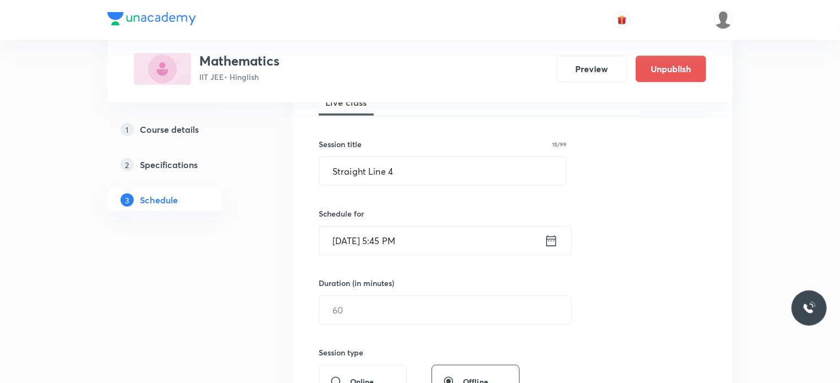
scroll to position [261, 0]
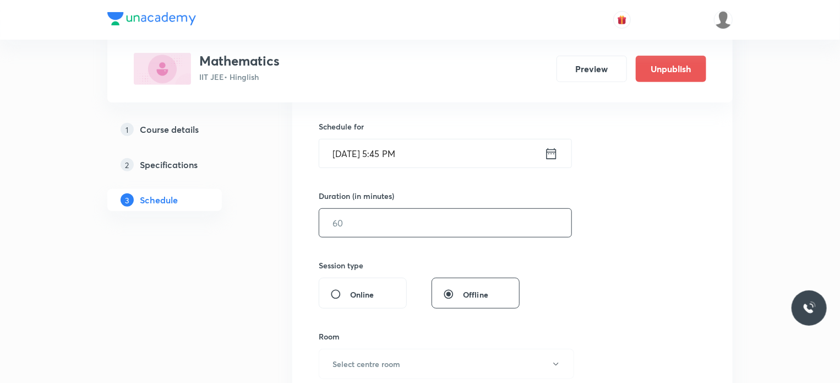
click at [348, 217] on input "text" at bounding box center [445, 223] width 252 height 28
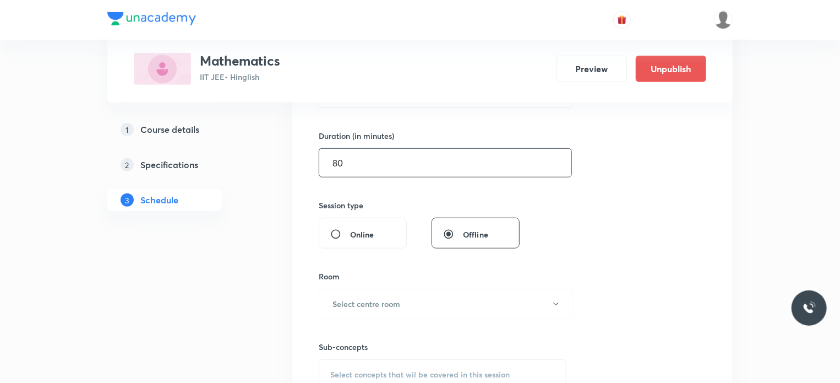
scroll to position [323, 0]
type input "80"
click at [363, 287] on button "Select centre room" at bounding box center [446, 301] width 255 height 30
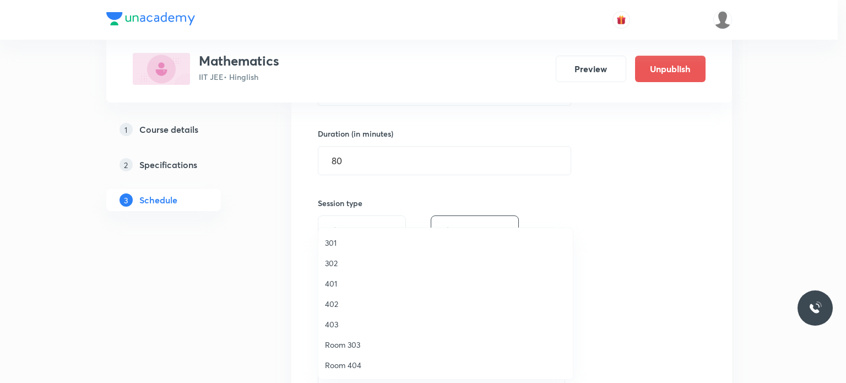
click at [350, 319] on span "403" at bounding box center [445, 324] width 241 height 12
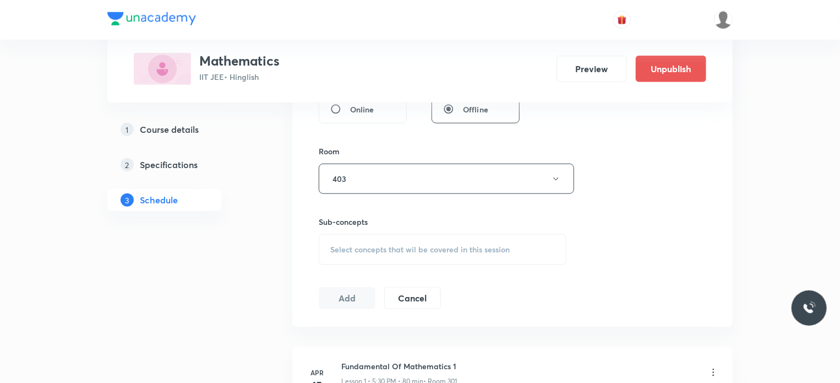
scroll to position [484, 0]
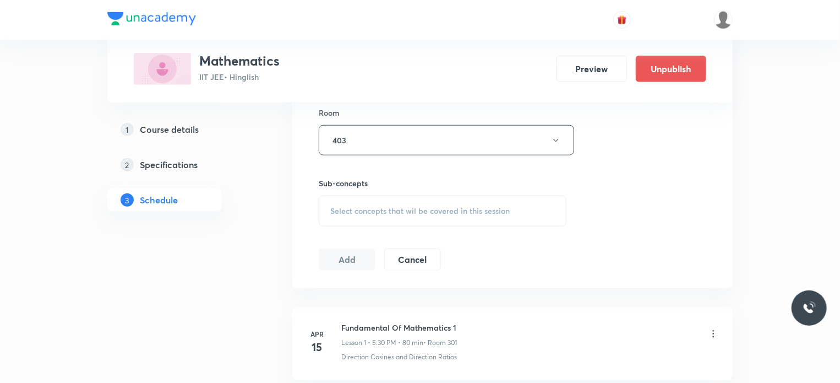
click at [380, 206] on span "Select concepts that wil be covered in this session" at bounding box center [419, 210] width 179 height 9
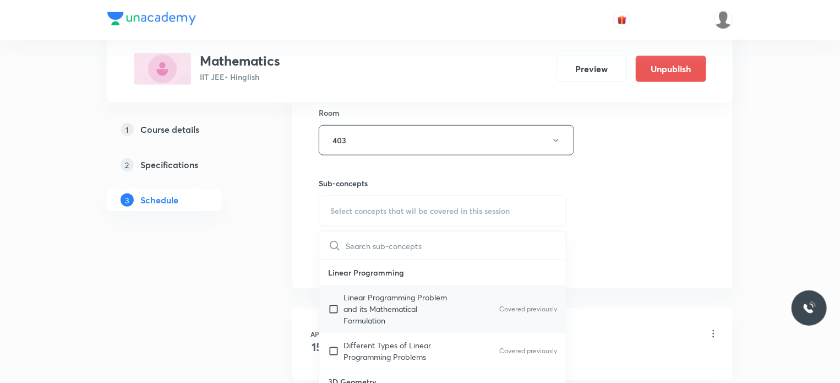
click at [395, 299] on p "Linear Programming Problem and its Mathematical Formulation" at bounding box center [399, 308] width 111 height 35
click at [718, 228] on div "Session 96 Live class Session title 15/99 Straight Line 4 ​ Schedule for [DATE]…" at bounding box center [512, 12] width 440 height 552
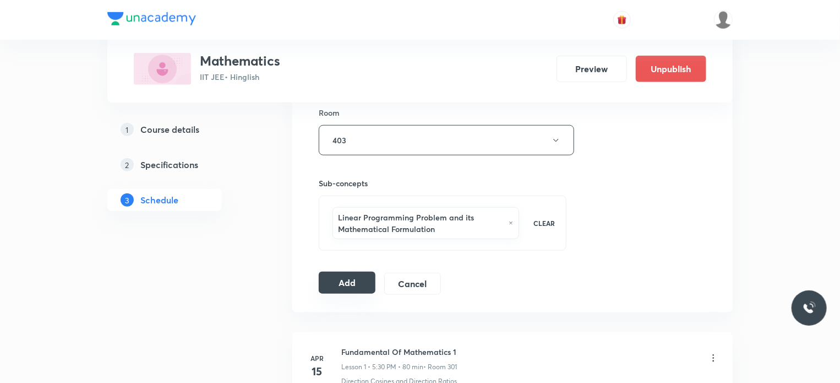
click at [355, 280] on button "Add" at bounding box center [347, 282] width 57 height 22
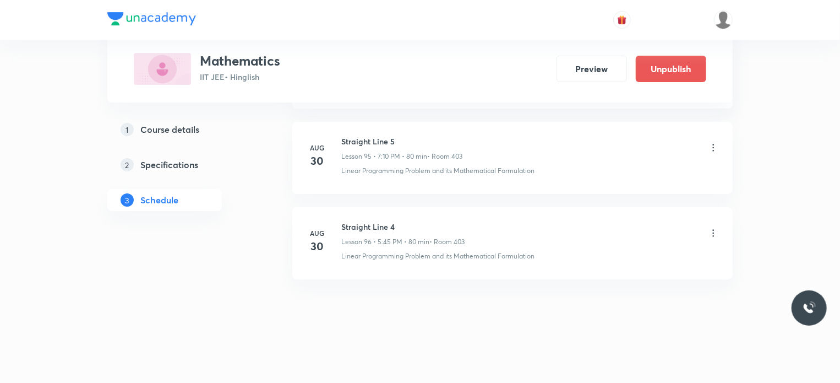
scroll to position [8079, 0]
